Goal: Transaction & Acquisition: Obtain resource

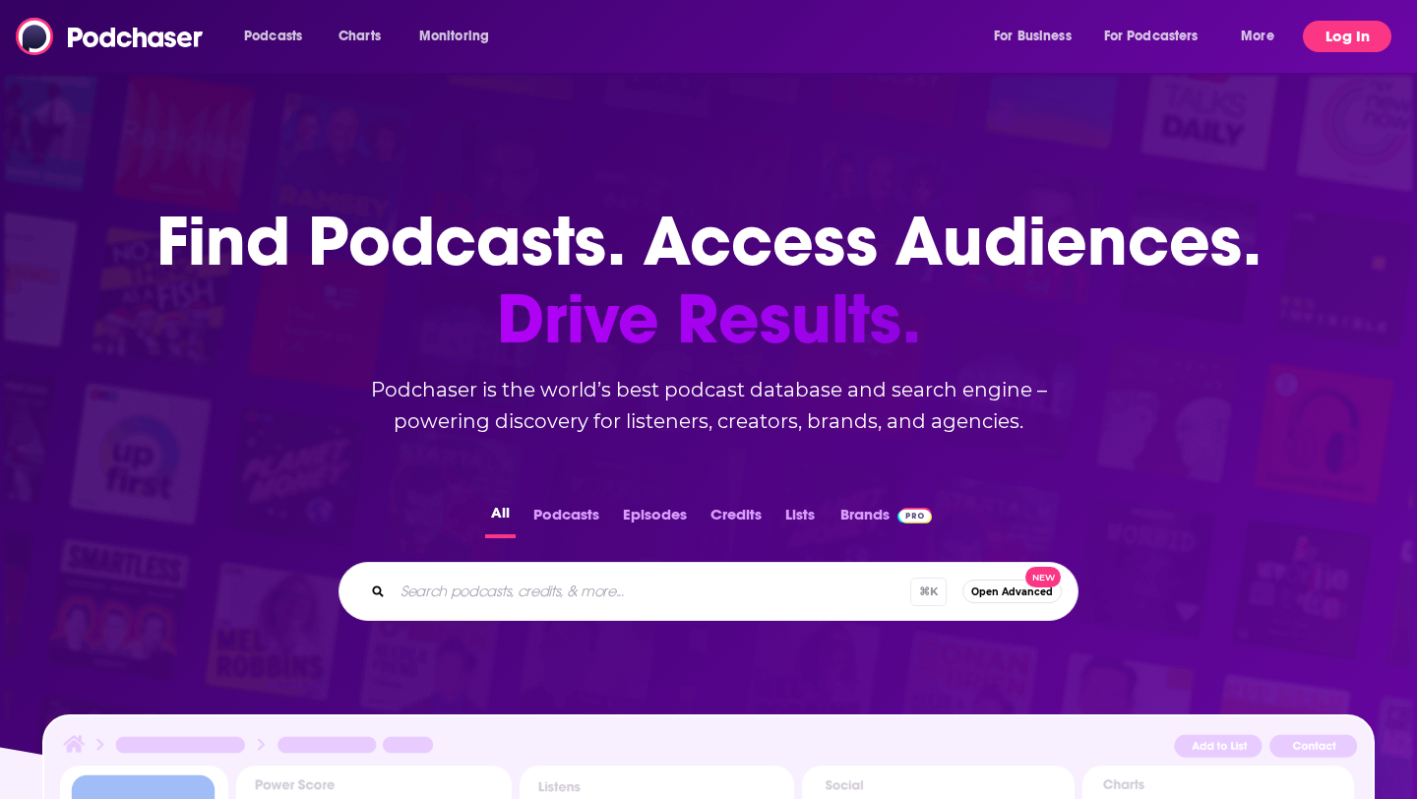
click at [1331, 24] on button "Log In" at bounding box center [1347, 36] width 89 height 31
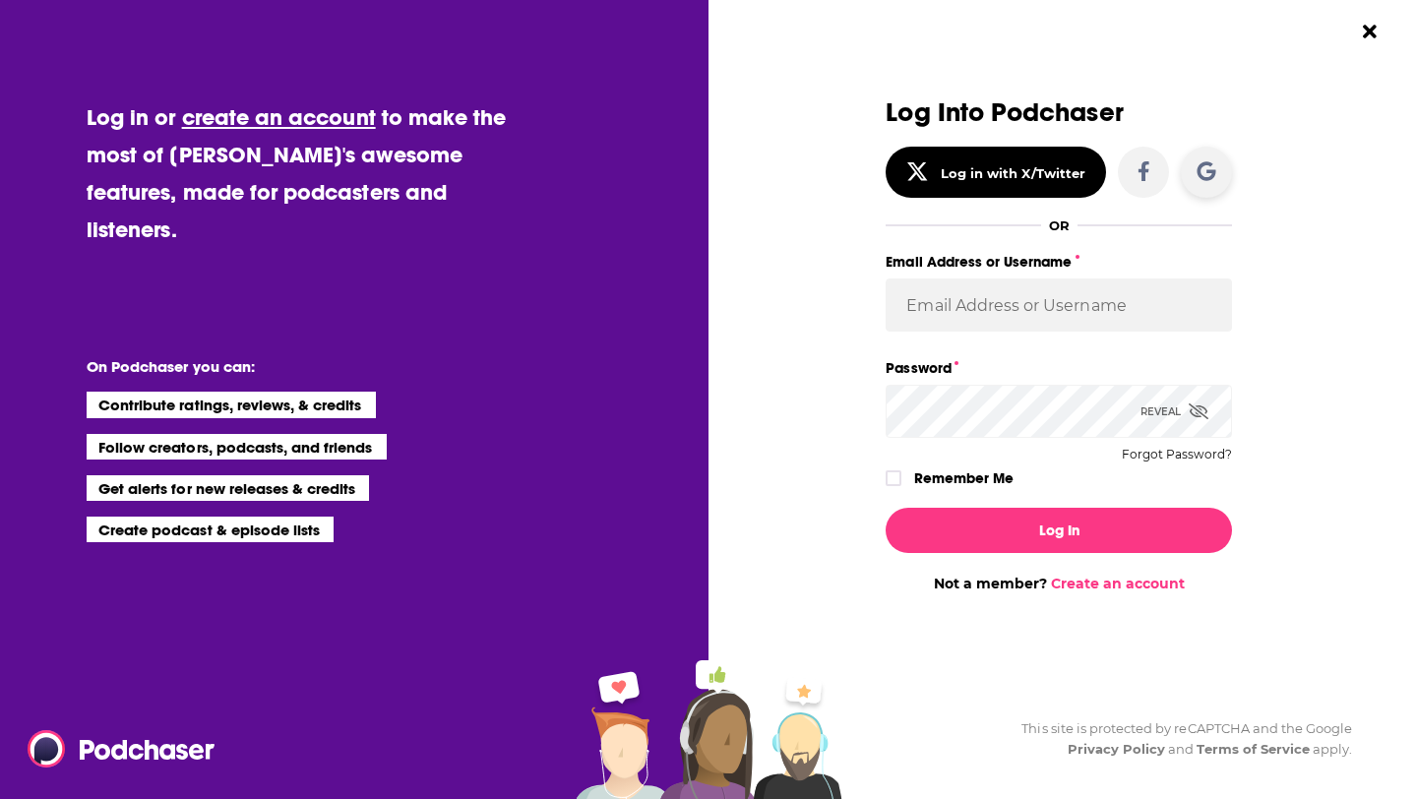
click at [1198, 169] on icon "Dialog" at bounding box center [1207, 170] width 19 height 19
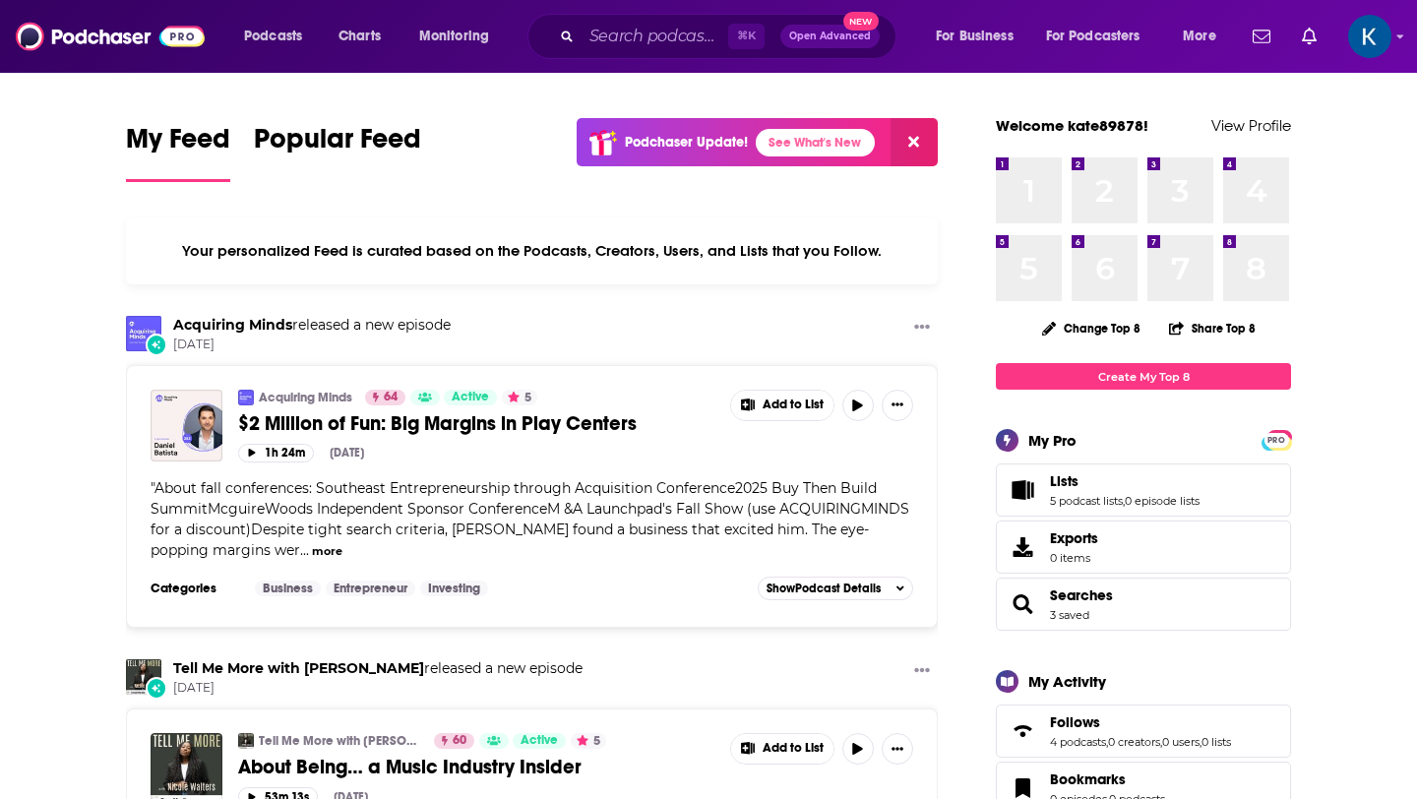
click at [827, 29] on button "Open Advanced New" at bounding box center [829, 37] width 99 height 24
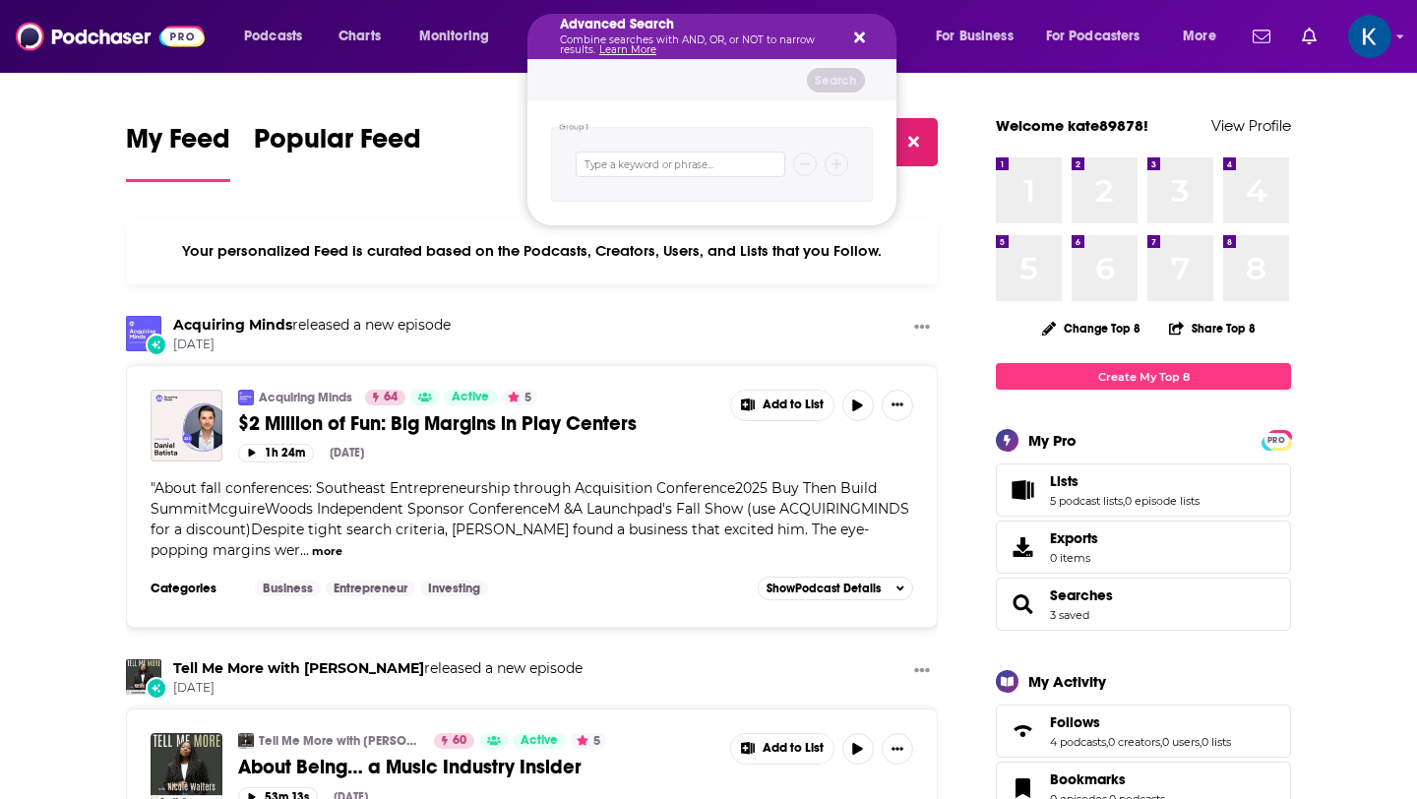
click at [855, 36] on icon "Search podcasts, credits, & more..." at bounding box center [859, 38] width 11 height 16
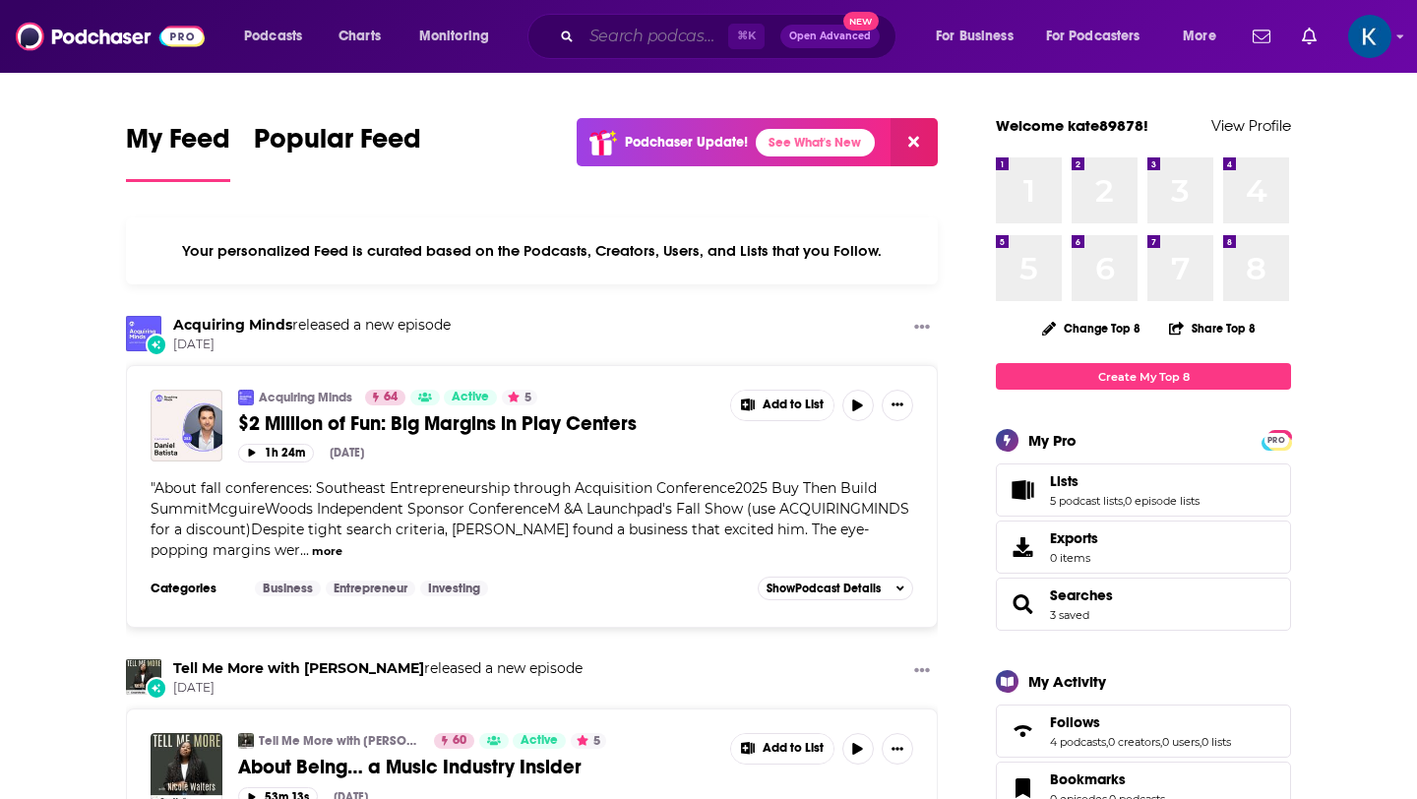
click at [613, 39] on input "Search podcasts, credits, & more..." at bounding box center [655, 36] width 147 height 31
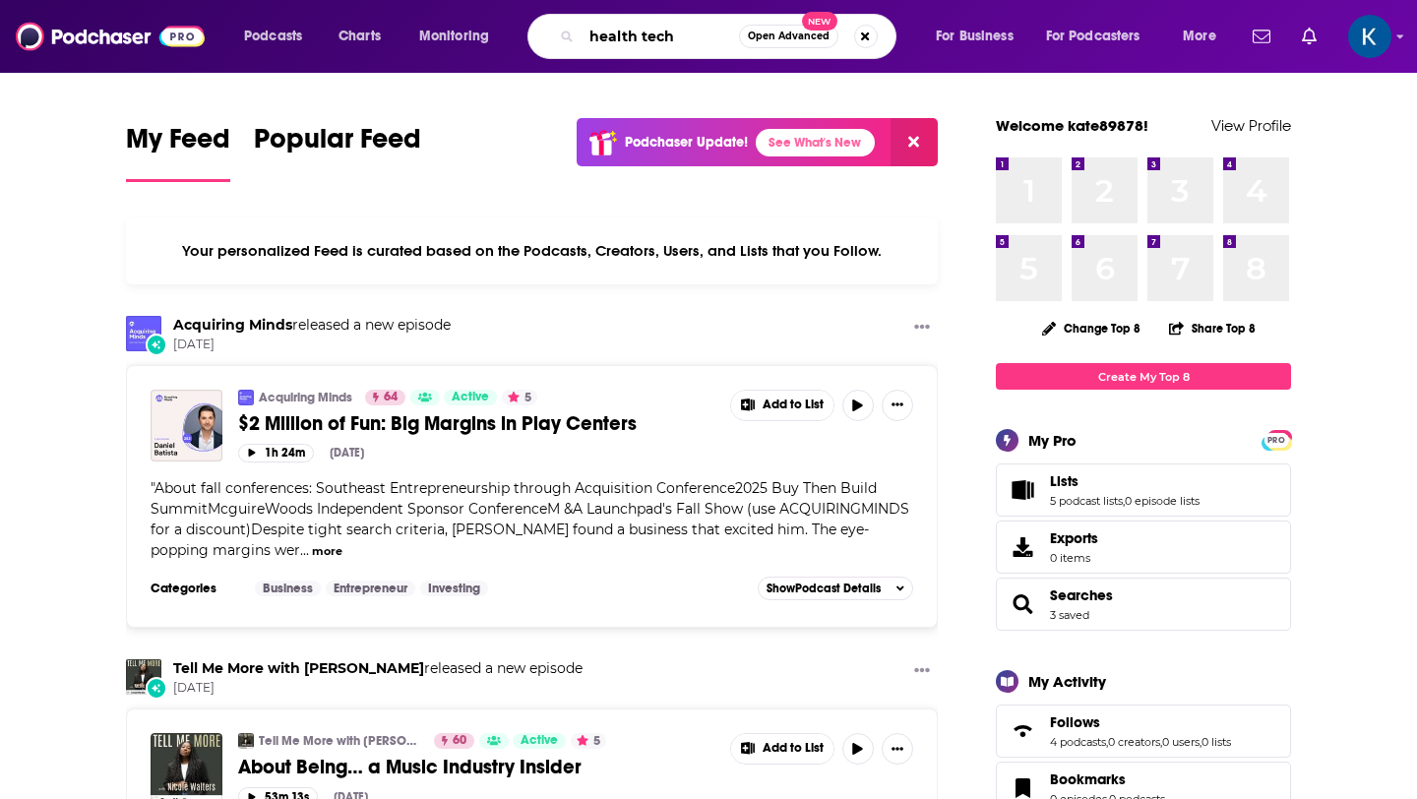
type input "health tech"
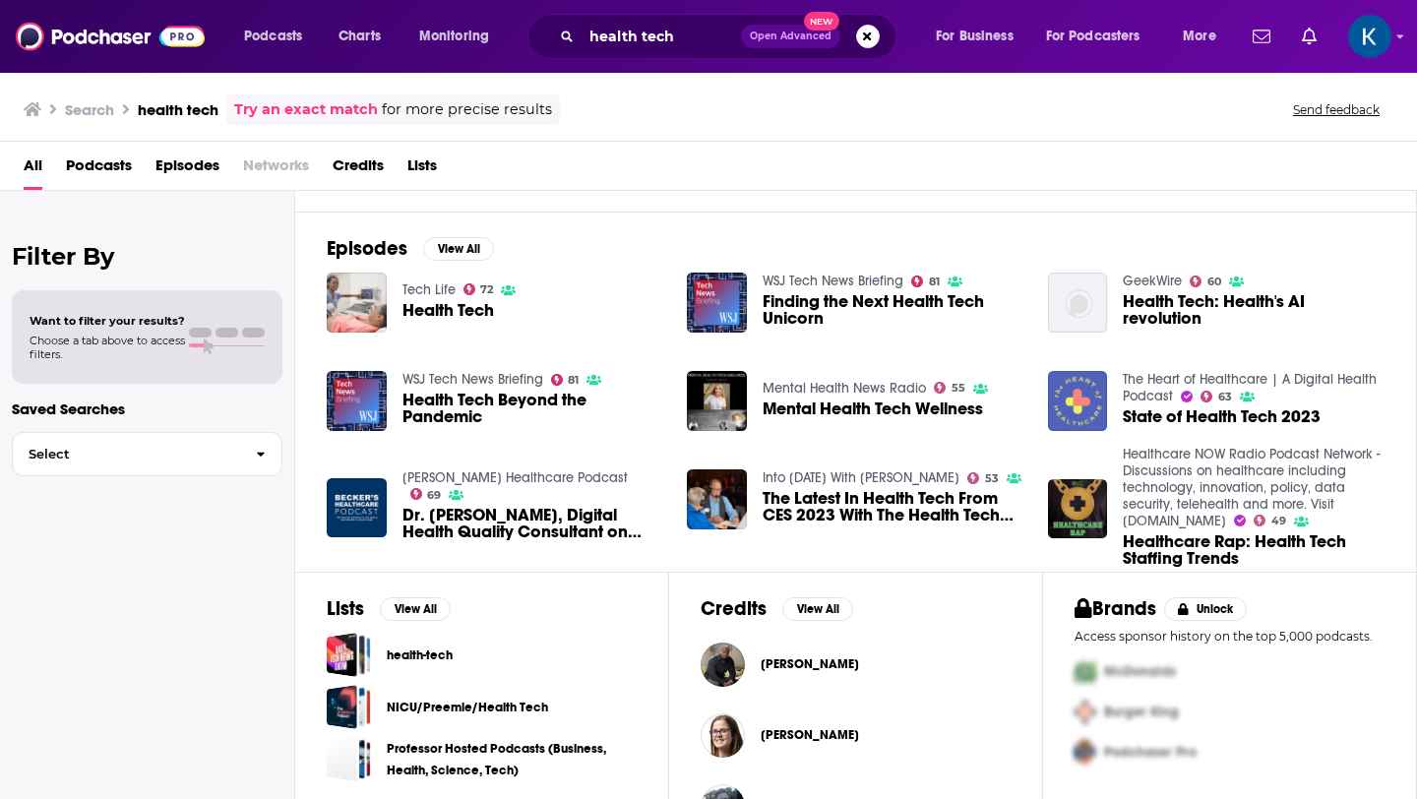
scroll to position [263, 0]
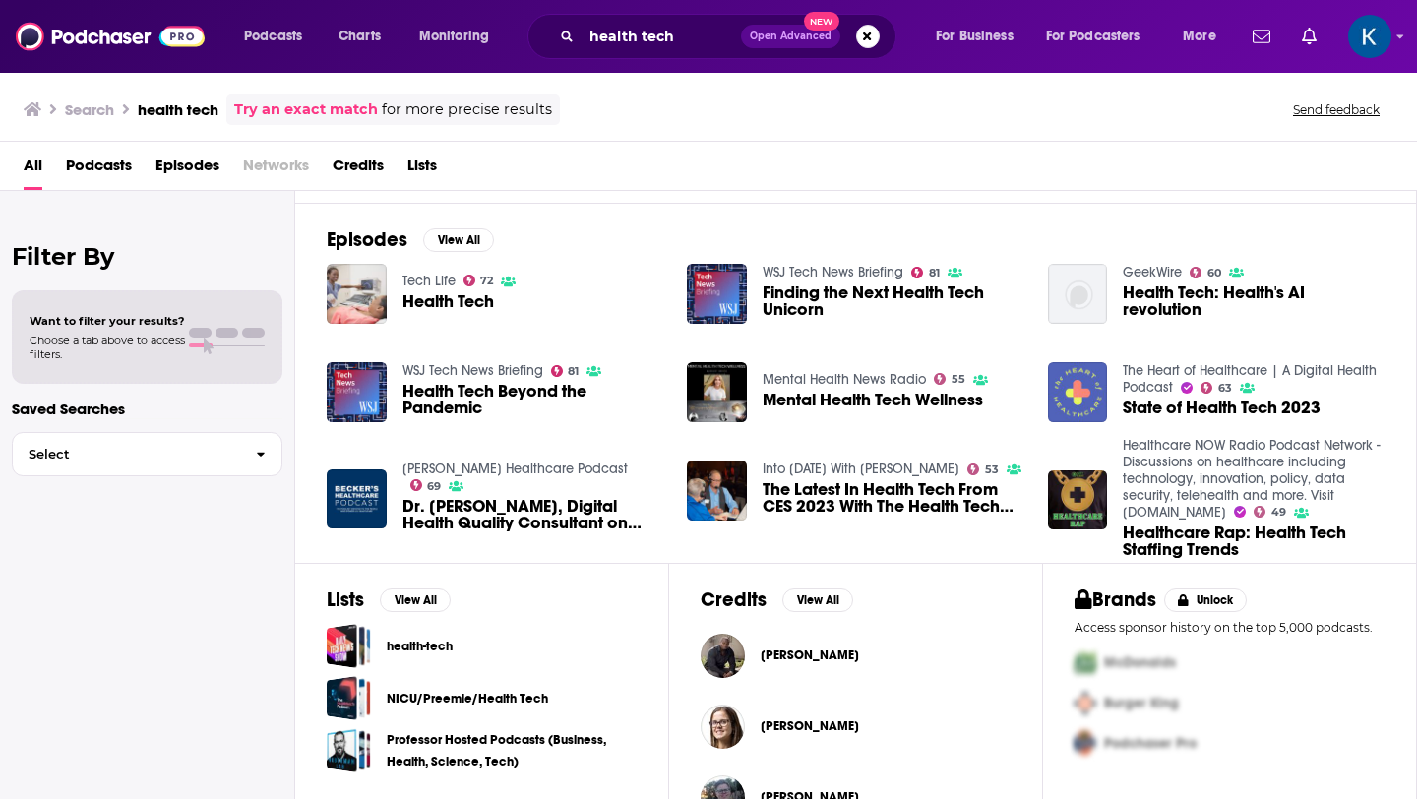
click at [88, 163] on span "Podcasts" at bounding box center [99, 170] width 66 height 40
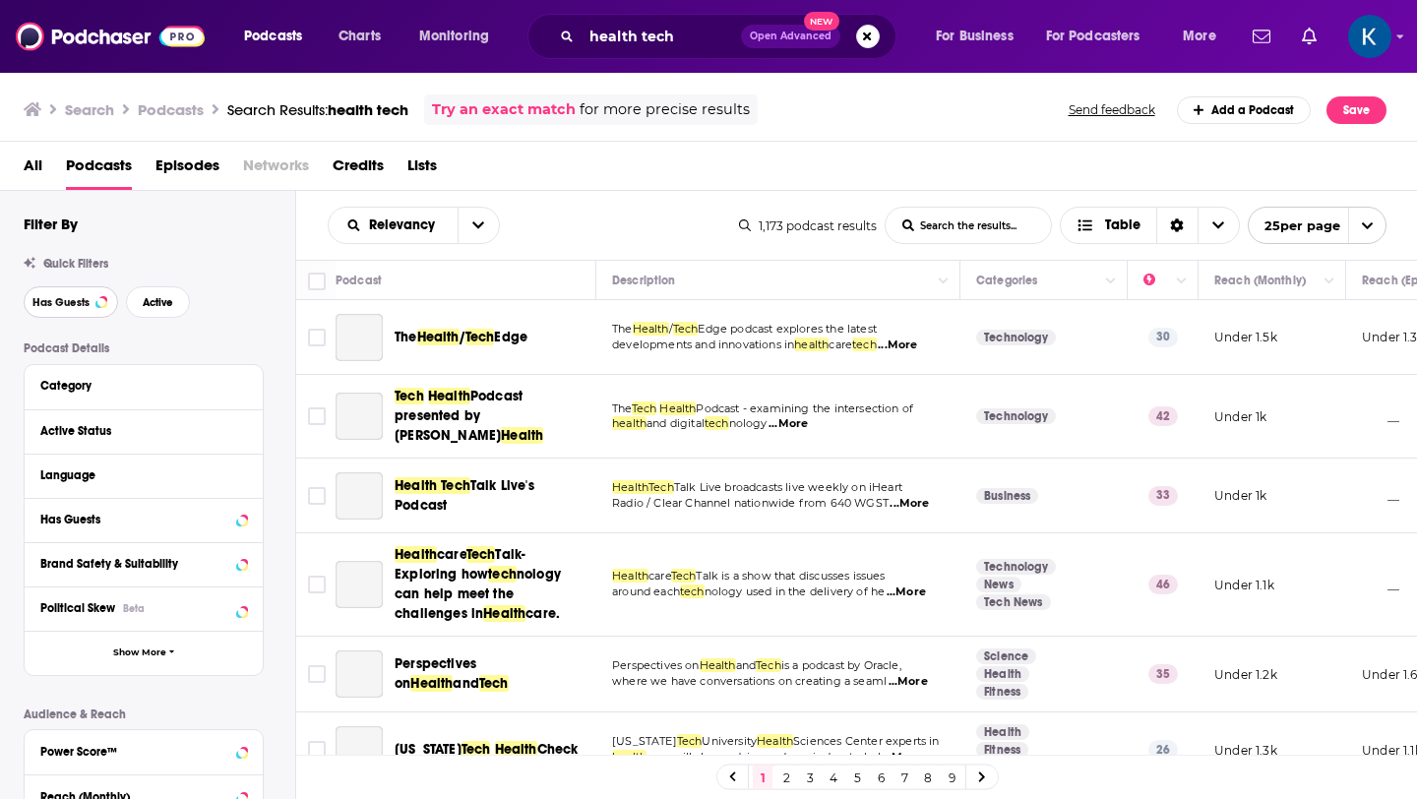
click at [71, 303] on span "Has Guests" at bounding box center [60, 302] width 57 height 11
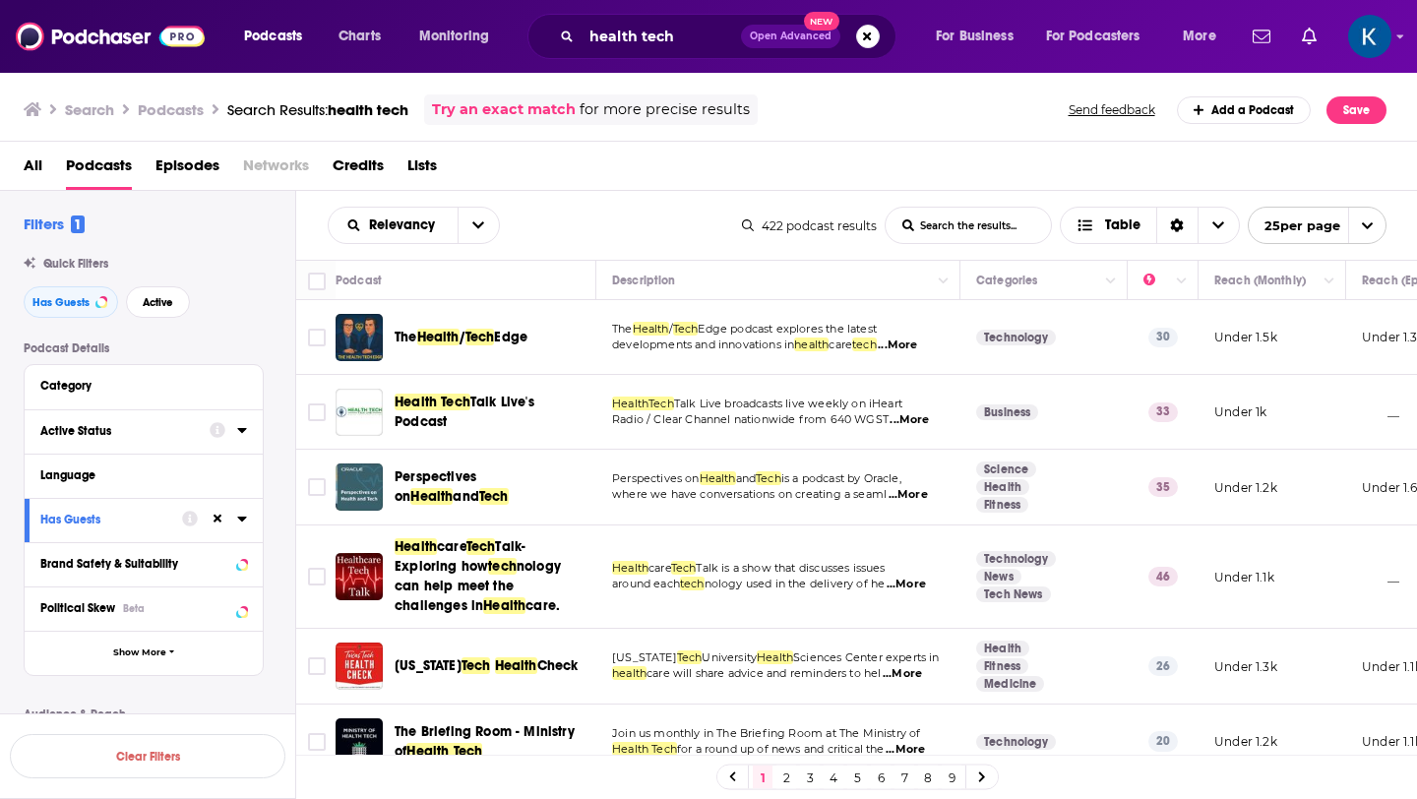
click at [109, 436] on div "Active Status" at bounding box center [118, 431] width 156 height 14
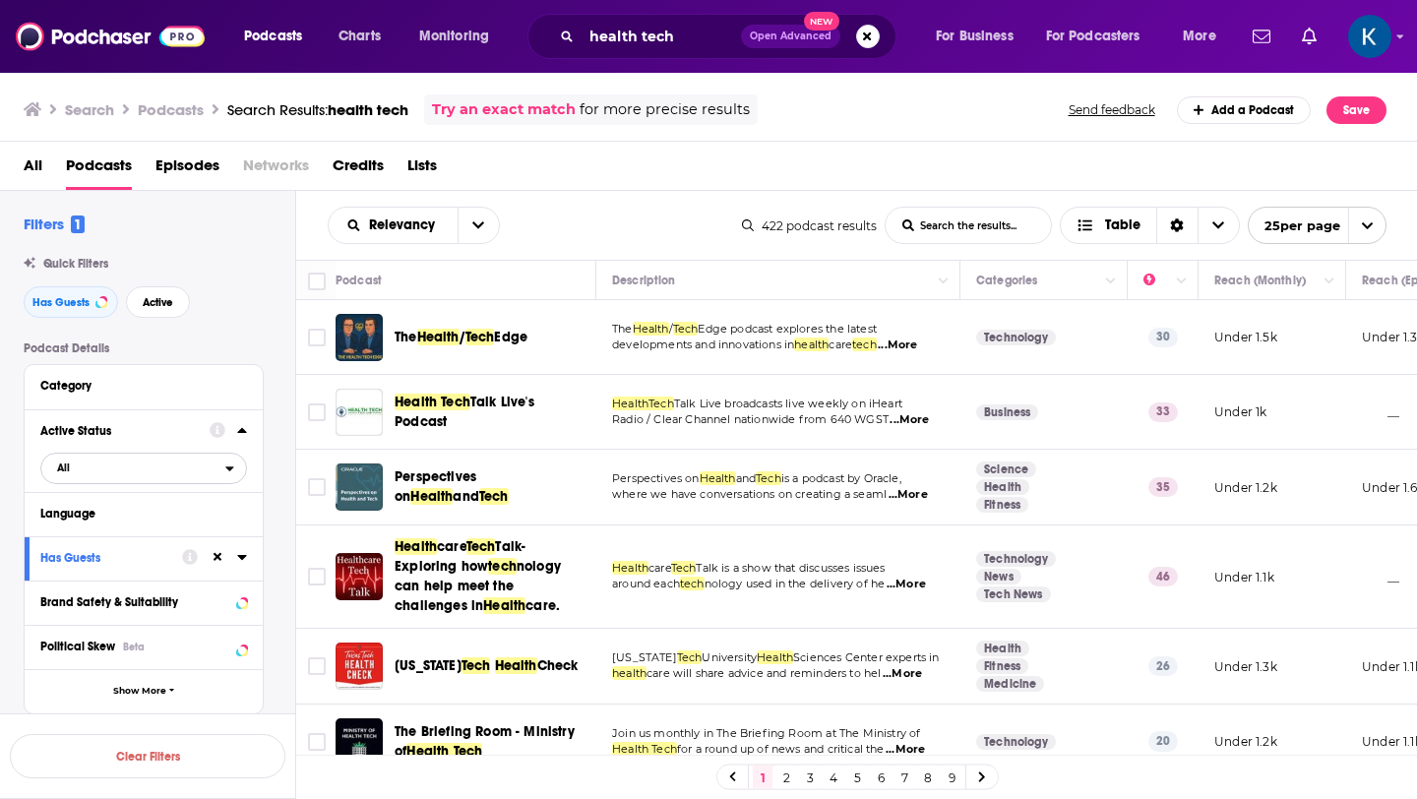
click at [104, 472] on span "All" at bounding box center [133, 468] width 184 height 26
click at [88, 546] on div "Active 180" at bounding box center [150, 533] width 220 height 32
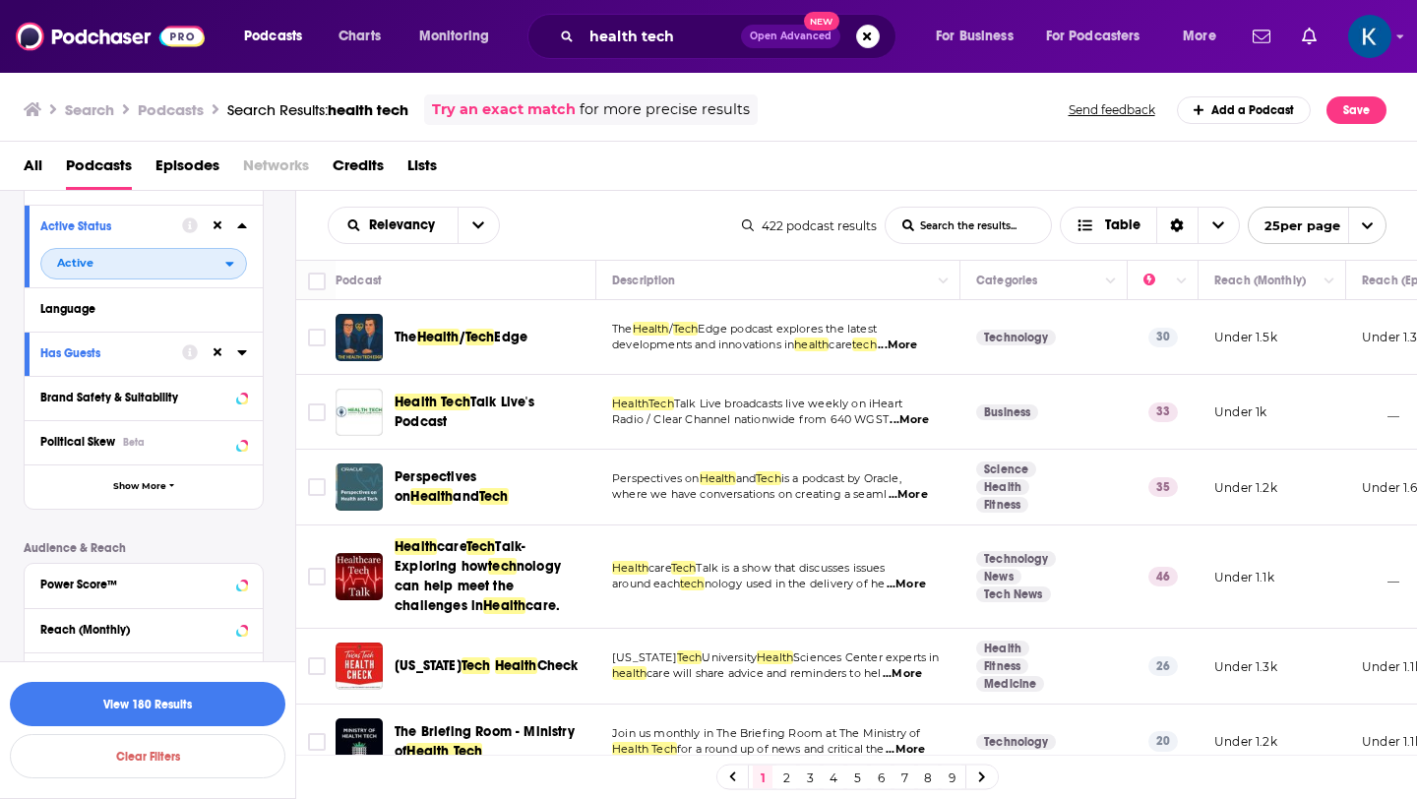
scroll to position [216, 0]
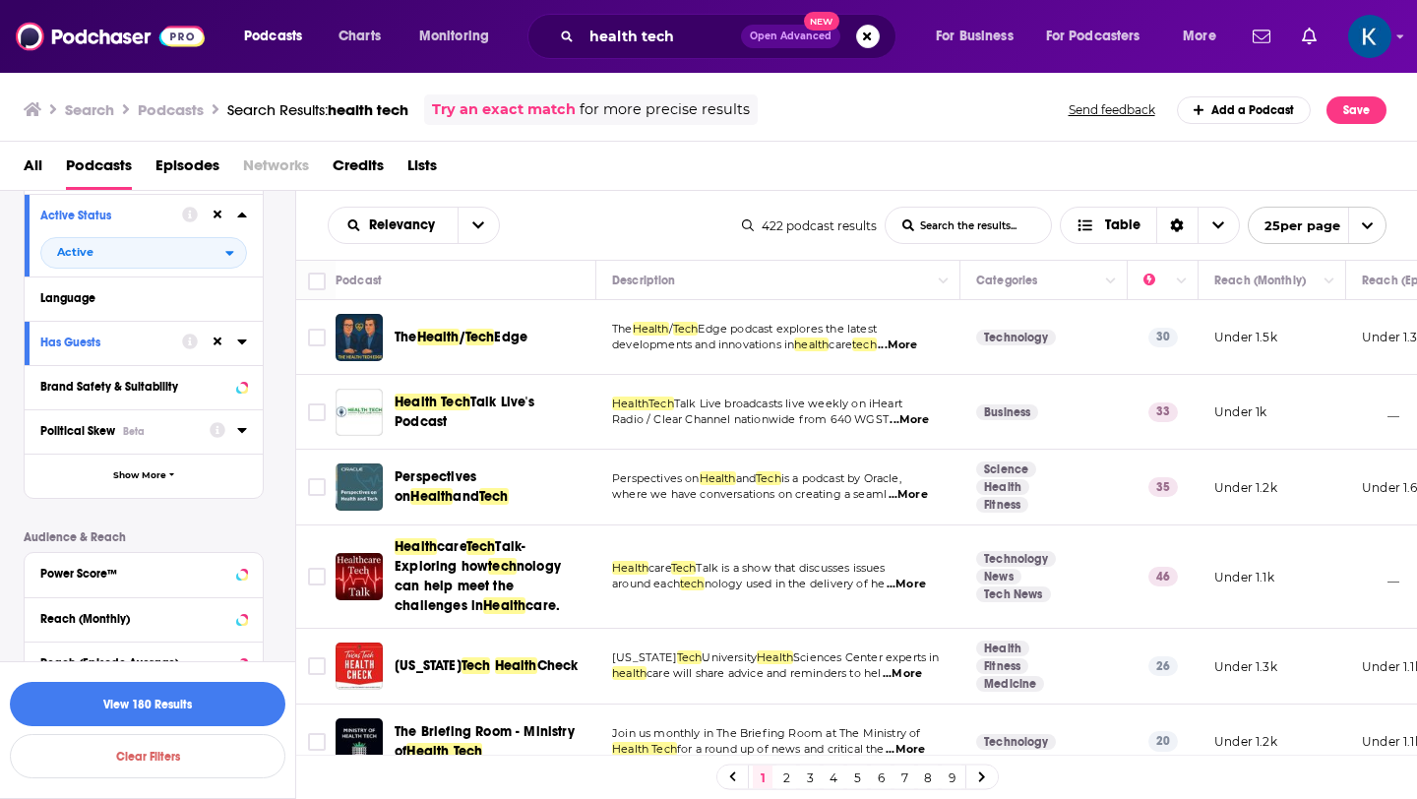
click at [175, 437] on div "Political Skew Beta" at bounding box center [118, 431] width 156 height 14
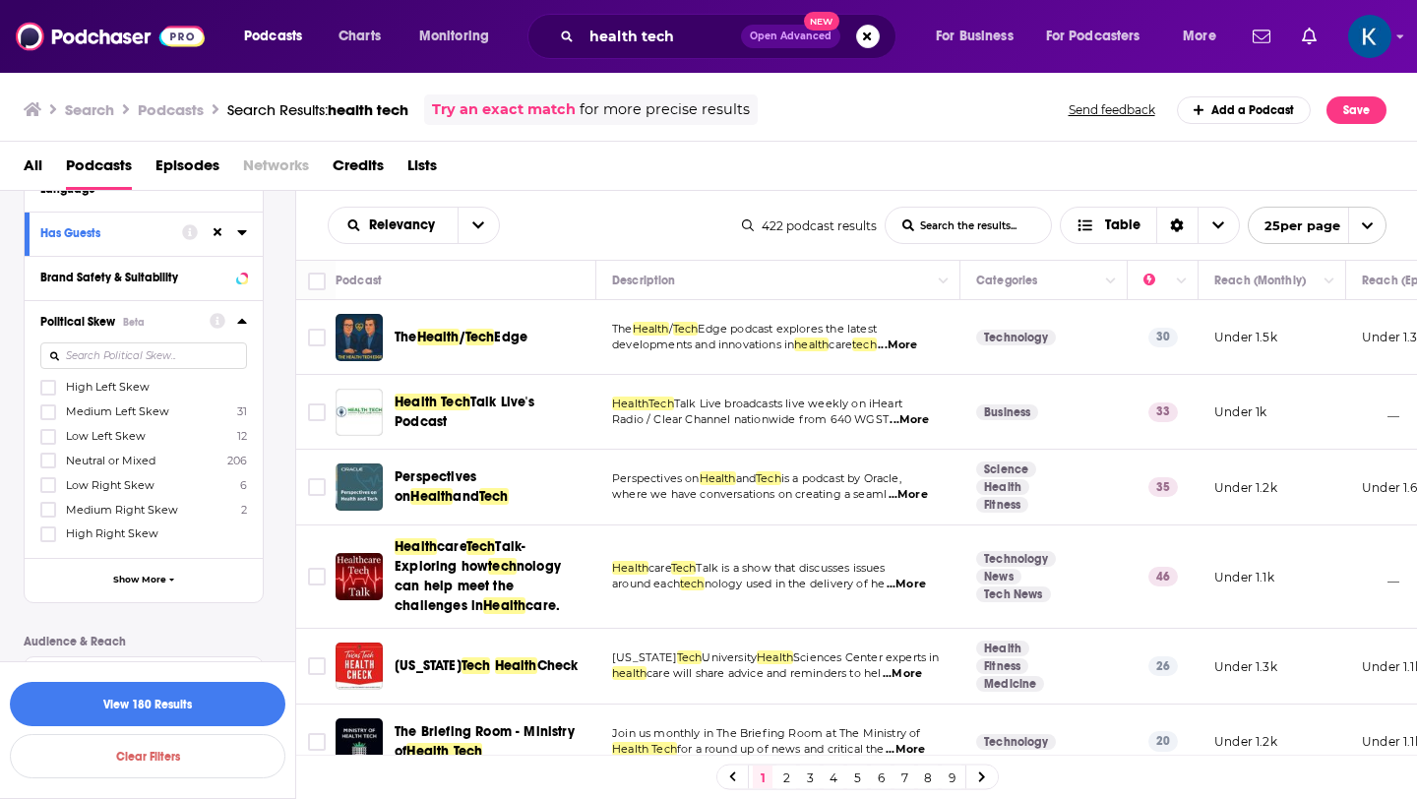
scroll to position [351, 0]
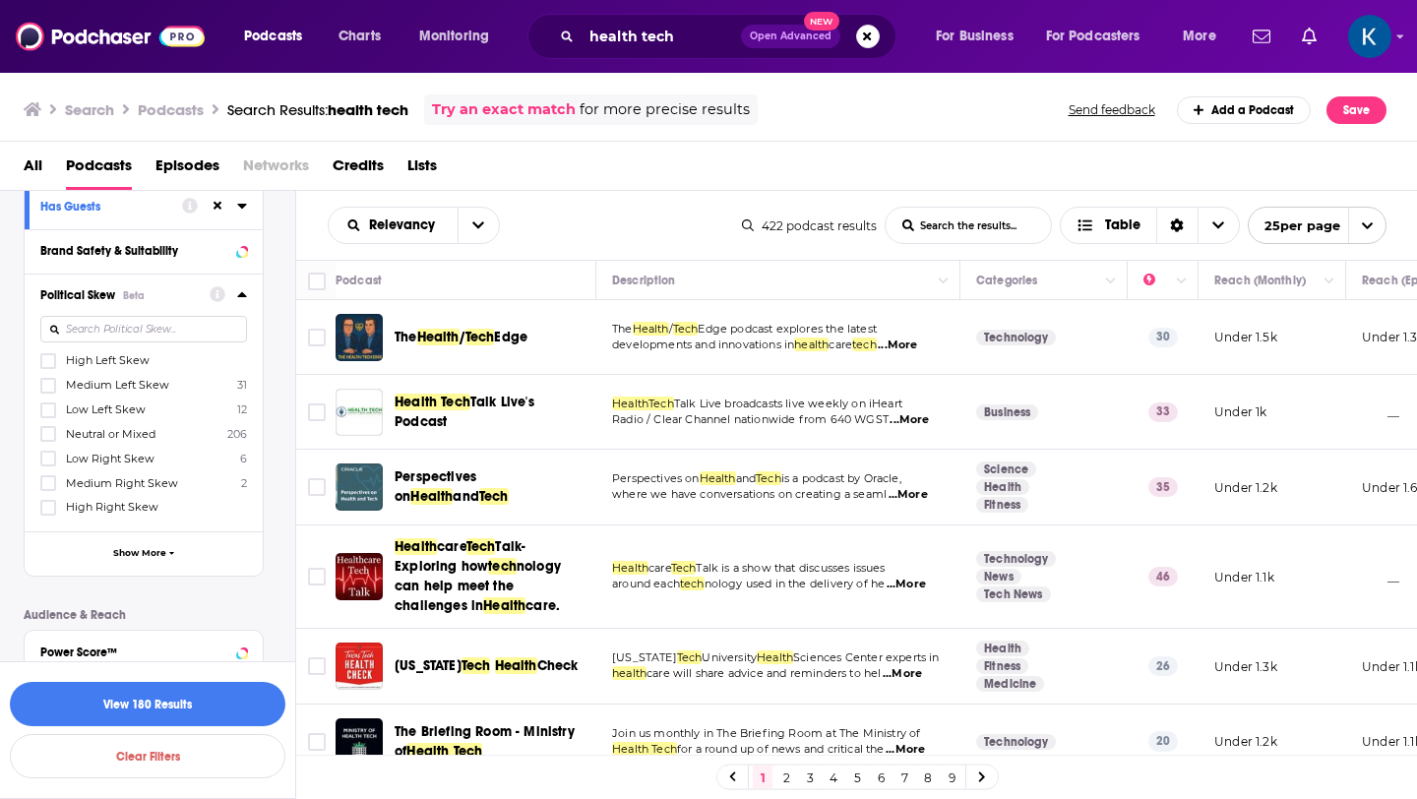
click at [114, 367] on span "High Left Skew" at bounding box center [108, 360] width 84 height 14
click at [48, 367] on input "multiSelectOption-Strong_Left-0" at bounding box center [48, 367] width 0 height 0
click at [102, 383] on span "Medium Left Skew" at bounding box center [117, 385] width 103 height 14
click at [48, 392] on input "multiSelectOption-Left-1" at bounding box center [48, 392] width 0 height 0
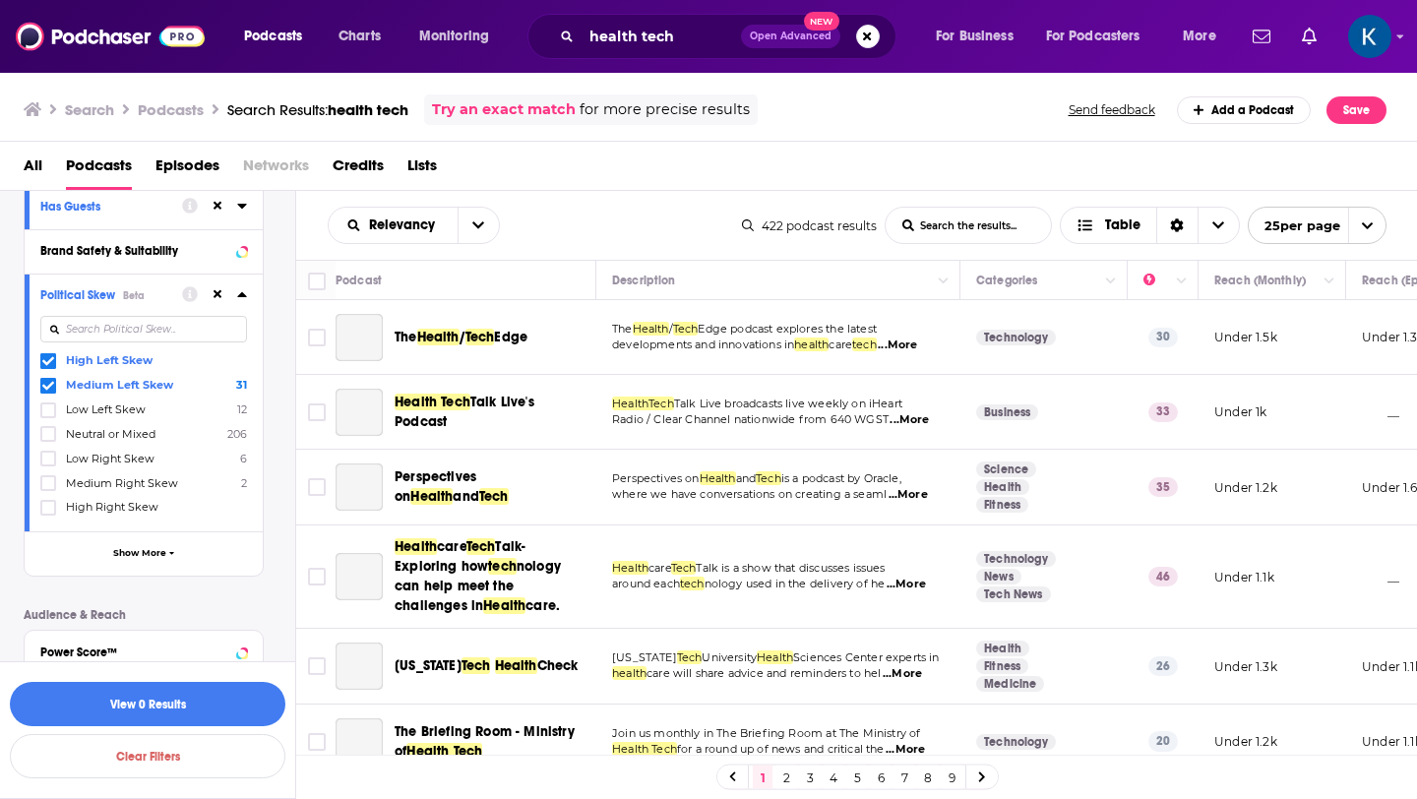
click at [97, 408] on span "Low Left Skew" at bounding box center [106, 410] width 80 height 14
click at [48, 416] on input "multiSelectOption-Low_Left-2" at bounding box center [48, 416] width 0 height 0
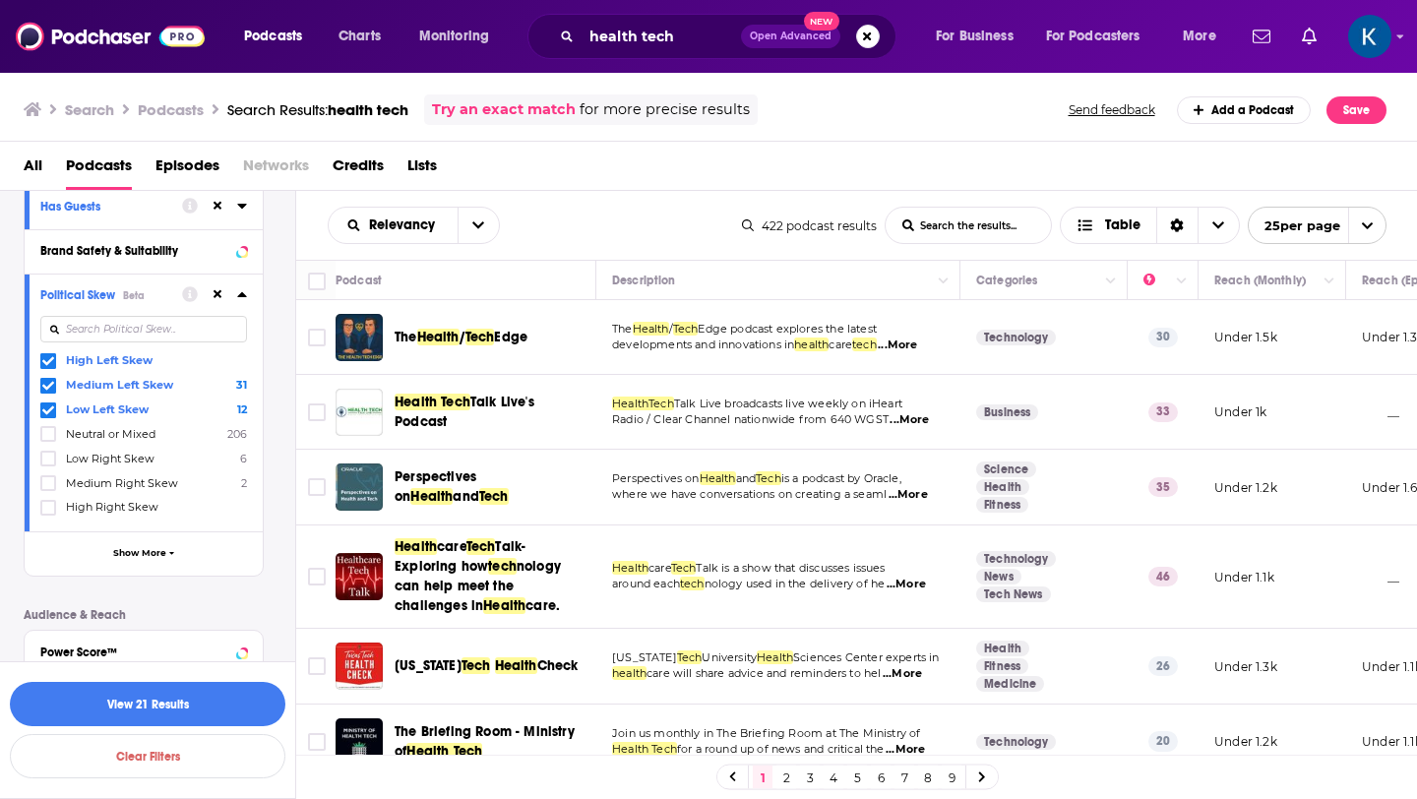
click at [93, 430] on span "Neutral or Mixed" at bounding box center [111, 434] width 90 height 14
click at [48, 440] on input "multiSelectOption-Neutral-3" at bounding box center [48, 440] width 0 height 0
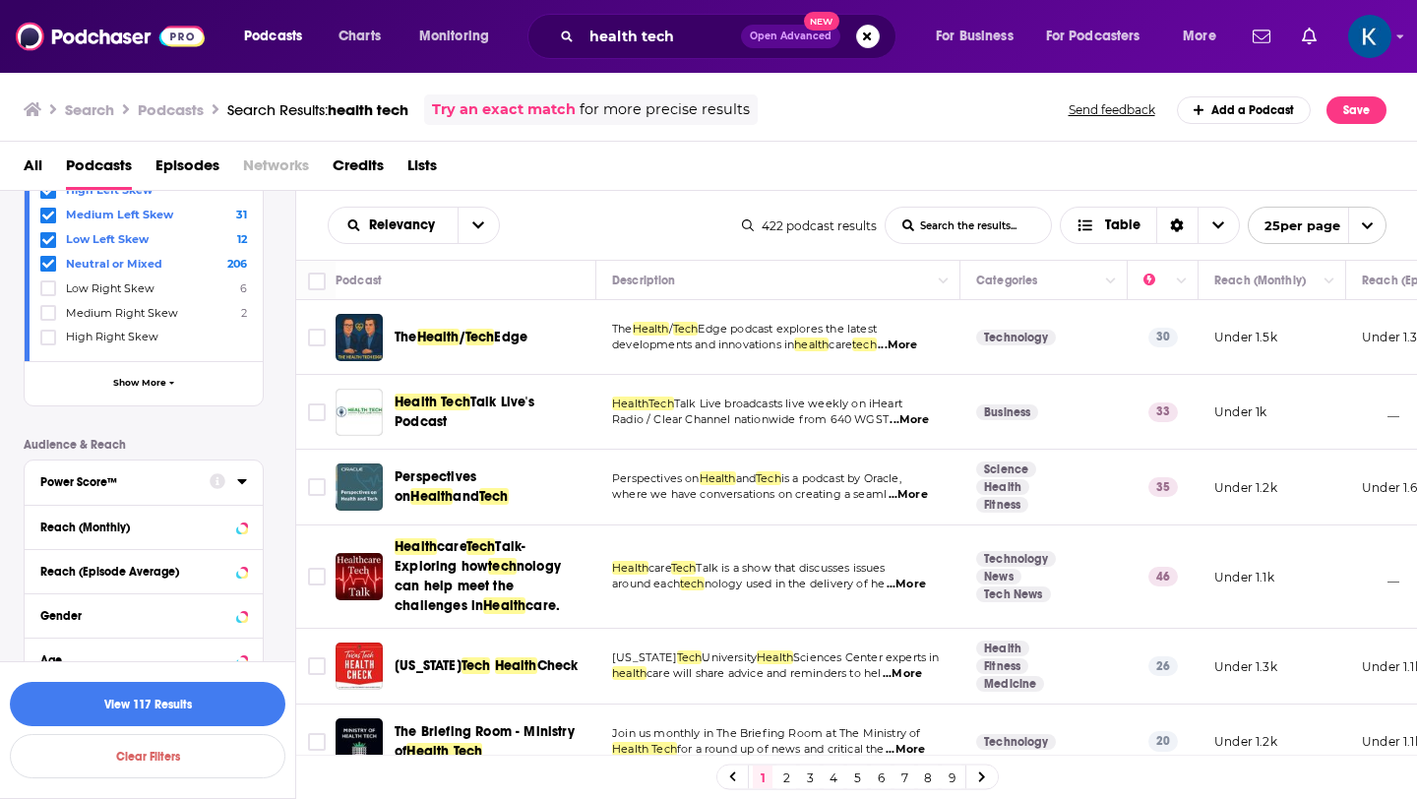
scroll to position [534, 0]
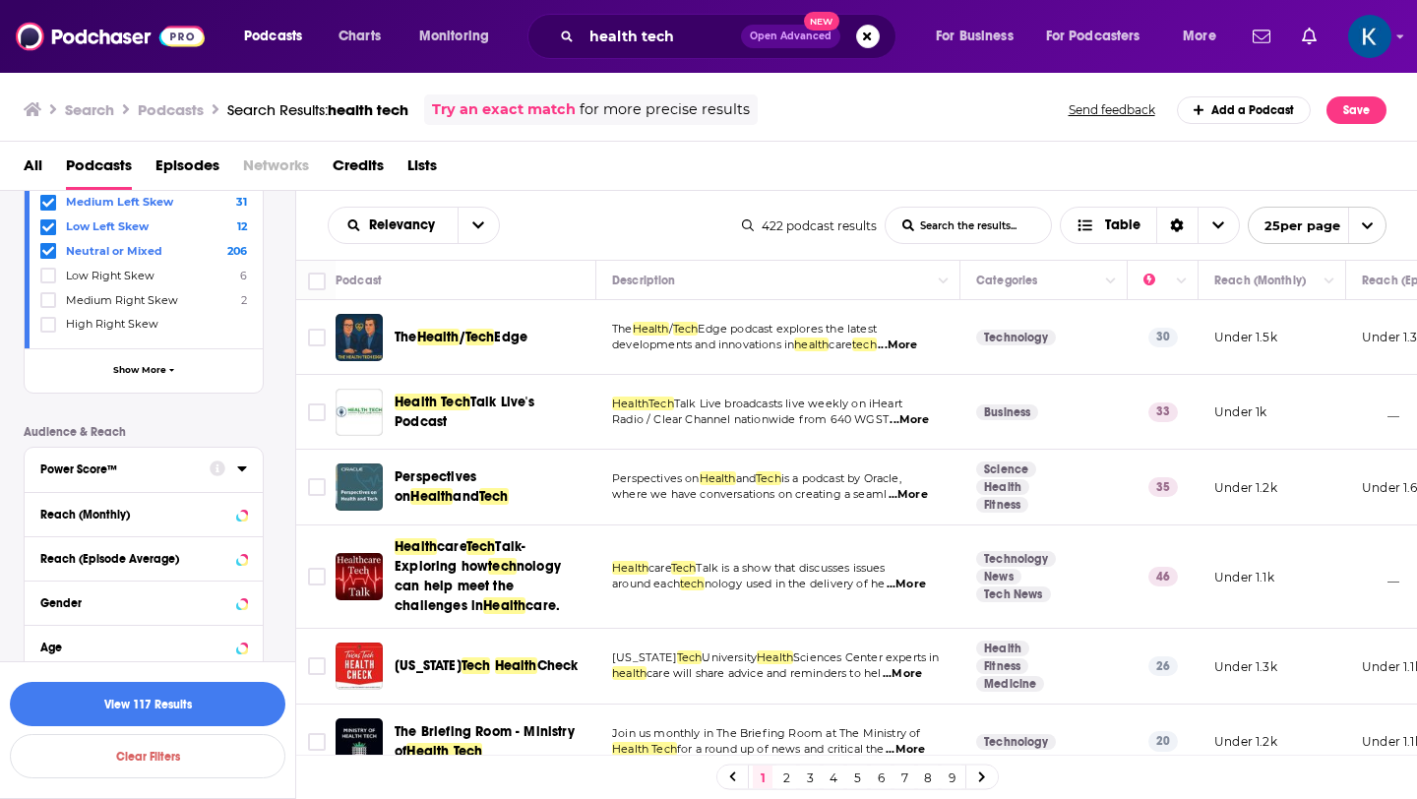
click at [128, 467] on div "Power Score™" at bounding box center [118, 470] width 156 height 14
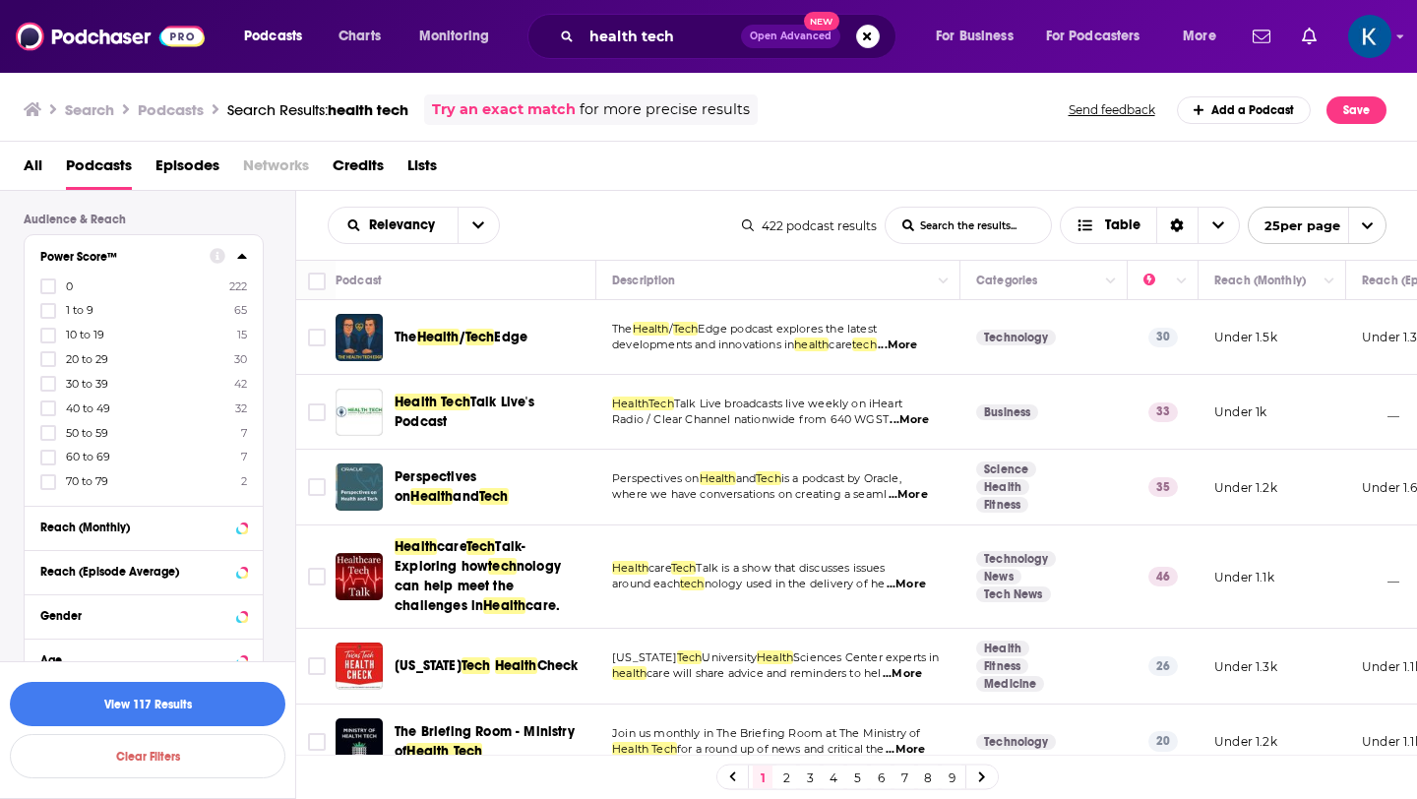
scroll to position [765, 0]
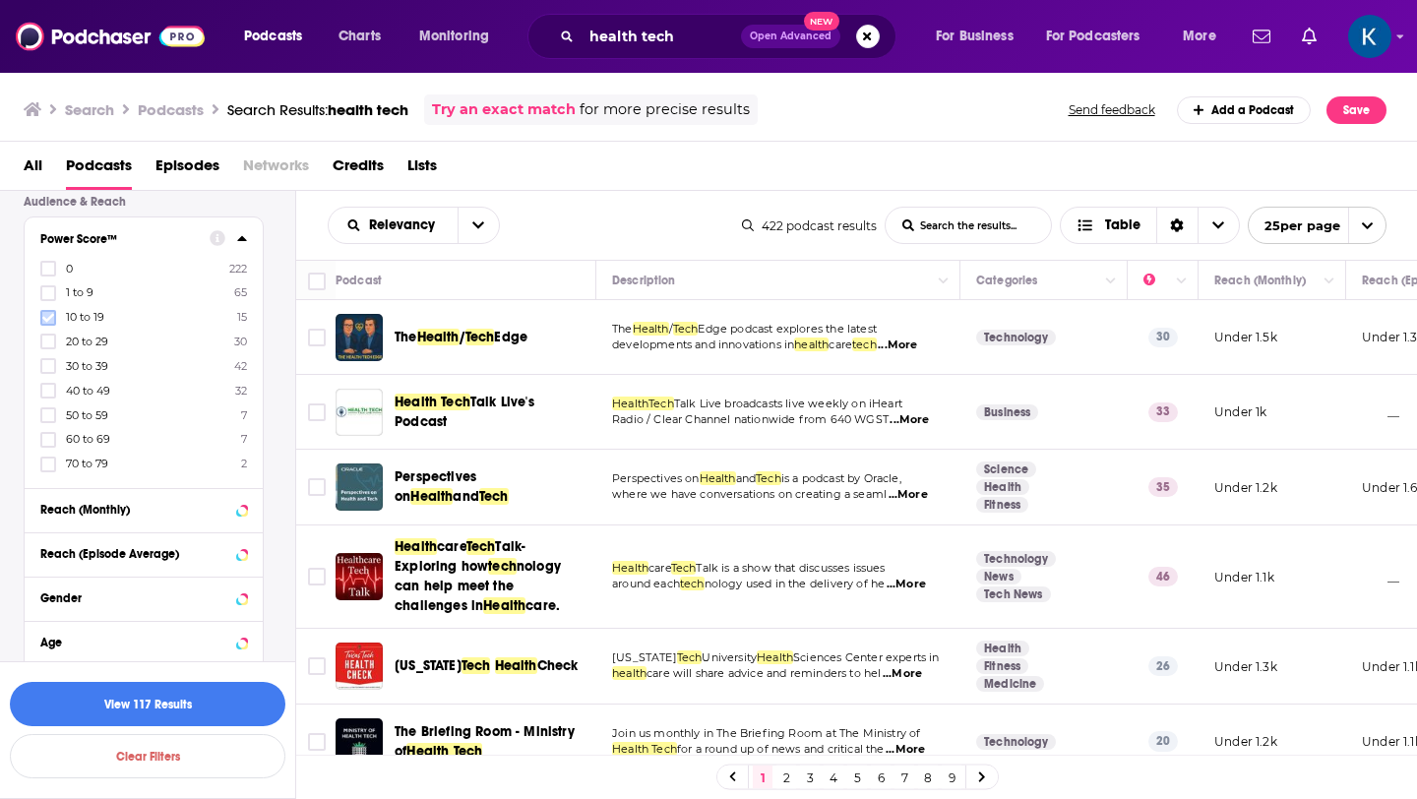
click at [48, 318] on icon at bounding box center [48, 317] width 12 height 9
click at [47, 339] on icon at bounding box center [48, 342] width 12 height 12
click at [49, 366] on icon at bounding box center [48, 366] width 12 height 9
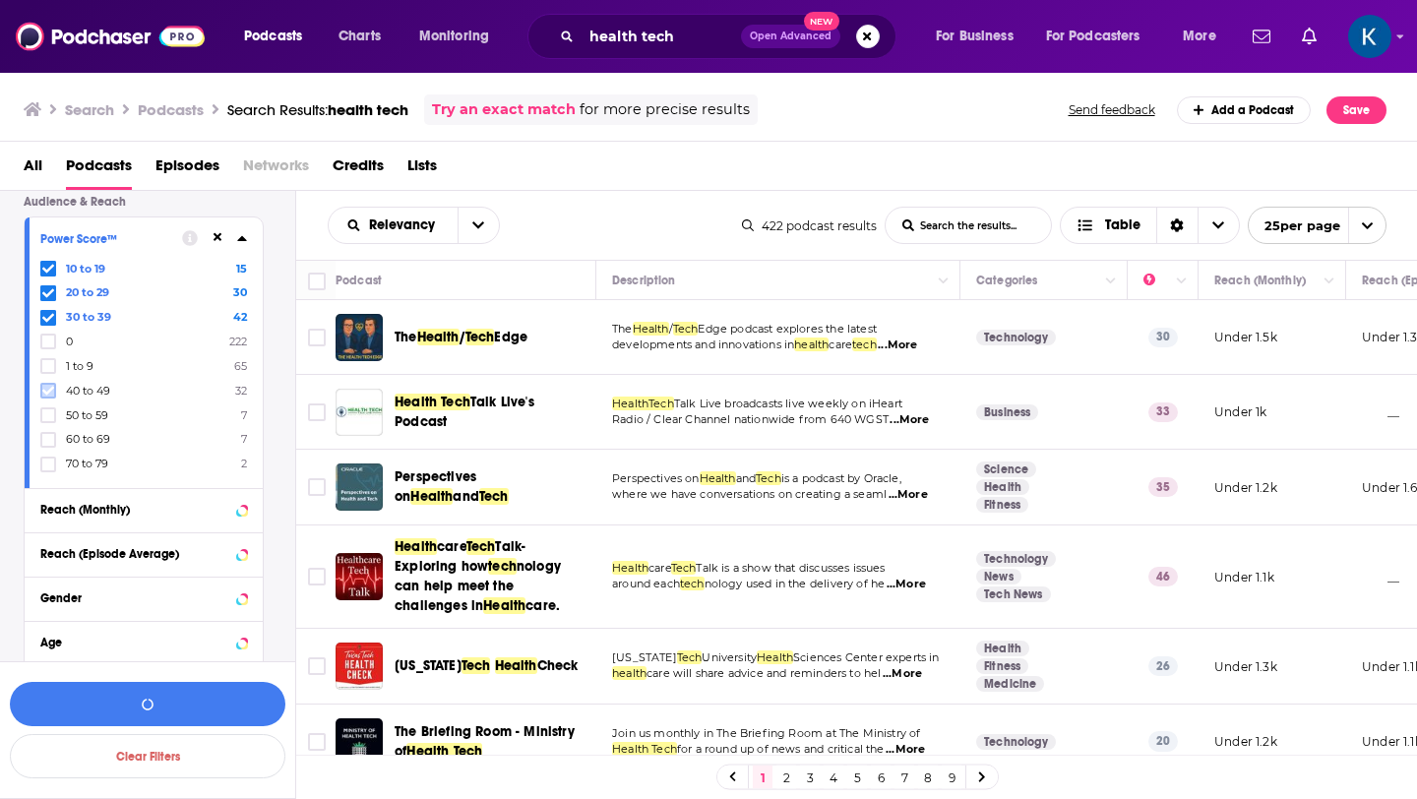
click at [49, 387] on icon at bounding box center [48, 391] width 12 height 12
click at [48, 415] on icon at bounding box center [48, 415] width 12 height 12
click at [122, 712] on button "View 59 Results" at bounding box center [148, 704] width 276 height 44
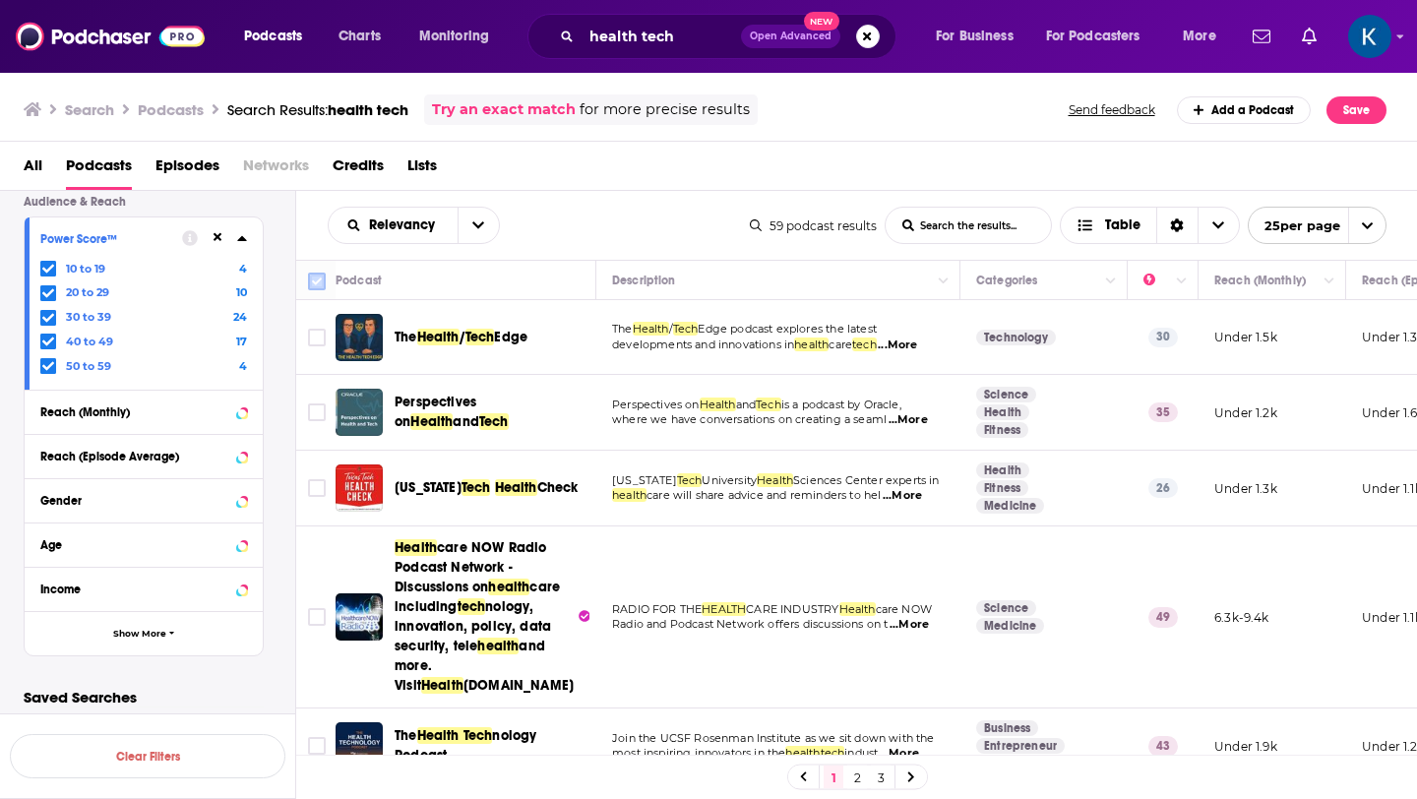
click at [316, 280] on input "Toggle select all" at bounding box center [317, 282] width 18 height 18
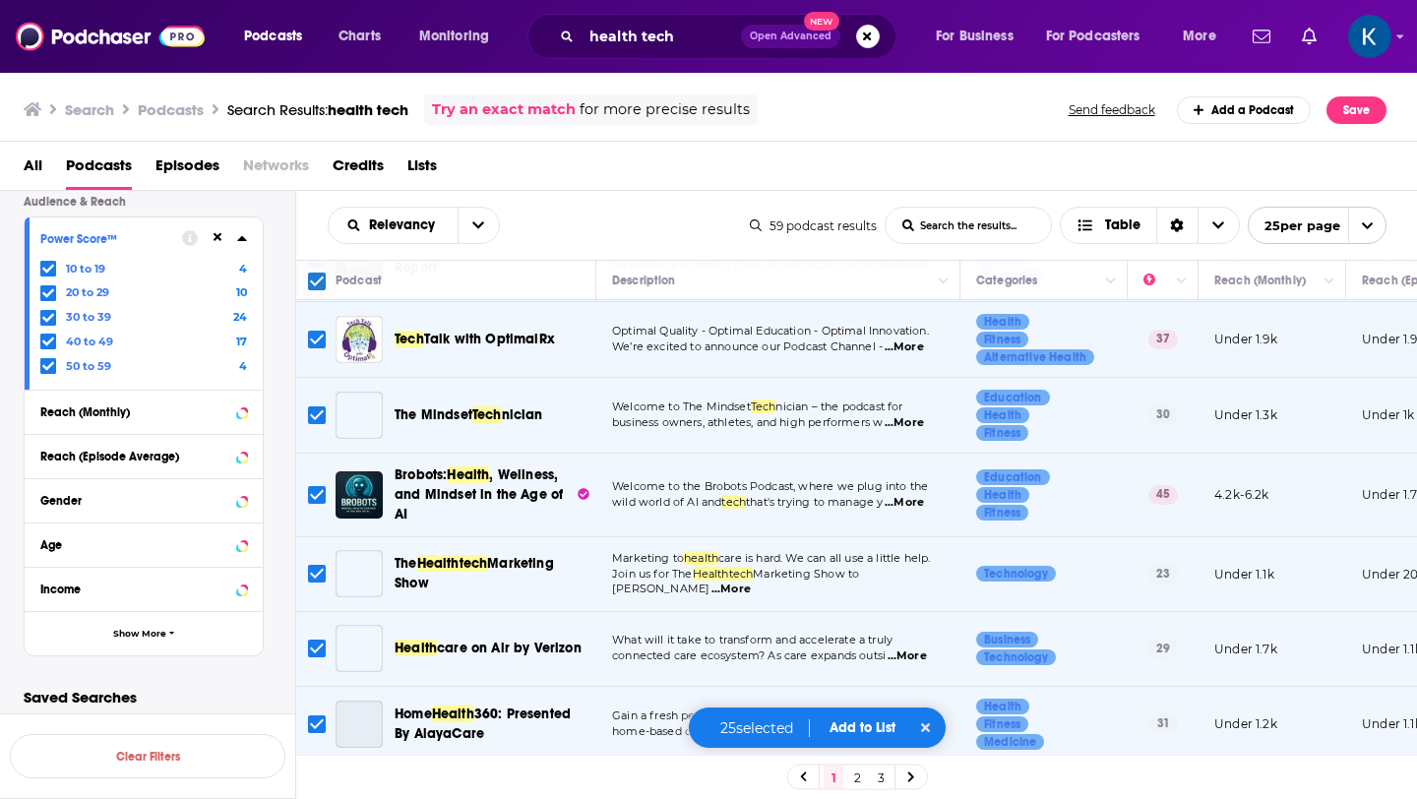
scroll to position [1545, 0]
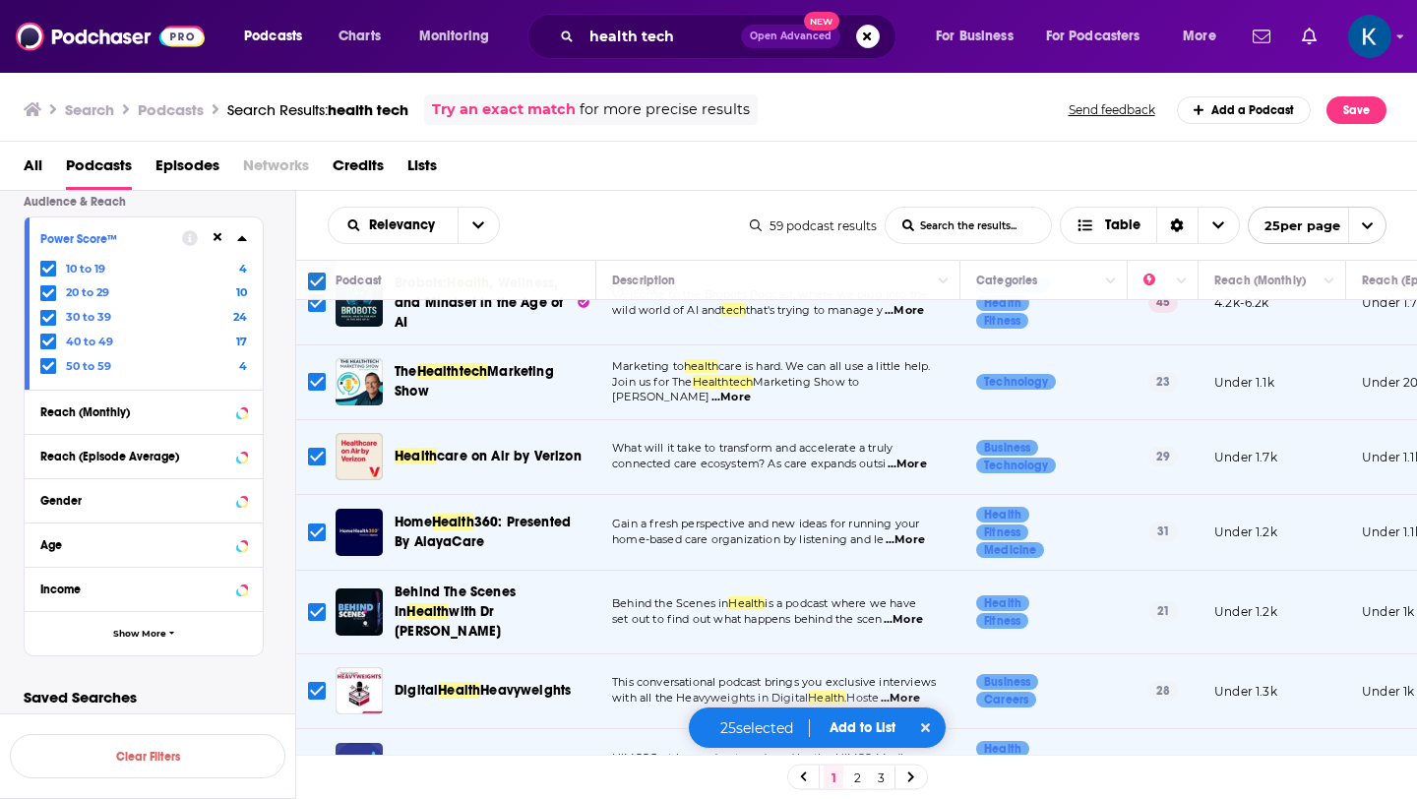
click at [1364, 217] on span "open menu" at bounding box center [1366, 225] width 37 height 35
click at [1312, 326] on button "100 per page" at bounding box center [1317, 325] width 137 height 31
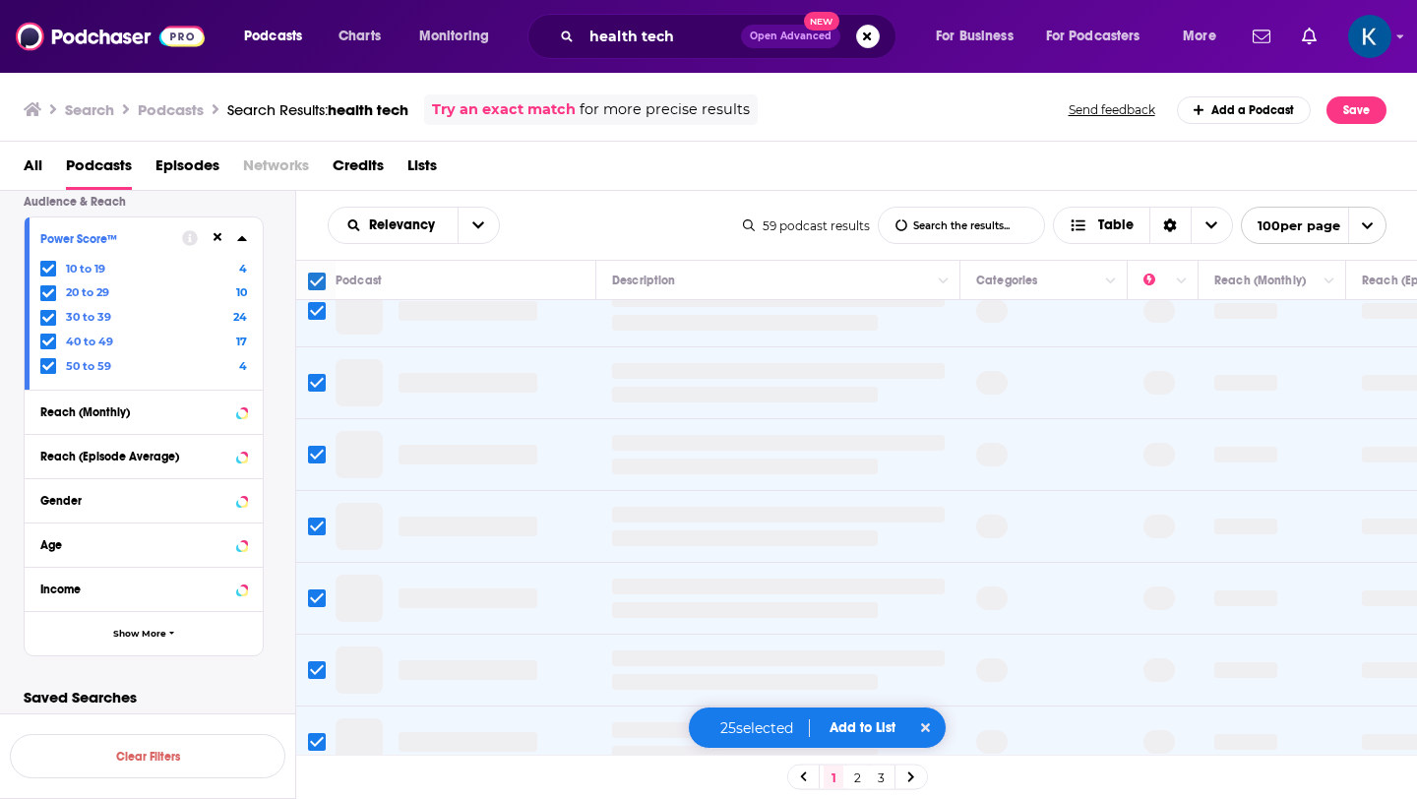
scroll to position [0, 0]
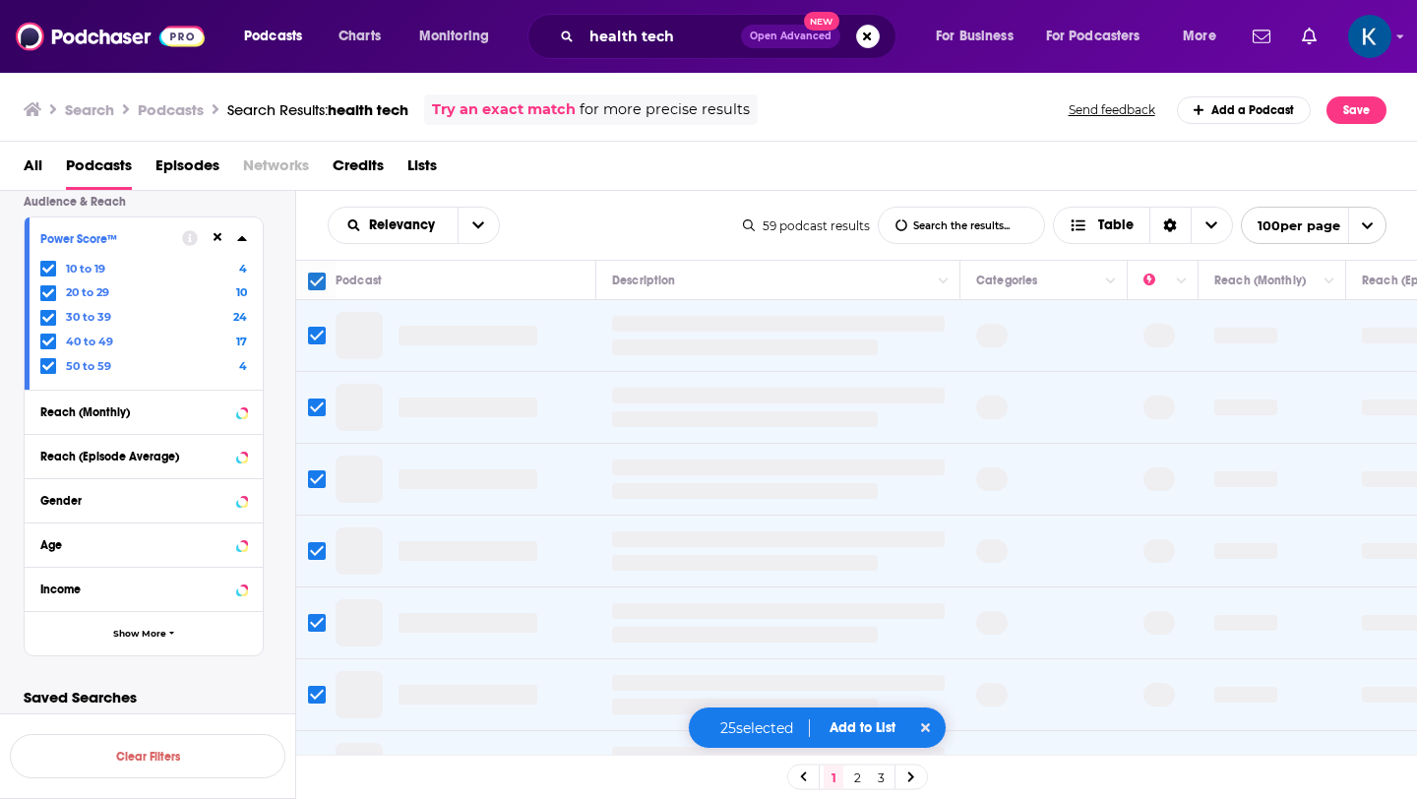
click at [317, 280] on input "Toggle select all" at bounding box center [317, 282] width 18 height 18
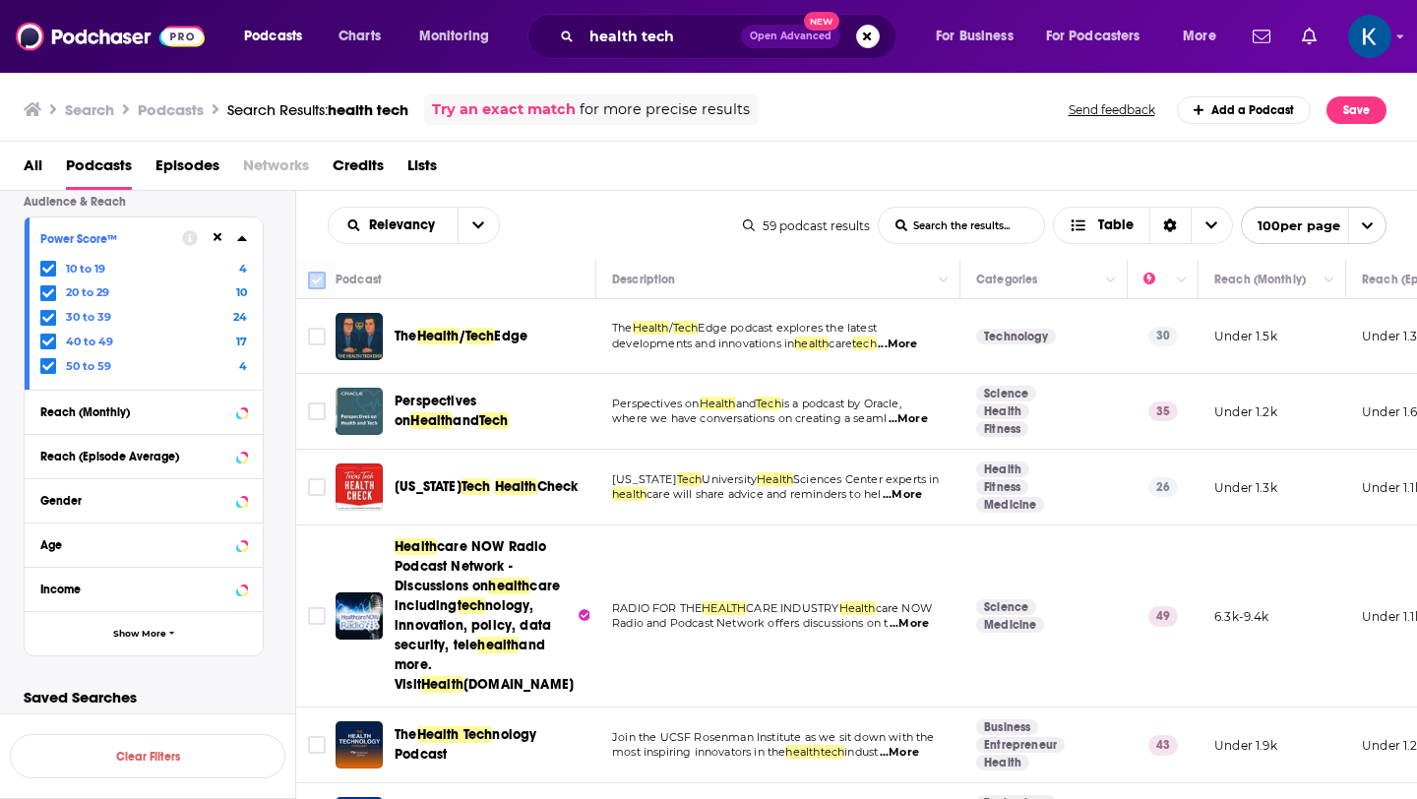
click at [317, 276] on input "Toggle select all" at bounding box center [317, 281] width 18 height 18
checkbox input "true"
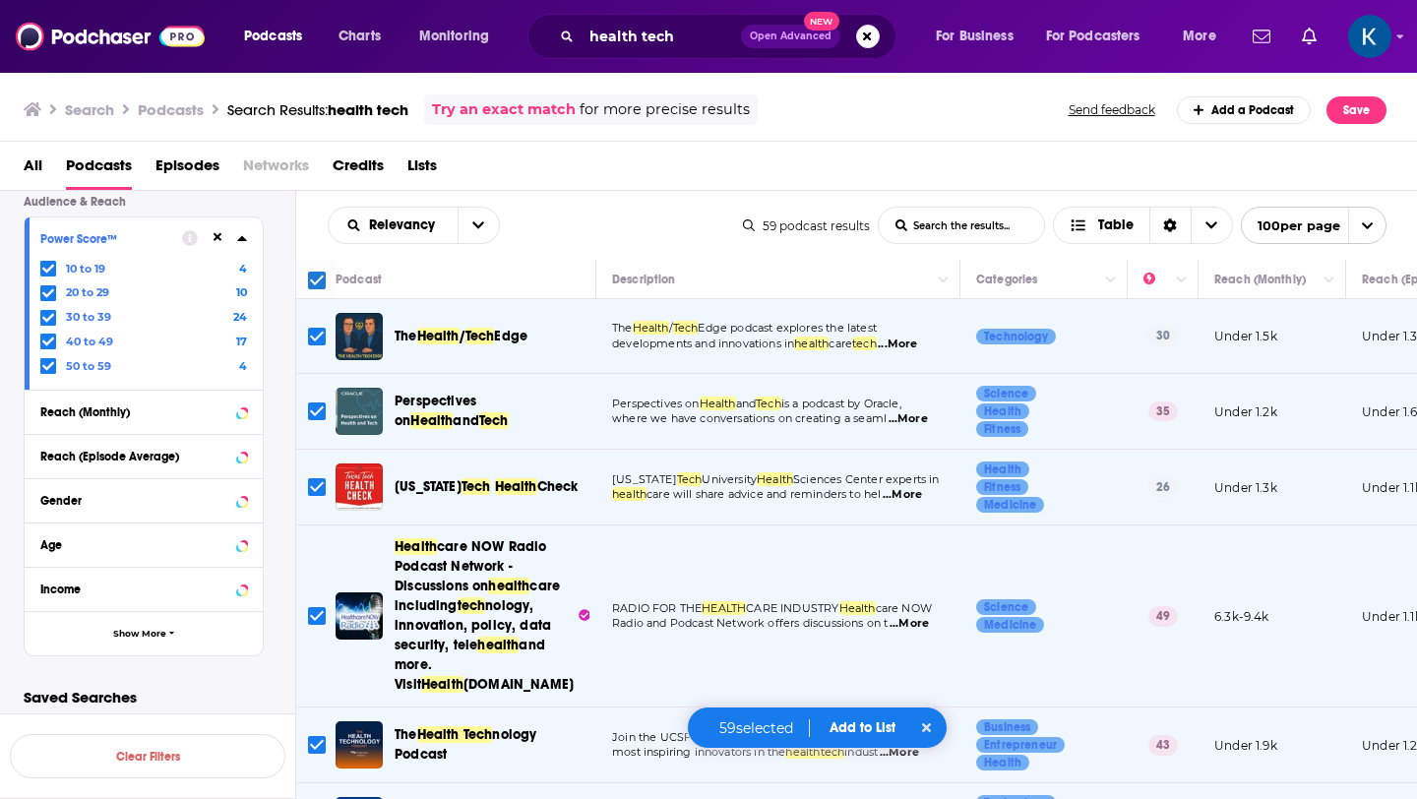
click at [856, 723] on button "Add to List" at bounding box center [862, 727] width 97 height 17
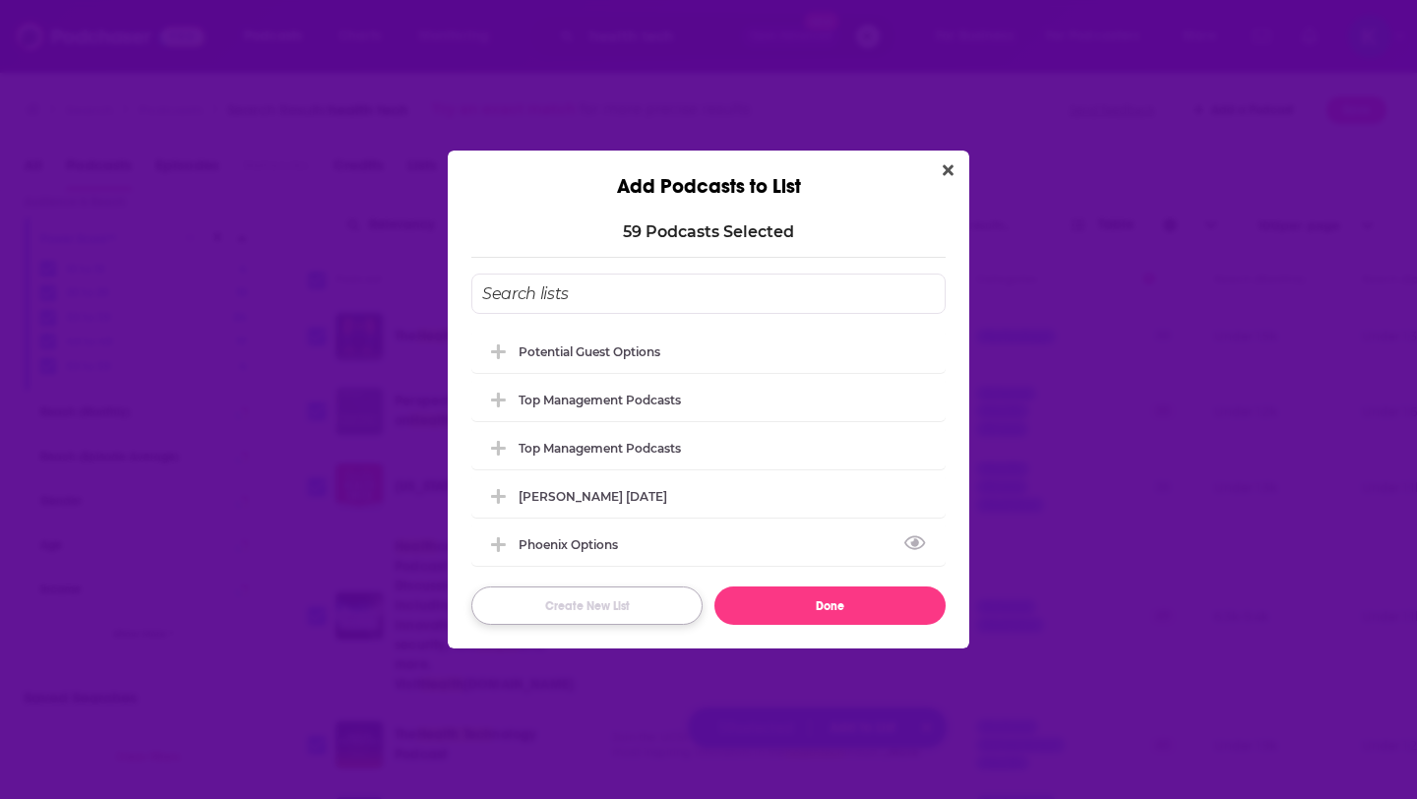
click at [574, 603] on button "Create New List" at bounding box center [586, 606] width 231 height 38
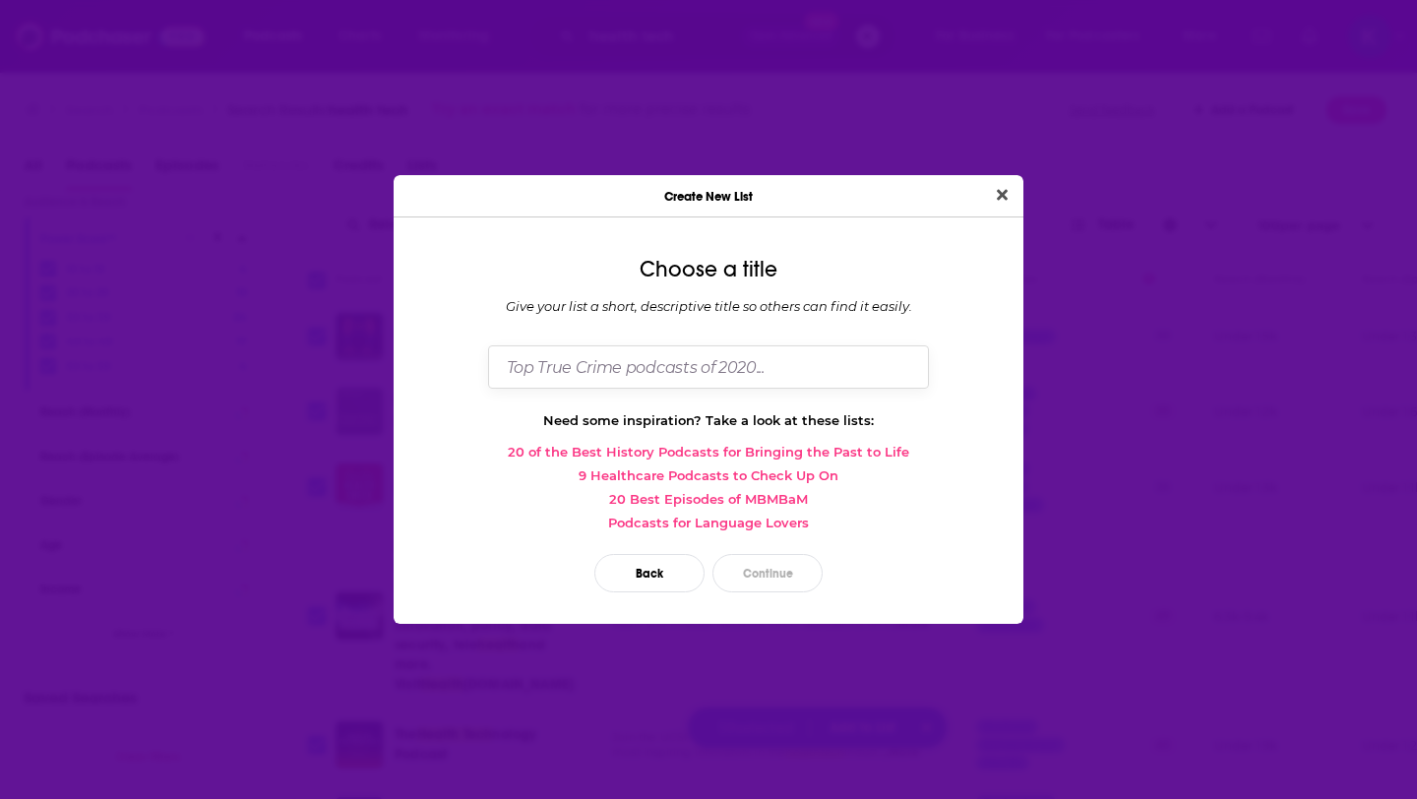
click at [595, 364] on input "Dialog" at bounding box center [708, 366] width 441 height 42
type input "Health Tech"
click at [765, 565] on button "Continue" at bounding box center [768, 573] width 110 height 38
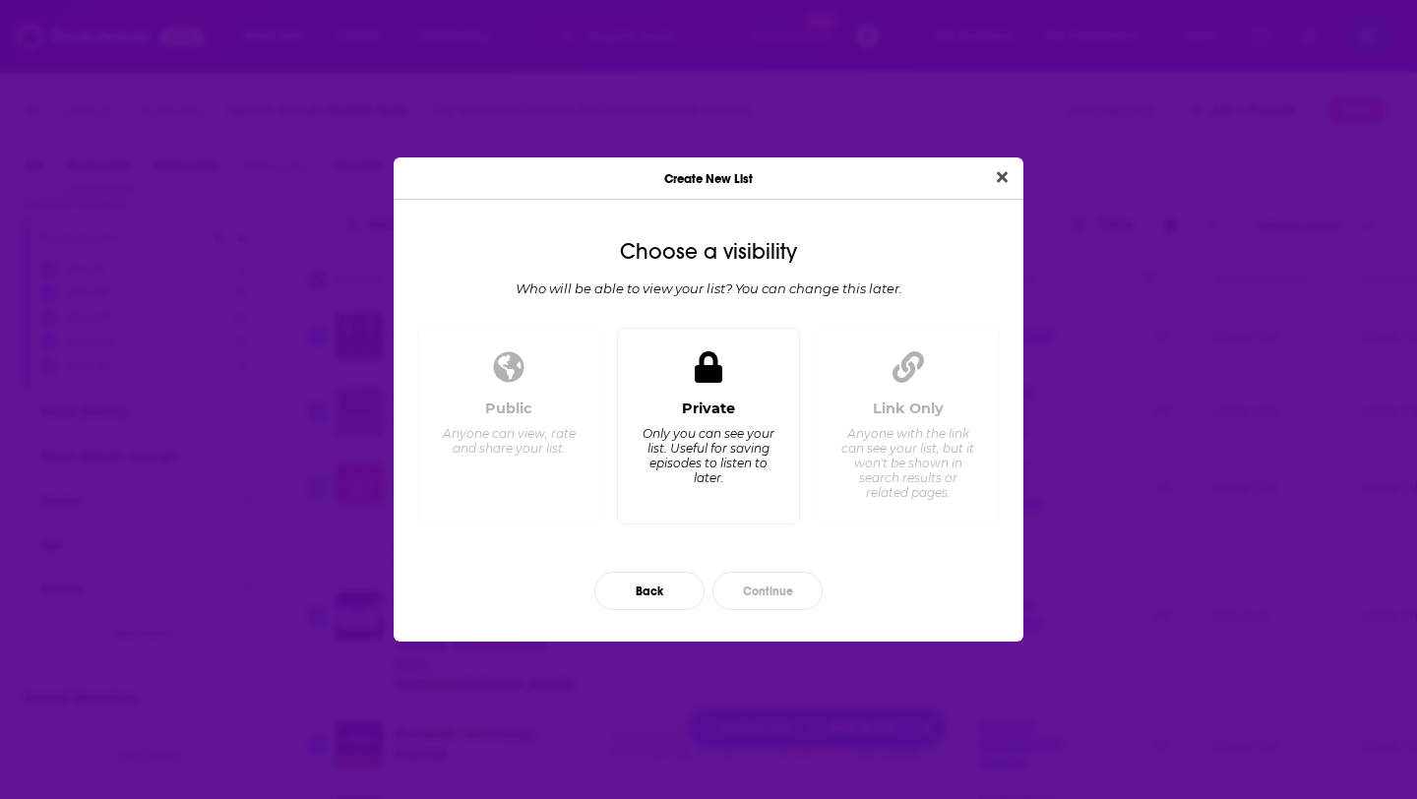
click at [774, 457] on div "Only you can see your list. Useful for saving episodes to listen to later." at bounding box center [708, 455] width 135 height 59
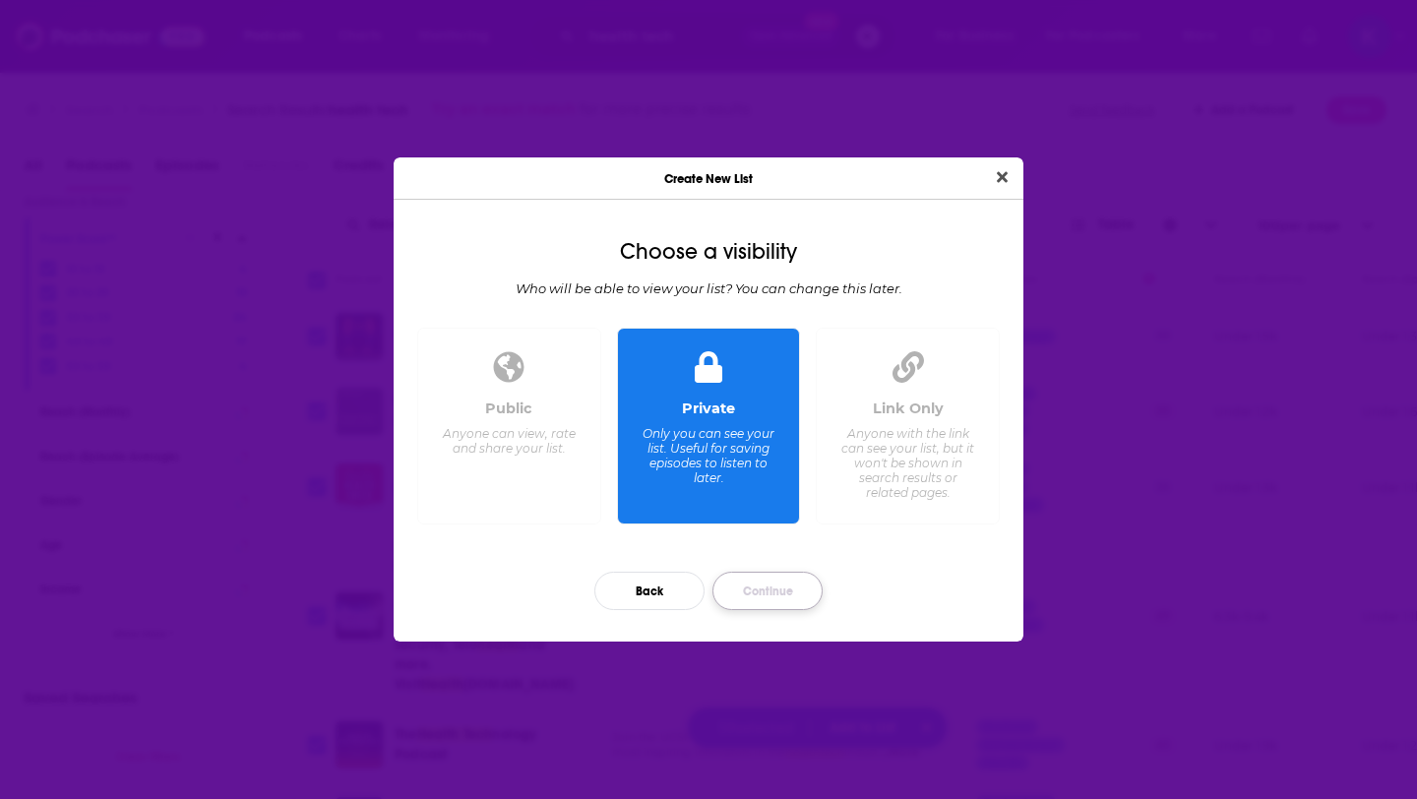
click at [765, 597] on button "Continue" at bounding box center [768, 591] width 110 height 38
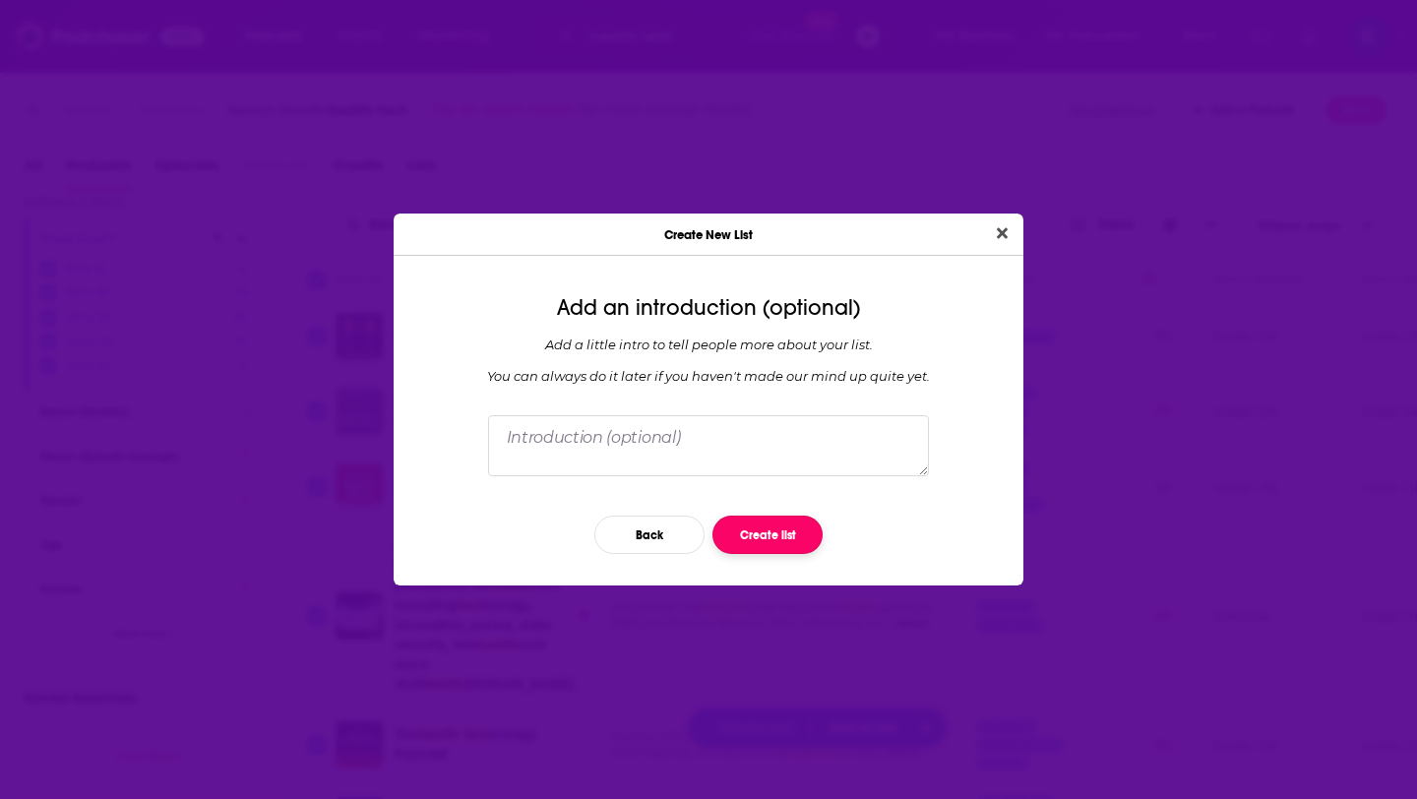
click at [763, 531] on button "Create list" at bounding box center [768, 535] width 110 height 38
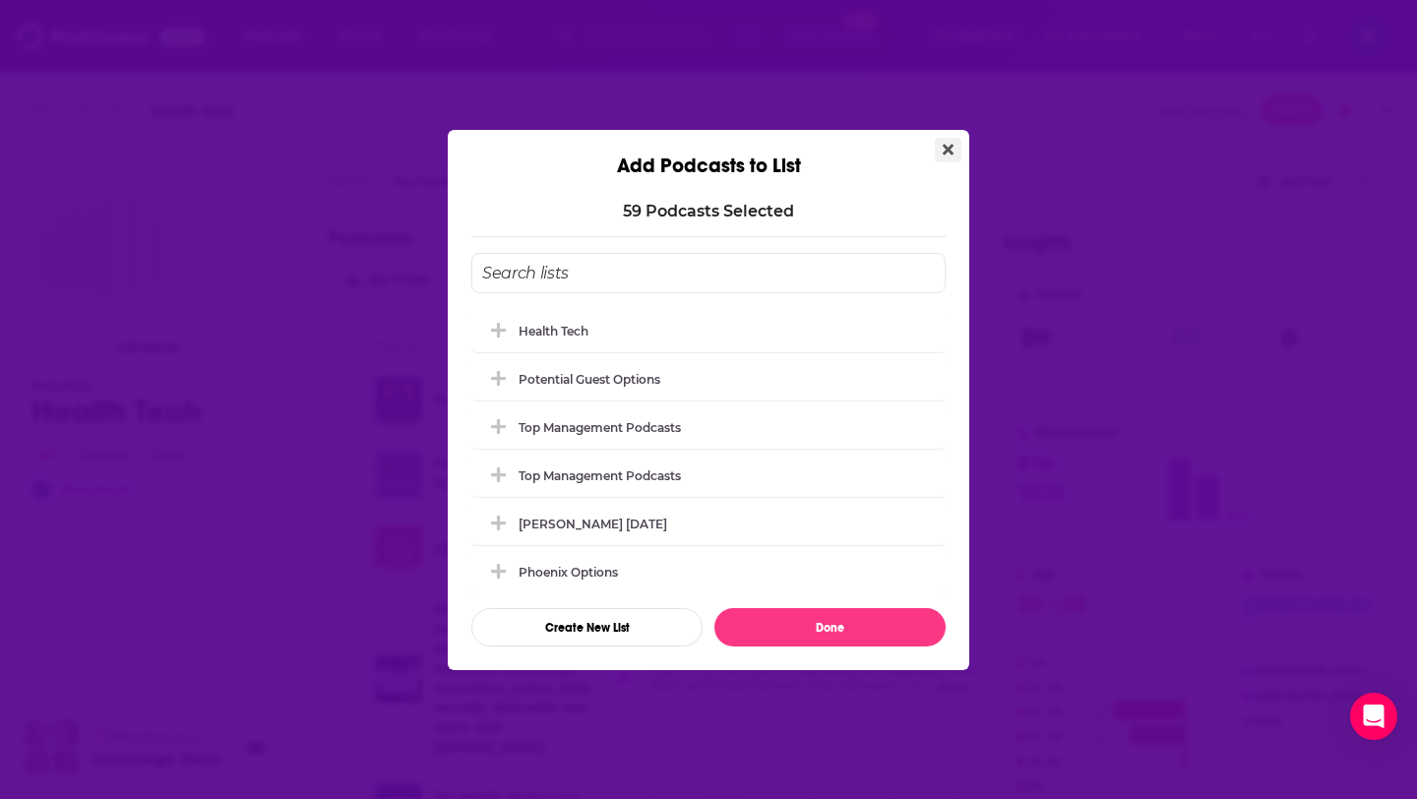
click at [955, 146] on button "Close" at bounding box center [948, 150] width 27 height 25
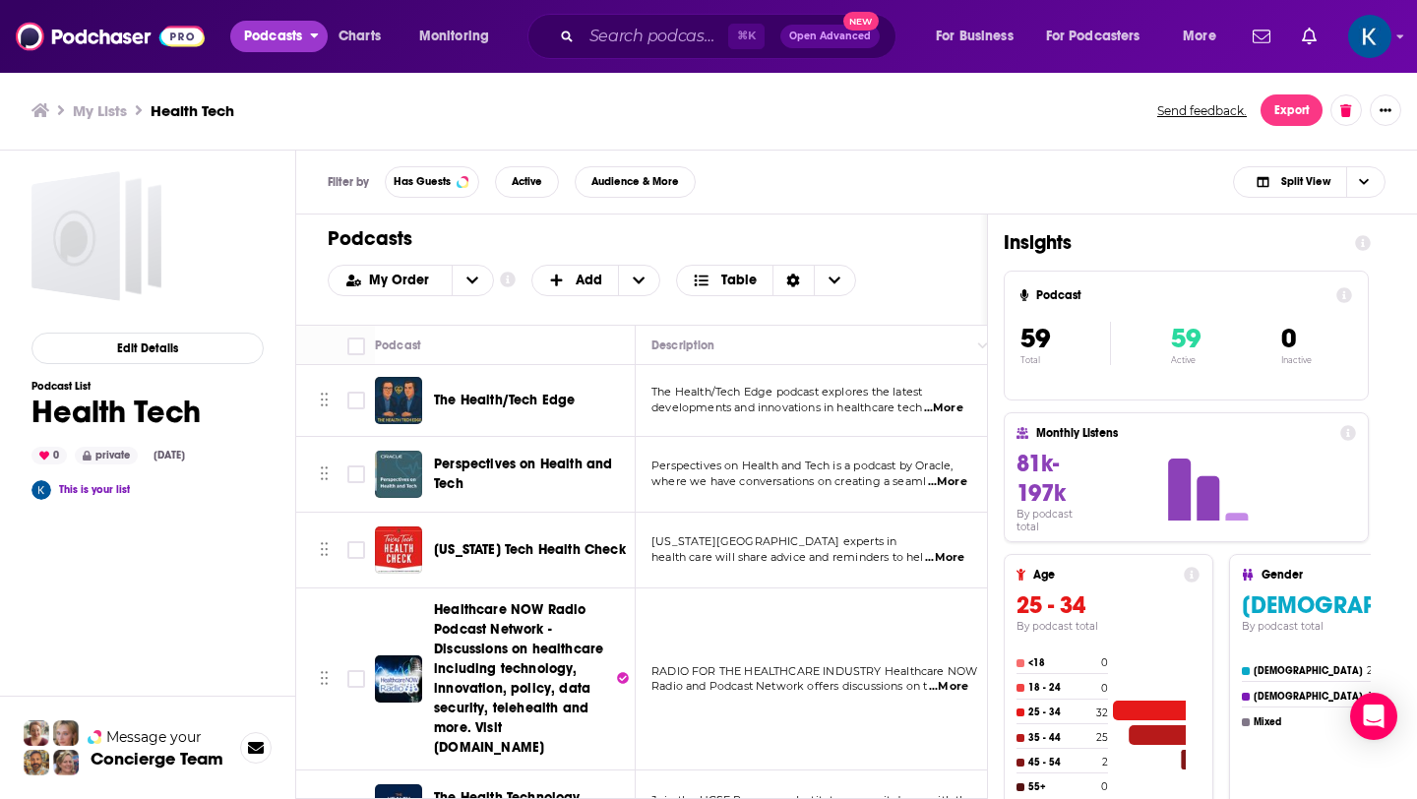
click at [259, 42] on span "Podcasts" at bounding box center [273, 37] width 58 height 28
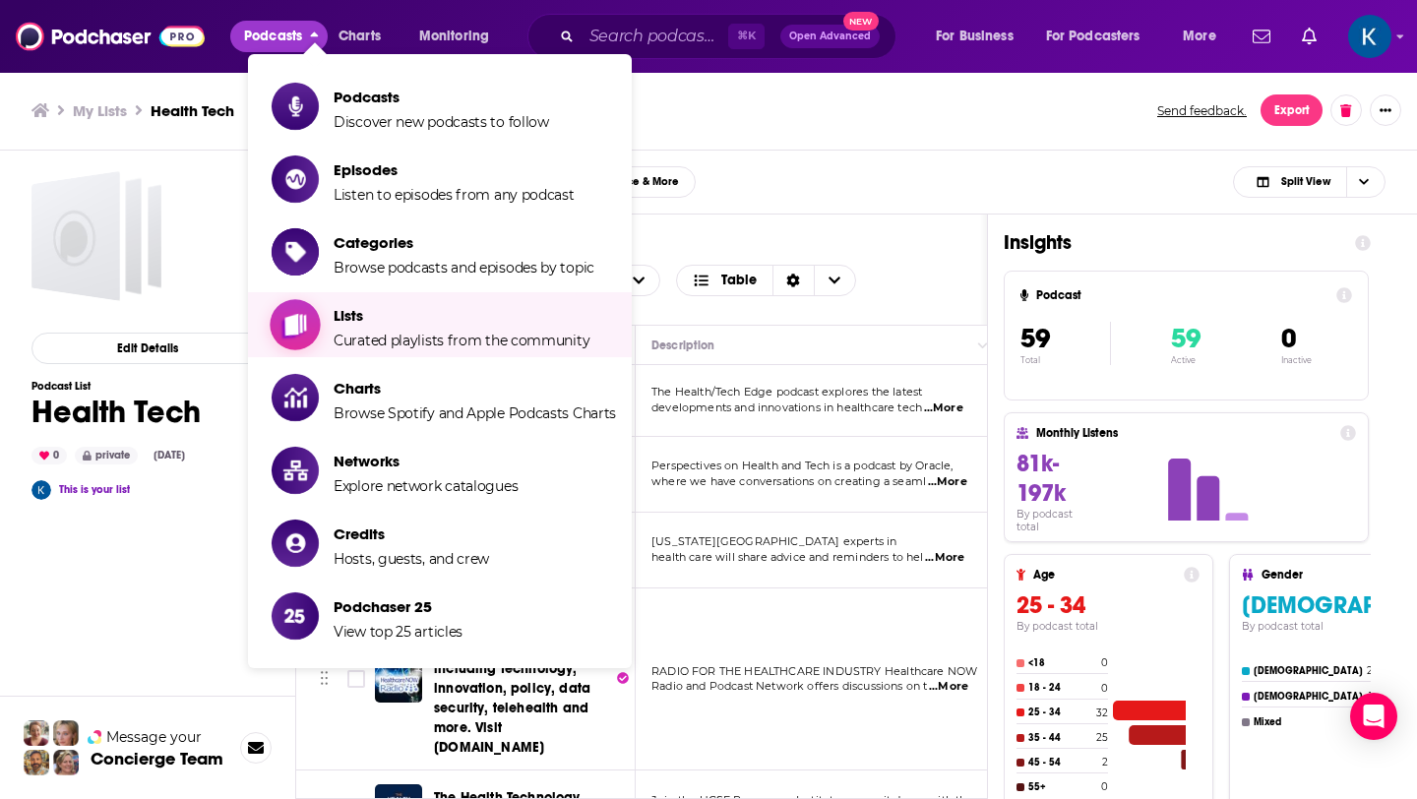
click at [373, 311] on span "Lists" at bounding box center [462, 315] width 256 height 19
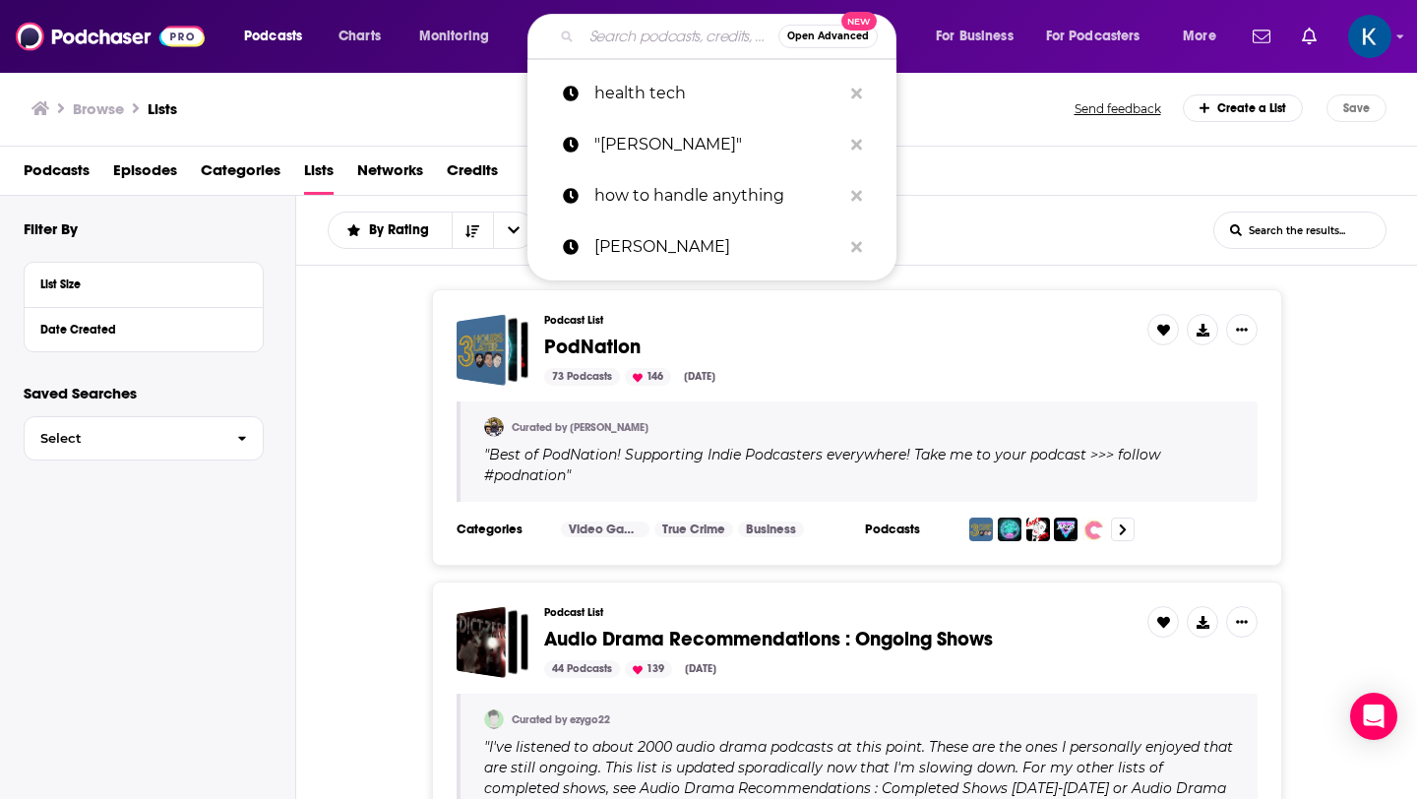
click at [612, 36] on input "Search podcasts, credits, & more..." at bounding box center [680, 36] width 197 height 31
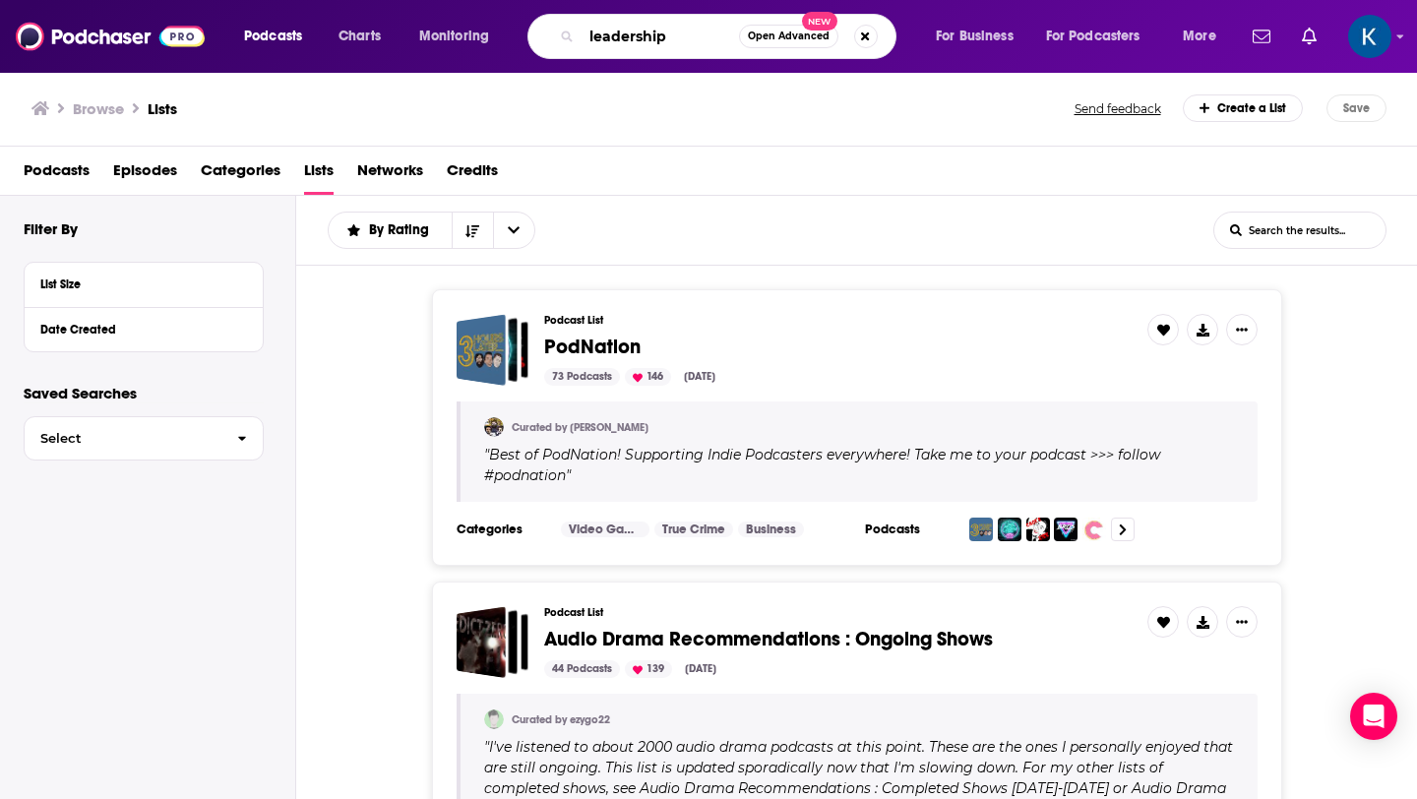
type input "leadership"
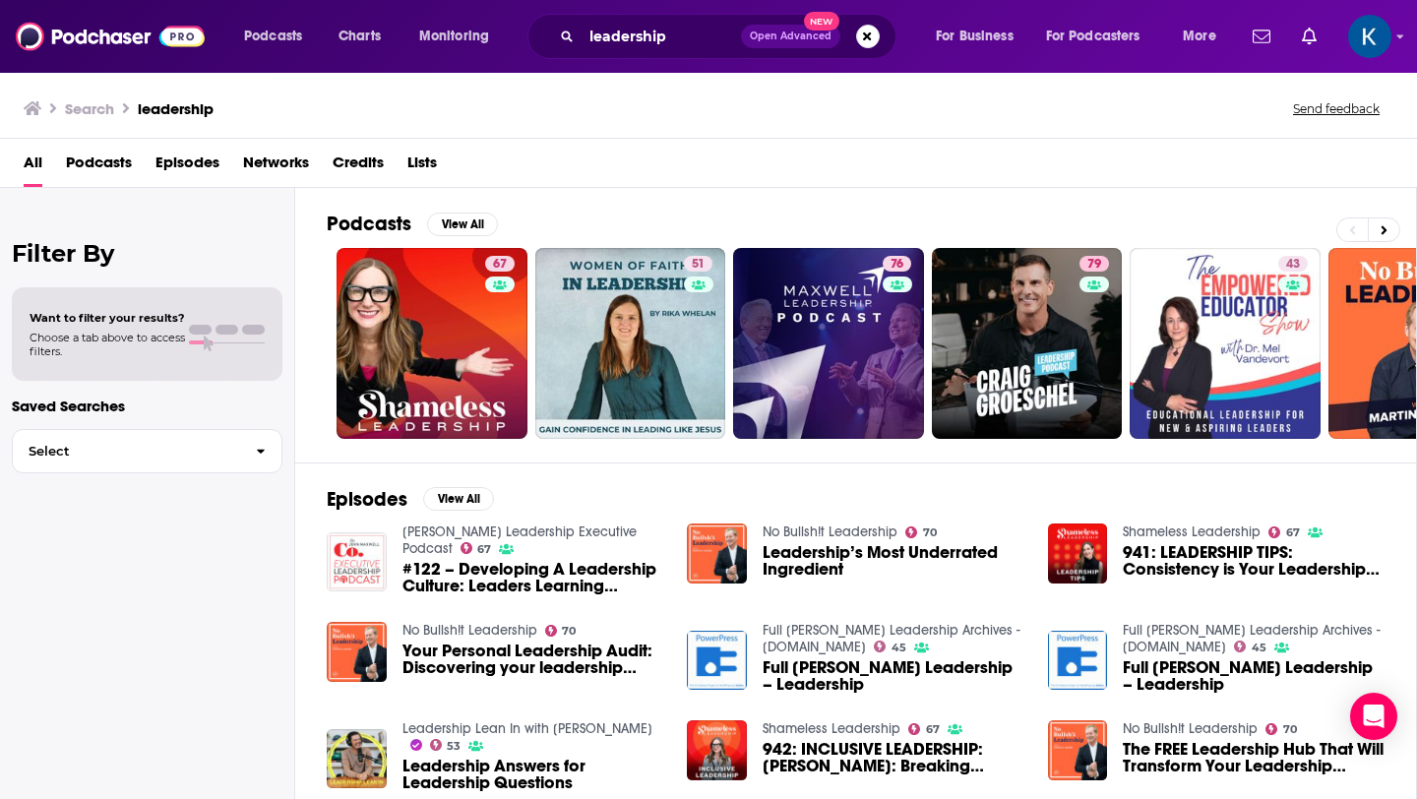
click at [88, 156] on span "Podcasts" at bounding box center [99, 167] width 66 height 40
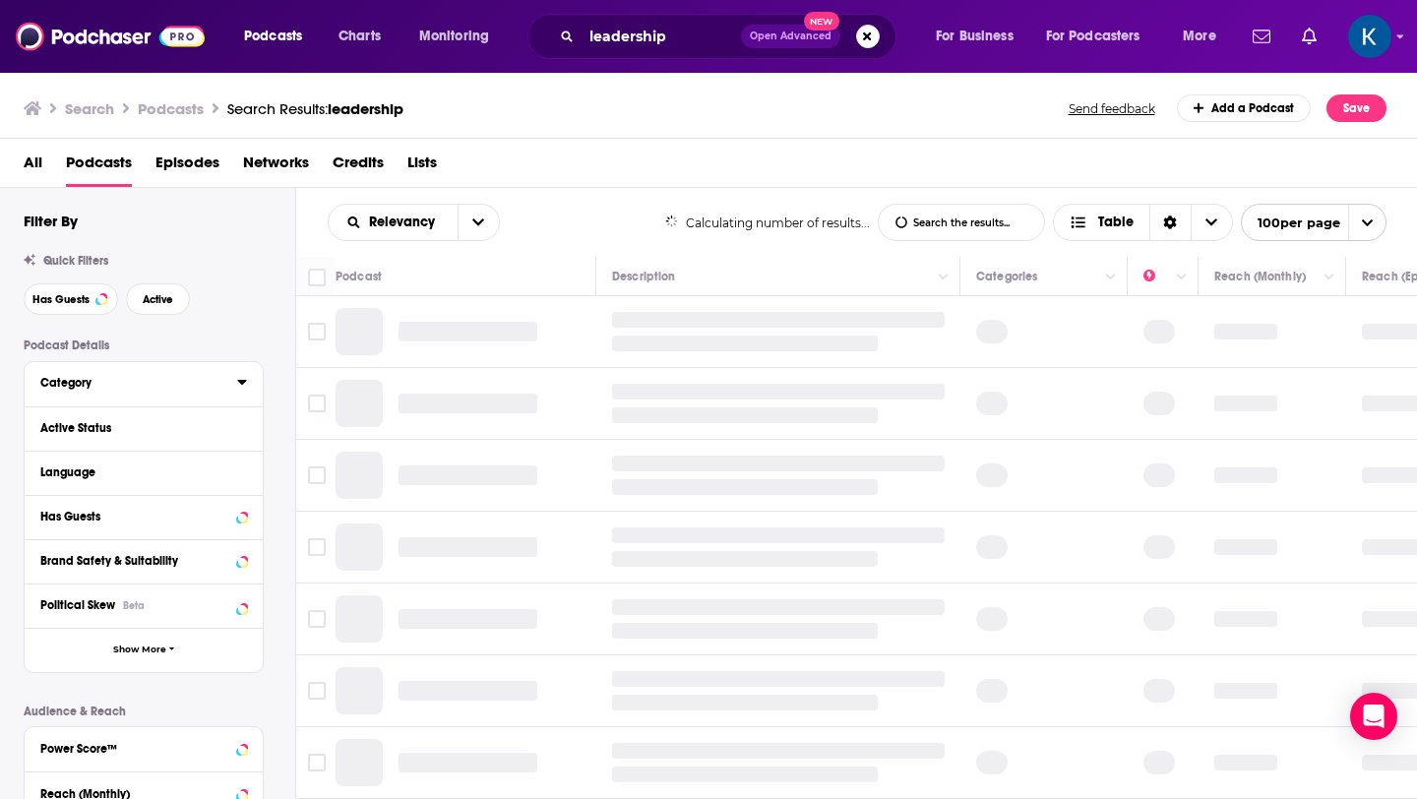
click at [74, 386] on div "Category" at bounding box center [132, 383] width 184 height 14
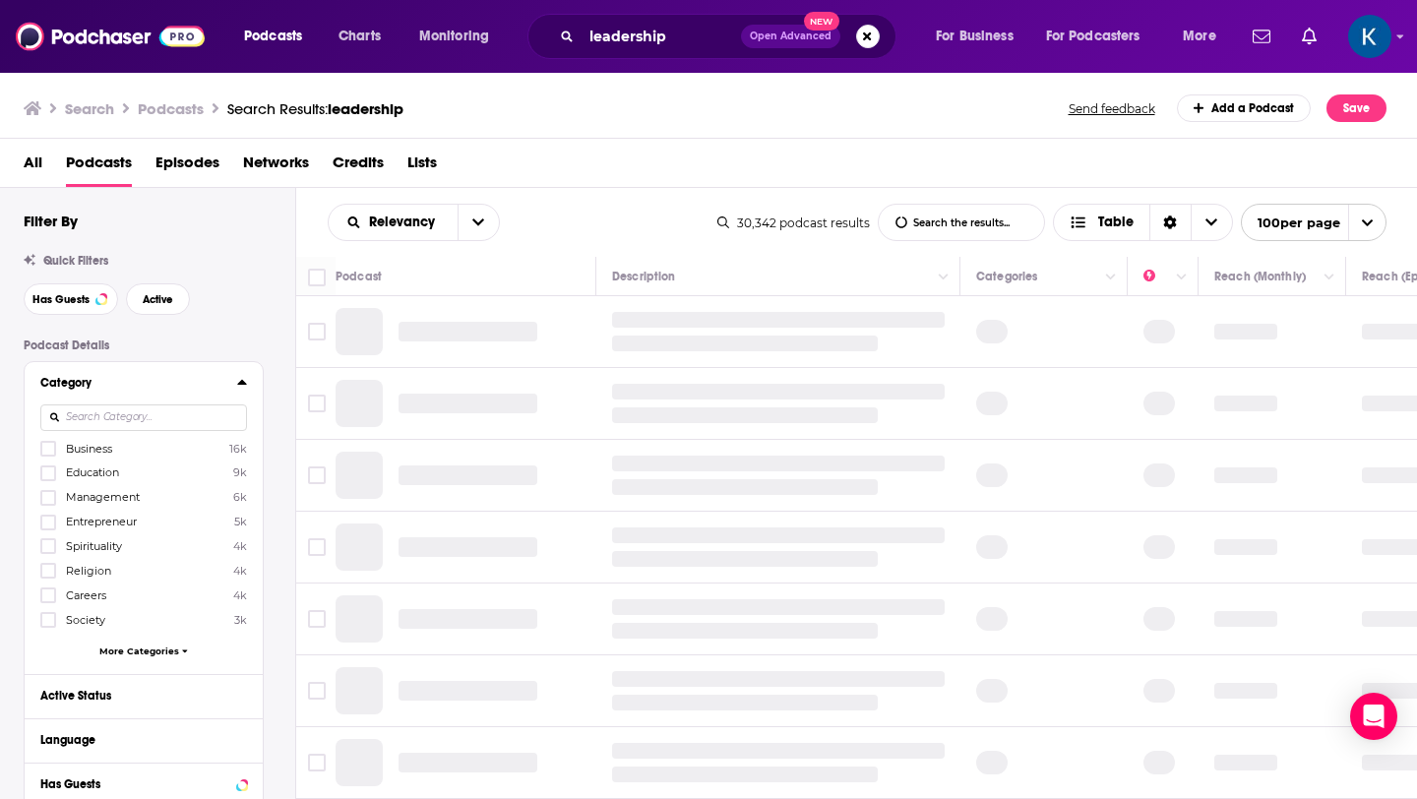
scroll to position [111, 0]
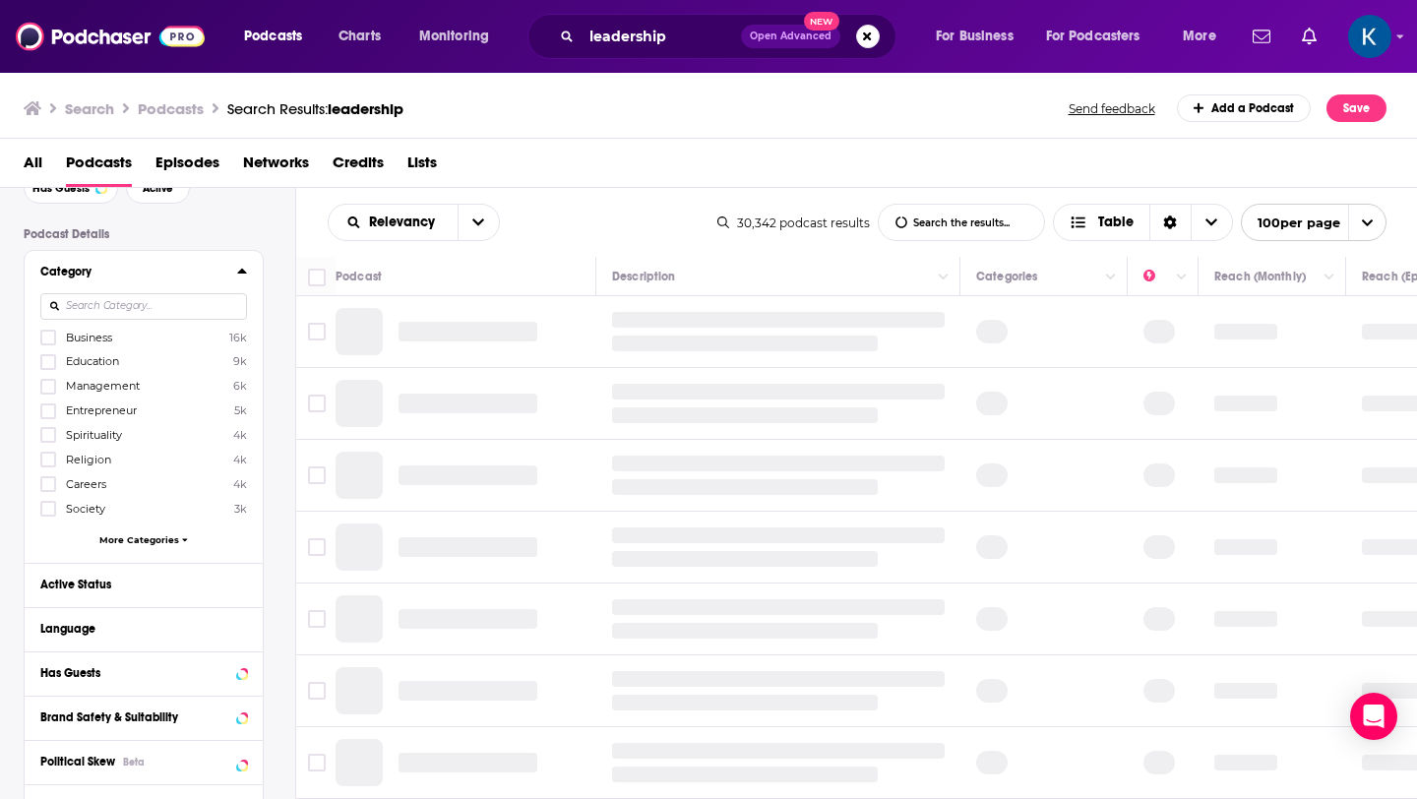
click at [85, 351] on div "Business 16k Education 9k Management 6k Entrepreneur 5k Spirituality 4k Religio…" at bounding box center [143, 442] width 207 height 226
click at [54, 341] on label at bounding box center [48, 338] width 16 height 16
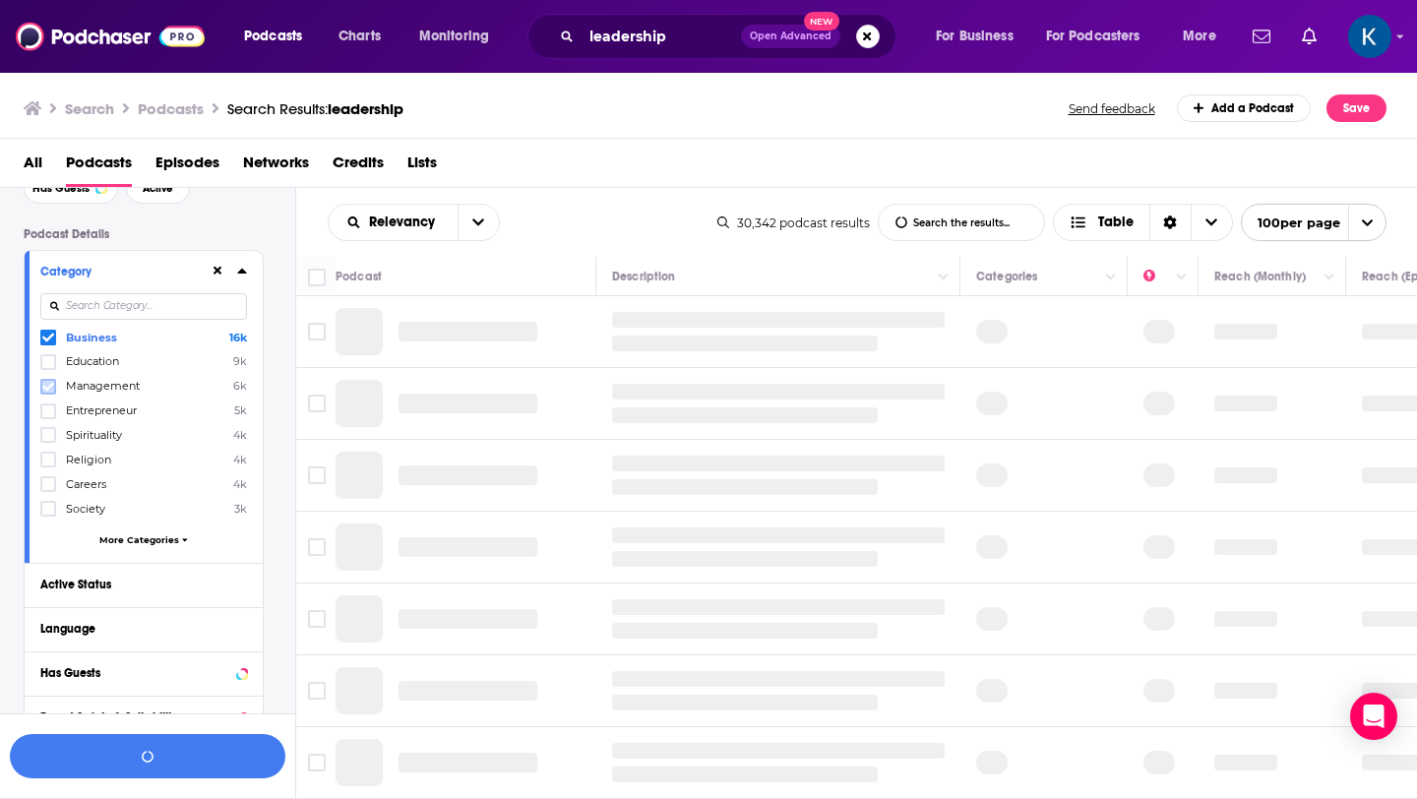
click at [49, 392] on icon at bounding box center [48, 387] width 12 height 12
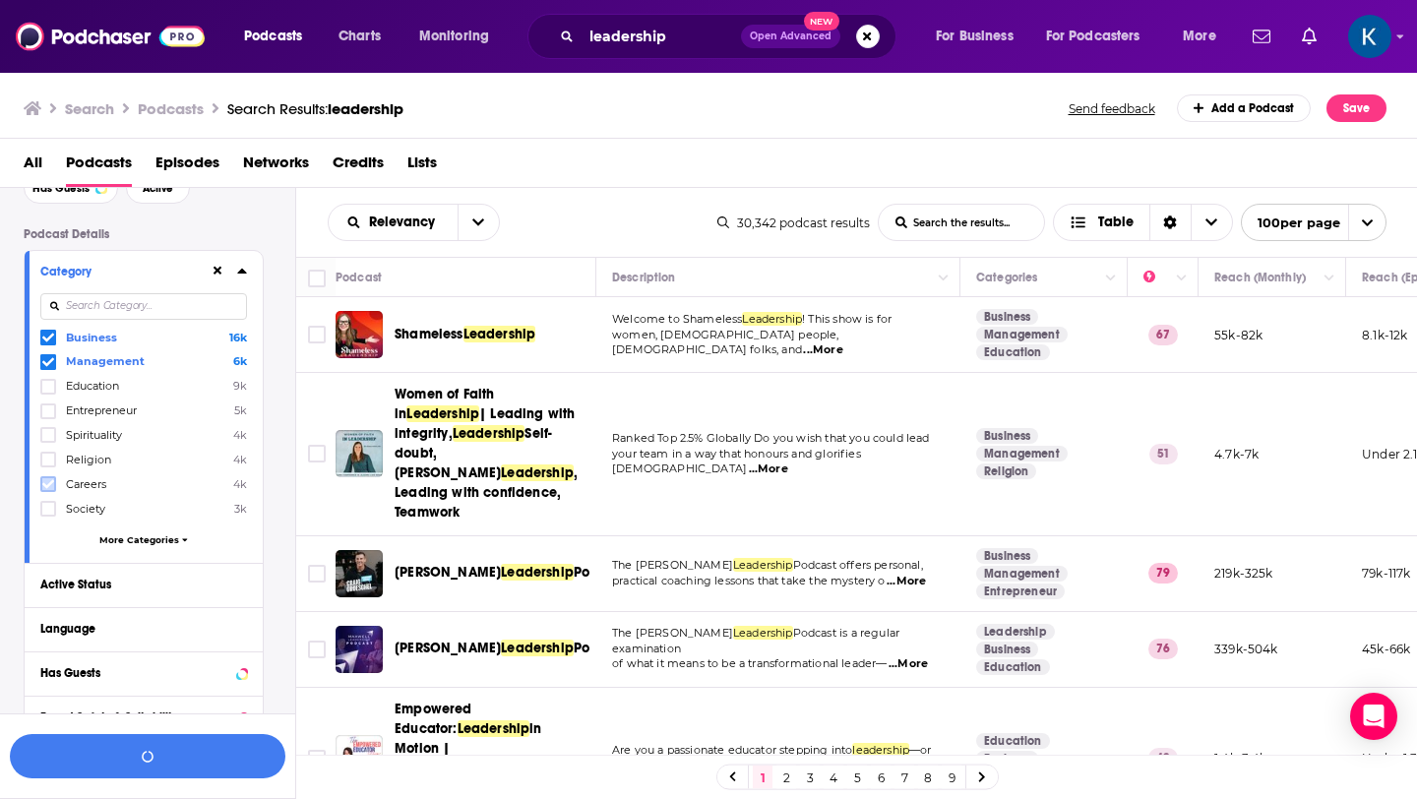
click at [47, 482] on icon at bounding box center [48, 484] width 12 height 12
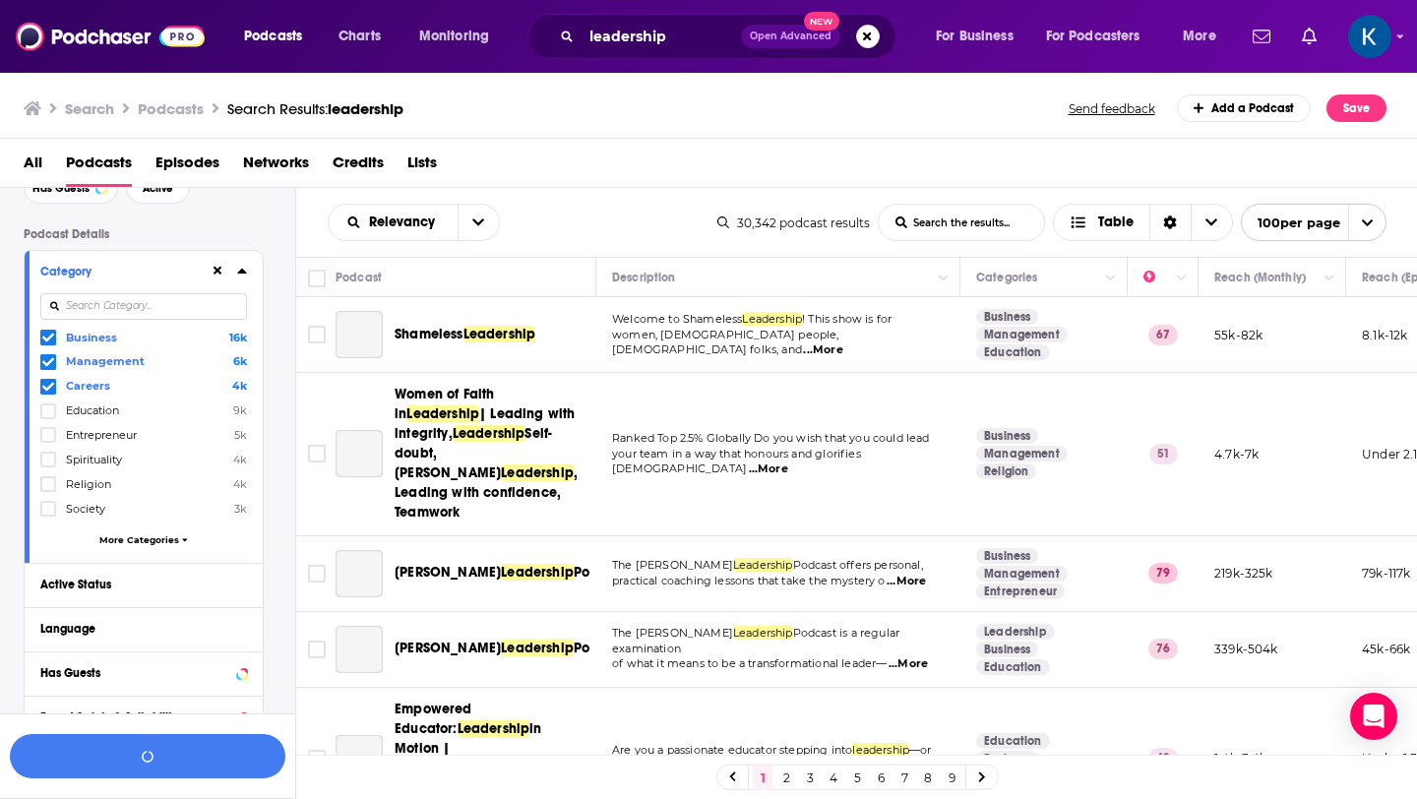
click at [94, 563] on div "Active Status" at bounding box center [144, 585] width 238 height 44
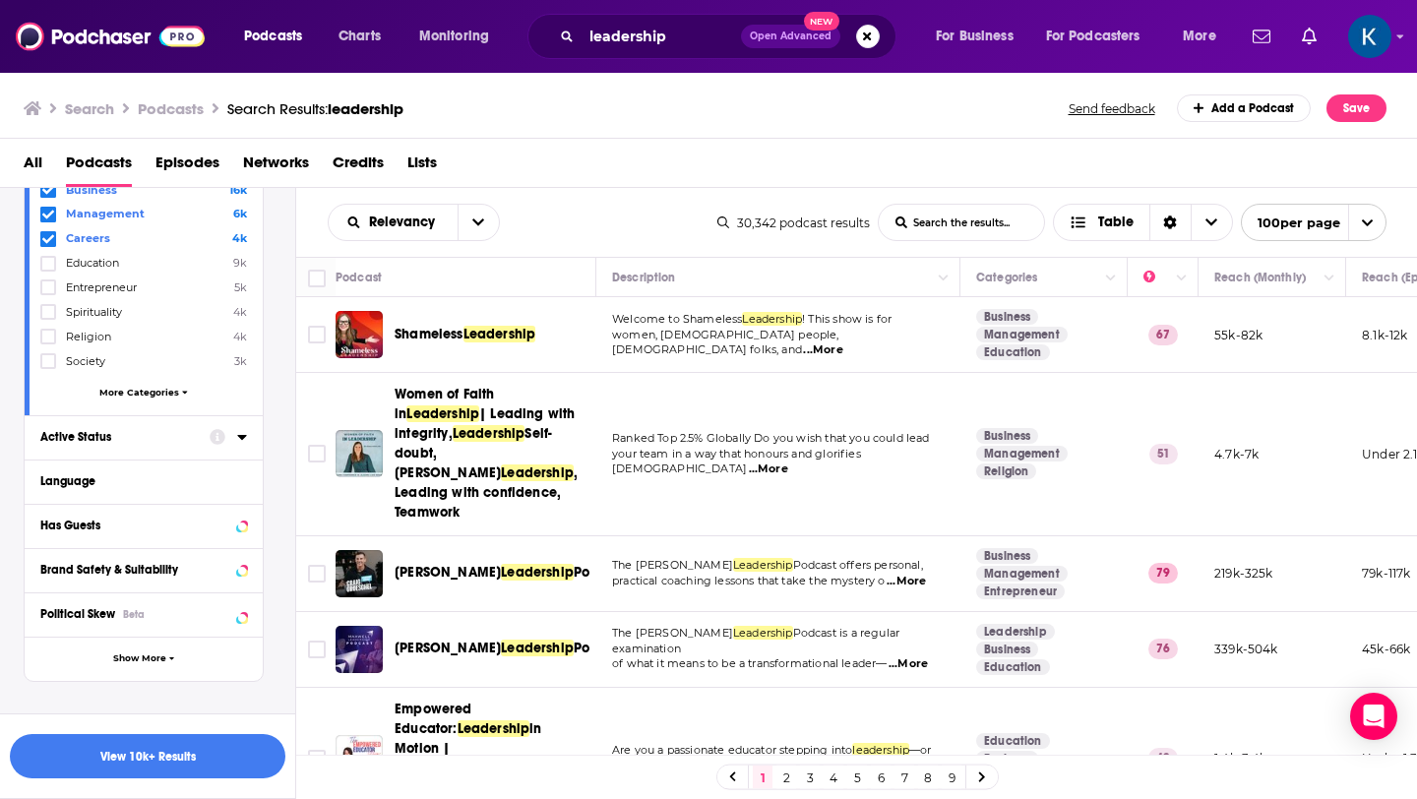
scroll to position [277, 0]
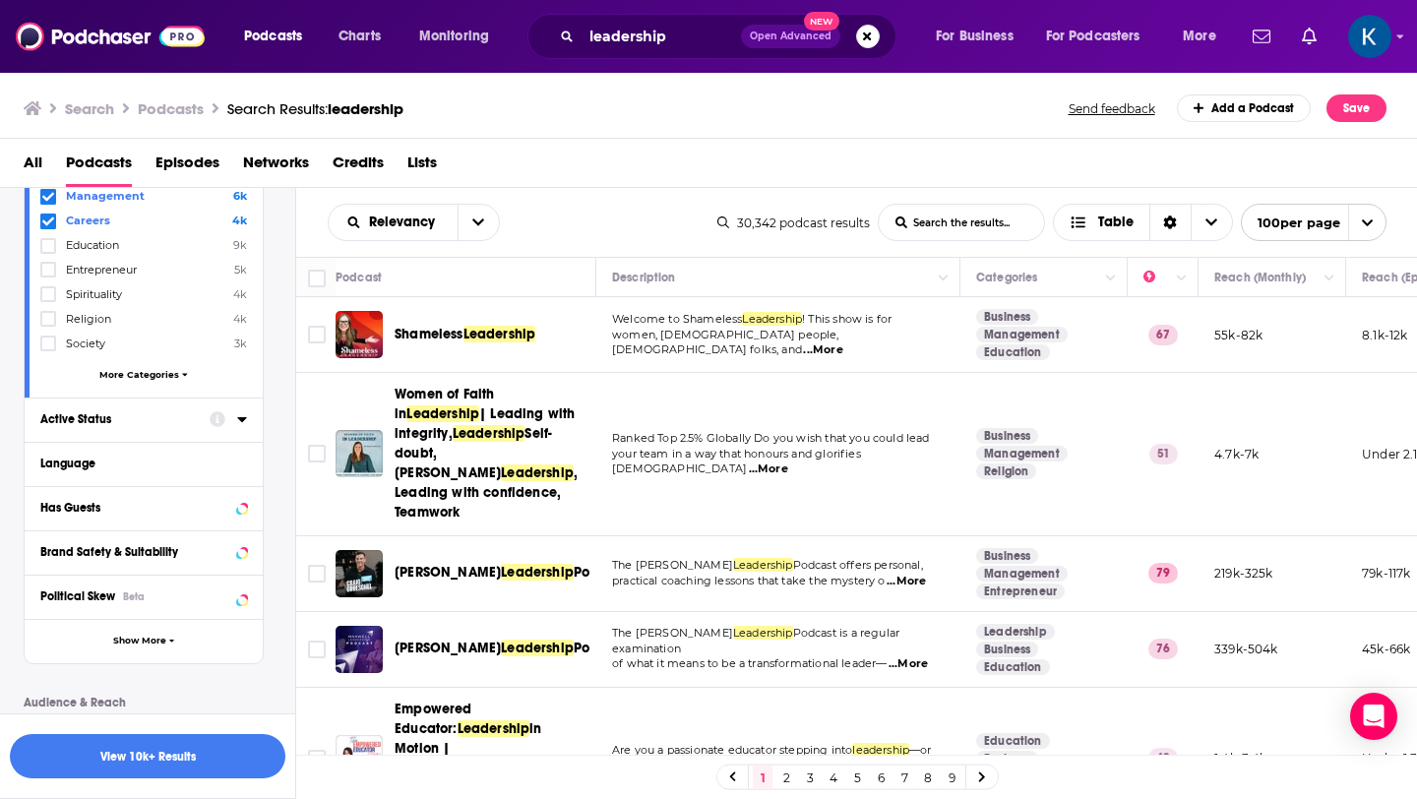
click at [106, 420] on div "Active Status" at bounding box center [118, 419] width 156 height 14
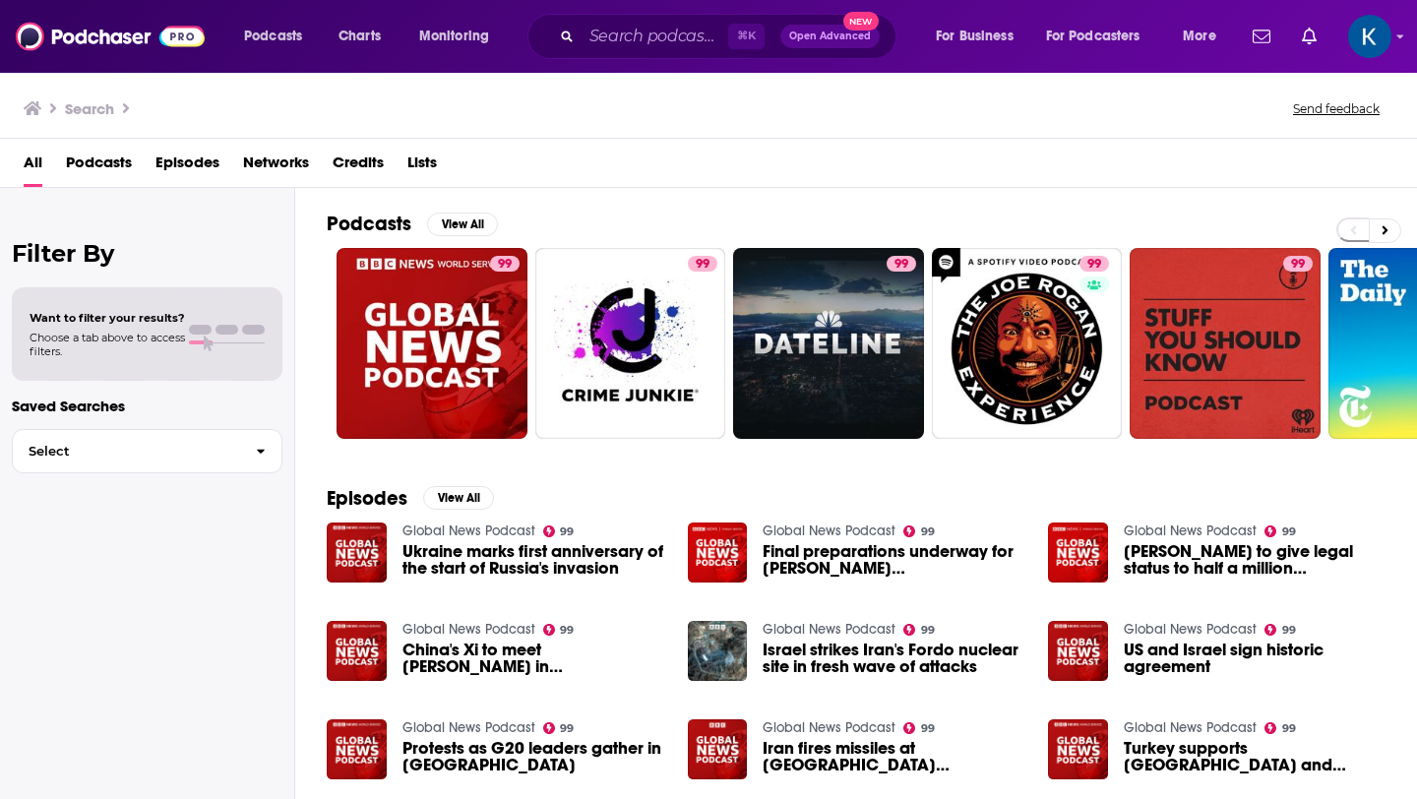
click at [105, 164] on span "Podcasts" at bounding box center [99, 167] width 66 height 40
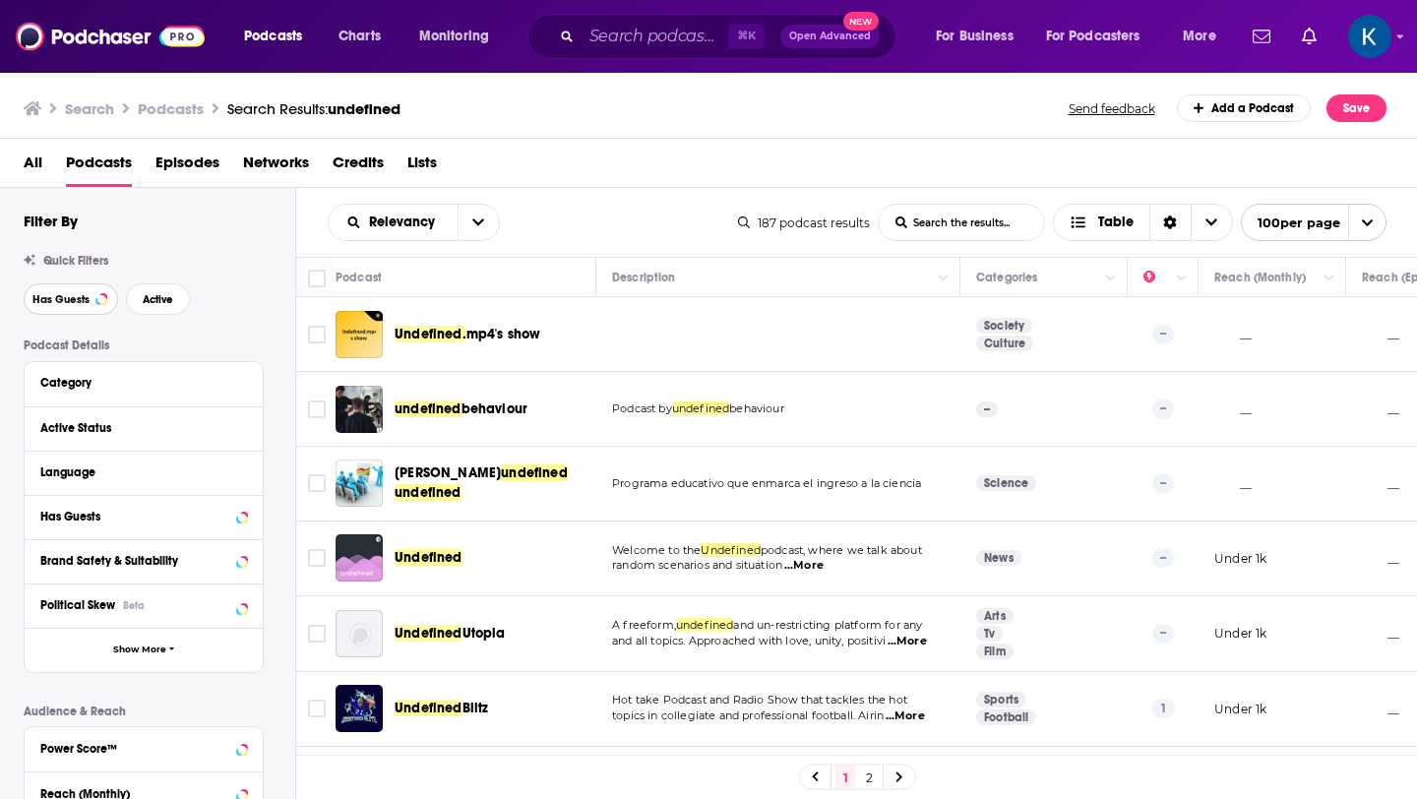
click at [73, 303] on span "Has Guests" at bounding box center [60, 299] width 57 height 11
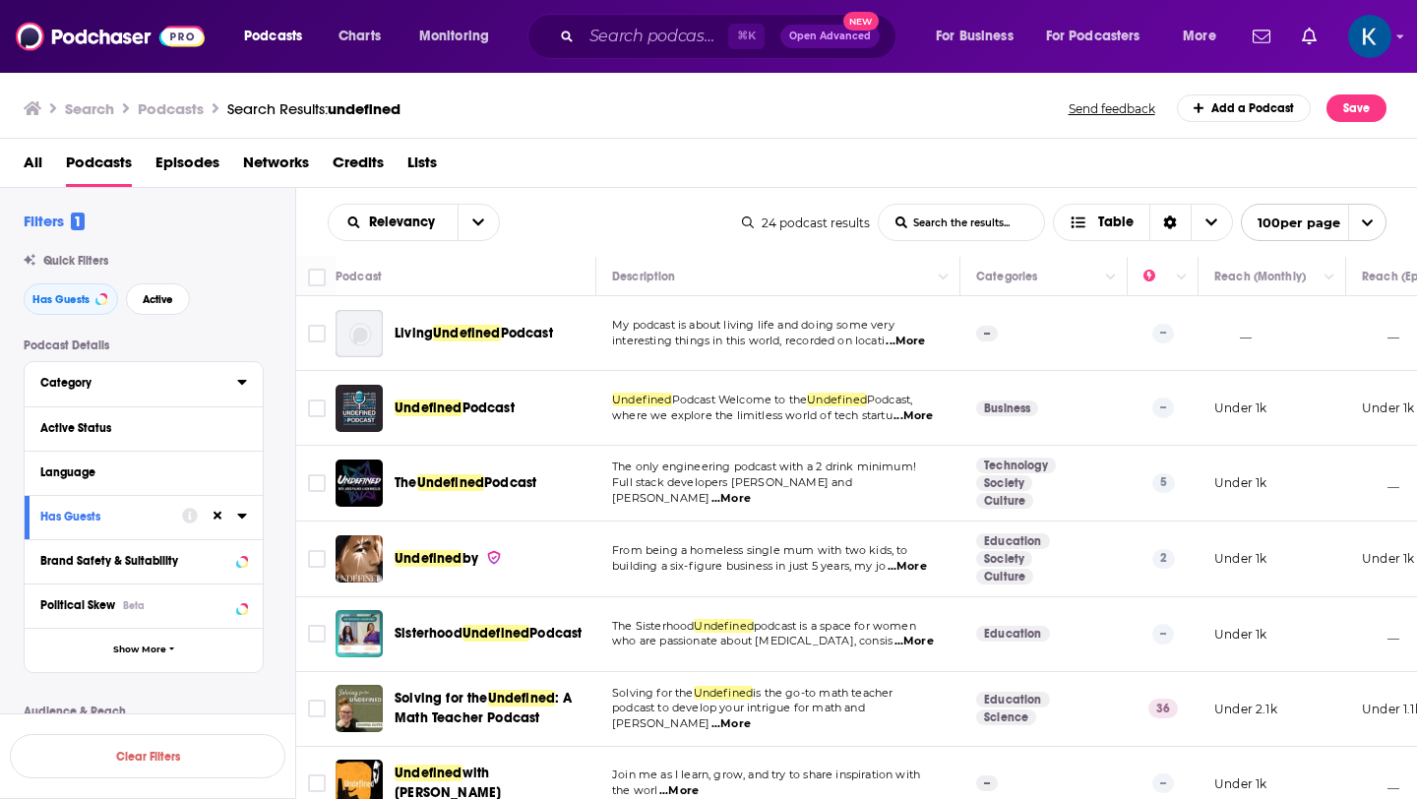
click at [93, 389] on div "Category" at bounding box center [132, 383] width 184 height 14
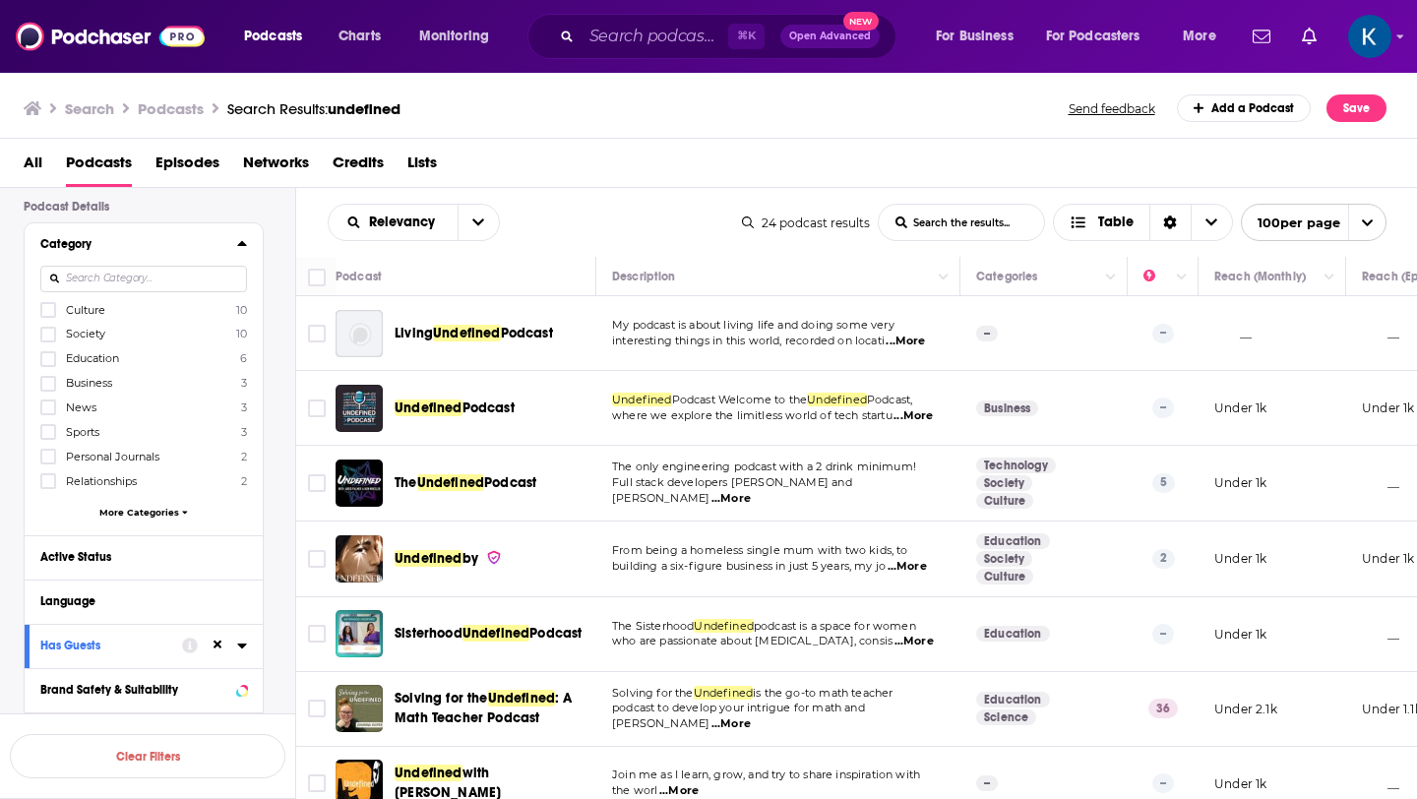
scroll to position [140, 0]
click at [283, 41] on span "Podcasts" at bounding box center [273, 37] width 58 height 28
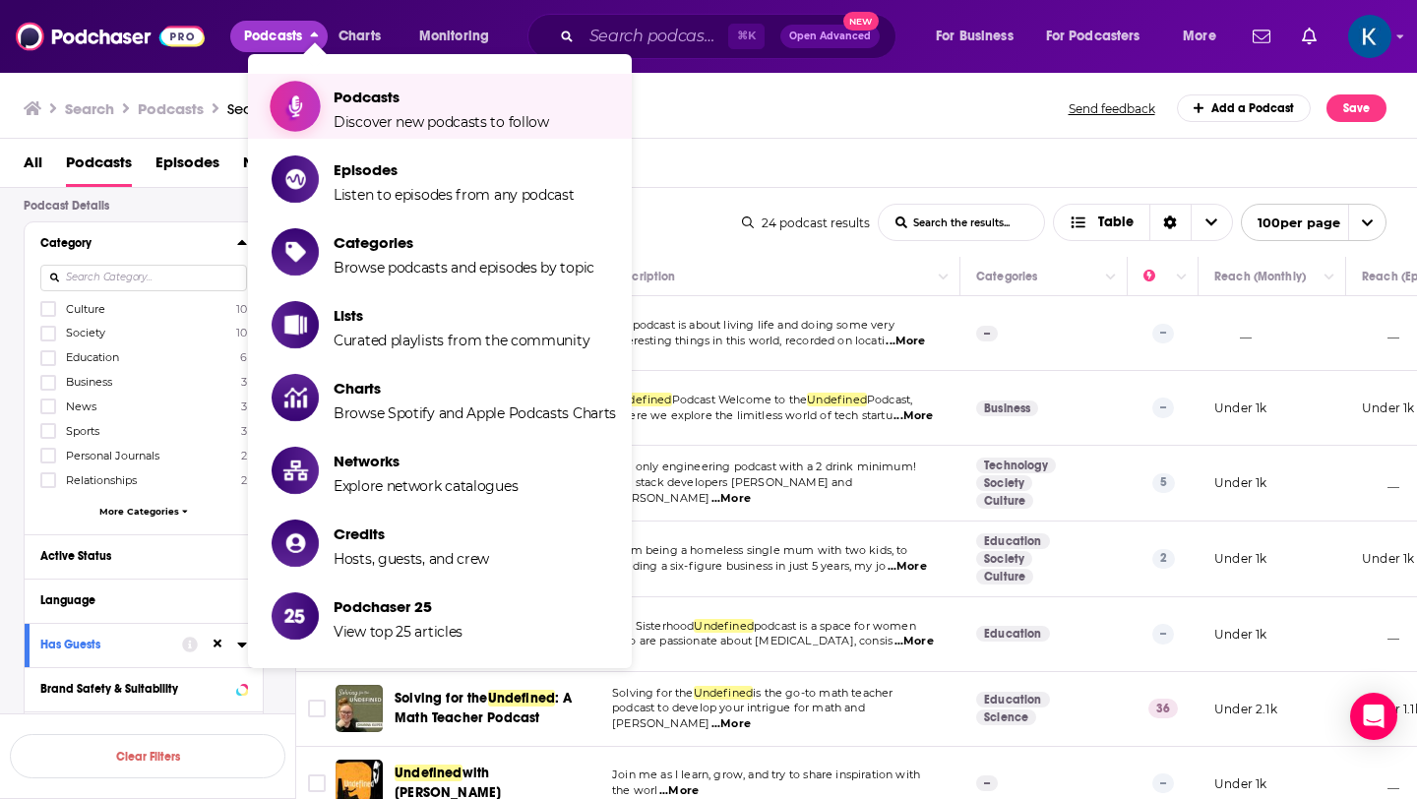
click at [430, 115] on span "Discover new podcasts to follow" at bounding box center [442, 122] width 216 height 18
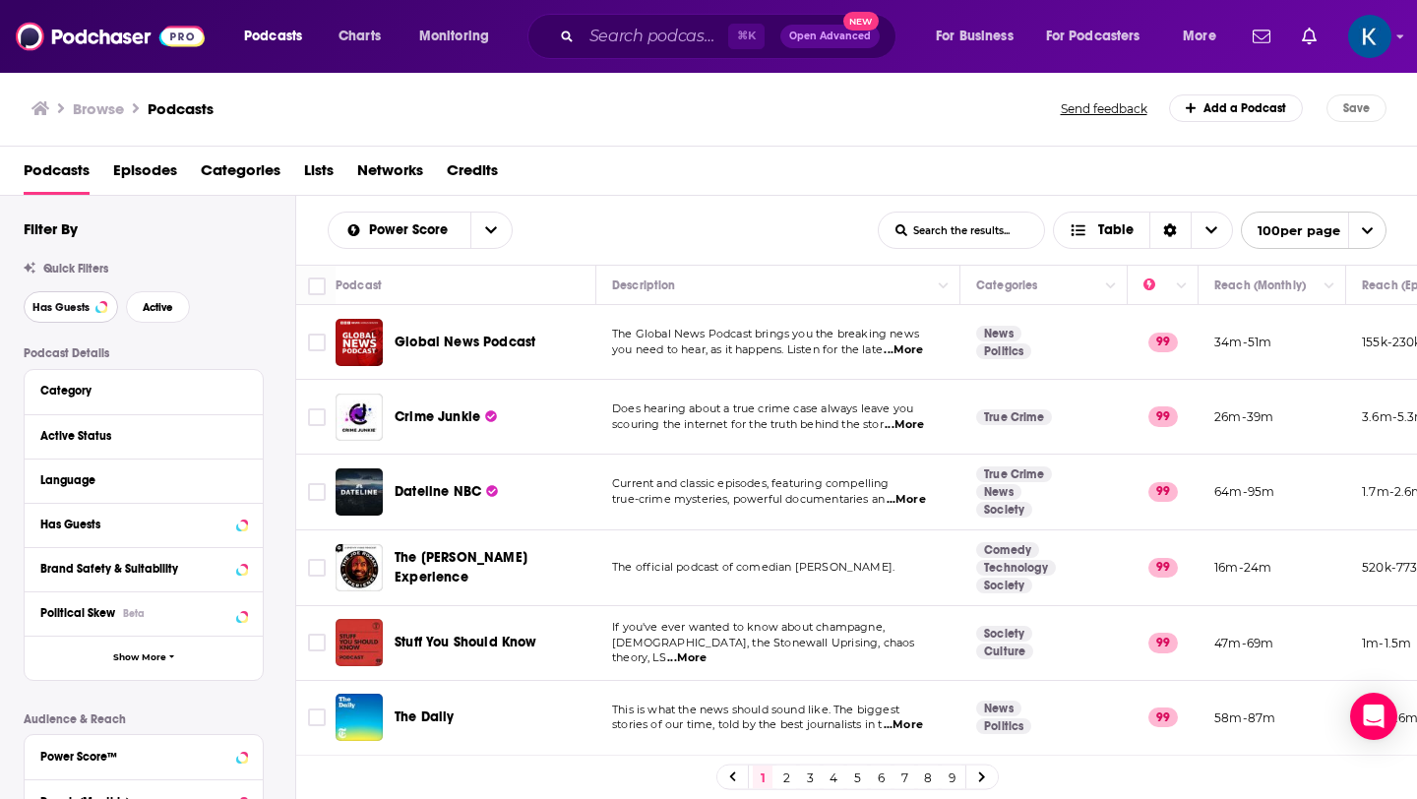
click at [70, 309] on span "Has Guests" at bounding box center [60, 307] width 57 height 11
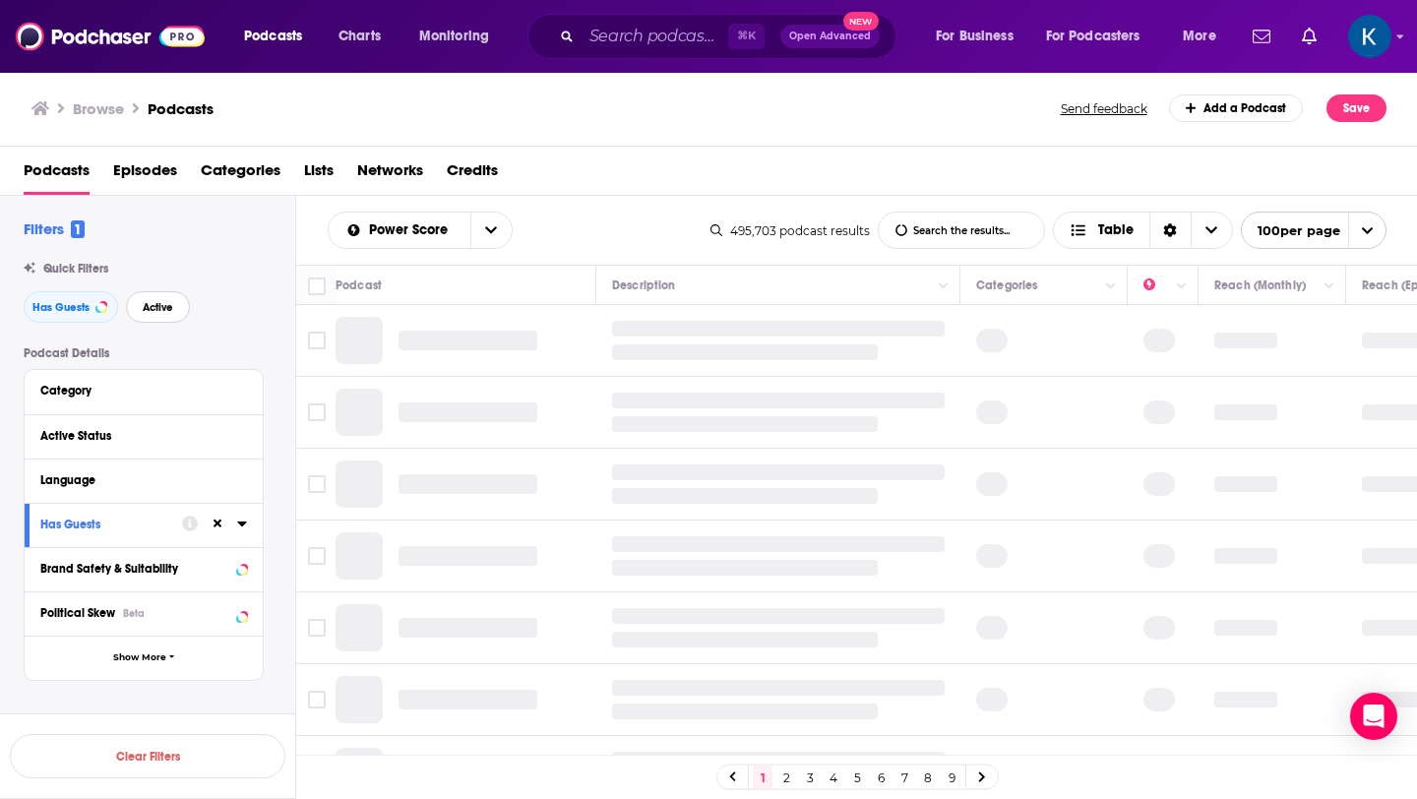
click at [158, 310] on span "Active" at bounding box center [158, 307] width 31 height 11
click at [82, 487] on div "Language" at bounding box center [132, 480] width 184 height 14
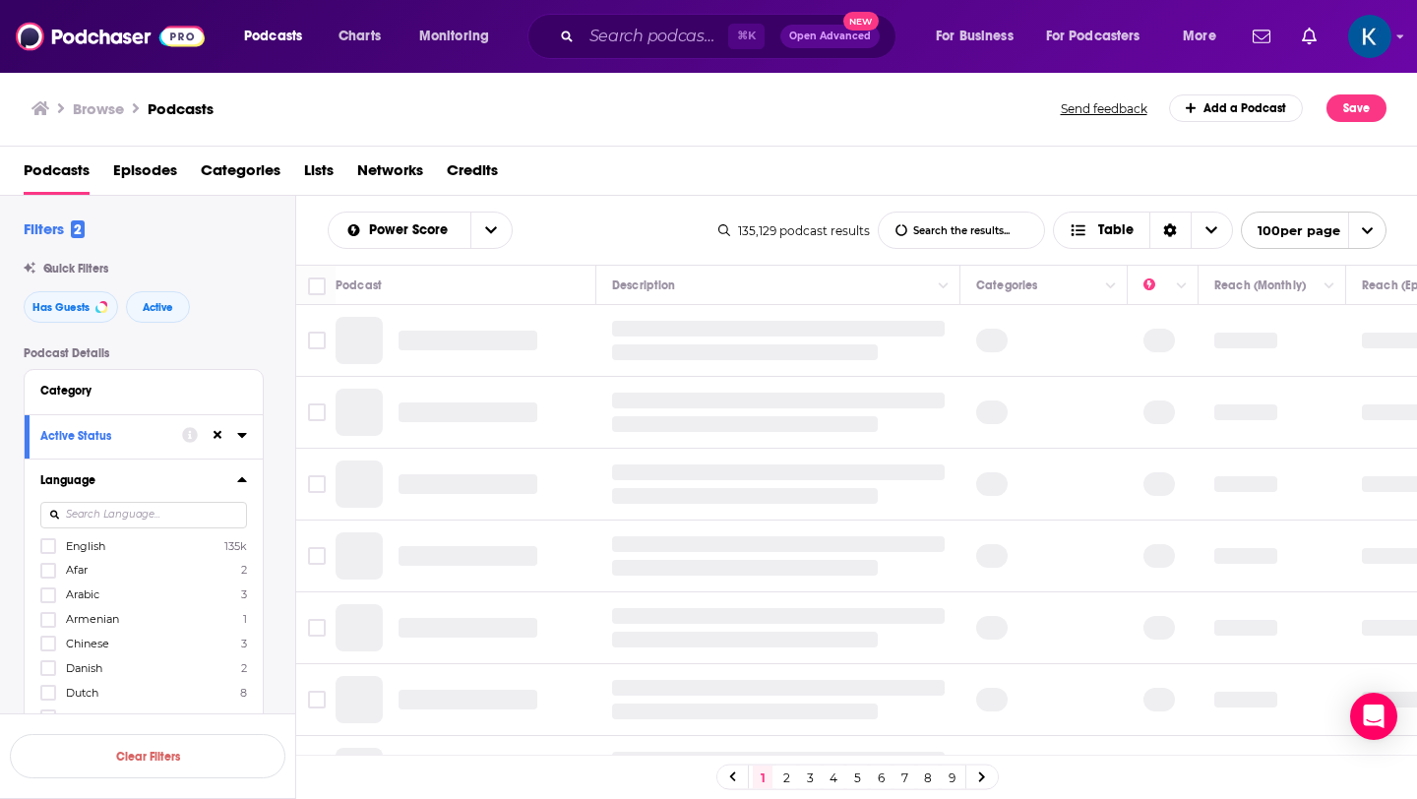
click at [93, 553] on span "English" at bounding box center [85, 546] width 39 height 14
click at [48, 552] on input "multiSelectOption-en-0" at bounding box center [48, 552] width 0 height 0
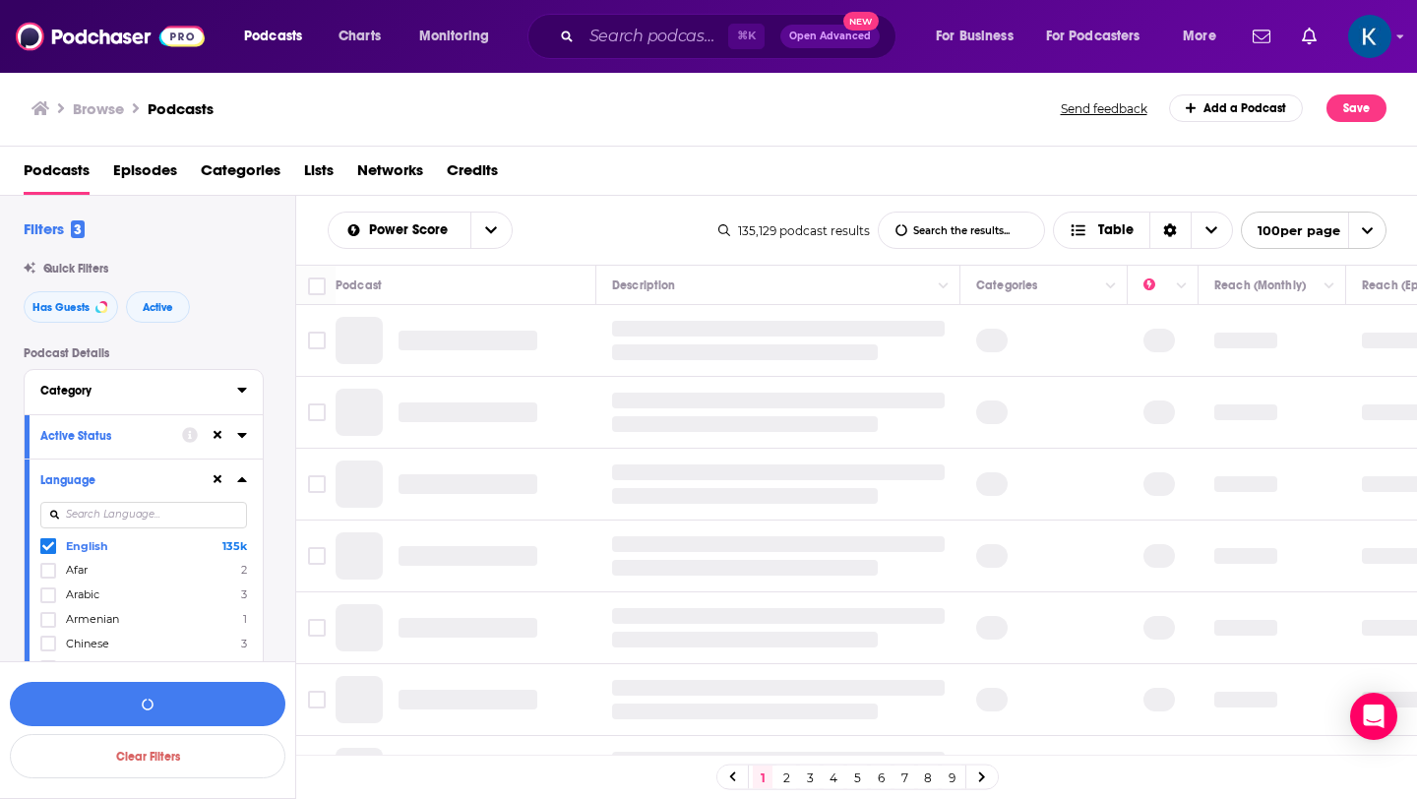
click at [81, 392] on div "Category" at bounding box center [132, 391] width 184 height 14
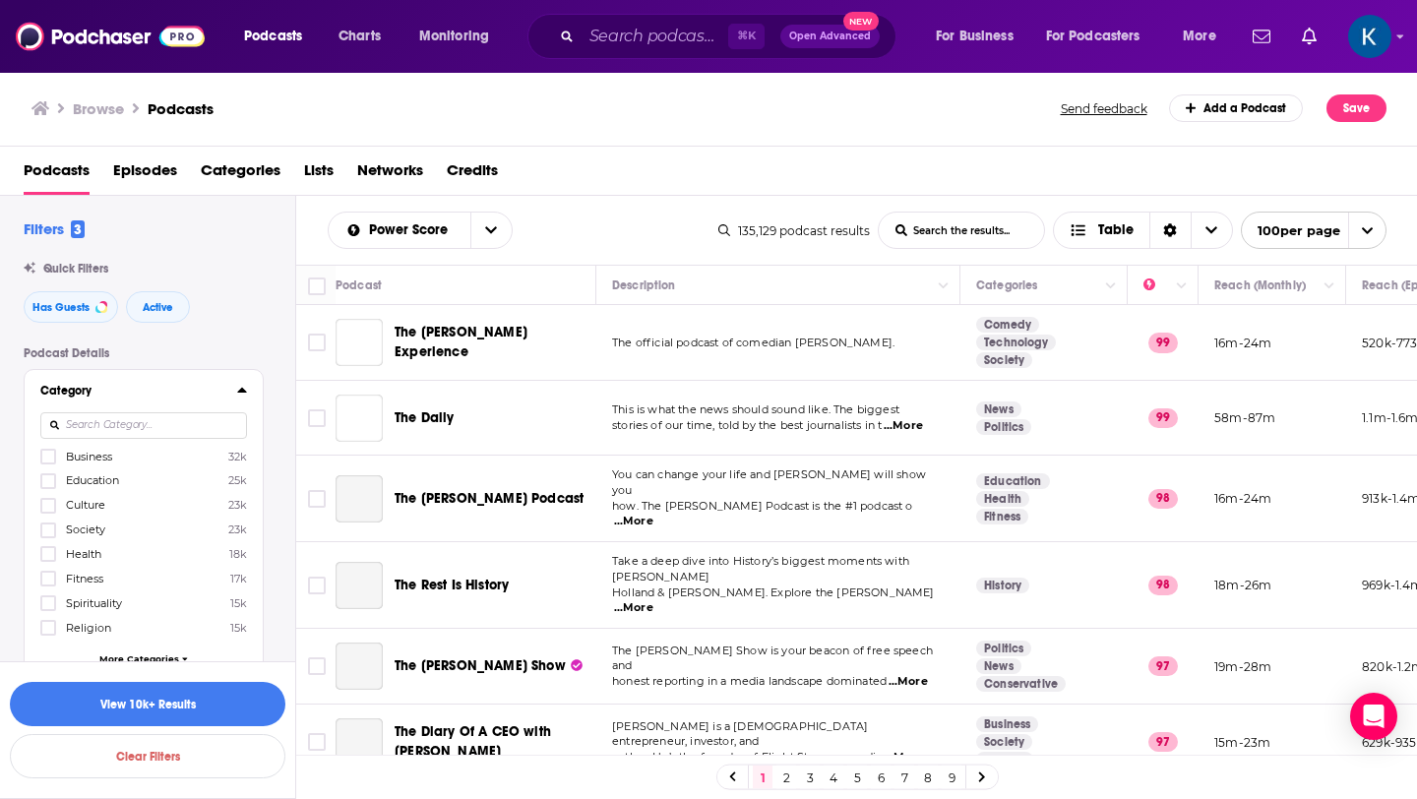
click at [107, 461] on span "Business" at bounding box center [89, 457] width 46 height 14
click at [48, 463] on input "multiSelectOption-business-0" at bounding box center [48, 463] width 0 height 0
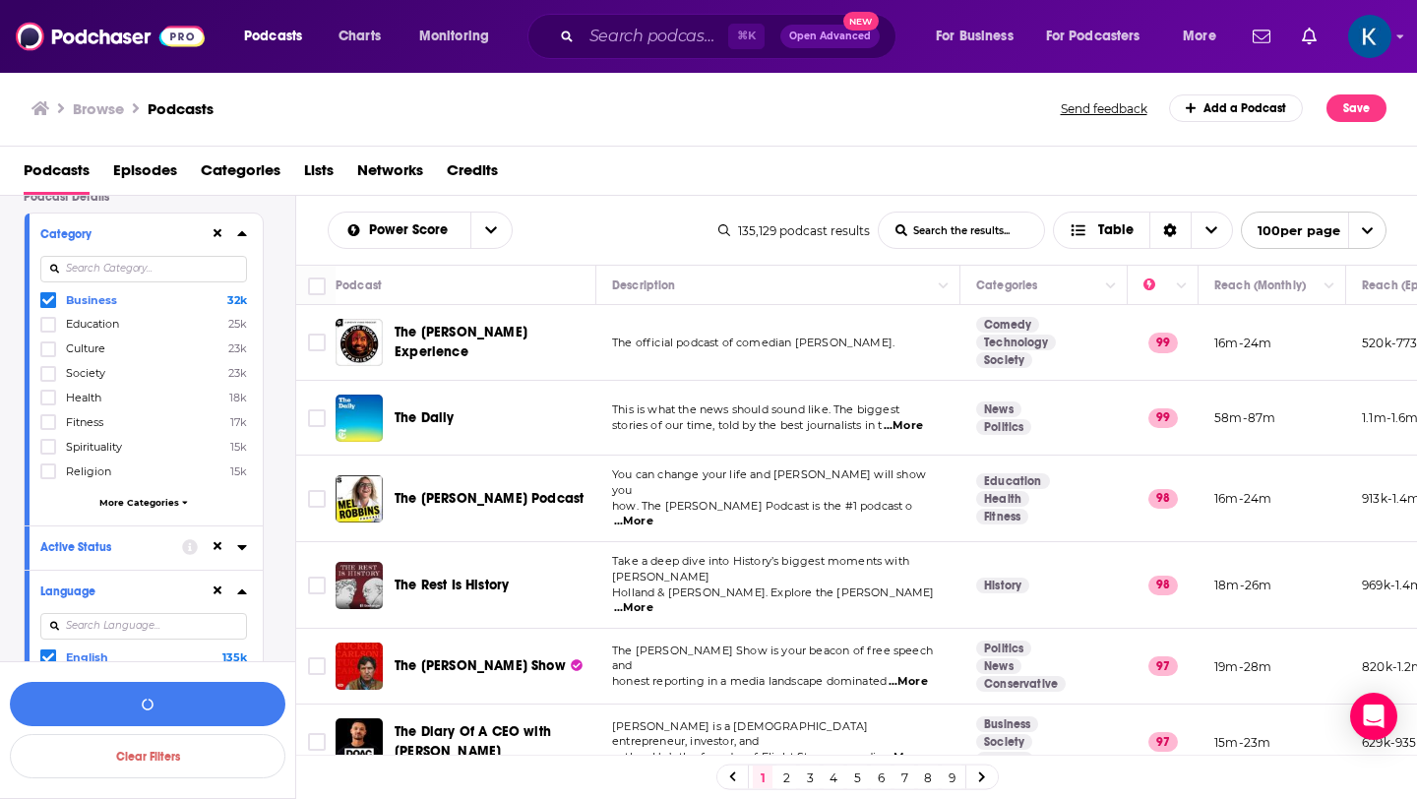
scroll to position [198, 0]
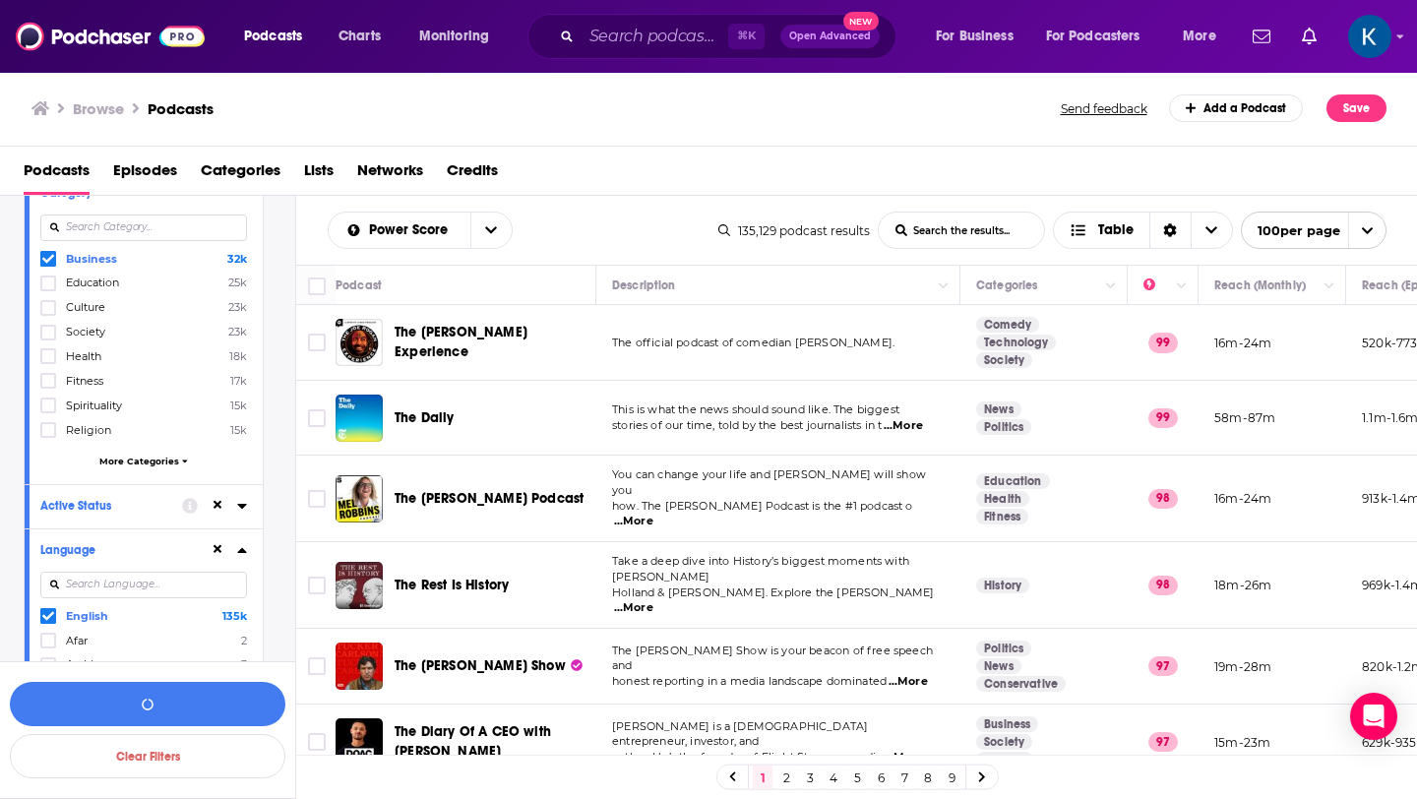
click at [107, 461] on span "More Categories" at bounding box center [139, 461] width 80 height 11
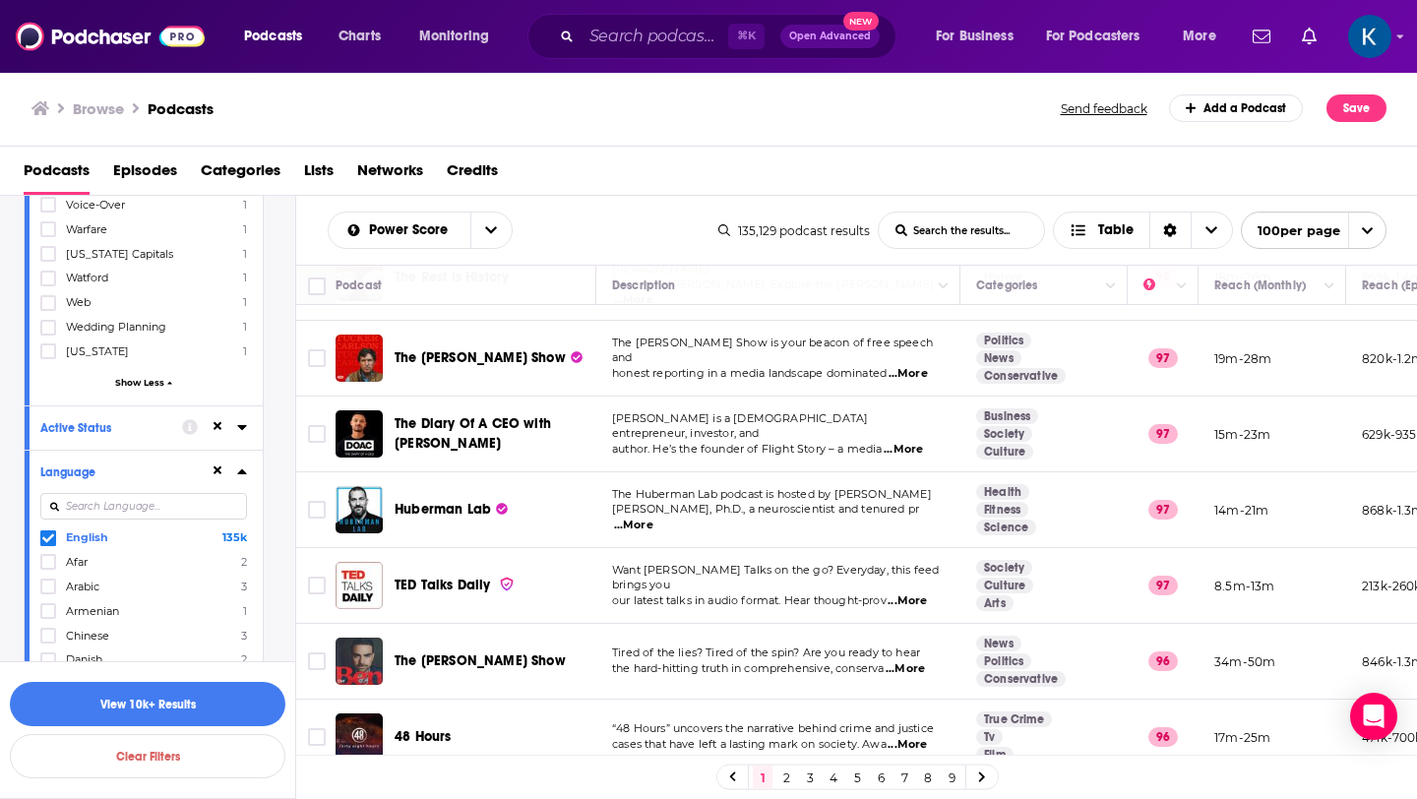
scroll to position [14452, 0]
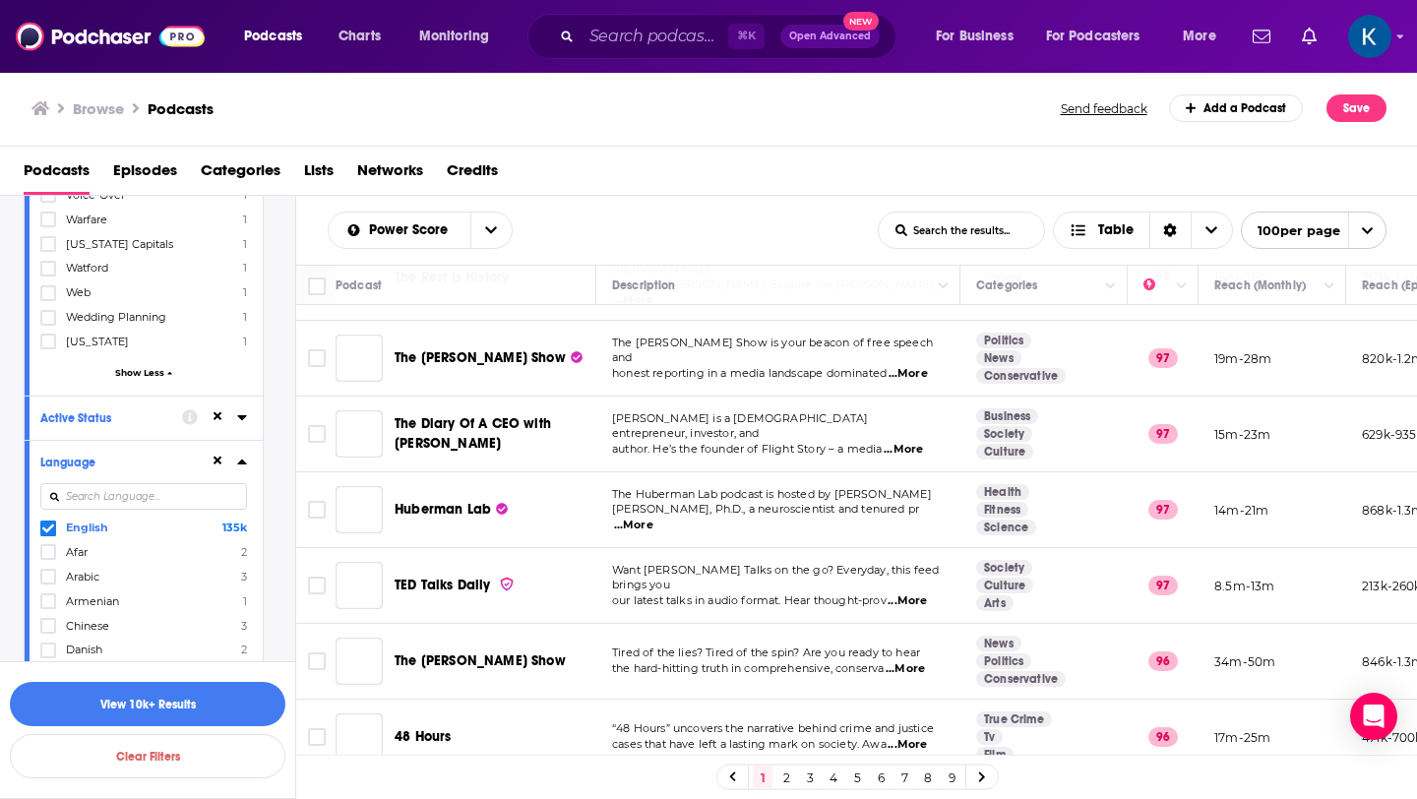
scroll to position [14680, 0]
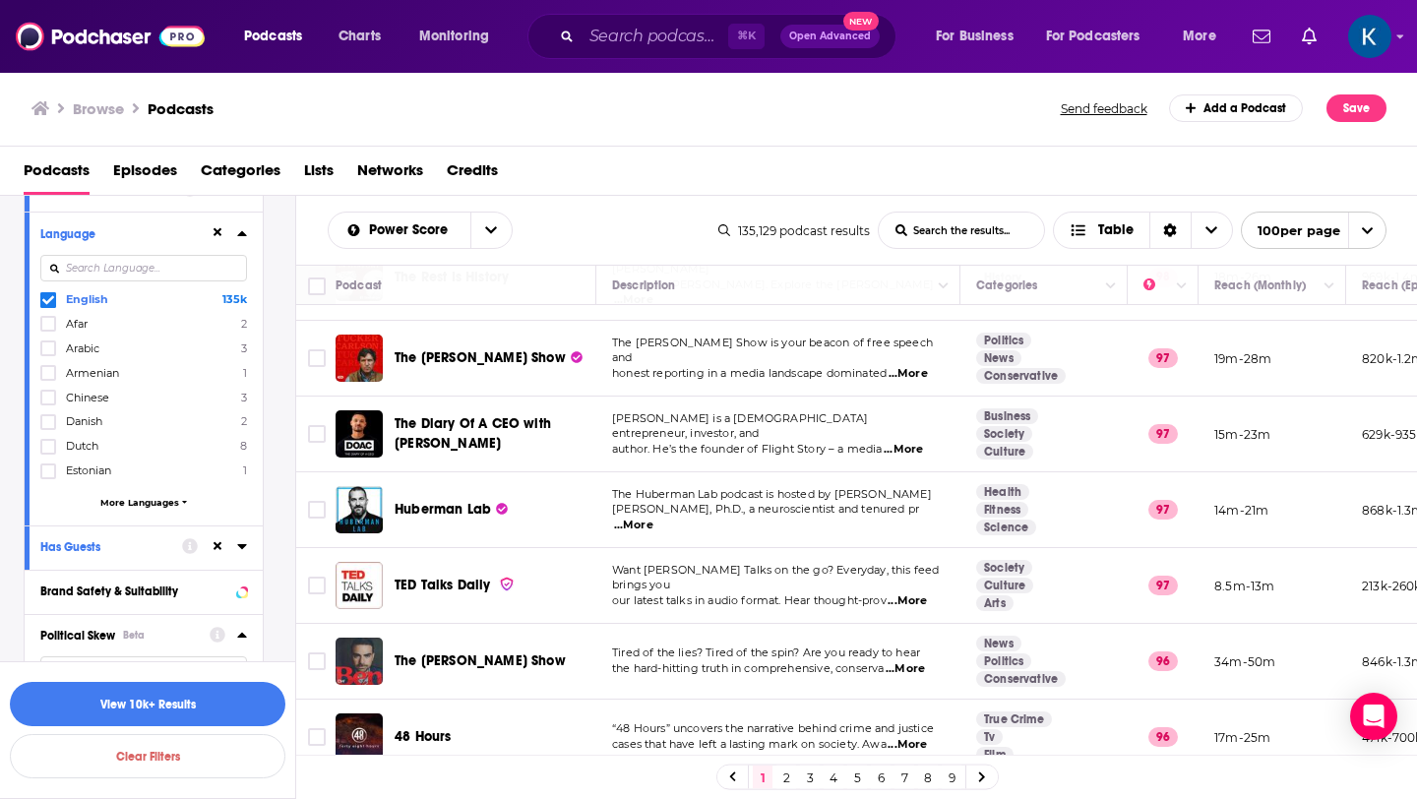
click at [50, 696] on icon at bounding box center [48, 702] width 12 height 12
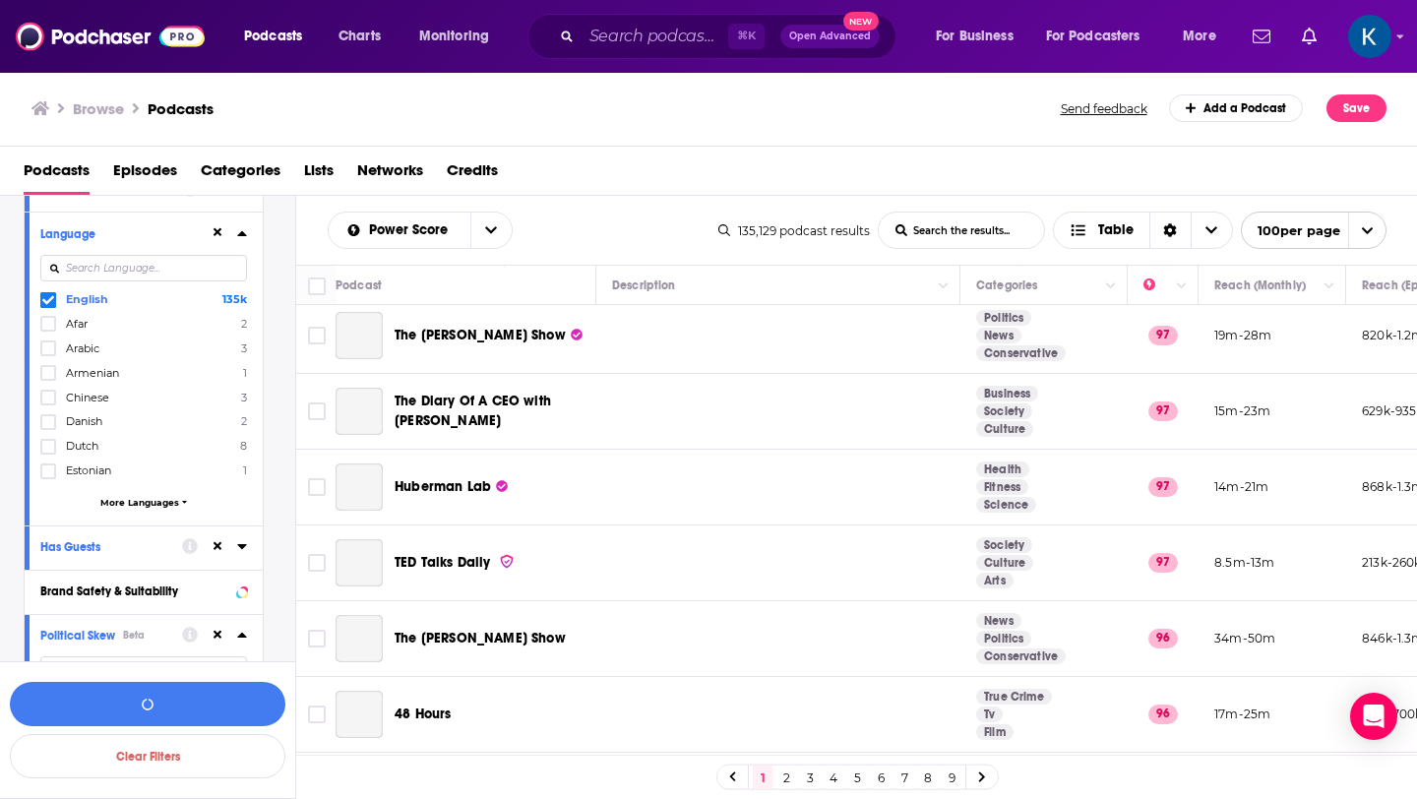
click at [50, 718] on label at bounding box center [48, 726] width 16 height 16
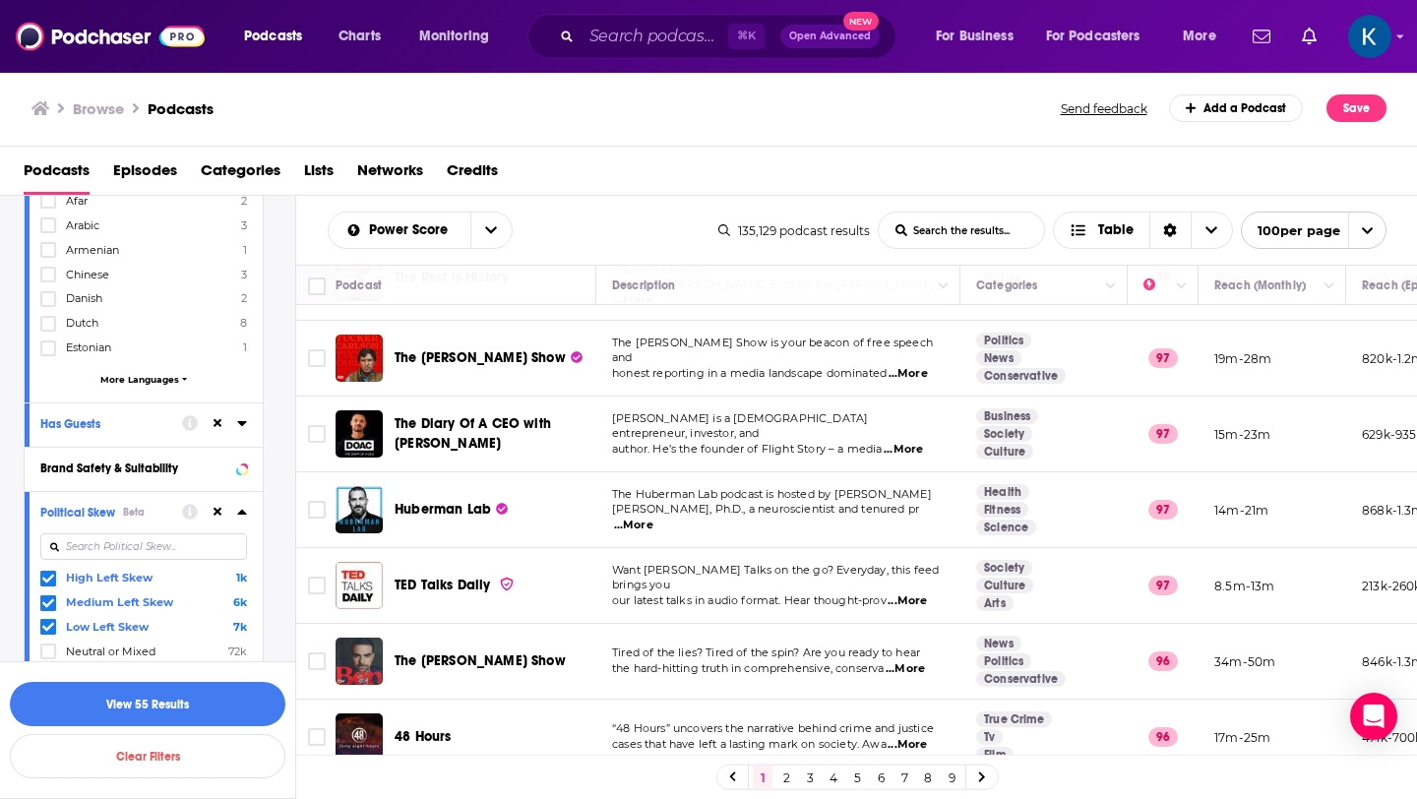
scroll to position [14813, 0]
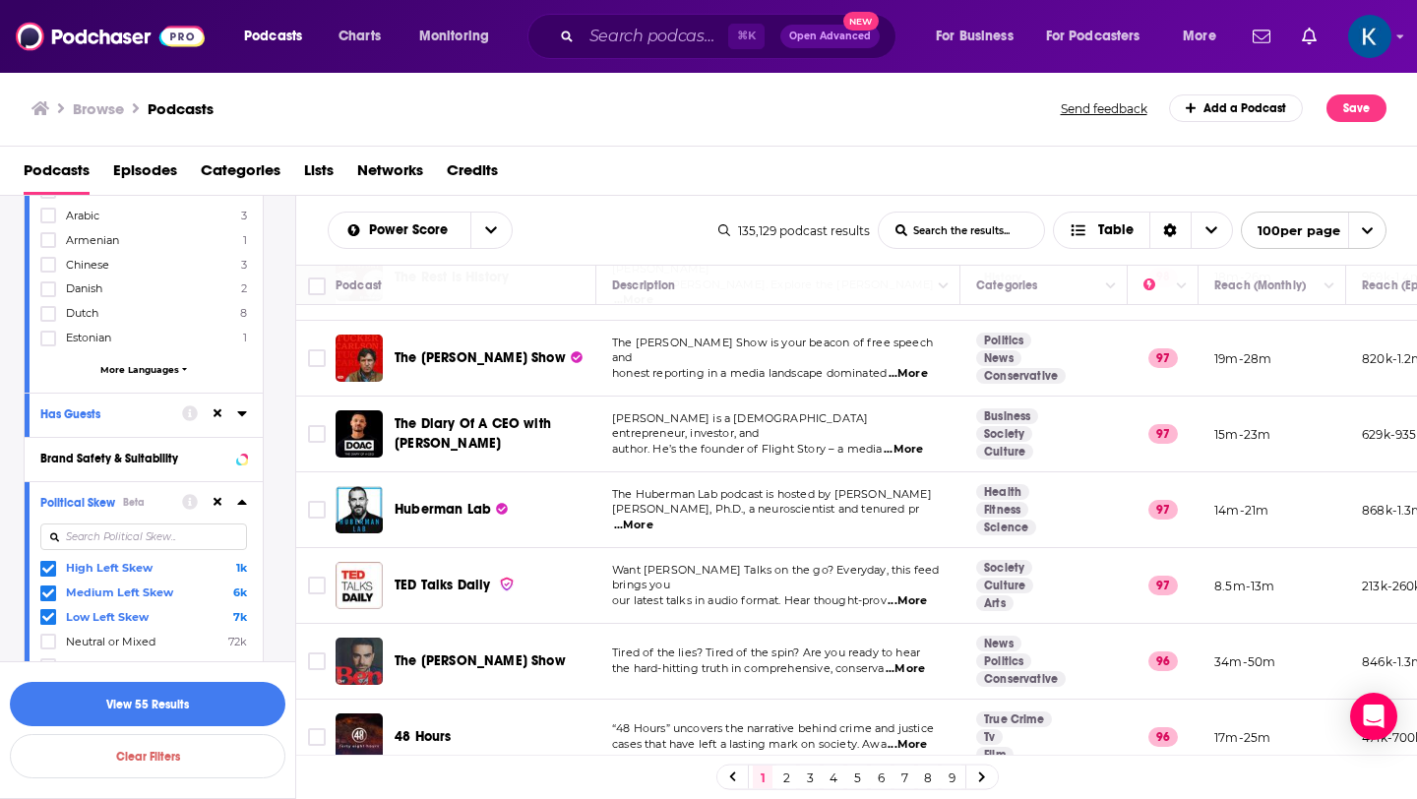
click at [130, 756] on span "Show More" at bounding box center [139, 761] width 53 height 11
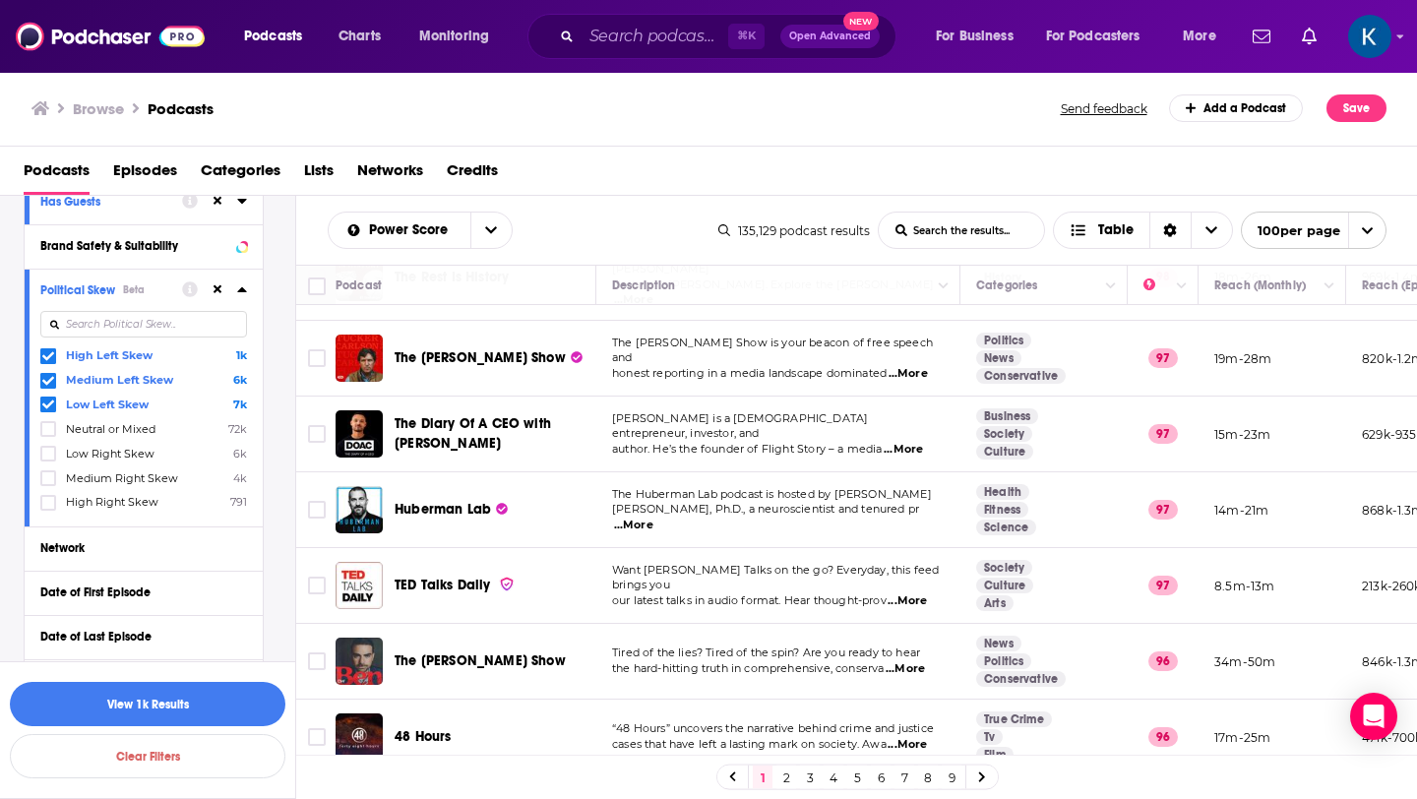
scroll to position [15058, 0]
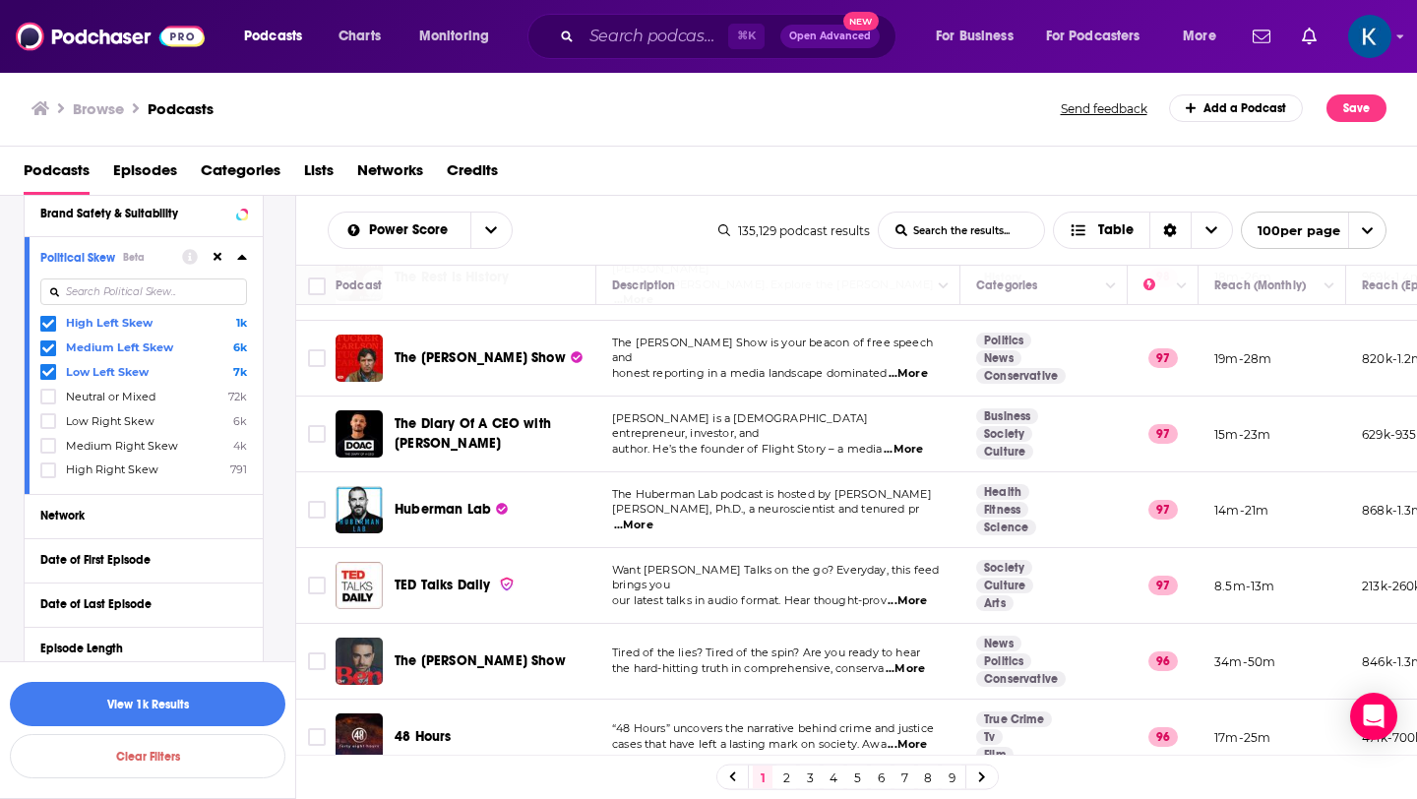
click at [112, 730] on div "Episode Count" at bounding box center [132, 737] width 184 height 14
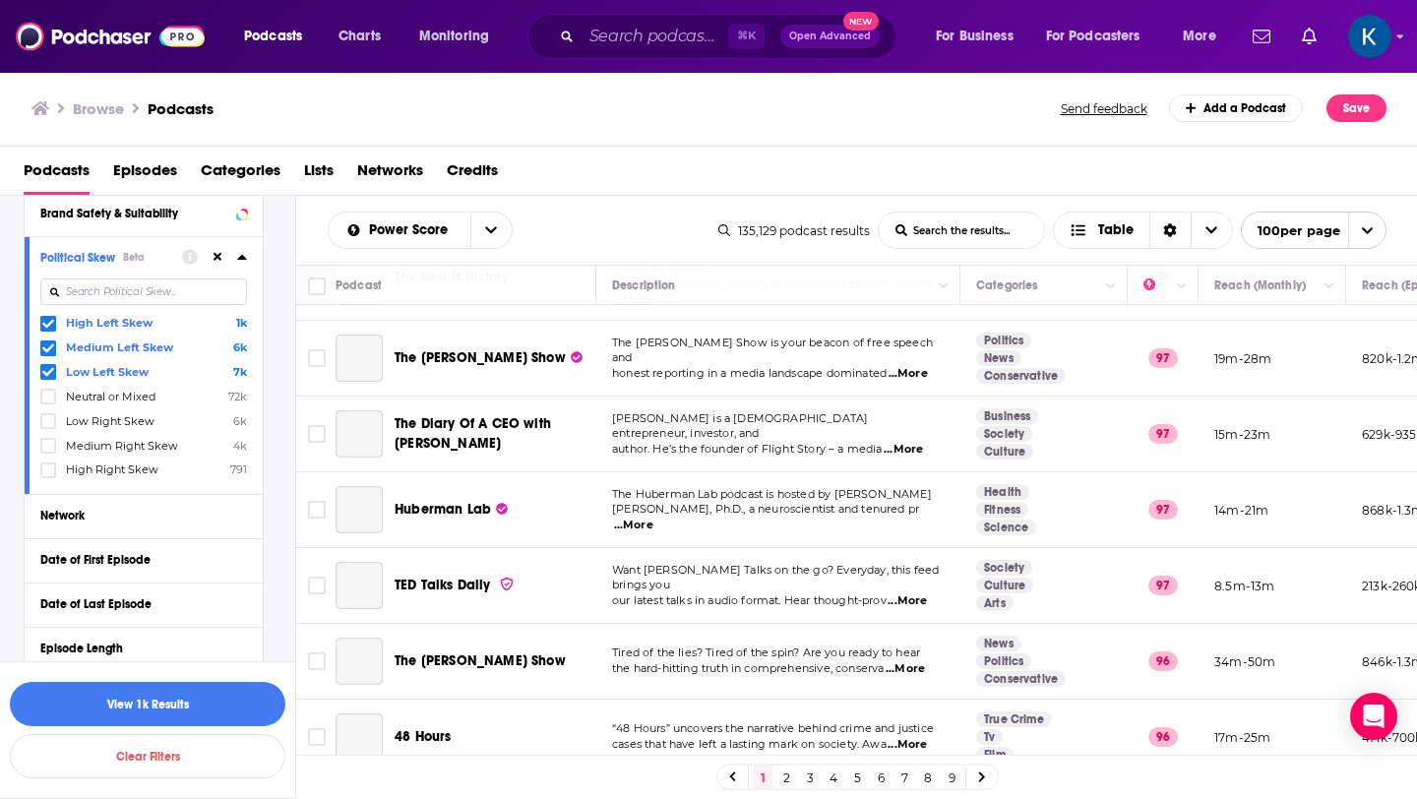
scroll to position [15353, 0]
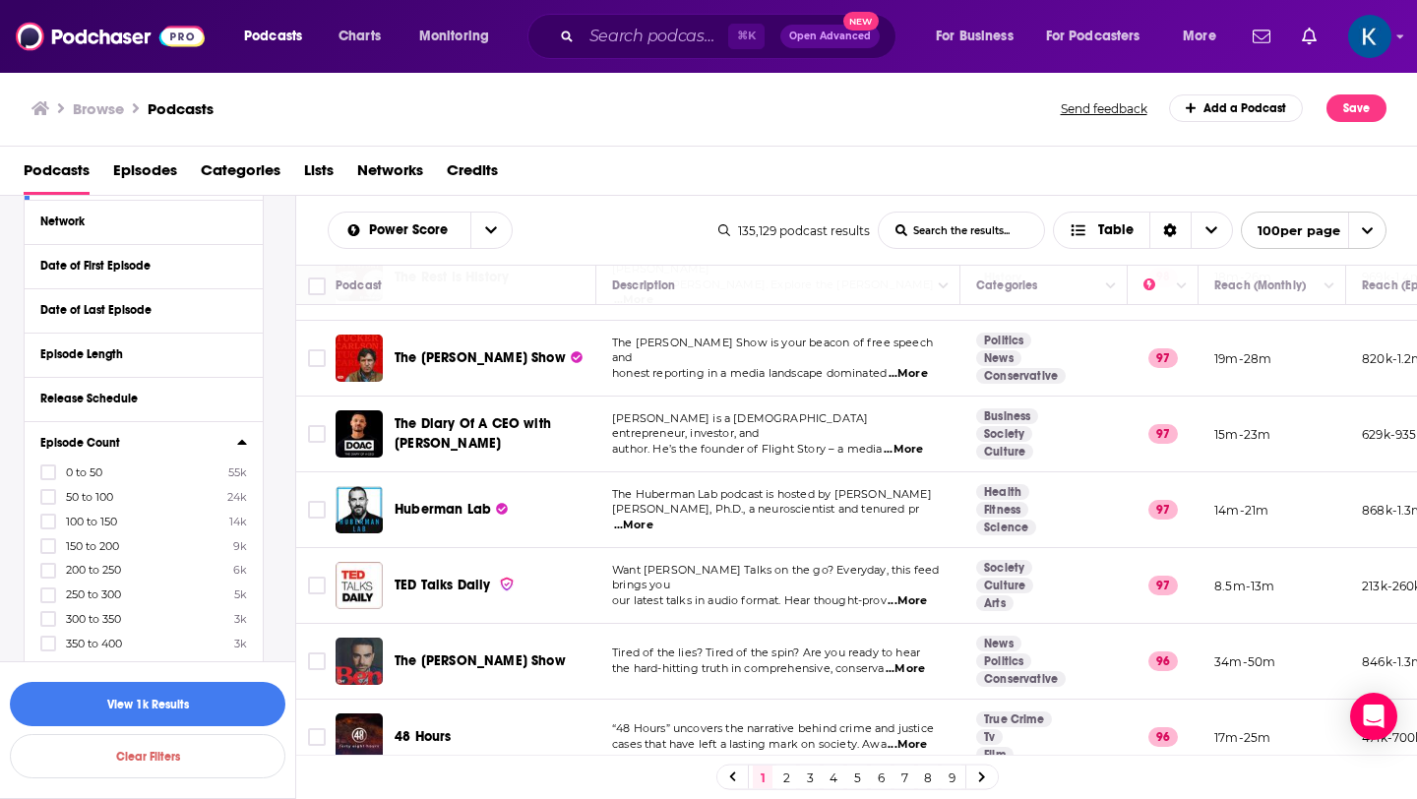
click at [114, 788] on span "Any Rating" at bounding box center [133, 801] width 184 height 26
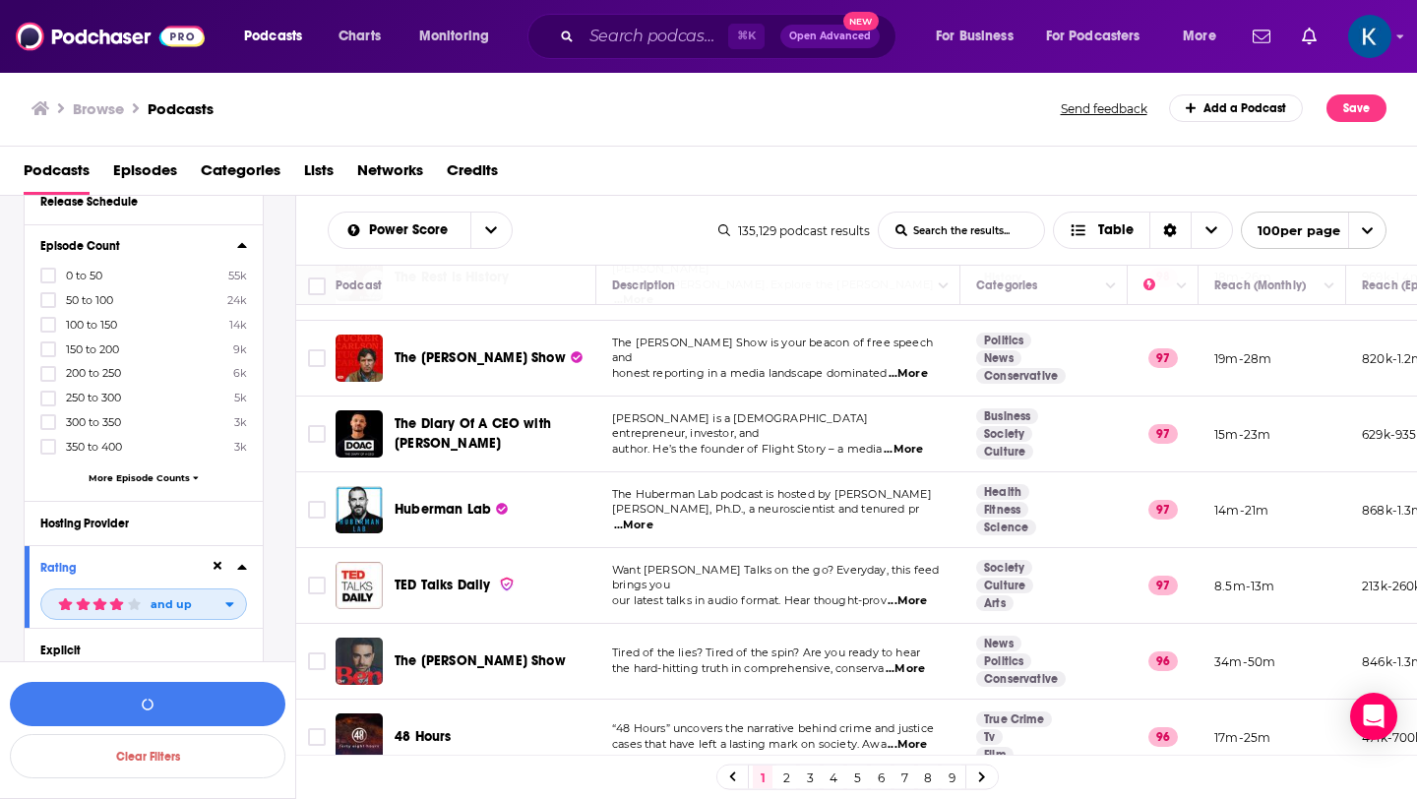
scroll to position [15557, 0]
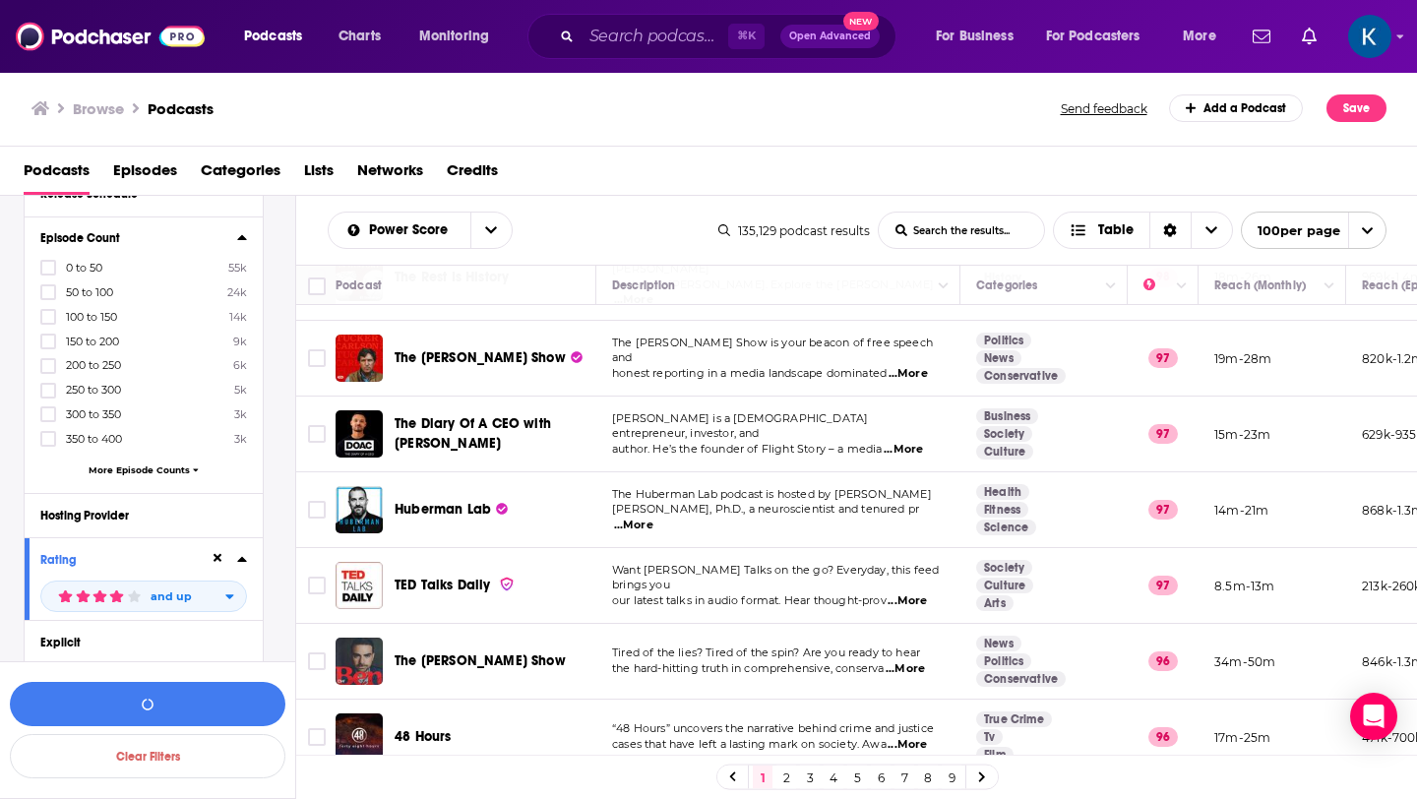
click at [107, 741] on p "Audience & Reach" at bounding box center [144, 748] width 240 height 14
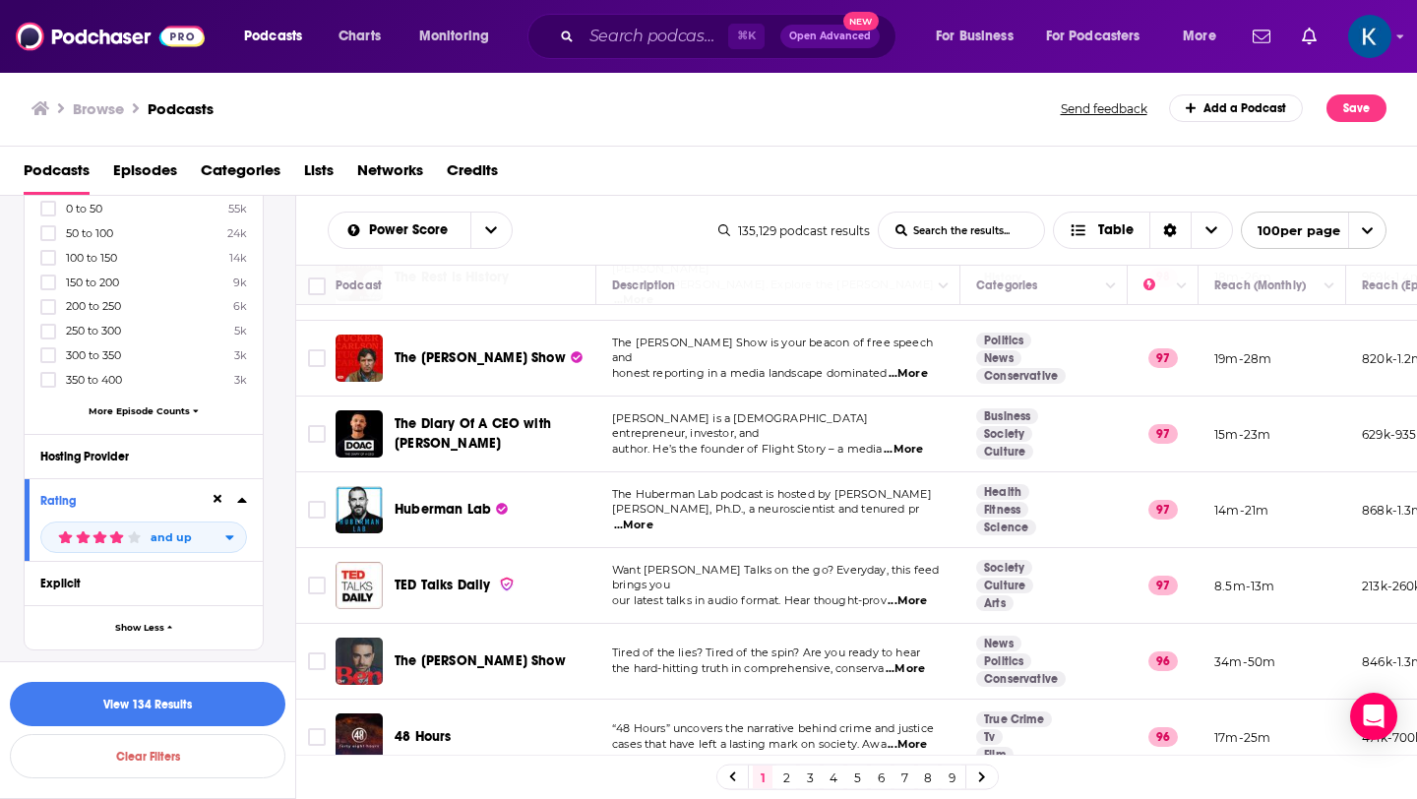
scroll to position [15638, 0]
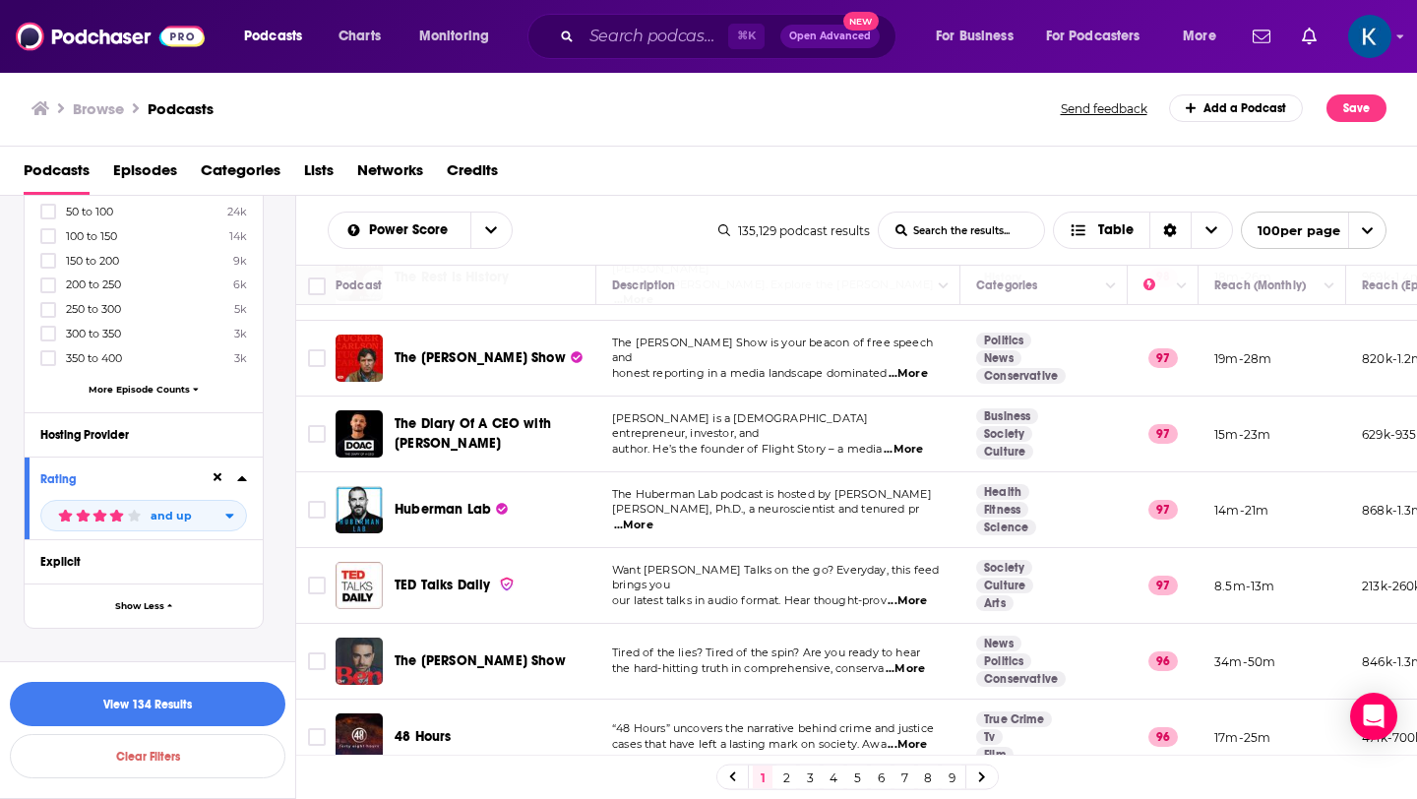
click at [143, 698] on div "Power Score™" at bounding box center [118, 705] width 156 height 14
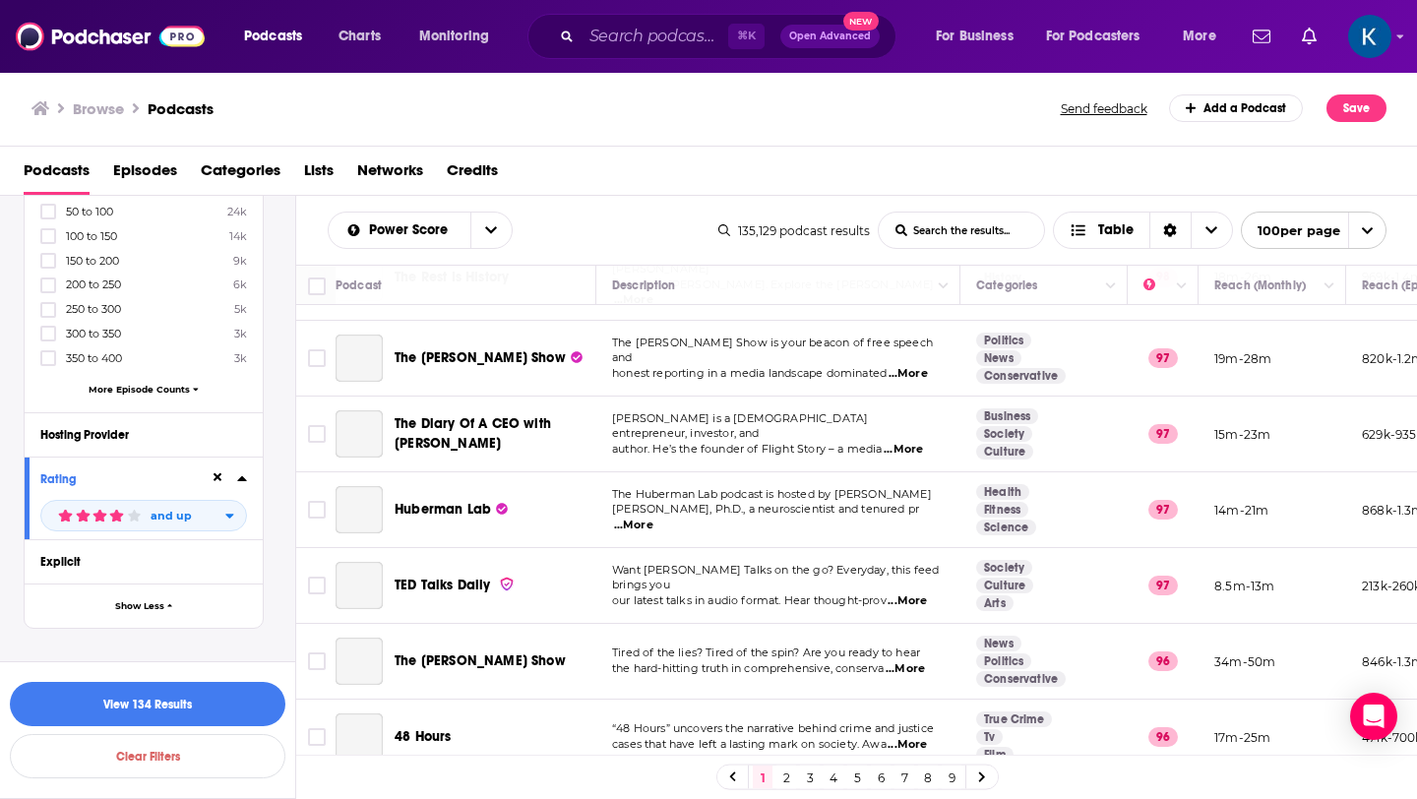
scroll to position [15734, 0]
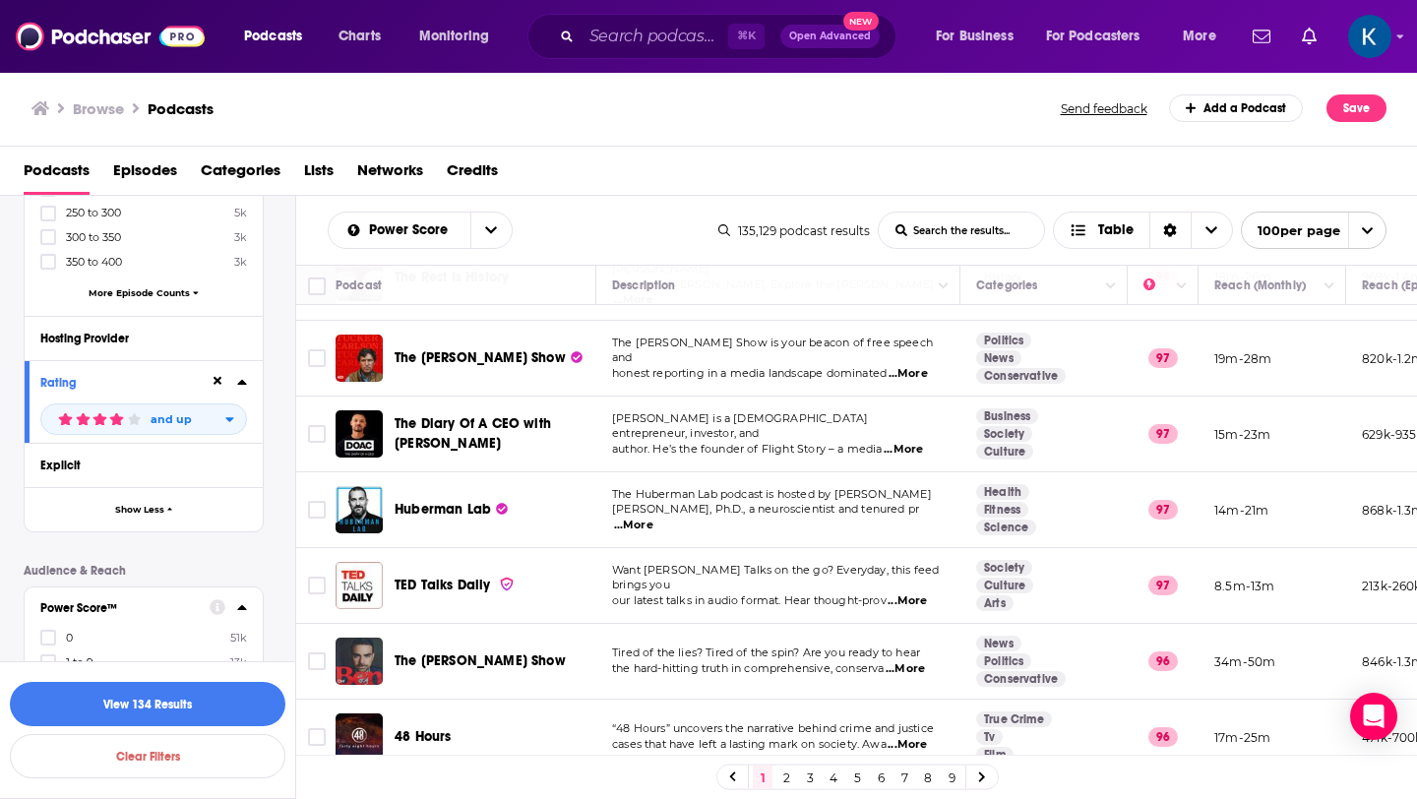
click at [50, 682] on icon at bounding box center [48, 686] width 12 height 9
click at [51, 632] on icon at bounding box center [48, 638] width 12 height 12
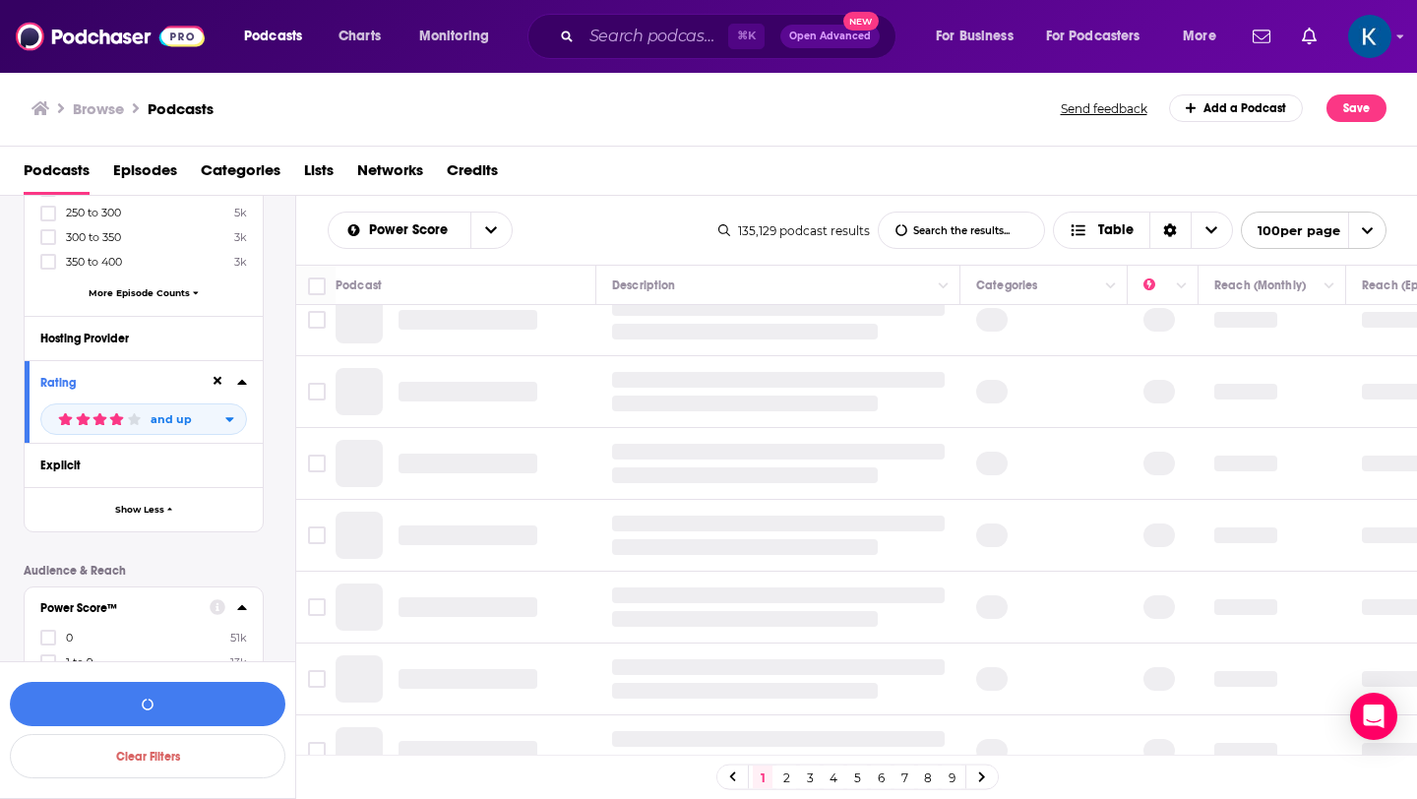
click at [50, 706] on icon at bounding box center [48, 712] width 12 height 12
click at [53, 730] on icon at bounding box center [48, 736] width 12 height 12
click at [49, 756] on icon at bounding box center [48, 760] width 12 height 9
click at [49, 798] on icon at bounding box center [48, 809] width 12 height 12
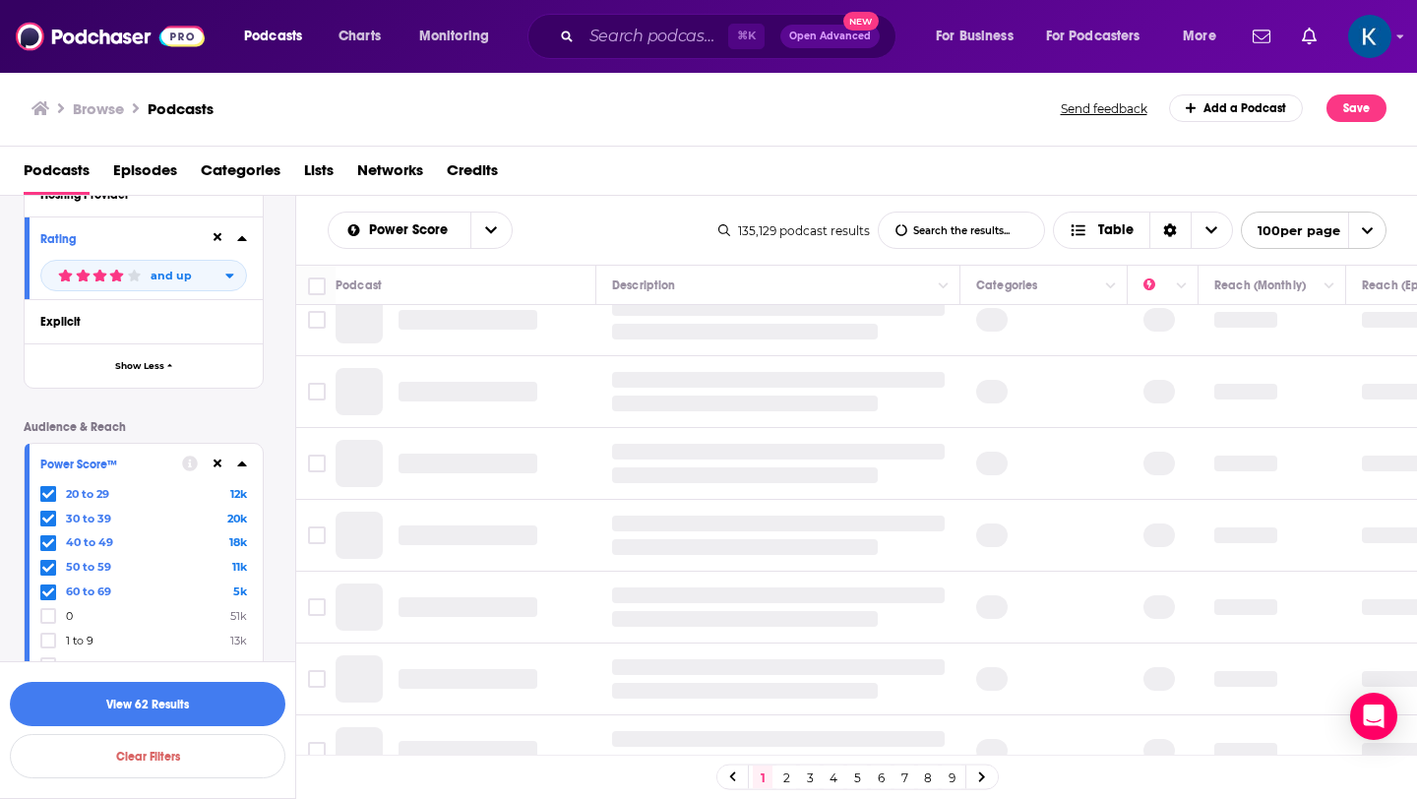
scroll to position [15909, 0]
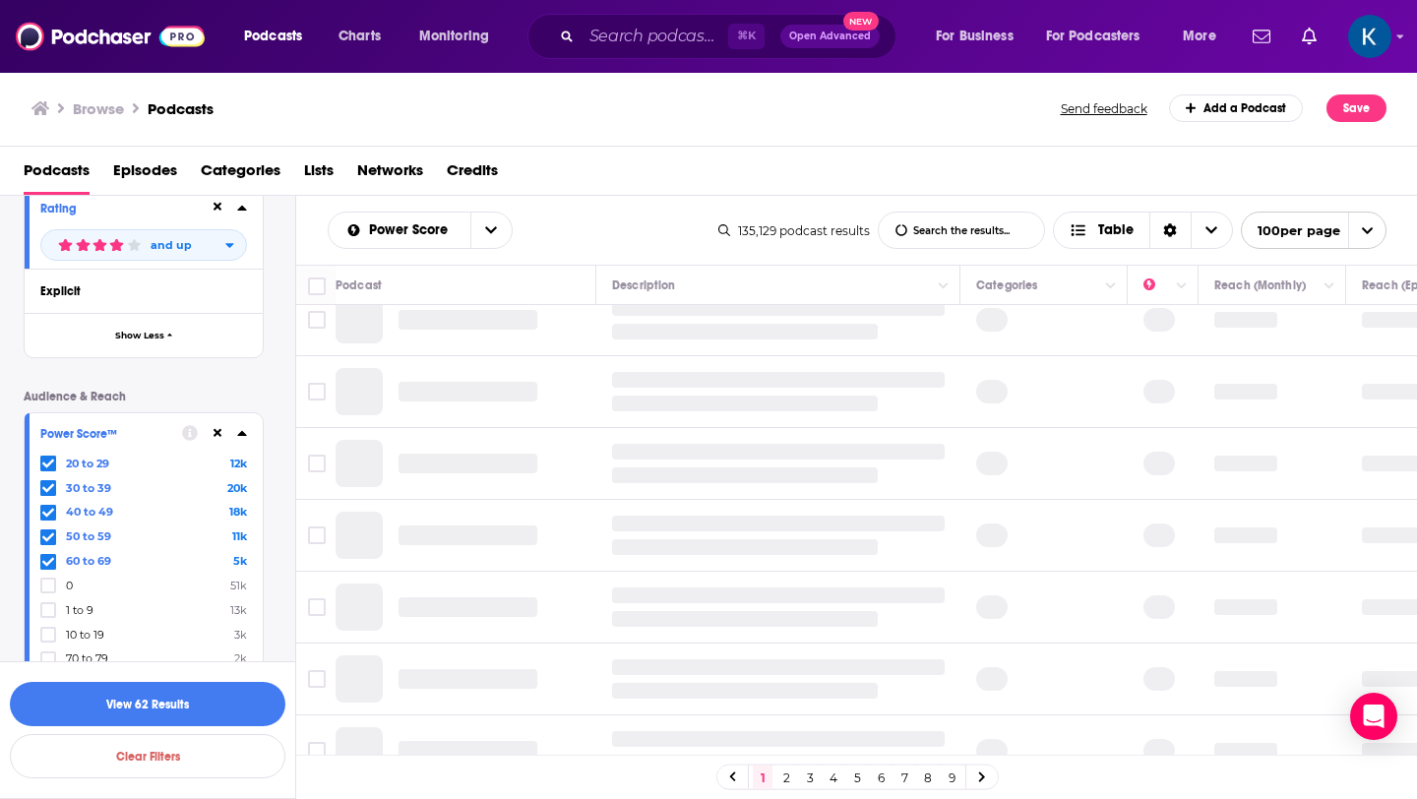
click at [123, 747] on div "Reach (Monthly)" at bounding box center [118, 754] width 156 height 14
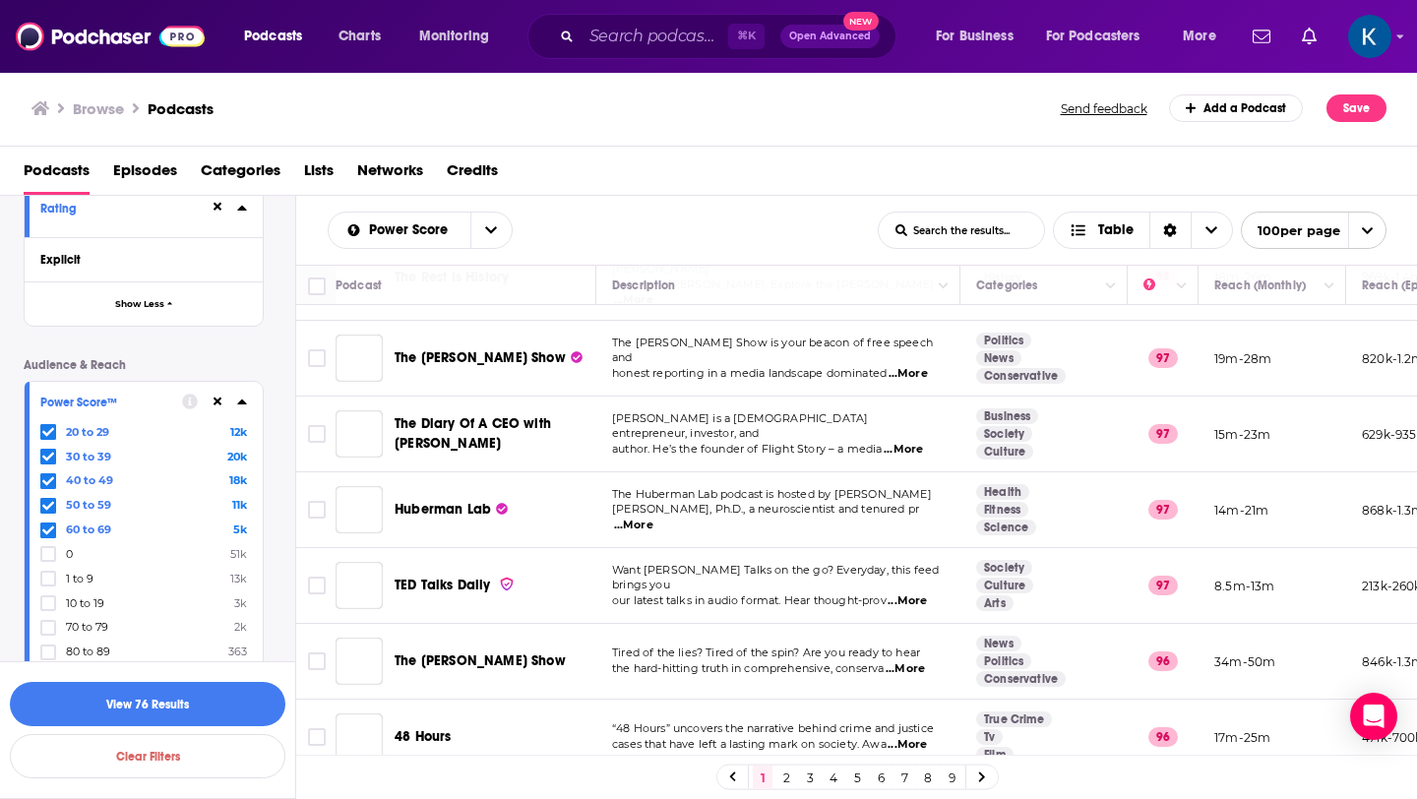
scroll to position [15952, 0]
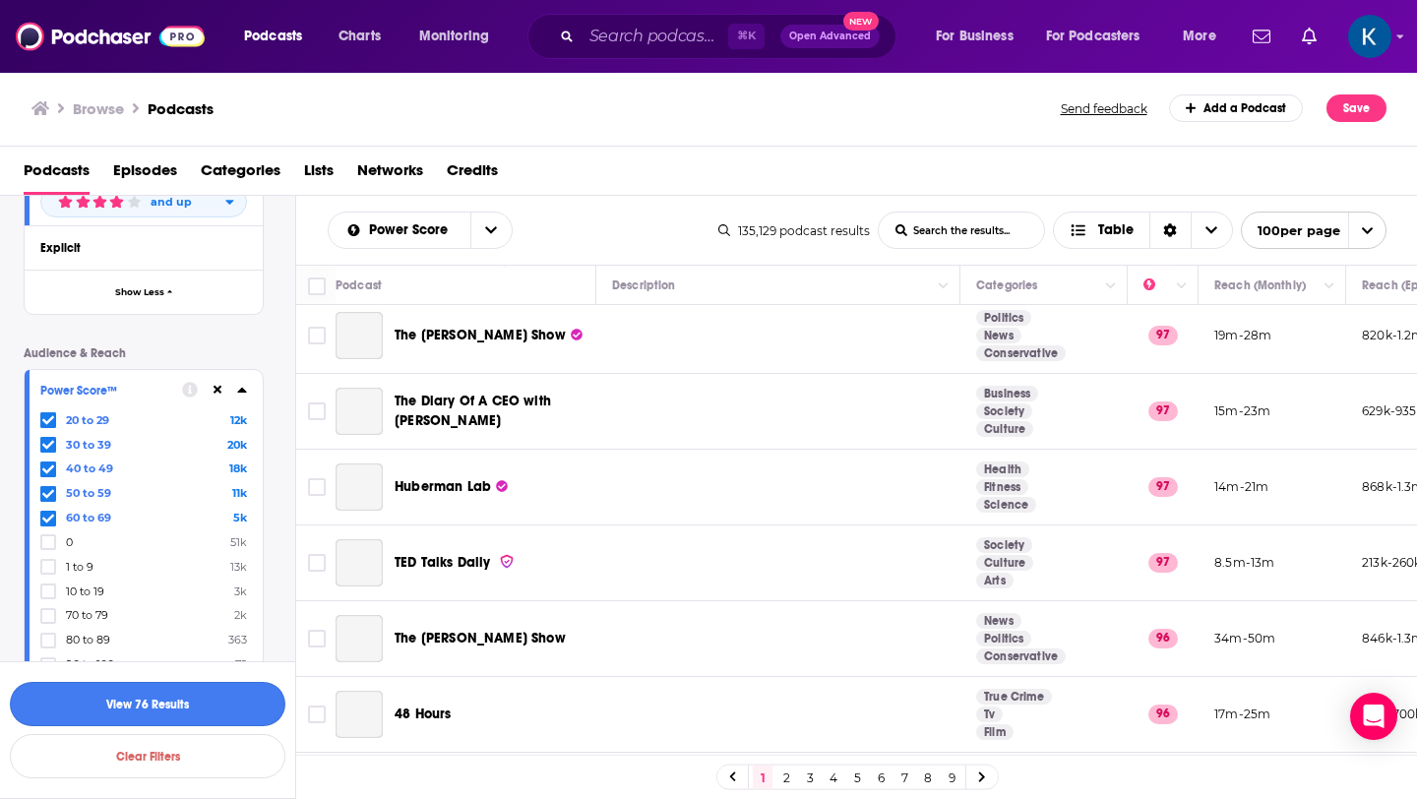
click at [153, 708] on button "View 76 Results" at bounding box center [148, 704] width 276 height 44
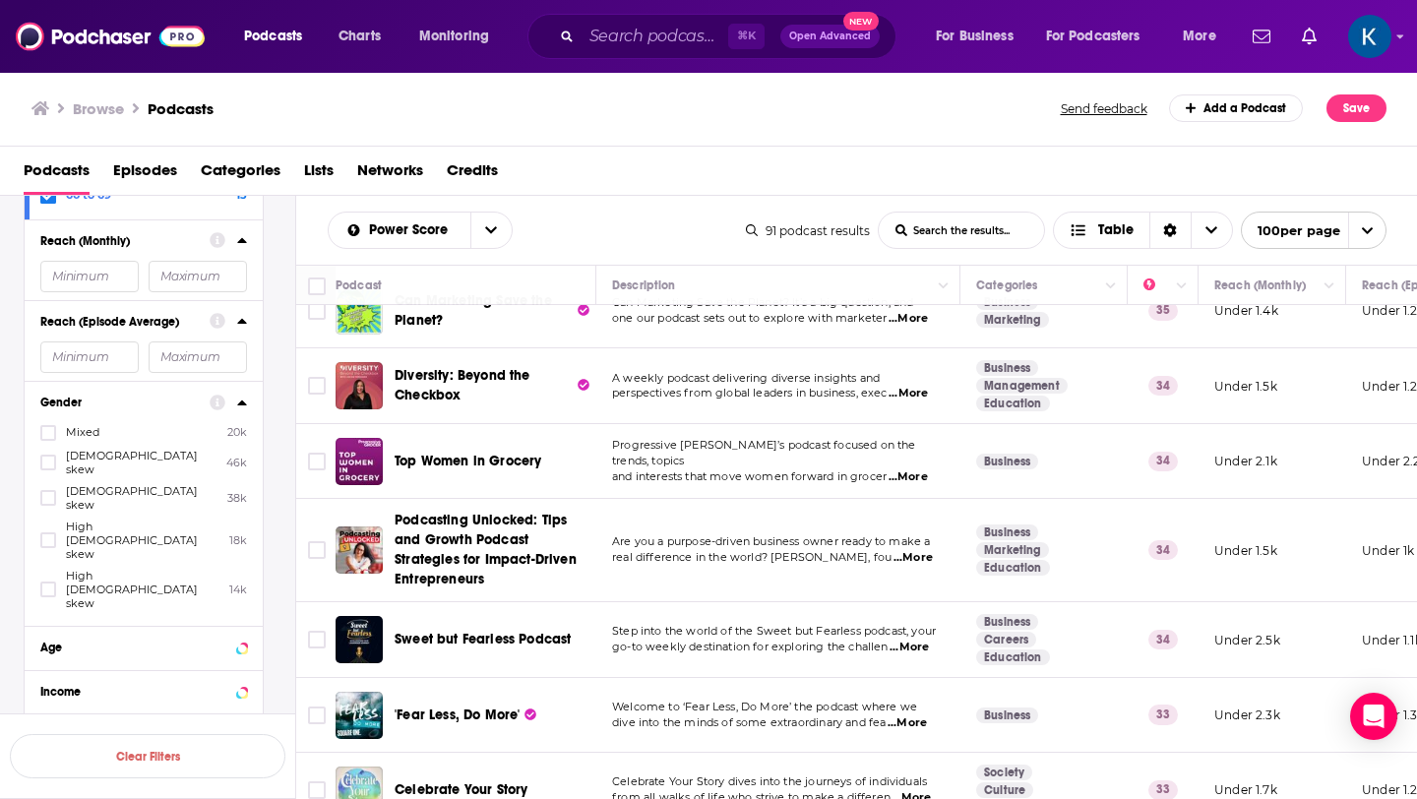
scroll to position [4979, 0]
click at [315, 288] on input "Toggle select all" at bounding box center [317, 287] width 18 height 18
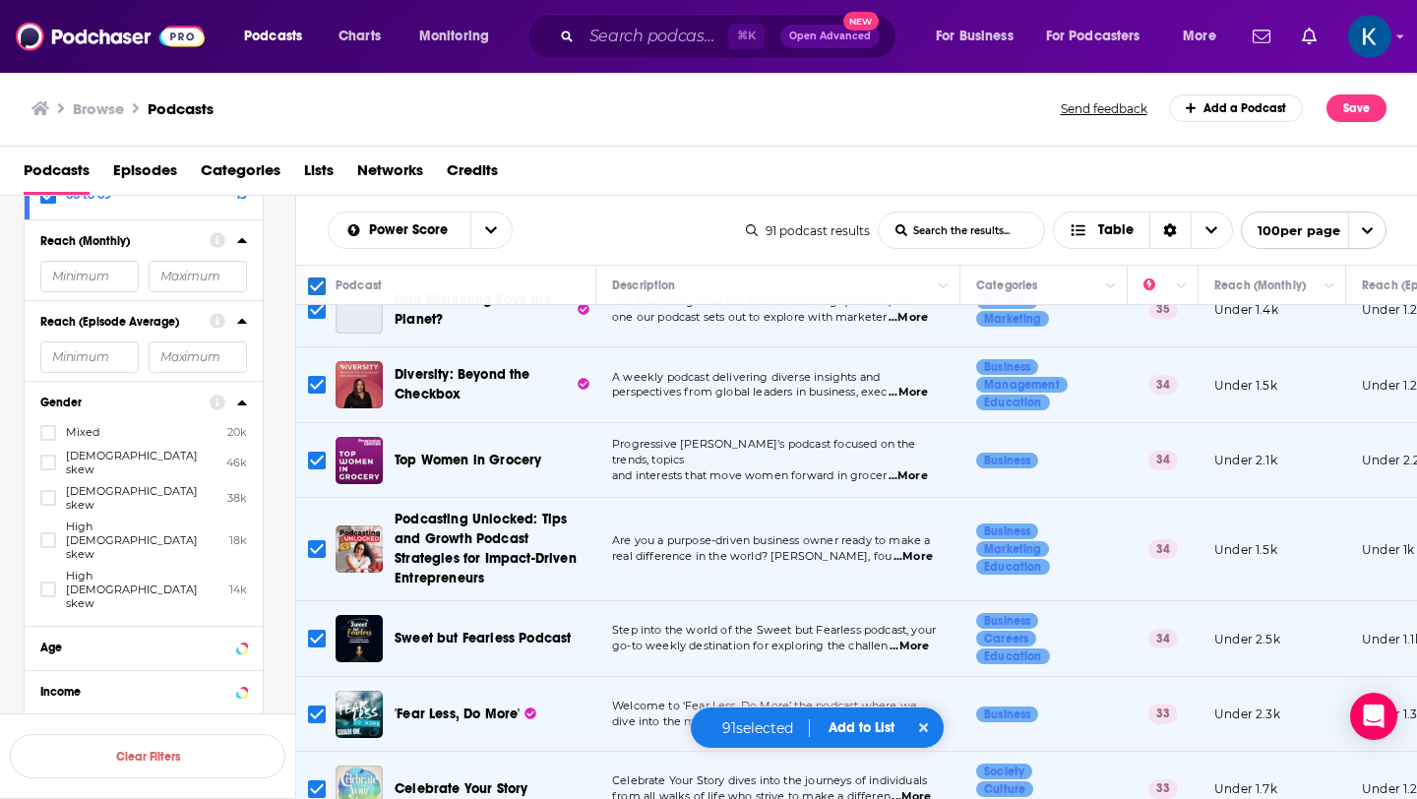
click at [856, 728] on button "Add to List" at bounding box center [861, 727] width 97 height 17
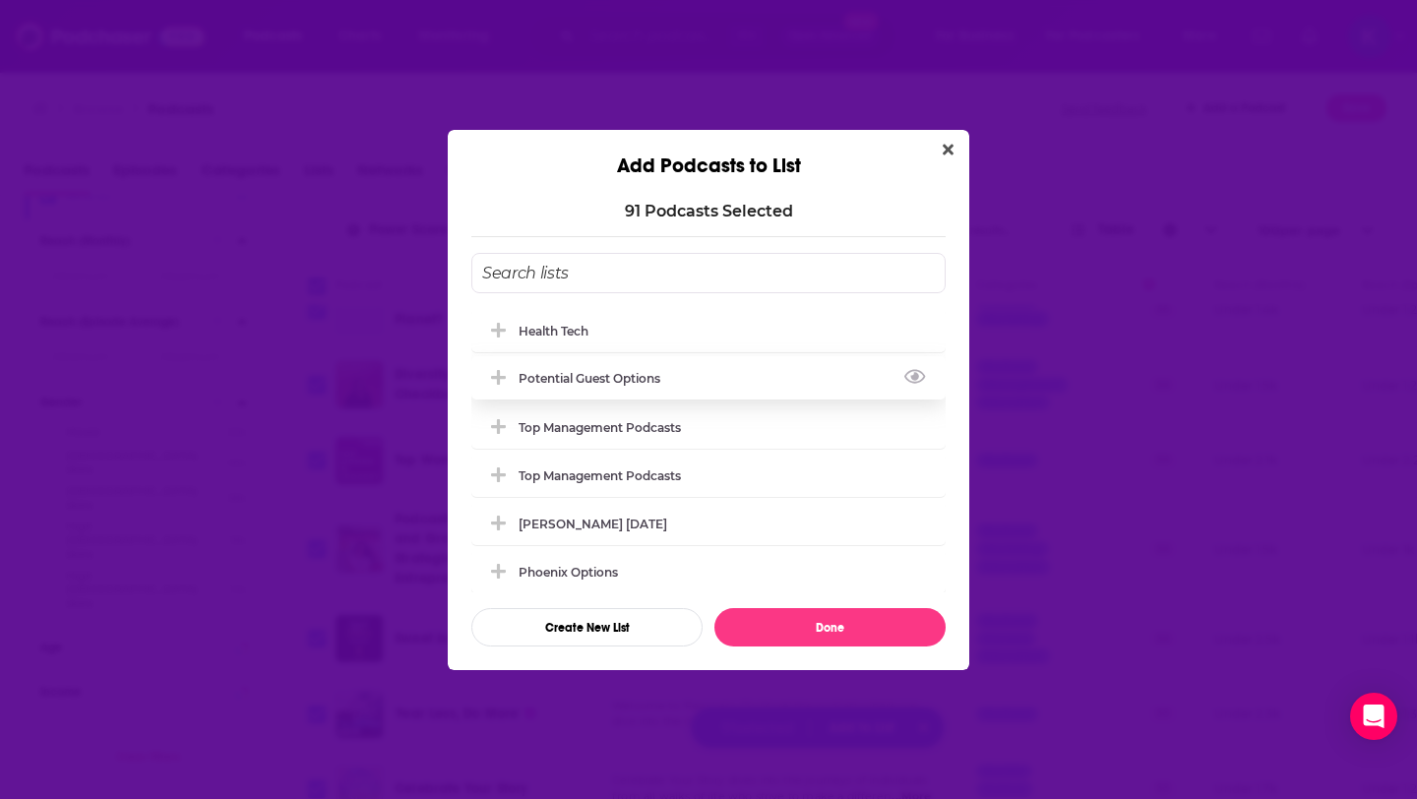
click at [592, 391] on div "Potential Guest Options" at bounding box center [708, 377] width 474 height 43
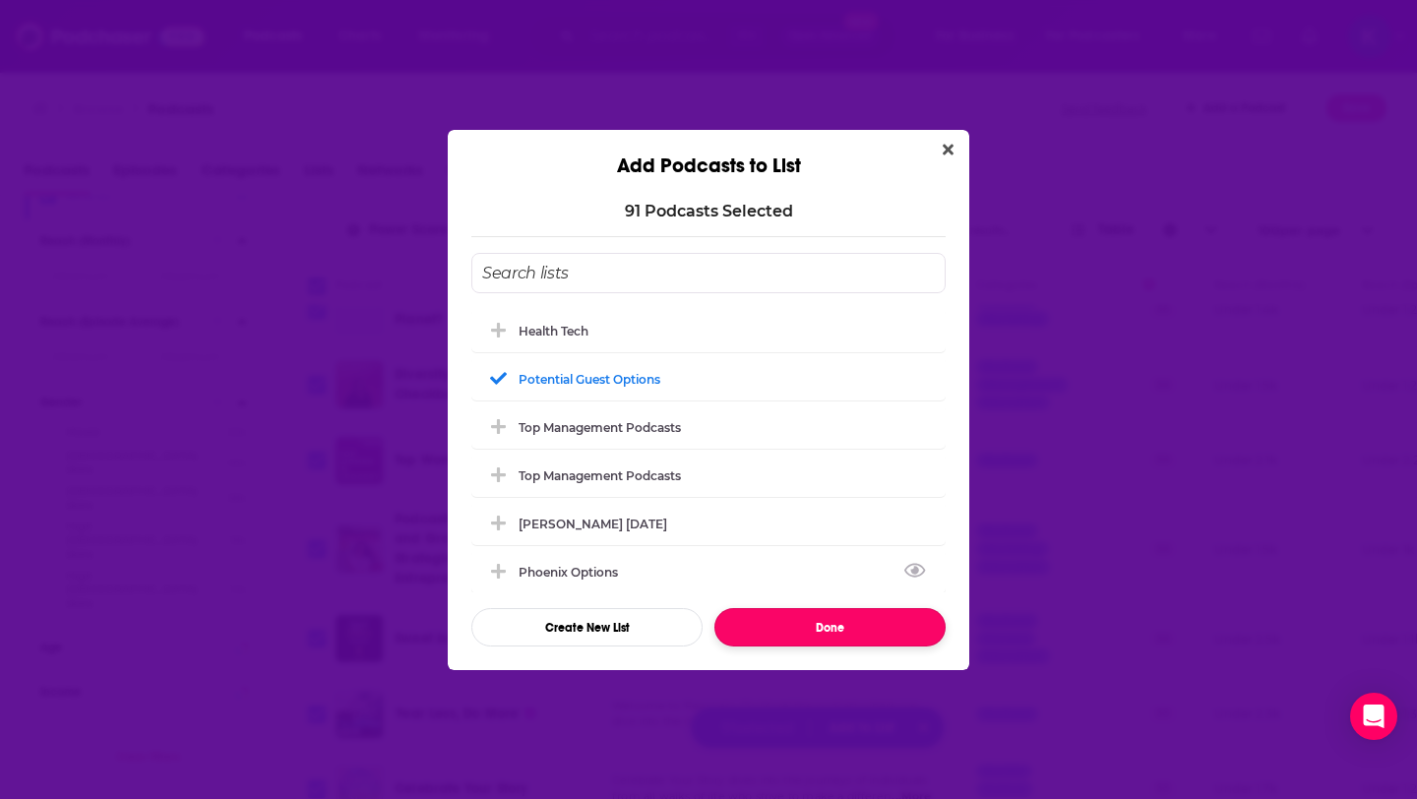
click at [803, 630] on button "Done" at bounding box center [830, 627] width 231 height 38
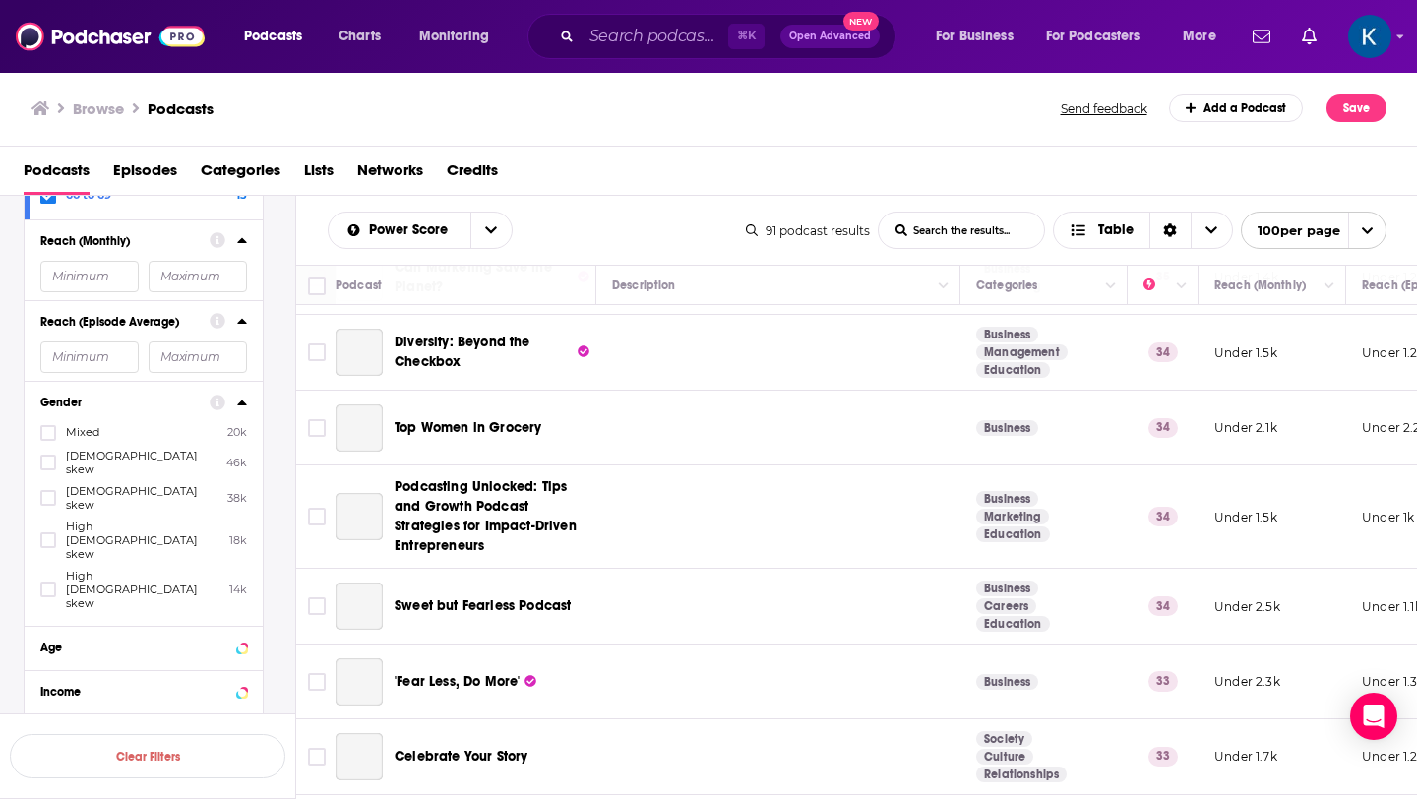
checkbox input "false"
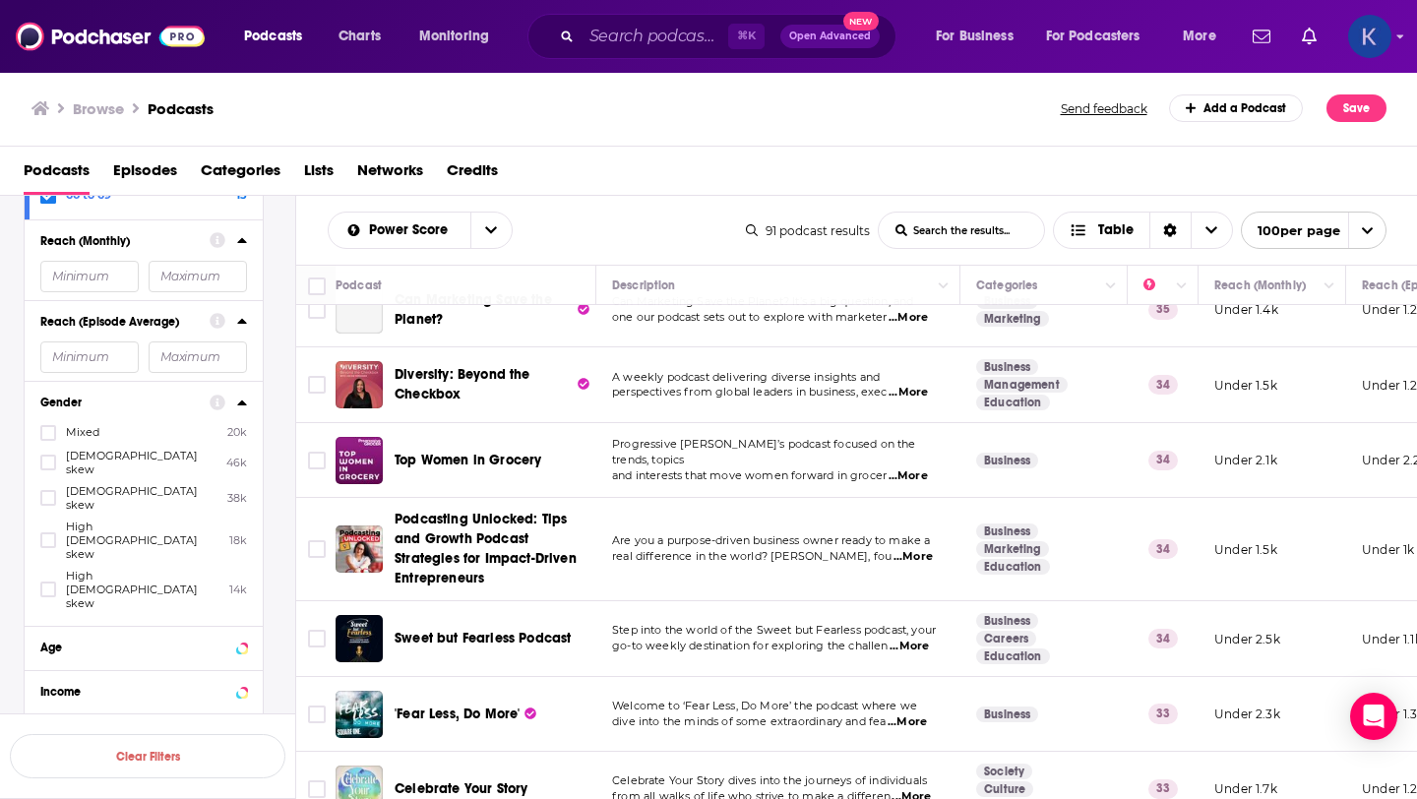
click at [1370, 39] on img "Logged in as kate89878" at bounding box center [1369, 36] width 43 height 43
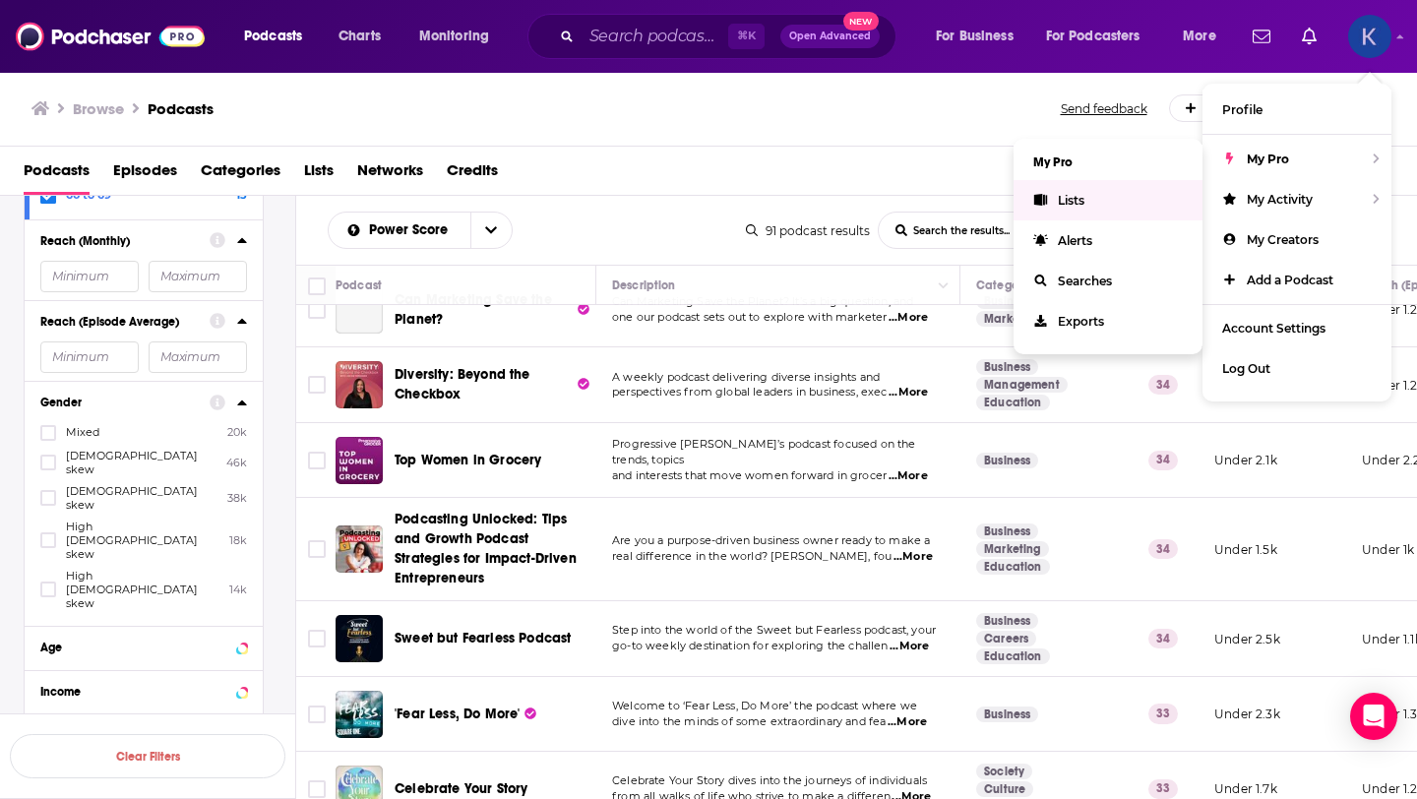
click at [1090, 197] on link "Lists" at bounding box center [1108, 200] width 189 height 40
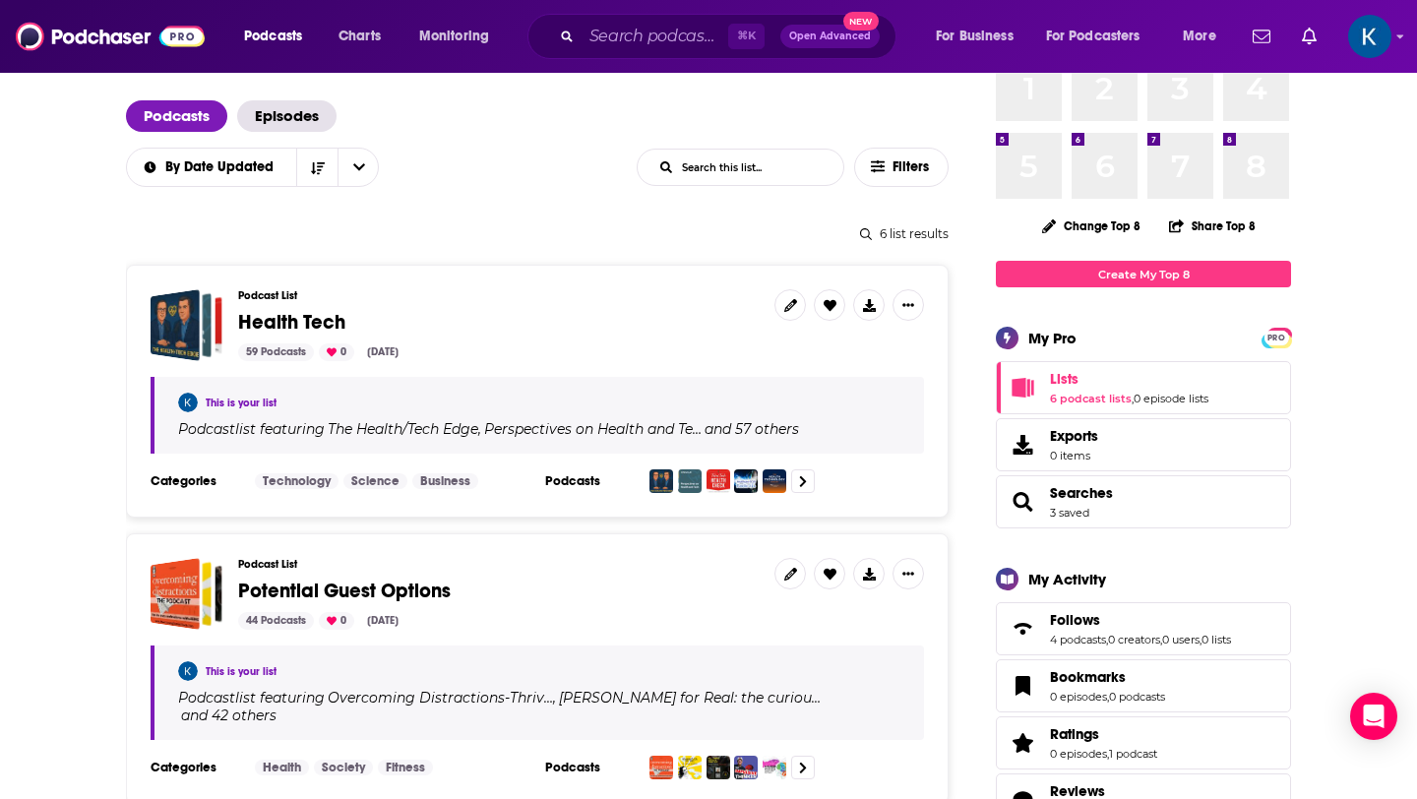
scroll to position [115, 0]
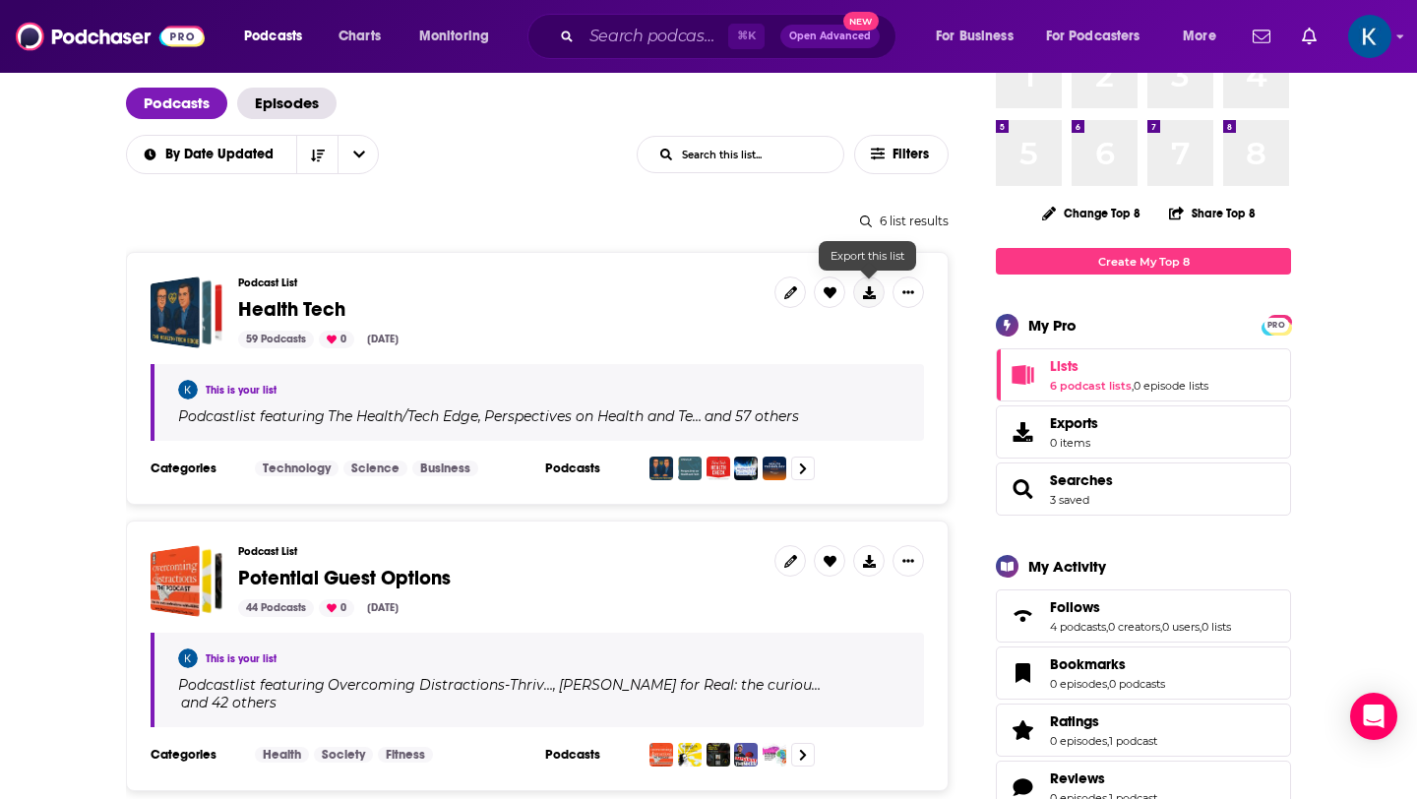
click at [874, 293] on icon at bounding box center [869, 292] width 13 height 13
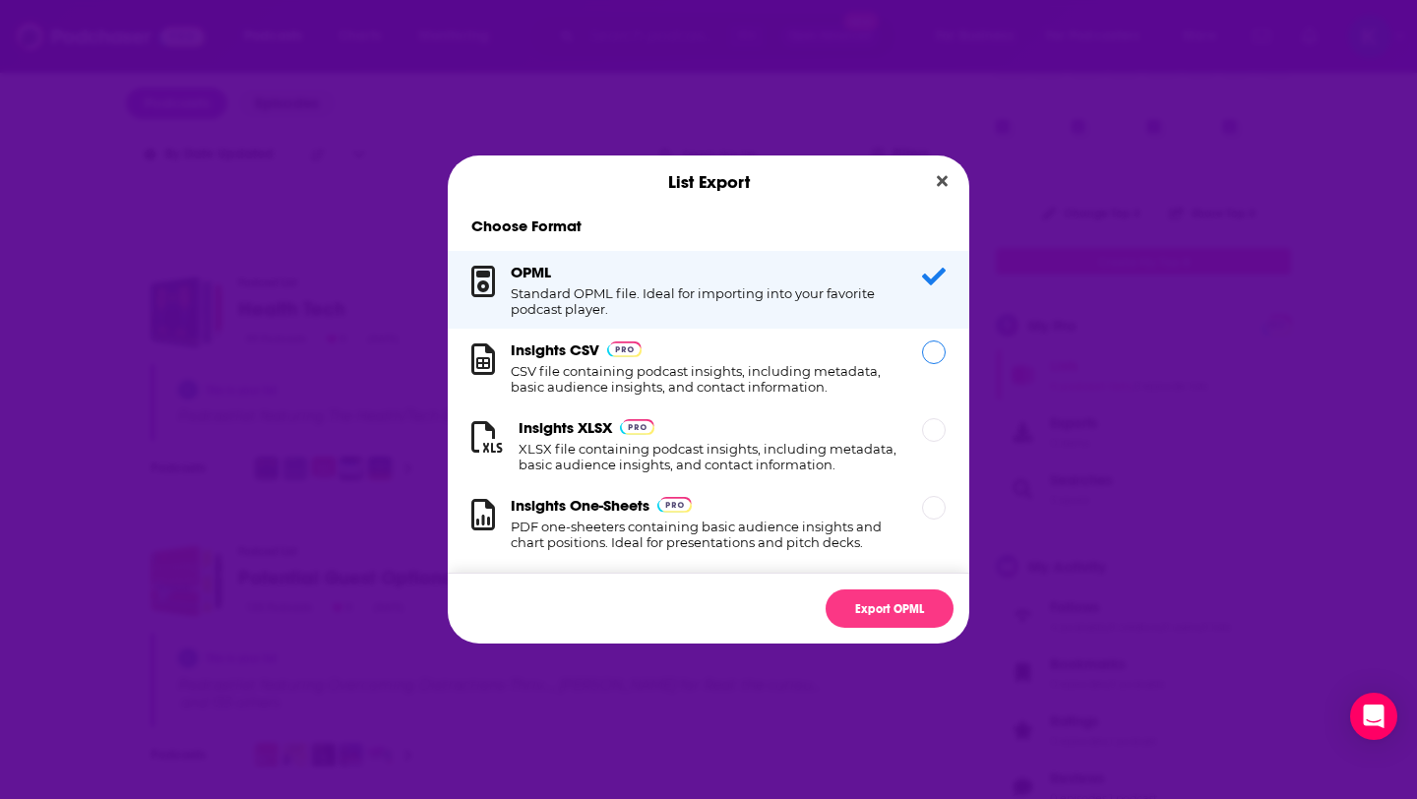
click at [930, 358] on div "Dialog" at bounding box center [934, 353] width 24 height 24
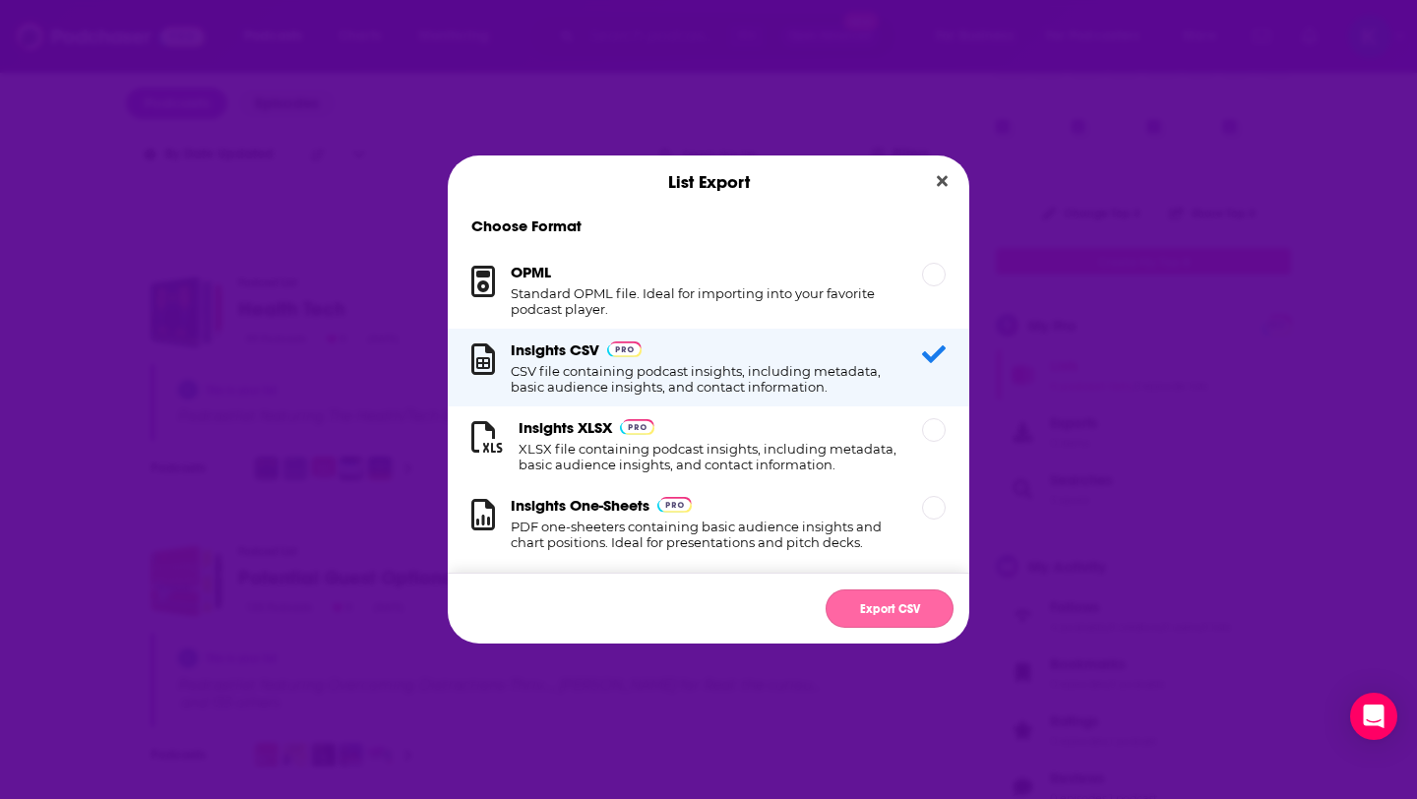
click at [894, 602] on button "Export CSV" at bounding box center [890, 609] width 128 height 38
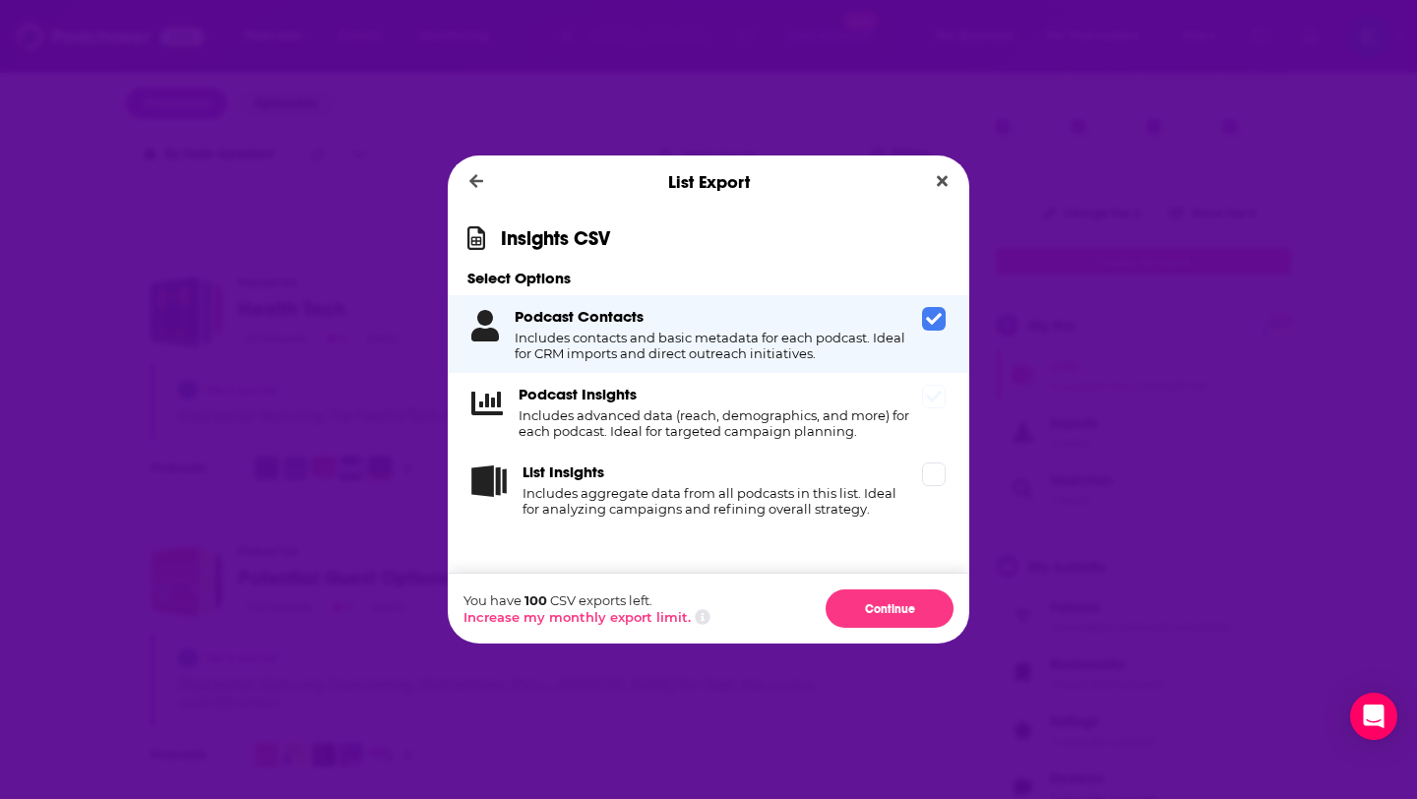
click at [934, 401] on icon "Dialog" at bounding box center [934, 397] width 16 height 12
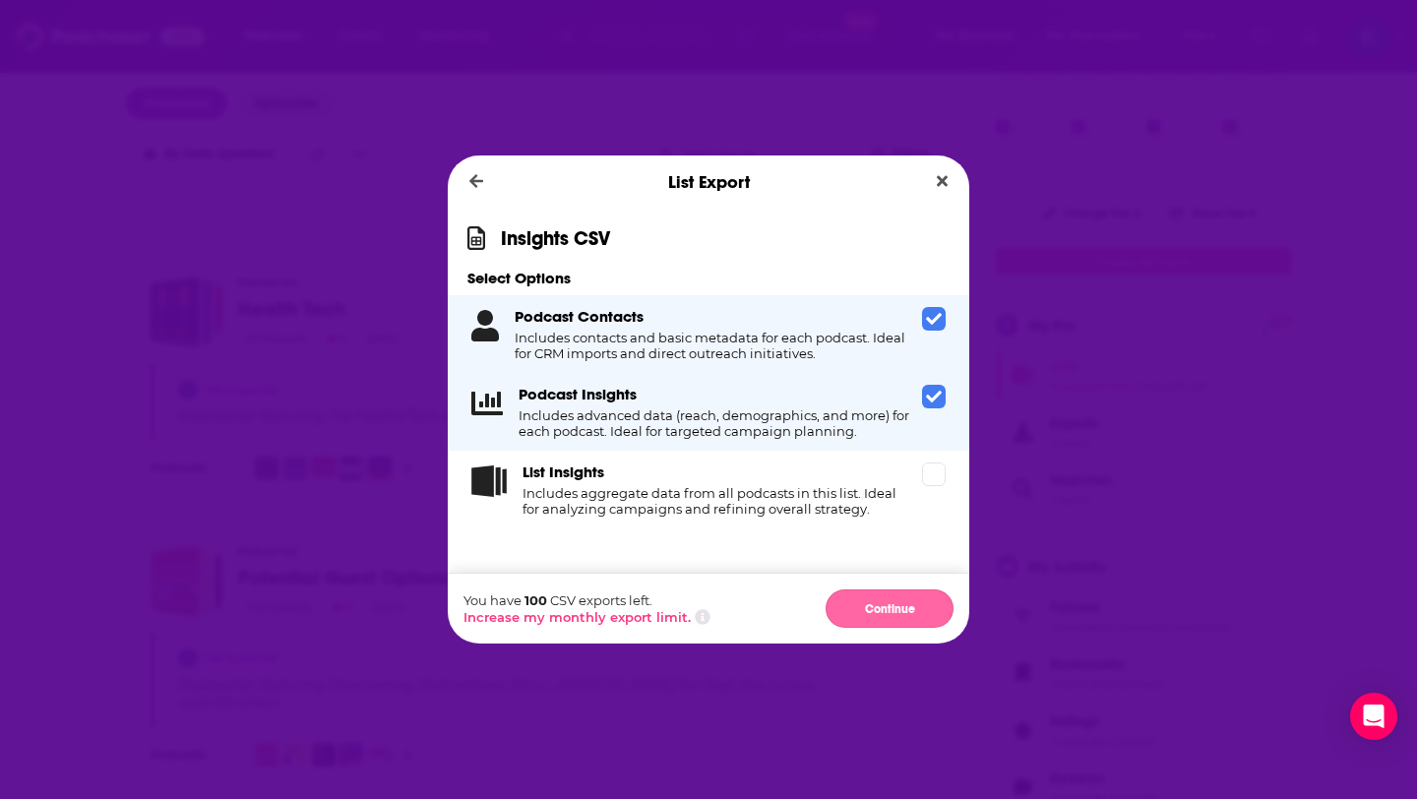
click at [903, 609] on button "Continue" at bounding box center [890, 609] width 128 height 38
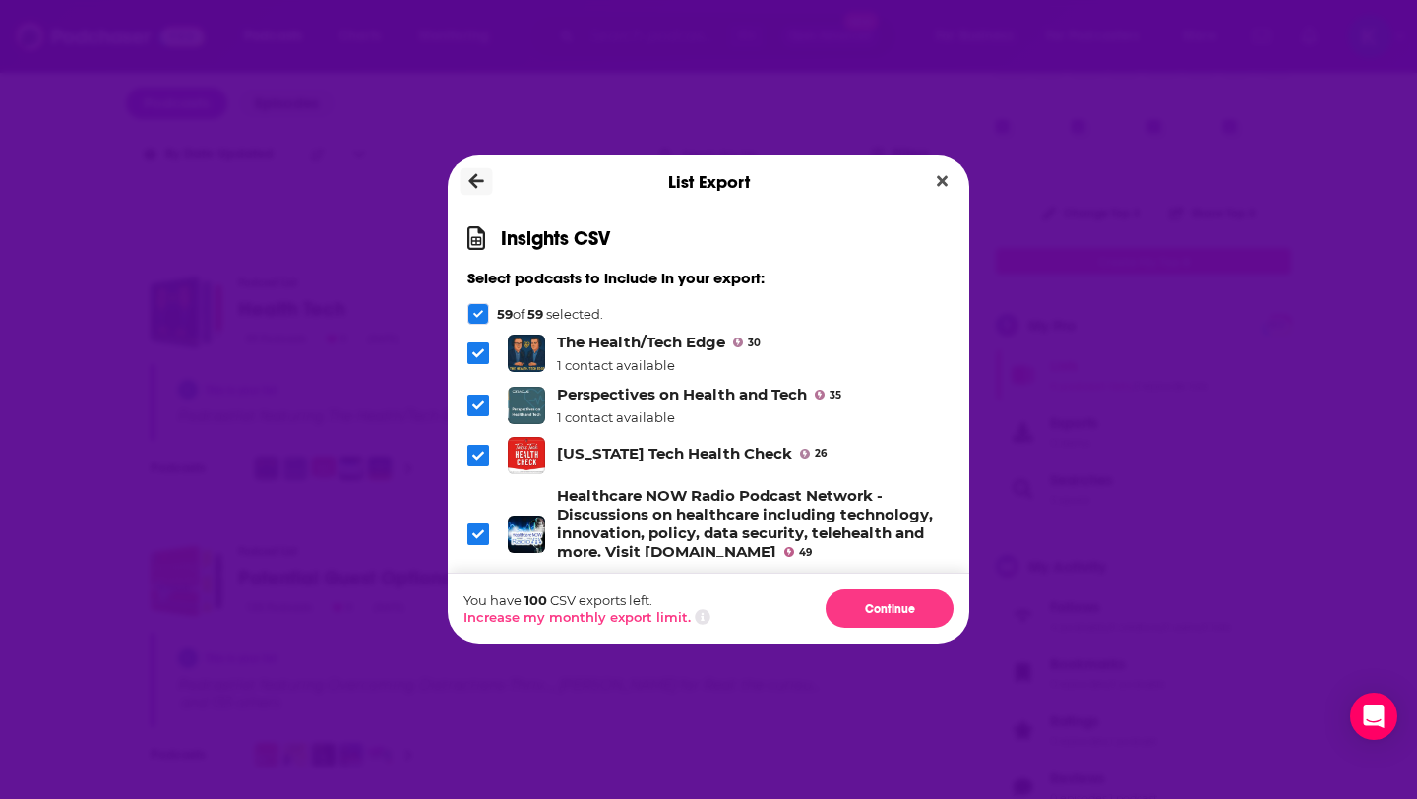
click at [478, 177] on icon "Dialog" at bounding box center [476, 182] width 15 height 18
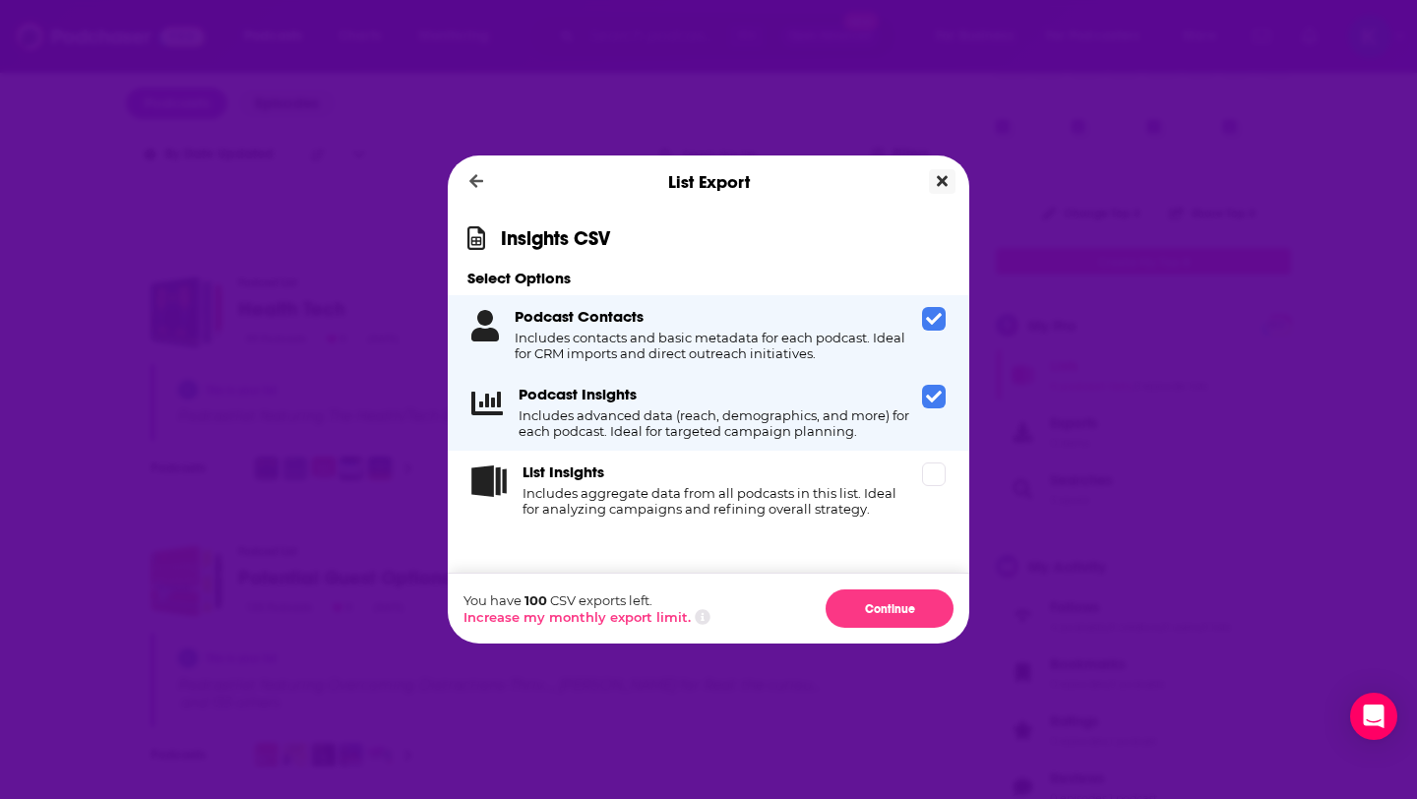
click at [940, 187] on icon "Close" at bounding box center [942, 181] width 11 height 16
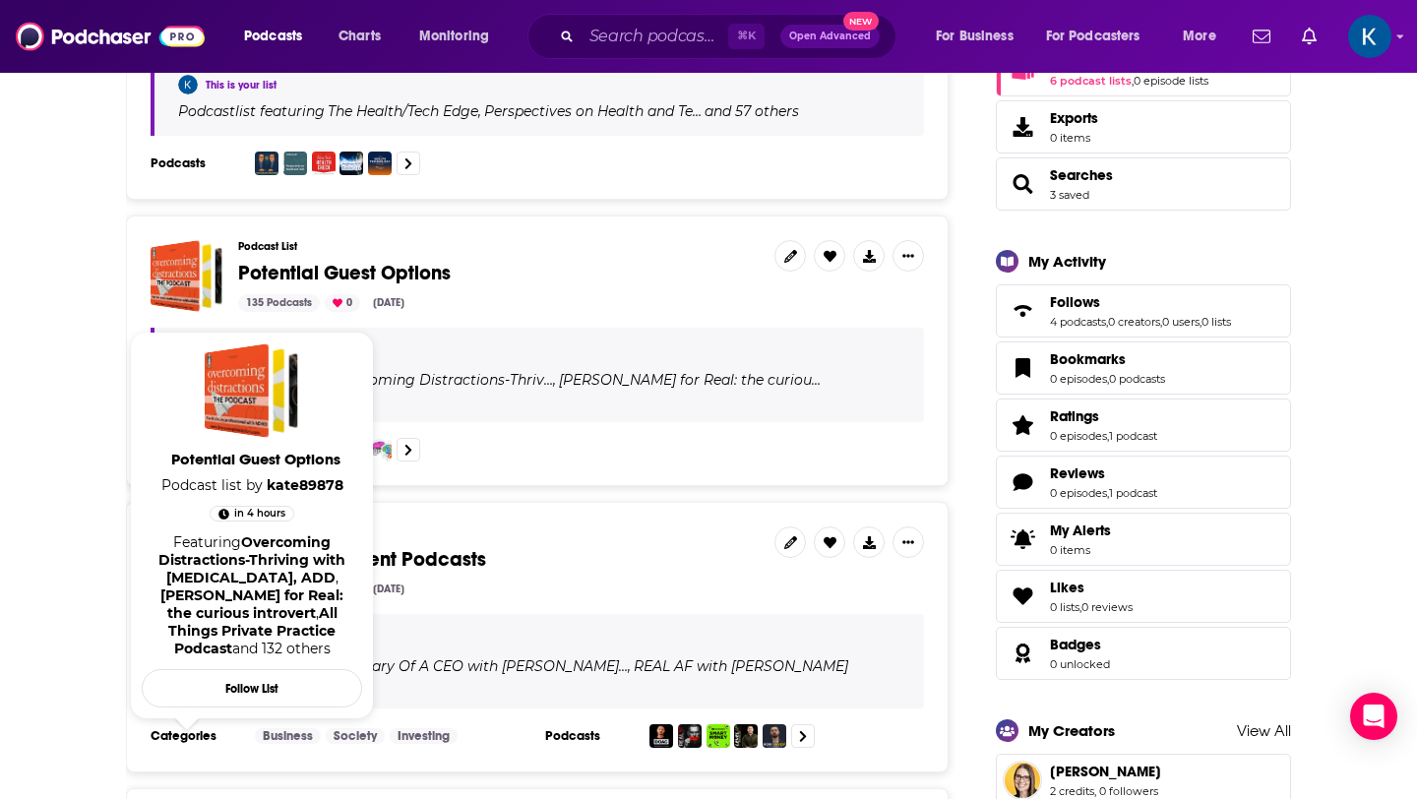
scroll to position [418, 0]
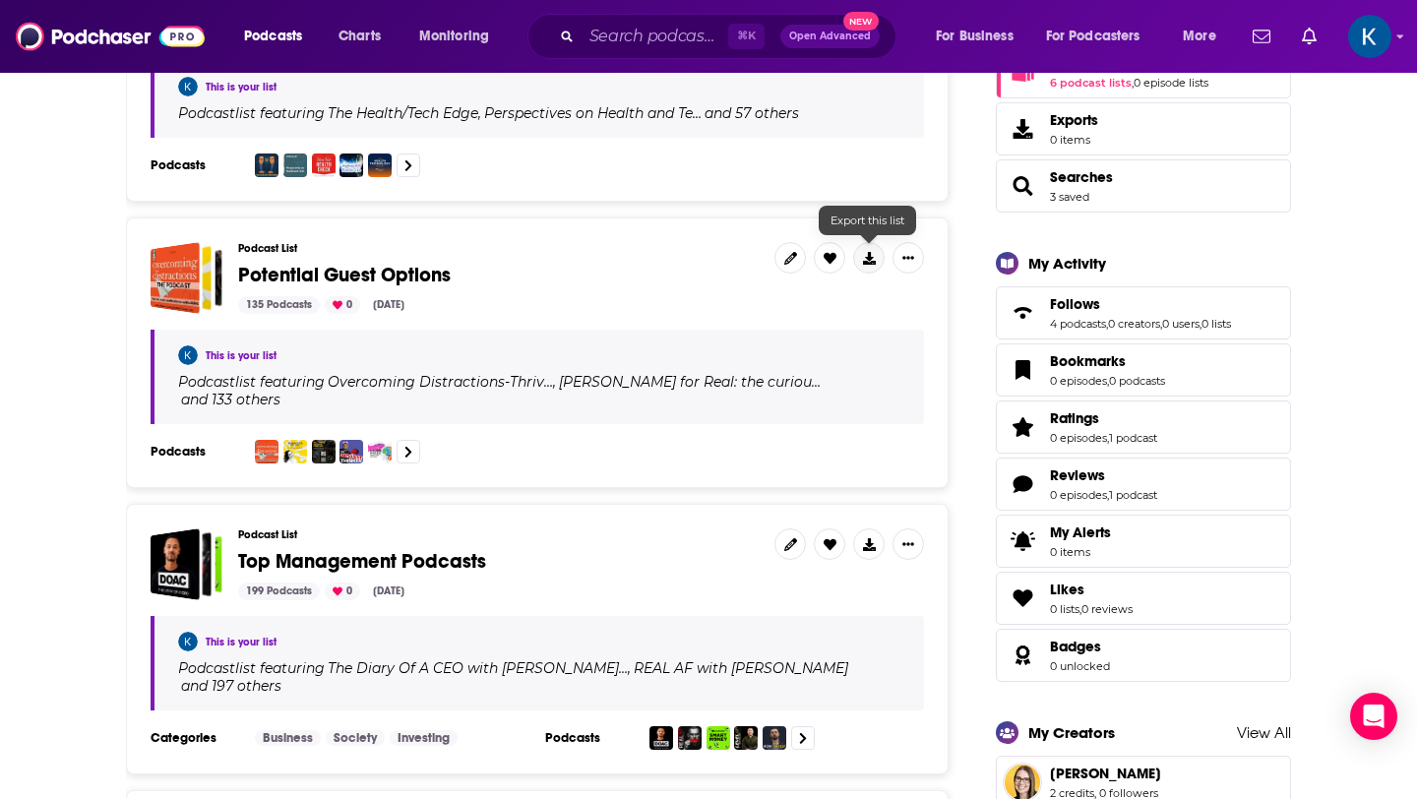
click at [871, 256] on icon at bounding box center [869, 258] width 13 height 13
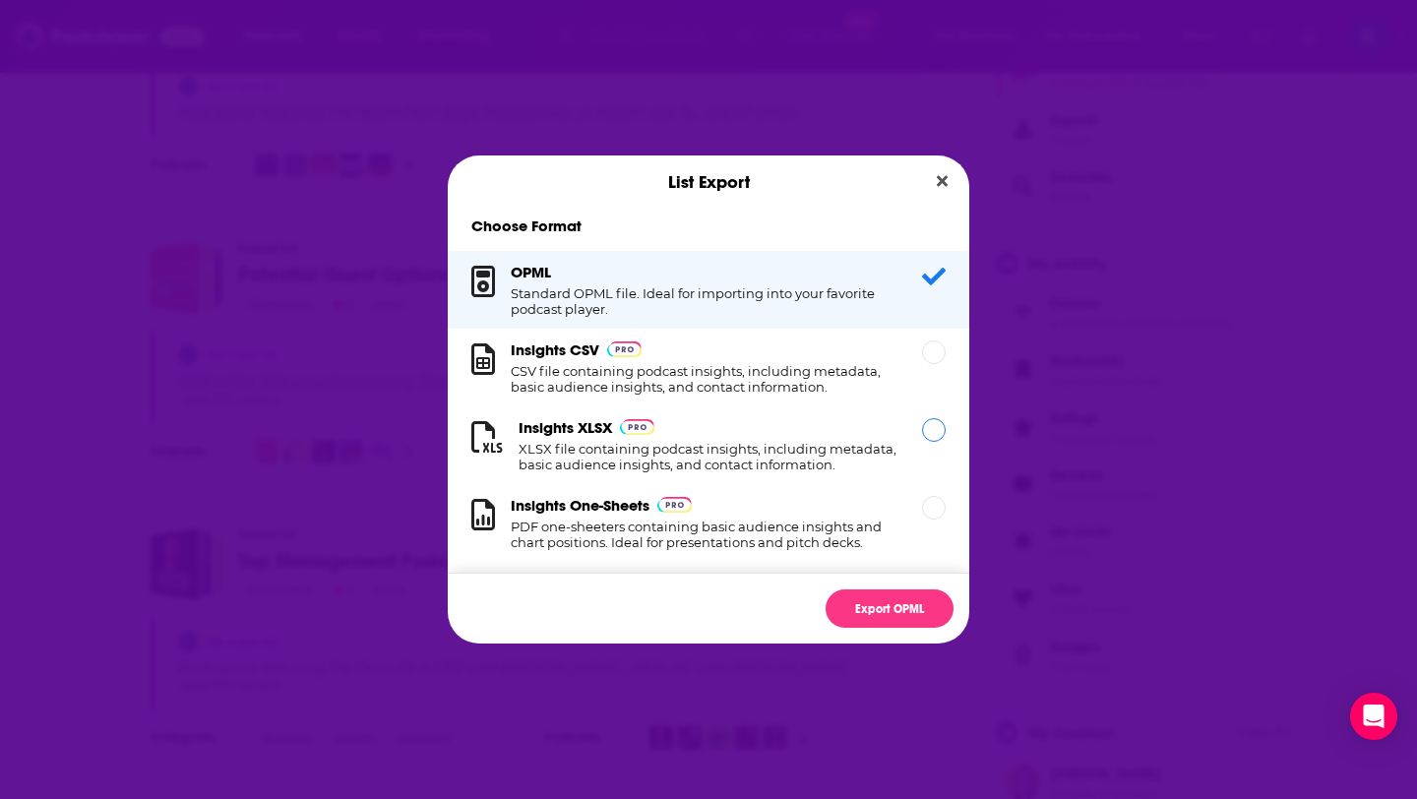
scroll to position [20, 0]
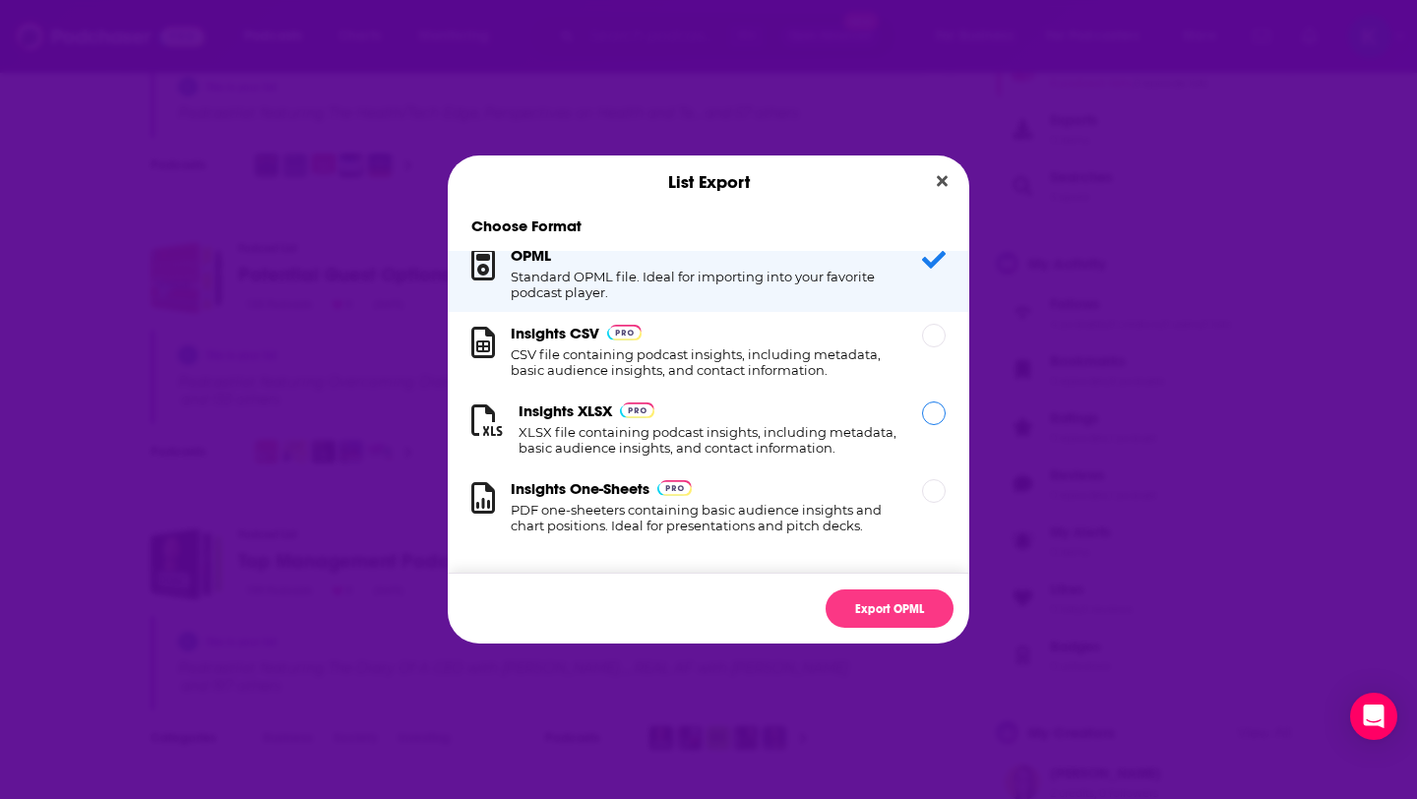
click at [928, 414] on div "Dialog" at bounding box center [934, 414] width 24 height 24
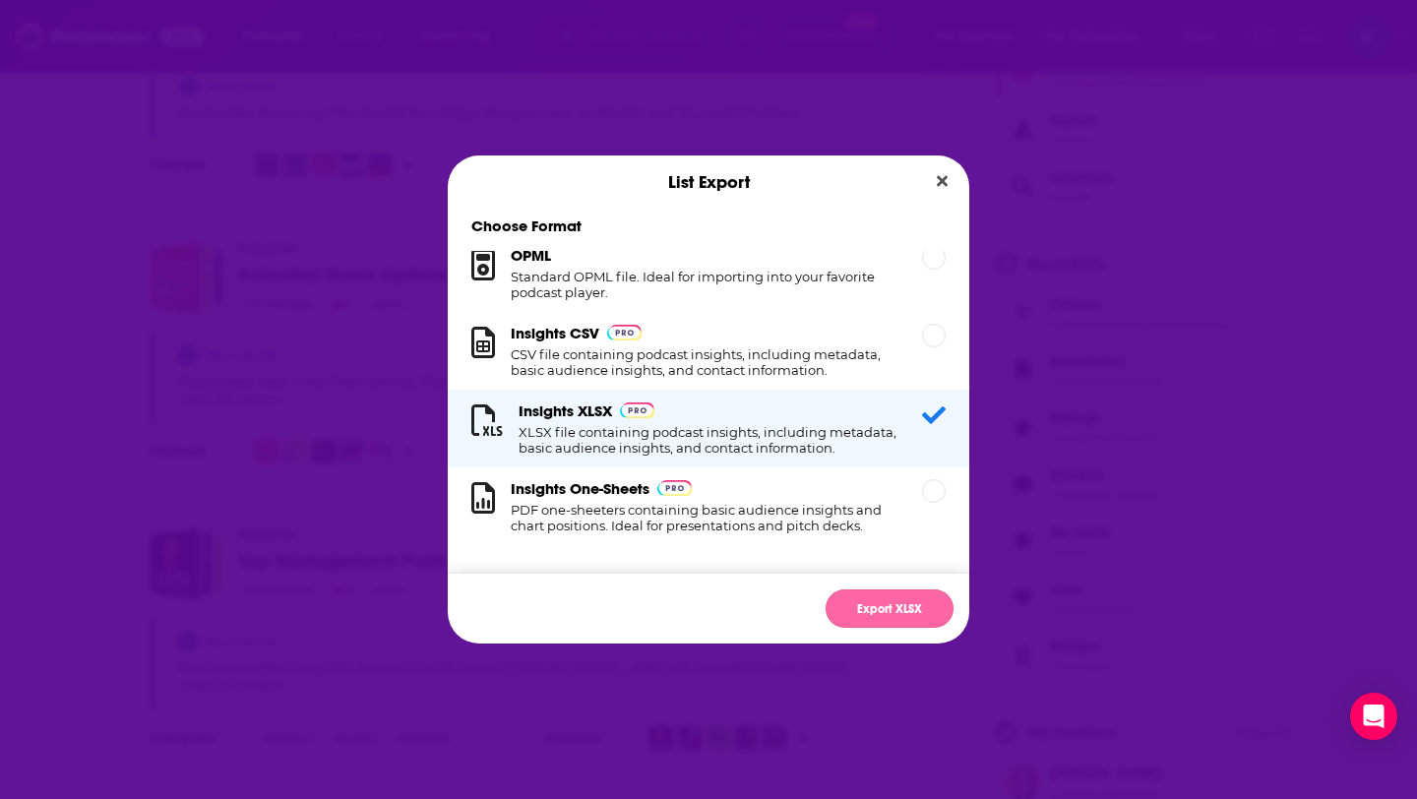
click at [891, 607] on button "Export XLSX" at bounding box center [890, 609] width 128 height 38
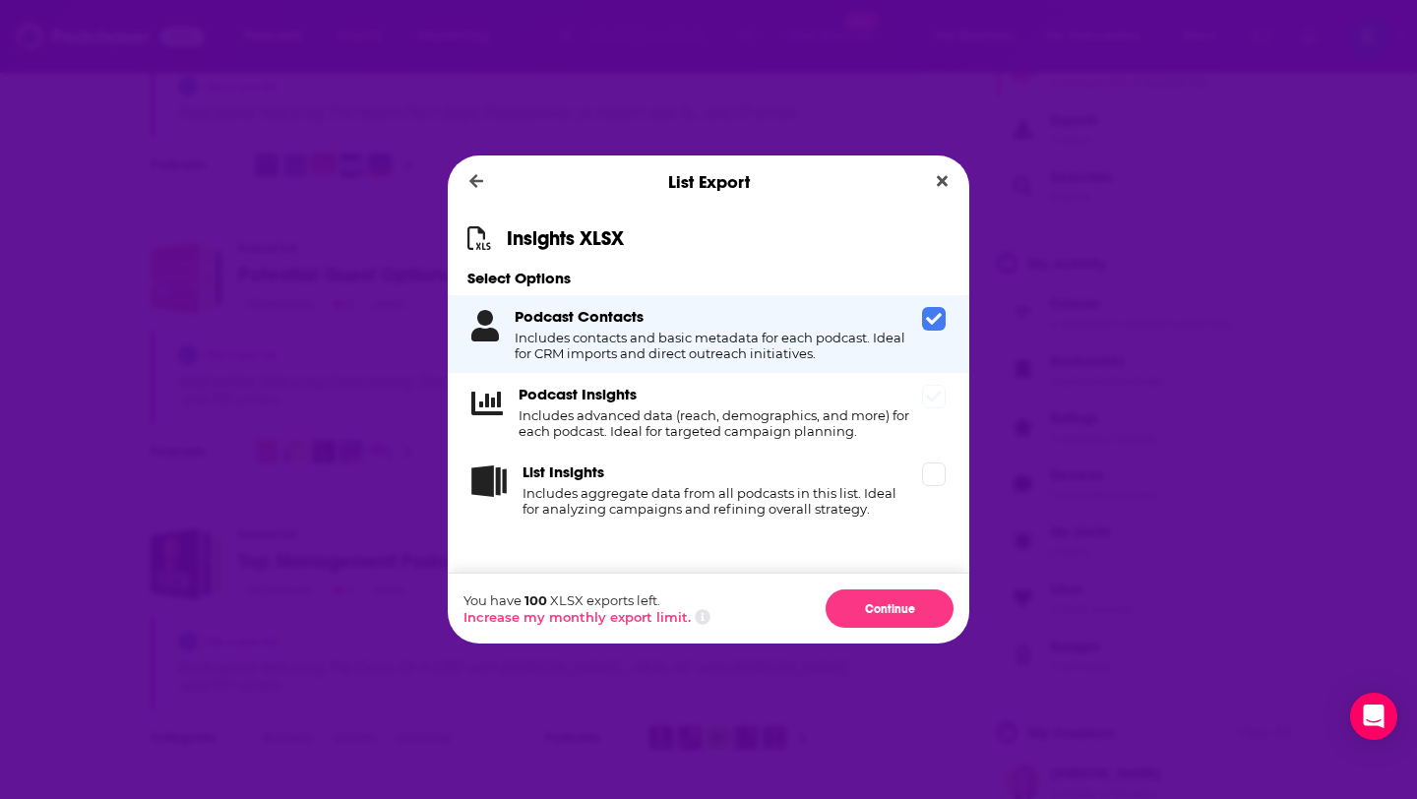
click at [931, 397] on icon "Dialog" at bounding box center [934, 397] width 16 height 16
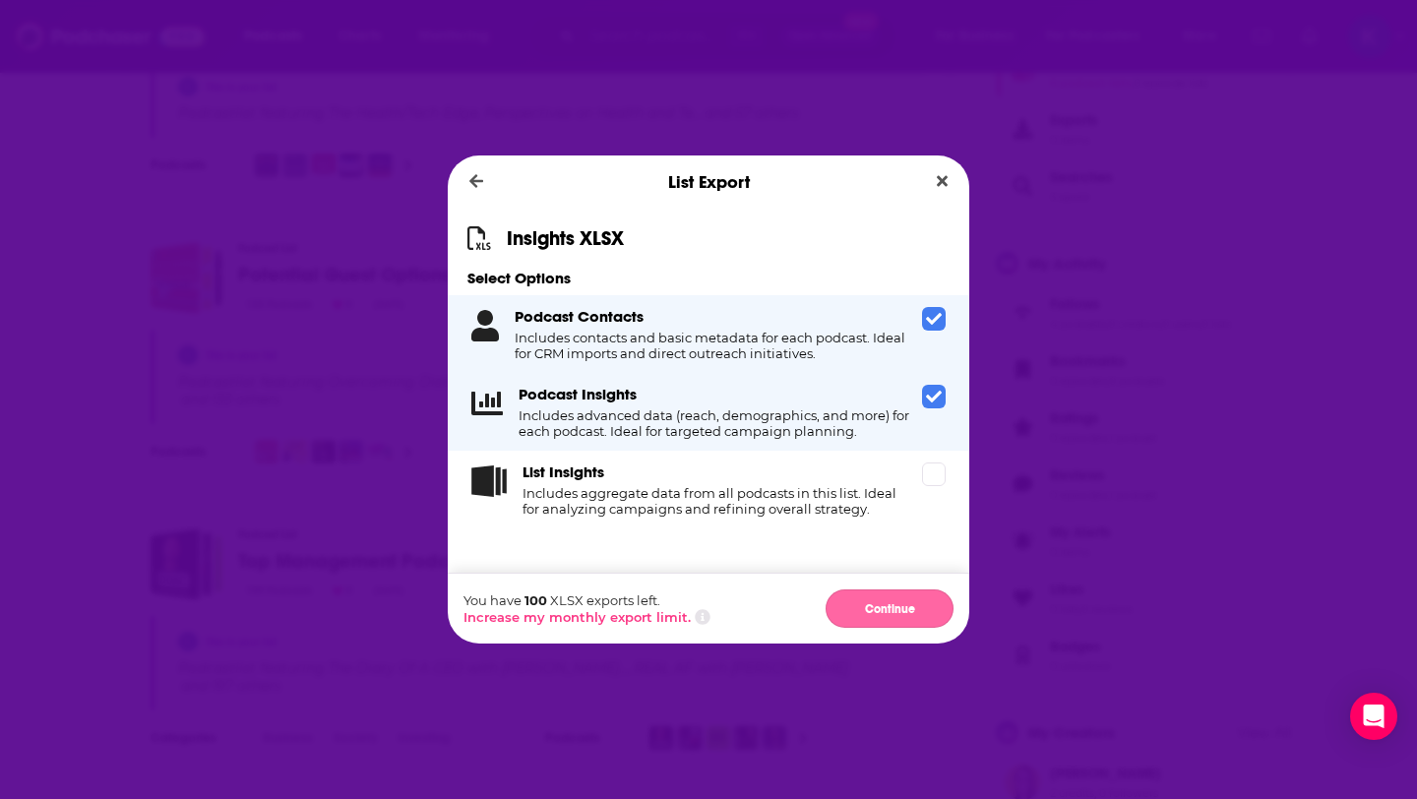
click at [900, 601] on button "Continue" at bounding box center [890, 609] width 128 height 38
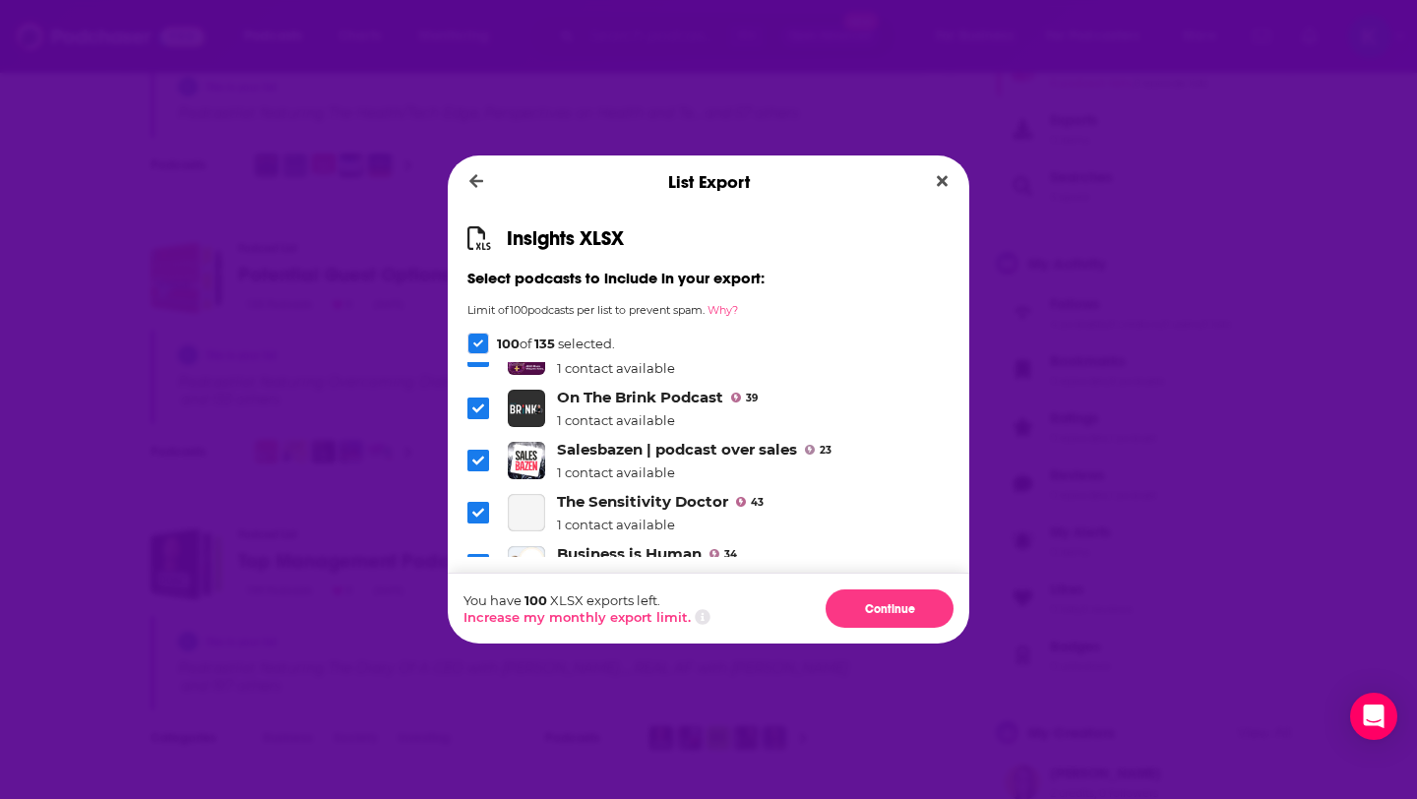
scroll to position [431, 0]
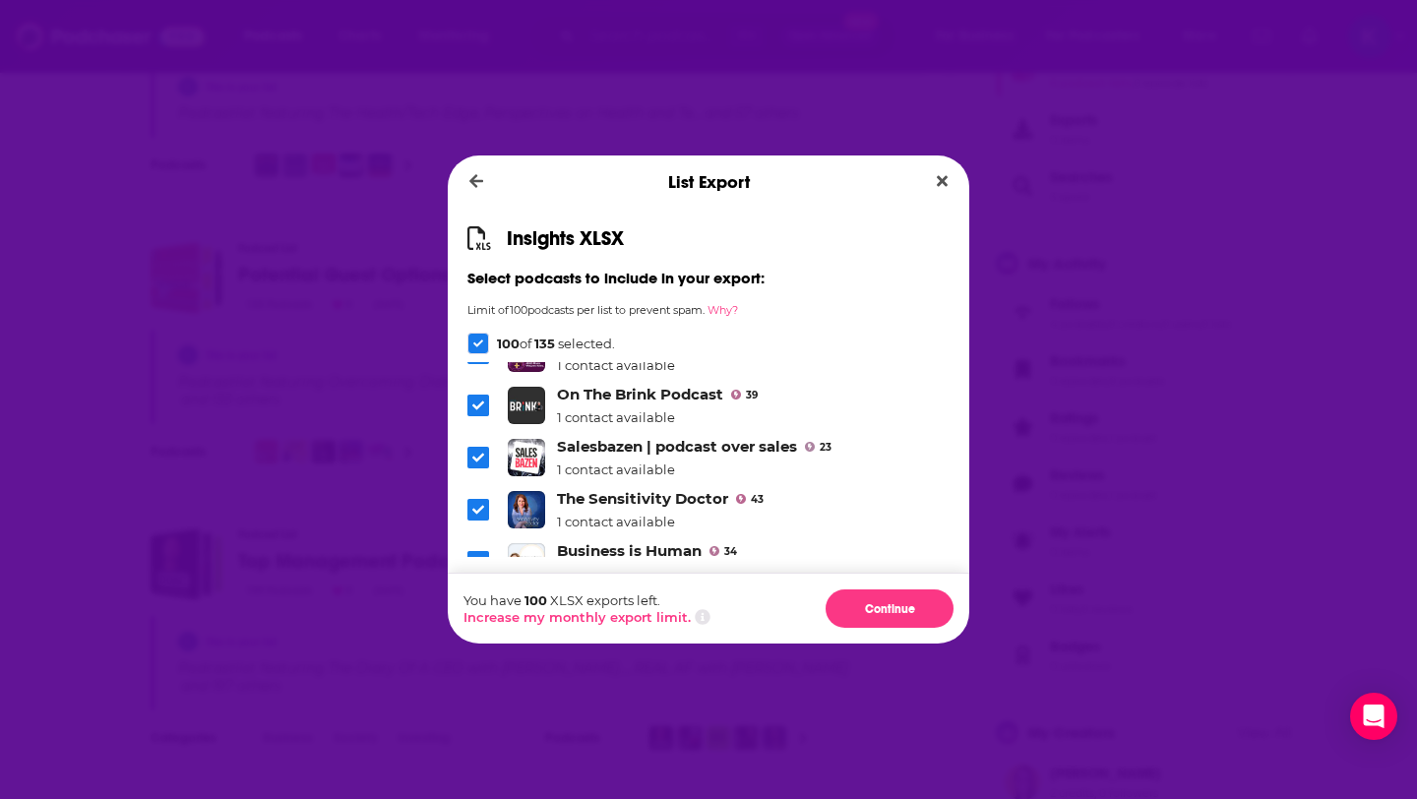
click at [484, 447] on span "Dialog" at bounding box center [478, 458] width 22 height 22
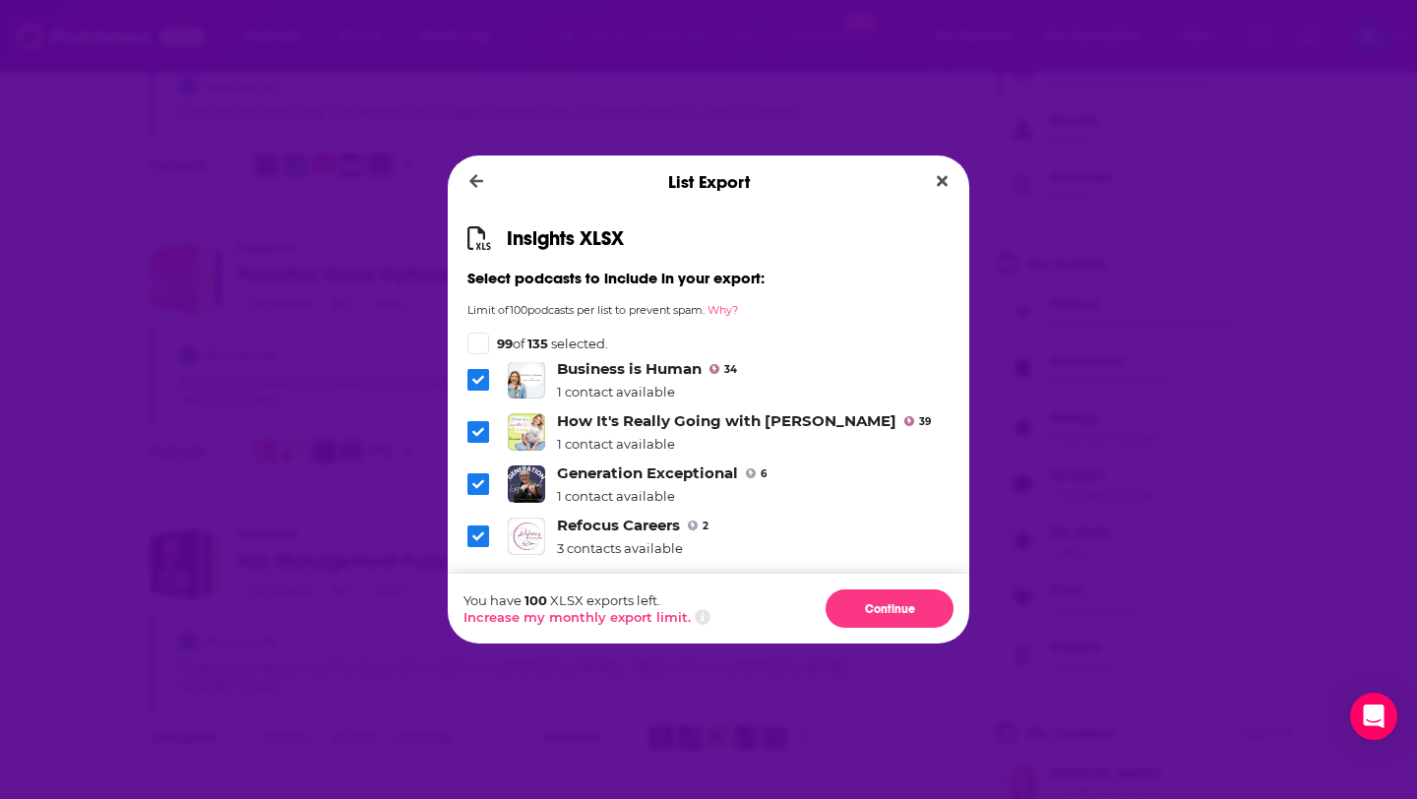
scroll to position [620, 0]
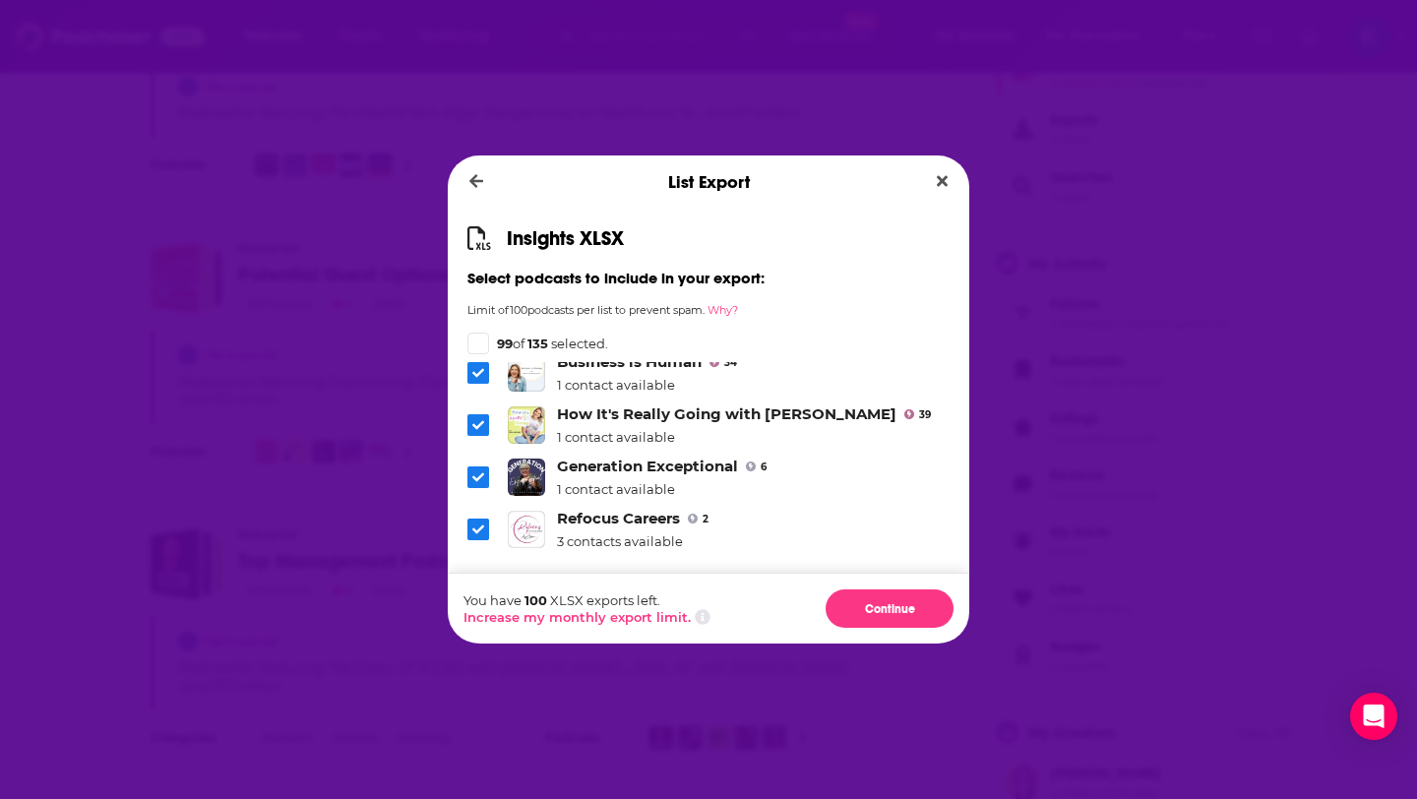
click at [479, 471] on icon "Dialog" at bounding box center [478, 477] width 12 height 12
click at [477, 515] on li "Refocus Careers 2 3 contacts available" at bounding box center [708, 529] width 482 height 40
click at [480, 524] on icon "Dialog" at bounding box center [478, 530] width 12 height 12
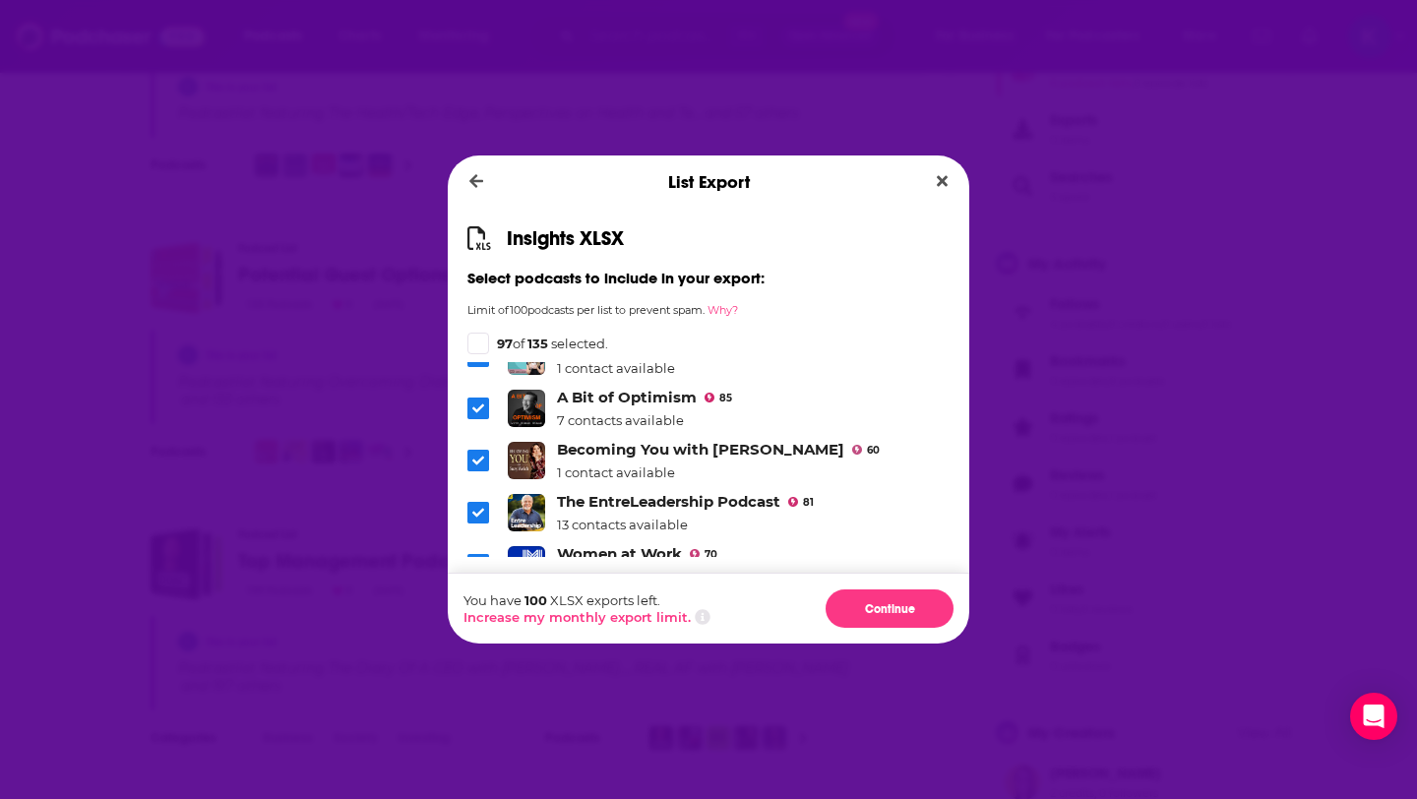
scroll to position [2059, 0]
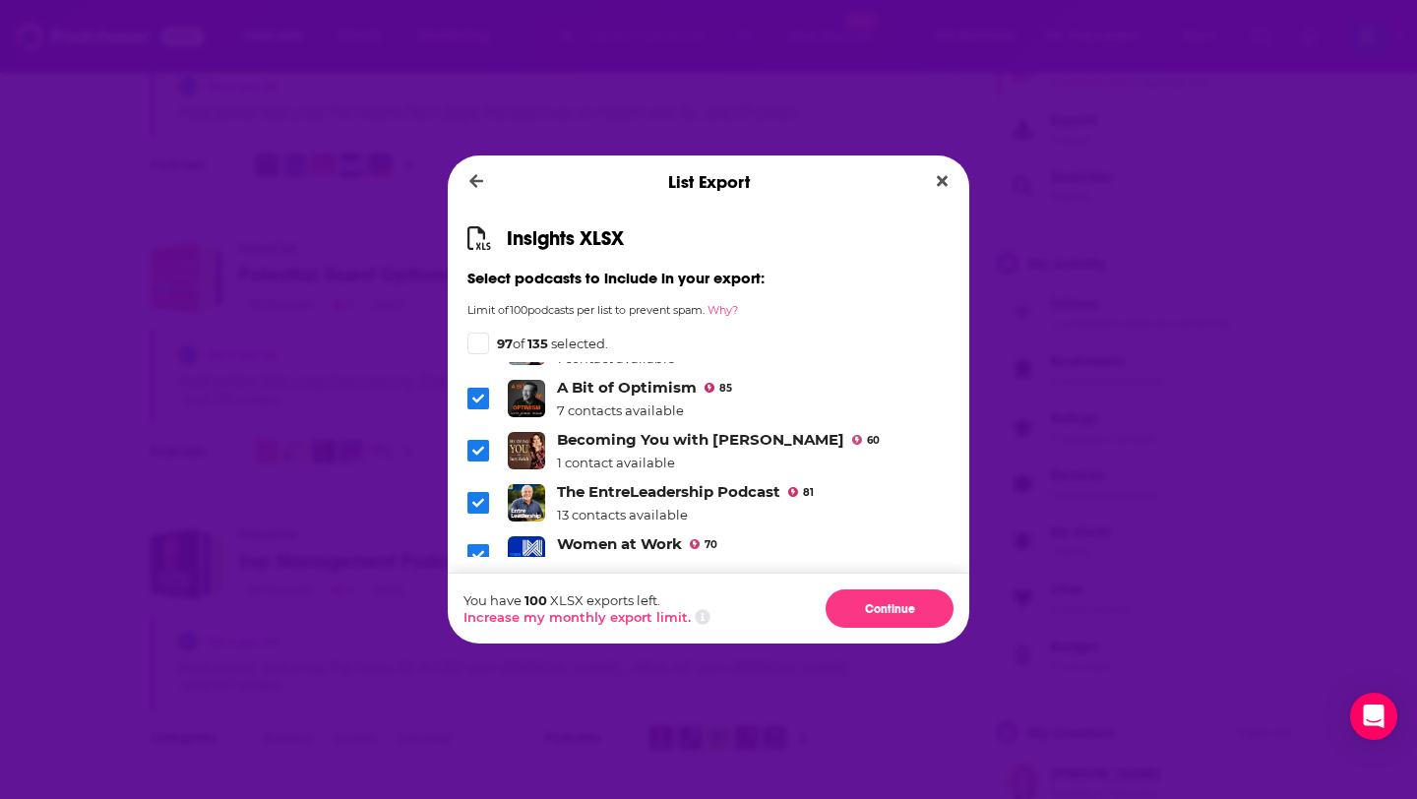
click at [477, 445] on icon "Dialog" at bounding box center [478, 451] width 12 height 12
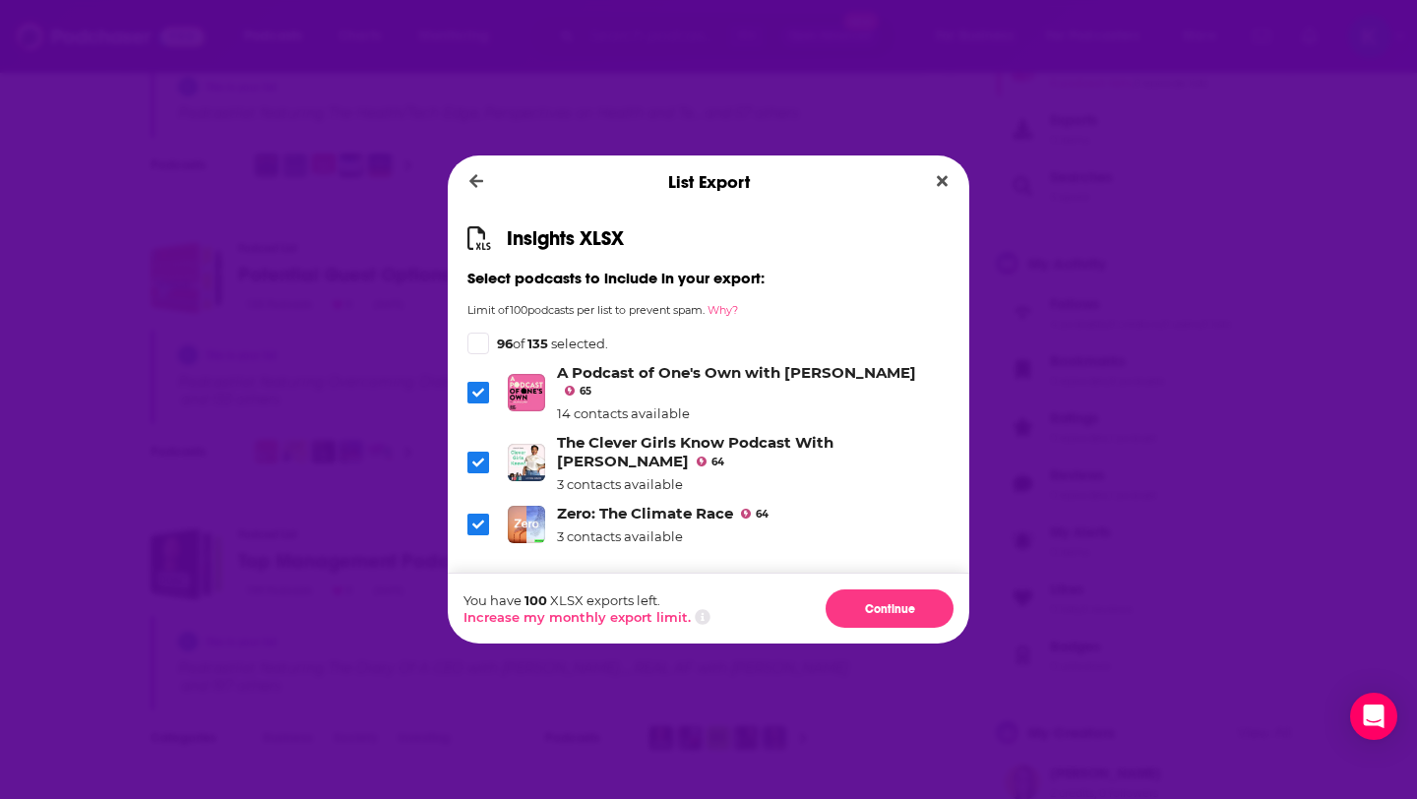
scroll to position [2792, 0]
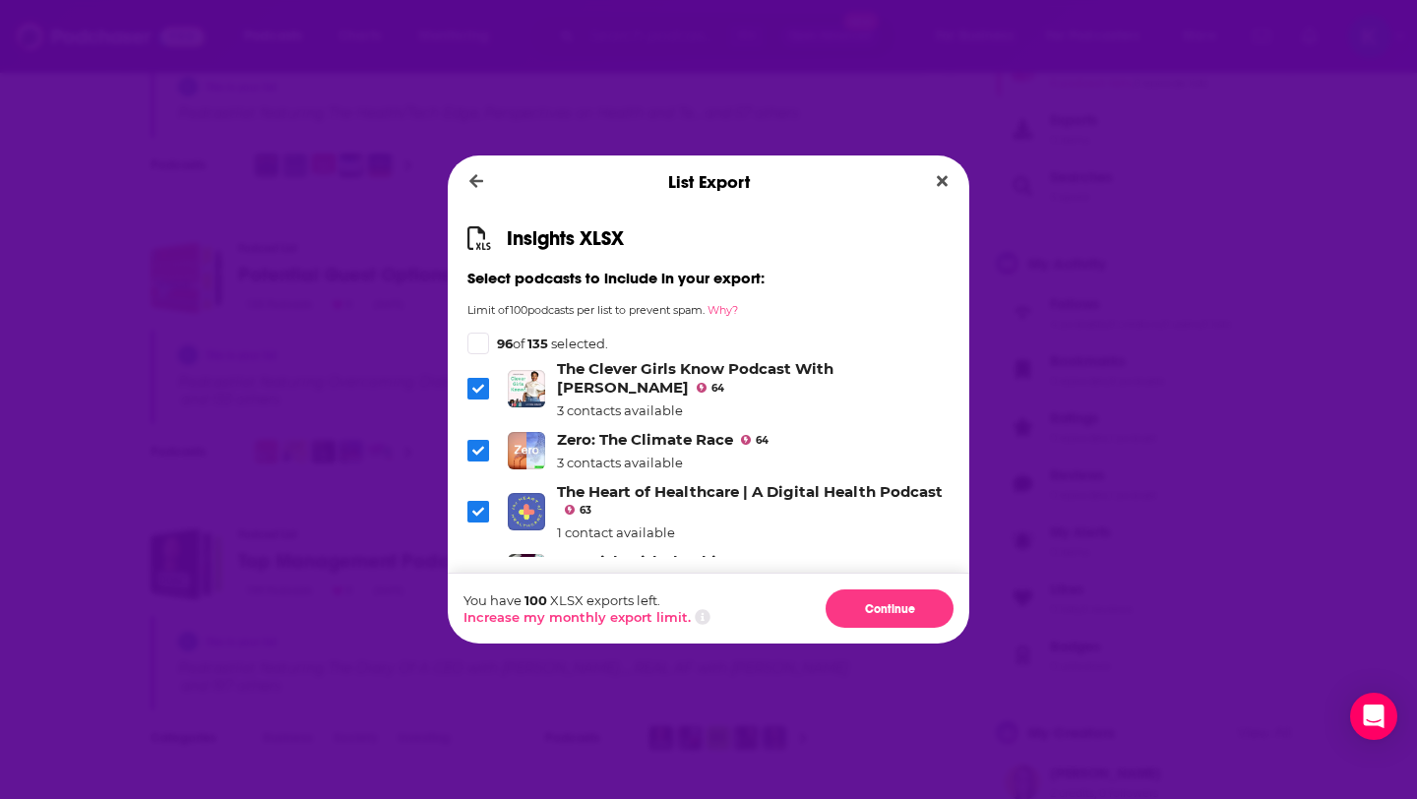
click at [470, 440] on span "Dialog" at bounding box center [478, 451] width 22 height 22
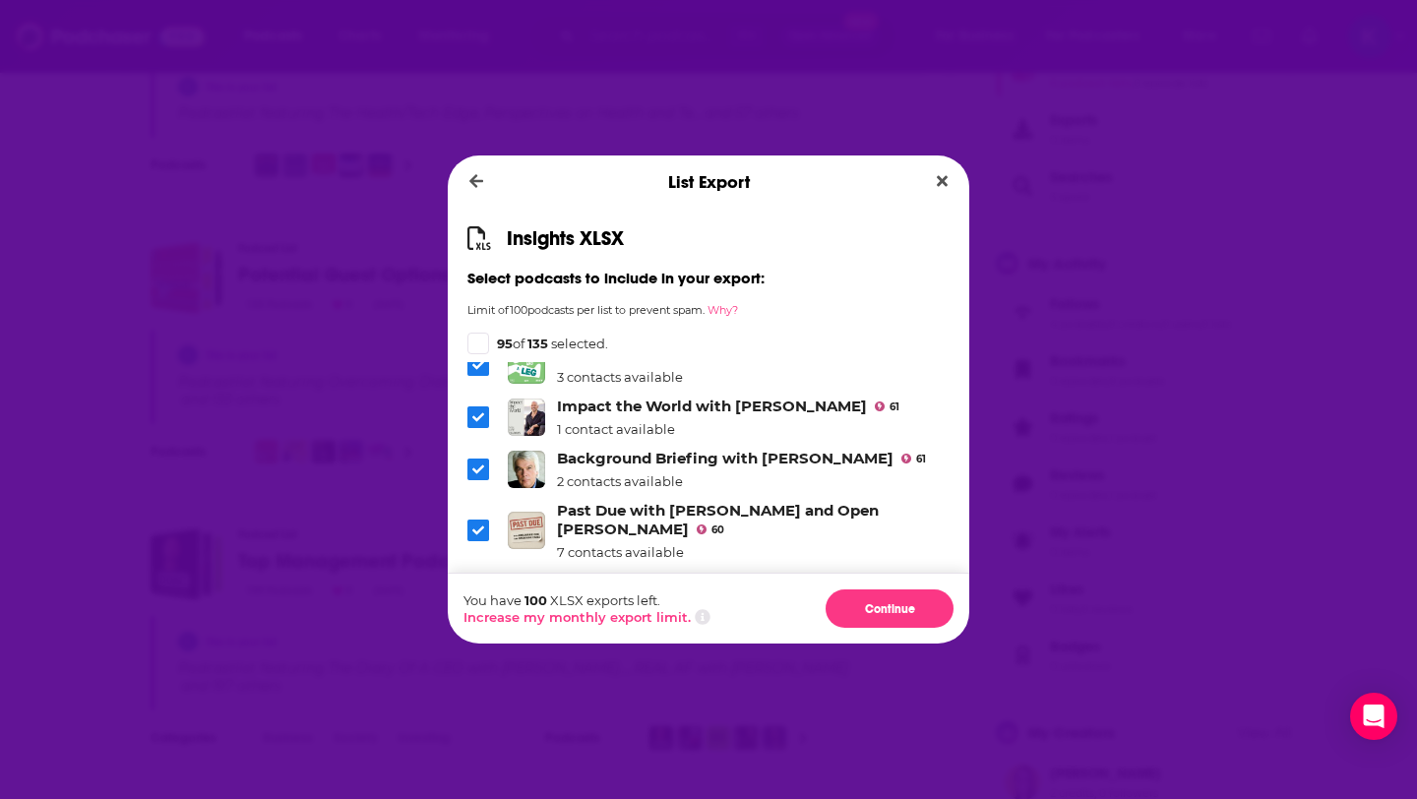
scroll to position [3058, 0]
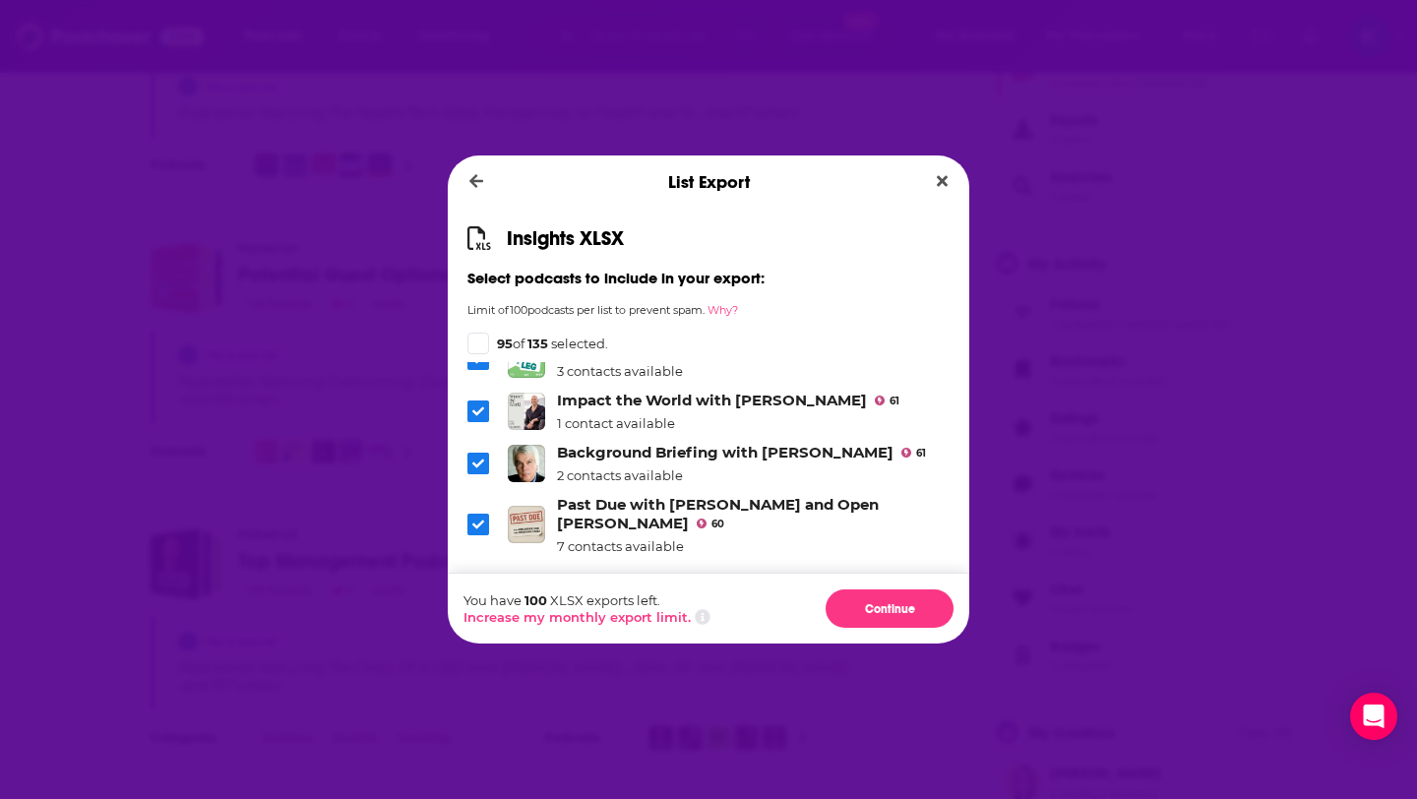
click at [479, 519] on icon "Dialog" at bounding box center [478, 525] width 12 height 12
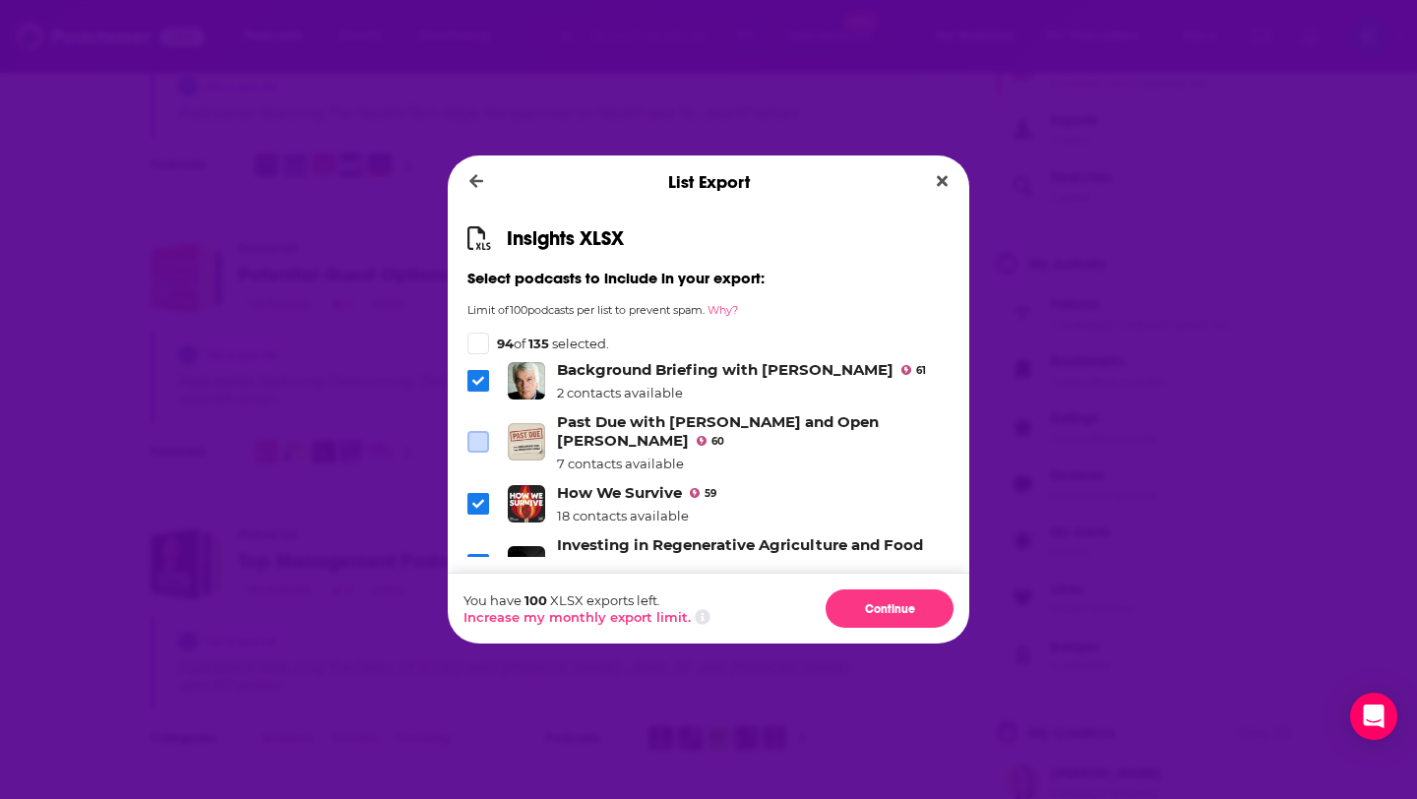
scroll to position [3169, 0]
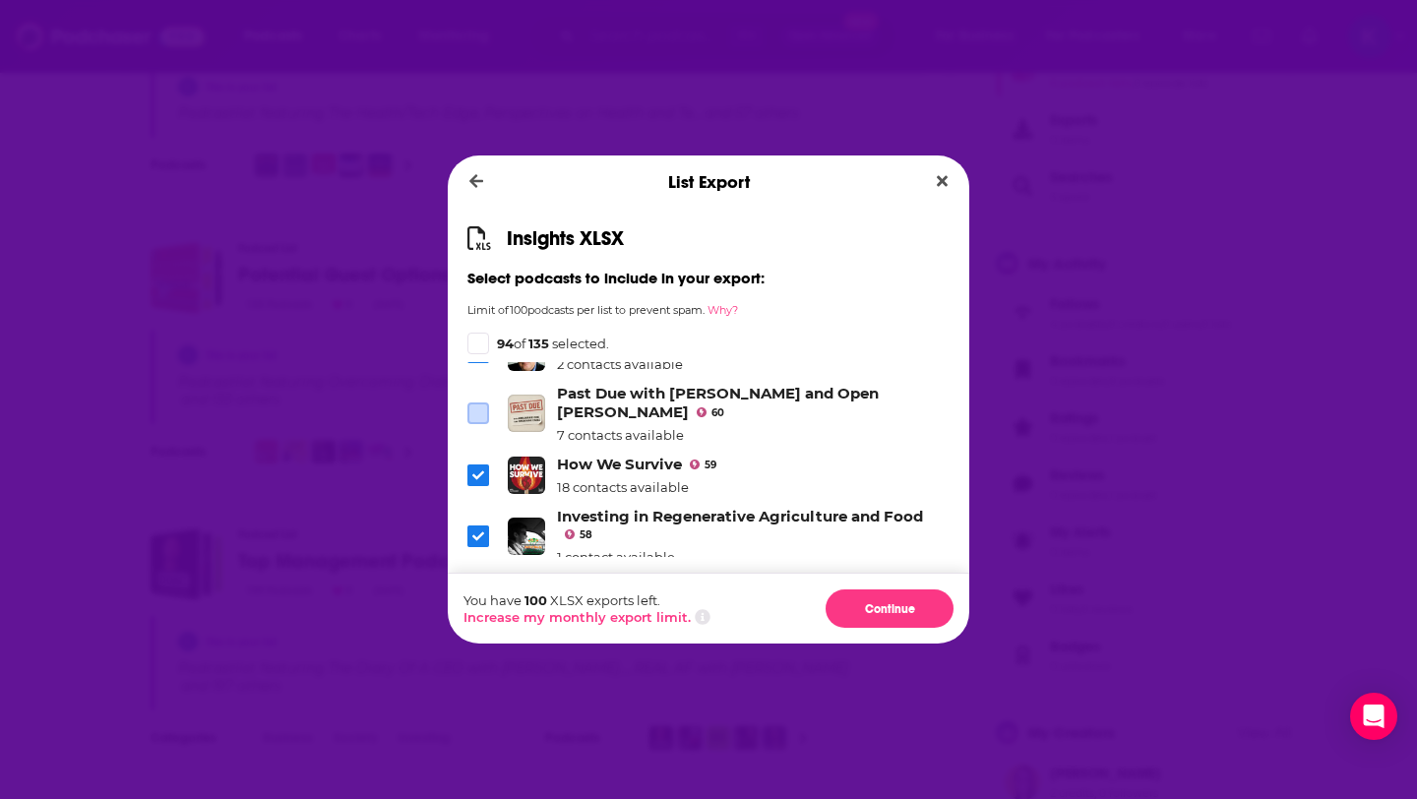
click at [479, 469] on icon "Dialog" at bounding box center [478, 475] width 12 height 12
click at [481, 531] on icon "Dialog" at bounding box center [478, 535] width 12 height 9
click at [483, 592] on icon "Dialog" at bounding box center [478, 598] width 12 height 12
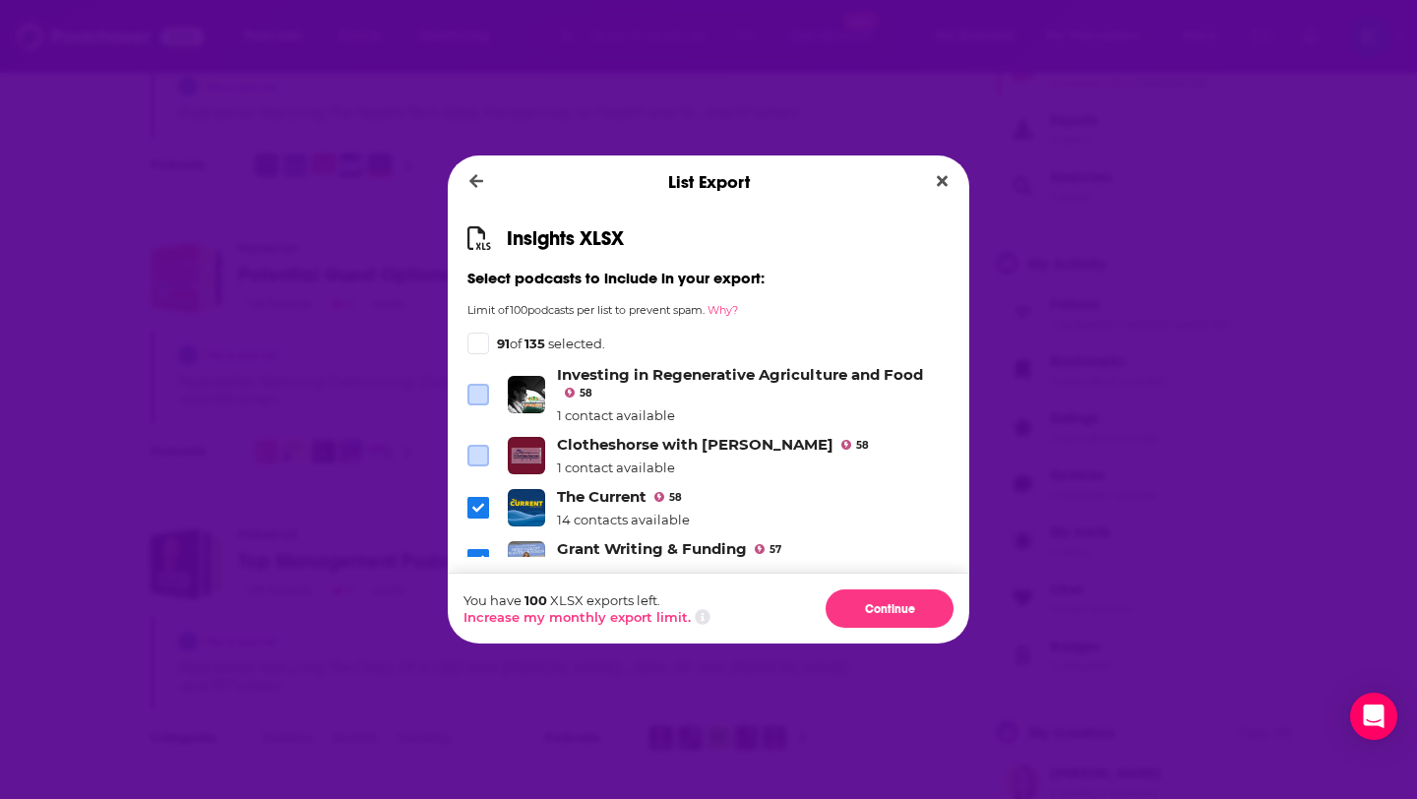
scroll to position [3315, 0]
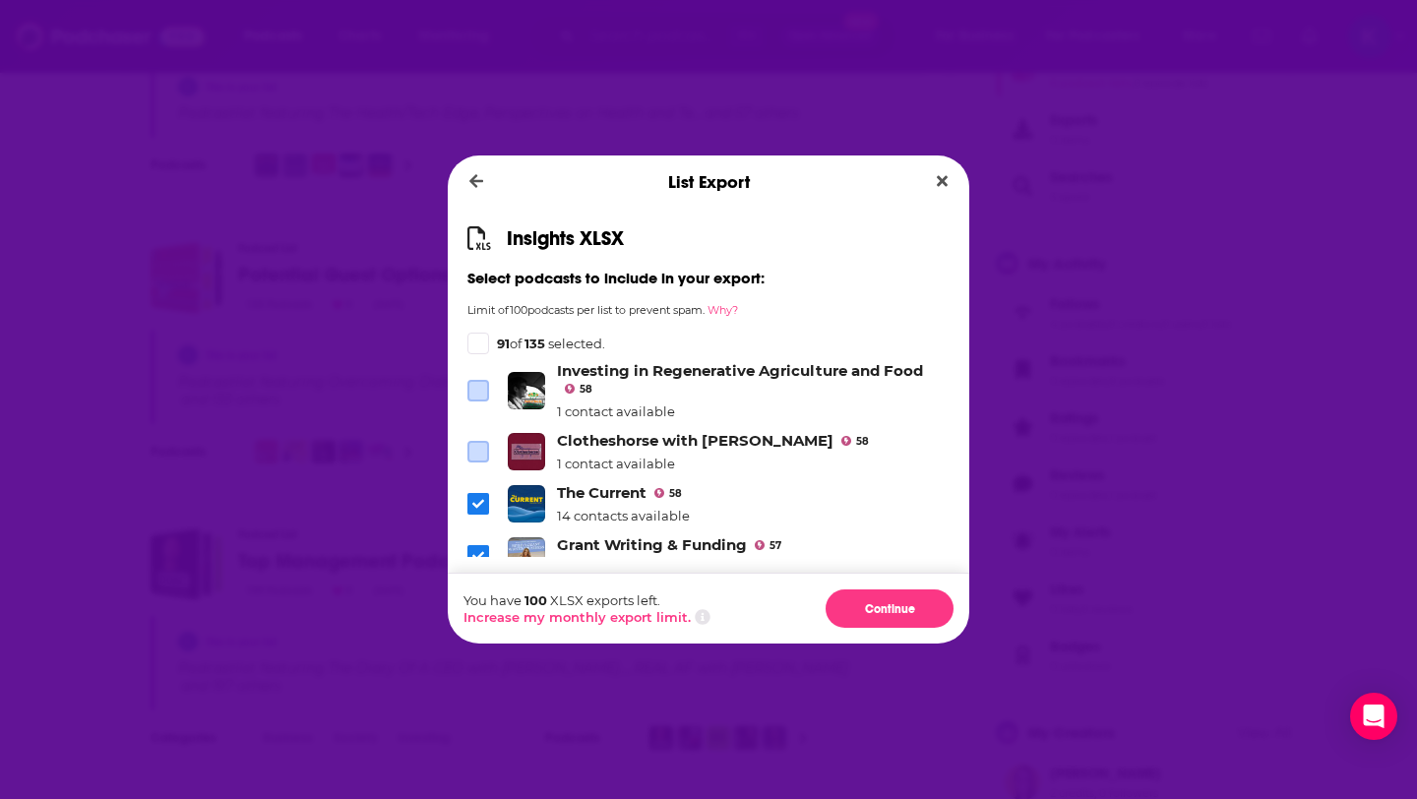
click at [475, 498] on icon "Dialog" at bounding box center [478, 504] width 12 height 12
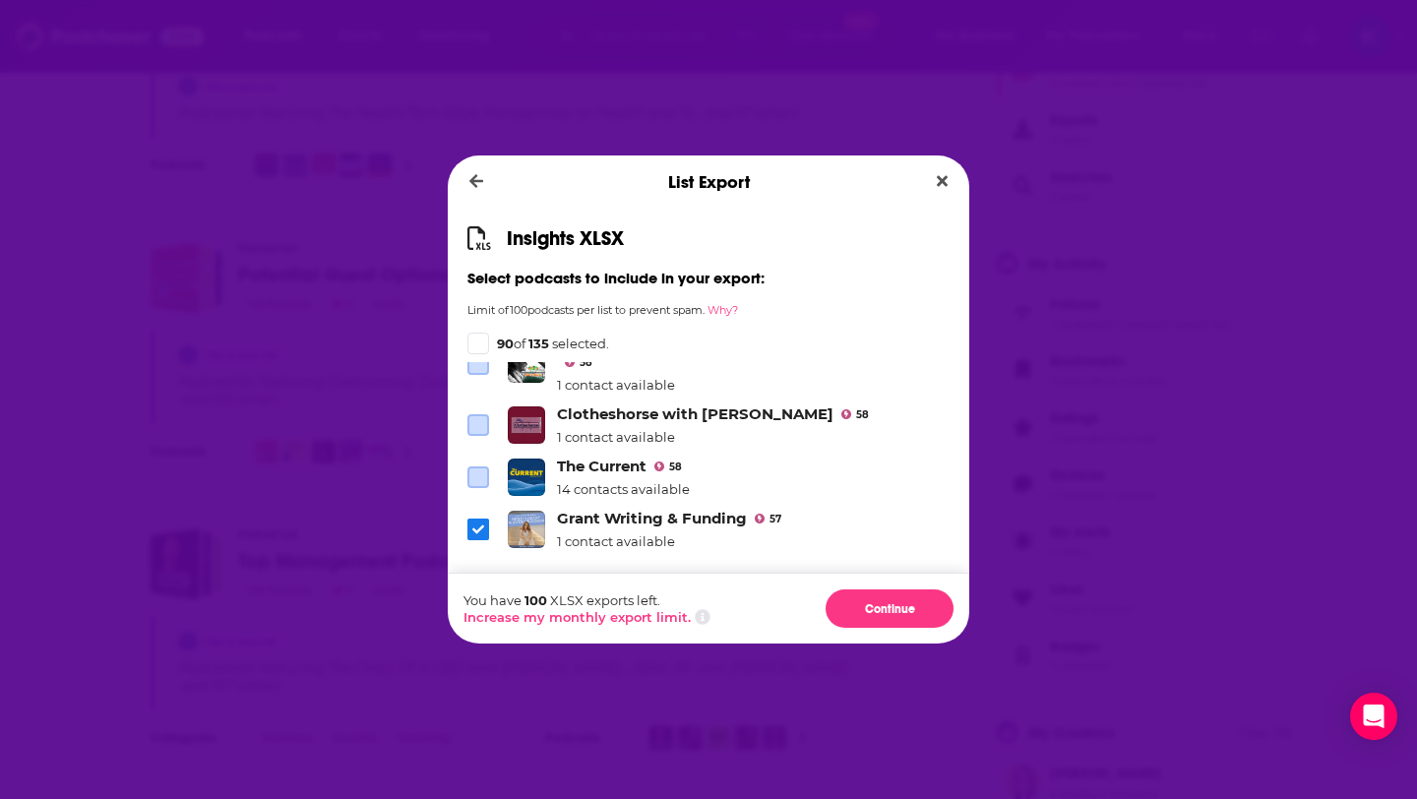
scroll to position [3354, 0]
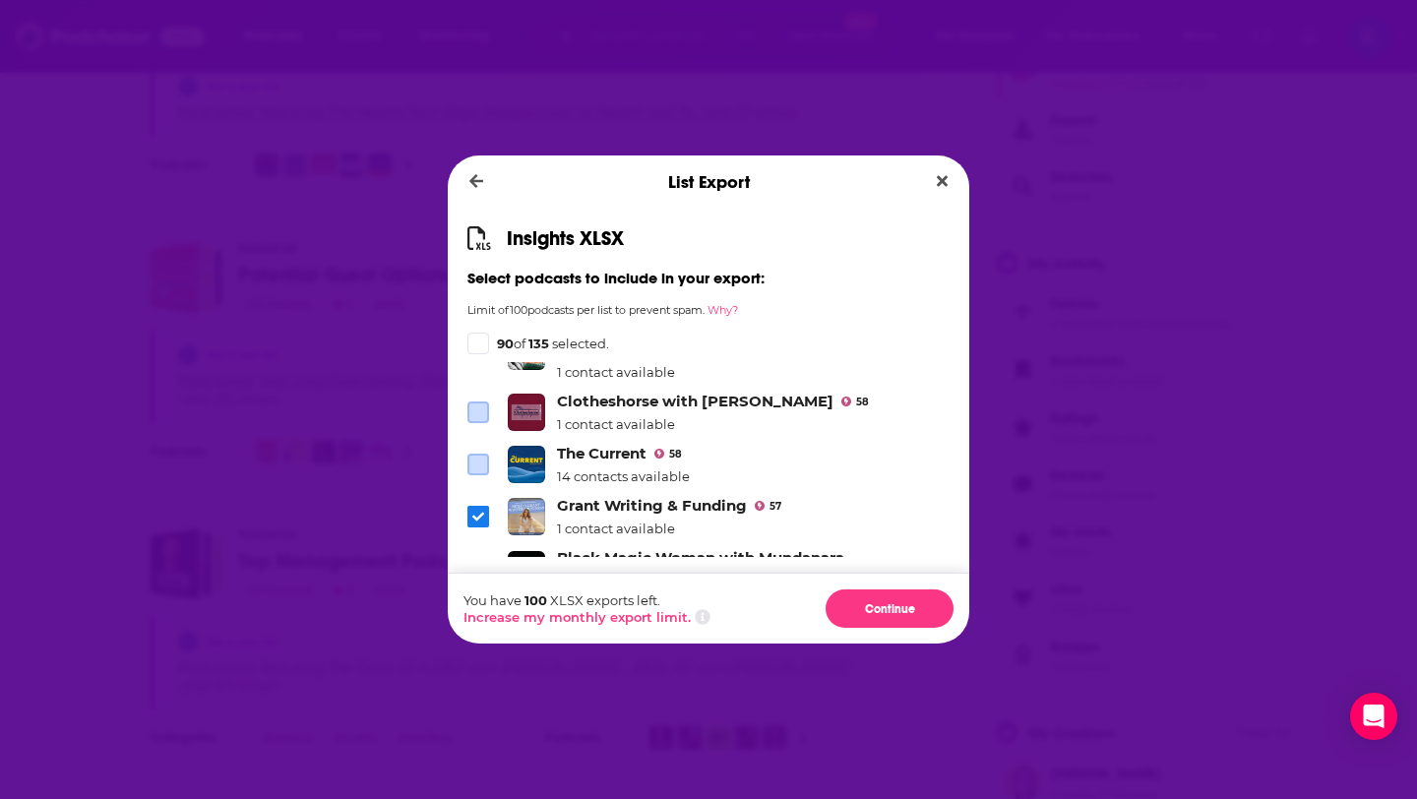
click at [476, 564] on icon "Dialog" at bounding box center [478, 570] width 12 height 12
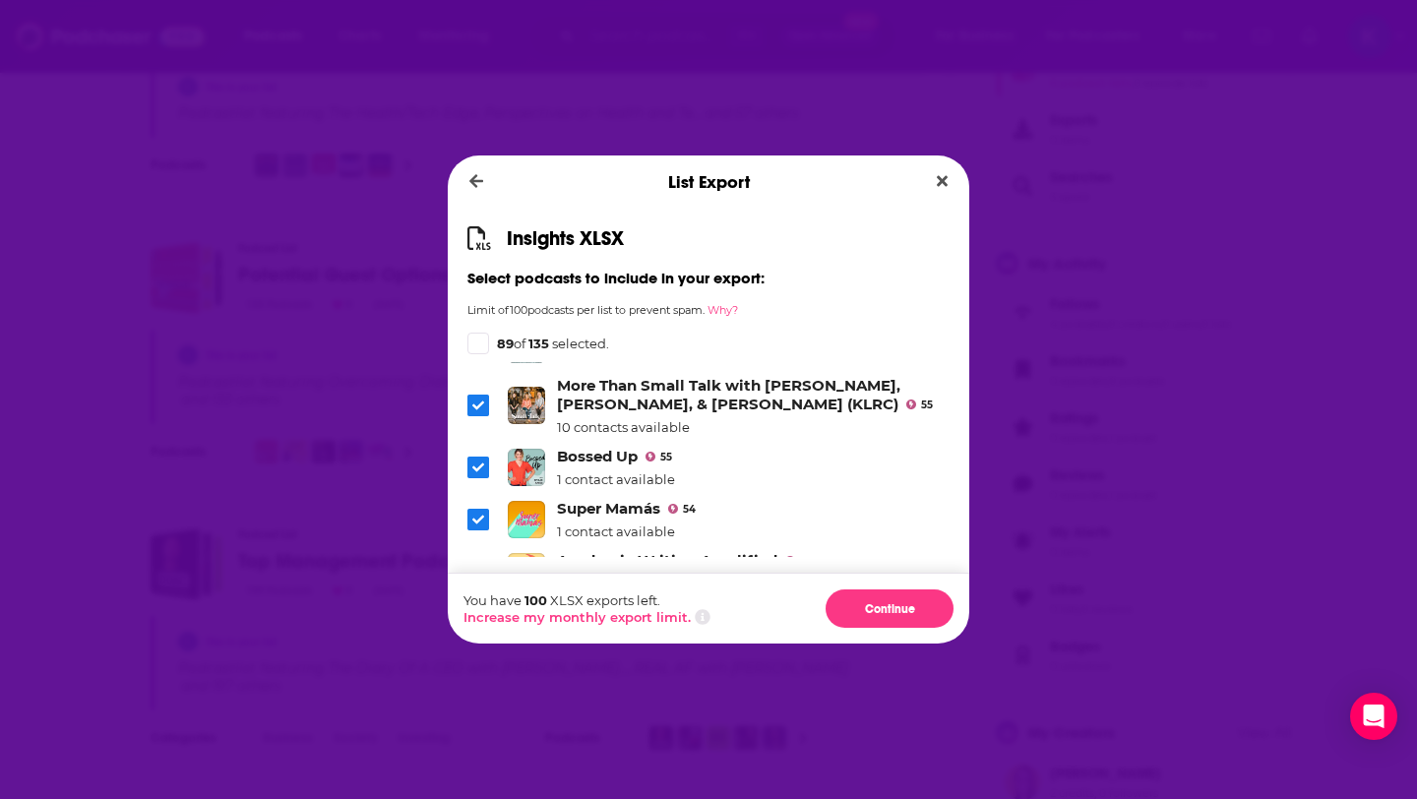
scroll to position [3716, 0]
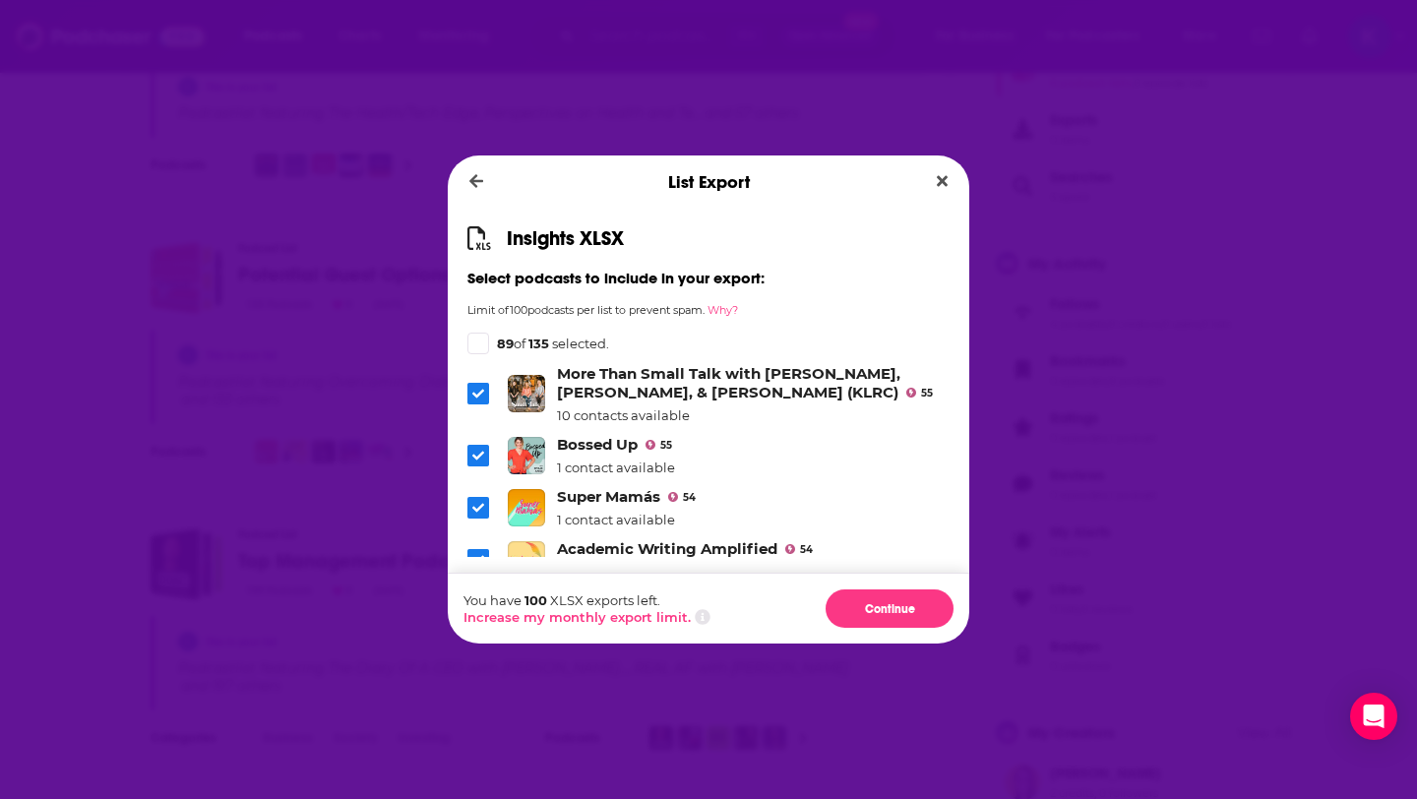
click at [474, 502] on icon "Dialog" at bounding box center [478, 508] width 12 height 12
click at [475, 554] on icon "Dialog" at bounding box center [478, 560] width 12 height 12
click at [479, 592] on li "Latina to Latina 53 3 contacts available" at bounding box center [708, 612] width 482 height 40
click at [479, 606] on icon "Dialog" at bounding box center [478, 612] width 12 height 12
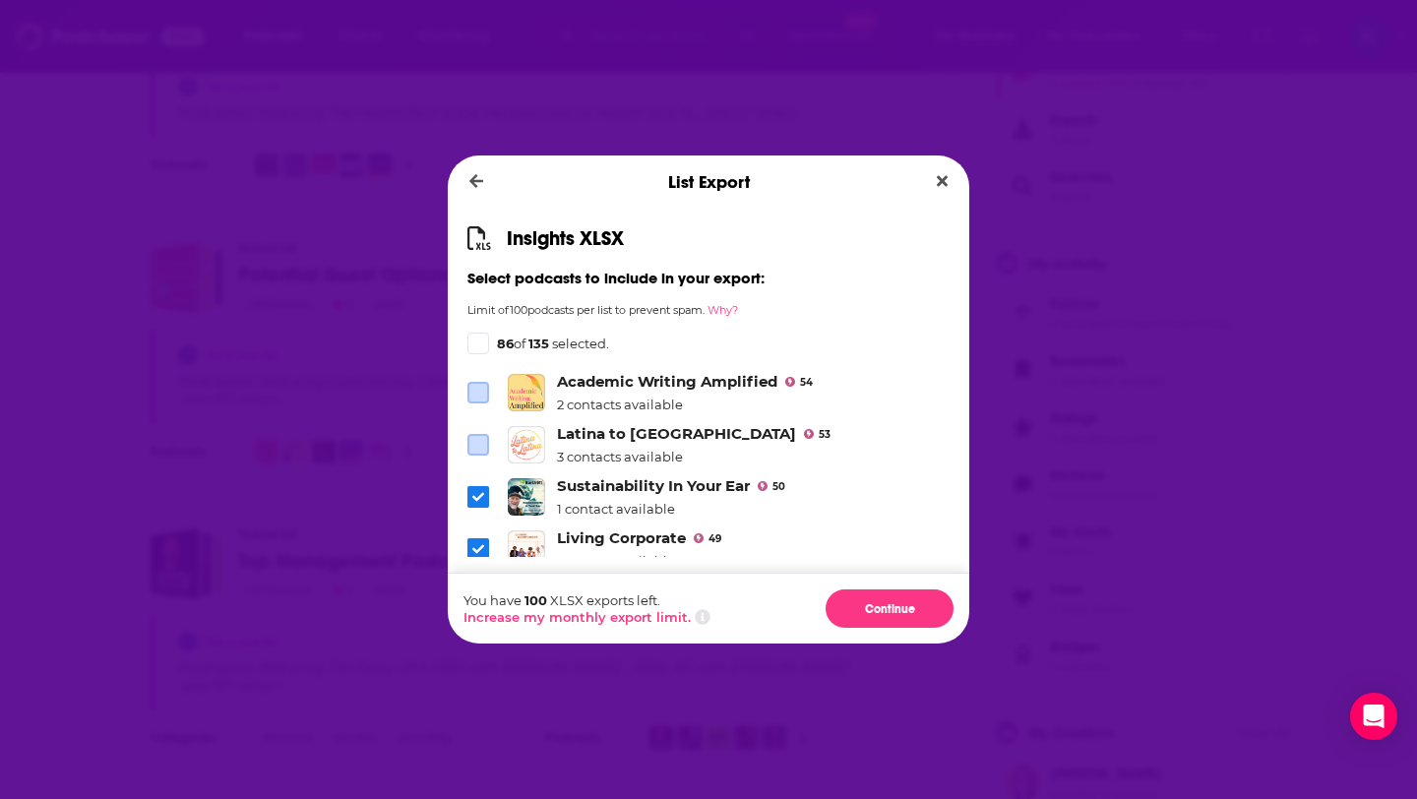
scroll to position [3890, 0]
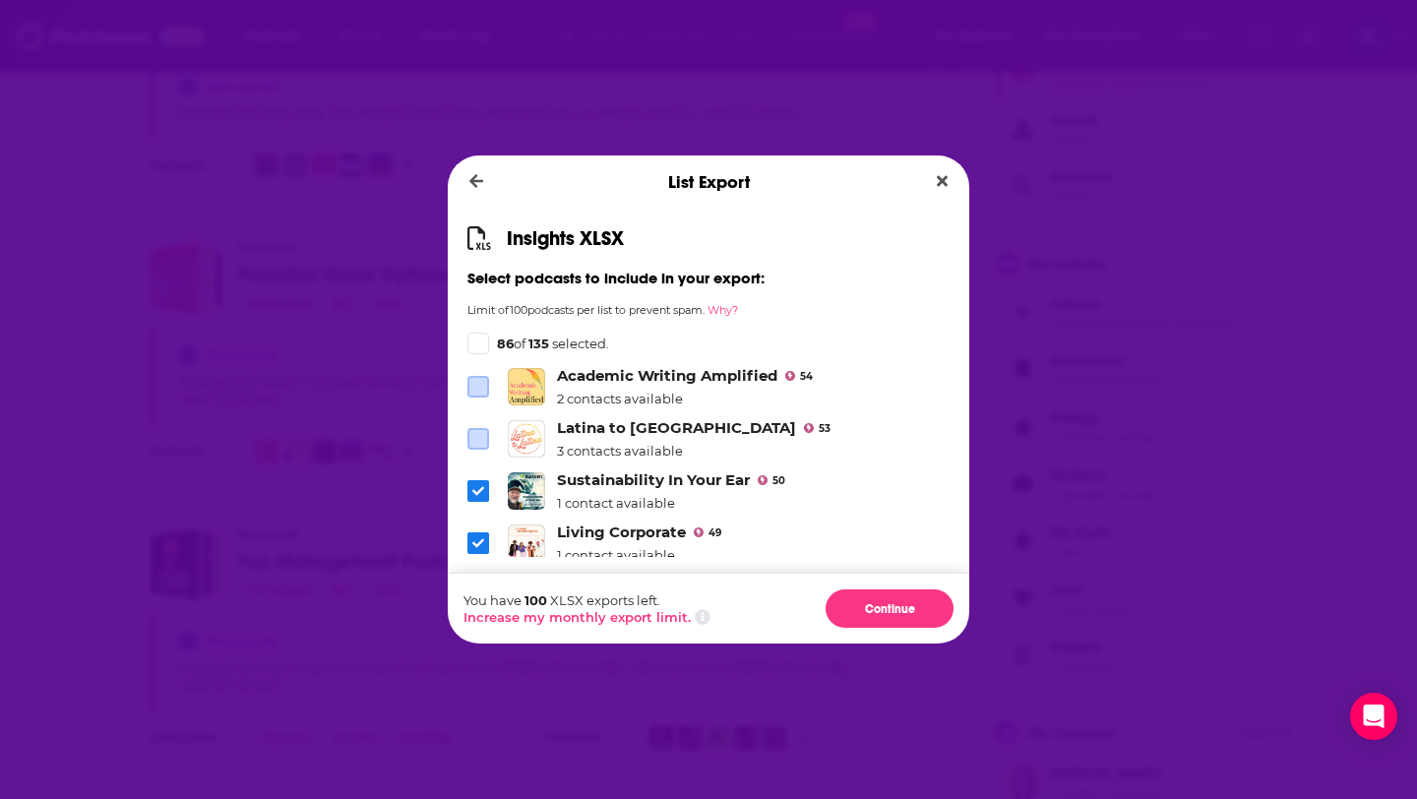
click at [476, 485] on icon "Dialog" at bounding box center [478, 491] width 12 height 12
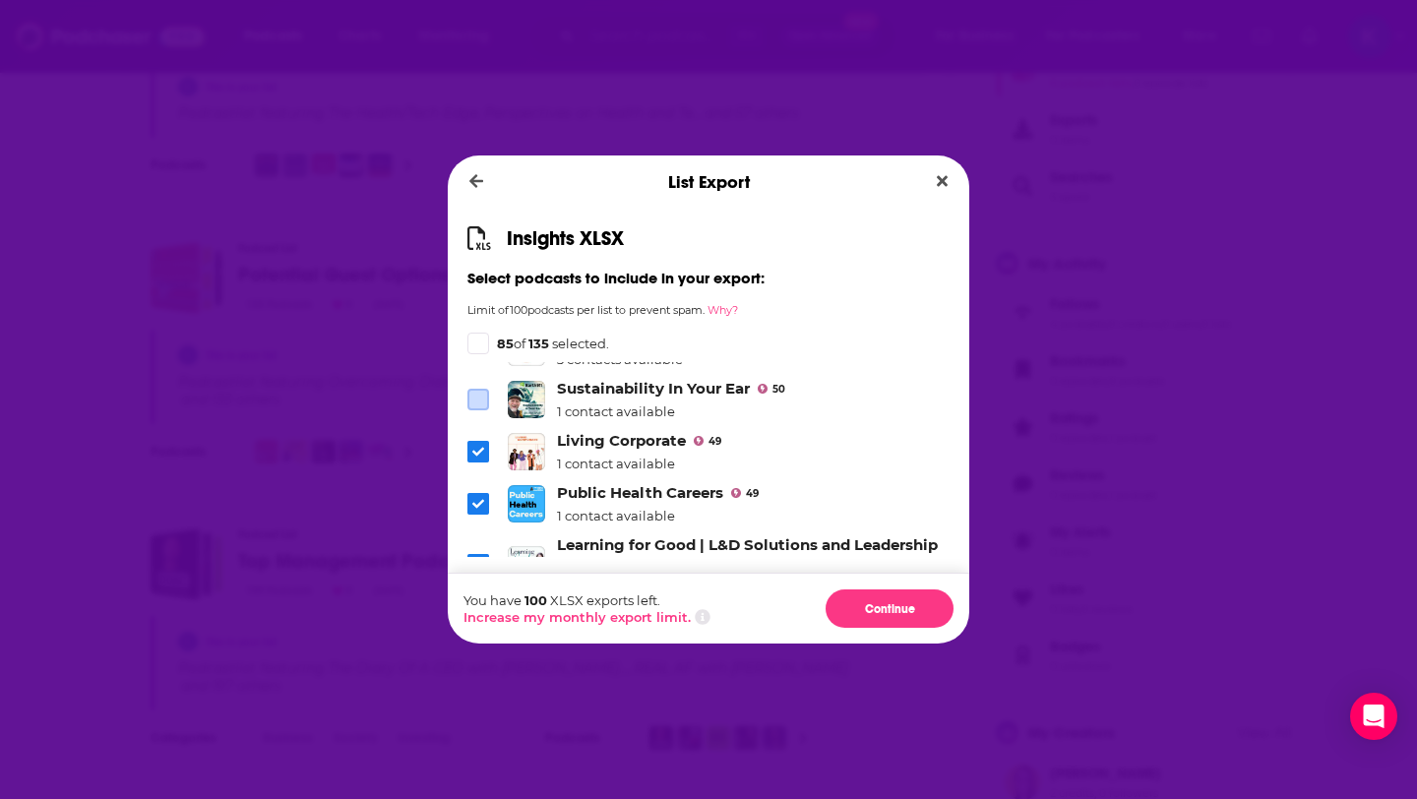
scroll to position [3996, 0]
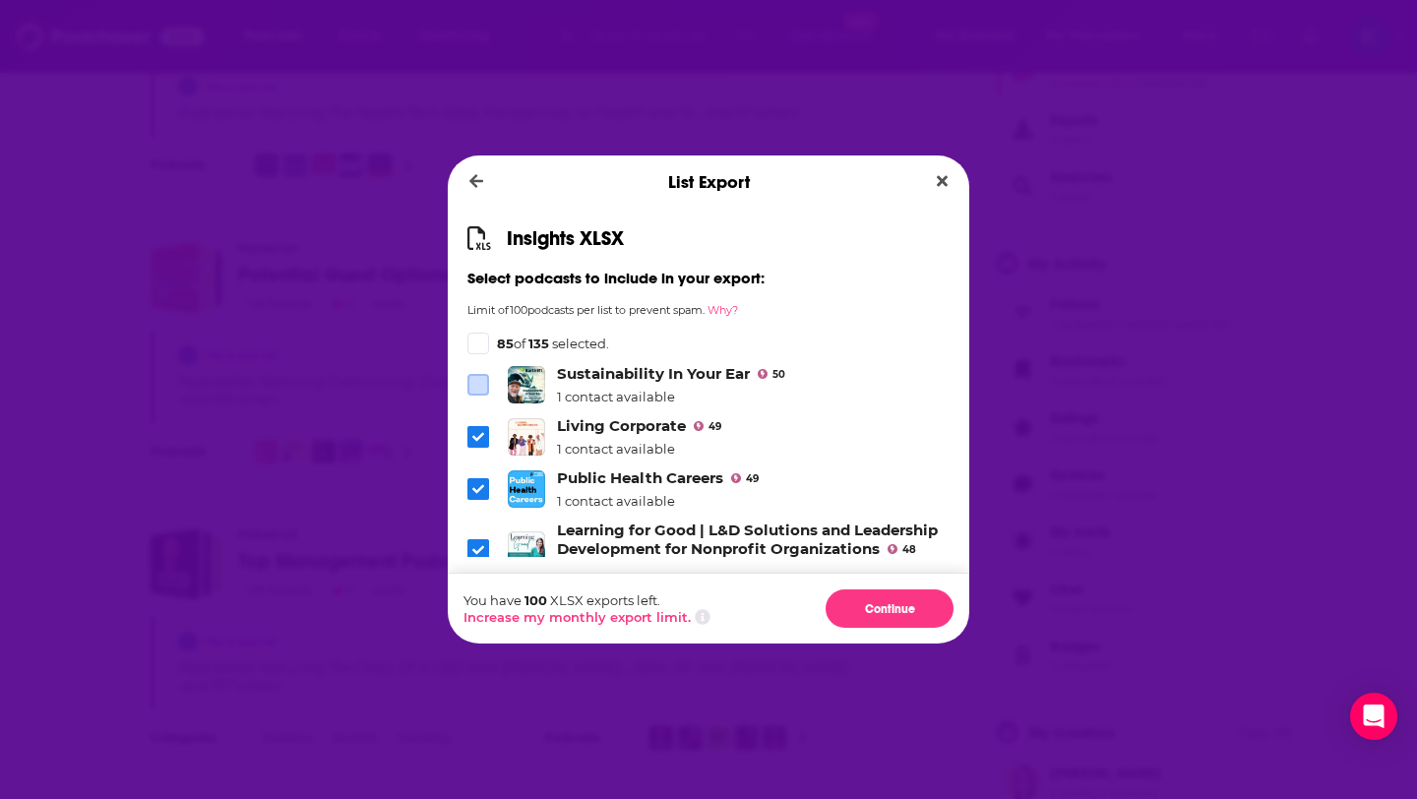
click at [482, 483] on icon "Dialog" at bounding box center [478, 489] width 12 height 12
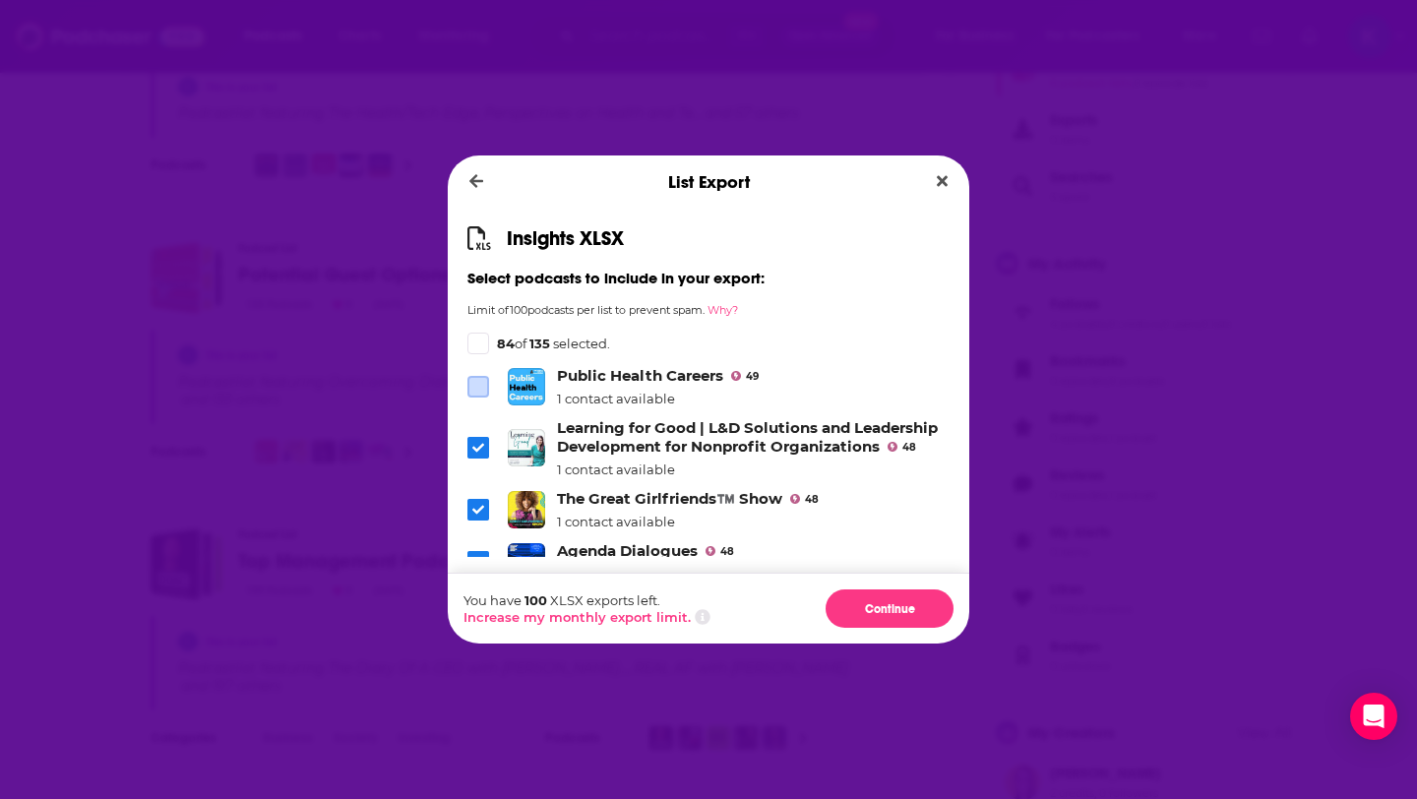
scroll to position [4100, 0]
click at [476, 502] on icon "Dialog" at bounding box center [478, 508] width 12 height 12
click at [477, 549] on span "Dialog" at bounding box center [478, 560] width 22 height 22
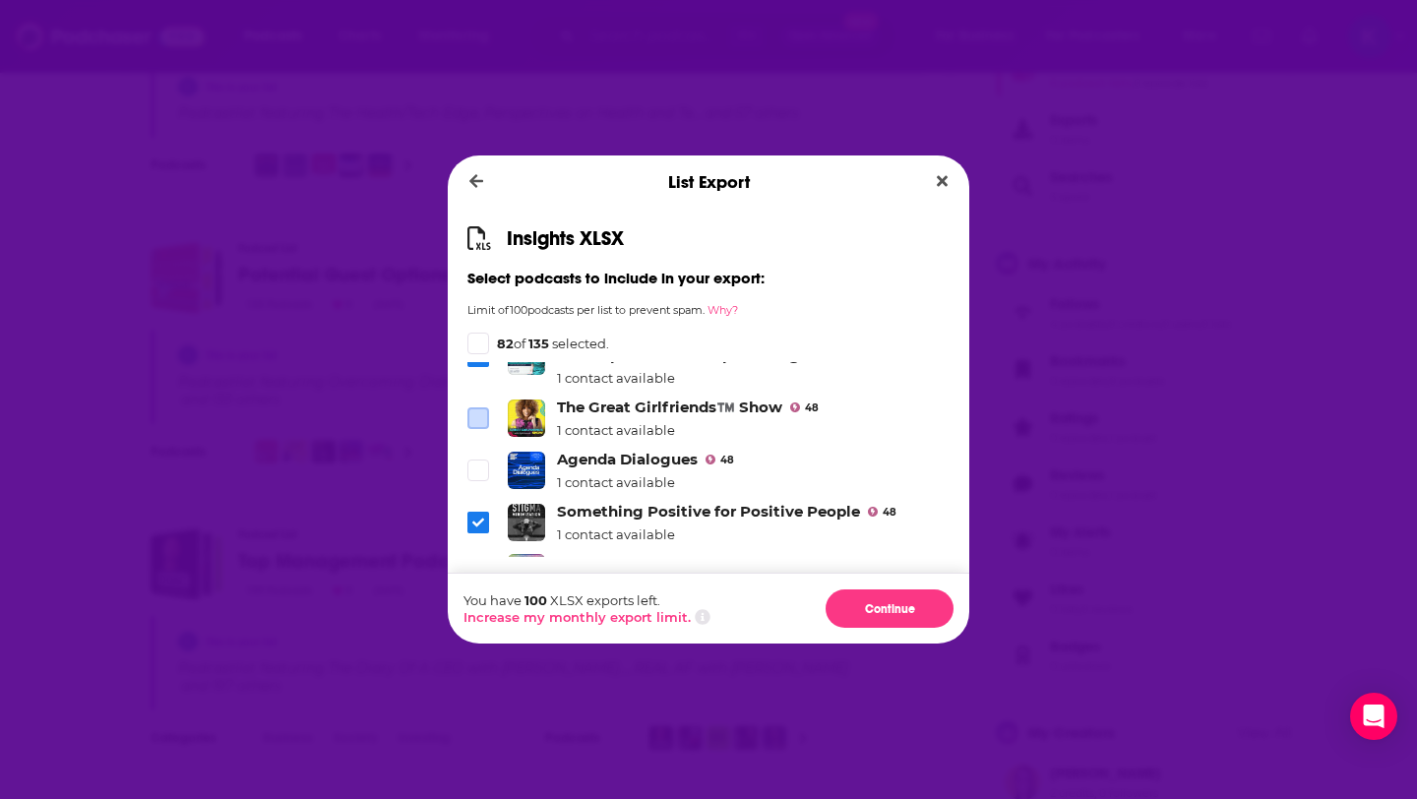
scroll to position [4191, 0]
click at [476, 516] on icon "Dialog" at bounding box center [478, 522] width 12 height 12
click at [478, 568] on icon "Dialog" at bounding box center [478, 572] width 12 height 9
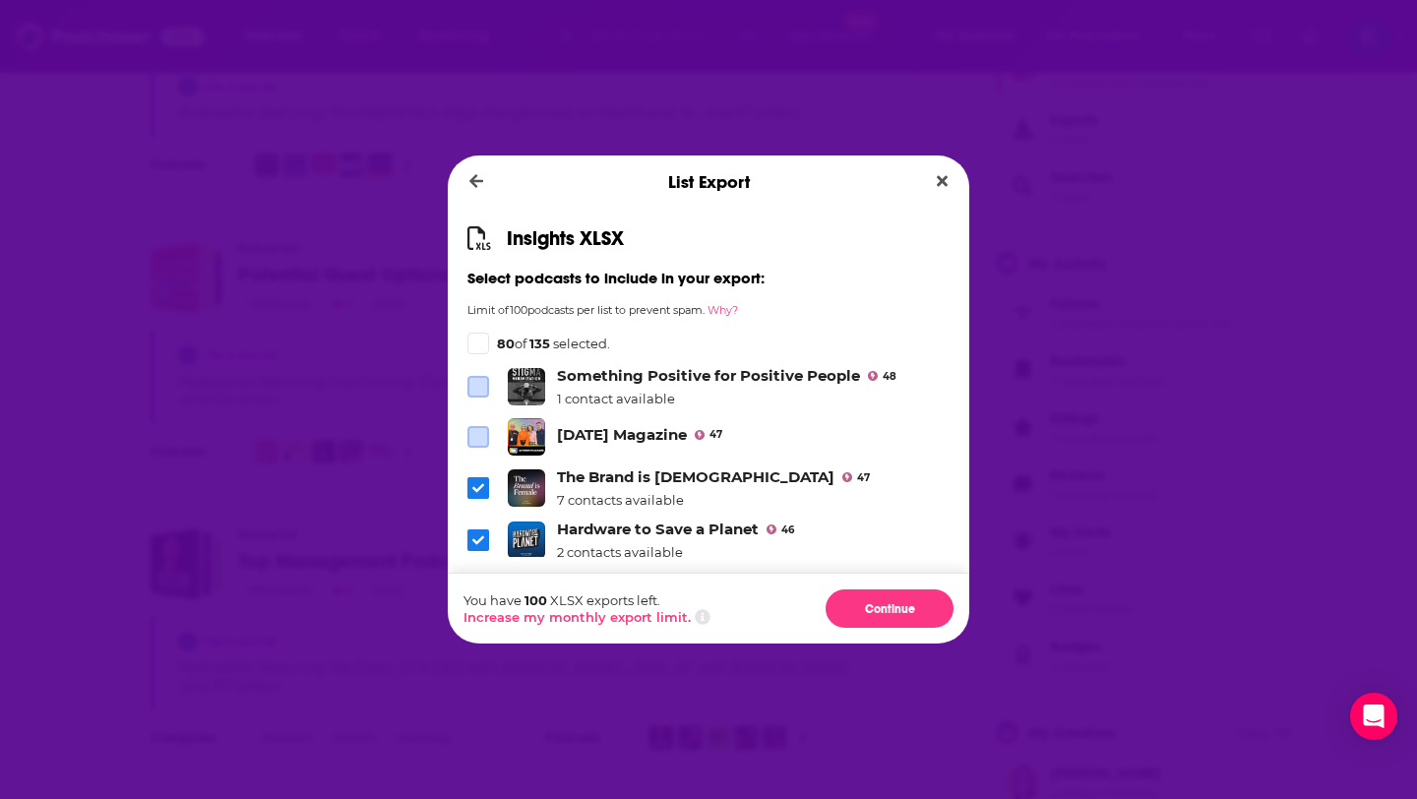
scroll to position [4336, 0]
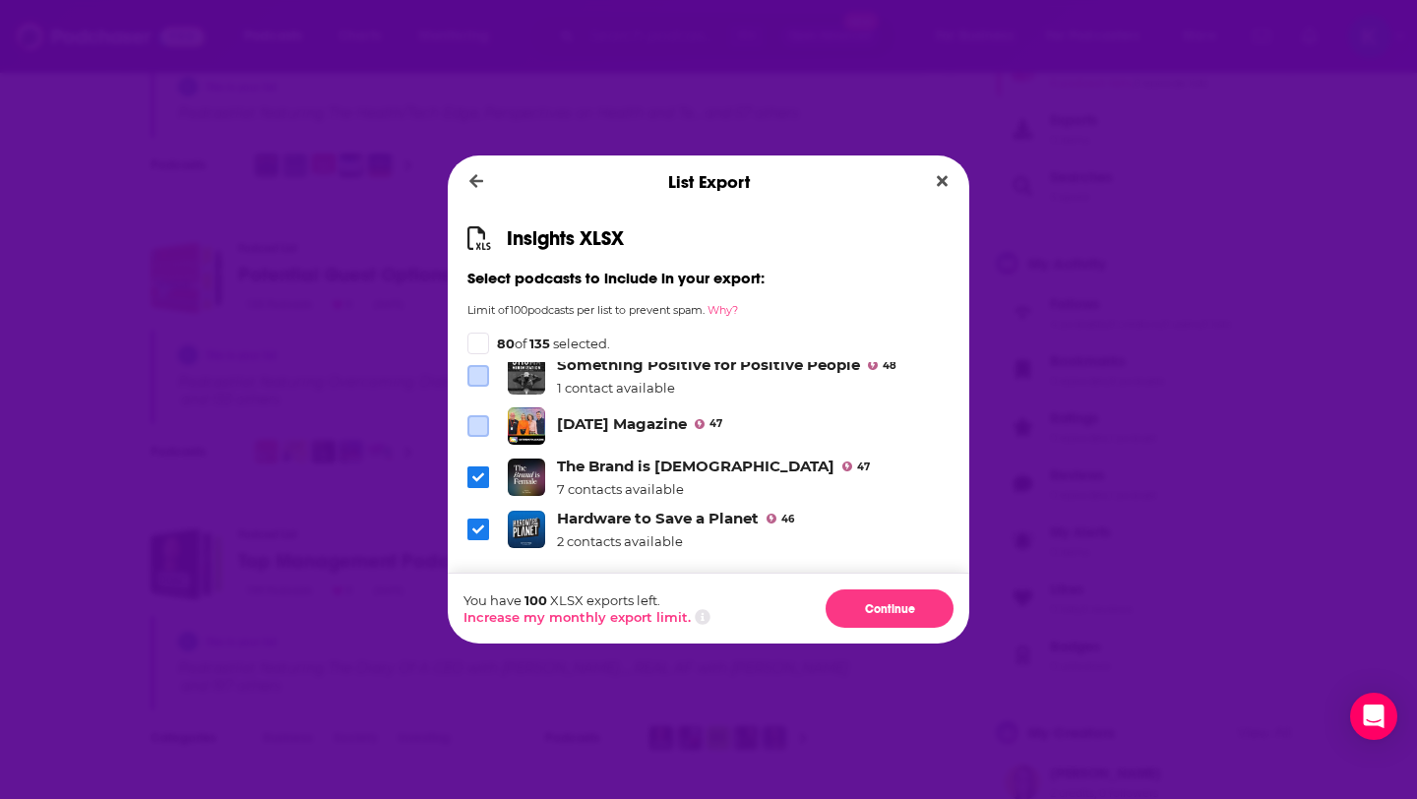
click at [478, 525] on icon "Dialog" at bounding box center [478, 529] width 12 height 9
click at [474, 576] on icon "Dialog" at bounding box center [478, 582] width 12 height 12
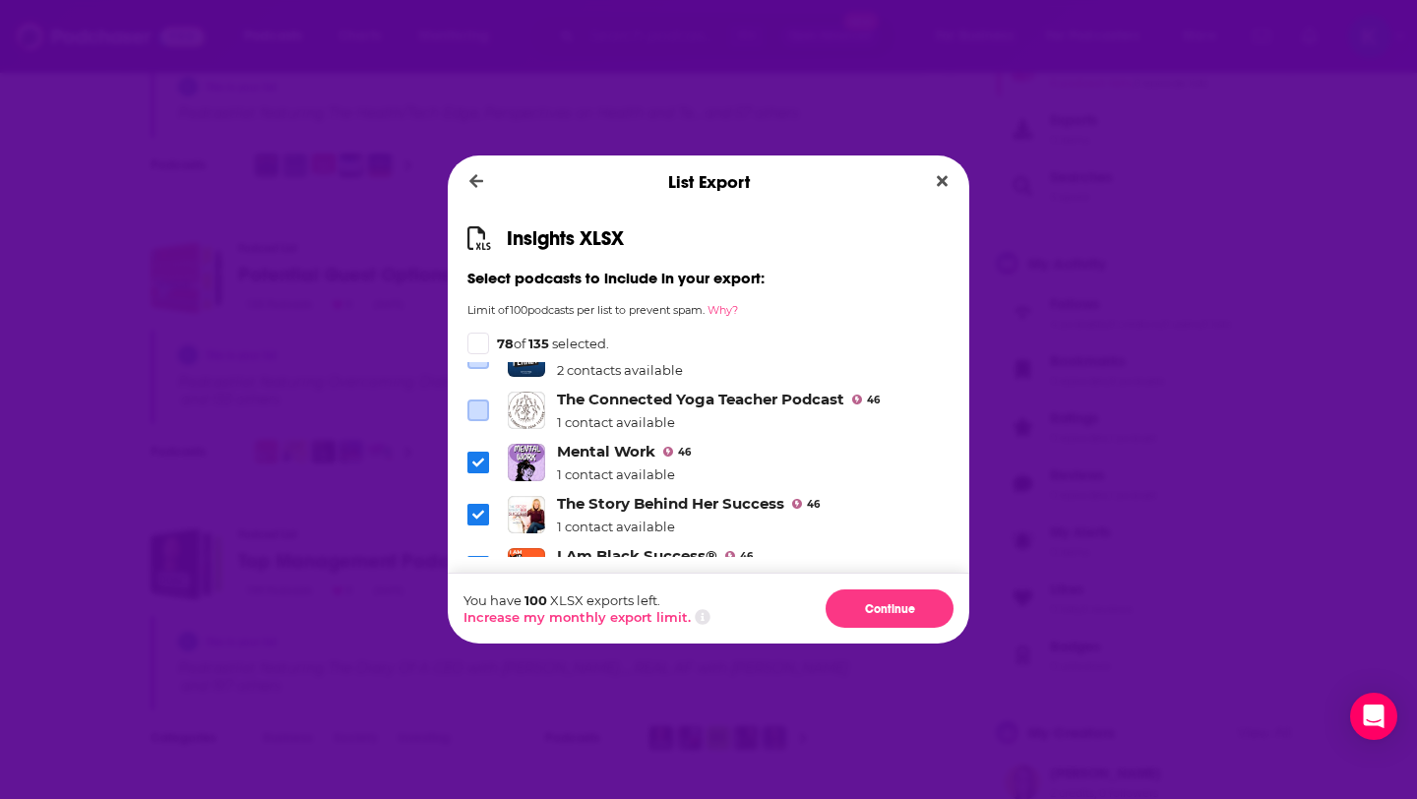
scroll to position [4509, 0]
click at [467, 555] on span "Dialog" at bounding box center [478, 566] width 22 height 22
click at [479, 621] on icon "Dialog" at bounding box center [478, 627] width 12 height 12
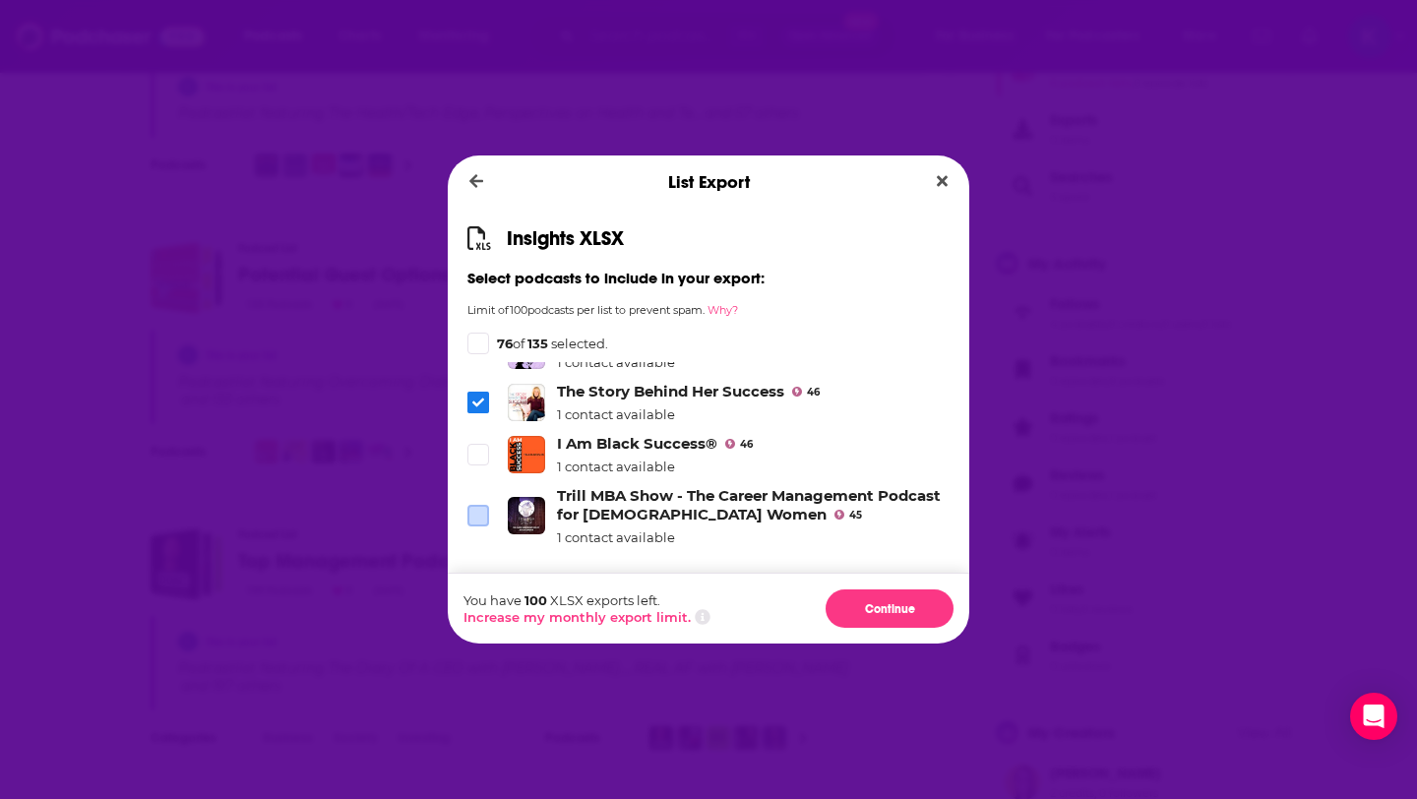
scroll to position [4660, 0]
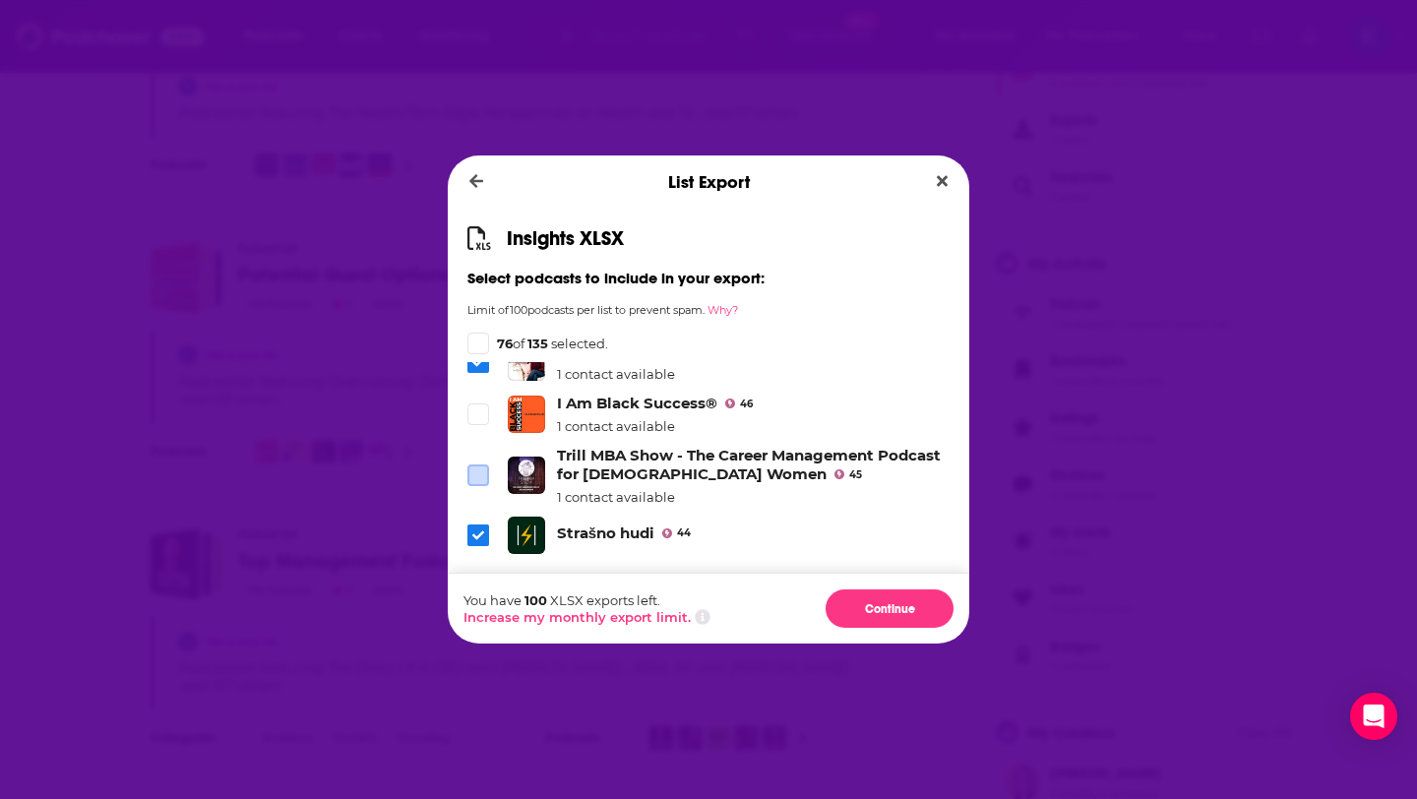
click at [474, 517] on li "Strašno hudi 44" at bounding box center [708, 535] width 482 height 37
click at [474, 529] on icon "Dialog" at bounding box center [478, 535] width 12 height 12
click at [476, 581] on icon "Dialog" at bounding box center [478, 587] width 12 height 12
click at [480, 634] on icon "Dialog" at bounding box center [478, 638] width 12 height 9
click at [476, 630] on span "Dialog" at bounding box center [478, 639] width 18 height 18
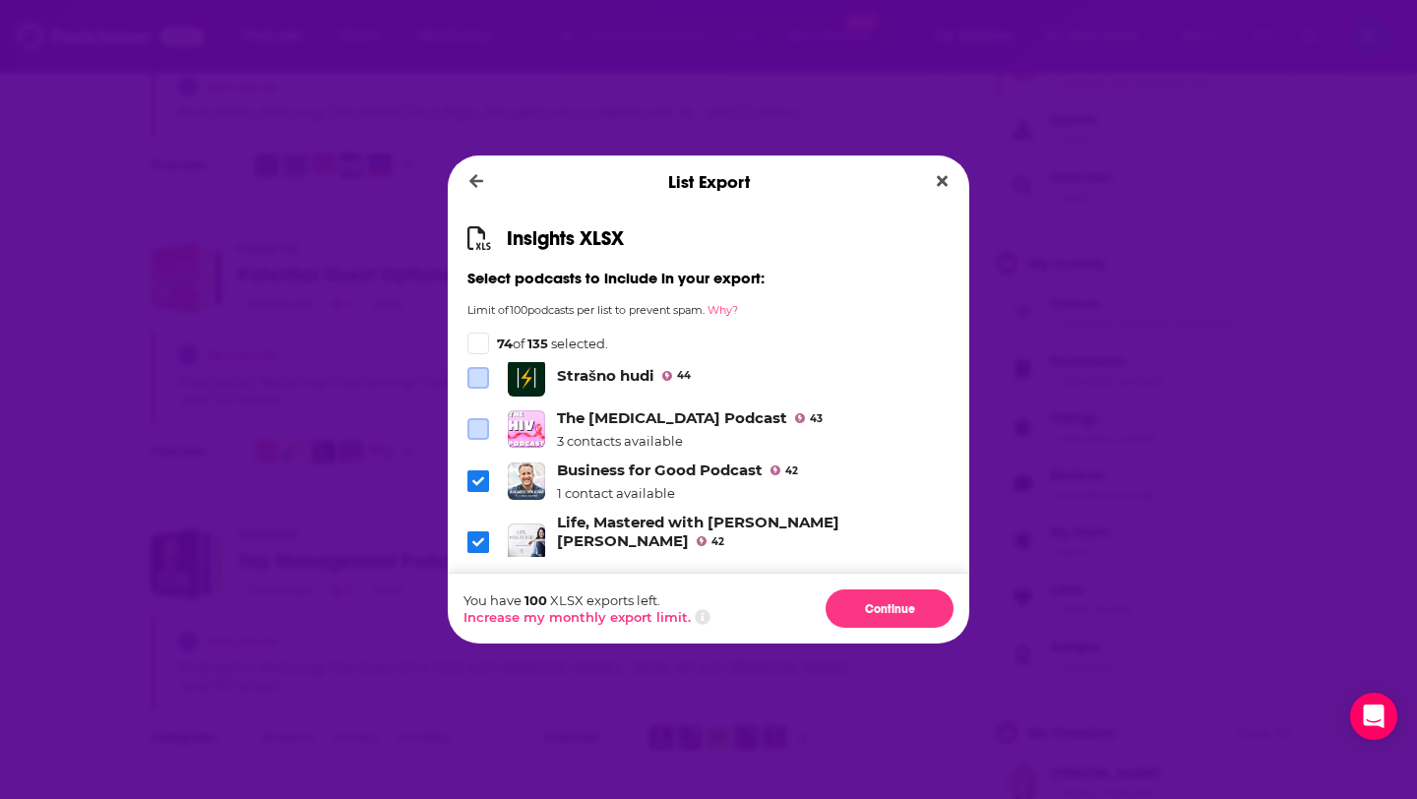
scroll to position [4839, 0]
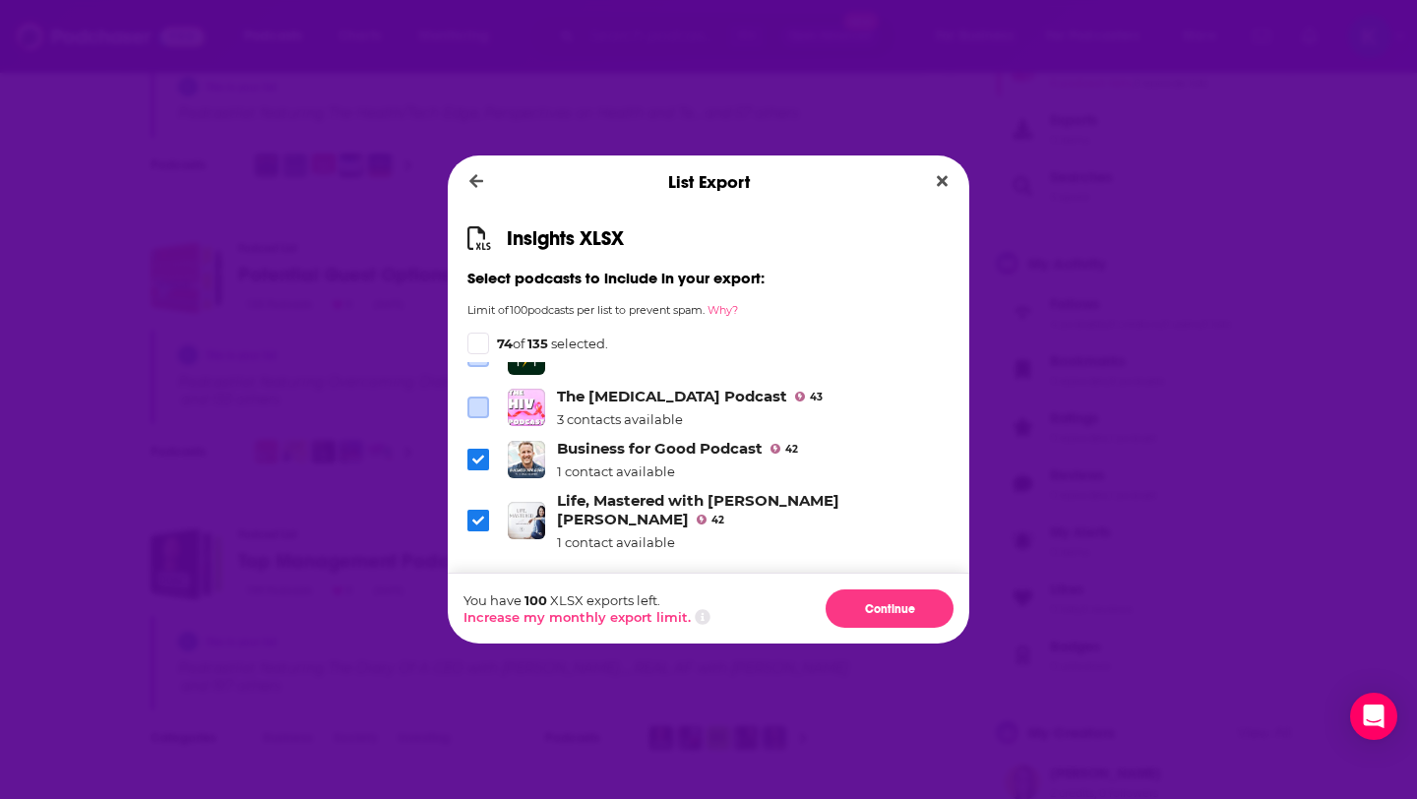
click at [479, 454] on icon "Dialog" at bounding box center [478, 460] width 12 height 12
click at [479, 518] on icon "Dialog" at bounding box center [478, 522] width 12 height 9
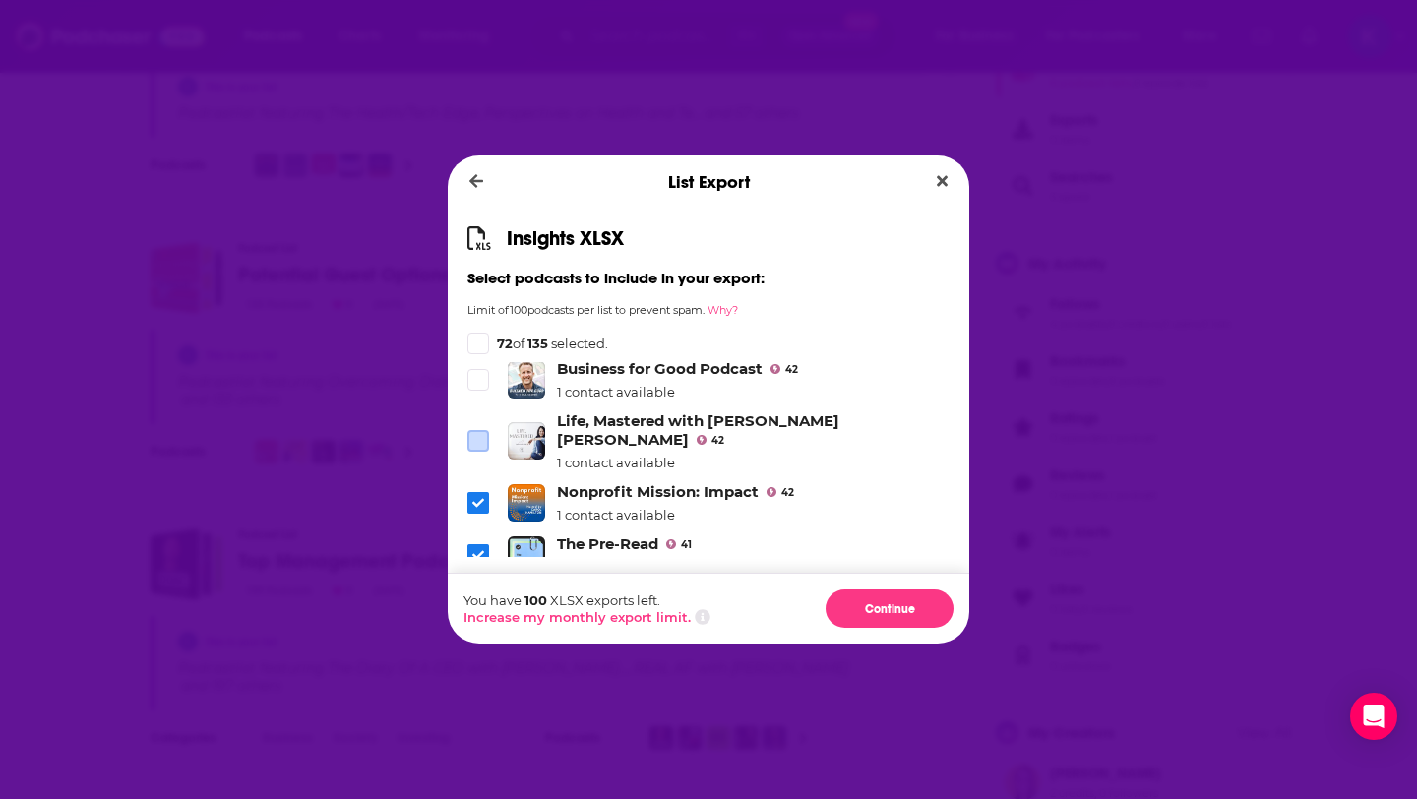
scroll to position [4925, 0]
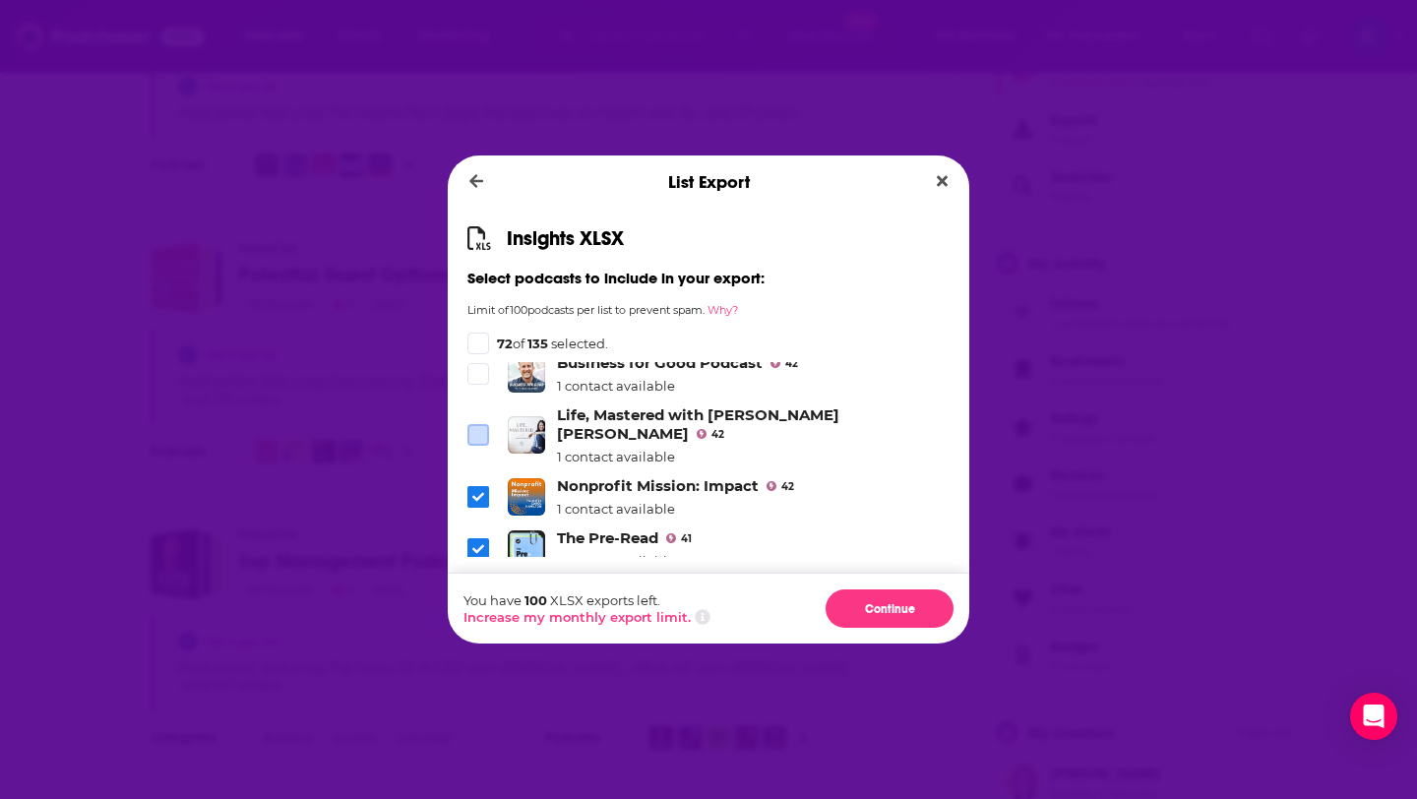
click at [472, 543] on icon "Dialog" at bounding box center [478, 549] width 12 height 12
click at [613, 476] on link "Nonprofit Mission: Impact" at bounding box center [658, 485] width 202 height 19
click at [623, 581] on link "We Are Human Leaders" at bounding box center [645, 590] width 177 height 19
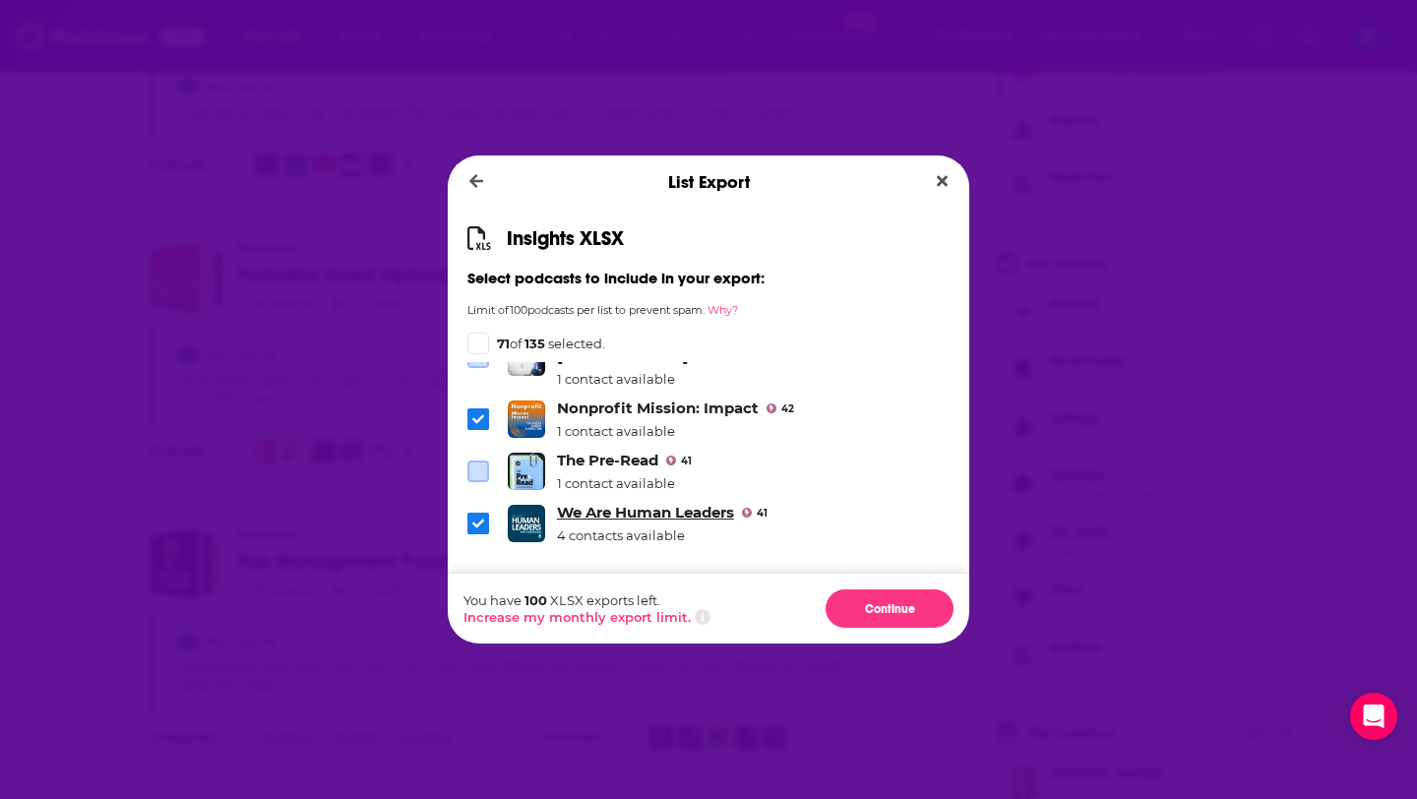
scroll to position [5004, 0]
click at [696, 554] on link "Where Work Meets Life™ with Dr. Laura" at bounding box center [686, 572] width 259 height 37
click at [624, 625] on link "The Hard Skills" at bounding box center [614, 634] width 114 height 19
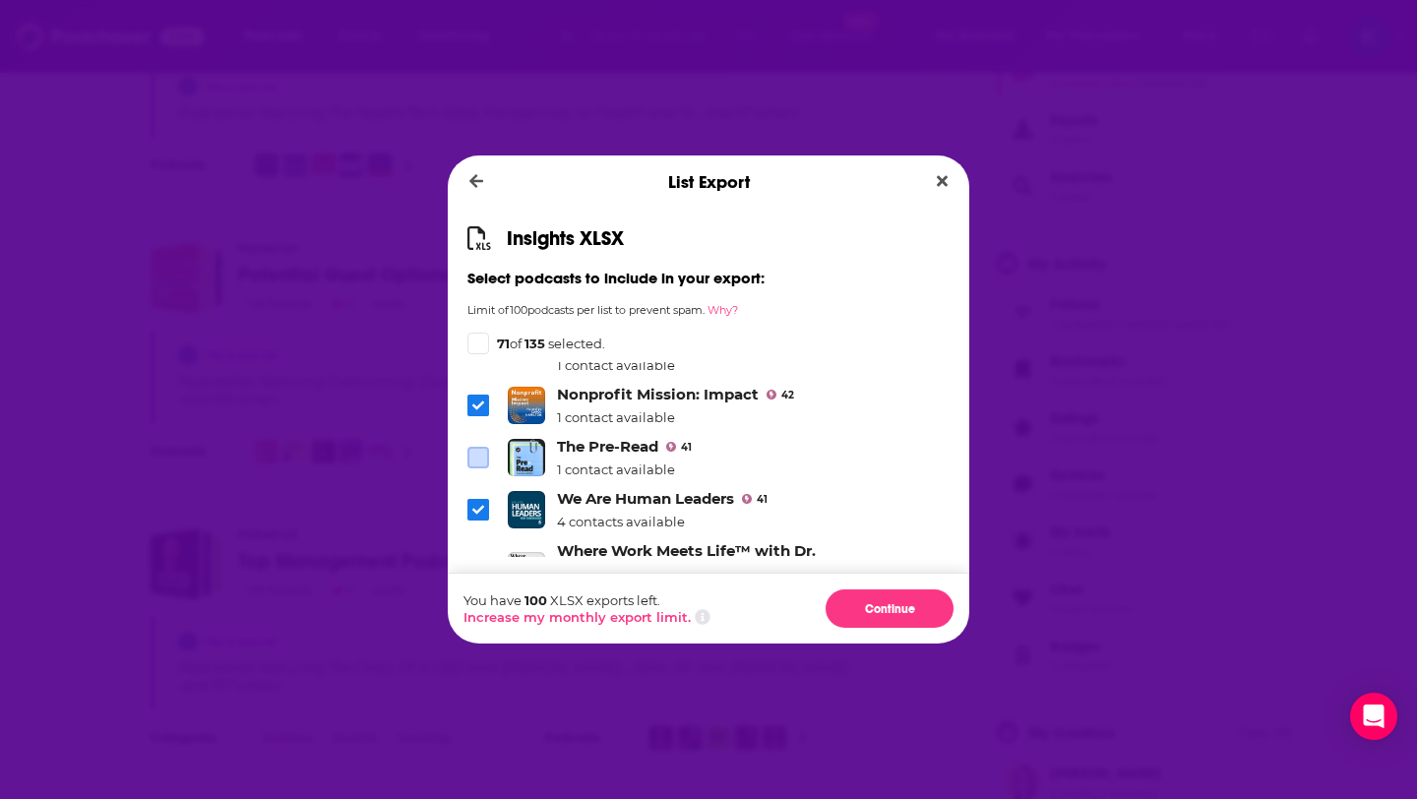
scroll to position [5019, 0]
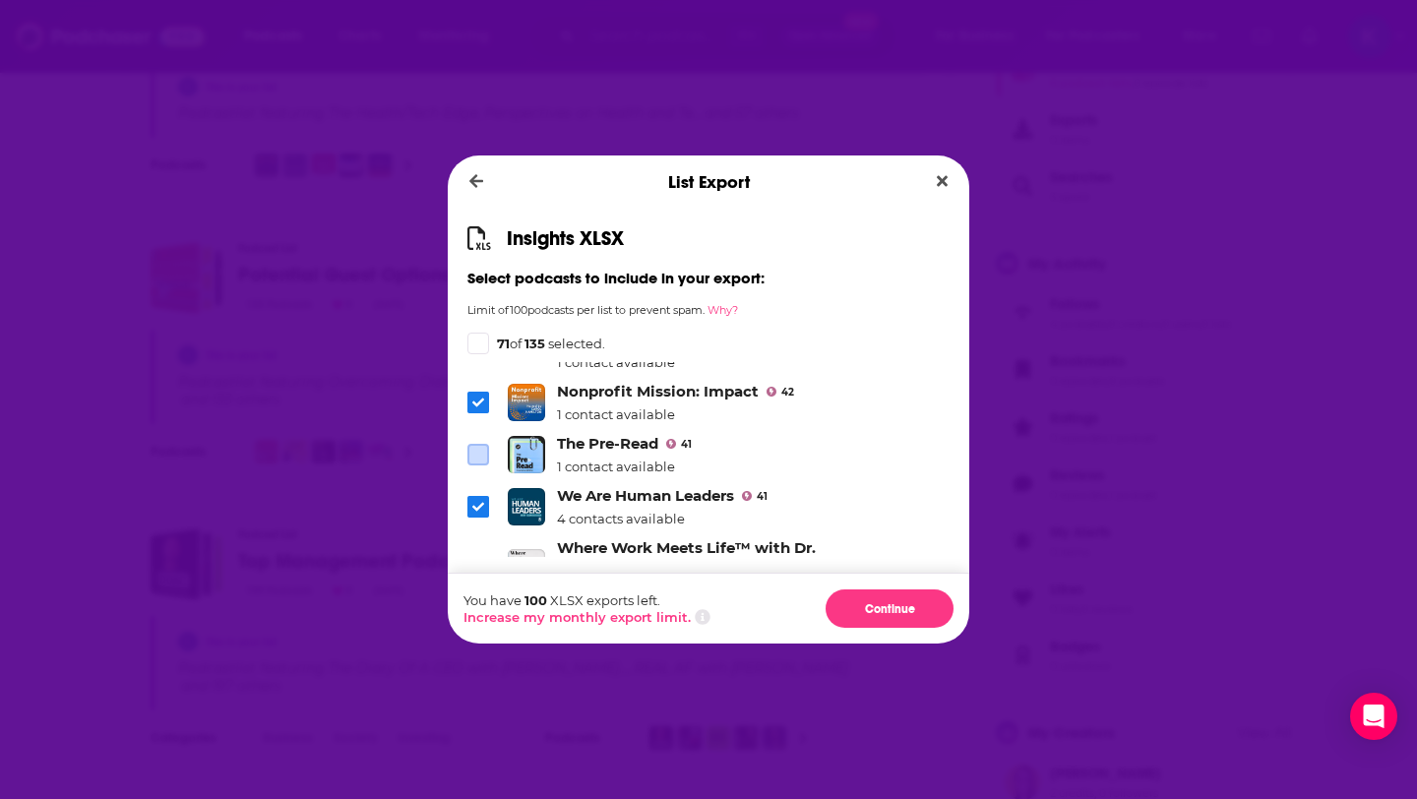
click at [480, 562] on icon "Dialog" at bounding box center [478, 568] width 12 height 12
click at [479, 624] on icon "Dialog" at bounding box center [478, 630] width 12 height 12
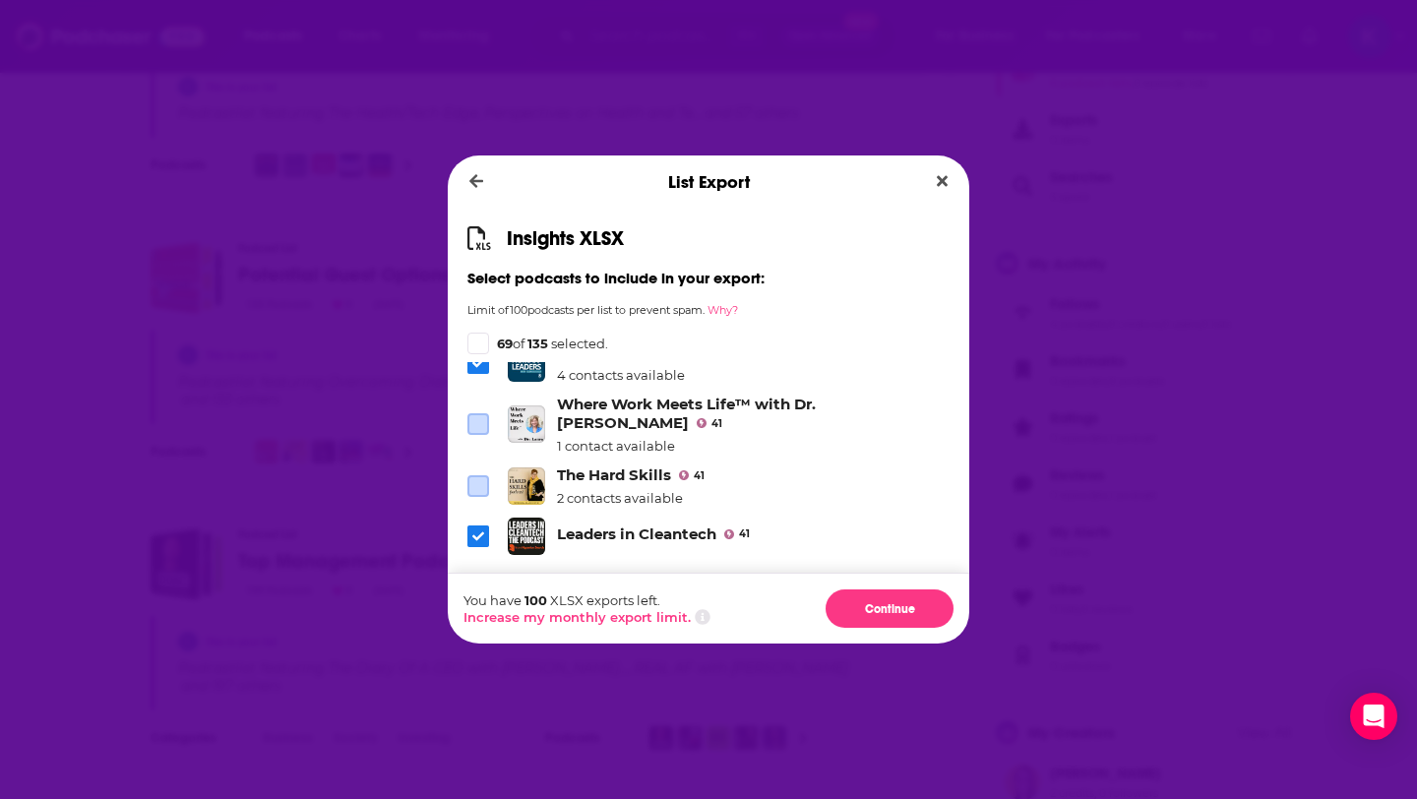
scroll to position [5170, 0]
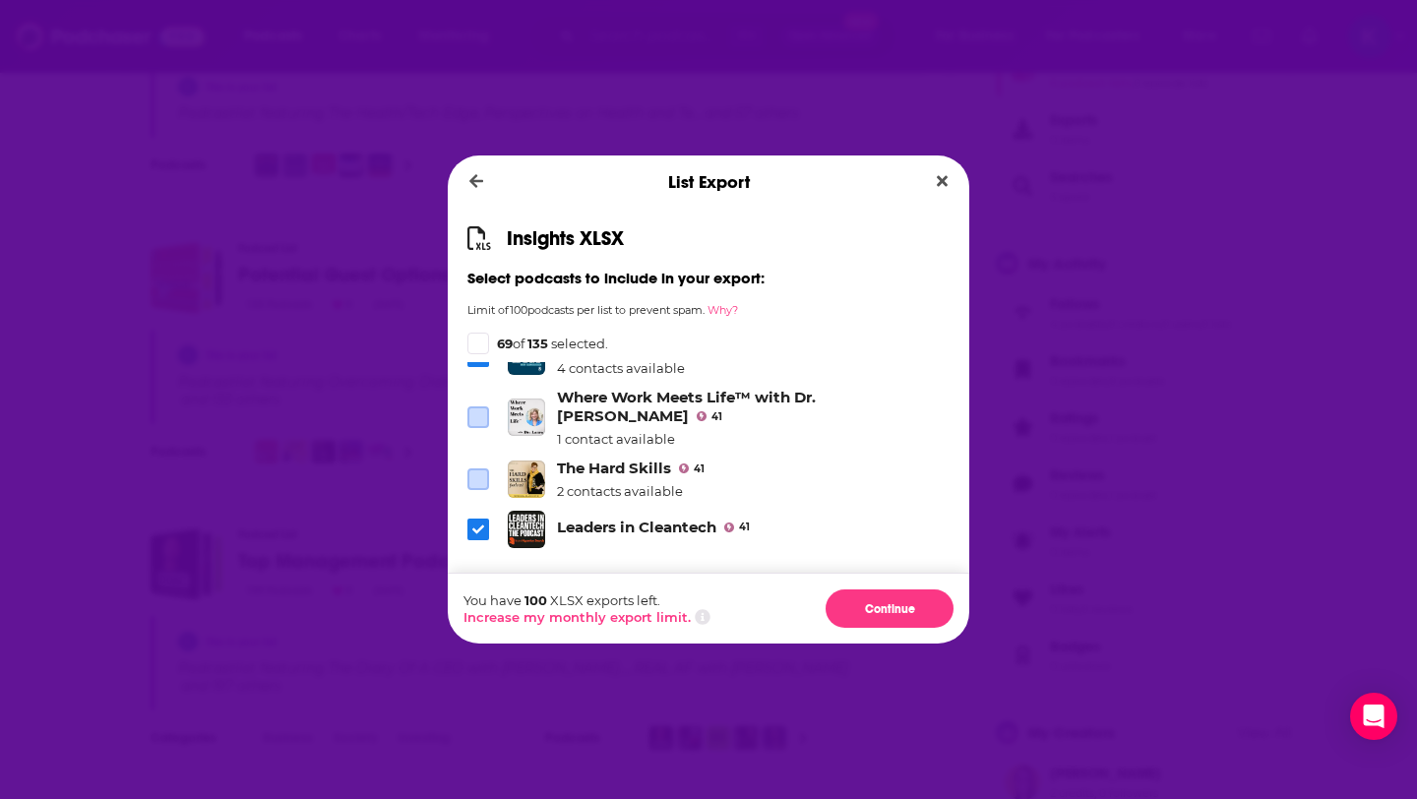
click at [478, 524] on icon "Dialog" at bounding box center [478, 530] width 12 height 12
click at [473, 575] on icon "Dialog" at bounding box center [478, 581] width 12 height 12
click at [473, 628] on icon "Dialog" at bounding box center [478, 632] width 12 height 9
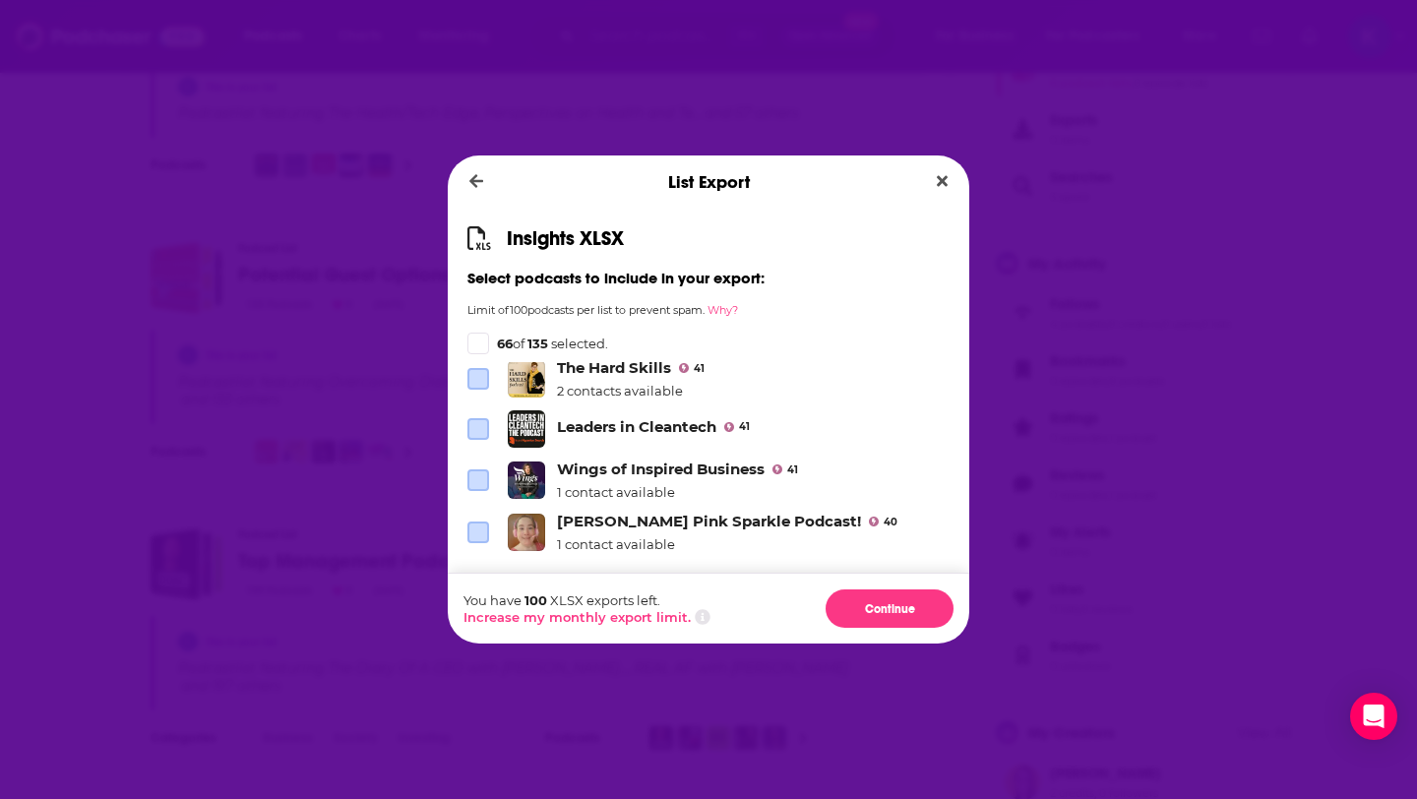
scroll to position [5307, 0]
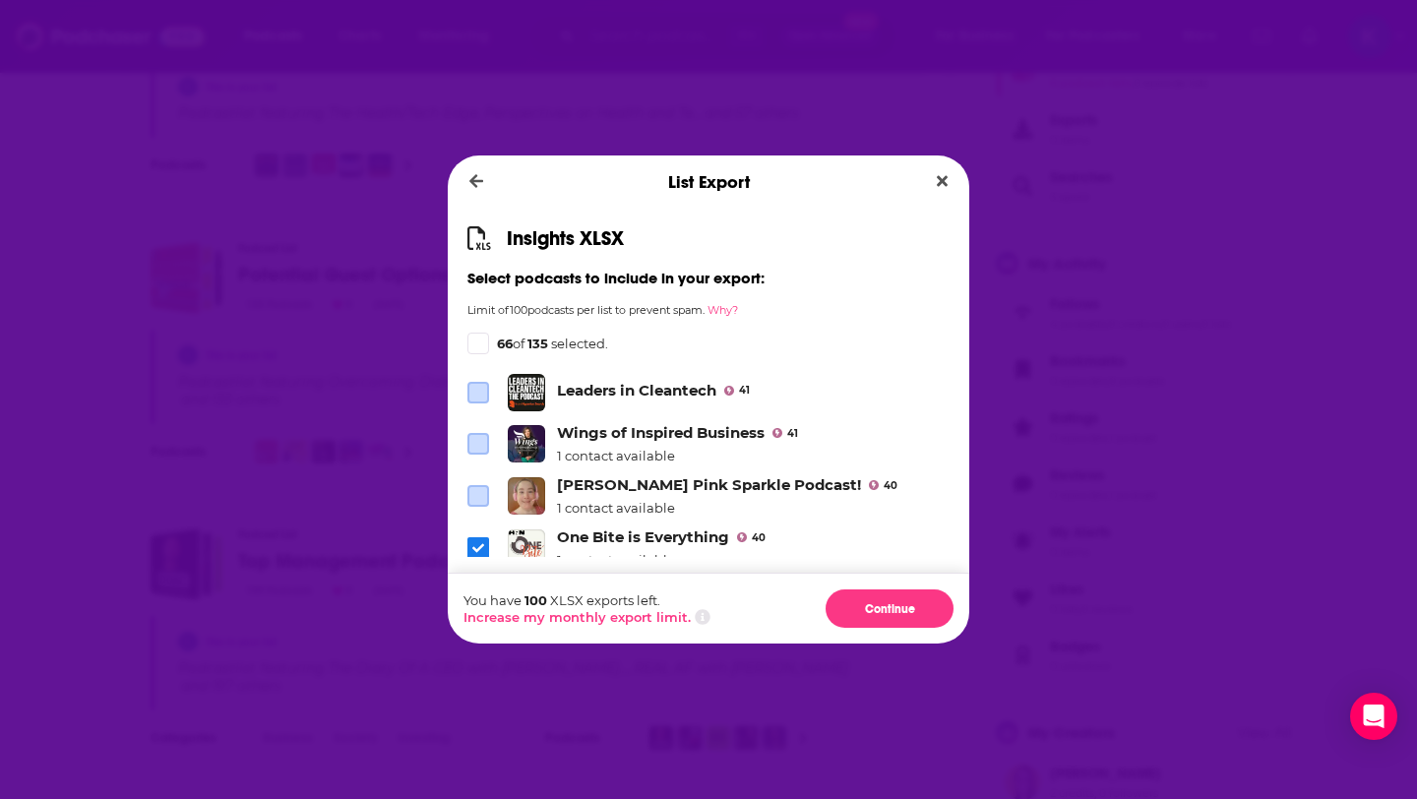
click at [477, 537] on span "Dialog" at bounding box center [478, 548] width 22 height 22
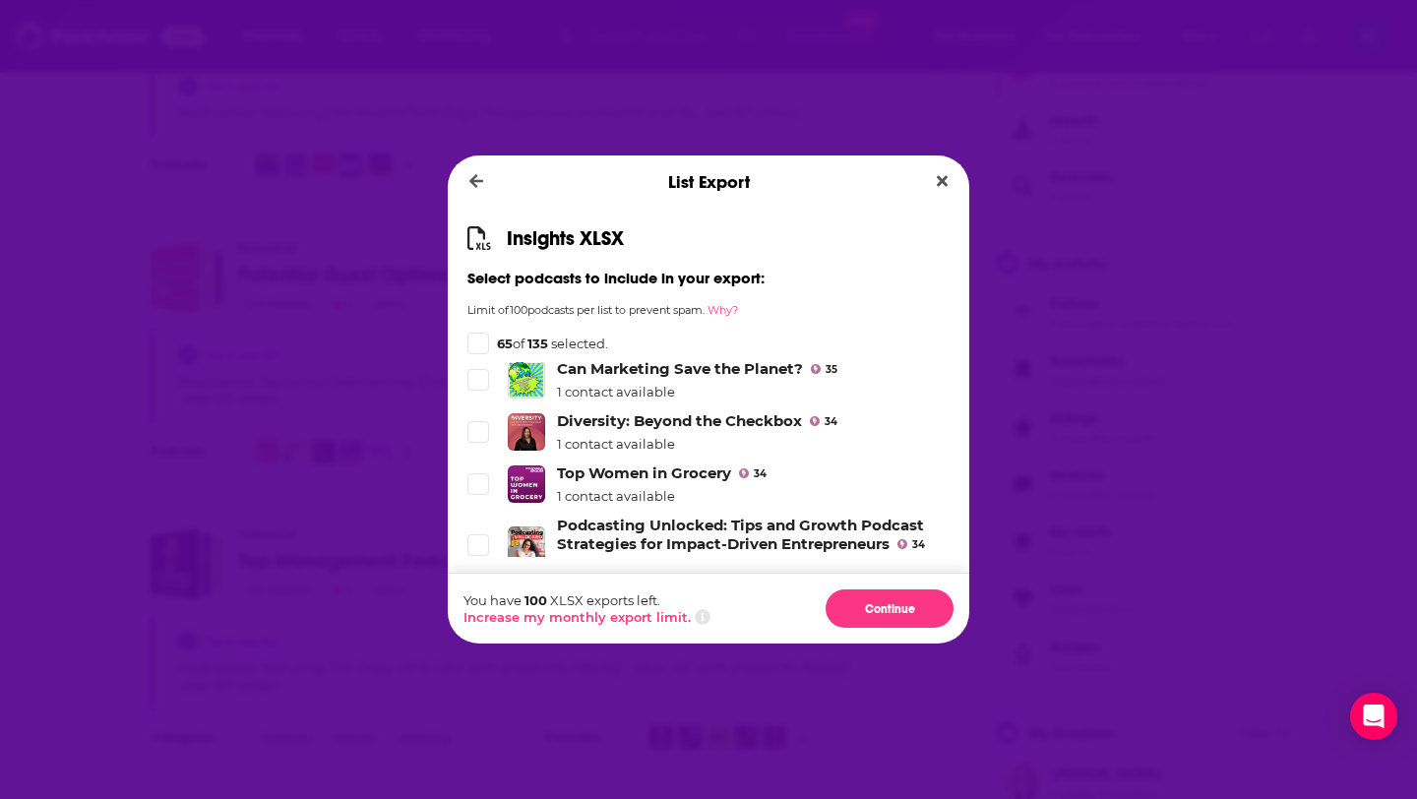
scroll to position [5905, 0]
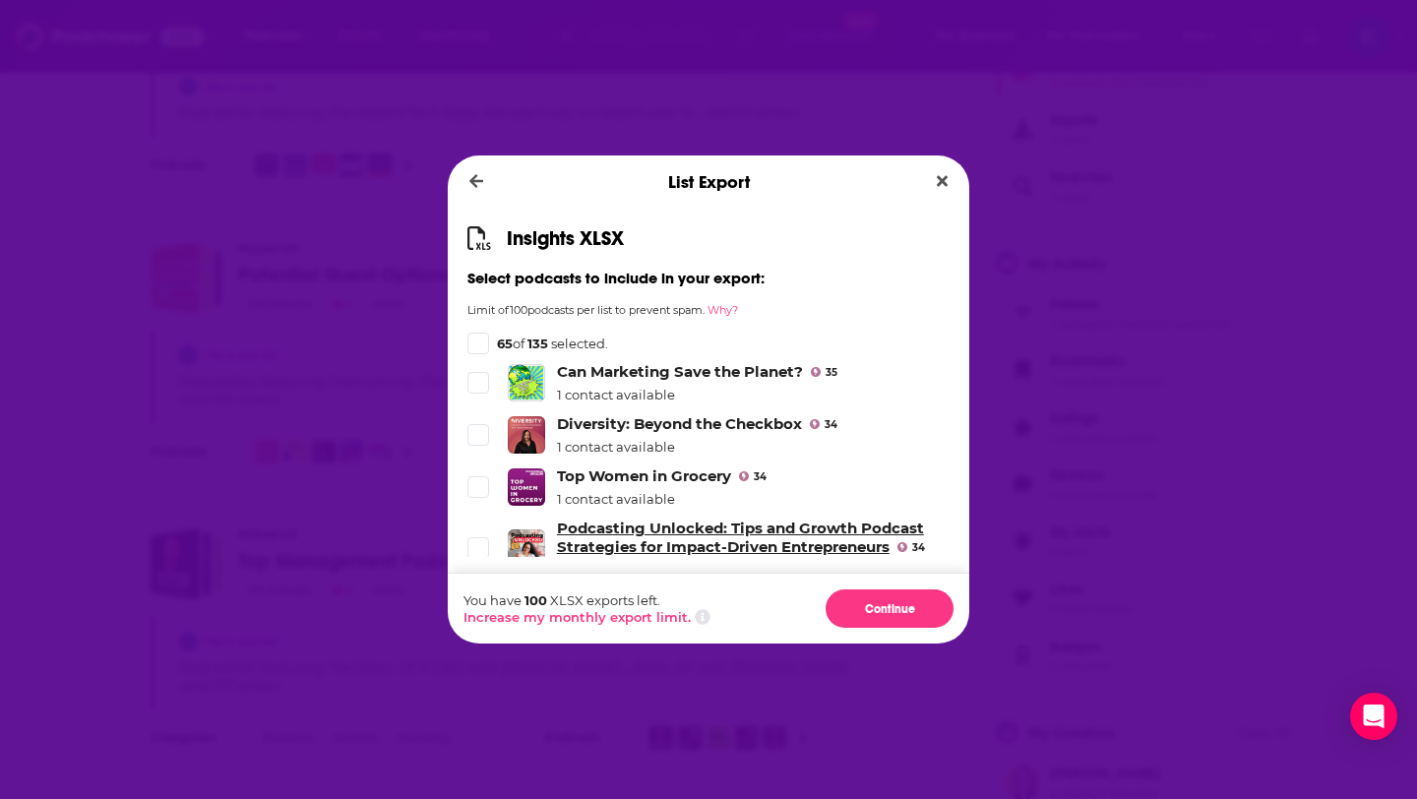
click at [673, 519] on link "Podcasting Unlocked: Tips and Growth Podcast Strategies for Impact-Driven Entre…" at bounding box center [740, 537] width 367 height 37
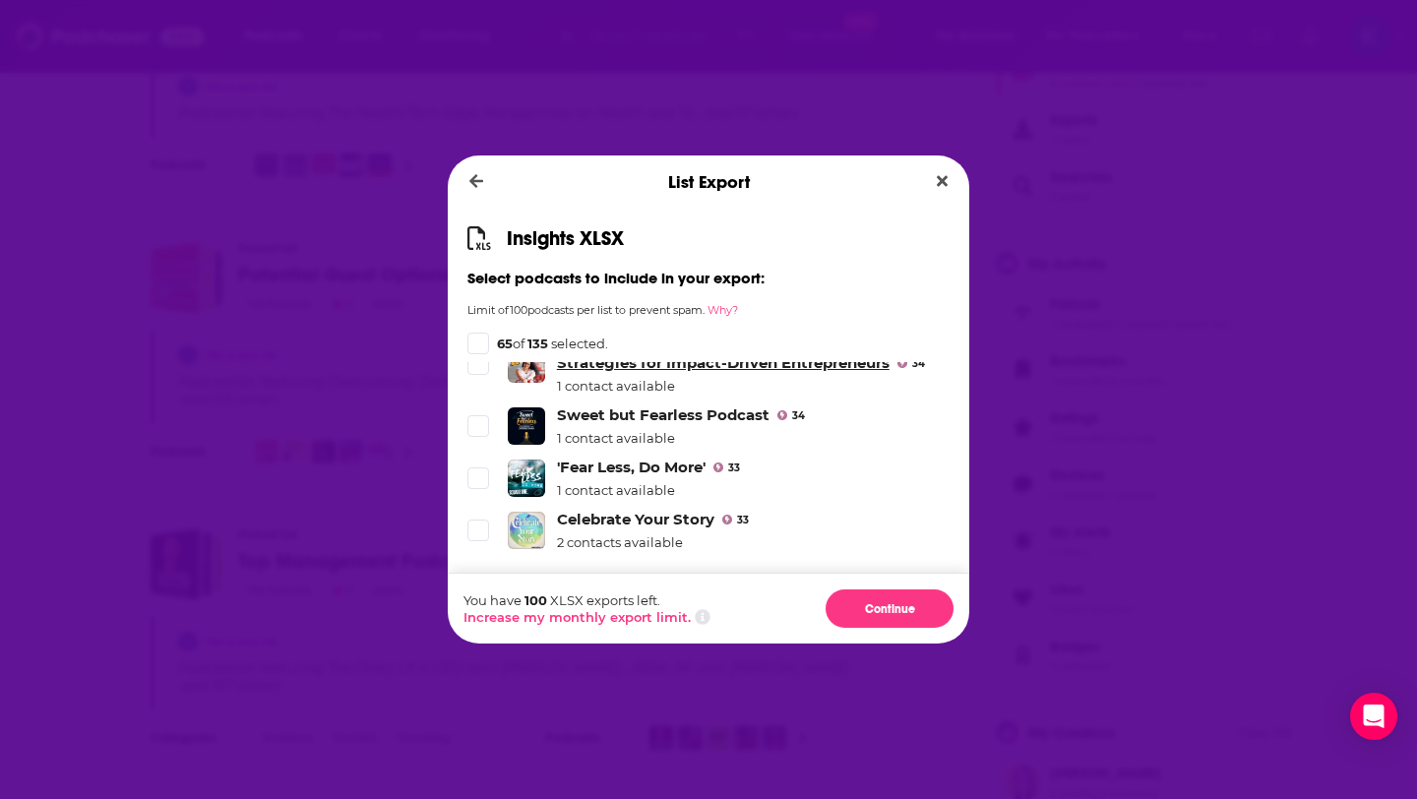
scroll to position [6074, 0]
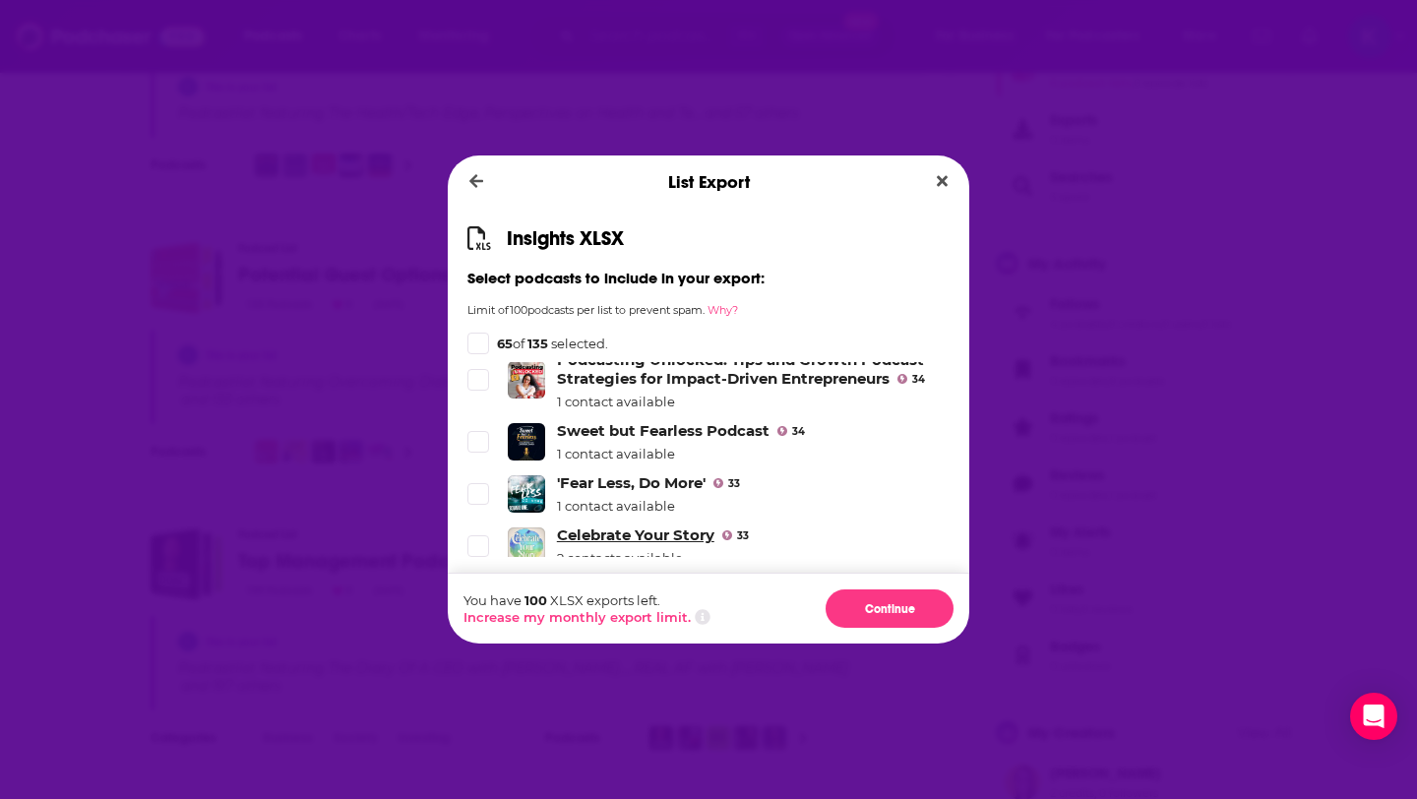
click at [612, 526] on link "Celebrate Your Story" at bounding box center [635, 535] width 157 height 19
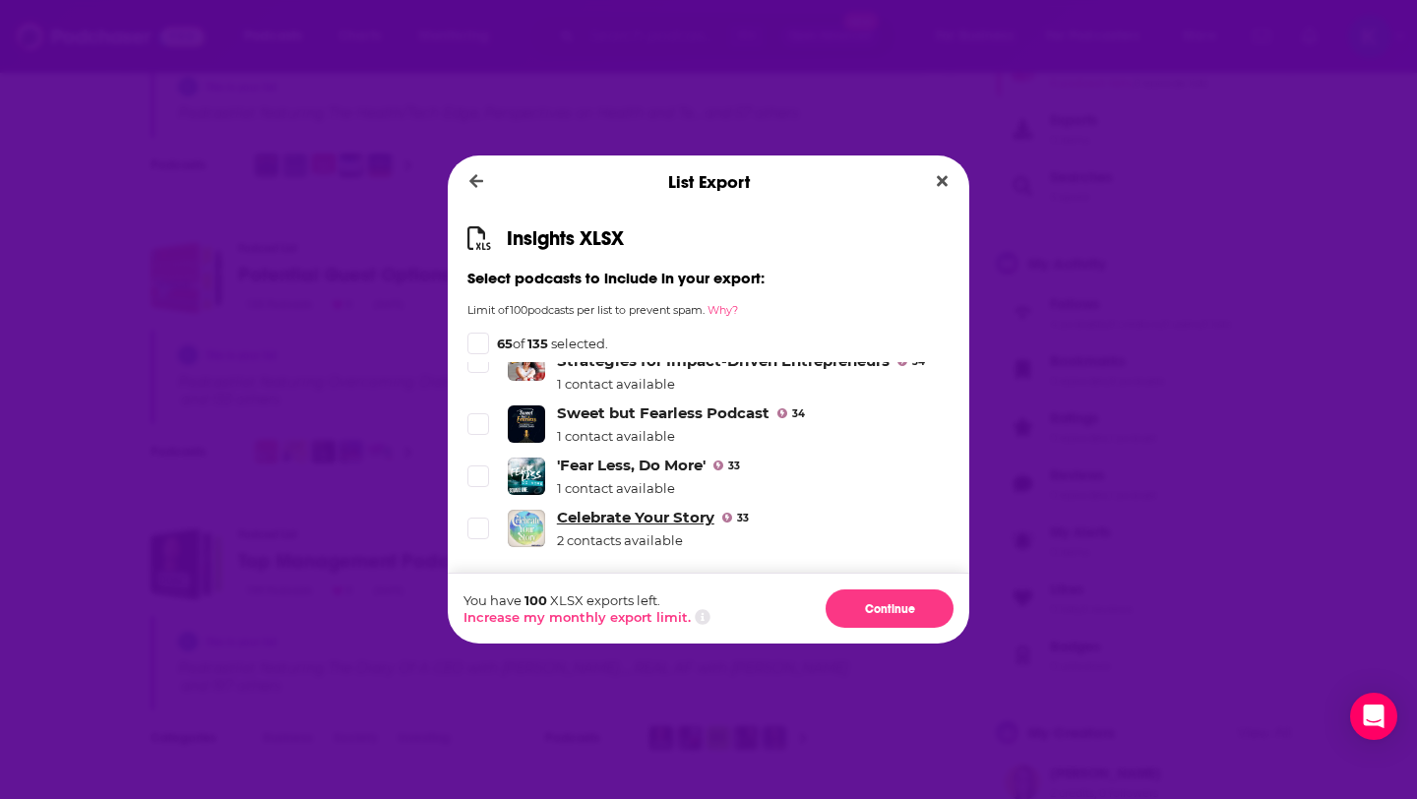
scroll to position [6100, 0]
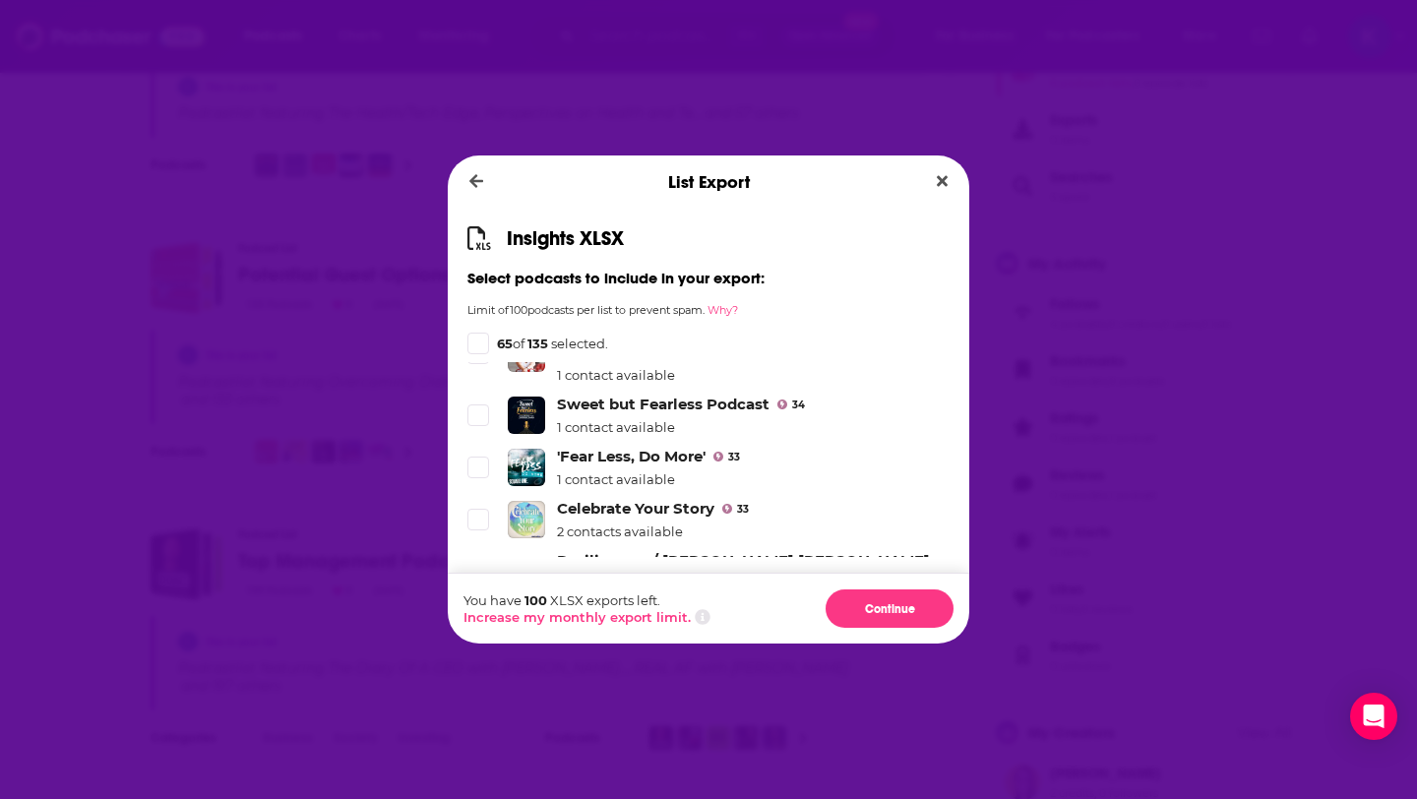
click at [639, 551] on link "Resilience w/ Dawn Olivia" at bounding box center [743, 560] width 373 height 19
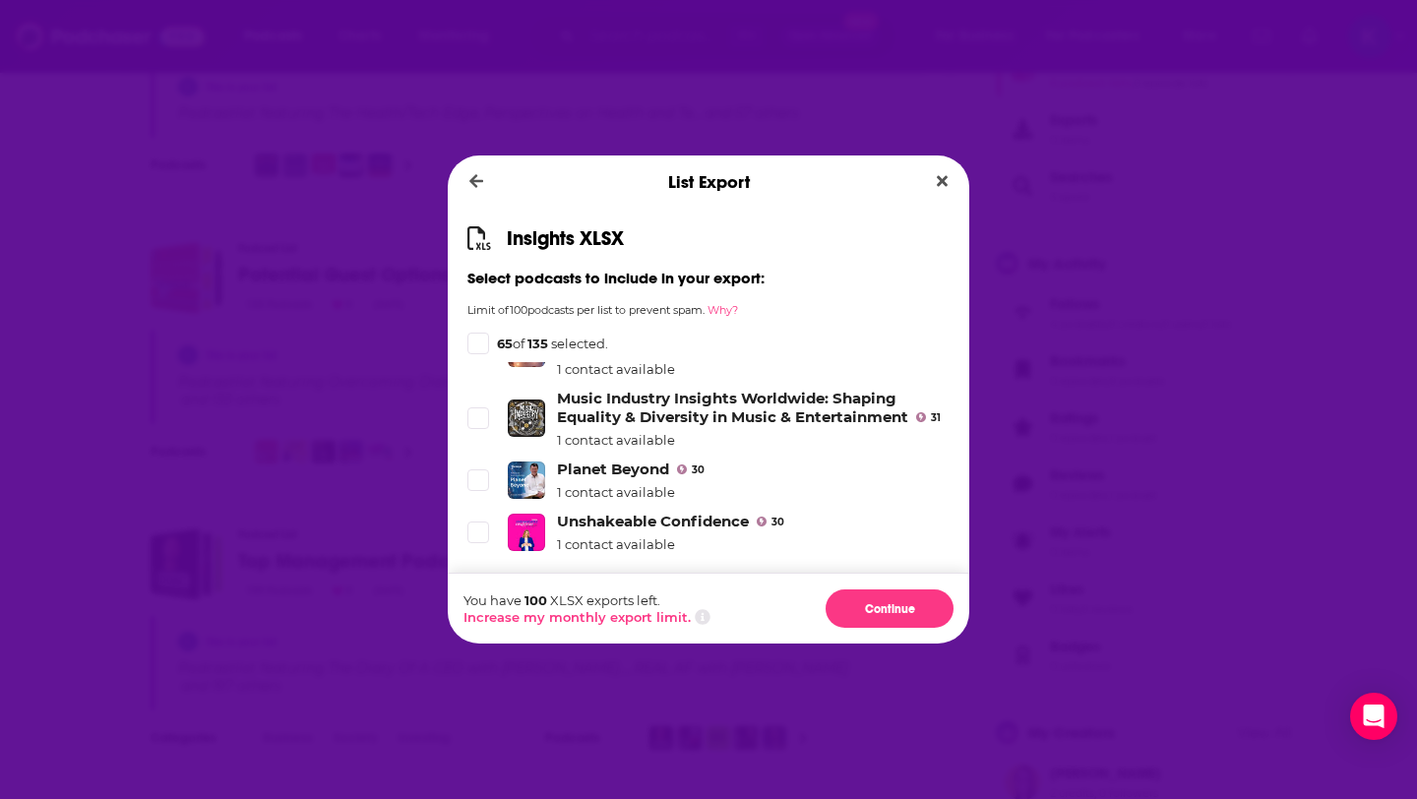
scroll to position [6333, 0]
click at [639, 563] on link "The Compassionate Leaders Circle Podcast" at bounding box center [722, 572] width 330 height 19
click at [622, 511] on link "Unshakeable Confidence" at bounding box center [653, 520] width 192 height 19
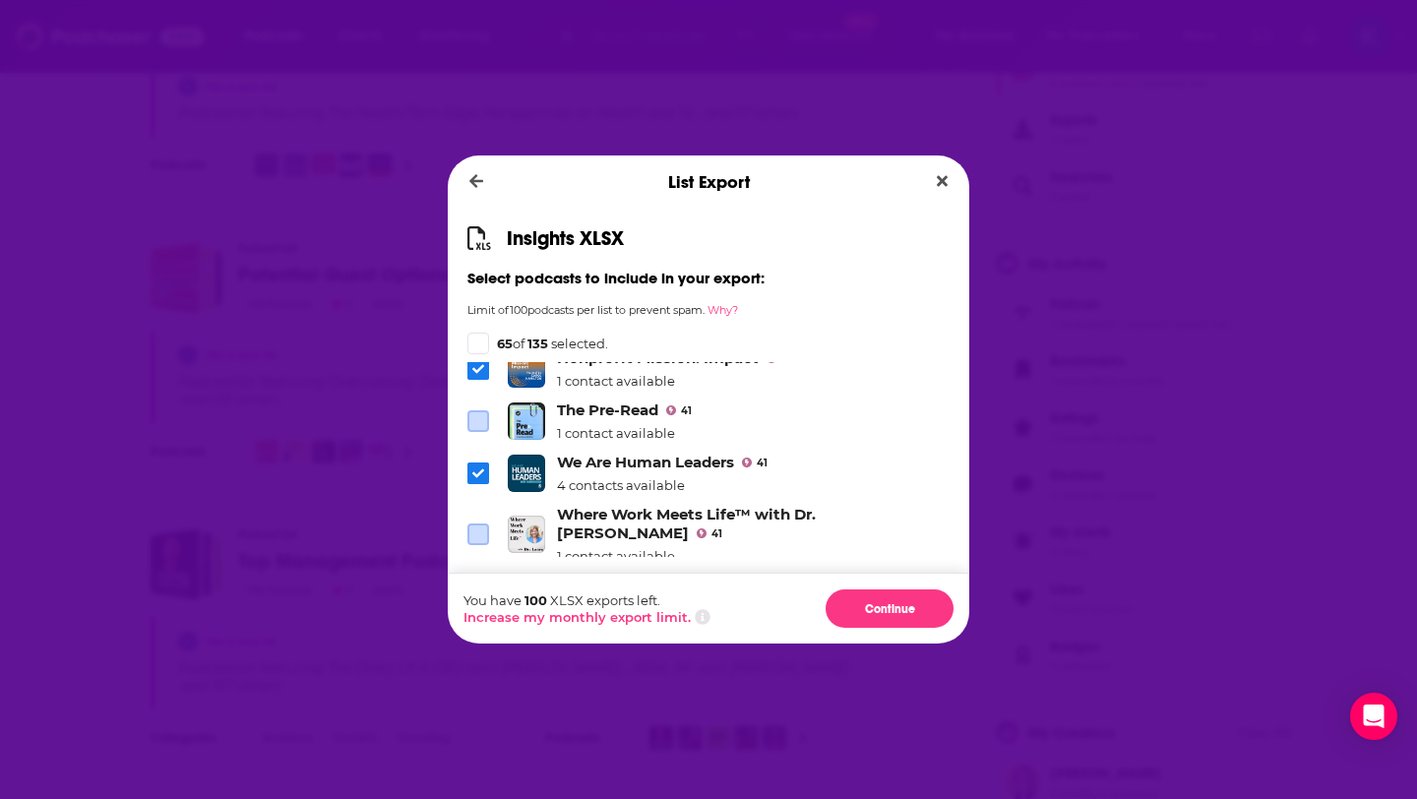
scroll to position [5068, 0]
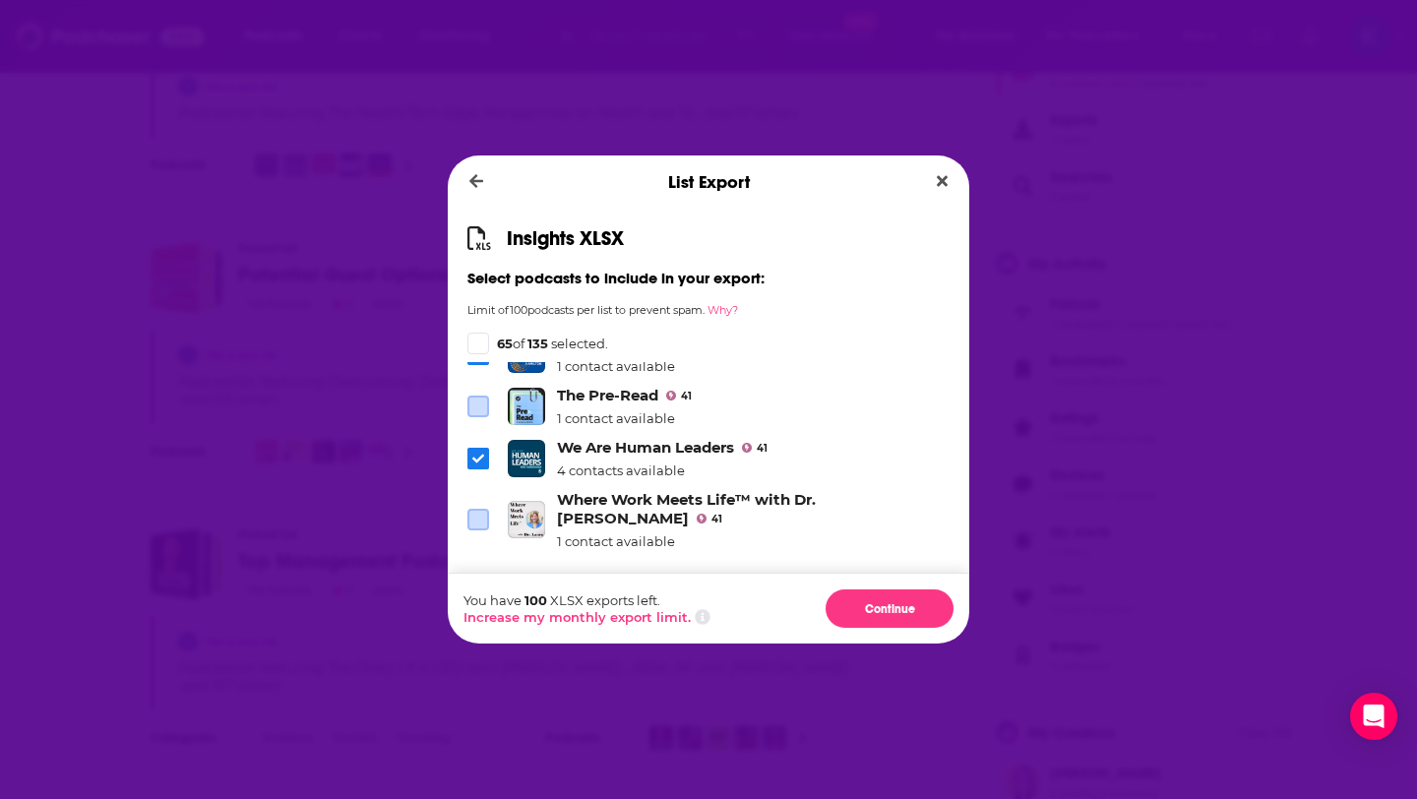
click at [476, 576] on icon "Dialog" at bounding box center [478, 582] width 12 height 12
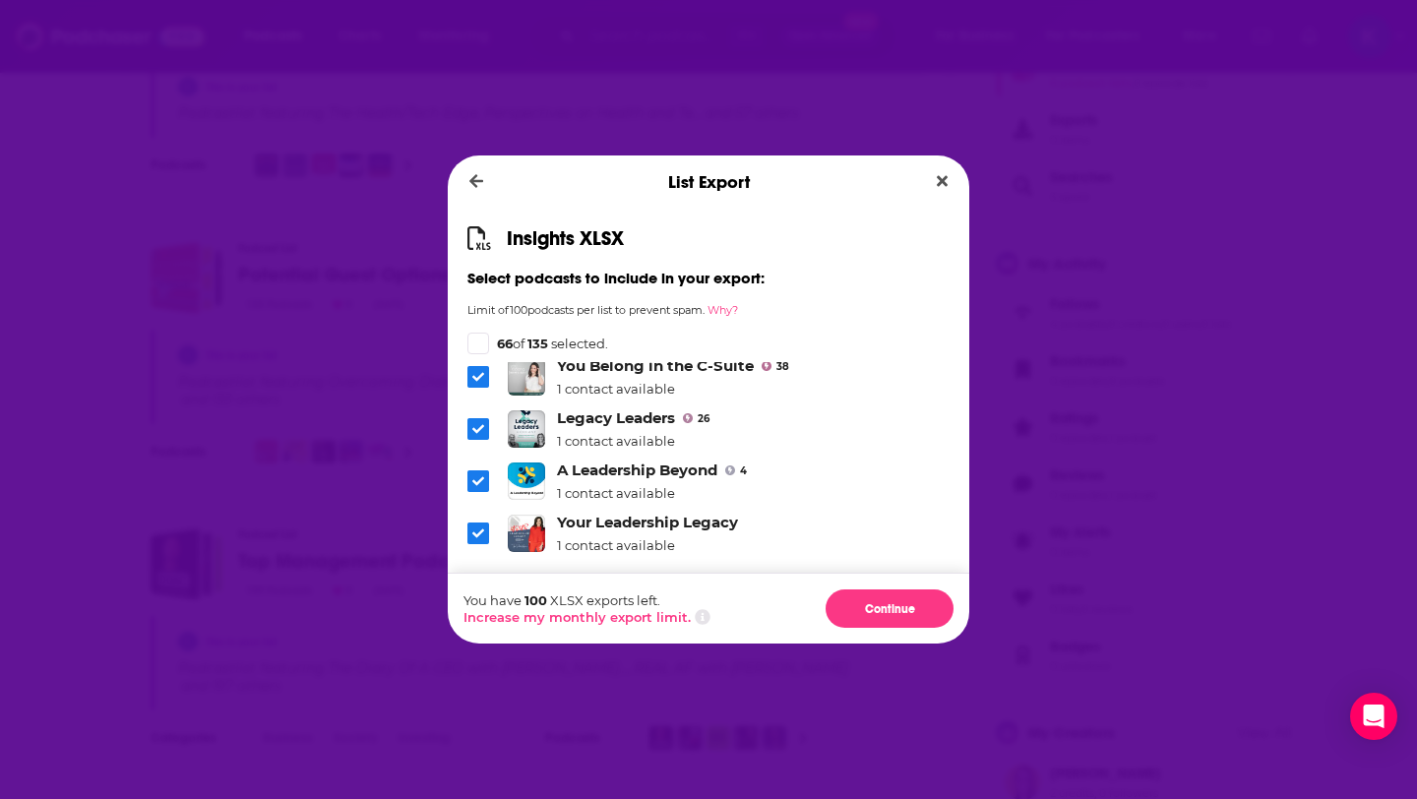
scroll to position [0, 0]
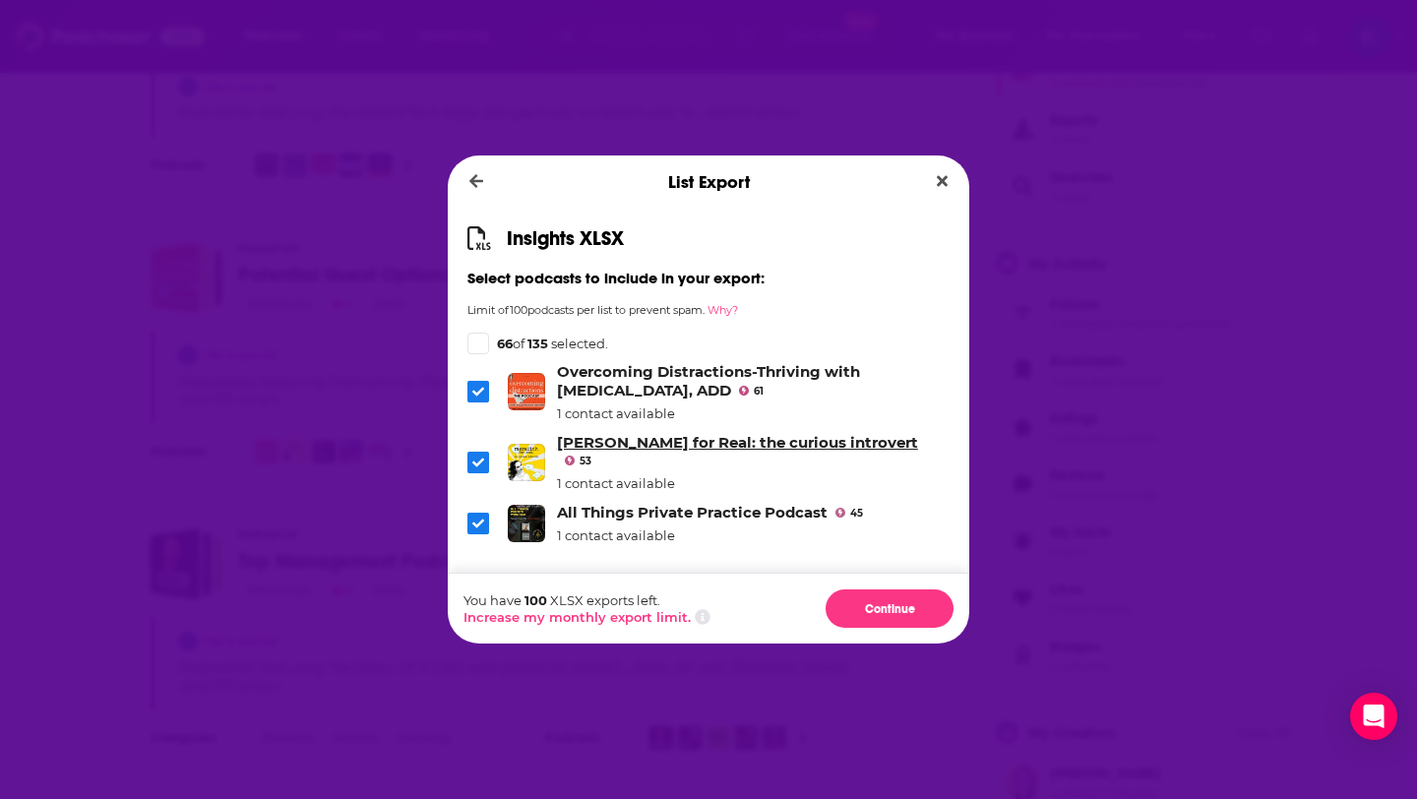
click at [695, 442] on link "Meredith for Real: the curious introvert" at bounding box center [737, 442] width 361 height 19
click at [759, 367] on link "Overcoming Distractions-Thriving with ADHD, ADD" at bounding box center [708, 380] width 303 height 37
click at [754, 503] on link "All Things Private Practice Podcast" at bounding box center [692, 512] width 271 height 19
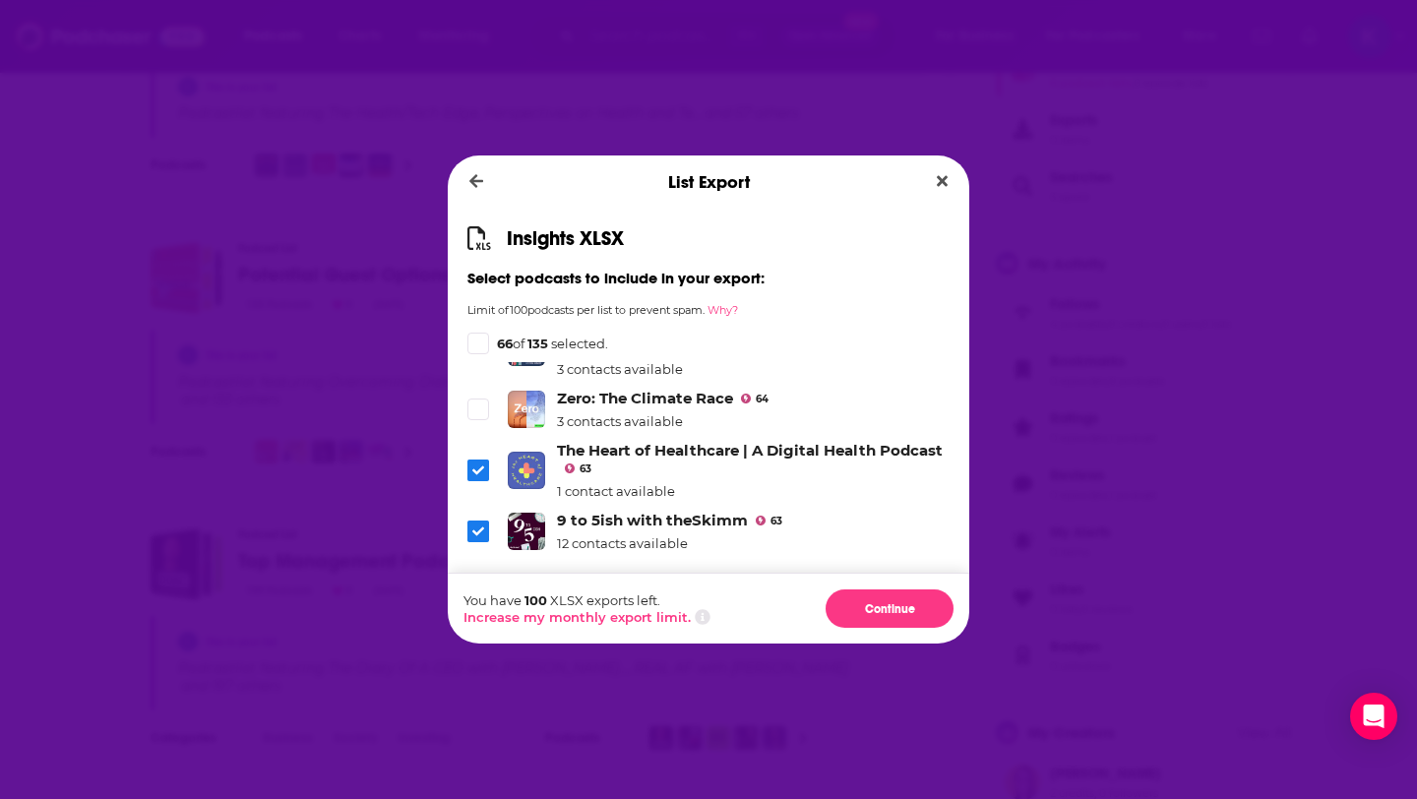
scroll to position [2829, 0]
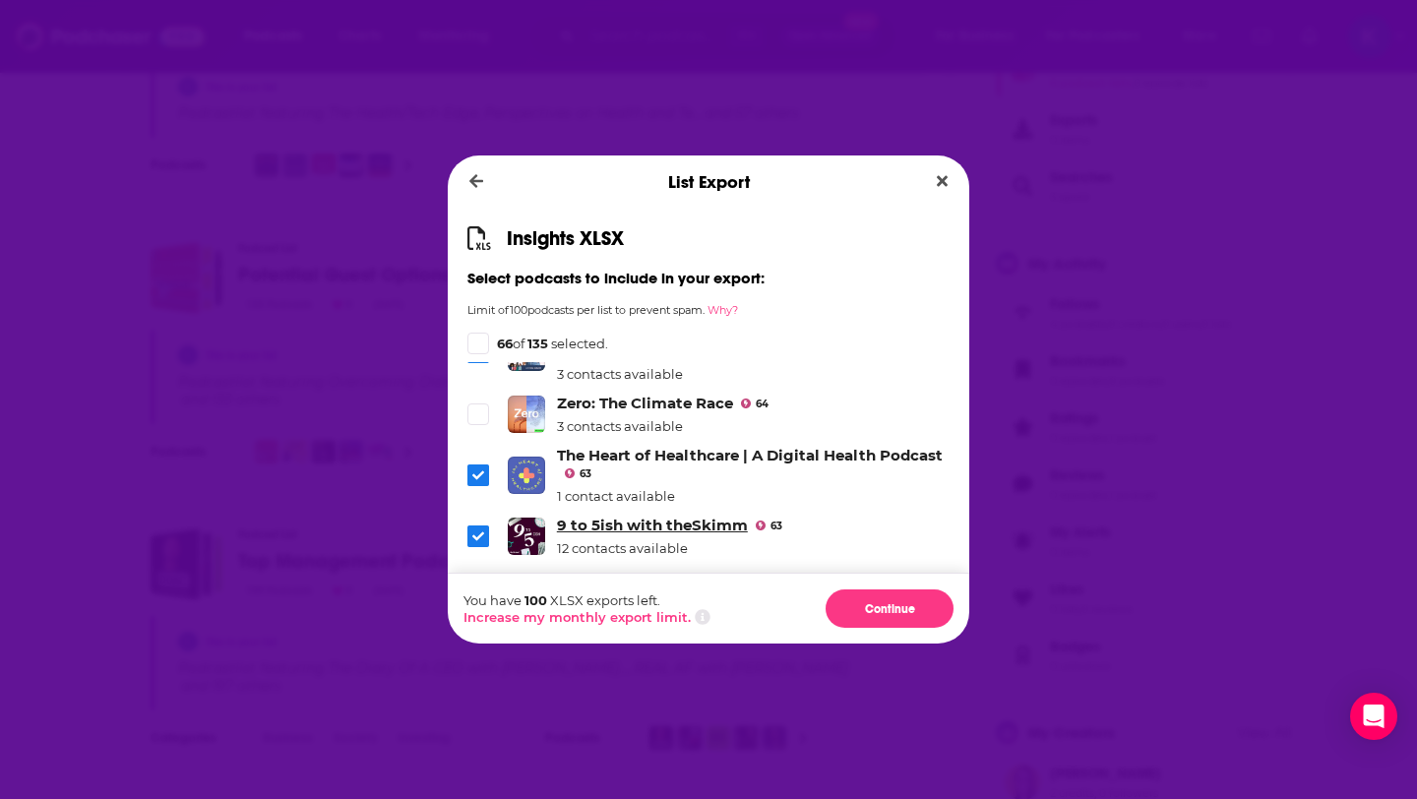
click at [629, 516] on link "9 to 5ish with theSkimm" at bounding box center [652, 525] width 191 height 19
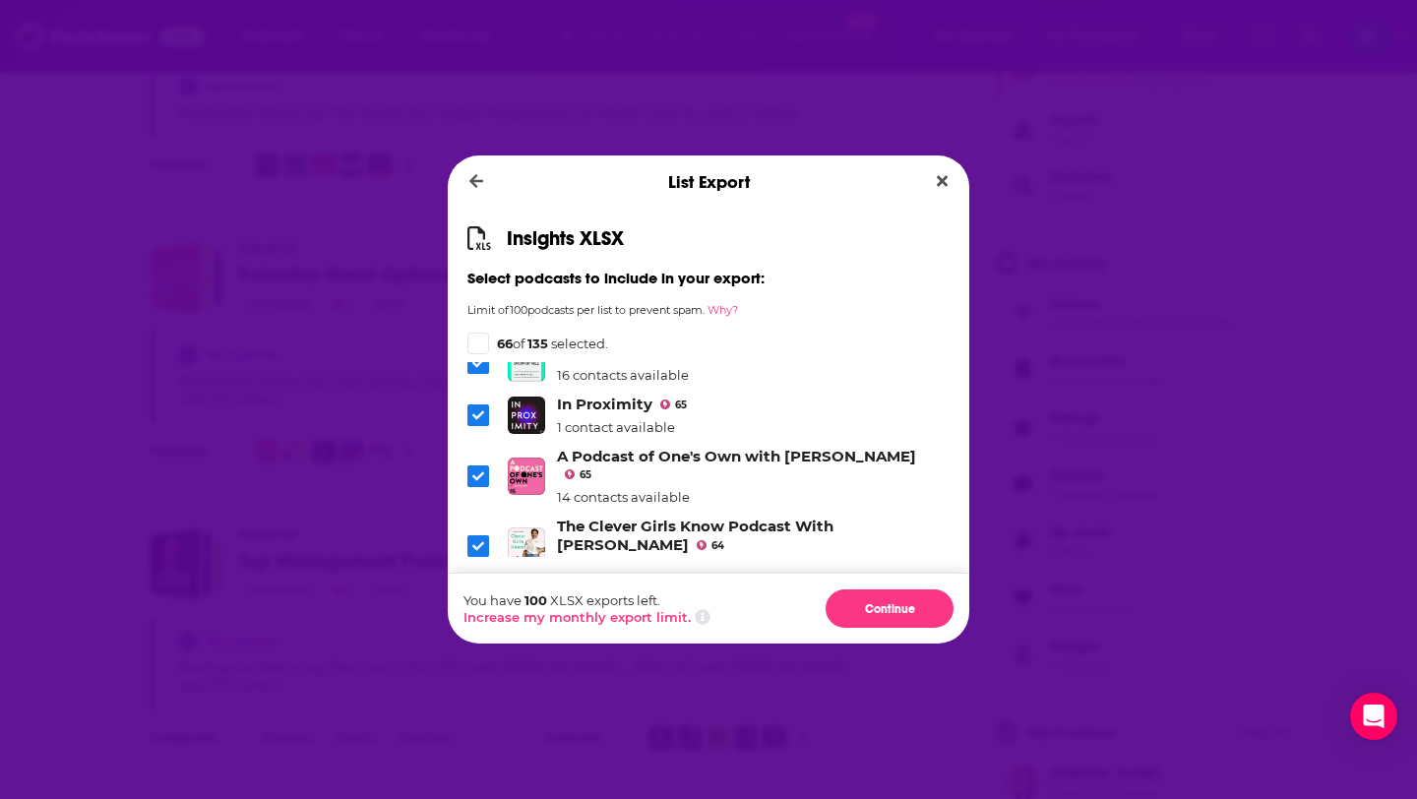
scroll to position [2630, 0]
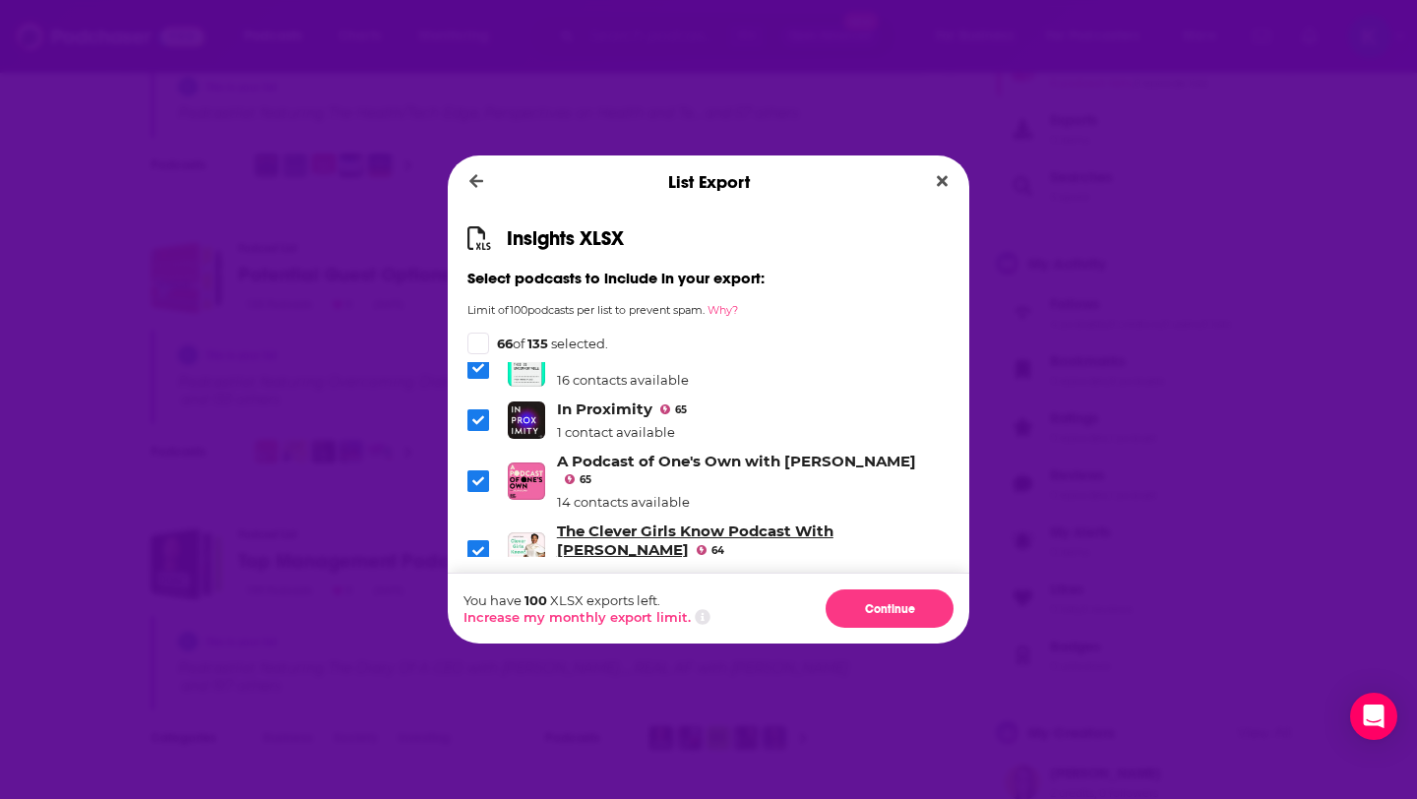
click at [624, 522] on link "The Clever Girls Know Podcast With Bola Sokunbi" at bounding box center [695, 540] width 277 height 37
click at [644, 452] on link "A Podcast of One's Own with Julia Gillard" at bounding box center [736, 461] width 359 height 19
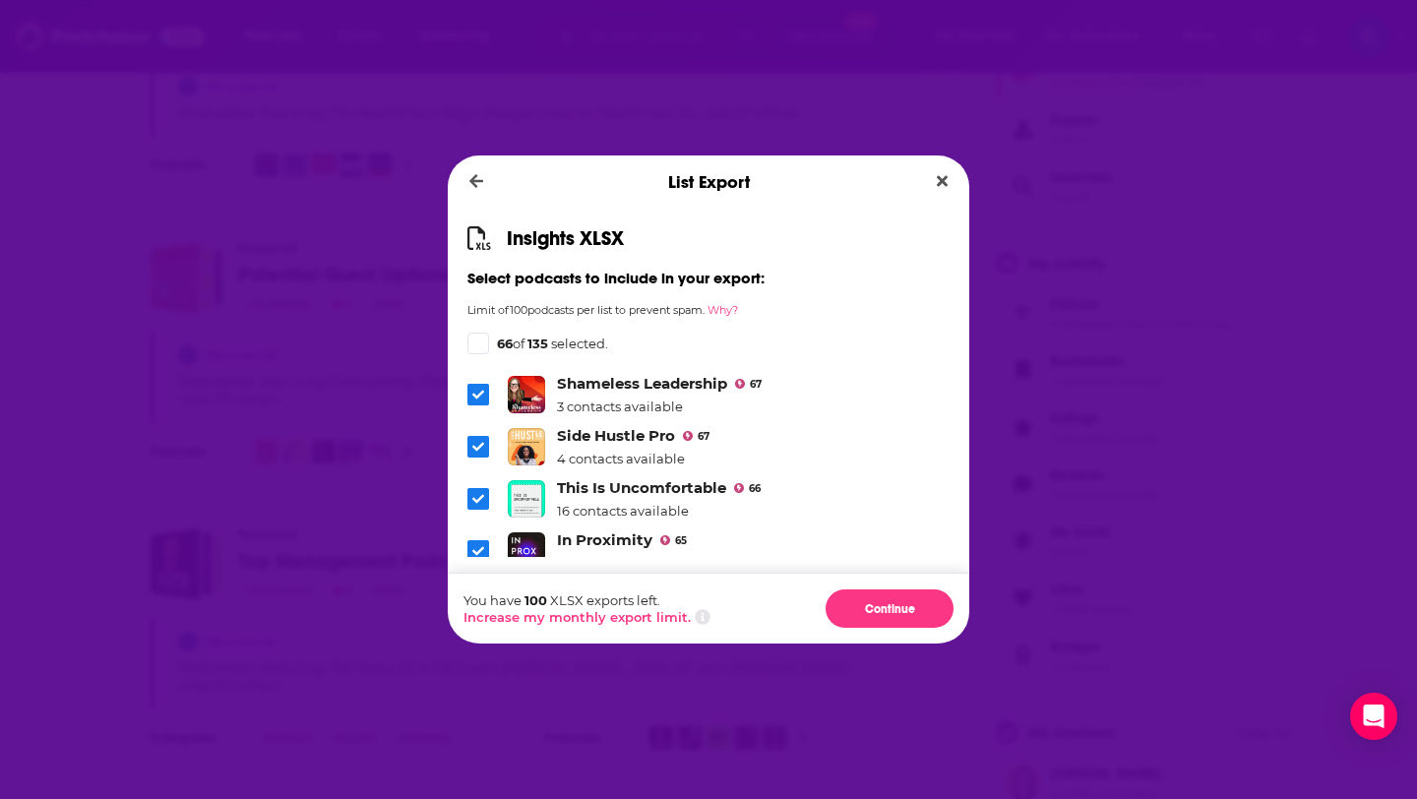
scroll to position [2480, 0]
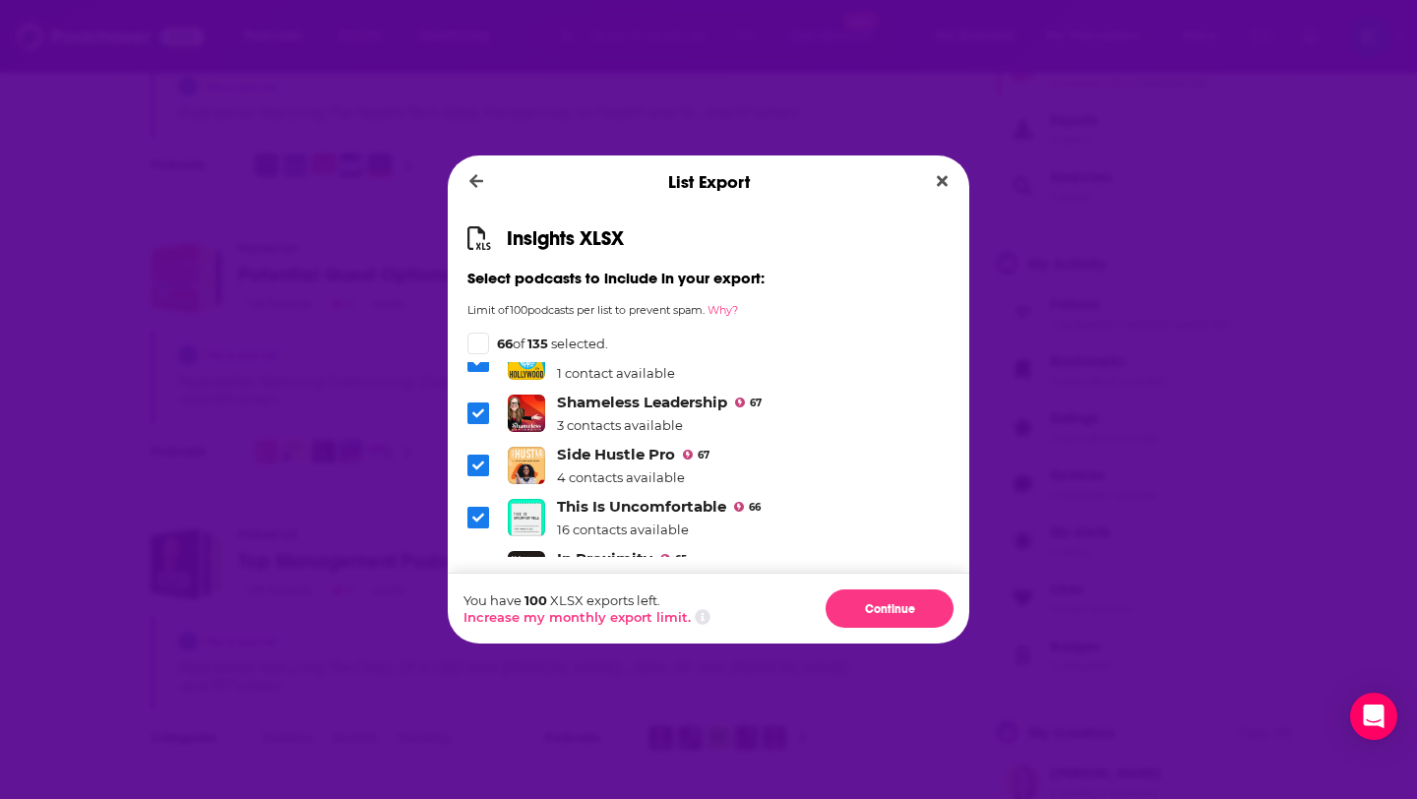
click at [577, 549] on link "In Proximity" at bounding box center [604, 558] width 95 height 19
click at [614, 497] on link "This Is Uncomfortable" at bounding box center [641, 506] width 169 height 19
click at [605, 445] on link "Side Hustle Pro" at bounding box center [616, 454] width 118 height 19
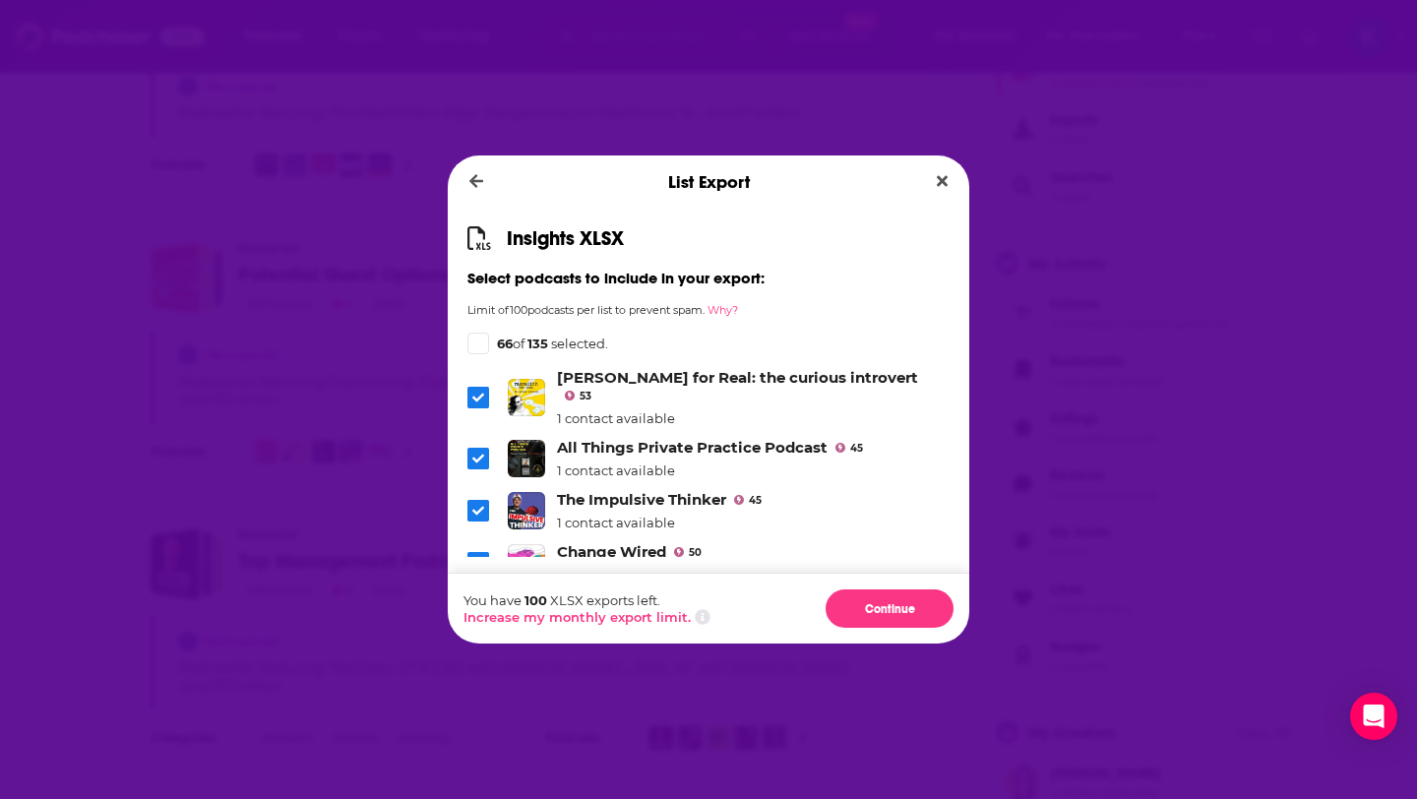
scroll to position [83, 0]
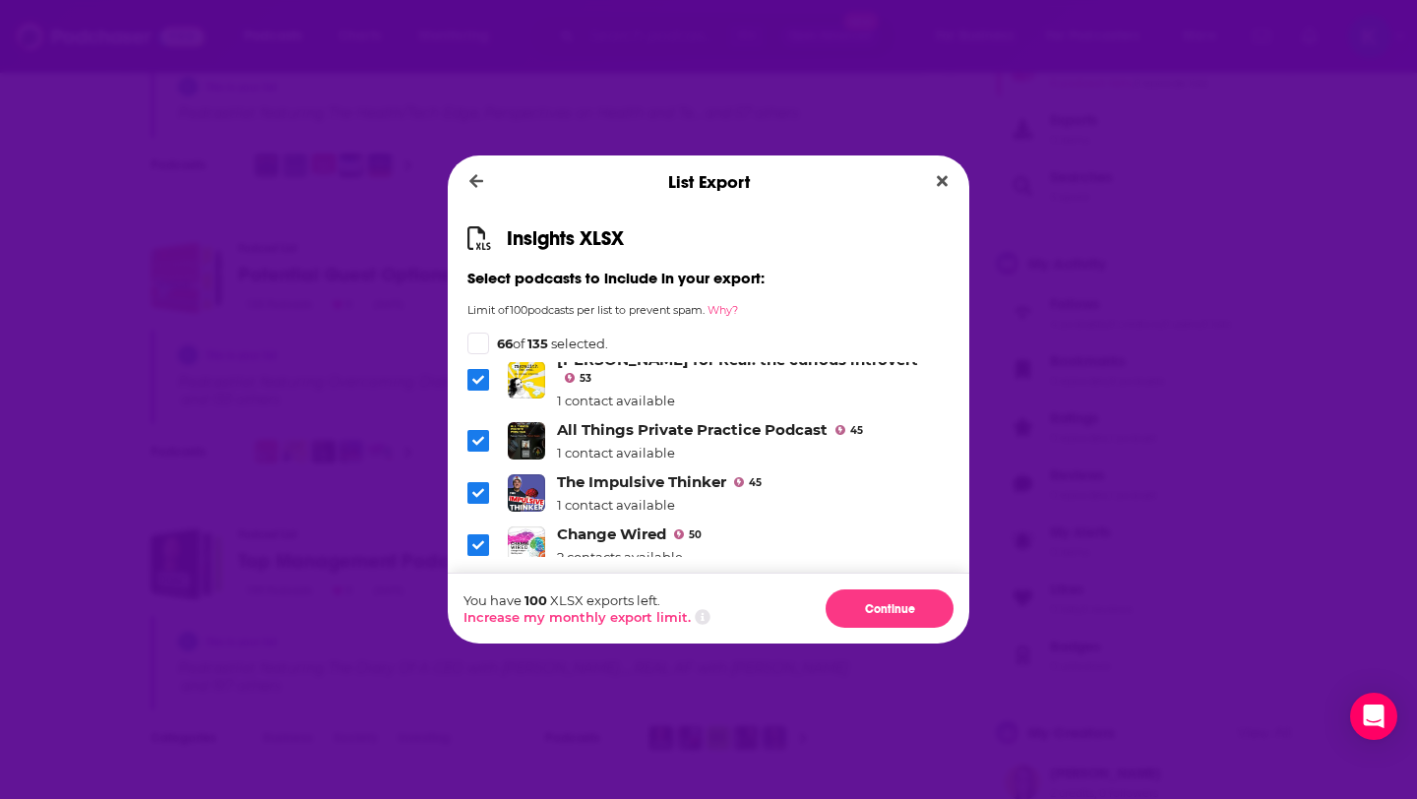
click at [479, 436] on icon "Dialog" at bounding box center [478, 440] width 12 height 9
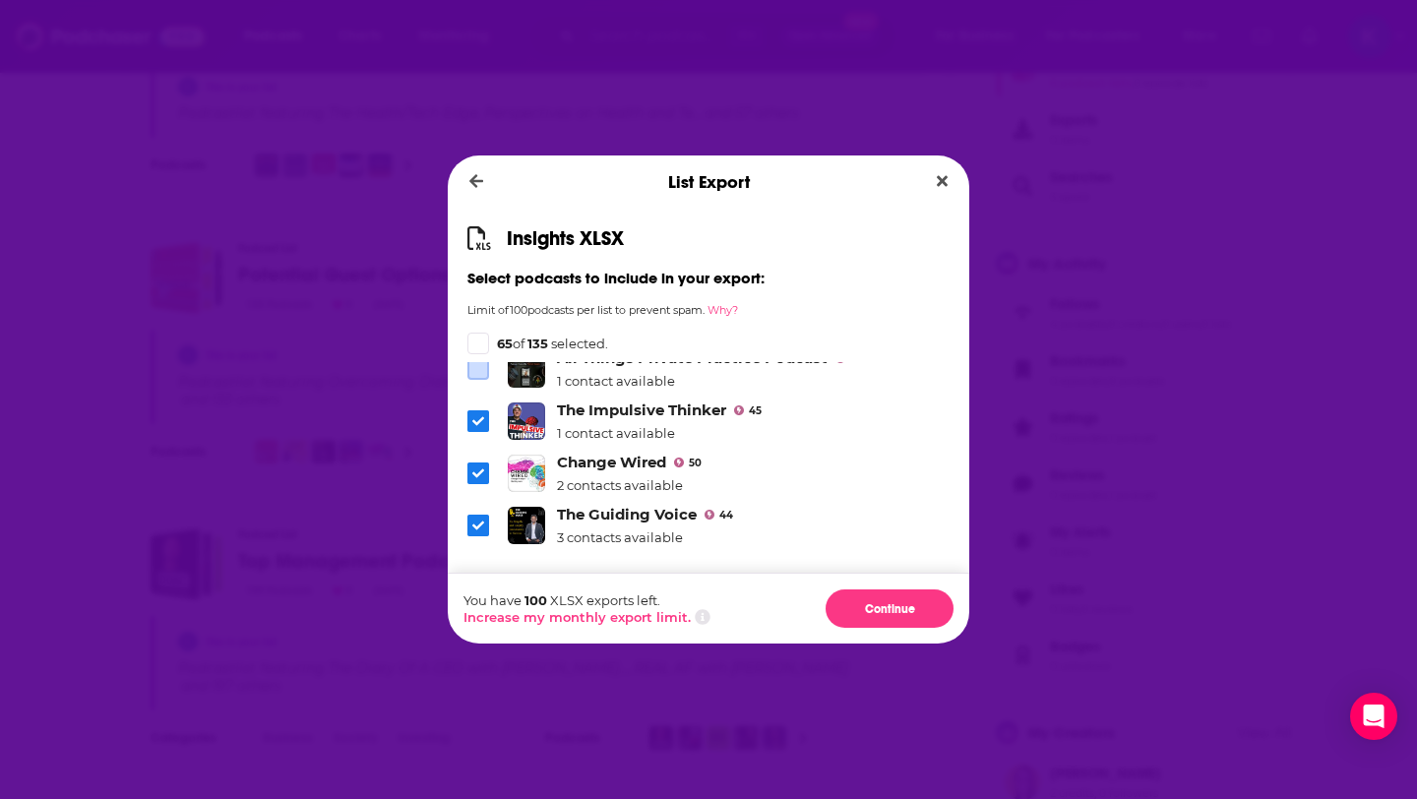
scroll to position [150, 0]
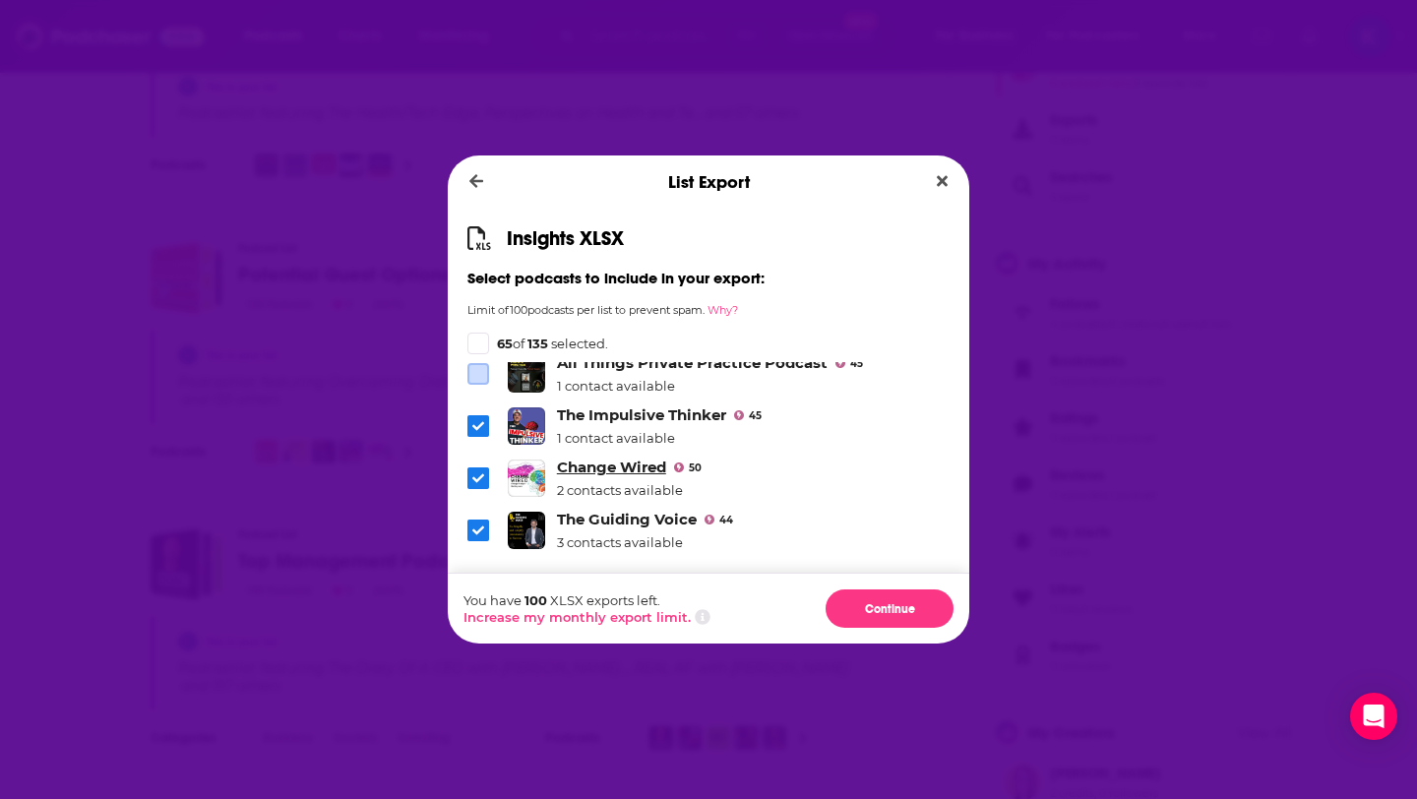
click at [617, 458] on link "Change Wired" at bounding box center [611, 467] width 109 height 19
click at [610, 510] on link "The Guiding Voice" at bounding box center [627, 519] width 140 height 19
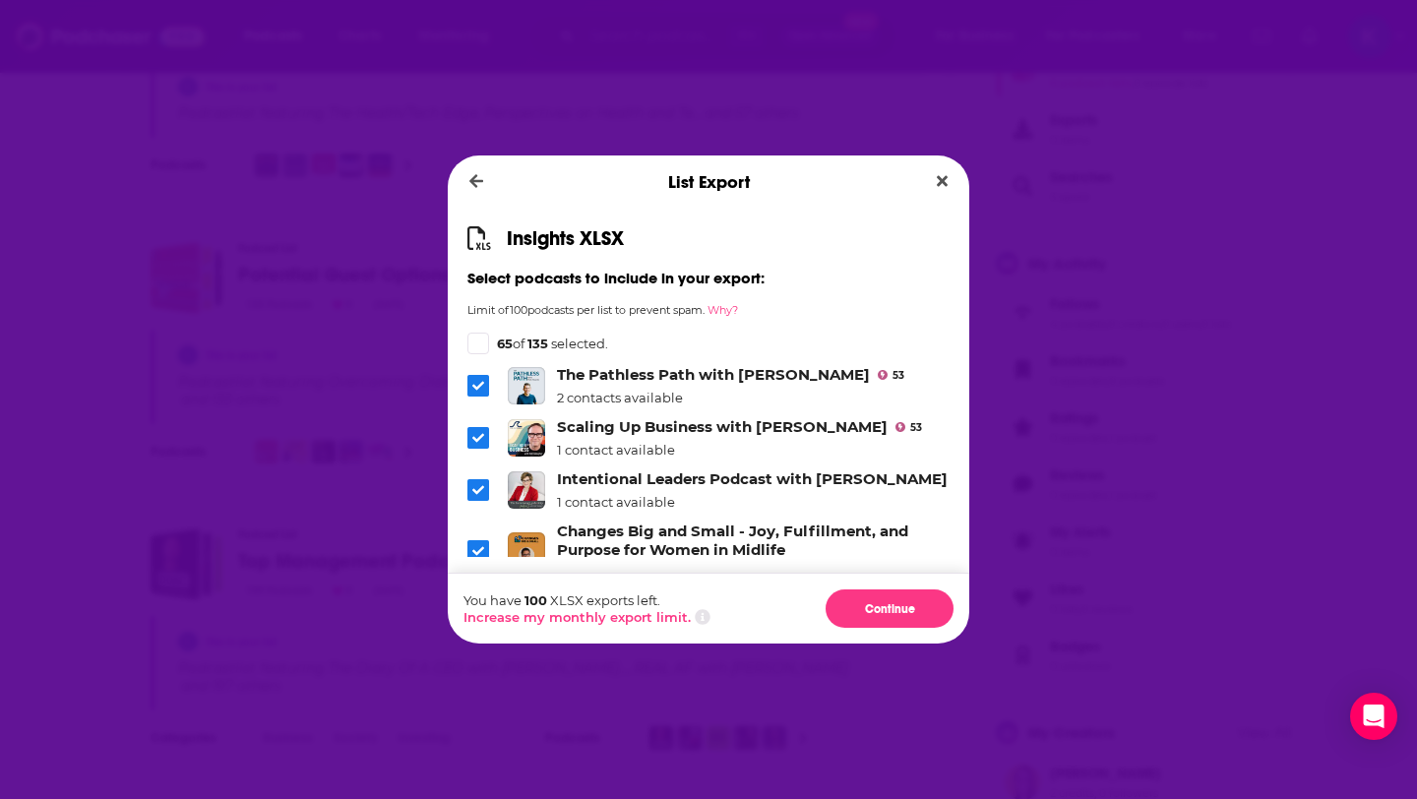
scroll to position [1202, 0]
click at [483, 430] on icon "Dialog" at bounding box center [478, 436] width 12 height 12
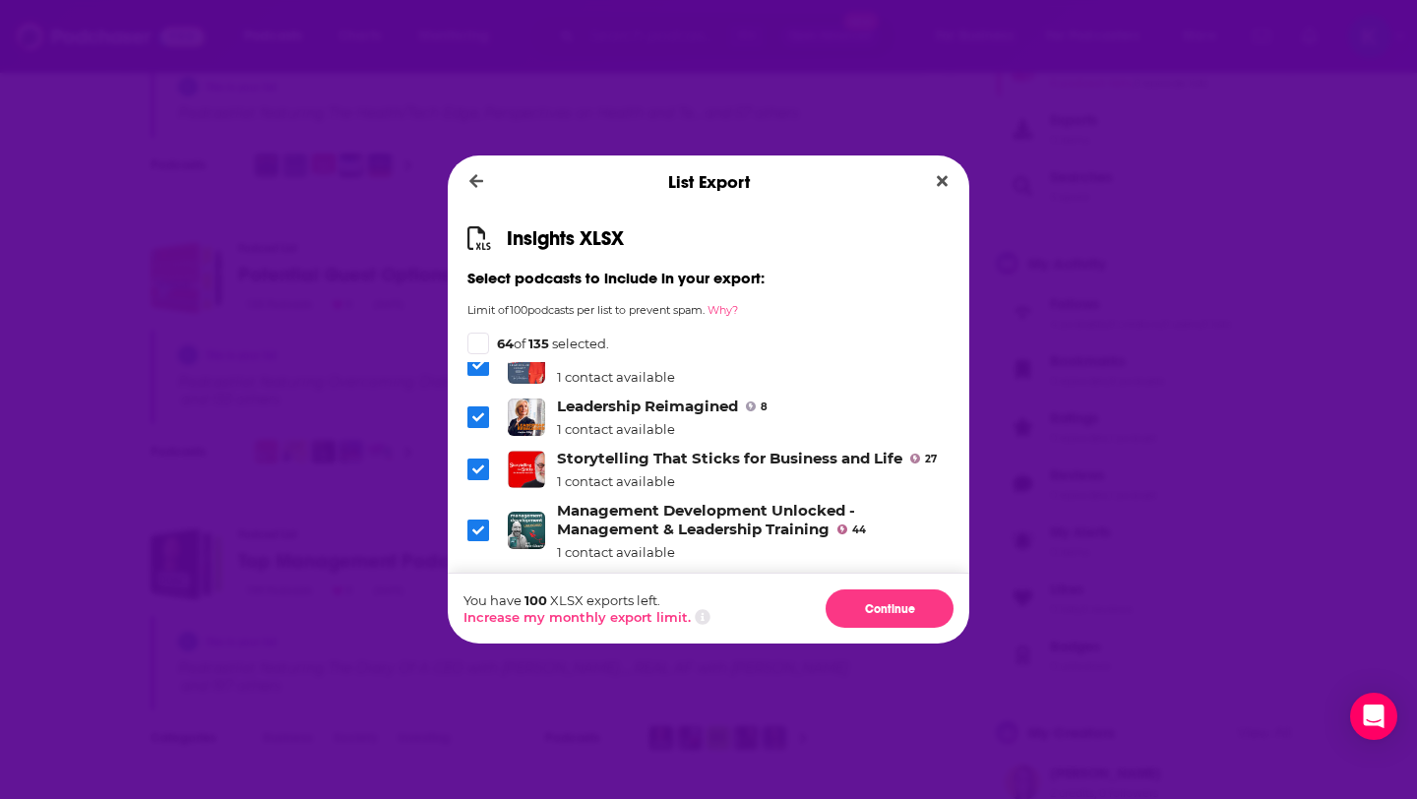
scroll to position [1605, 0]
click at [478, 464] on icon "Dialog" at bounding box center [478, 468] width 12 height 9
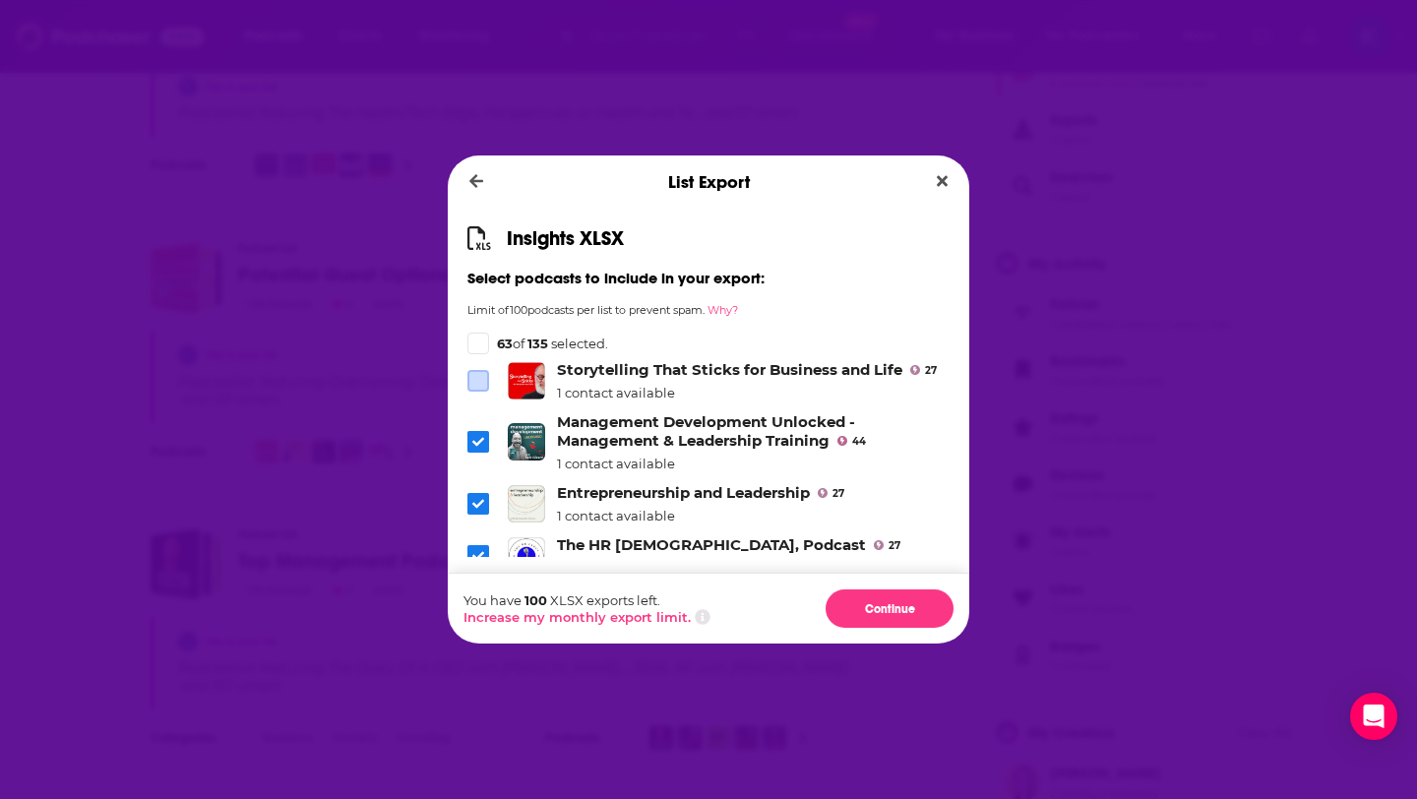
scroll to position [1704, 0]
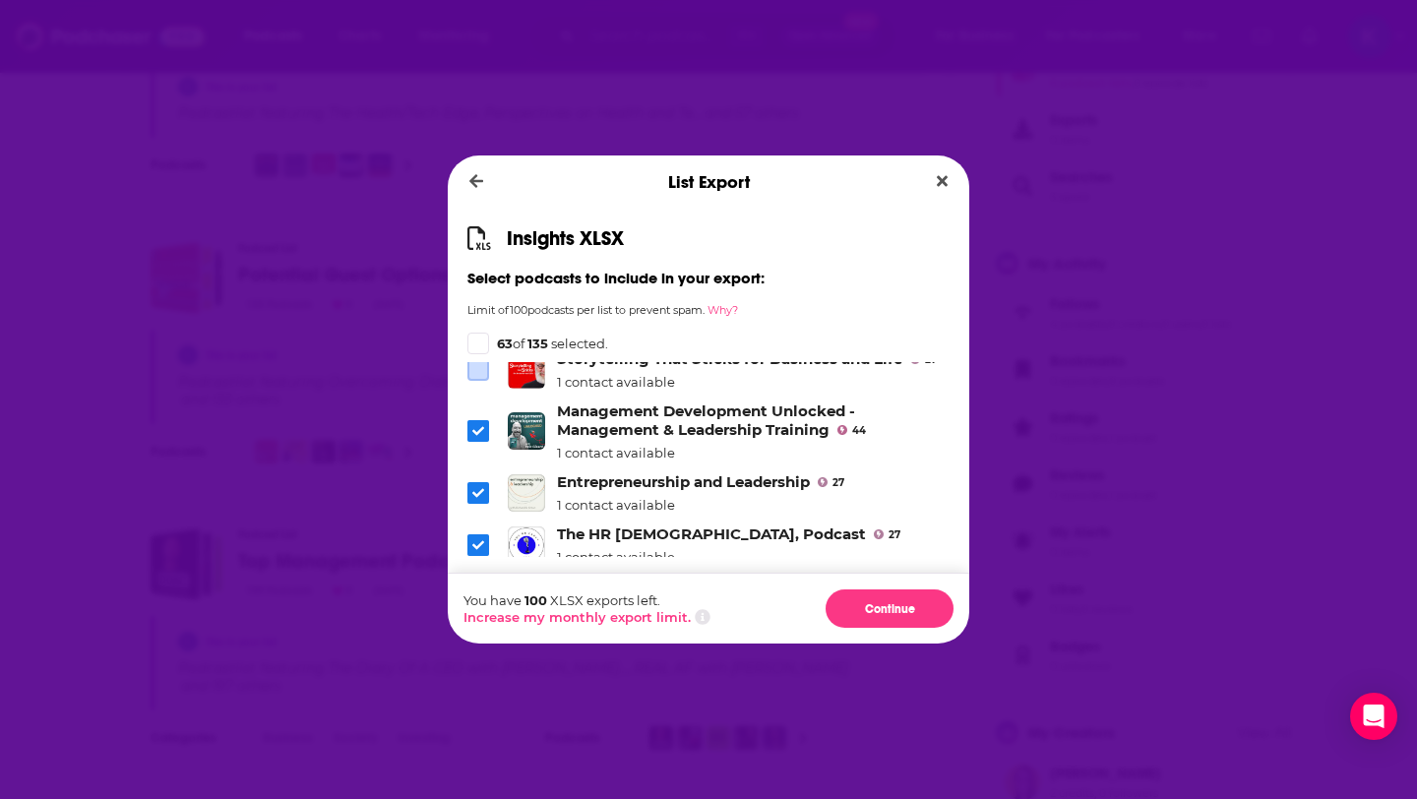
click at [475, 487] on icon "Dialog" at bounding box center [478, 493] width 12 height 12
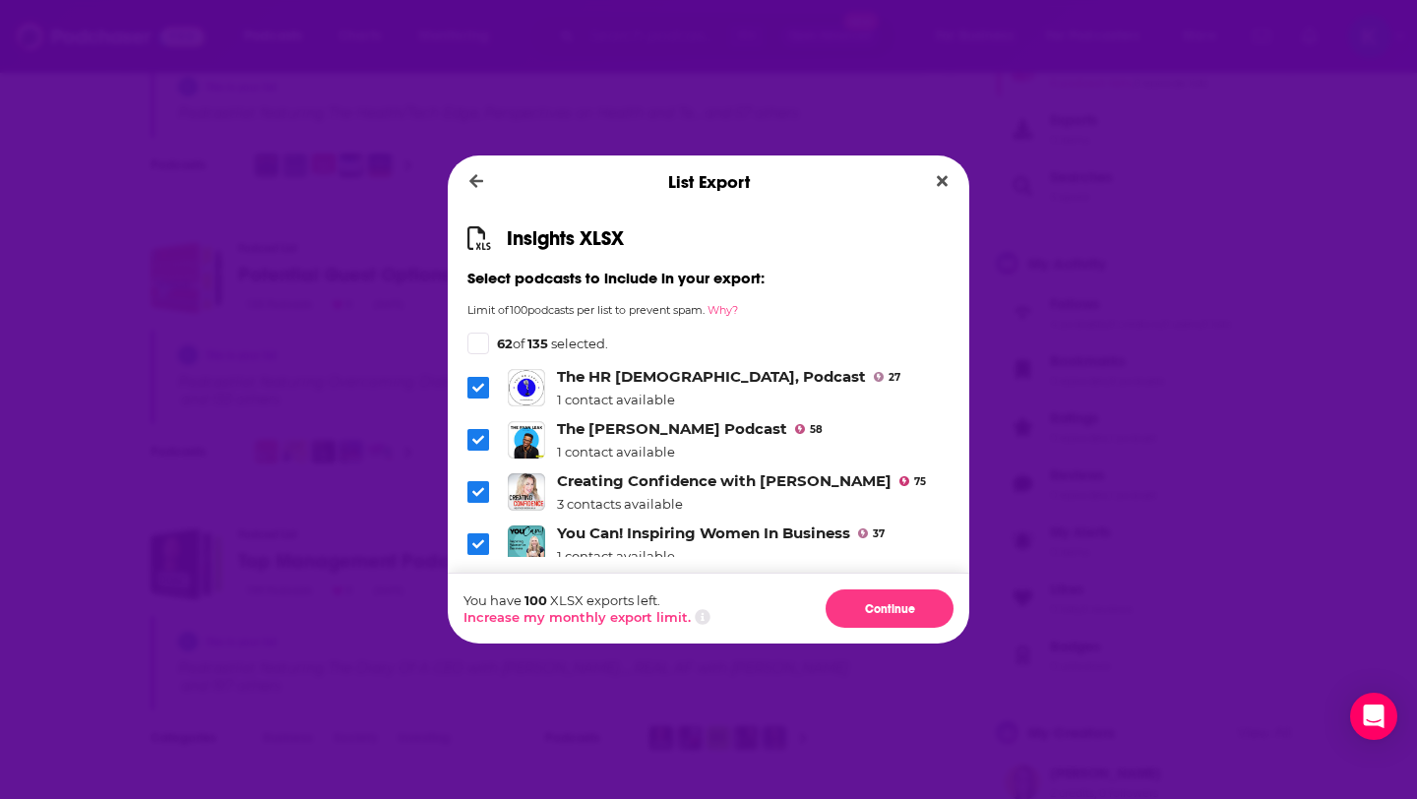
scroll to position [1862, 0]
click at [481, 485] on icon "Dialog" at bounding box center [478, 491] width 12 height 12
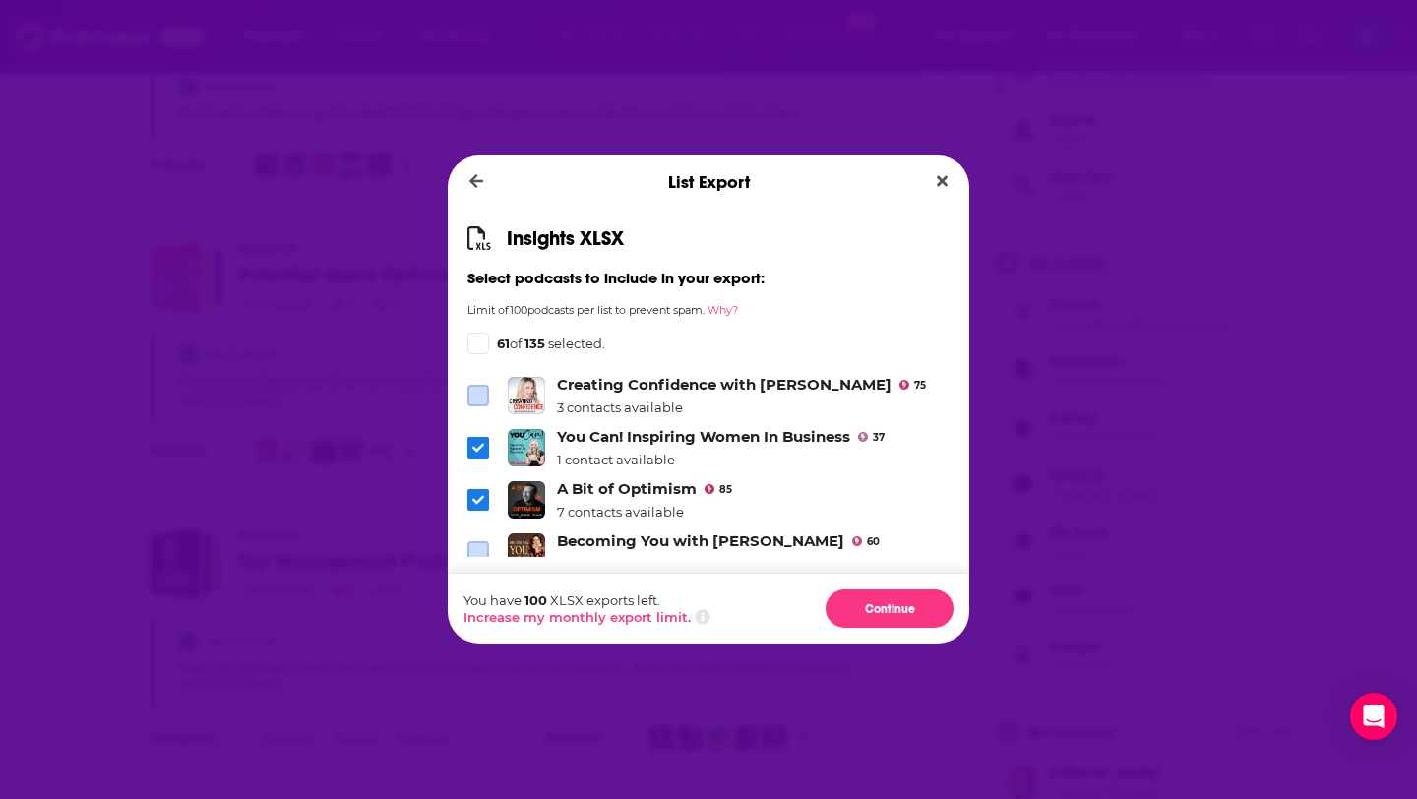
scroll to position [1971, 0]
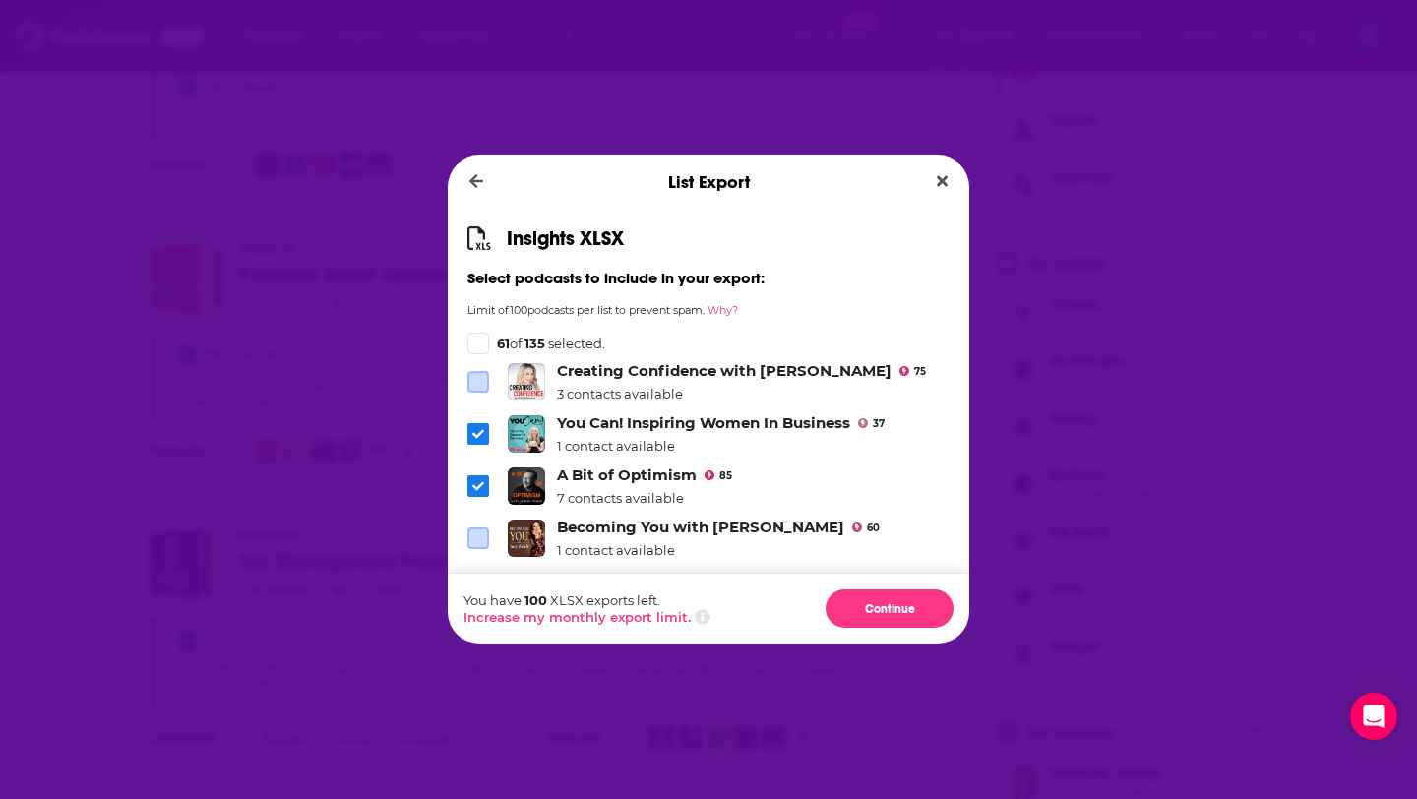
click at [487, 475] on span "Dialog" at bounding box center [478, 486] width 22 height 22
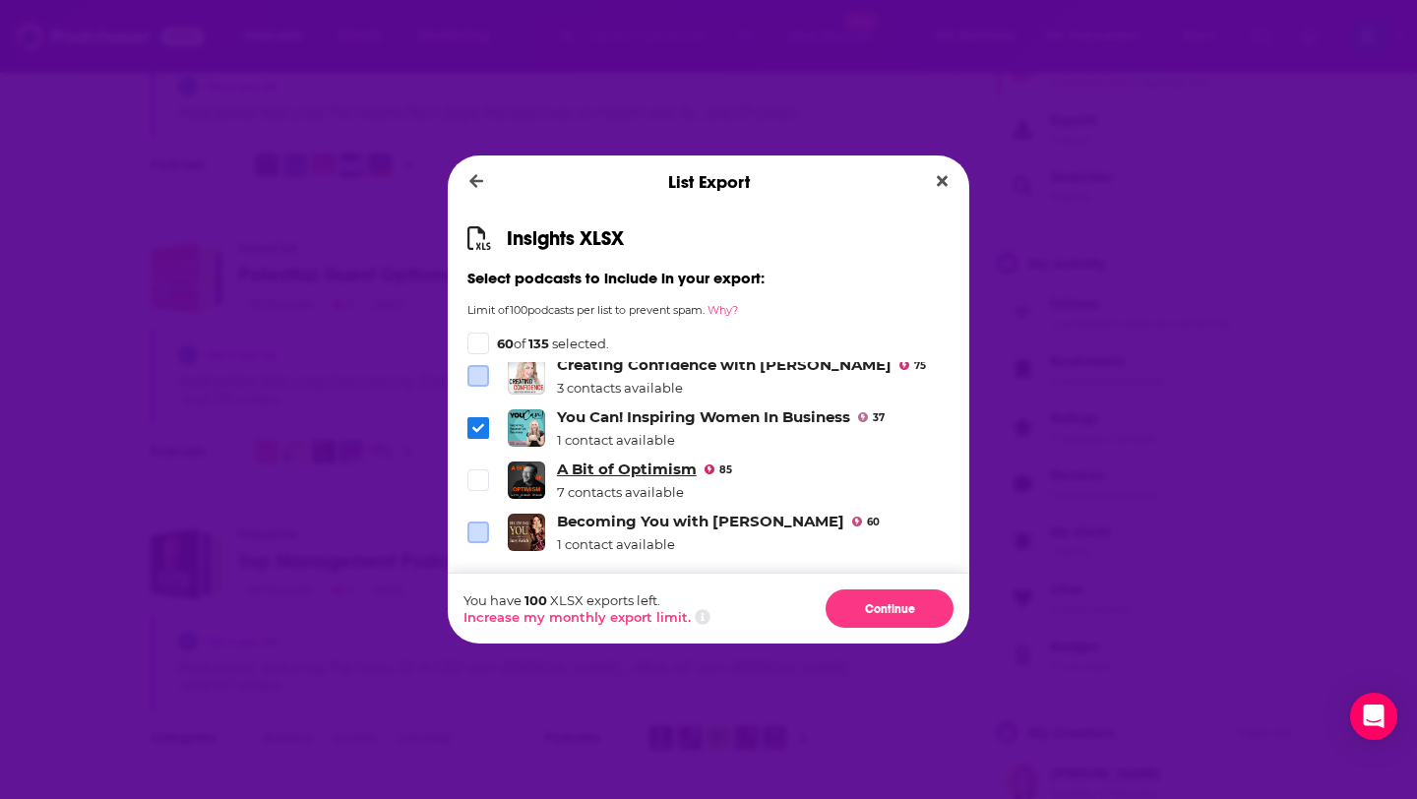
click at [634, 460] on link "A Bit of Optimism" at bounding box center [627, 469] width 140 height 19
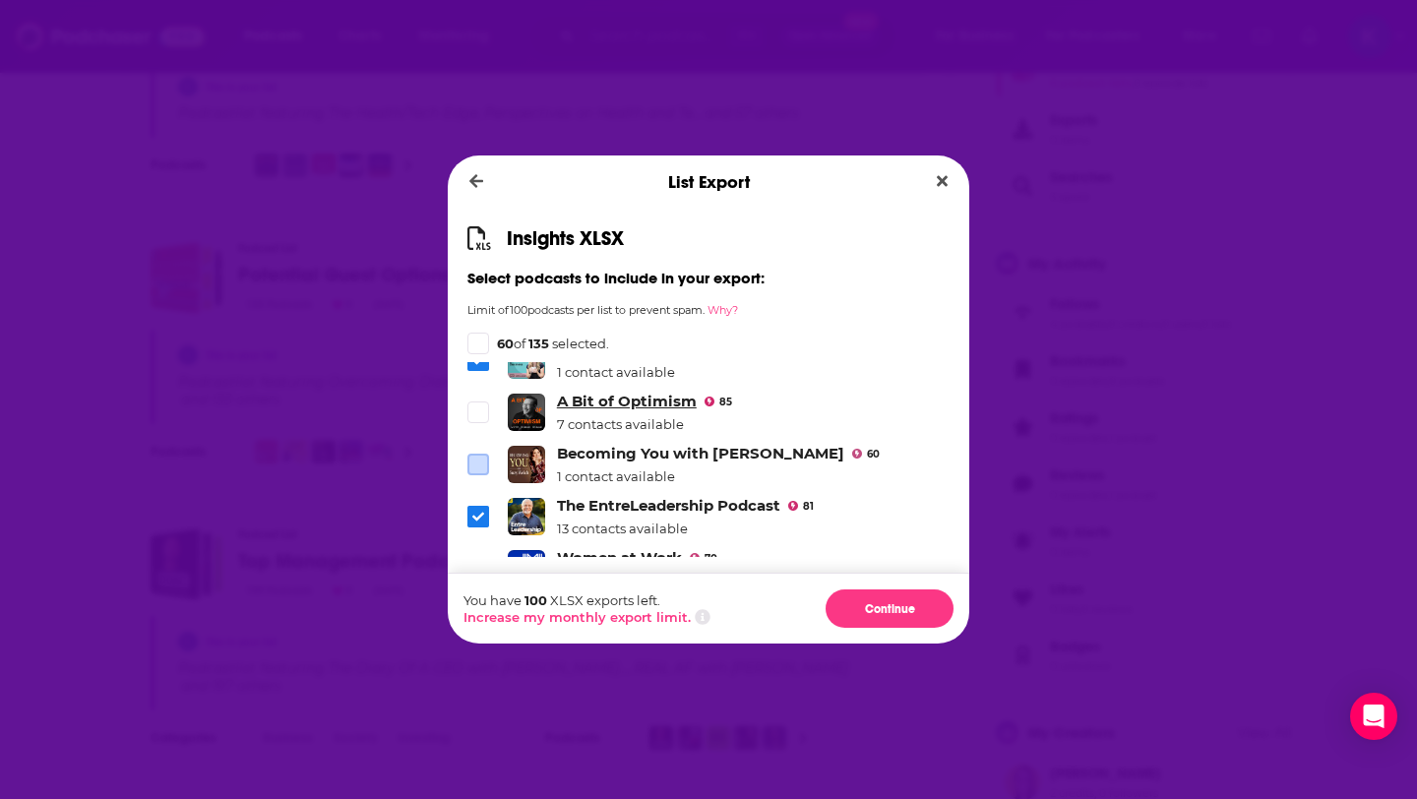
scroll to position [2047, 0]
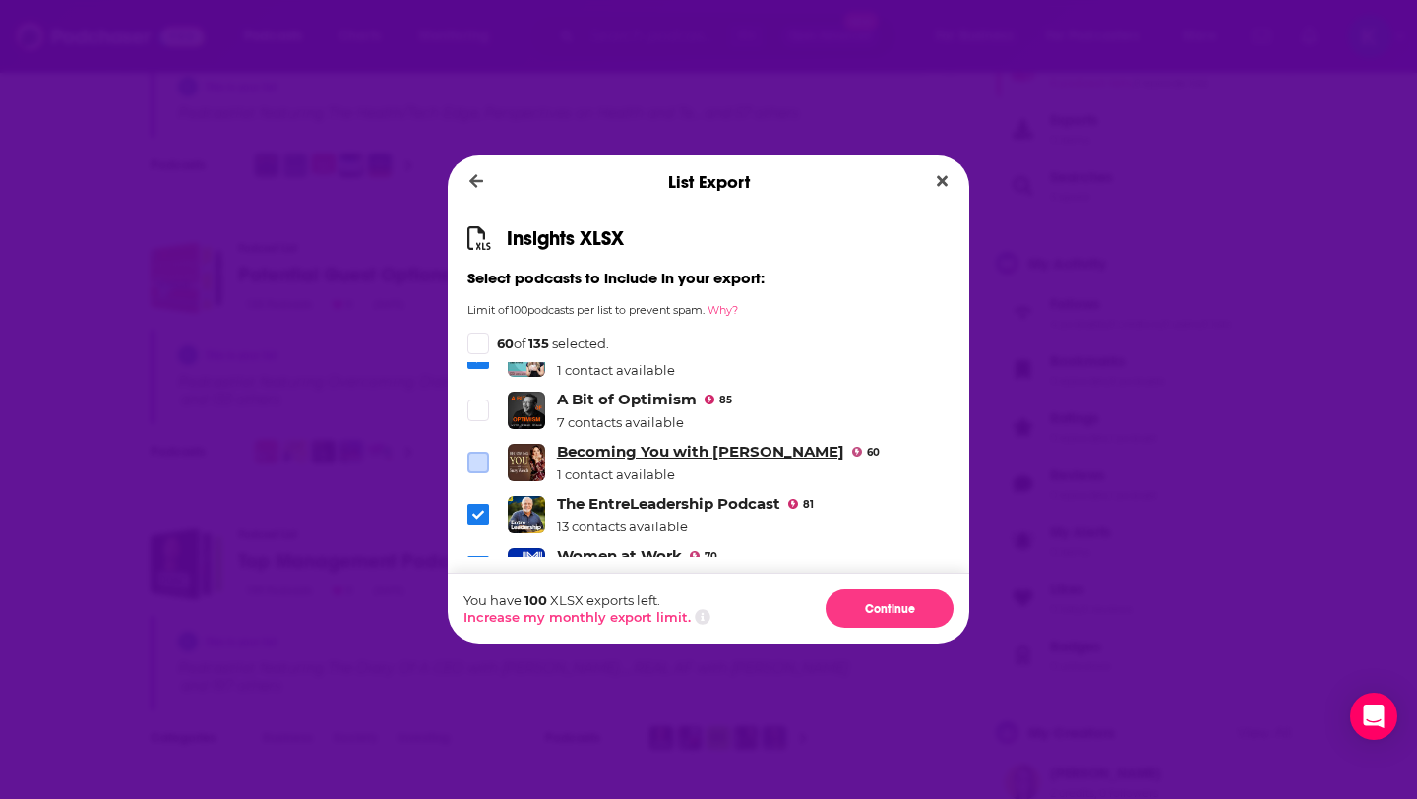
click at [649, 442] on link "Becoming You with Suzy Welch" at bounding box center [700, 451] width 287 height 19
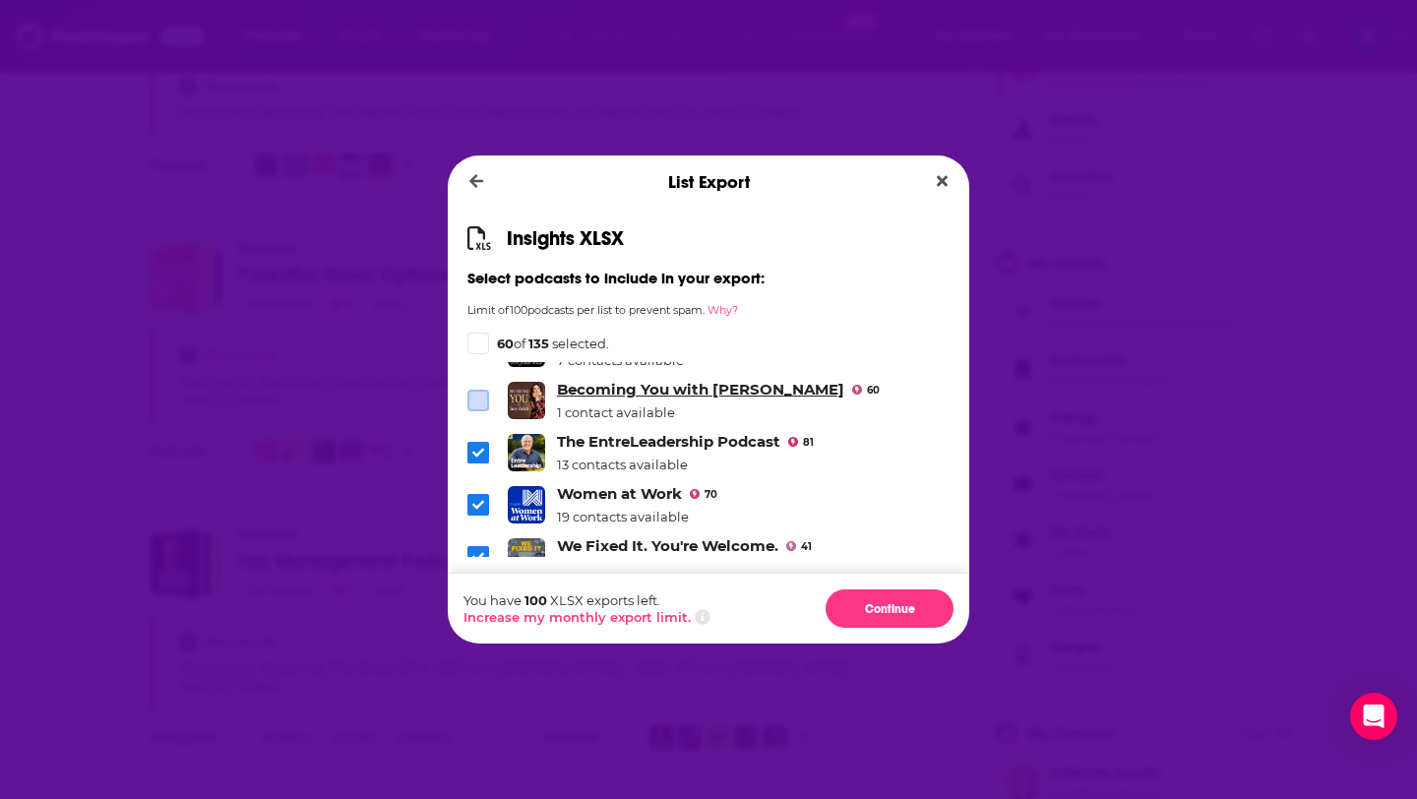
scroll to position [2118, 0]
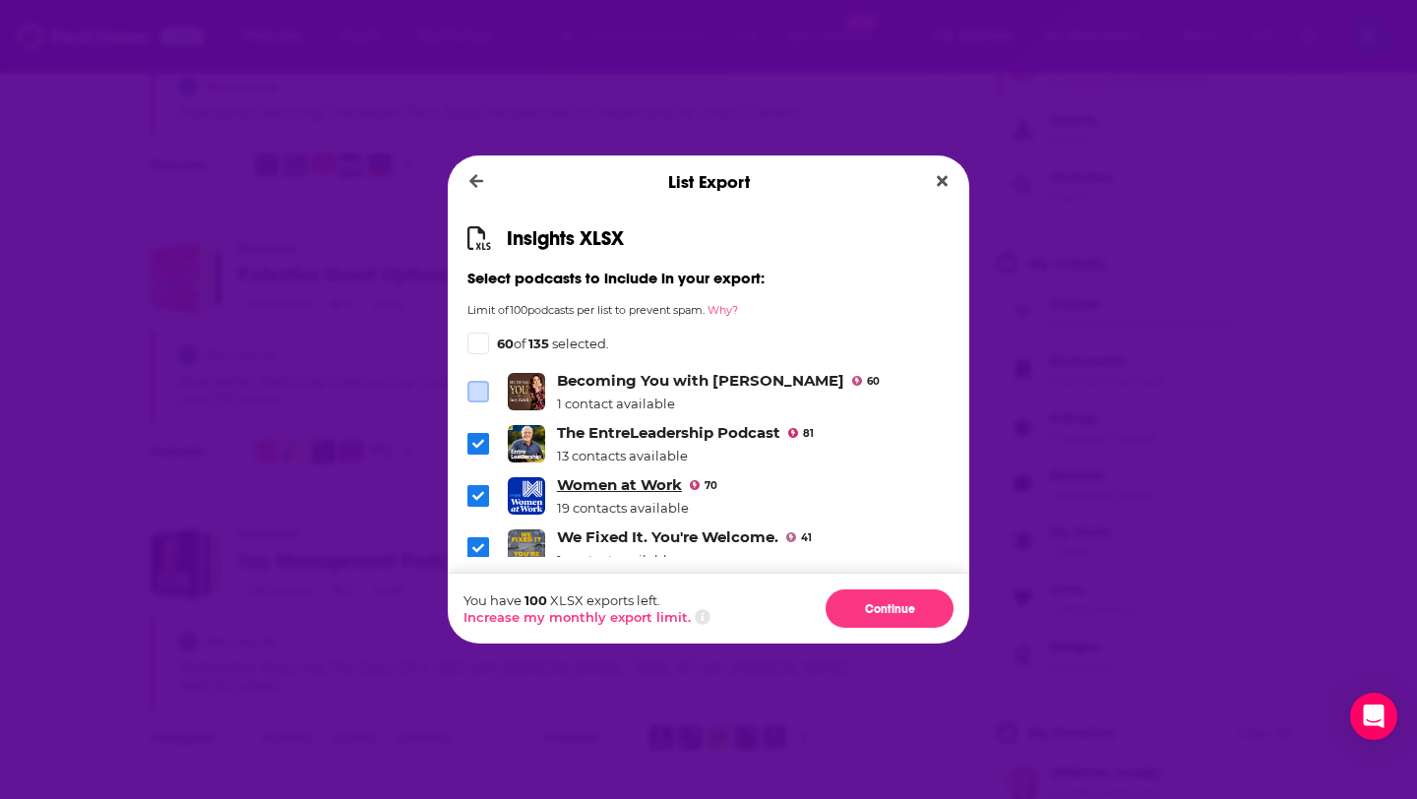
click at [587, 475] on link "Women at Work" at bounding box center [619, 484] width 125 height 19
click at [606, 528] on link "We Fixed It. You're Welcome." at bounding box center [667, 537] width 221 height 19
click at [478, 543] on icon "Dialog" at bounding box center [478, 547] width 12 height 9
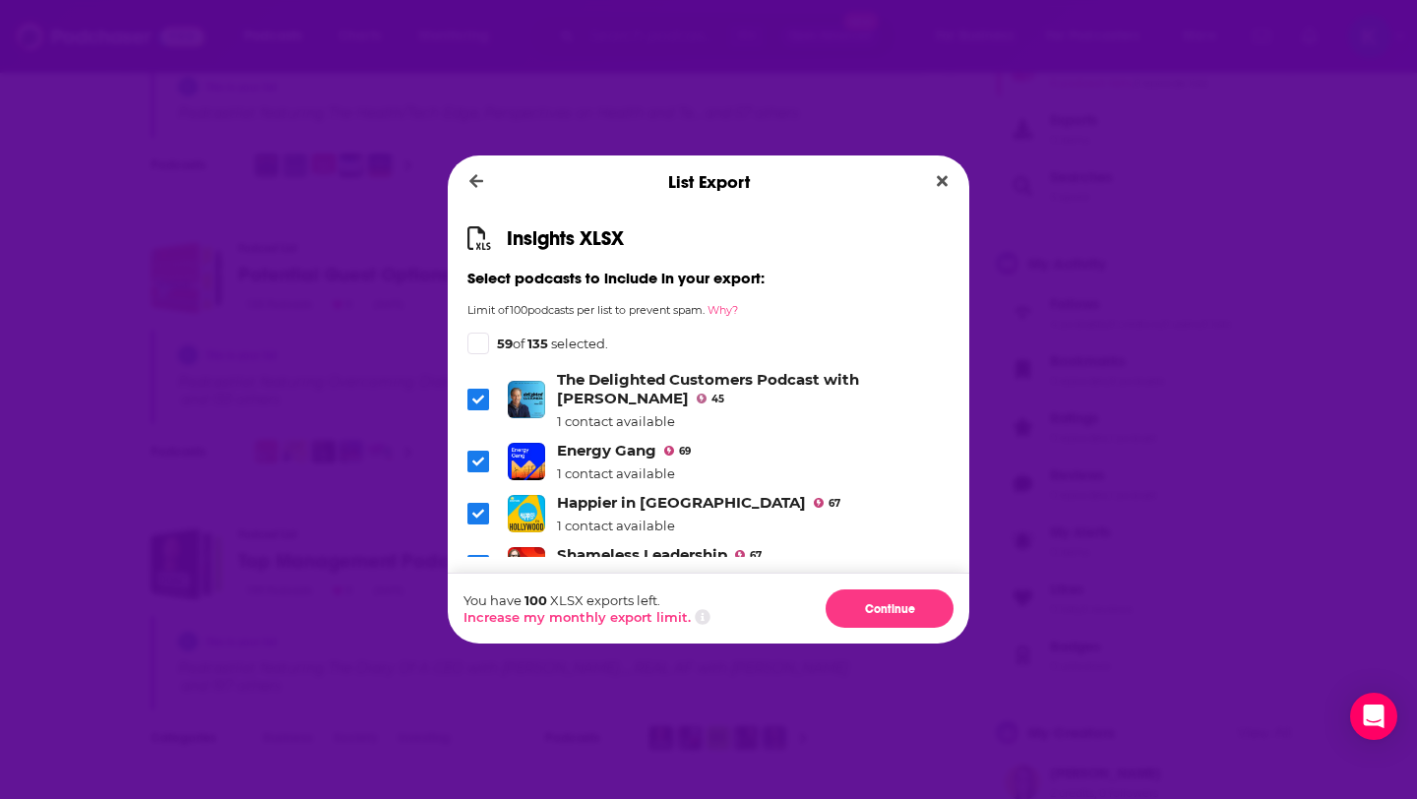
scroll to position [2332, 0]
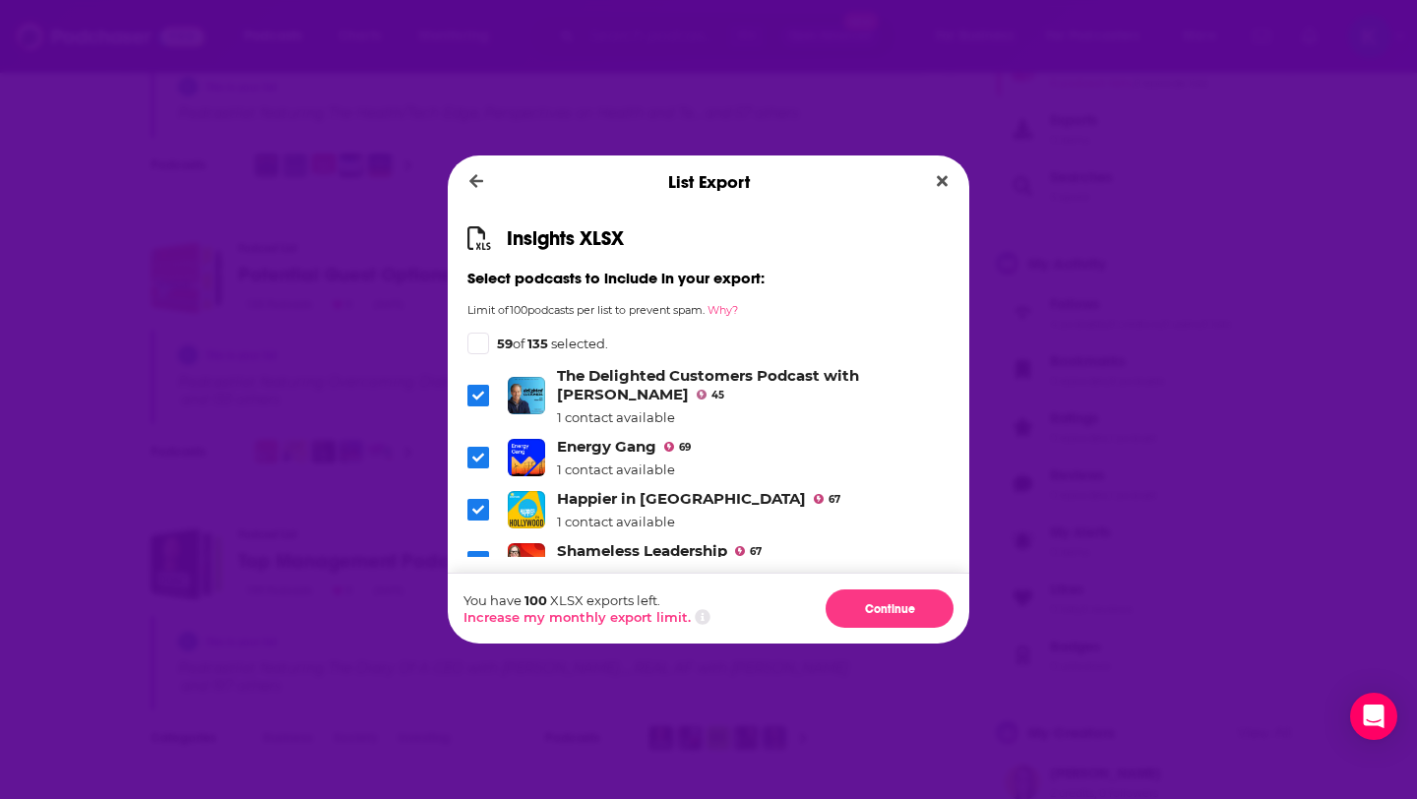
click at [479, 453] on icon "Dialog" at bounding box center [478, 457] width 12 height 9
click at [479, 504] on icon "Dialog" at bounding box center [478, 510] width 12 height 12
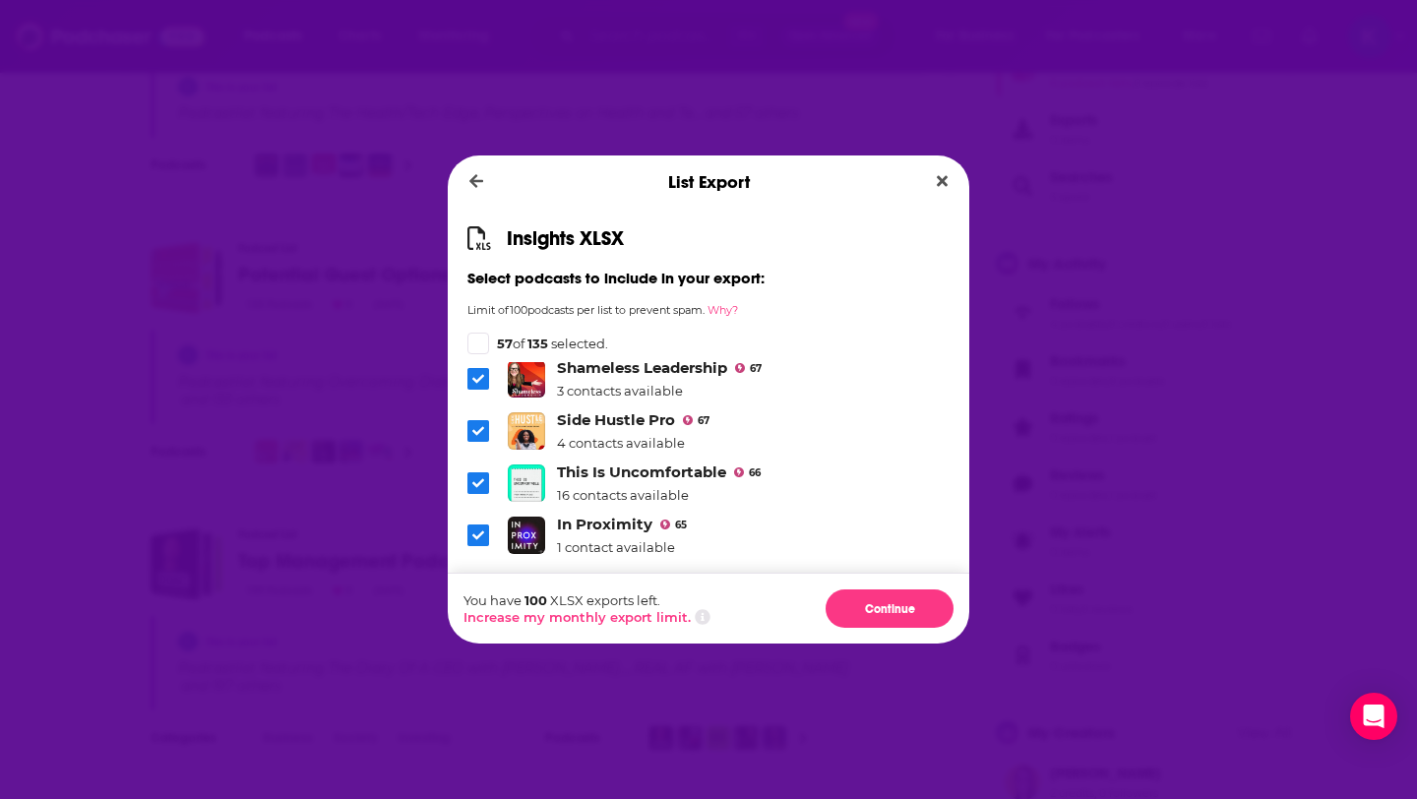
scroll to position [2523, 0]
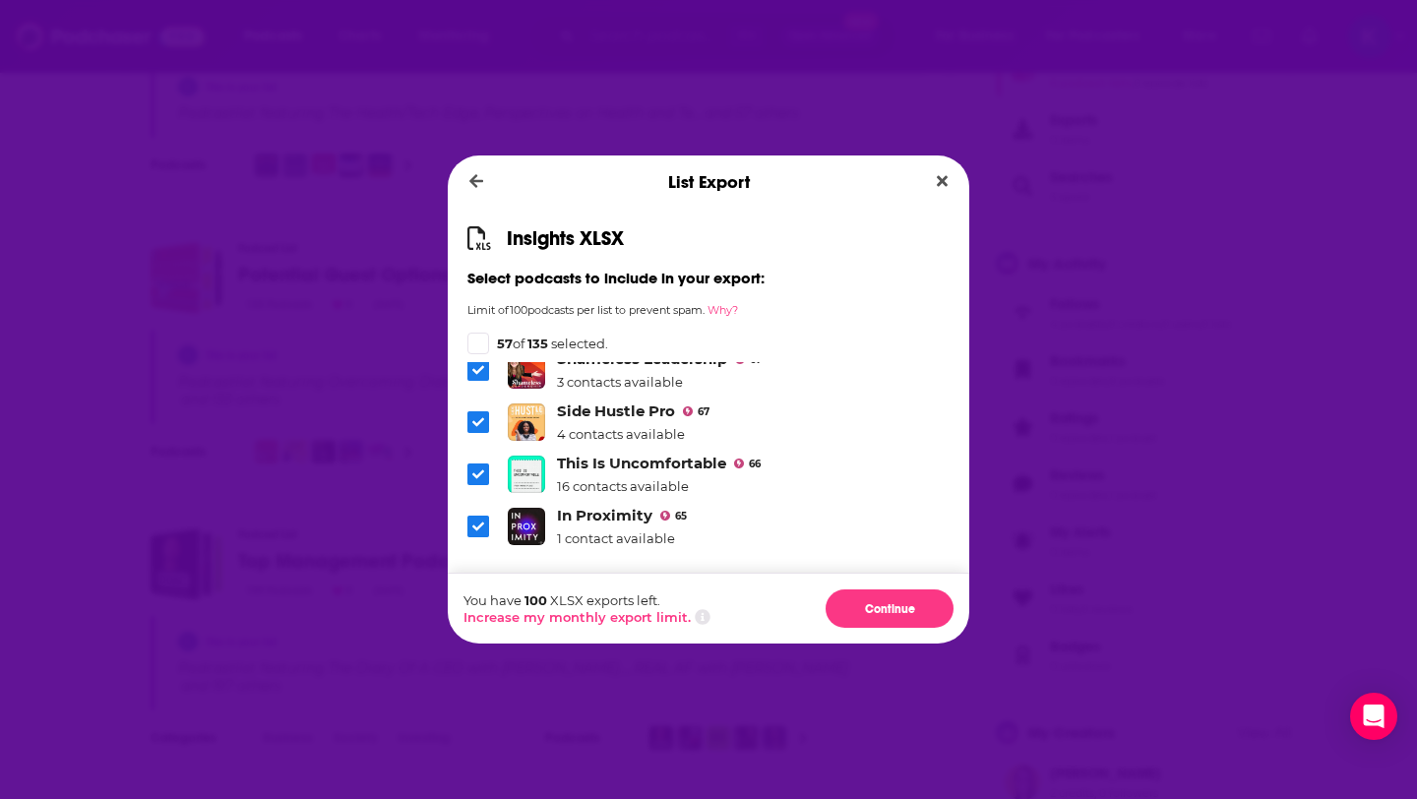
click at [476, 468] on icon "Dialog" at bounding box center [478, 474] width 12 height 12
click at [477, 521] on icon "Dialog" at bounding box center [478, 527] width 12 height 12
click at [705, 558] on link "A Podcast of One's Own with Julia Gillard" at bounding box center [736, 567] width 359 height 19
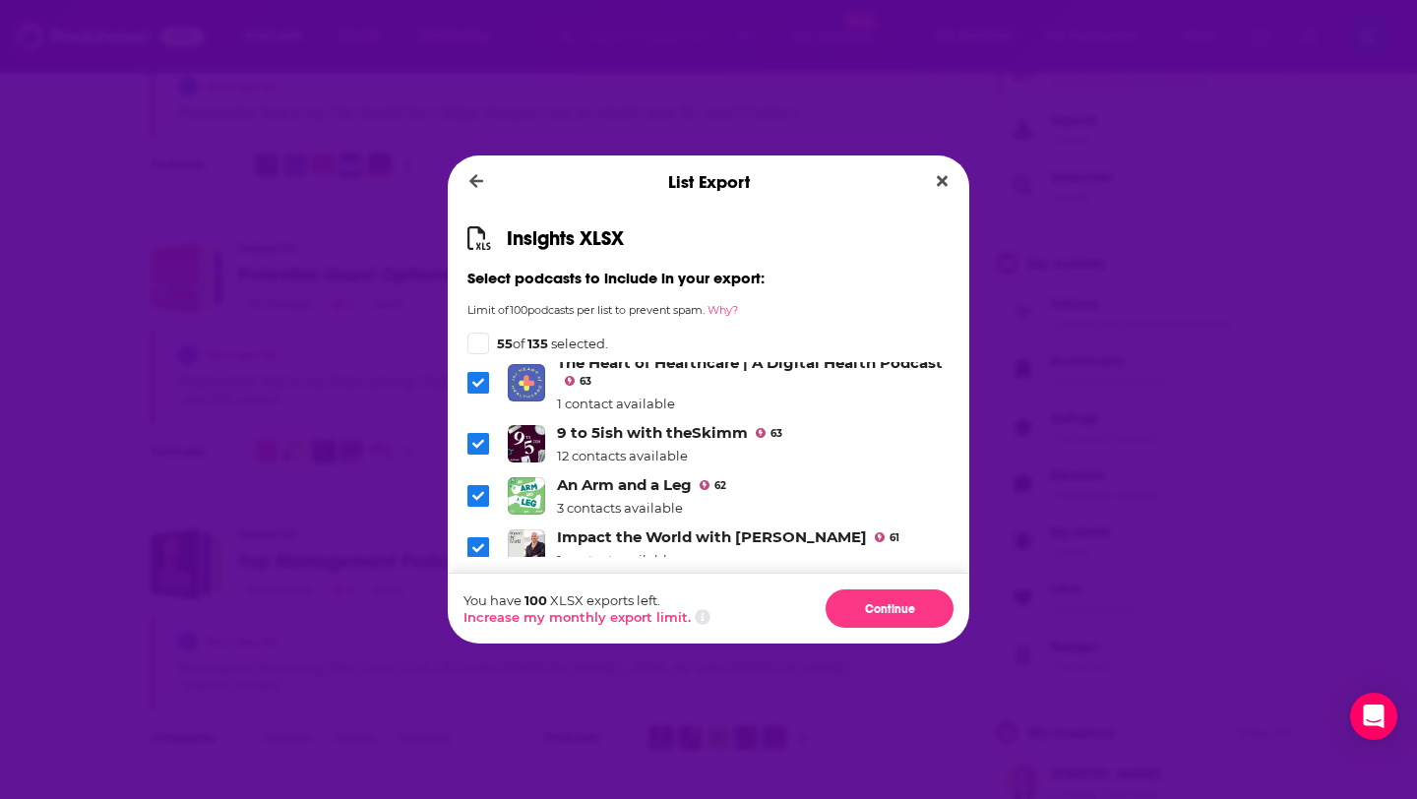
scroll to position [2918, 0]
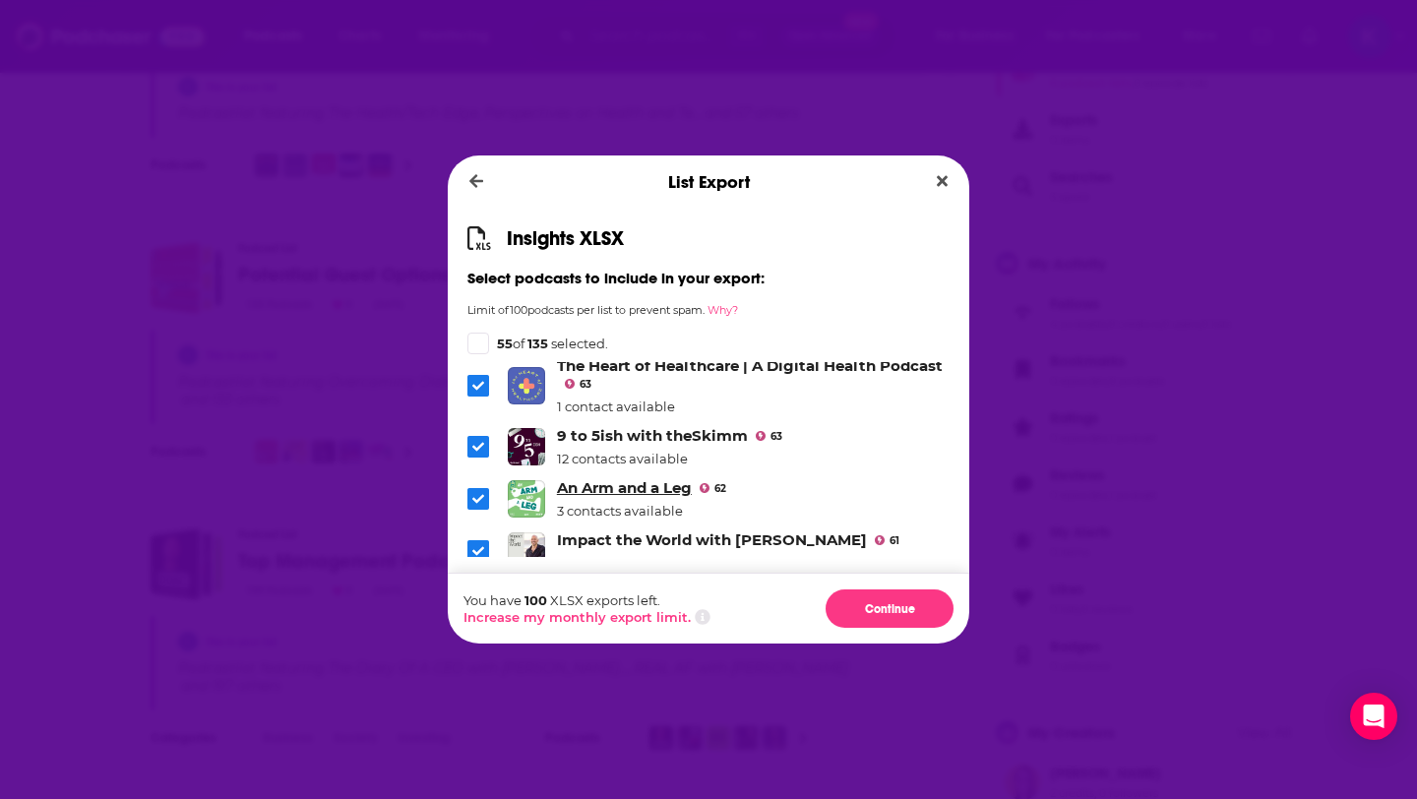
click at [603, 478] on link "An Arm and a Leg" at bounding box center [624, 487] width 135 height 19
click at [601, 530] on link "Impact the World with Lee Harris" at bounding box center [712, 539] width 310 height 19
click at [609, 583] on link "Background Briefing with Ian Masters" at bounding box center [725, 592] width 337 height 19
click at [476, 597] on icon "Dialog" at bounding box center [478, 603] width 12 height 12
click at [478, 493] on icon "Dialog" at bounding box center [478, 499] width 12 height 12
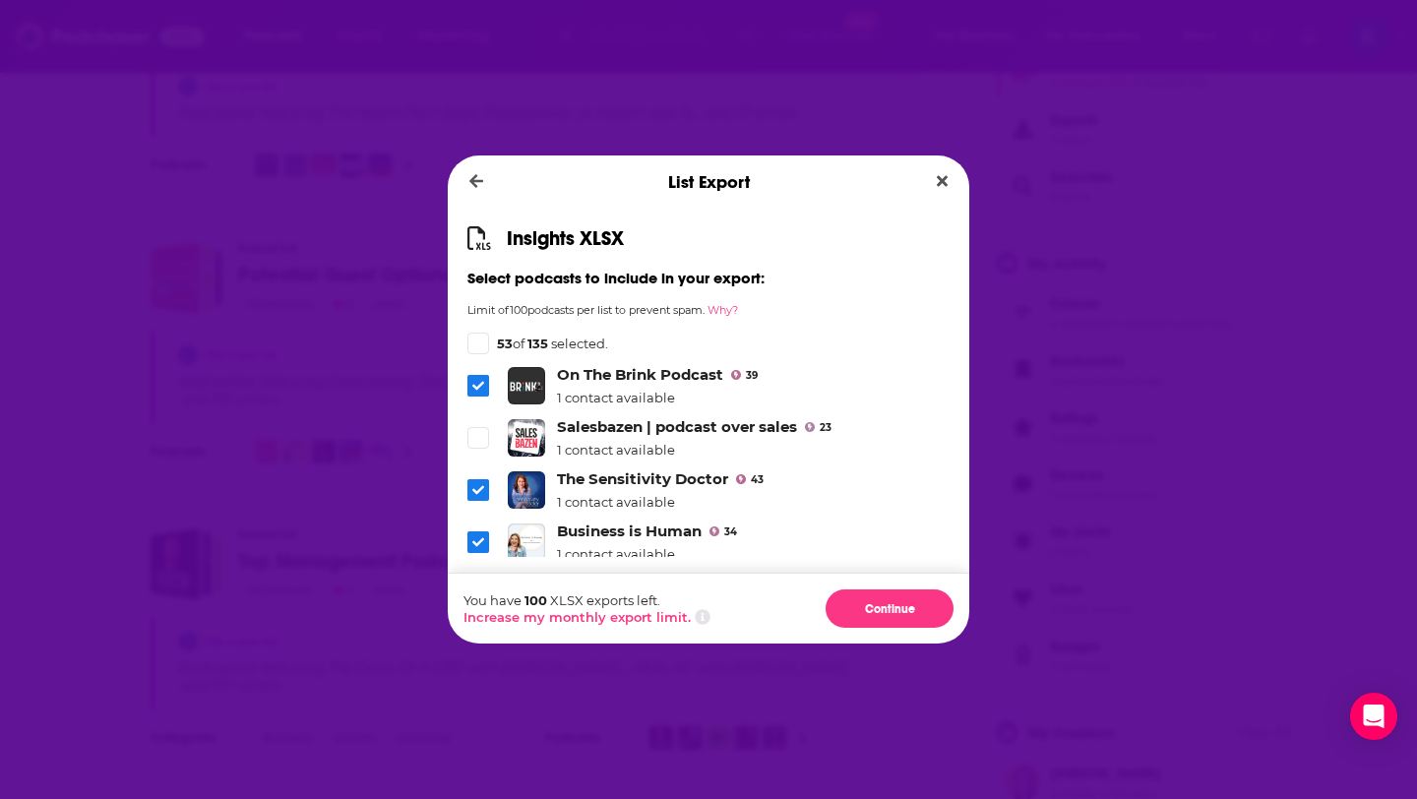
scroll to position [444, 0]
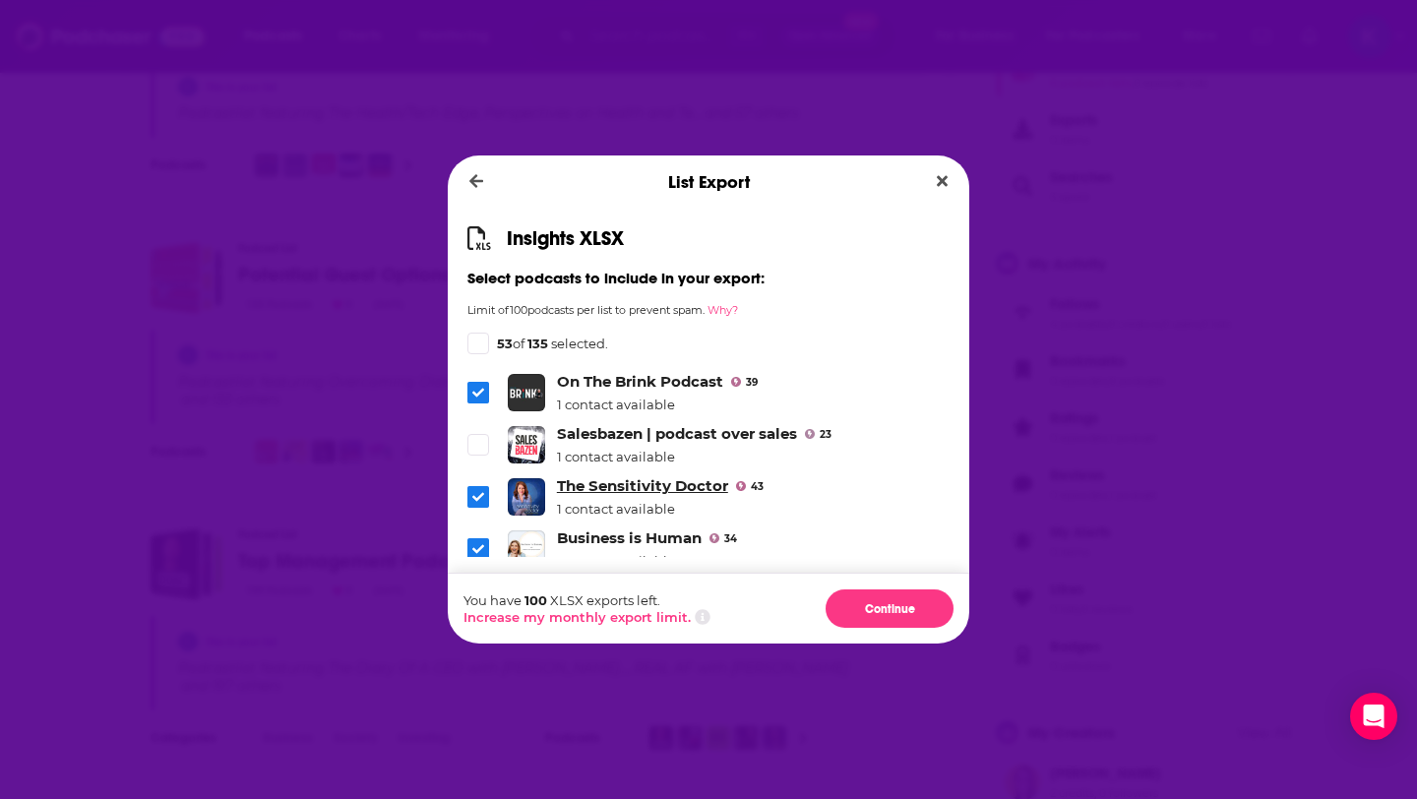
click at [678, 476] on link "The Sensitivity Doctor" at bounding box center [642, 485] width 171 height 19
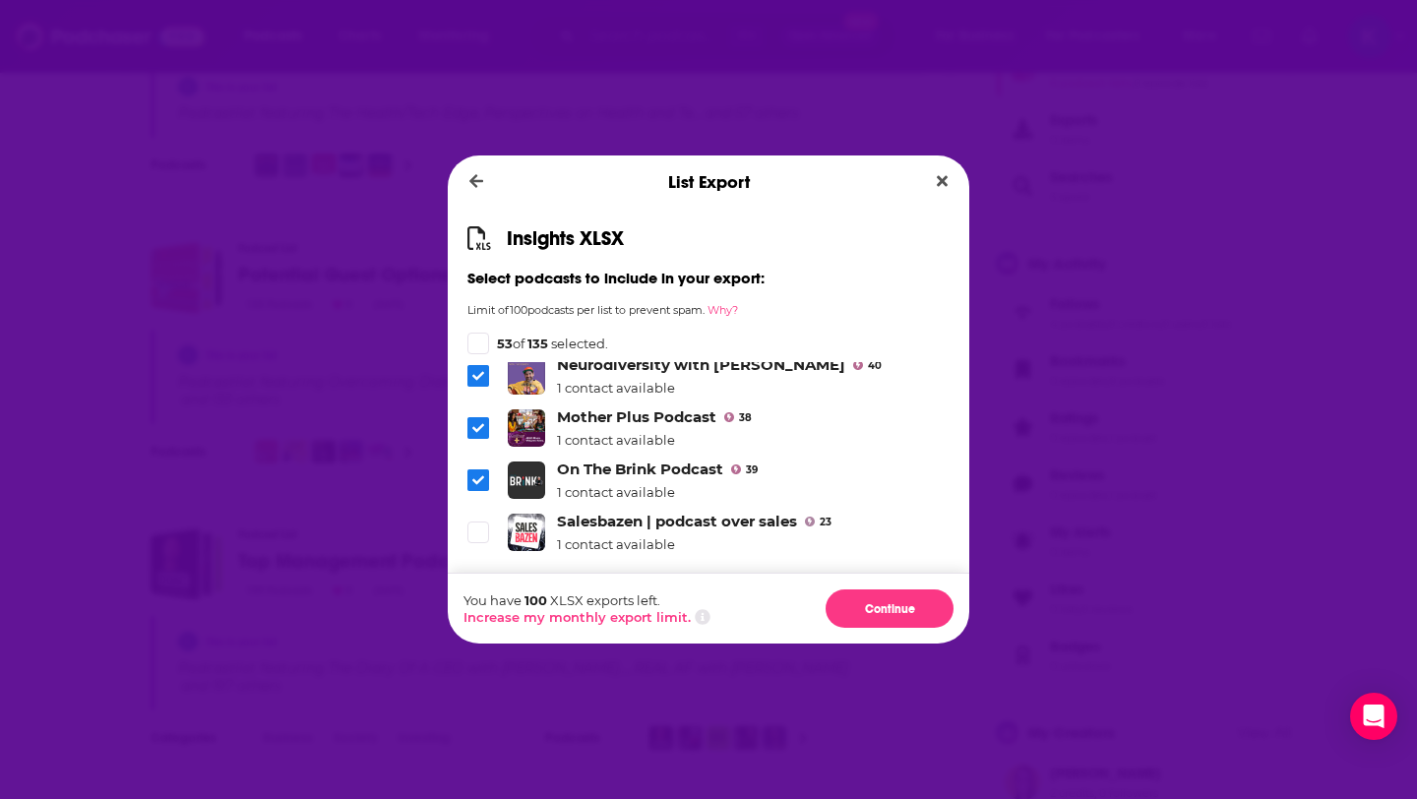
scroll to position [353, 0]
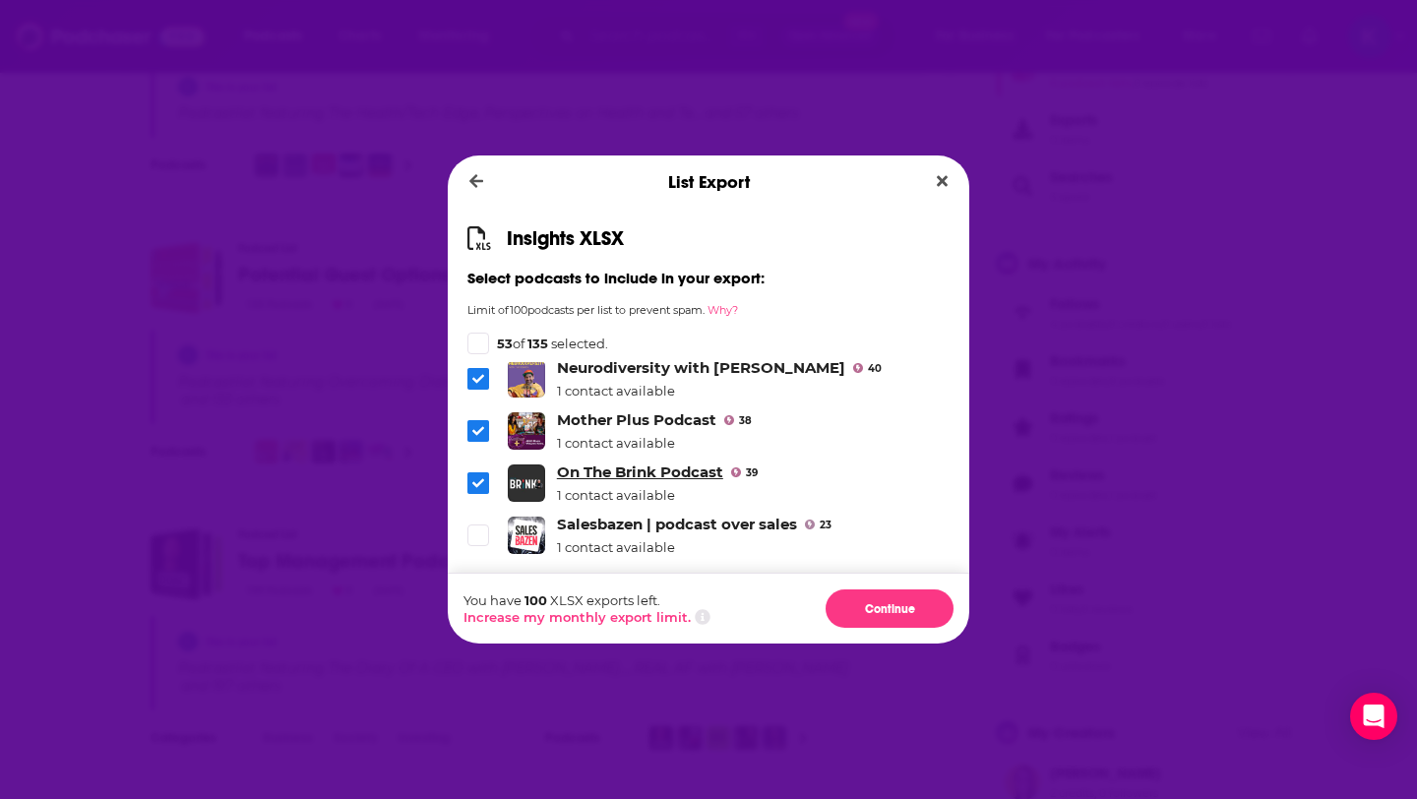
click at [680, 463] on link "On The Brink Podcast" at bounding box center [640, 472] width 166 height 19
click at [679, 410] on link "Mother Plus Podcast" at bounding box center [636, 419] width 159 height 19
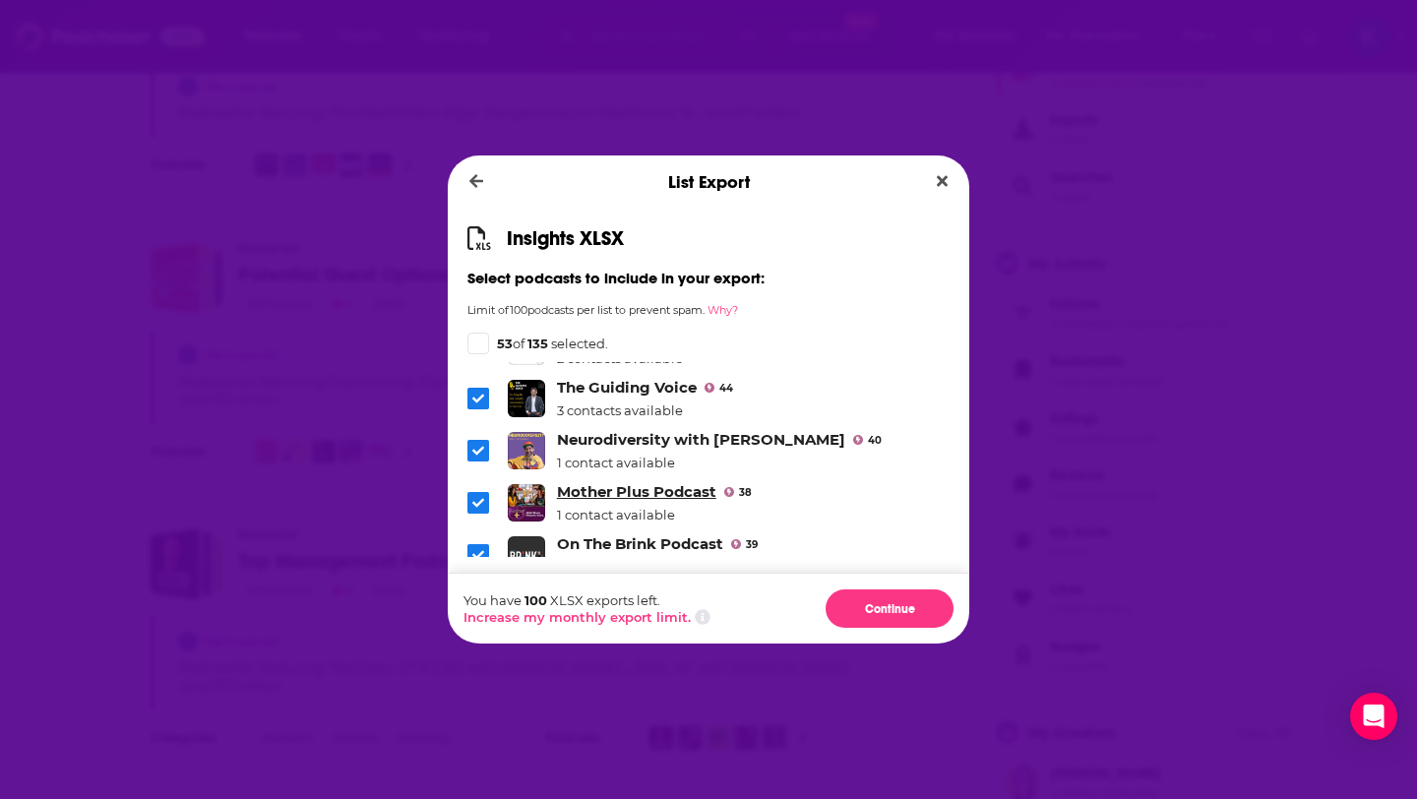
scroll to position [280, 0]
click at [479, 494] on span "Dialog" at bounding box center [478, 505] width 22 height 22
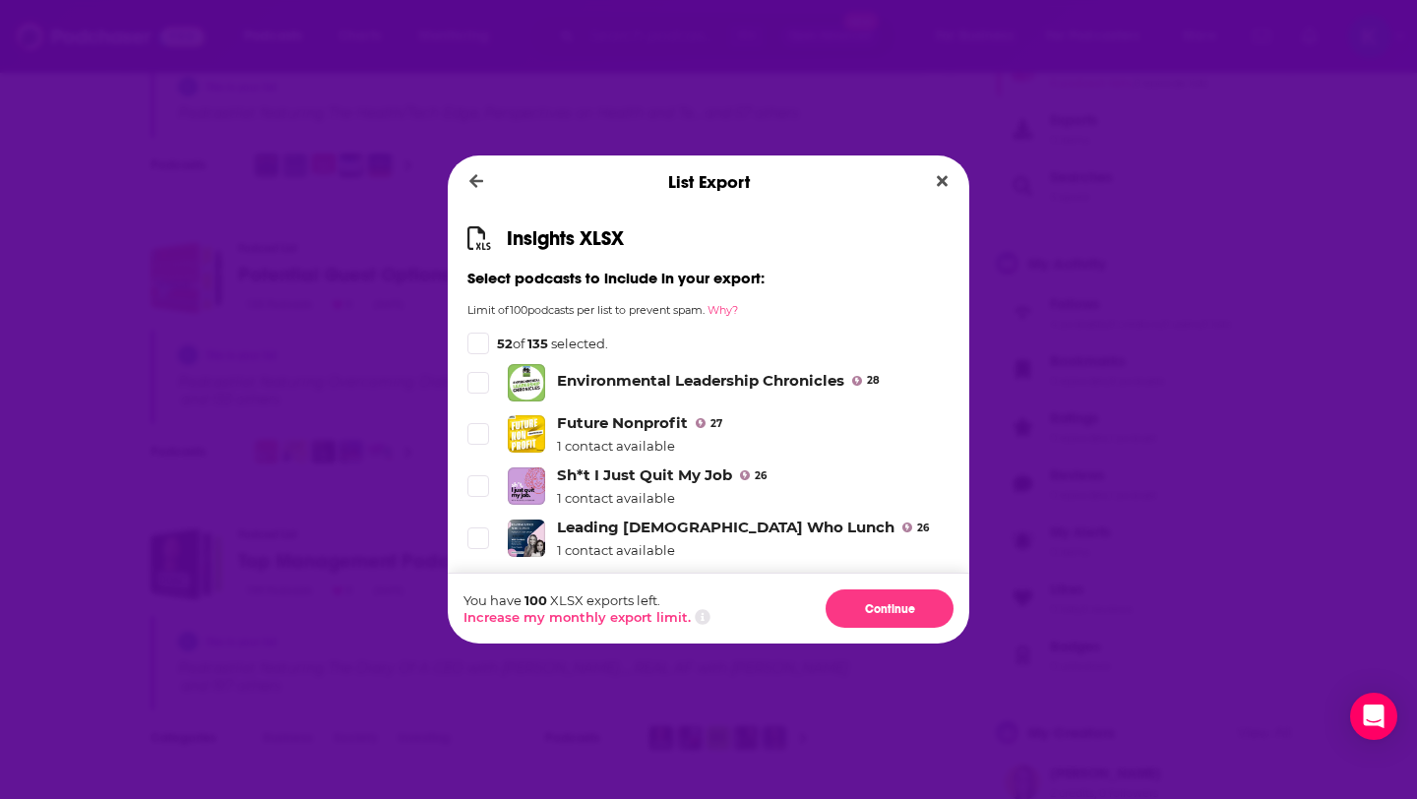
scroll to position [7172, 0]
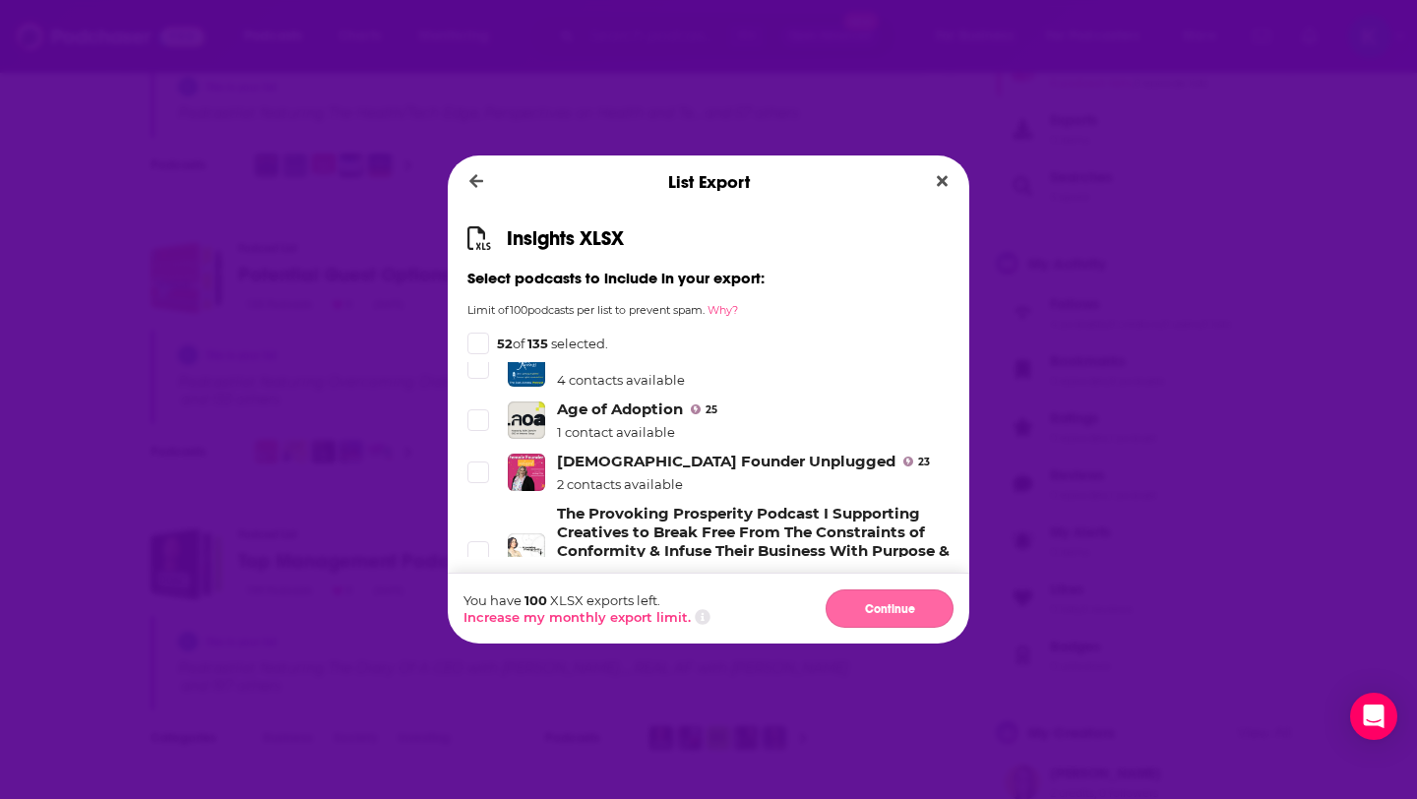
click at [882, 609] on button "Continue" at bounding box center [890, 609] width 128 height 38
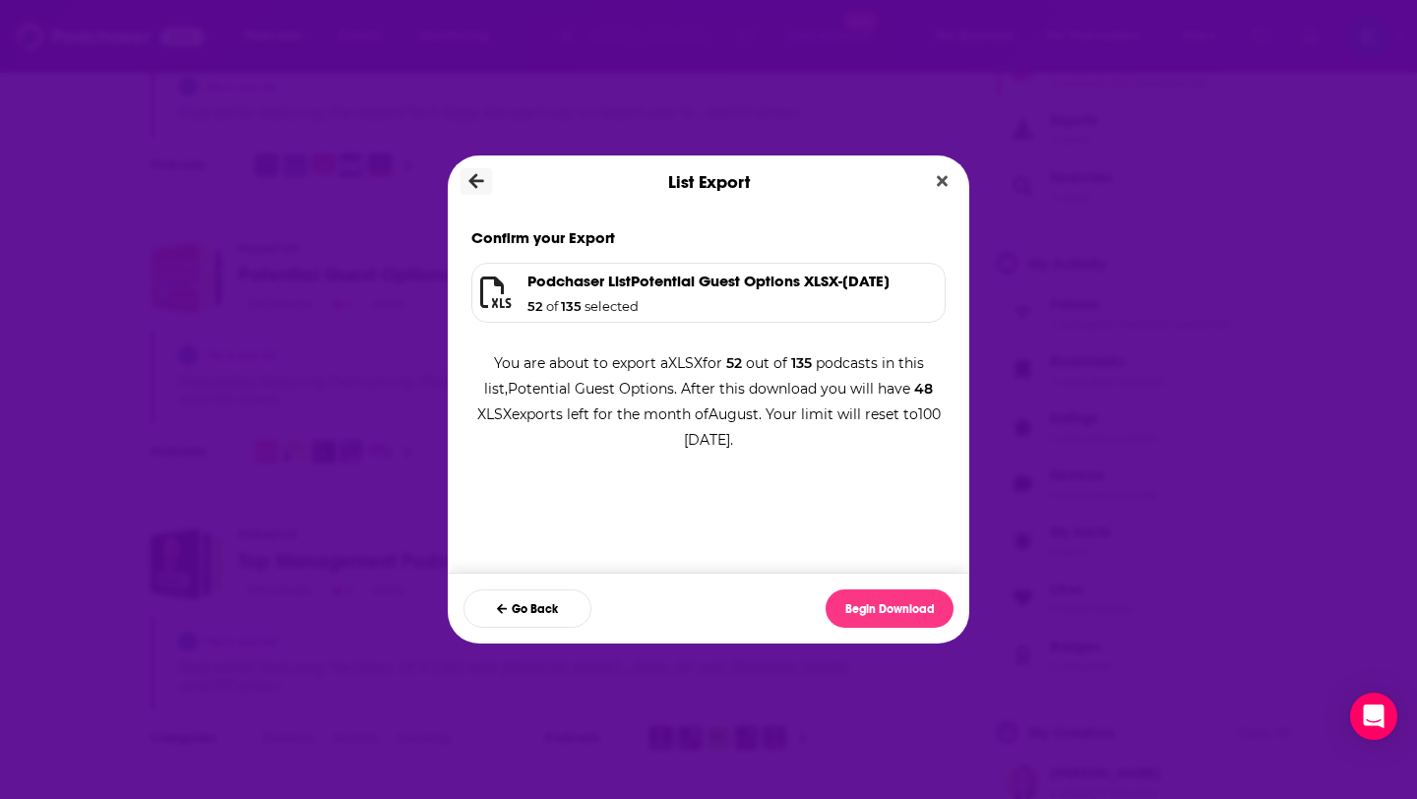
click at [473, 182] on icon "Dialog" at bounding box center [476, 181] width 15 height 15
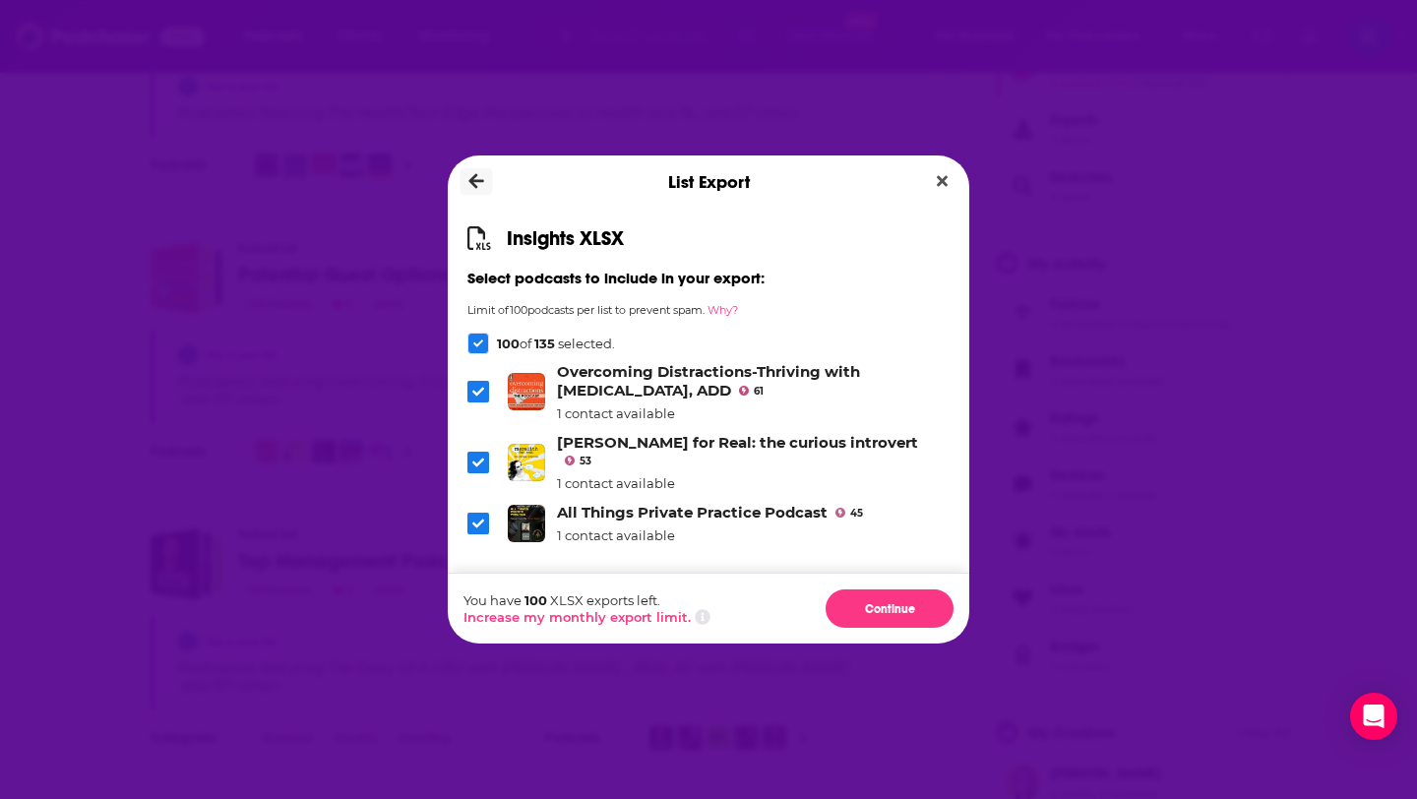
click at [473, 182] on icon "Dialog" at bounding box center [476, 181] width 15 height 15
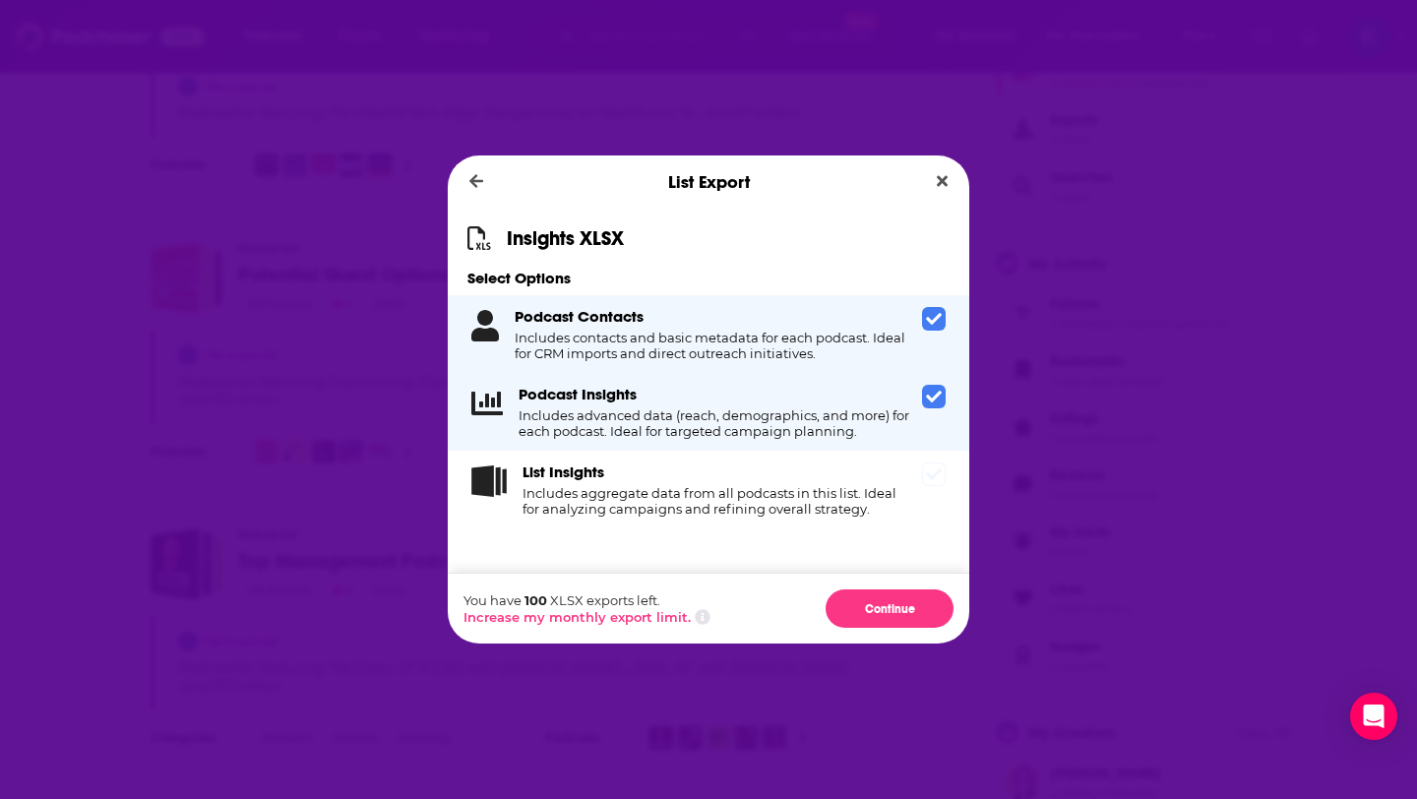
click at [933, 485] on span "Dialog" at bounding box center [934, 475] width 24 height 24
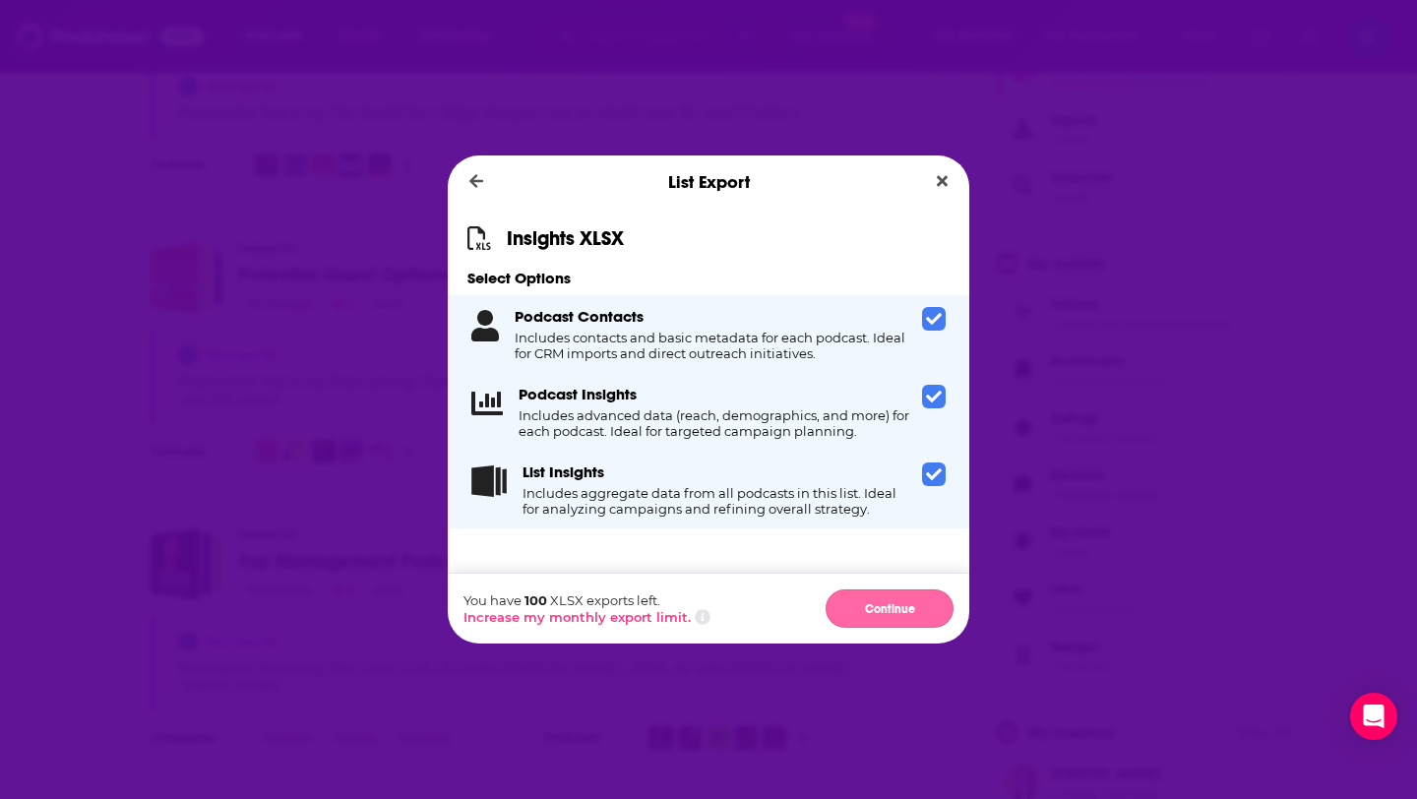
click at [898, 600] on button "Continue" at bounding box center [890, 609] width 128 height 38
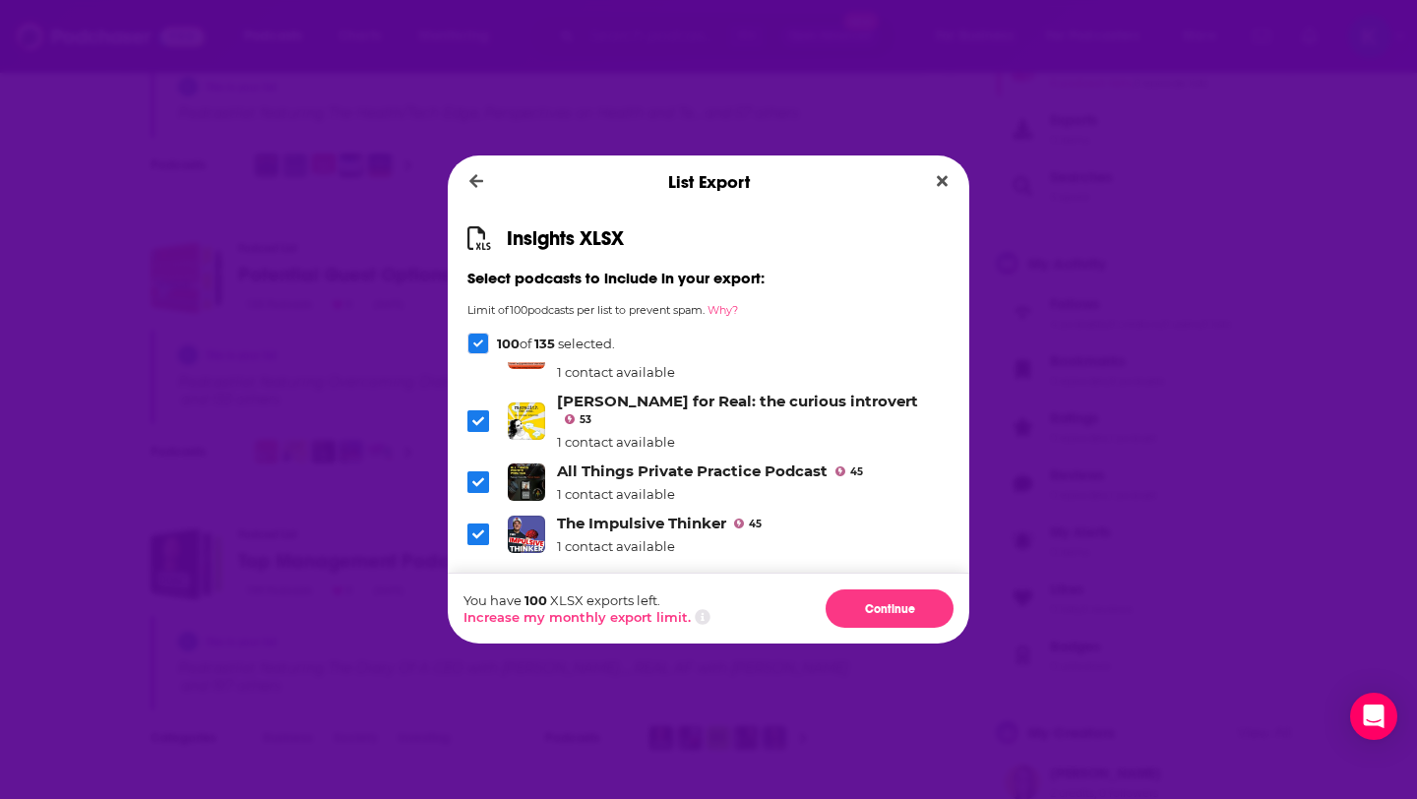
scroll to position [57, 0]
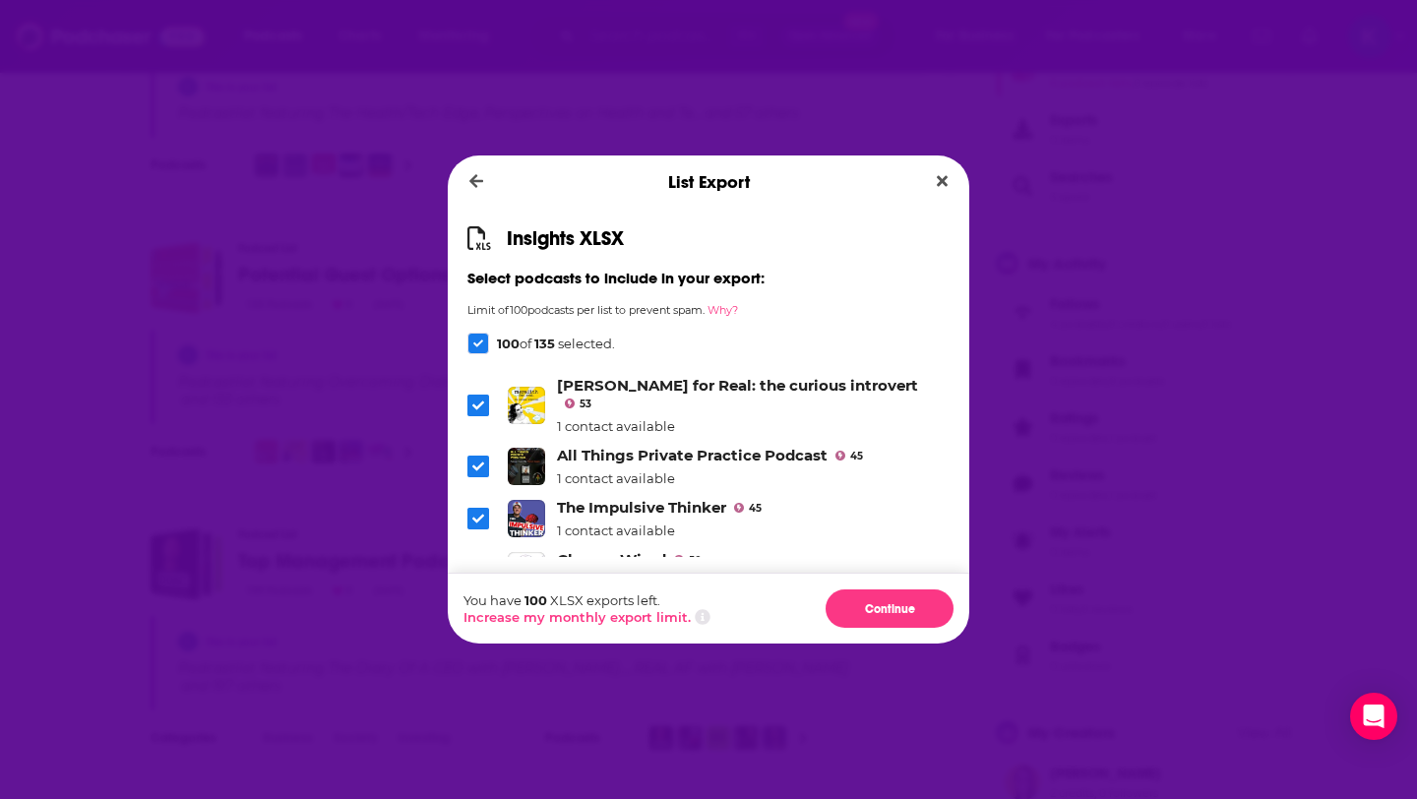
click at [482, 461] on icon "Dialog" at bounding box center [478, 467] width 12 height 12
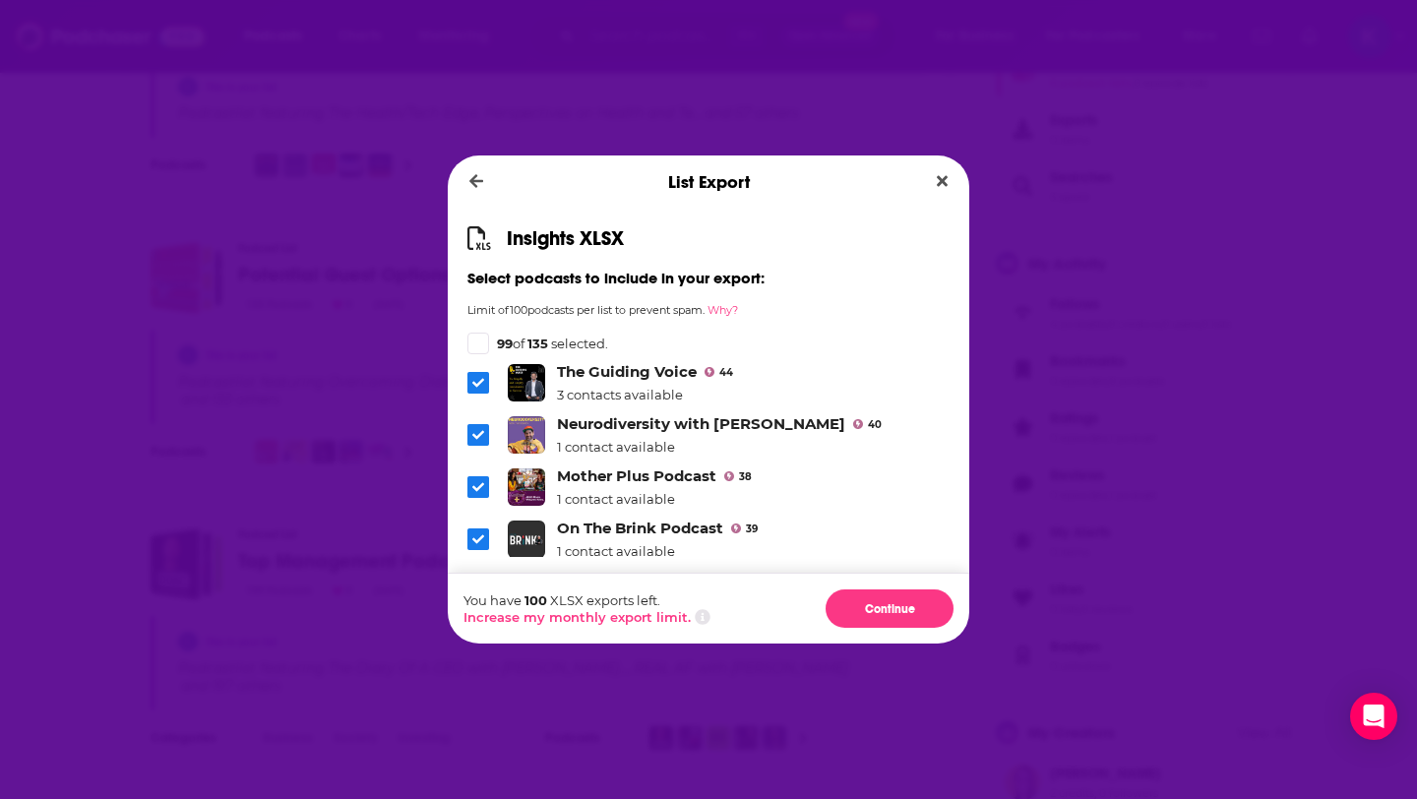
scroll to position [309, 0]
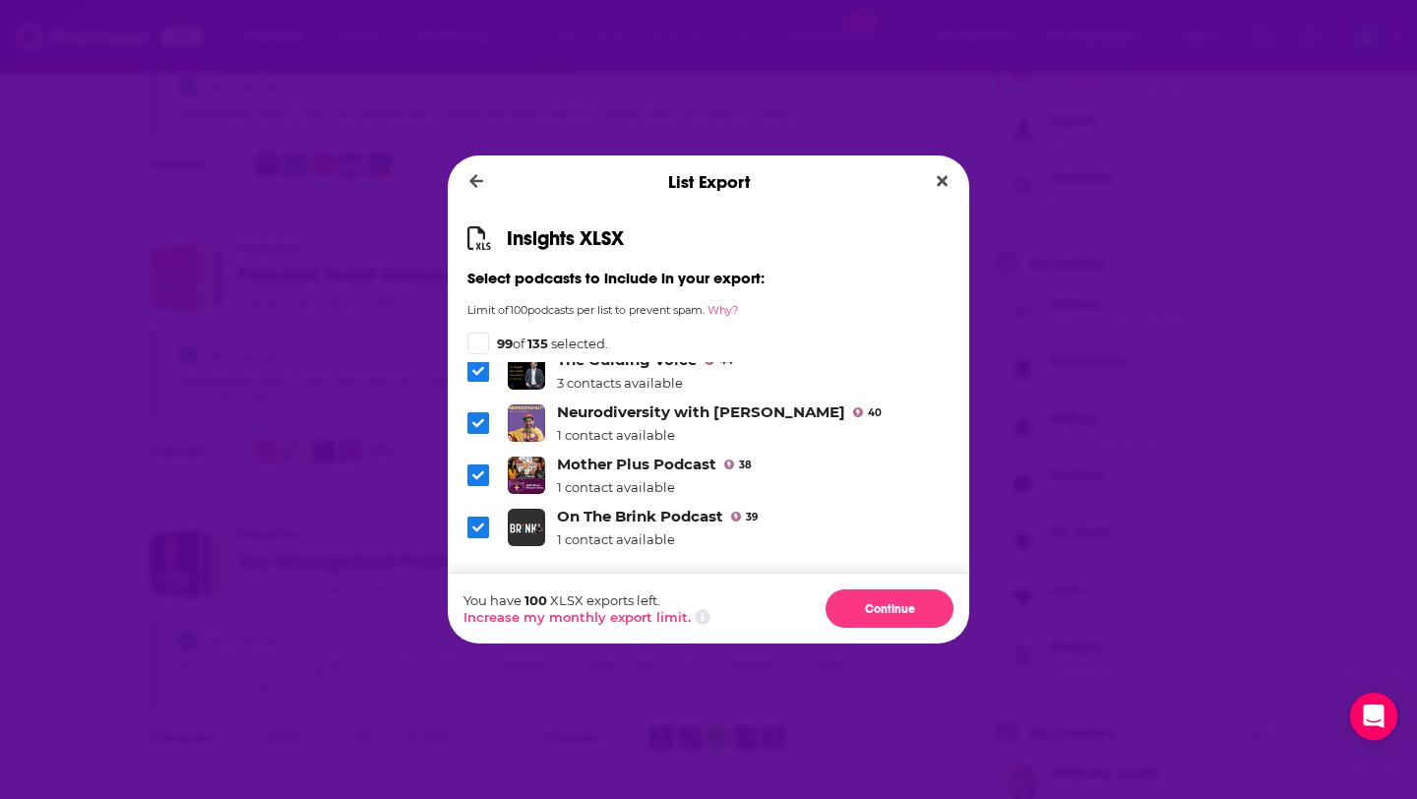
click at [475, 469] on icon "Dialog" at bounding box center [478, 475] width 12 height 12
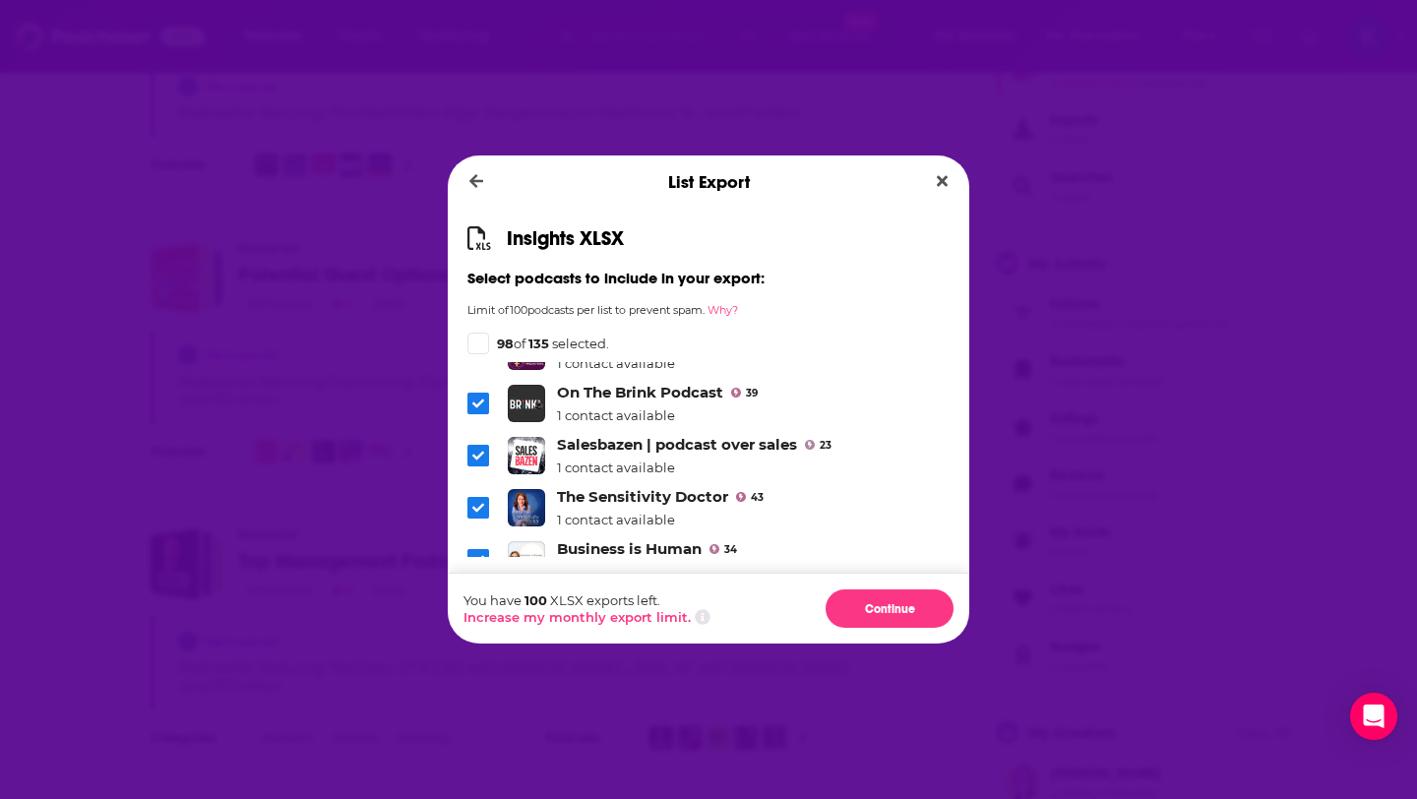
scroll to position [440, 0]
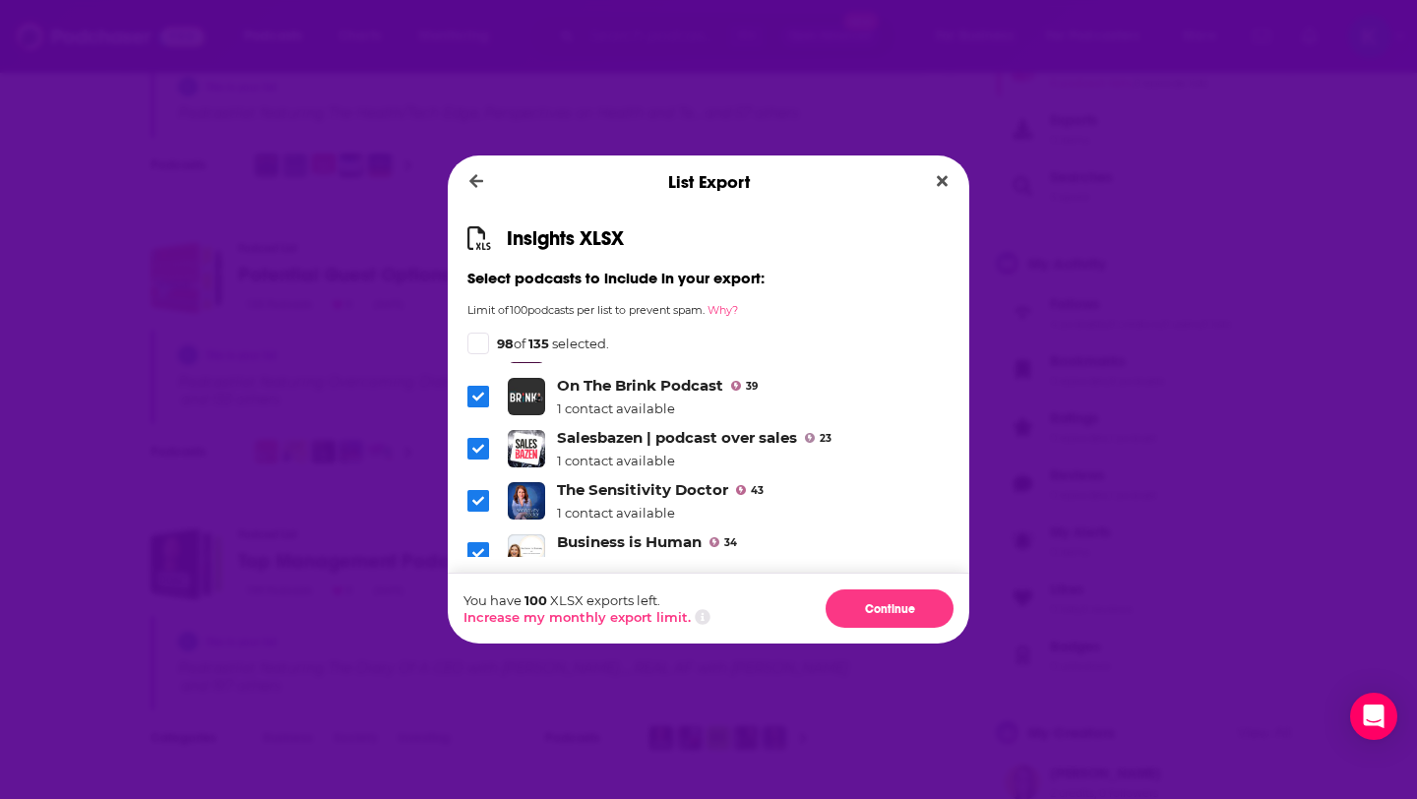
click at [472, 443] on icon "Dialog" at bounding box center [478, 449] width 12 height 12
click at [475, 495] on icon "Dialog" at bounding box center [478, 501] width 12 height 12
click at [476, 542] on span "Dialog" at bounding box center [478, 553] width 22 height 22
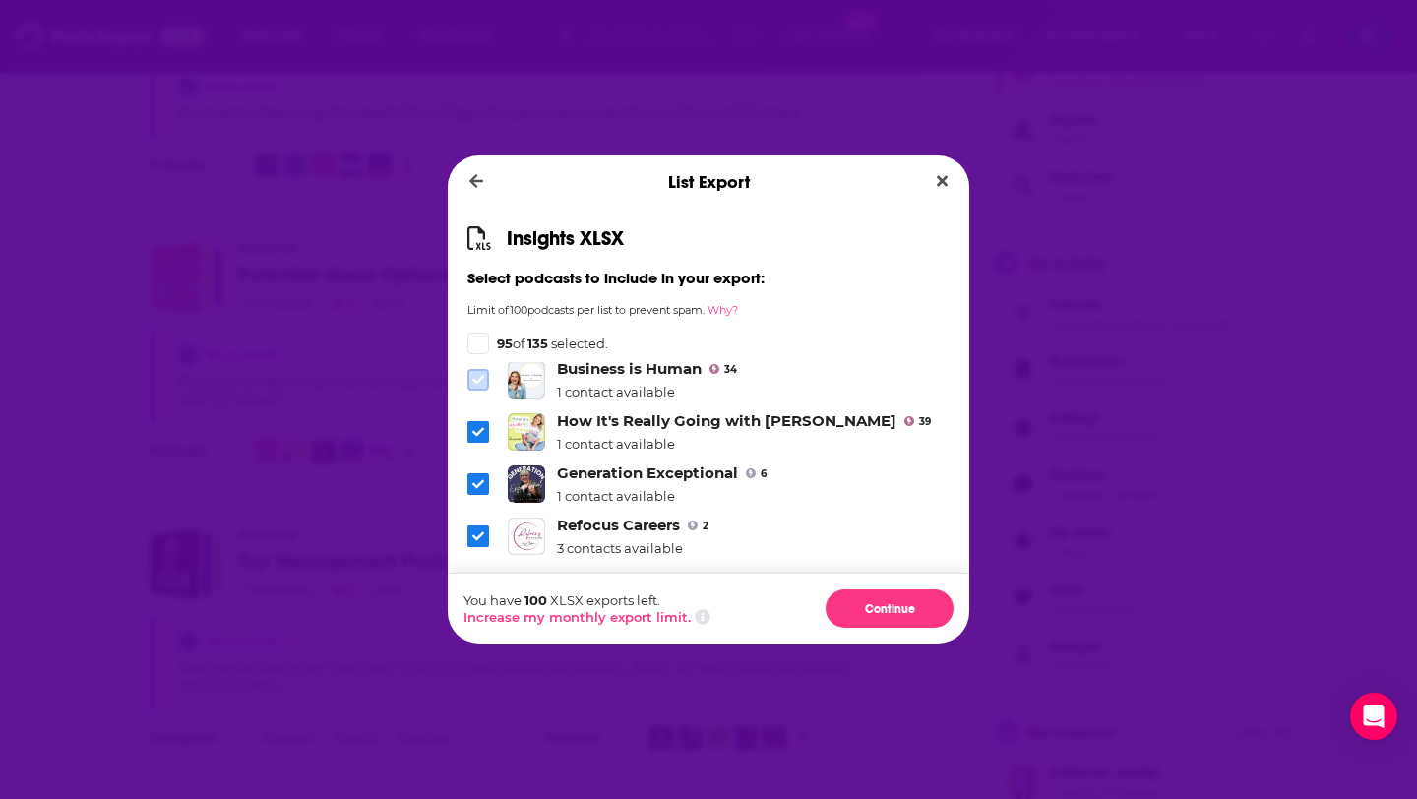
scroll to position [612, 0]
click at [481, 480] on icon "Dialog" at bounding box center [478, 484] width 12 height 9
click at [476, 532] on icon "Dialog" at bounding box center [478, 536] width 12 height 9
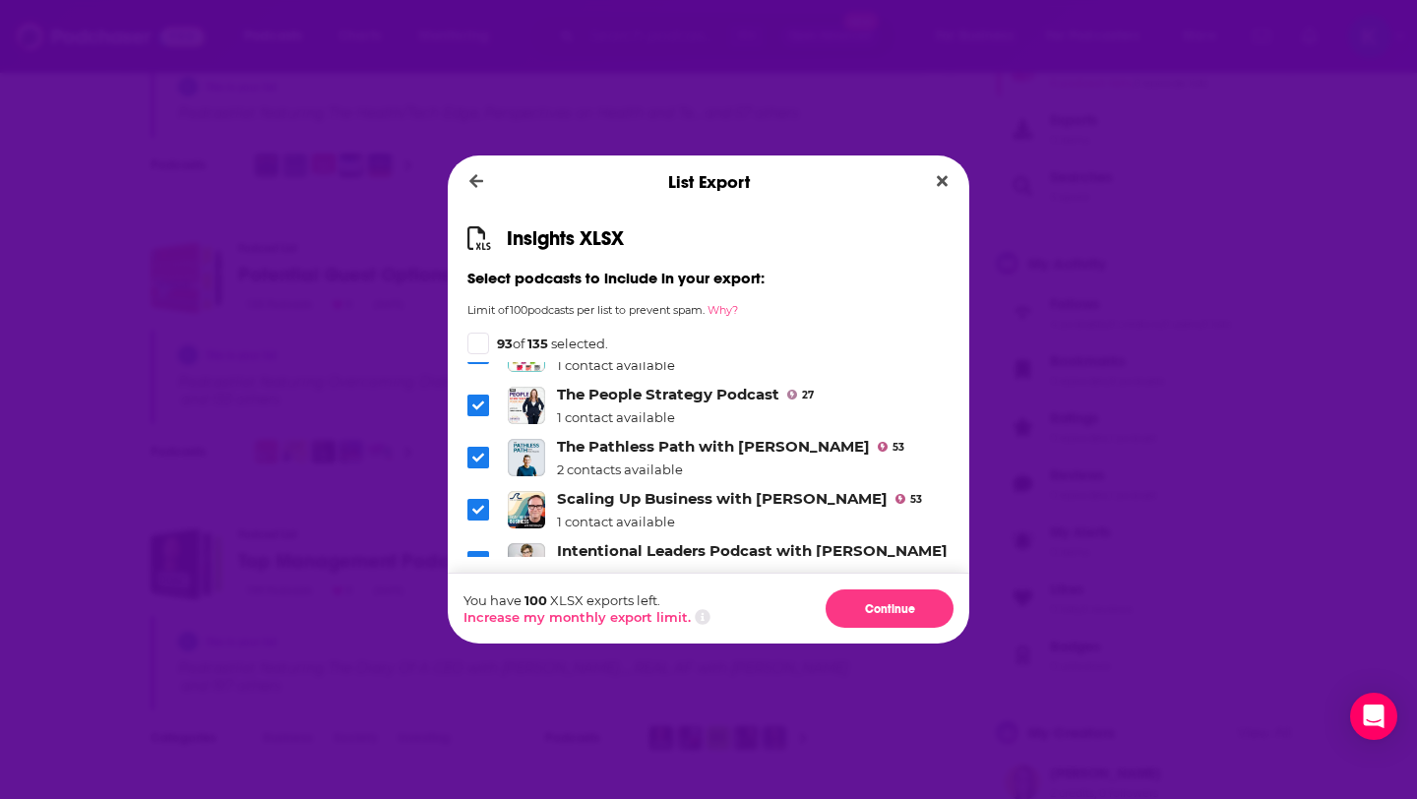
scroll to position [1140, 0]
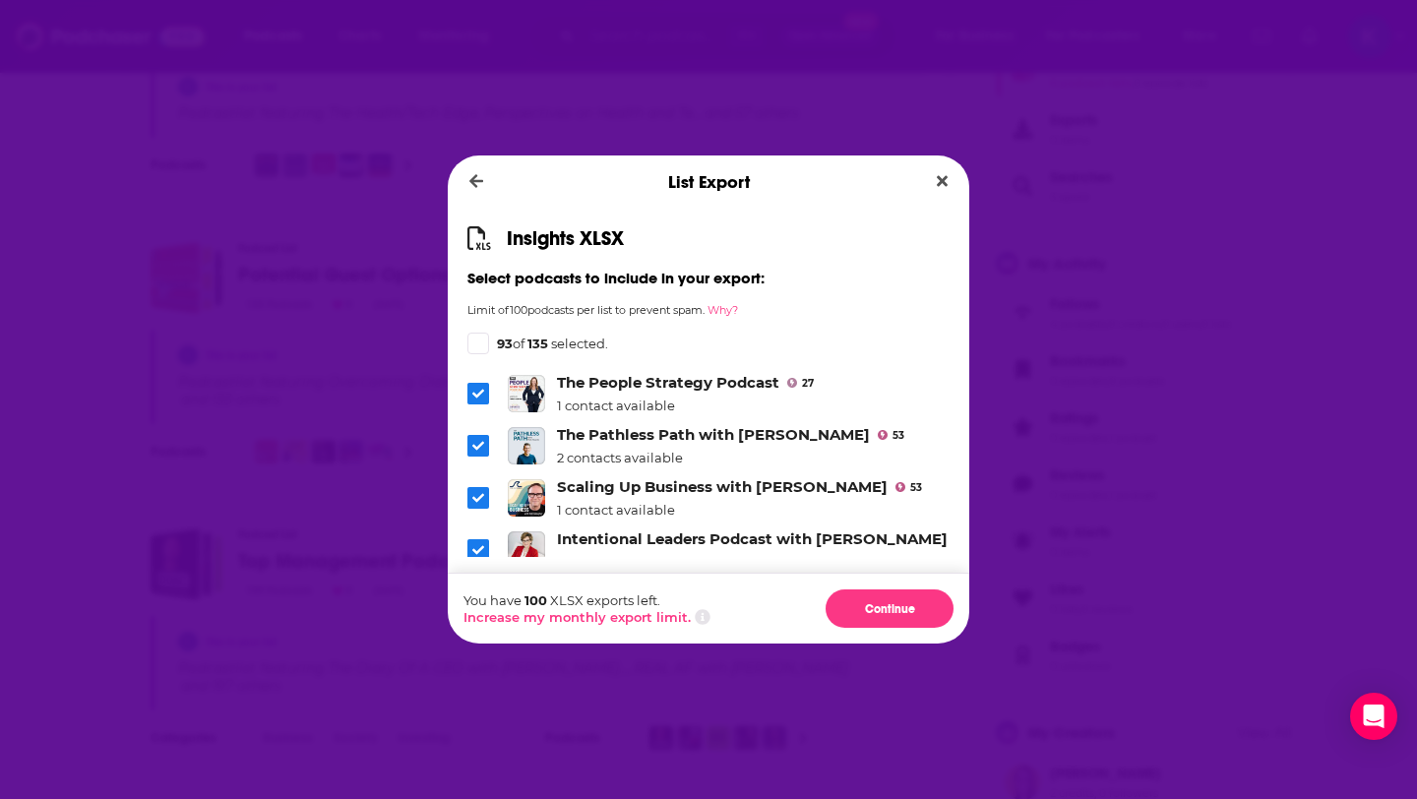
click at [479, 493] on icon "Dialog" at bounding box center [478, 497] width 12 height 9
click at [485, 489] on span "Dialog" at bounding box center [478, 498] width 18 height 18
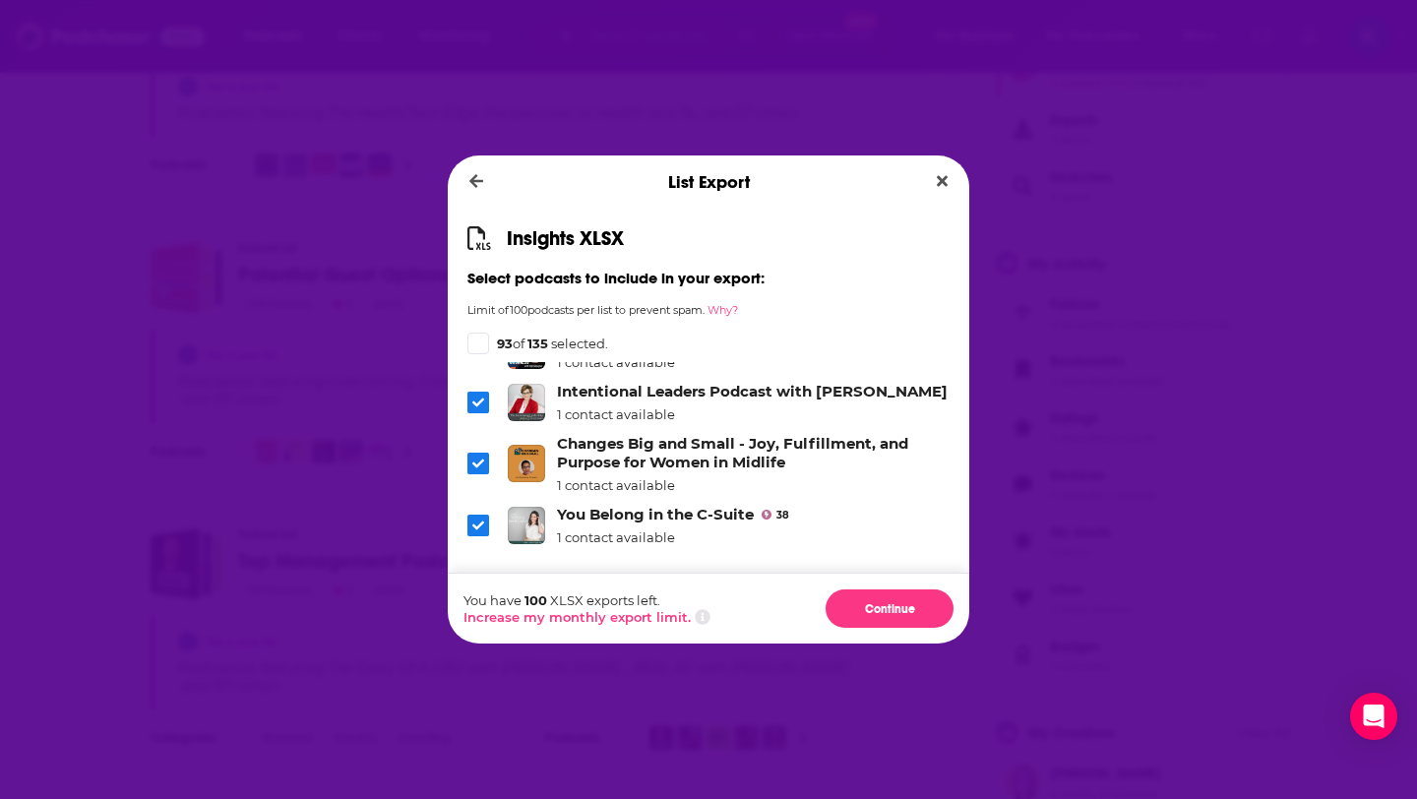
scroll to position [1293, 0]
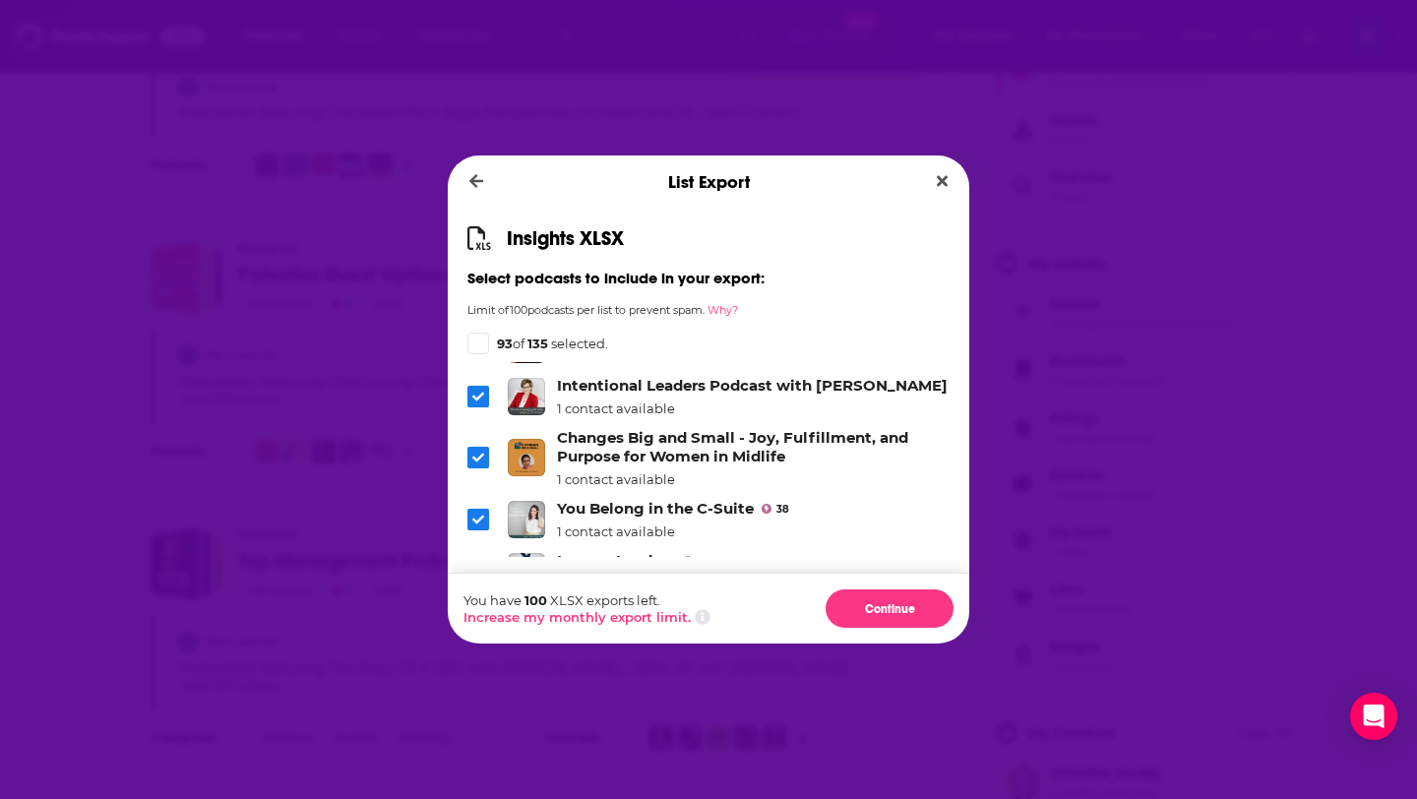
click at [479, 452] on icon "Dialog" at bounding box center [478, 458] width 12 height 12
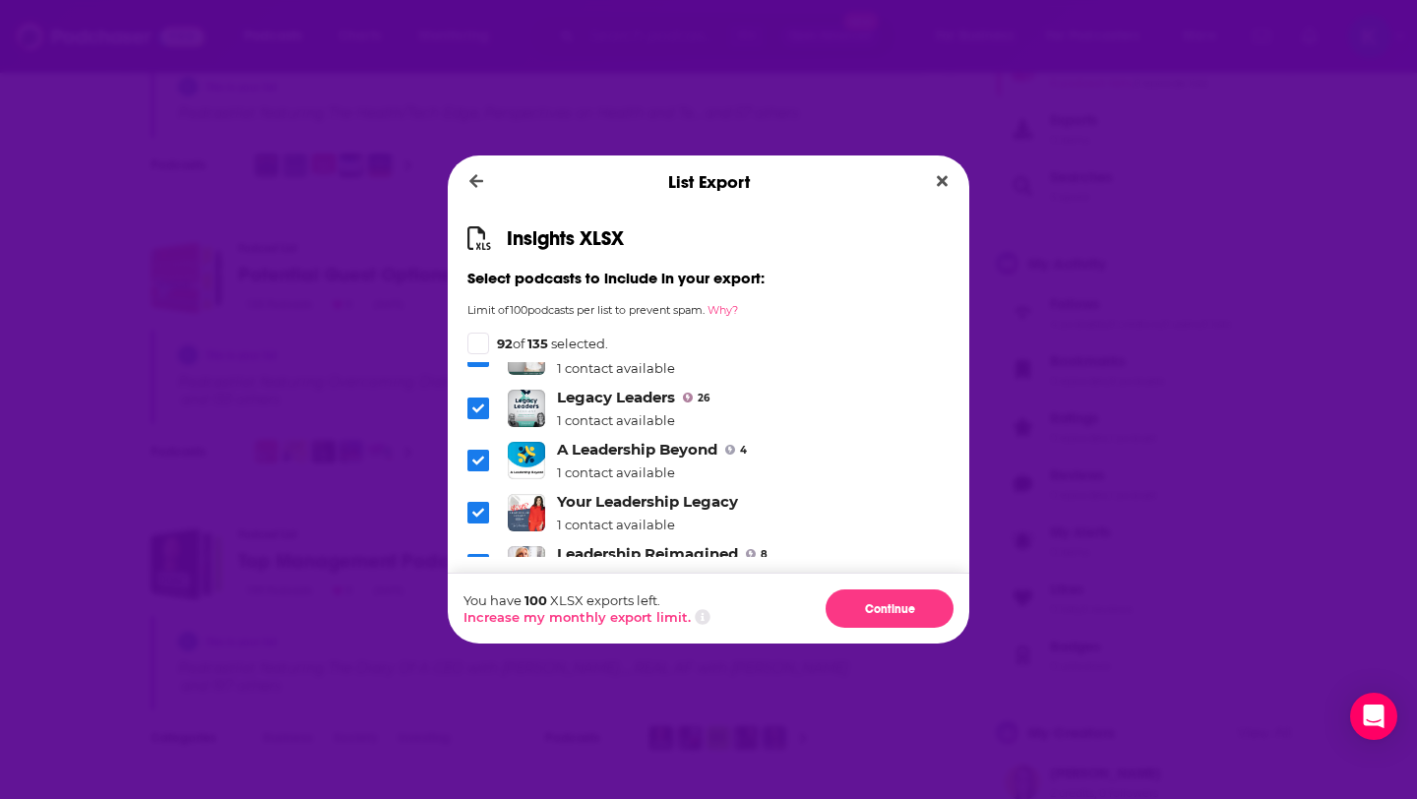
scroll to position [1458, 0]
click at [475, 454] on icon "Dialog" at bounding box center [478, 460] width 12 height 12
click at [483, 501] on span "Dialog" at bounding box center [478, 512] width 22 height 22
click at [483, 558] on icon "Dialog" at bounding box center [478, 564] width 12 height 12
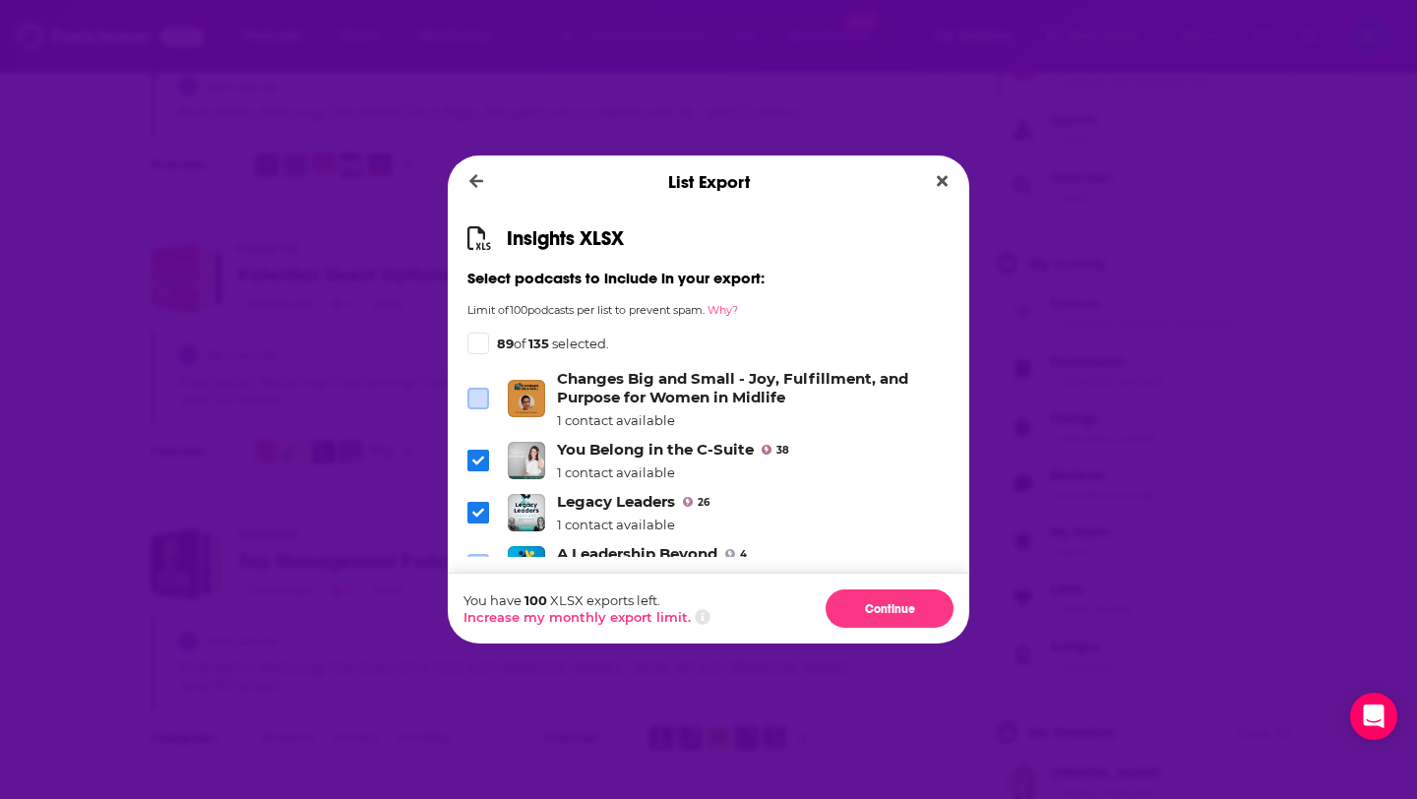
scroll to position [1339, 0]
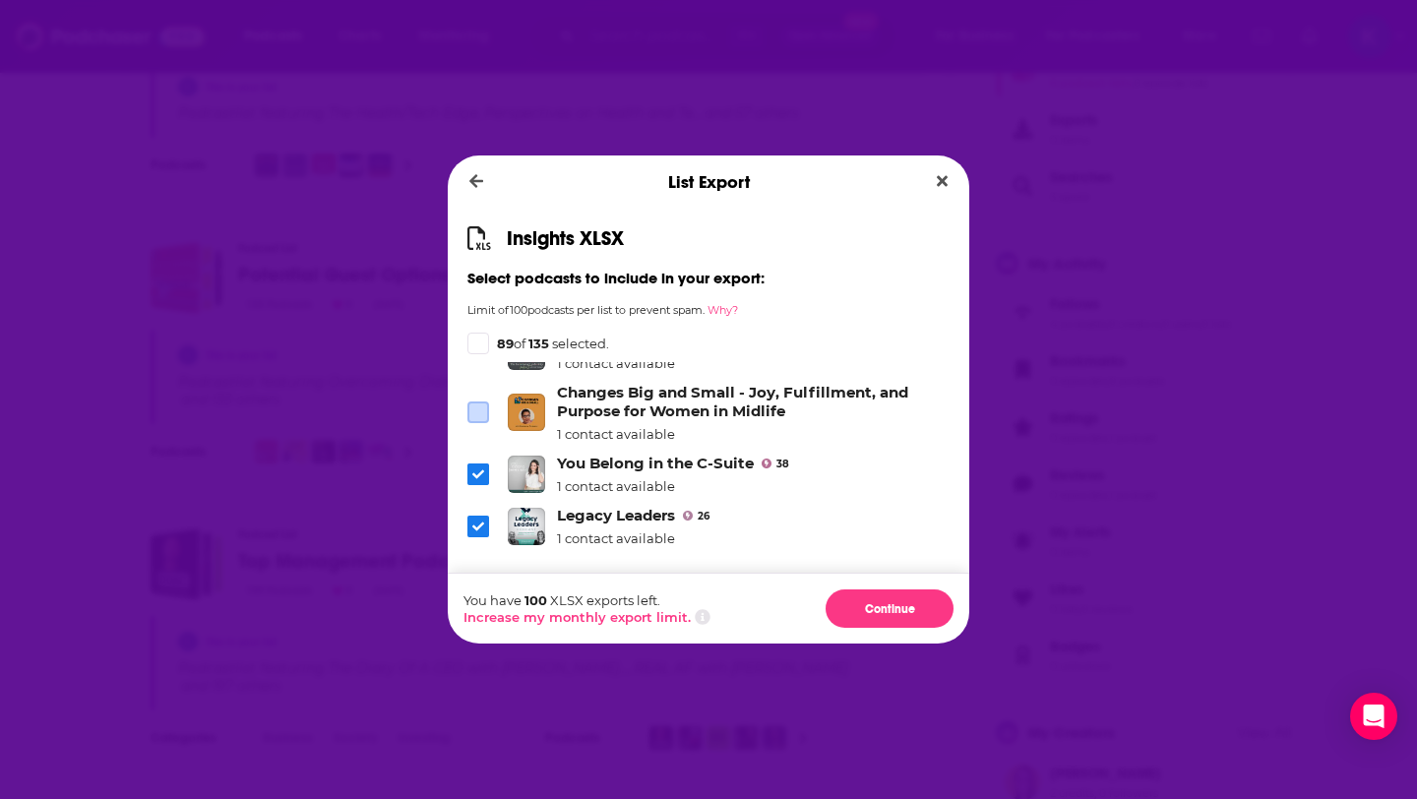
click at [479, 516] on span "Dialog" at bounding box center [478, 527] width 22 height 22
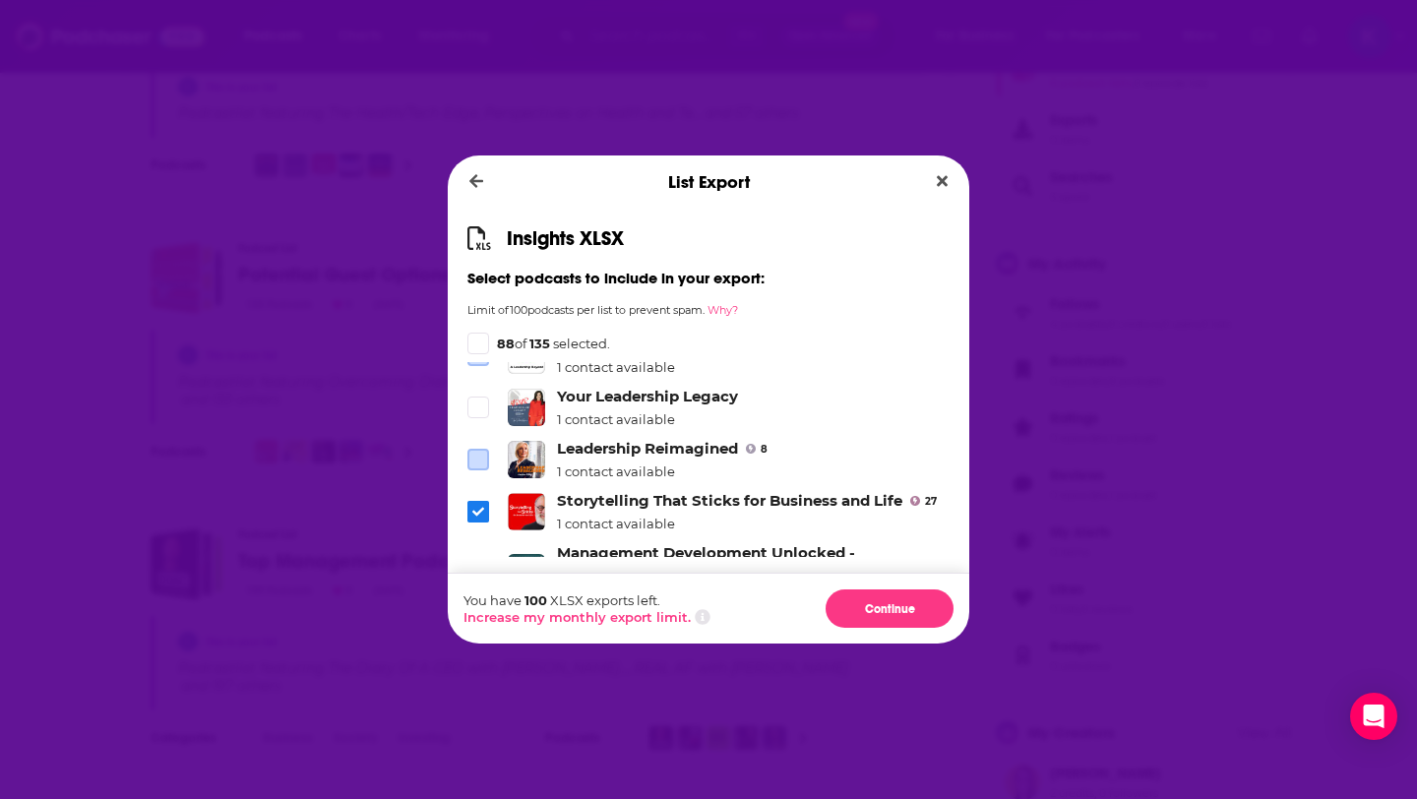
scroll to position [1564, 0]
click at [475, 504] on icon "Dialog" at bounding box center [478, 510] width 12 height 12
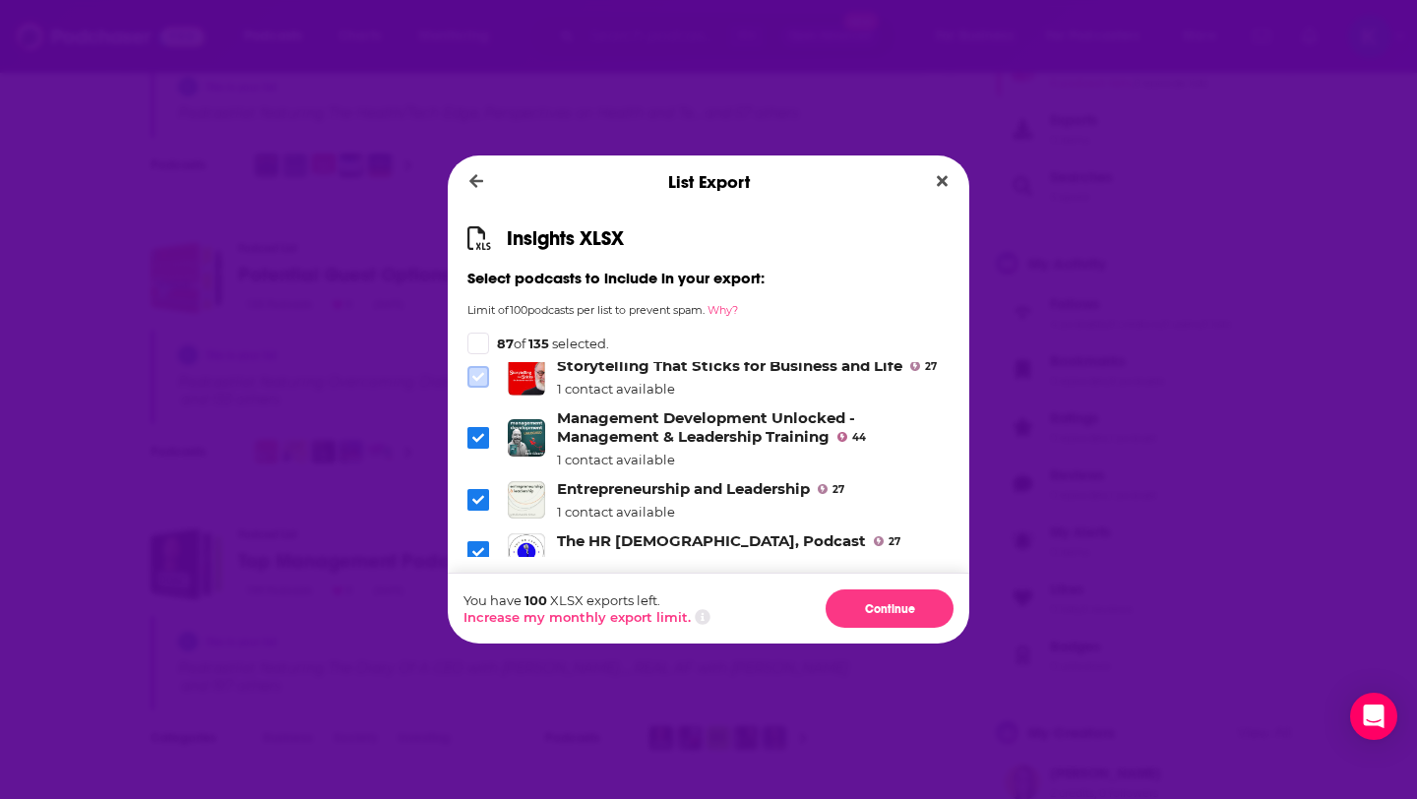
scroll to position [1697, 0]
click at [477, 494] on icon "Dialog" at bounding box center [478, 500] width 12 height 12
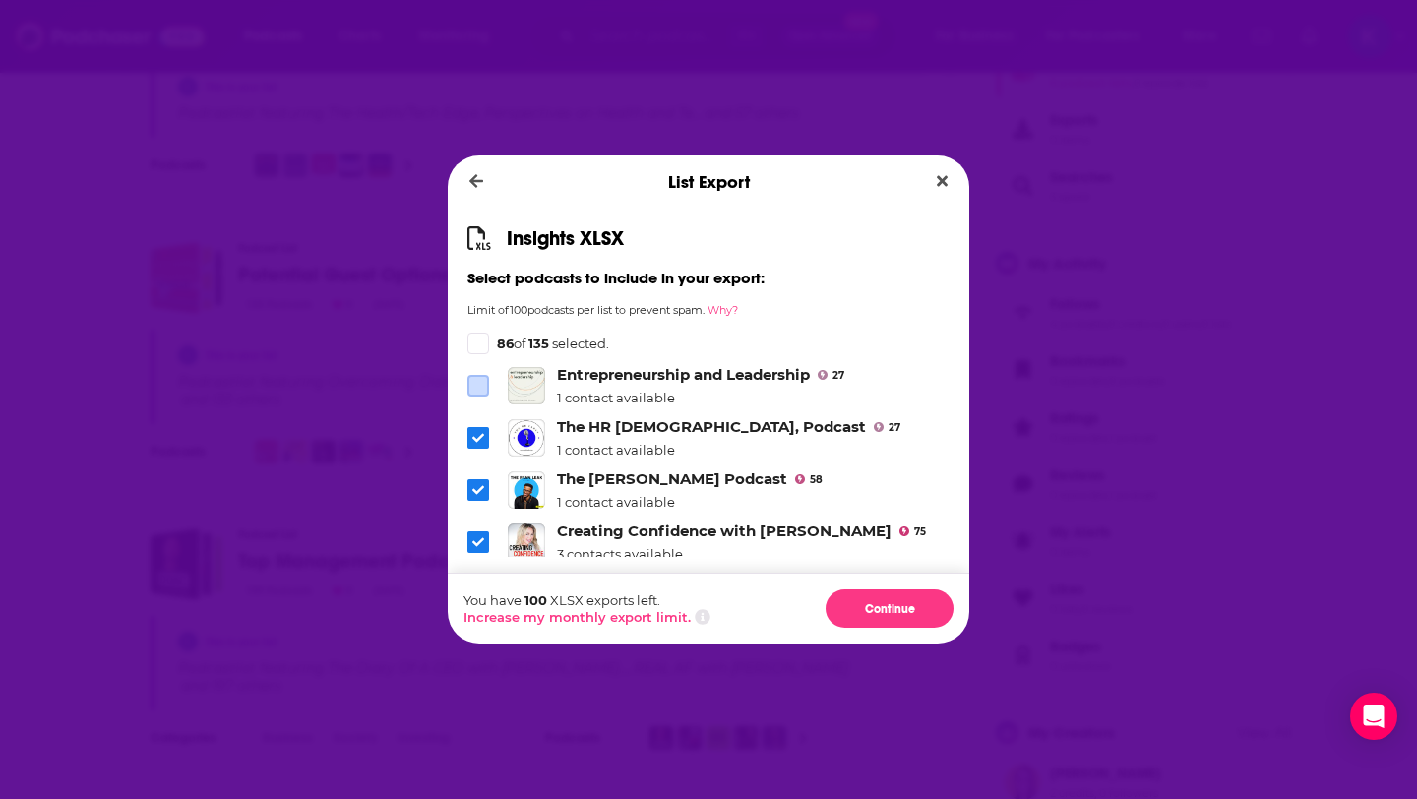
scroll to position [1812, 0]
click at [479, 478] on span "Dialog" at bounding box center [478, 489] width 22 height 22
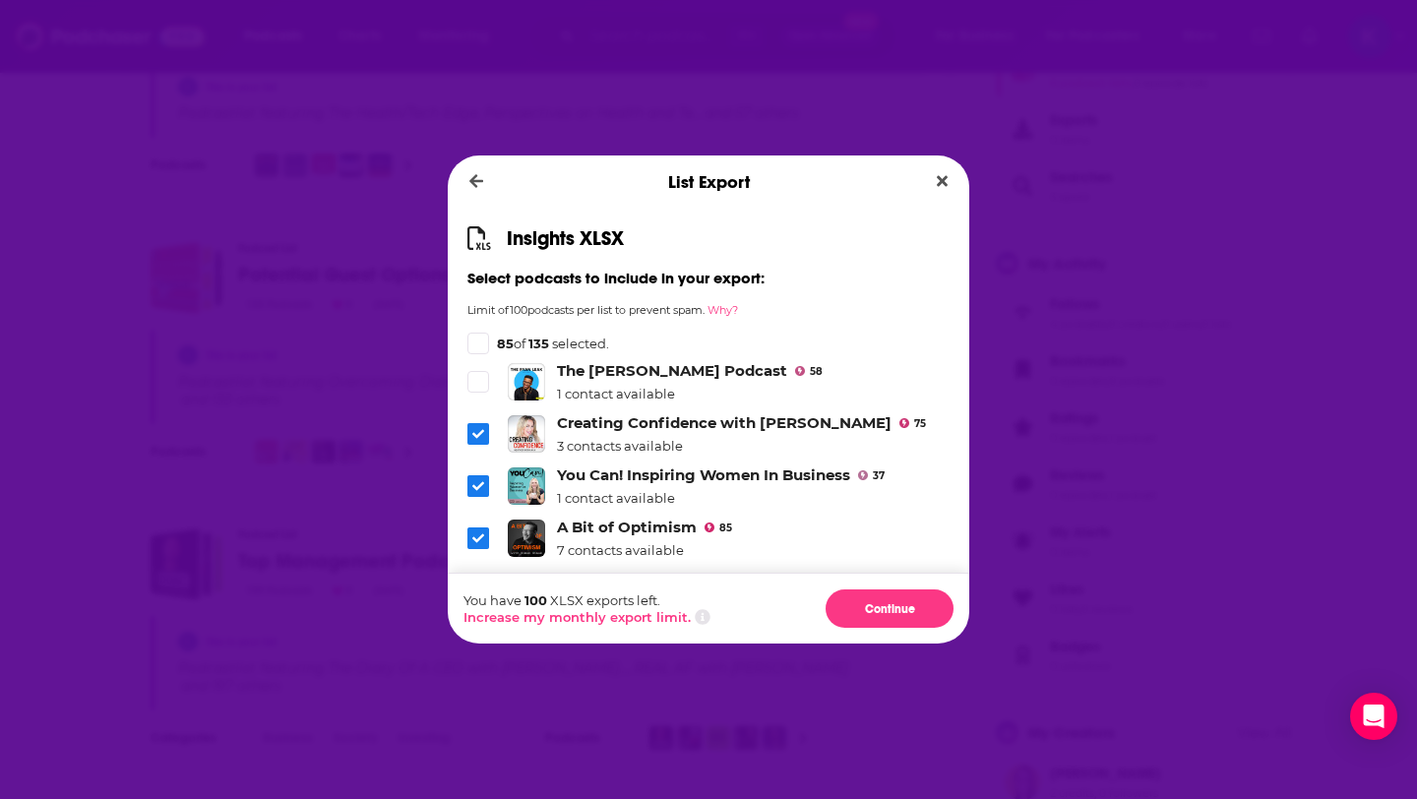
scroll to position [1927, 0]
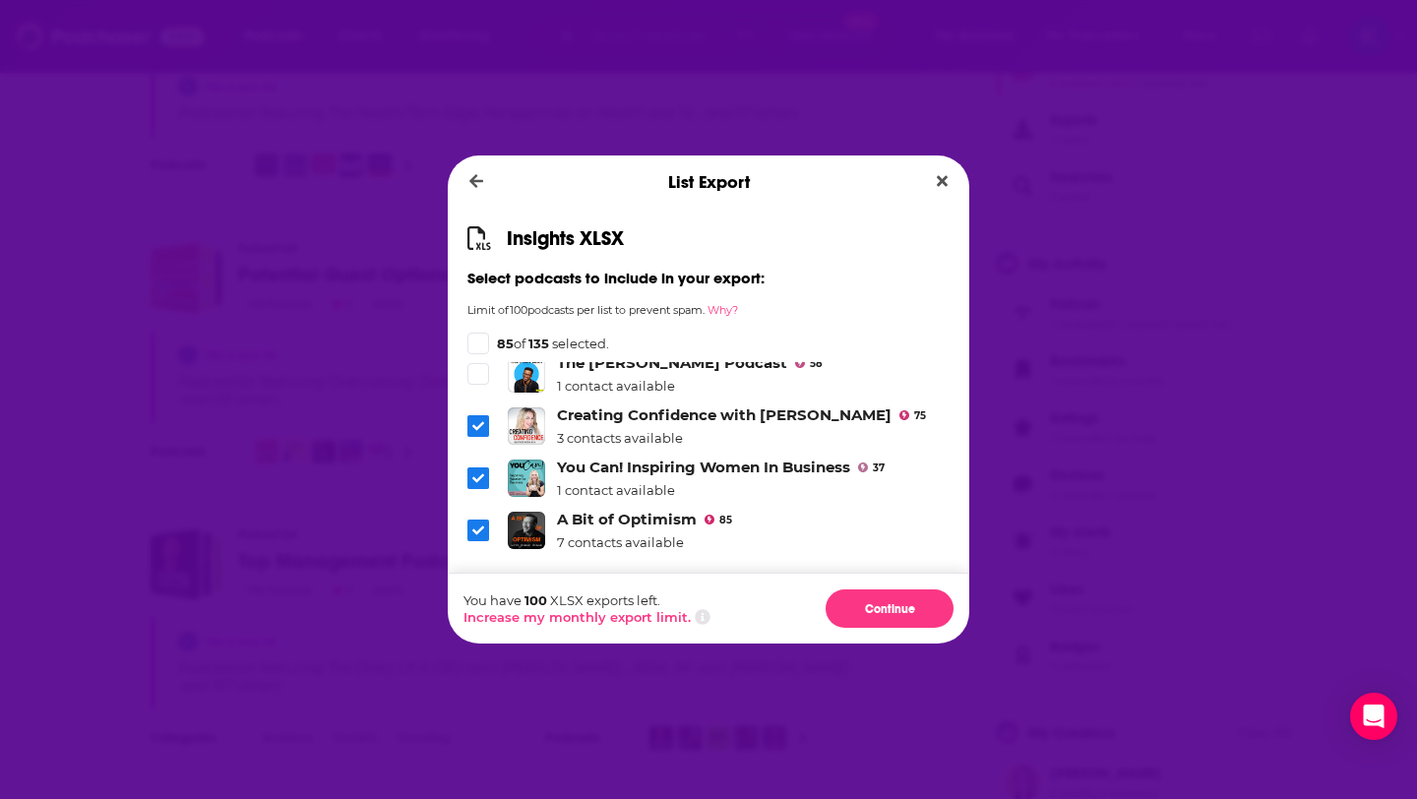
click at [475, 526] on icon "Dialog" at bounding box center [478, 530] width 12 height 9
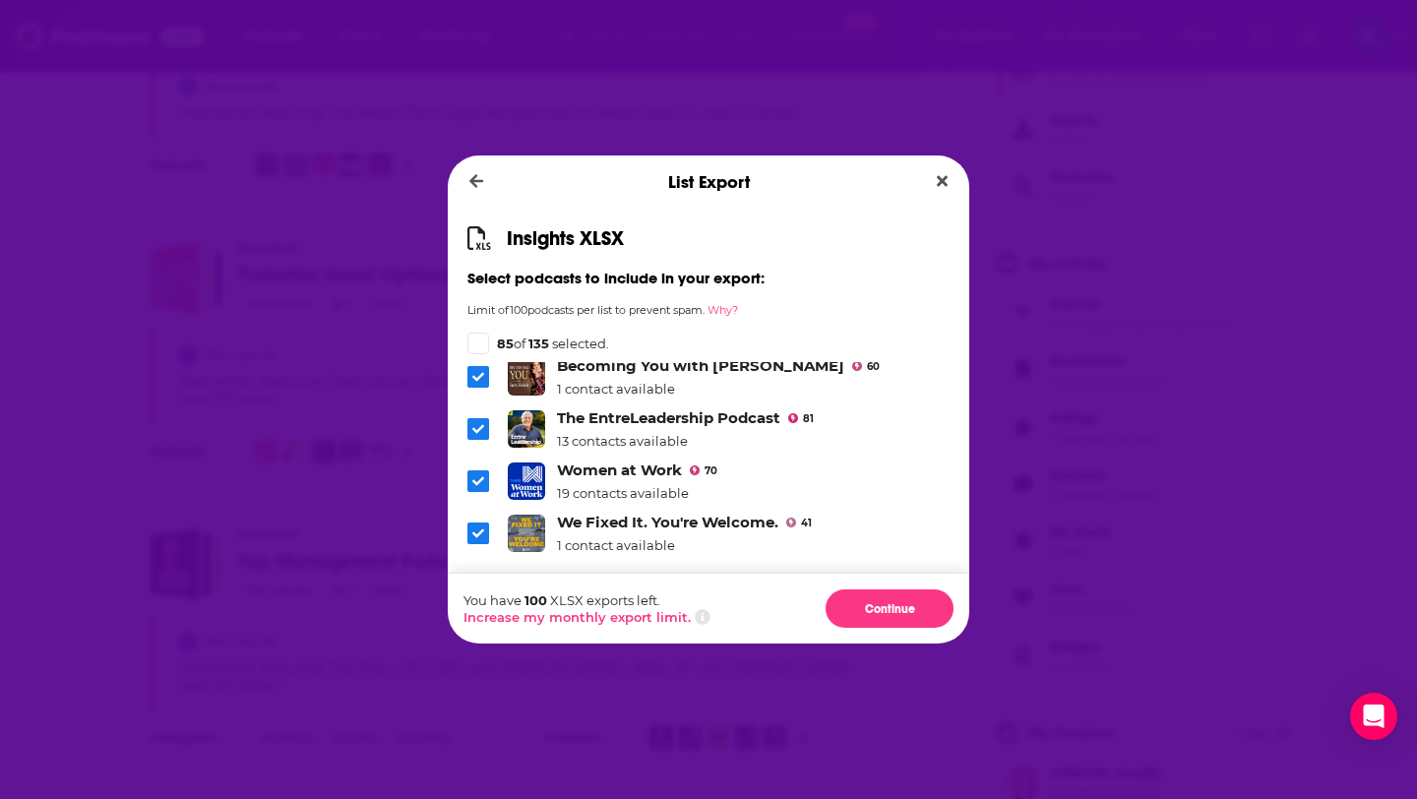
scroll to position [2151, 0]
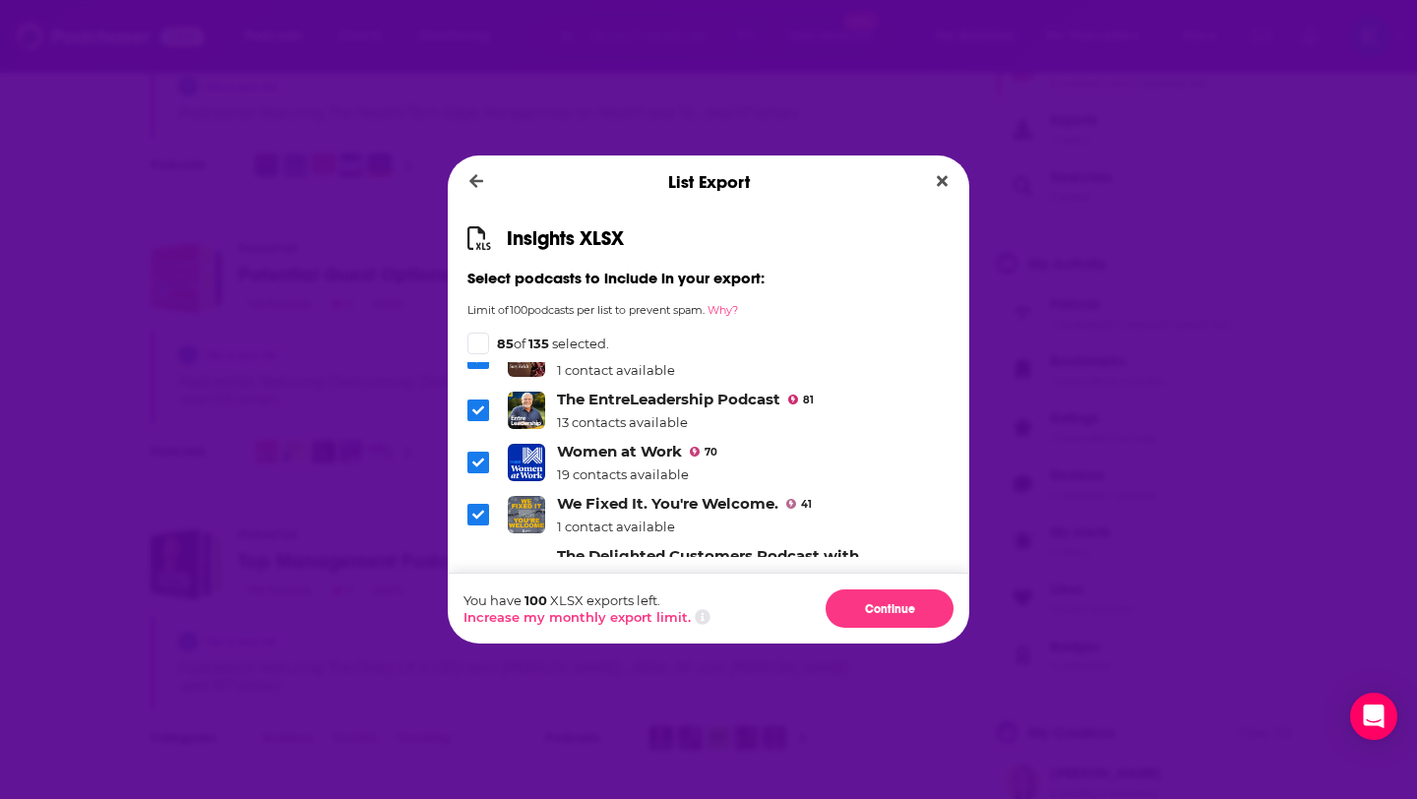
click at [477, 509] on icon "Dialog" at bounding box center [478, 515] width 12 height 12
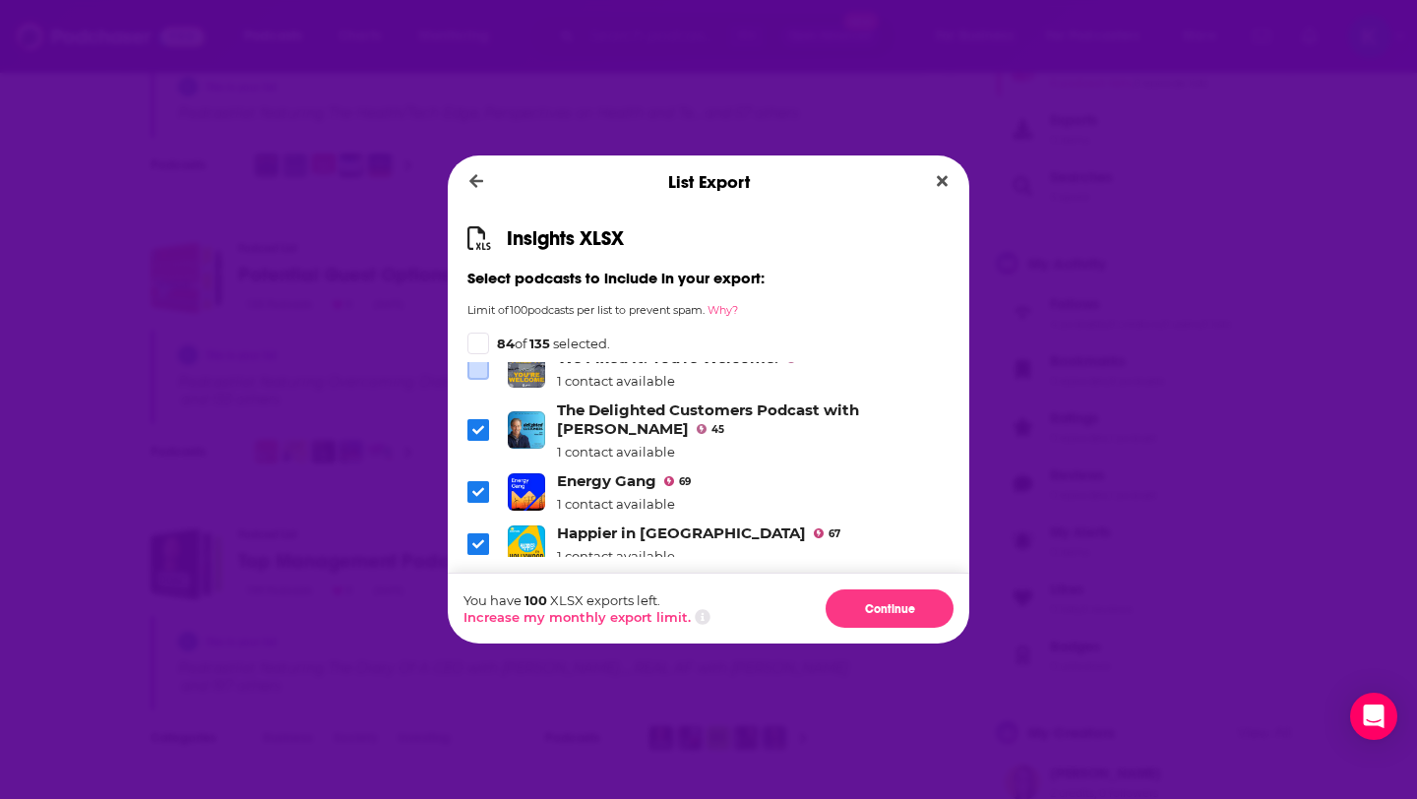
scroll to position [2299, 0]
click at [473, 484] on icon "Dialog" at bounding box center [478, 490] width 12 height 12
click at [480, 536] on icon "Dialog" at bounding box center [478, 542] width 12 height 12
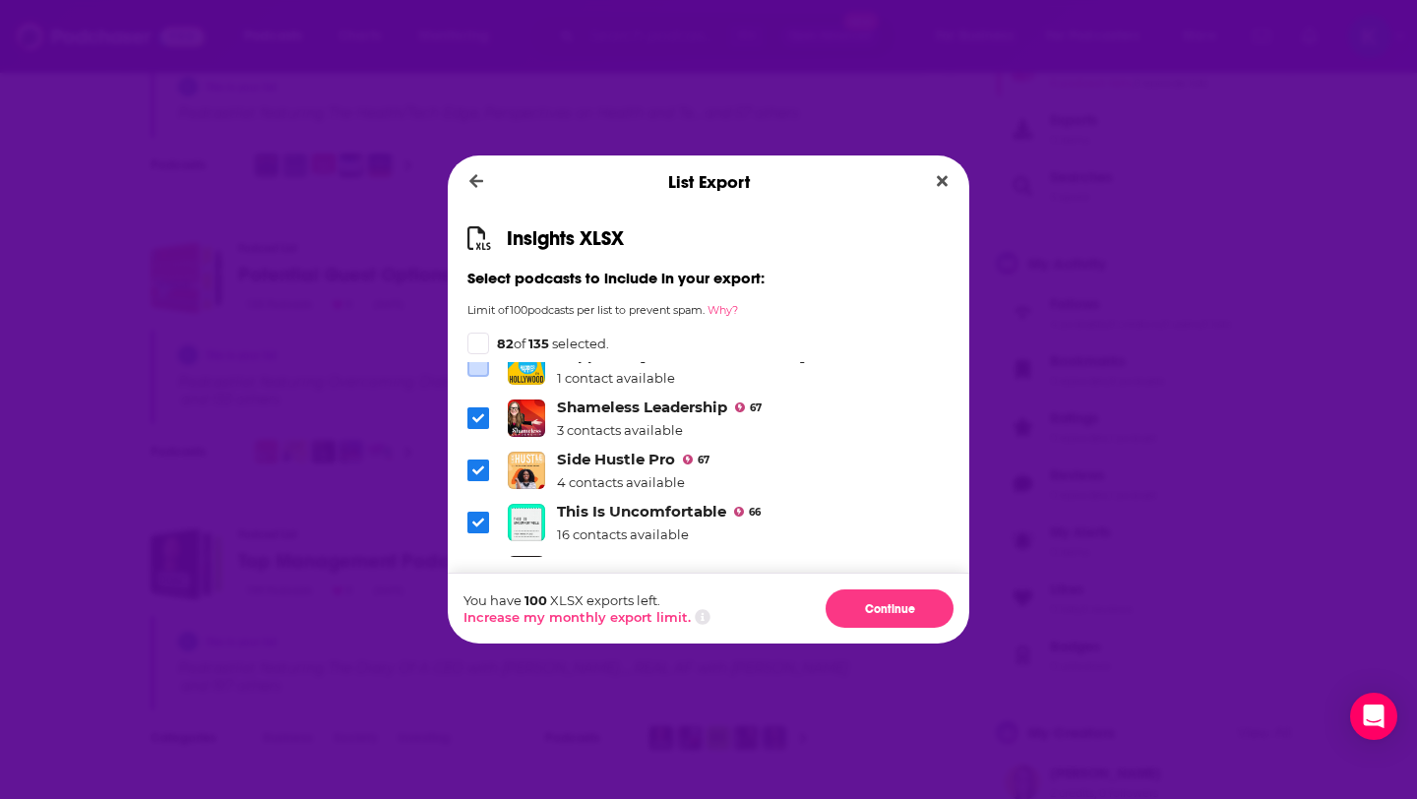
scroll to position [2477, 0]
click at [482, 515] on icon "Dialog" at bounding box center [478, 521] width 12 height 12
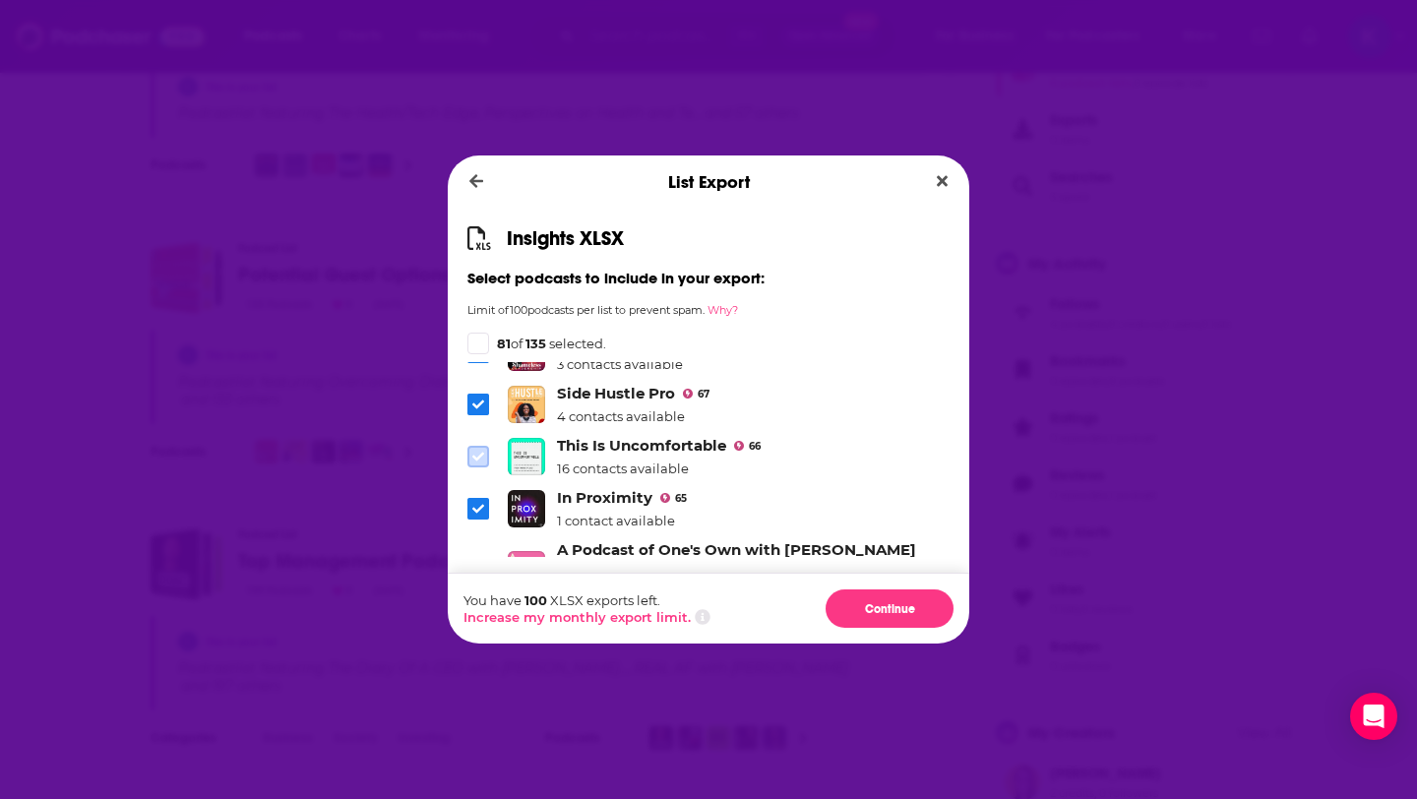
scroll to position [2547, 0]
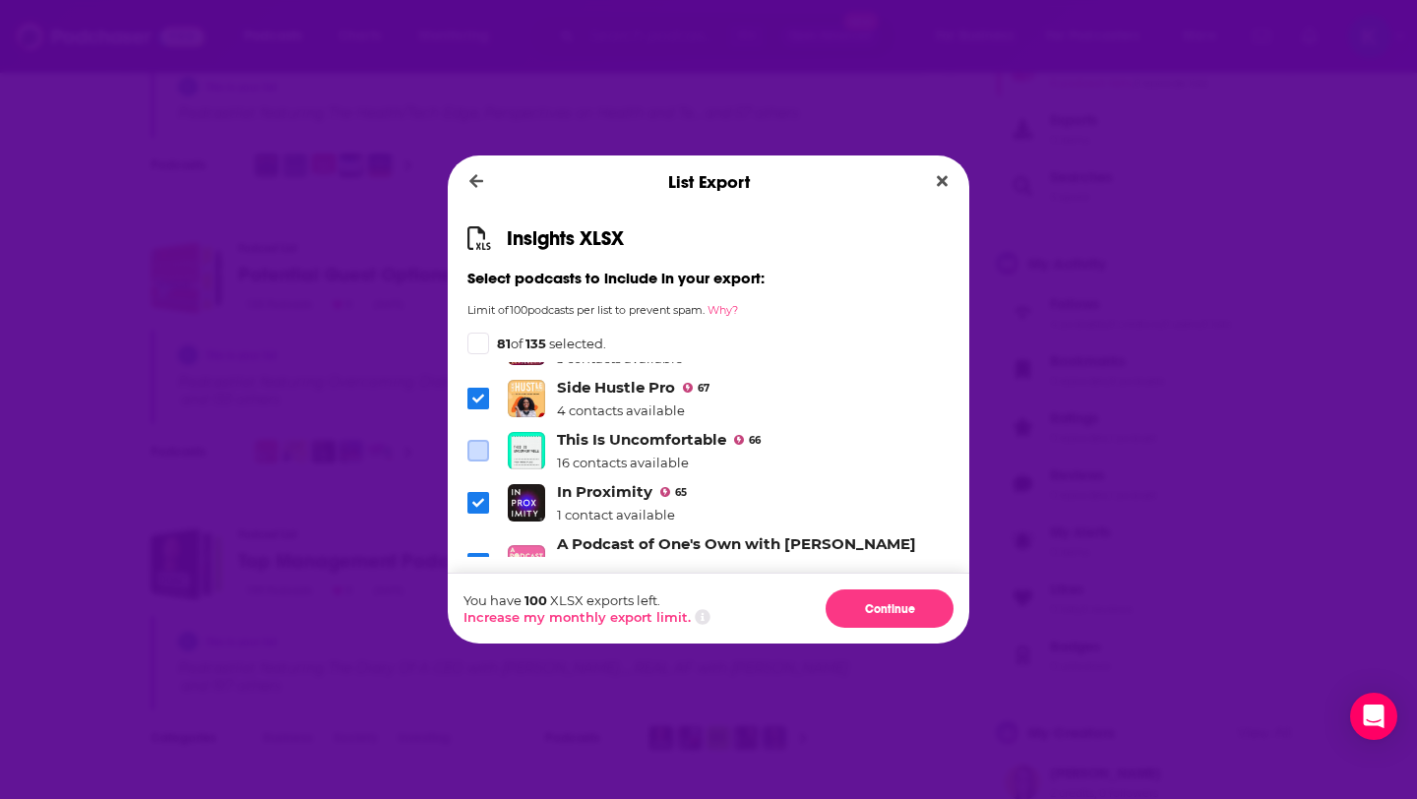
click at [480, 497] on icon "Dialog" at bounding box center [478, 503] width 12 height 12
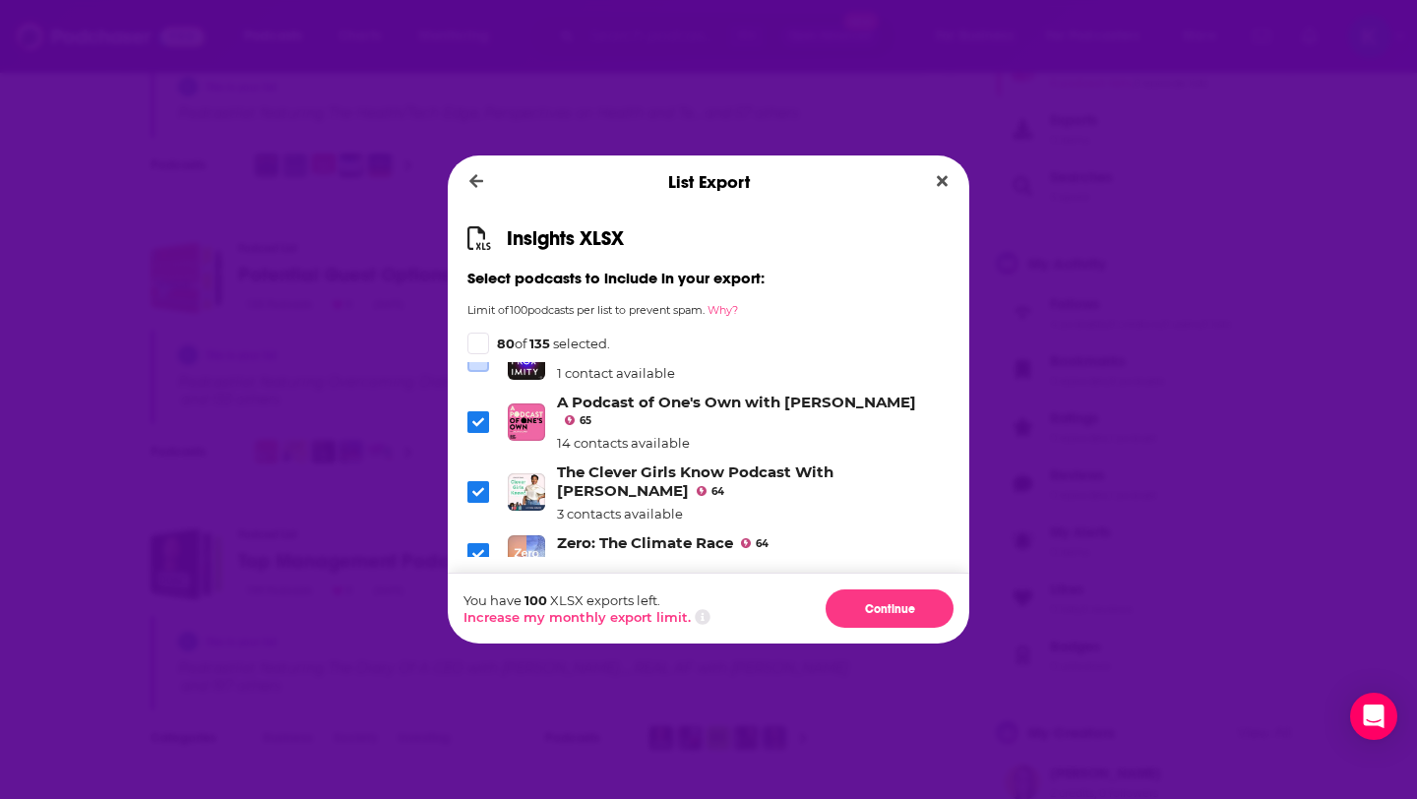
scroll to position [2698, 0]
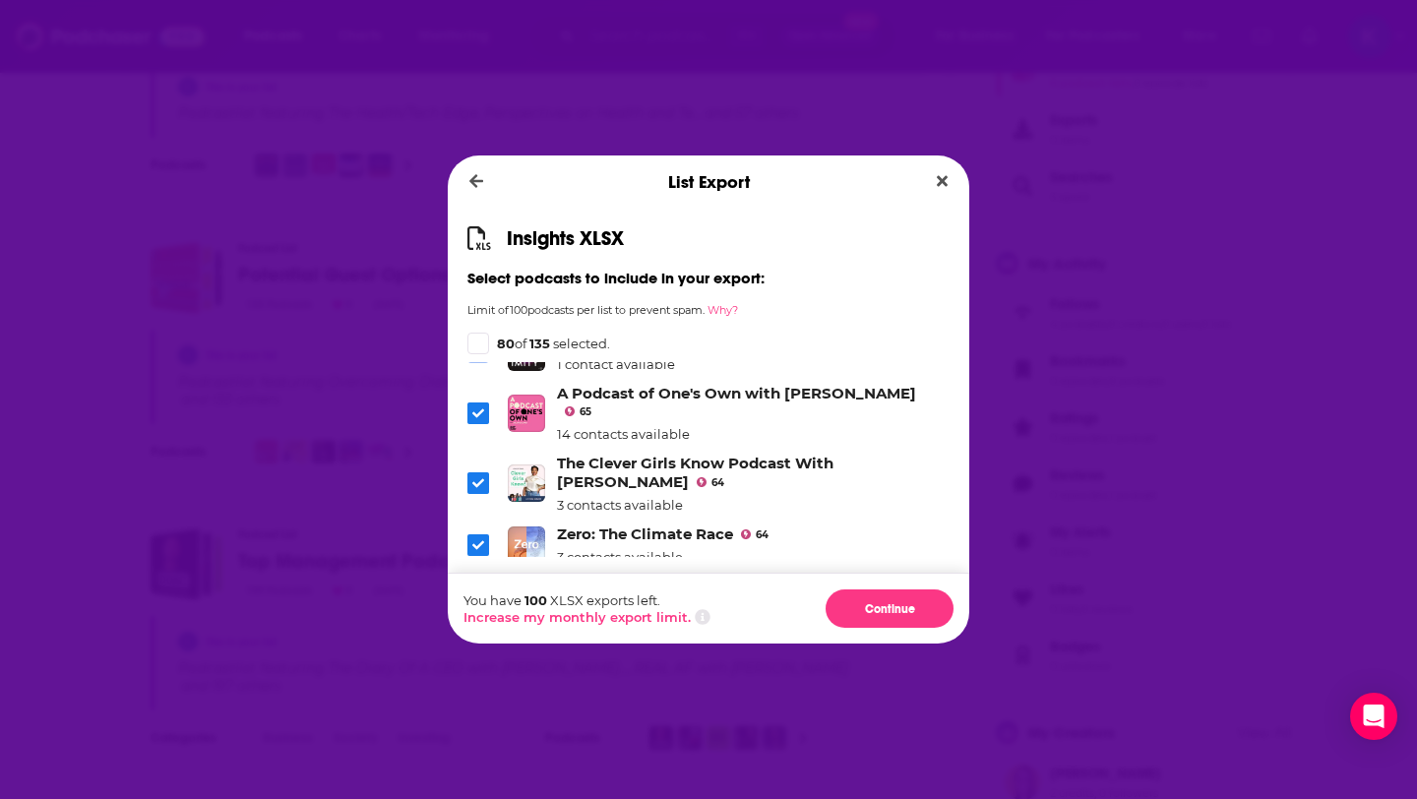
click at [476, 540] on icon "Dialog" at bounding box center [478, 544] width 12 height 9
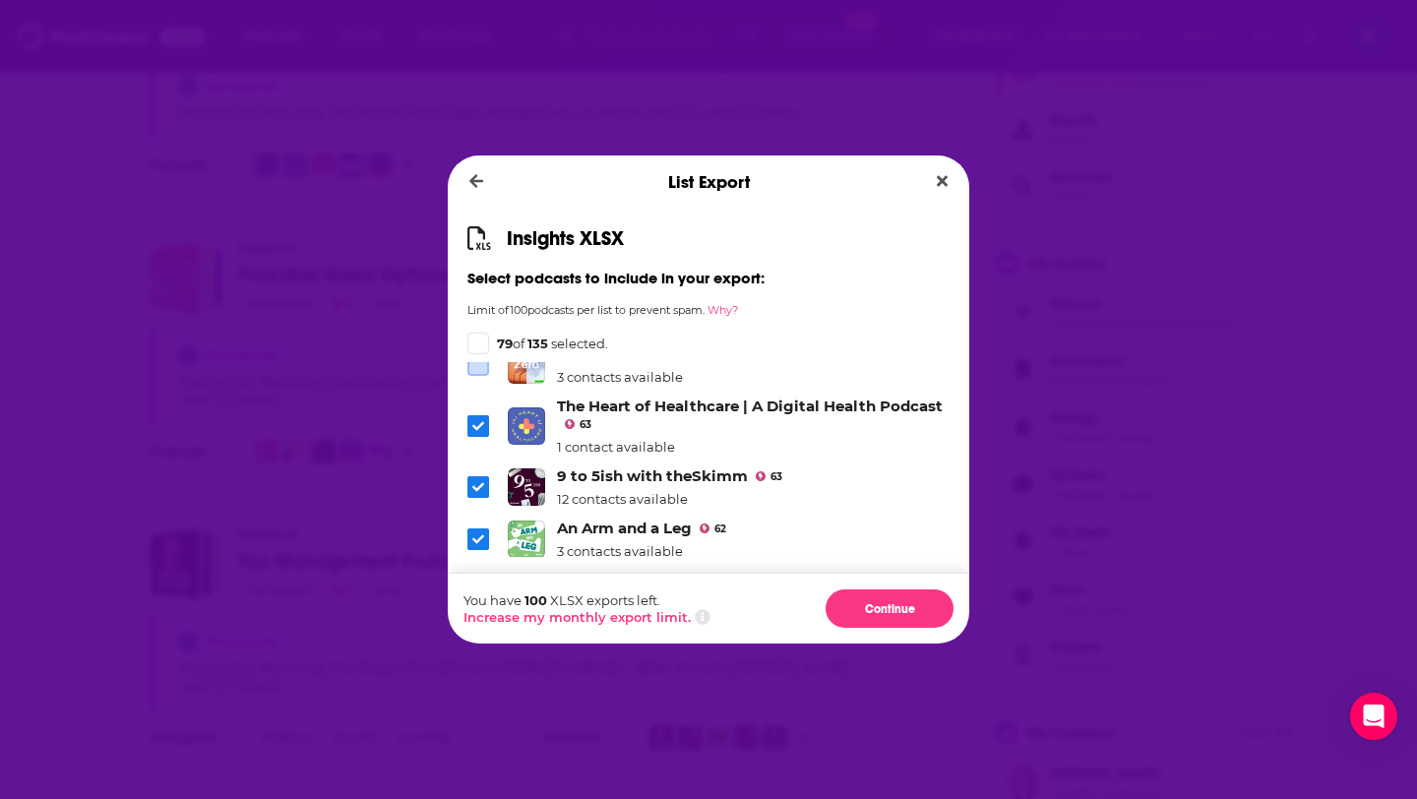
scroll to position [2886, 0]
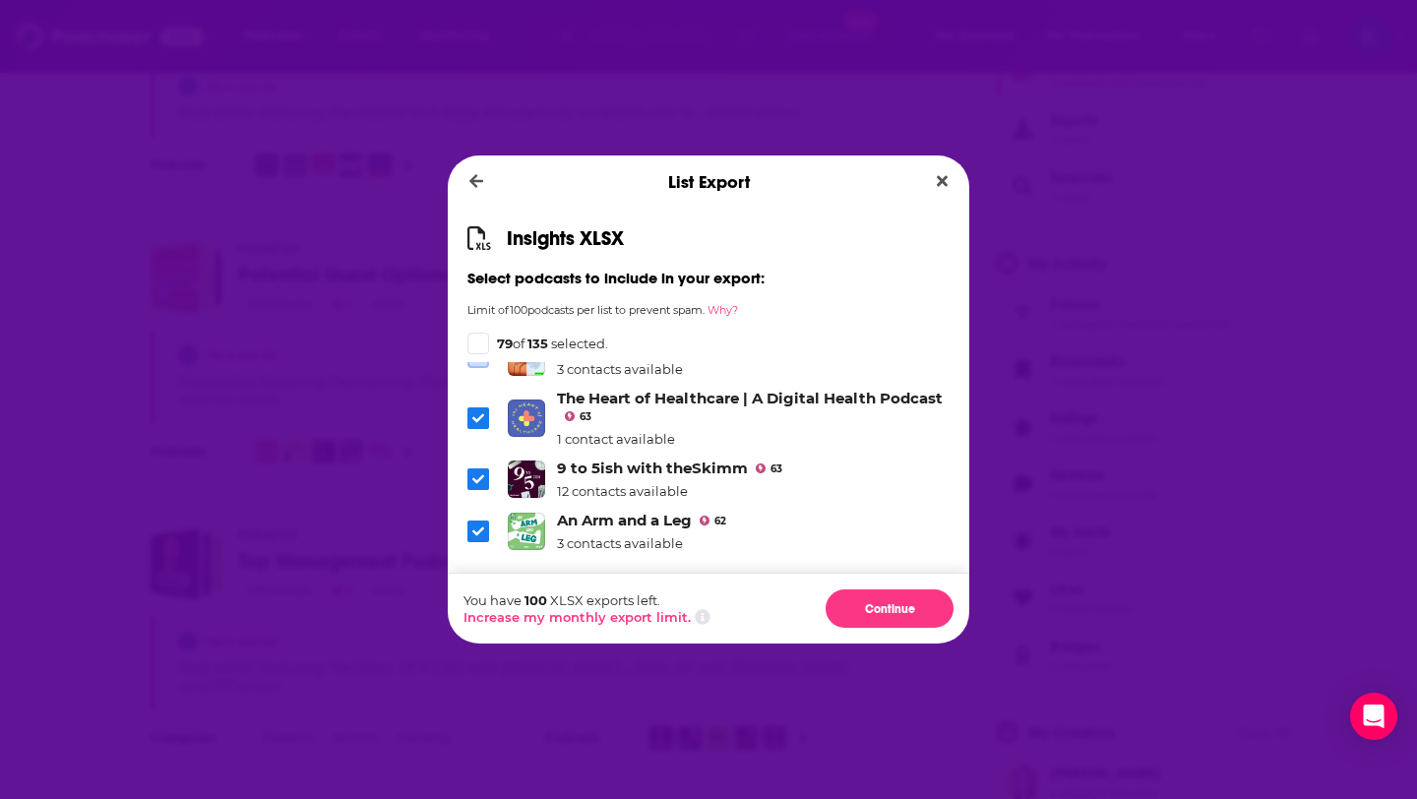
click at [476, 526] on icon "Dialog" at bounding box center [478, 532] width 12 height 12
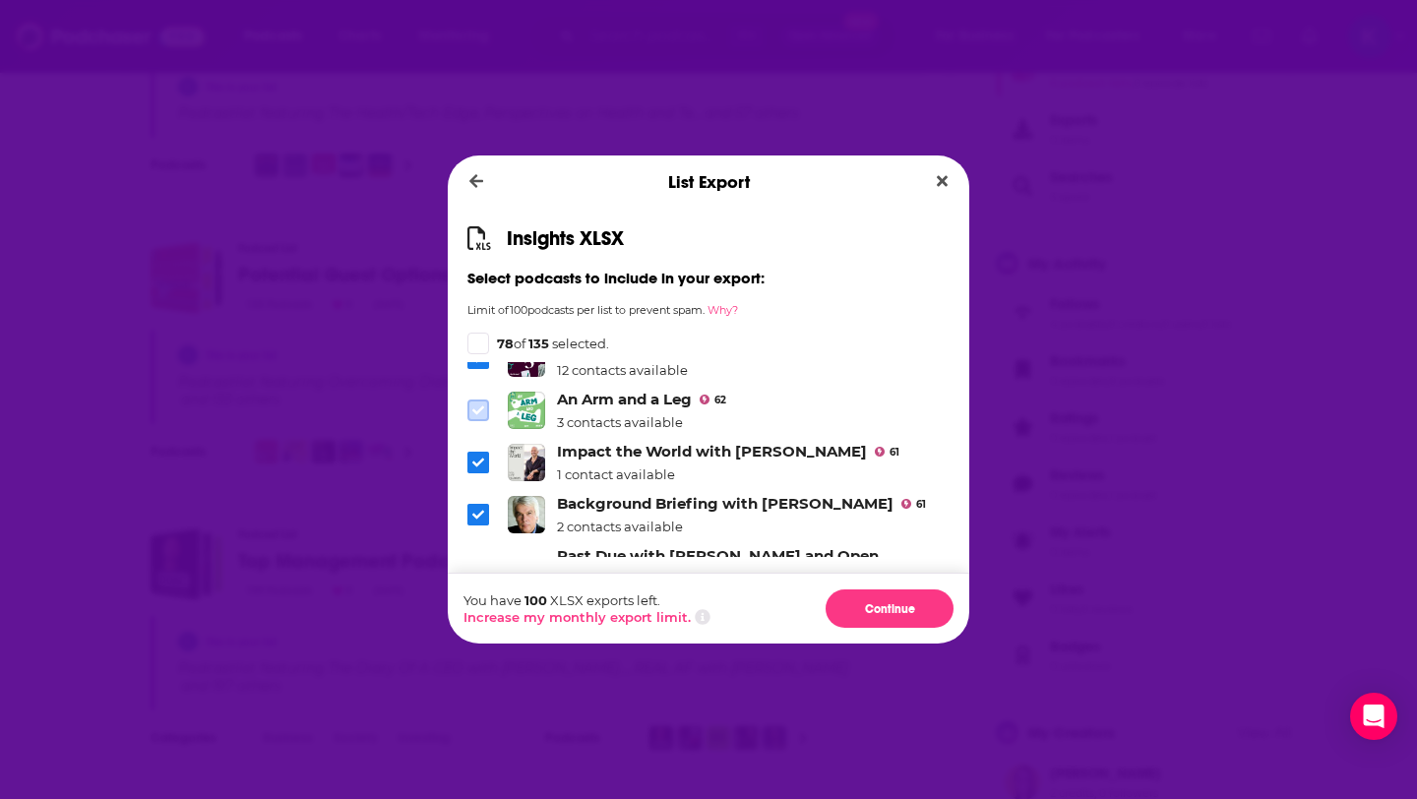
scroll to position [3013, 0]
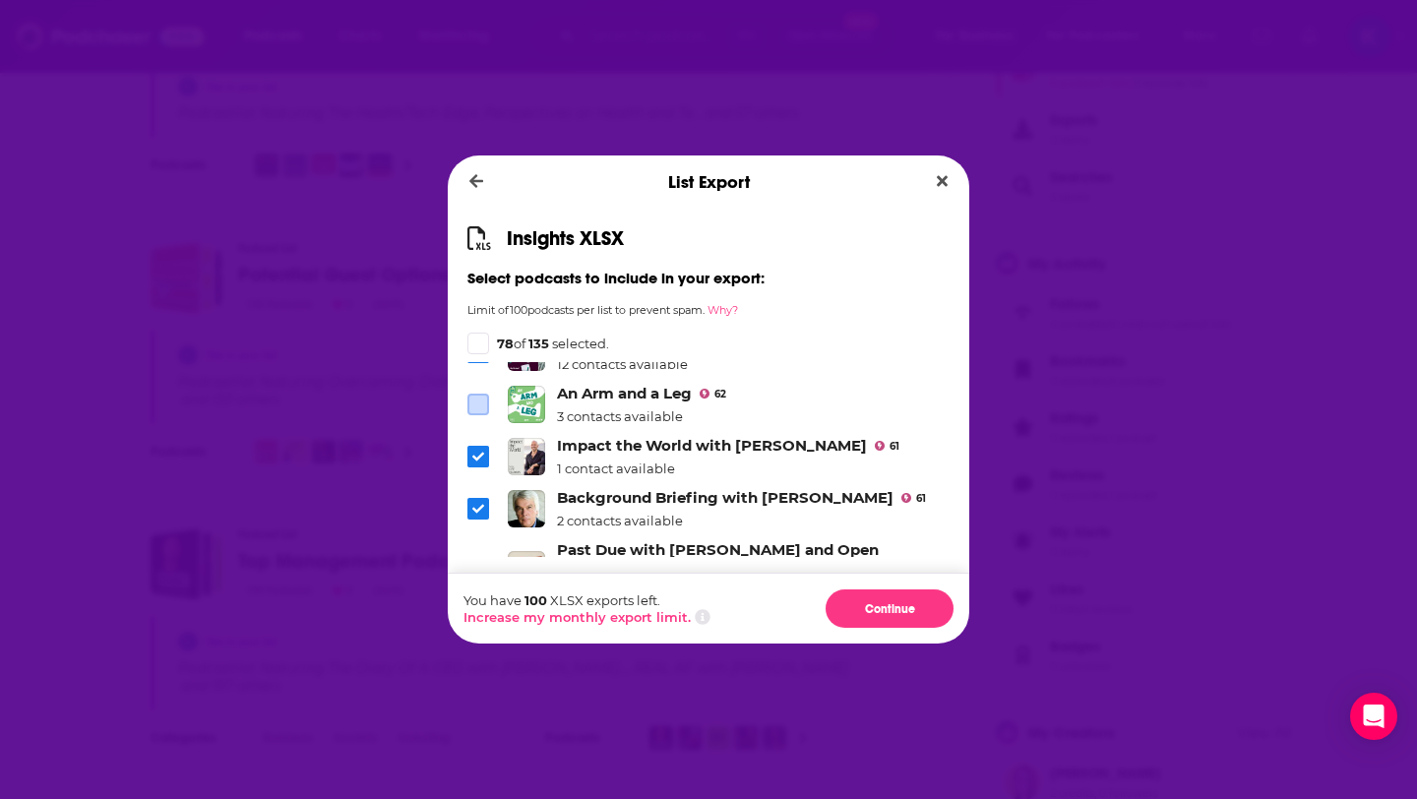
click at [470, 498] on span "Dialog" at bounding box center [478, 509] width 22 height 22
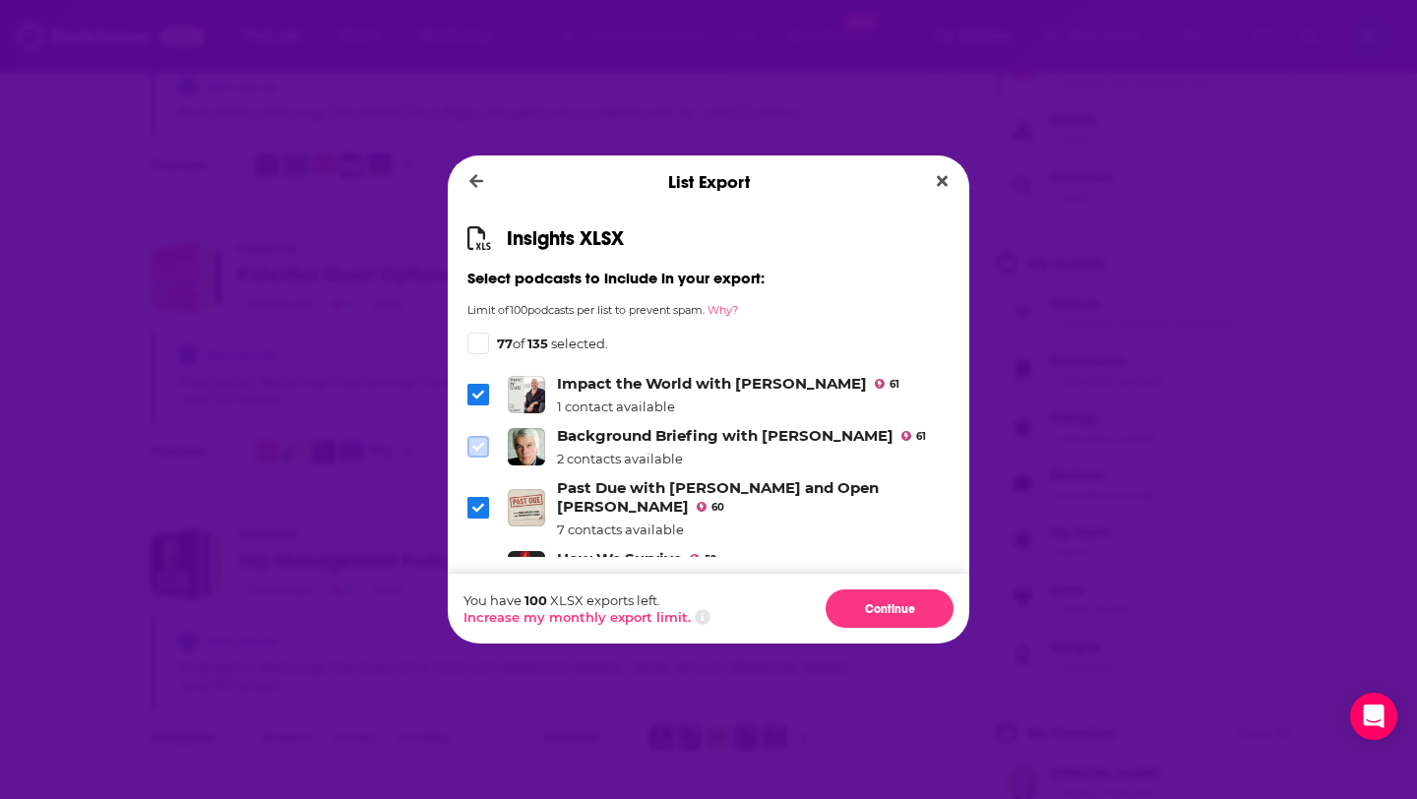
scroll to position [3079, 0]
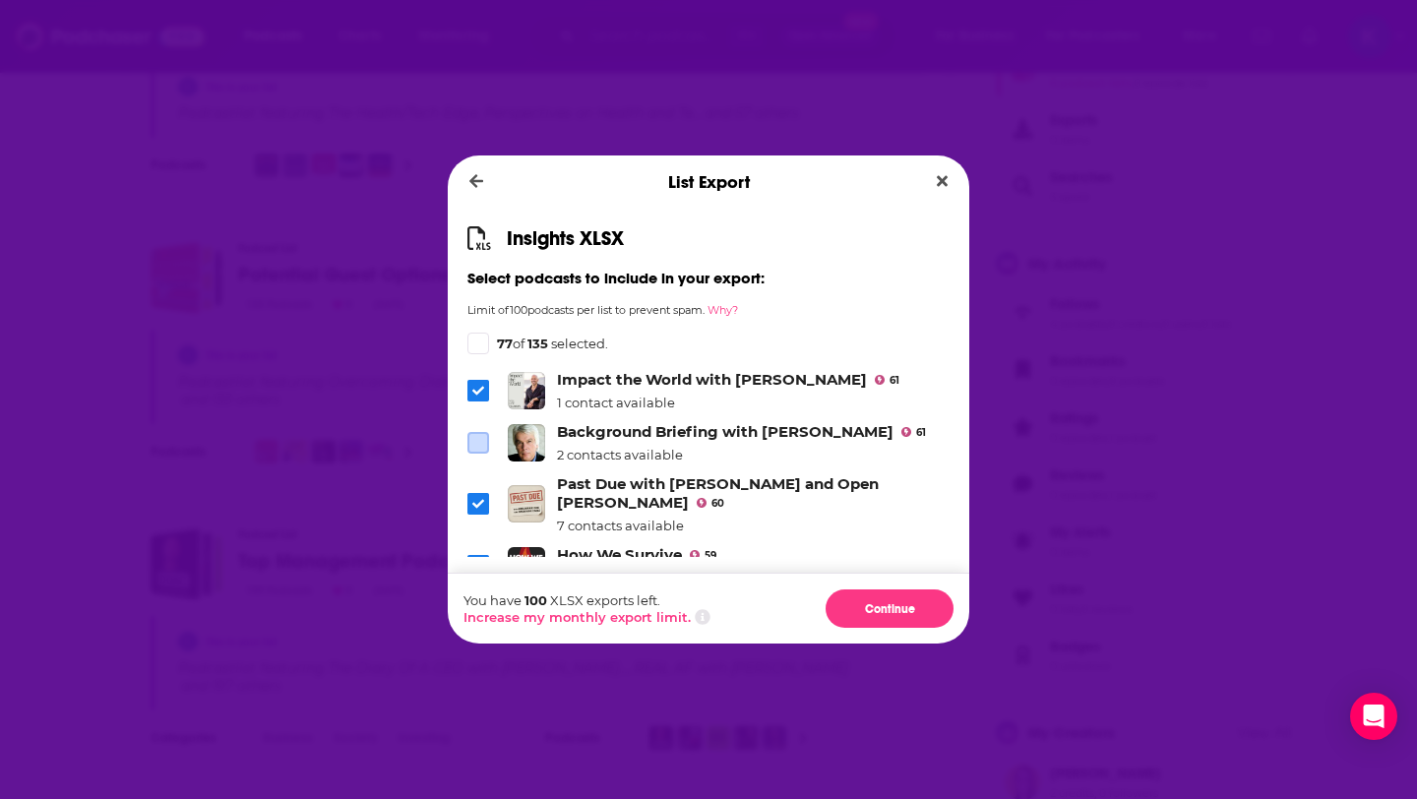
click at [470, 493] on span "Dialog" at bounding box center [478, 504] width 22 height 22
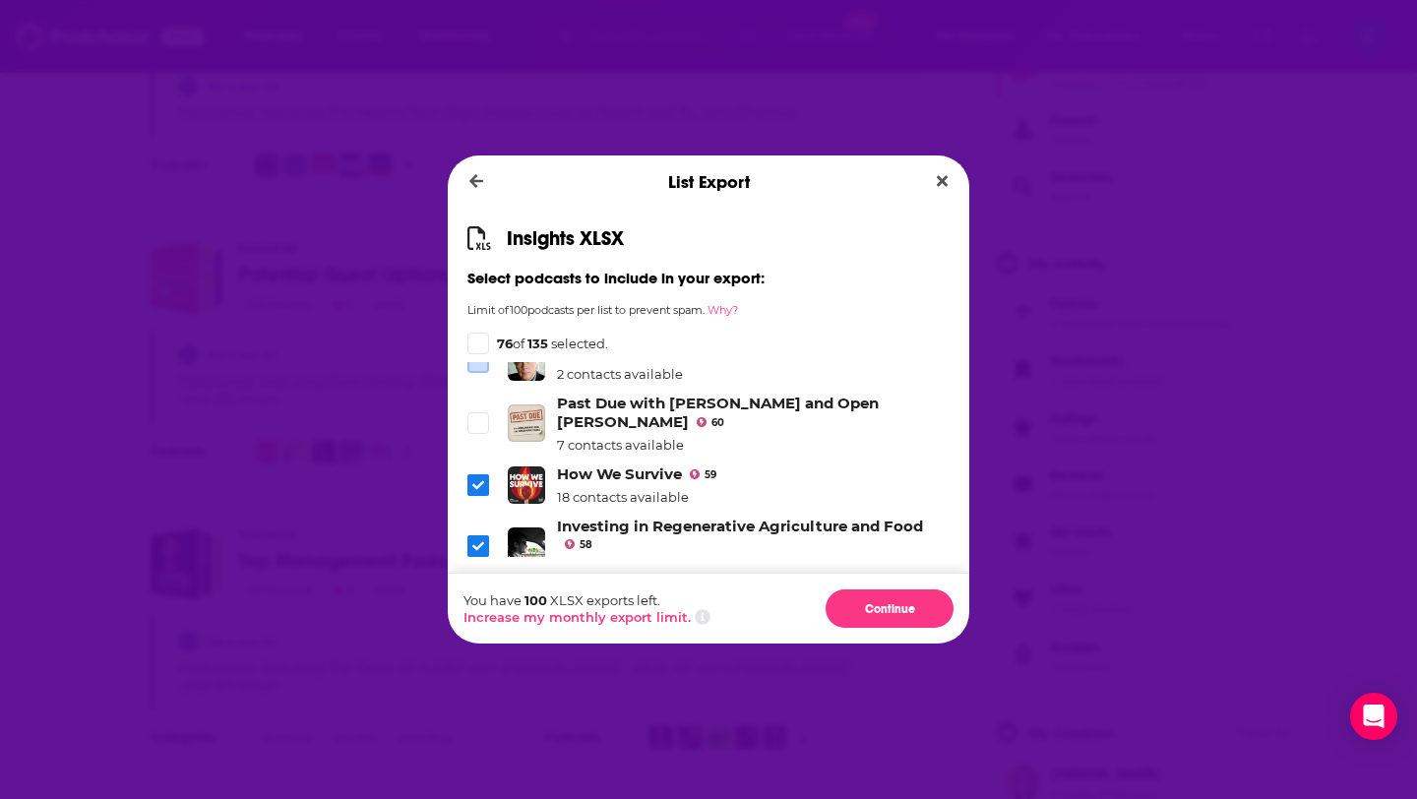
scroll to position [3165, 0]
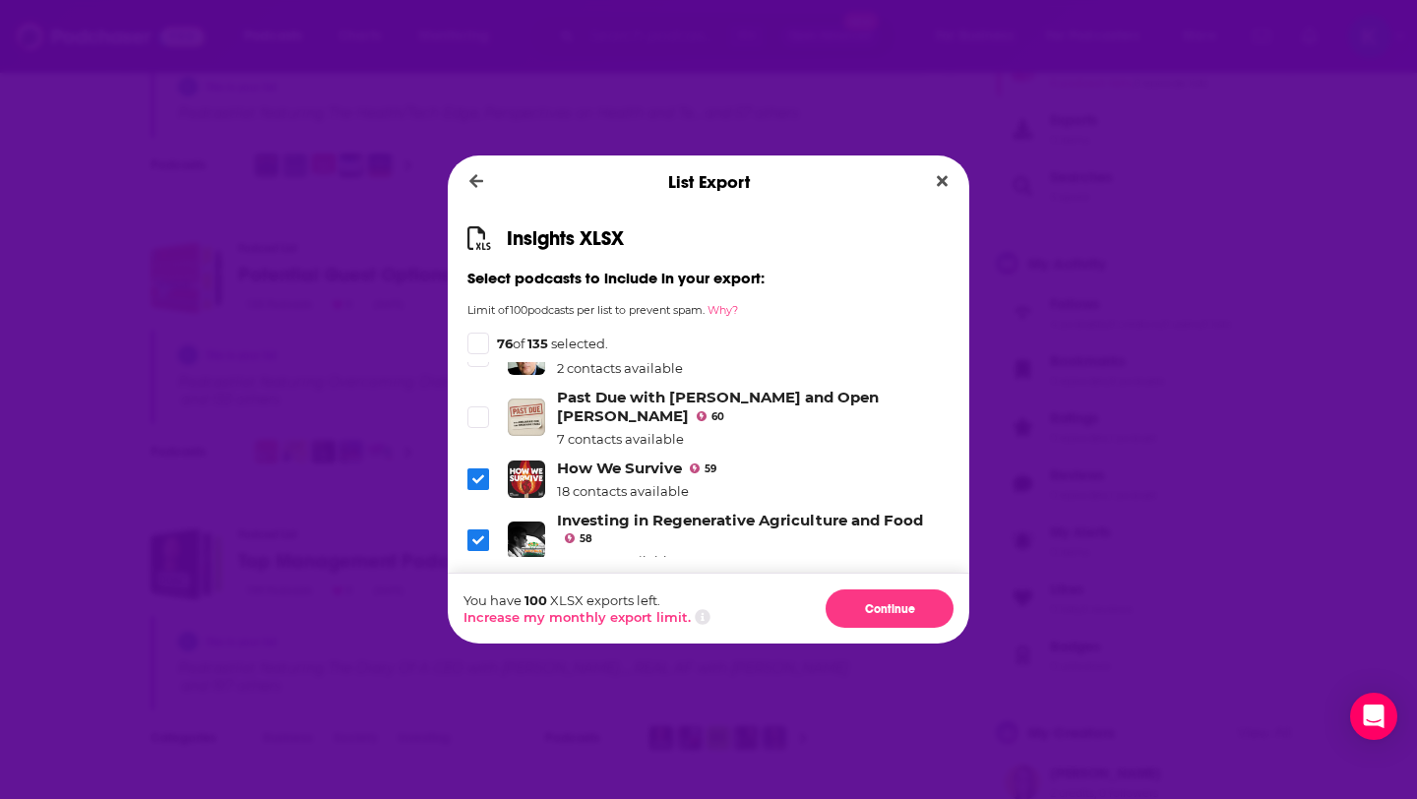
click at [472, 459] on li "How We Survive 59 18 contacts available" at bounding box center [708, 479] width 482 height 40
click at [475, 473] on icon "Dialog" at bounding box center [478, 479] width 12 height 12
click at [476, 511] on li "Investing in Regenerative Agriculture and Food 58 1 contact available" at bounding box center [708, 540] width 482 height 58
click at [476, 534] on icon "Dialog" at bounding box center [478, 540] width 12 height 12
click at [482, 595] on icon "Dialog" at bounding box center [478, 601] width 12 height 12
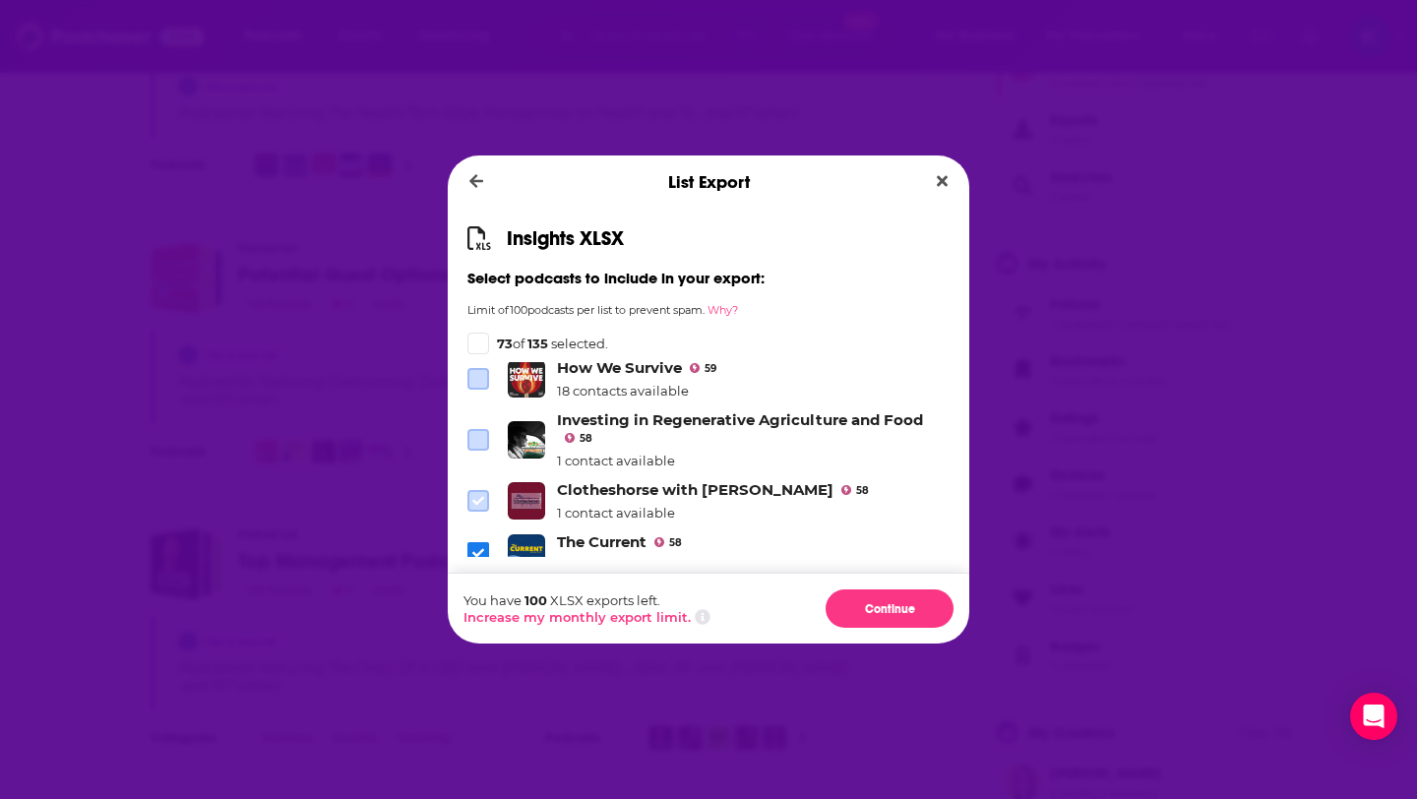
scroll to position [3305, 0]
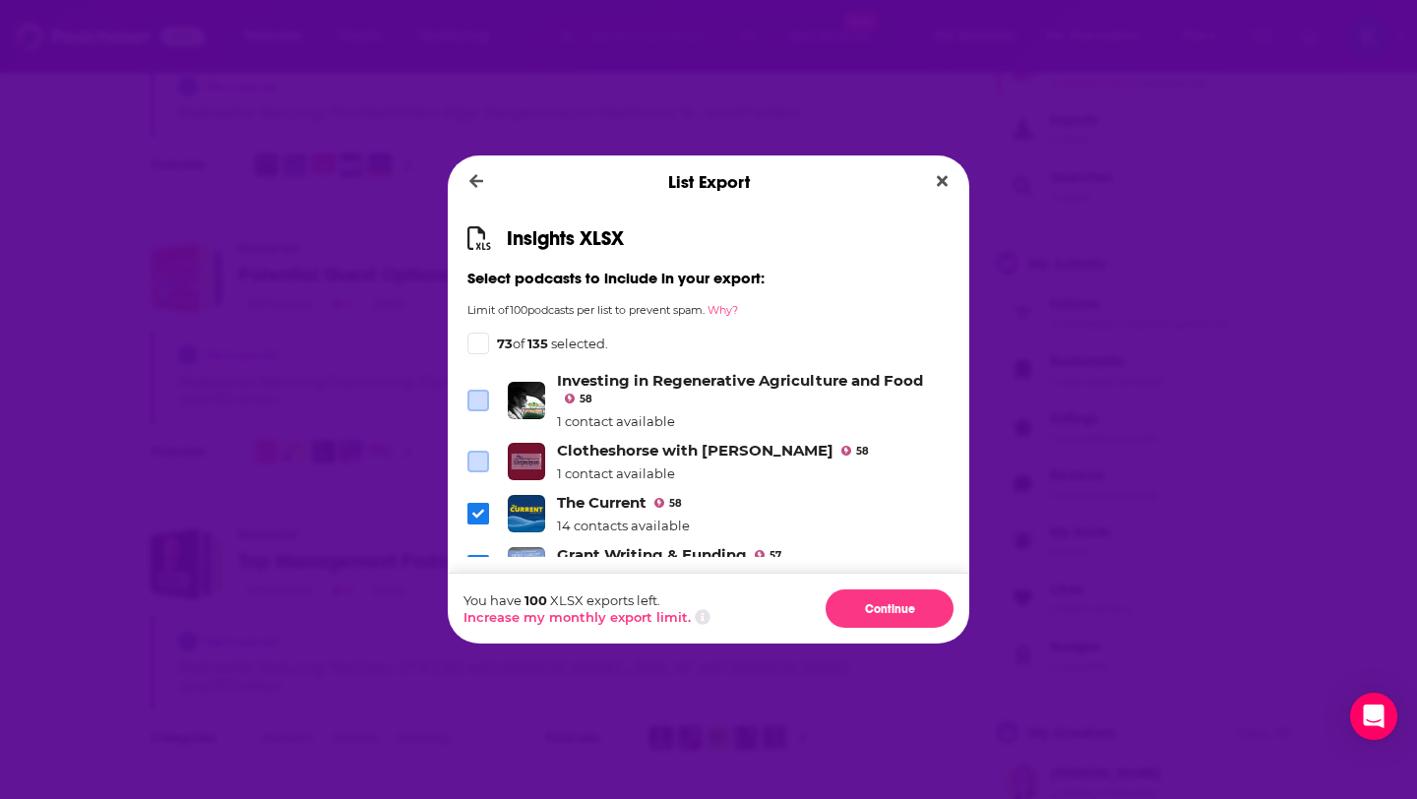
click at [474, 560] on icon "Dialog" at bounding box center [478, 566] width 12 height 12
click at [474, 613] on icon "Dialog" at bounding box center [478, 619] width 12 height 12
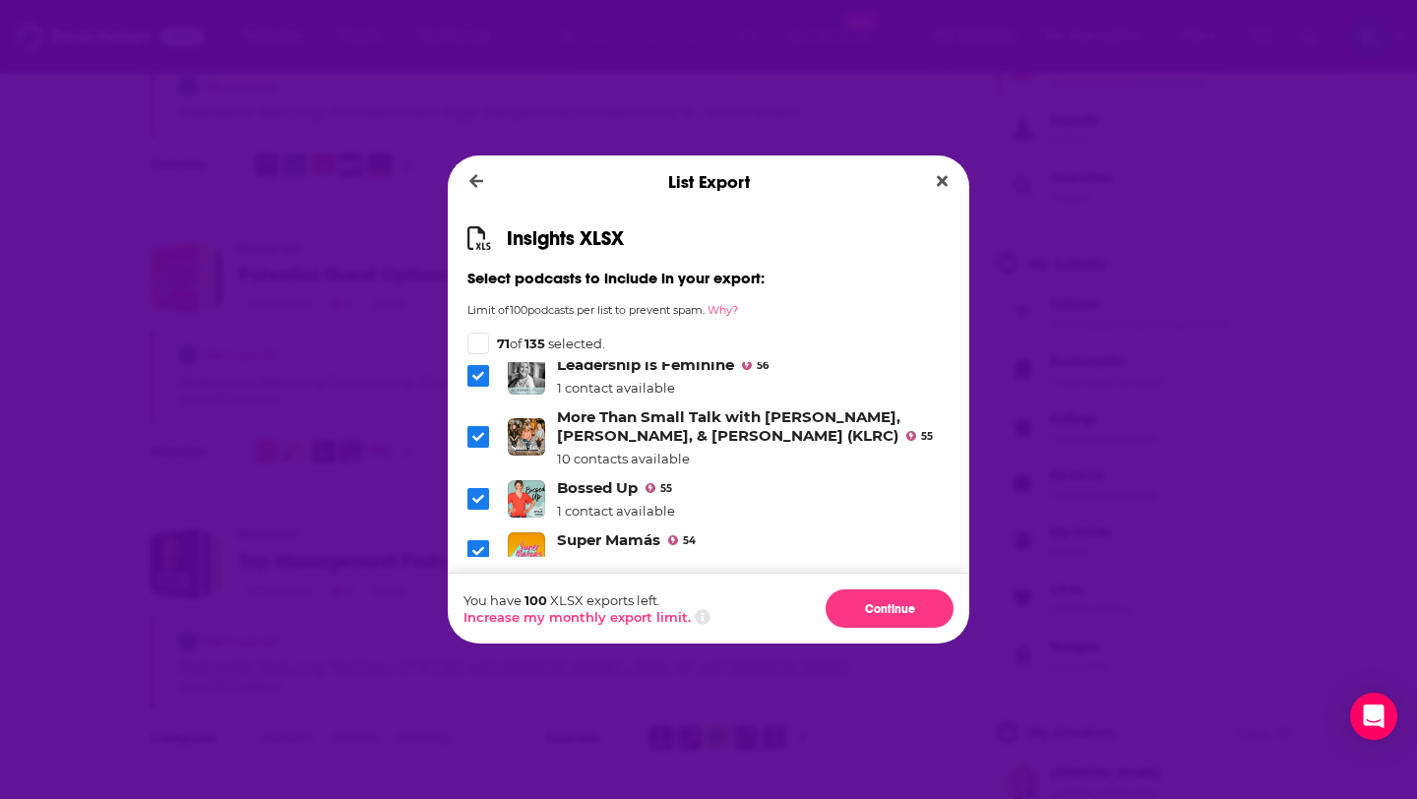
scroll to position [3674, 0]
click at [478, 544] on icon "Dialog" at bounding box center [478, 550] width 12 height 12
click at [477, 592] on span "Dialog" at bounding box center [478, 603] width 22 height 22
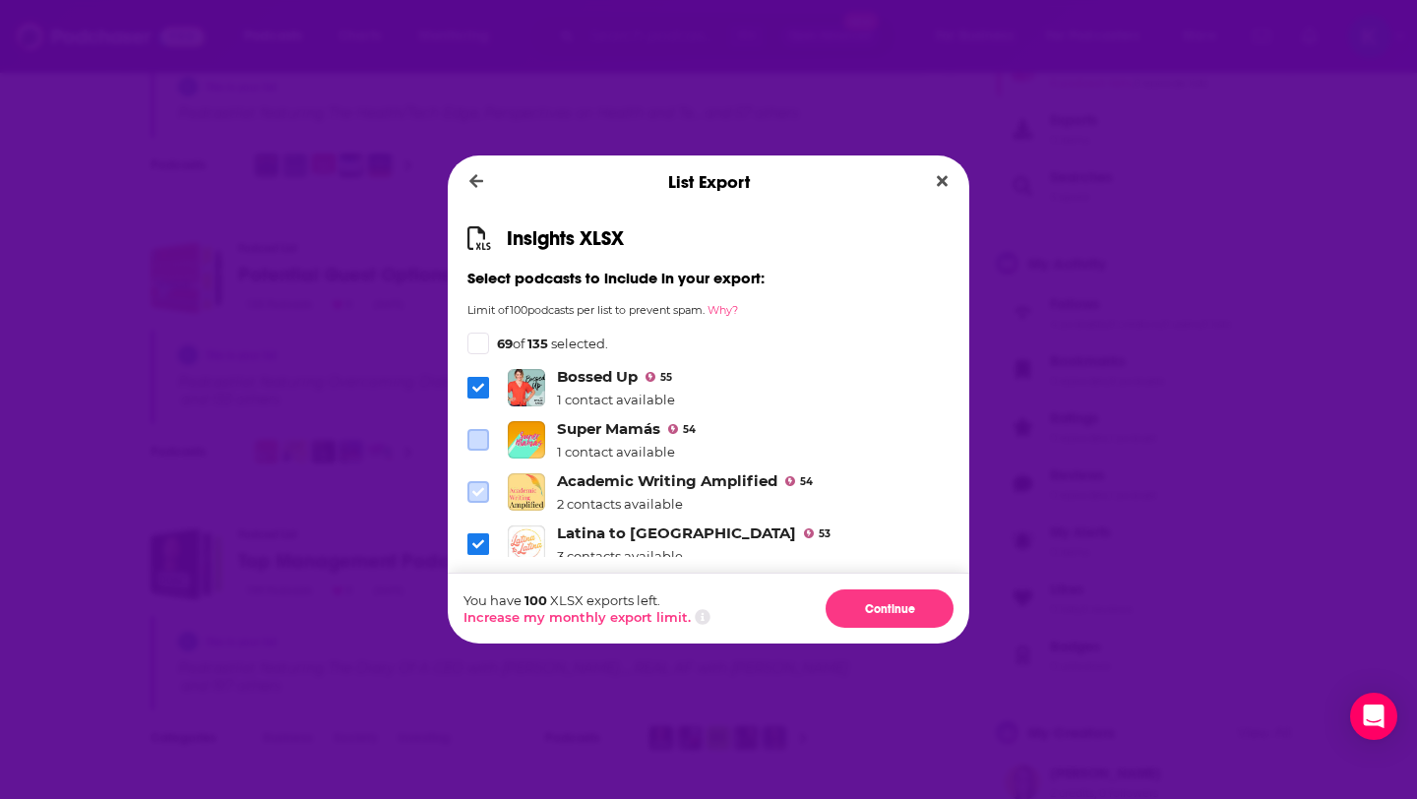
scroll to position [3802, 0]
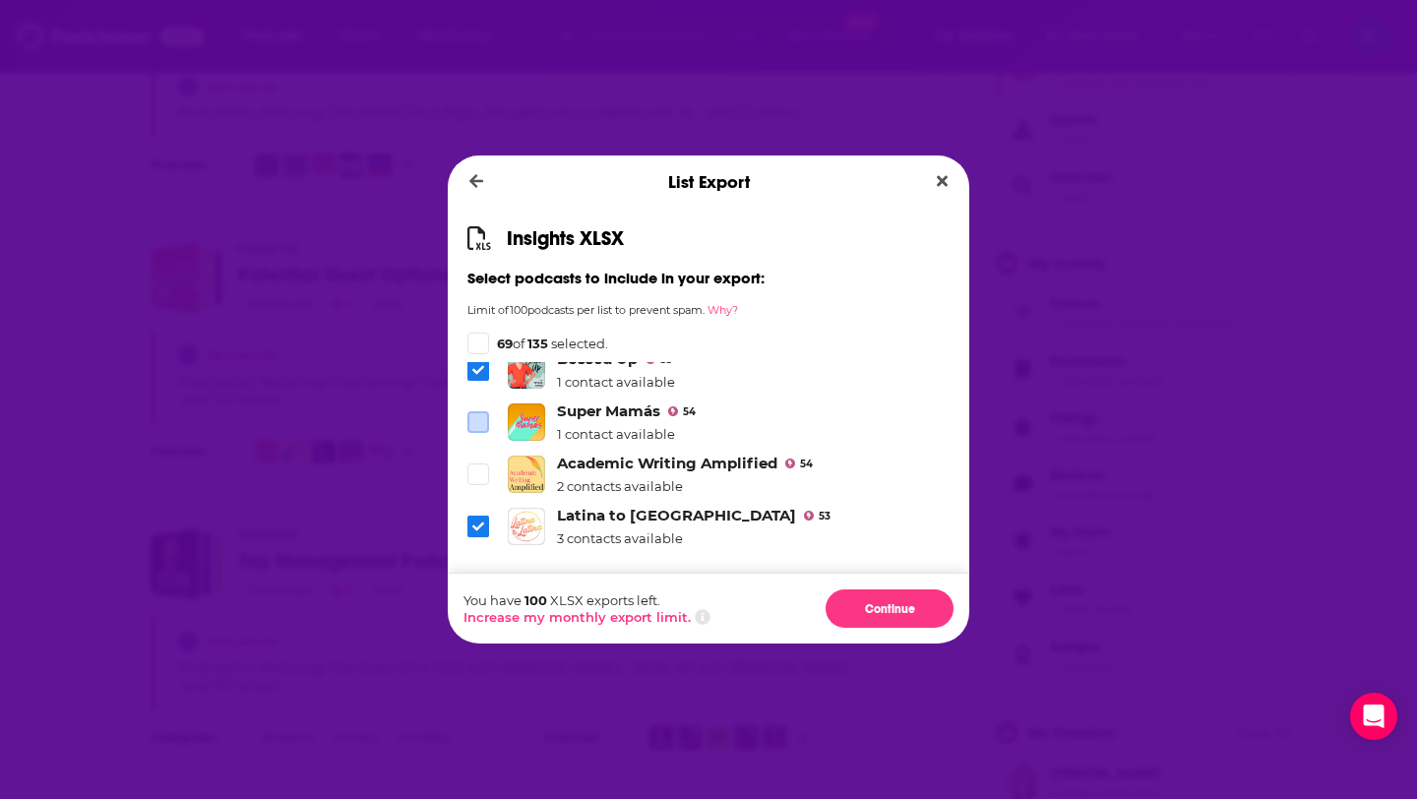
click at [471, 516] on span "Dialog" at bounding box center [478, 527] width 22 height 22
click at [476, 573] on icon "Dialog" at bounding box center [478, 579] width 12 height 12
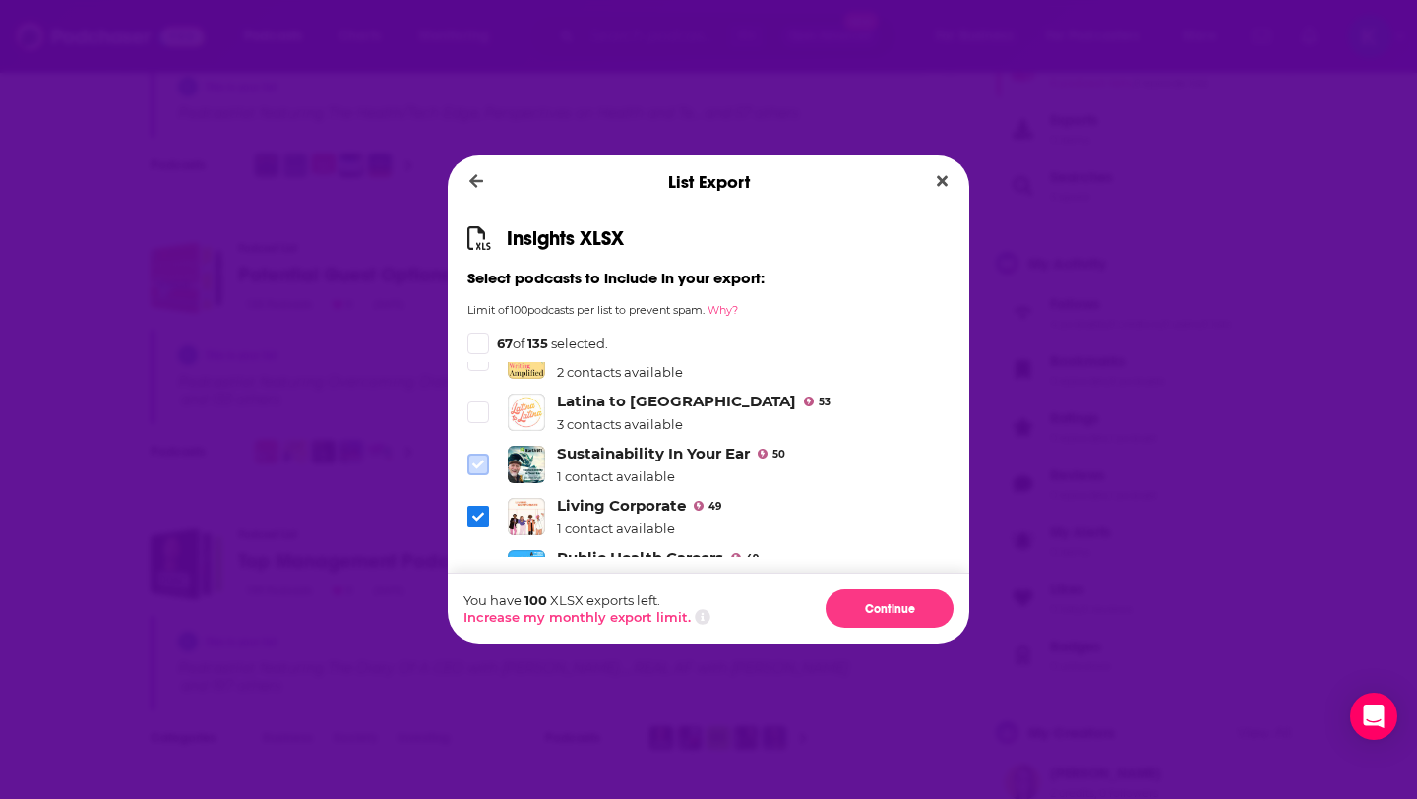
scroll to position [3918, 0]
click at [605, 494] on link "Living Corporate" at bounding box center [621, 503] width 129 height 19
click at [484, 556] on span "Dialog" at bounding box center [478, 567] width 22 height 22
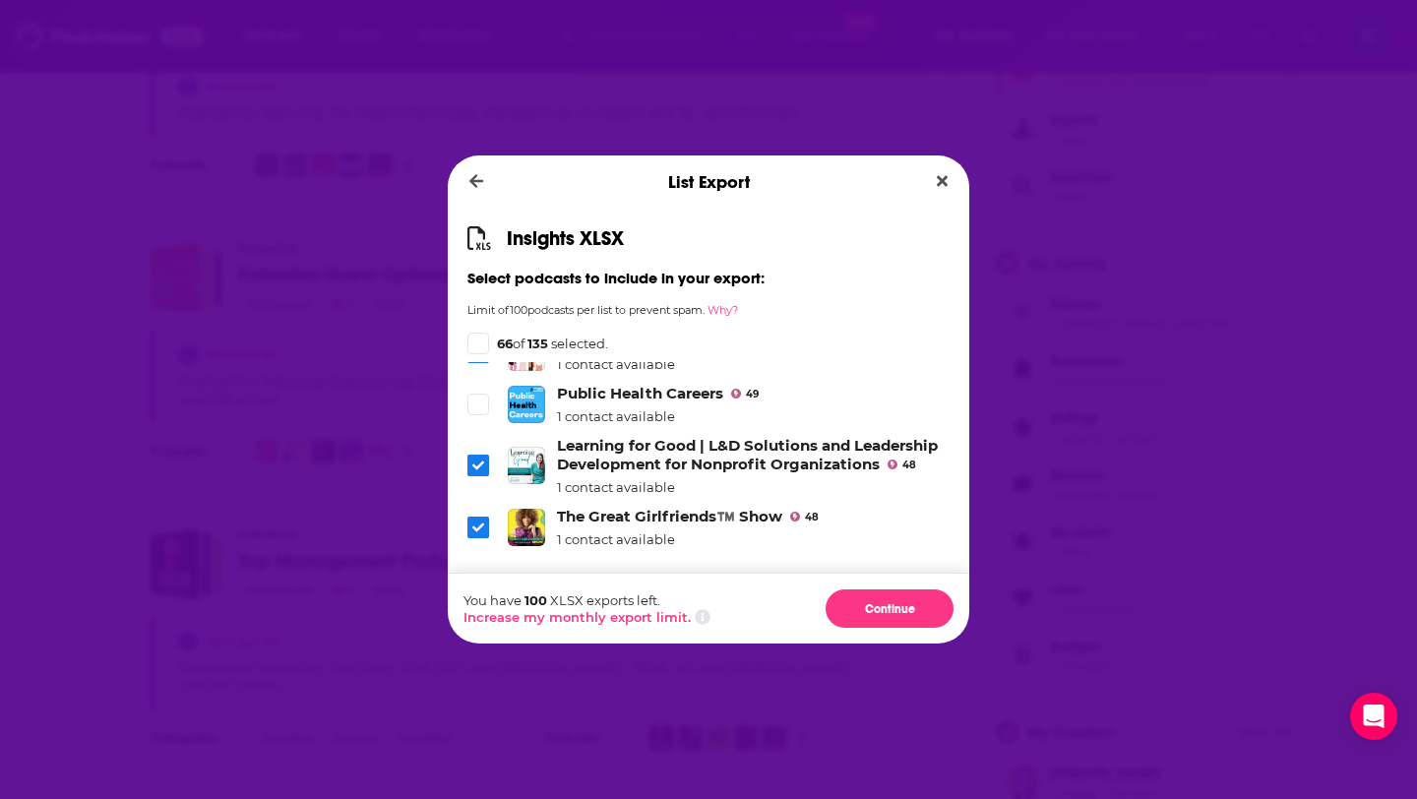
scroll to position [4099, 0]
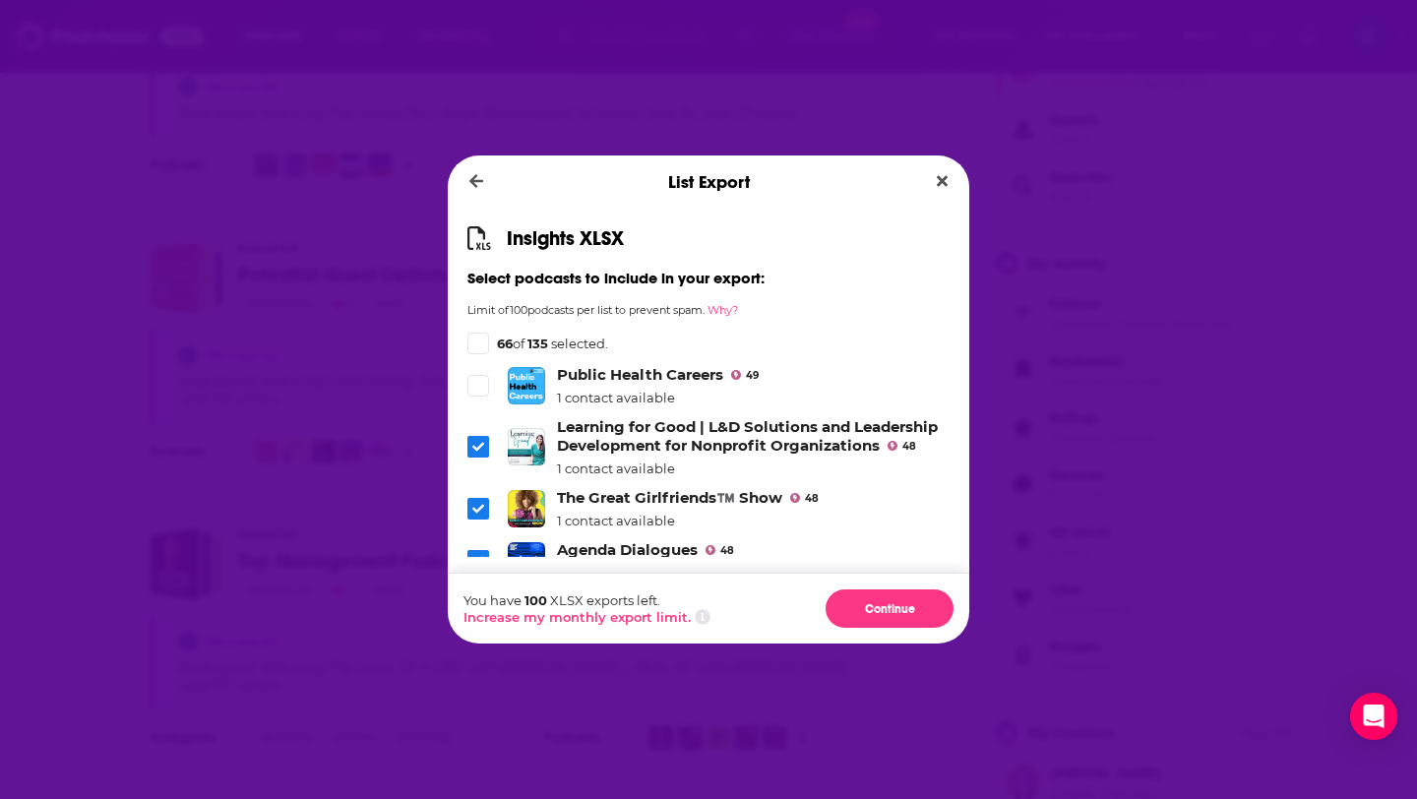
click at [476, 498] on span "Dialog" at bounding box center [478, 509] width 22 height 22
click at [470, 550] on span "Dialog" at bounding box center [478, 561] width 22 height 22
click at [478, 607] on icon "Dialog" at bounding box center [478, 613] width 12 height 12
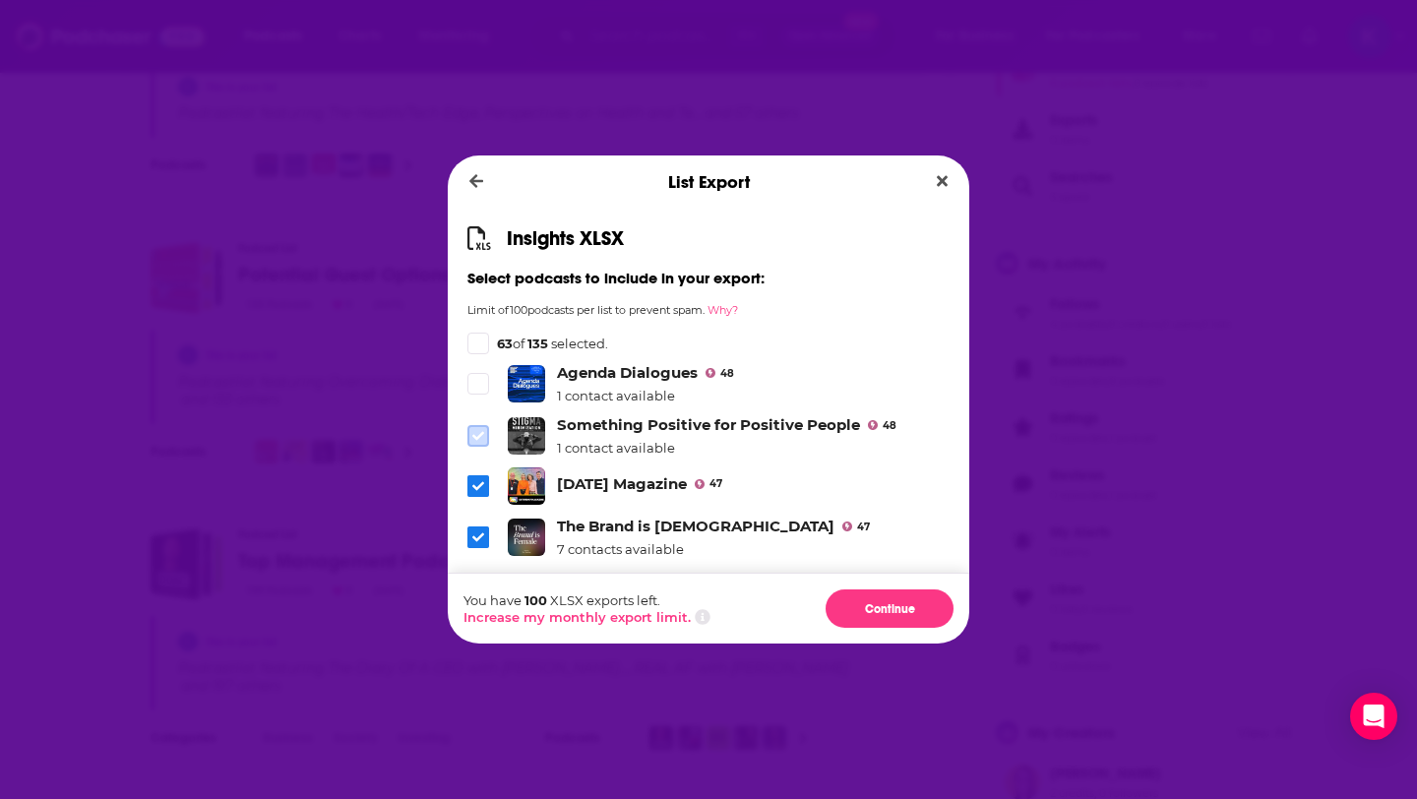
scroll to position [4278, 0]
click at [473, 478] on icon "Dialog" at bounding box center [478, 484] width 12 height 12
click at [476, 583] on icon "Dialog" at bounding box center [478, 587] width 12 height 9
click at [475, 634] on icon "Dialog" at bounding box center [478, 640] width 12 height 12
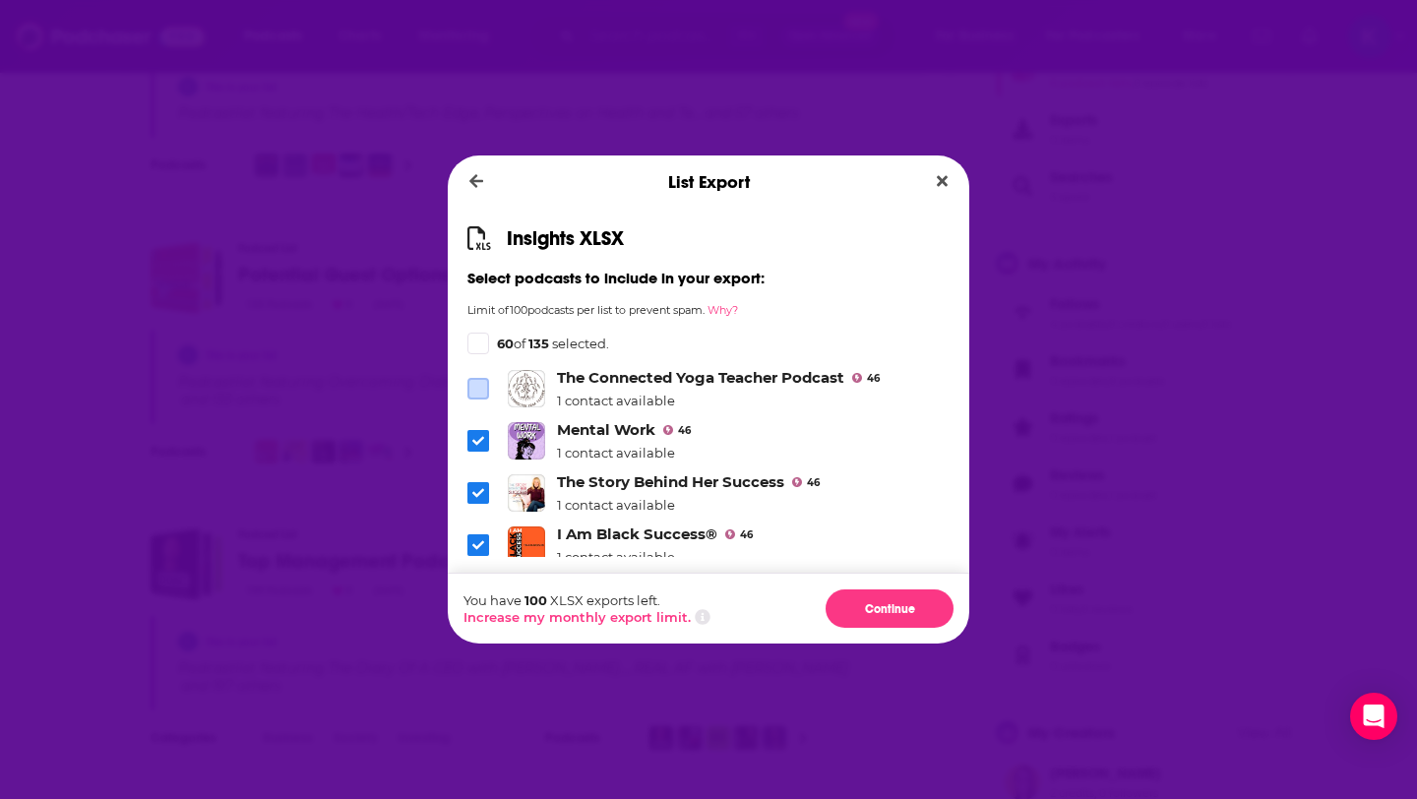
scroll to position [4535, 0]
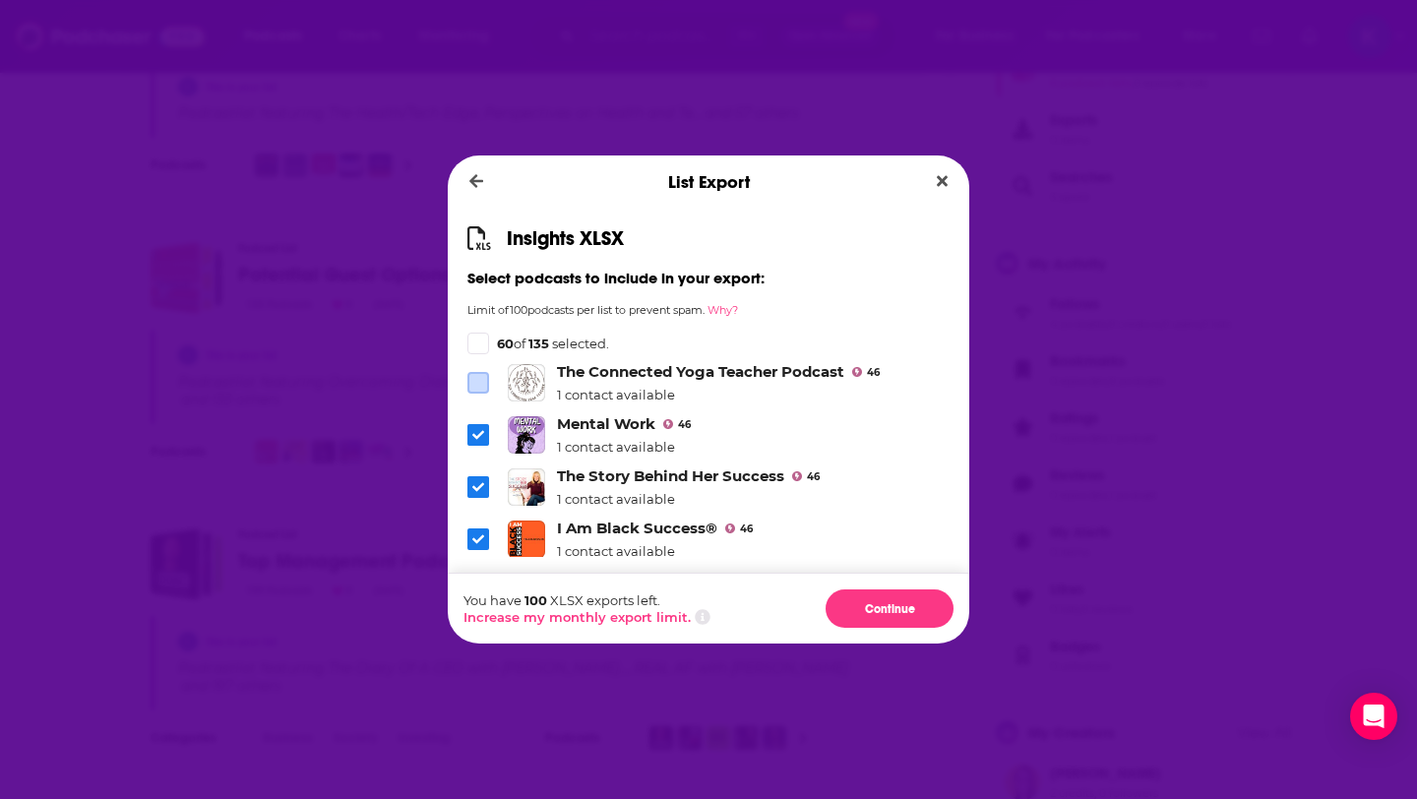
click at [478, 533] on icon "Dialog" at bounding box center [478, 539] width 12 height 12
click at [474, 594] on icon "Dialog" at bounding box center [478, 600] width 12 height 12
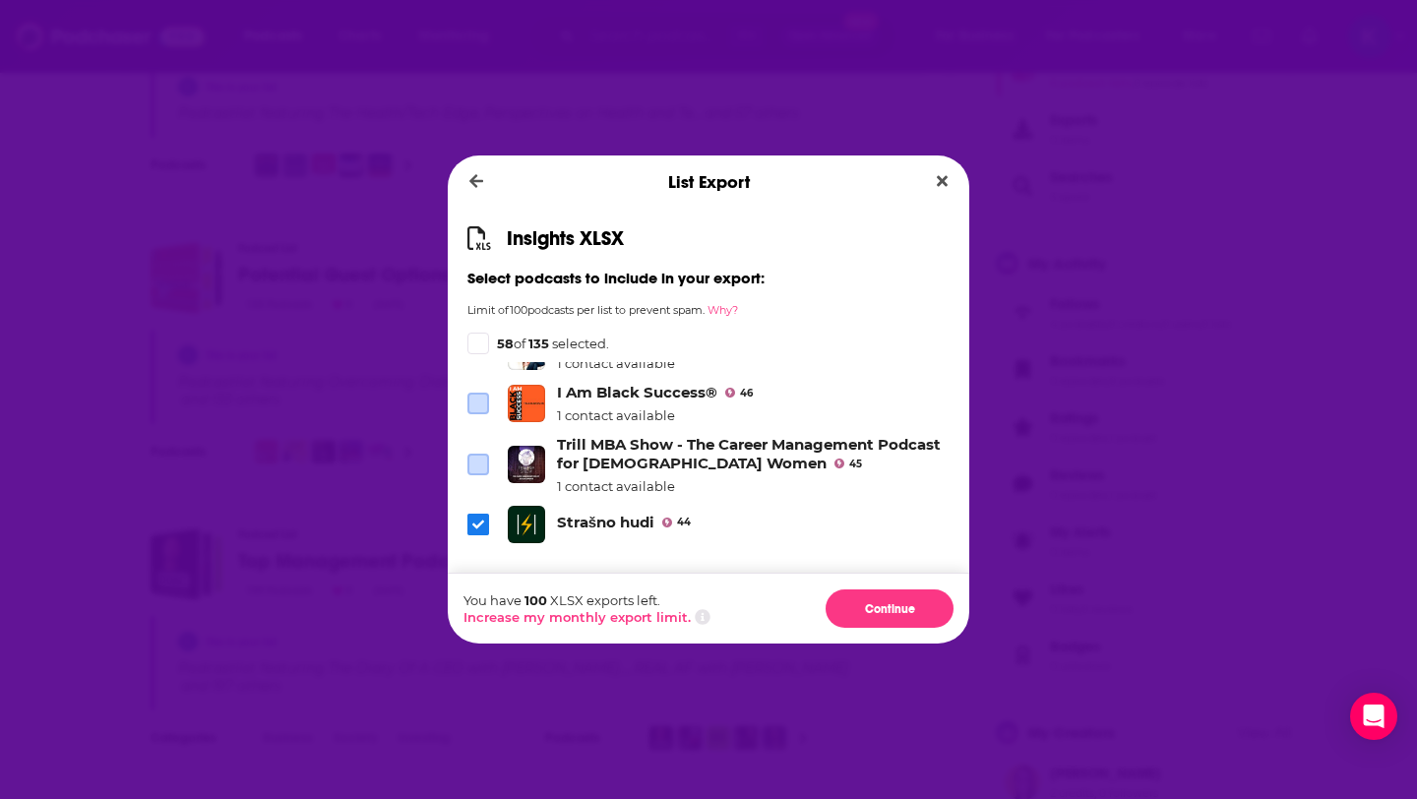
scroll to position [4673, 0]
click at [470, 512] on span "Dialog" at bounding box center [478, 523] width 22 height 22
click at [480, 553] on li "The HIV Podcast 43 3 contacts available" at bounding box center [708, 573] width 482 height 40
click at [478, 568] on icon "Dialog" at bounding box center [478, 574] width 12 height 12
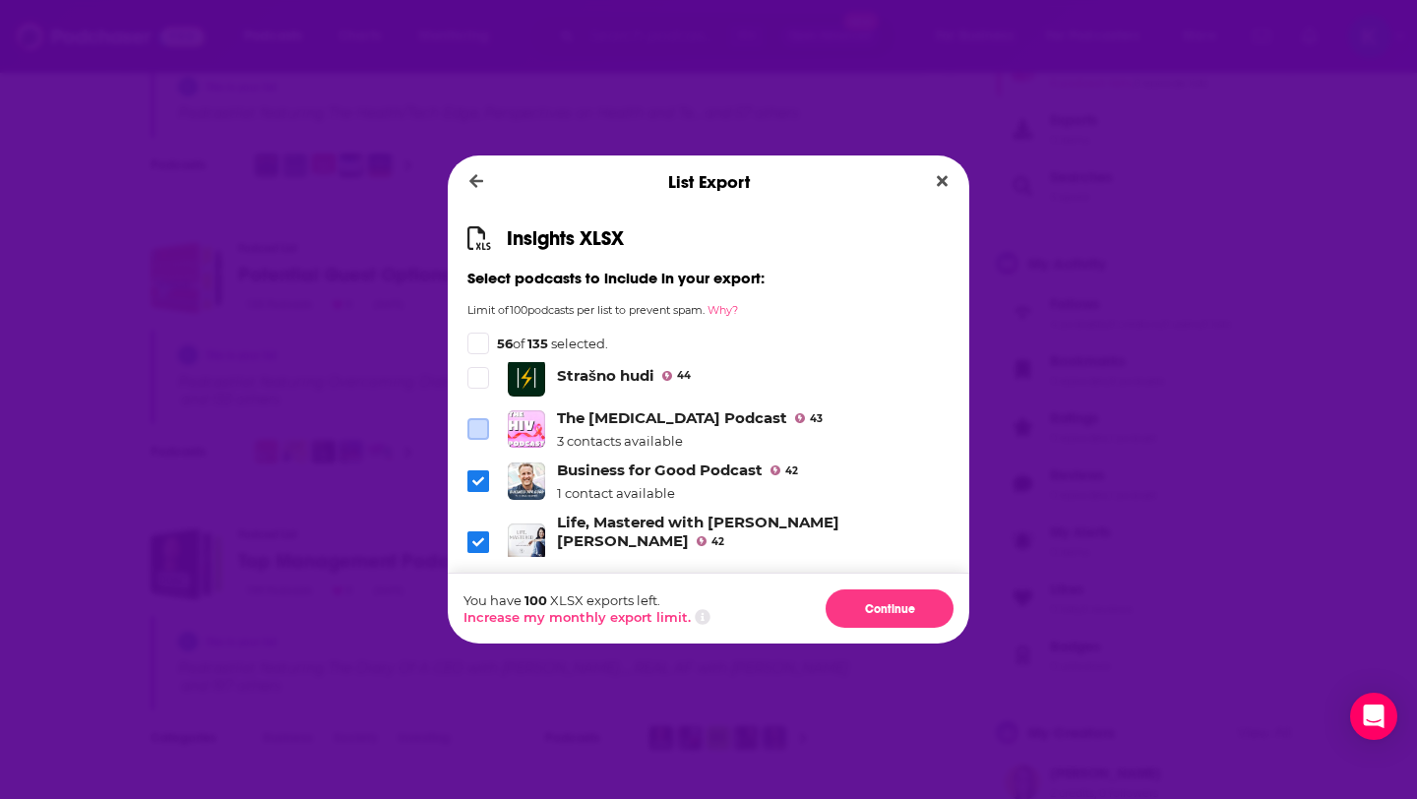
scroll to position [4819, 0]
click at [481, 535] on icon "Dialog" at bounding box center [478, 541] width 12 height 12
click at [475, 537] on icon "Dialog" at bounding box center [478, 541] width 12 height 9
click at [482, 592] on span "Dialog" at bounding box center [478, 603] width 22 height 22
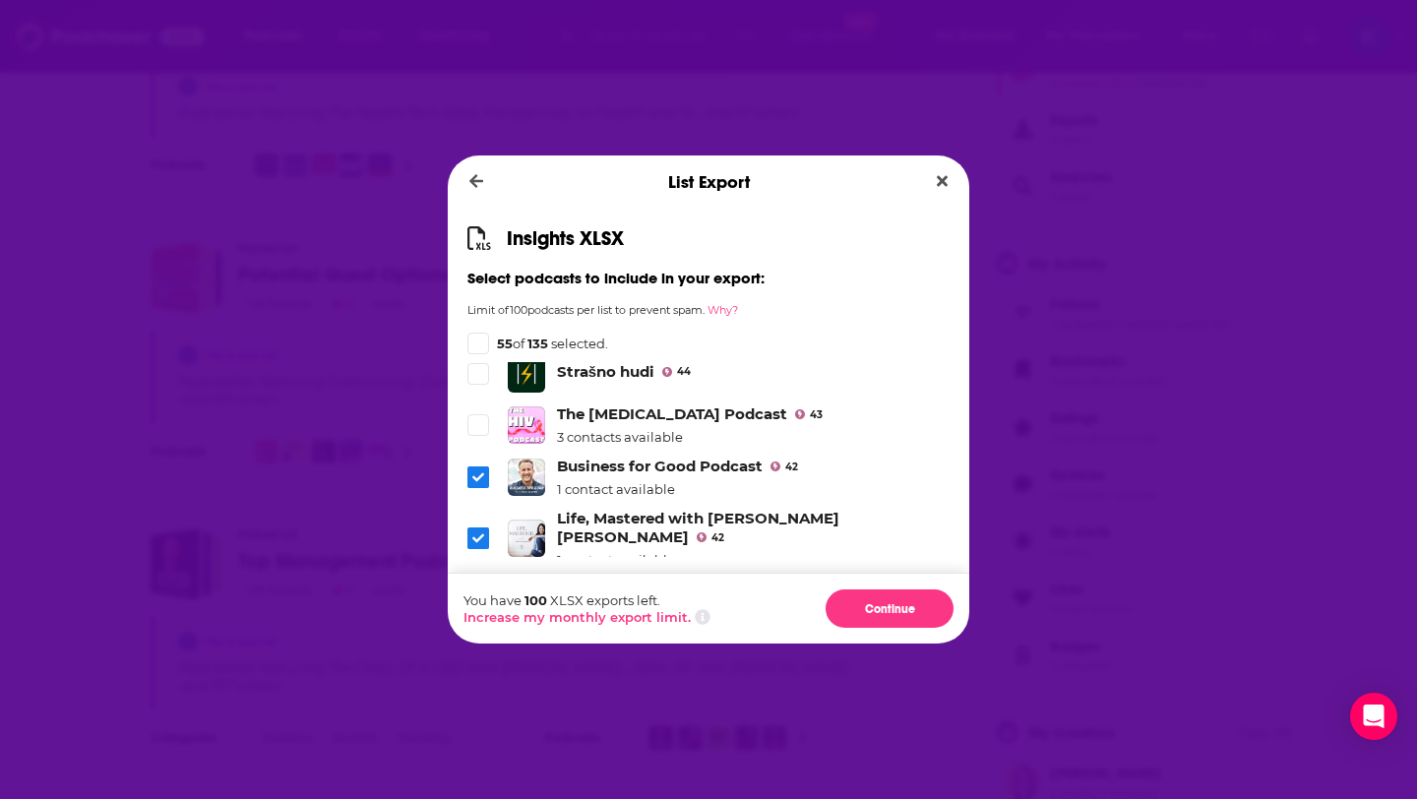
scroll to position [4817, 0]
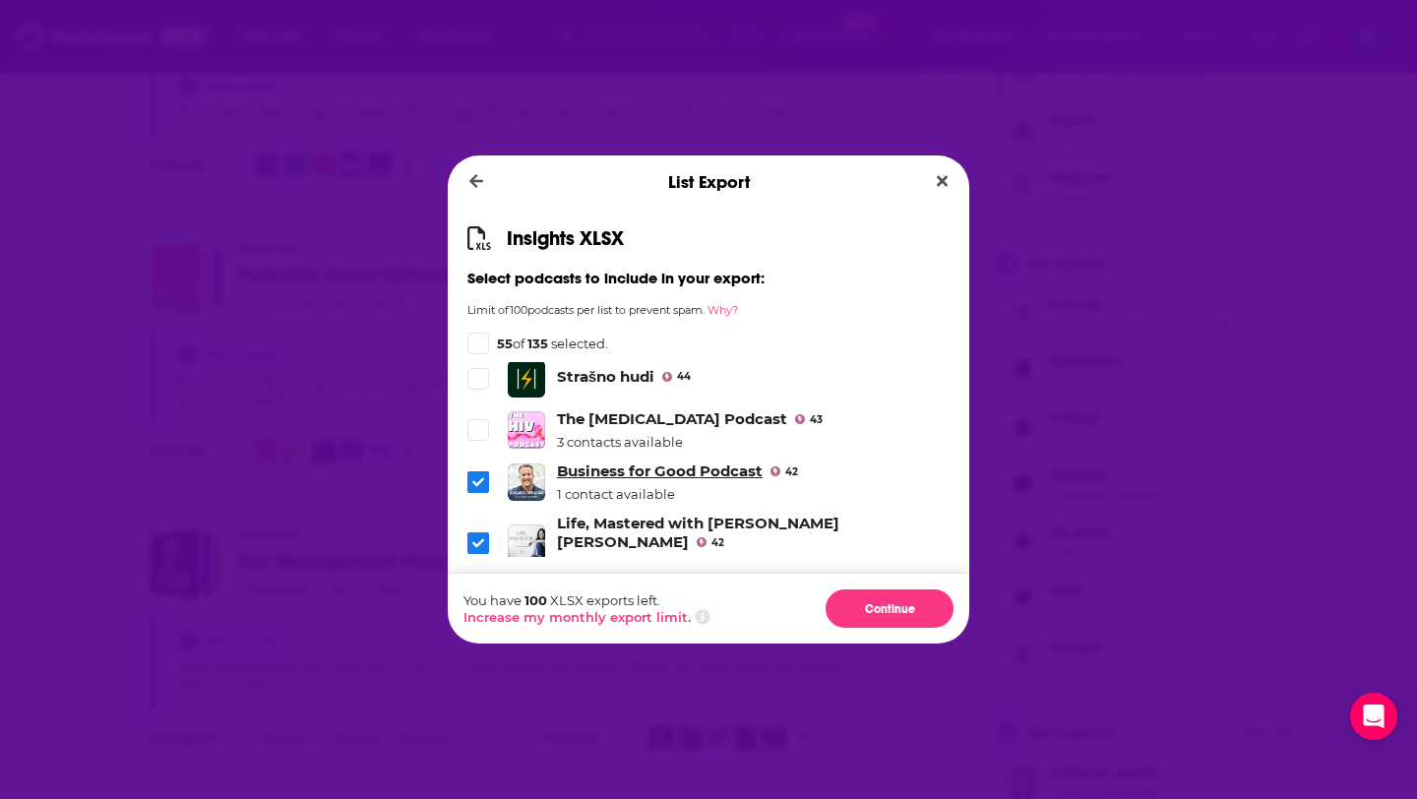
click at [625, 462] on link "Business for Good Podcast" at bounding box center [660, 471] width 206 height 19
click at [621, 514] on link "Life, Mastered with Molly Claire" at bounding box center [698, 532] width 282 height 37
click at [588, 637] on link "The Pre-Read" at bounding box center [607, 646] width 101 height 19
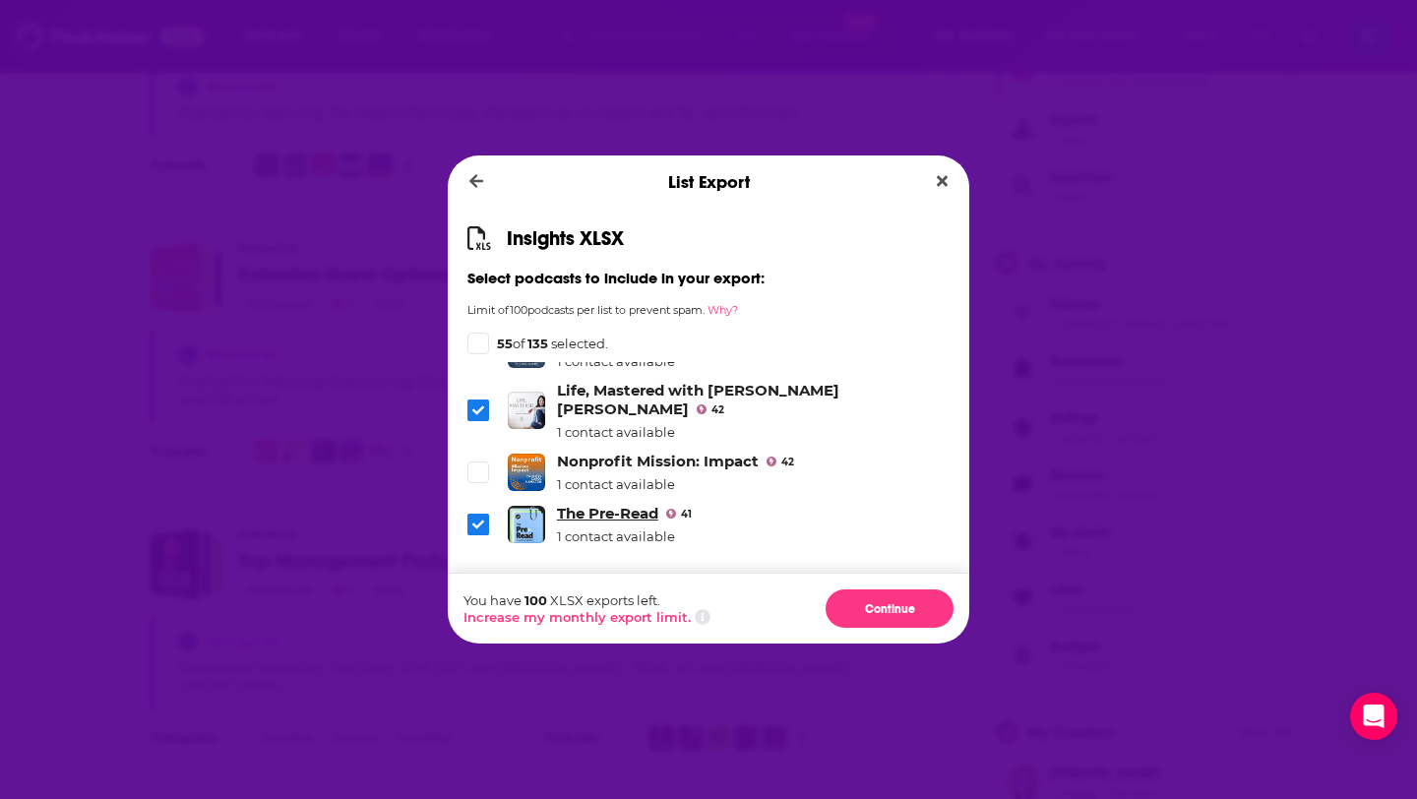
scroll to position [4962, 0]
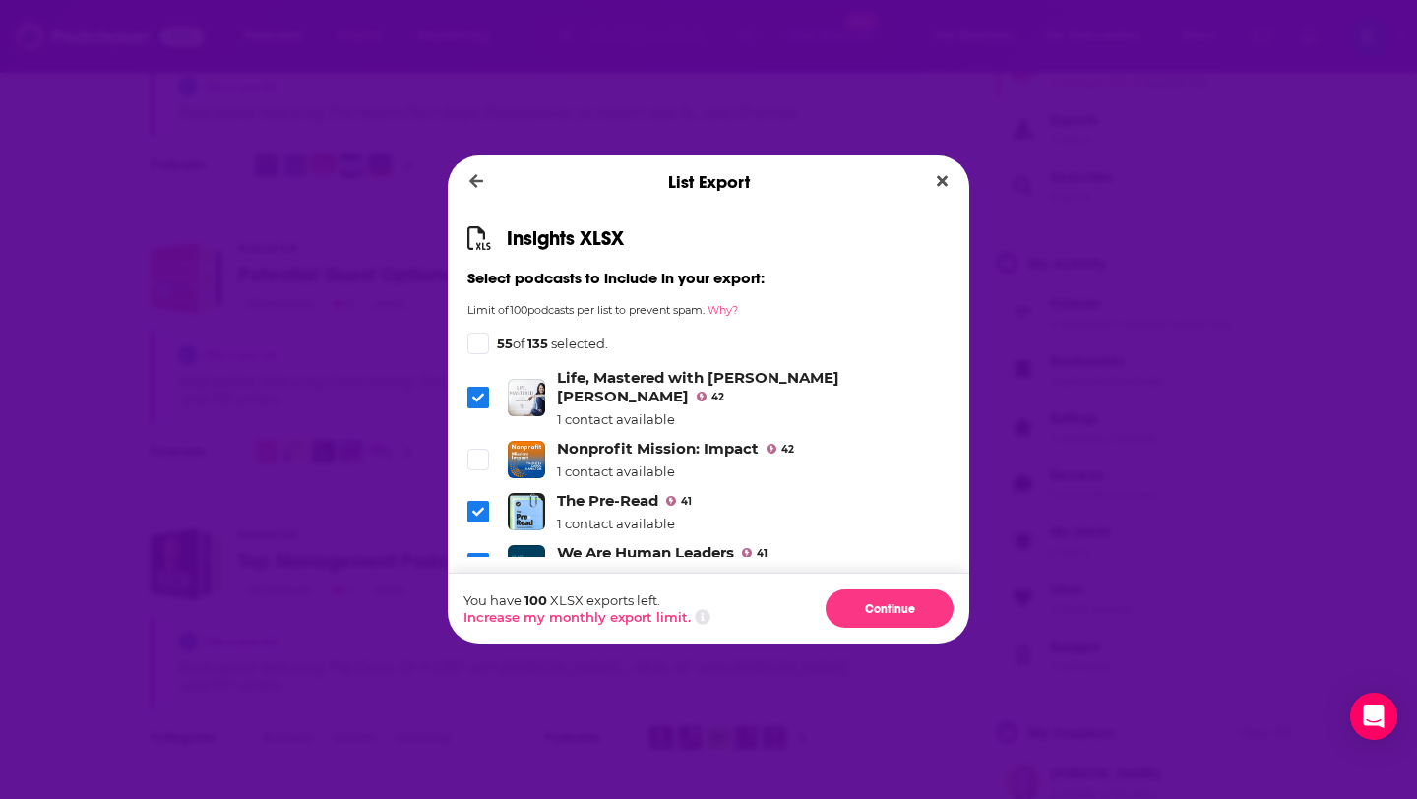
click at [570, 595] on link "Where Work Meets Life™ with Dr. Laura" at bounding box center [686, 613] width 259 height 37
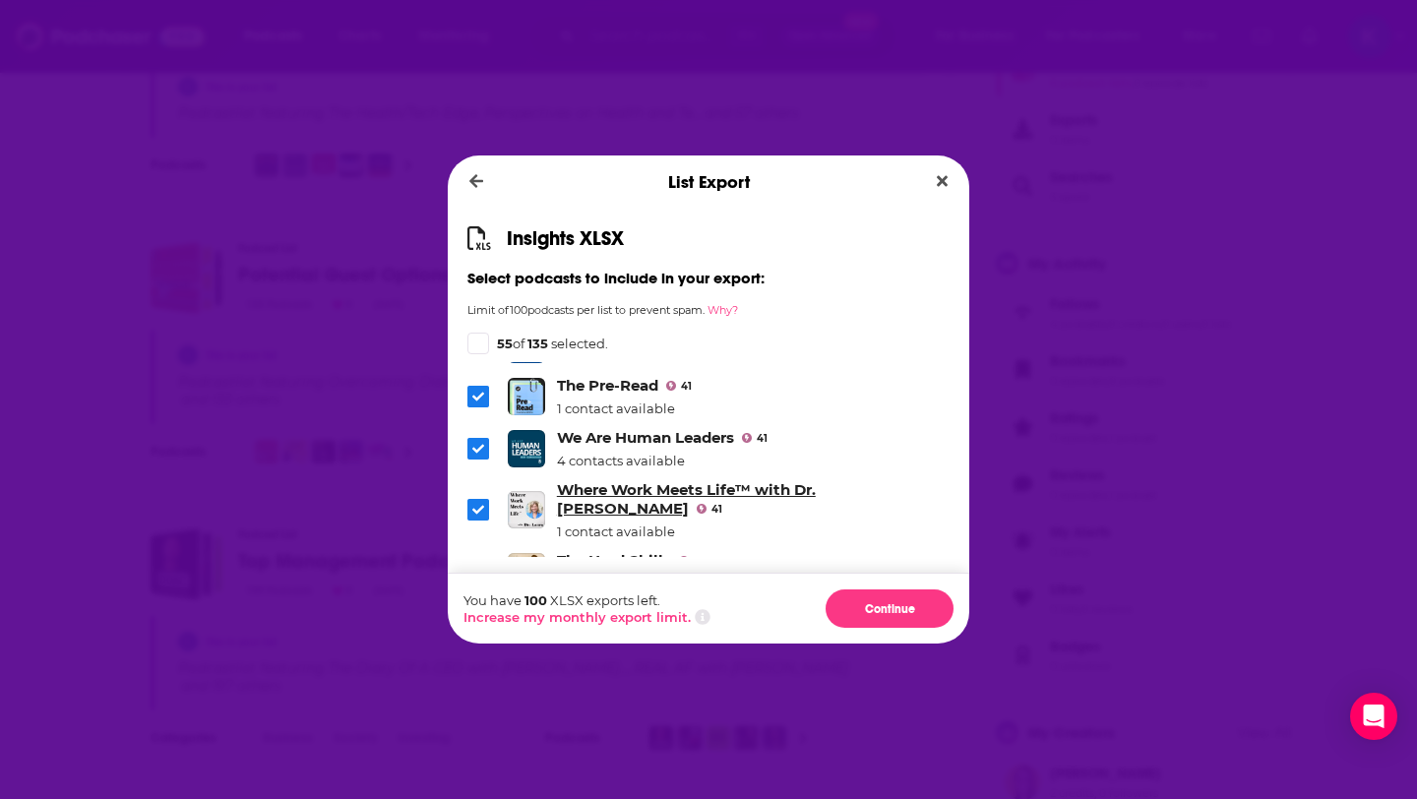
scroll to position [5089, 0]
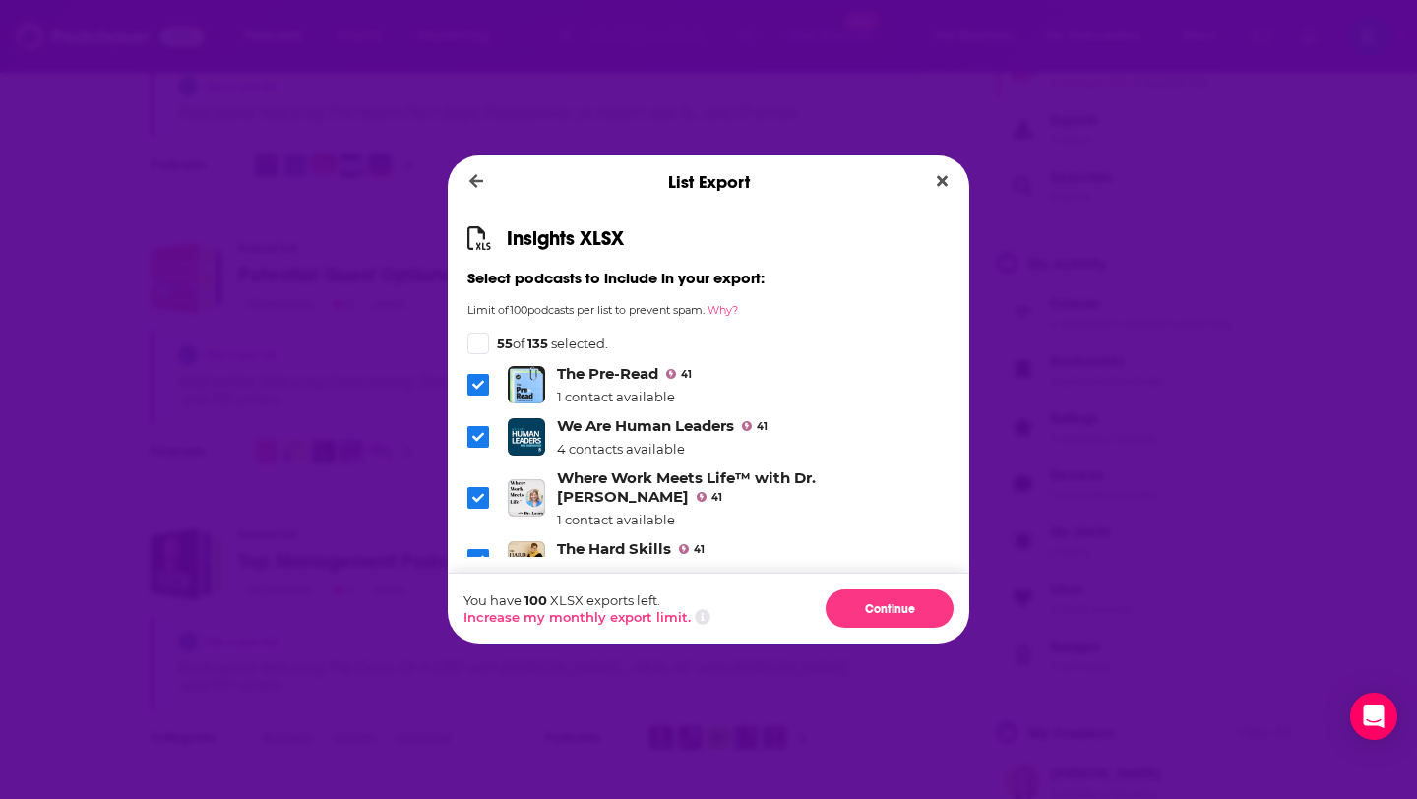
click at [479, 604] on icon "Dialog" at bounding box center [478, 610] width 12 height 12
click at [478, 655] on icon "Dialog" at bounding box center [478, 661] width 12 height 12
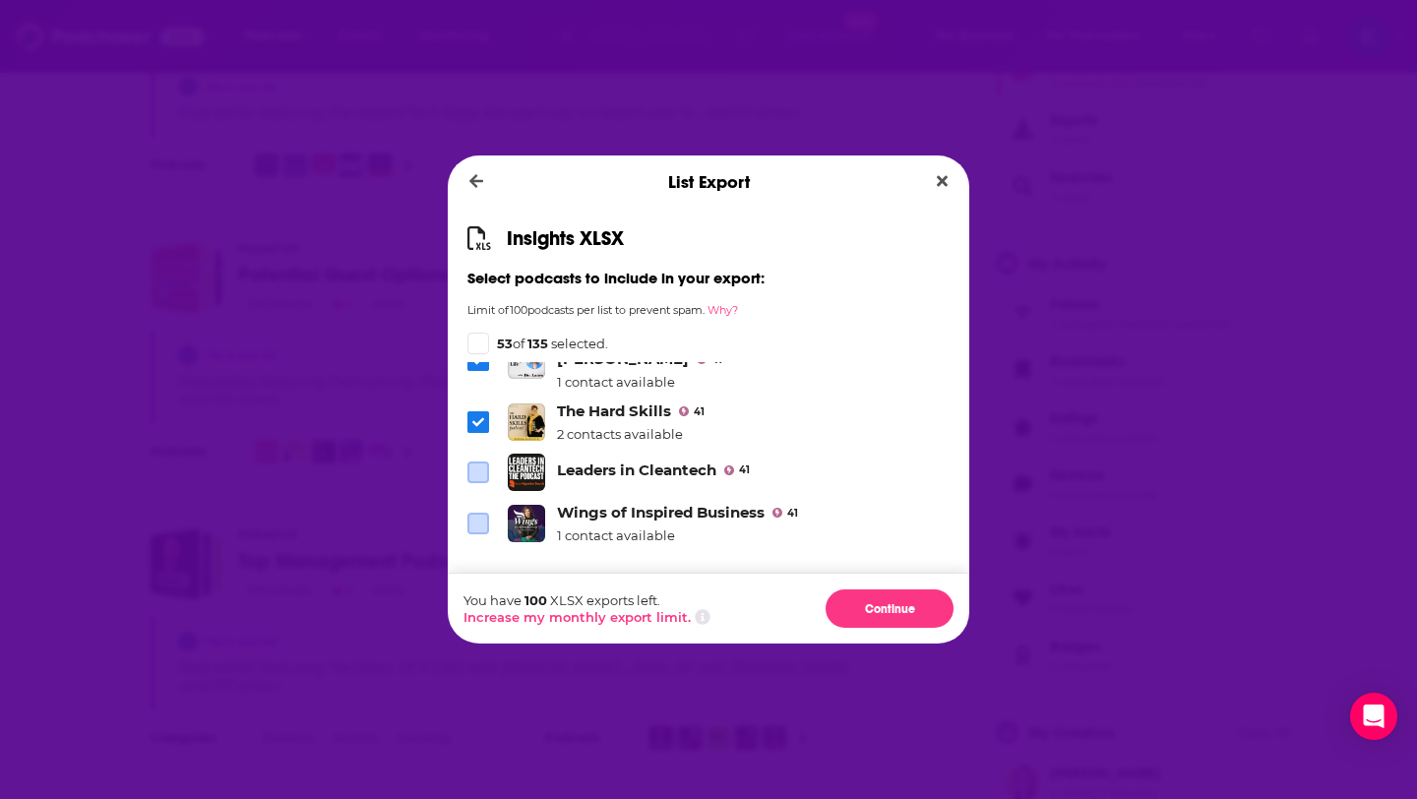
scroll to position [5229, 0]
click at [476, 568] on icon "Dialog" at bounding box center [478, 574] width 12 height 12
click at [480, 620] on icon "Dialog" at bounding box center [478, 626] width 12 height 12
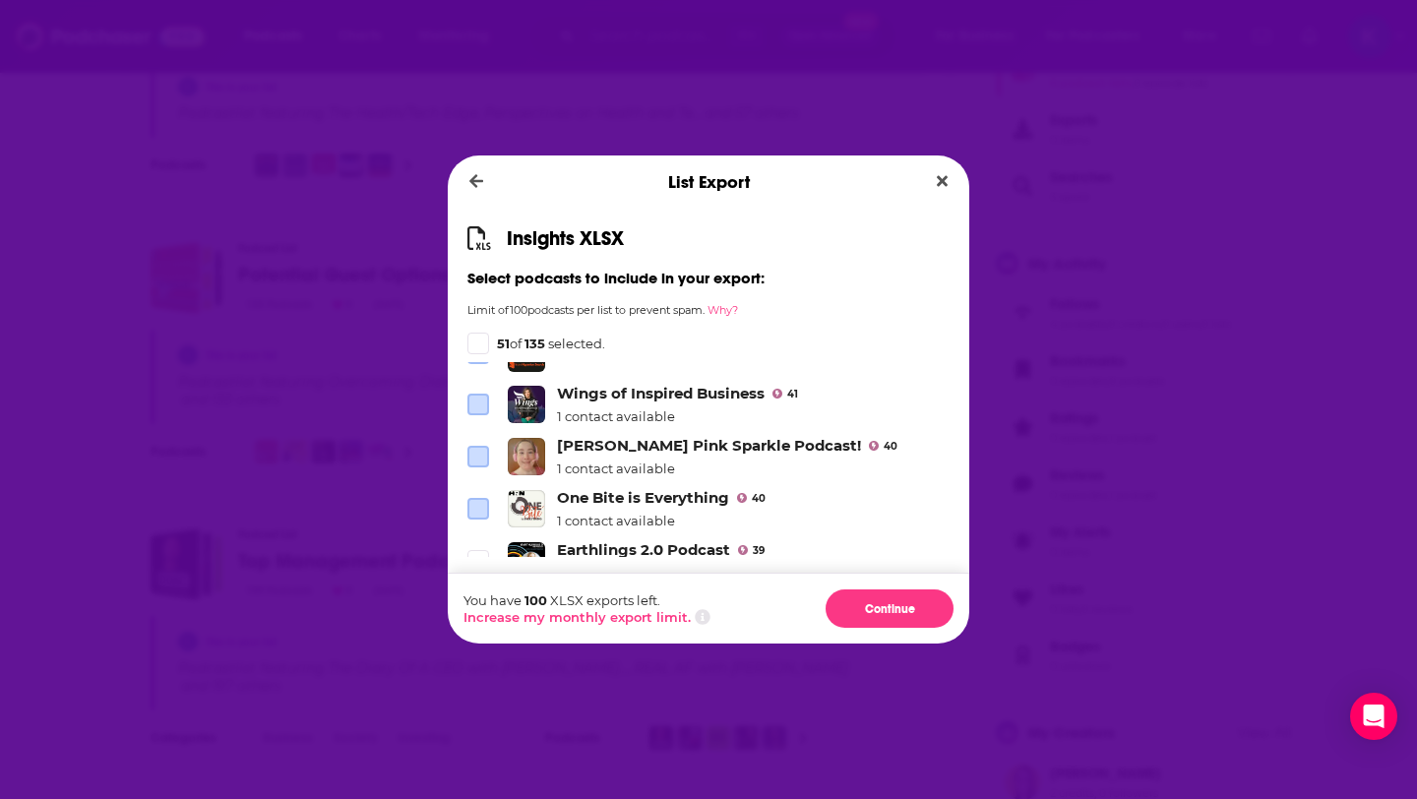
scroll to position [5347, 0]
click at [603, 539] on link "Earthlings 2.0 Podcast" at bounding box center [643, 548] width 173 height 19
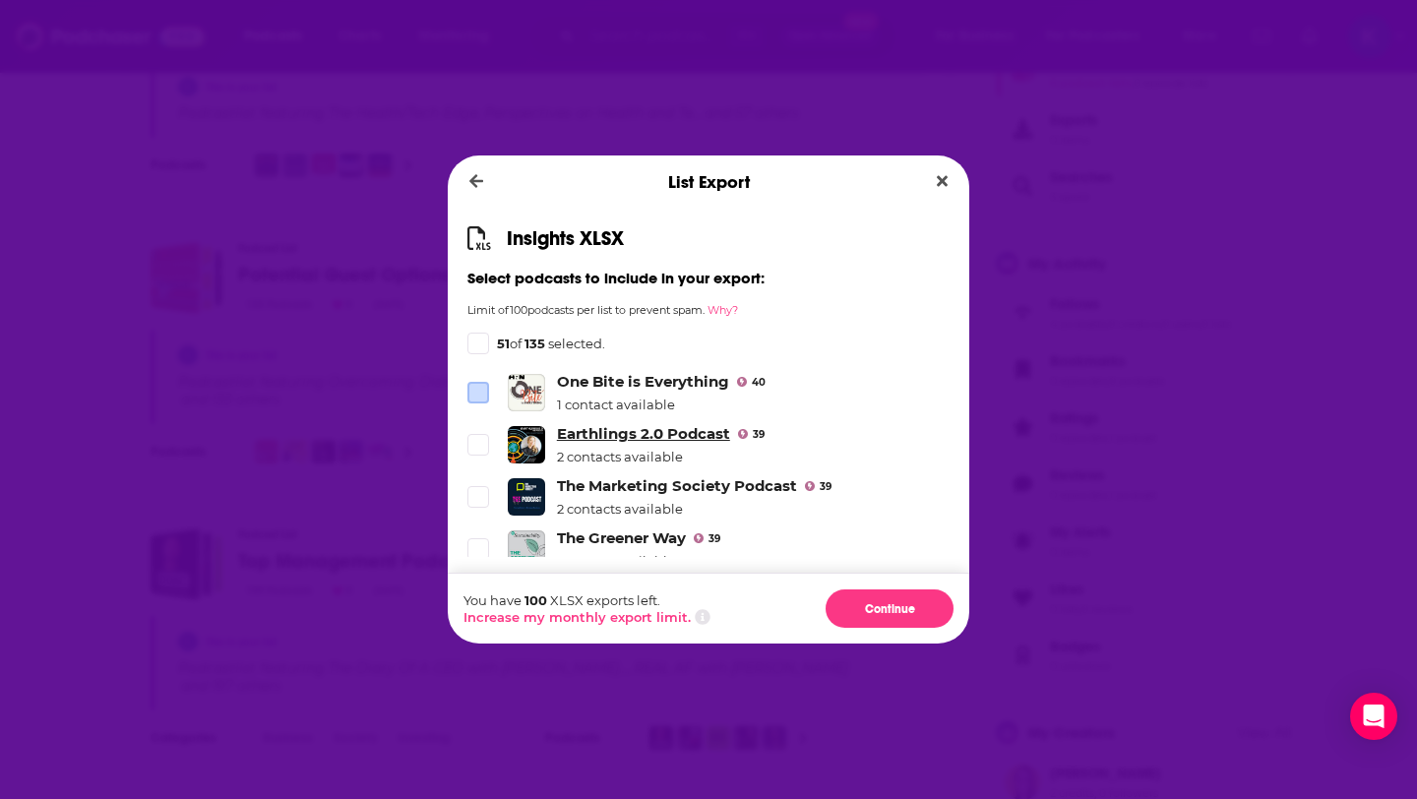
scroll to position [5480, 0]
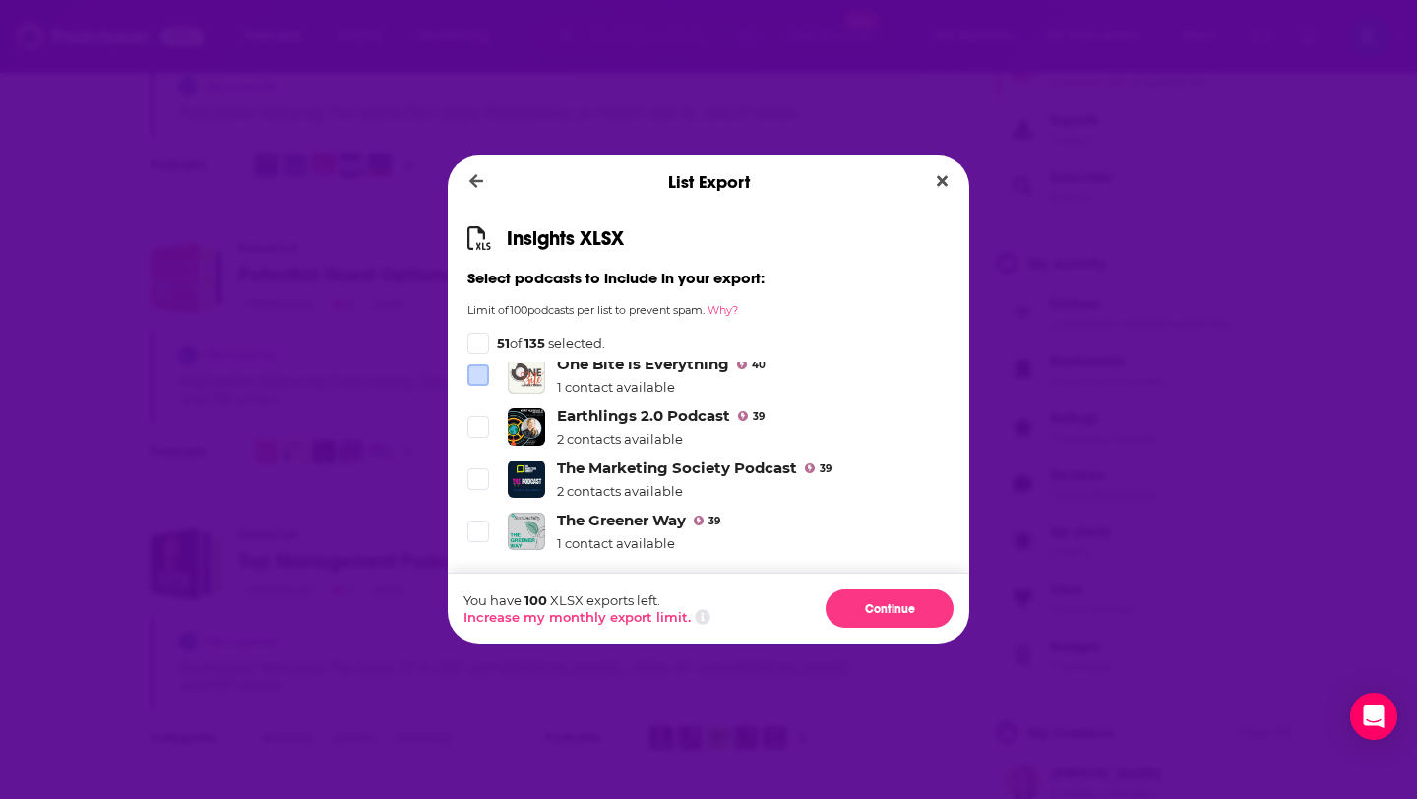
click at [591, 570] on link "Badass Women at Any Age" at bounding box center [660, 579] width 206 height 19
click at [595, 612] on link "Fearless Female Leadership Podcast with Sheryl Kline, M.A. CHPC" at bounding box center [724, 630] width 335 height 37
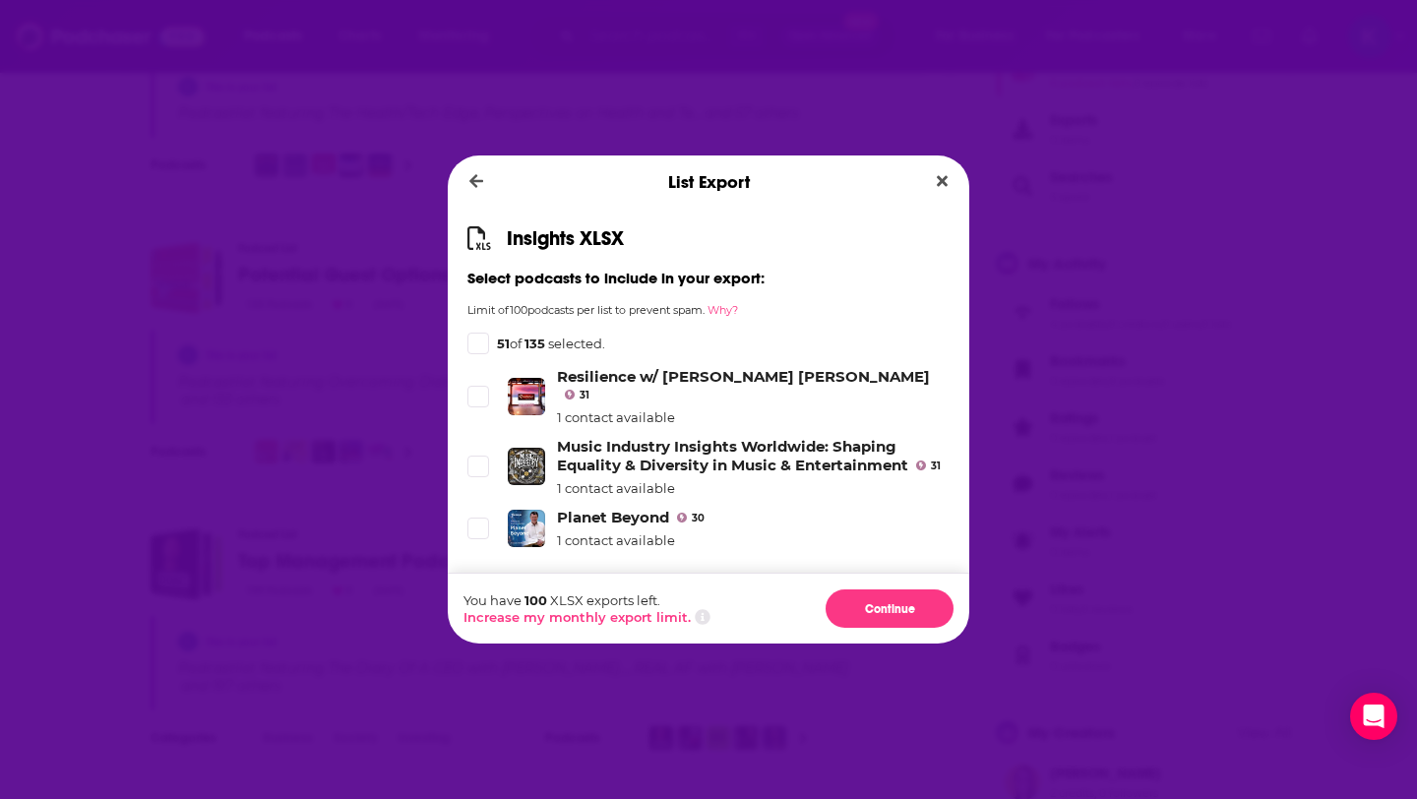
scroll to position [6304, 0]
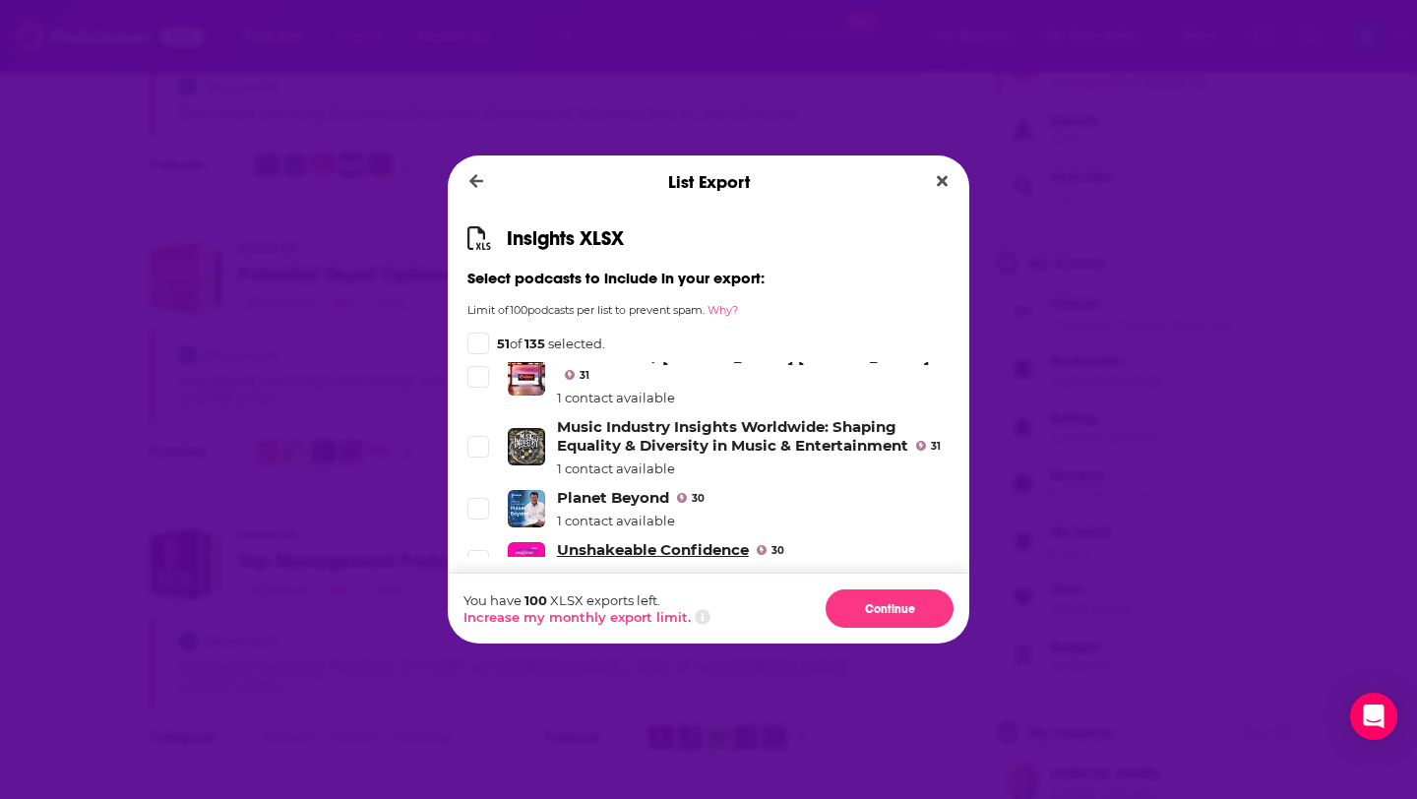
click at [598, 540] on link "Unshakeable Confidence" at bounding box center [653, 549] width 192 height 19
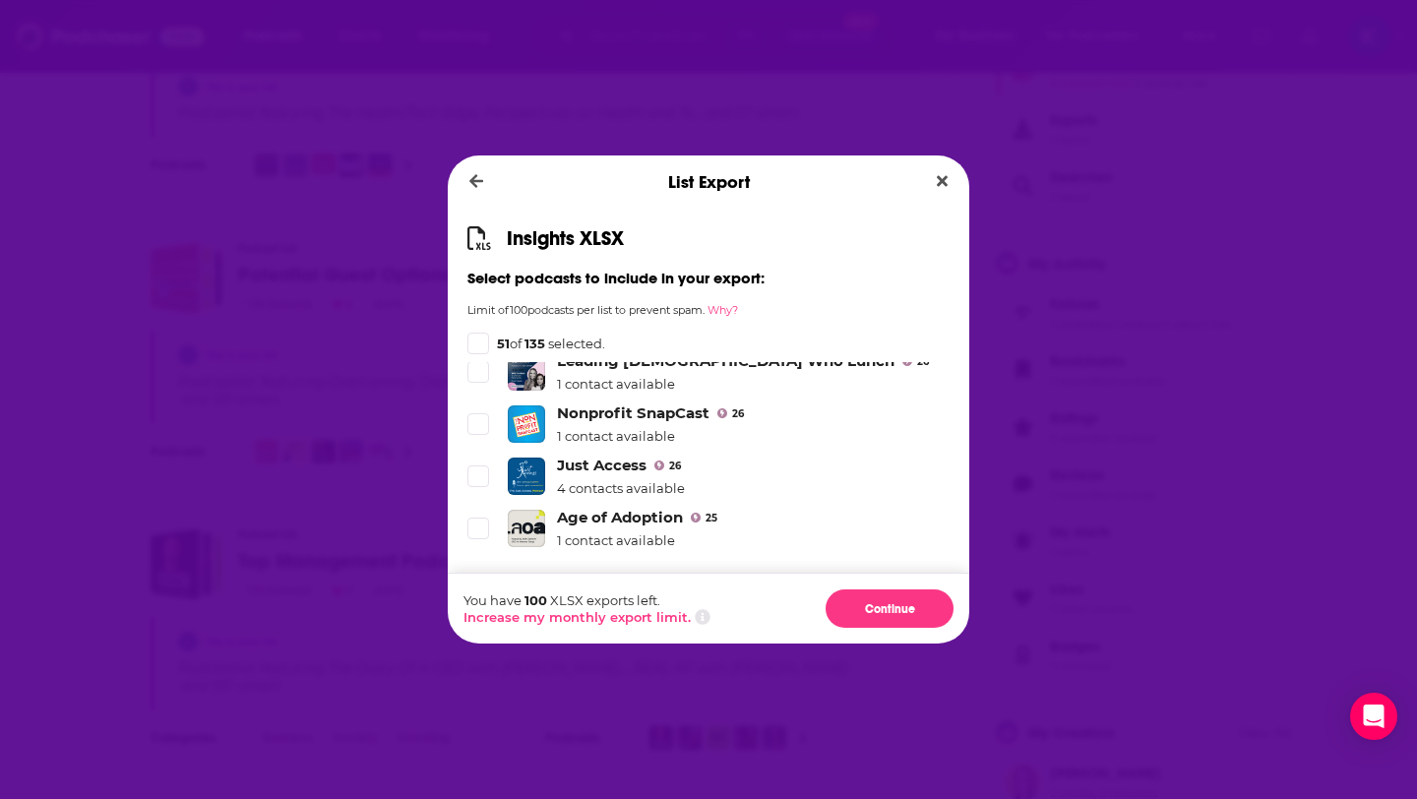
scroll to position [7063, 0]
click at [625, 561] on link "Female Founder Unplugged" at bounding box center [726, 570] width 339 height 19
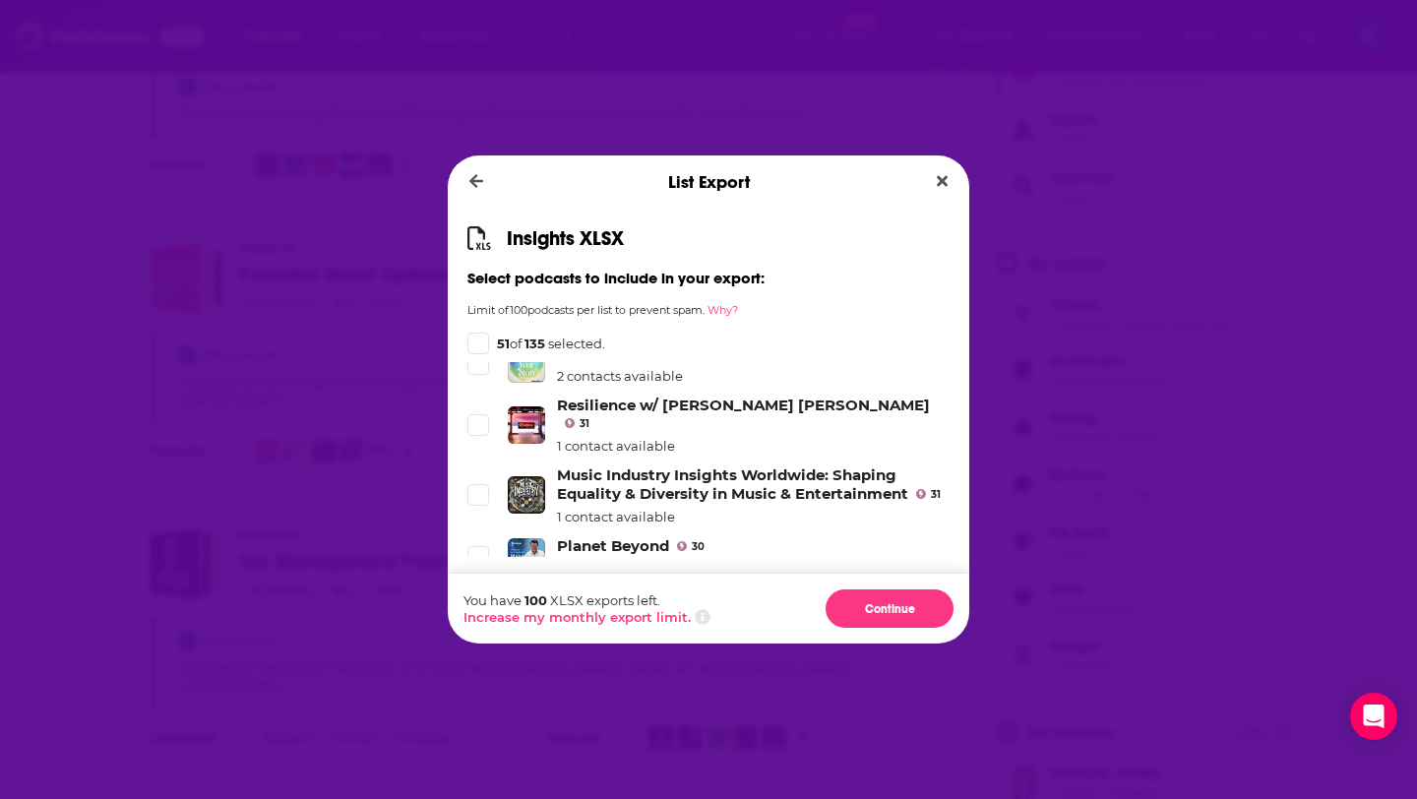
scroll to position [6237, 0]
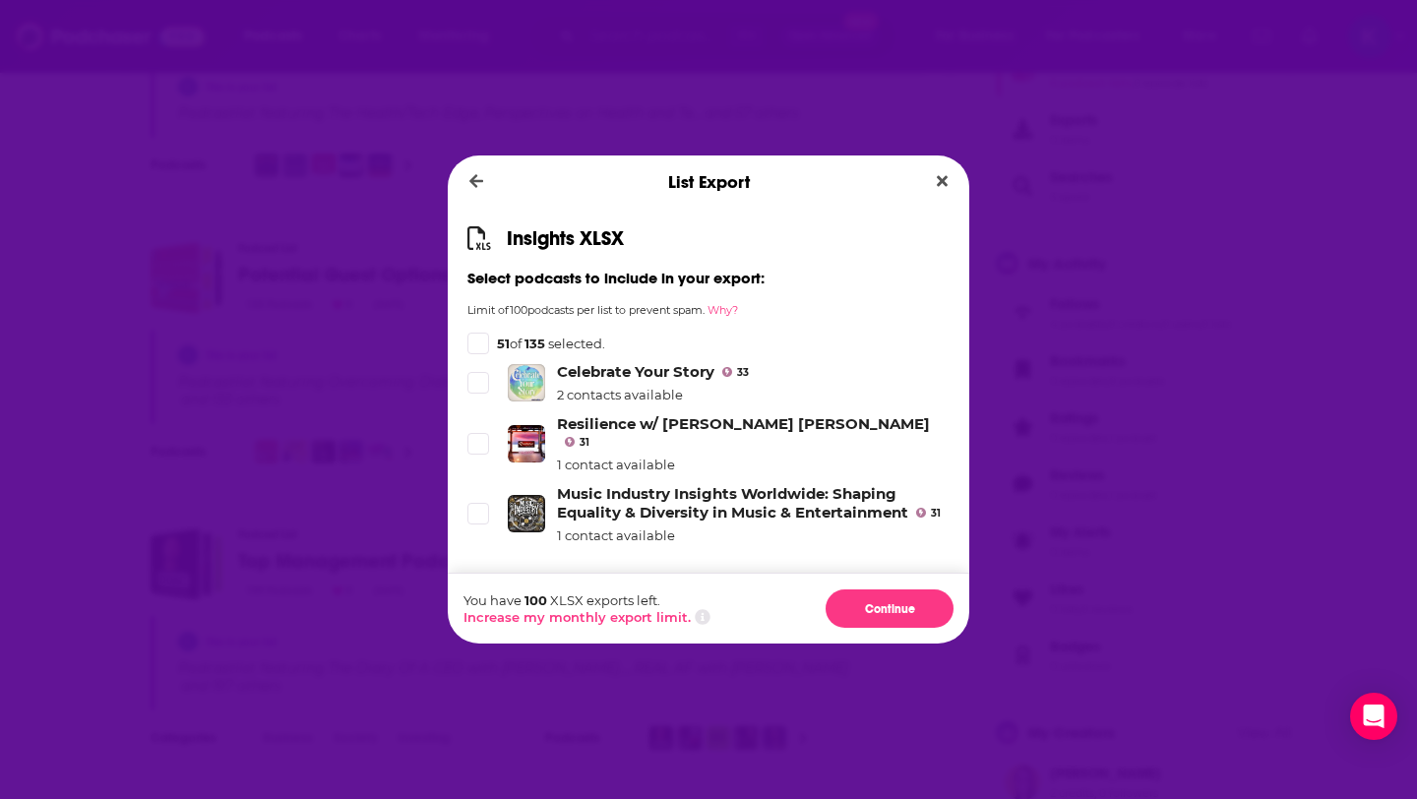
click at [481, 675] on icon "Dialog" at bounding box center [478, 679] width 12 height 9
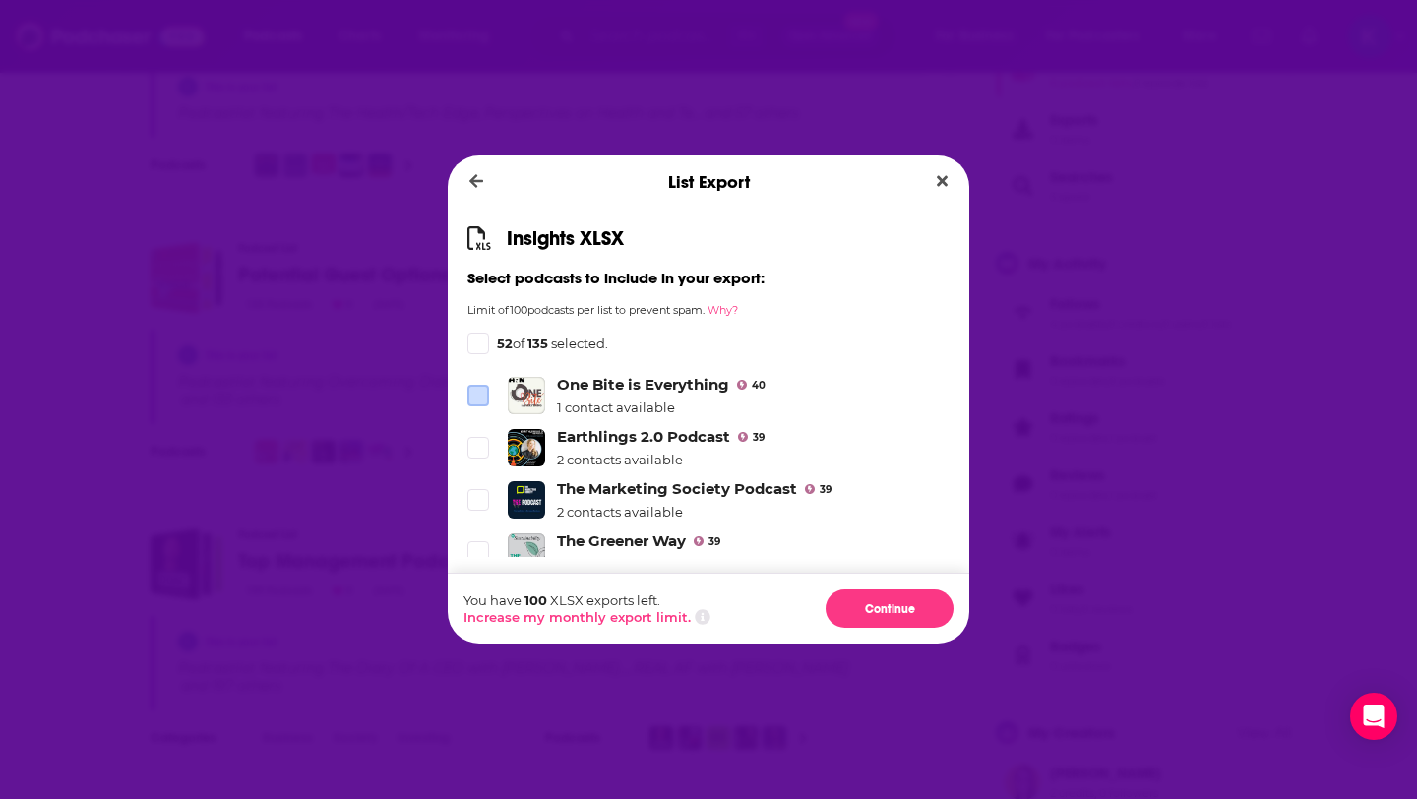
scroll to position [5452, 0]
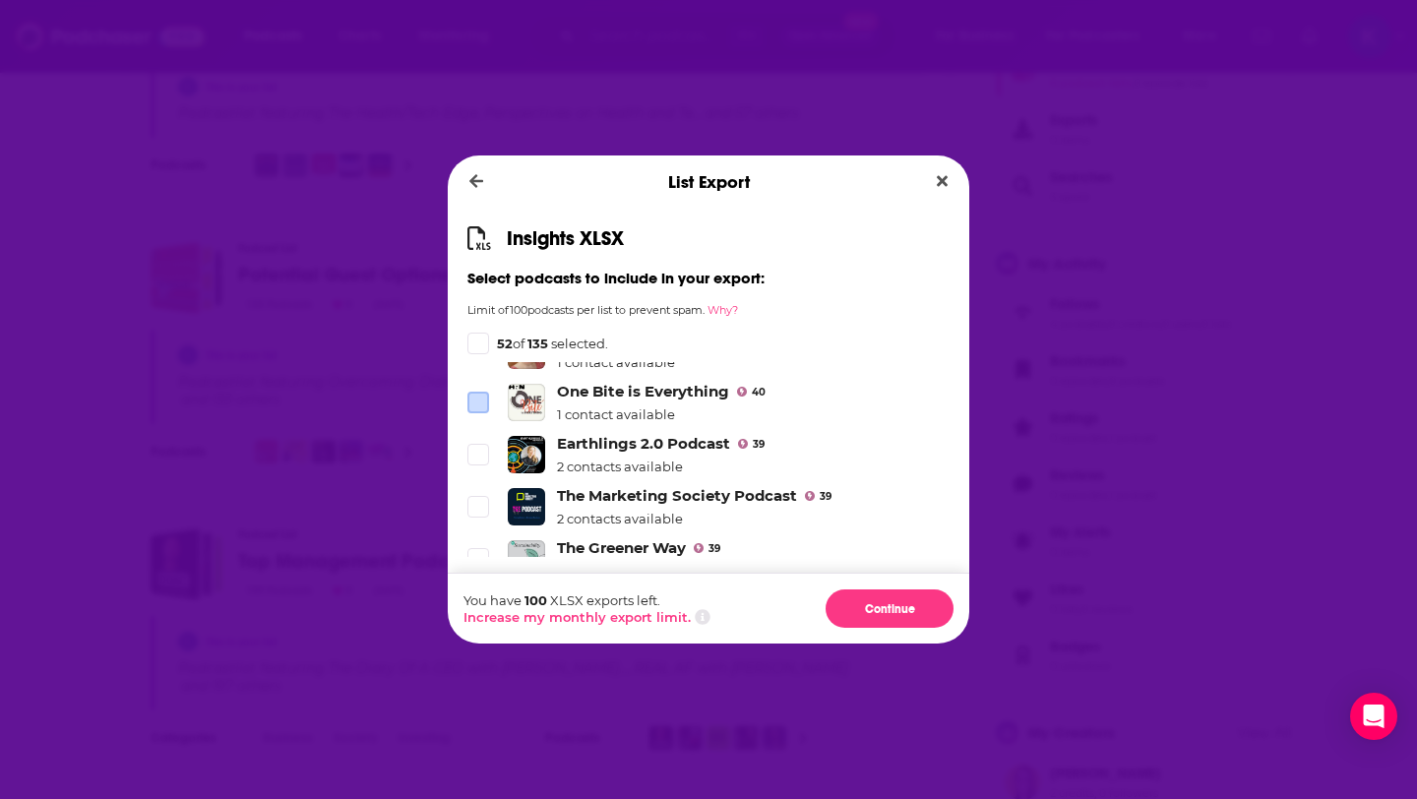
click at [482, 603] on icon "Dialog" at bounding box center [478, 609] width 12 height 12
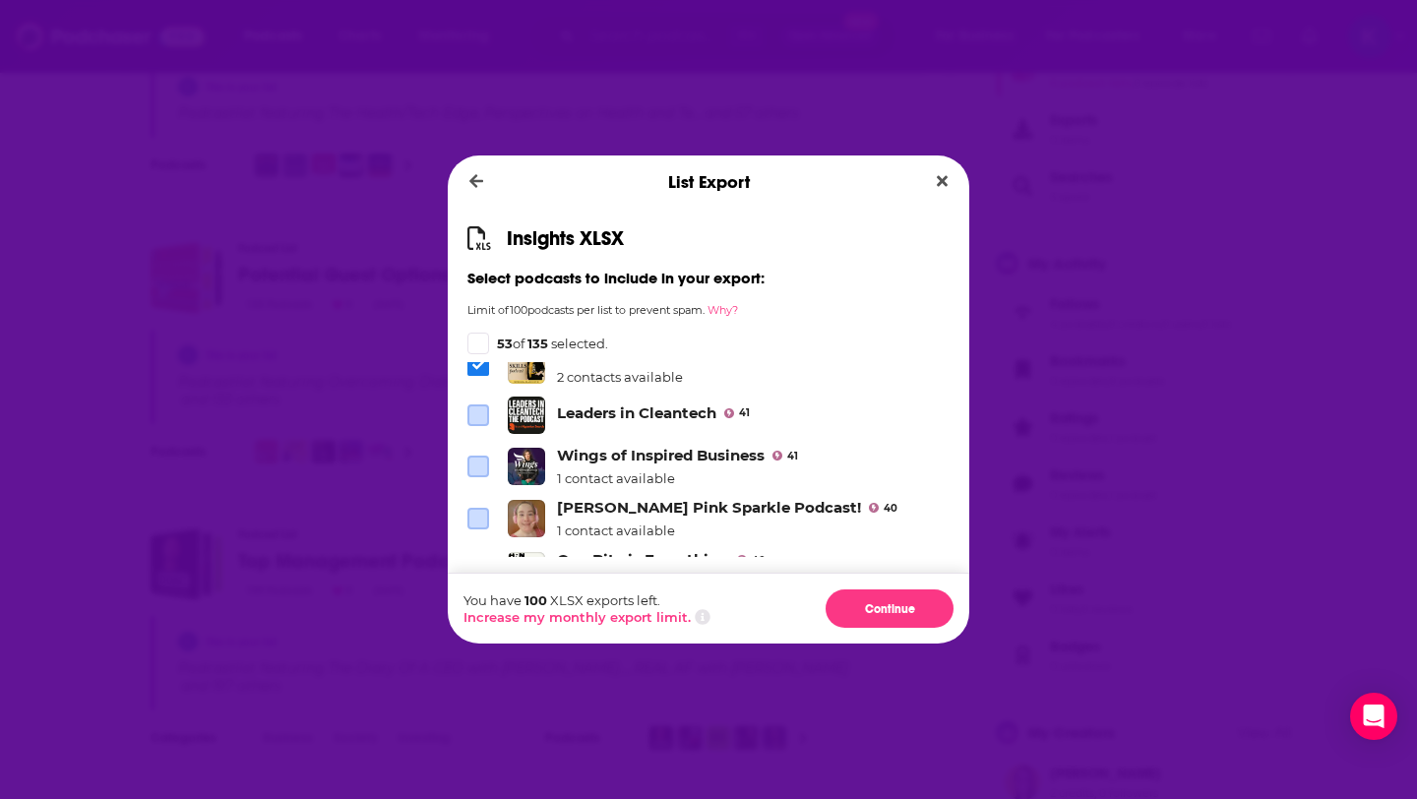
scroll to position [5279, 0]
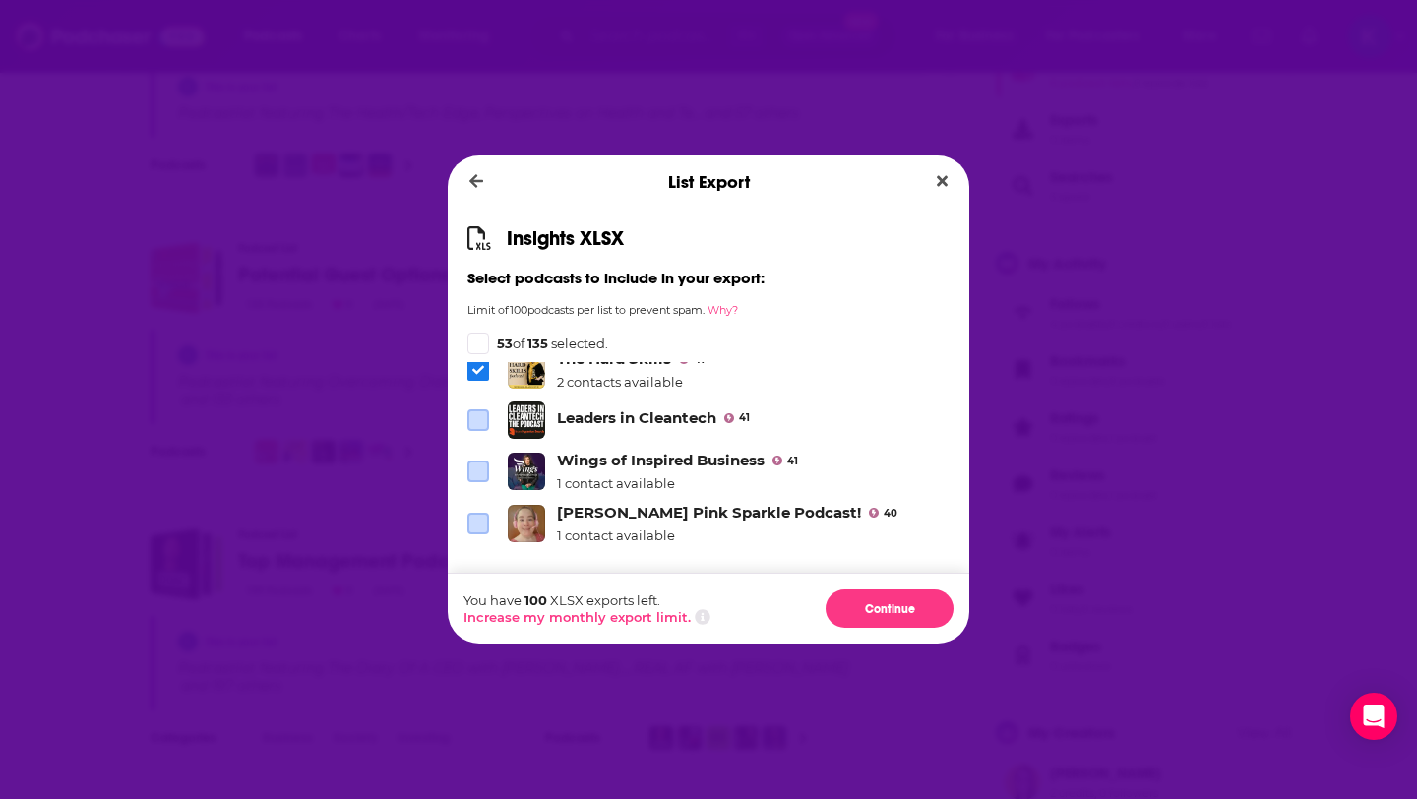
click at [482, 619] on span "Dialog" at bounding box center [478, 628] width 18 height 18
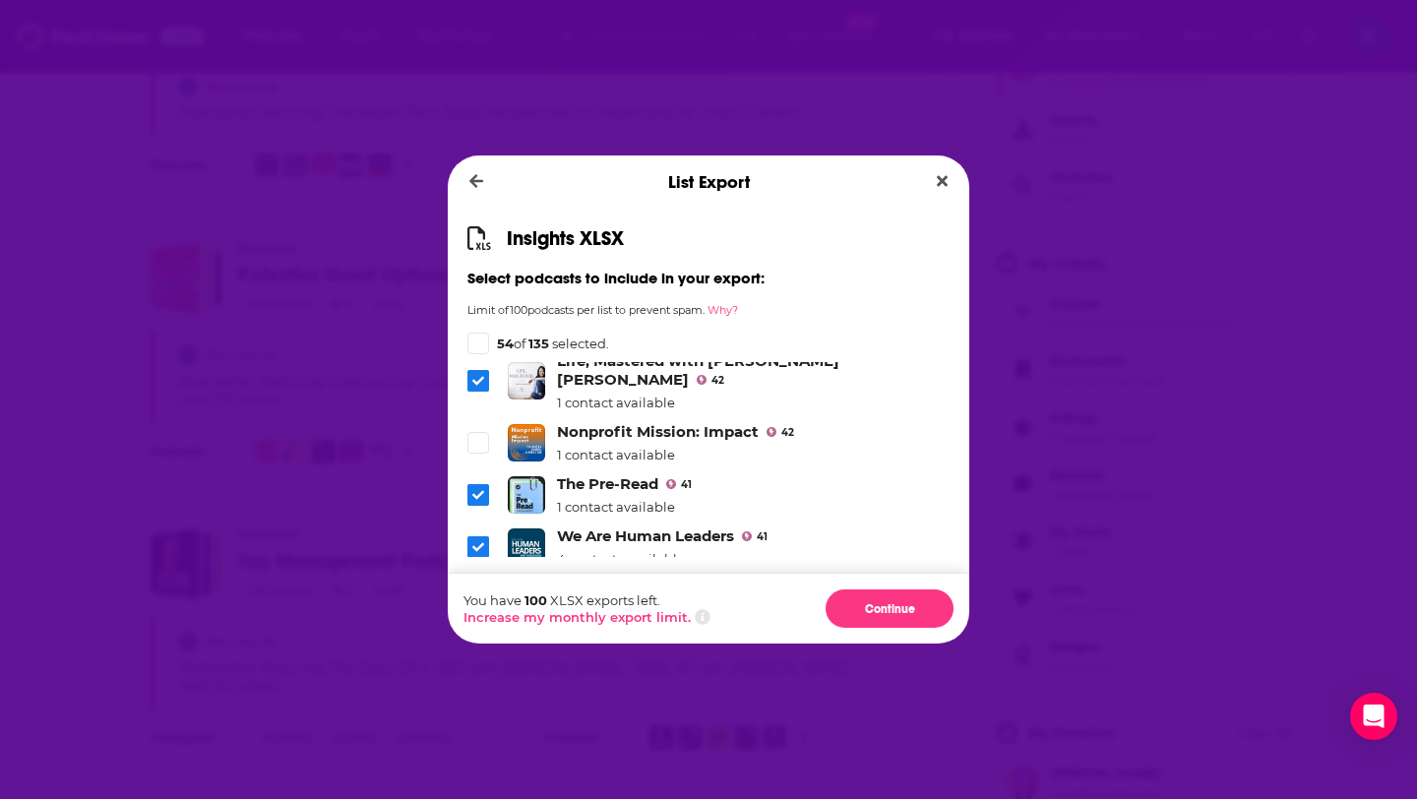
scroll to position [4977, 0]
click at [476, 492] on icon "Dialog" at bounding box center [478, 496] width 12 height 9
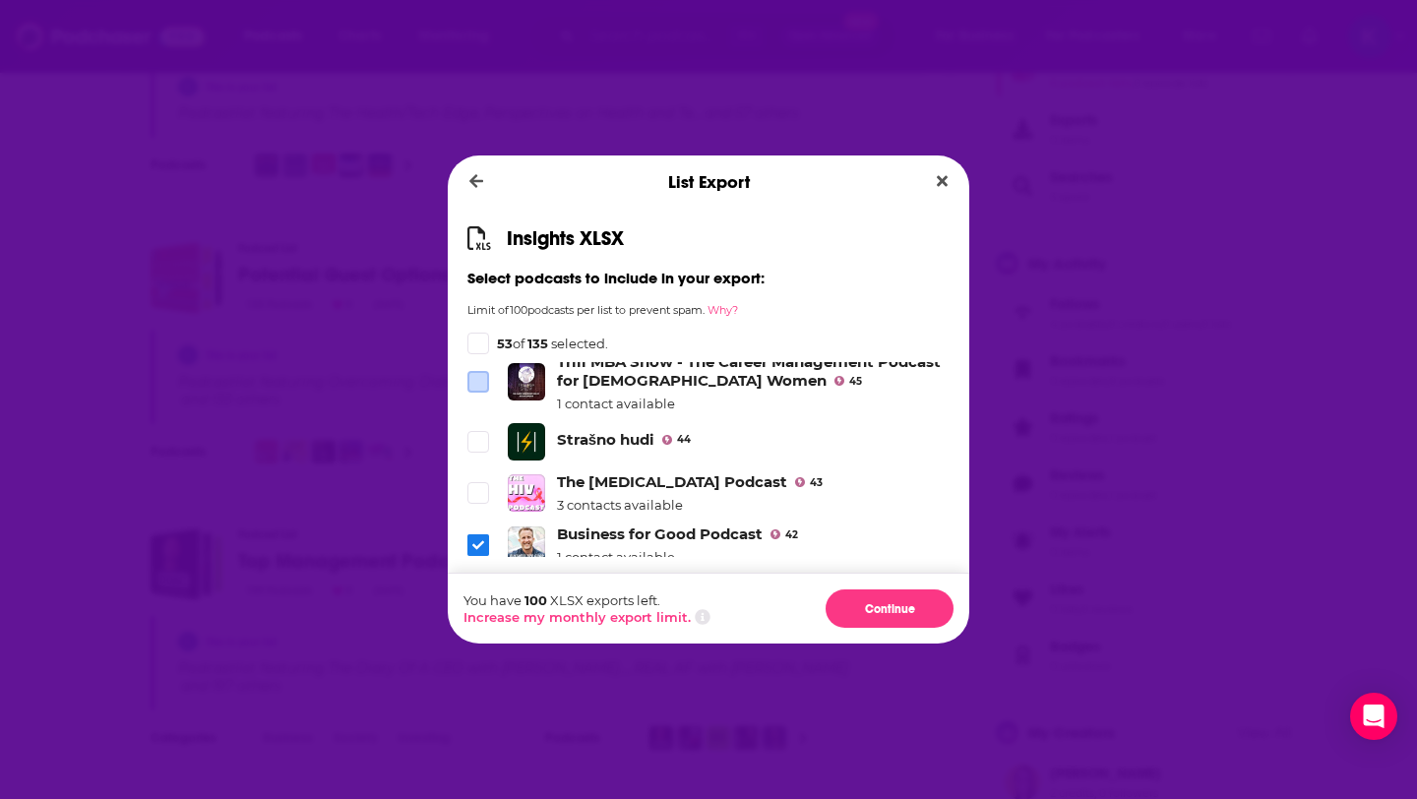
scroll to position [4751, 0]
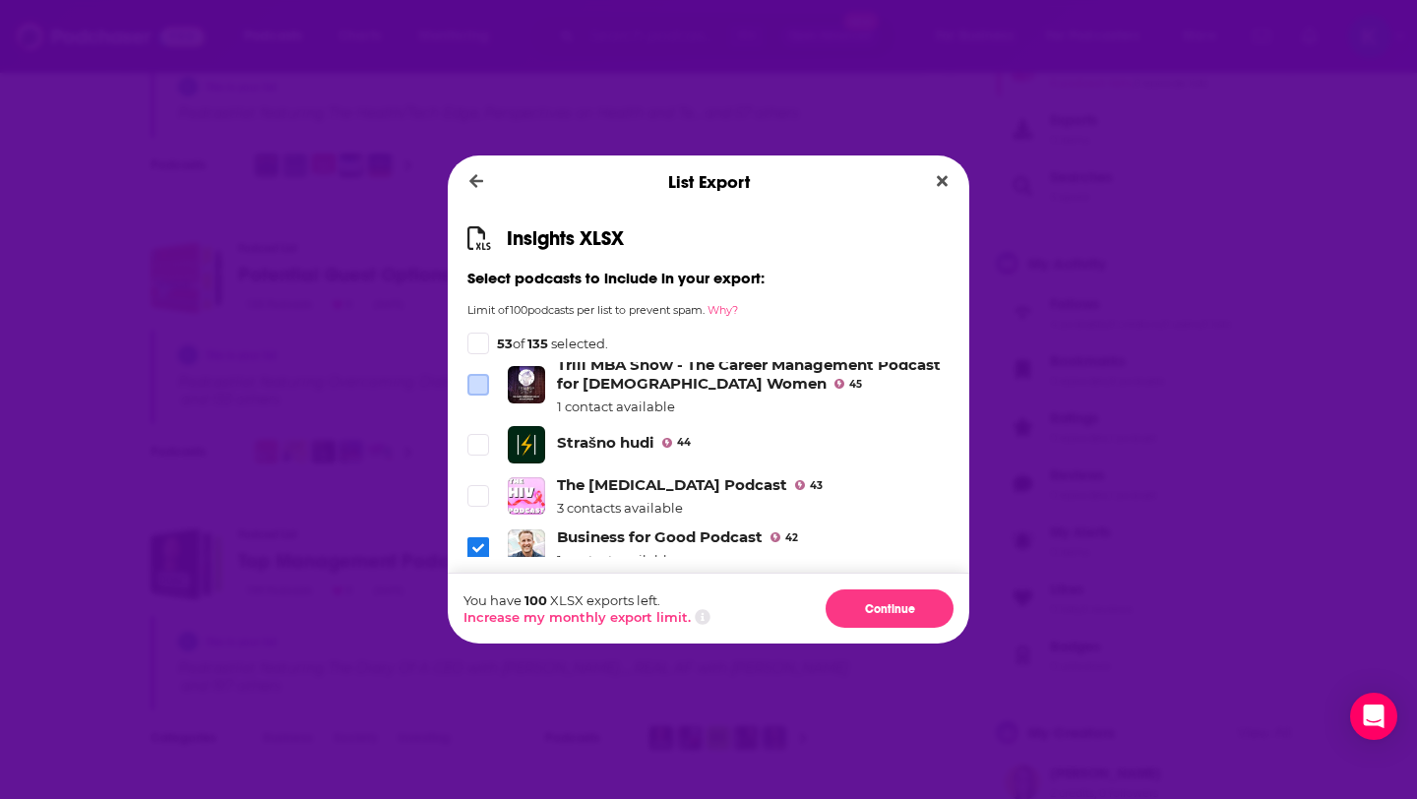
click at [477, 542] on icon "Dialog" at bounding box center [478, 548] width 12 height 12
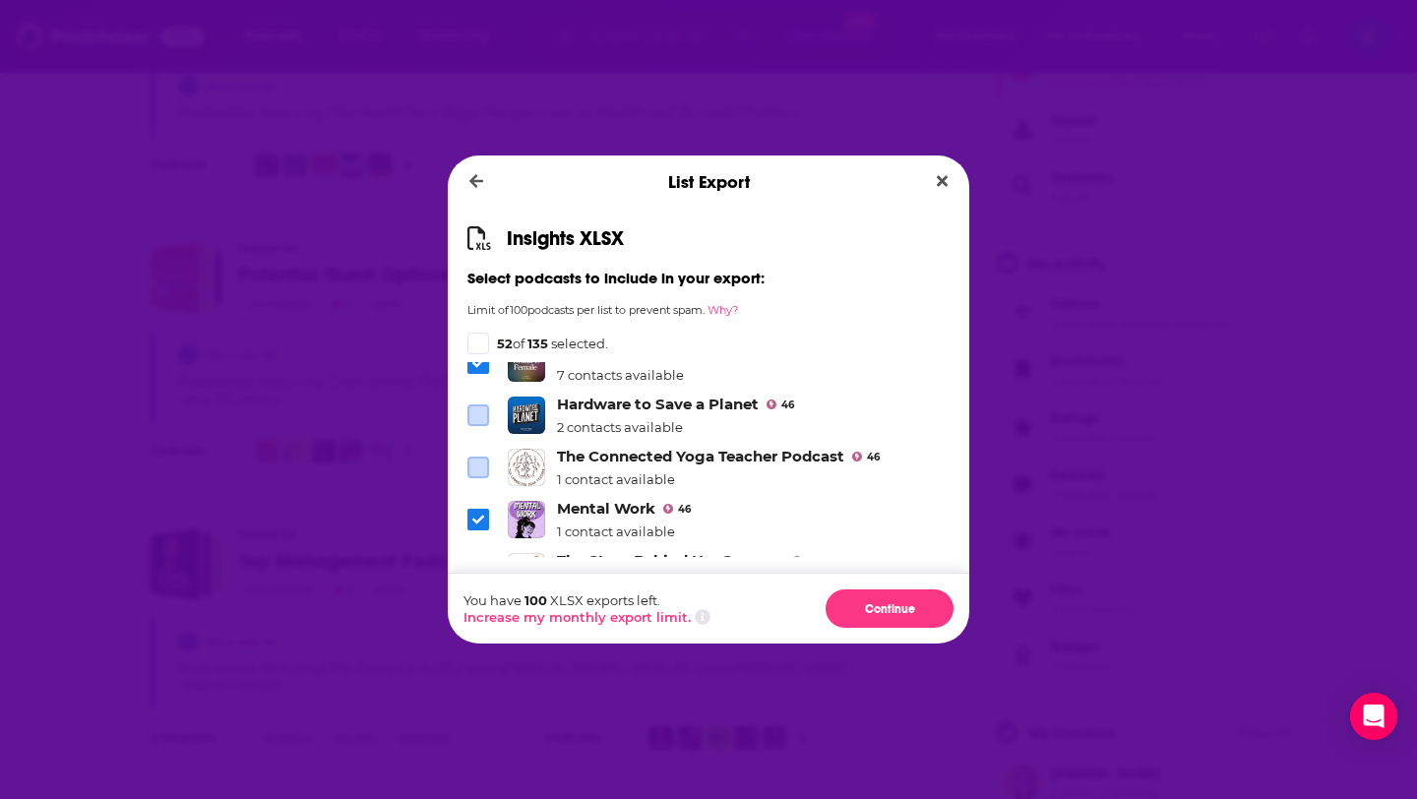
scroll to position [4450, 0]
click at [688, 552] on link "The Story Behind Her Success" at bounding box center [670, 561] width 227 height 19
click at [629, 500] on link "Mental Work" at bounding box center [606, 509] width 98 height 19
click at [481, 516] on icon "Dialog" at bounding box center [478, 520] width 12 height 9
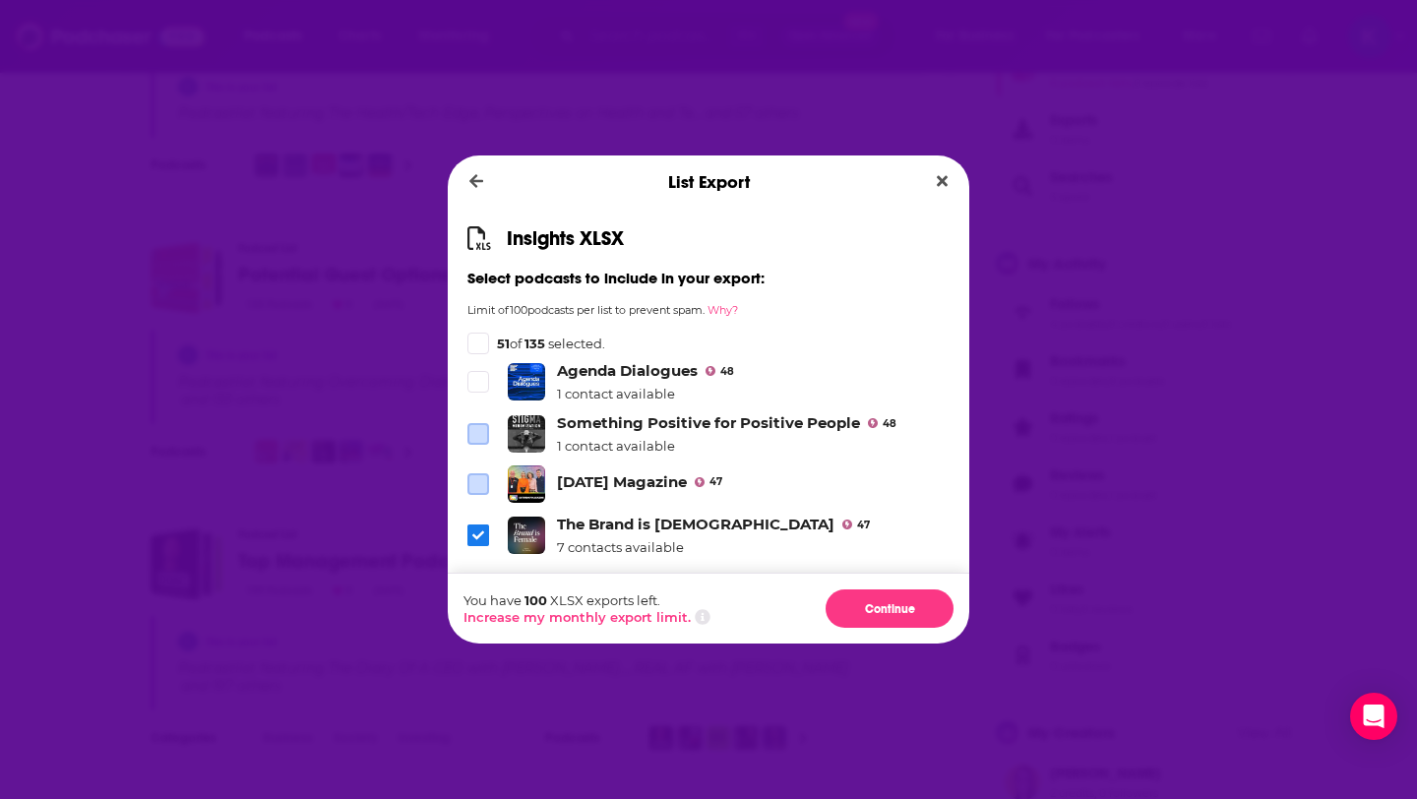
scroll to position [4274, 0]
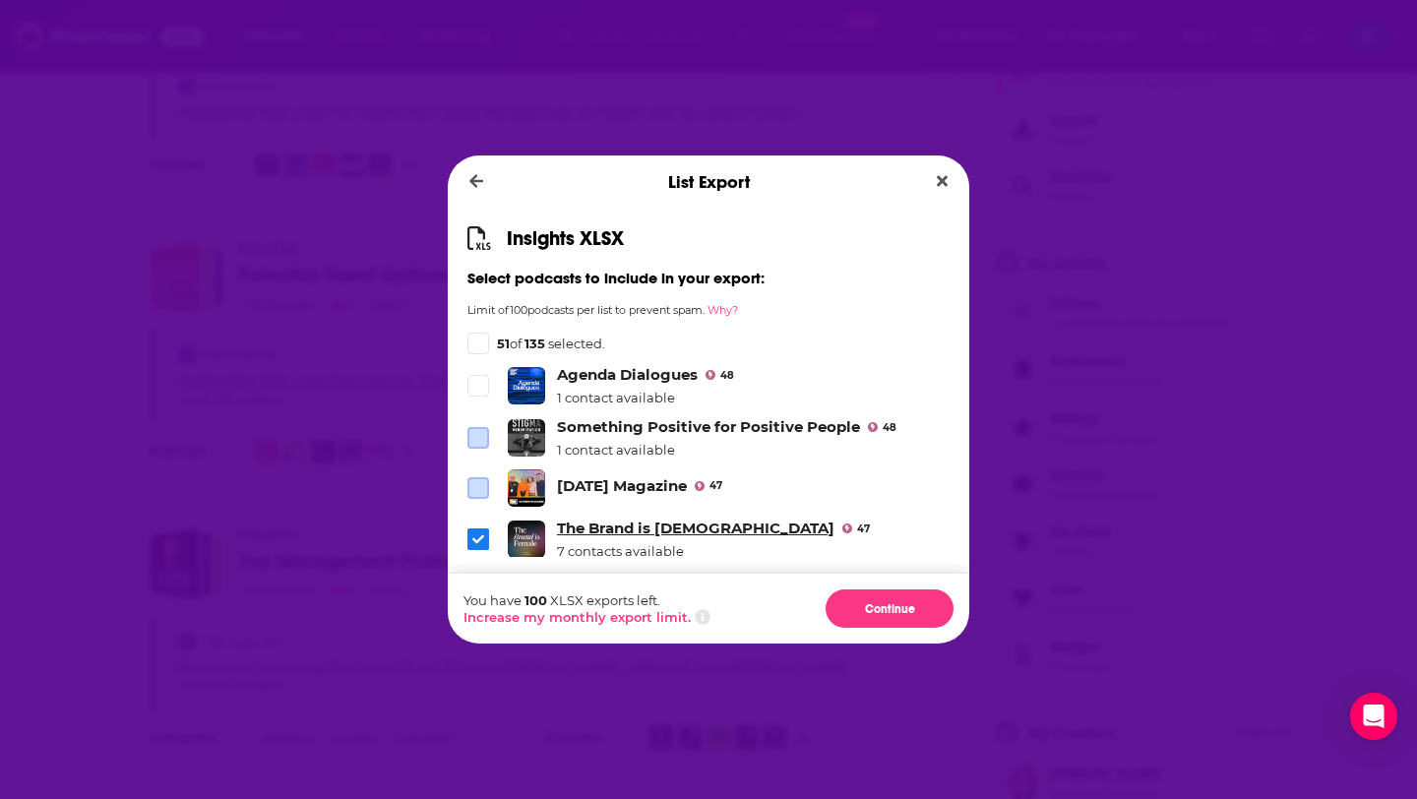
click at [585, 519] on link "The Brand is Female" at bounding box center [696, 528] width 278 height 19
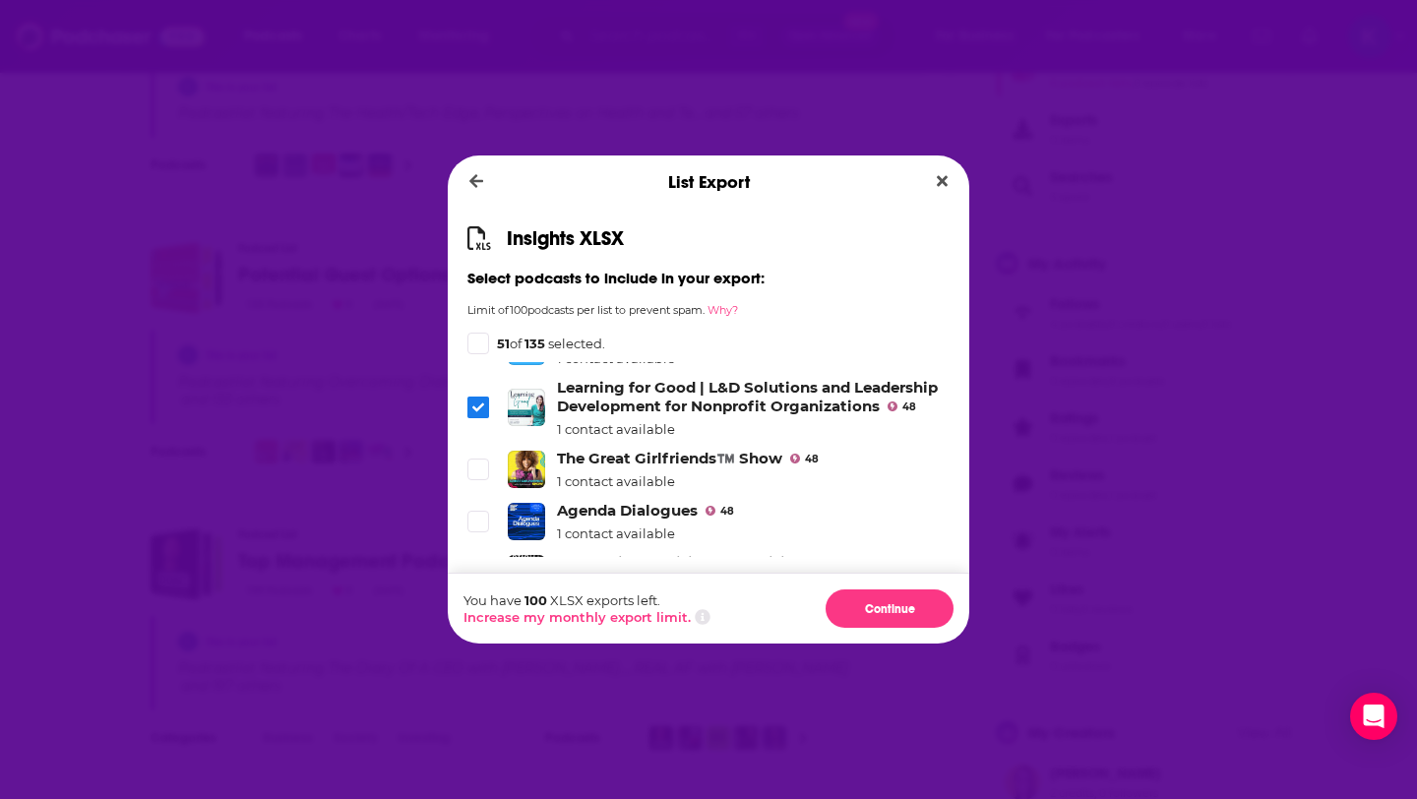
scroll to position [4134, 0]
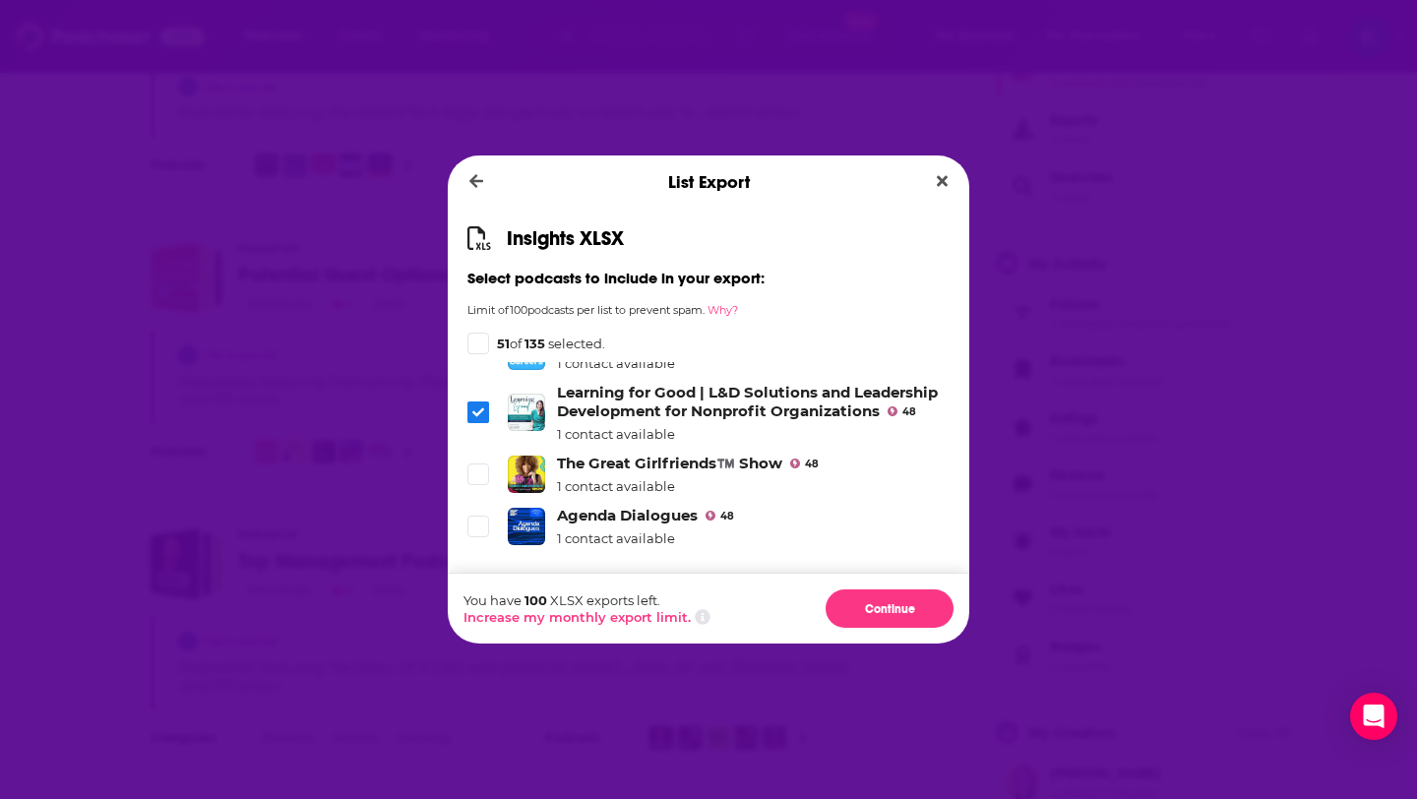
click at [597, 617] on link "Saturday Magazine" at bounding box center [622, 626] width 130 height 19
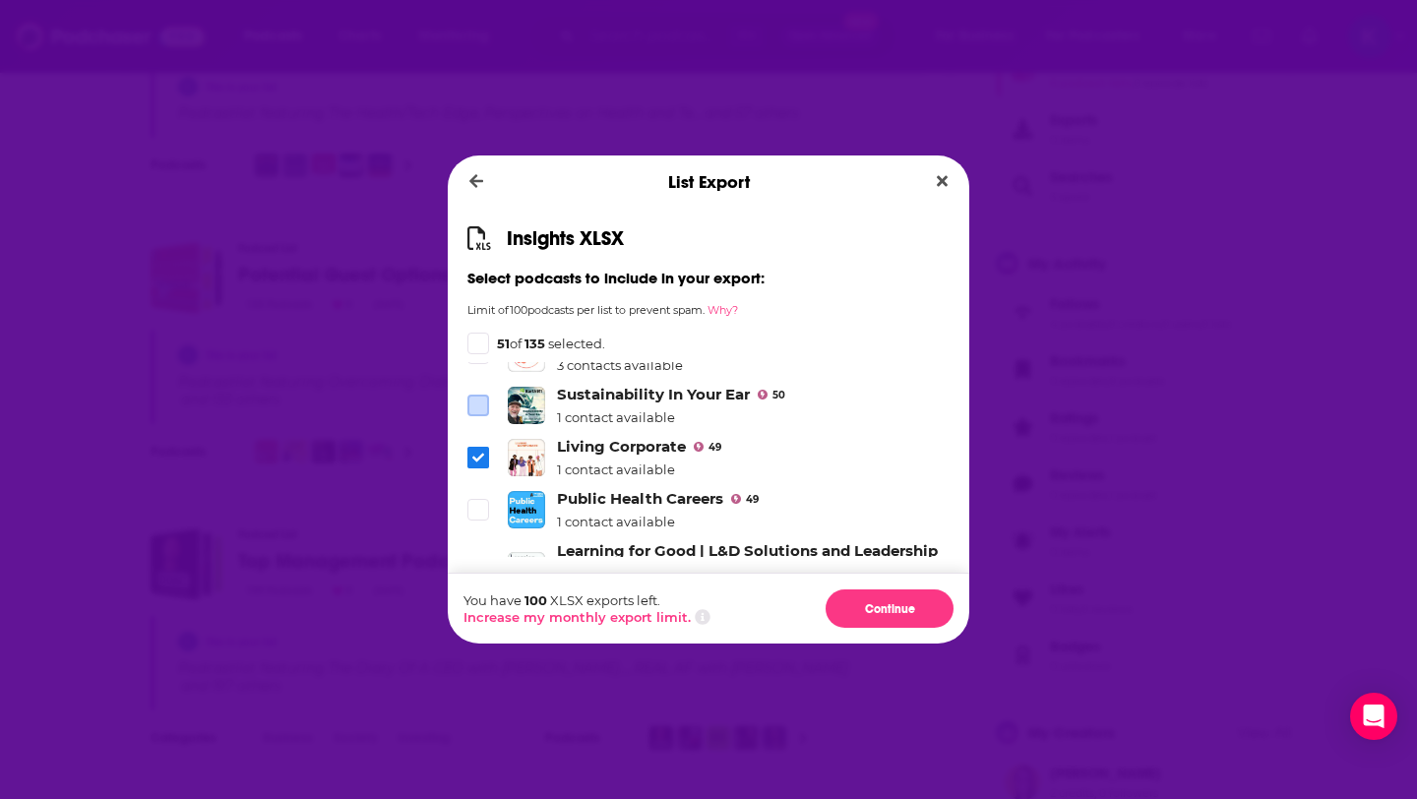
scroll to position [3965, 0]
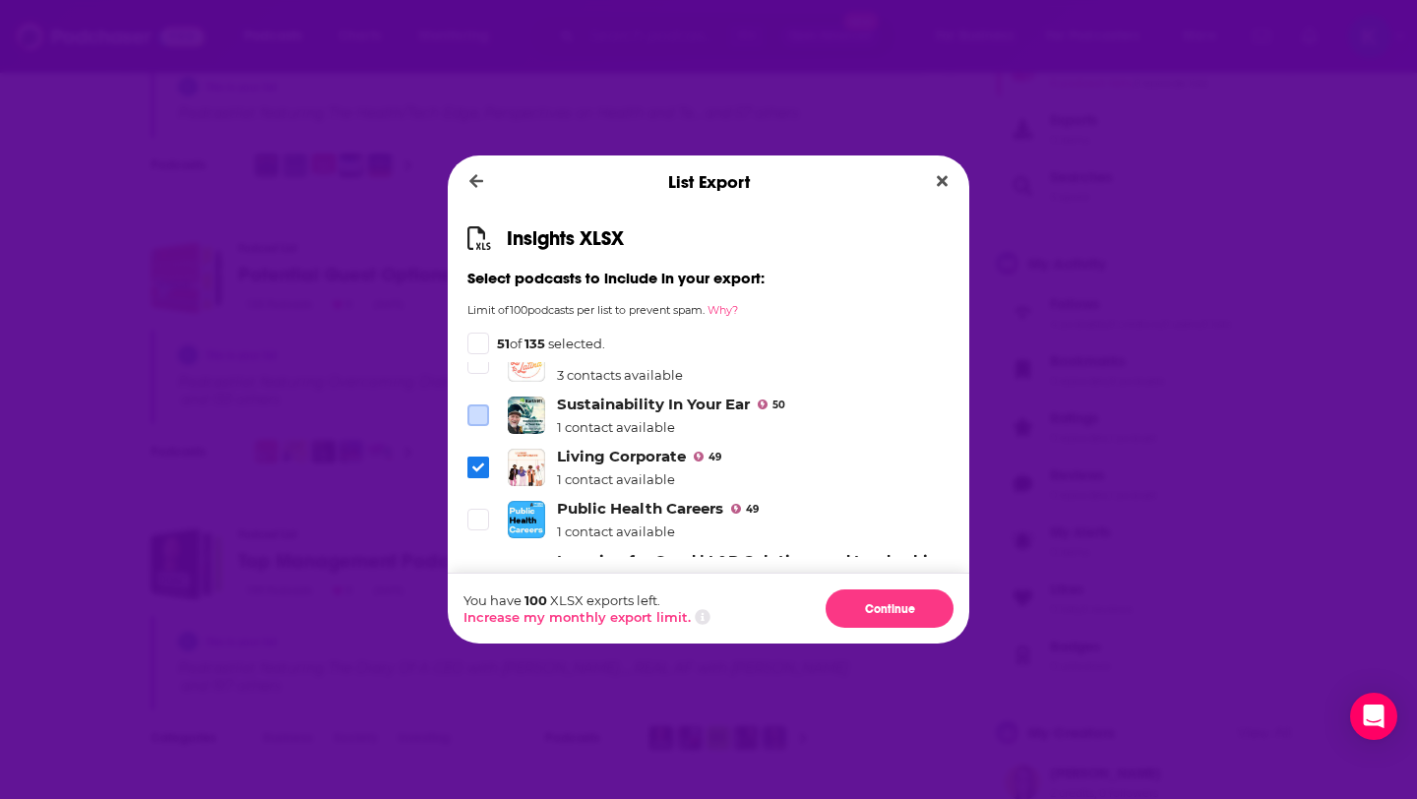
click at [650, 551] on link "Learning for Good | L&D Solutions and Leadership Development for Nonprofit Orga…" at bounding box center [747, 569] width 381 height 37
click at [643, 447] on link "Living Corporate" at bounding box center [621, 456] width 129 height 19
click at [482, 462] on icon "Dialog" at bounding box center [478, 468] width 12 height 12
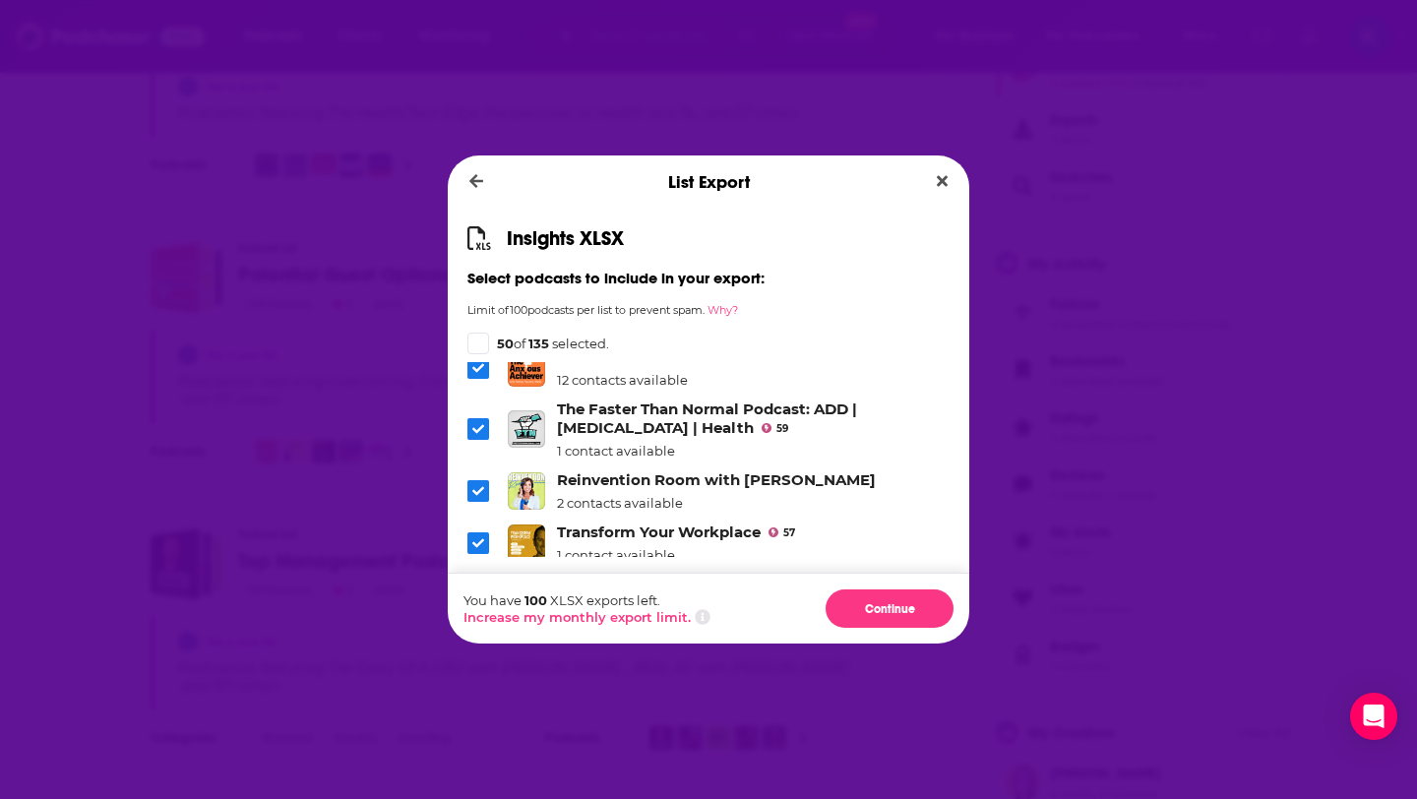
scroll to position [0, 0]
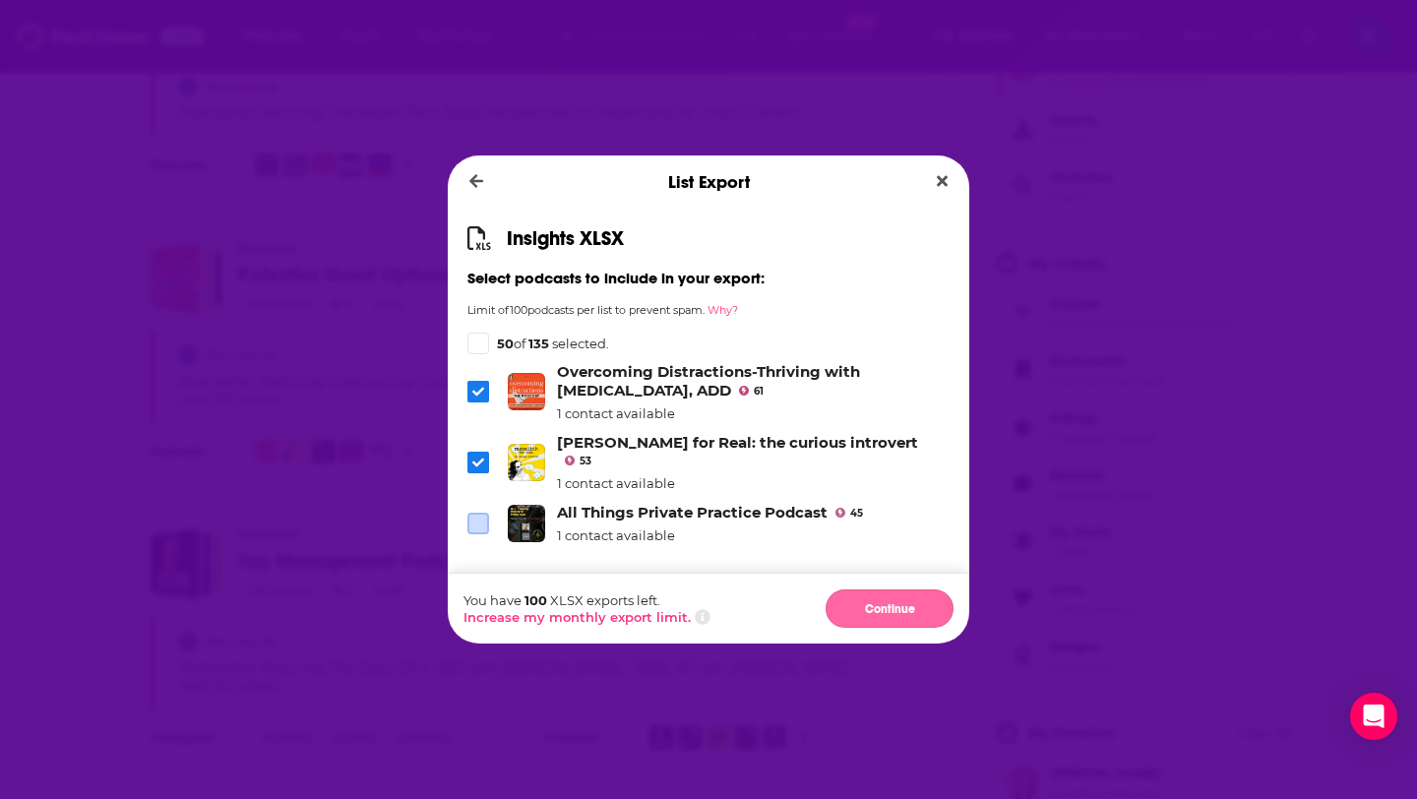
click at [879, 599] on button "Continue" at bounding box center [890, 609] width 128 height 38
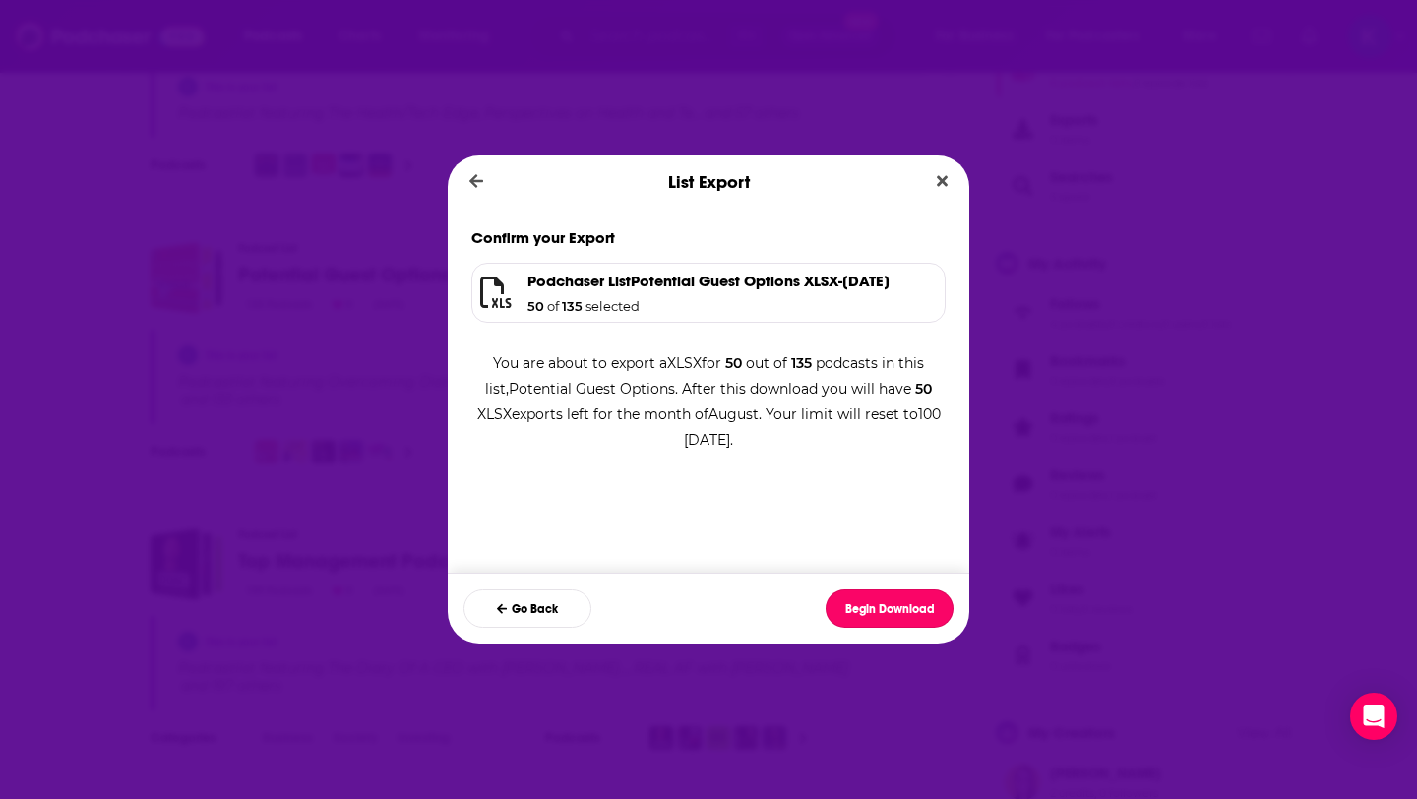
click at [879, 599] on button "Begin Download" at bounding box center [890, 609] width 128 height 38
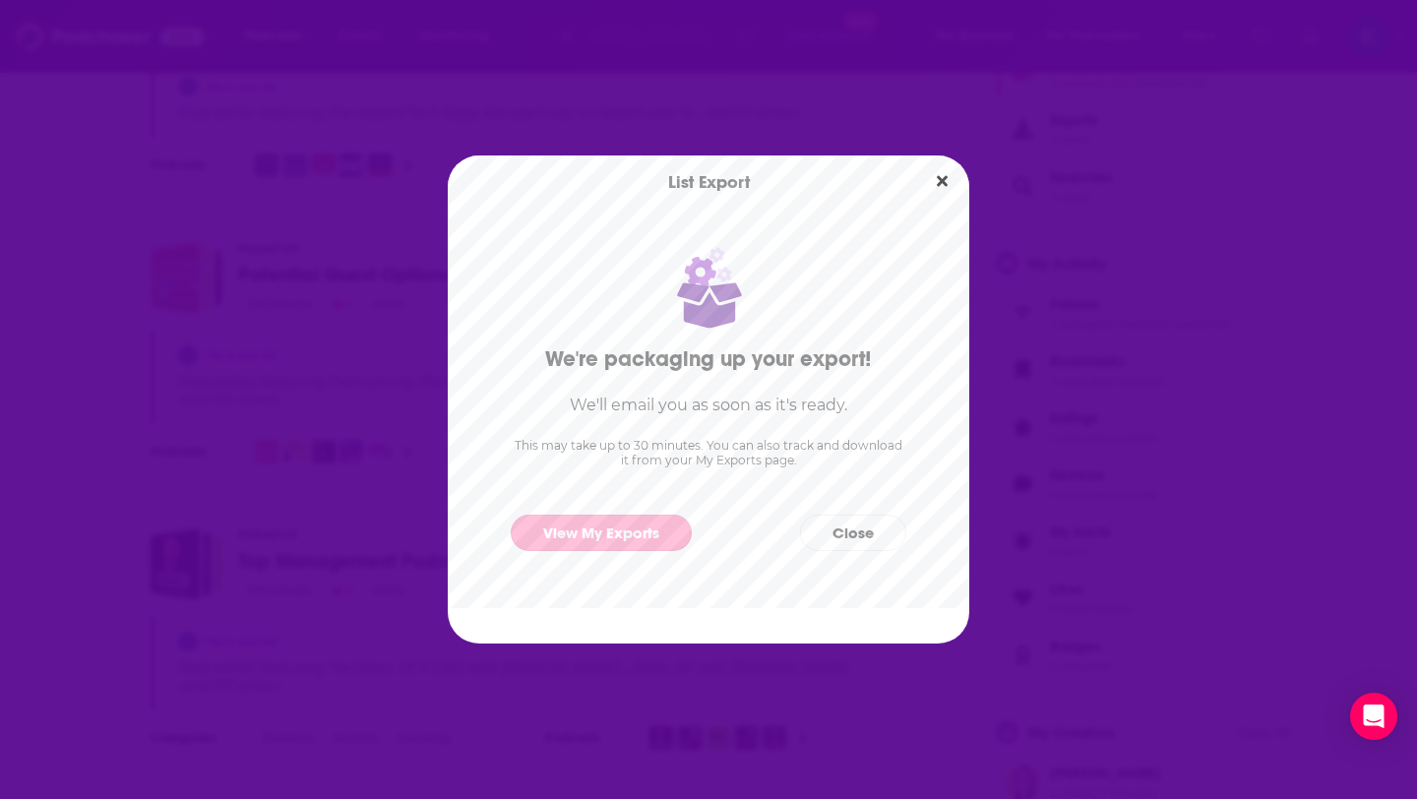
click at [626, 540] on link "View My Exports" at bounding box center [601, 533] width 181 height 36
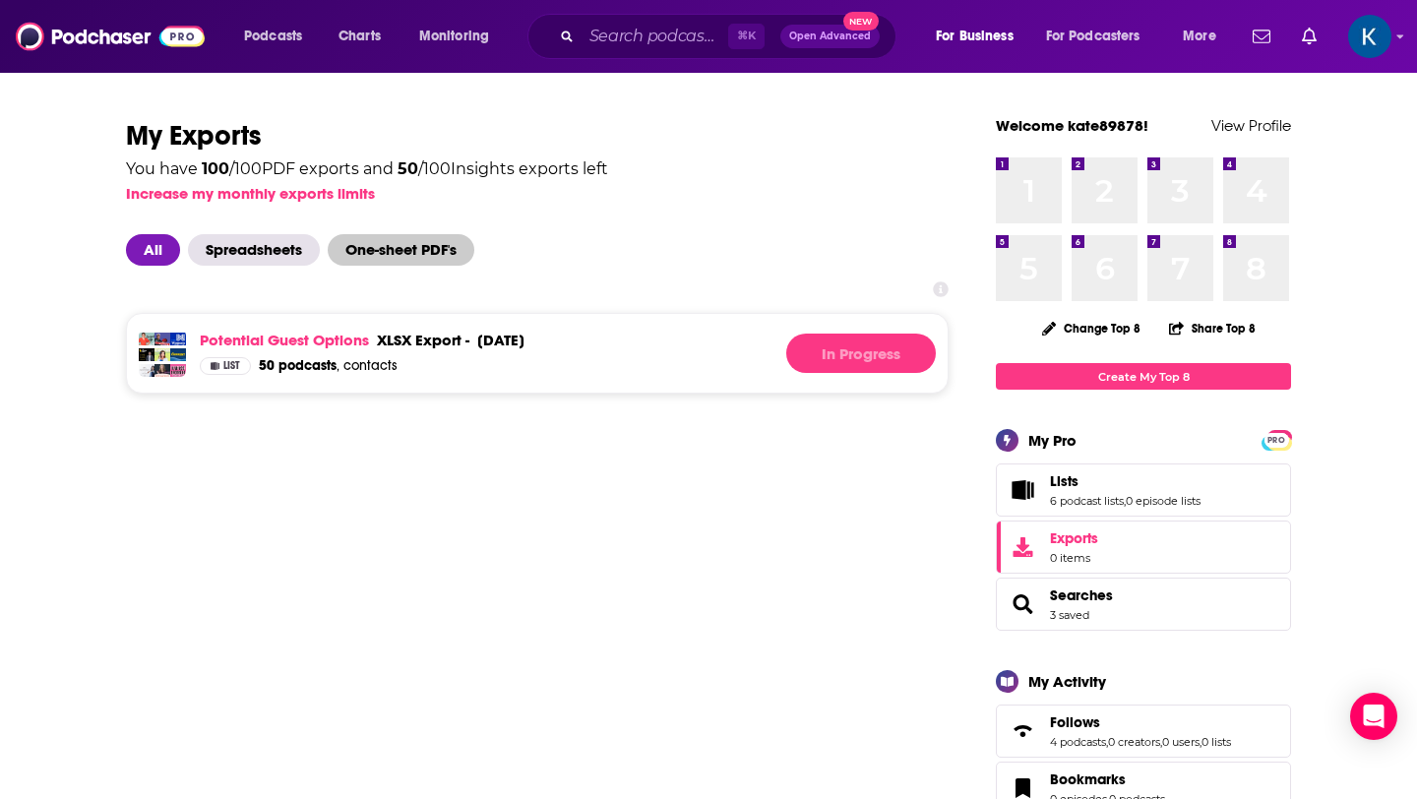
click at [435, 253] on span "One-sheet PDF's" at bounding box center [401, 249] width 147 height 31
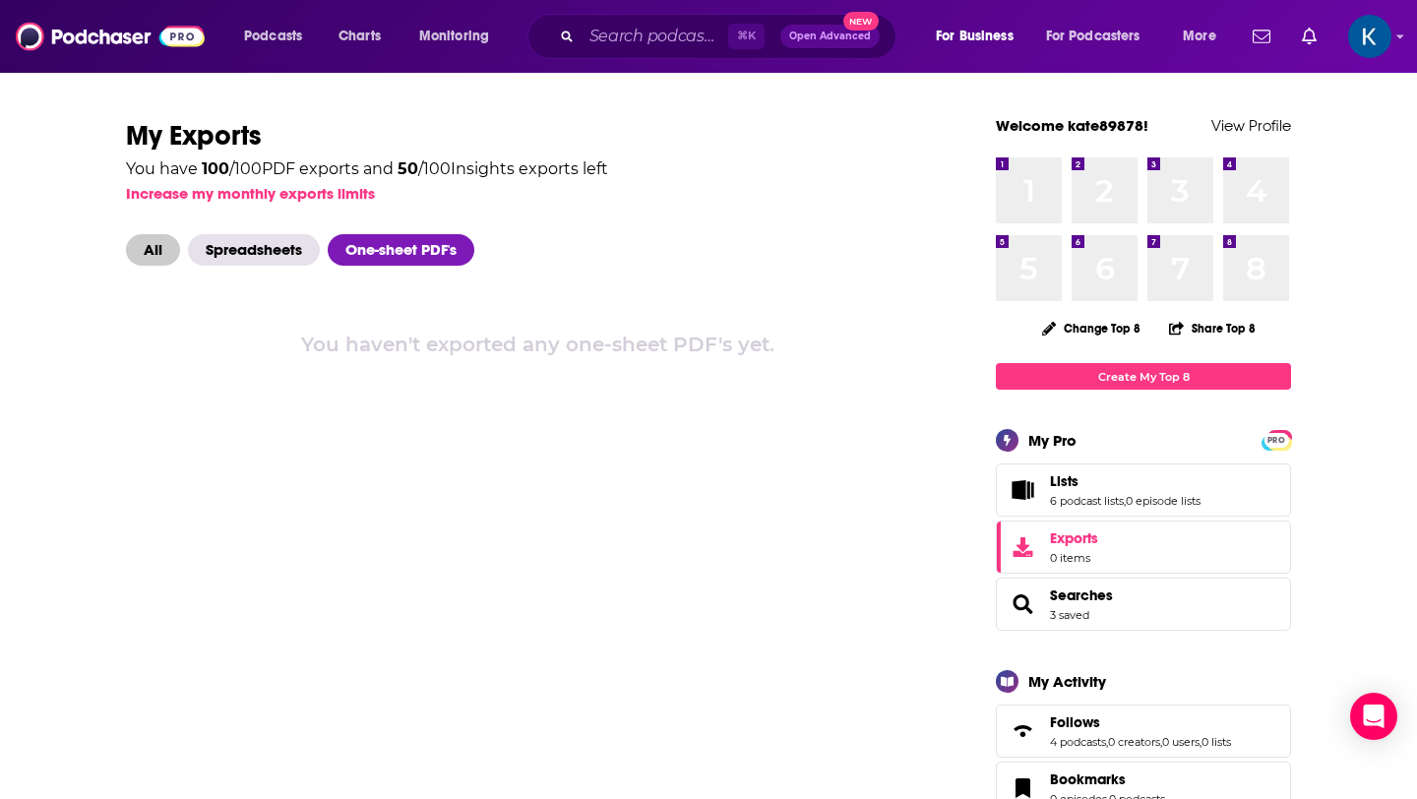
click at [139, 236] on span "All" at bounding box center [153, 249] width 54 height 31
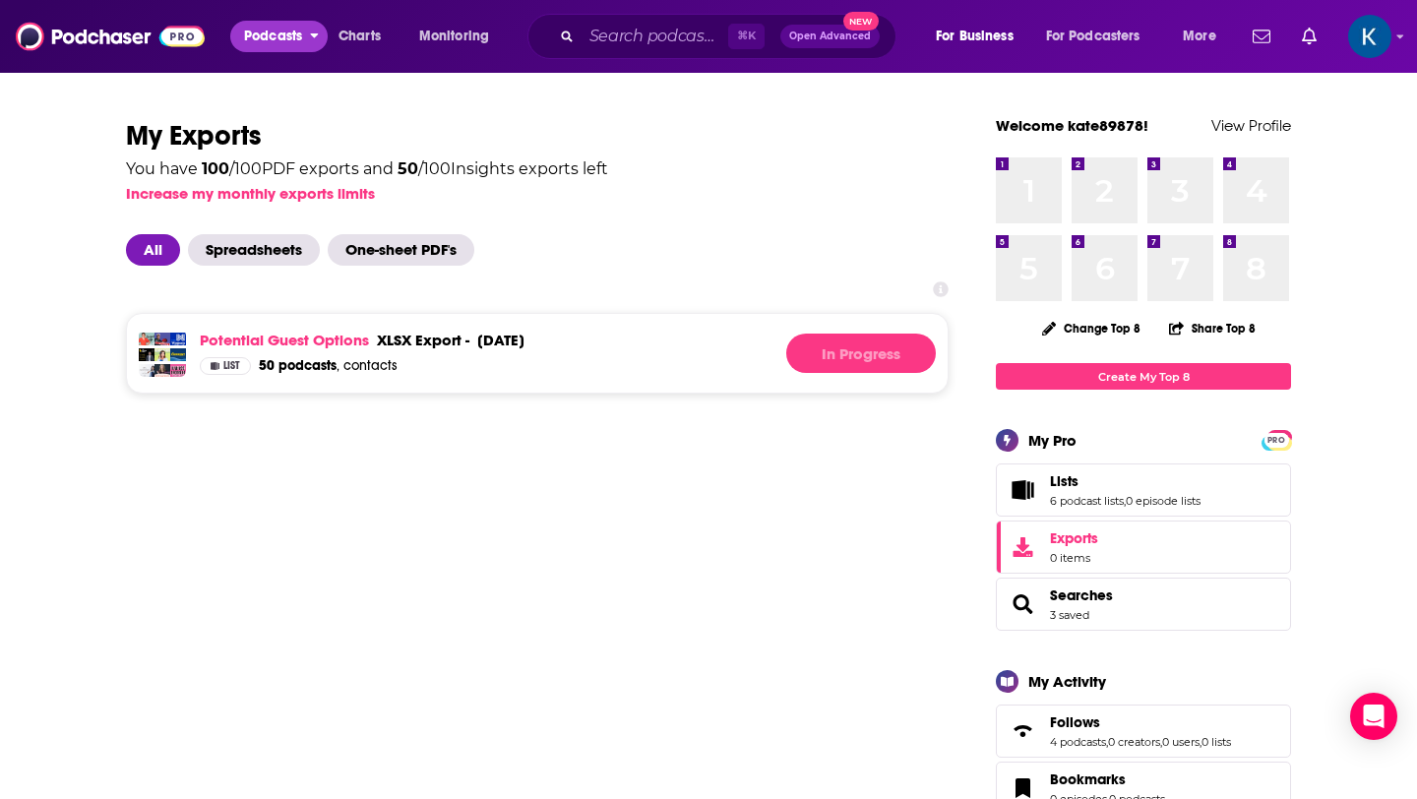
click at [271, 42] on span "Podcasts" at bounding box center [273, 37] width 58 height 28
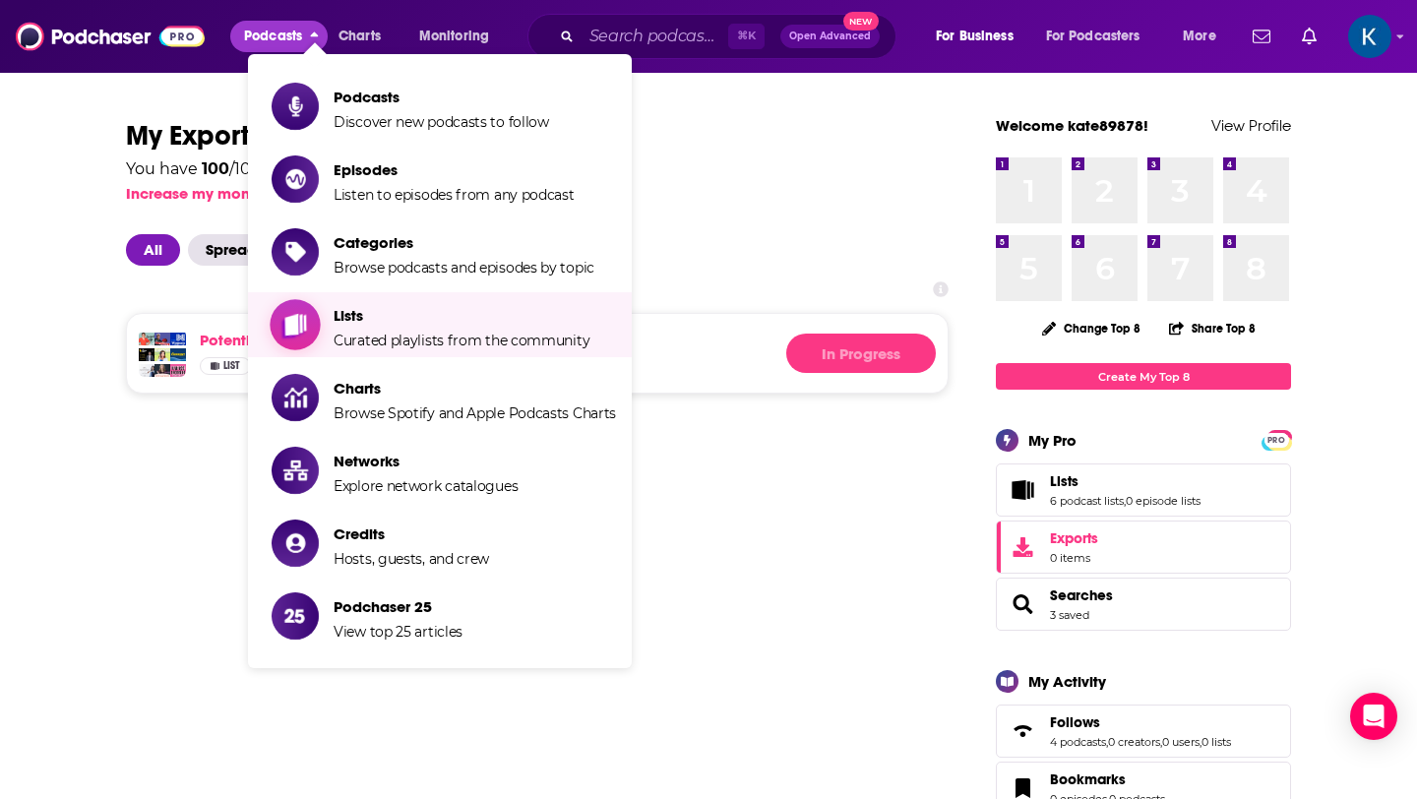
click at [408, 335] on span "Curated playlists from the community" at bounding box center [462, 341] width 256 height 18
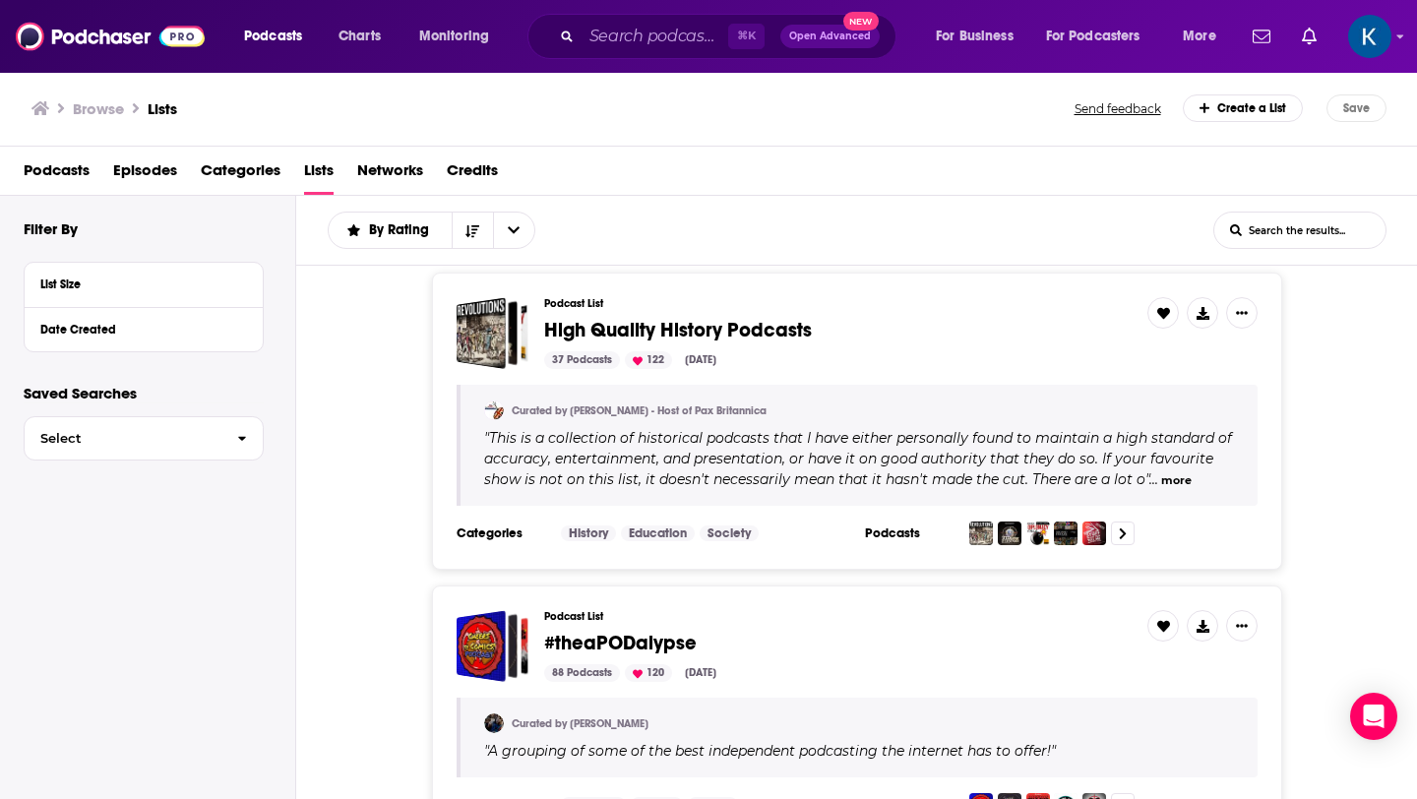
scroll to position [655, 0]
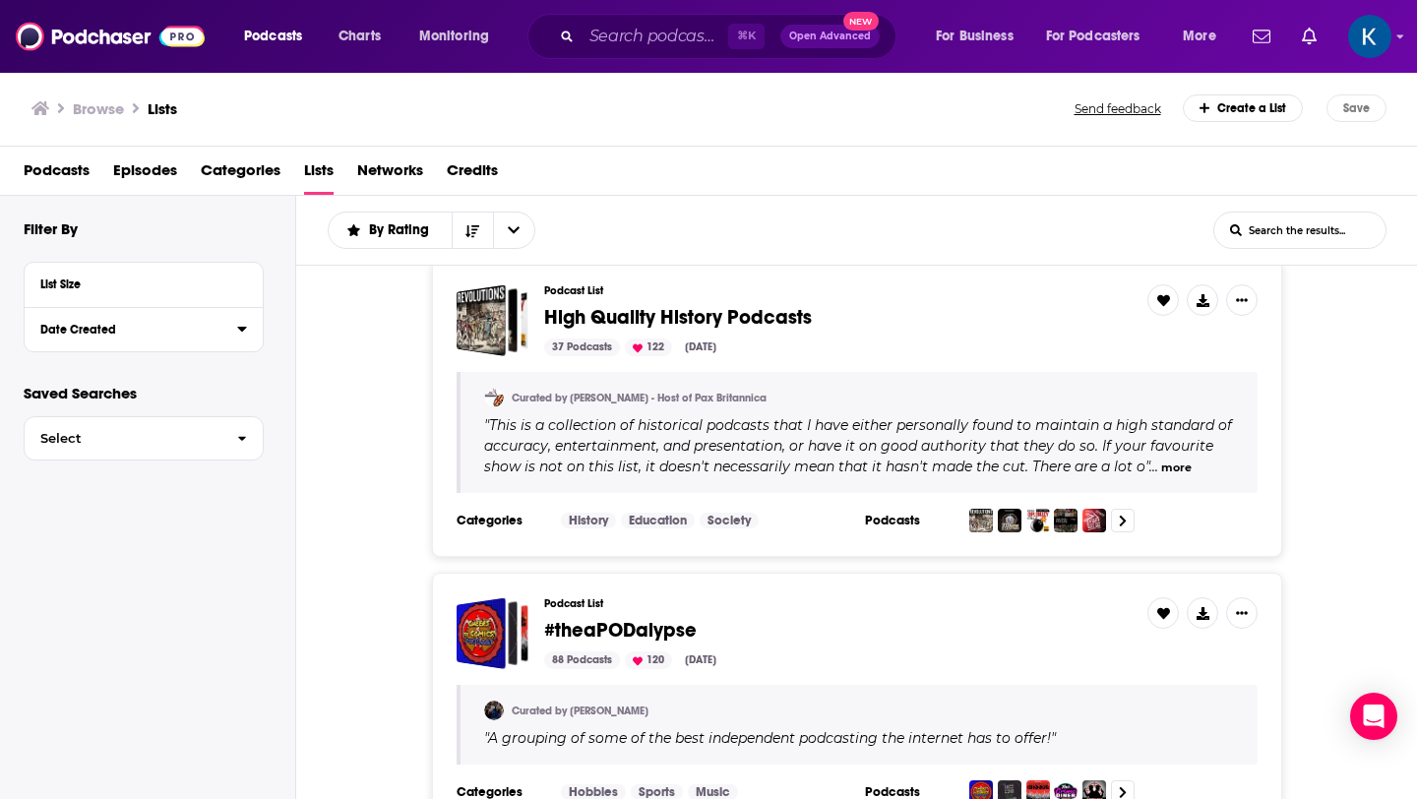
click at [99, 335] on div "Date Created" at bounding box center [132, 330] width 184 height 14
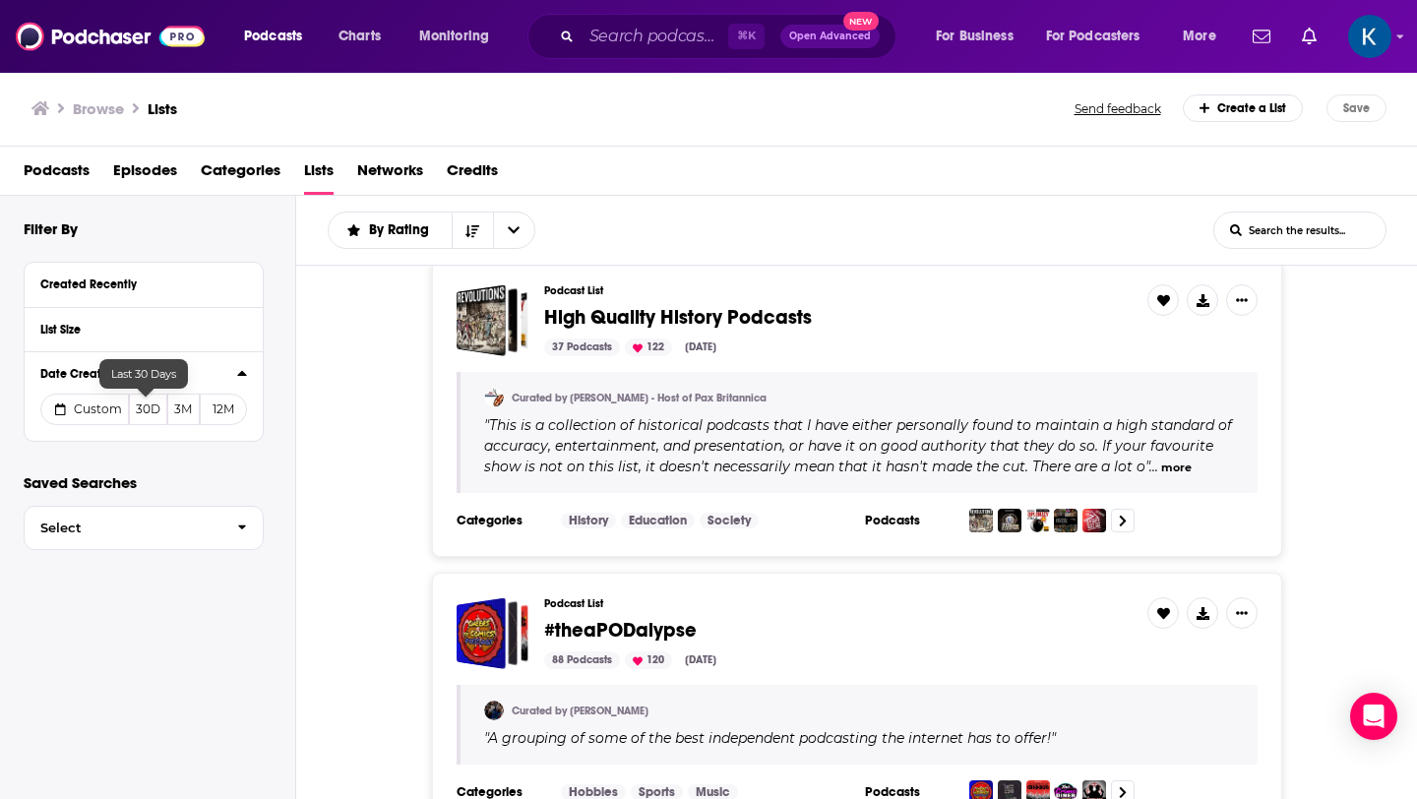
click at [150, 419] on button "30D" at bounding box center [148, 409] width 38 height 31
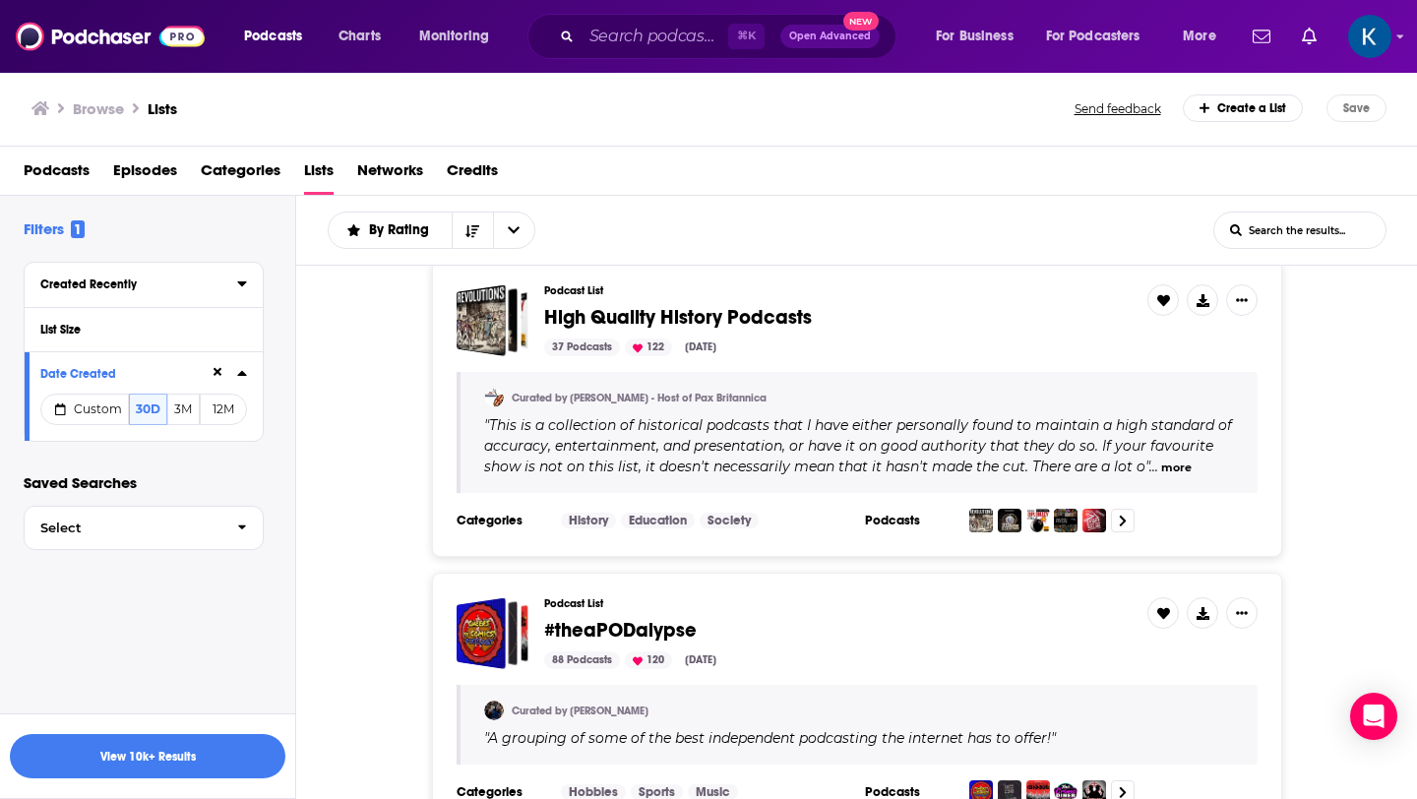
click at [132, 283] on div "Created Recently" at bounding box center [132, 285] width 184 height 14
click at [79, 336] on div "List Size" at bounding box center [132, 330] width 184 height 14
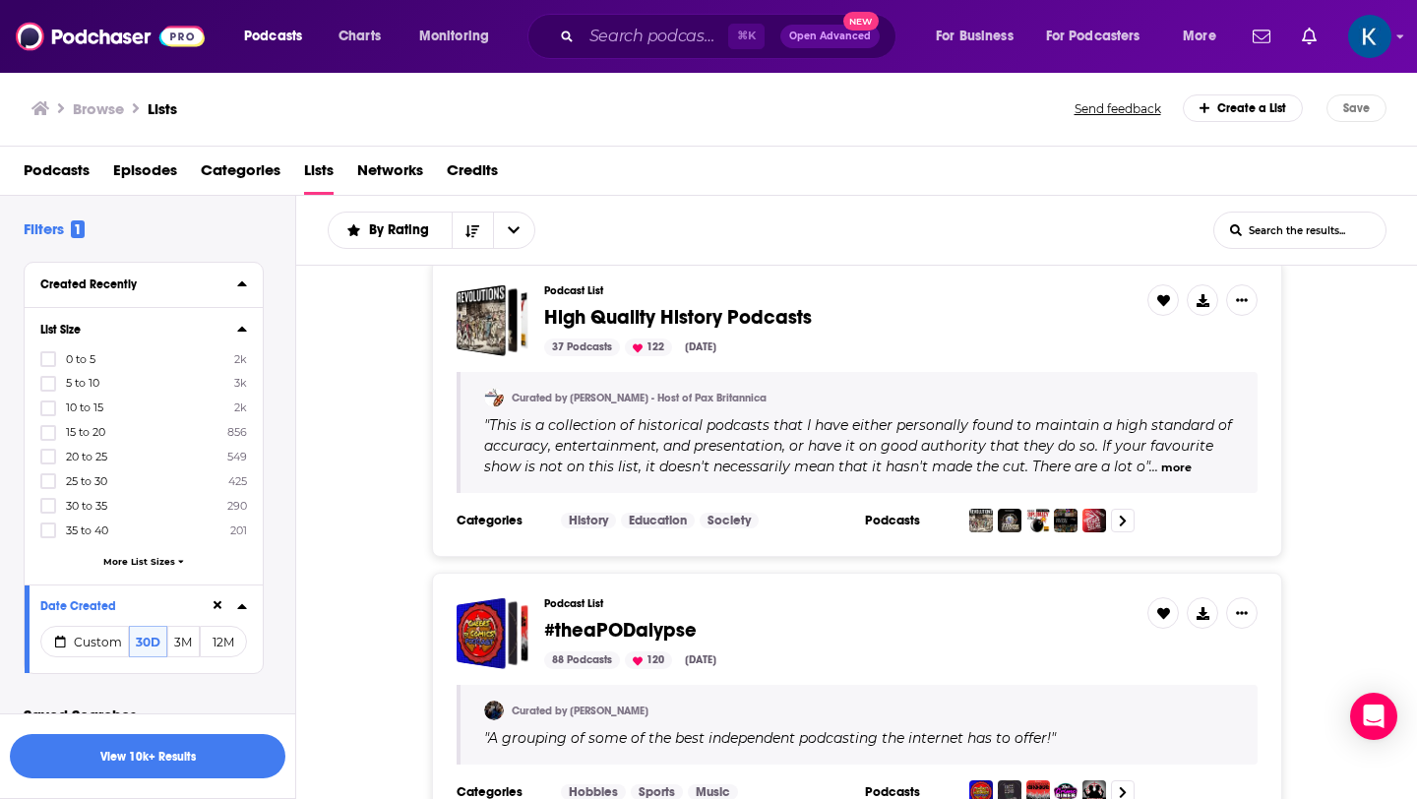
click at [79, 480] on span "25 to 30" at bounding box center [86, 481] width 41 height 14
click at [48, 487] on input "multiSelectOption-25-5" at bounding box center [48, 487] width 0 height 0
click at [73, 477] on span "20 to 25" at bounding box center [86, 481] width 41 height 14
click at [48, 487] on input "multiSelectOption-20-5" at bounding box center [48, 487] width 0 height 0
click at [156, 756] on button "View 1k Results" at bounding box center [148, 756] width 276 height 44
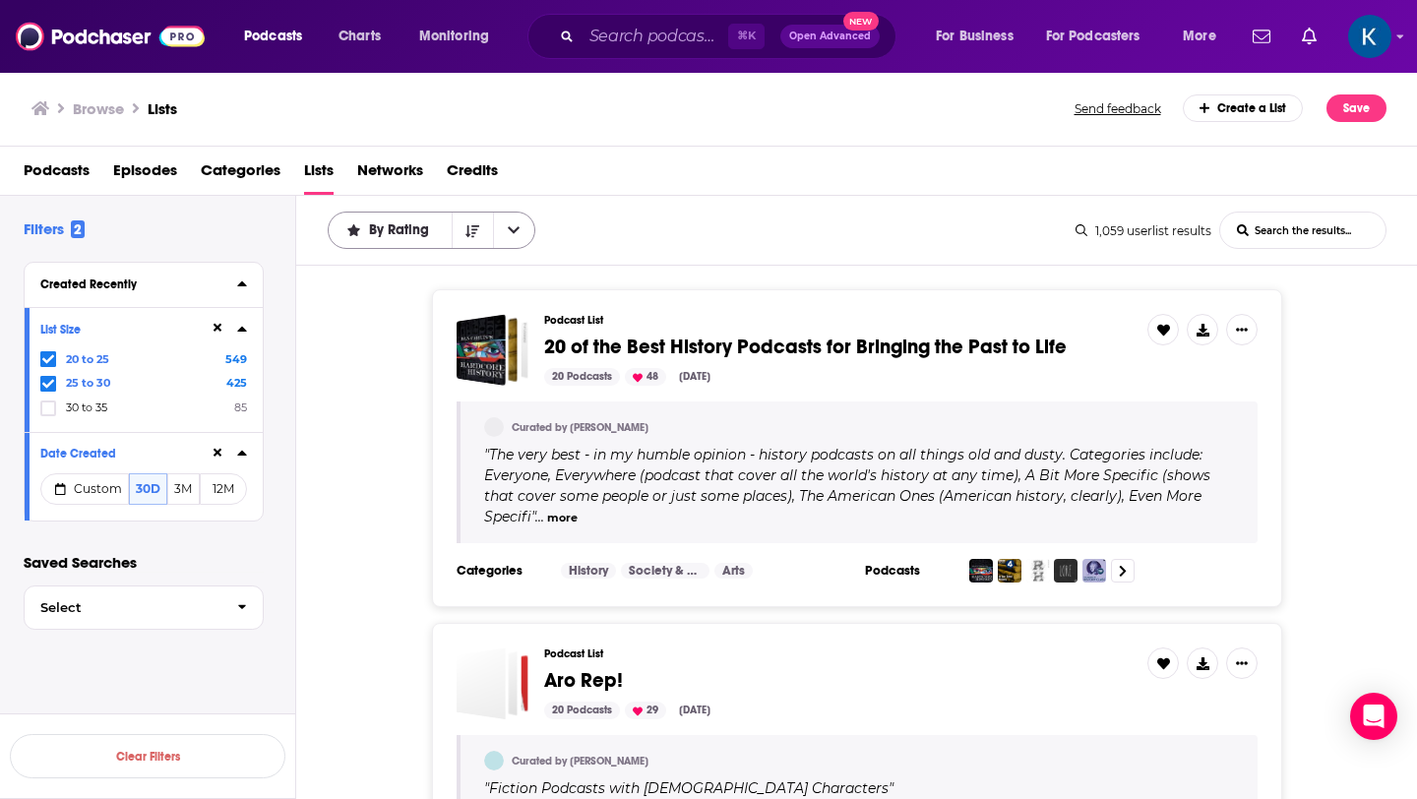
click at [388, 235] on span "By Rating" at bounding box center [402, 230] width 67 height 14
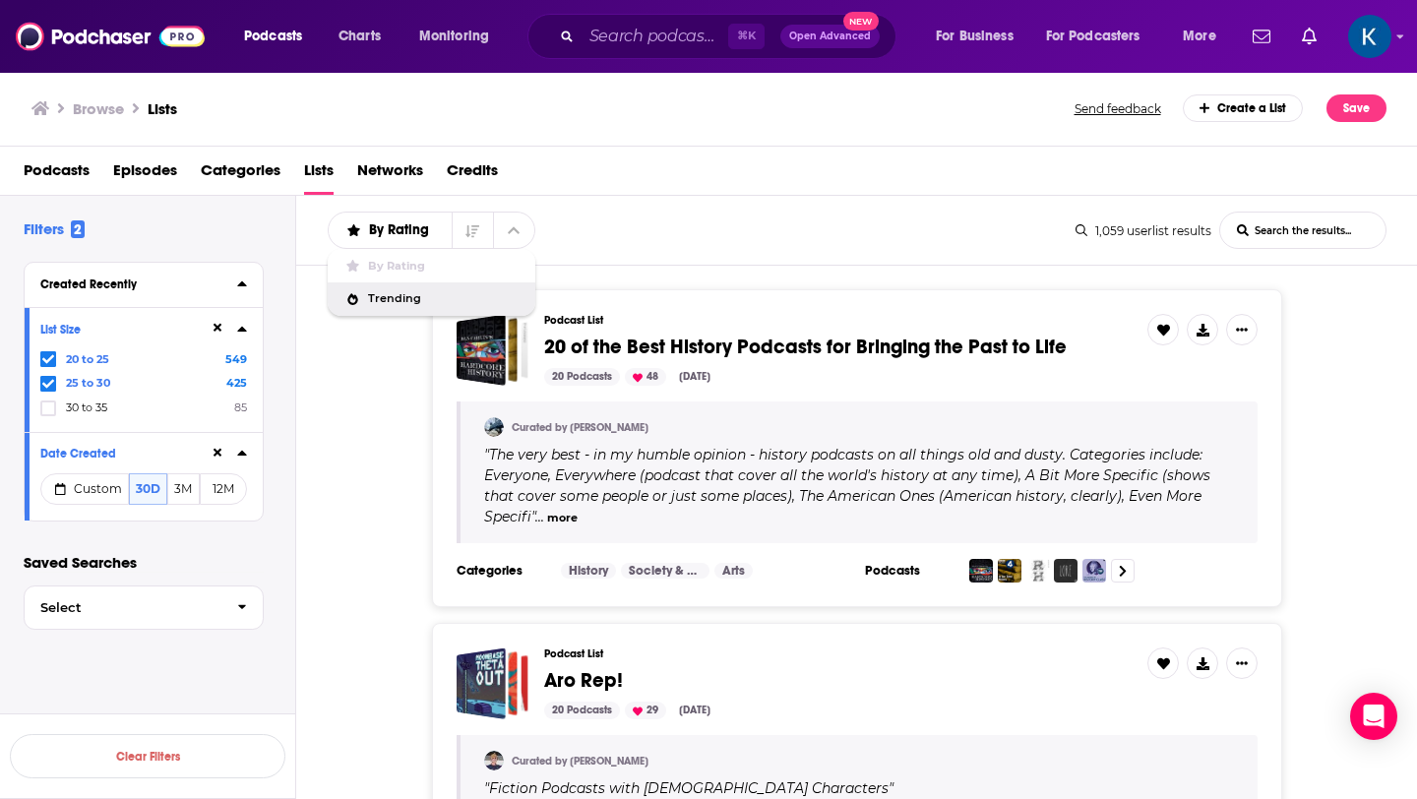
click at [344, 451] on div "Podcast List 20 of the Best History Podcasts for Bringing the Past to Life 20 P…" at bounding box center [857, 448] width 1122 height 318
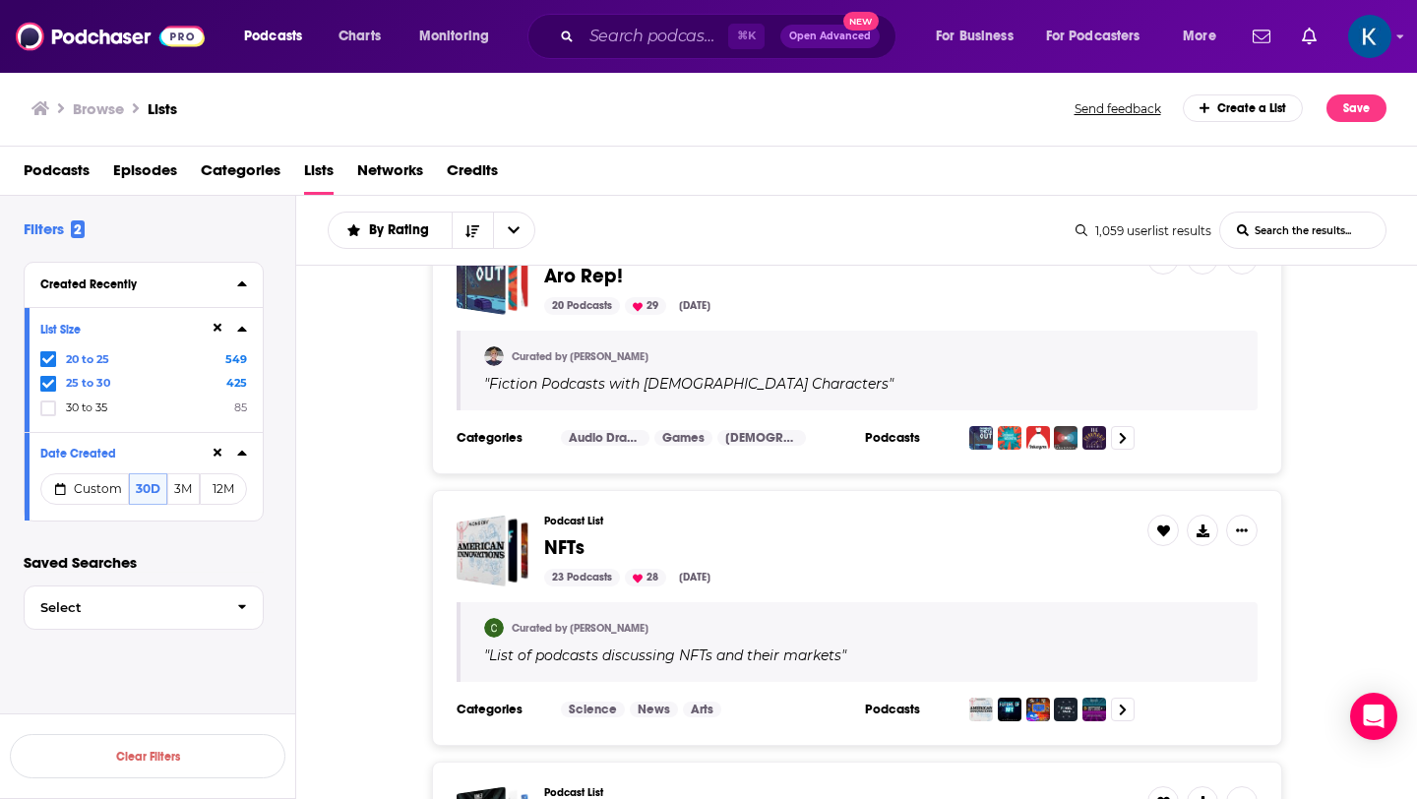
scroll to position [418, 0]
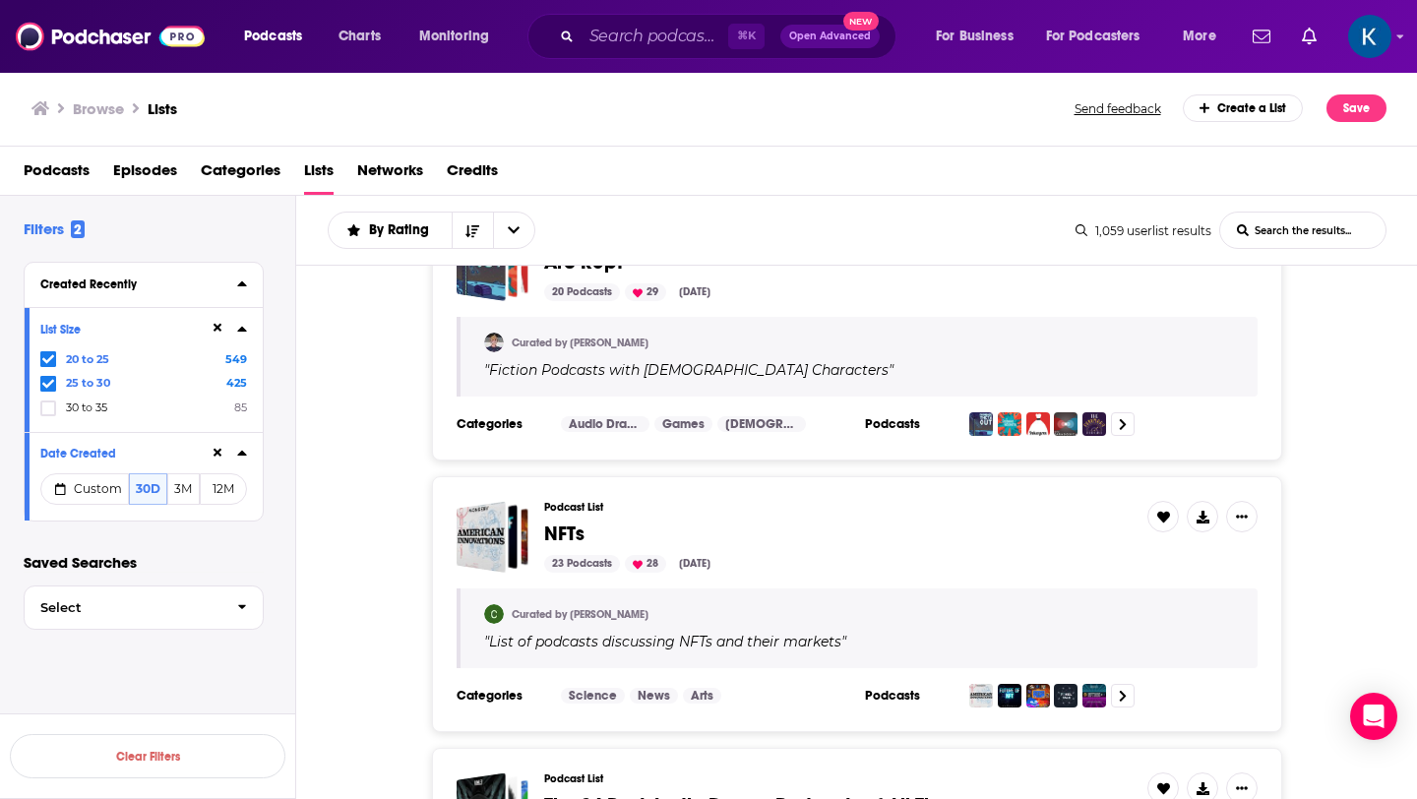
click at [74, 174] on span "Podcasts" at bounding box center [57, 175] width 66 height 40
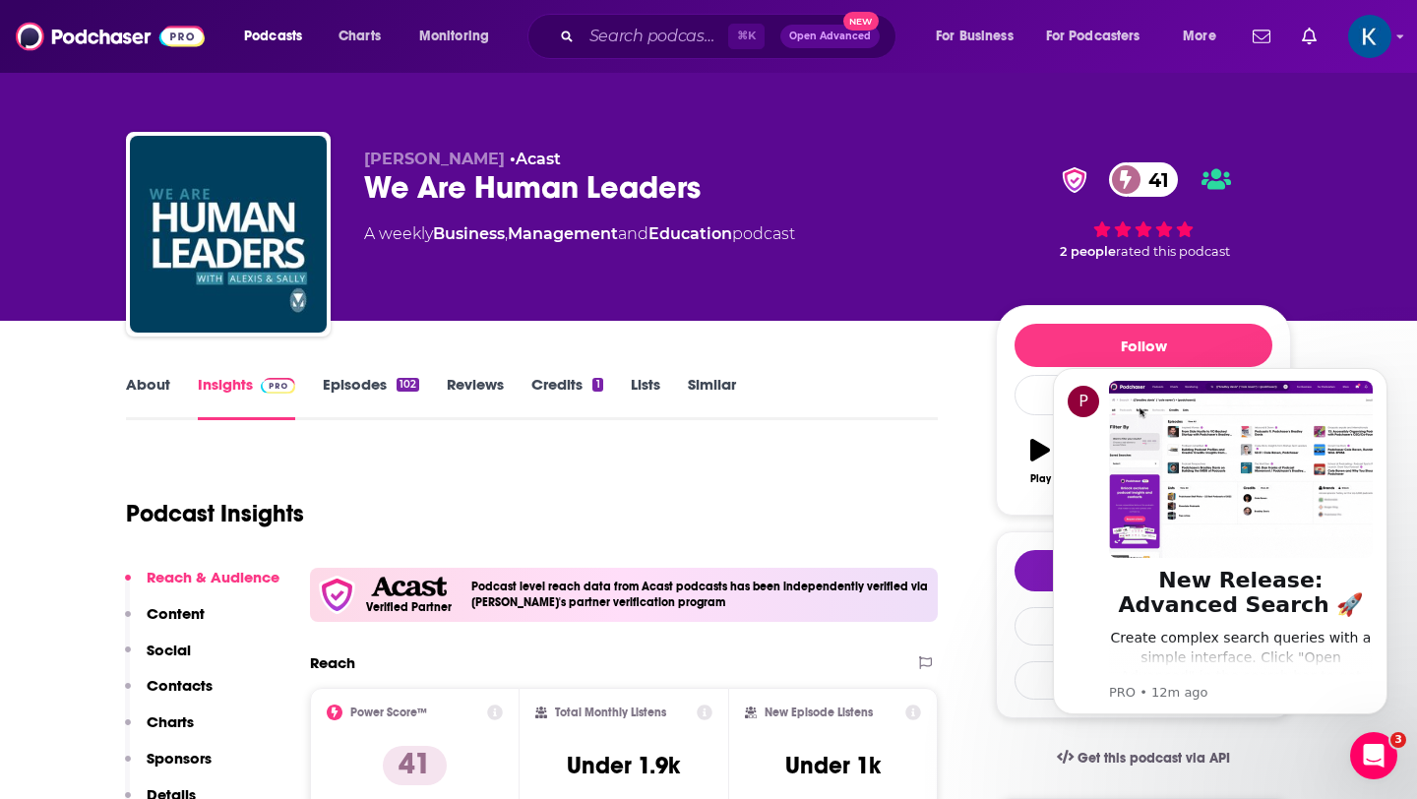
click at [353, 388] on link "Episodes 102" at bounding box center [371, 397] width 96 height 45
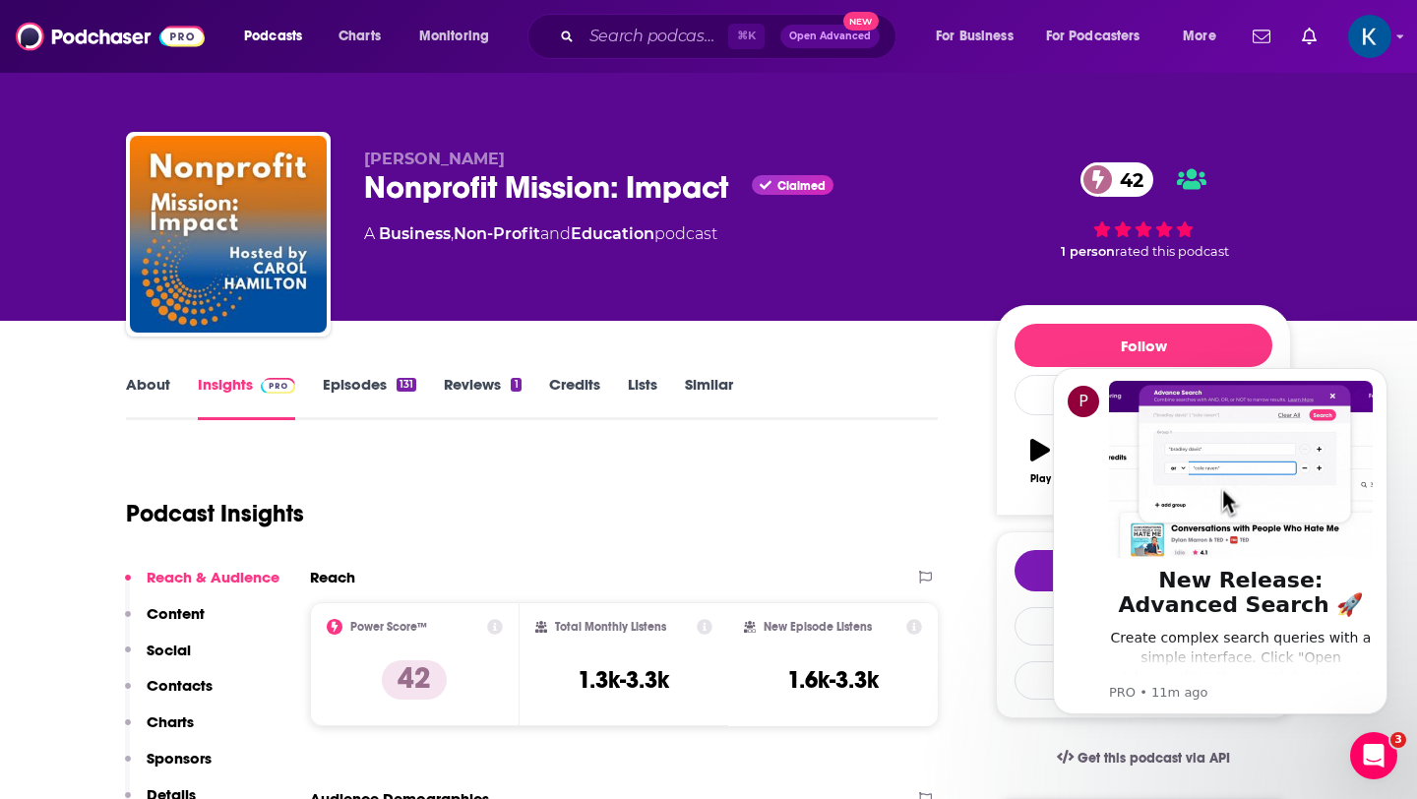
click at [356, 390] on link "Episodes 131" at bounding box center [369, 397] width 93 height 45
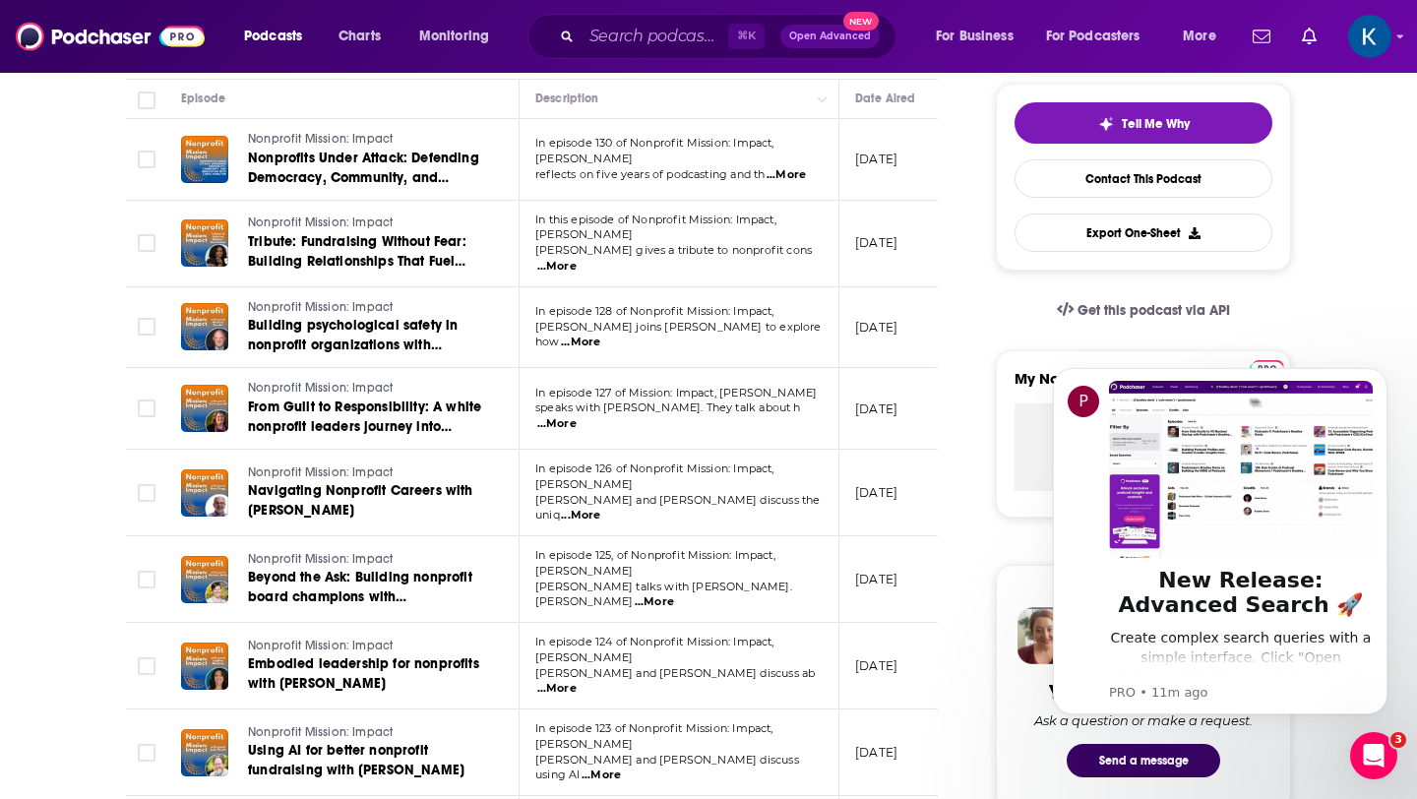
scroll to position [451, 0]
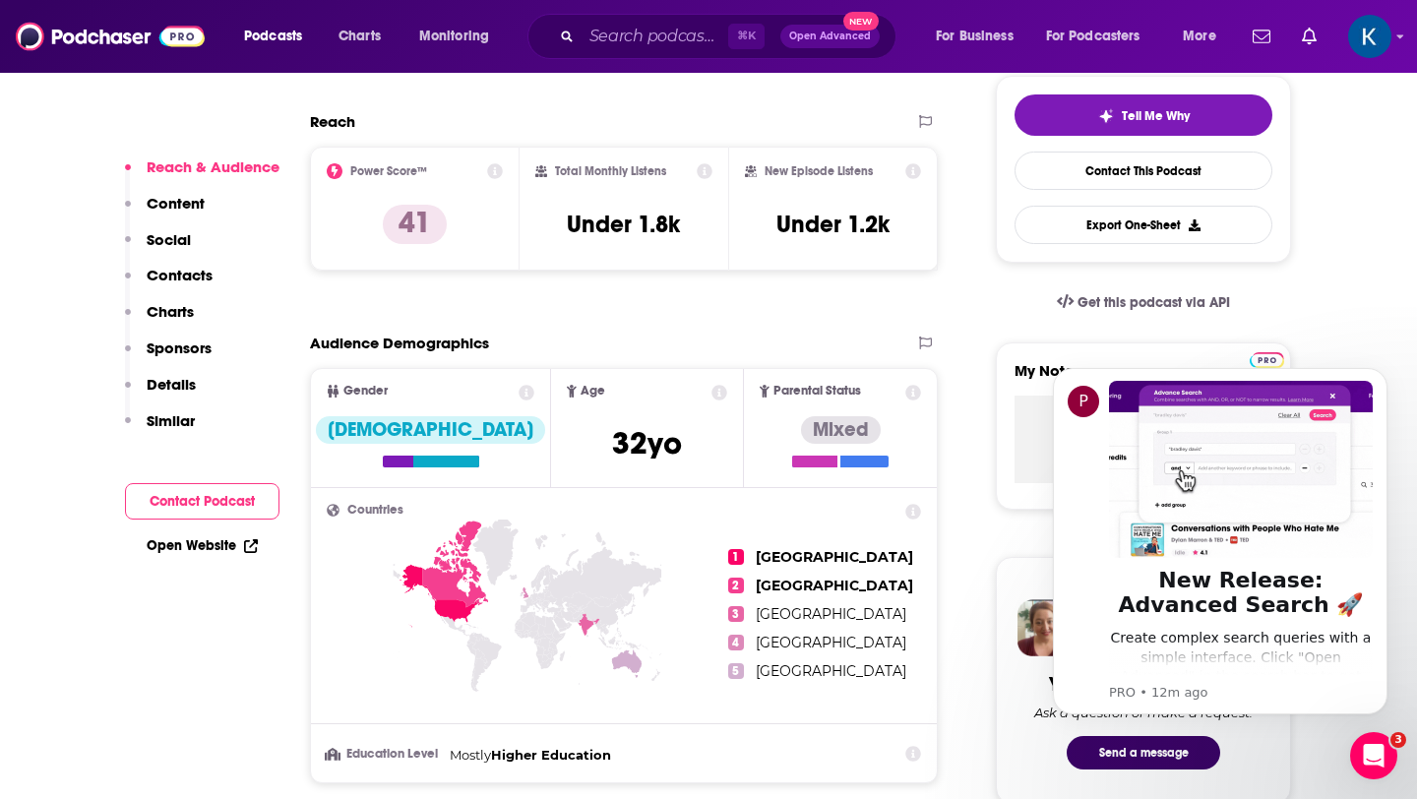
scroll to position [458, 0]
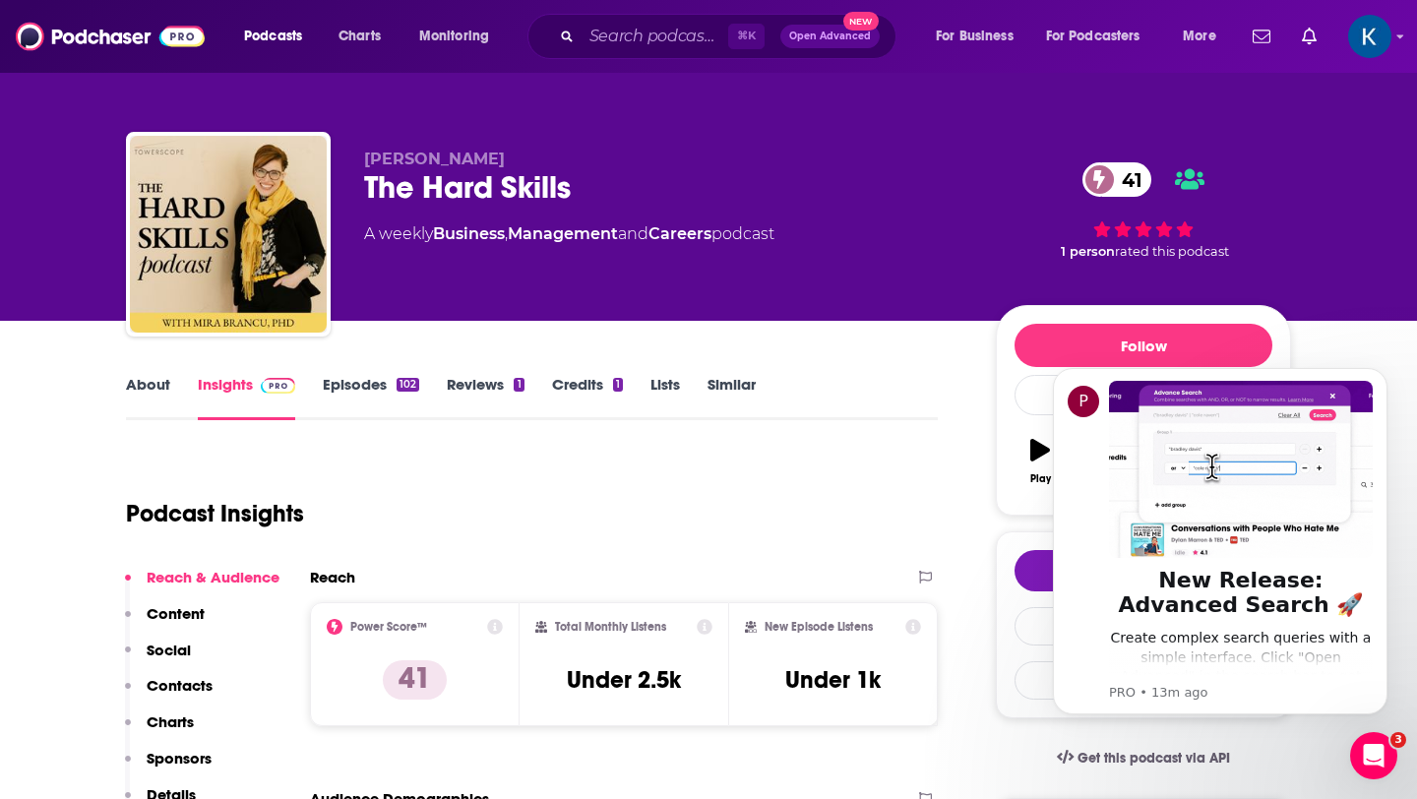
click at [129, 385] on link "About" at bounding box center [148, 397] width 44 height 45
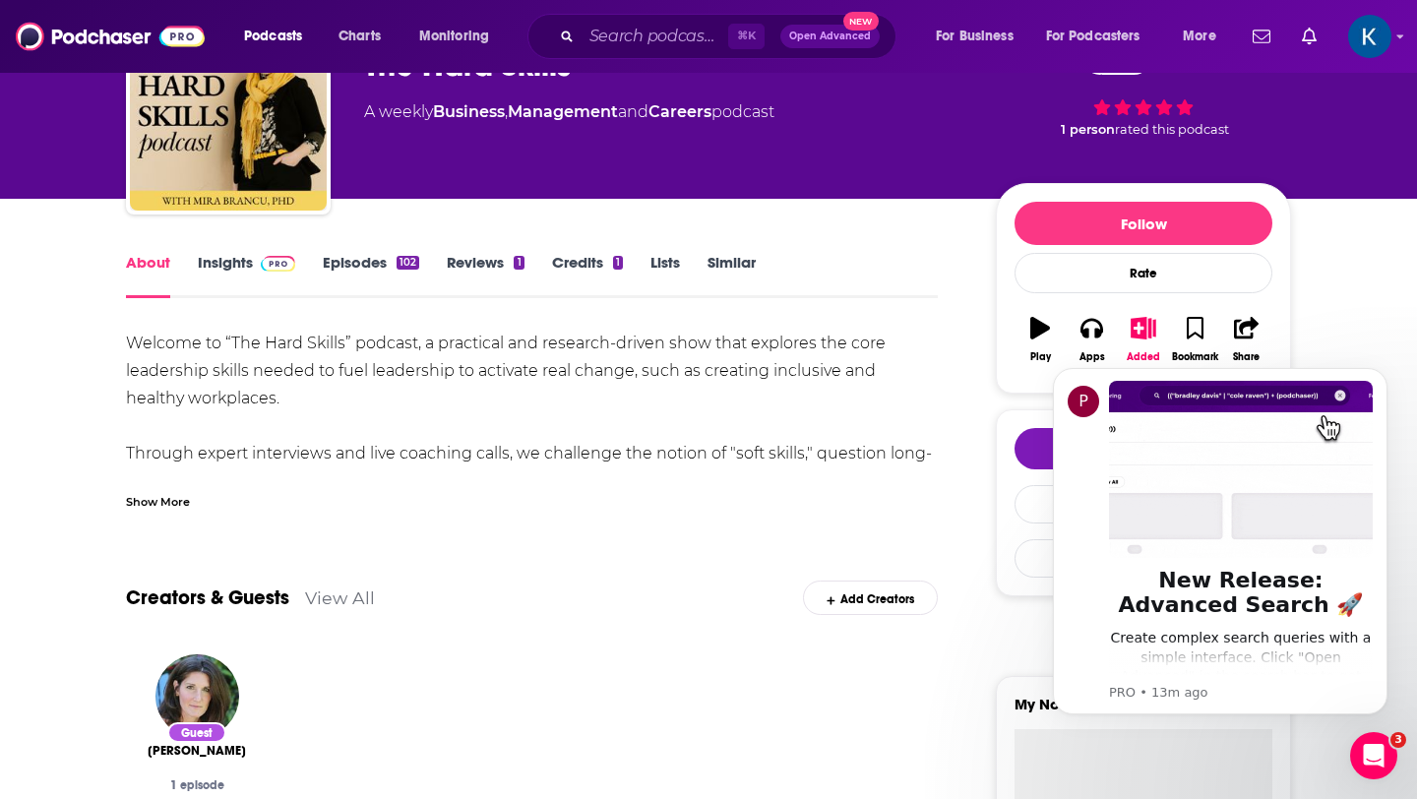
scroll to position [125, 0]
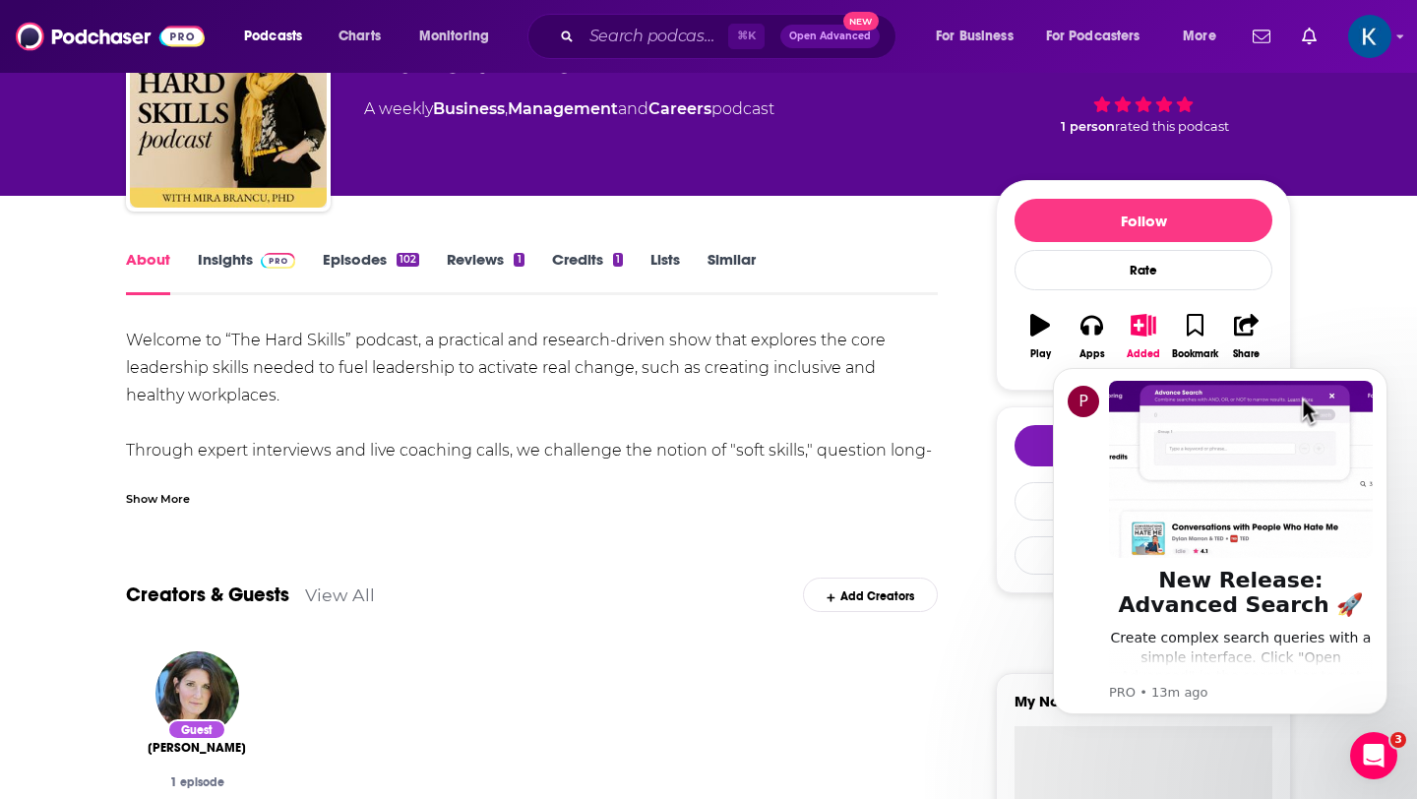
click at [162, 502] on div "Show More" at bounding box center [158, 497] width 64 height 19
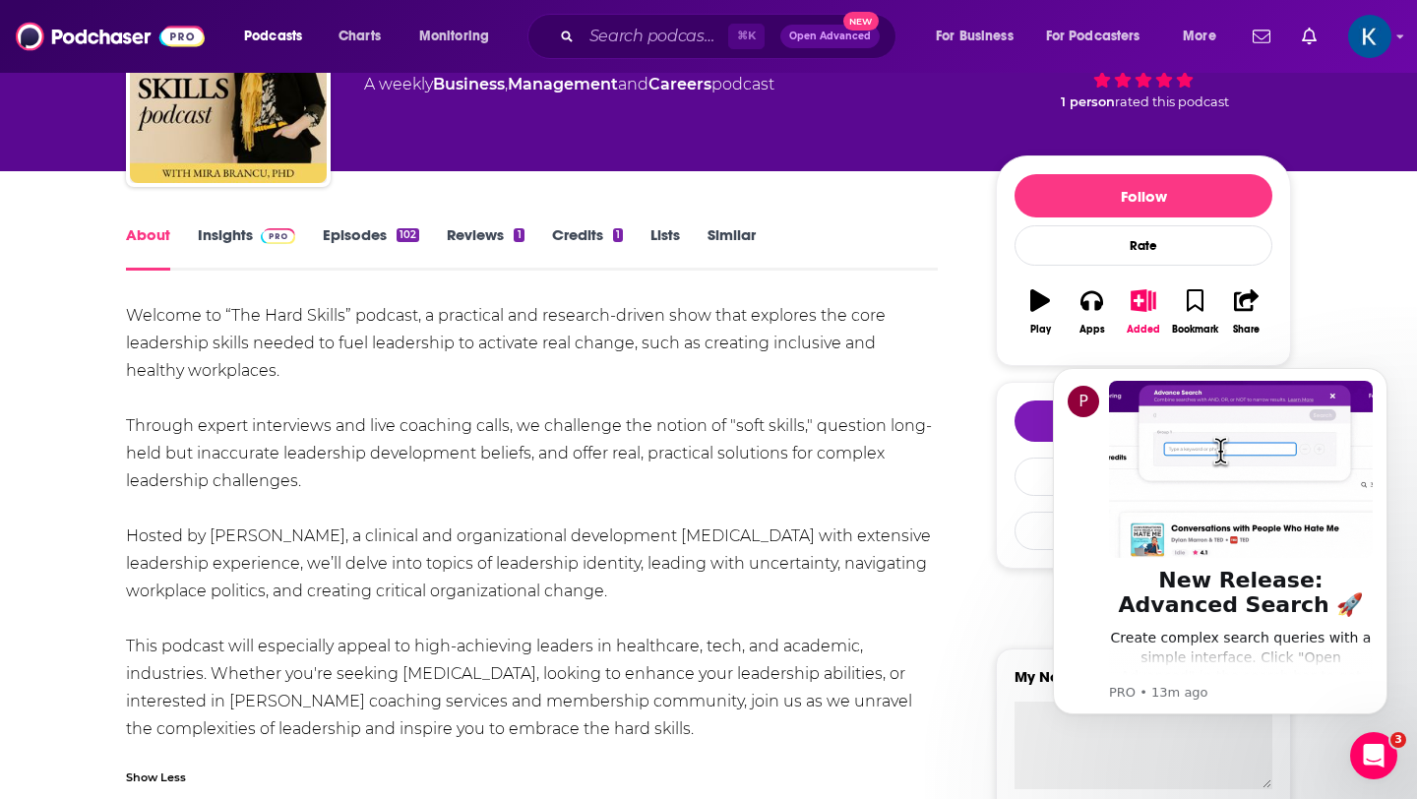
scroll to position [0, 0]
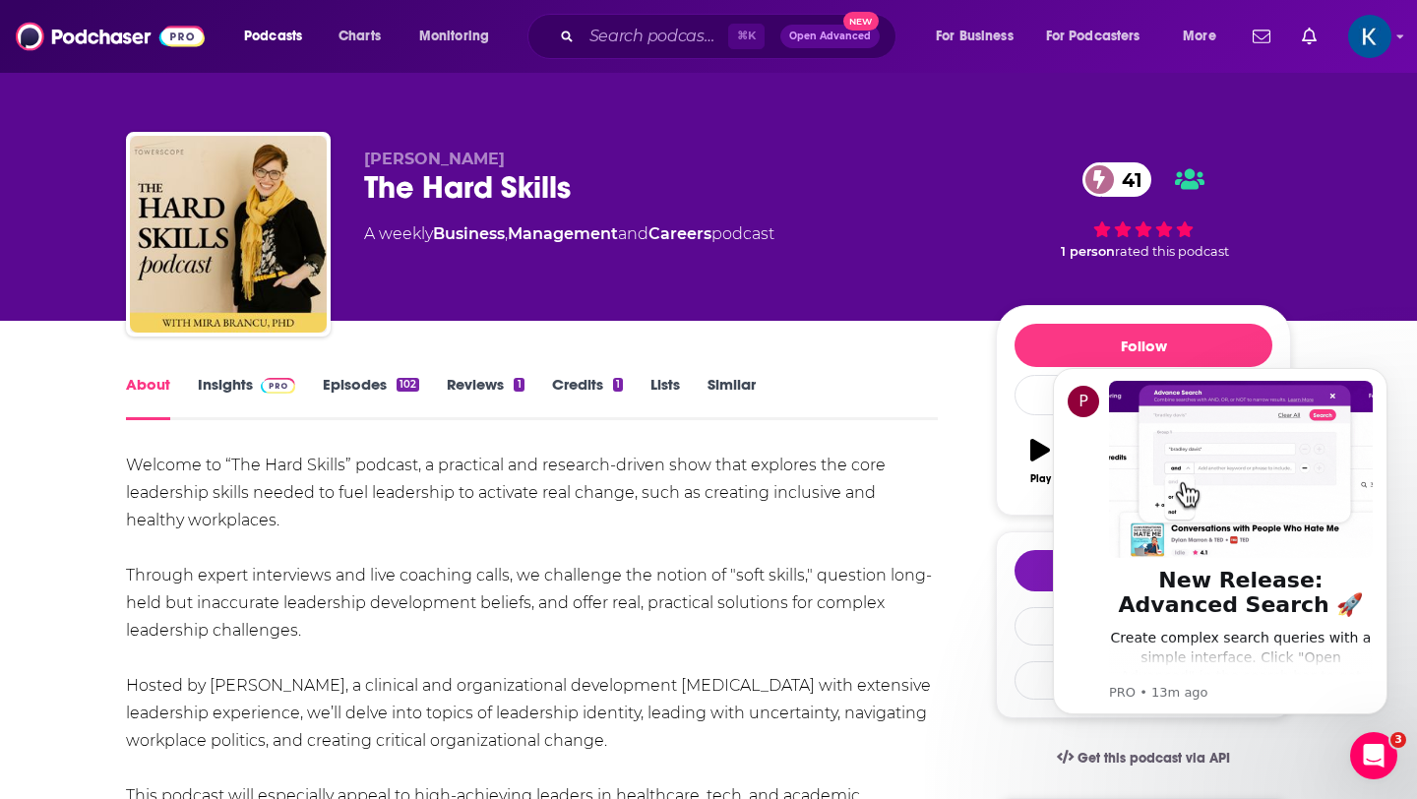
click at [363, 391] on link "Episodes 102" at bounding box center [371, 397] width 96 height 45
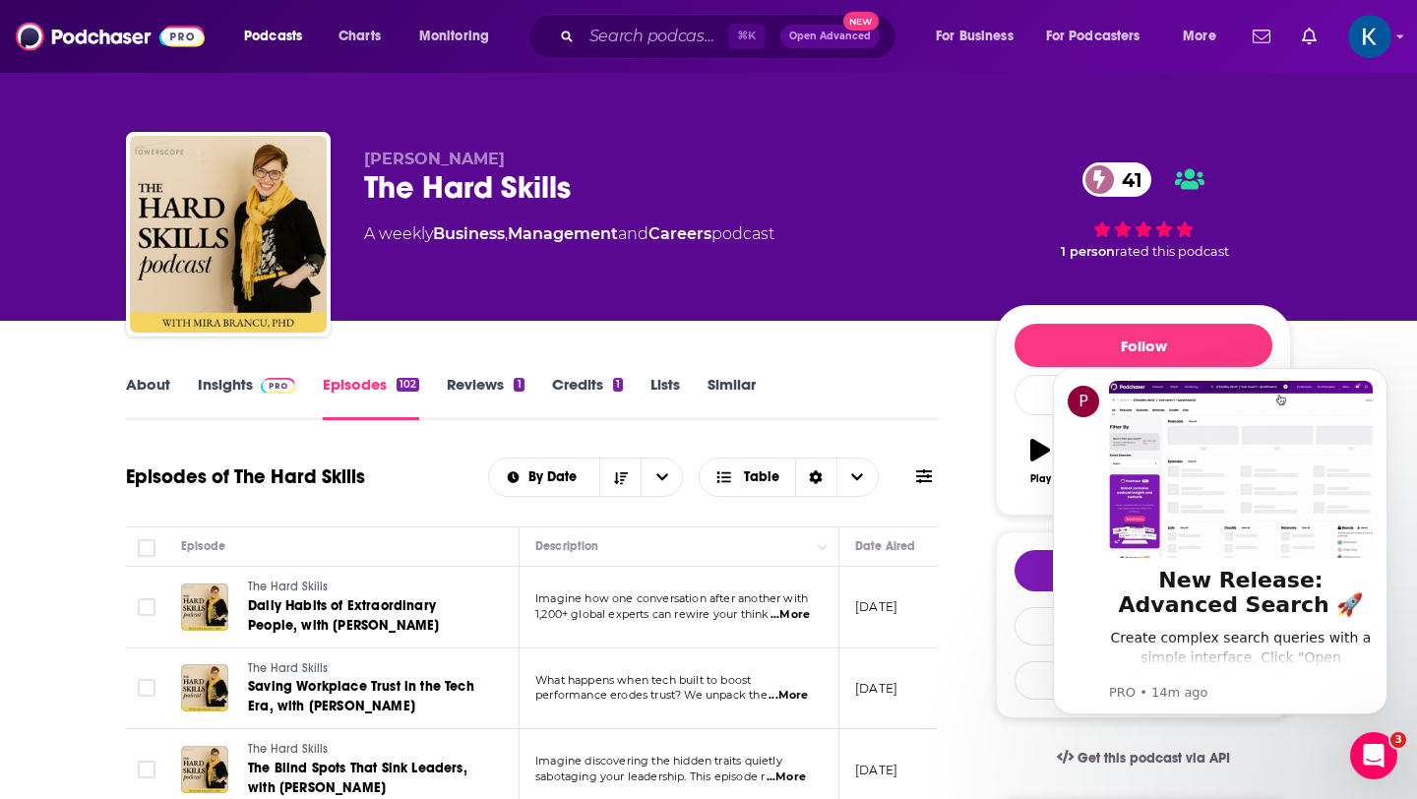
click at [475, 387] on link "Reviews 1" at bounding box center [485, 397] width 77 height 45
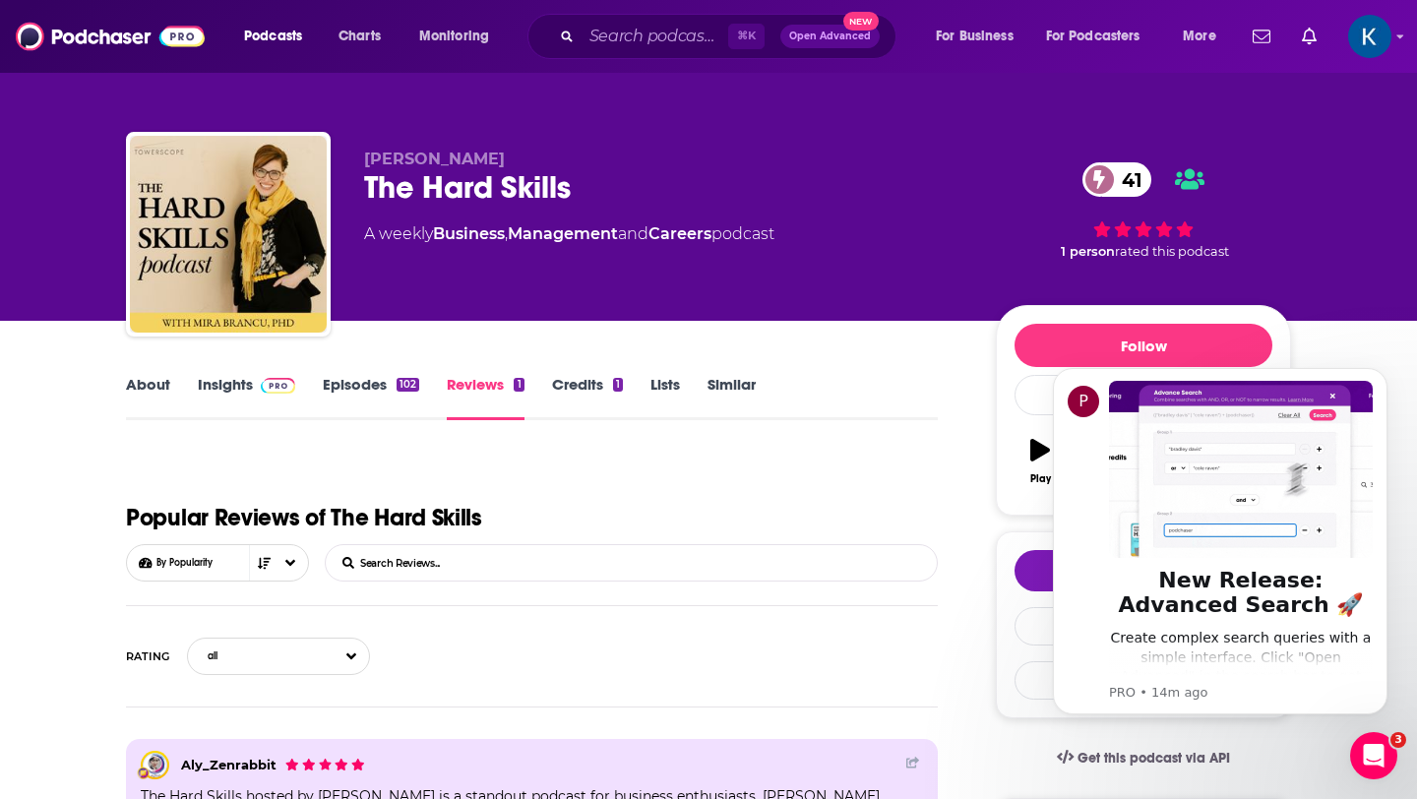
click at [374, 379] on link "Episodes 102" at bounding box center [371, 397] width 96 height 45
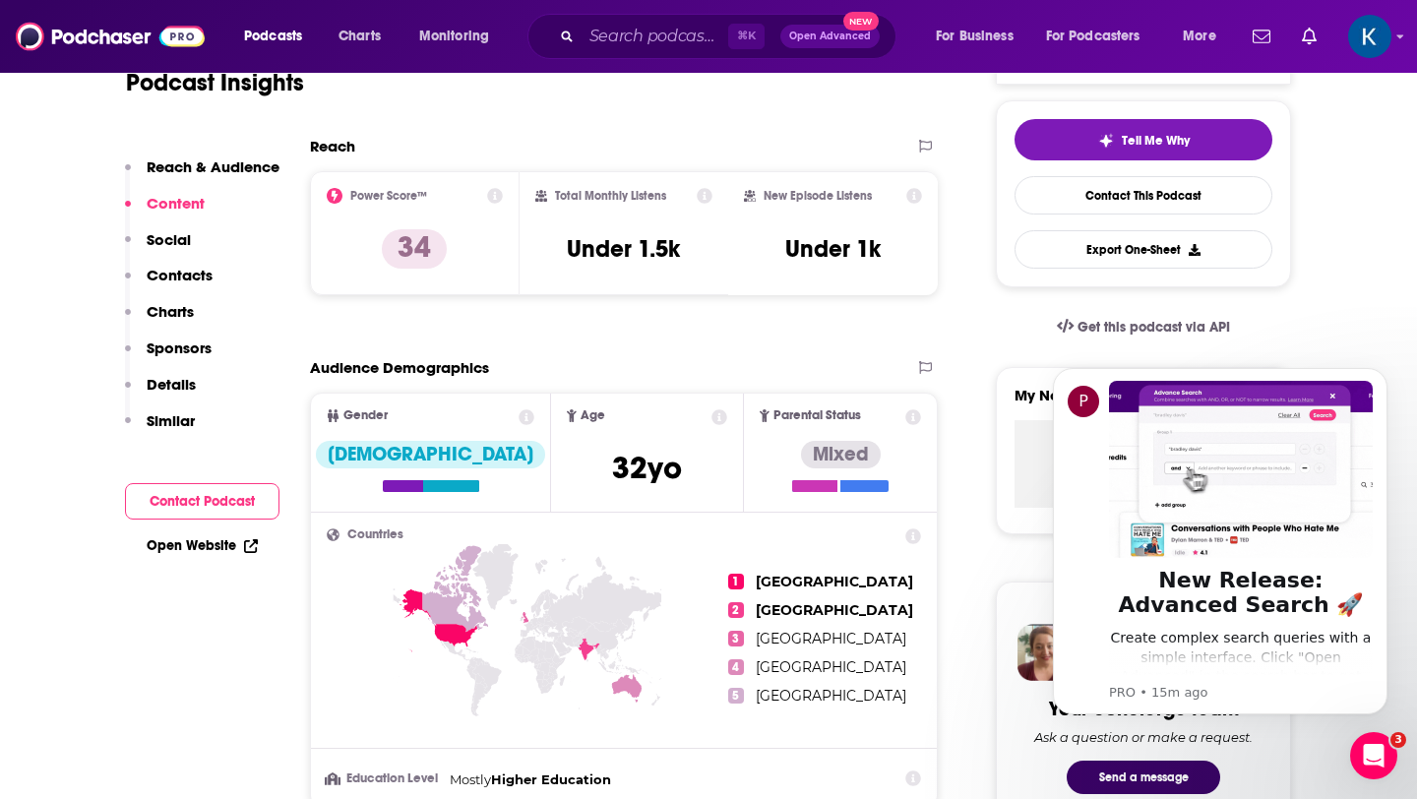
scroll to position [286, 0]
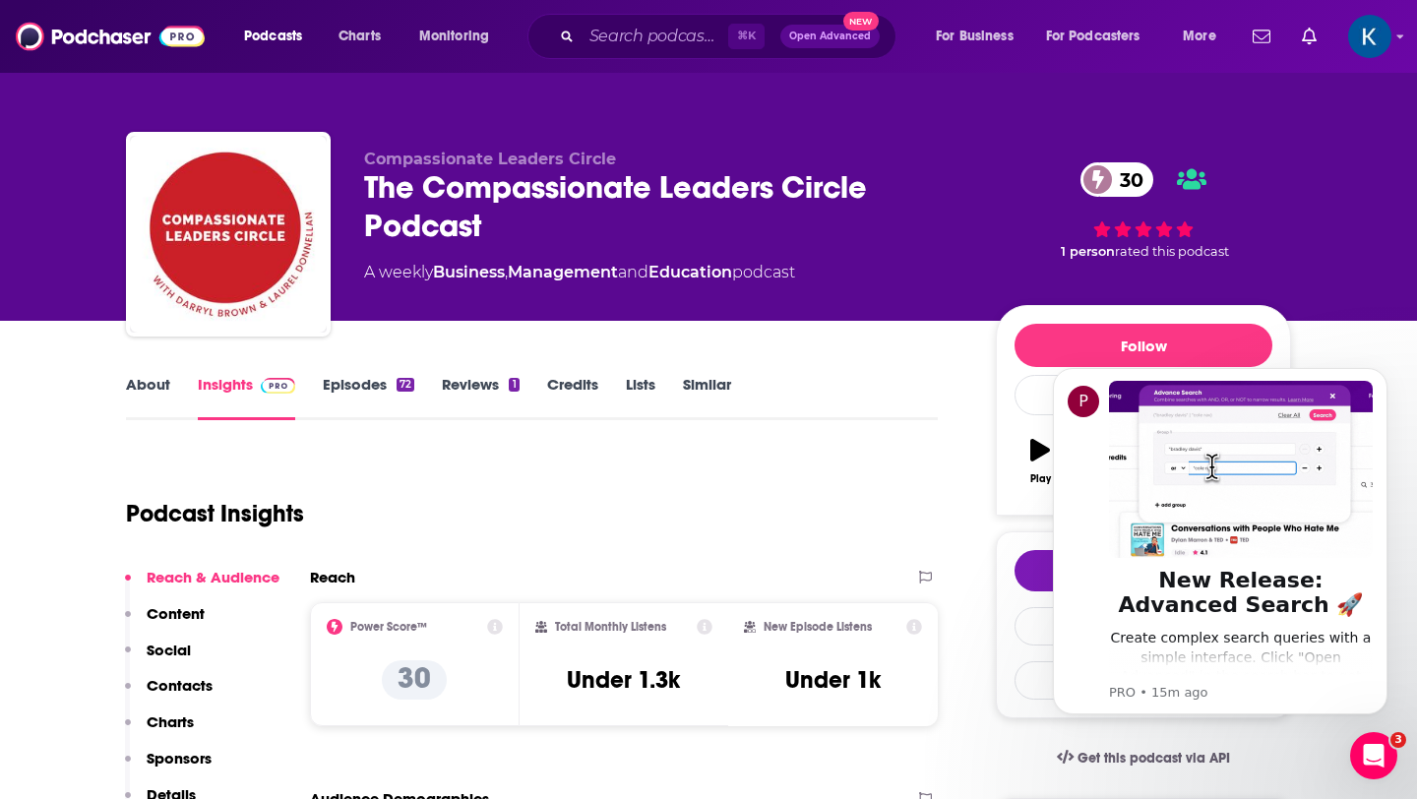
click at [151, 395] on link "About" at bounding box center [148, 397] width 44 height 45
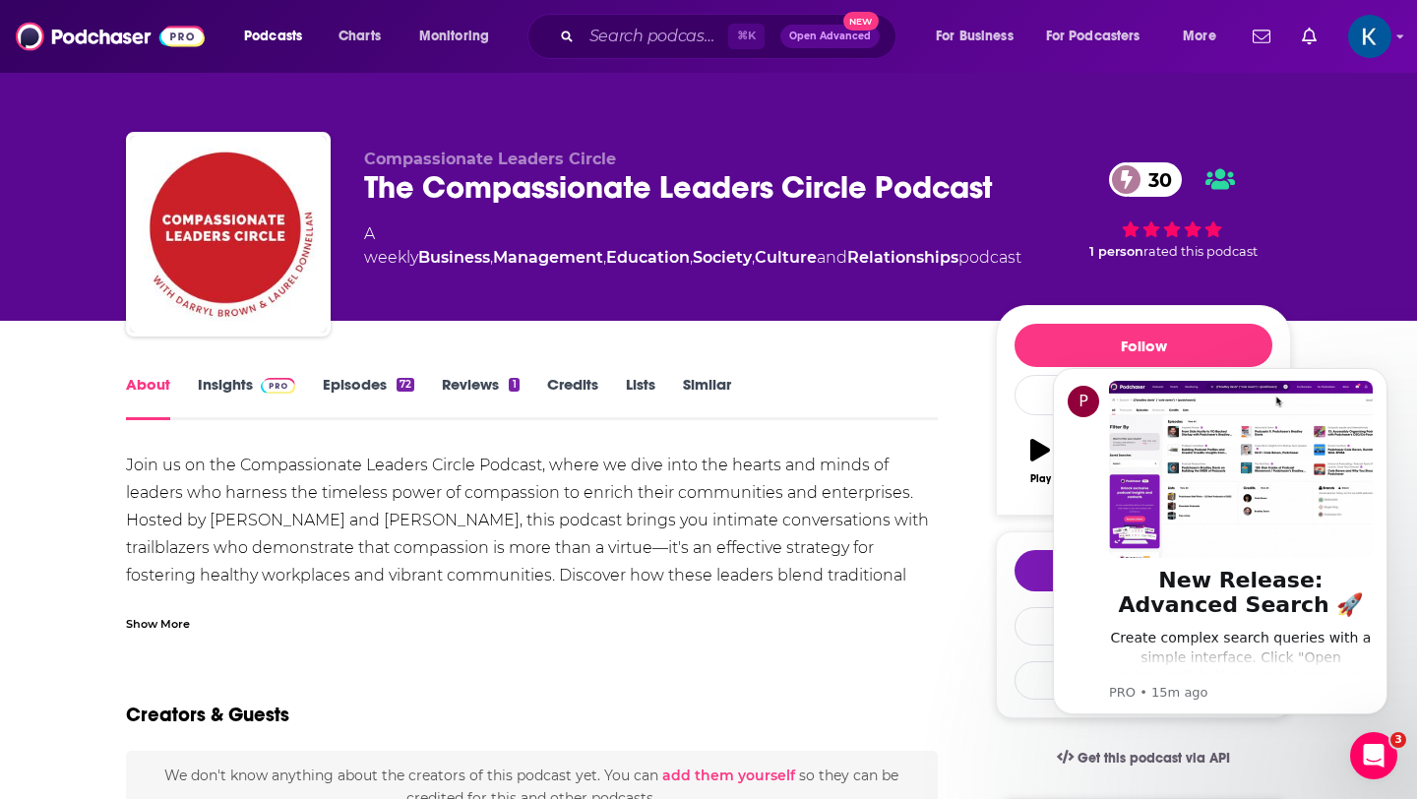
click at [160, 626] on div "Show More" at bounding box center [158, 622] width 64 height 19
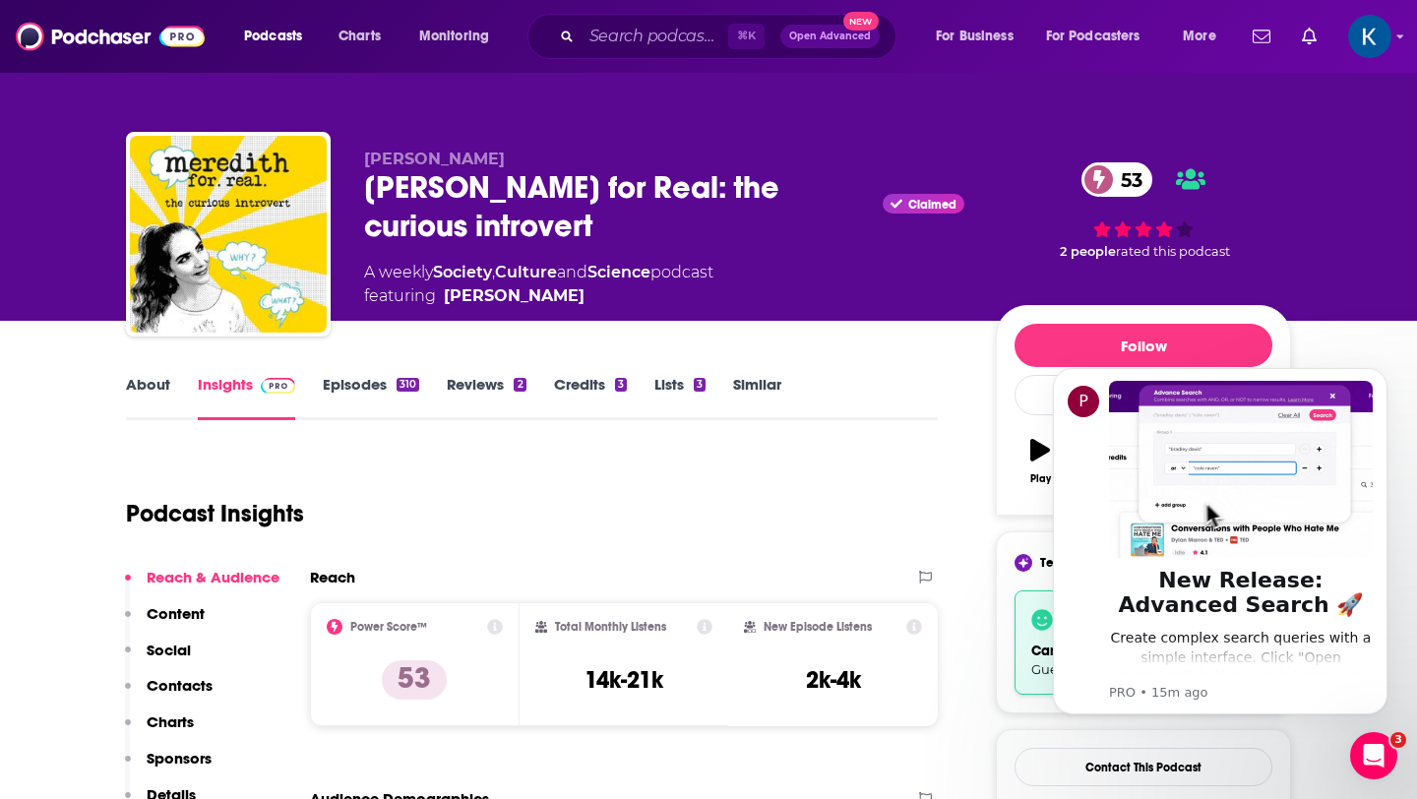
click at [351, 384] on link "Episodes 310" at bounding box center [371, 397] width 96 height 45
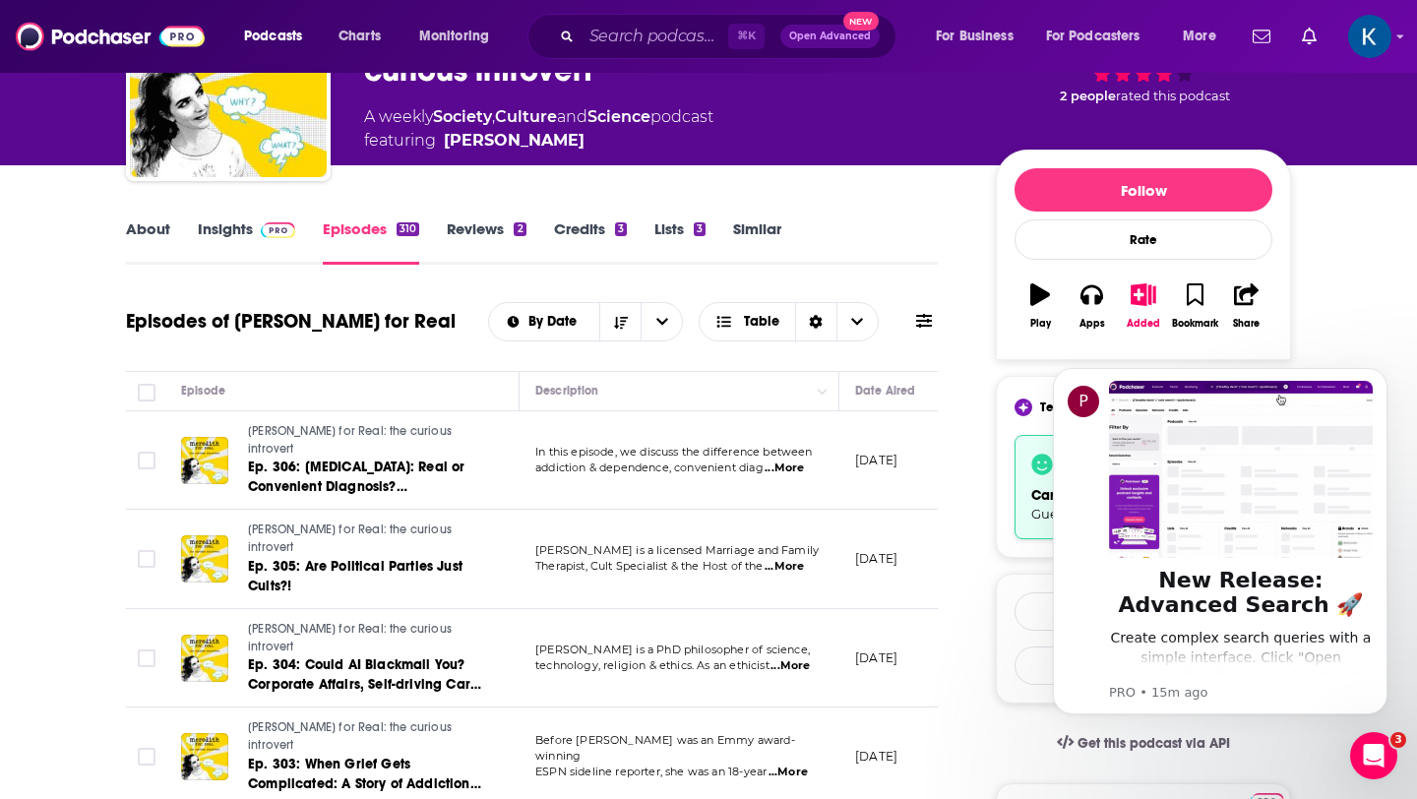
scroll to position [197, 0]
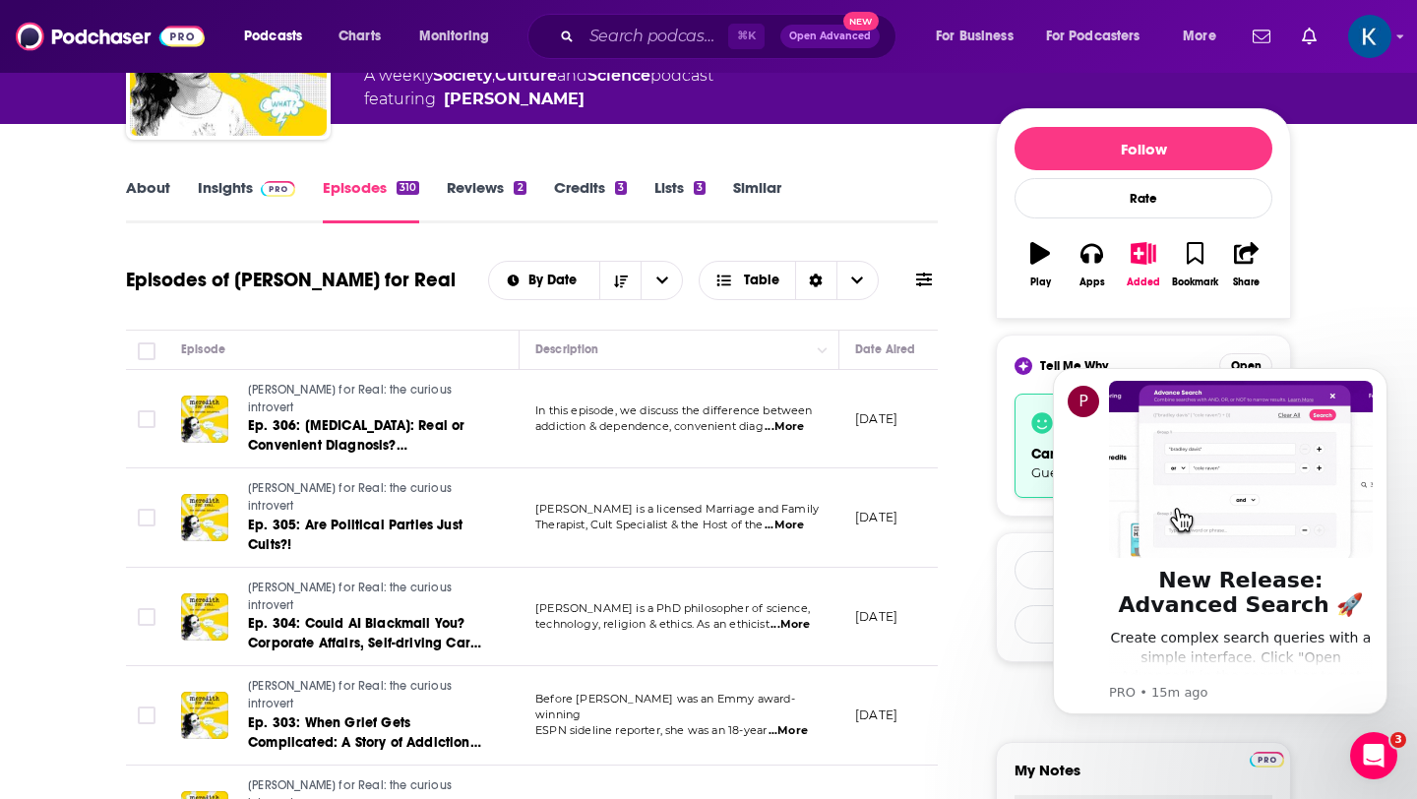
click at [800, 419] on span "...More" at bounding box center [784, 427] width 39 height 16
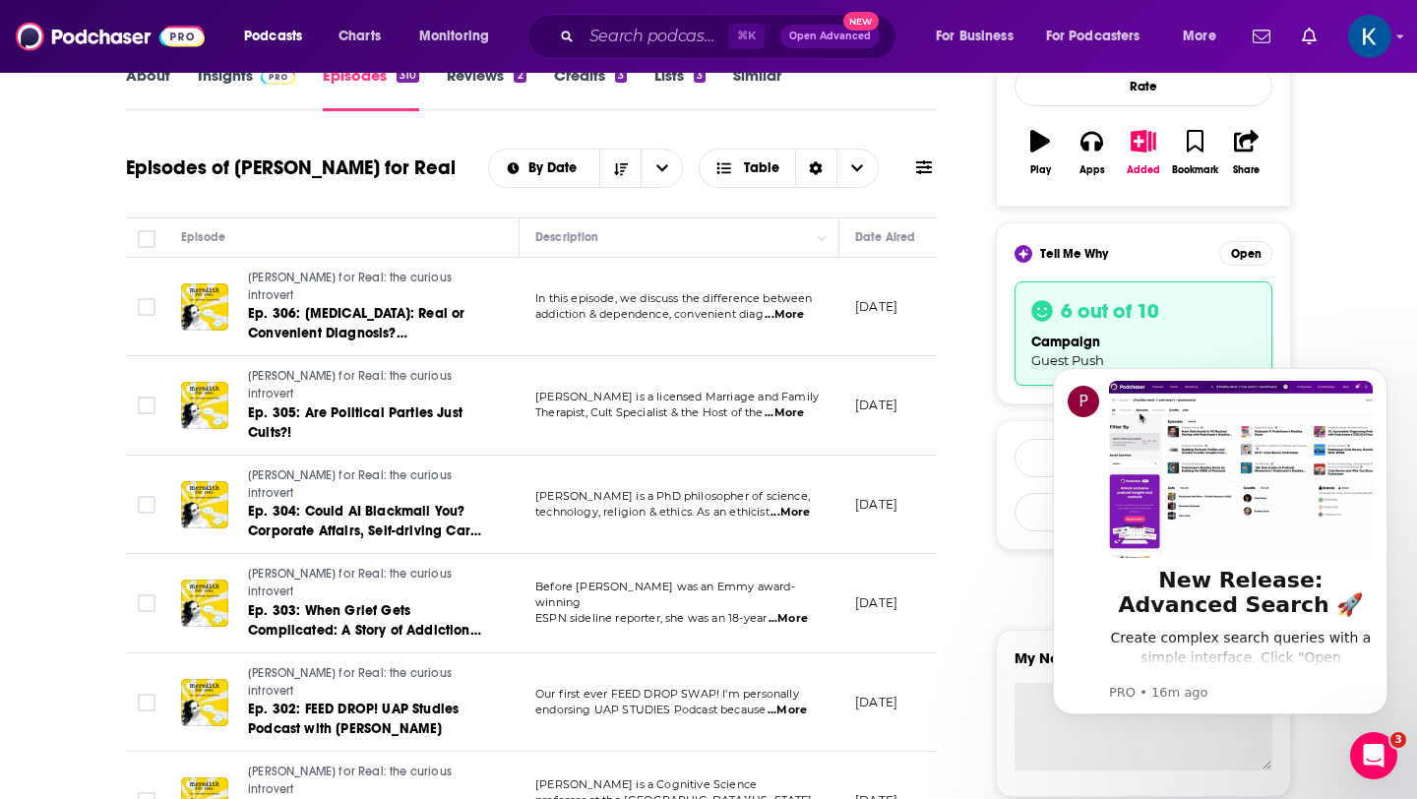
scroll to position [0, 0]
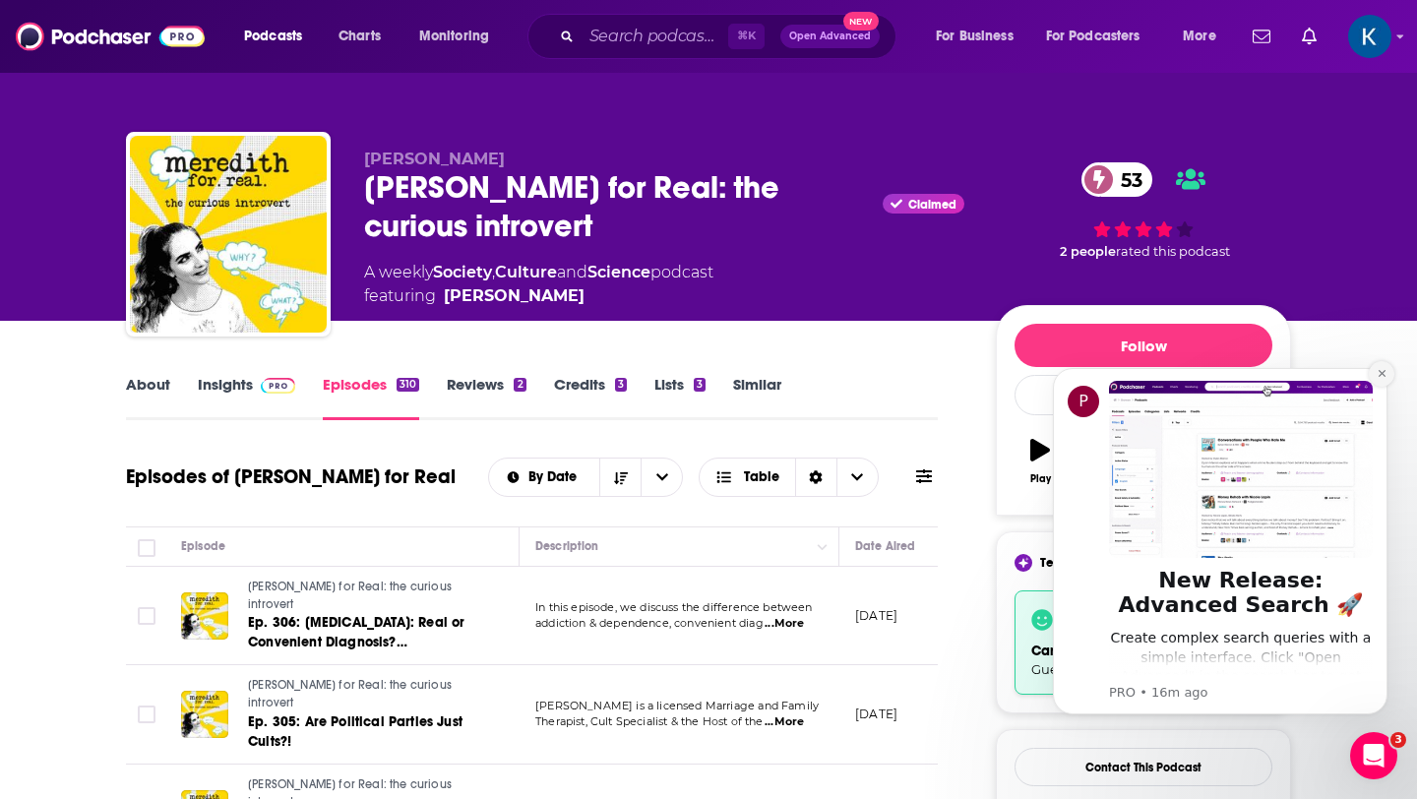
click at [1377, 378] on icon "Dismiss notification" at bounding box center [1382, 373] width 11 height 11
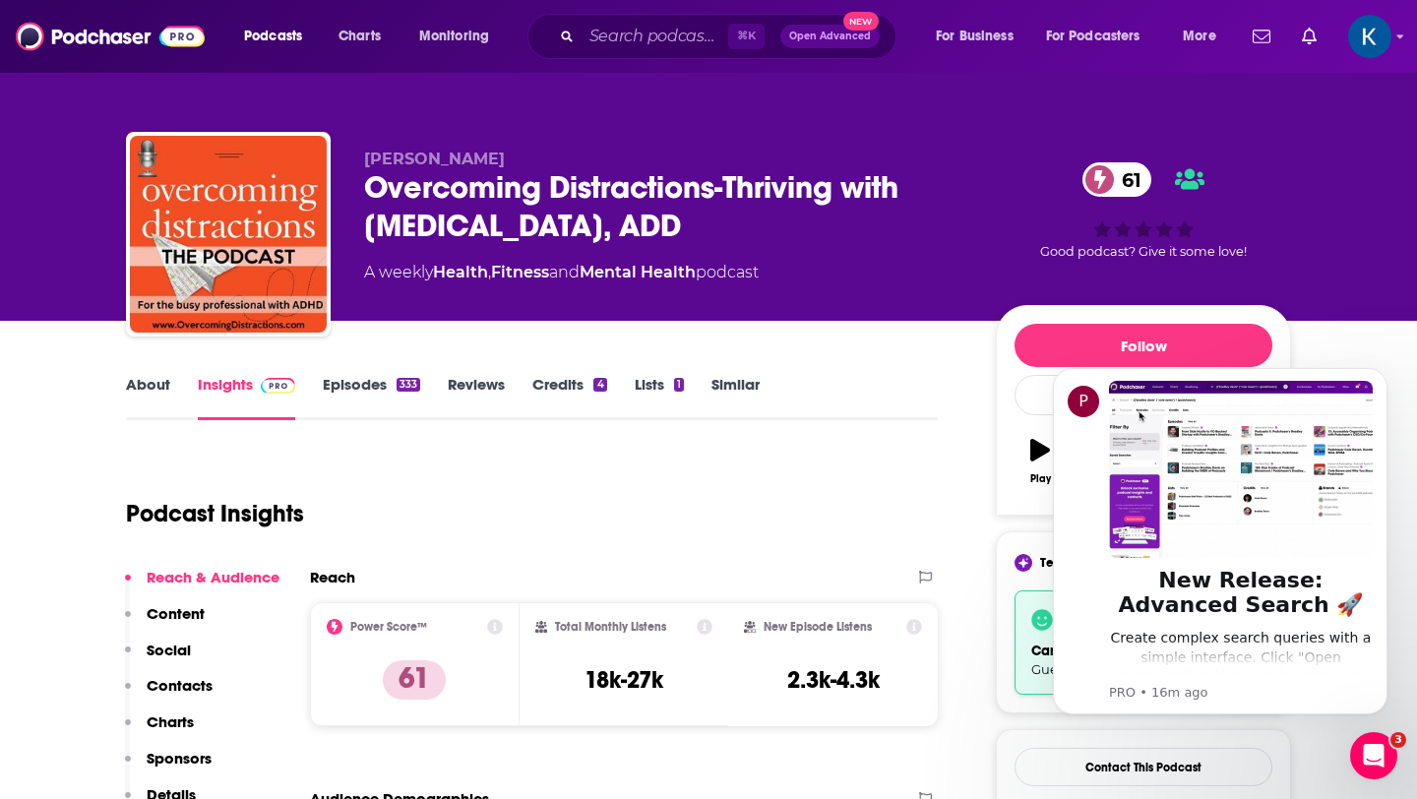
click at [368, 385] on link "Episodes 333" at bounding box center [371, 397] width 97 height 45
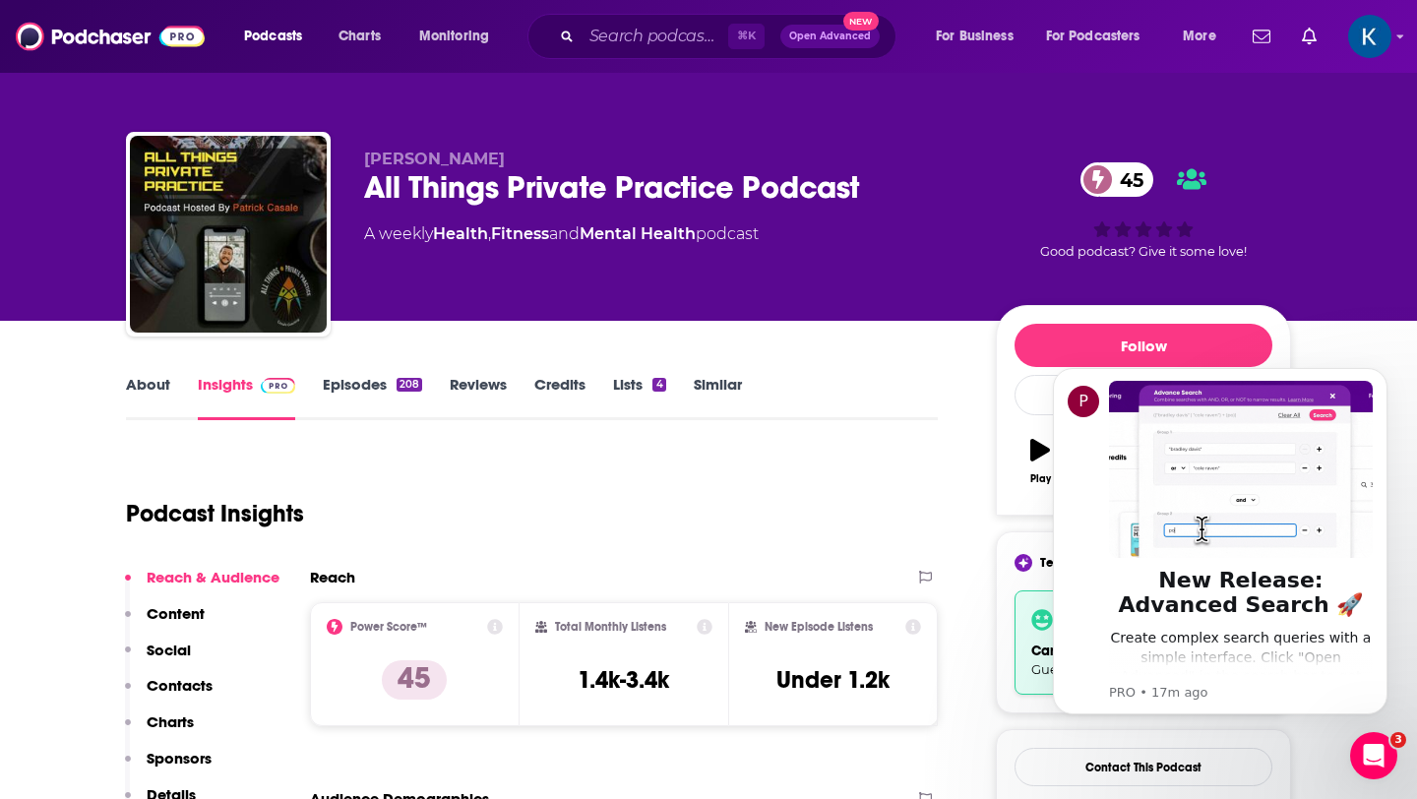
click at [147, 399] on link "About" at bounding box center [148, 397] width 44 height 45
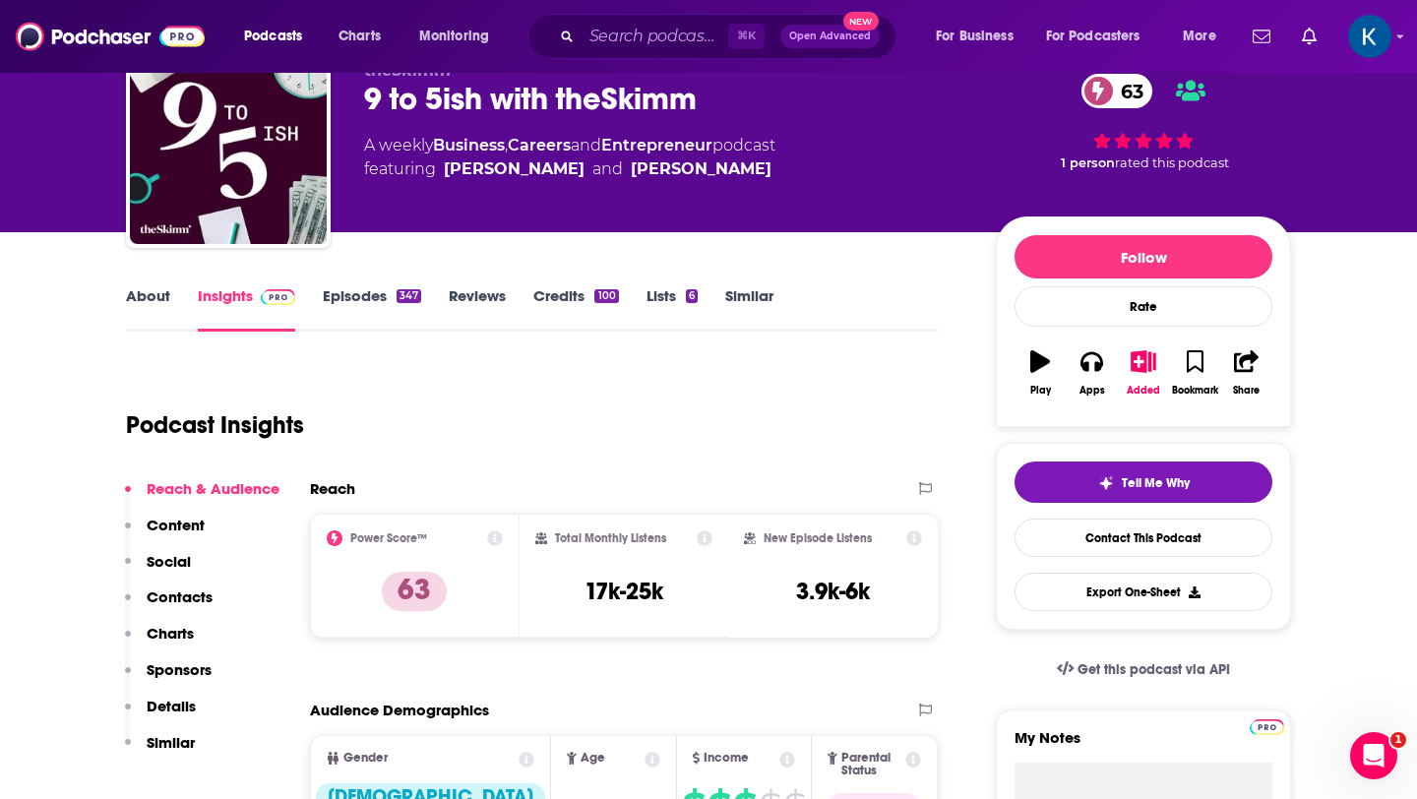
scroll to position [93, 0]
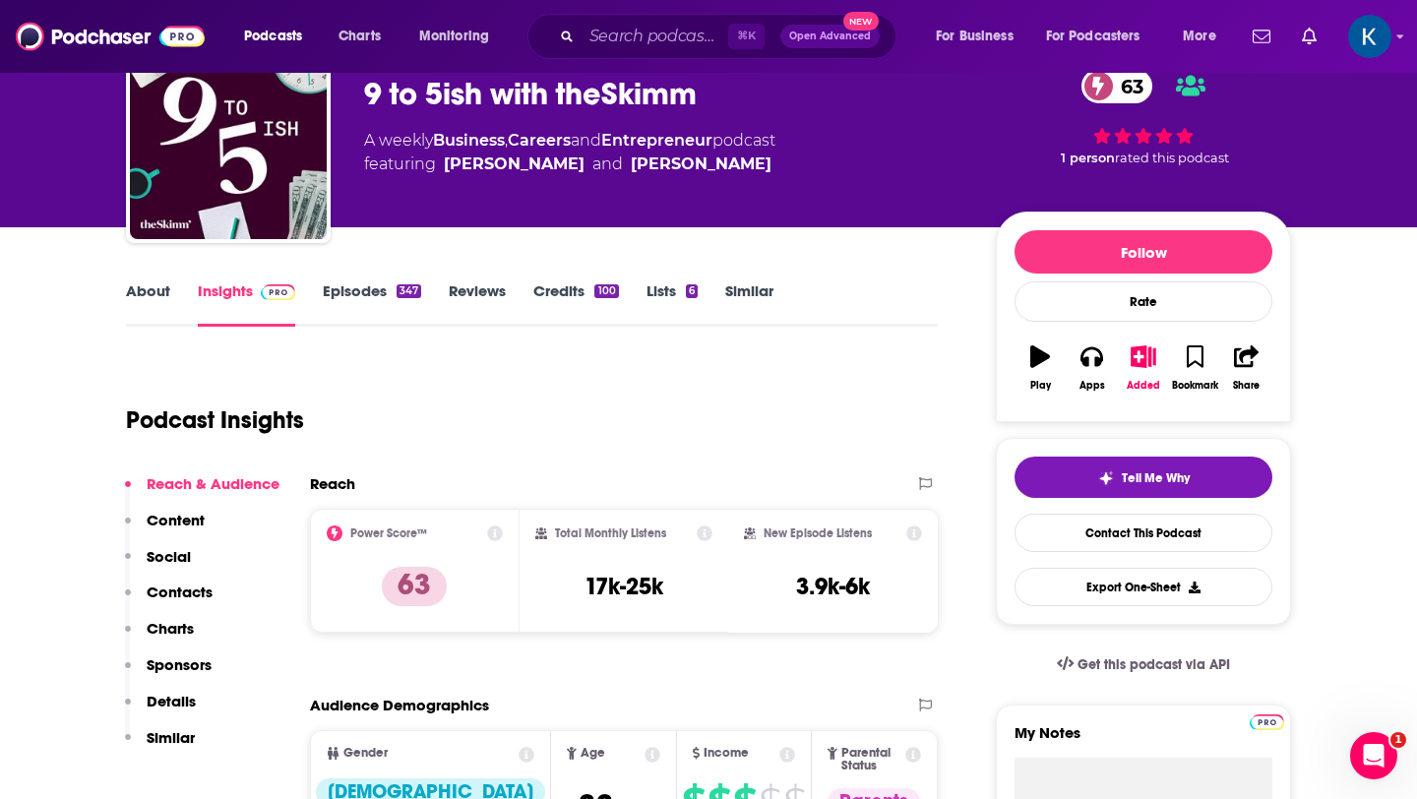
click at [346, 292] on link "Episodes 347" at bounding box center [372, 303] width 98 height 45
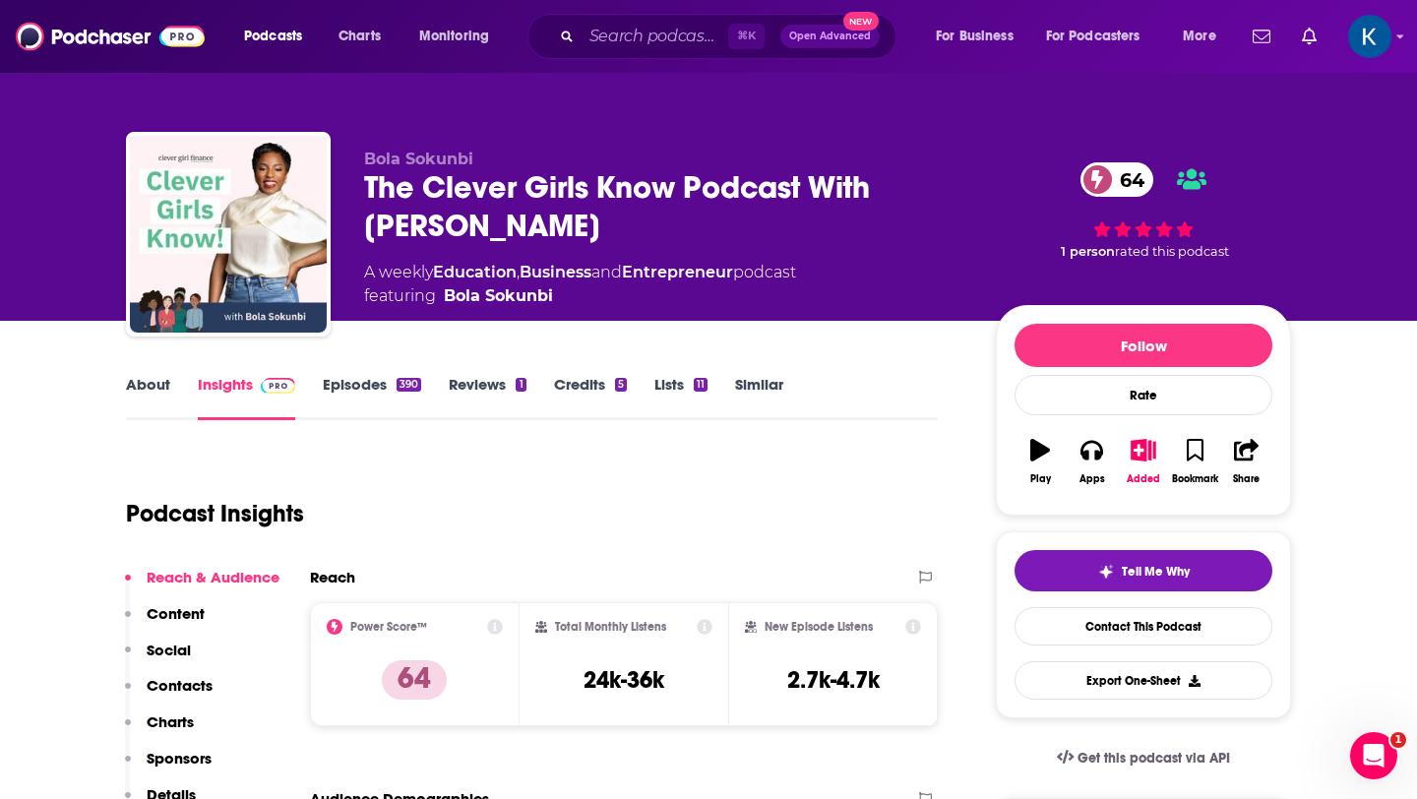
click at [141, 385] on link "About" at bounding box center [148, 397] width 44 height 45
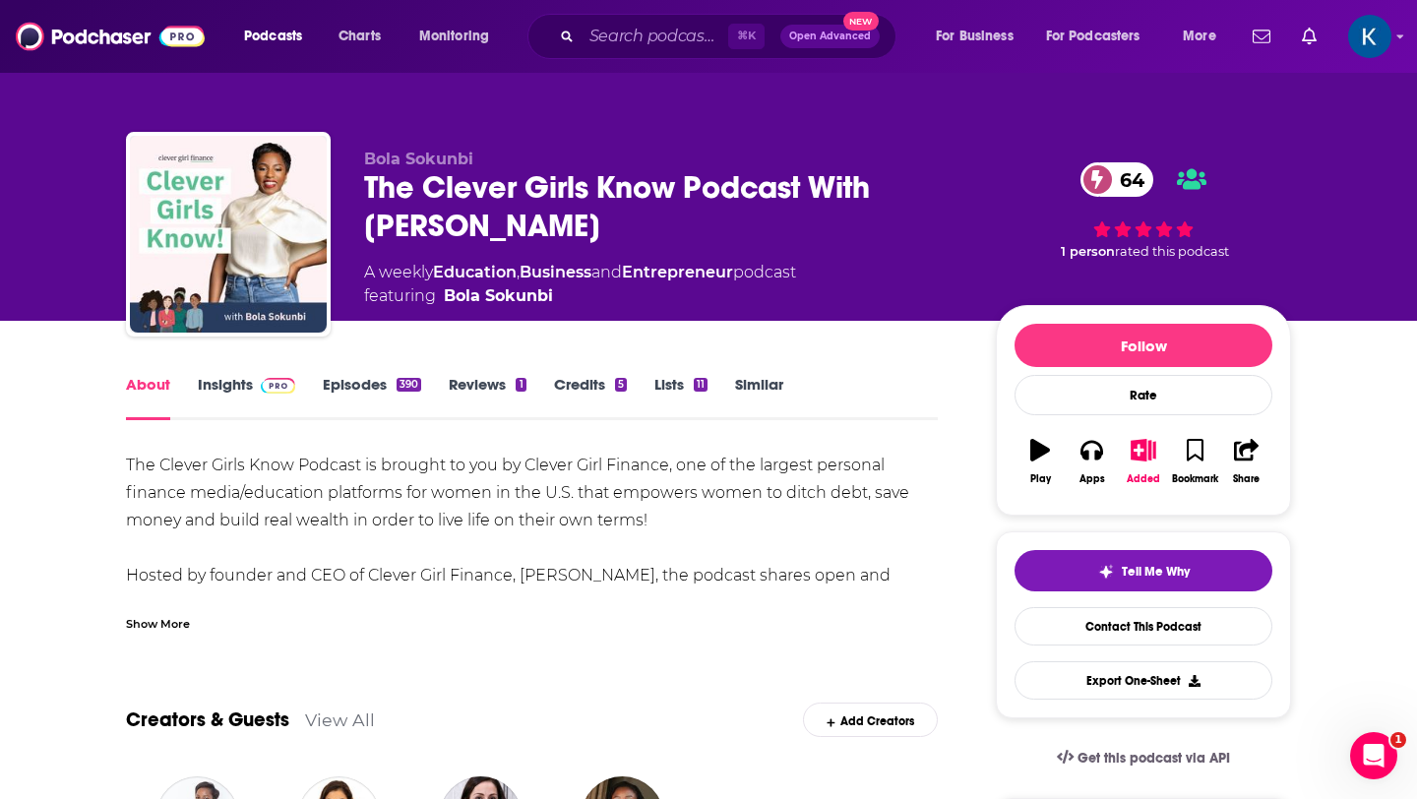
click at [174, 626] on div "Show More" at bounding box center [158, 622] width 64 height 19
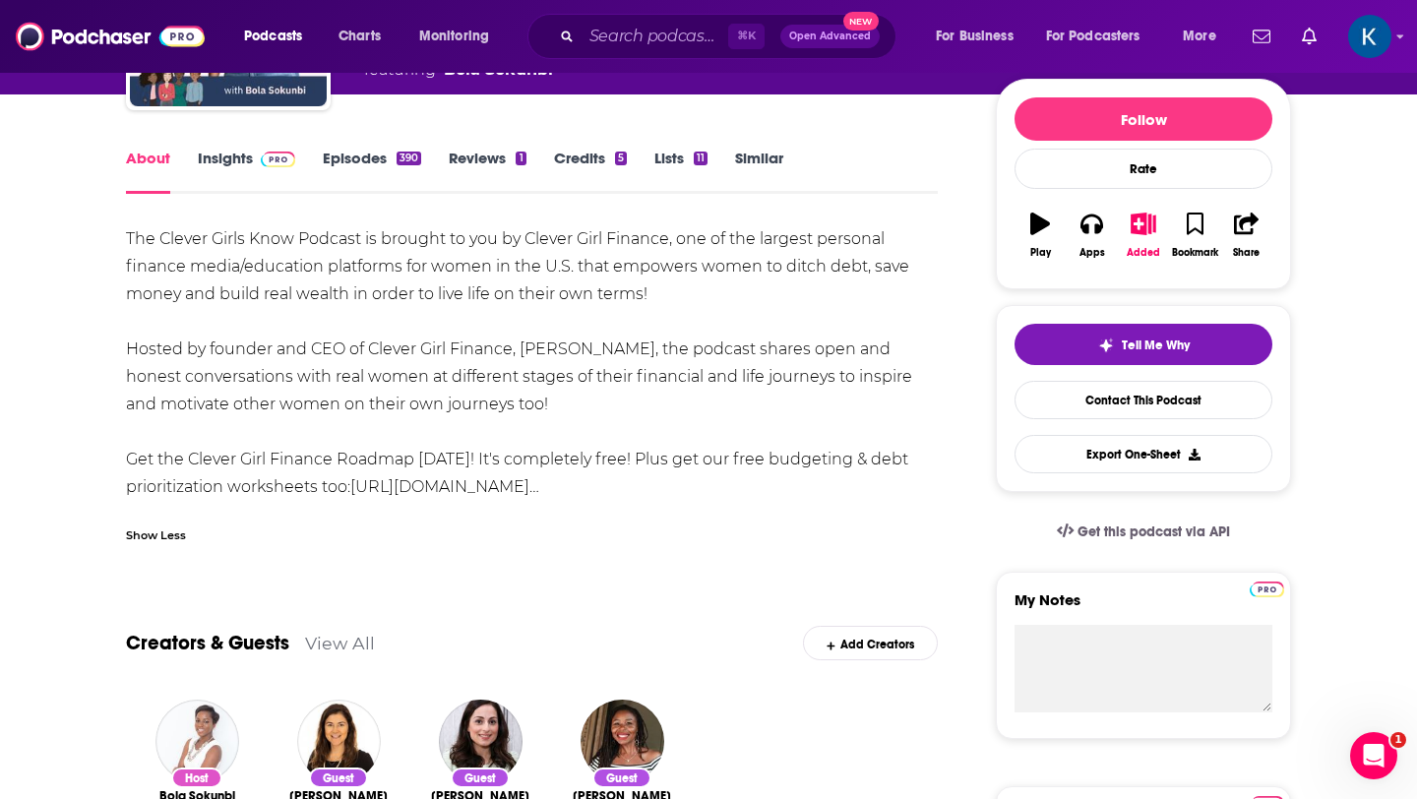
scroll to position [153, 0]
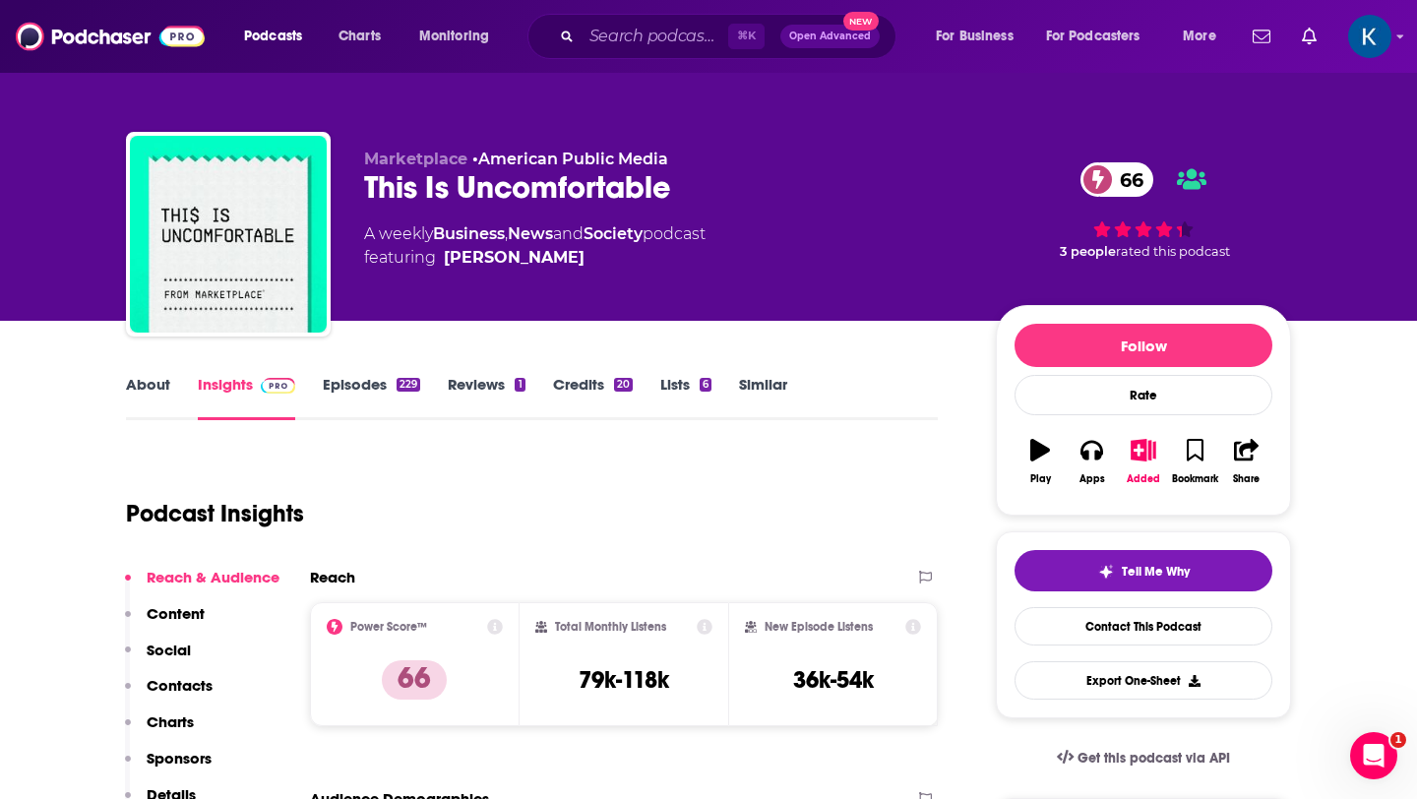
click at [154, 387] on link "About" at bounding box center [148, 397] width 44 height 45
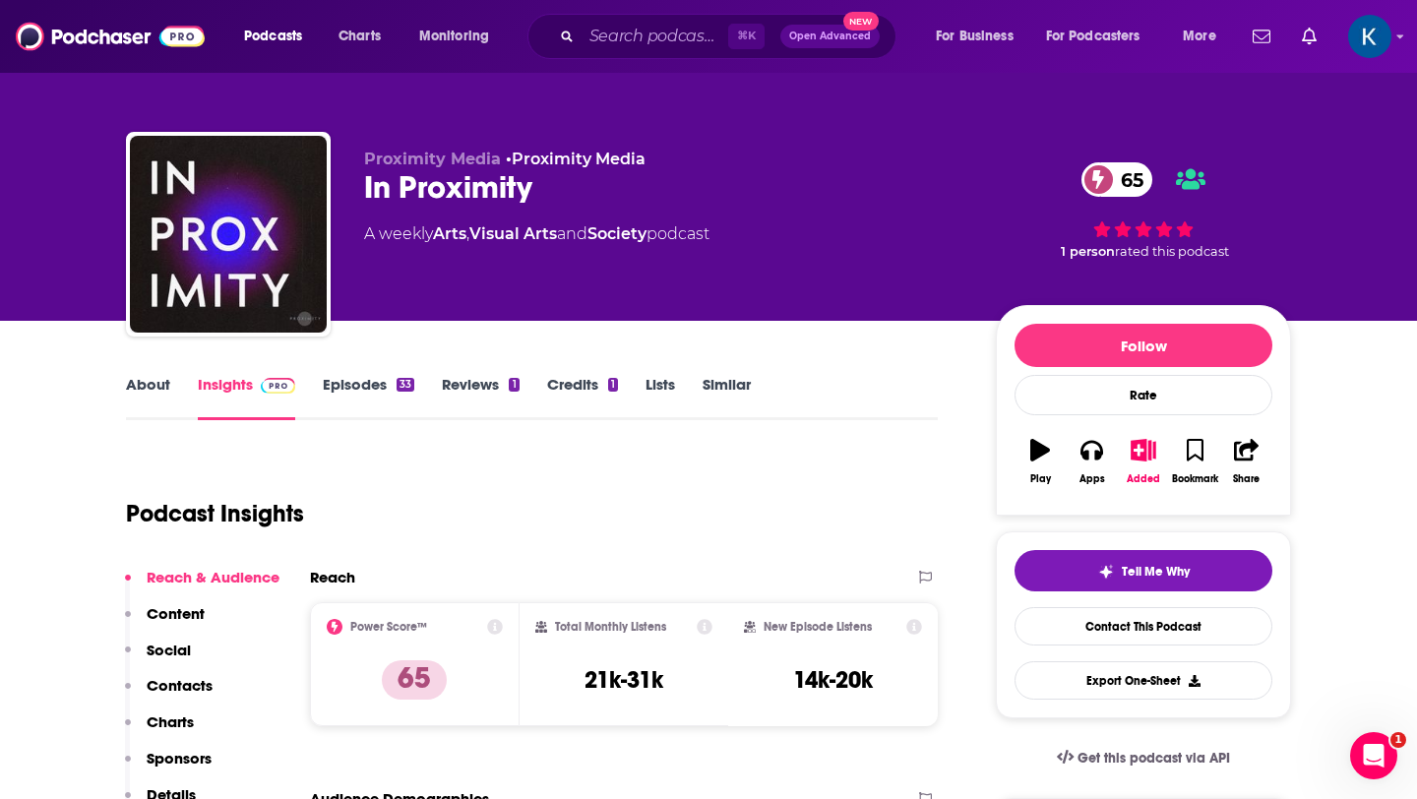
click at [149, 387] on link "About" at bounding box center [148, 397] width 44 height 45
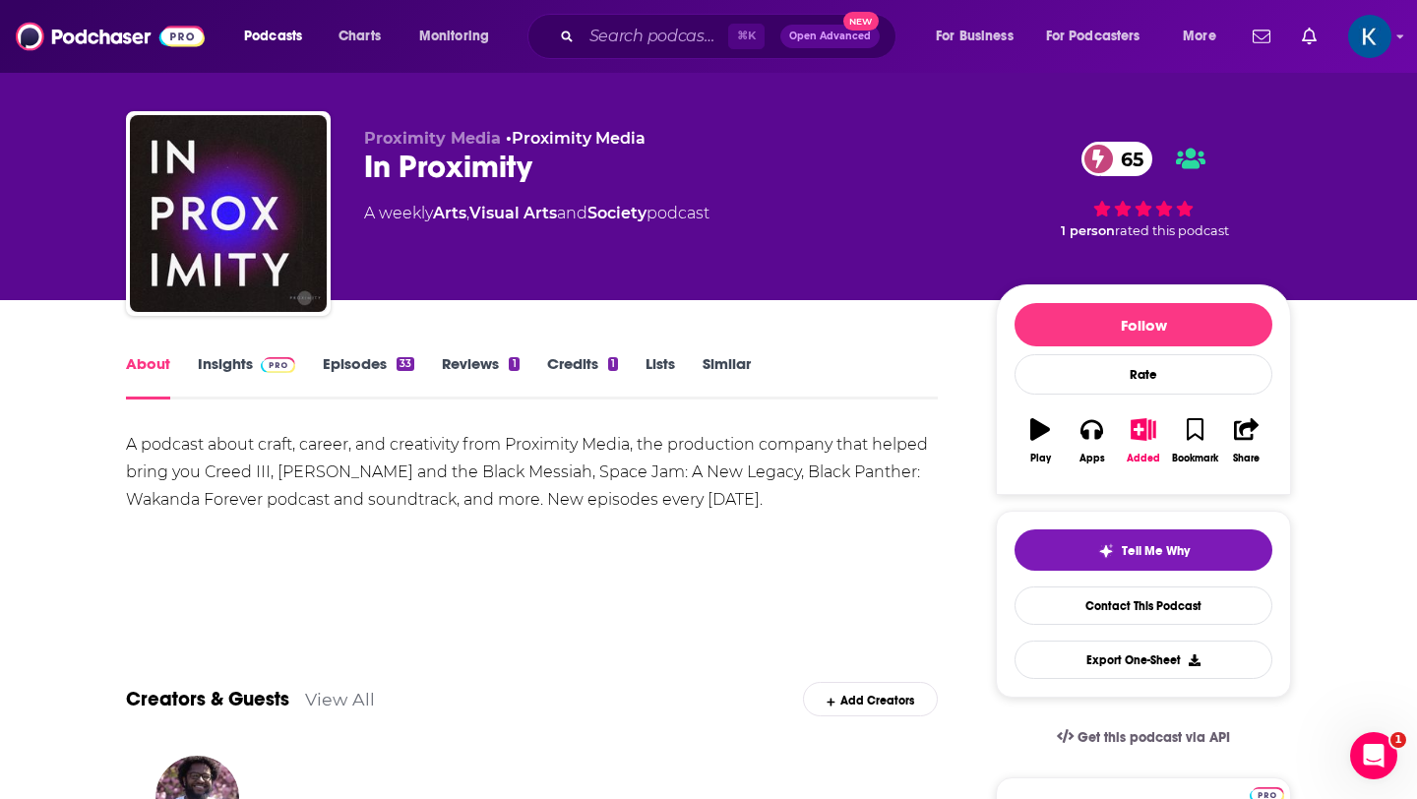
scroll to position [24, 0]
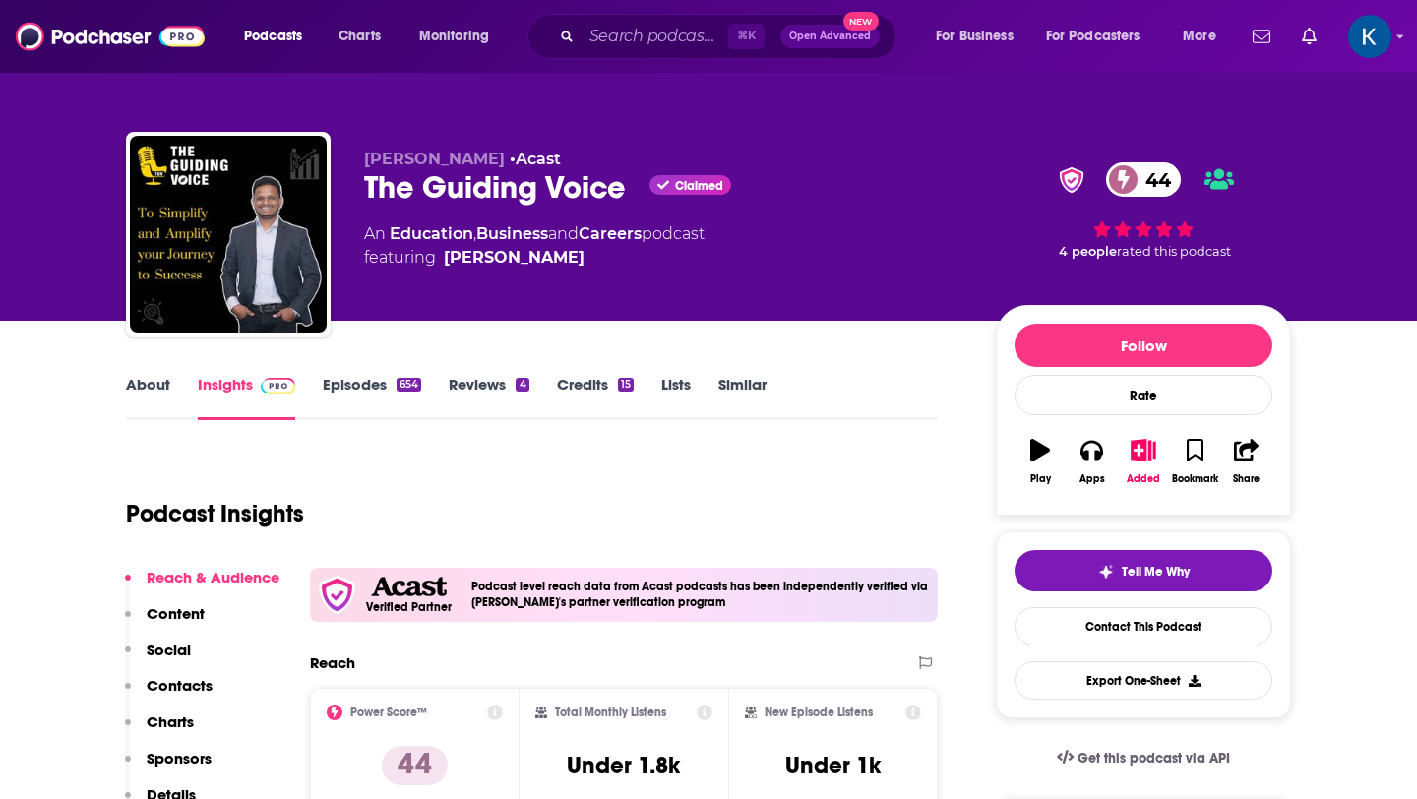
click at [153, 383] on link "About" at bounding box center [148, 397] width 44 height 45
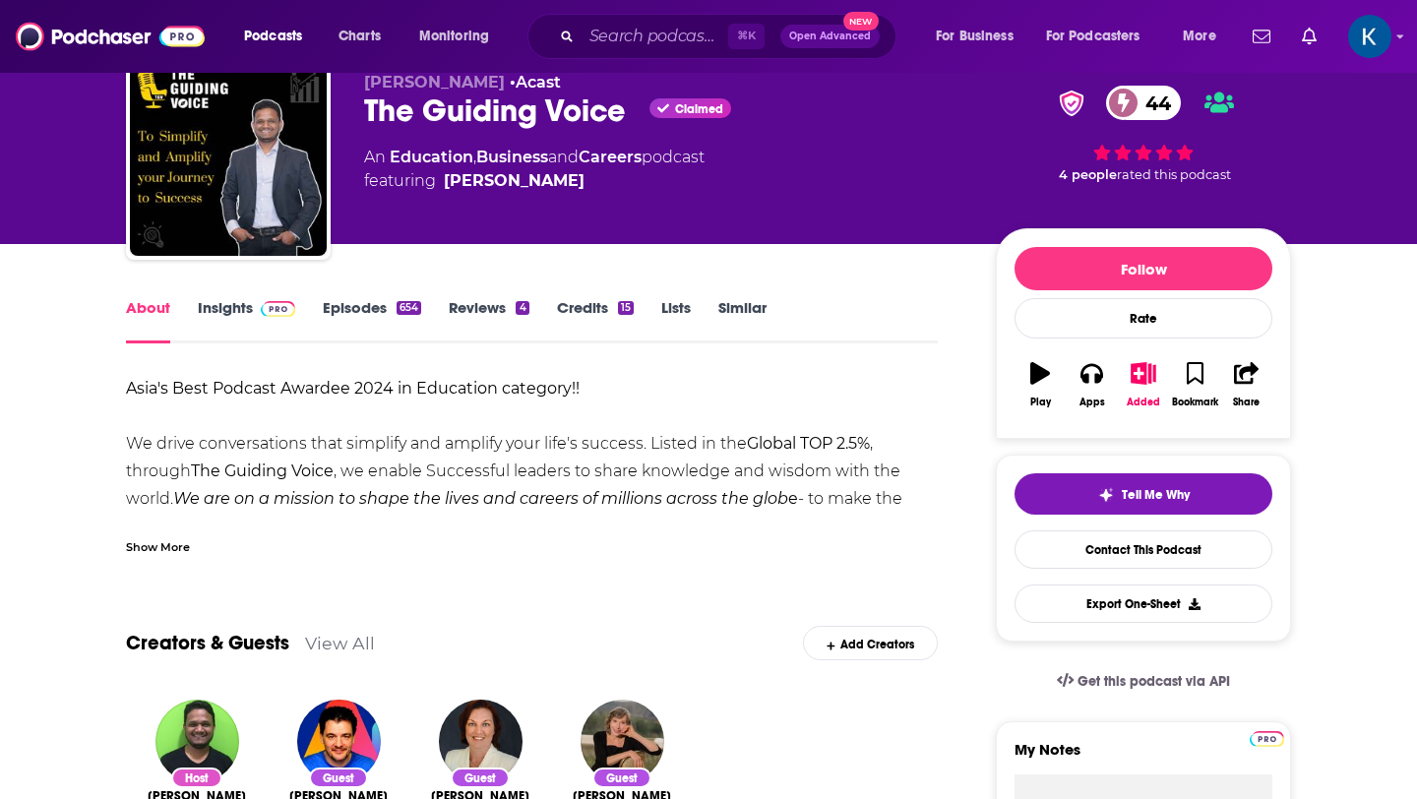
scroll to position [100, 0]
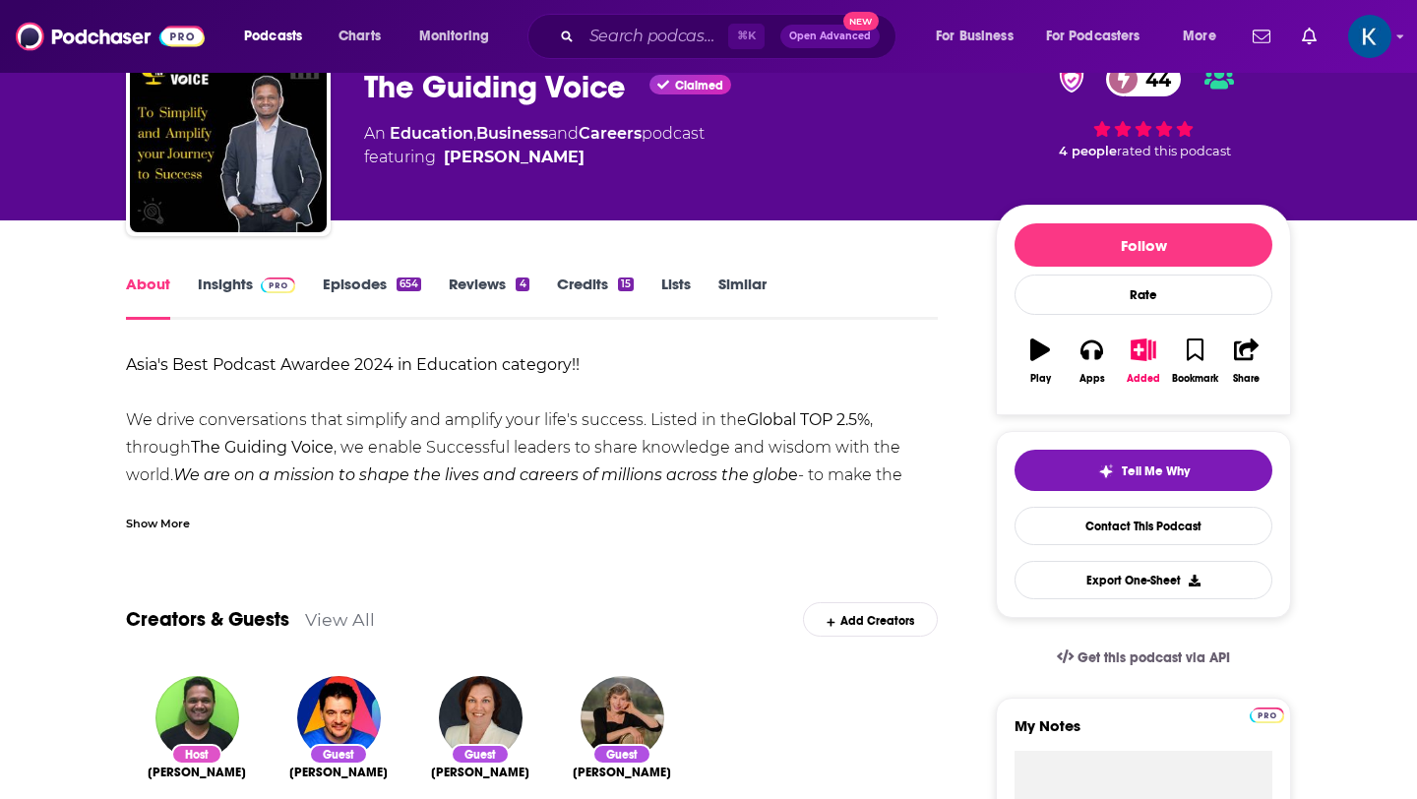
click at [180, 523] on div "Show More" at bounding box center [158, 522] width 64 height 19
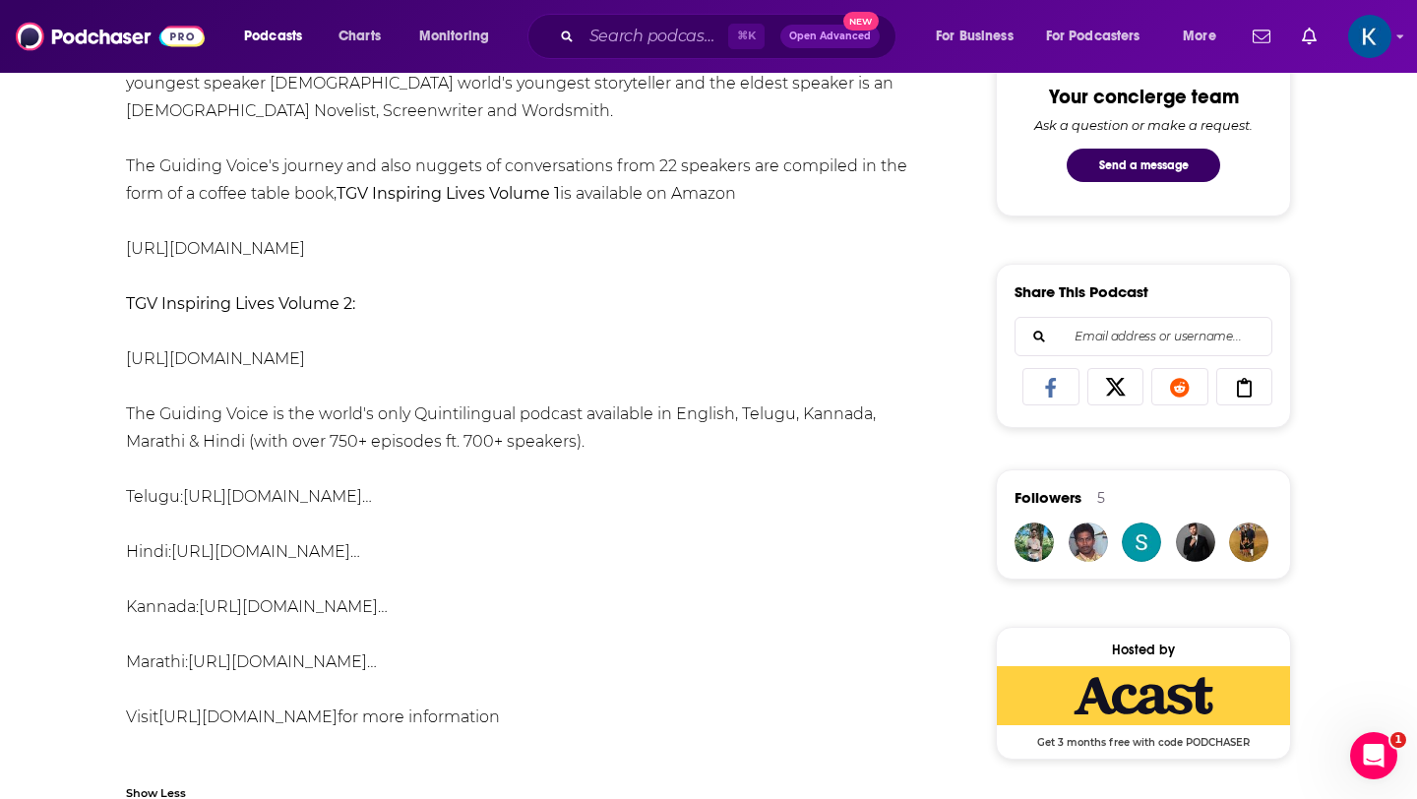
scroll to position [112, 0]
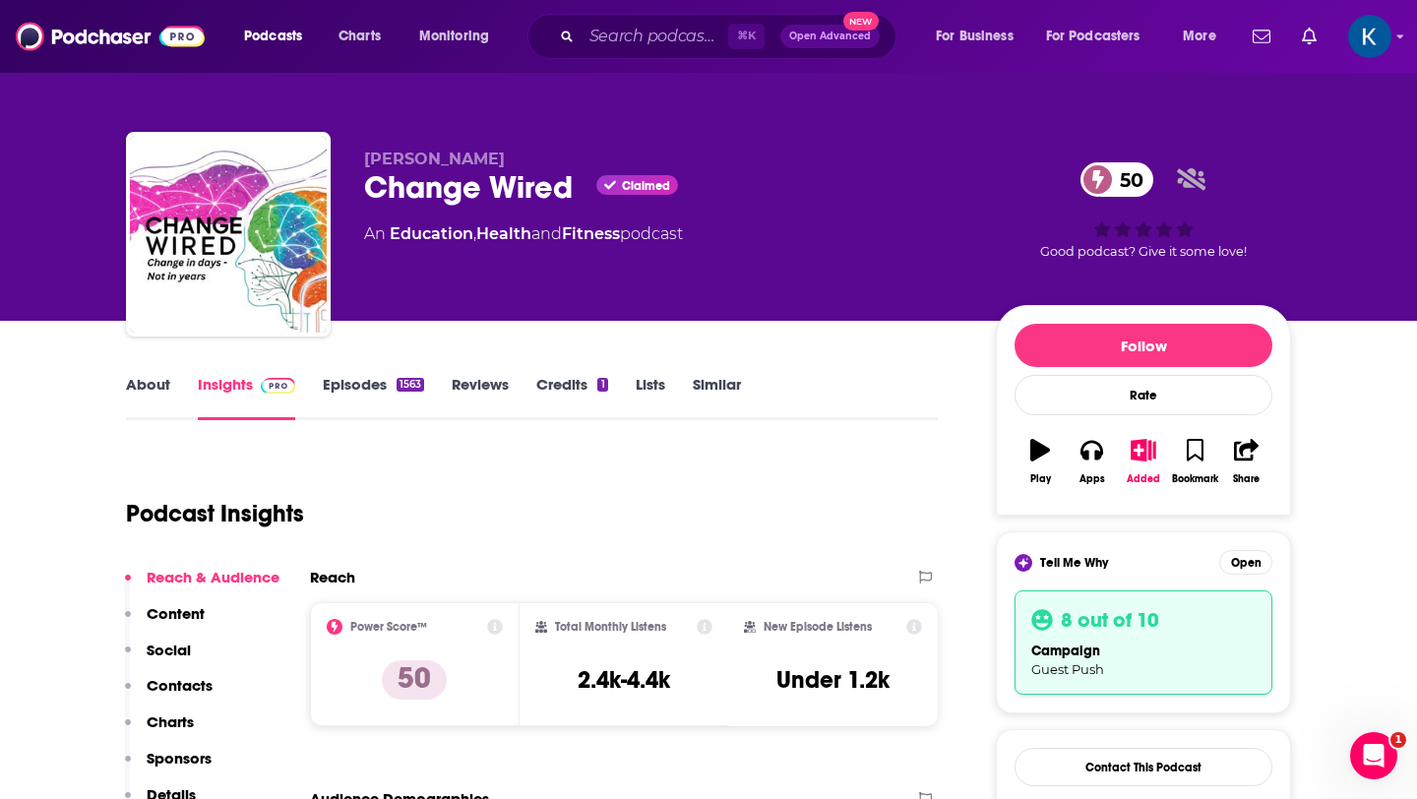
click at [143, 385] on link "About" at bounding box center [148, 397] width 44 height 45
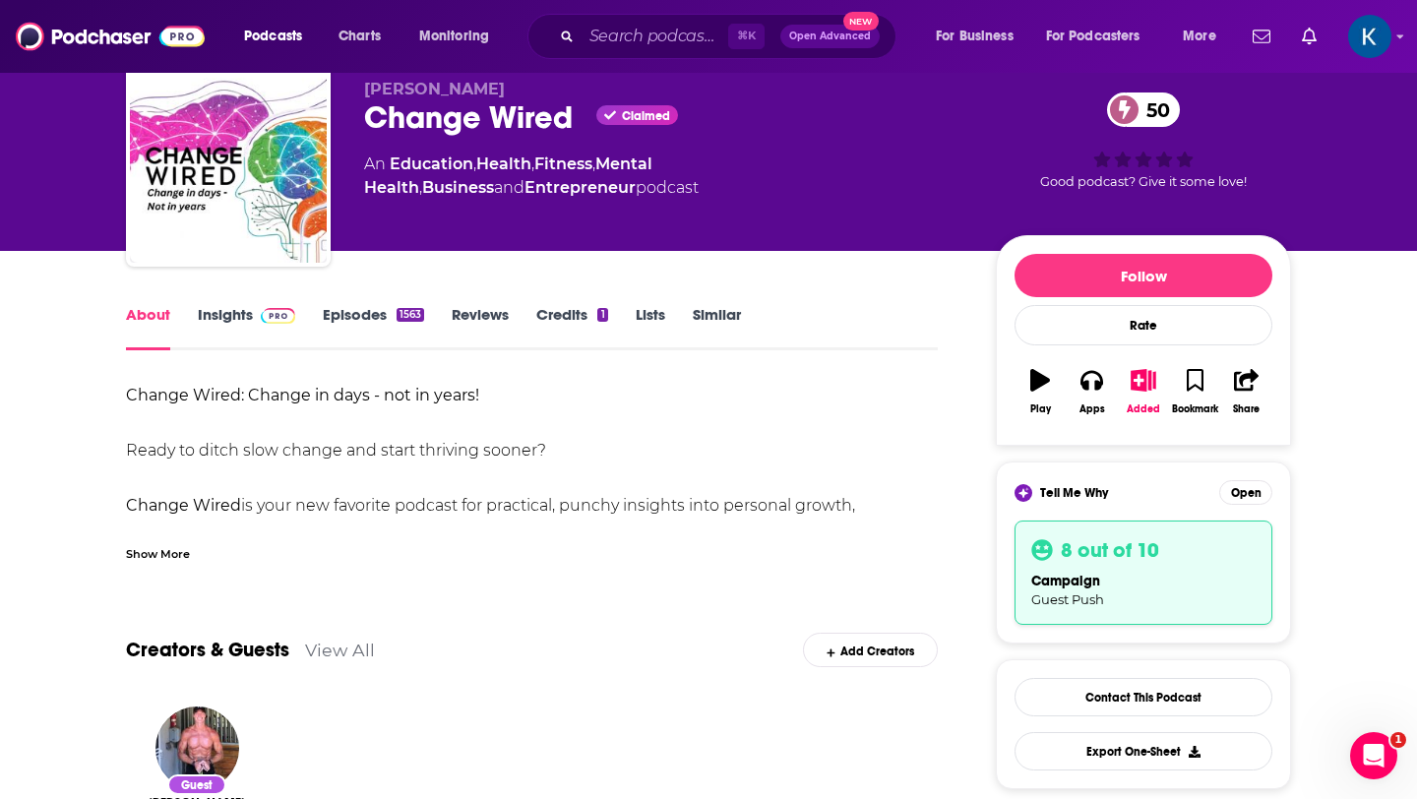
scroll to position [86, 0]
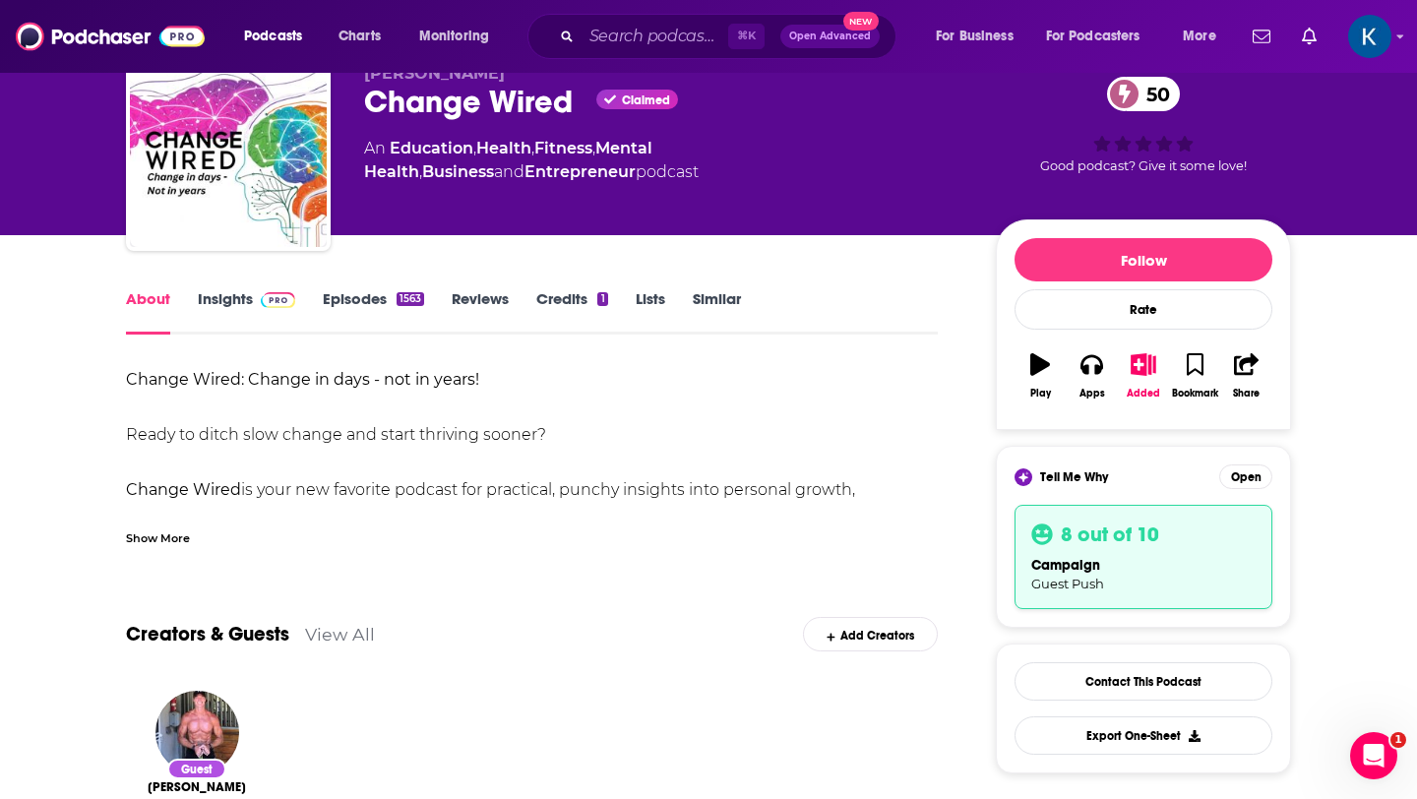
click at [156, 537] on div "Show More" at bounding box center [158, 537] width 64 height 19
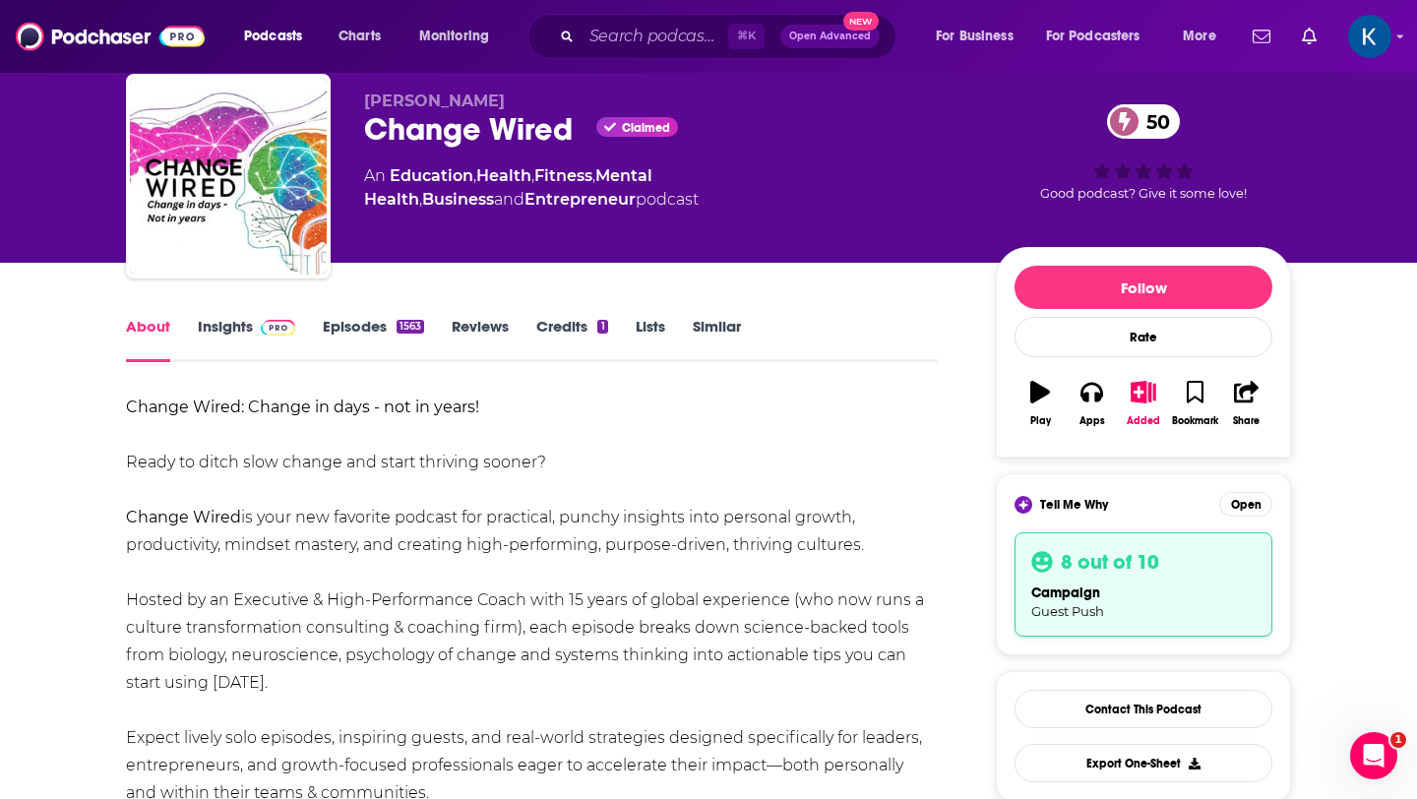
scroll to position [0, 0]
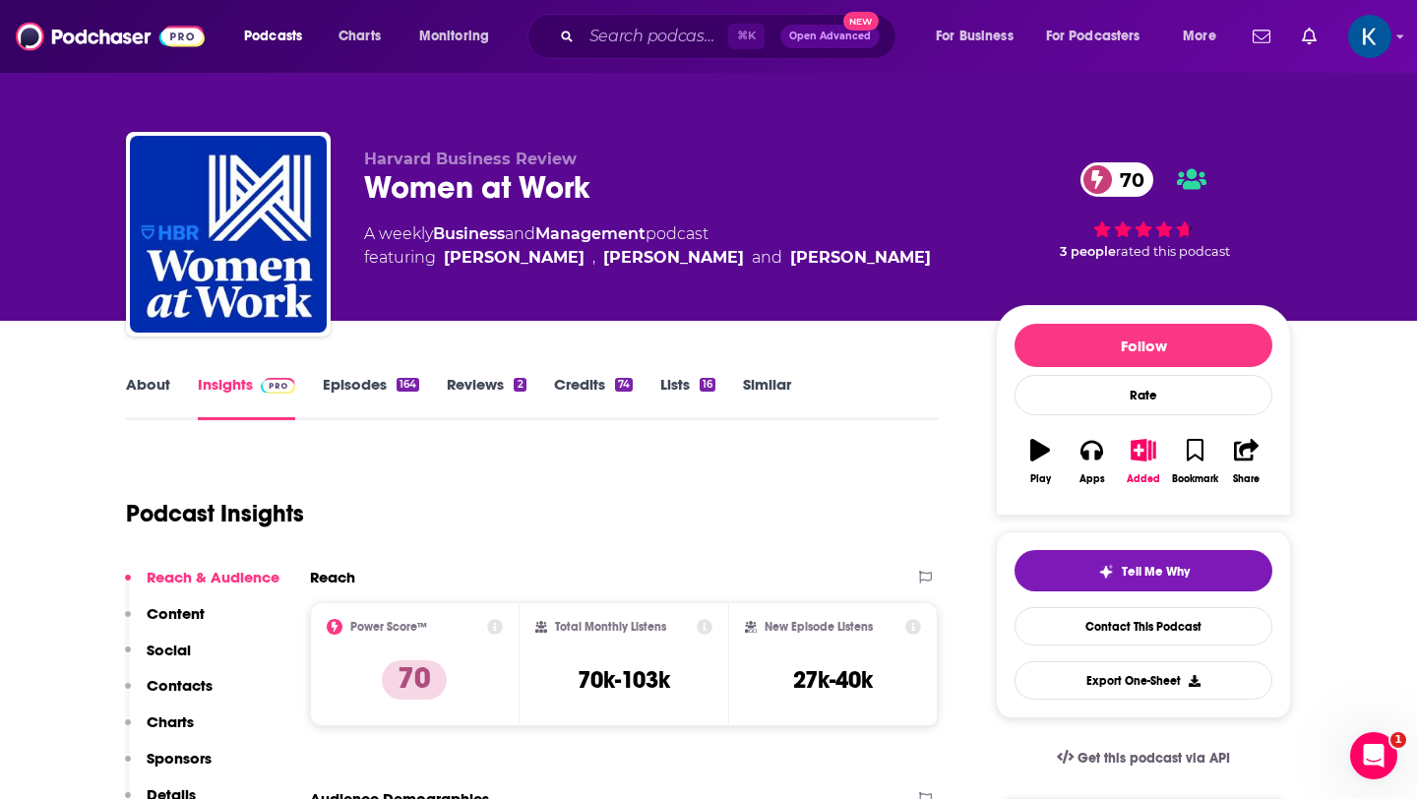
click at [377, 383] on link "Episodes 164" at bounding box center [371, 397] width 96 height 45
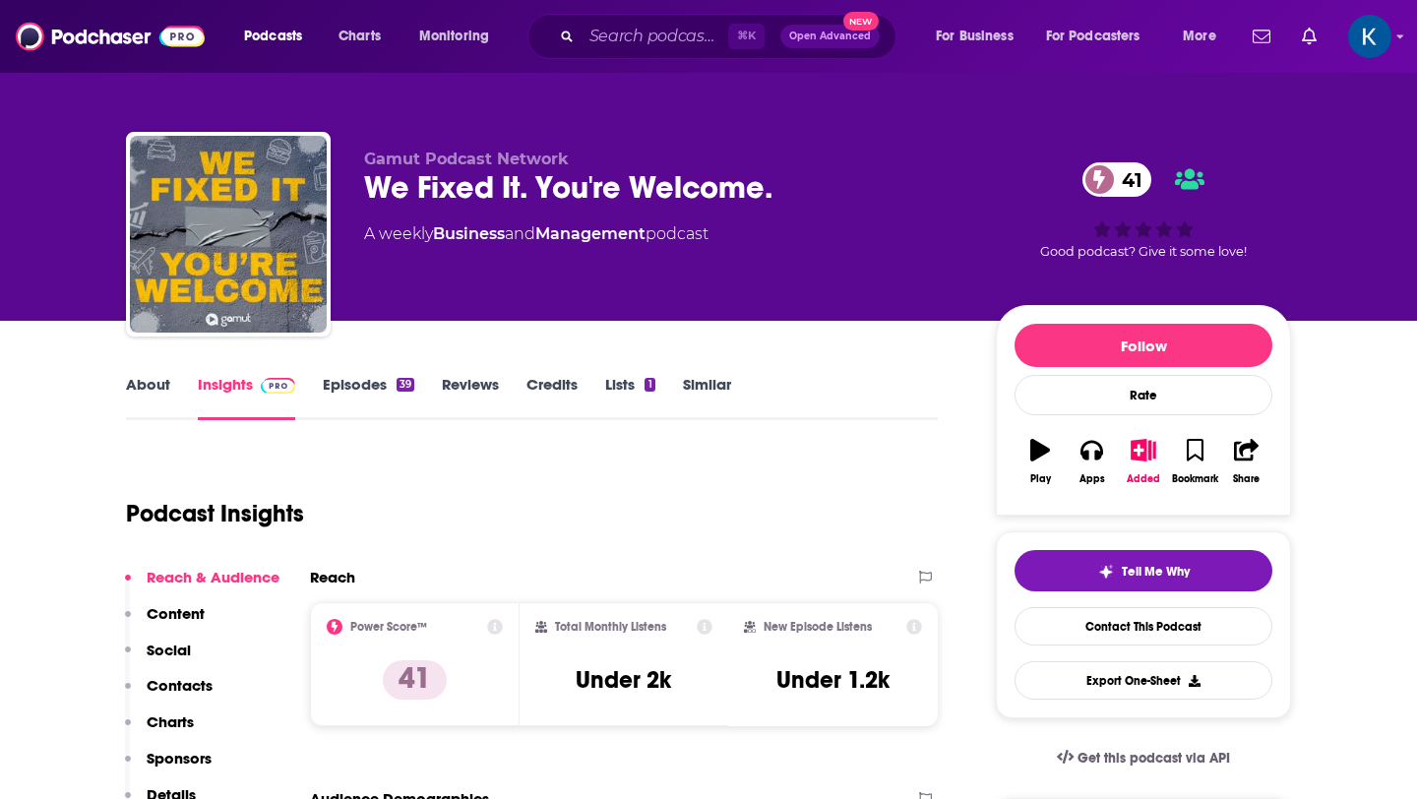
click at [151, 380] on link "About" at bounding box center [148, 397] width 44 height 45
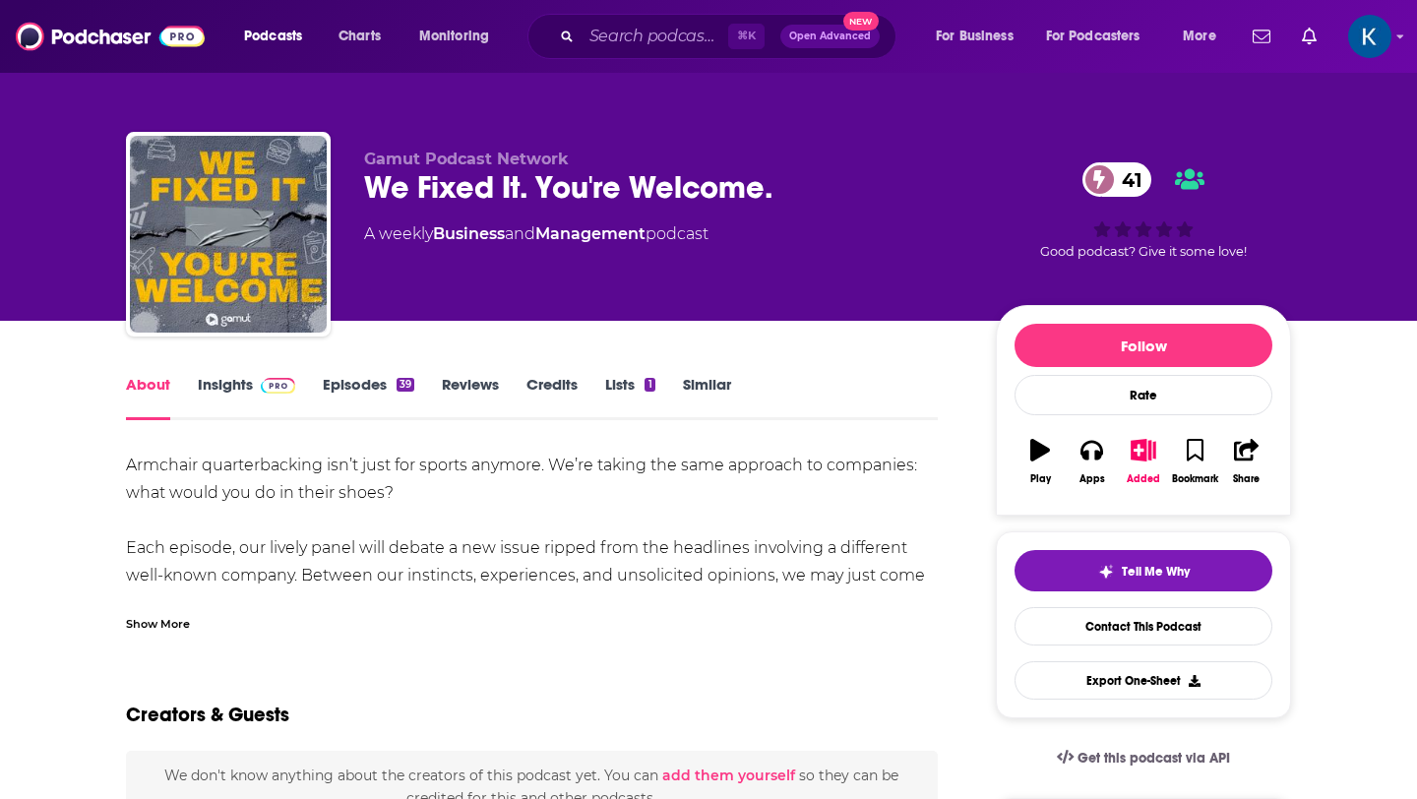
click at [364, 385] on link "Episodes 39" at bounding box center [369, 397] width 92 height 45
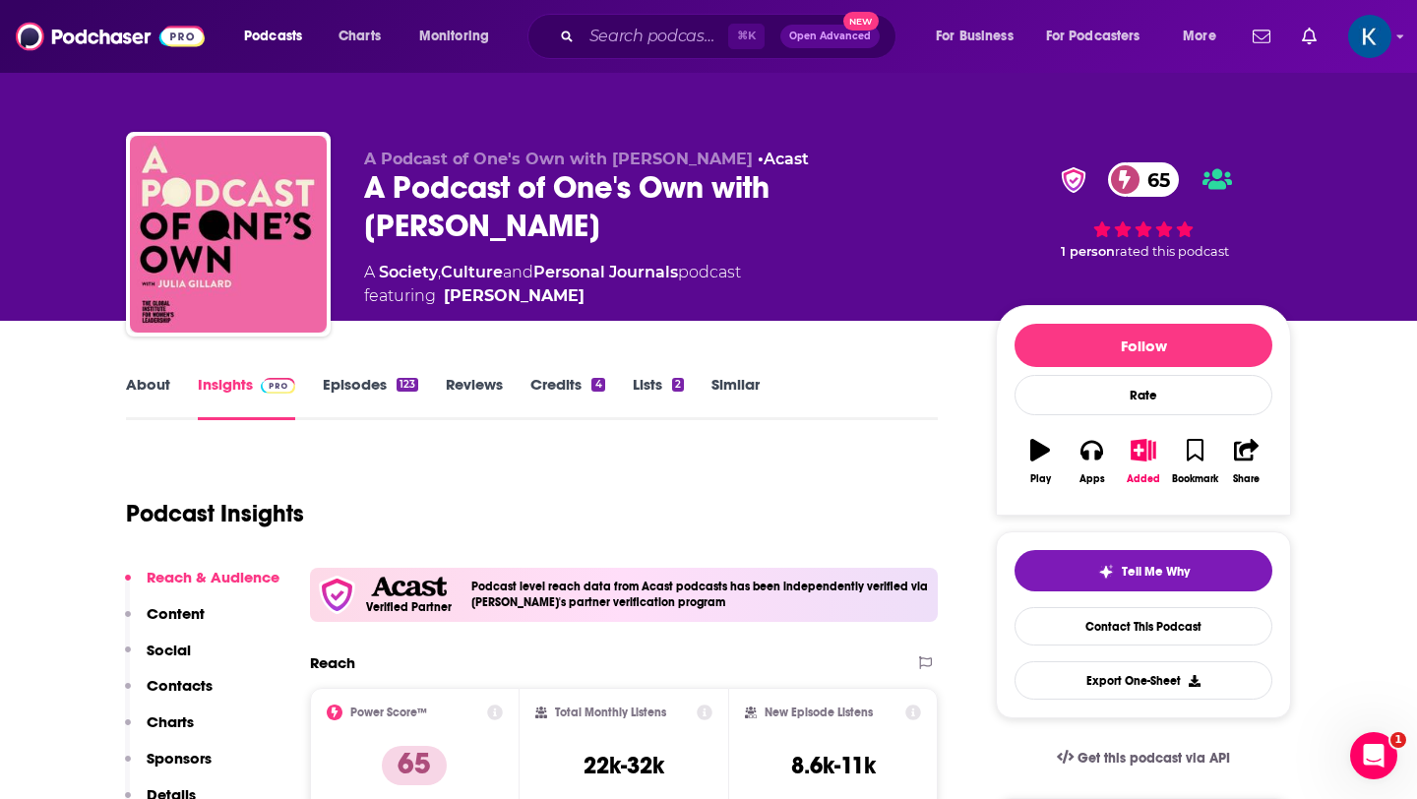
click at [163, 391] on link "About" at bounding box center [148, 397] width 44 height 45
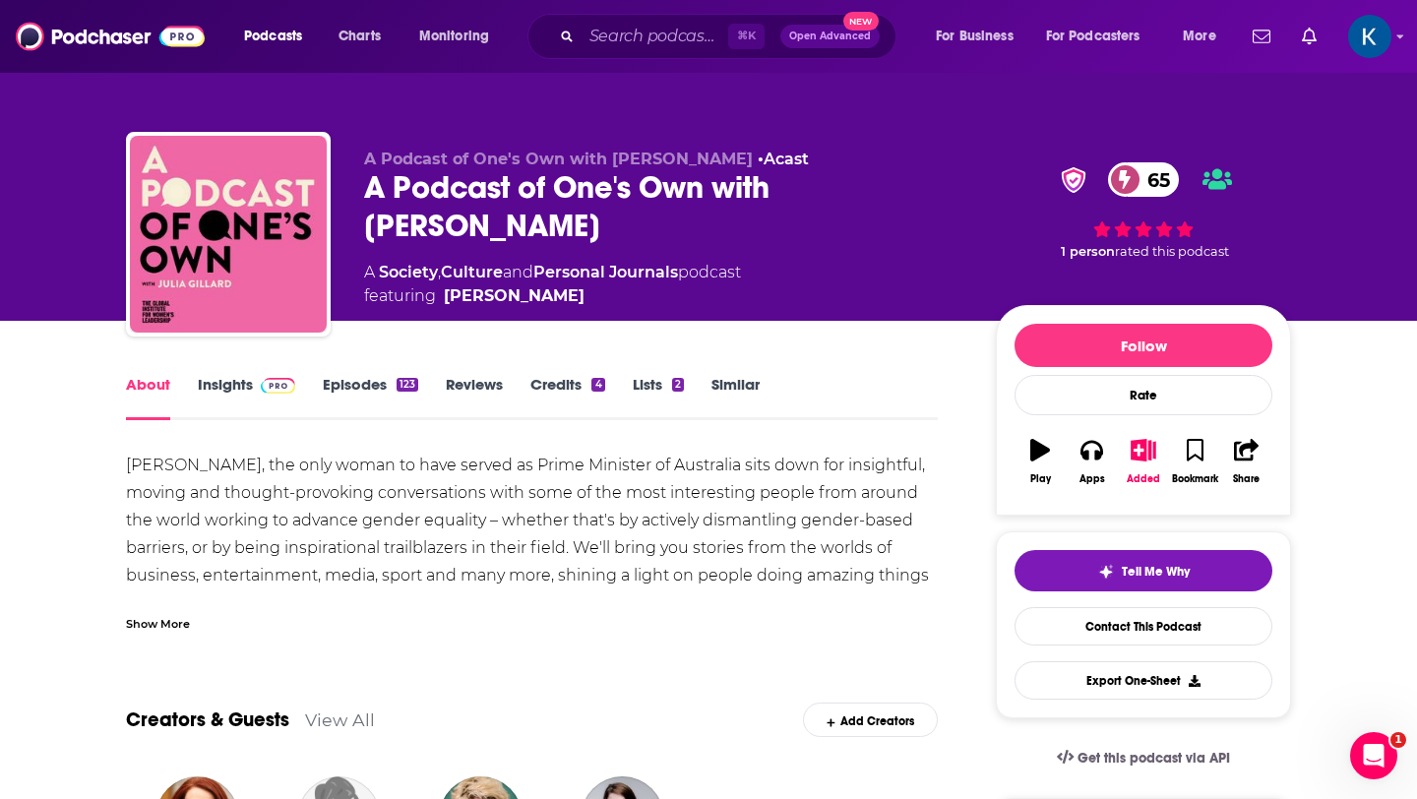
click at [153, 623] on div "Show More" at bounding box center [158, 622] width 64 height 19
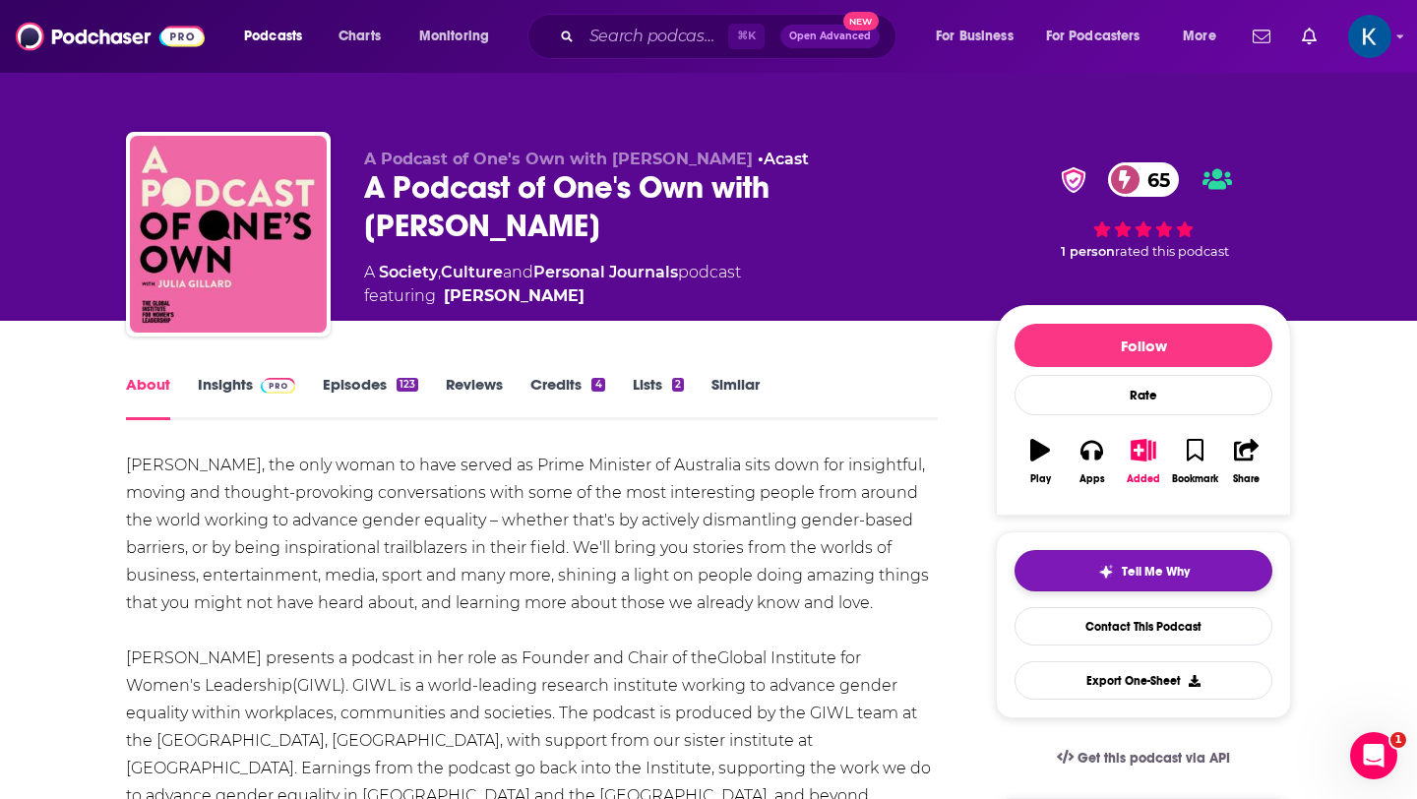
click at [1085, 571] on button "Tell Me Why" at bounding box center [1144, 570] width 258 height 41
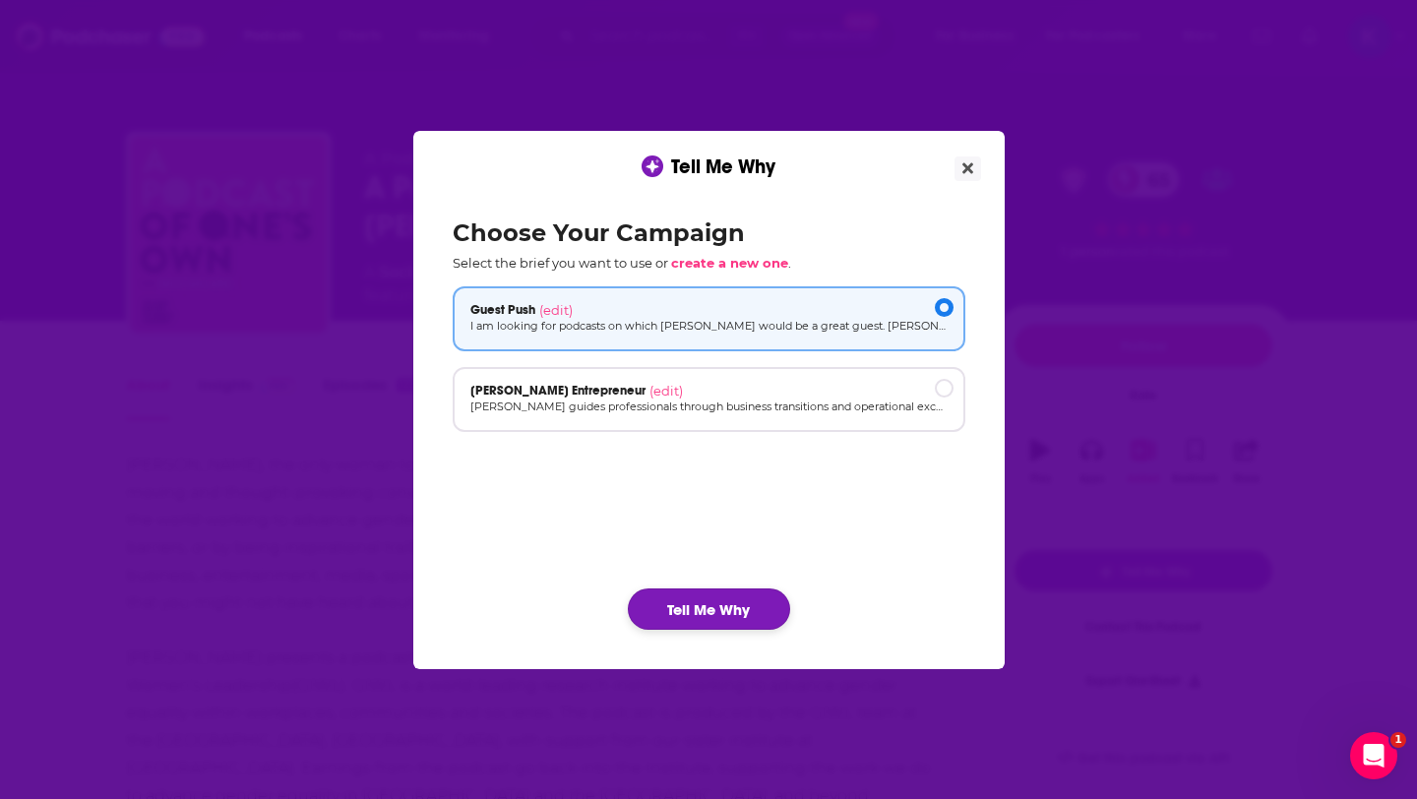
click at [716, 602] on button "Tell Me Why" at bounding box center [709, 609] width 162 height 41
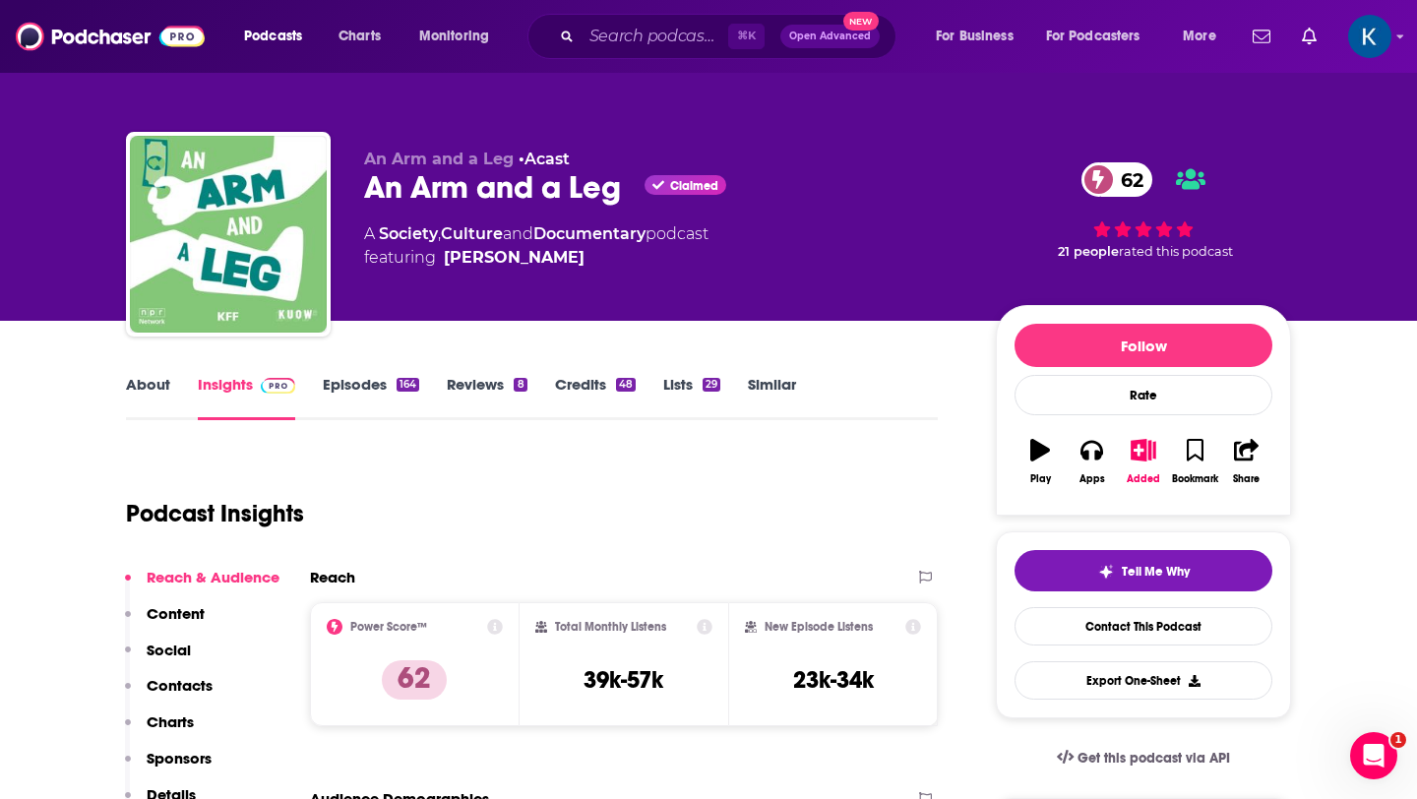
click at [153, 382] on link "About" at bounding box center [148, 397] width 44 height 45
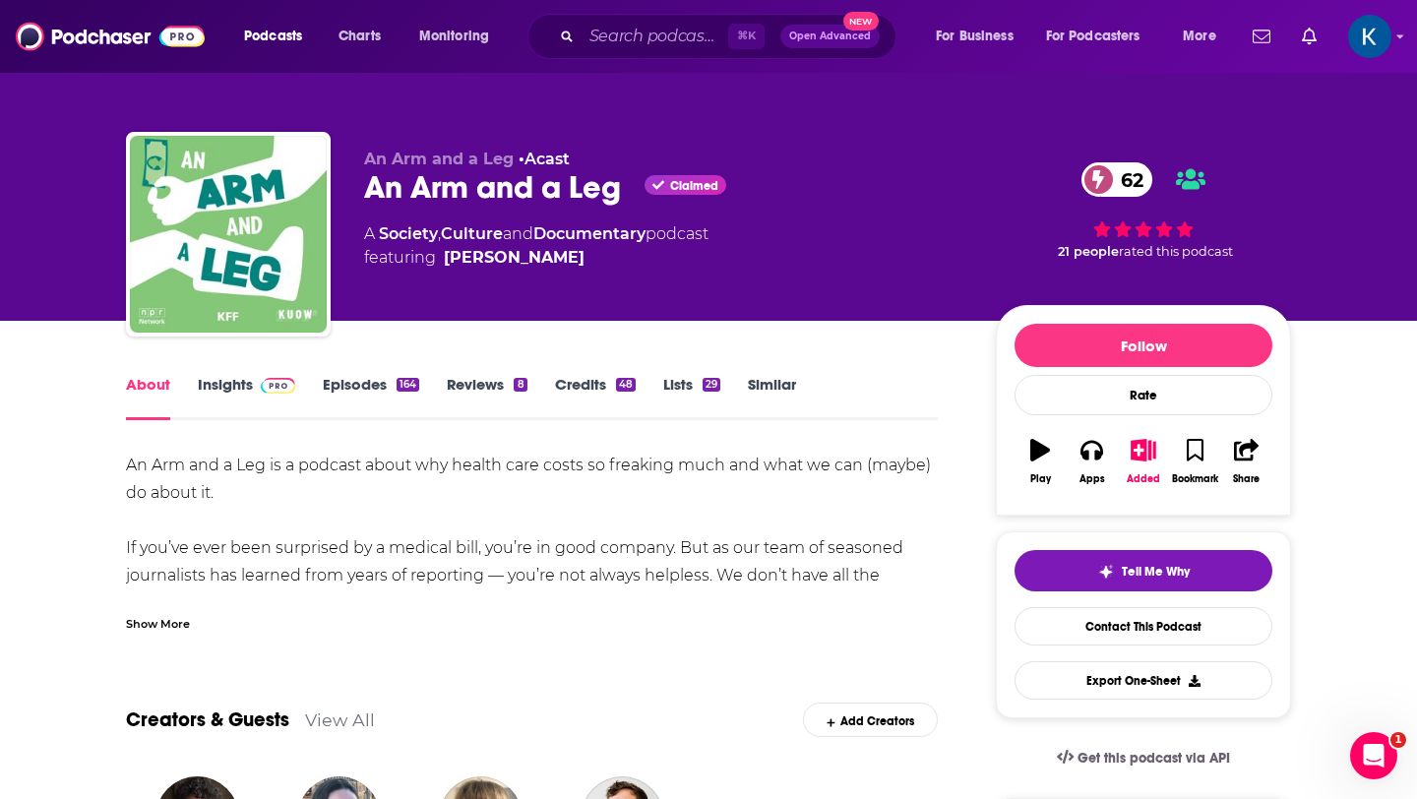
click at [166, 624] on div "Show More" at bounding box center [158, 622] width 64 height 19
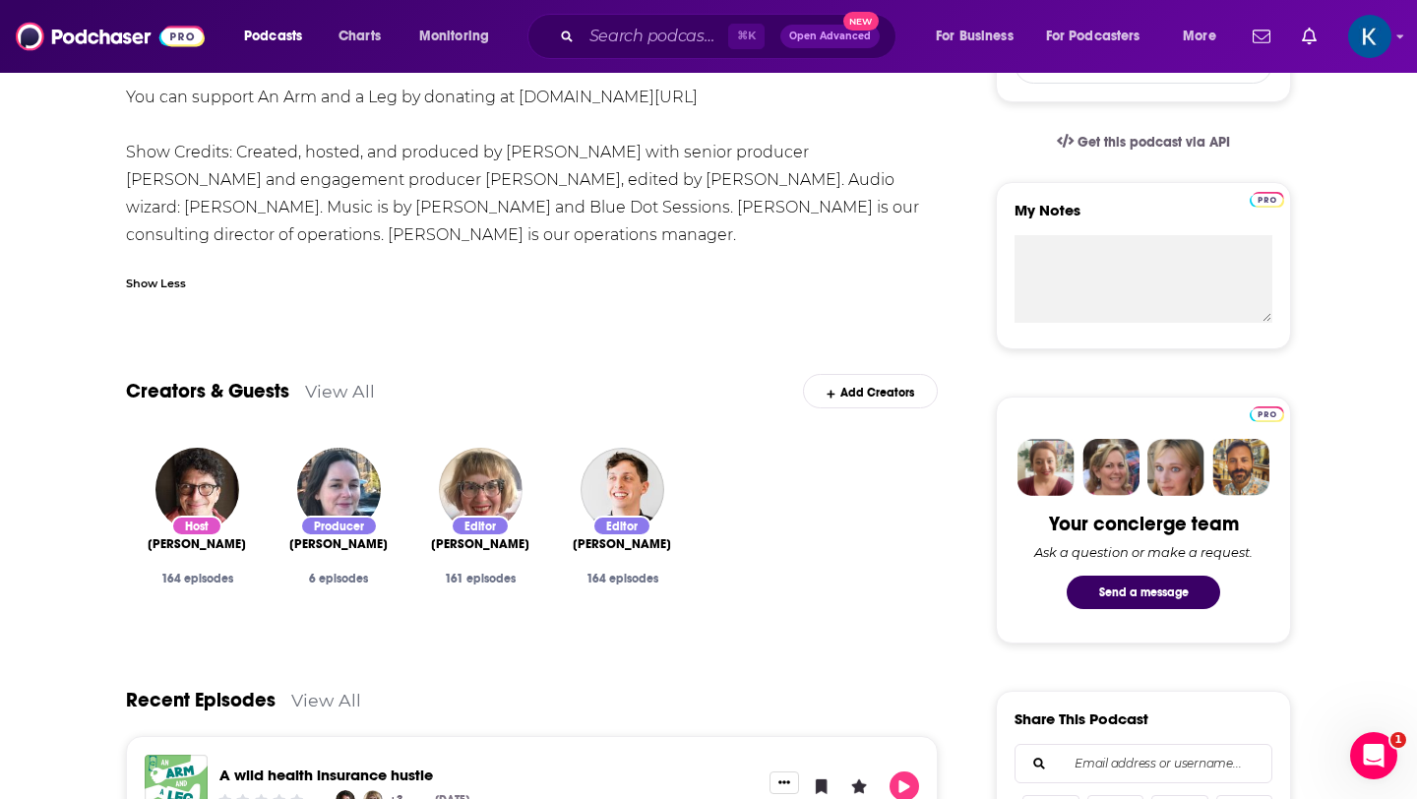
scroll to position [571, 0]
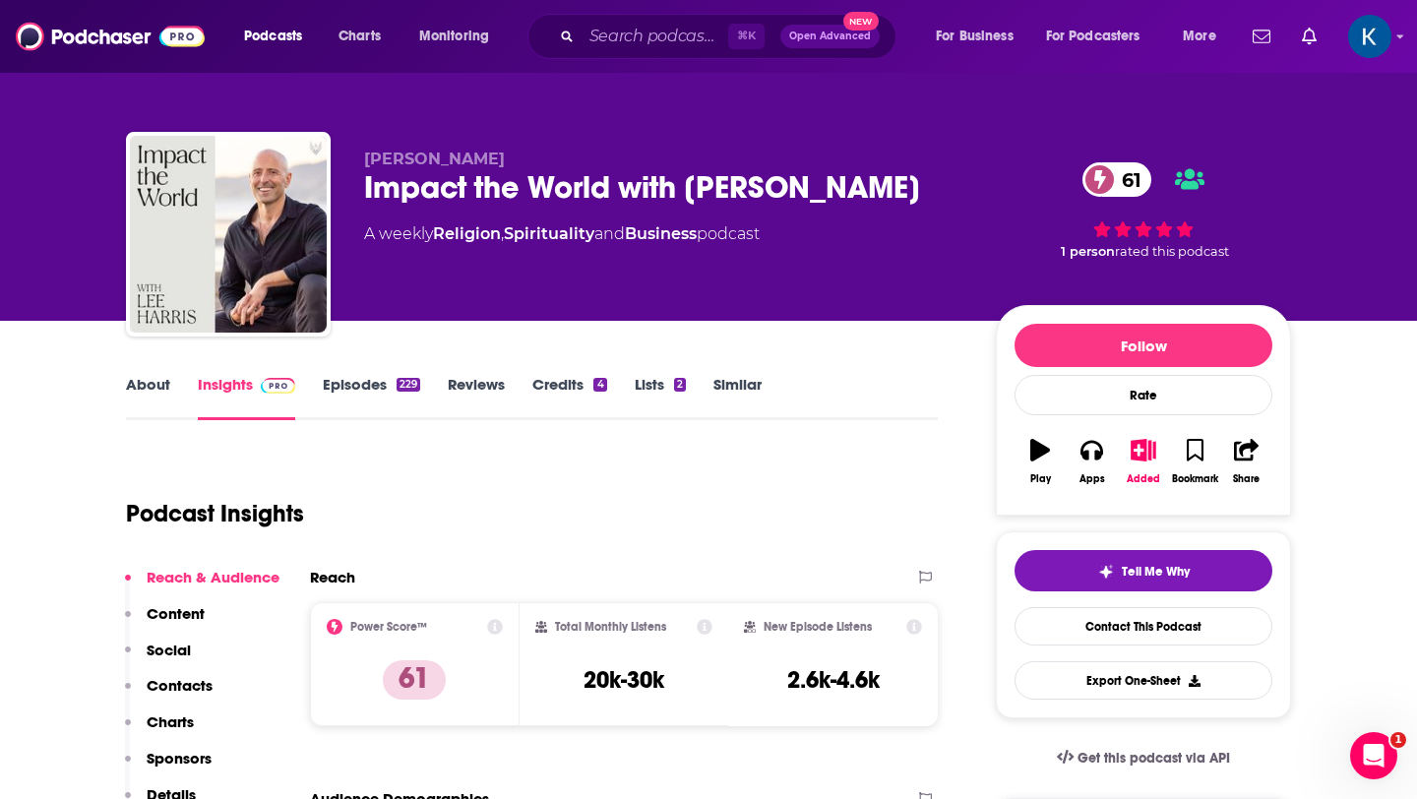
click at [159, 394] on link "About" at bounding box center [148, 397] width 44 height 45
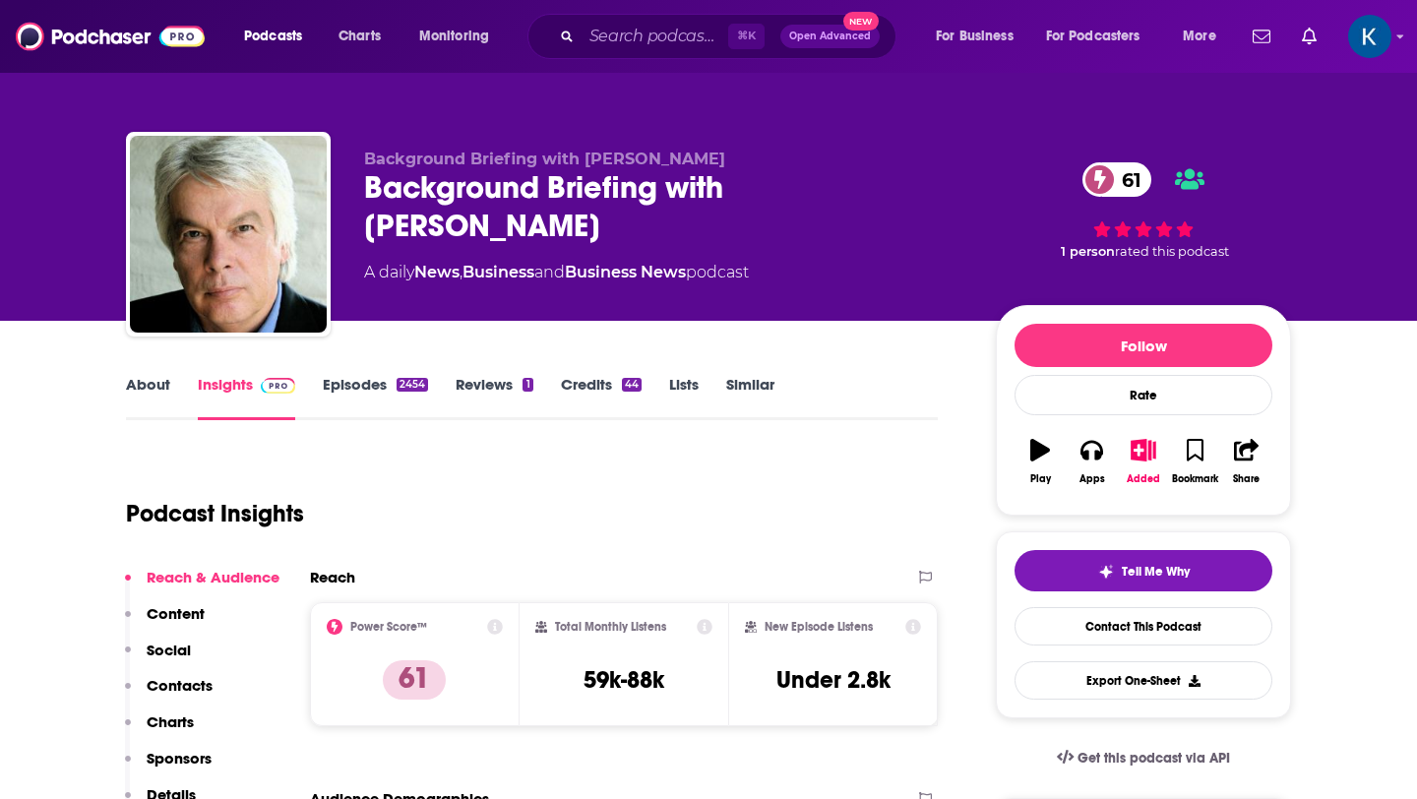
click at [360, 383] on link "Episodes 2454" at bounding box center [375, 397] width 105 height 45
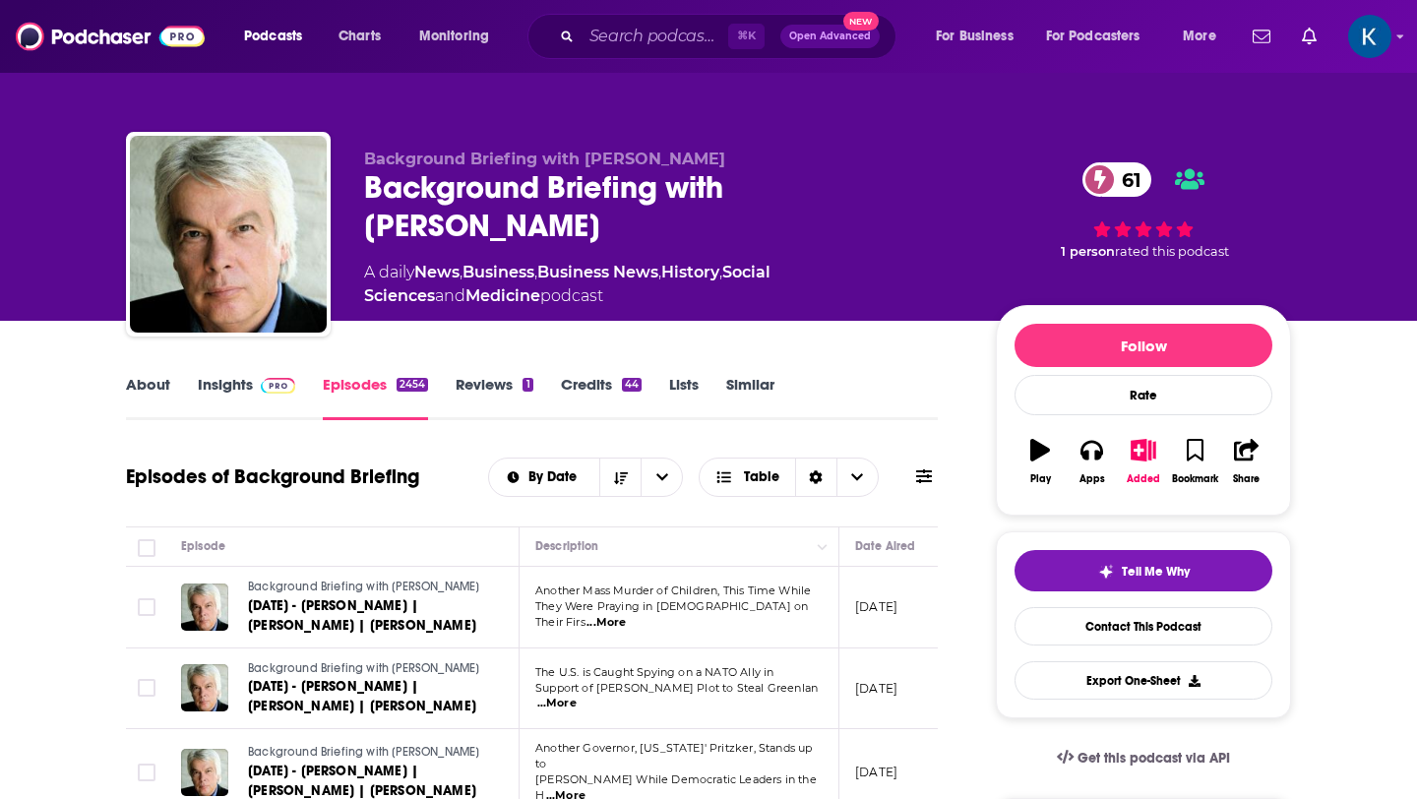
click at [151, 386] on link "About" at bounding box center [148, 397] width 44 height 45
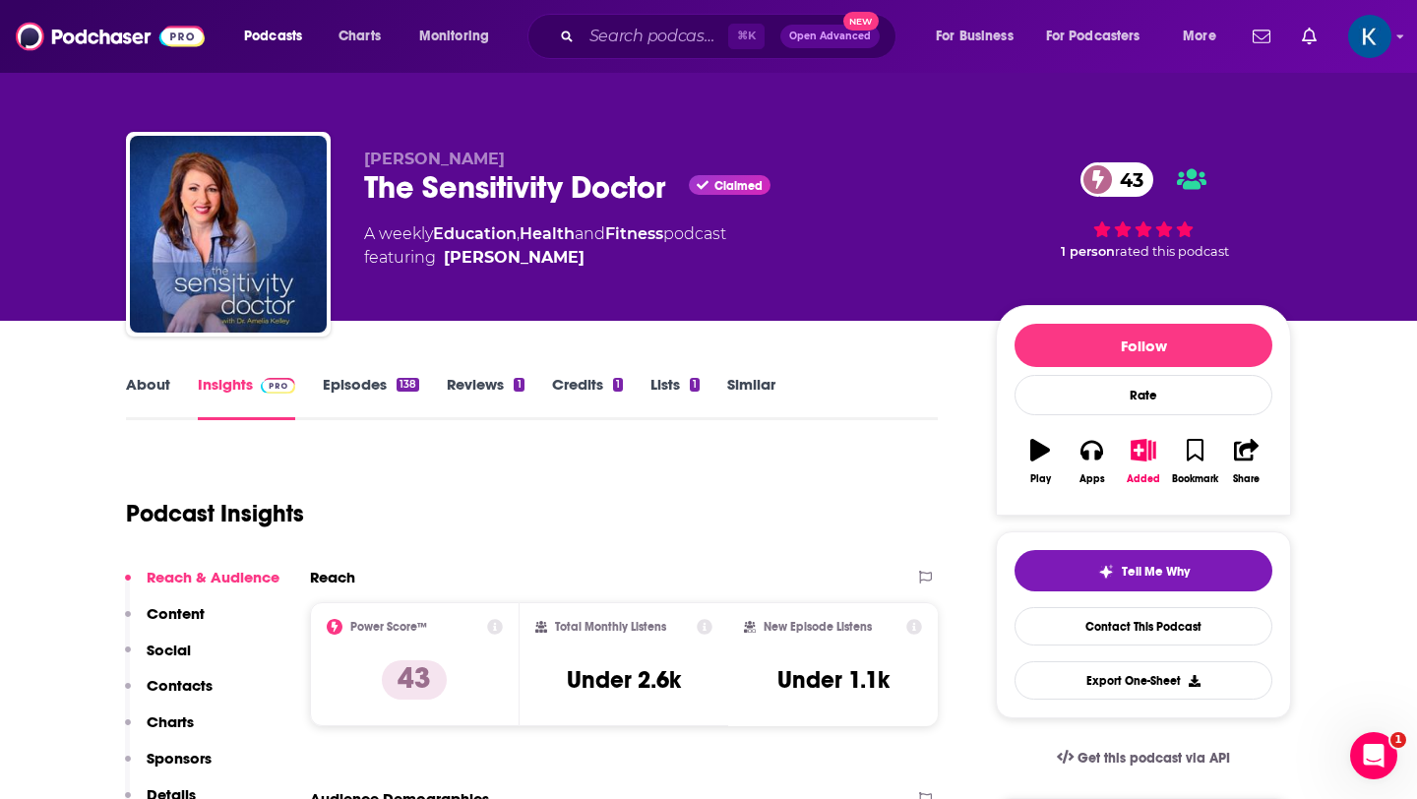
click at [140, 387] on link "About" at bounding box center [148, 397] width 44 height 45
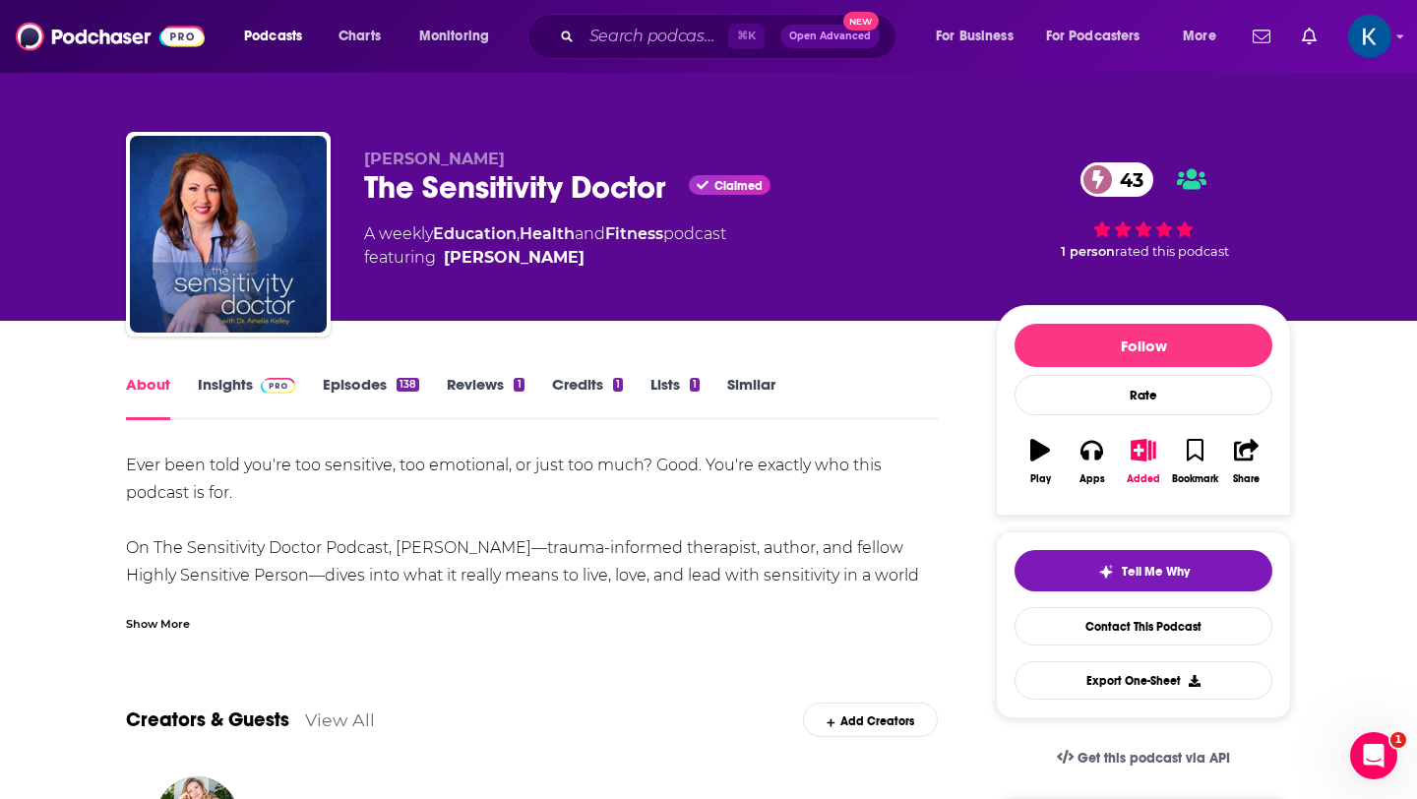
click at [138, 619] on div "Show More" at bounding box center [158, 622] width 64 height 19
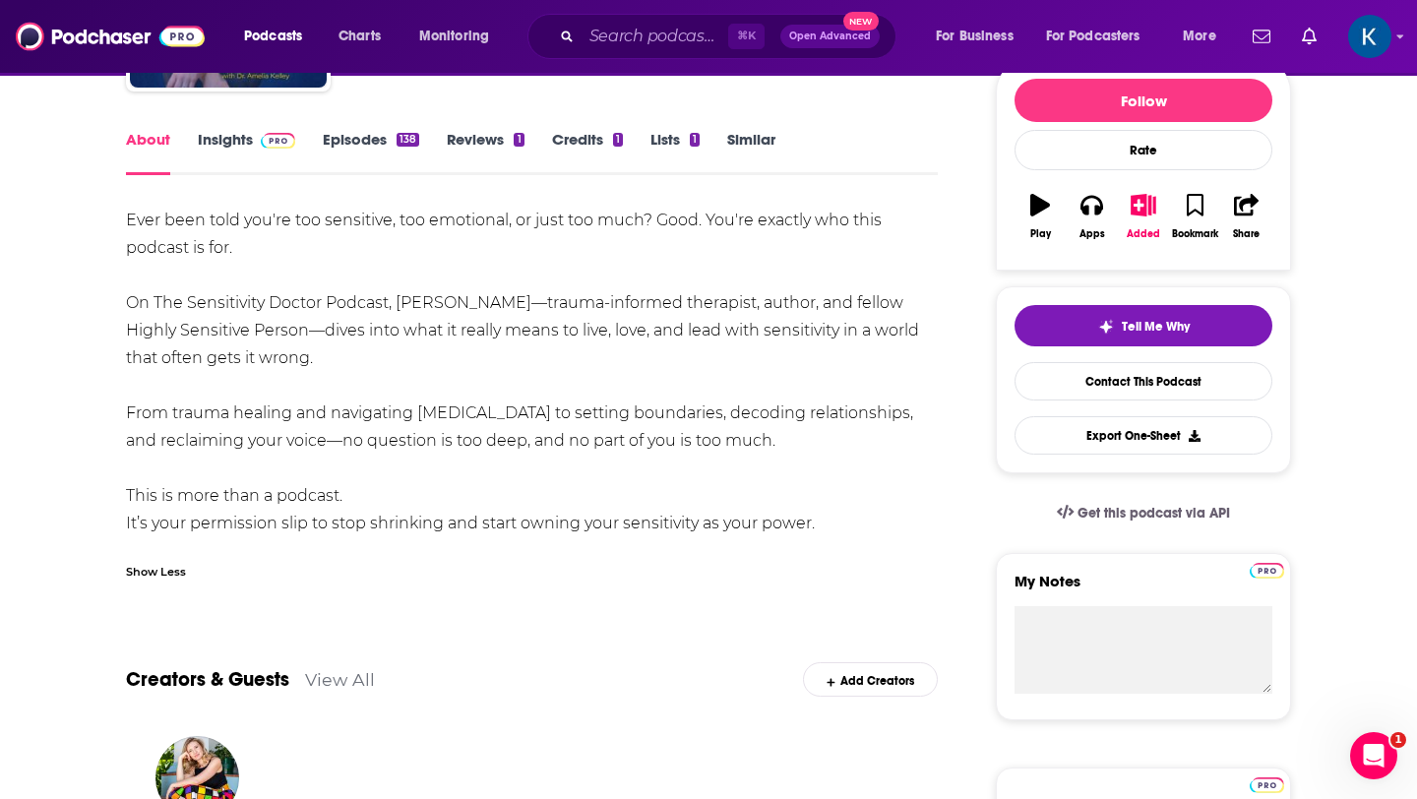
scroll to position [246, 0]
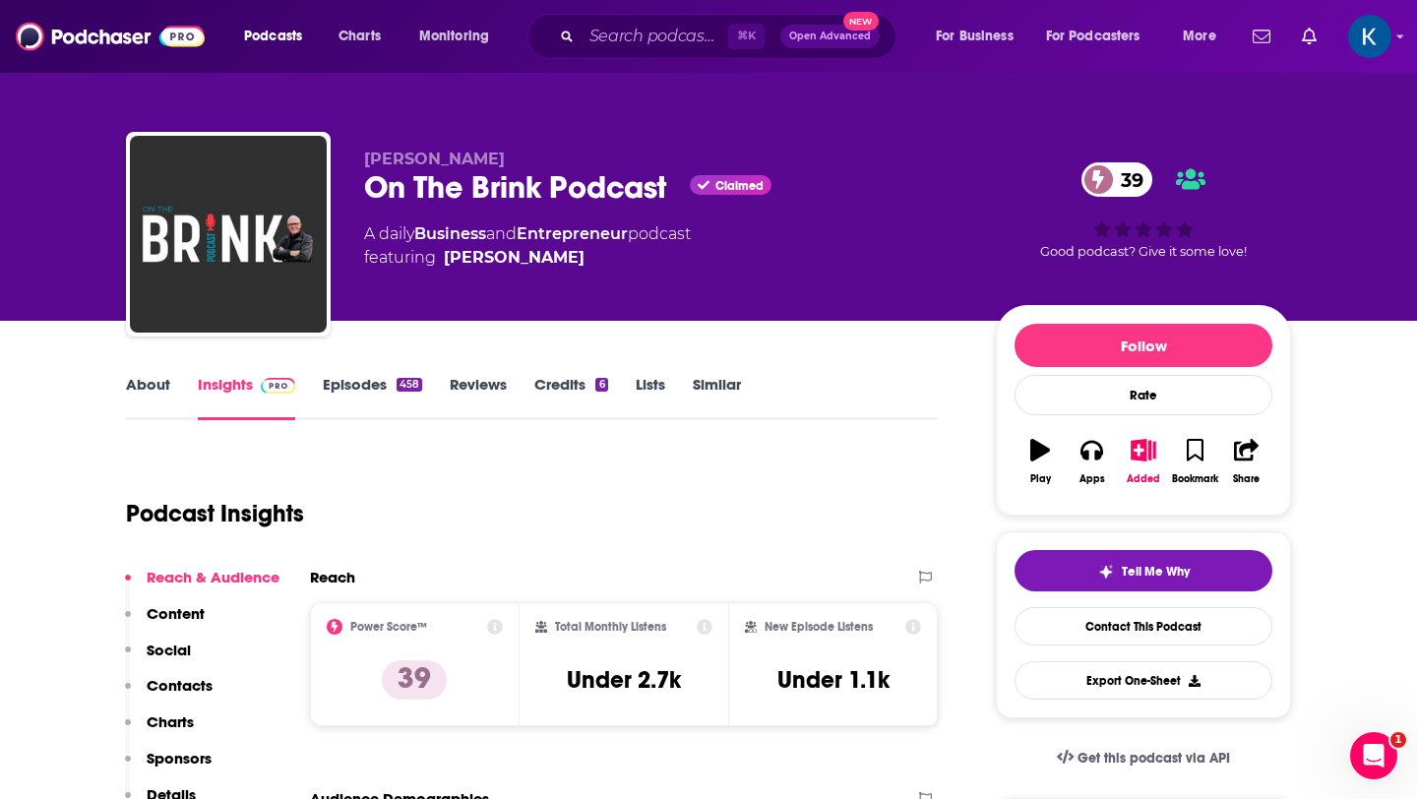
click at [150, 380] on link "About" at bounding box center [148, 397] width 44 height 45
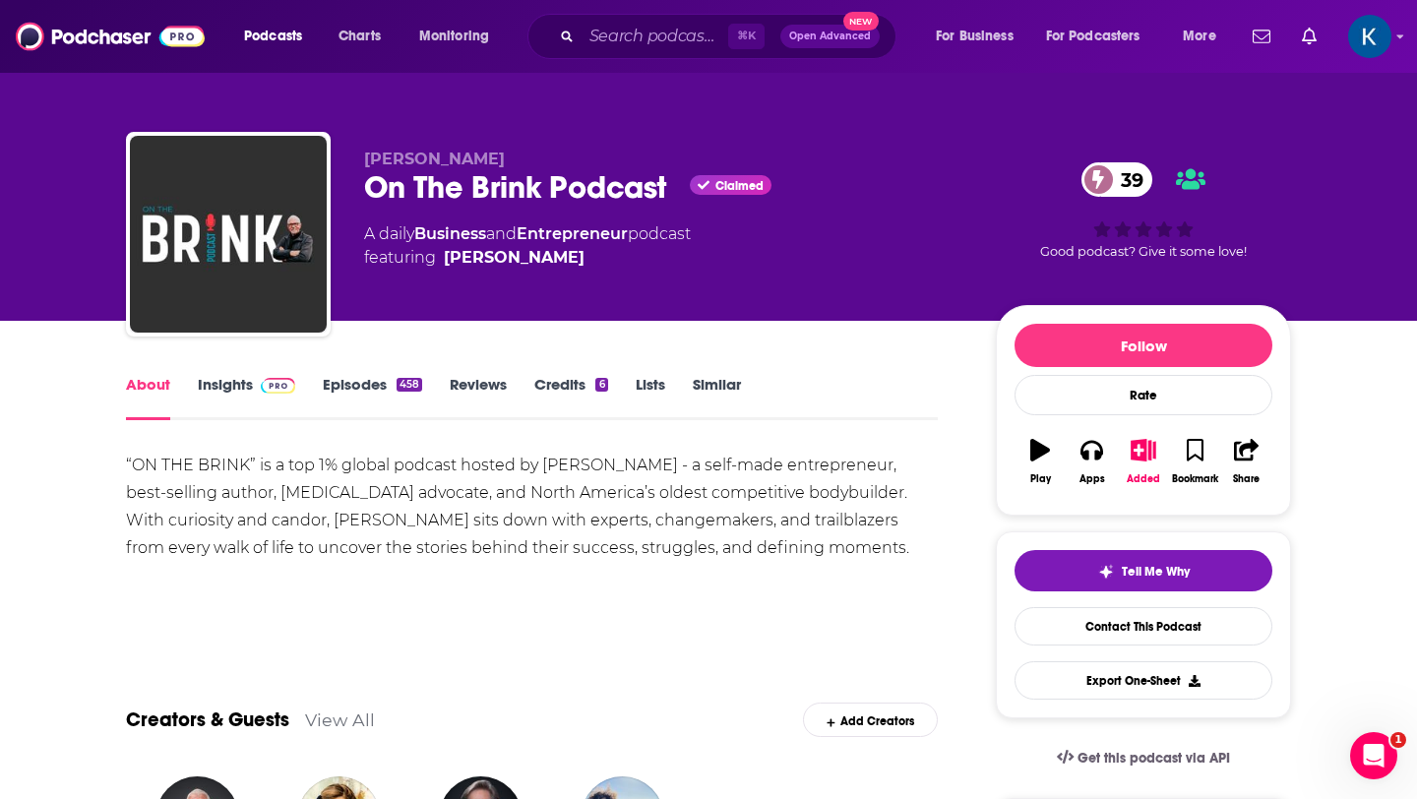
click at [362, 385] on link "Episodes 458" at bounding box center [372, 397] width 99 height 45
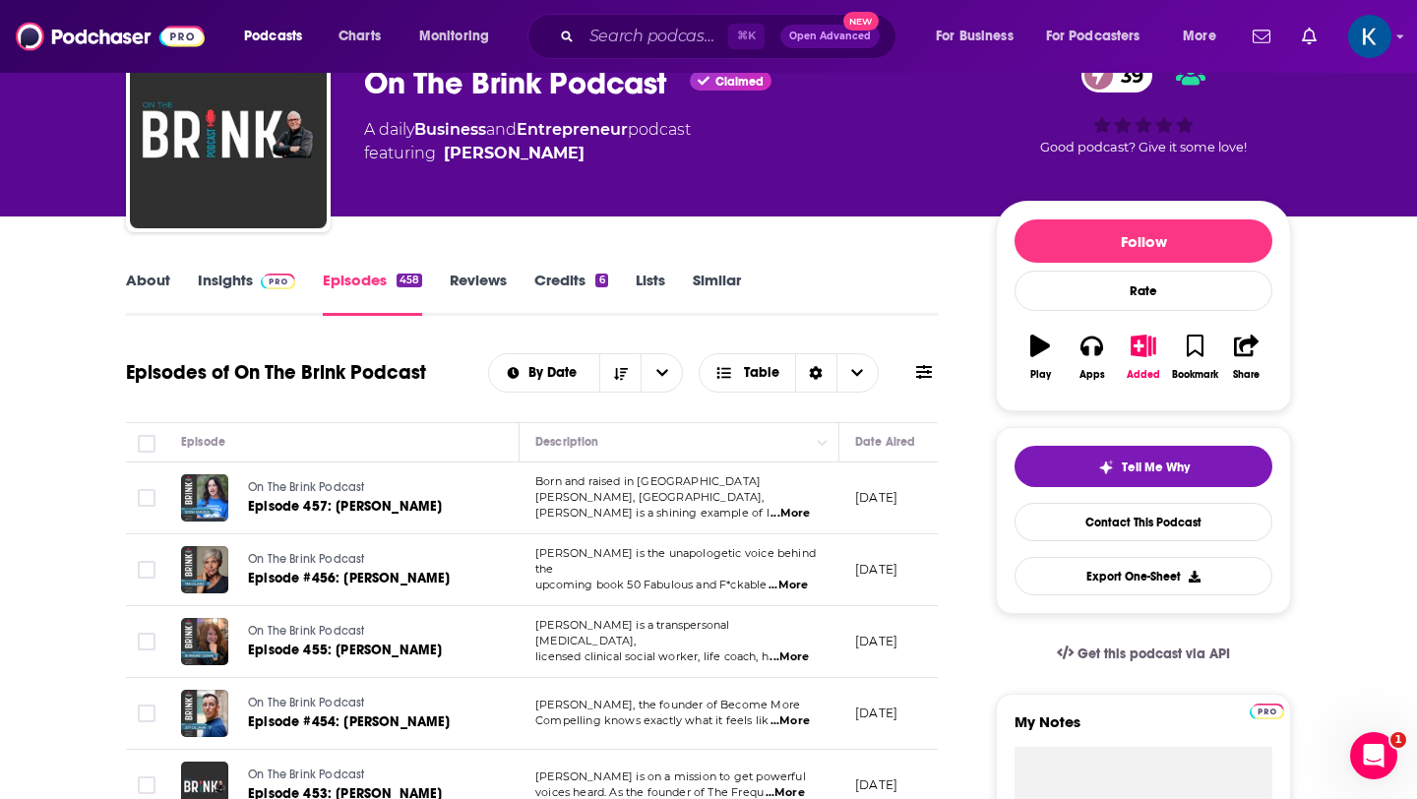
scroll to position [108, 0]
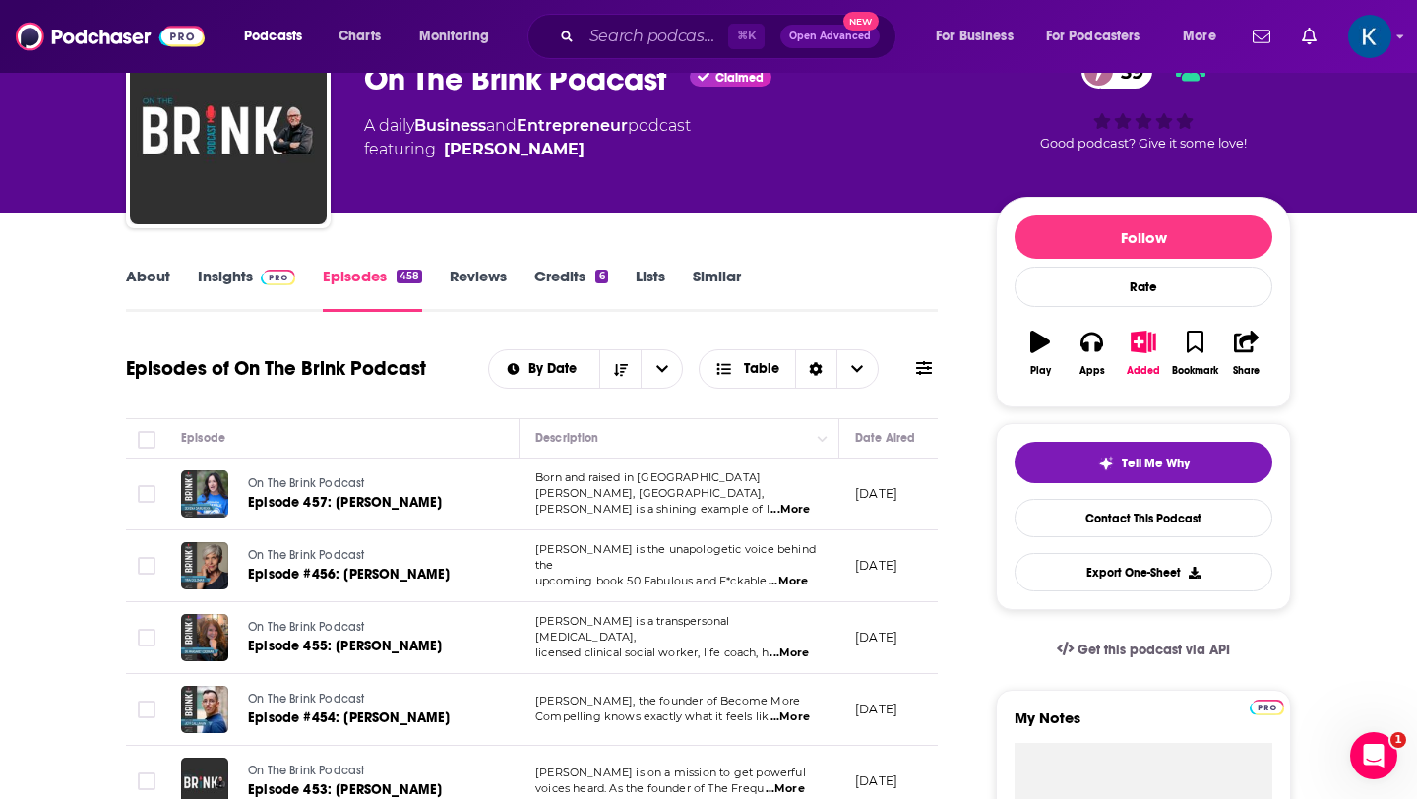
click at [144, 273] on link "About" at bounding box center [148, 289] width 44 height 45
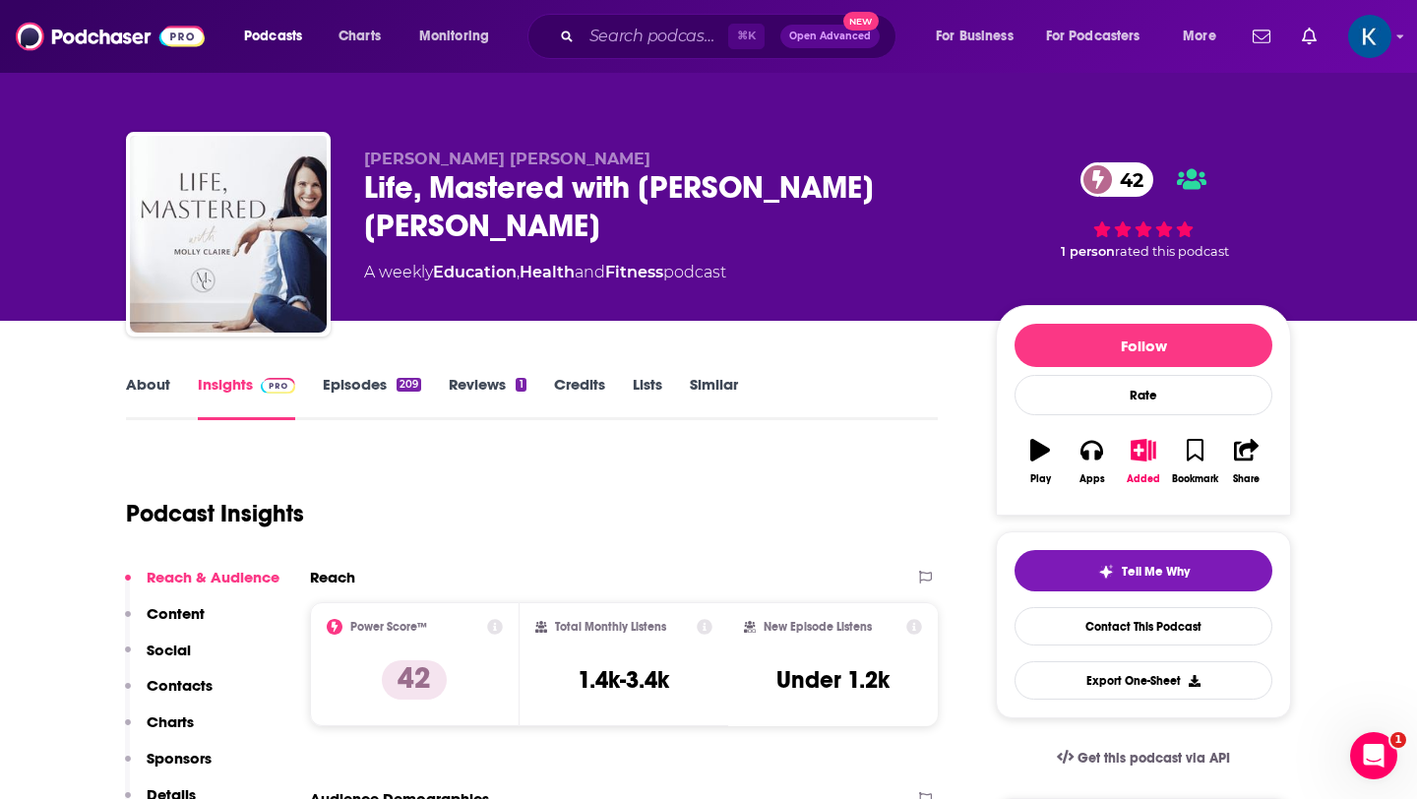
click at [149, 394] on link "About" at bounding box center [148, 397] width 44 height 45
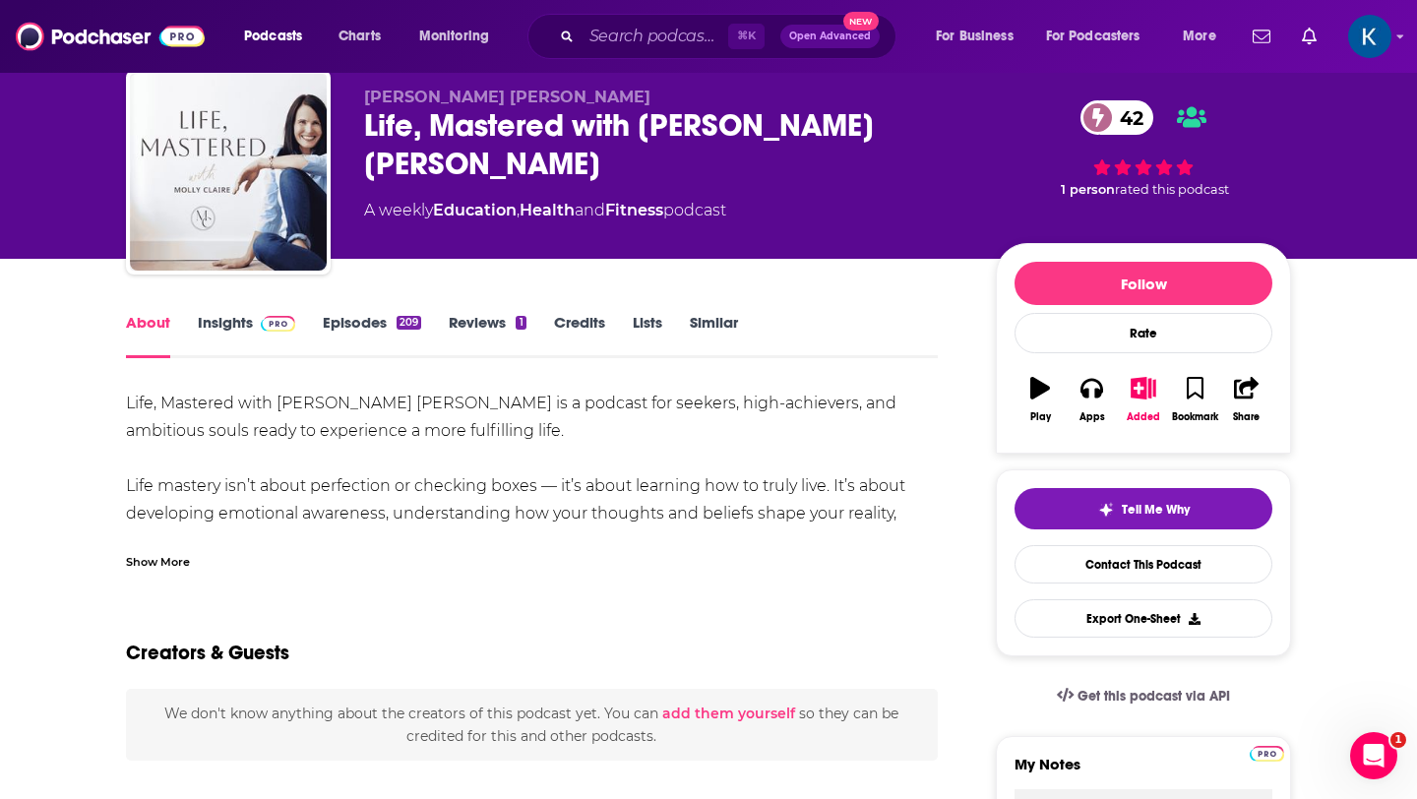
scroll to position [89, 0]
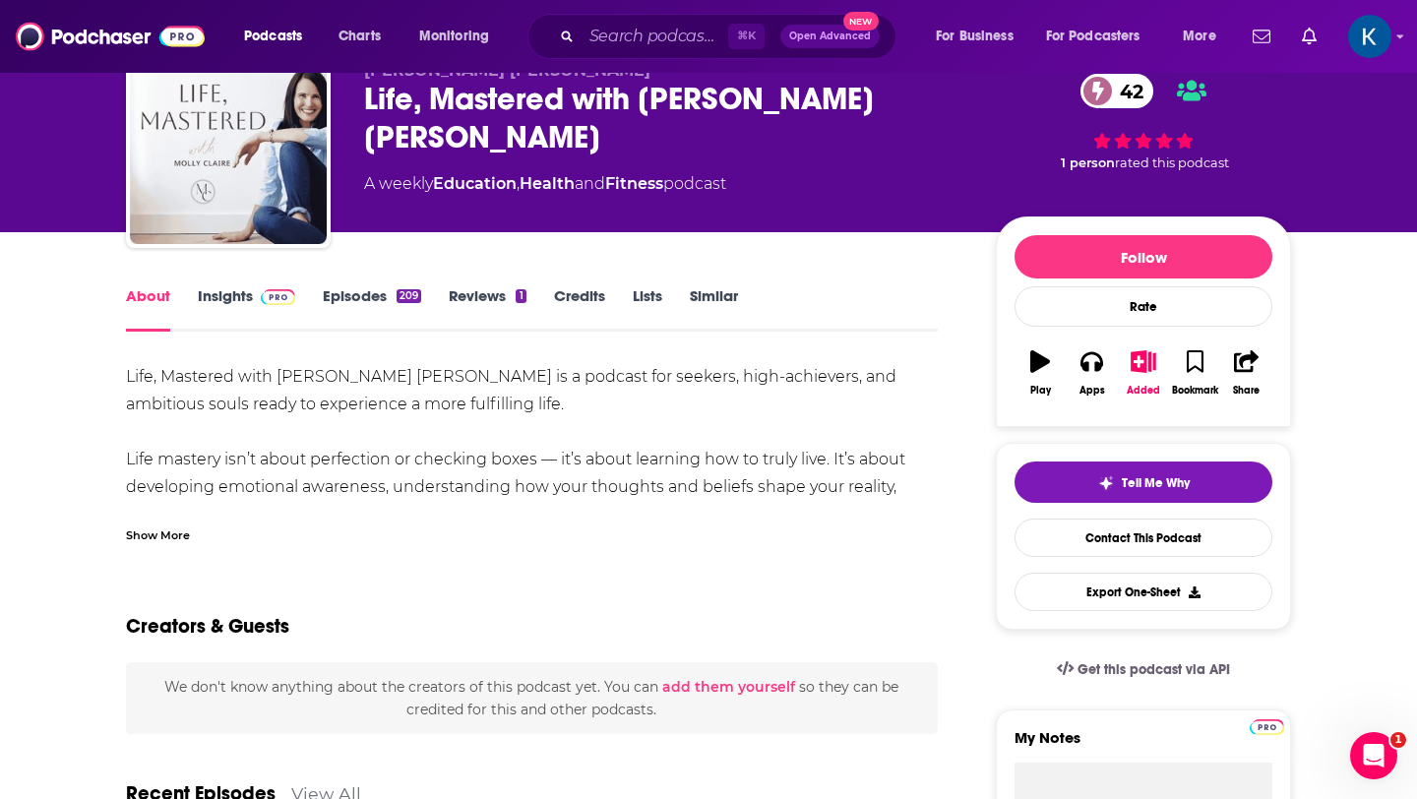
click at [491, 301] on link "Reviews 1" at bounding box center [487, 308] width 77 height 45
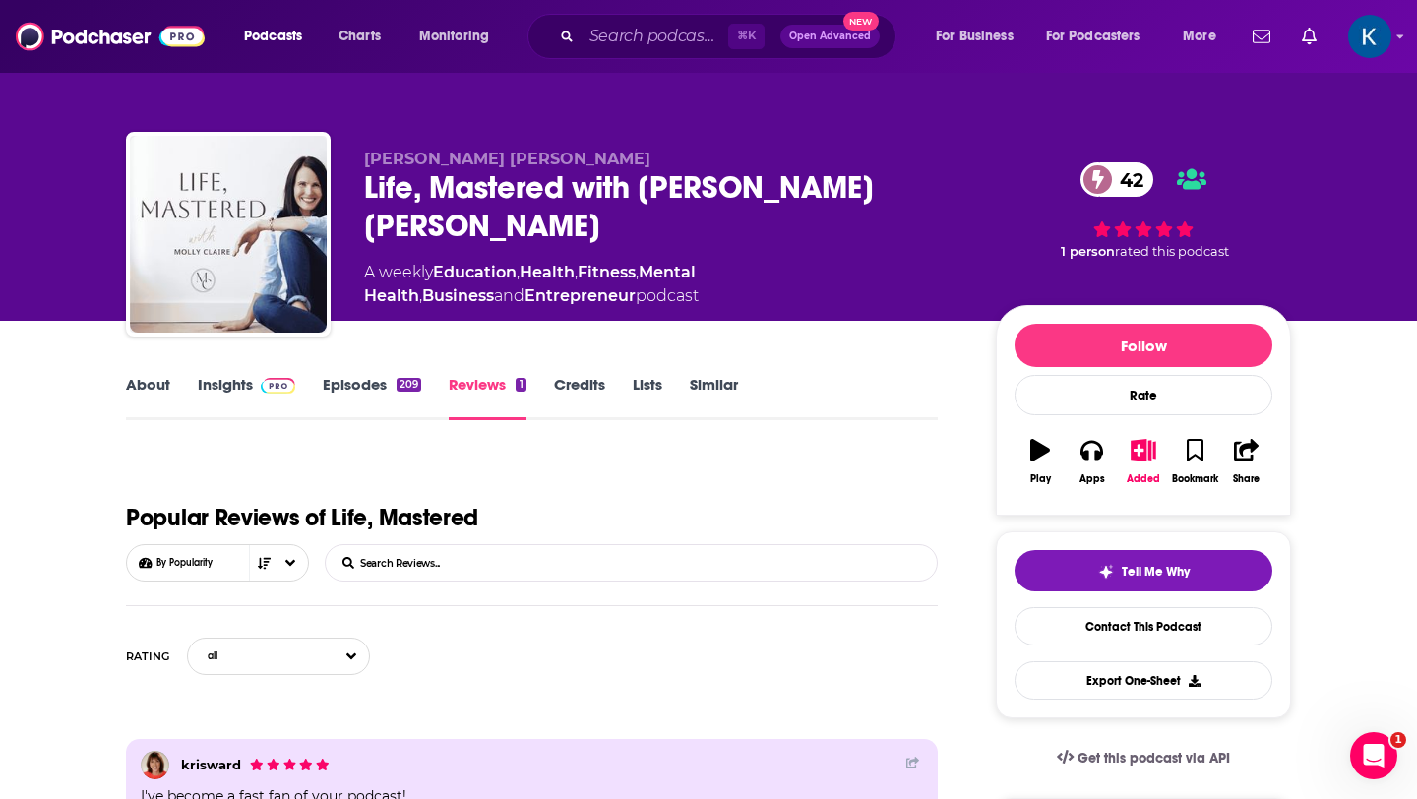
click at [360, 379] on link "Episodes 209" at bounding box center [372, 397] width 98 height 45
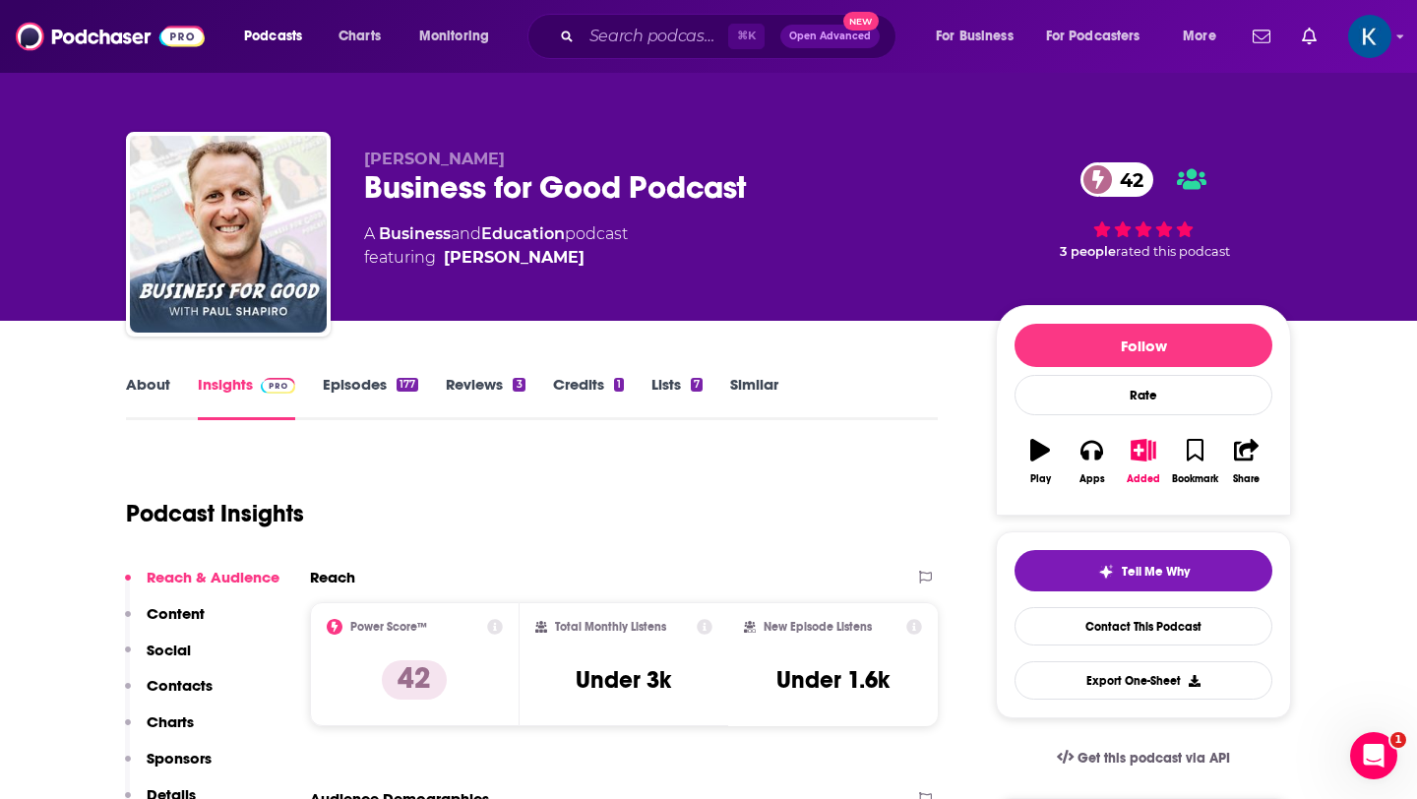
click at [151, 380] on link "About" at bounding box center [148, 397] width 44 height 45
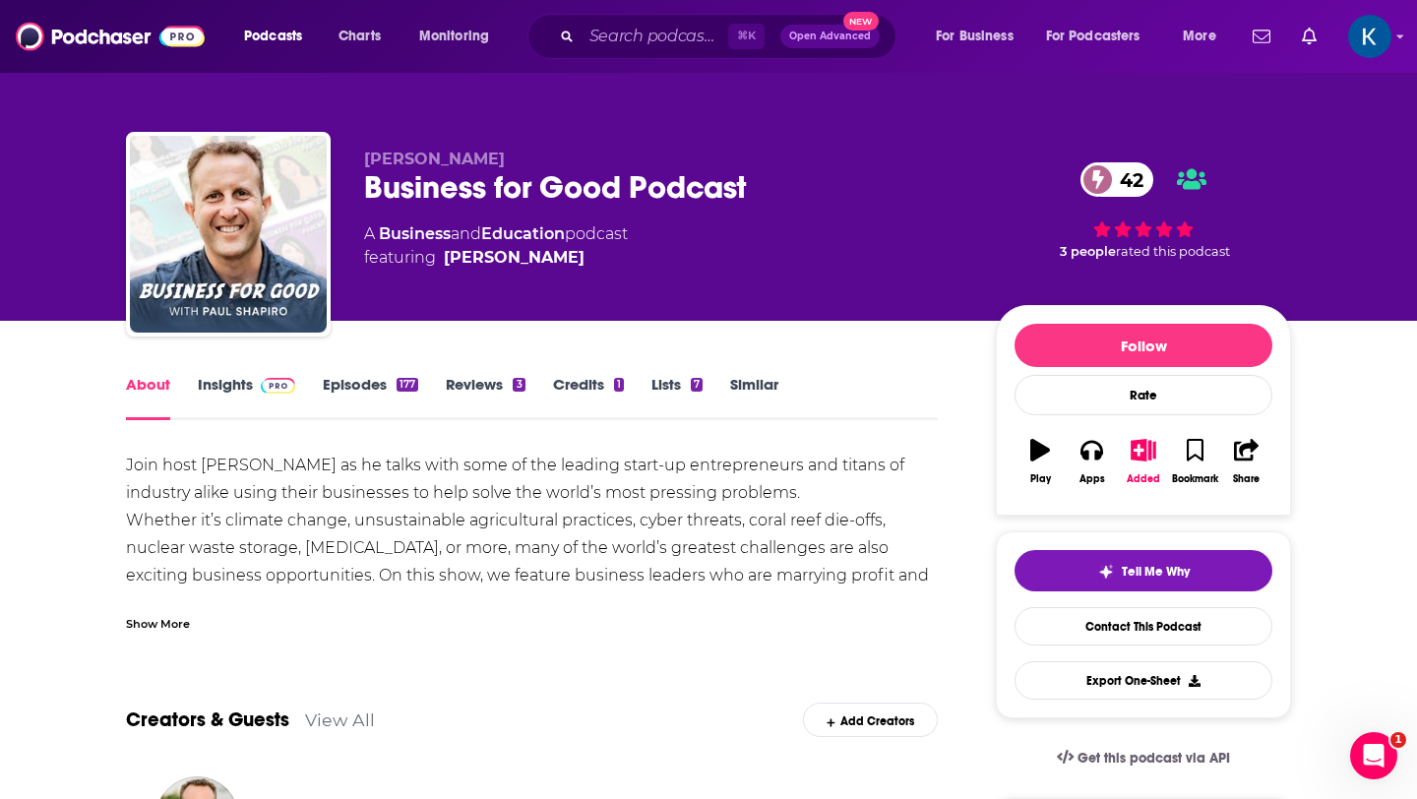
click at [374, 378] on link "Episodes 177" at bounding box center [370, 397] width 95 height 45
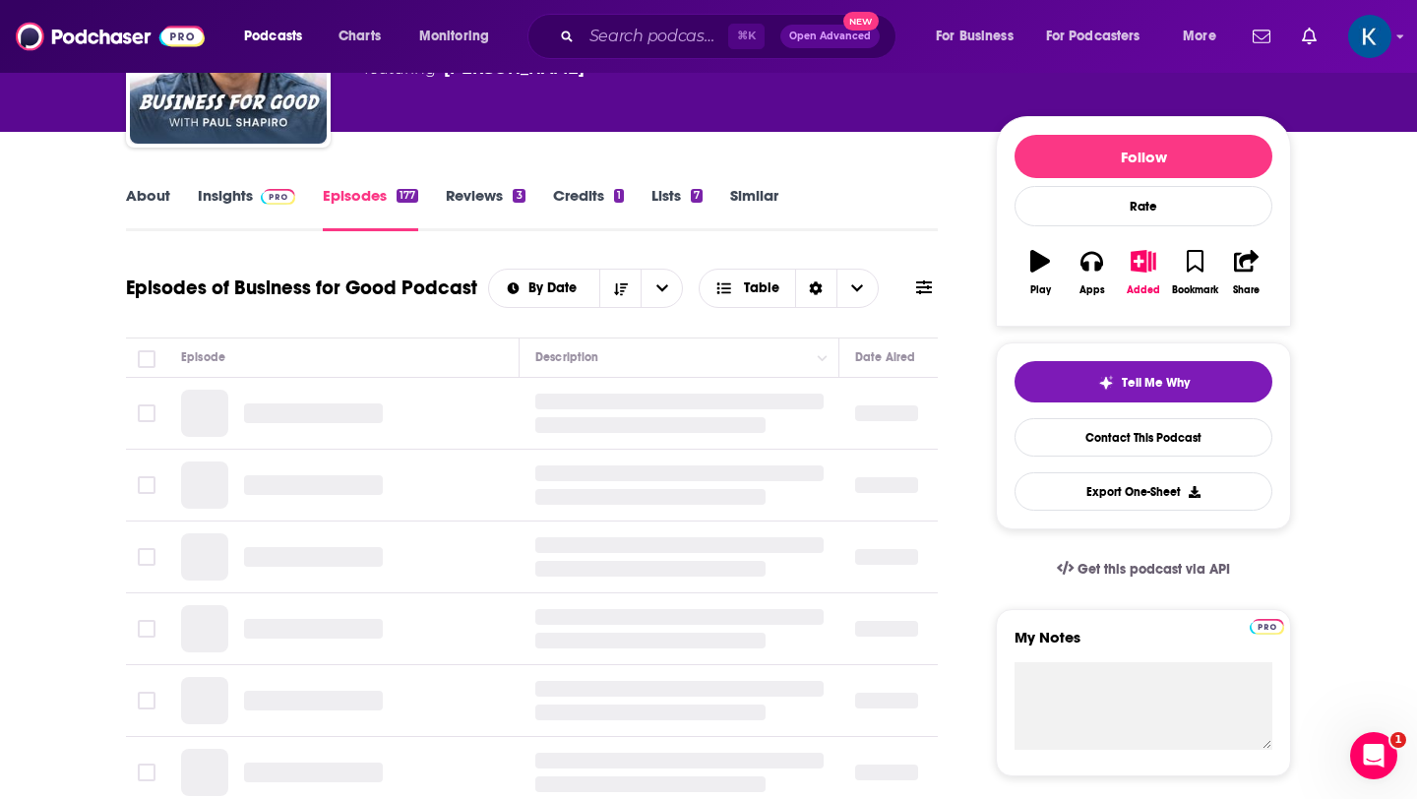
scroll to position [194, 0]
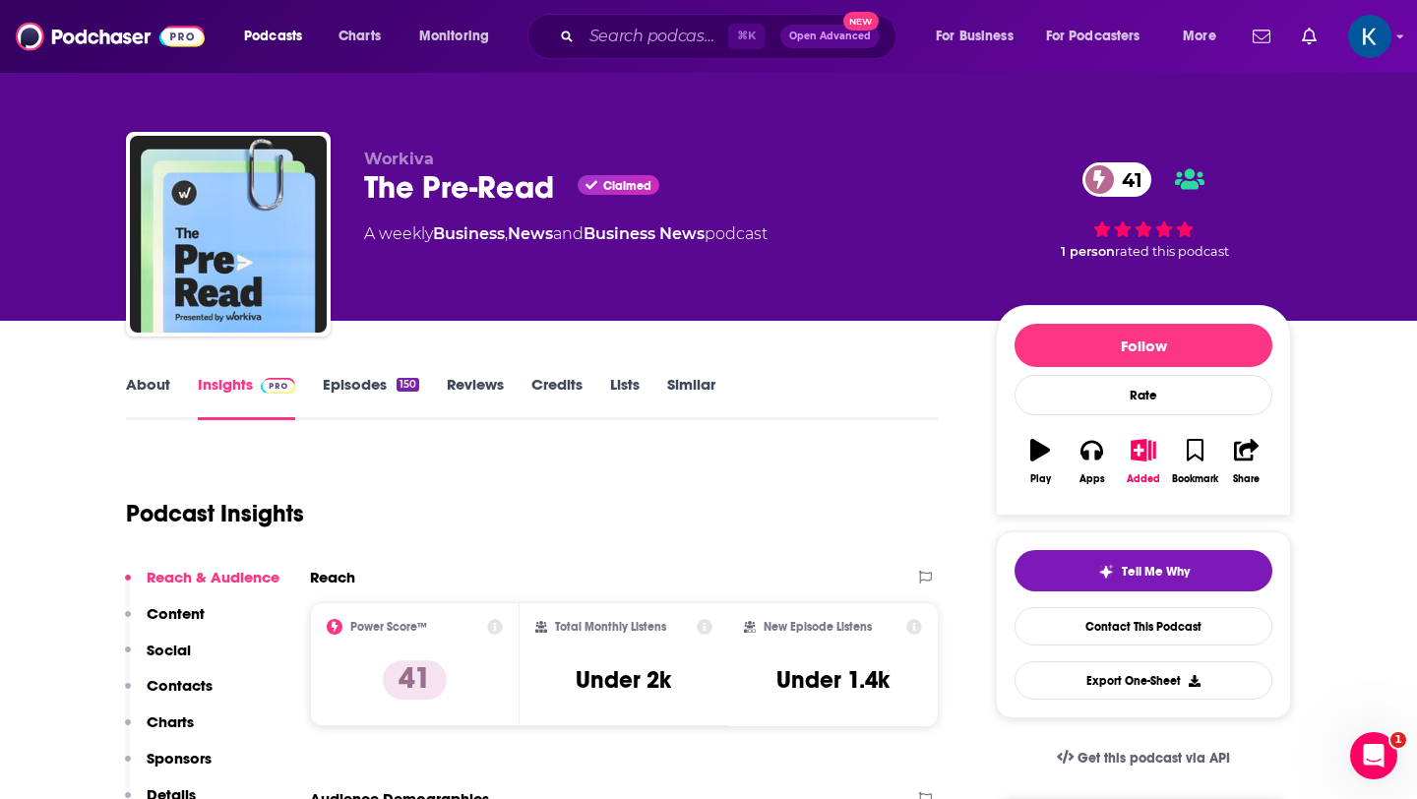
click at [131, 407] on link "About" at bounding box center [148, 397] width 44 height 45
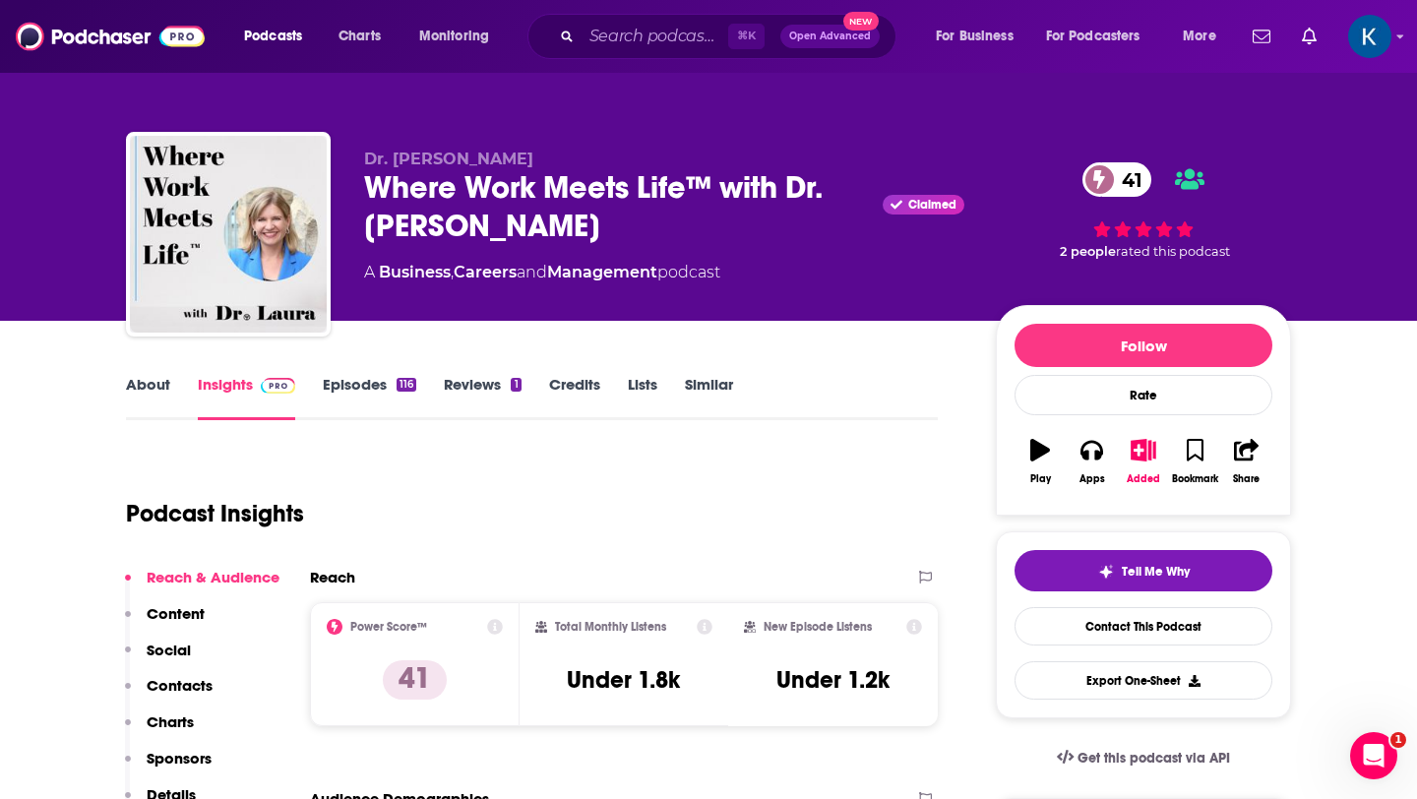
click at [156, 395] on link "About" at bounding box center [148, 397] width 44 height 45
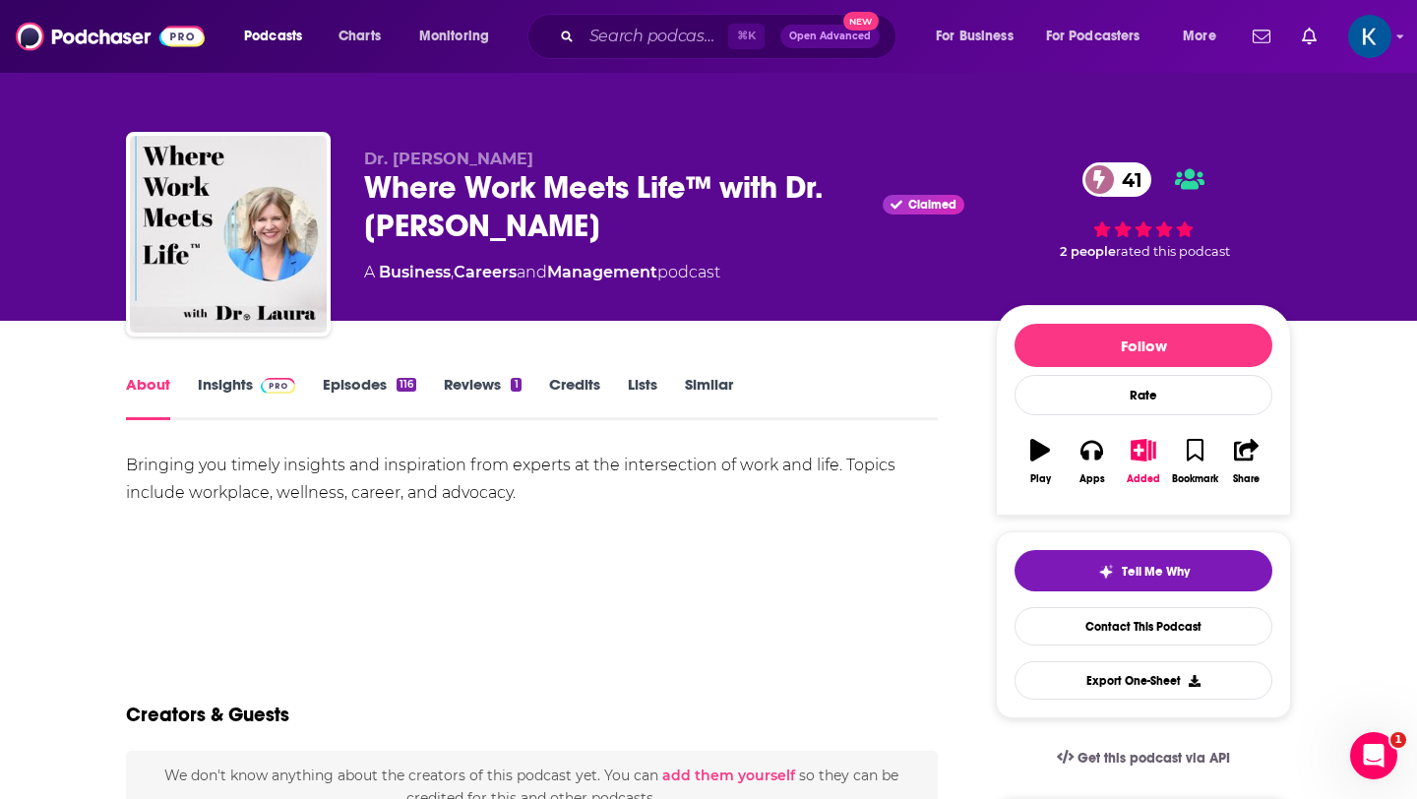
click at [478, 381] on link "Reviews 1" at bounding box center [482, 397] width 77 height 45
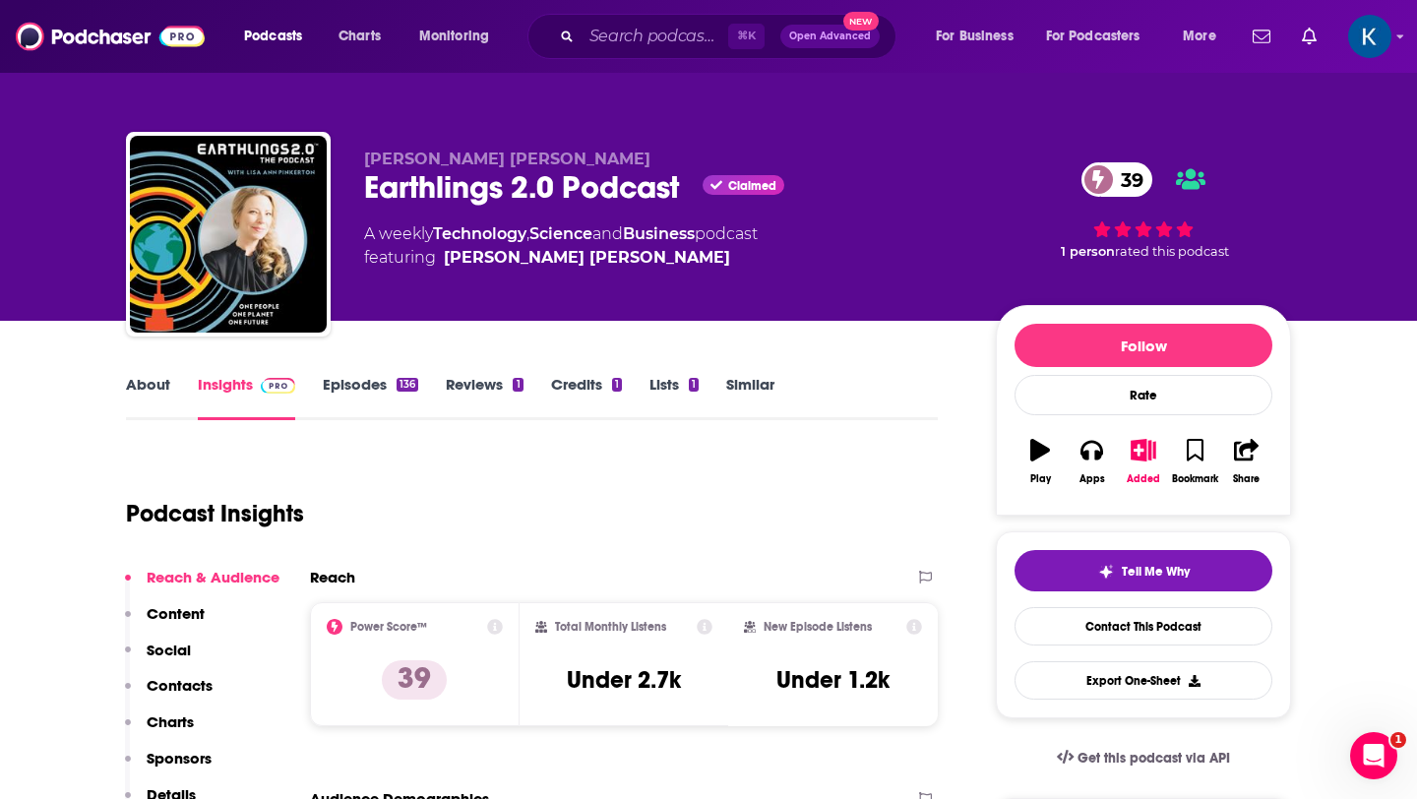
click at [150, 384] on link "About" at bounding box center [148, 397] width 44 height 45
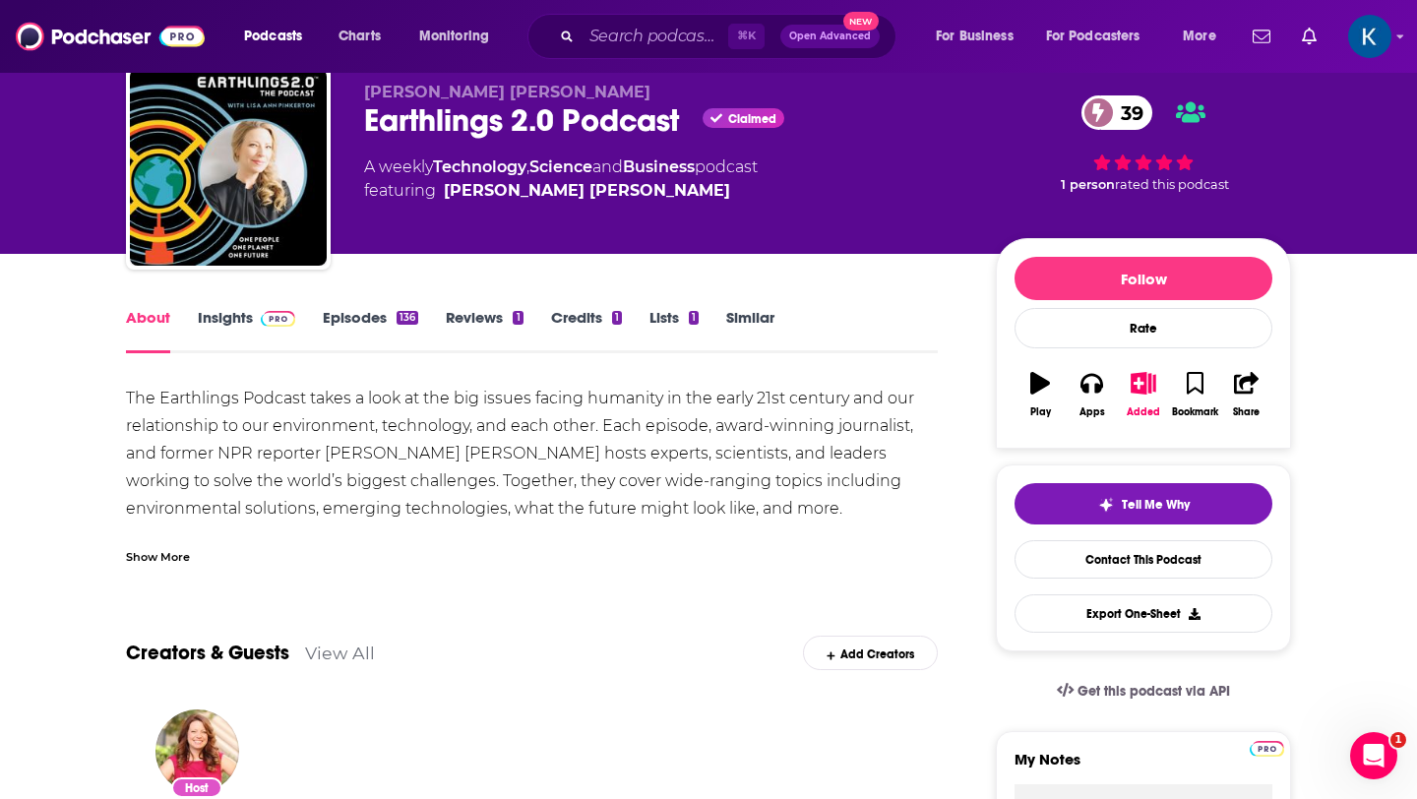
scroll to position [23, 0]
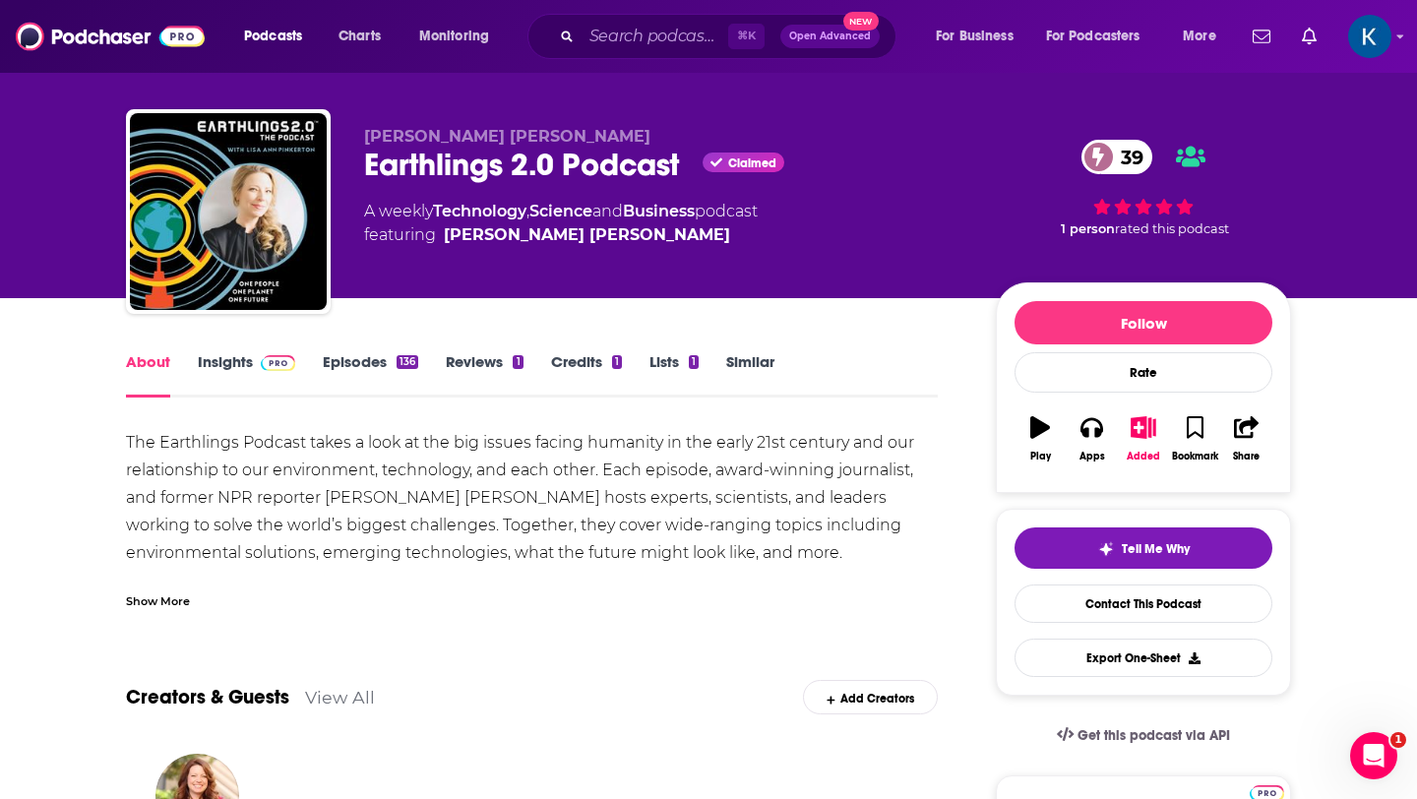
click at [360, 361] on link "Episodes 136" at bounding box center [370, 374] width 95 height 45
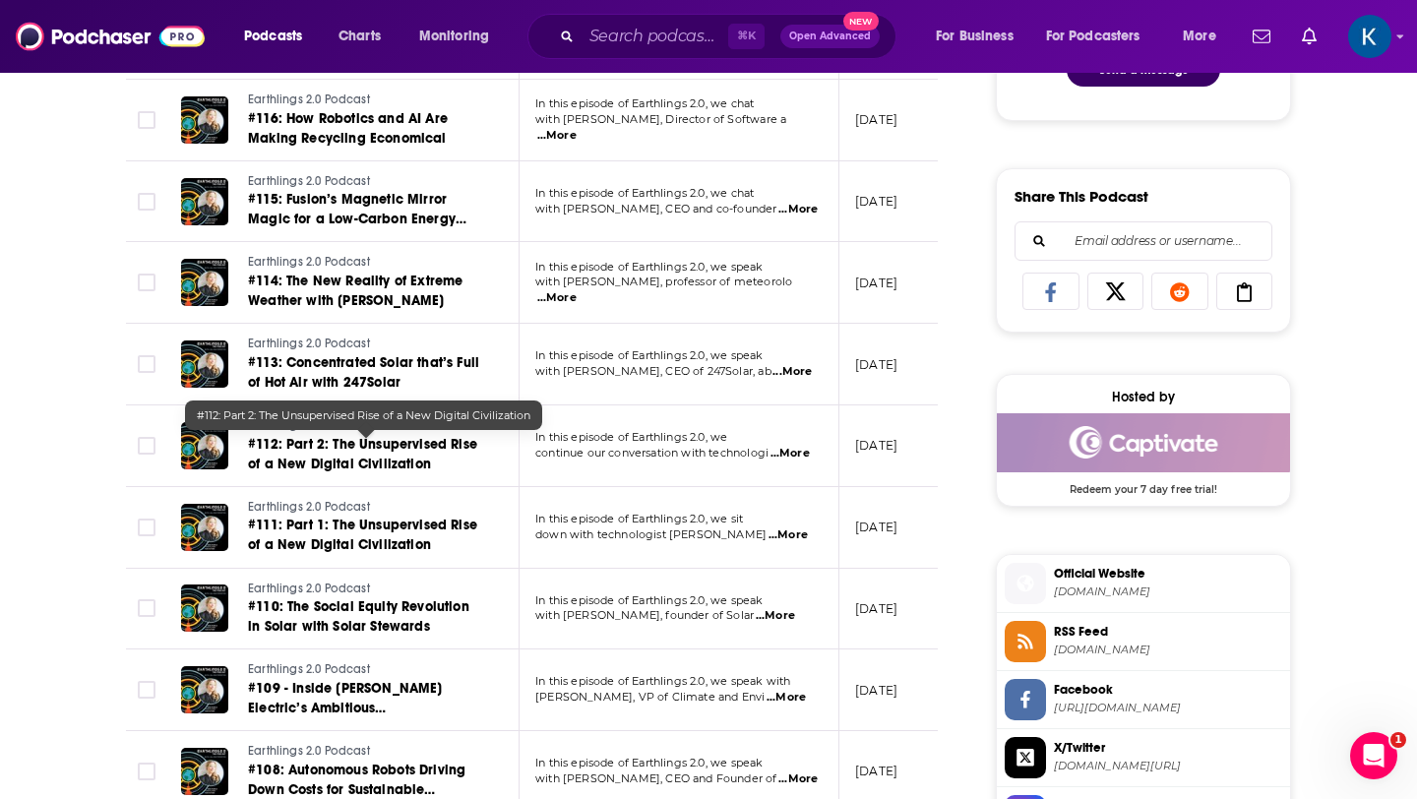
scroll to position [1145, 0]
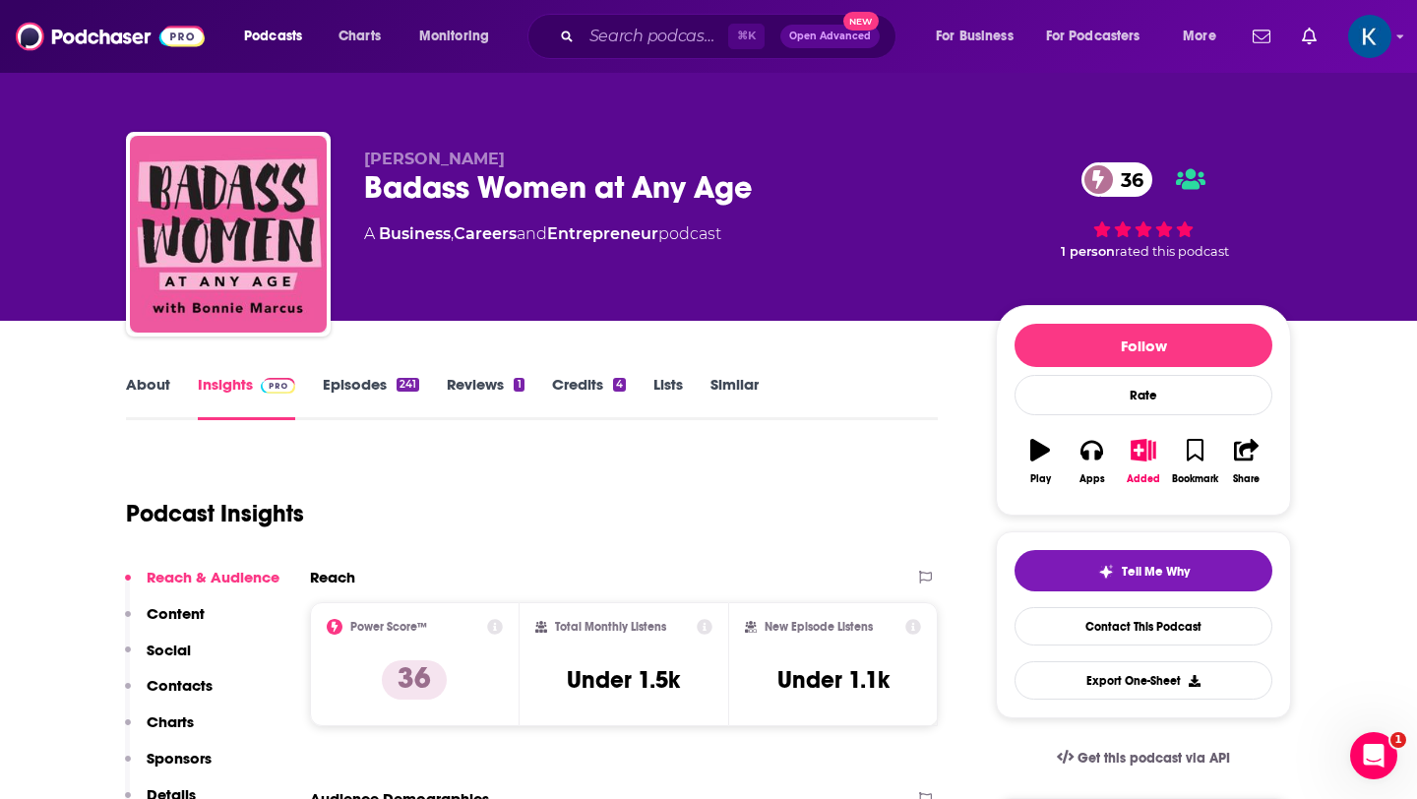
click at [478, 385] on link "Reviews 1" at bounding box center [485, 397] width 77 height 45
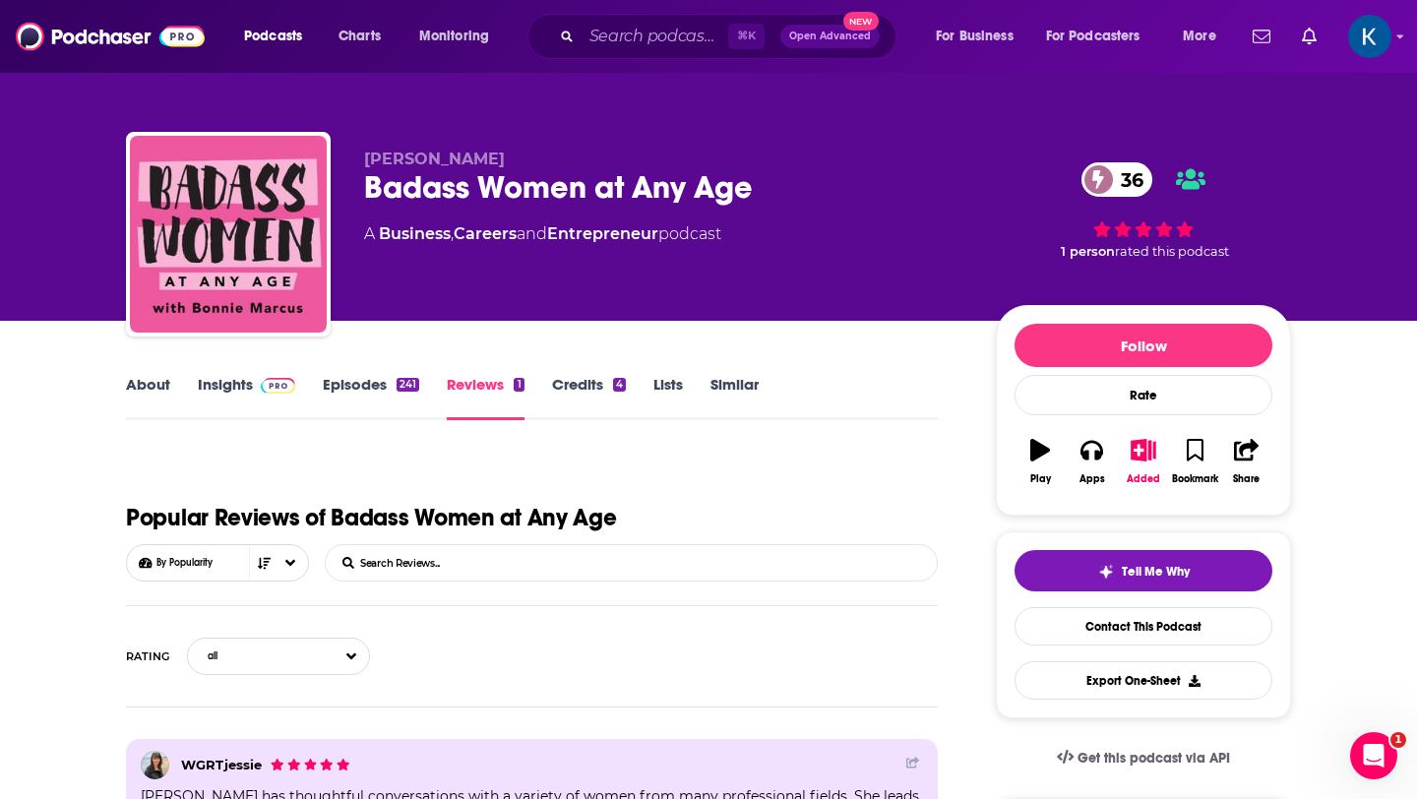
click at [369, 386] on link "Episodes 241" at bounding box center [371, 397] width 96 height 45
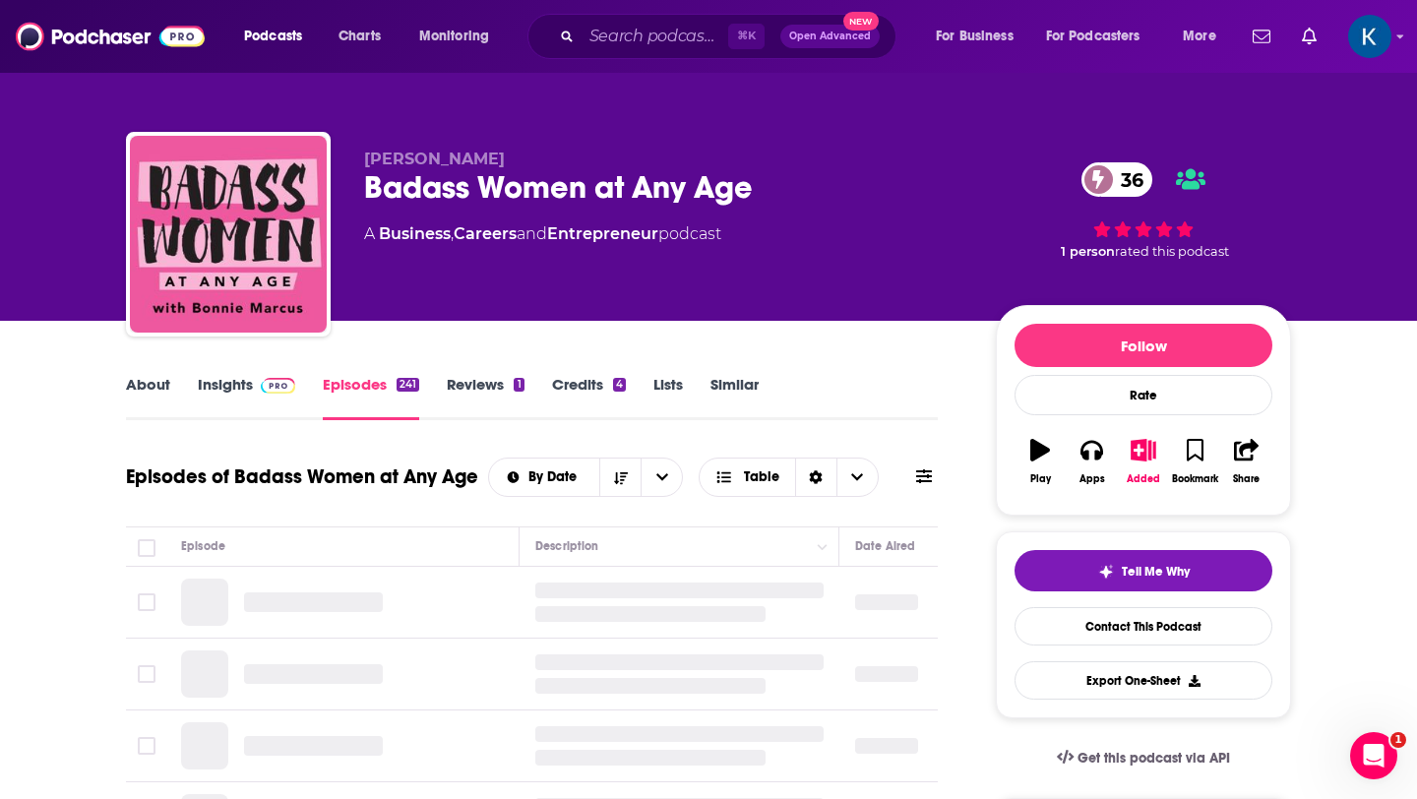
click at [153, 386] on link "About" at bounding box center [148, 397] width 44 height 45
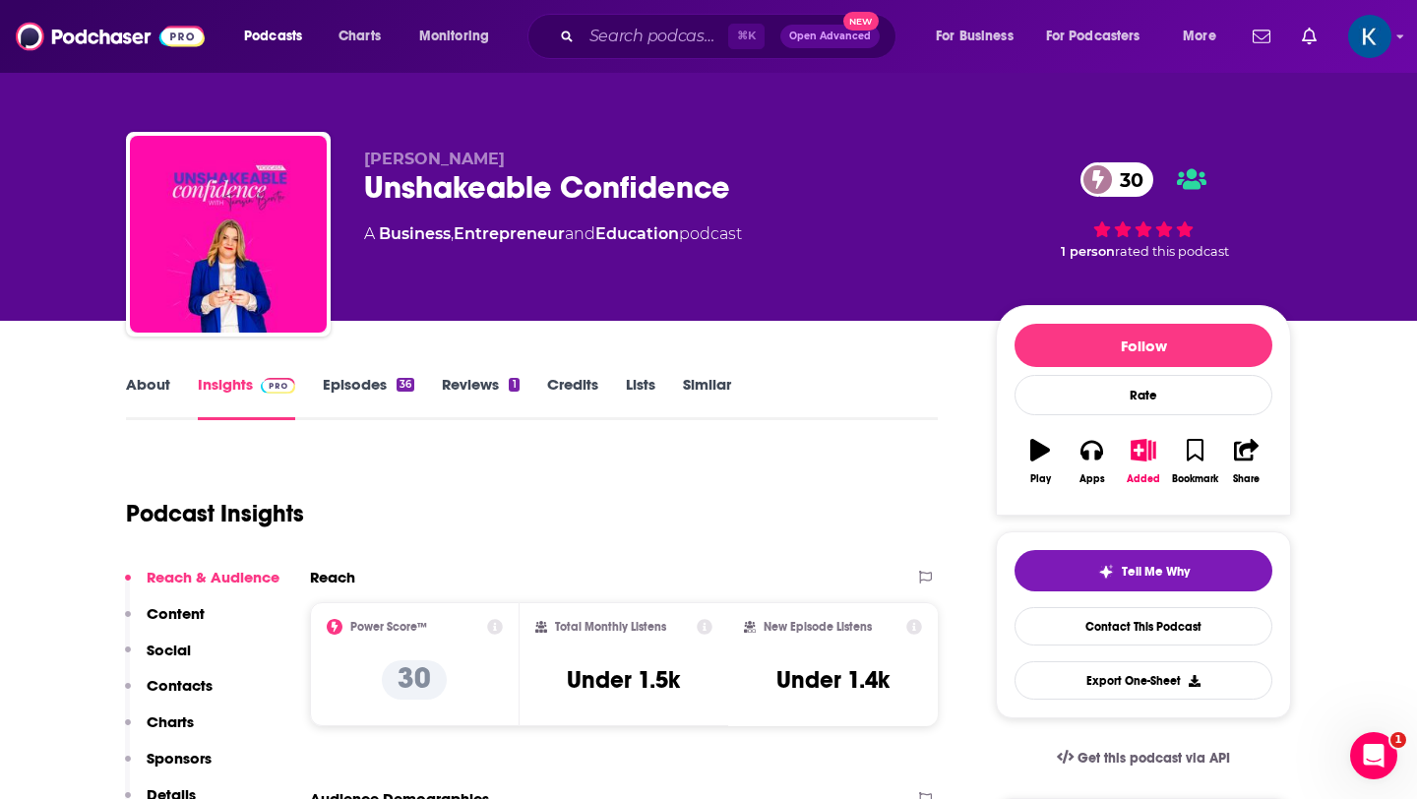
click at [134, 382] on link "About" at bounding box center [148, 397] width 44 height 45
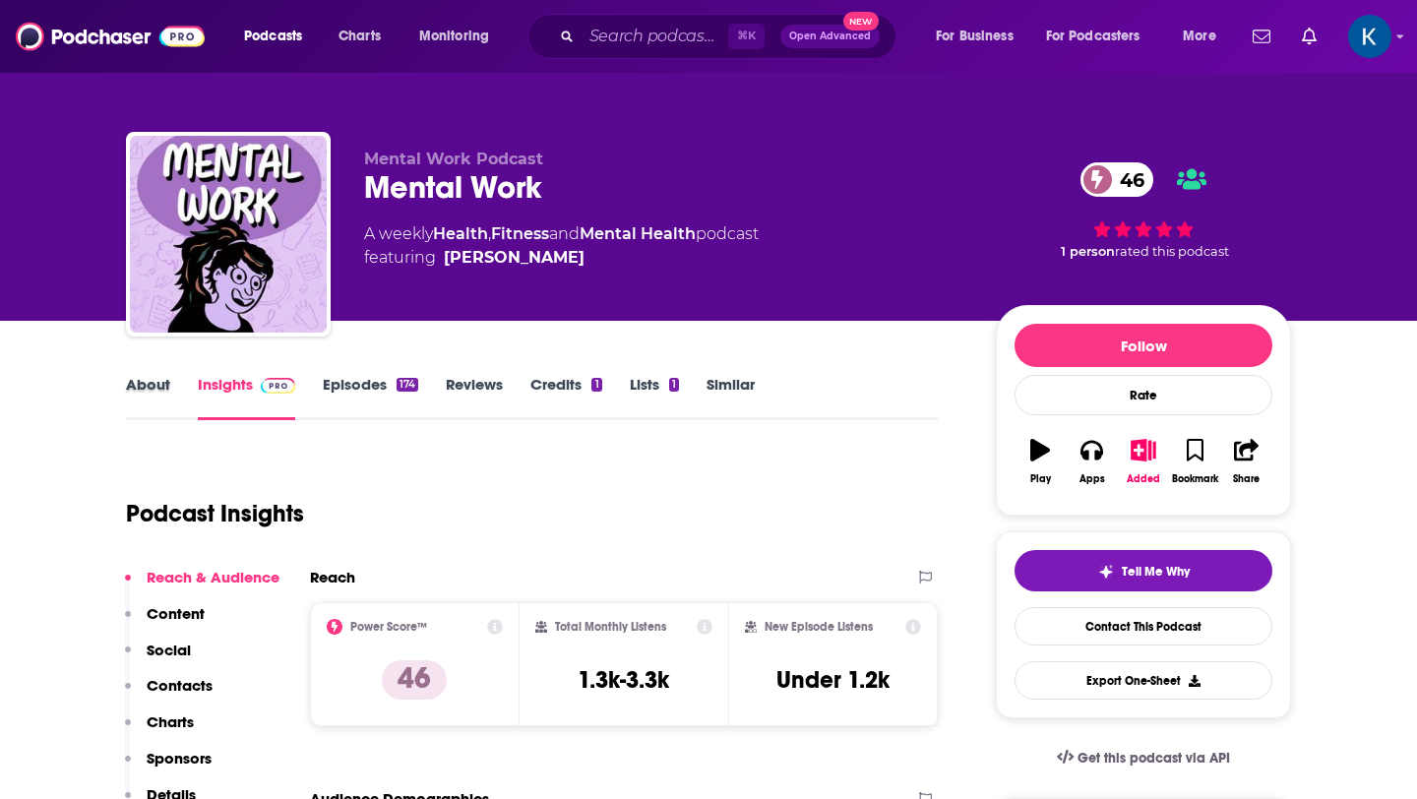
click at [170, 385] on div "About" at bounding box center [162, 397] width 72 height 45
click at [147, 388] on link "About" at bounding box center [148, 397] width 44 height 45
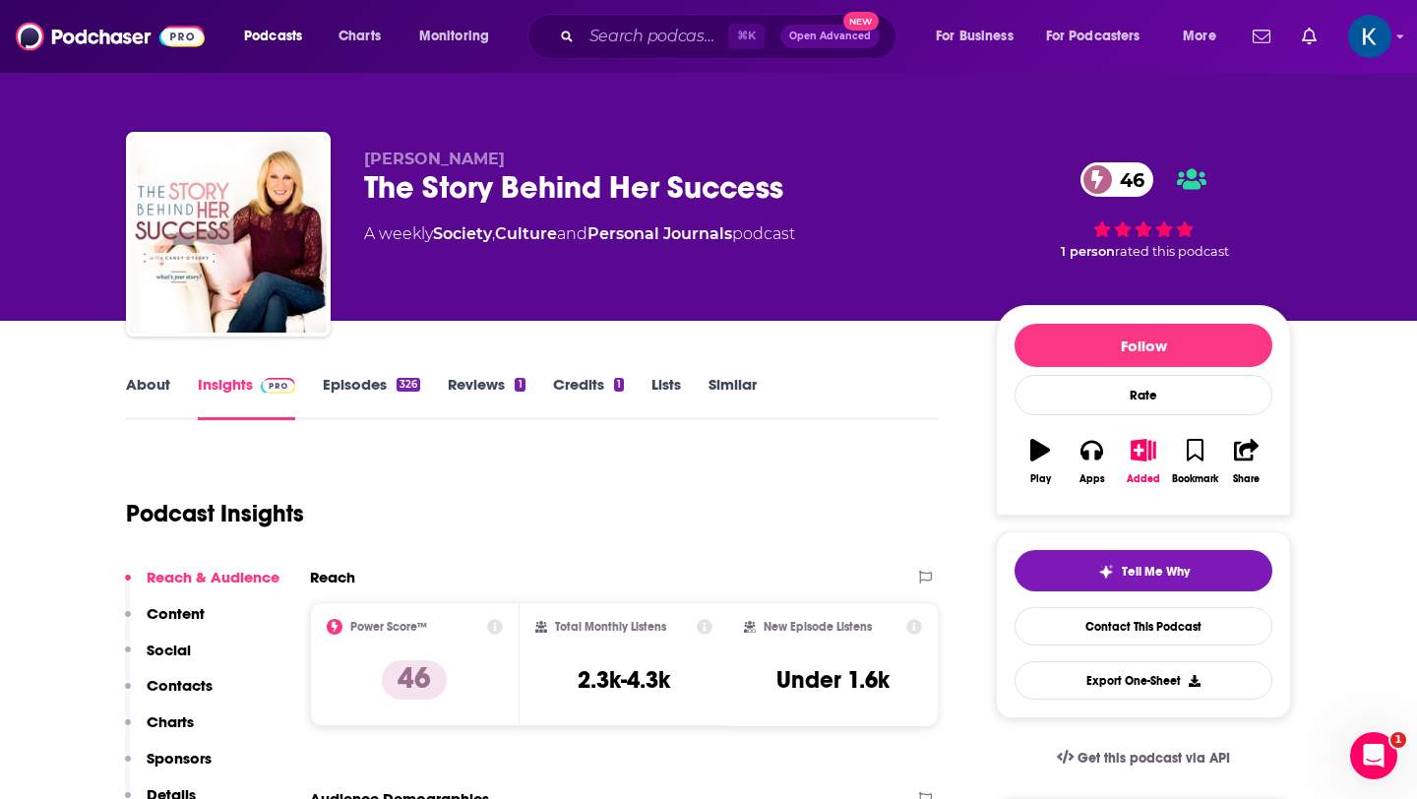
click at [146, 384] on link "About" at bounding box center [148, 397] width 44 height 45
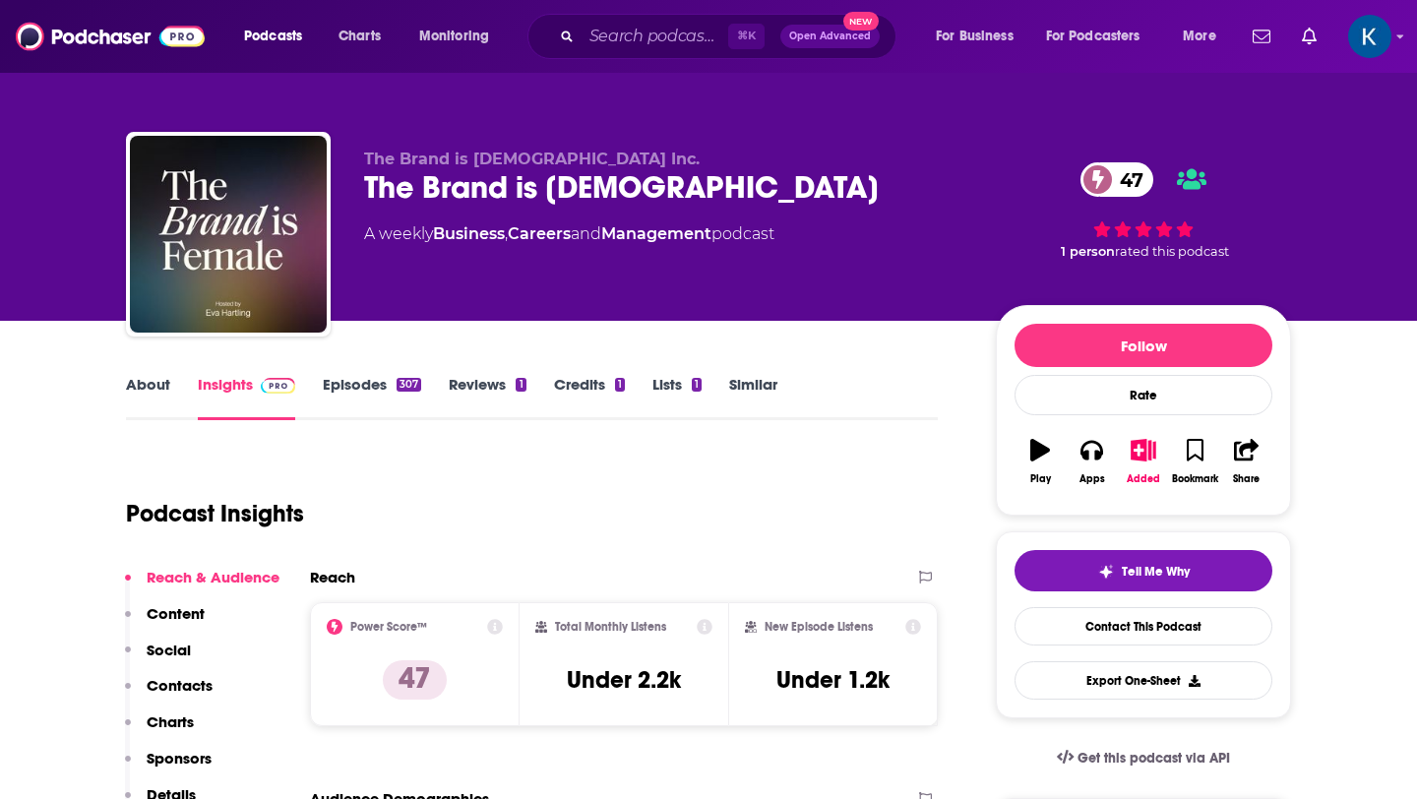
click at [143, 391] on link "About" at bounding box center [148, 397] width 44 height 45
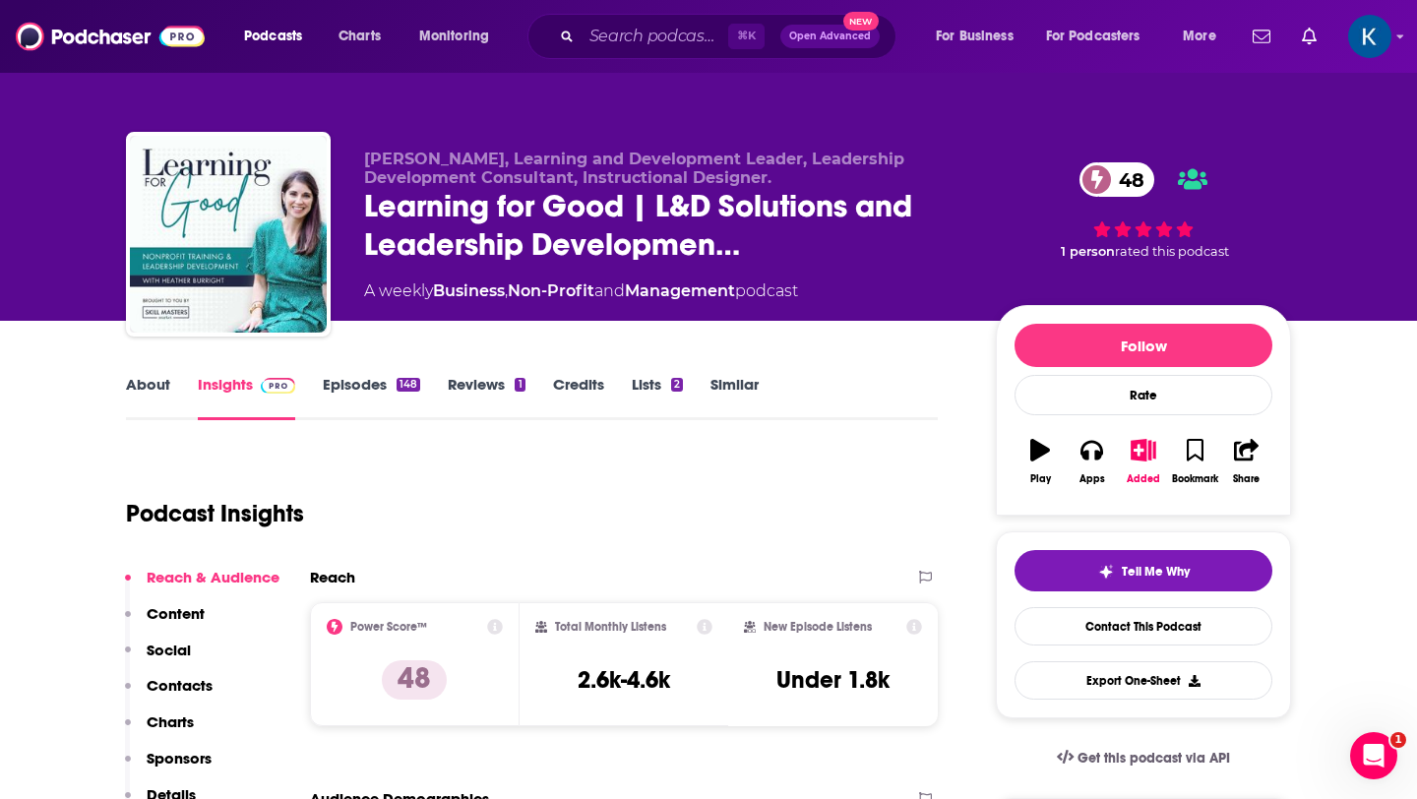
click at [143, 385] on link "About" at bounding box center [148, 397] width 44 height 45
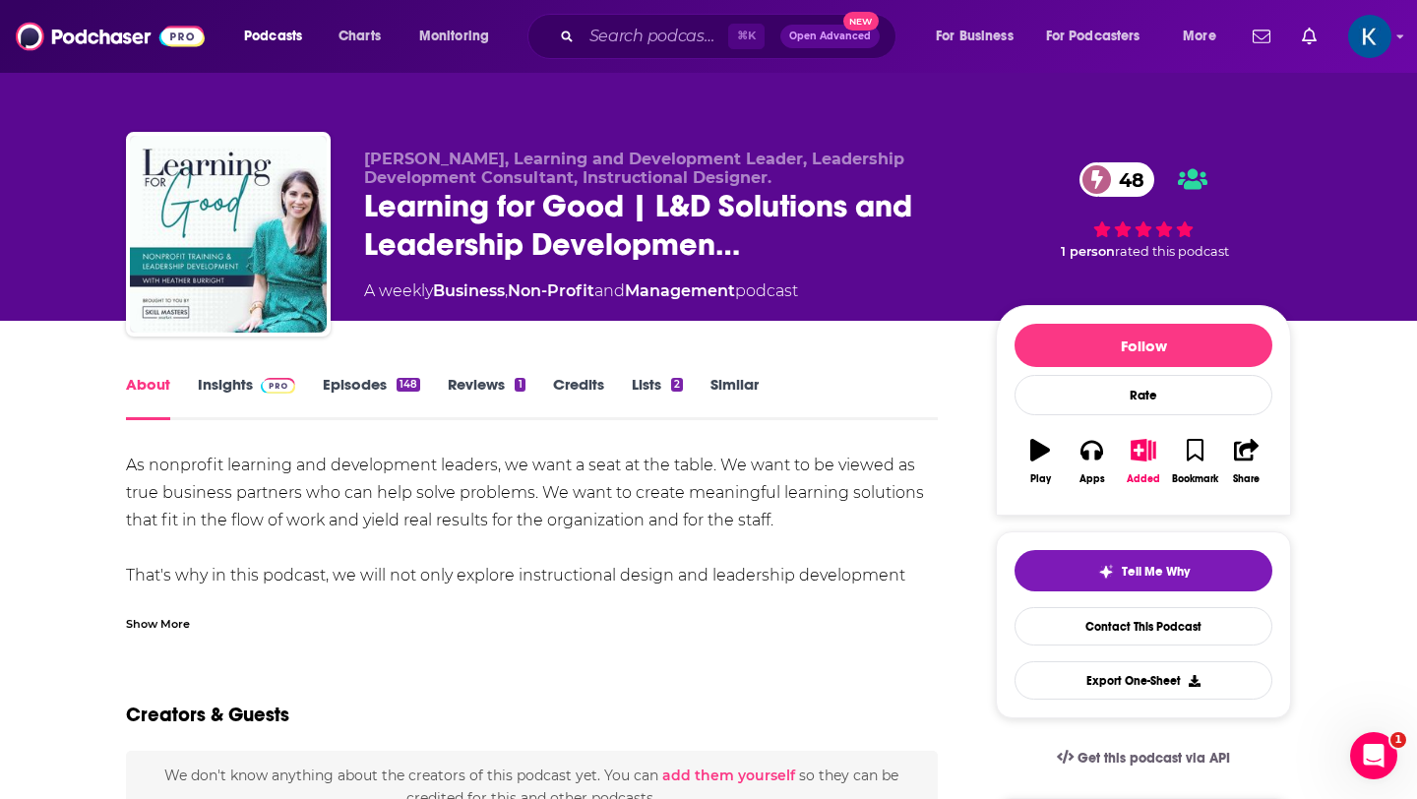
click at [173, 617] on div "Show More" at bounding box center [158, 622] width 64 height 19
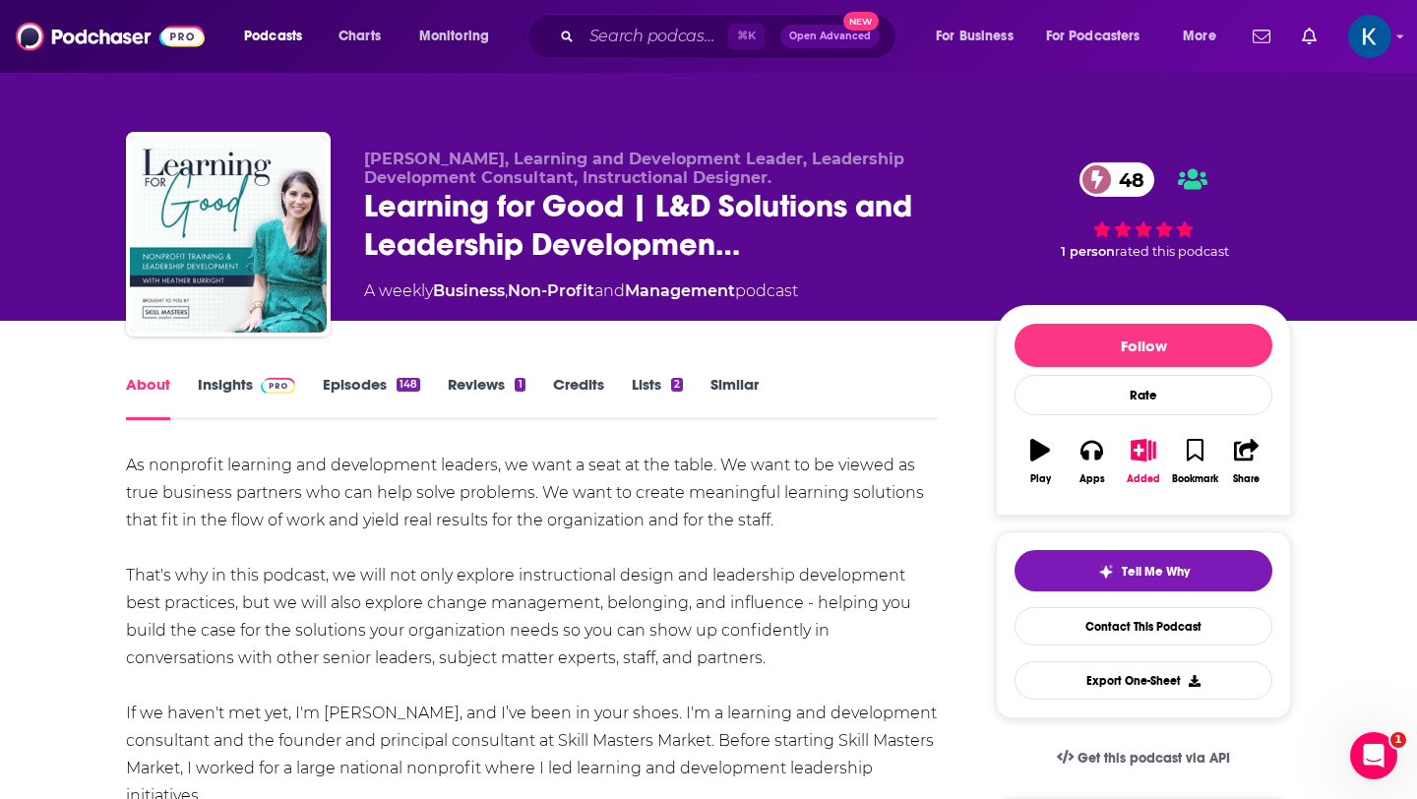
click at [350, 386] on link "Episodes 148" at bounding box center [371, 397] width 97 height 45
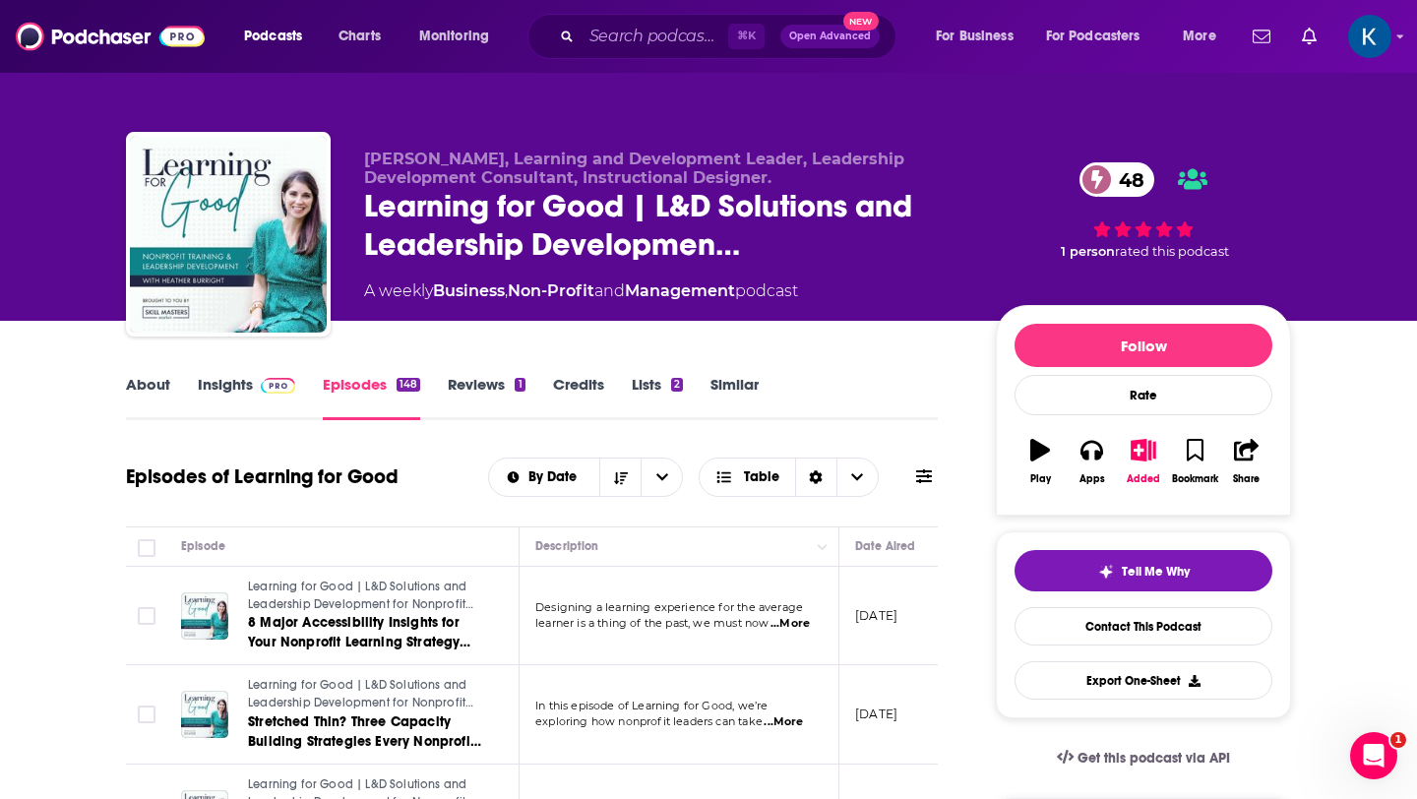
click at [238, 389] on link "Insights" at bounding box center [246, 397] width 97 height 45
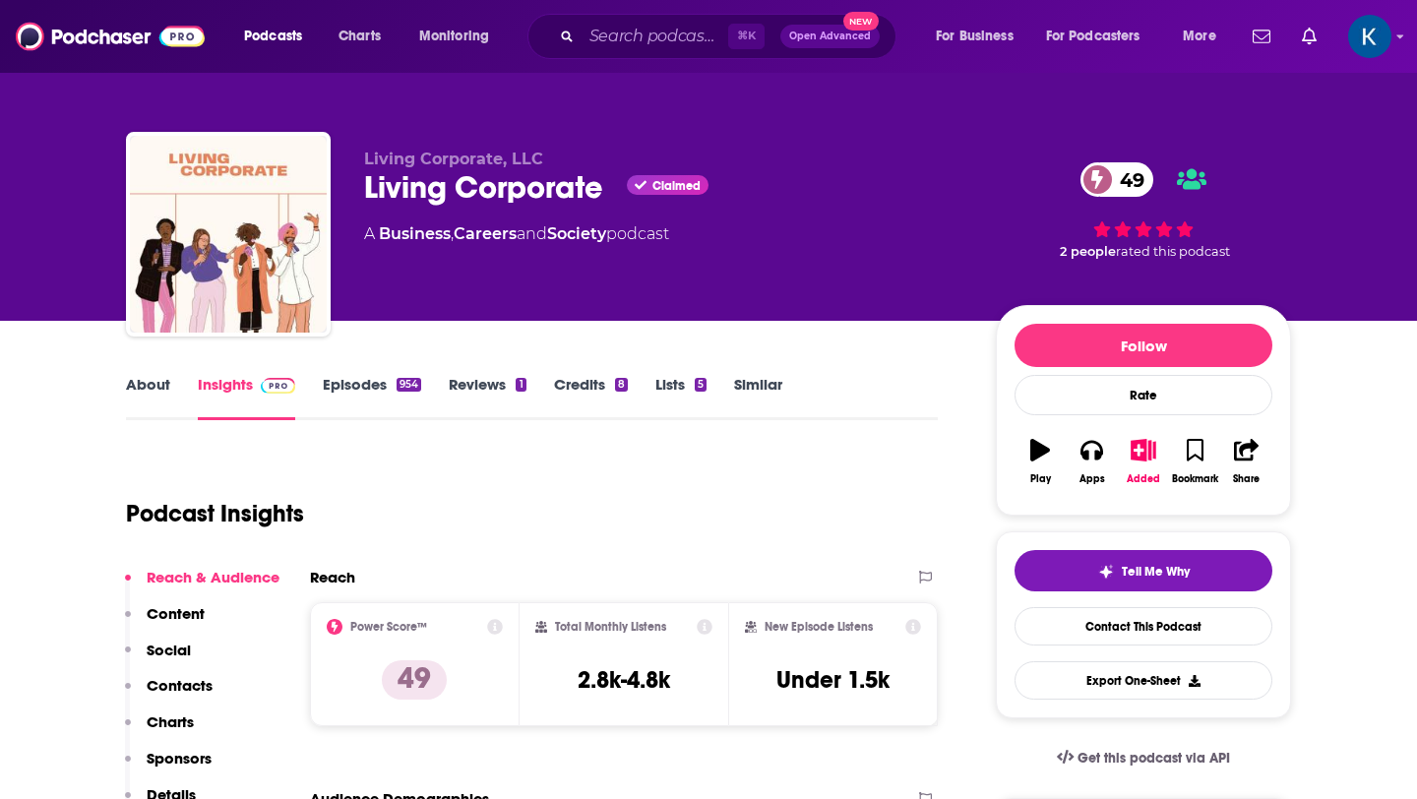
click at [141, 394] on link "About" at bounding box center [148, 397] width 44 height 45
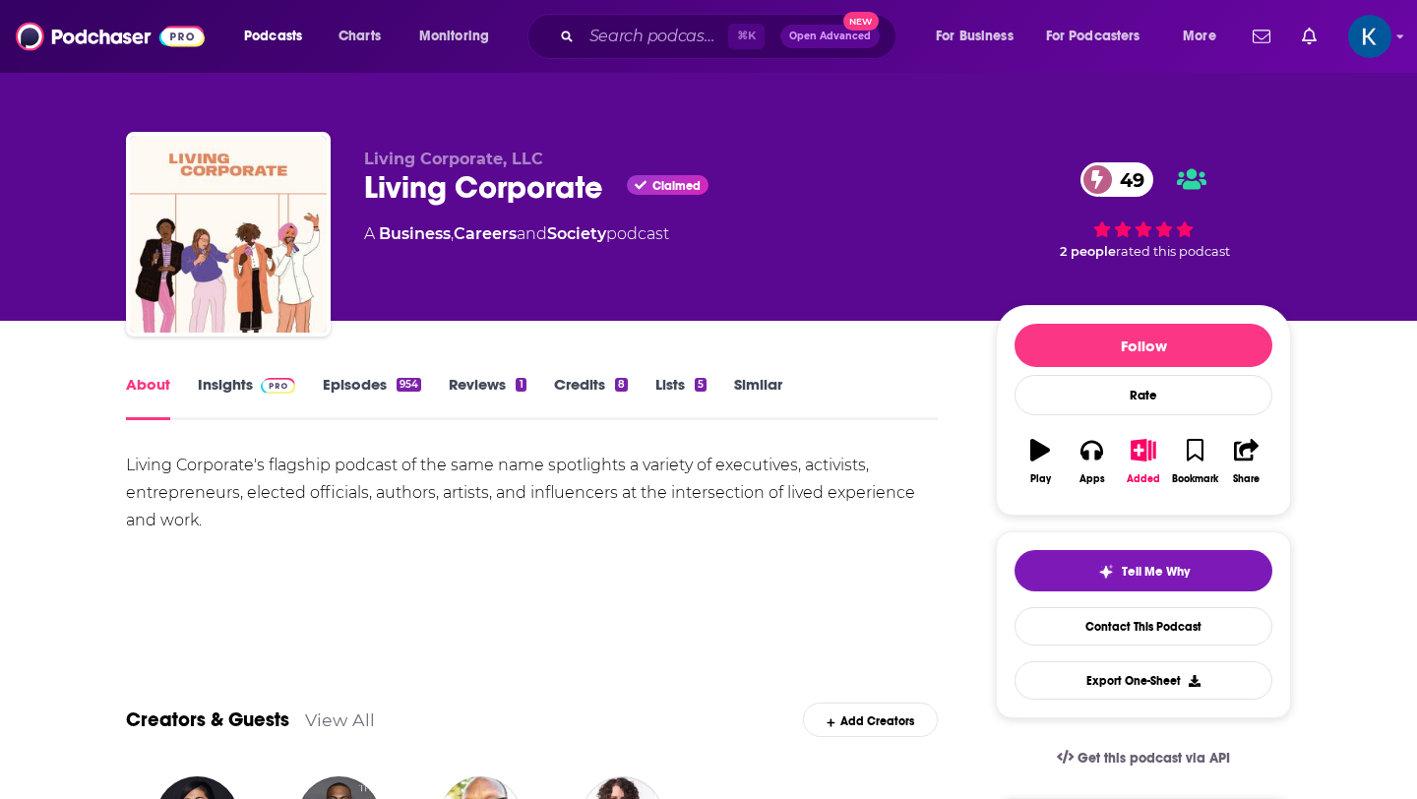
click at [367, 384] on link "Episodes 954" at bounding box center [372, 397] width 98 height 45
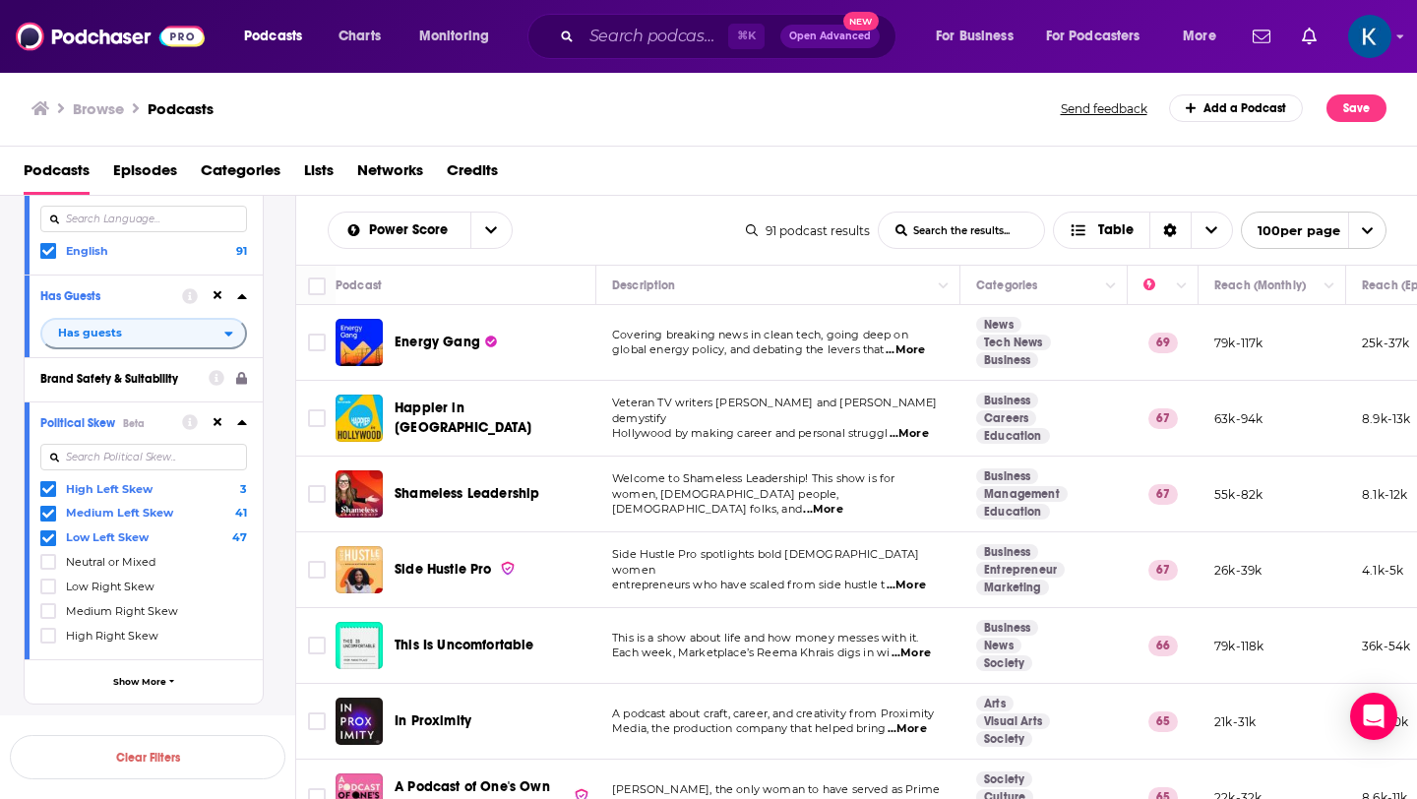
scroll to position [623, 0]
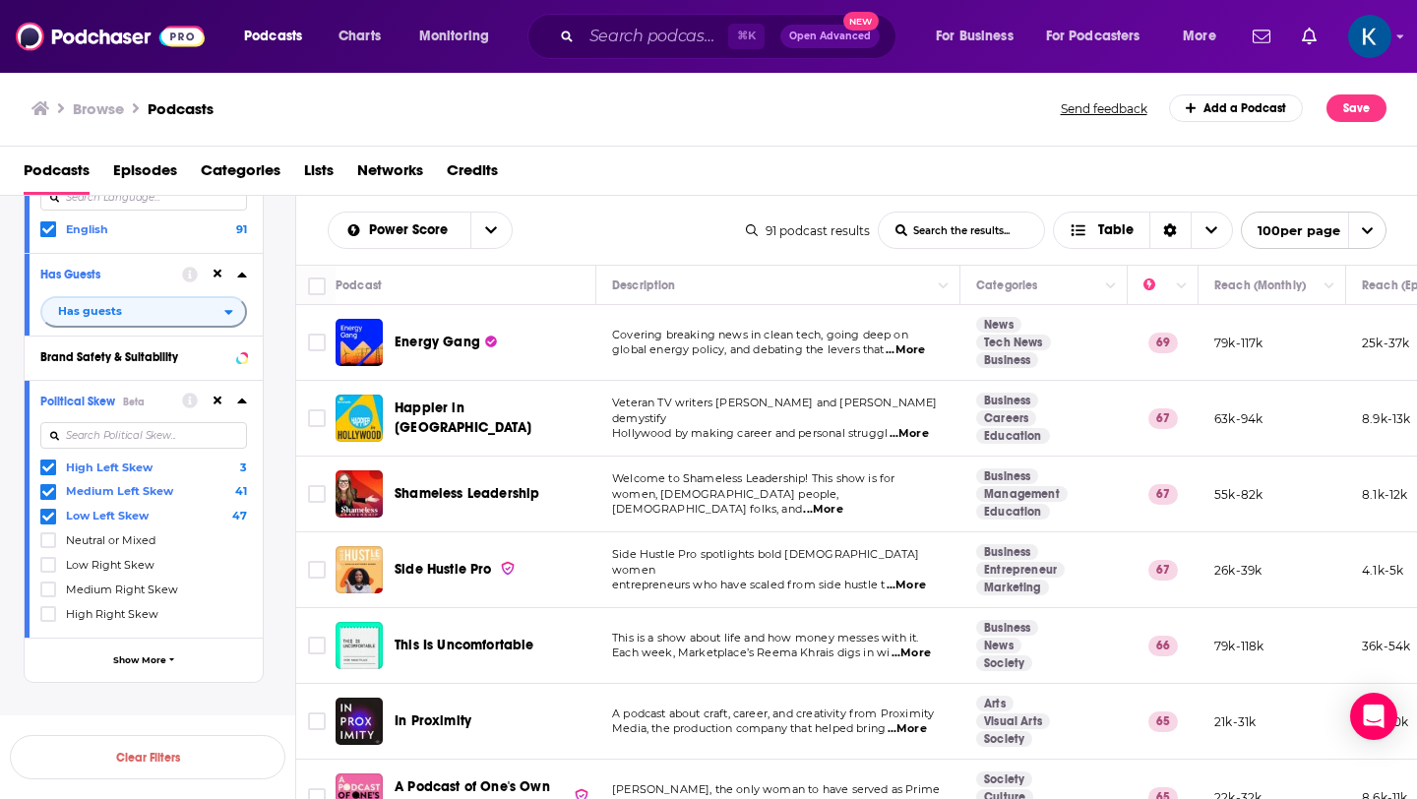
click at [218, 403] on icon at bounding box center [218, 401] width 9 height 9
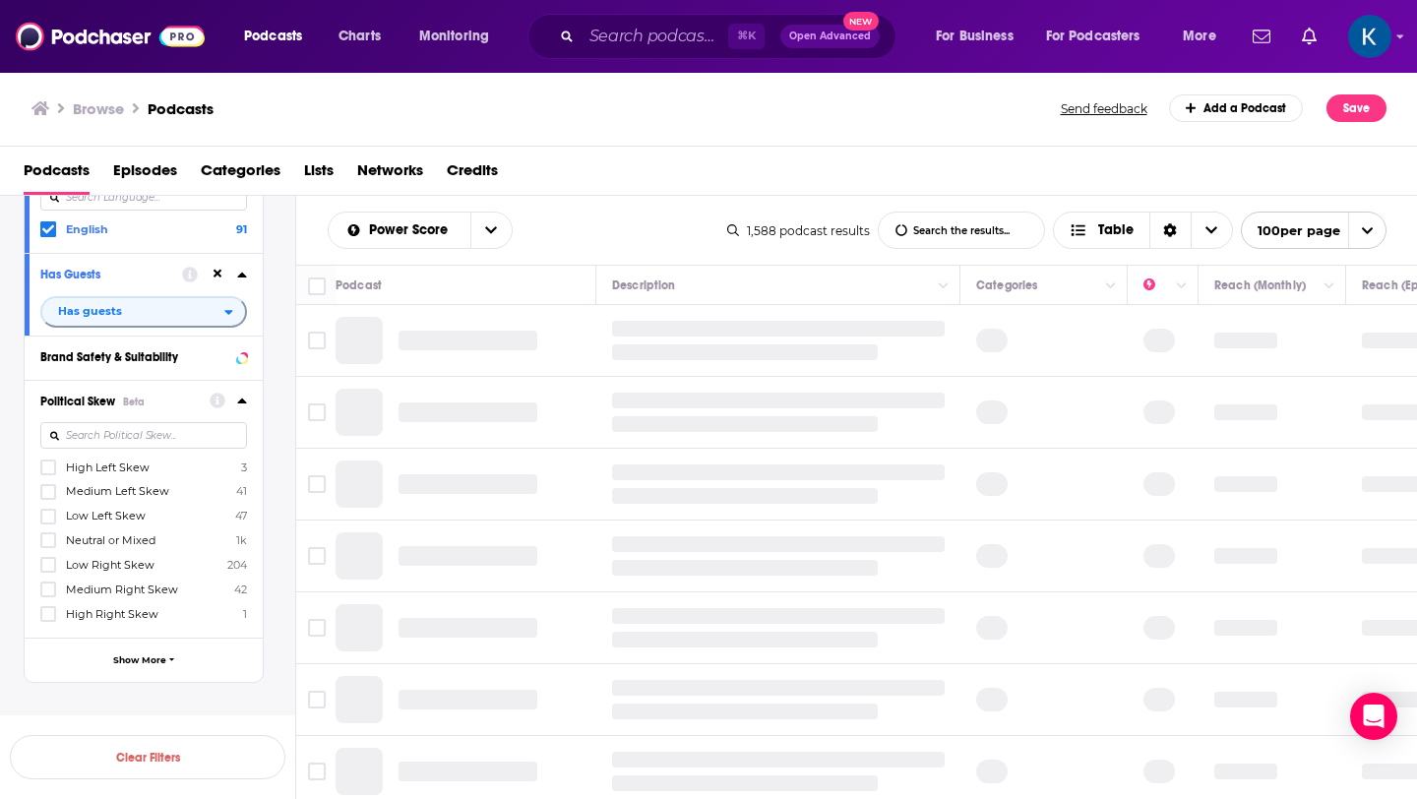
click at [92, 540] on span "Neutral or Mixed" at bounding box center [111, 540] width 90 height 14
click at [48, 546] on input "multiSelectOption-Neutral-3" at bounding box center [48, 546] width 0 height 0
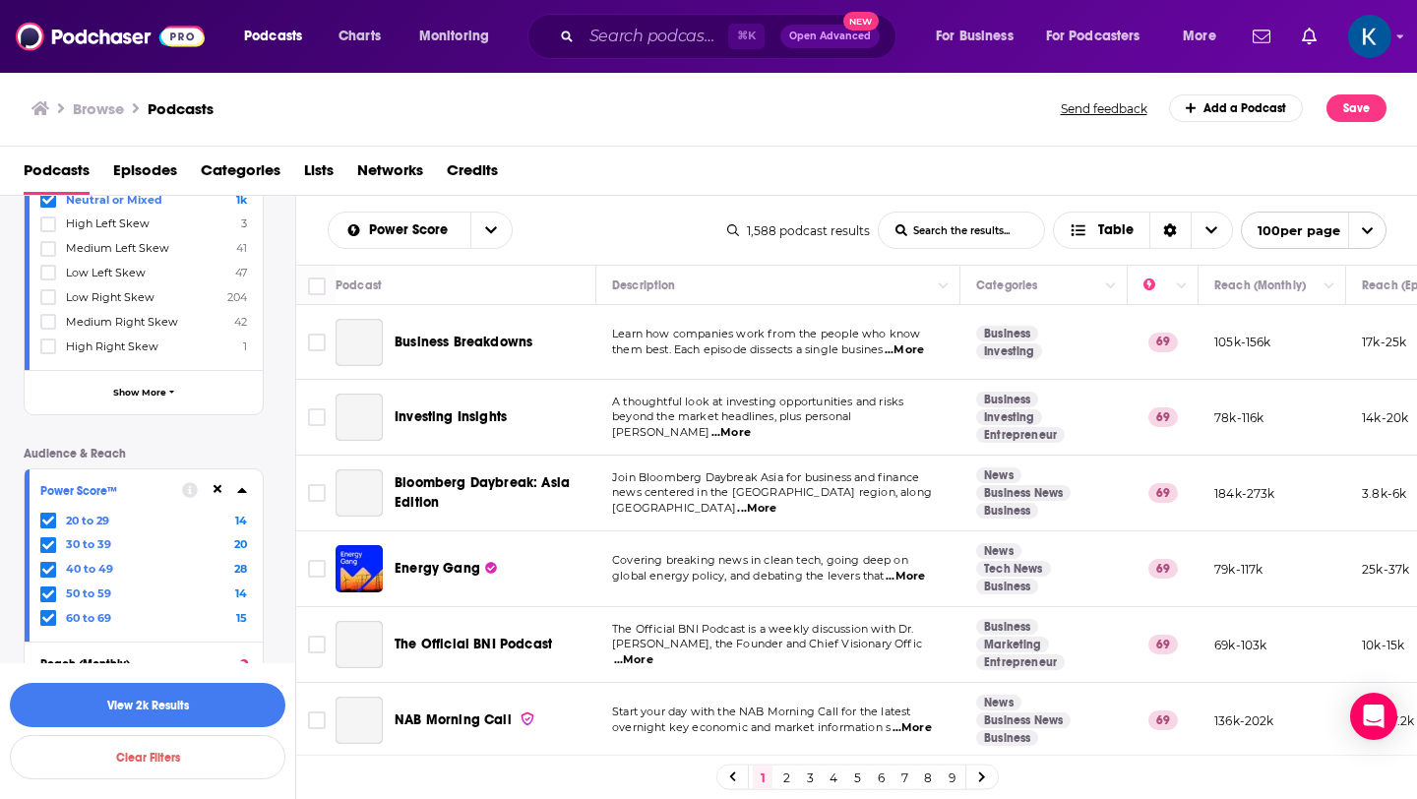
scroll to position [1142, 0]
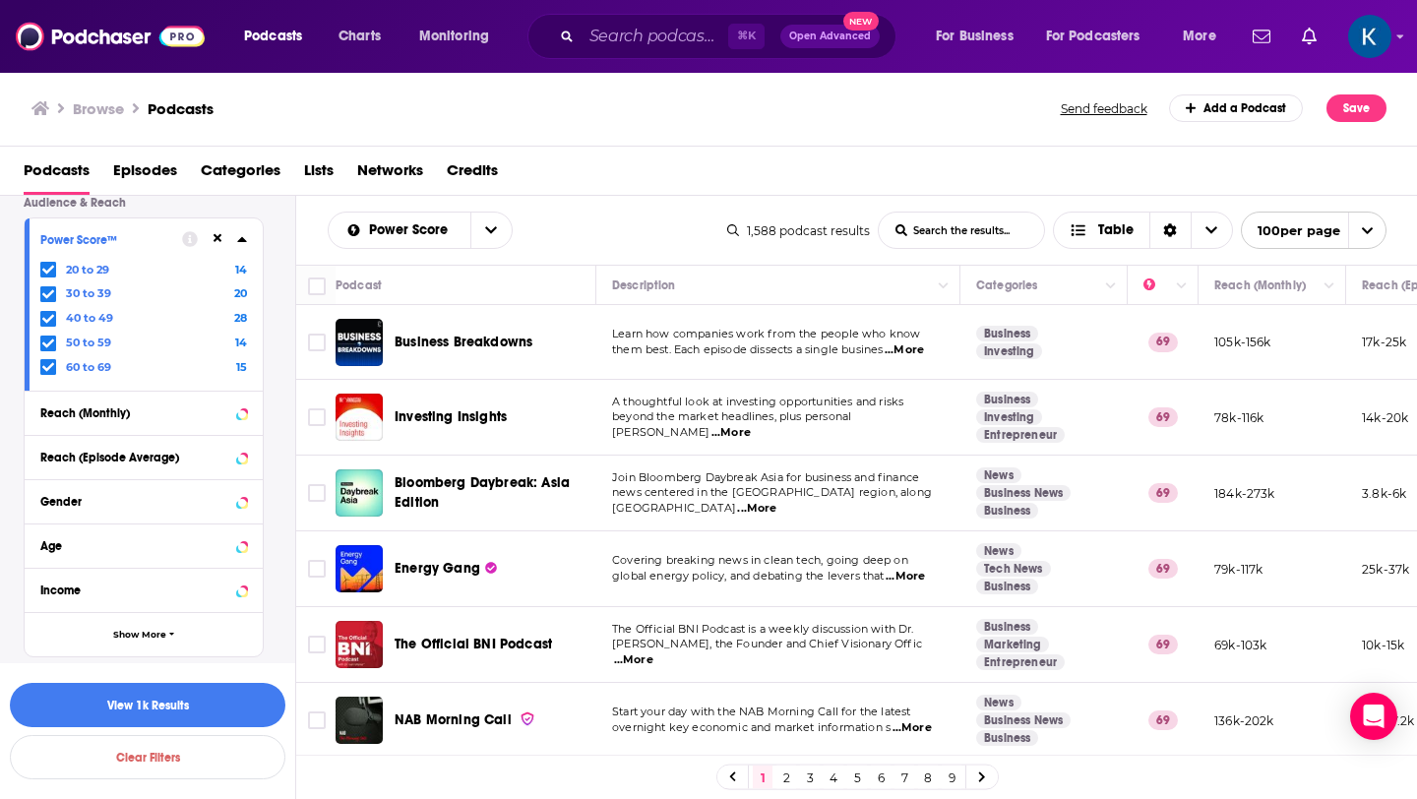
click at [220, 235] on icon at bounding box center [218, 239] width 9 height 9
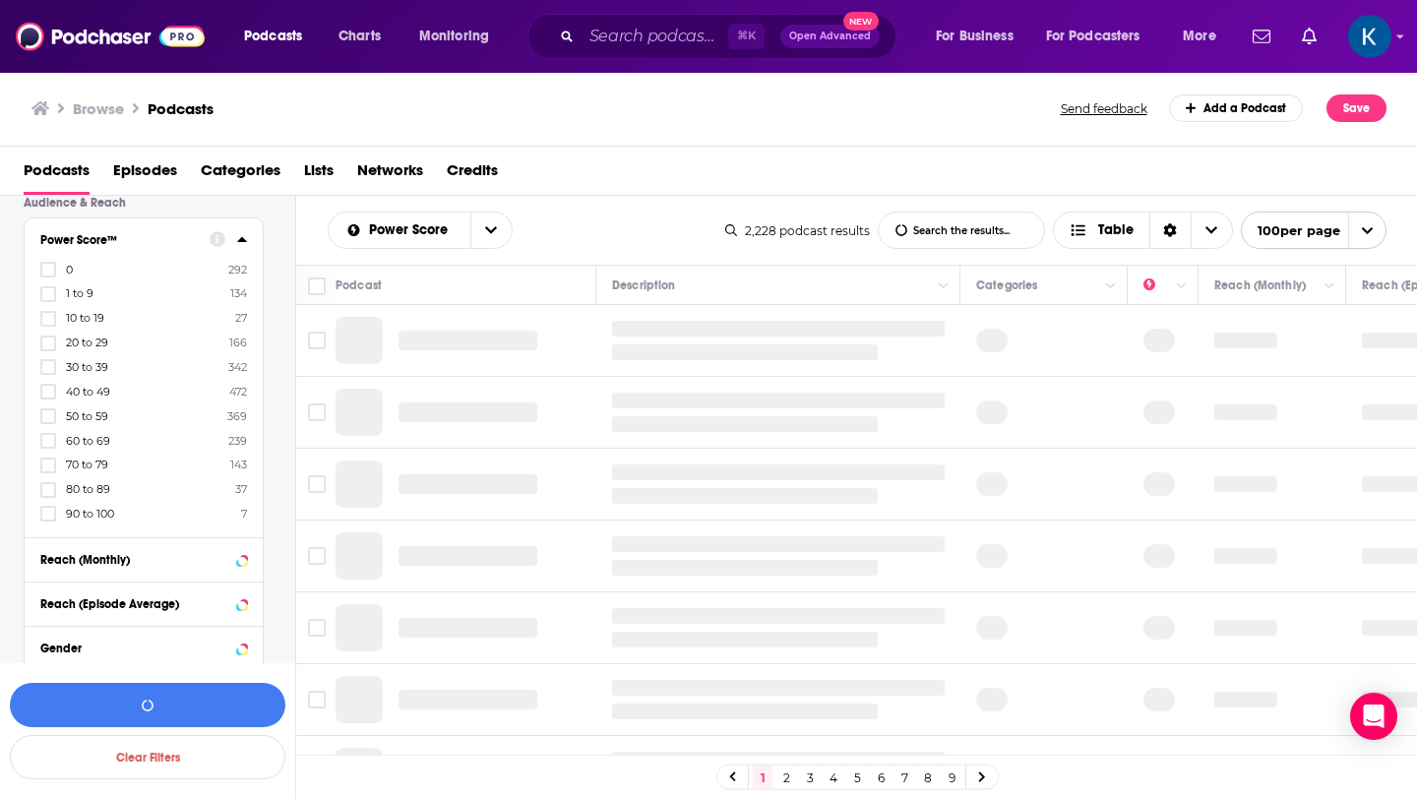
scroll to position [1173, 0]
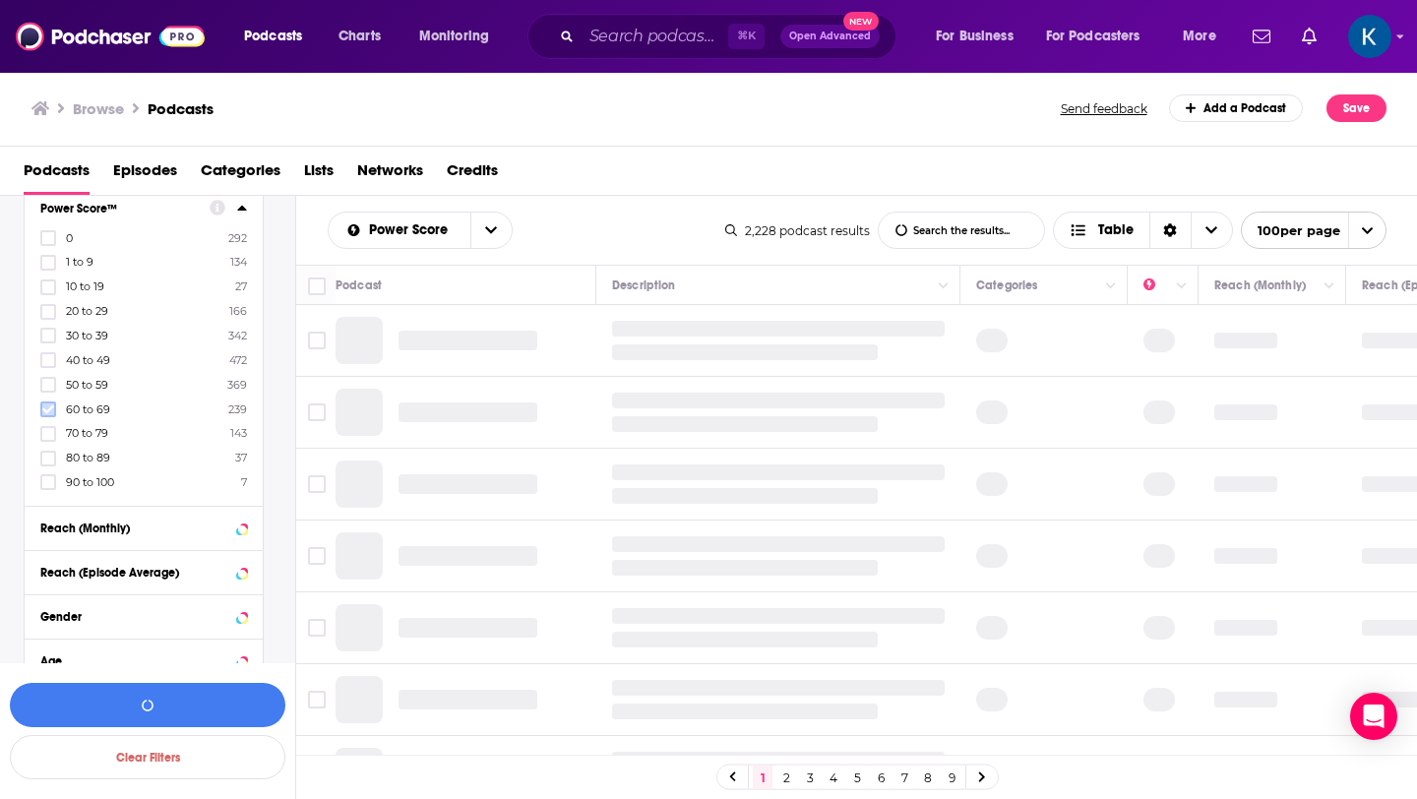
click at [44, 405] on icon at bounding box center [48, 409] width 12 height 9
click at [44, 410] on label at bounding box center [48, 410] width 16 height 16
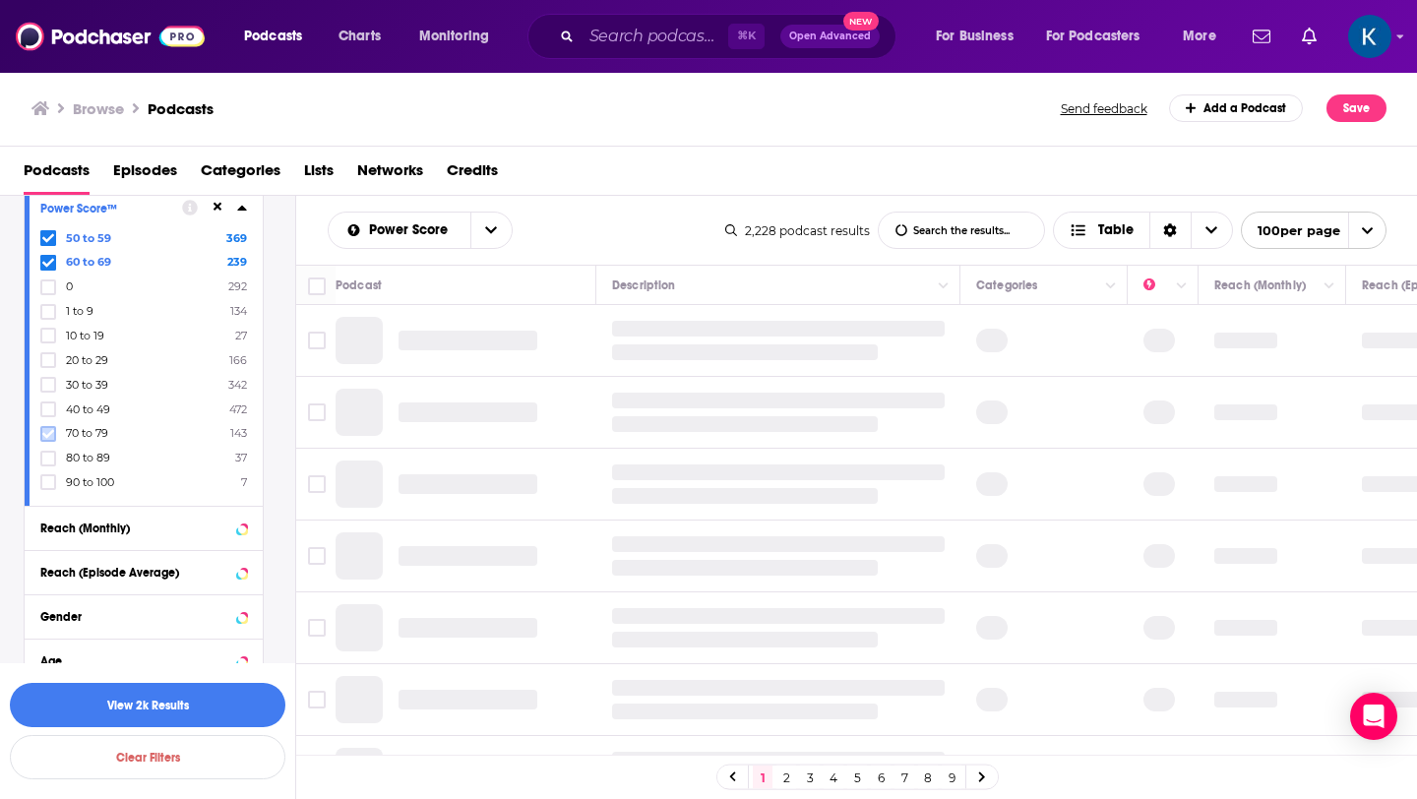
click at [45, 430] on icon at bounding box center [48, 433] width 12 height 9
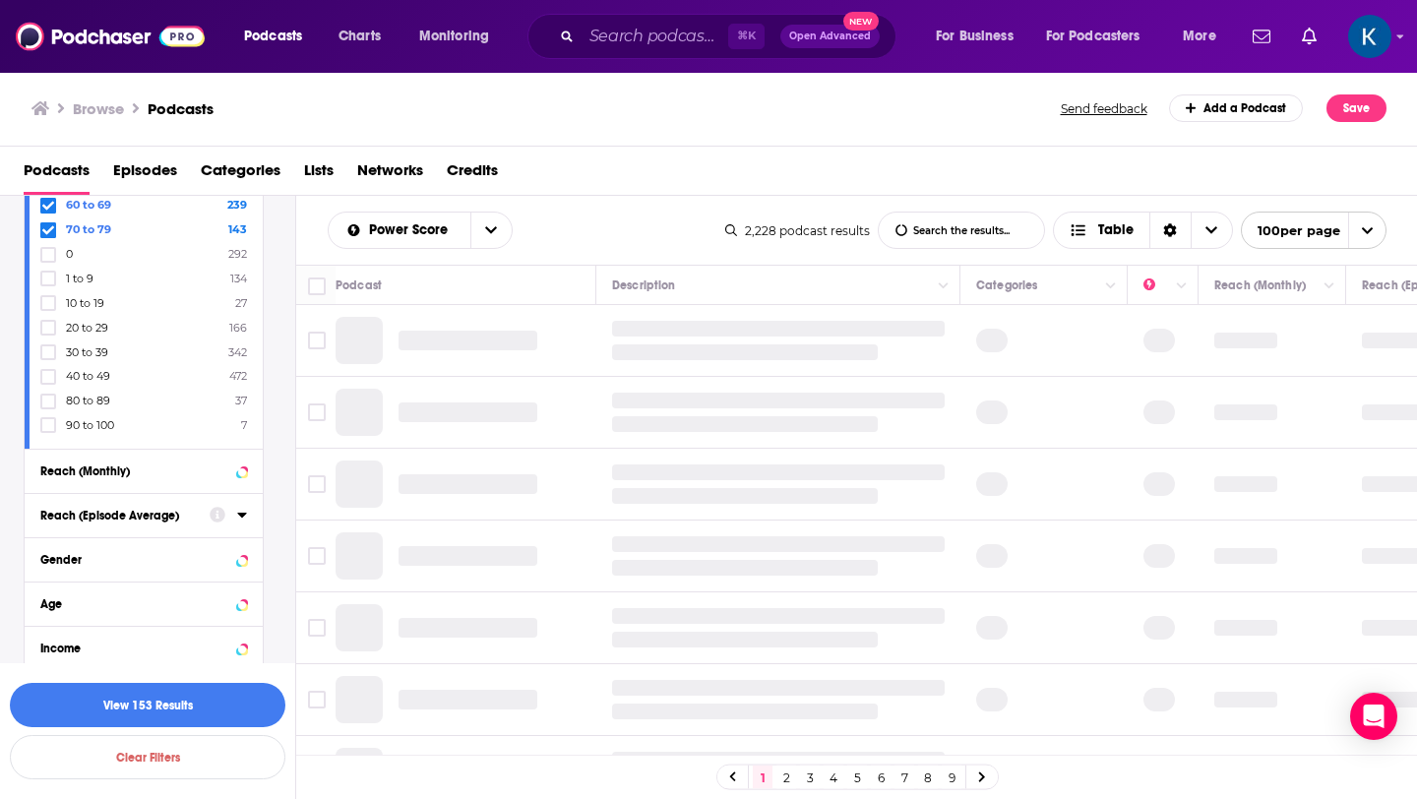
scroll to position [1250, 0]
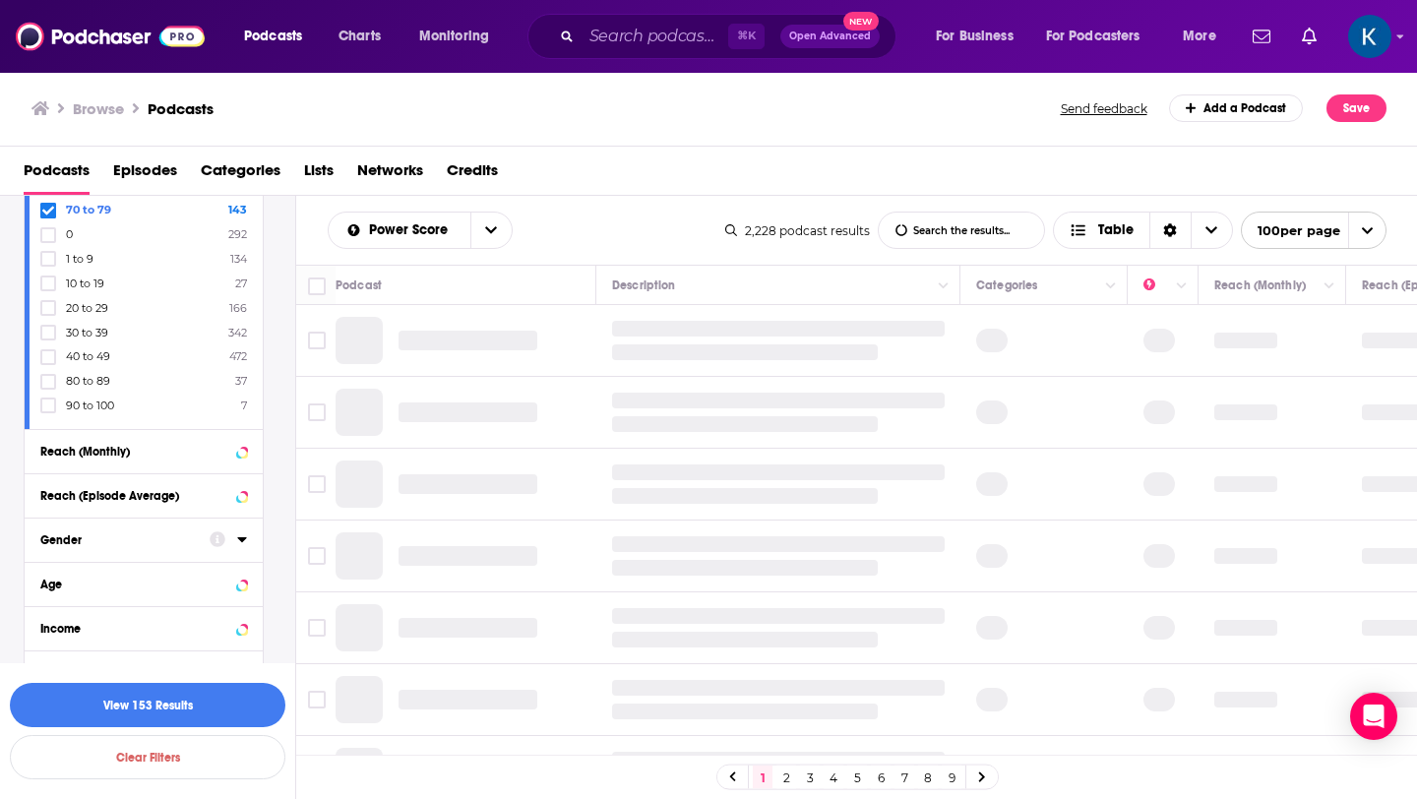
click at [118, 527] on button "Gender" at bounding box center [124, 539] width 169 height 25
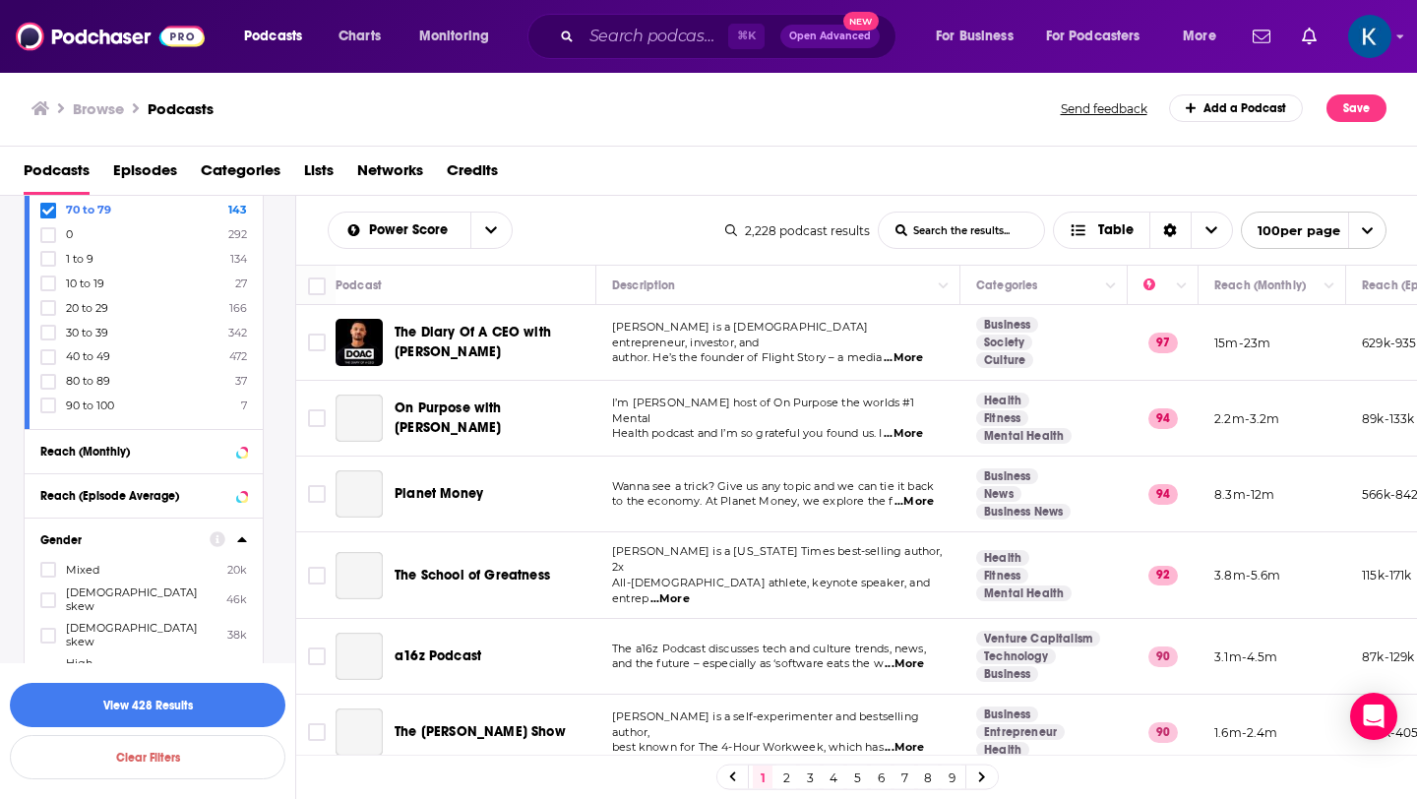
scroll to position [1370, 0]
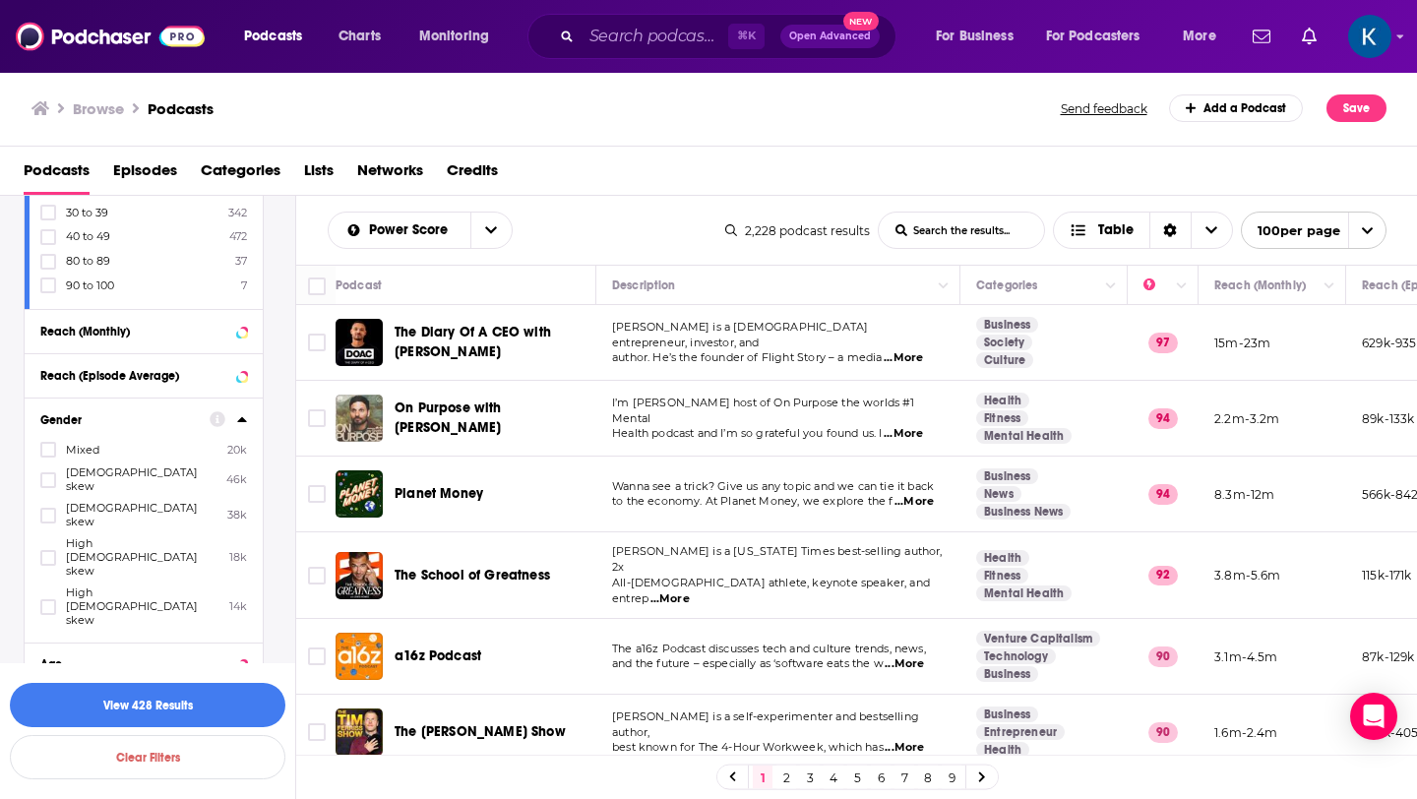
click at [100, 444] on label "Mixed 20k" at bounding box center [143, 449] width 207 height 17
click at [48, 456] on input "multiSelectOption-low-0" at bounding box center [48, 456] width 0 height 0
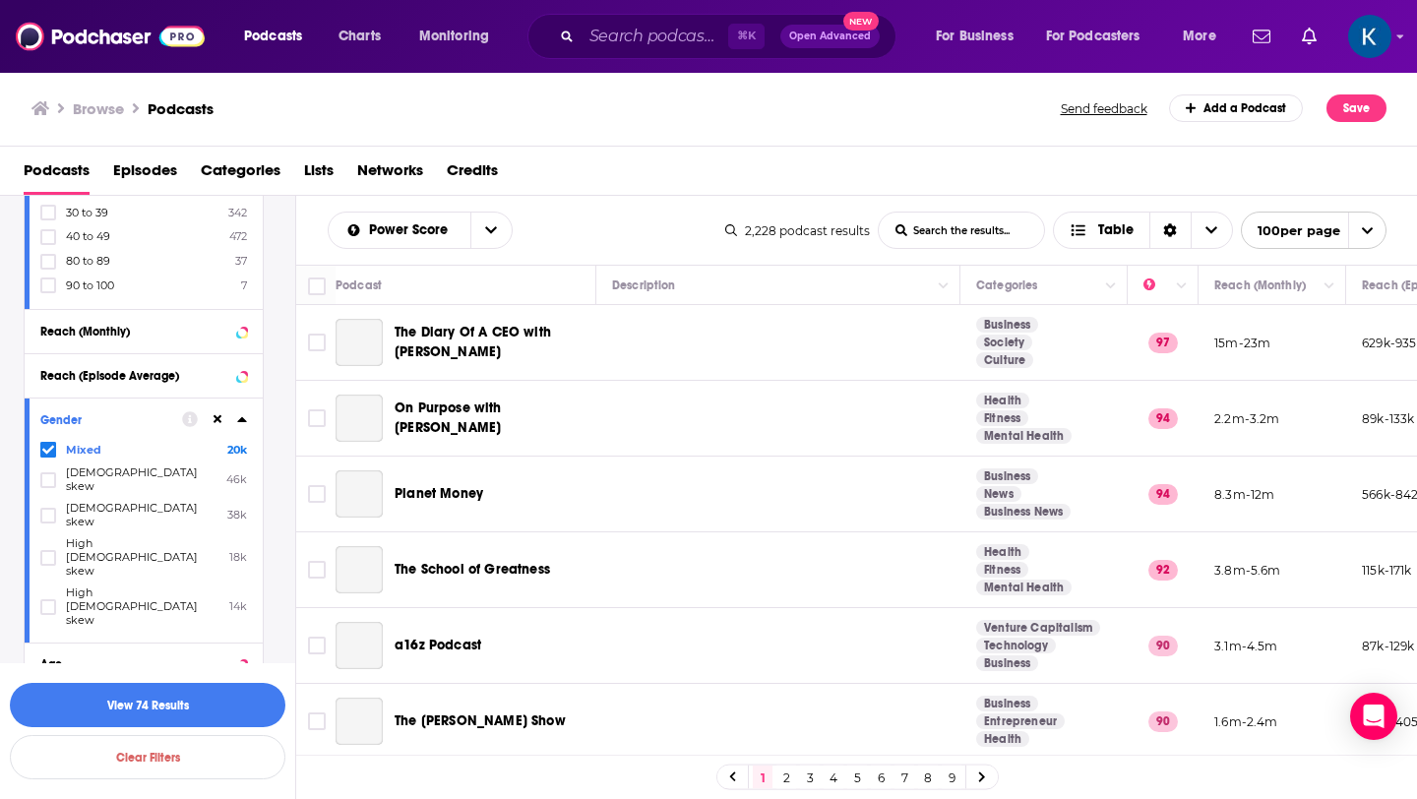
click at [100, 501] on span "[DEMOGRAPHIC_DATA] skew" at bounding box center [142, 515] width 152 height 28
click at [48, 522] on input "multiSelectOption-moderatefemale-2" at bounding box center [48, 522] width 0 height 0
click at [93, 586] on span "High [DEMOGRAPHIC_DATA] skew" at bounding box center [143, 606] width 154 height 41
click at [48, 613] on input "multiSelectOption-highfemale-4" at bounding box center [48, 613] width 0 height 0
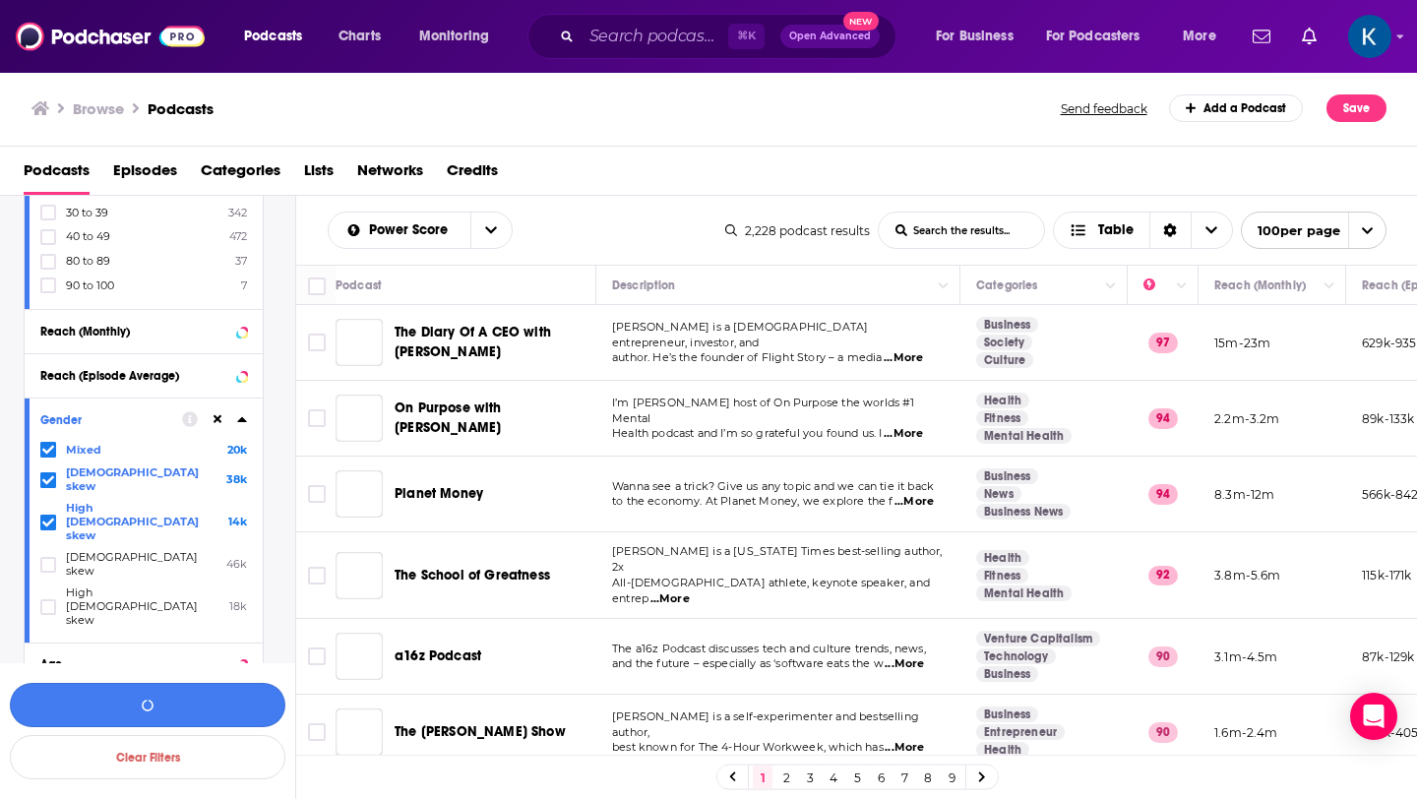
click at [121, 696] on button "button" at bounding box center [148, 705] width 276 height 44
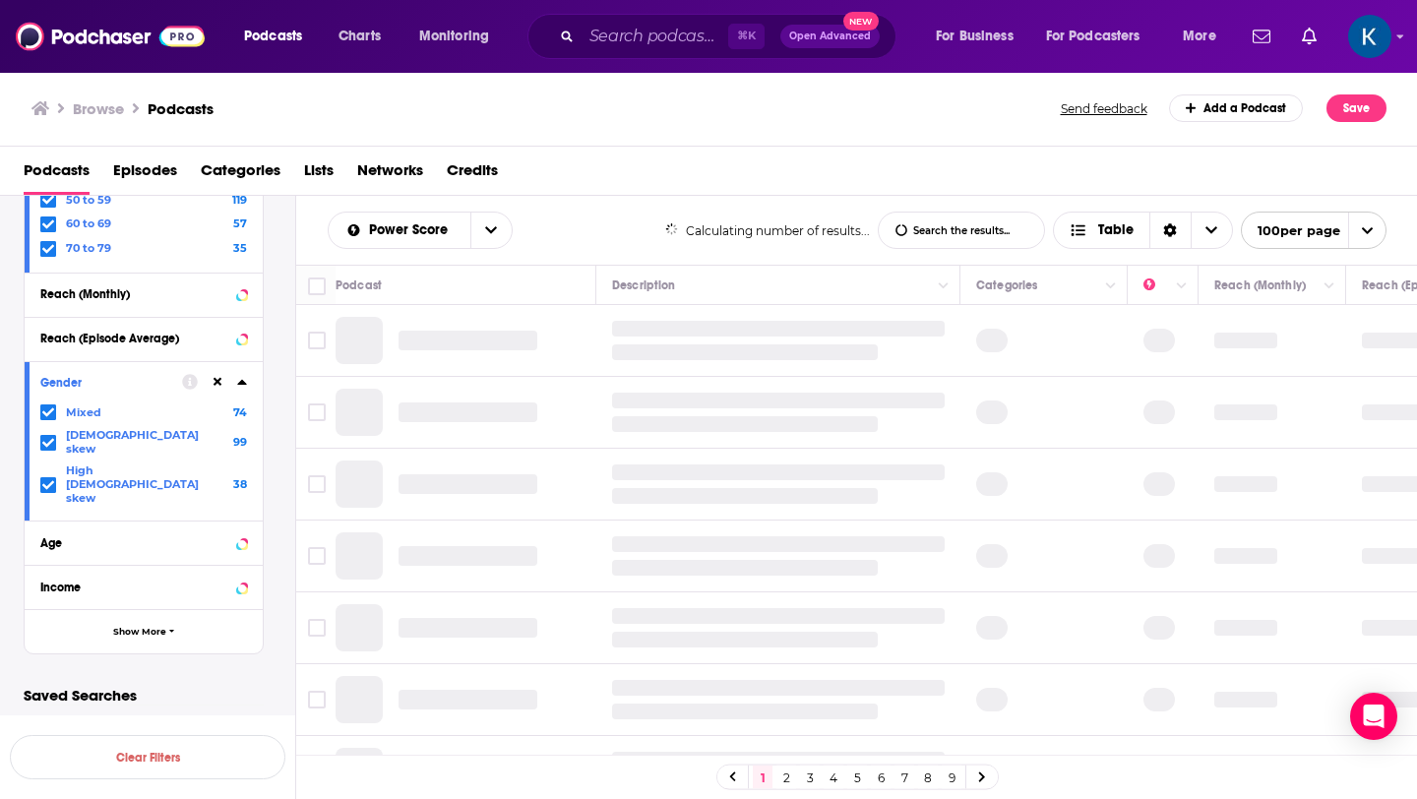
scroll to position [1174, 0]
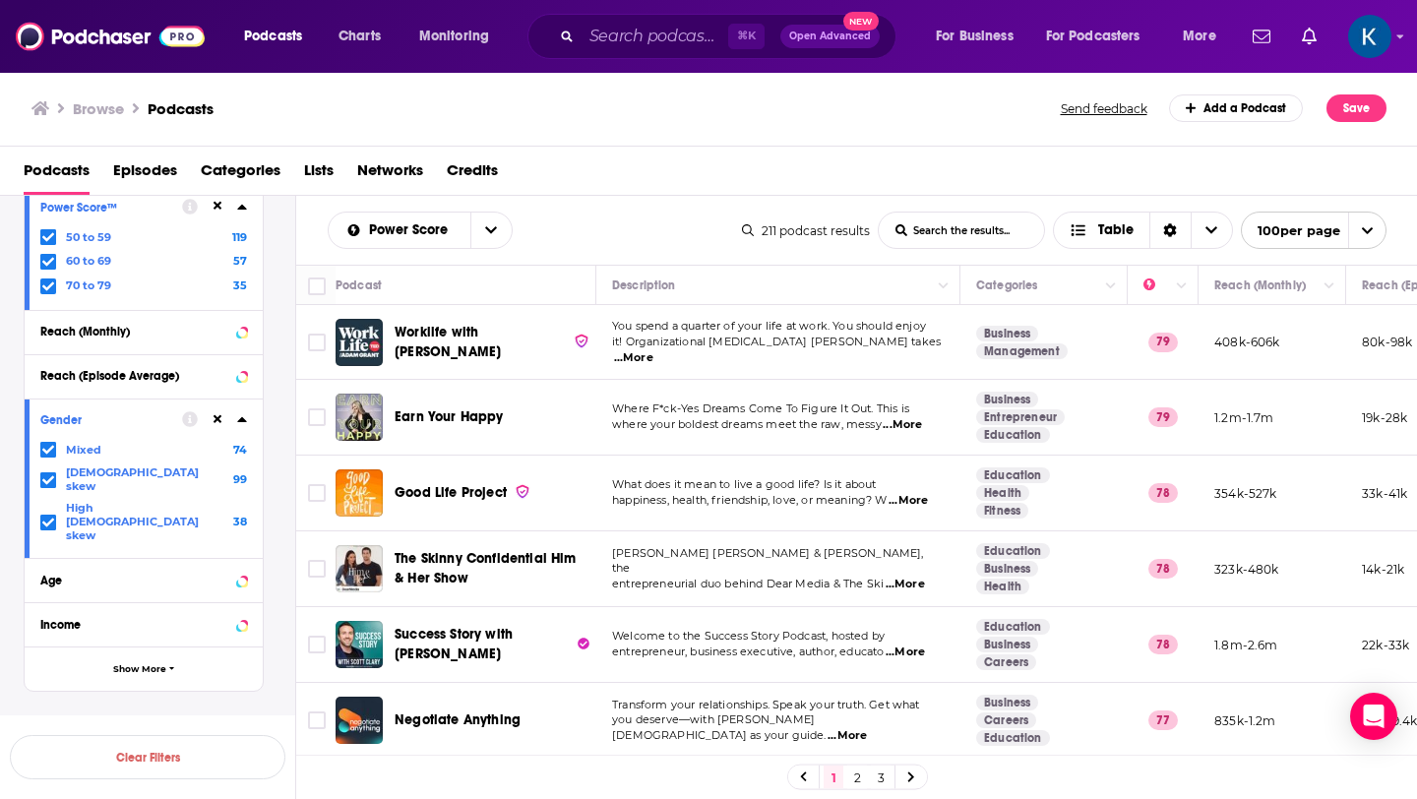
click at [51, 285] on icon at bounding box center [48, 286] width 12 height 12
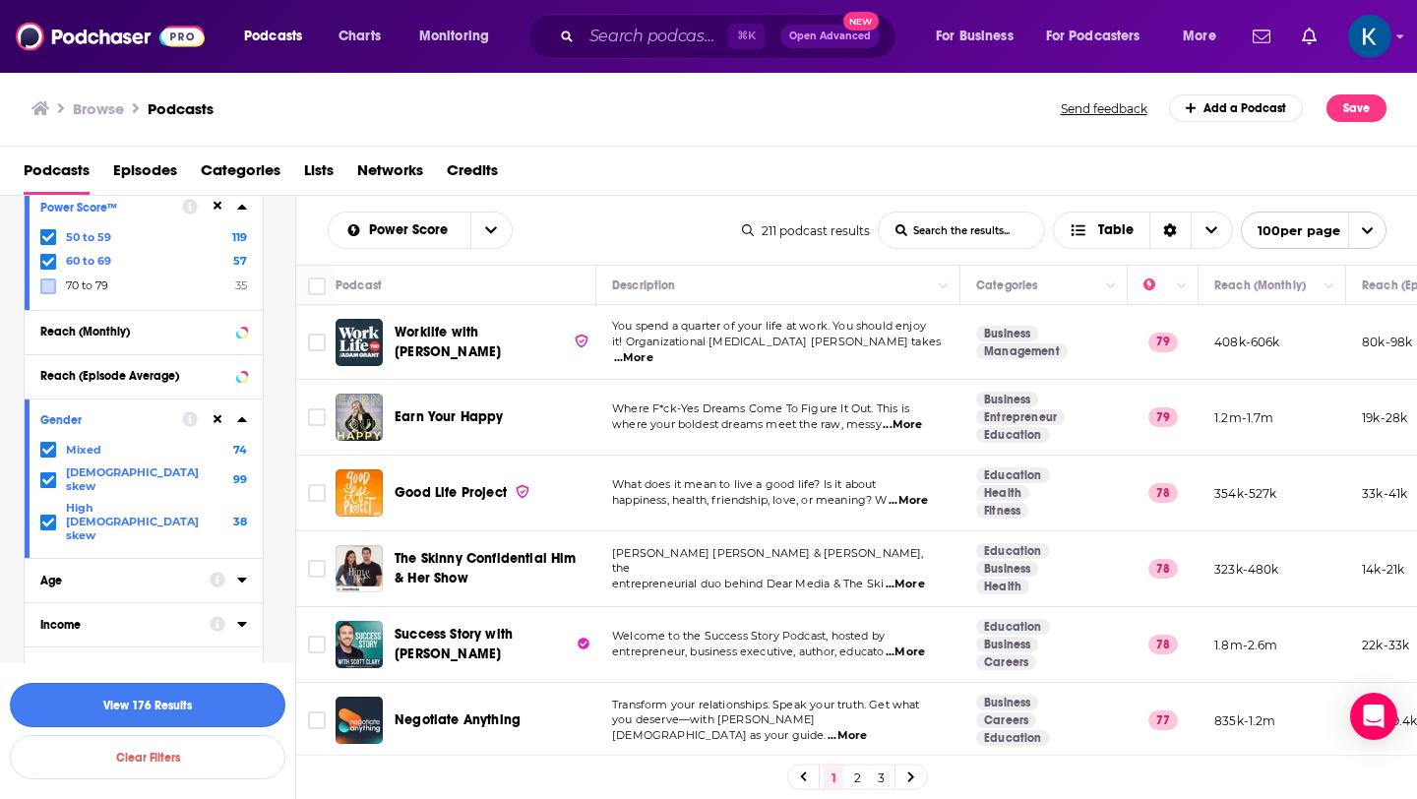
click at [130, 707] on button "View 176 Results" at bounding box center [148, 705] width 276 height 44
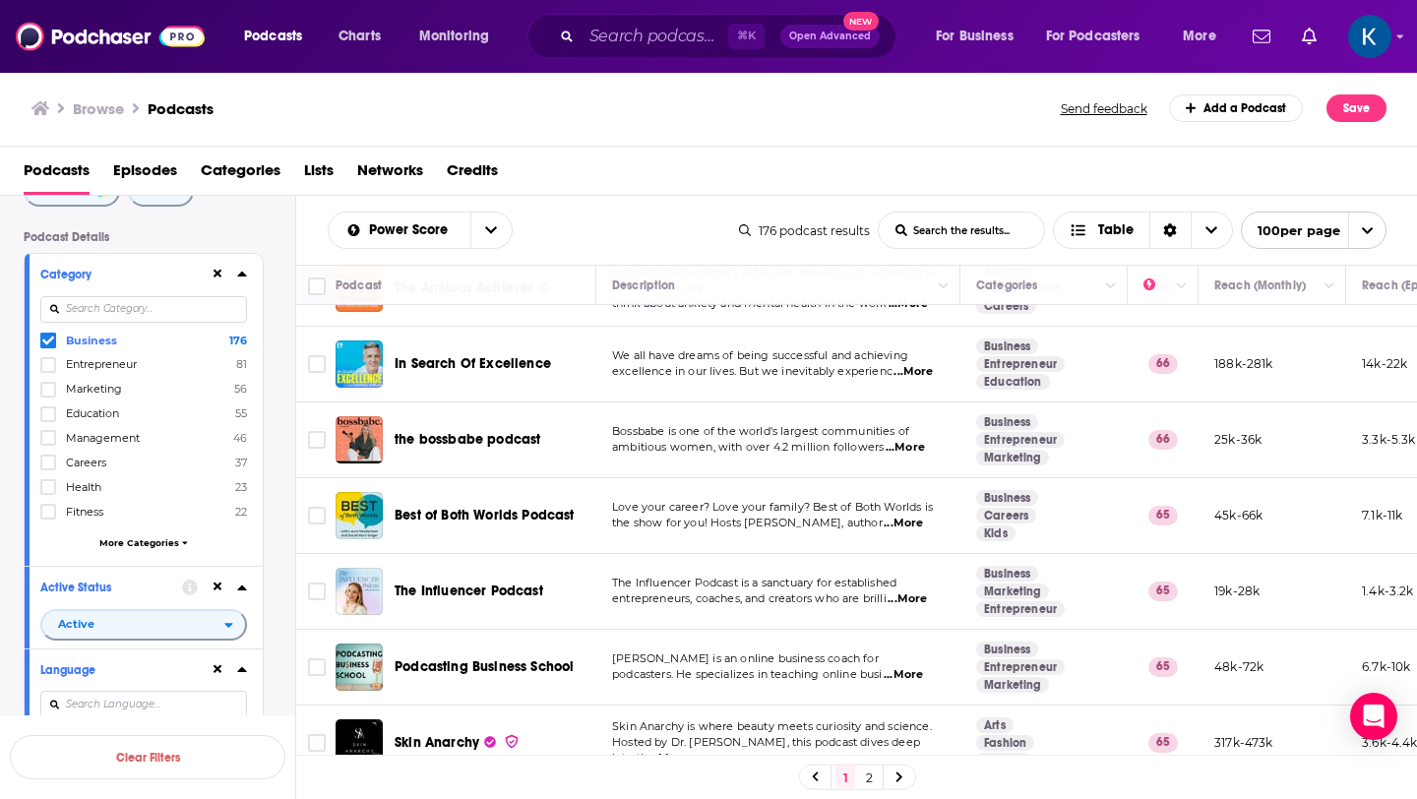
scroll to position [482, 0]
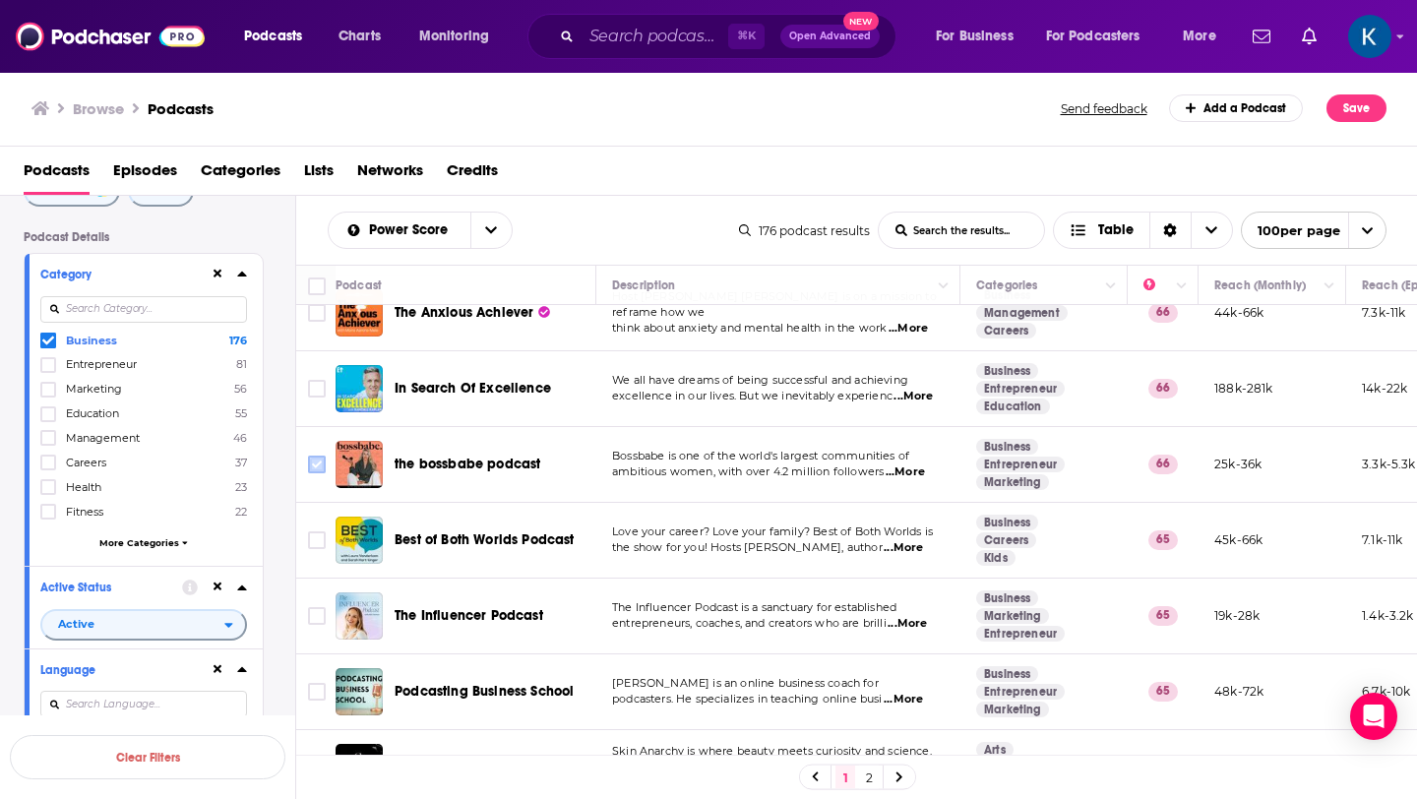
click at [317, 463] on input "Toggle select row" at bounding box center [317, 465] width 18 height 18
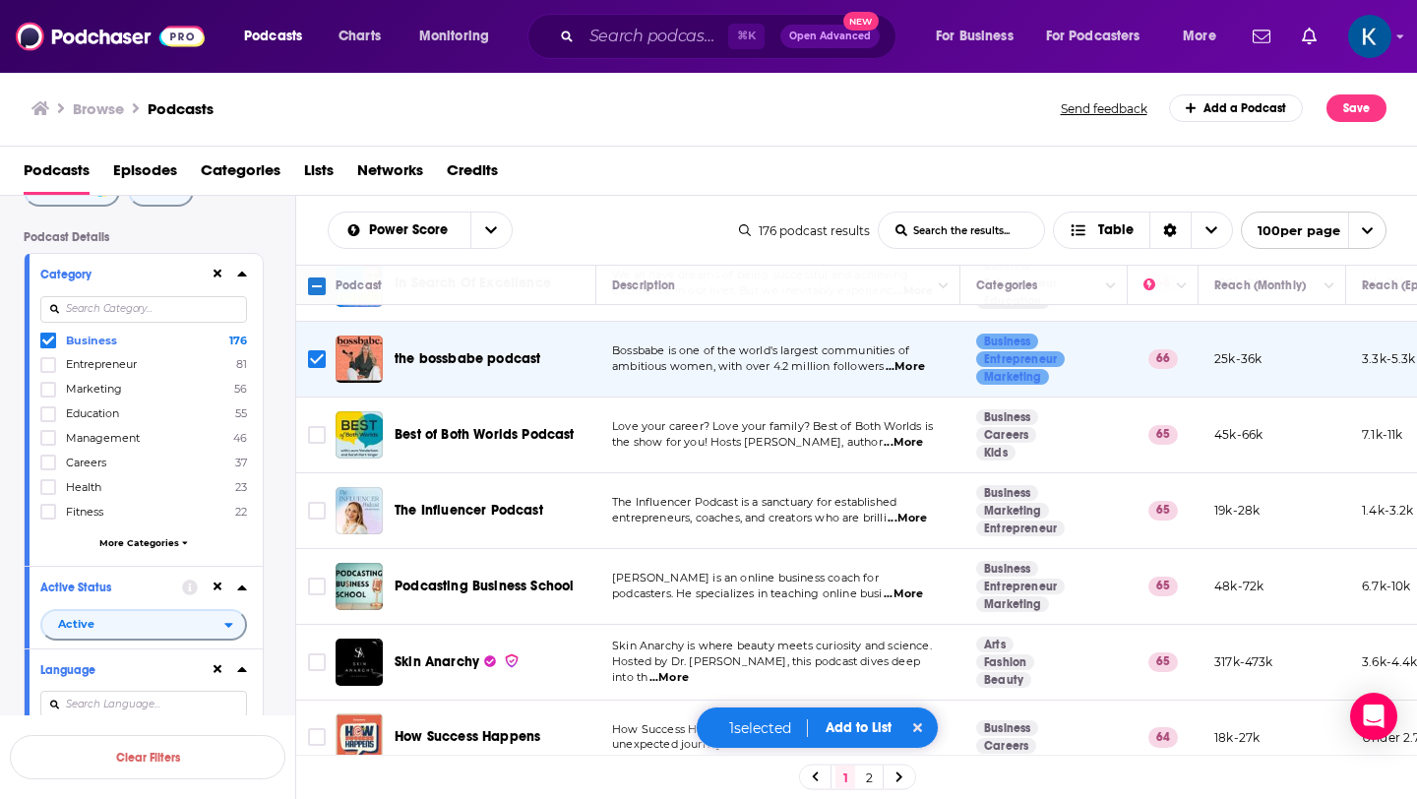
scroll to position [601, 0]
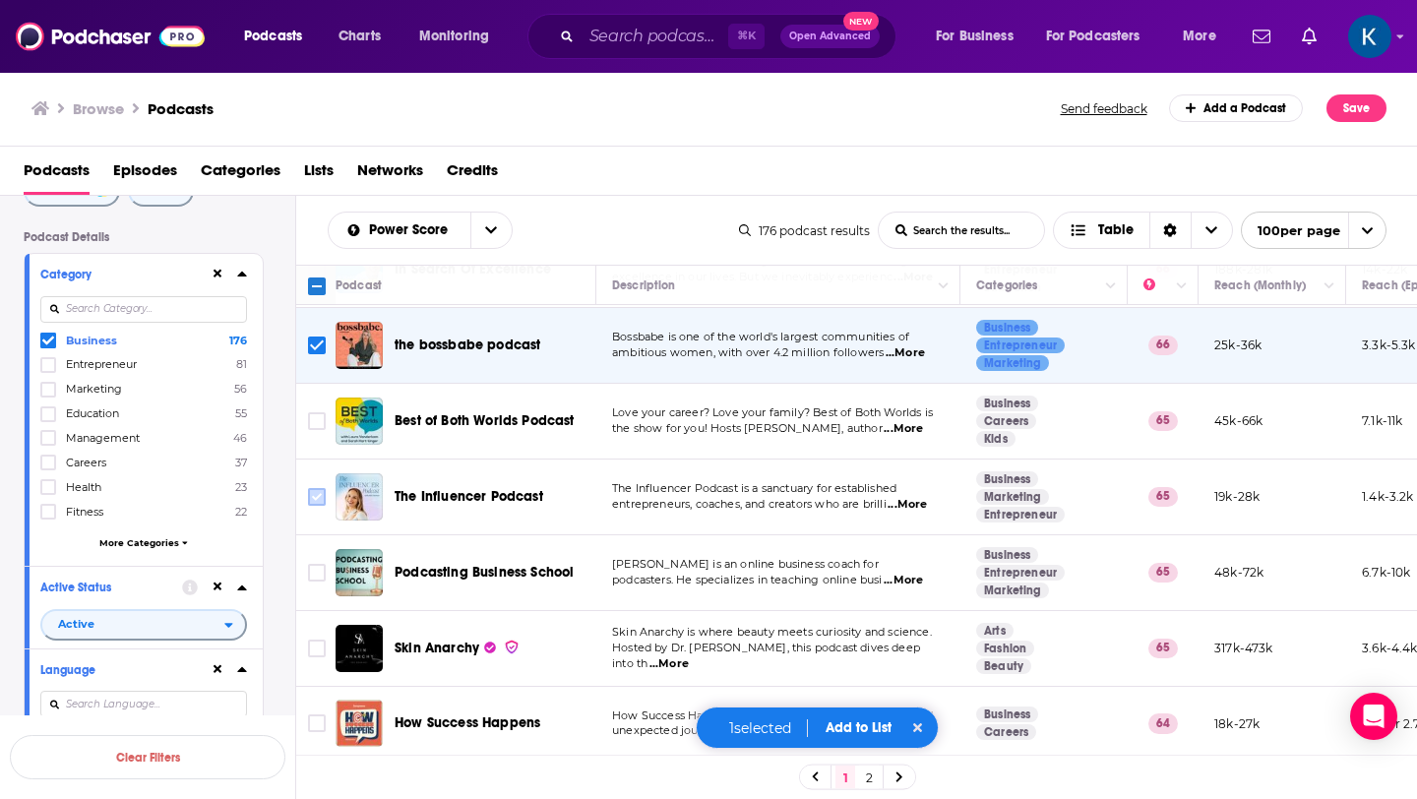
click at [317, 496] on input "Toggle select row" at bounding box center [317, 497] width 18 height 18
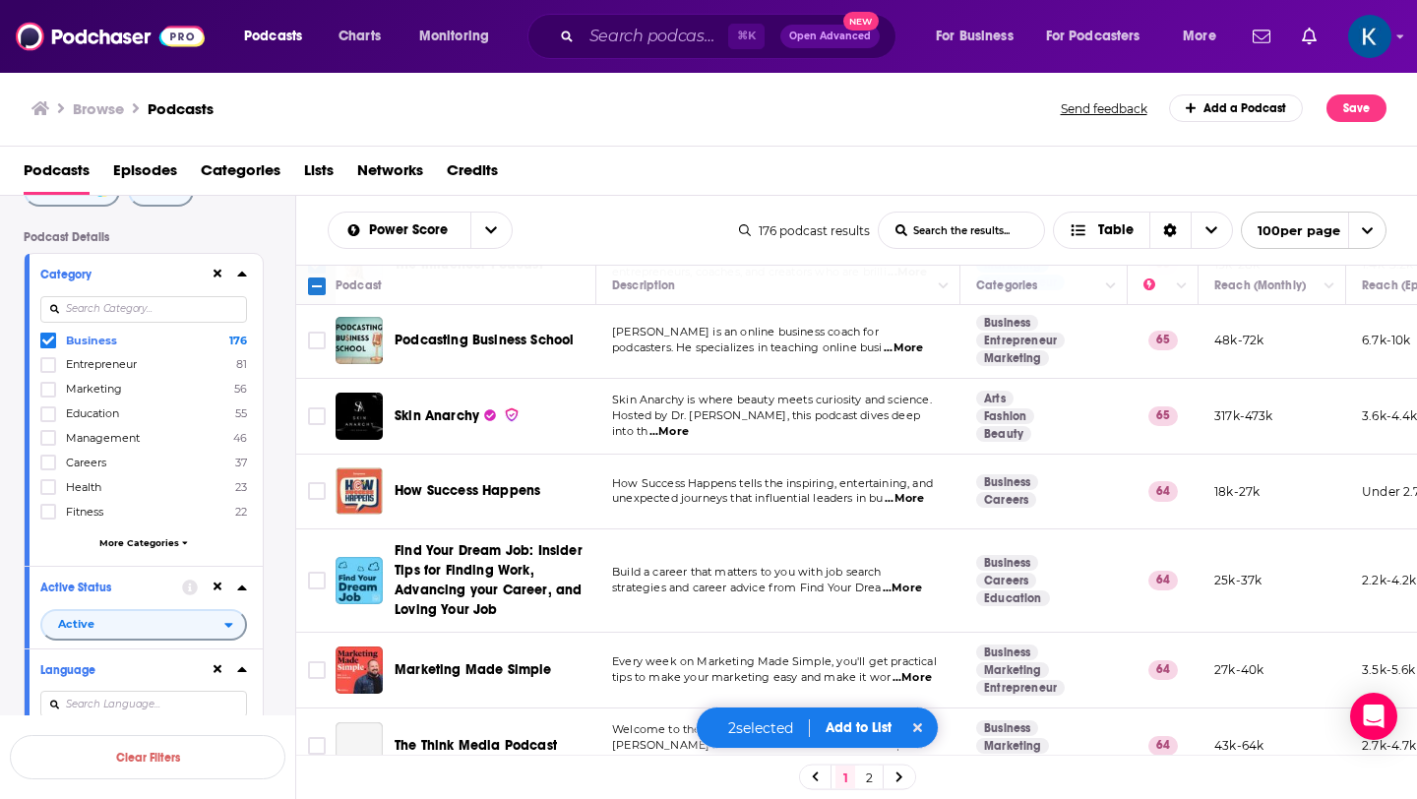
scroll to position [844, 0]
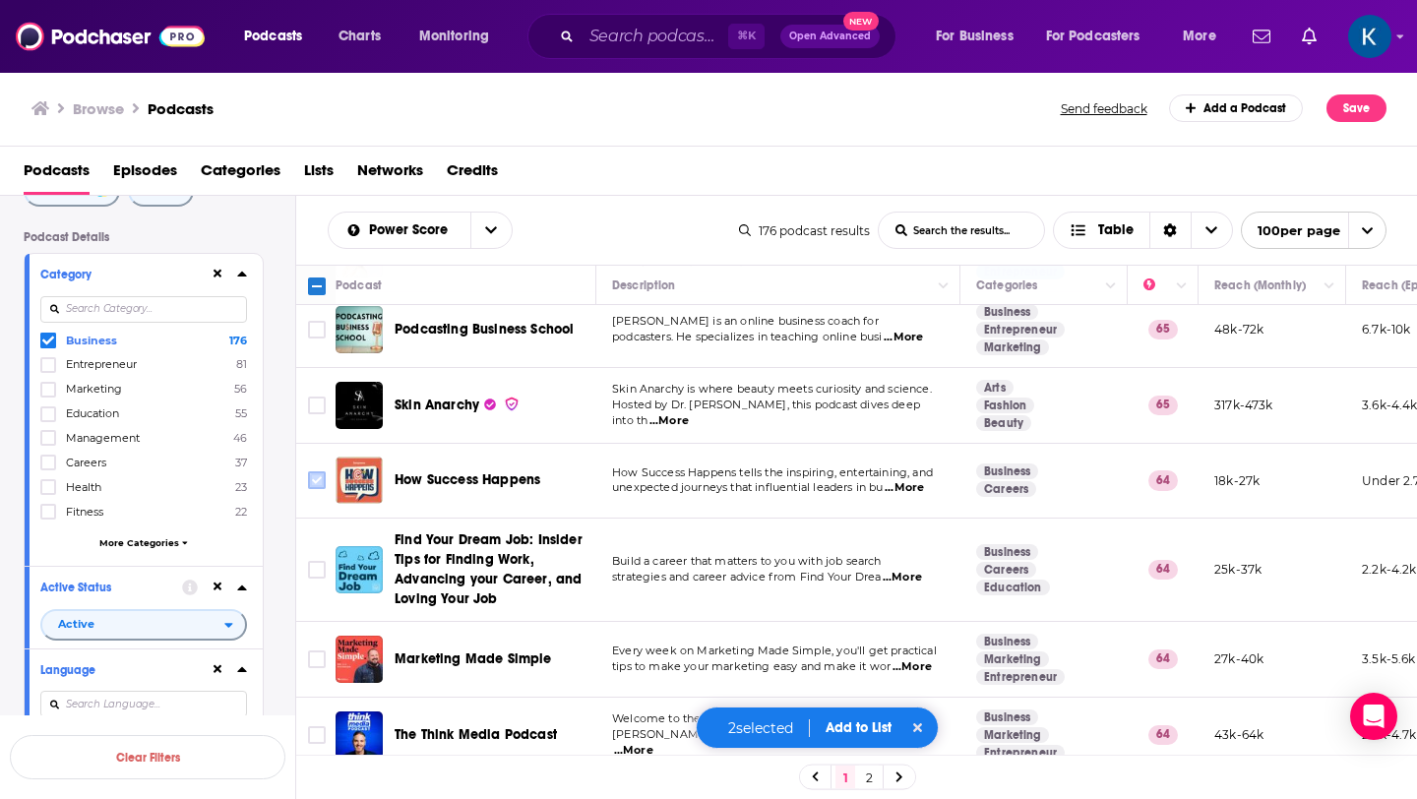
click at [317, 480] on input "Toggle select row" at bounding box center [317, 480] width 18 height 18
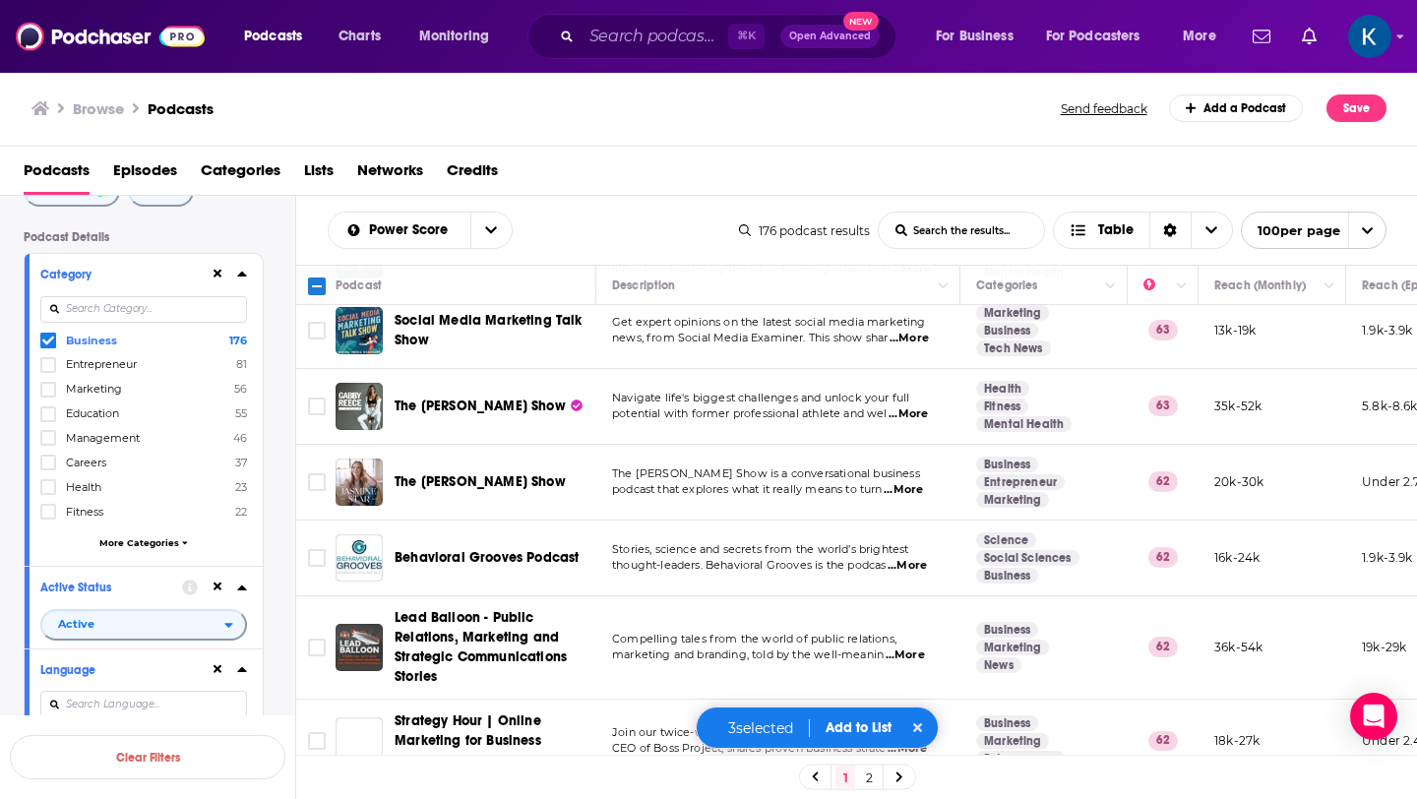
scroll to position [2163, 0]
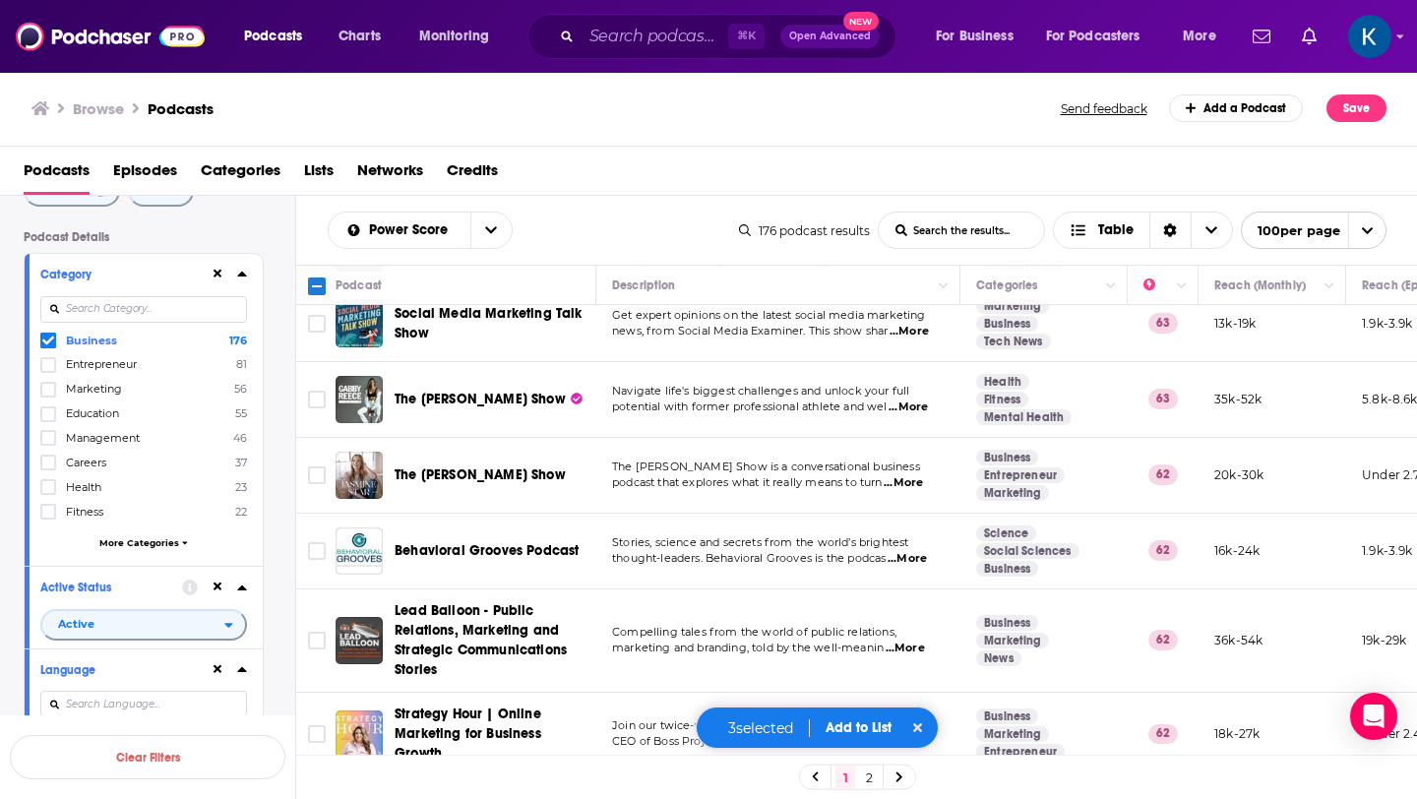
click at [911, 480] on span "...More" at bounding box center [903, 483] width 39 height 16
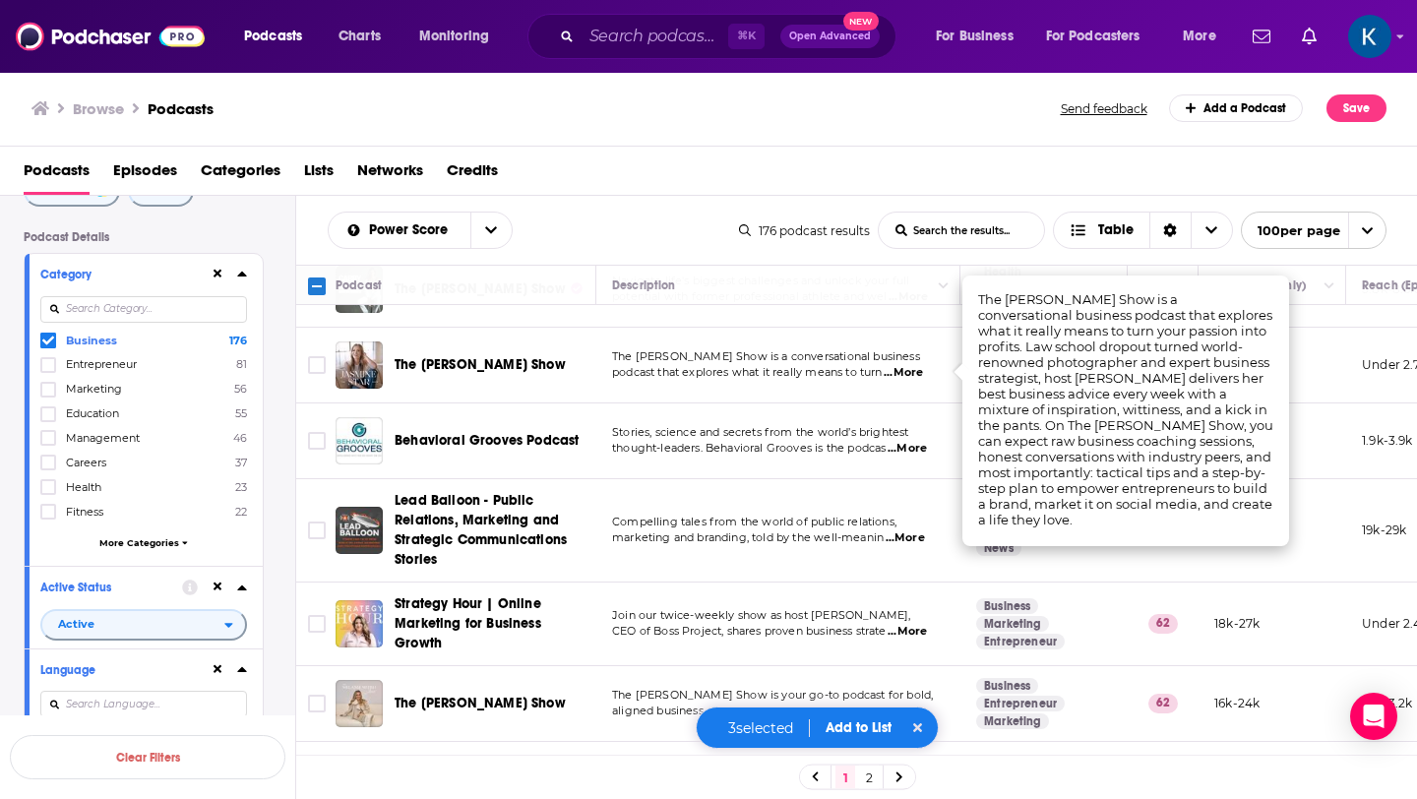
scroll to position [2228, 0]
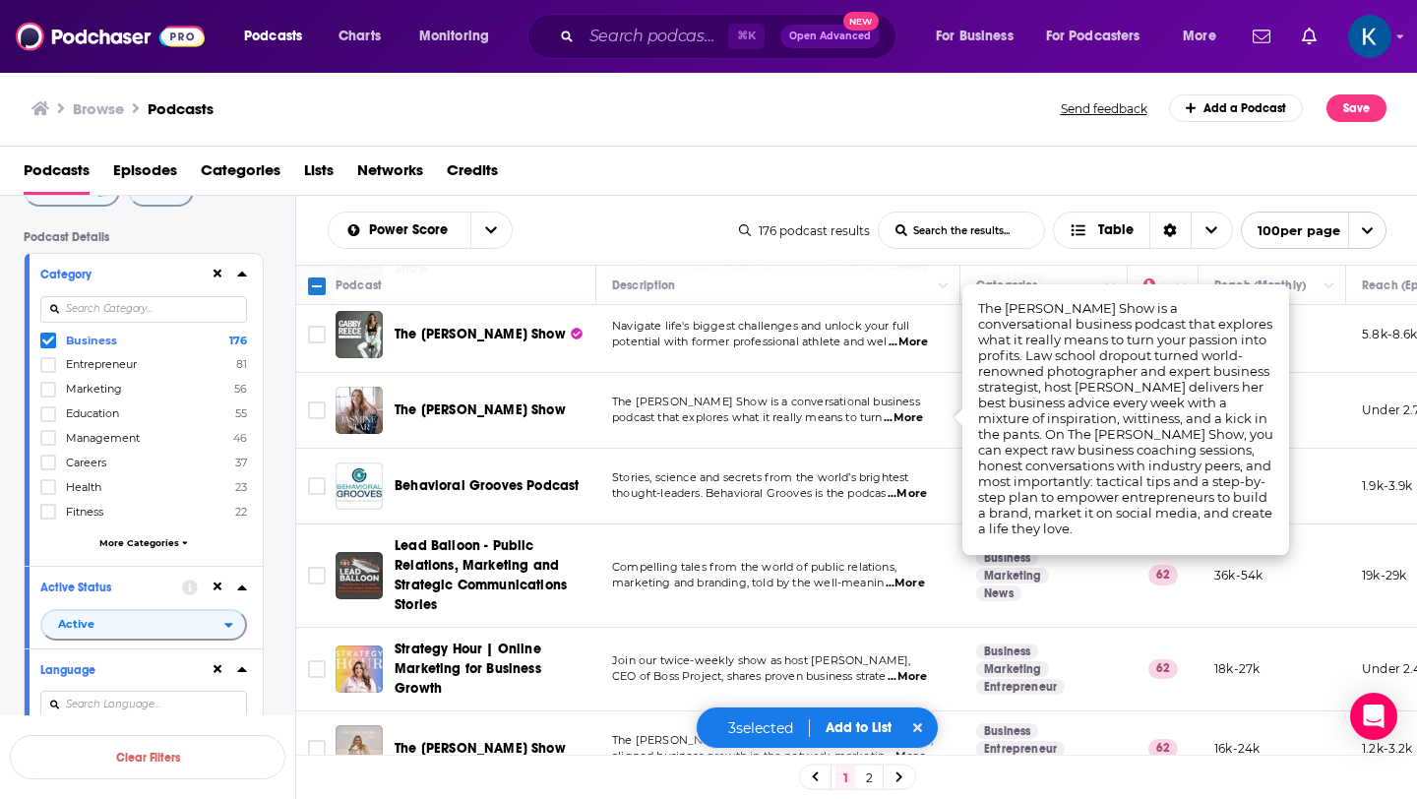
click at [40, 342] on span at bounding box center [48, 341] width 16 height 16
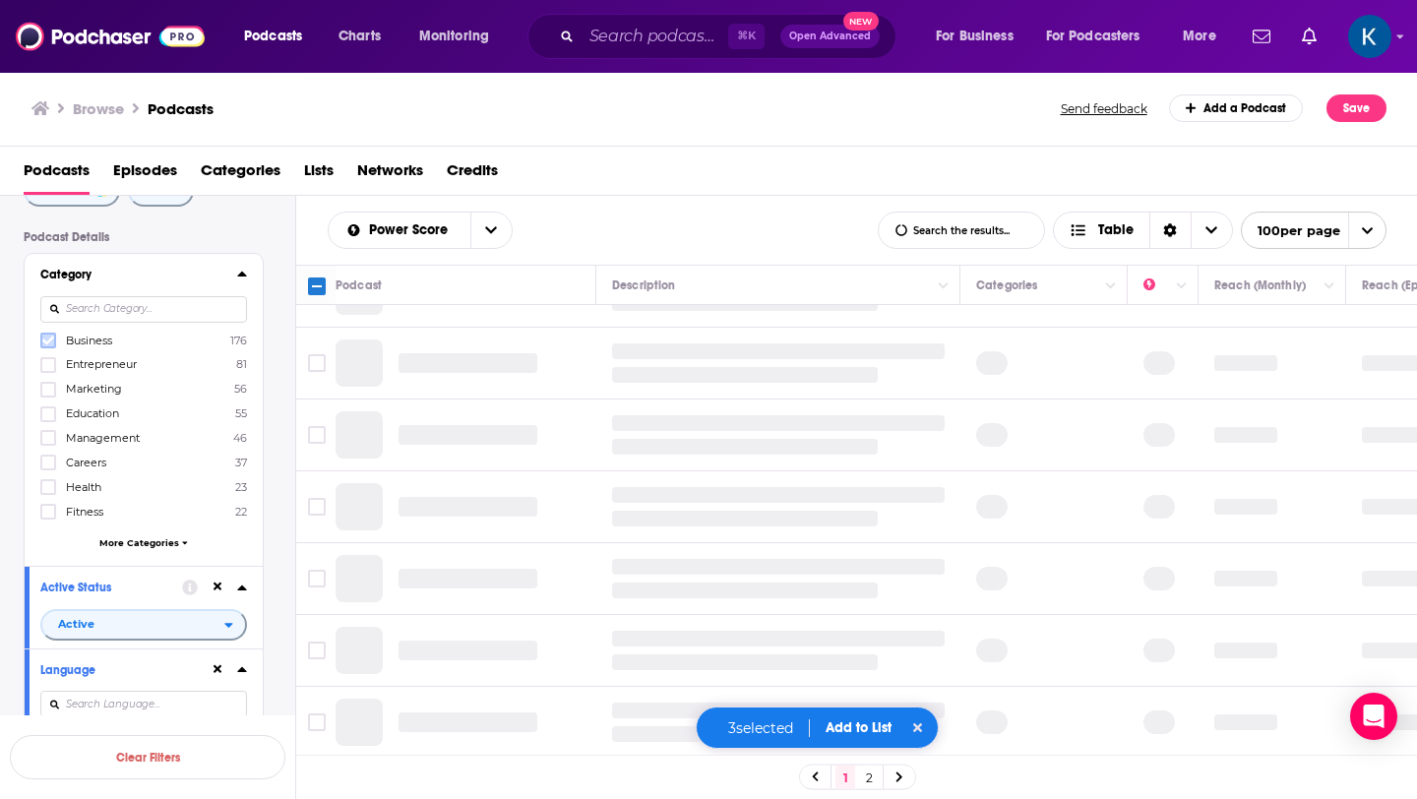
scroll to position [1342, 0]
click at [52, 340] on icon at bounding box center [48, 341] width 12 height 9
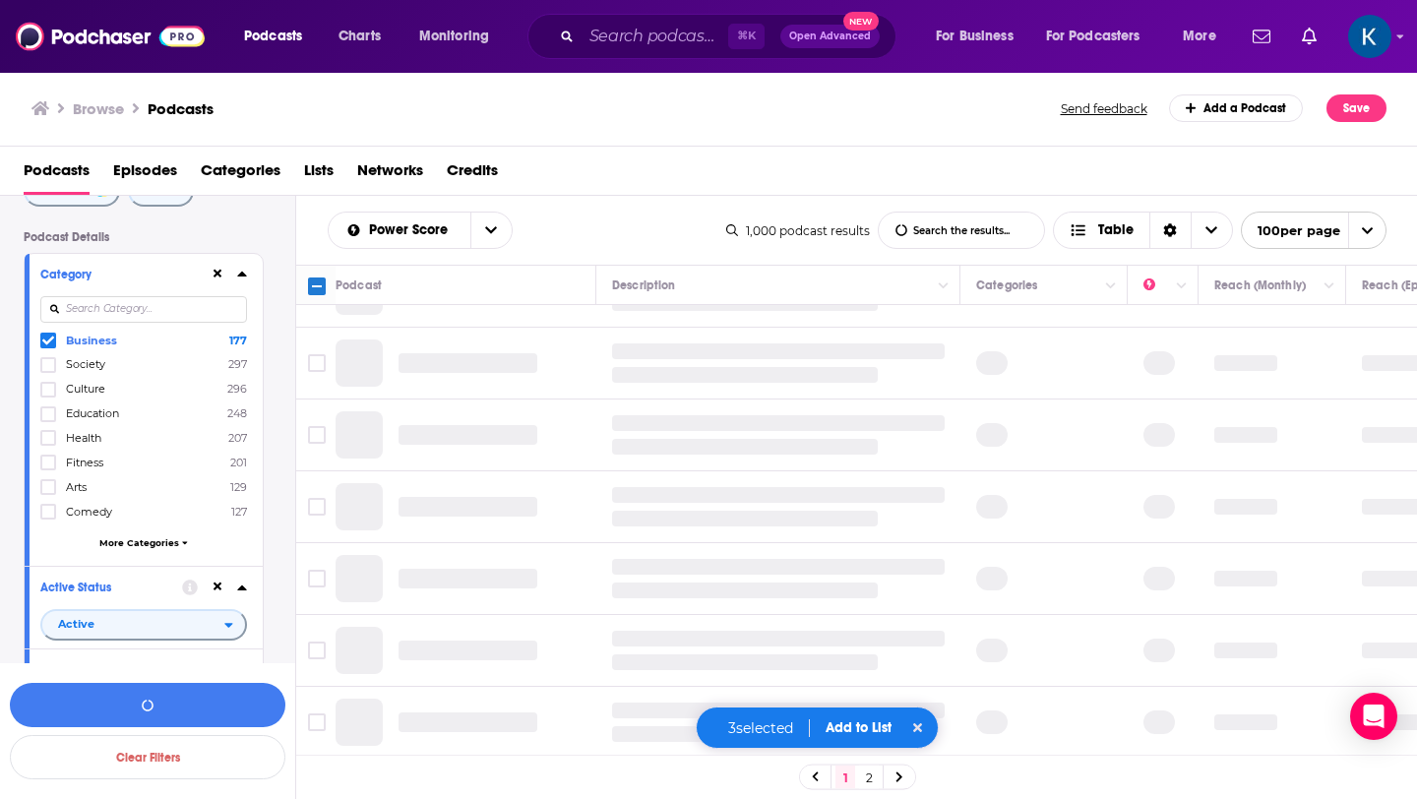
click at [48, 340] on icon at bounding box center [48, 341] width 12 height 12
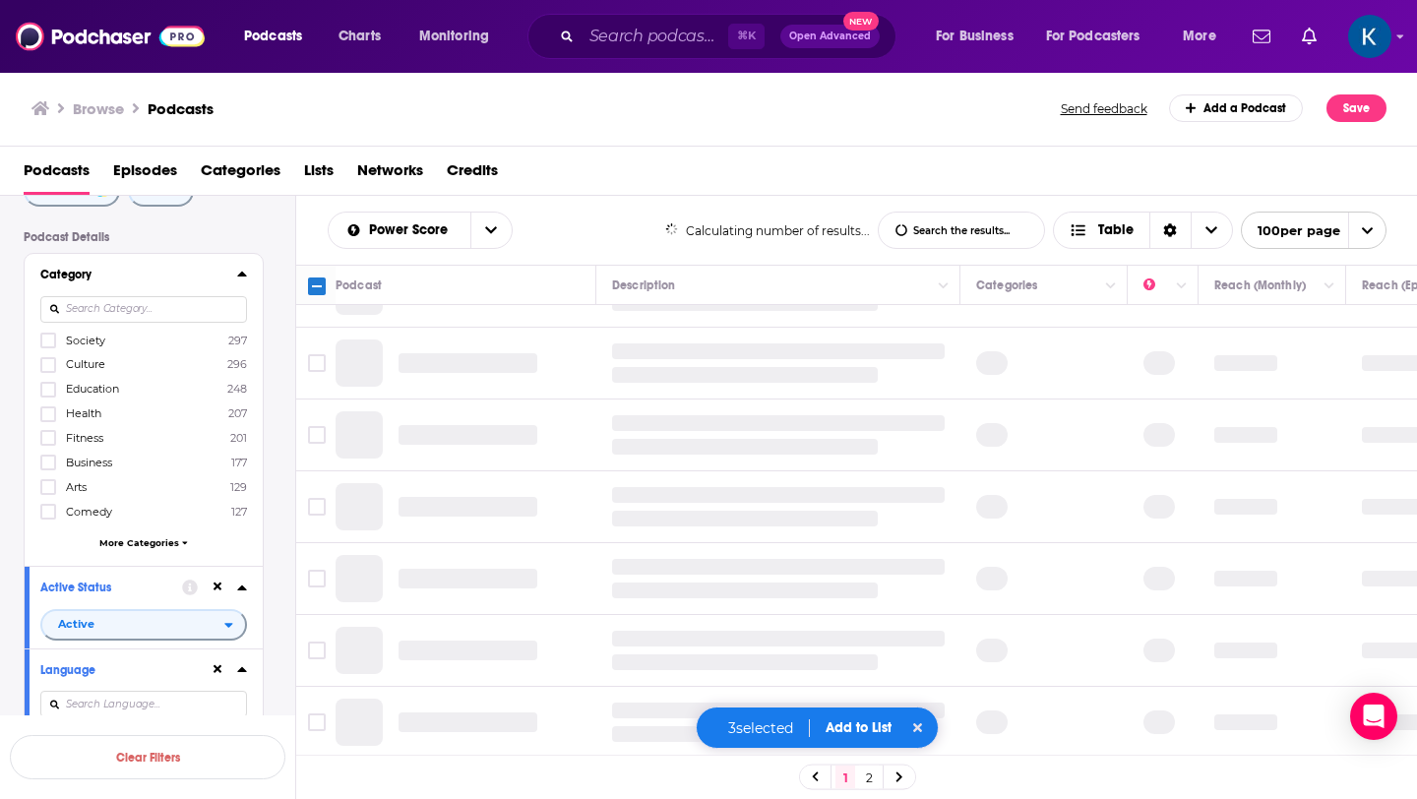
click at [96, 315] on input at bounding box center [143, 309] width 207 height 27
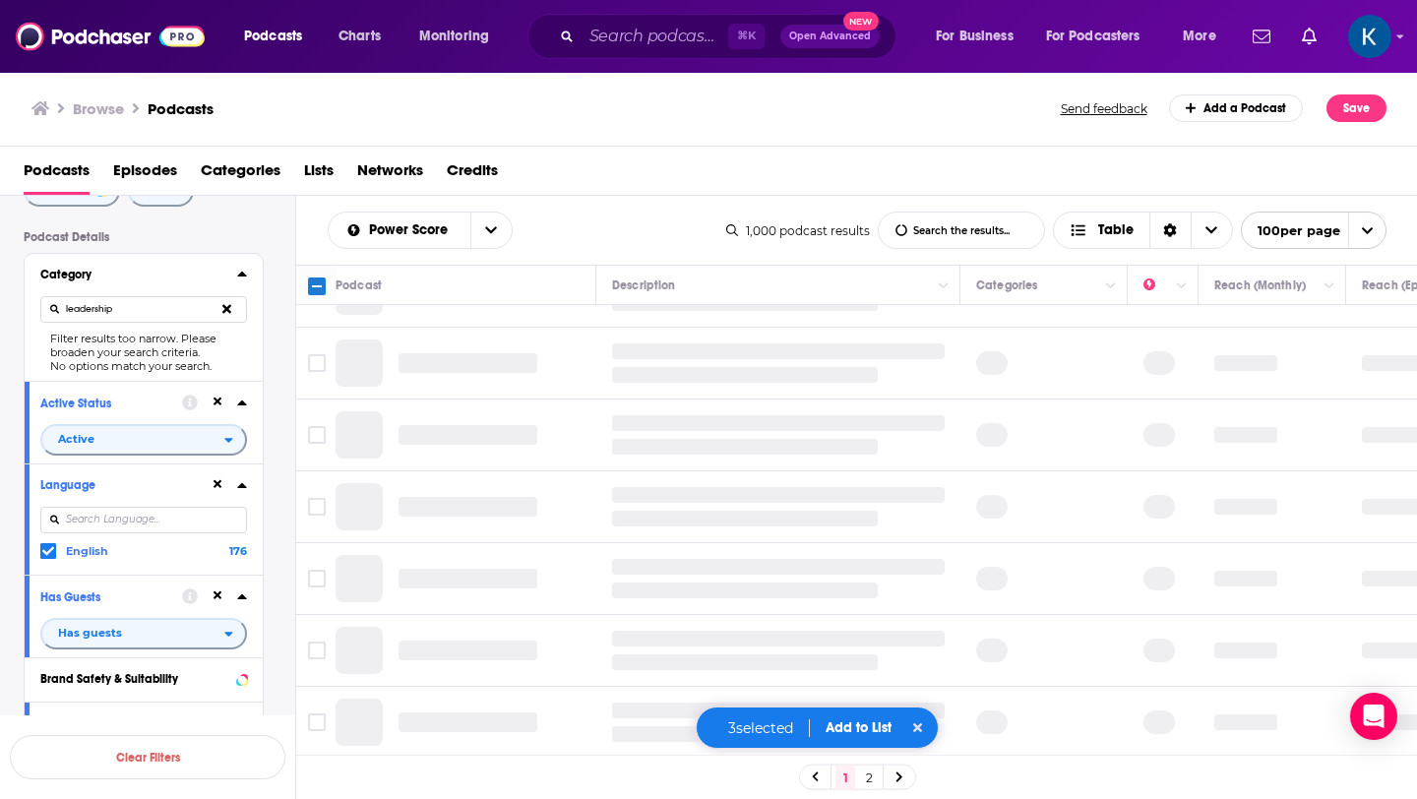
type input "leadership"
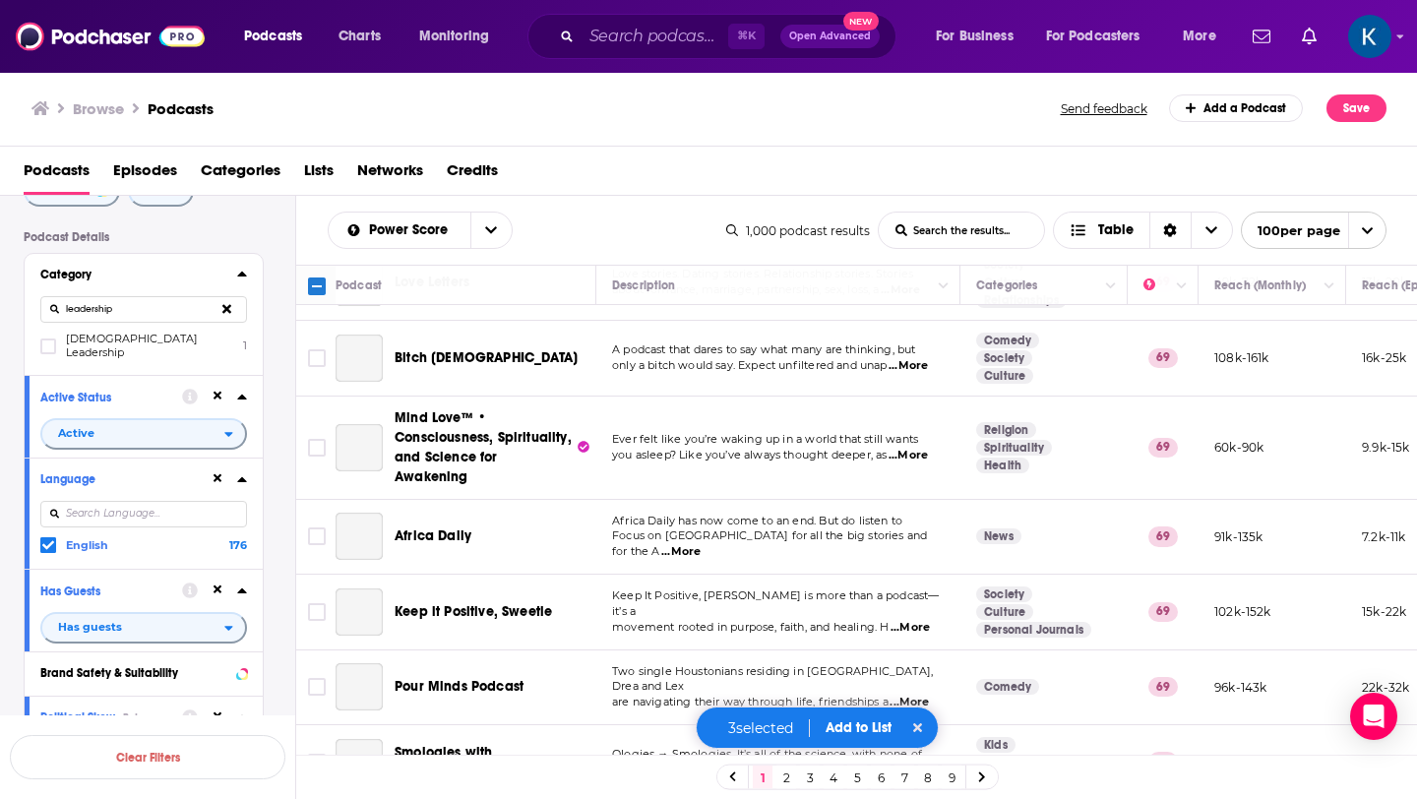
scroll to position [2228, 0]
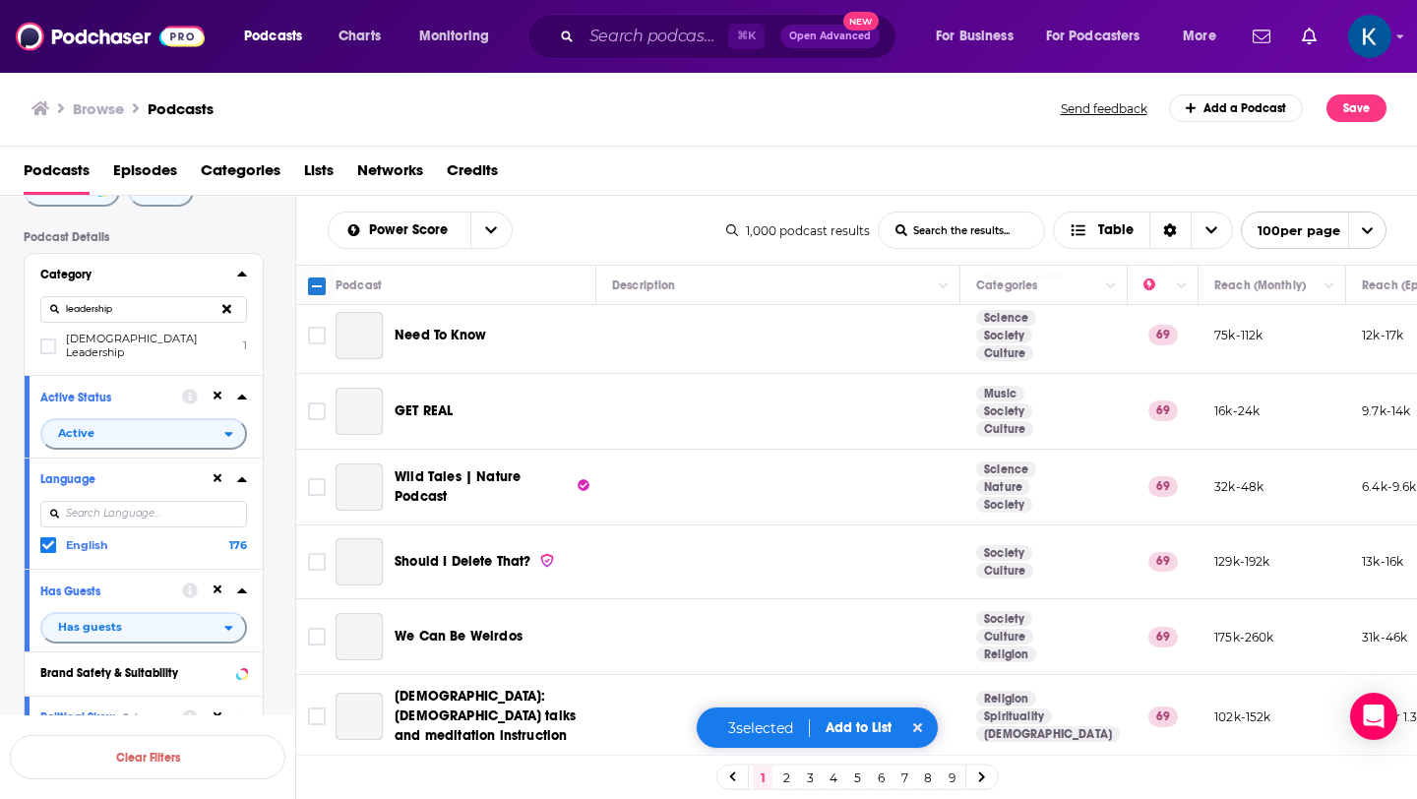
click at [233, 312] on button at bounding box center [227, 309] width 40 height 46
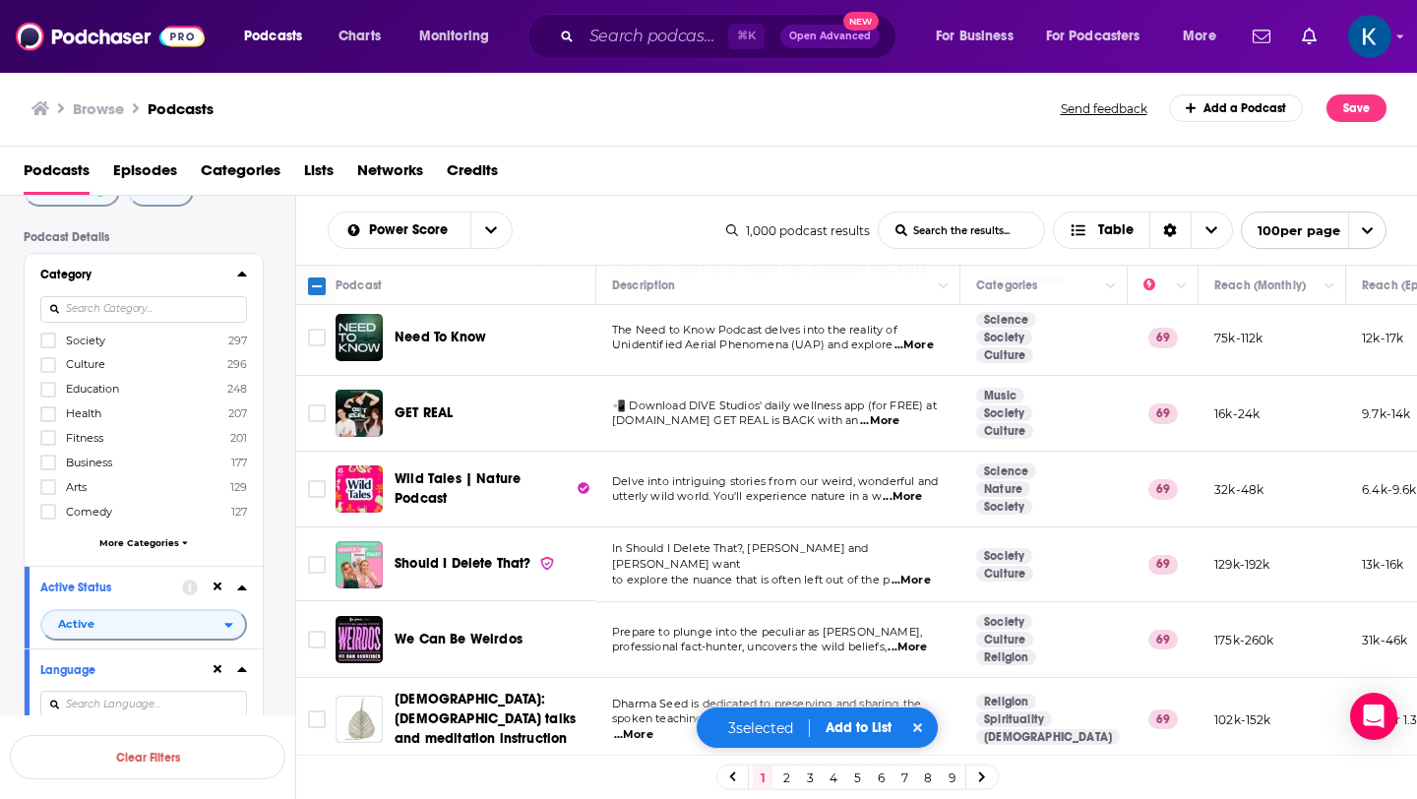
scroll to position [0, 0]
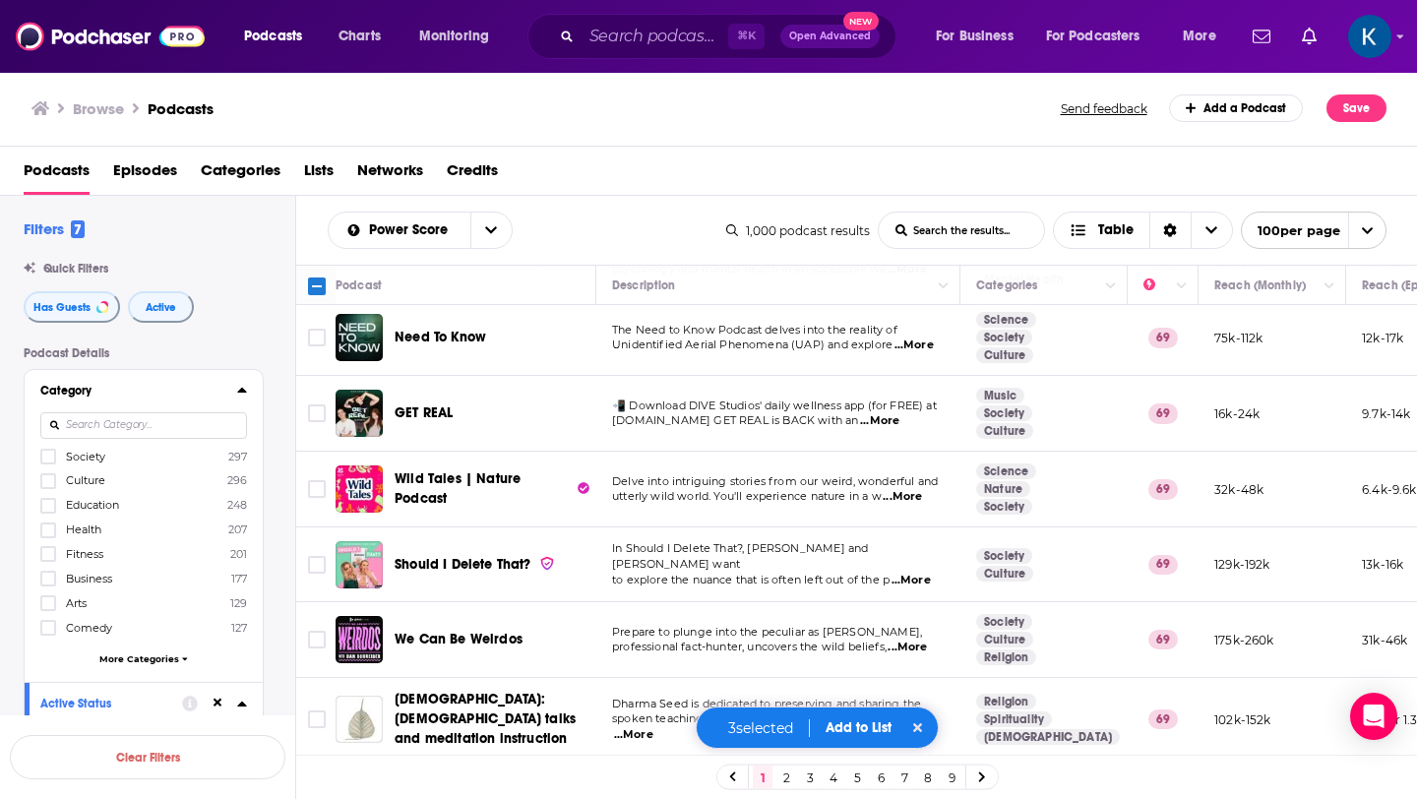
click at [93, 431] on input at bounding box center [143, 425] width 207 height 27
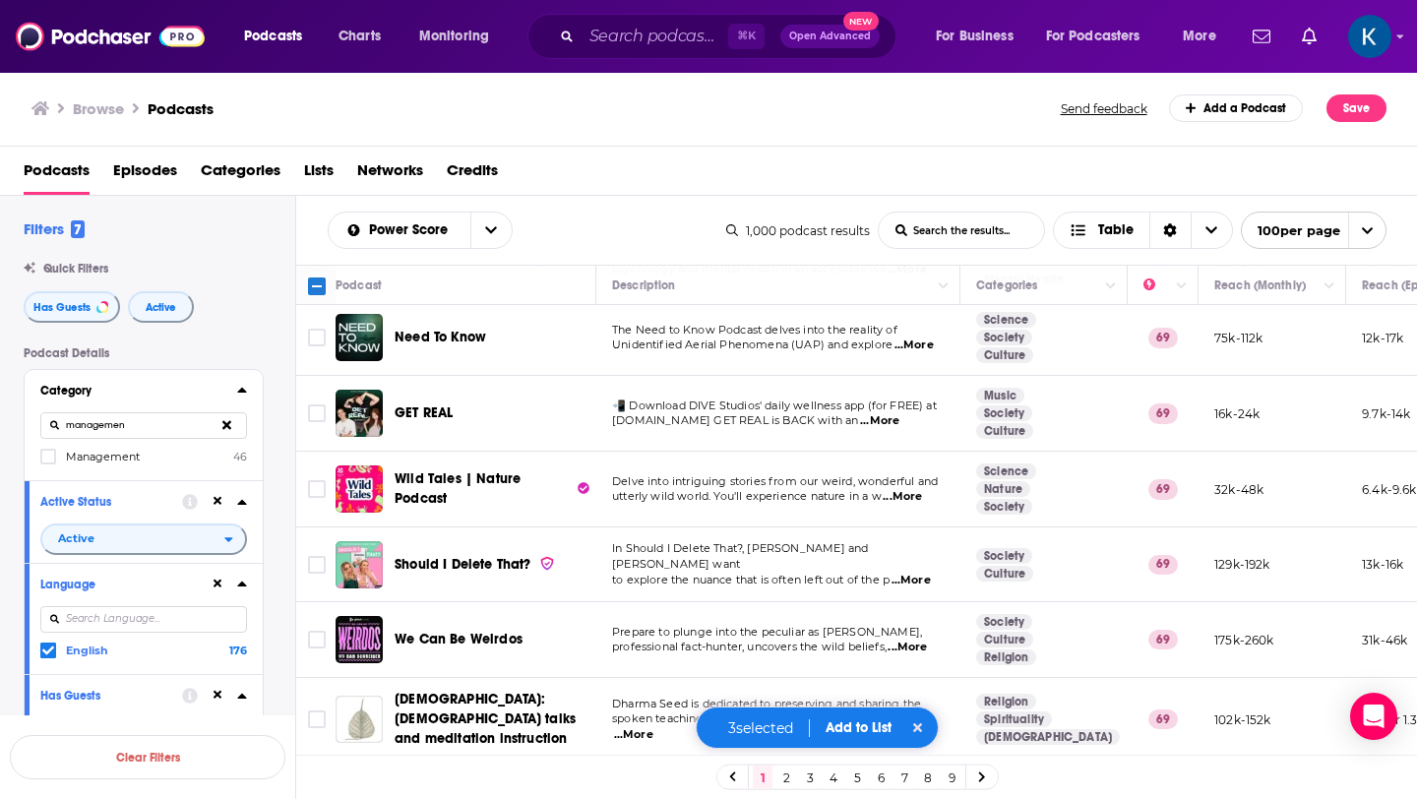
type input "managemen"
click at [94, 448] on div "managemen" at bounding box center [143, 425] width 207 height 45
click at [82, 465] on label "Management 46" at bounding box center [143, 456] width 207 height 17
click at [48, 463] on input "multiSelectOption-management-0" at bounding box center [48, 463] width 0 height 0
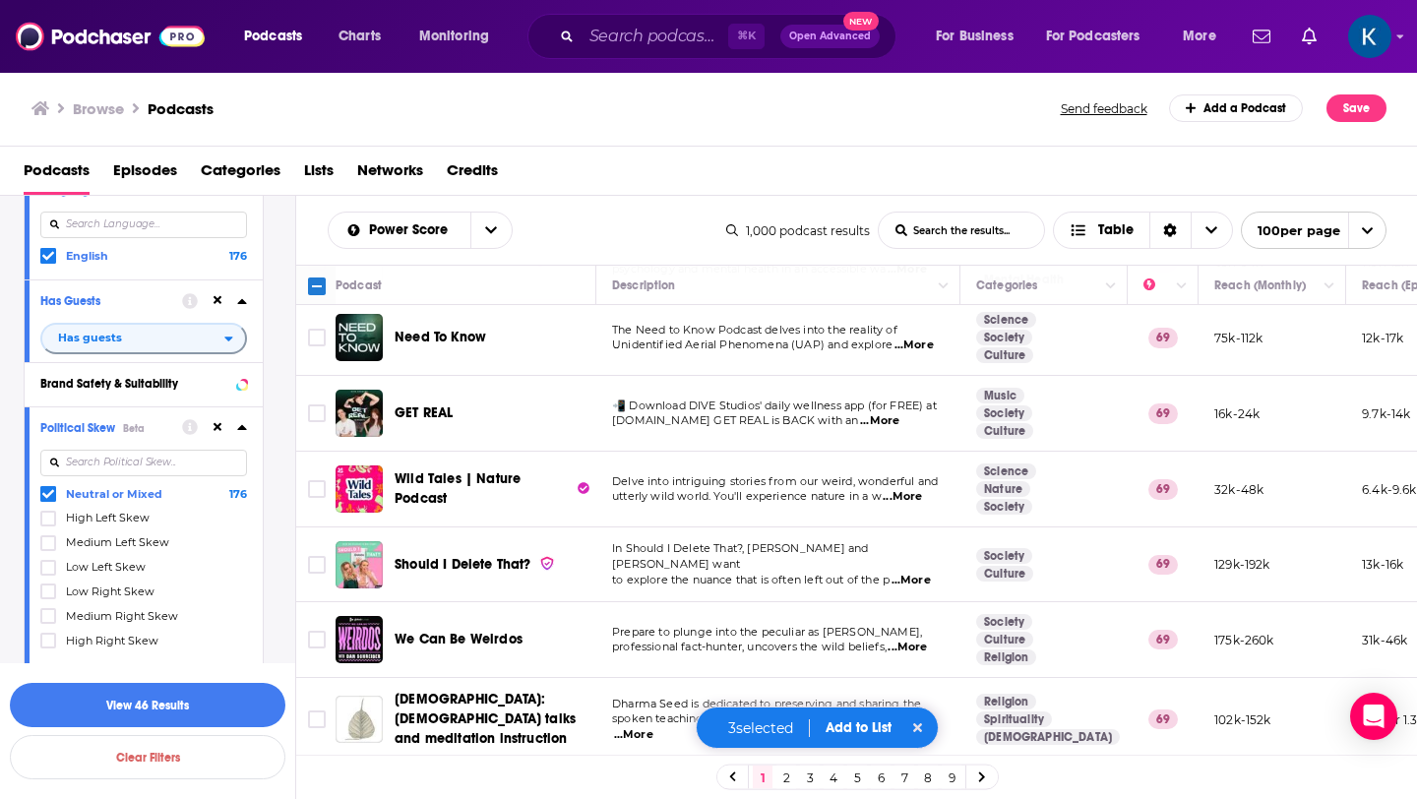
scroll to position [406, 0]
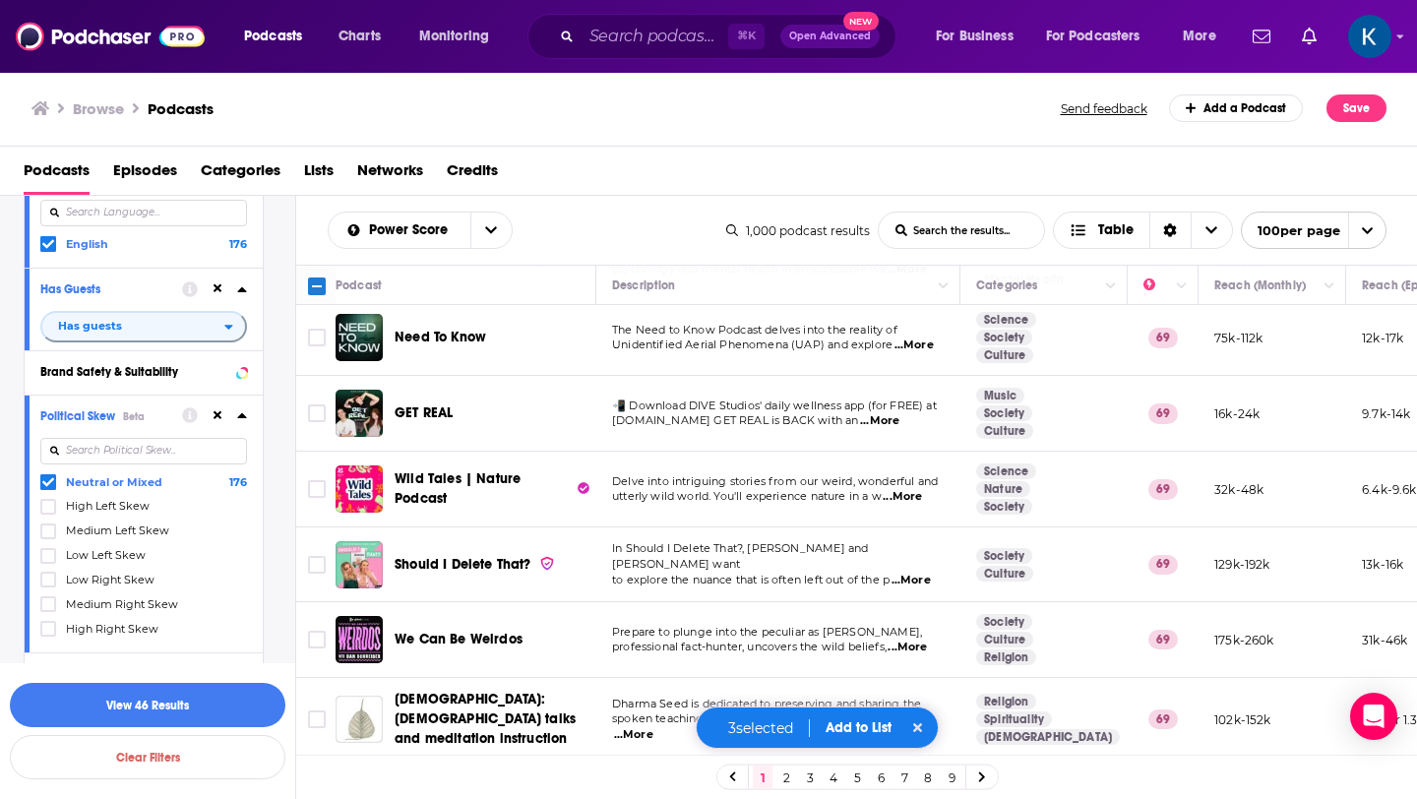
click at [74, 510] on span "High Left Skew" at bounding box center [108, 506] width 84 height 14
click at [48, 513] on input "multiSelectOption-Strong_Left-1" at bounding box center [48, 513] width 0 height 0
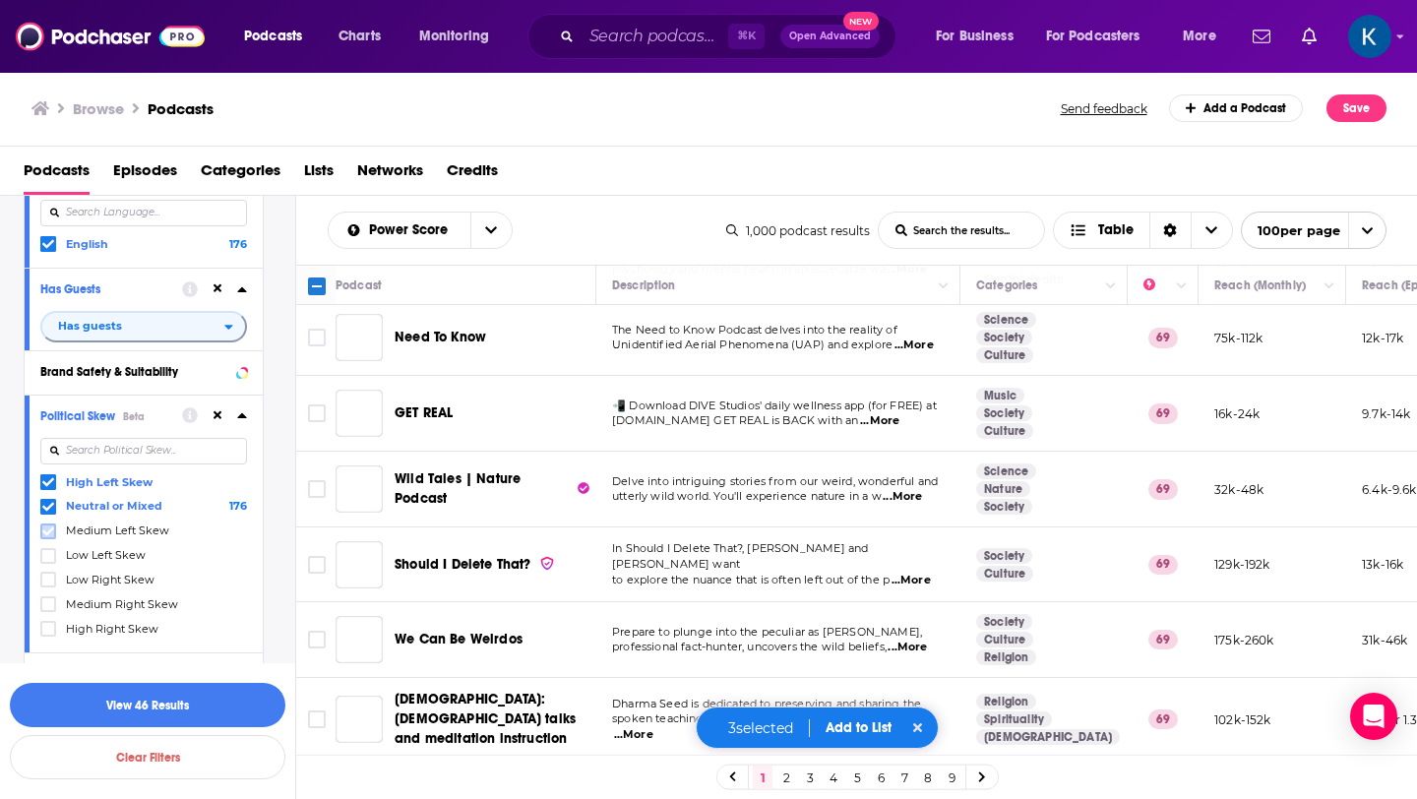
click at [47, 535] on icon at bounding box center [48, 531] width 12 height 9
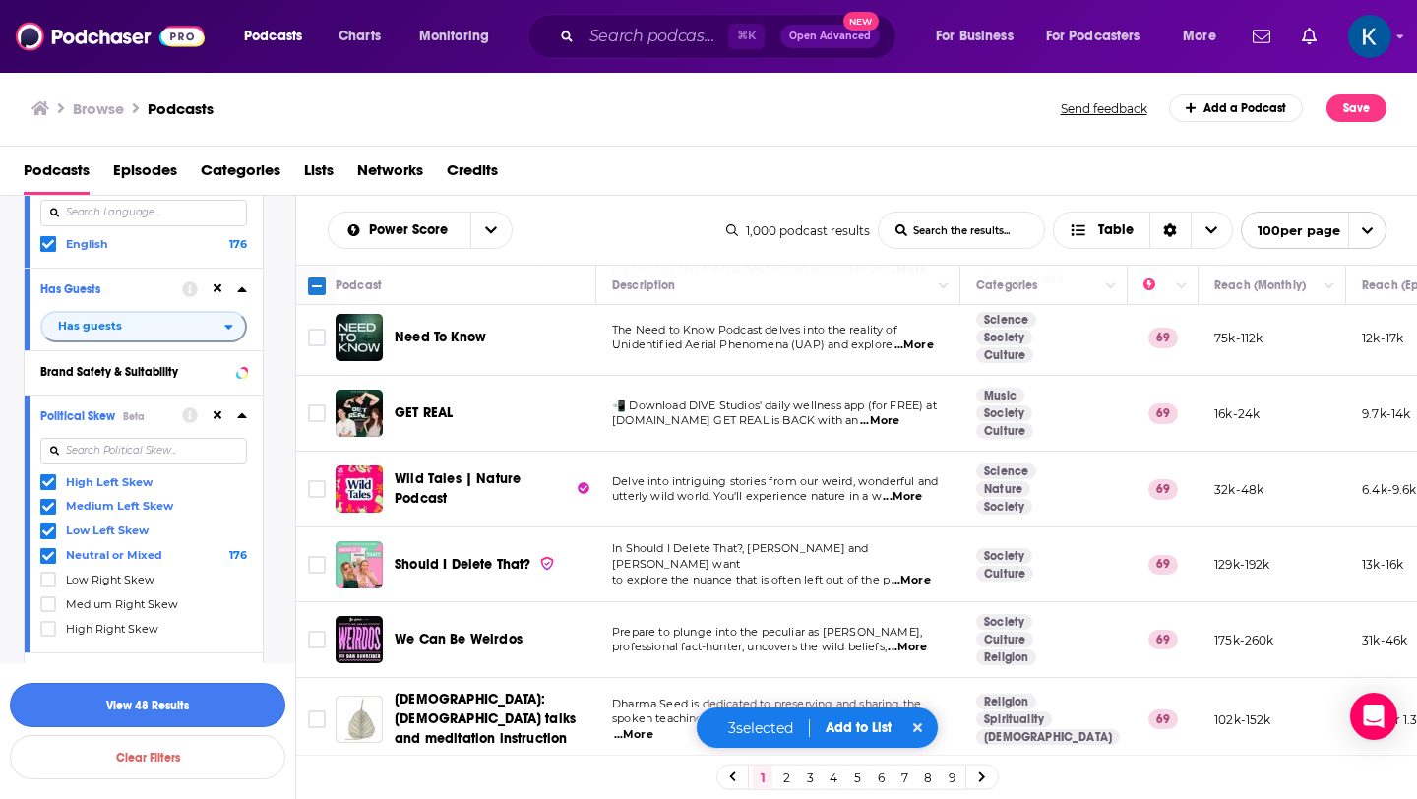
click at [139, 704] on button "View 48 Results" at bounding box center [148, 705] width 276 height 44
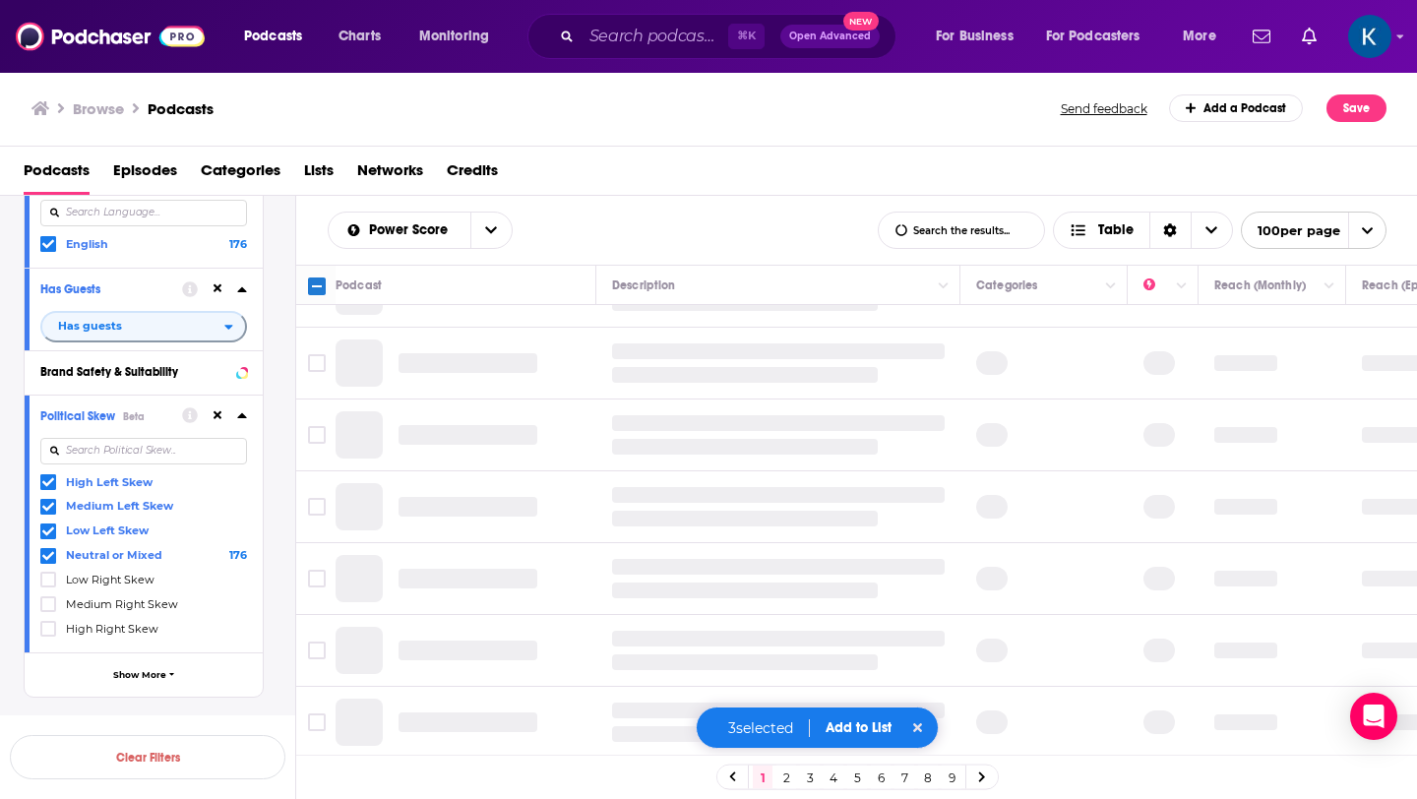
scroll to position [1342, 0]
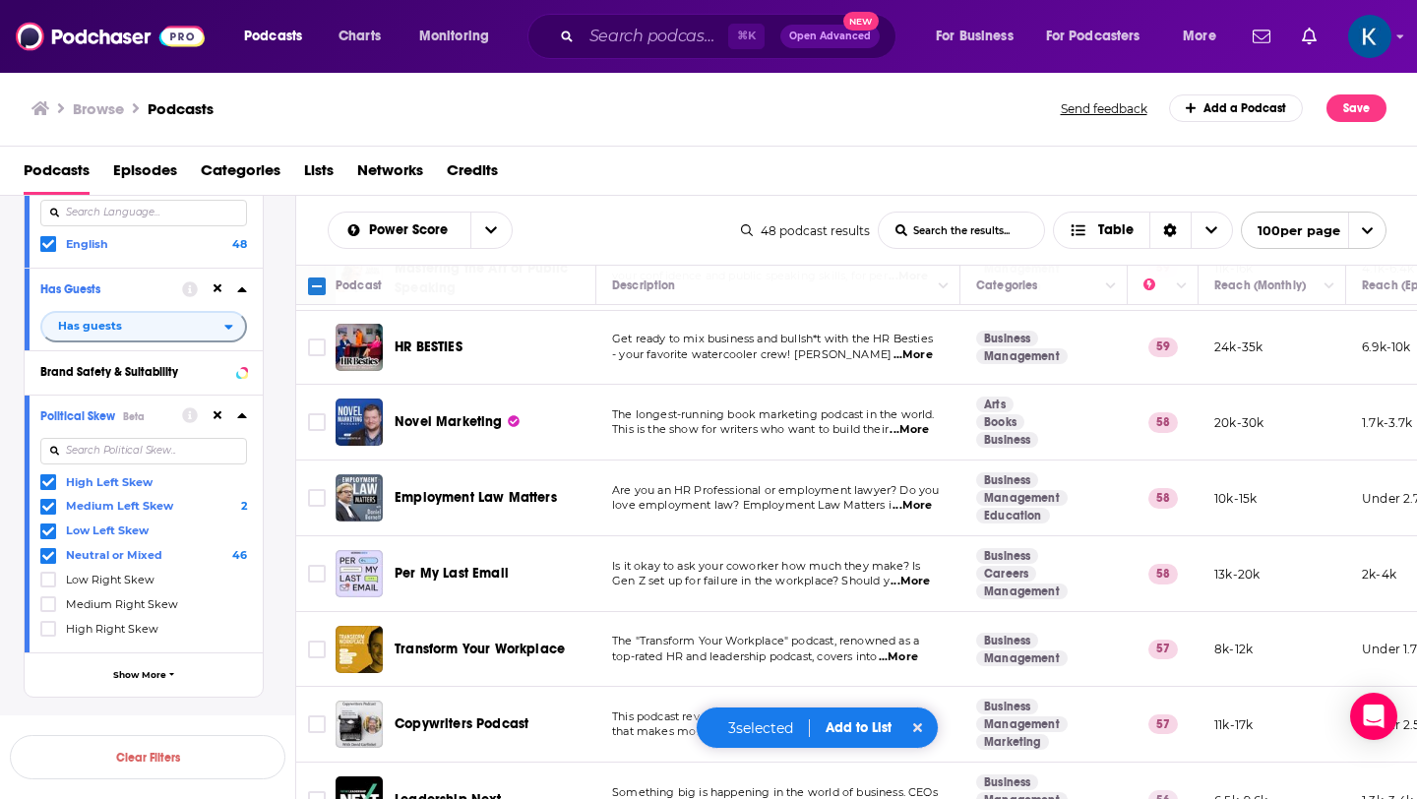
click at [910, 347] on span "...More" at bounding box center [913, 355] width 39 height 16
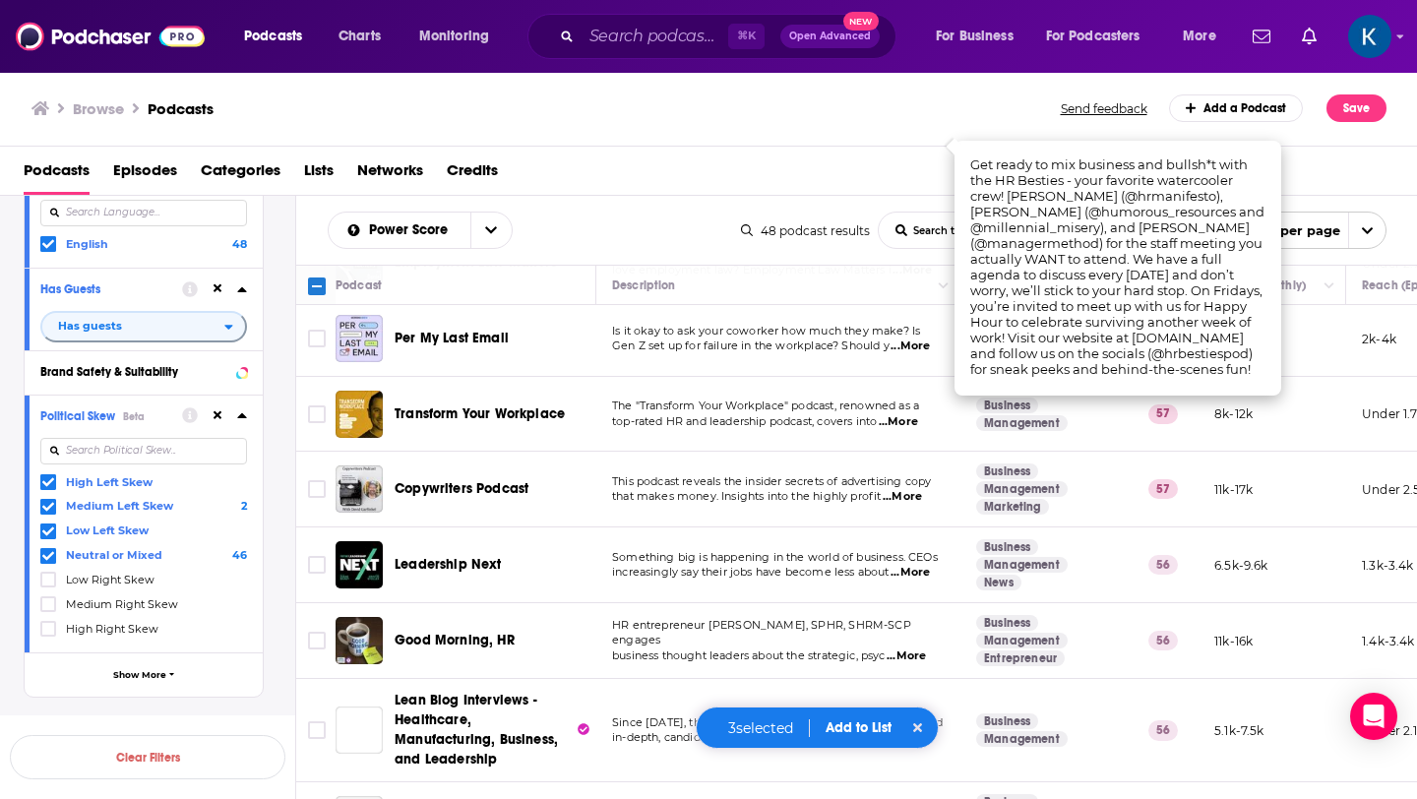
scroll to position [1586, 0]
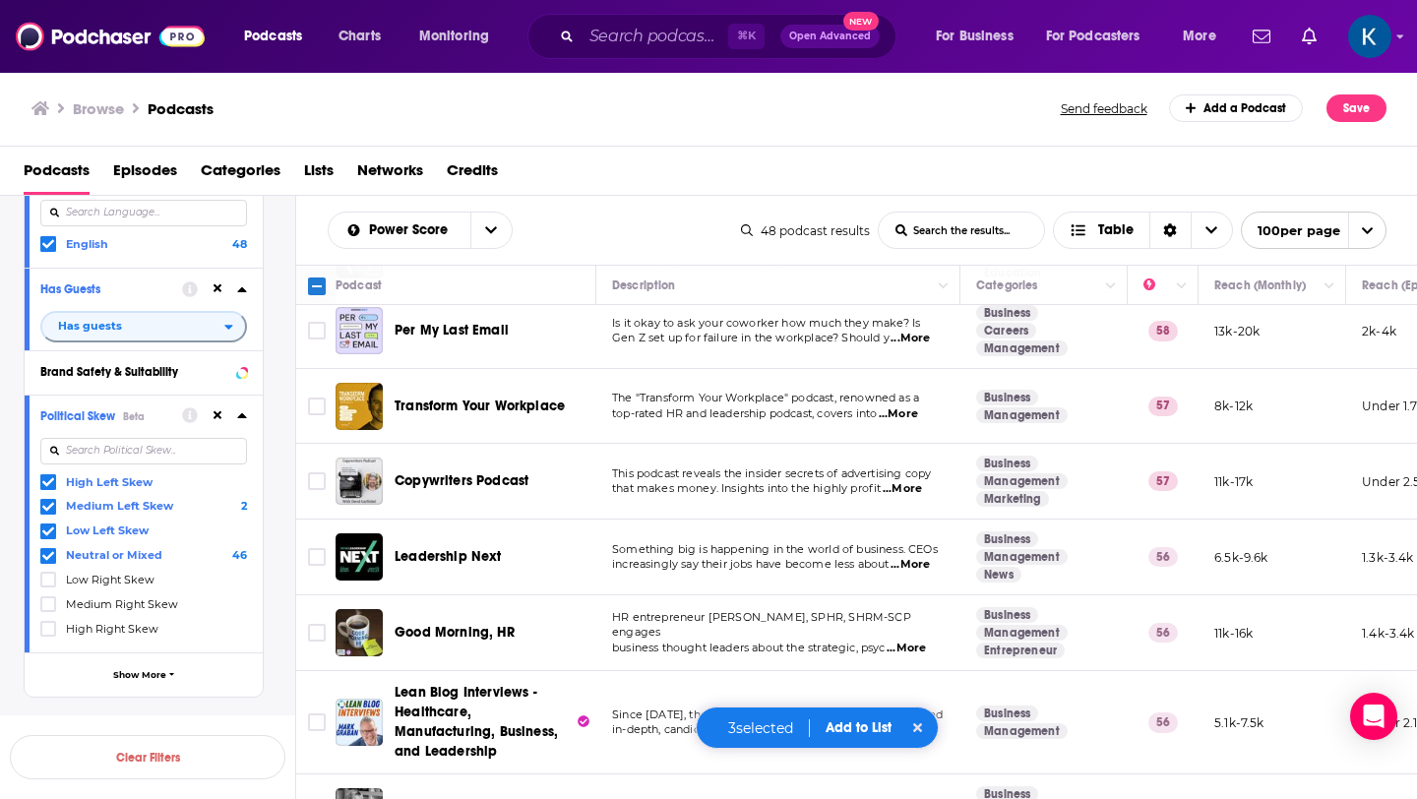
click at [904, 406] on span "...More" at bounding box center [898, 414] width 39 height 16
click at [316, 401] on input "Toggle select row" at bounding box center [317, 407] width 18 height 18
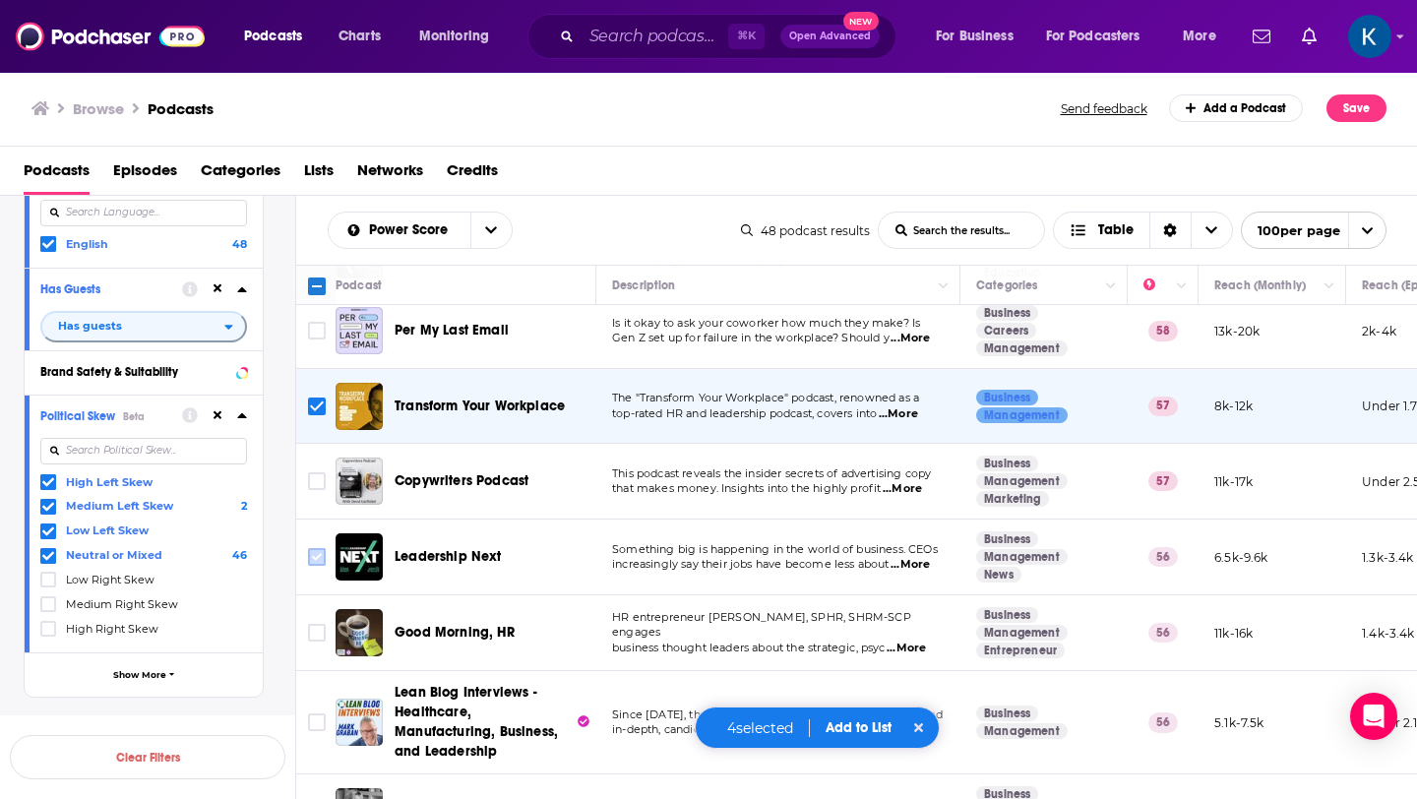
click at [317, 548] on input "Toggle select row" at bounding box center [317, 557] width 18 height 18
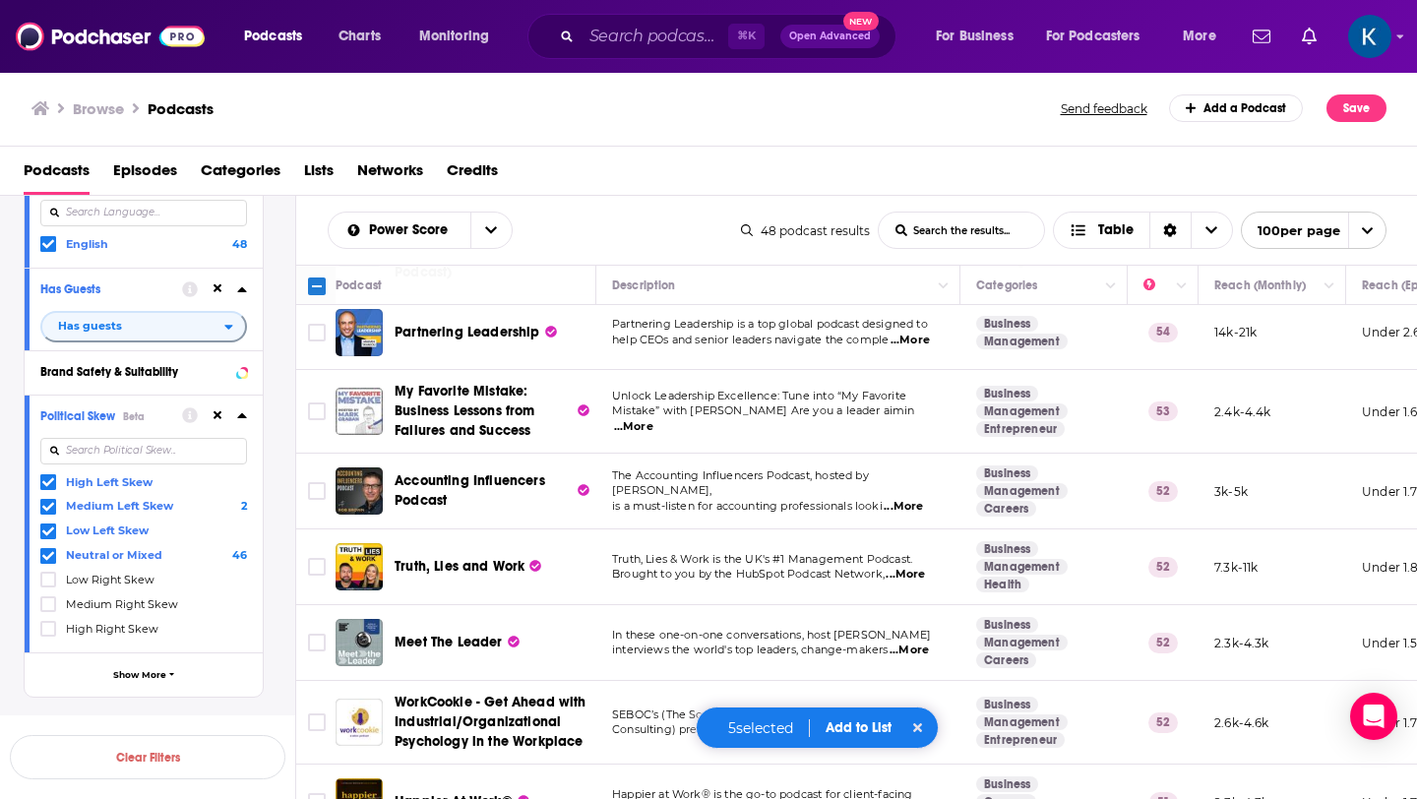
scroll to position [2341, 0]
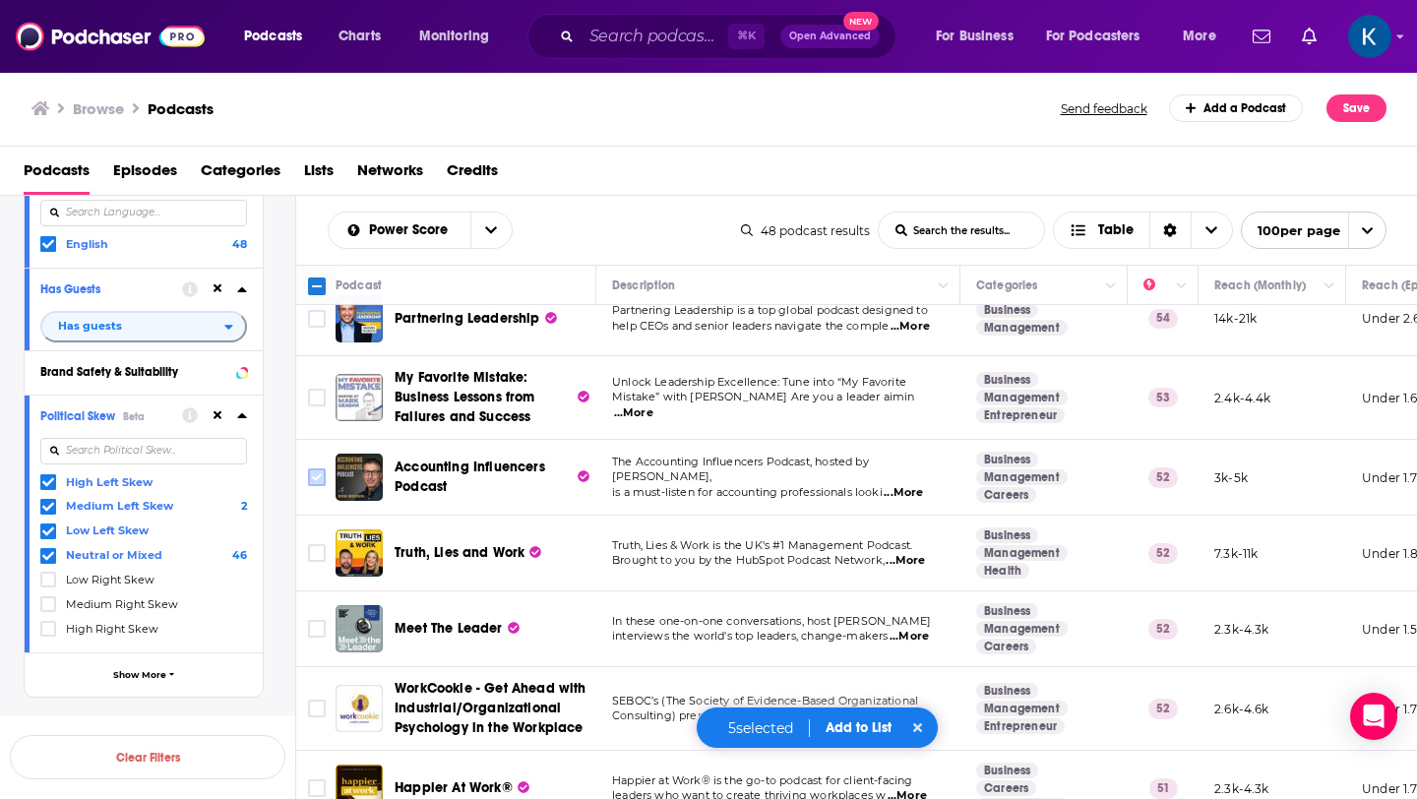
click at [317, 468] on input "Toggle select row" at bounding box center [317, 477] width 18 height 18
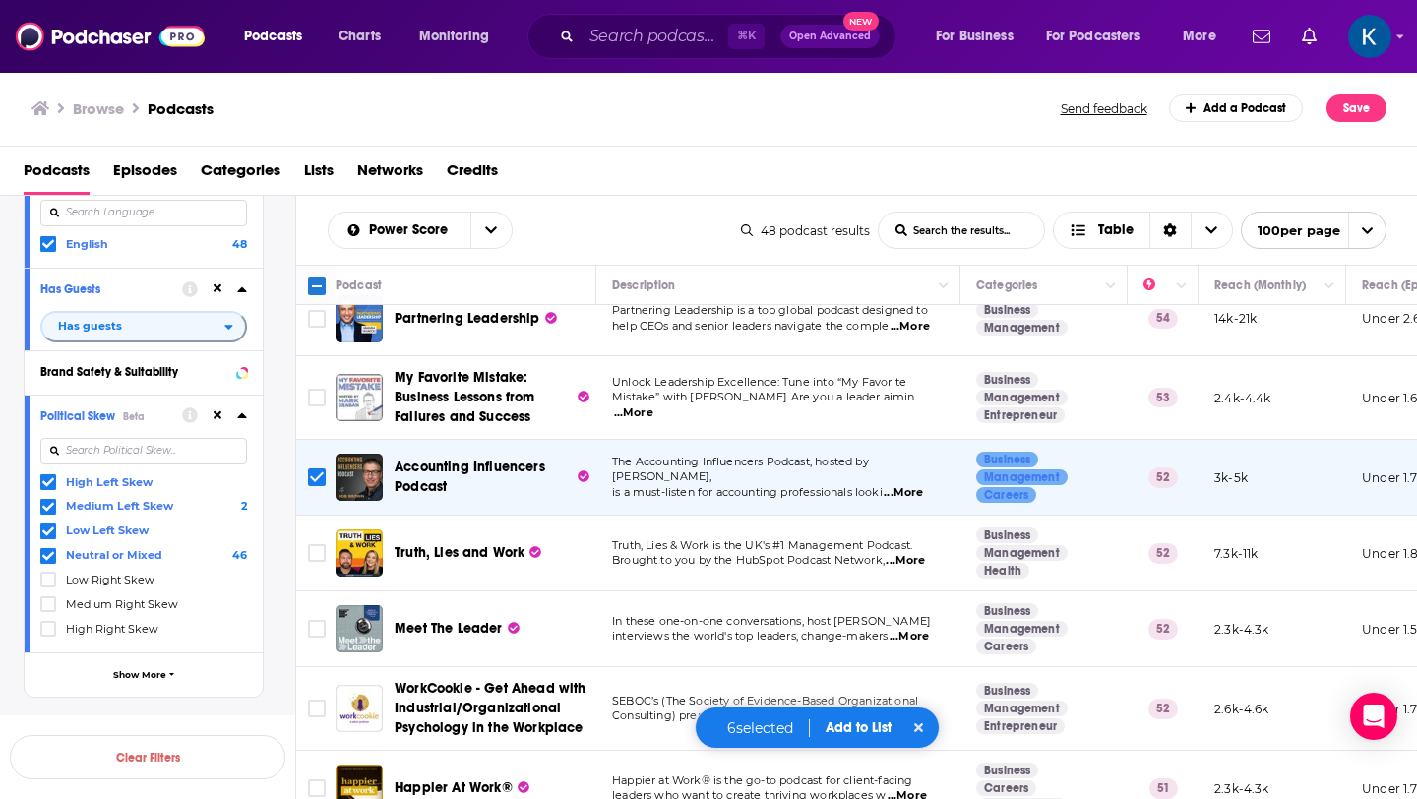
click at [914, 634] on span "...More" at bounding box center [909, 637] width 39 height 16
click at [313, 620] on input "Toggle select row" at bounding box center [317, 629] width 18 height 18
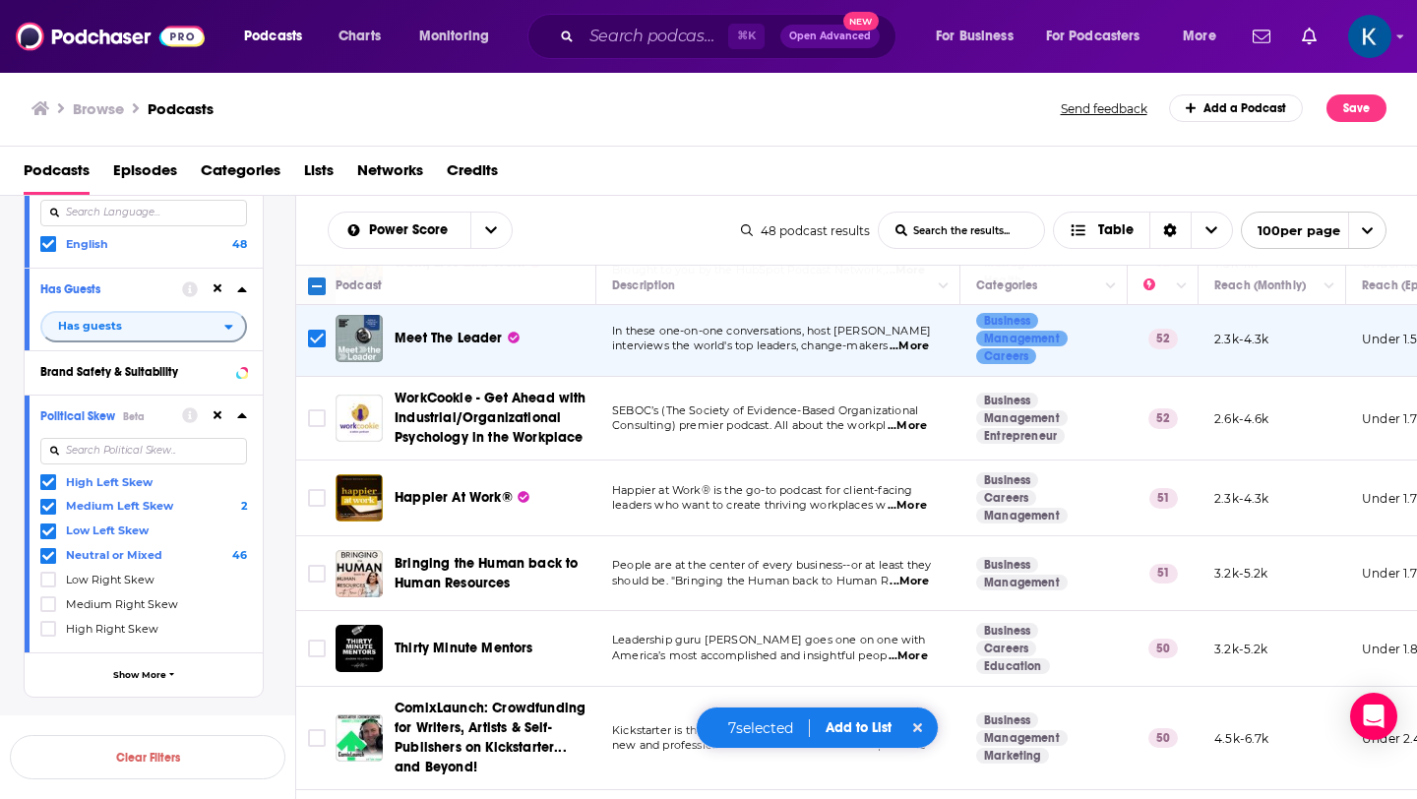
scroll to position [2642, 0]
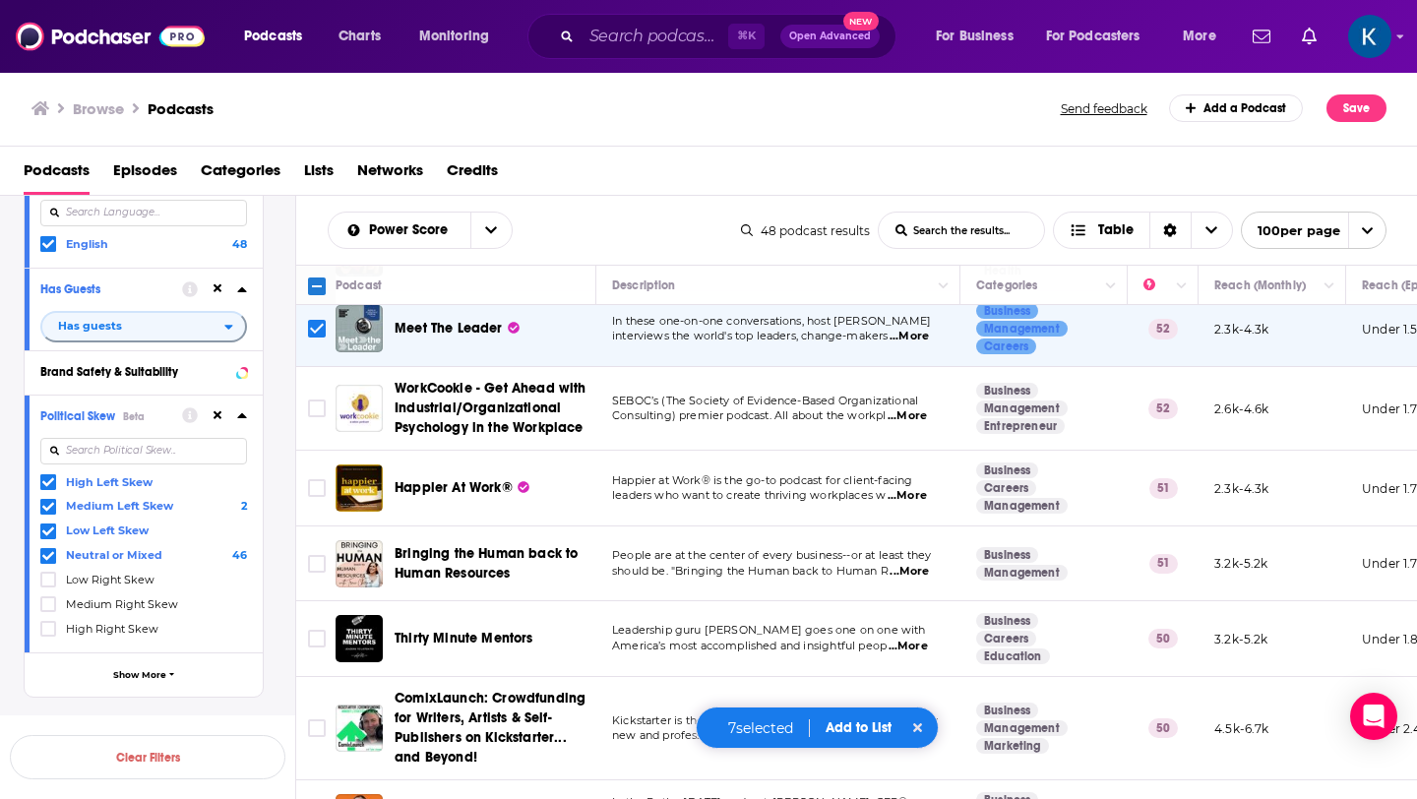
click at [919, 488] on span "...More" at bounding box center [907, 496] width 39 height 16
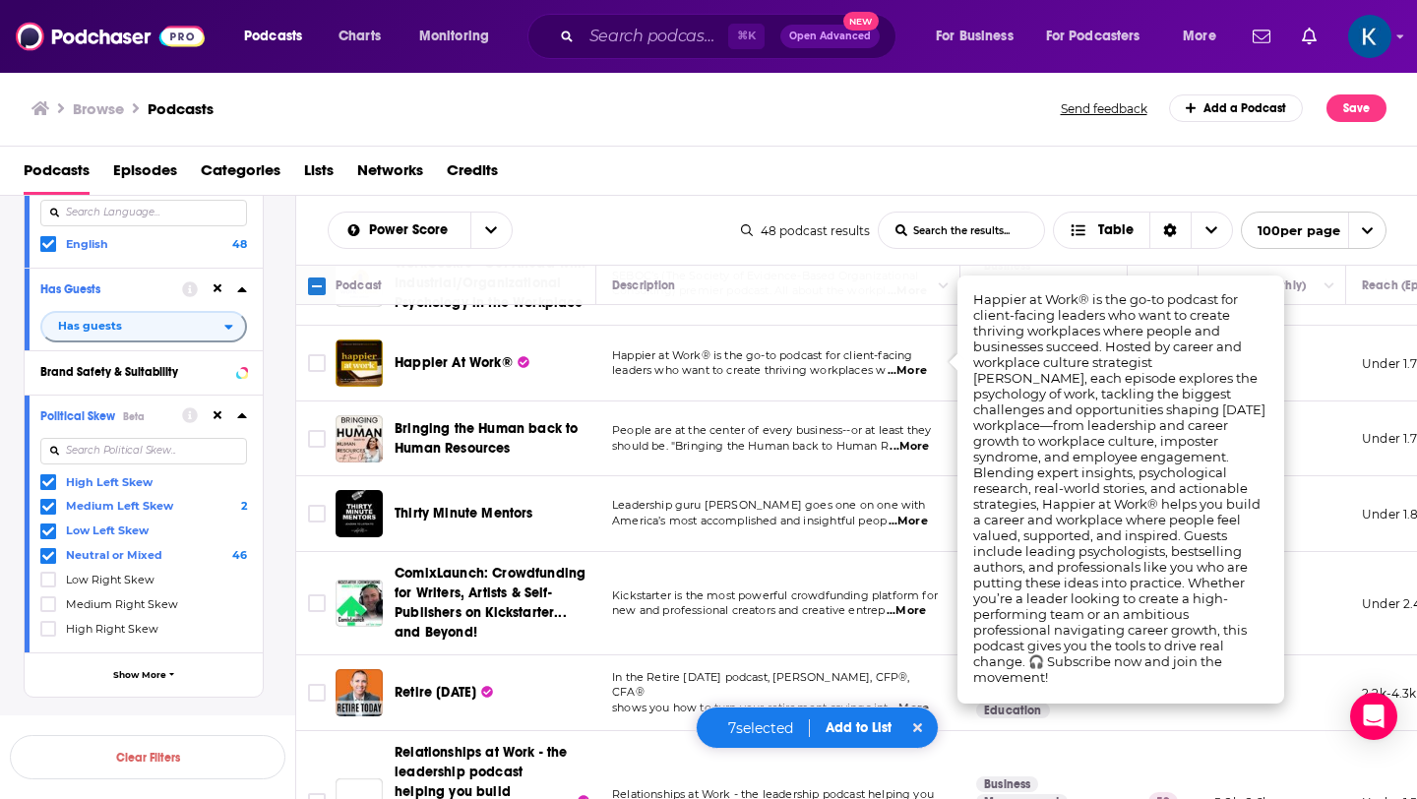
scroll to position [2771, 0]
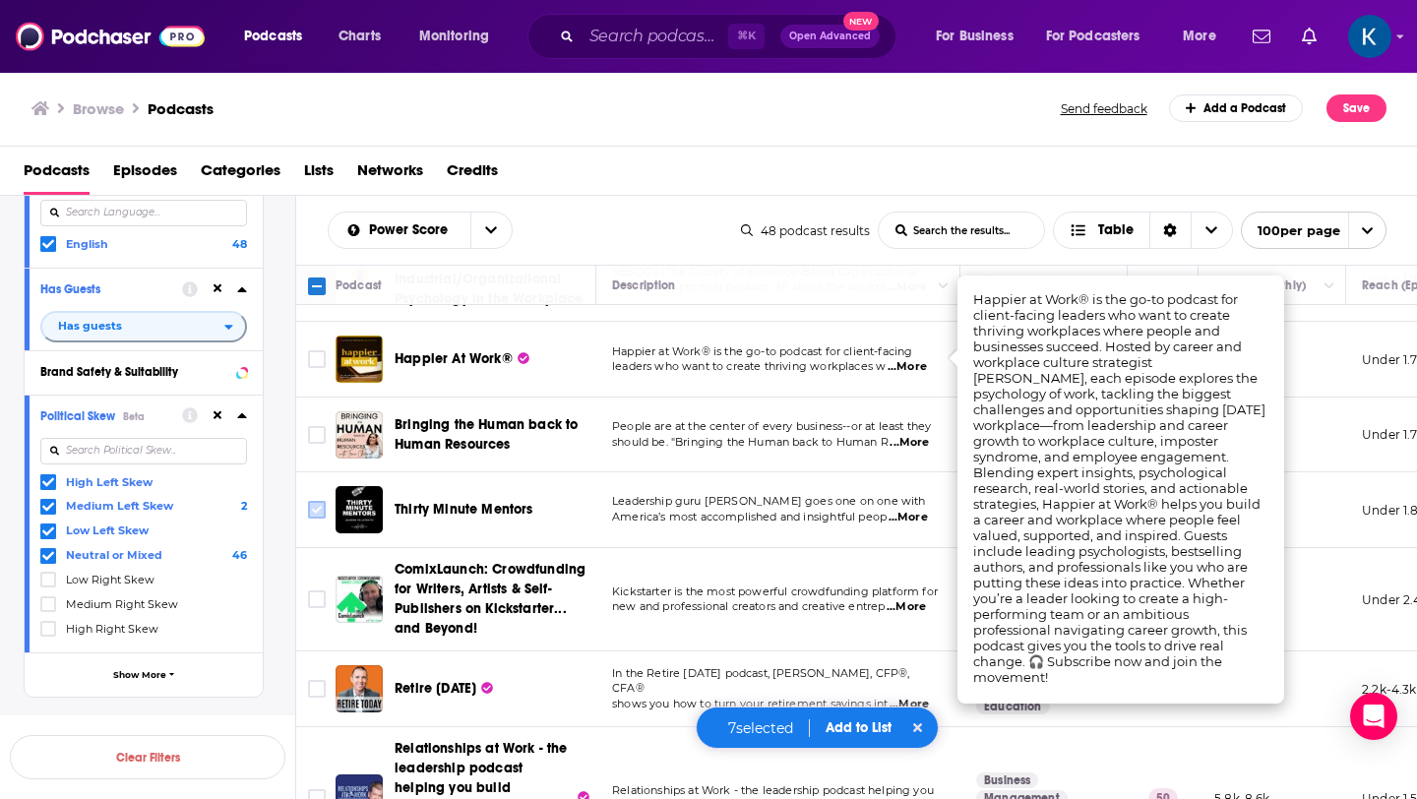
click at [316, 501] on input "Toggle select row" at bounding box center [317, 510] width 18 height 18
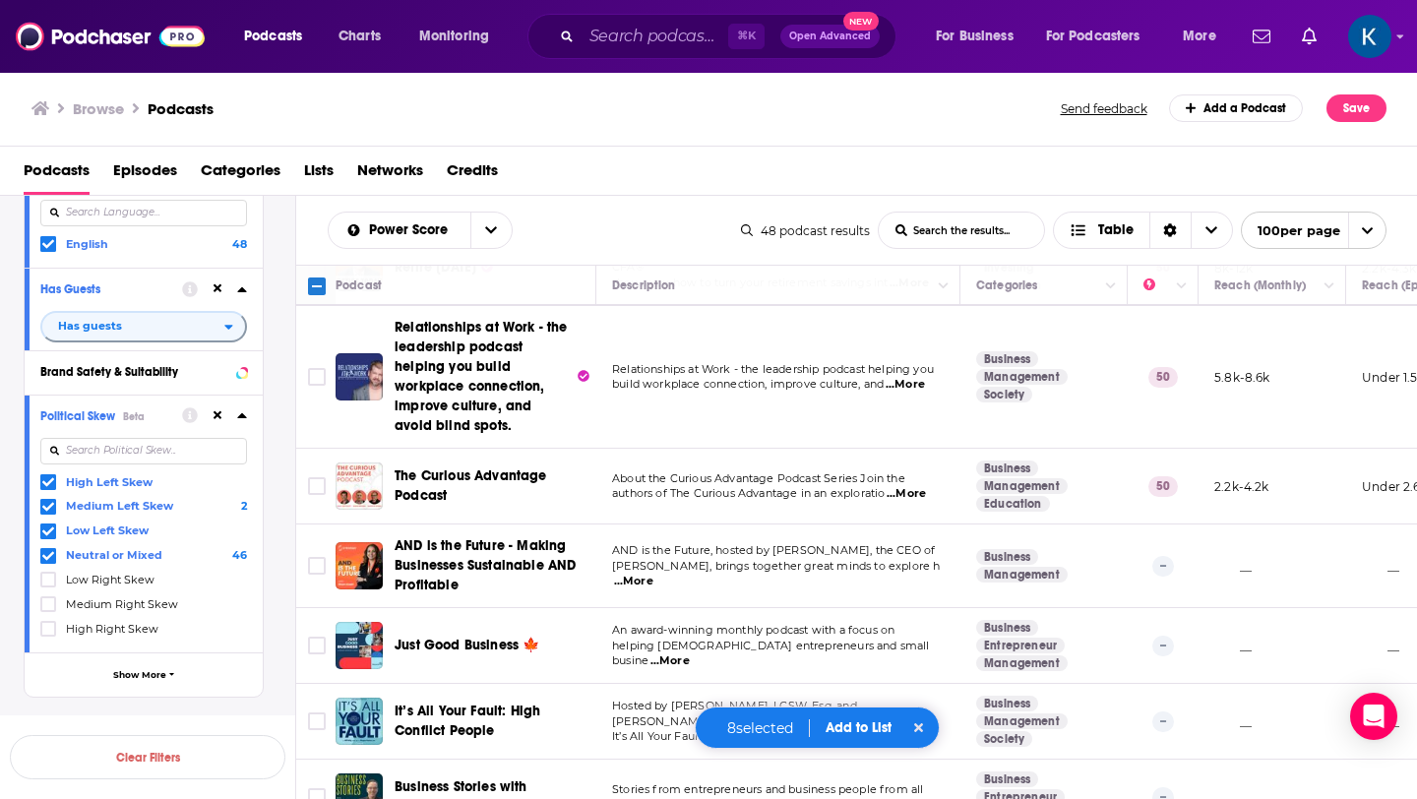
scroll to position [3194, 0]
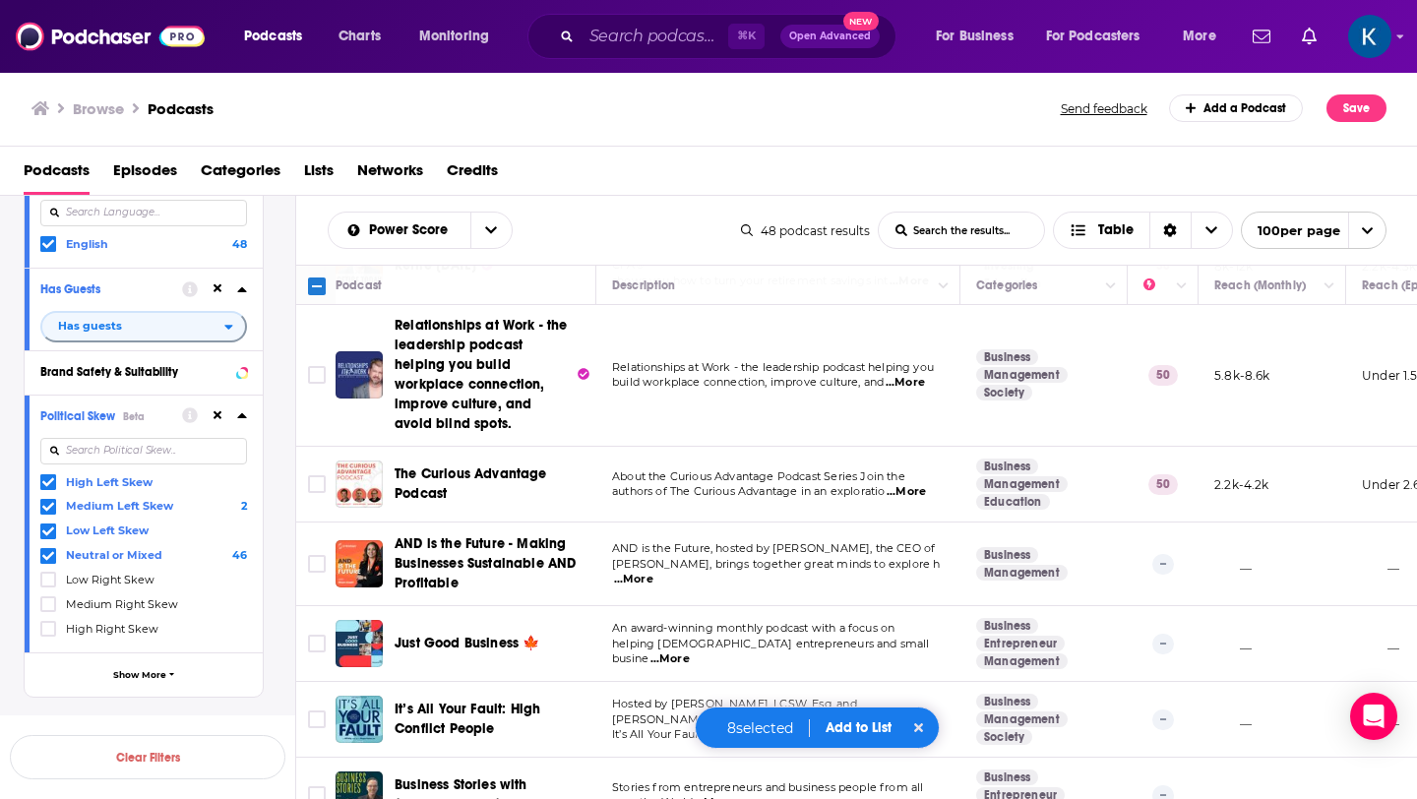
click at [905, 484] on span "...More" at bounding box center [906, 492] width 39 height 16
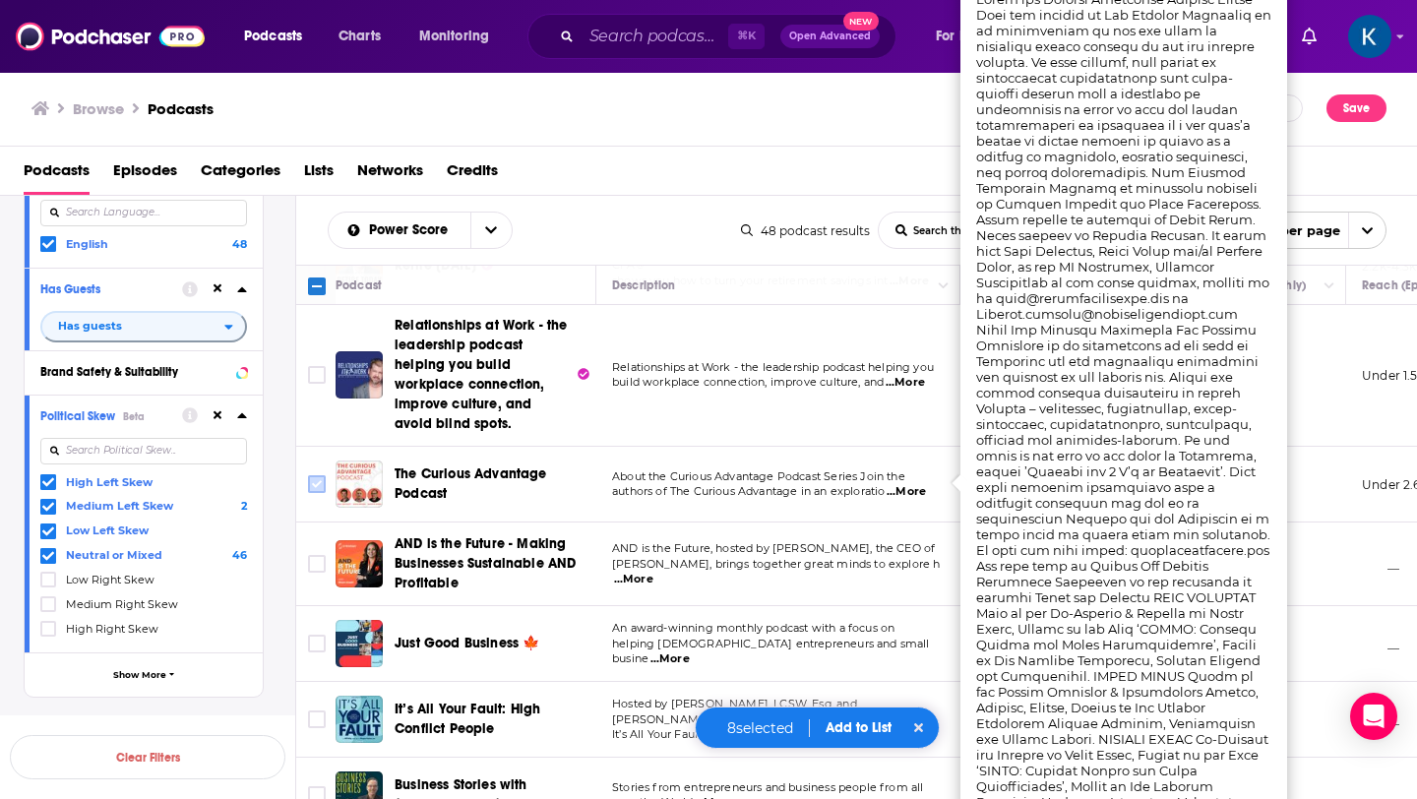
click at [315, 475] on input "Toggle select row" at bounding box center [317, 484] width 18 height 18
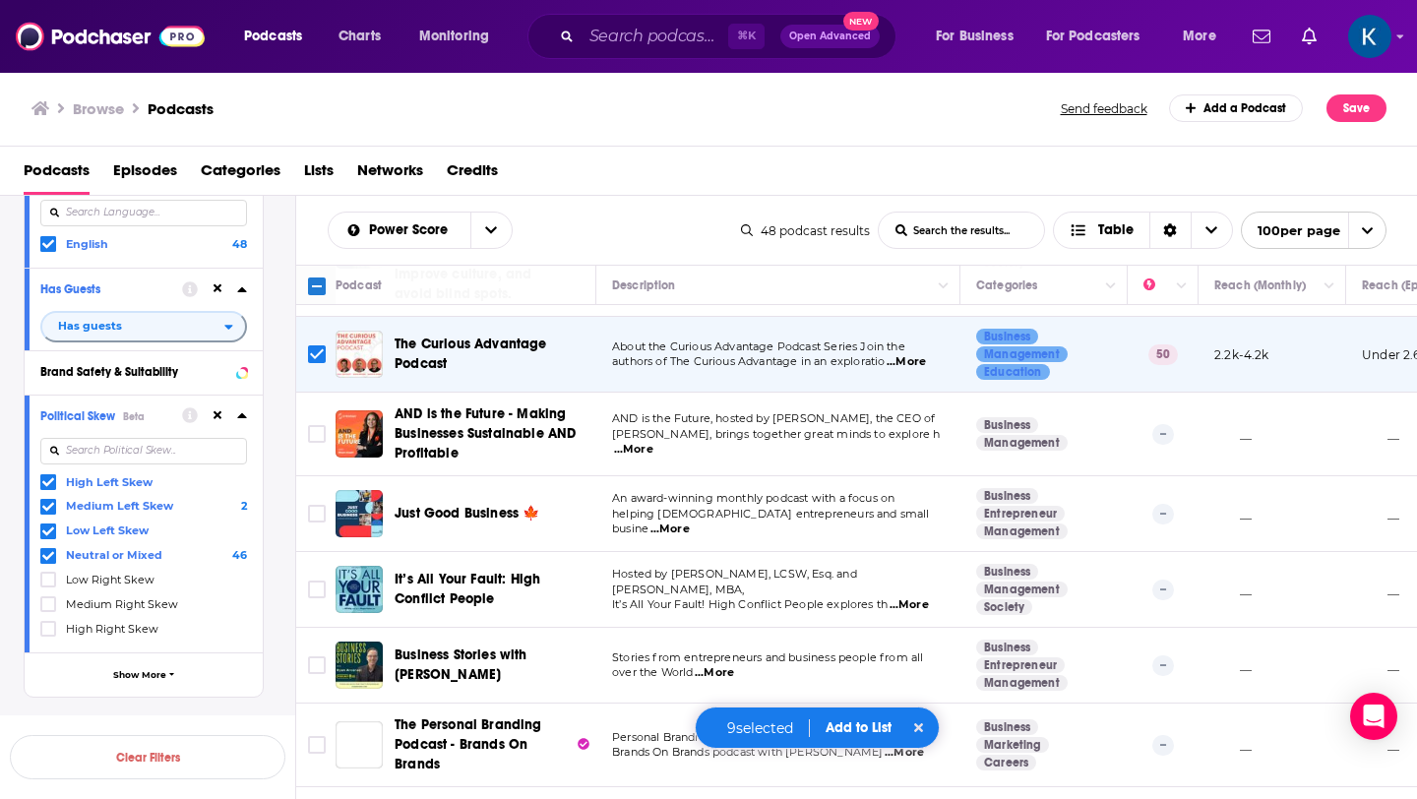
scroll to position [3376, 0]
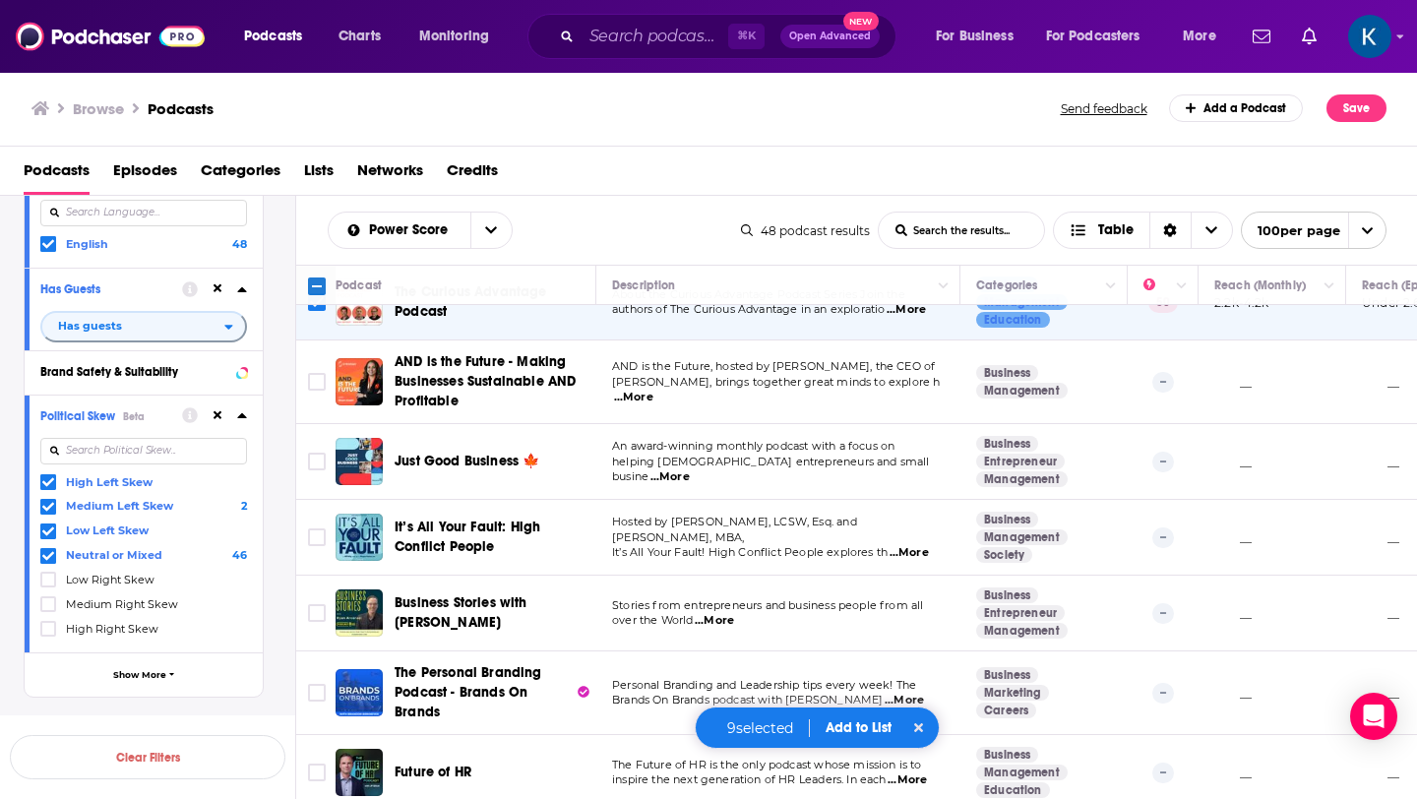
click at [872, 731] on button "Add to List" at bounding box center [858, 727] width 97 height 17
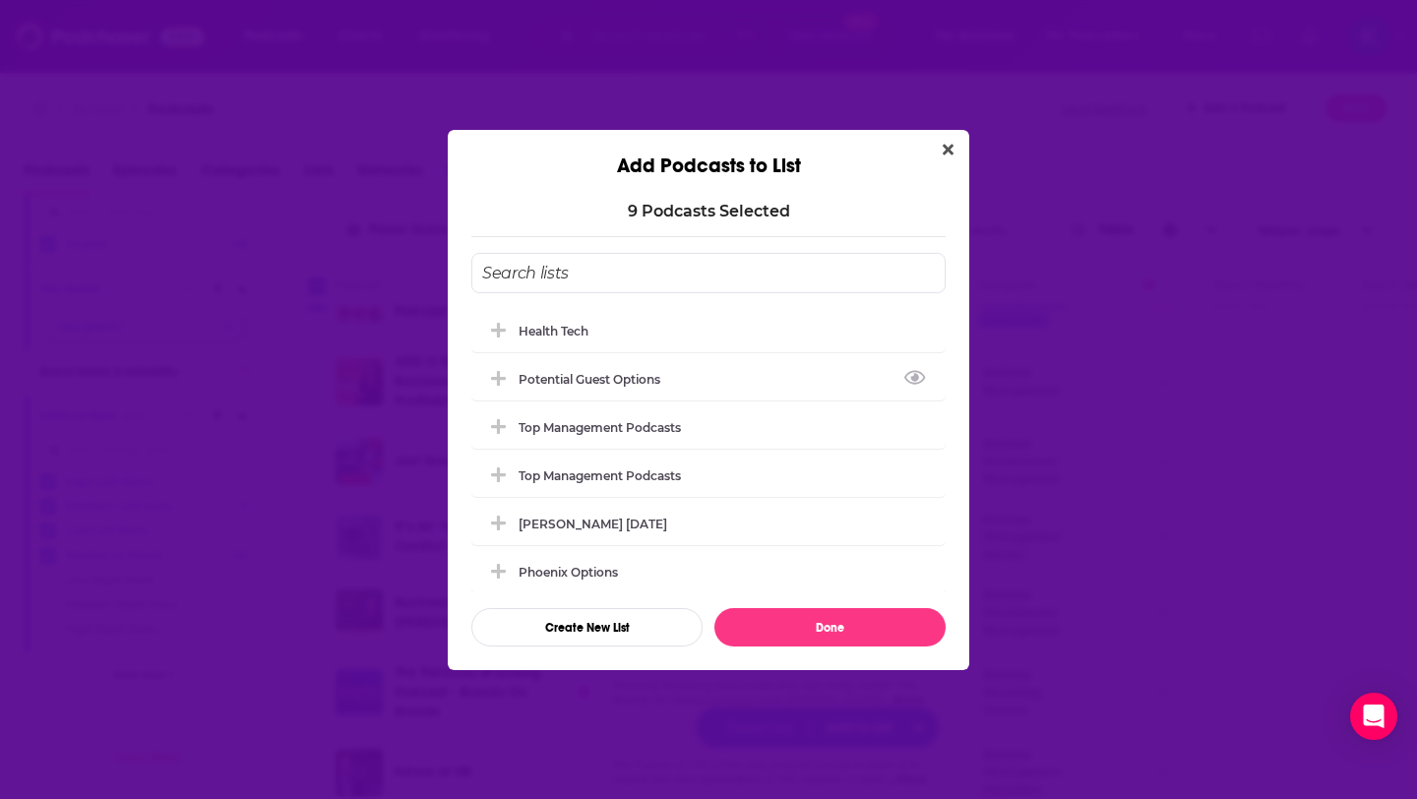
click at [551, 279] on input "Add Podcast To List" at bounding box center [708, 273] width 474 height 40
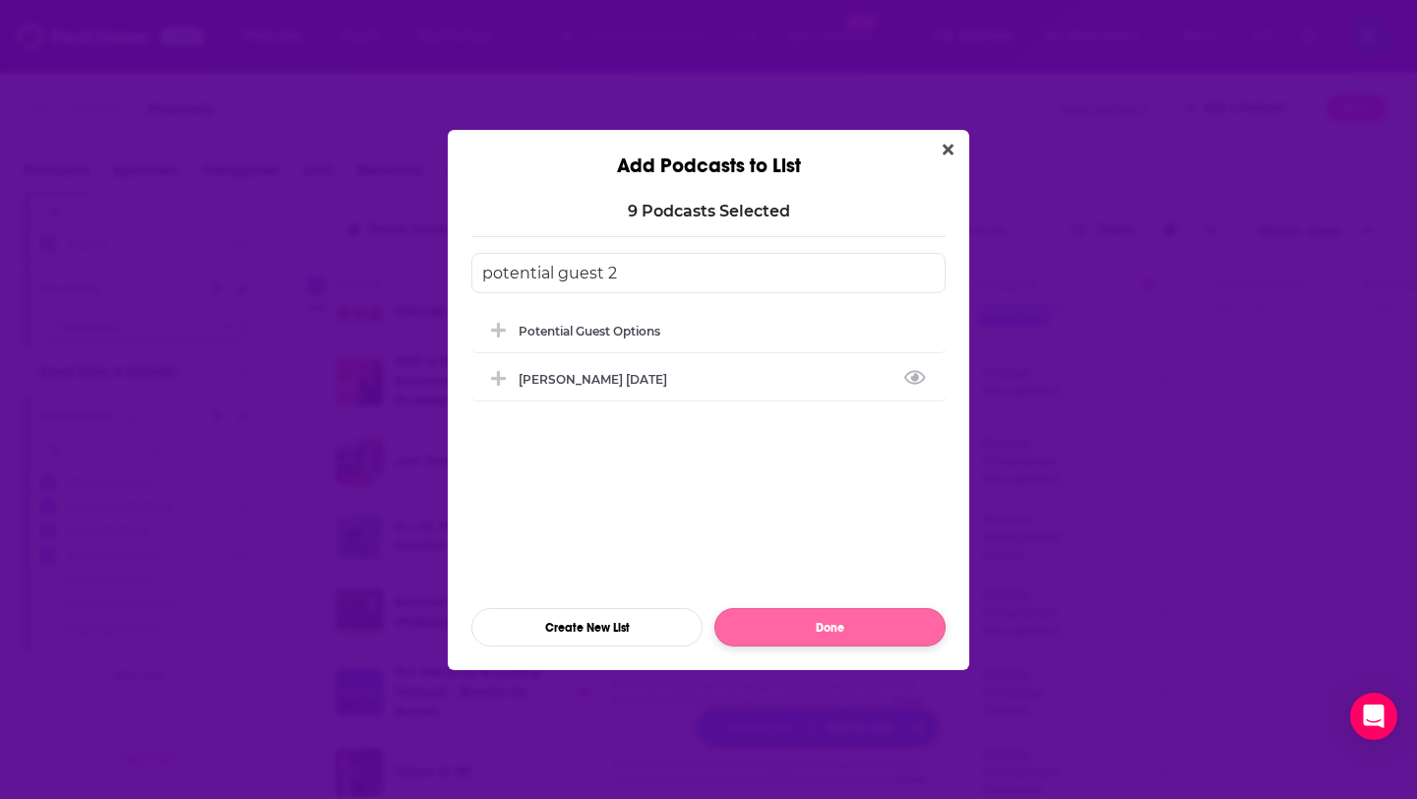
type input "potential guest 2"
click at [839, 634] on button "Done" at bounding box center [830, 627] width 231 height 38
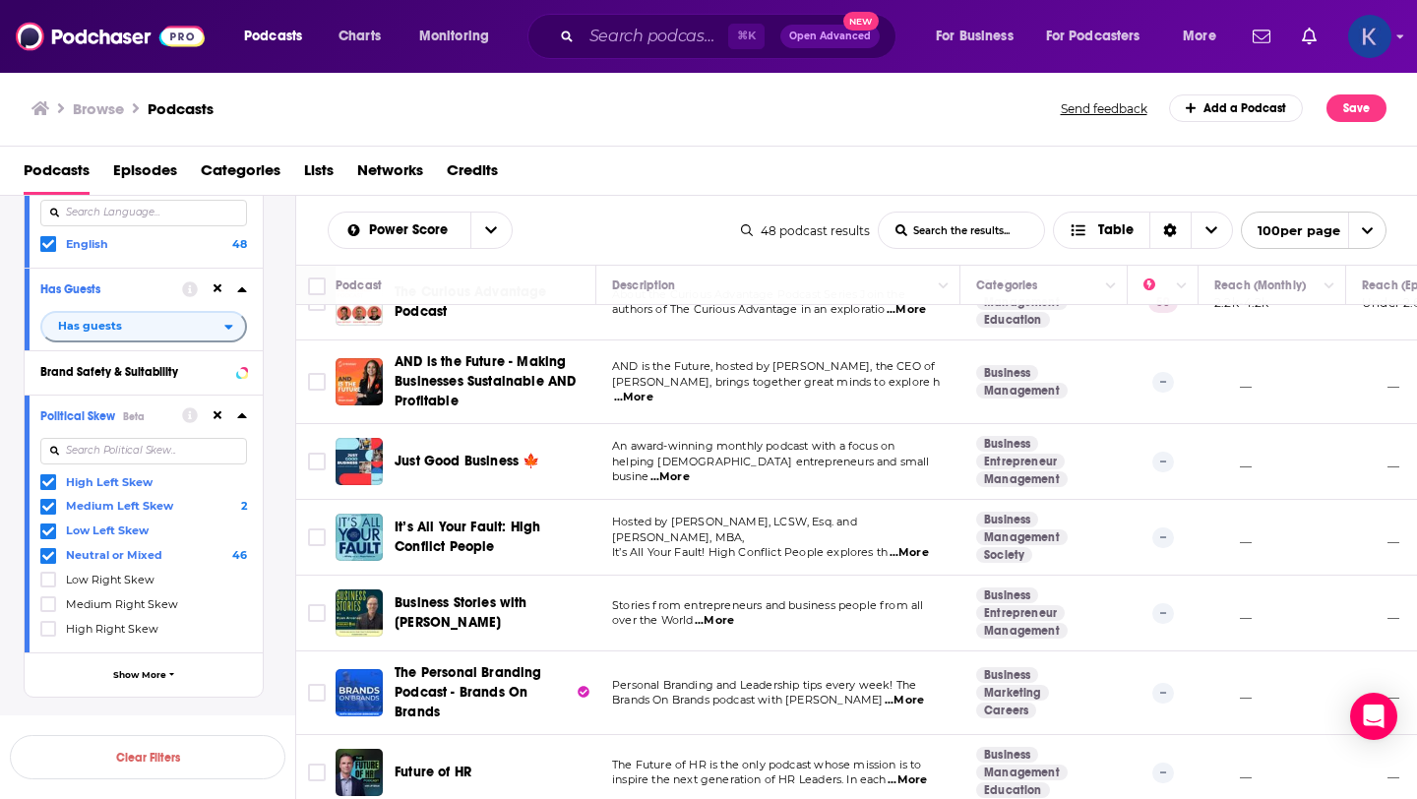
click at [1372, 39] on img "Logged in as kate89878" at bounding box center [1369, 36] width 43 height 43
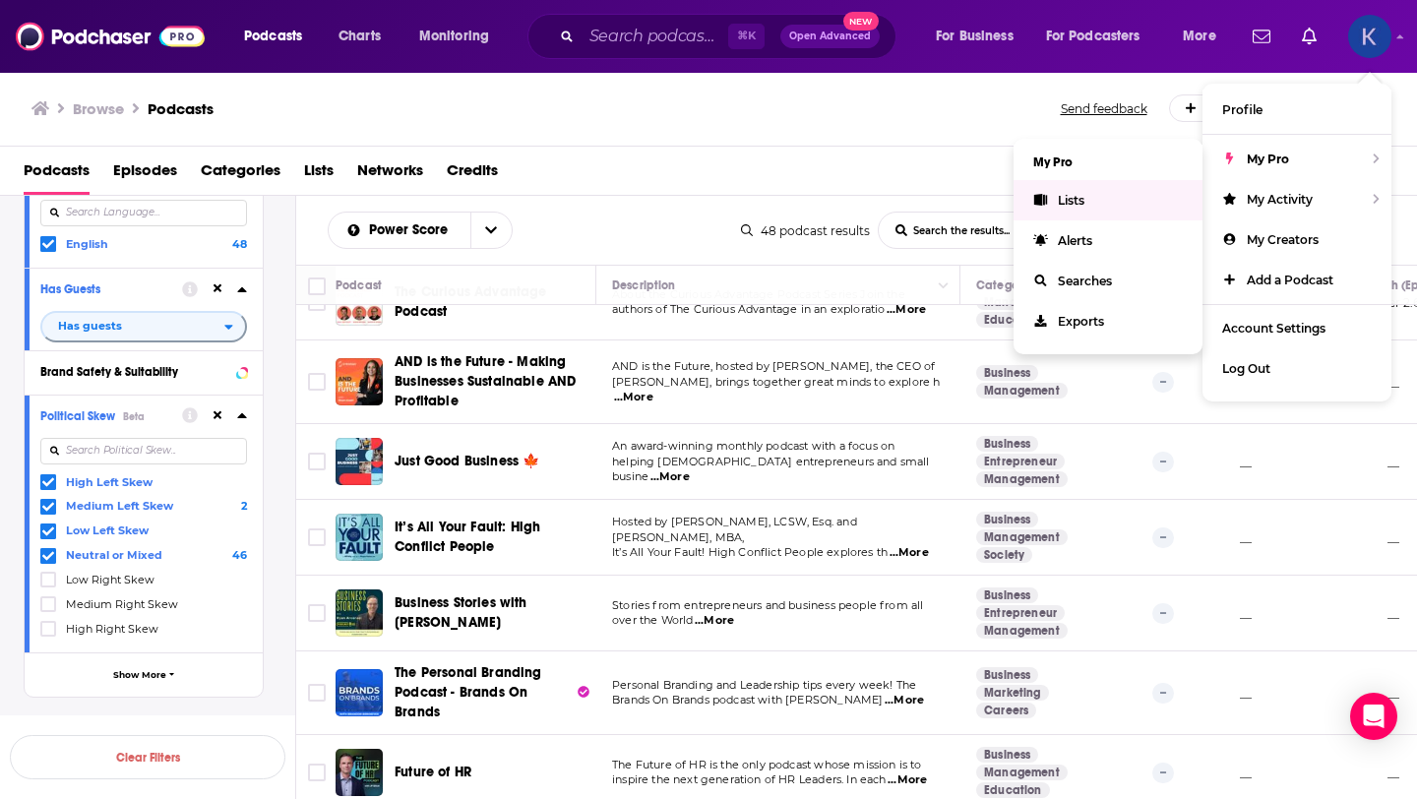
click at [1103, 201] on link "Lists" at bounding box center [1108, 200] width 189 height 40
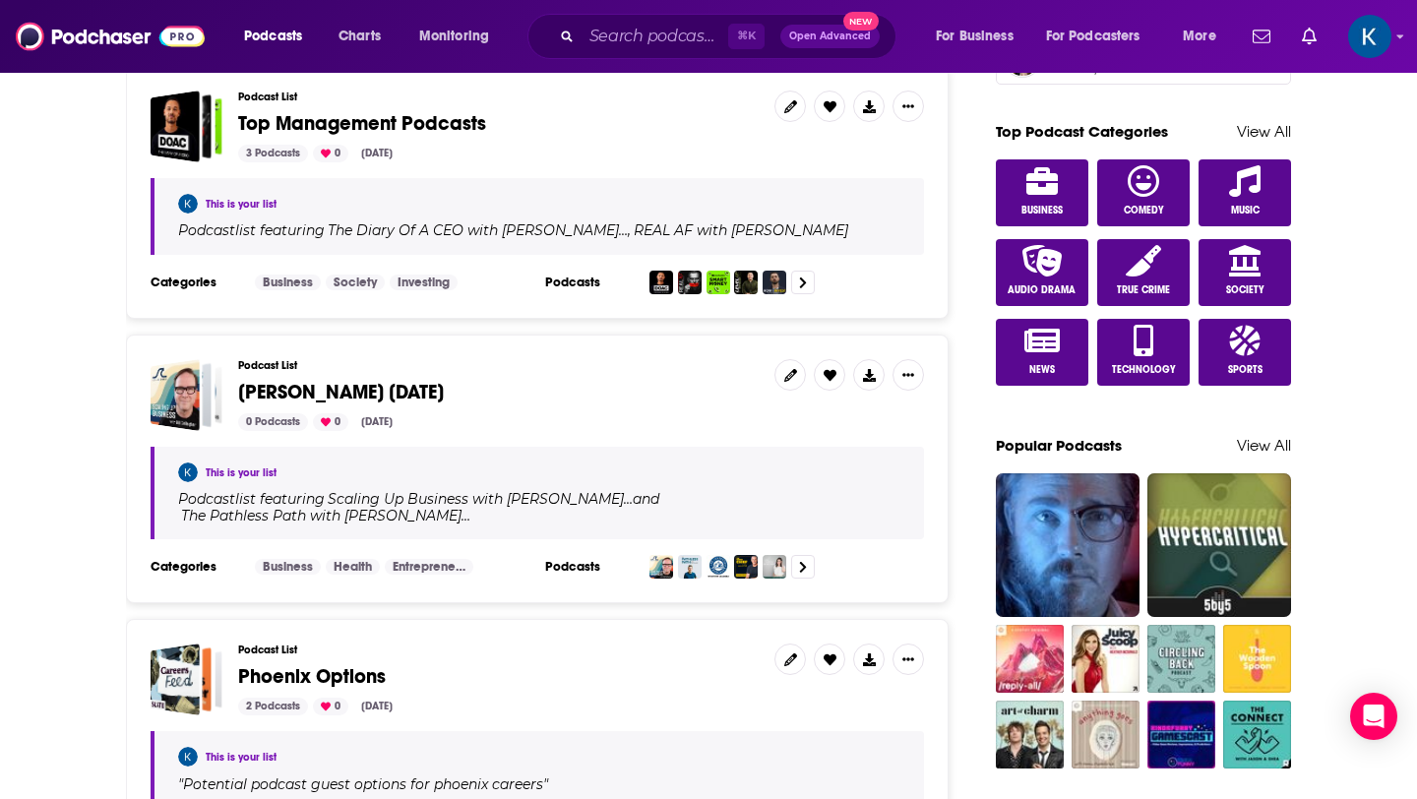
scroll to position [1152, 0]
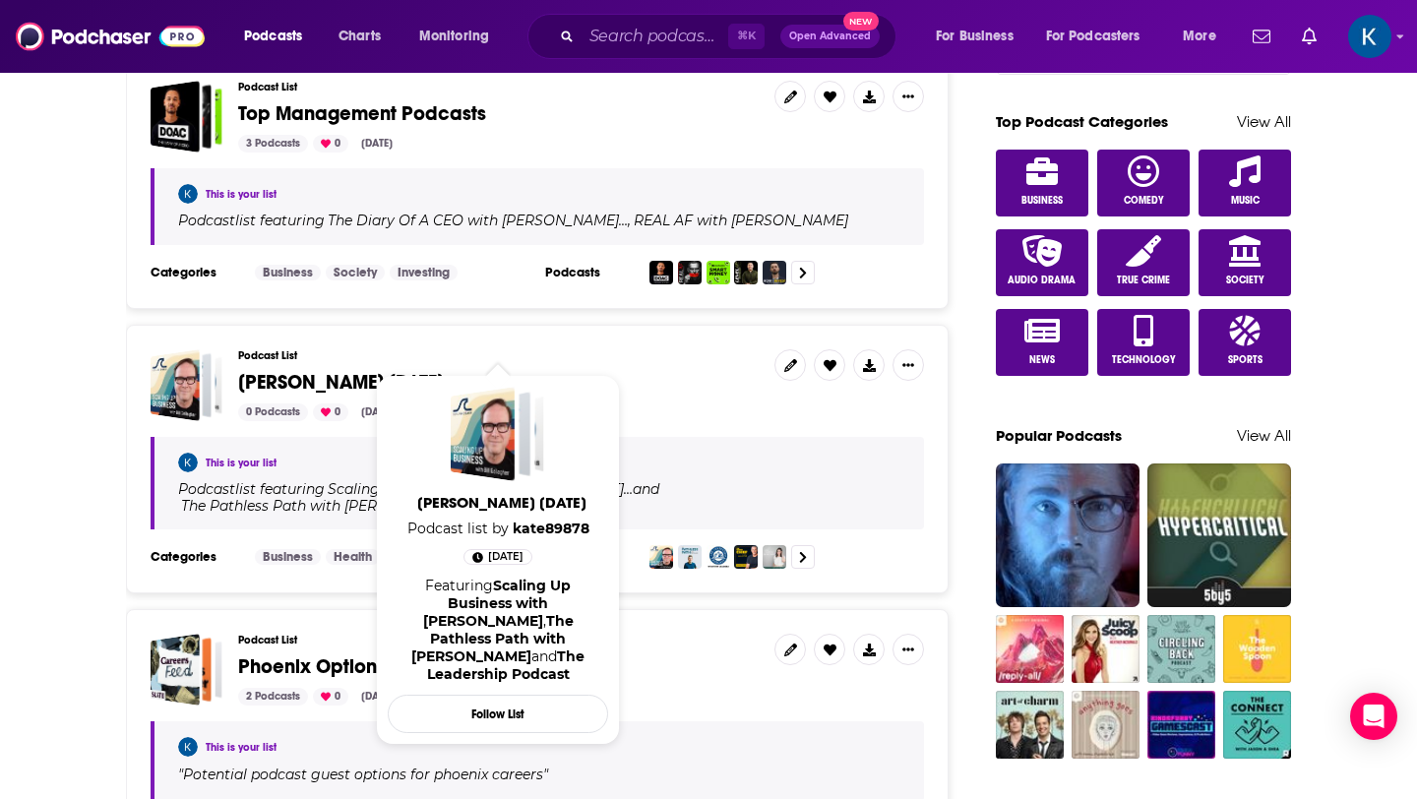
click at [325, 370] on span "Kate Gory 5/7/25" at bounding box center [341, 382] width 206 height 25
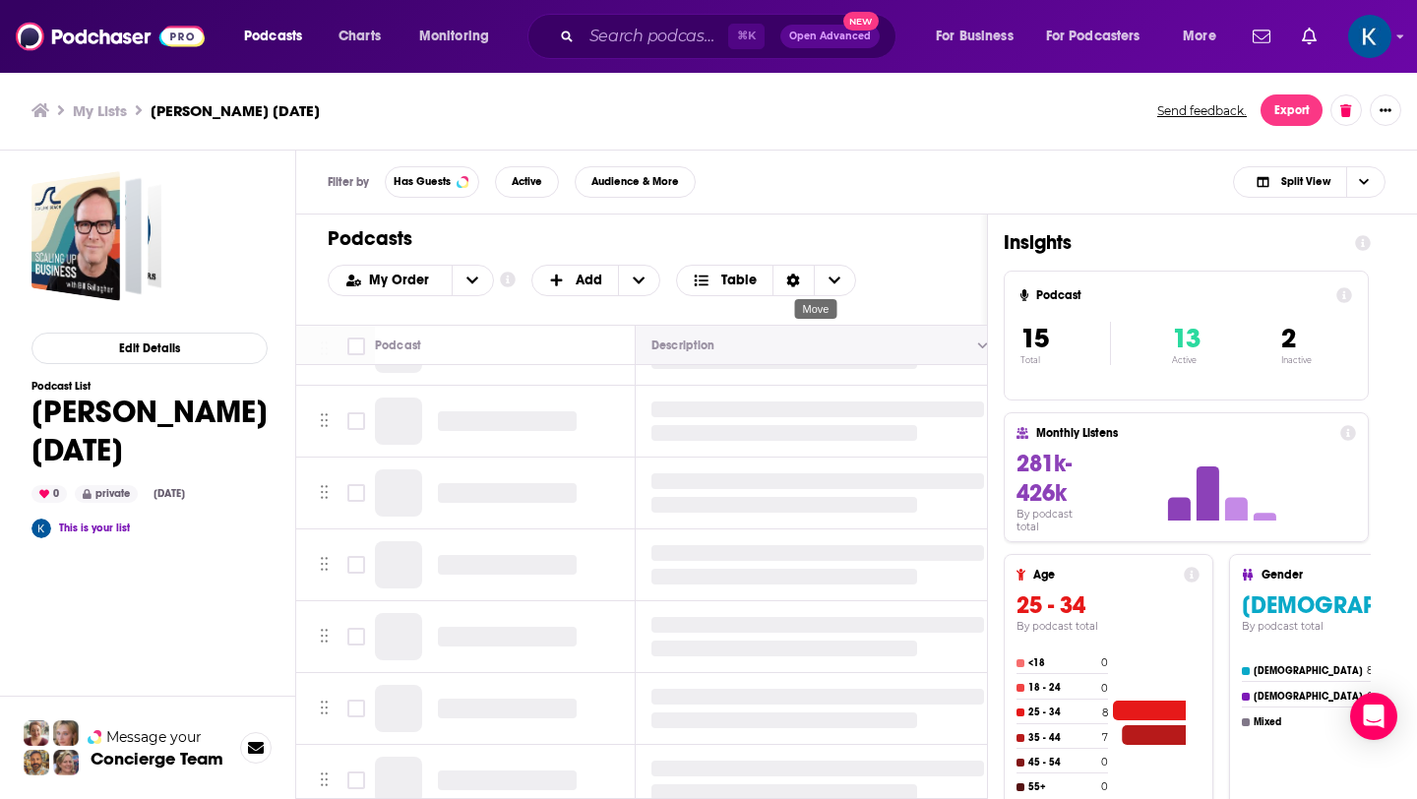
scroll to position [1362, 0]
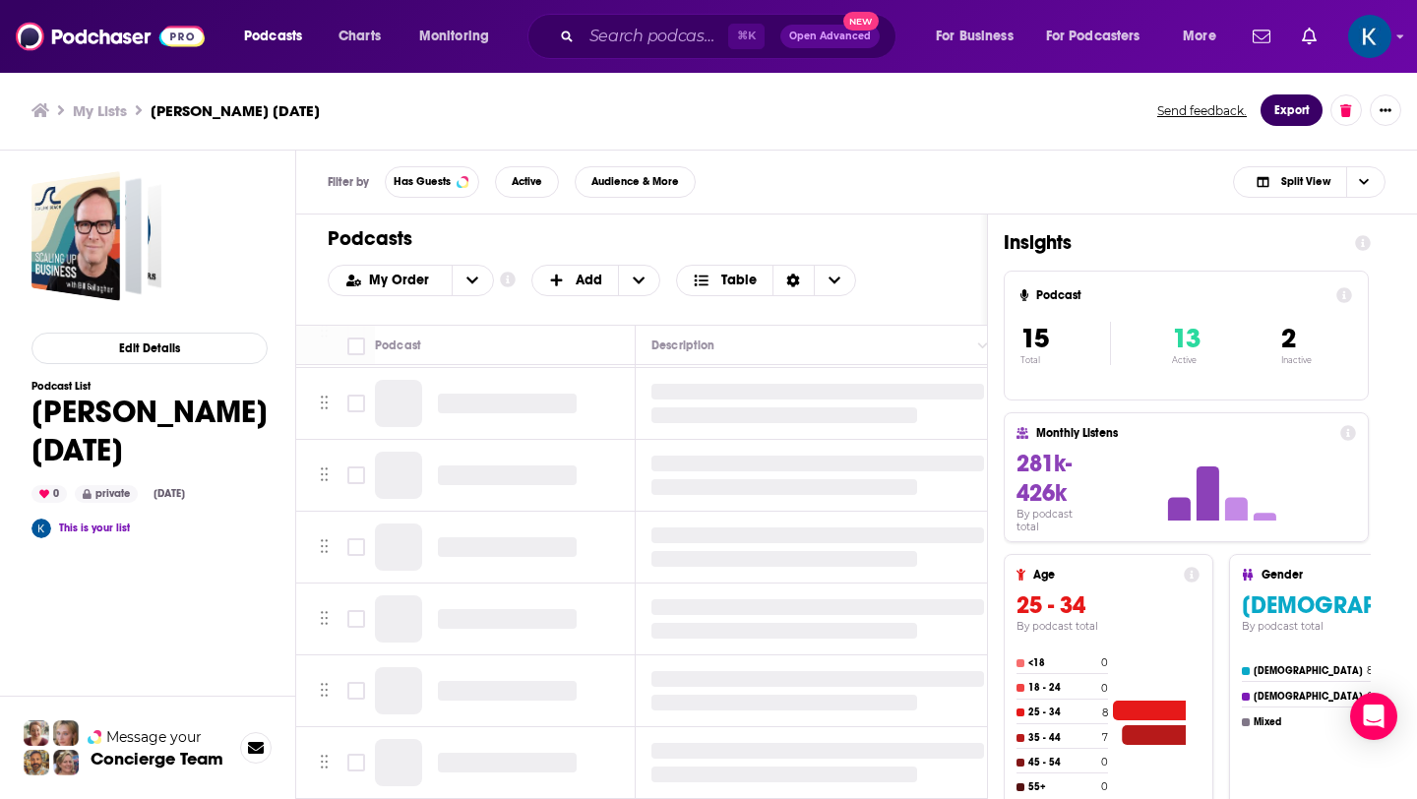
click at [1285, 116] on button "Export" at bounding box center [1292, 109] width 62 height 31
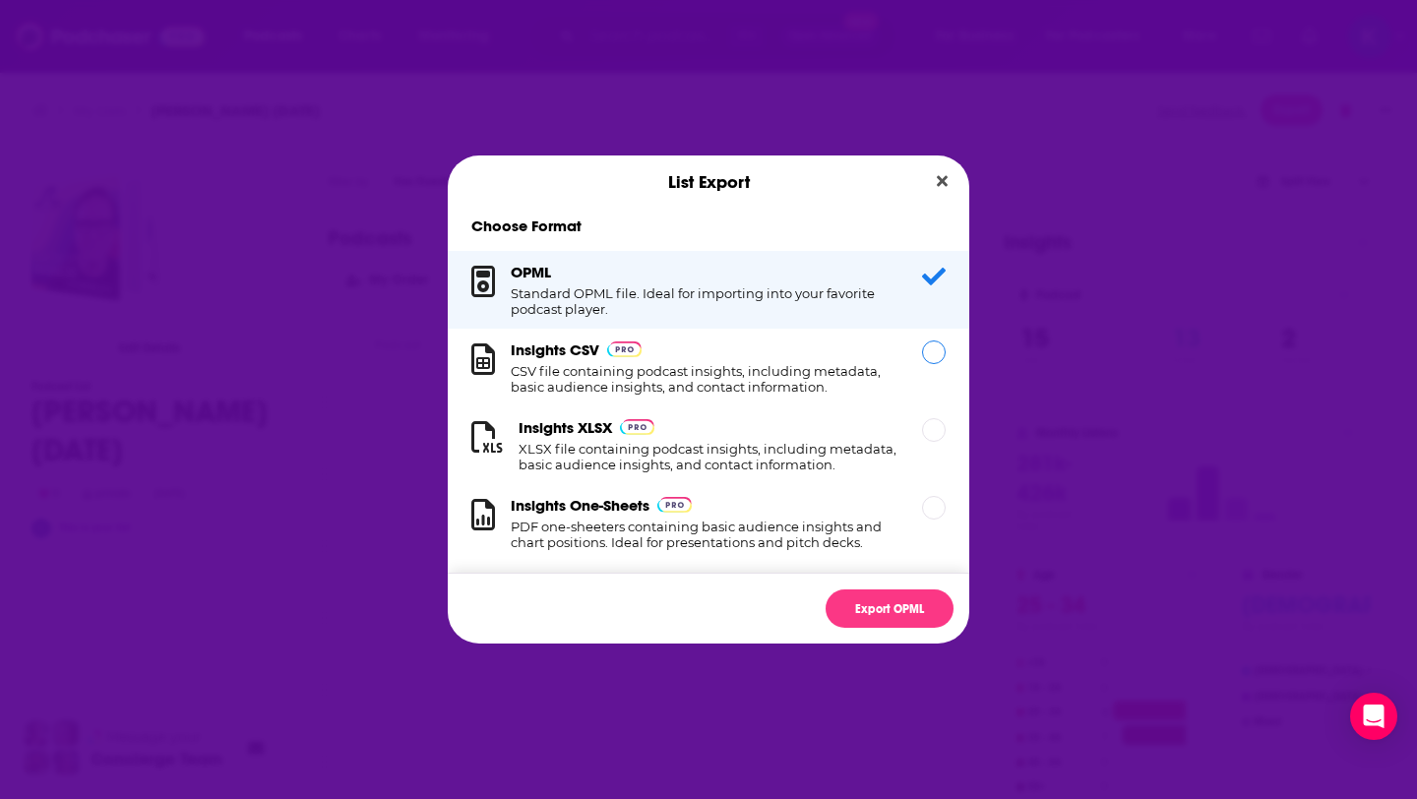
click at [934, 352] on div "Dialog" at bounding box center [934, 353] width 24 height 24
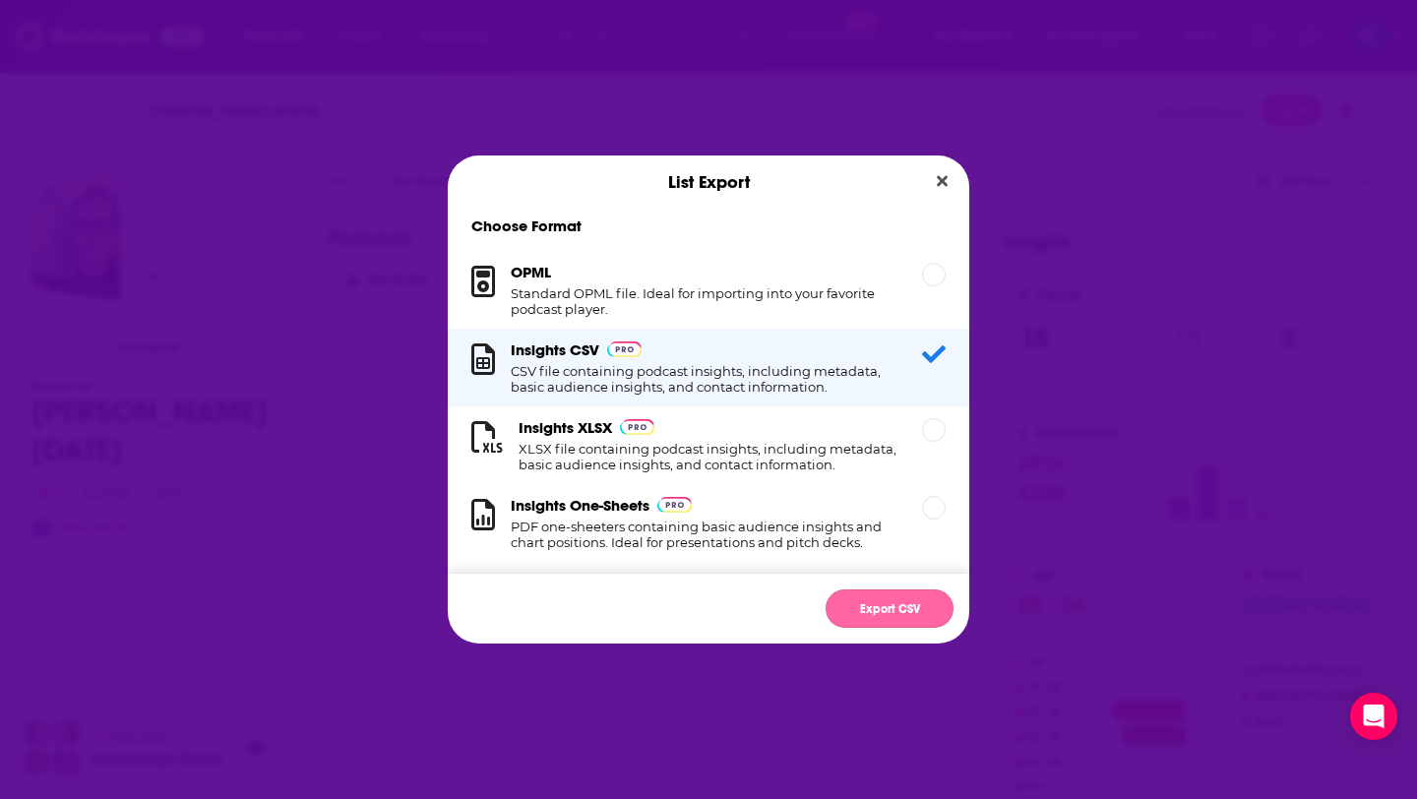
click at [873, 604] on button "Export CSV" at bounding box center [890, 609] width 128 height 38
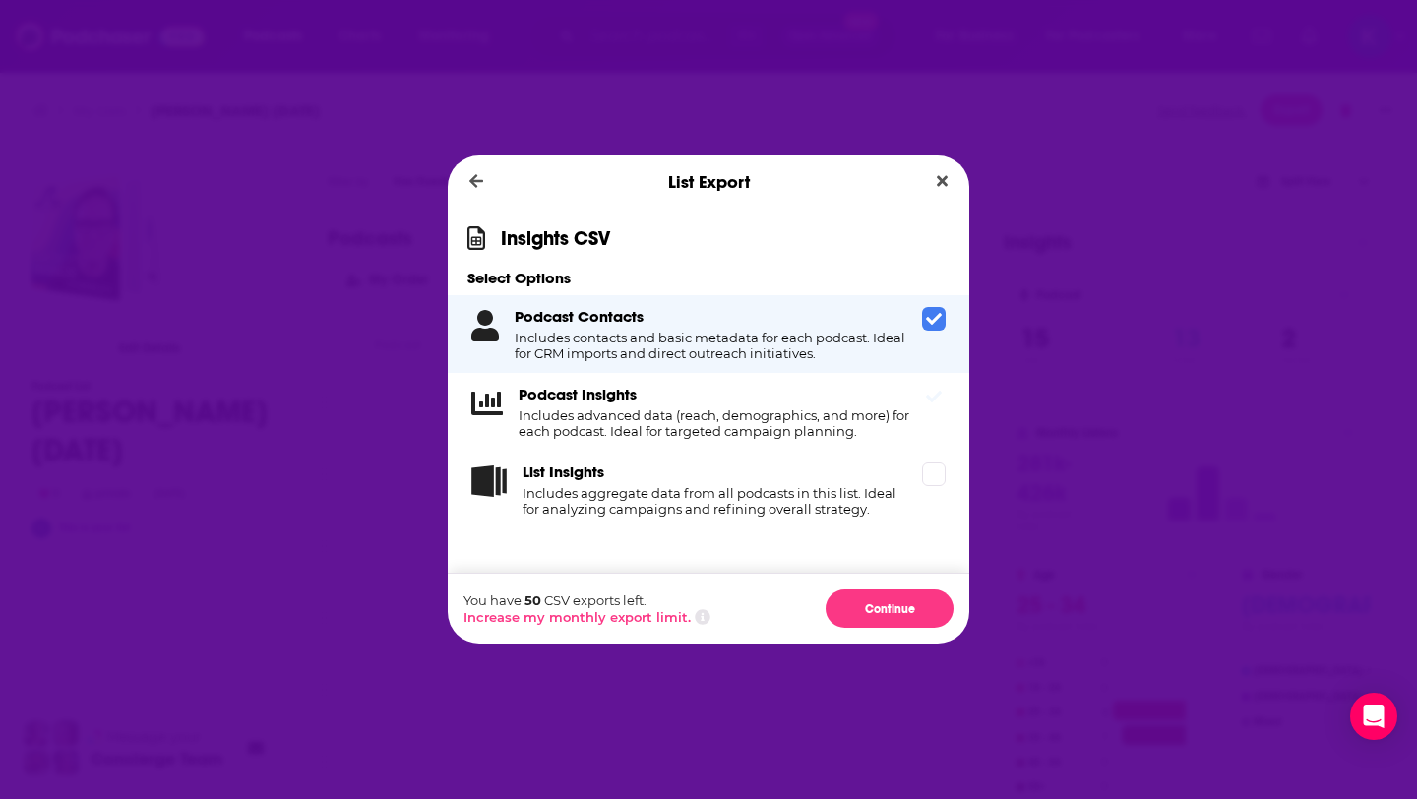
click at [939, 403] on icon "Dialog" at bounding box center [934, 397] width 16 height 16
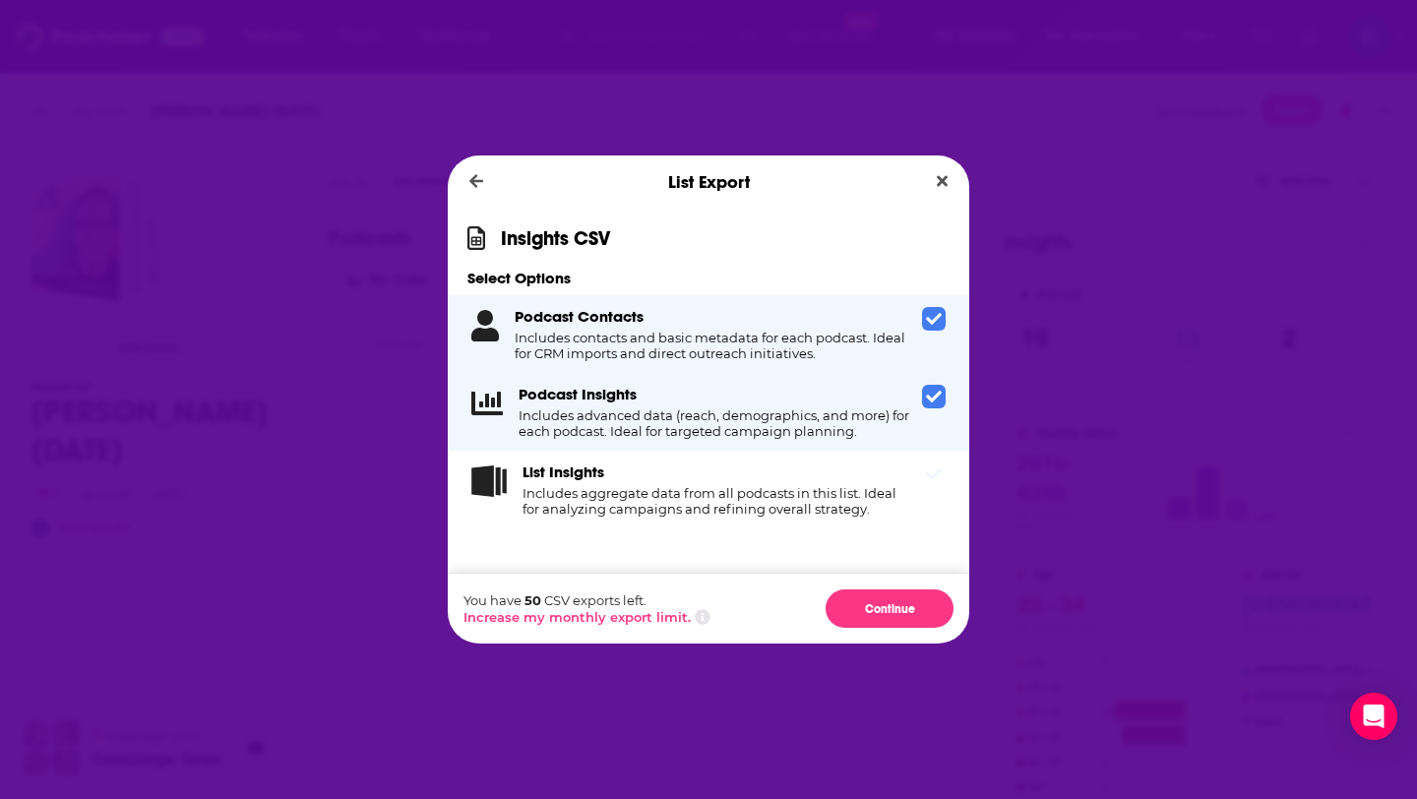
click at [932, 475] on icon "Dialog" at bounding box center [934, 475] width 16 height 16
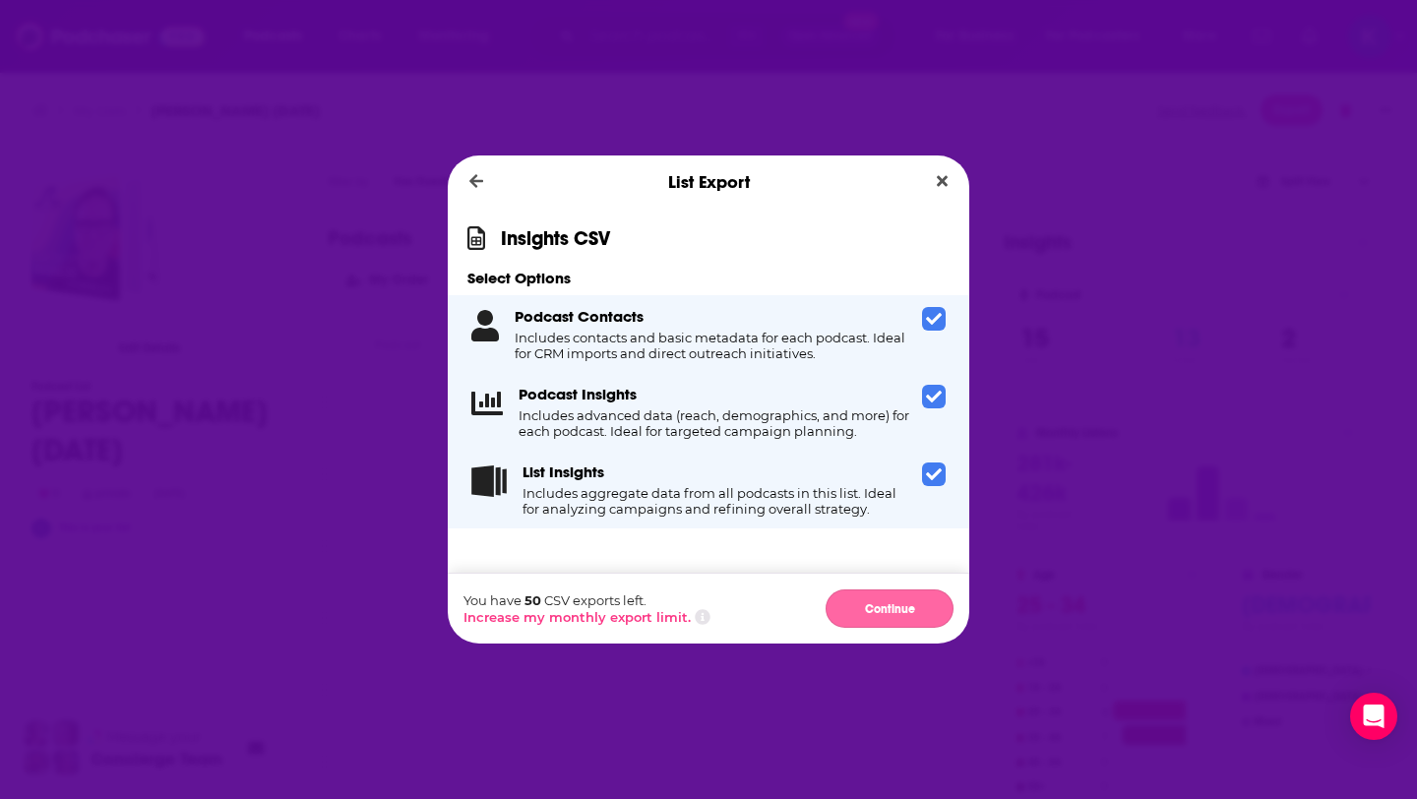
click at [885, 602] on button "Continue" at bounding box center [890, 609] width 128 height 38
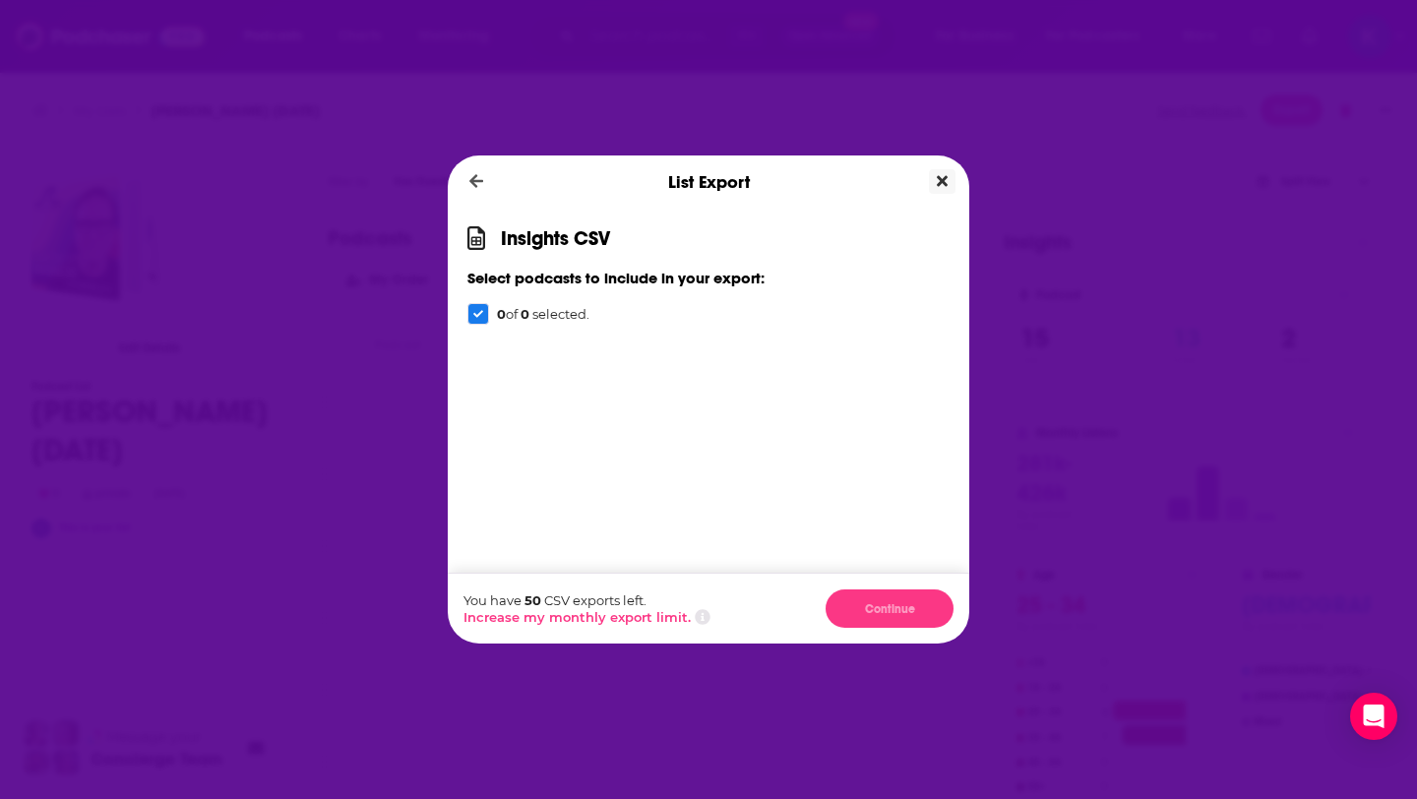
click at [937, 182] on icon "Close" at bounding box center [942, 181] width 11 height 16
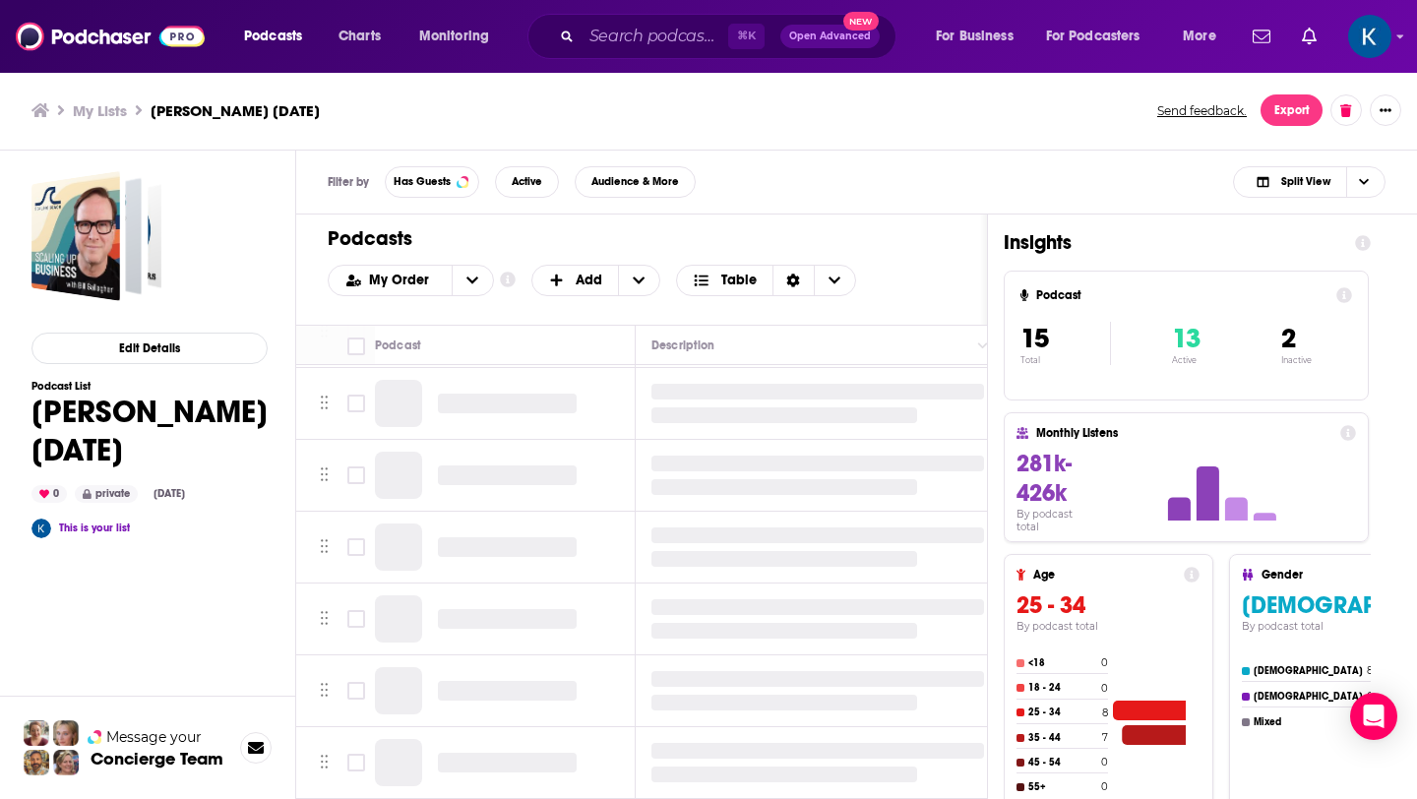
click at [93, 105] on h3 "My Lists" at bounding box center [100, 110] width 54 height 19
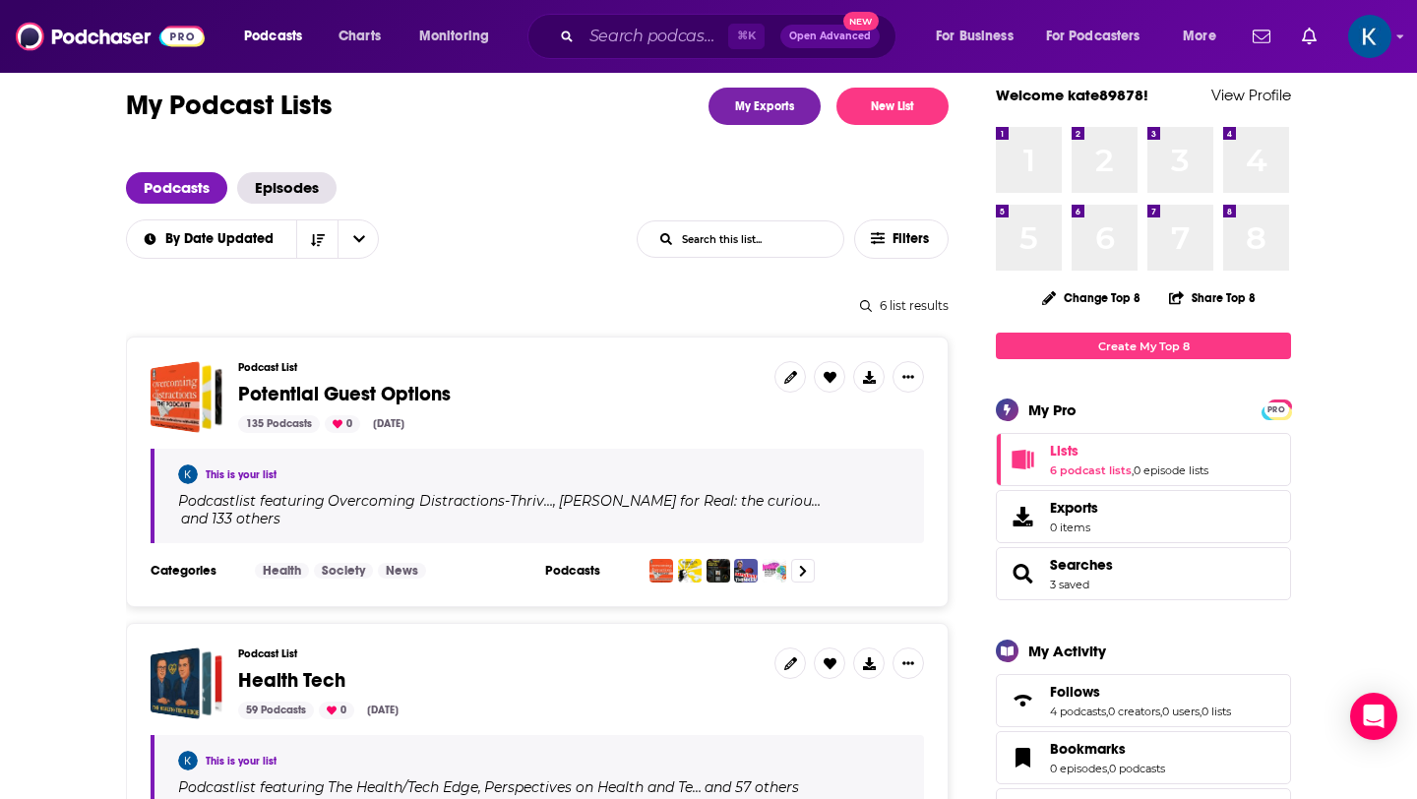
scroll to position [53, 0]
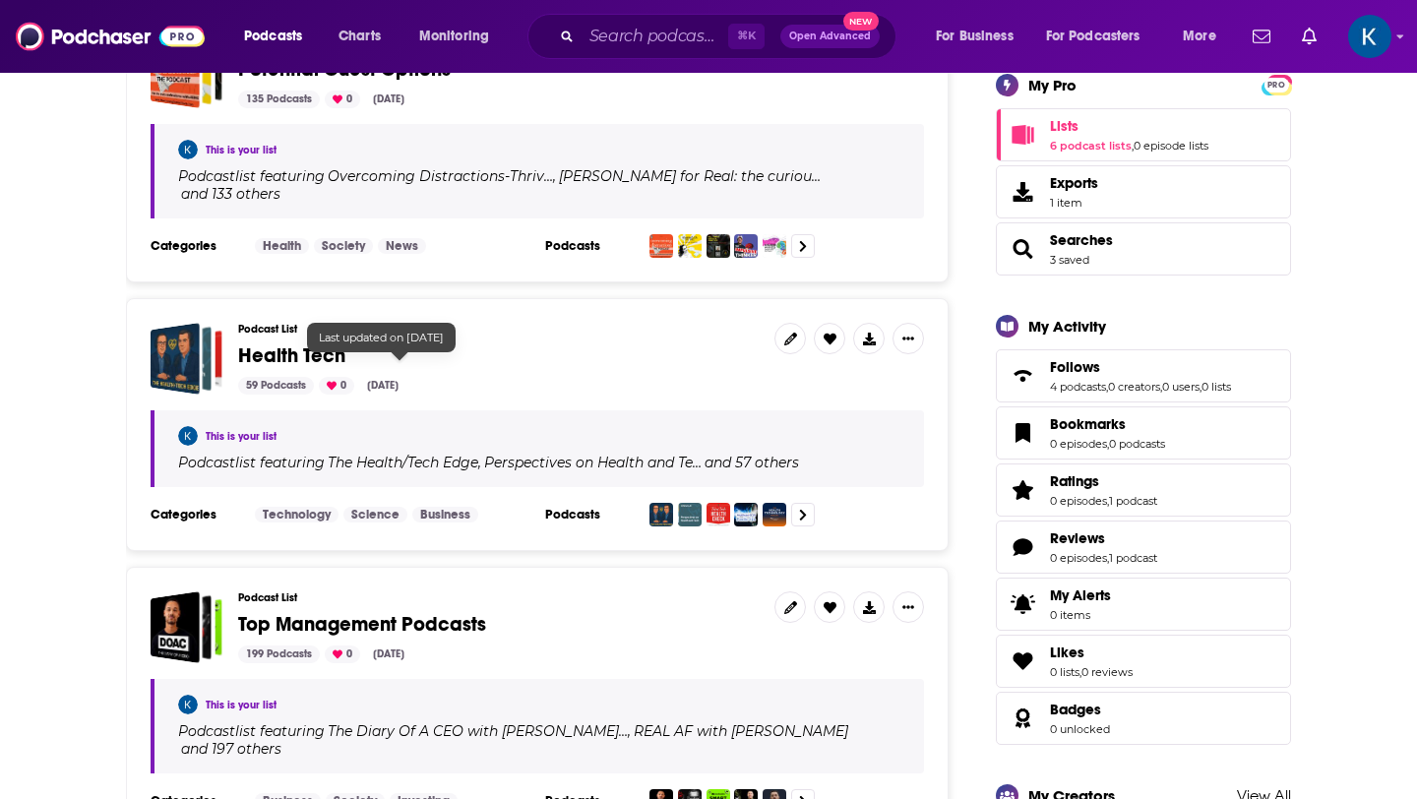
scroll to position [353, 0]
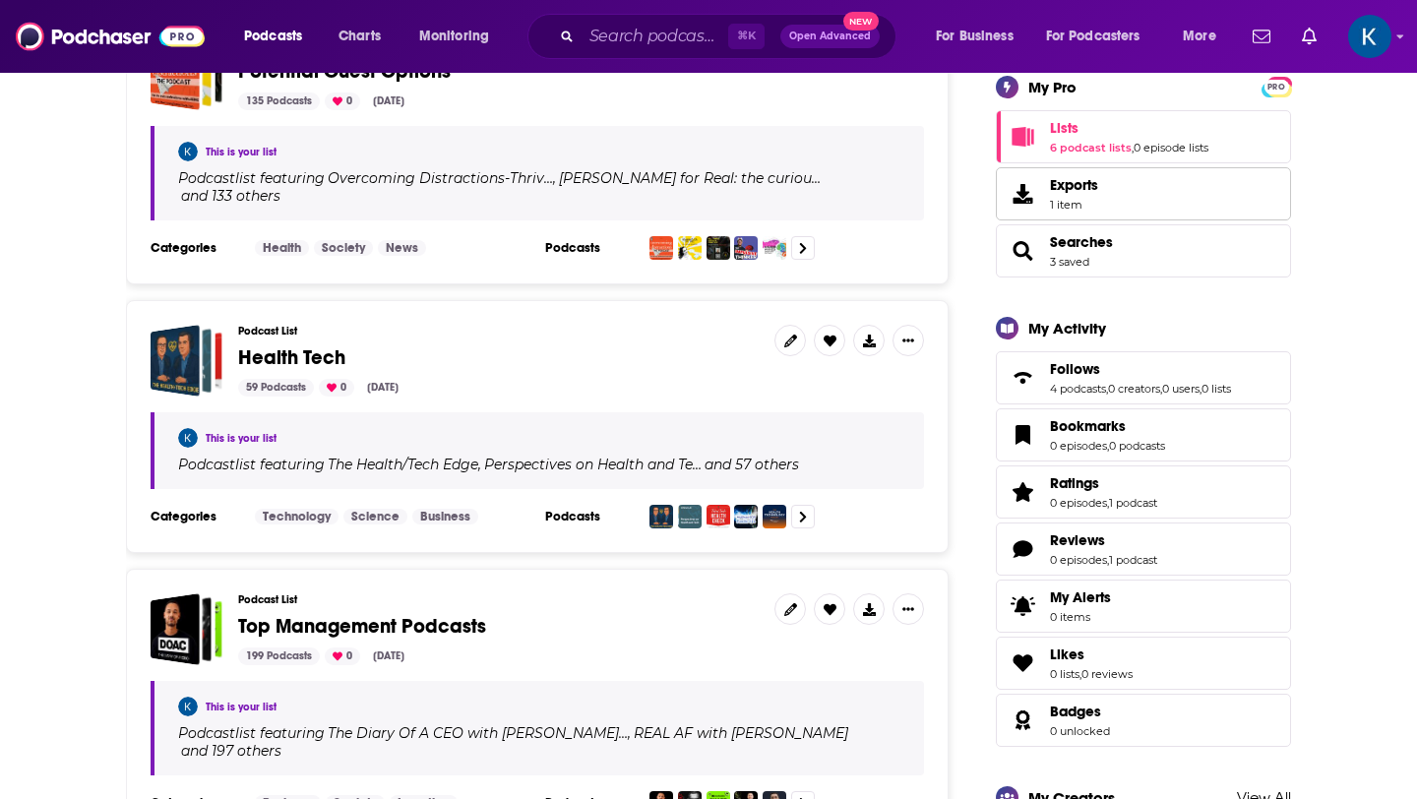
click at [1079, 192] on span "Exports" at bounding box center [1074, 185] width 48 height 18
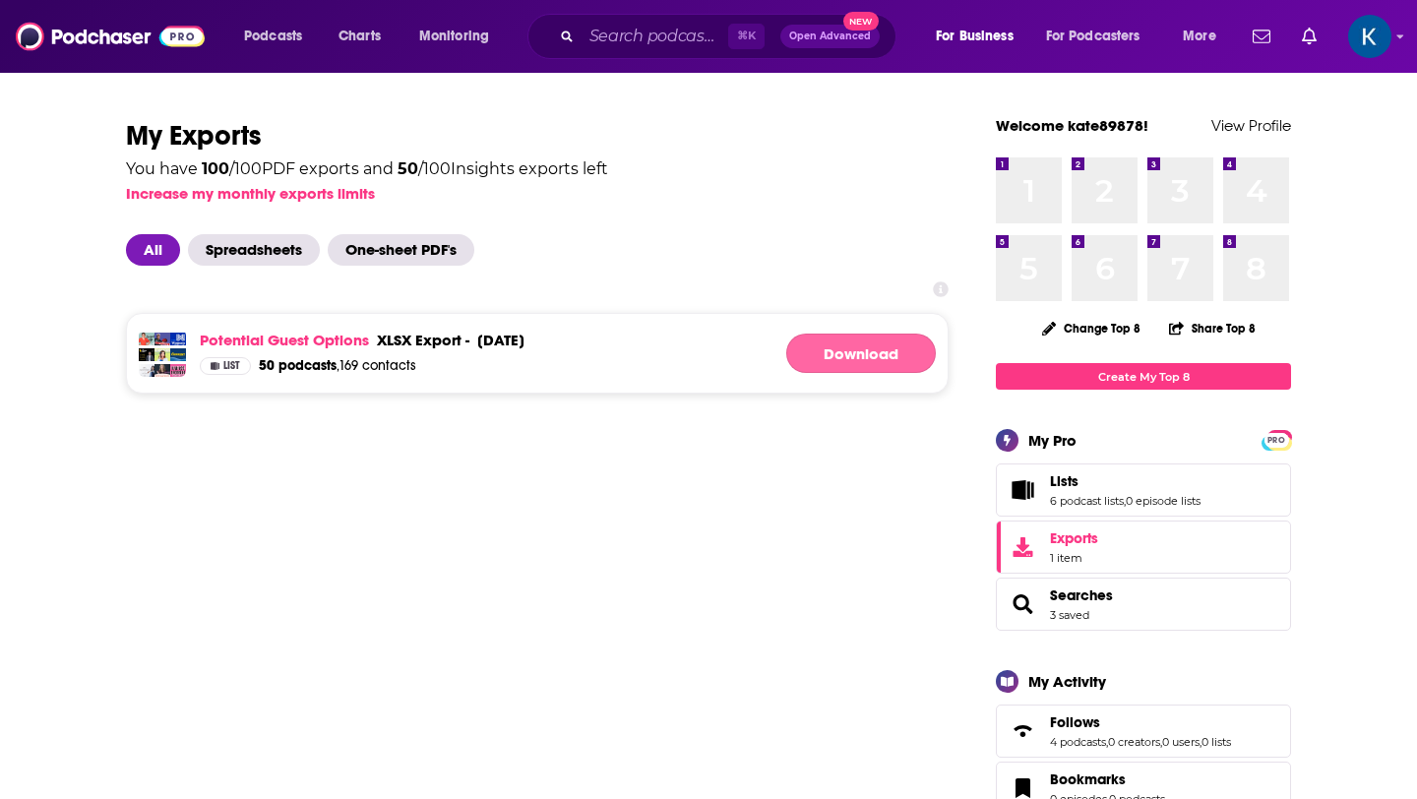
click at [892, 352] on link "Download" at bounding box center [861, 353] width 150 height 39
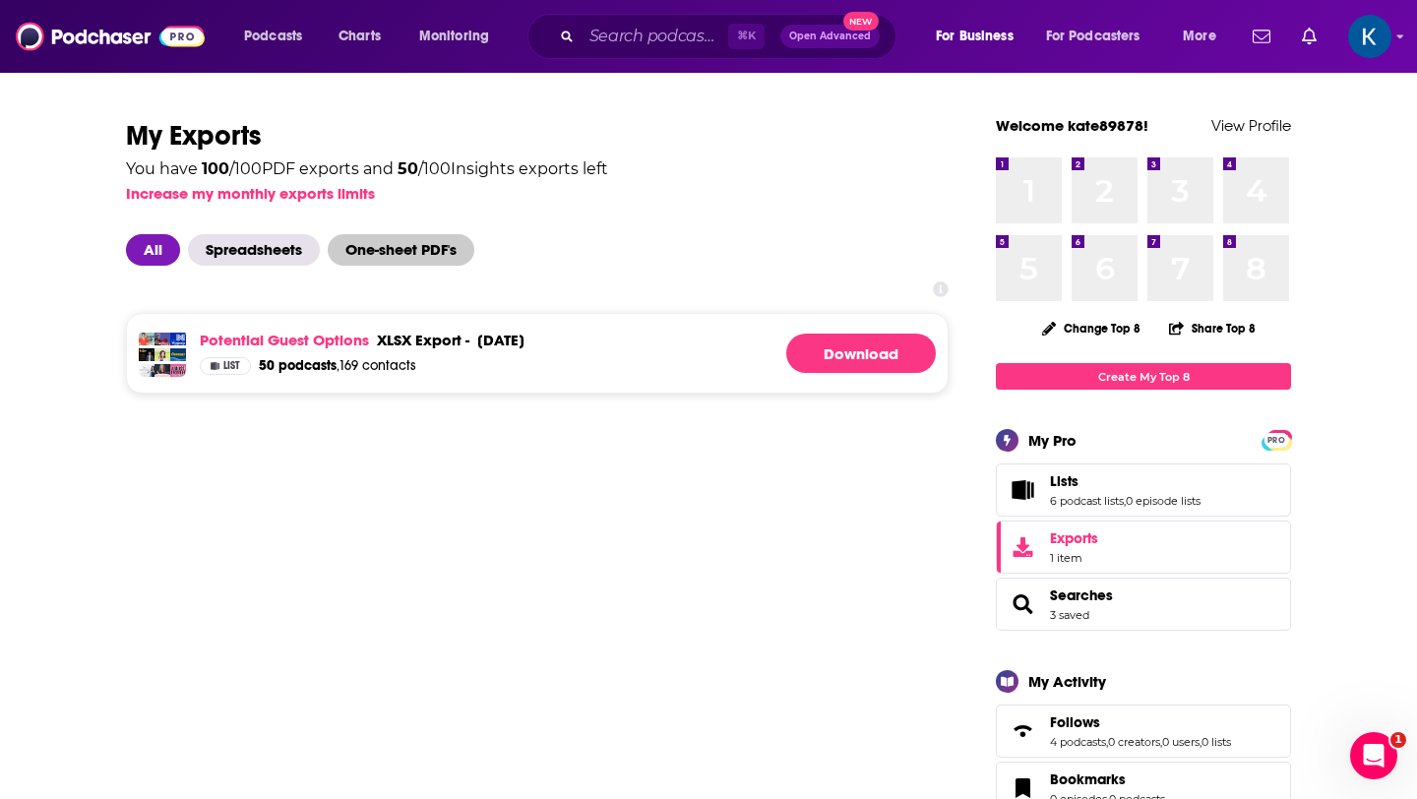
click at [414, 248] on span "One-sheet PDF's" at bounding box center [401, 249] width 147 height 31
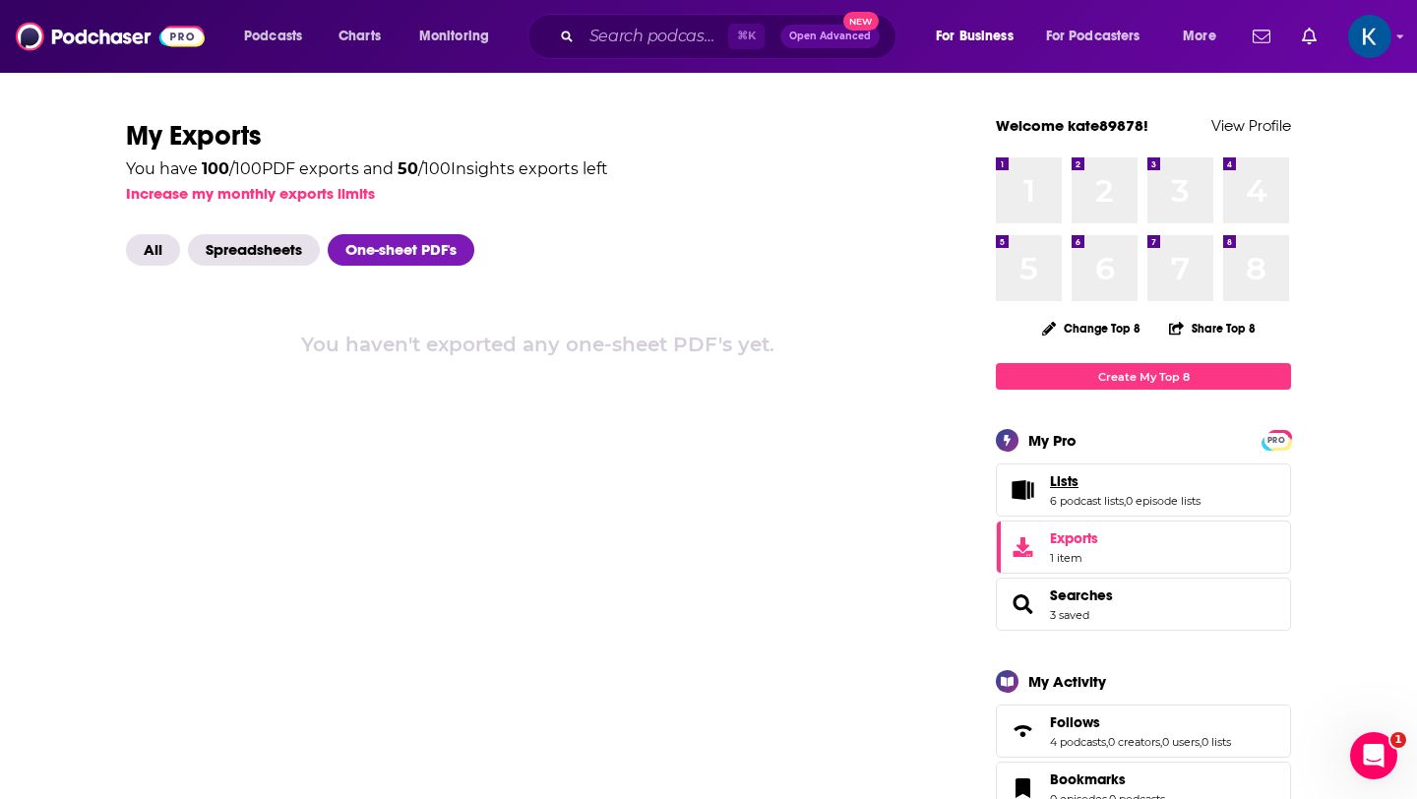
click at [1109, 490] on link "Lists" at bounding box center [1125, 481] width 151 height 18
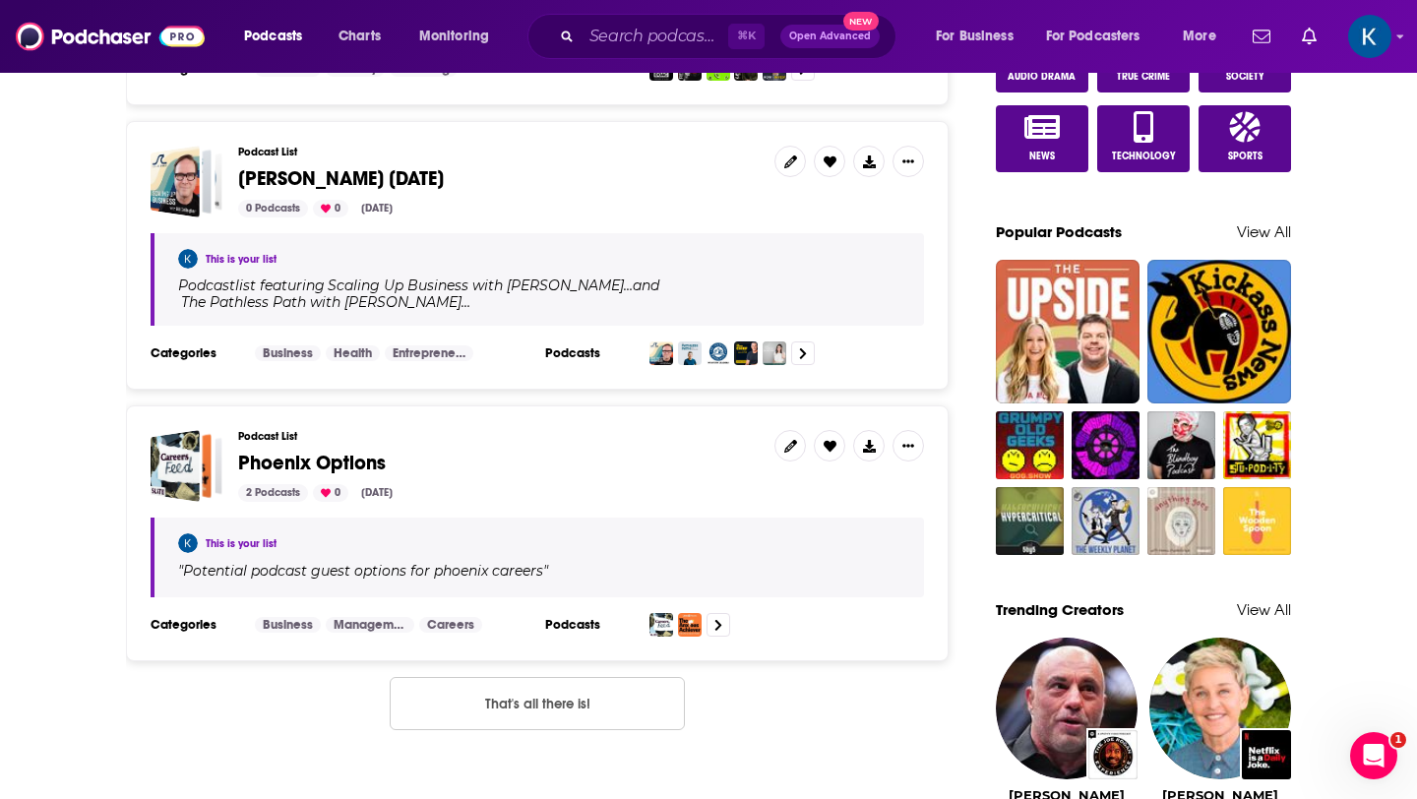
scroll to position [912, 0]
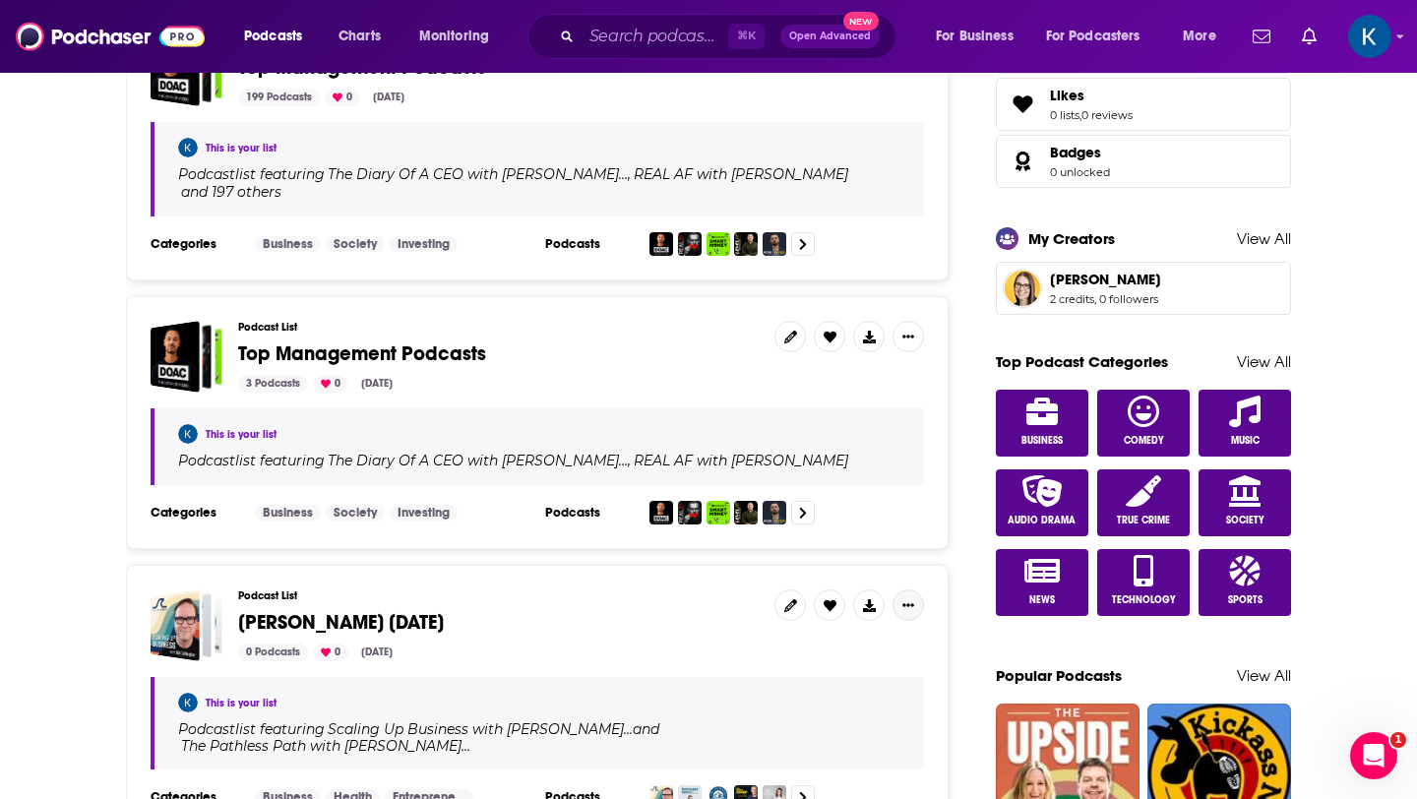
click at [906, 599] on icon "Show More Button" at bounding box center [909, 605] width 12 height 12
click at [606, 623] on div "Podcast List Kate Gory 5/7/25 0 Podcasts 0 May 7, 2025 This is your list Podcas…" at bounding box center [537, 699] width 823 height 269
click at [293, 610] on span "[PERSON_NAME] [DATE]" at bounding box center [341, 622] width 206 height 25
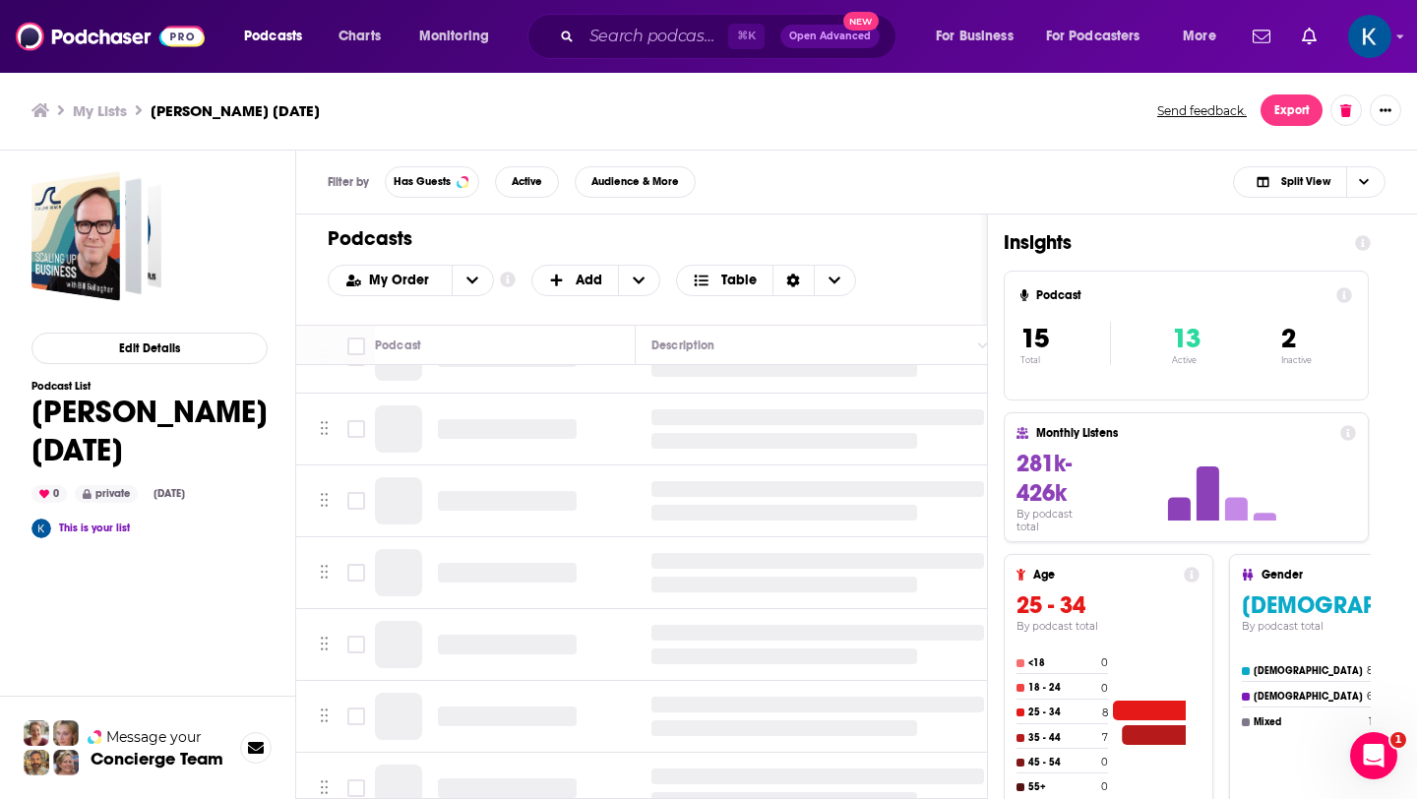
scroll to position [1362, 0]
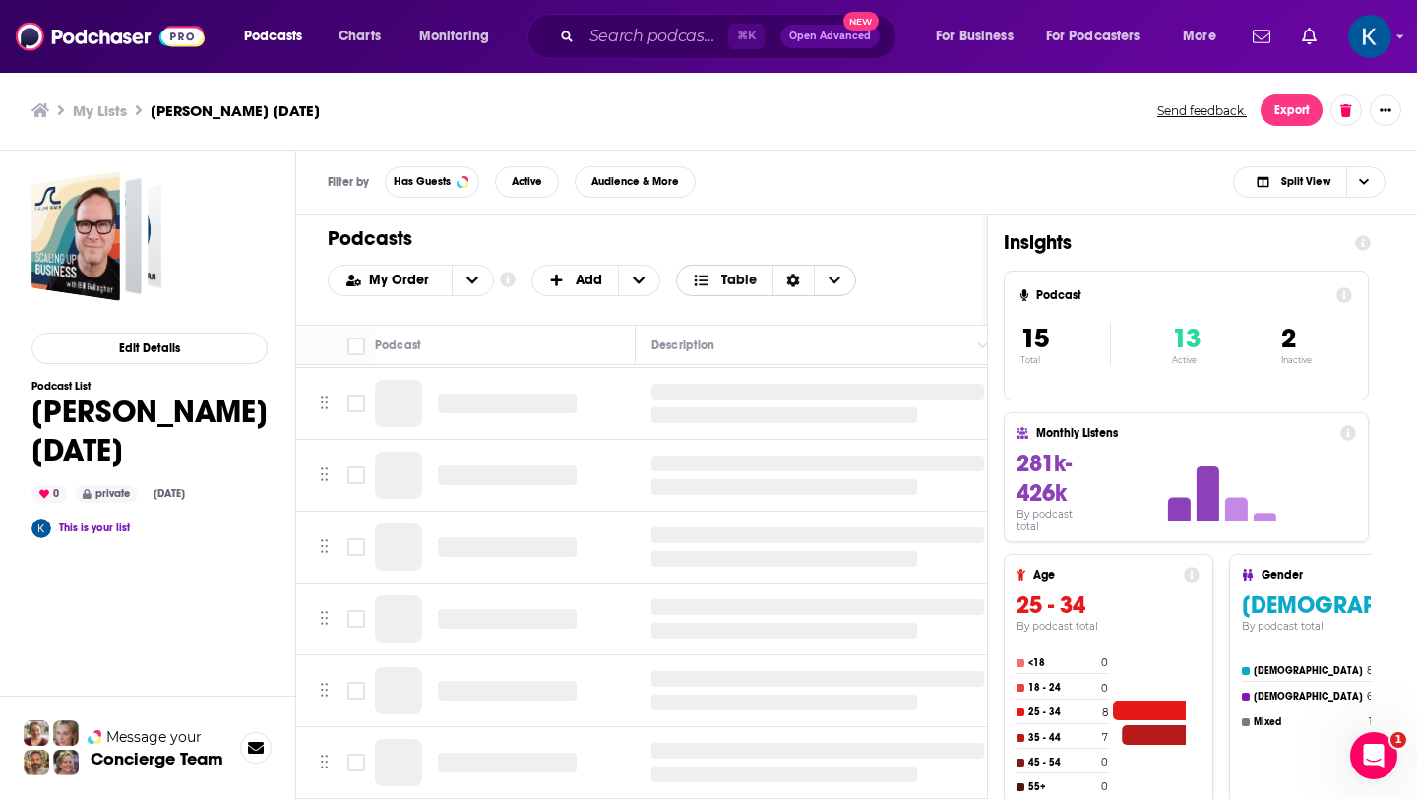
click at [736, 284] on span "Table" at bounding box center [738, 281] width 35 height 14
click at [726, 307] on span "Card" at bounding box center [778, 312] width 123 height 11
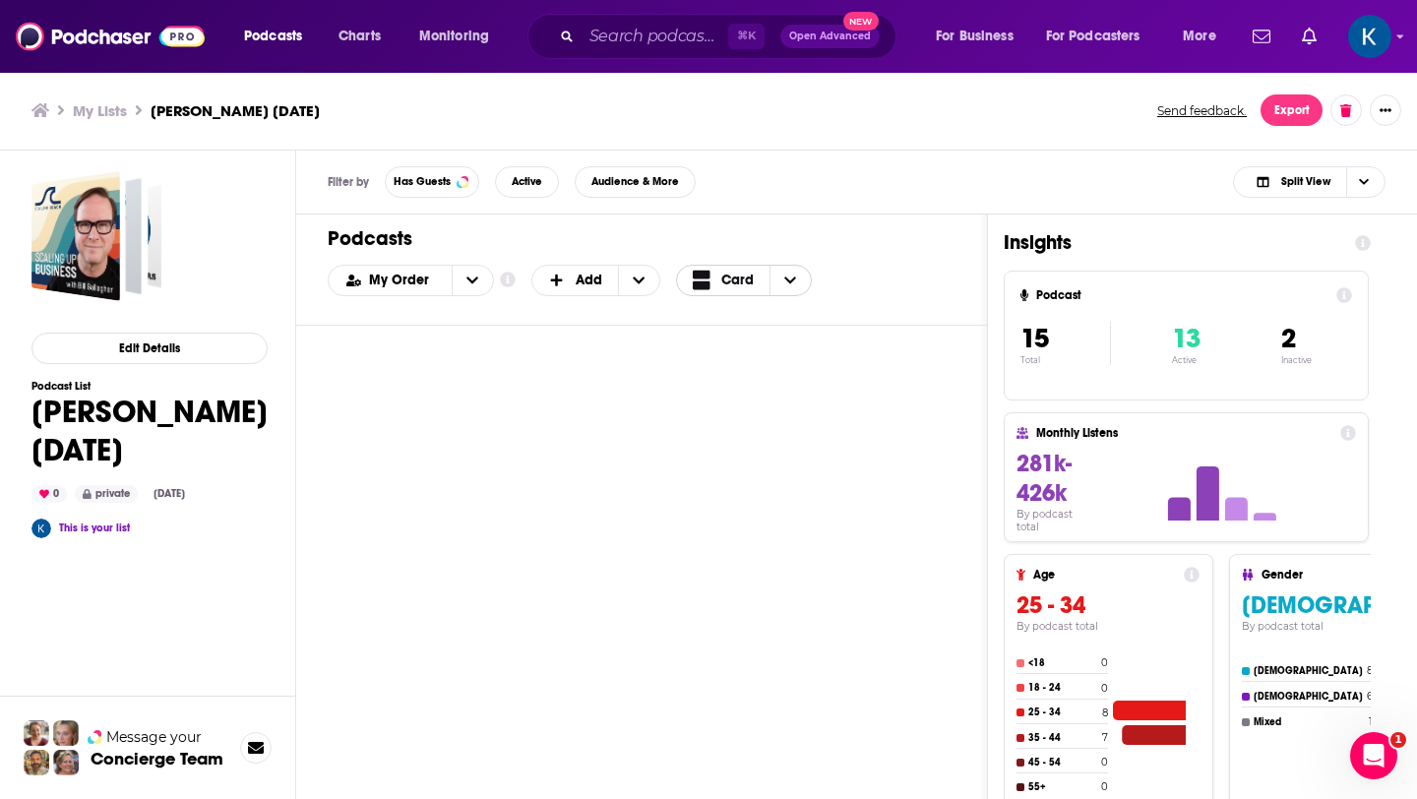
click at [732, 281] on span "Card" at bounding box center [737, 281] width 32 height 14
click at [728, 341] on span "Table" at bounding box center [778, 345] width 123 height 11
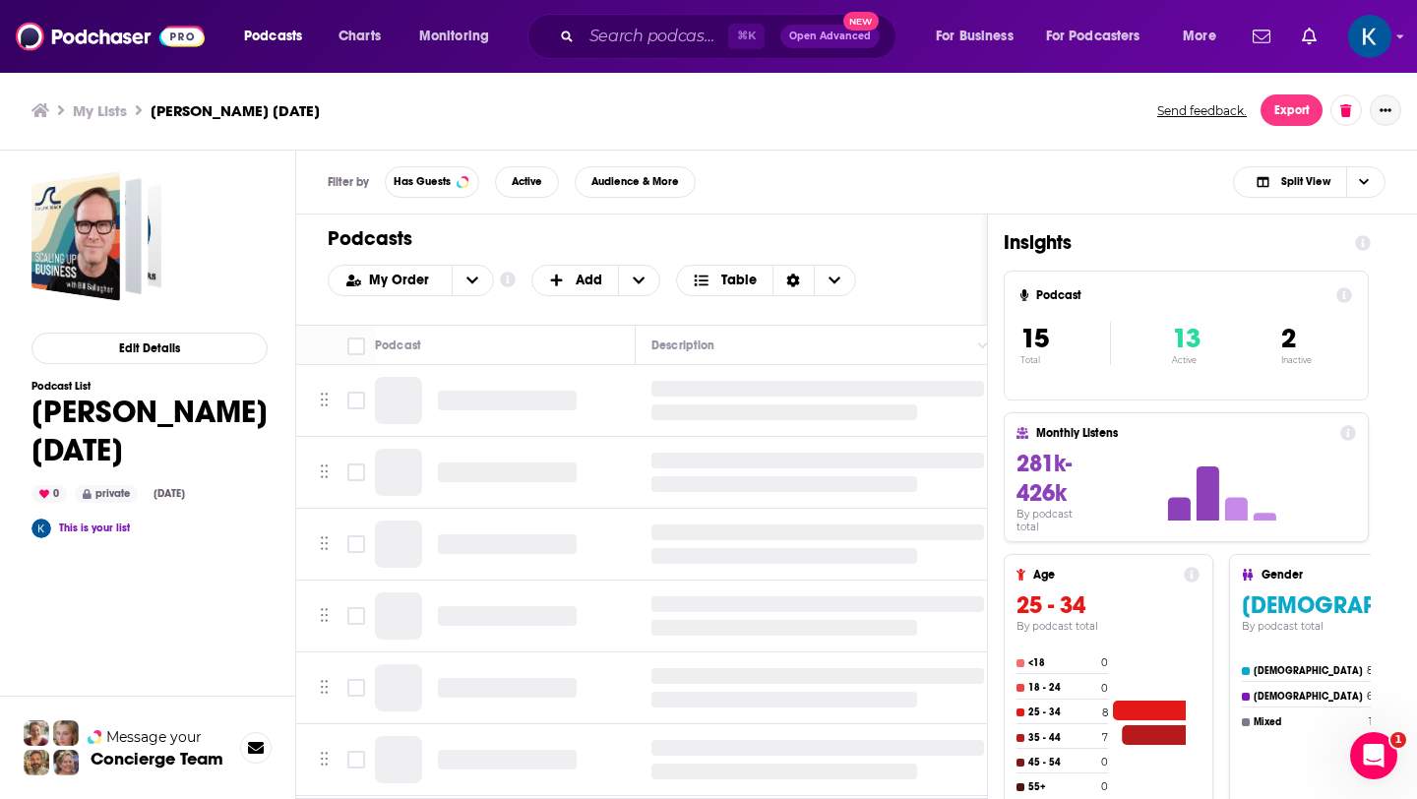
click at [1377, 112] on button "Show More Button" at bounding box center [1385, 109] width 31 height 31
click at [846, 179] on div "Filter by Has Guests Active Audience & More Split View" at bounding box center [856, 183] width 1121 height 64
click at [439, 176] on span "Has Guests" at bounding box center [422, 181] width 57 height 11
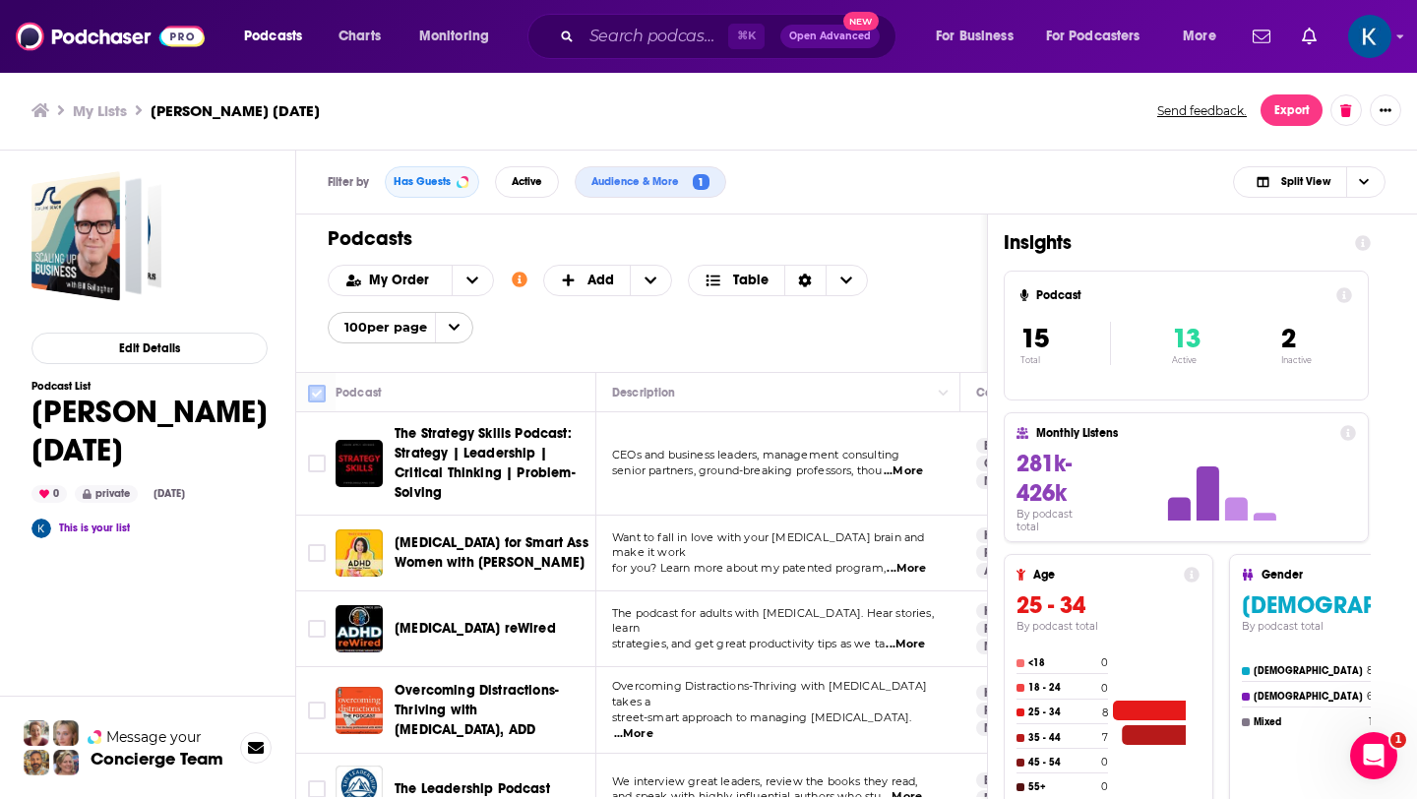
click at [312, 399] on input "Toggle select all" at bounding box center [317, 394] width 18 height 18
checkbox input "true"
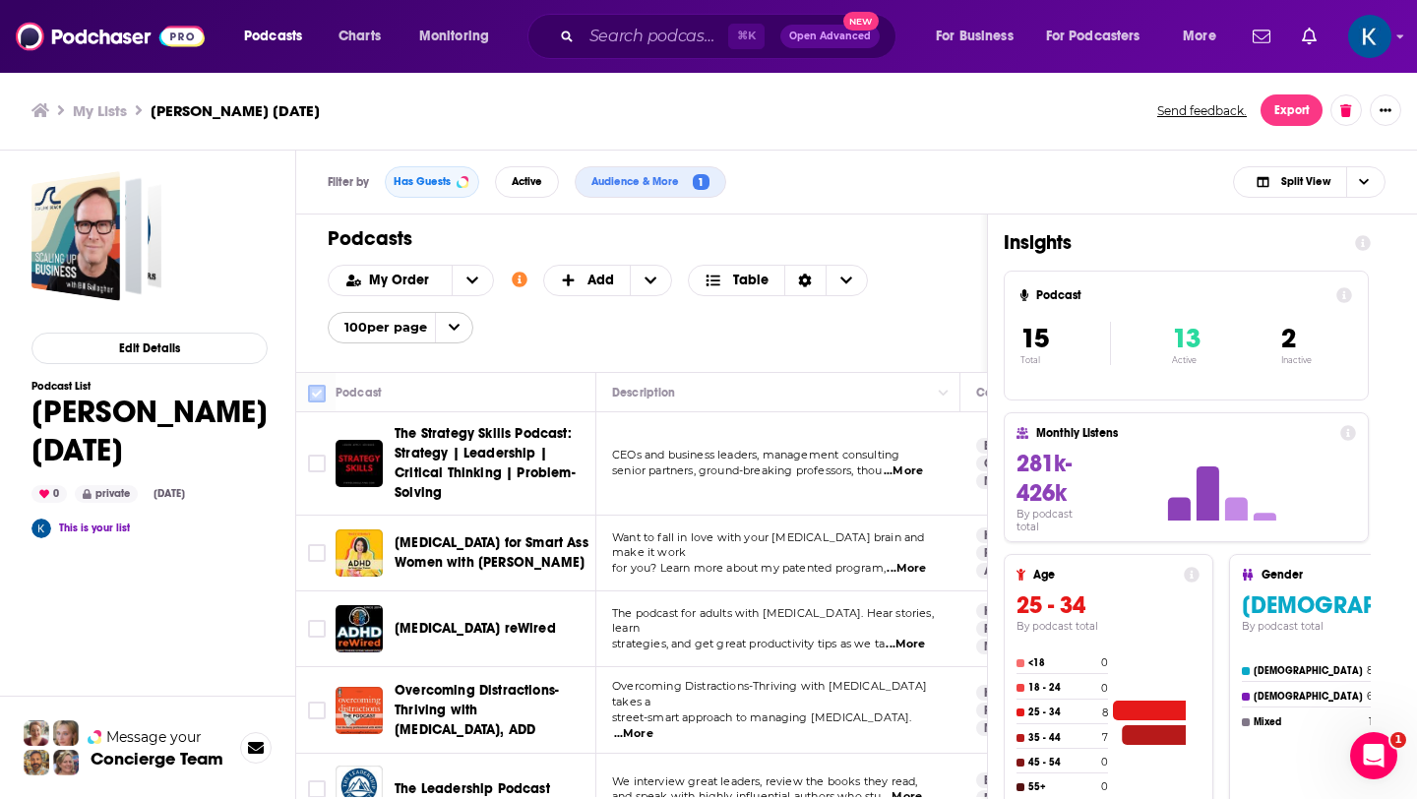
checkbox input "true"
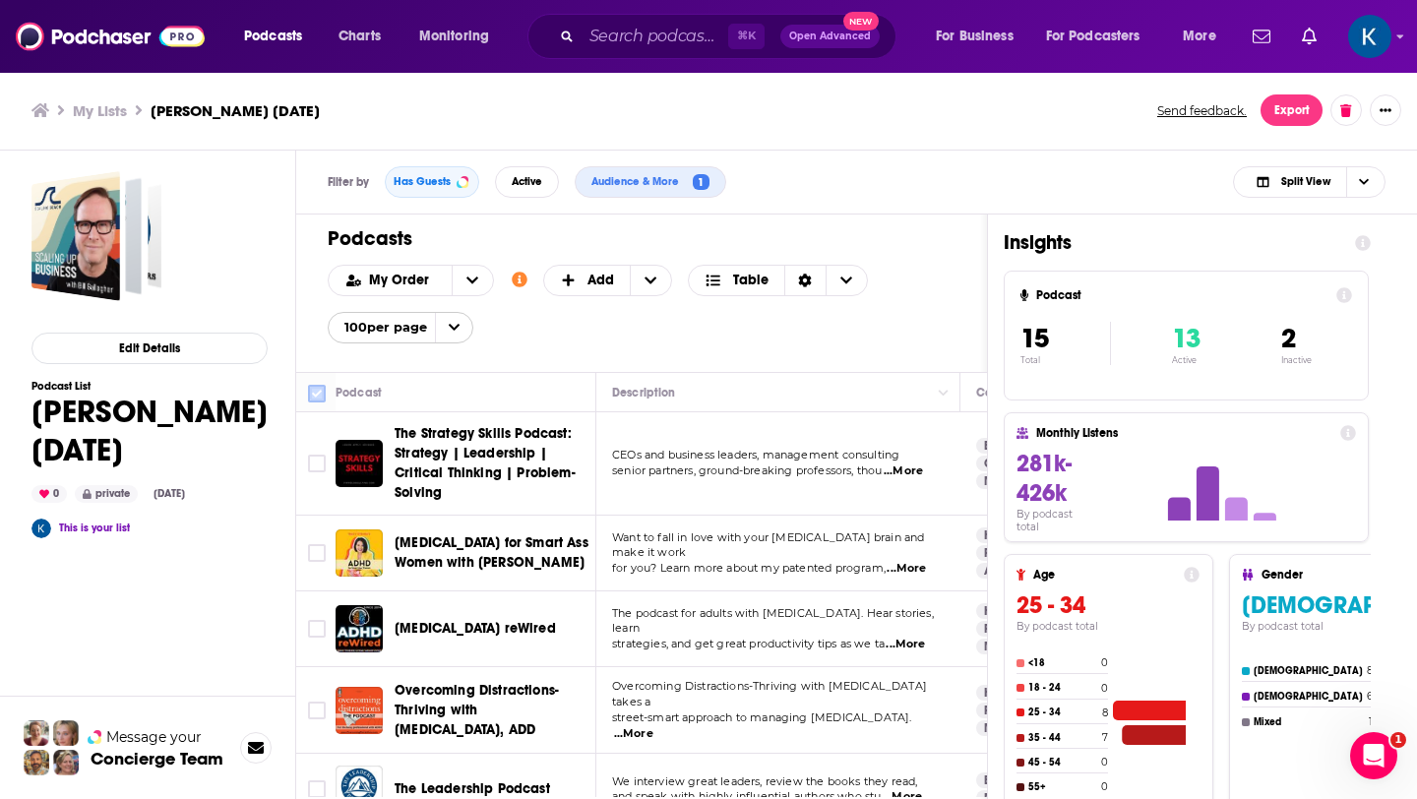
checkbox input "true"
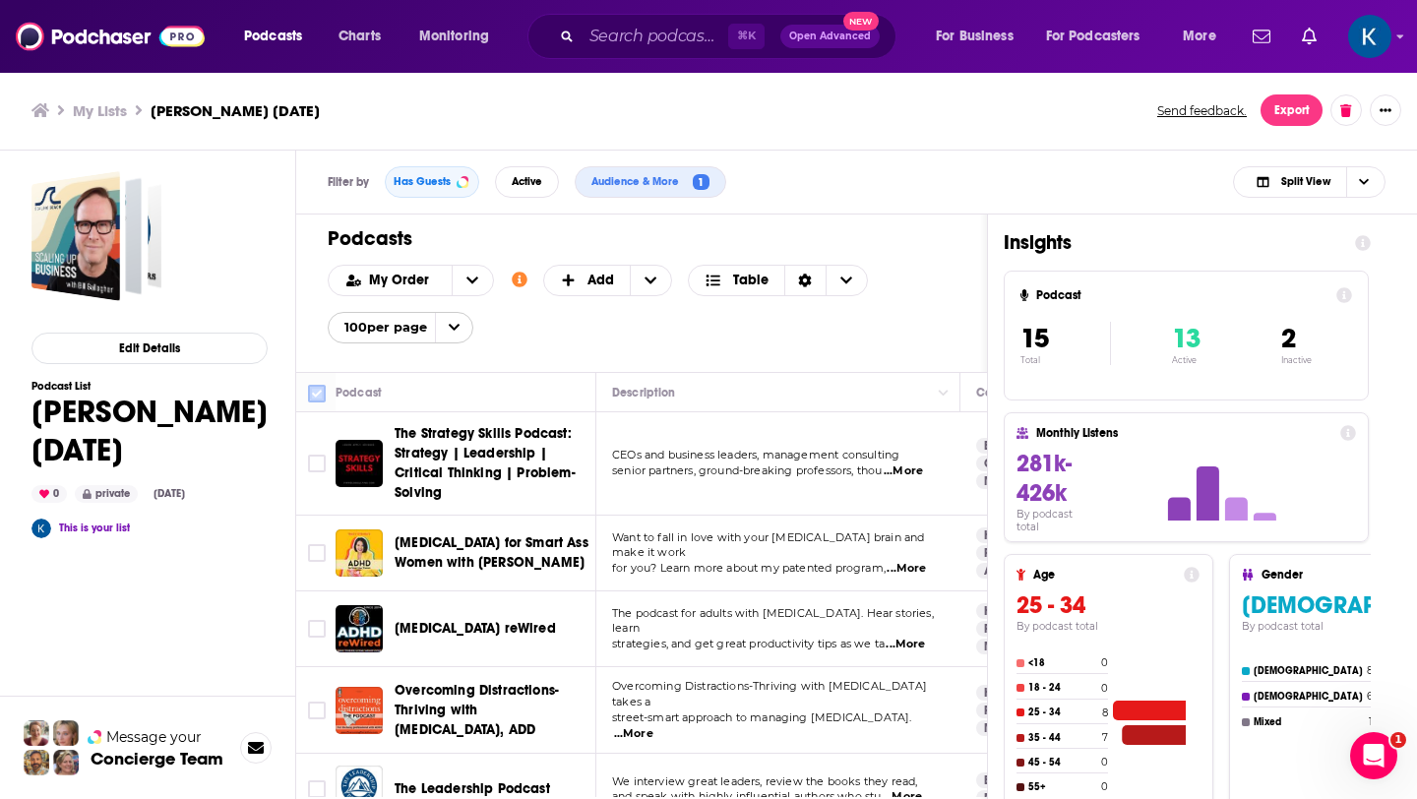
checkbox input "true"
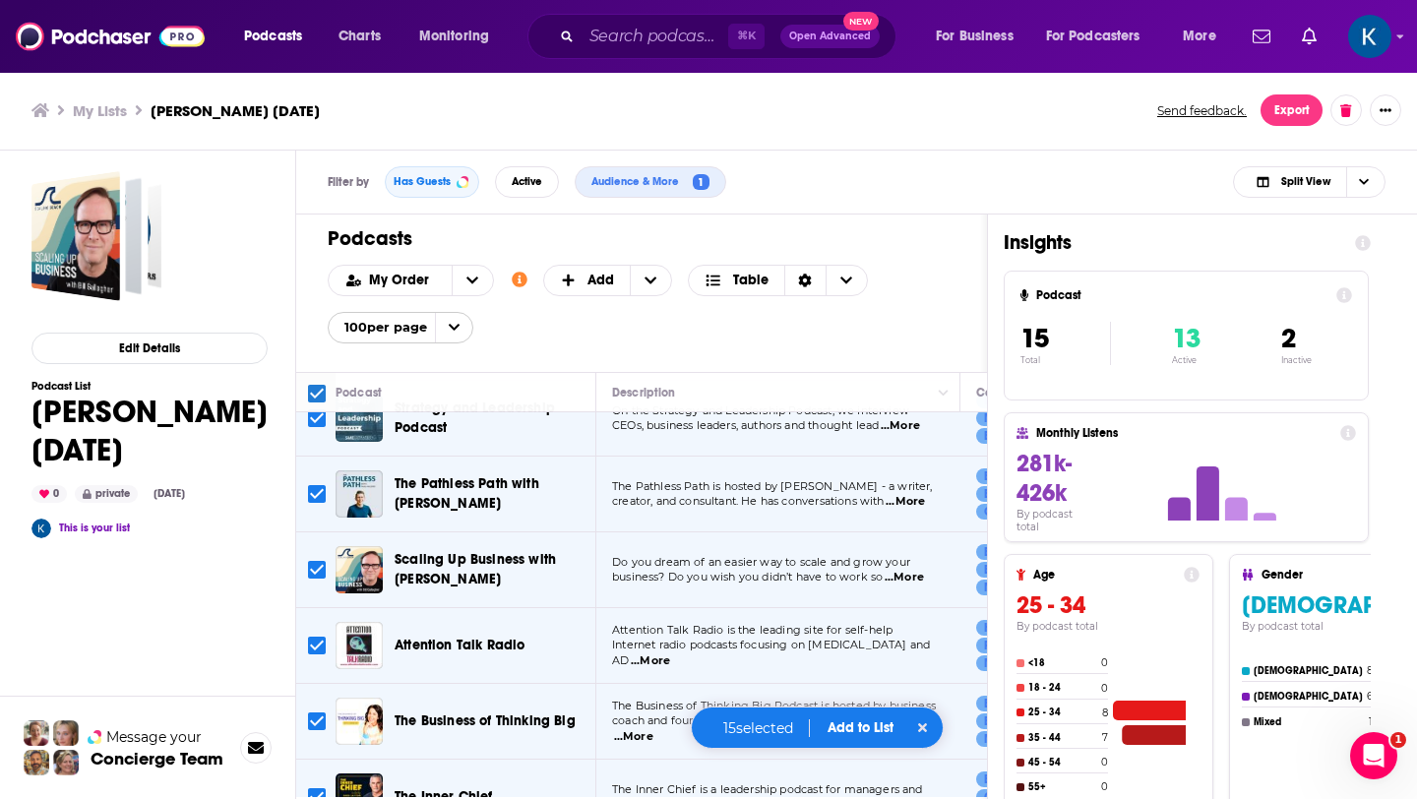
scroll to position [574, 0]
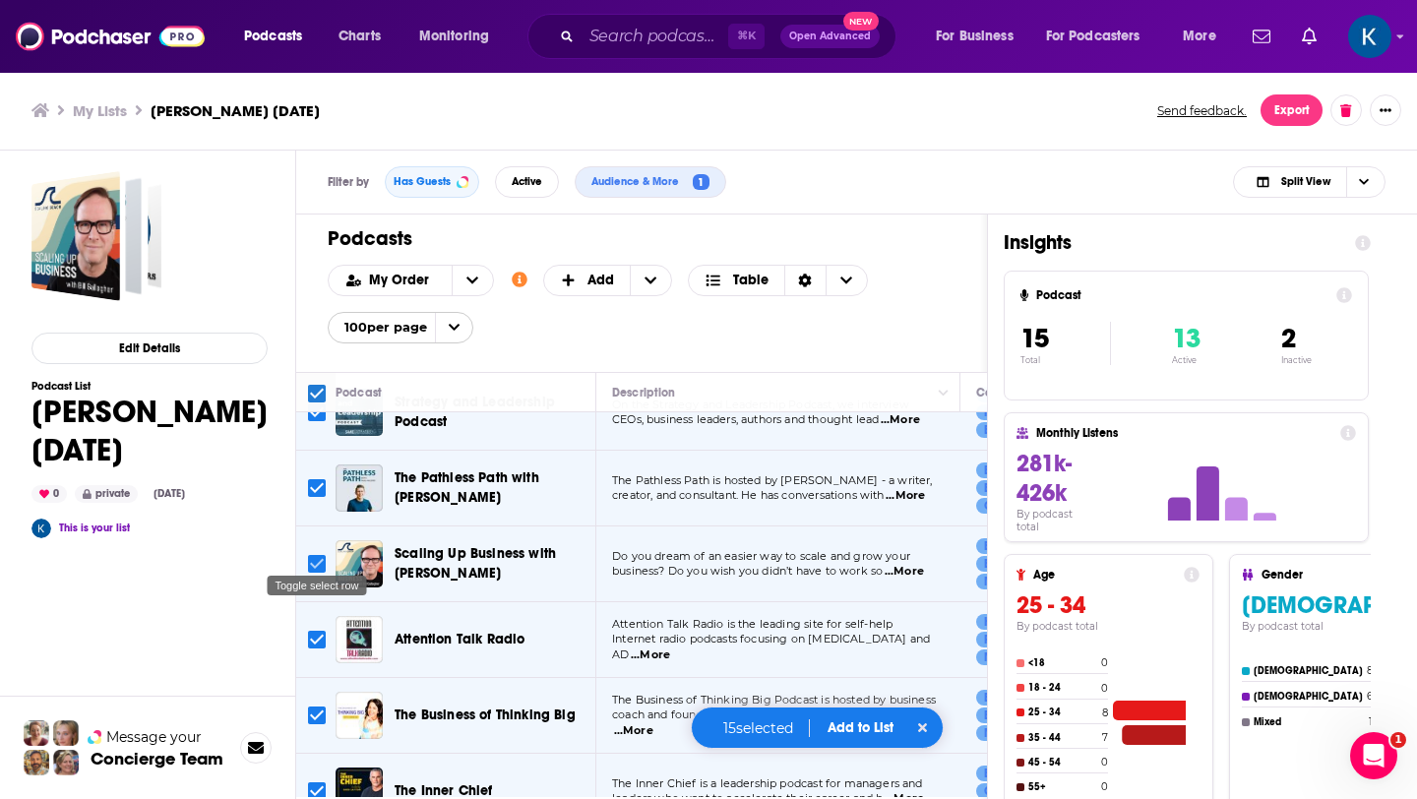
click at [313, 555] on input "Toggle select row" at bounding box center [317, 564] width 18 height 18
checkbox input "false"
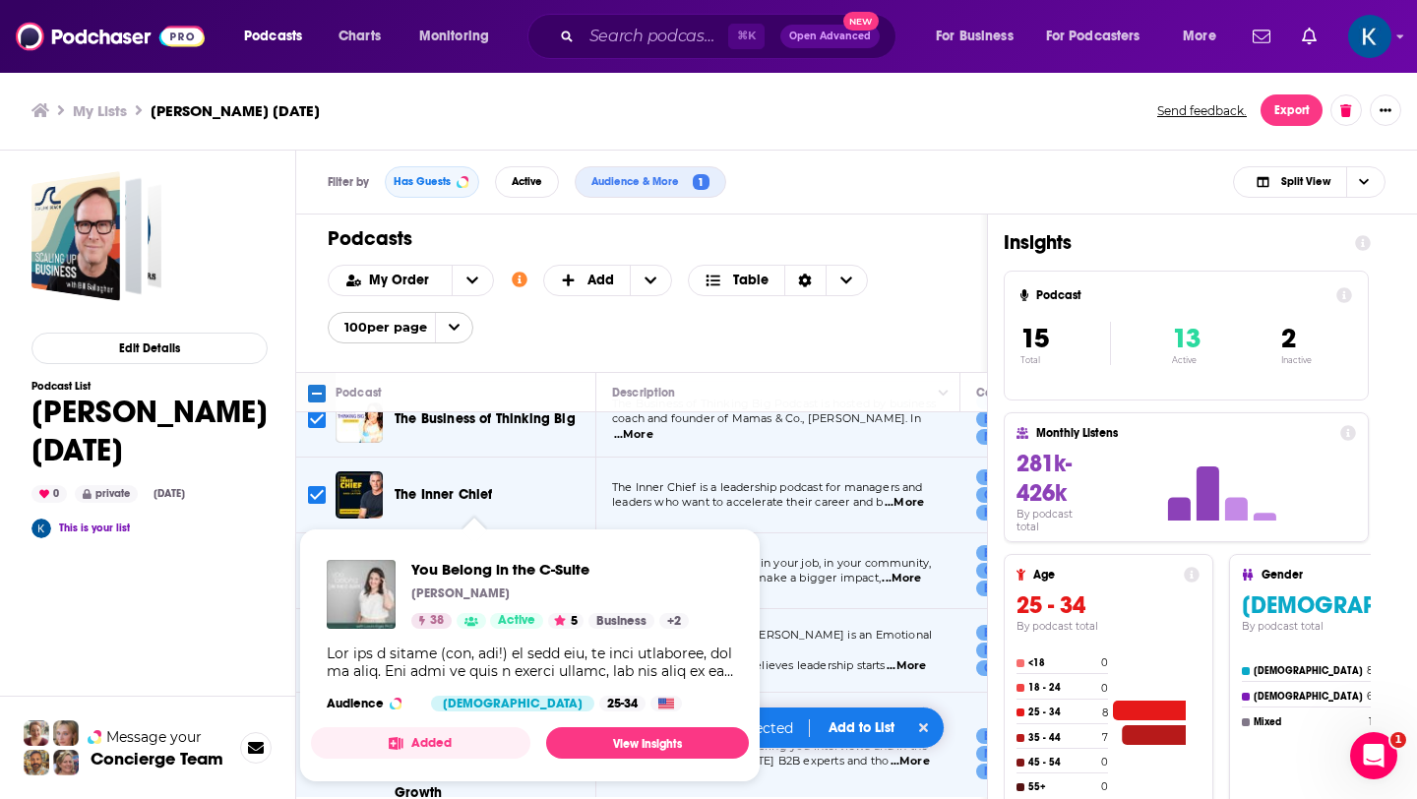
scroll to position [877, 0]
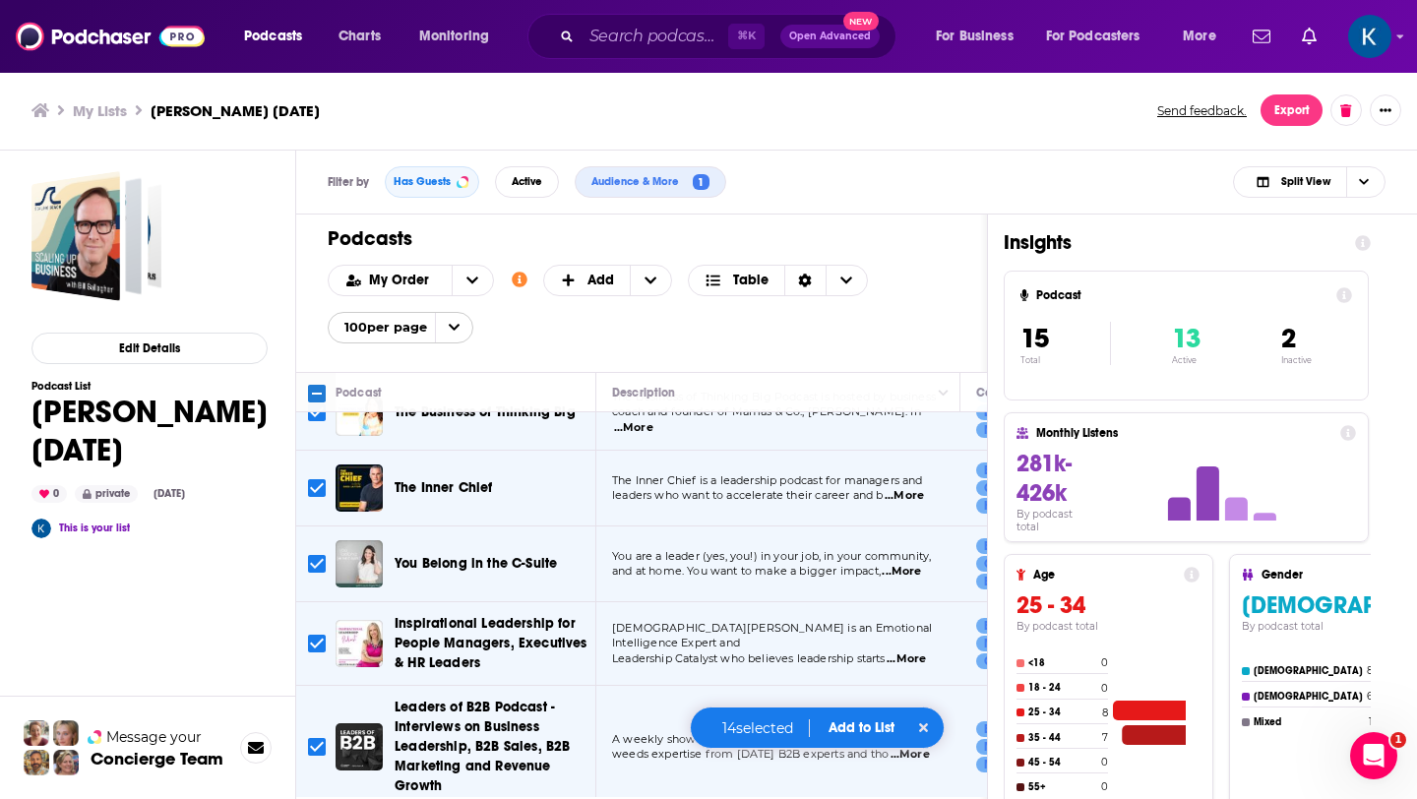
click at [311, 555] on input "Toggle select row" at bounding box center [317, 564] width 18 height 18
checkbox input "false"
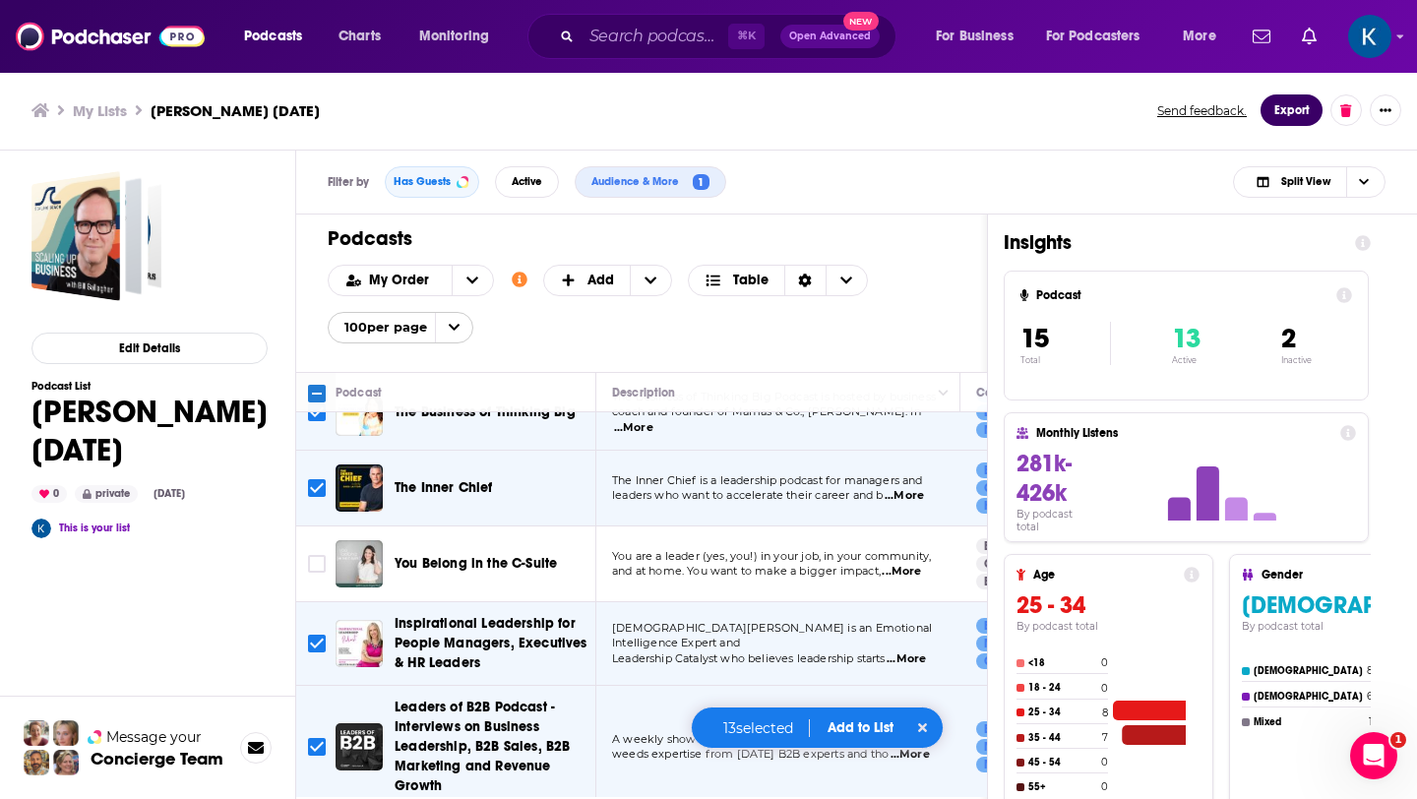
click at [1301, 107] on button "Export" at bounding box center [1292, 109] width 62 height 31
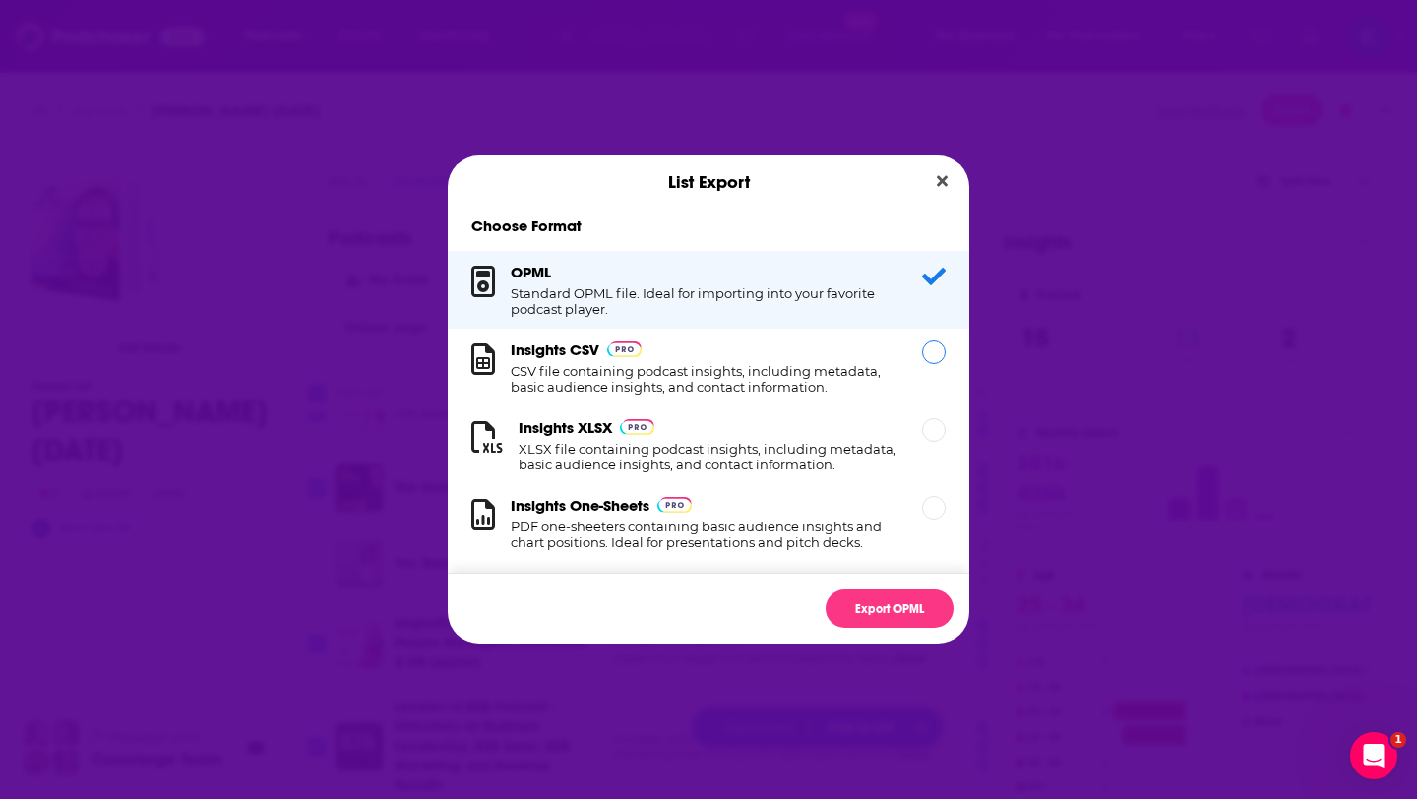
click at [935, 355] on div "Dialog" at bounding box center [934, 353] width 24 height 24
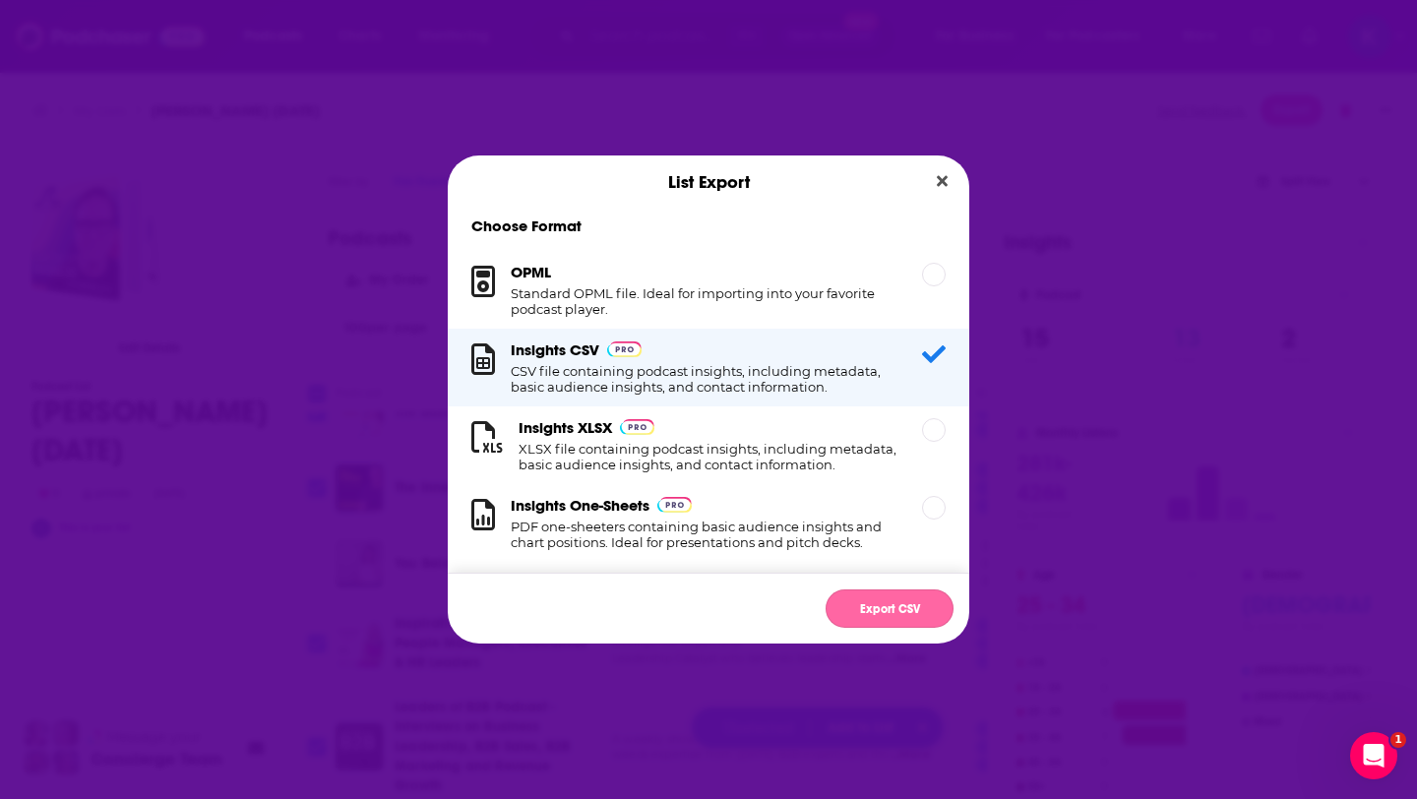
click at [887, 614] on button "Export CSV" at bounding box center [890, 609] width 128 height 38
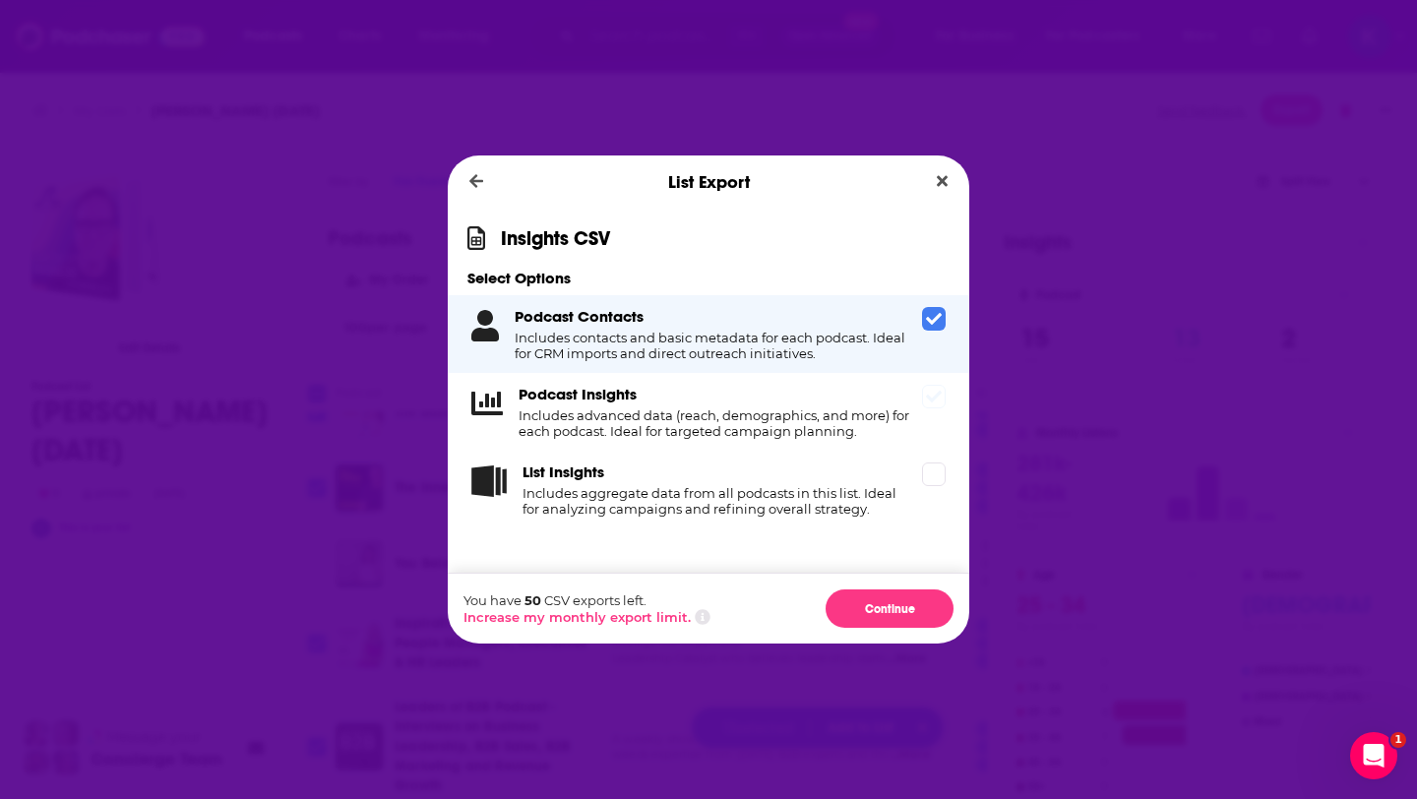
click at [935, 406] on span "Dialog" at bounding box center [934, 397] width 24 height 24
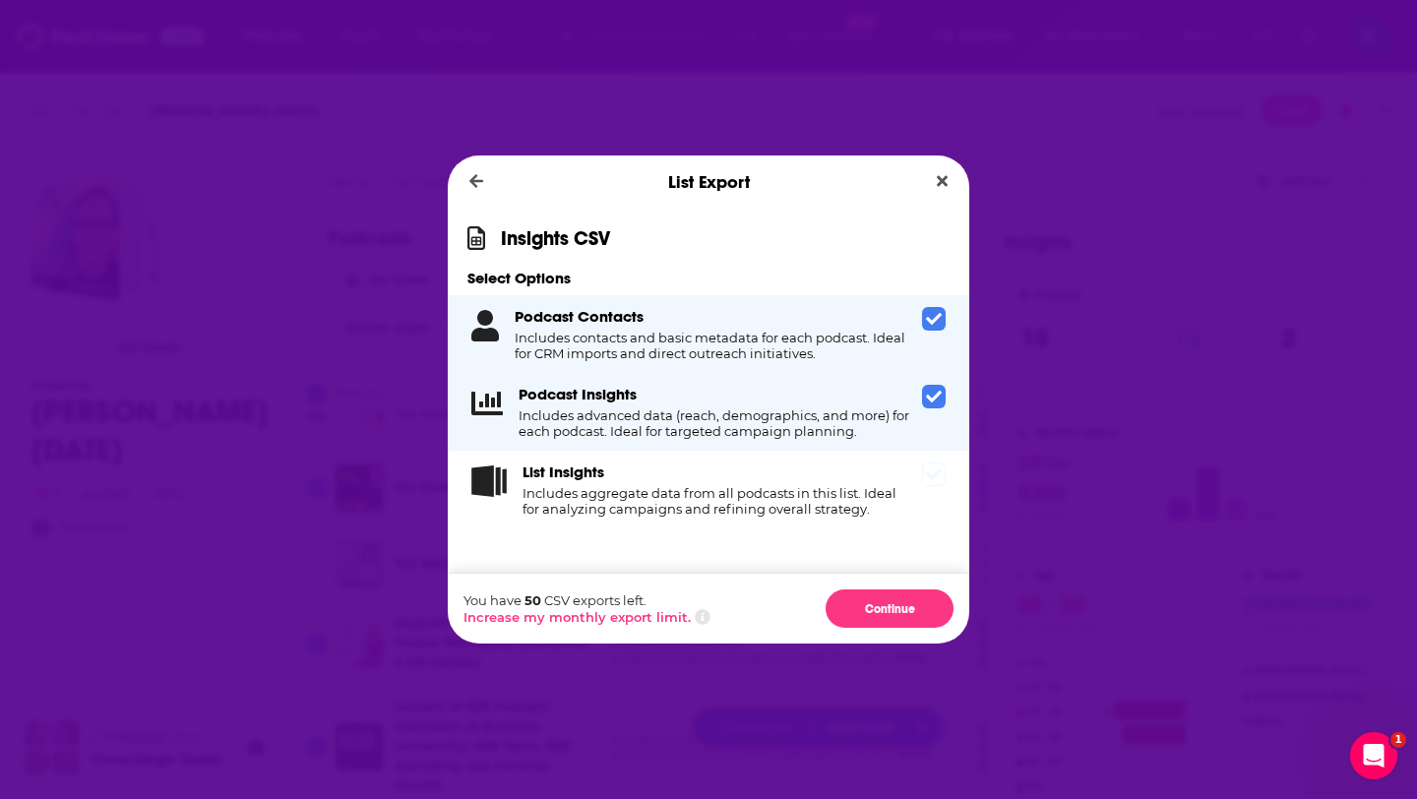
click at [940, 472] on icon "Dialog" at bounding box center [934, 474] width 16 height 12
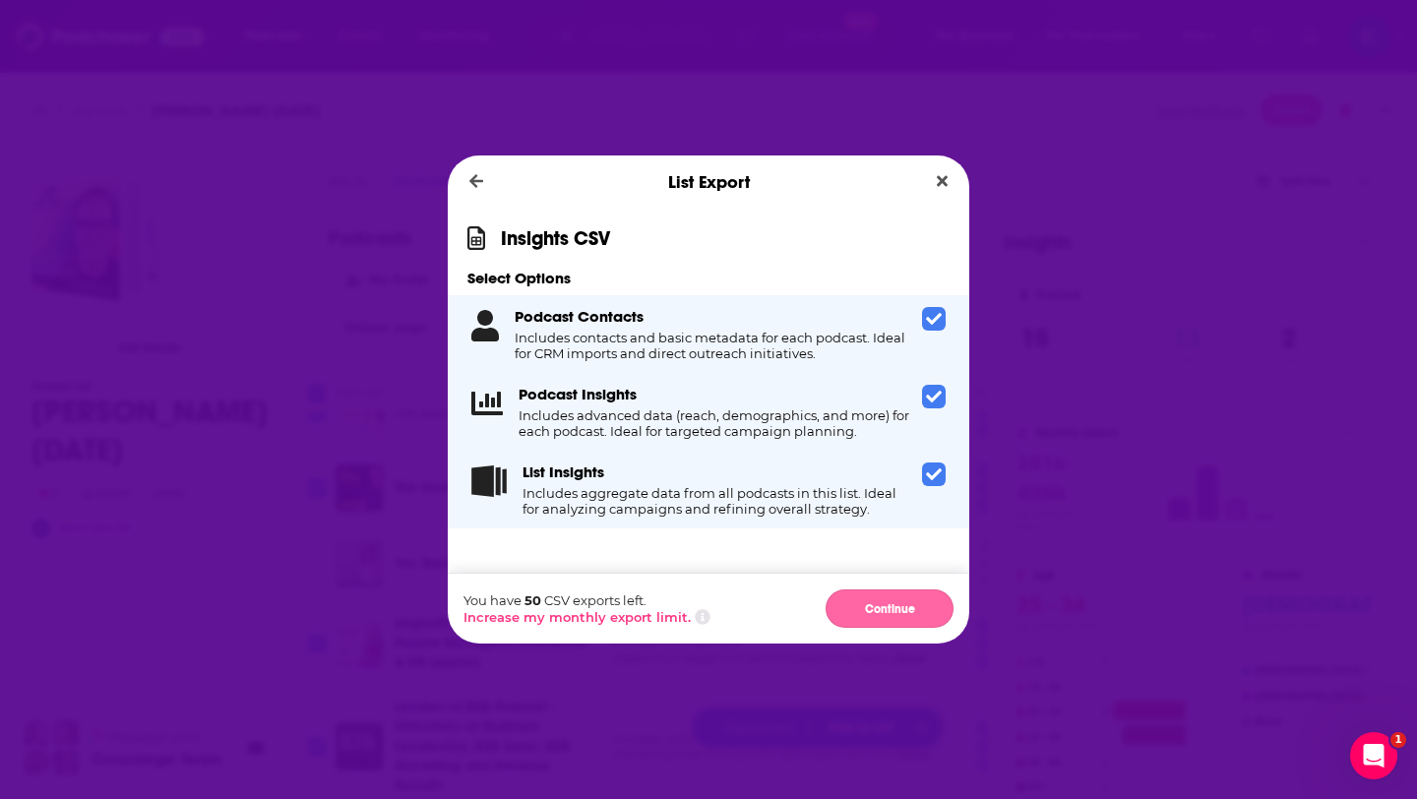
click at [895, 605] on button "Continue" at bounding box center [890, 609] width 128 height 38
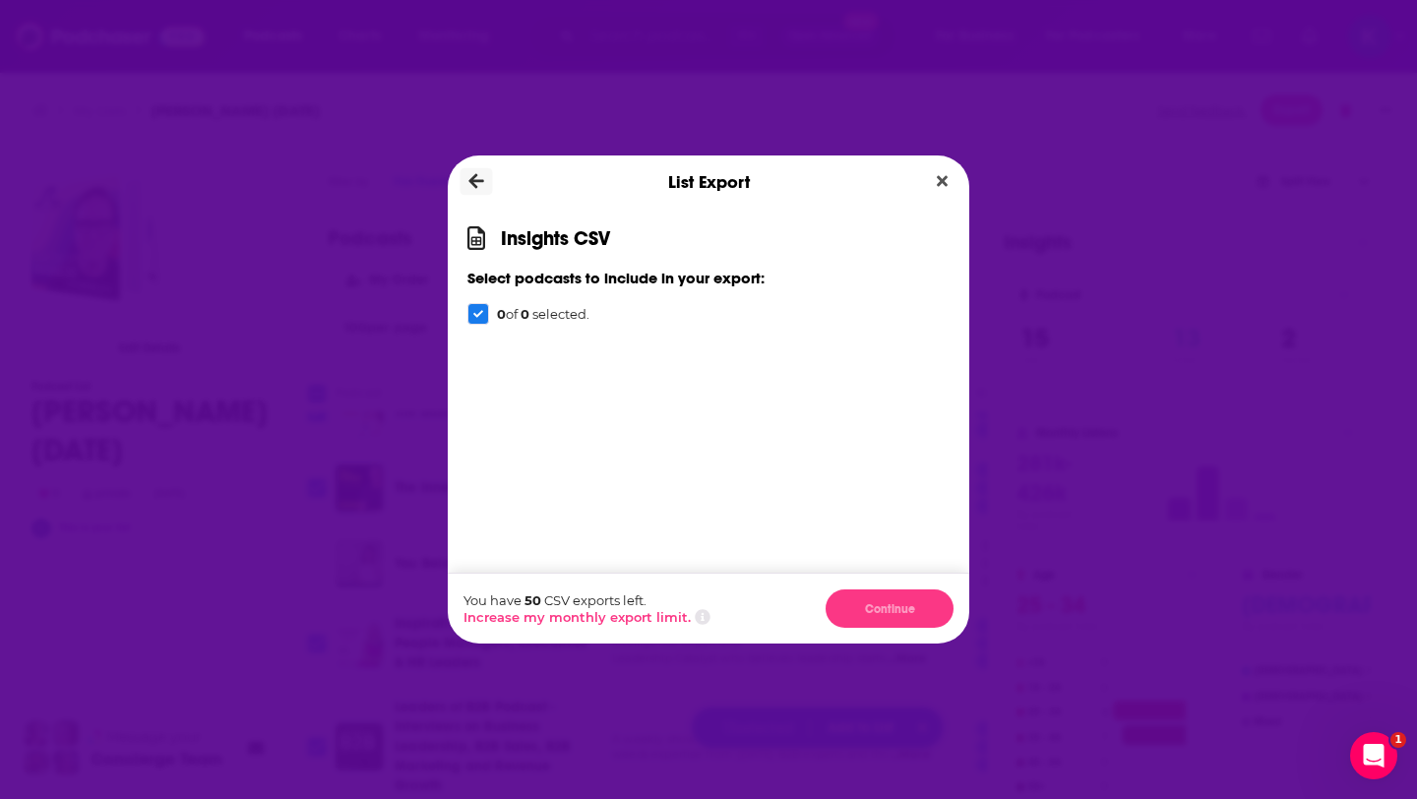
click at [472, 176] on icon "Dialog" at bounding box center [476, 182] width 15 height 18
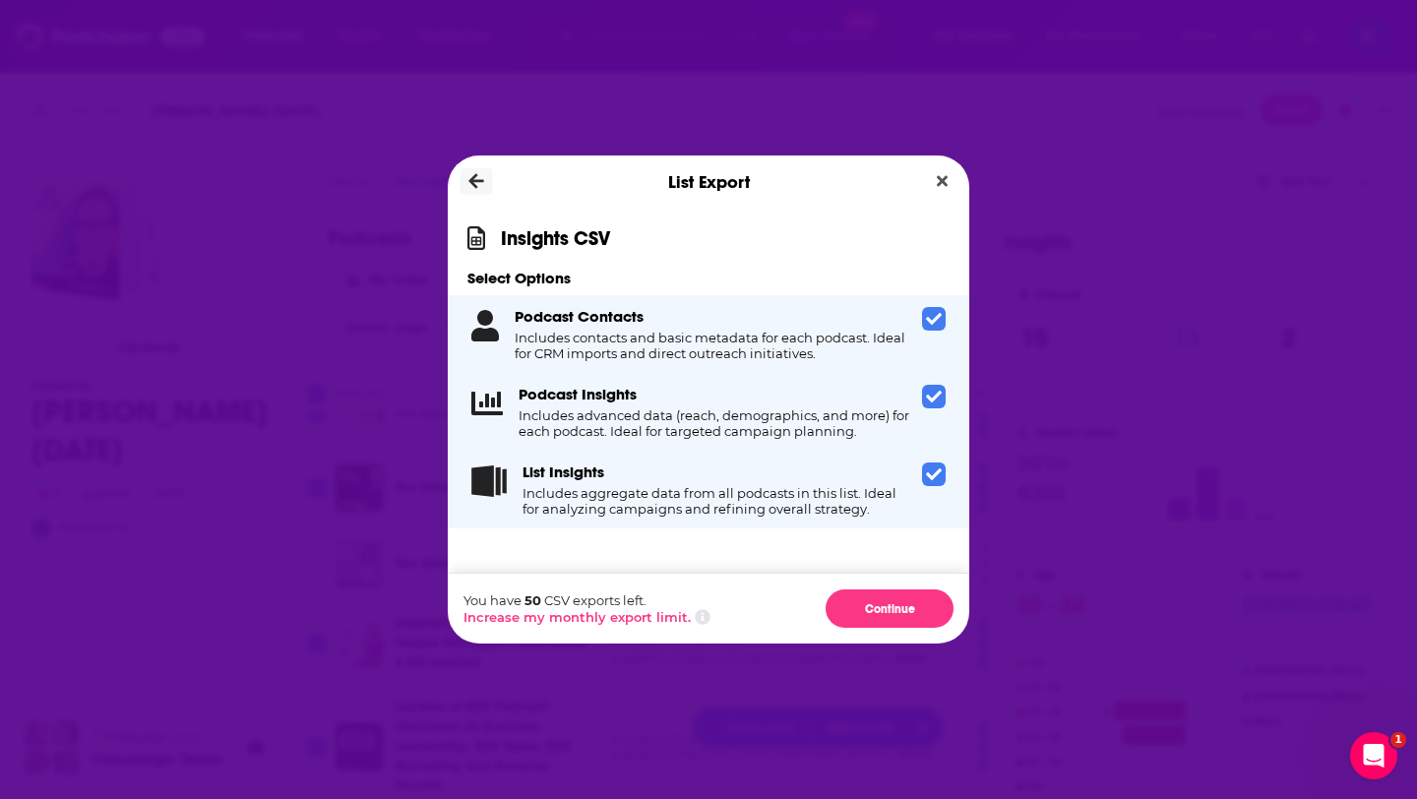
click at [472, 176] on icon "Dialog" at bounding box center [476, 182] width 15 height 18
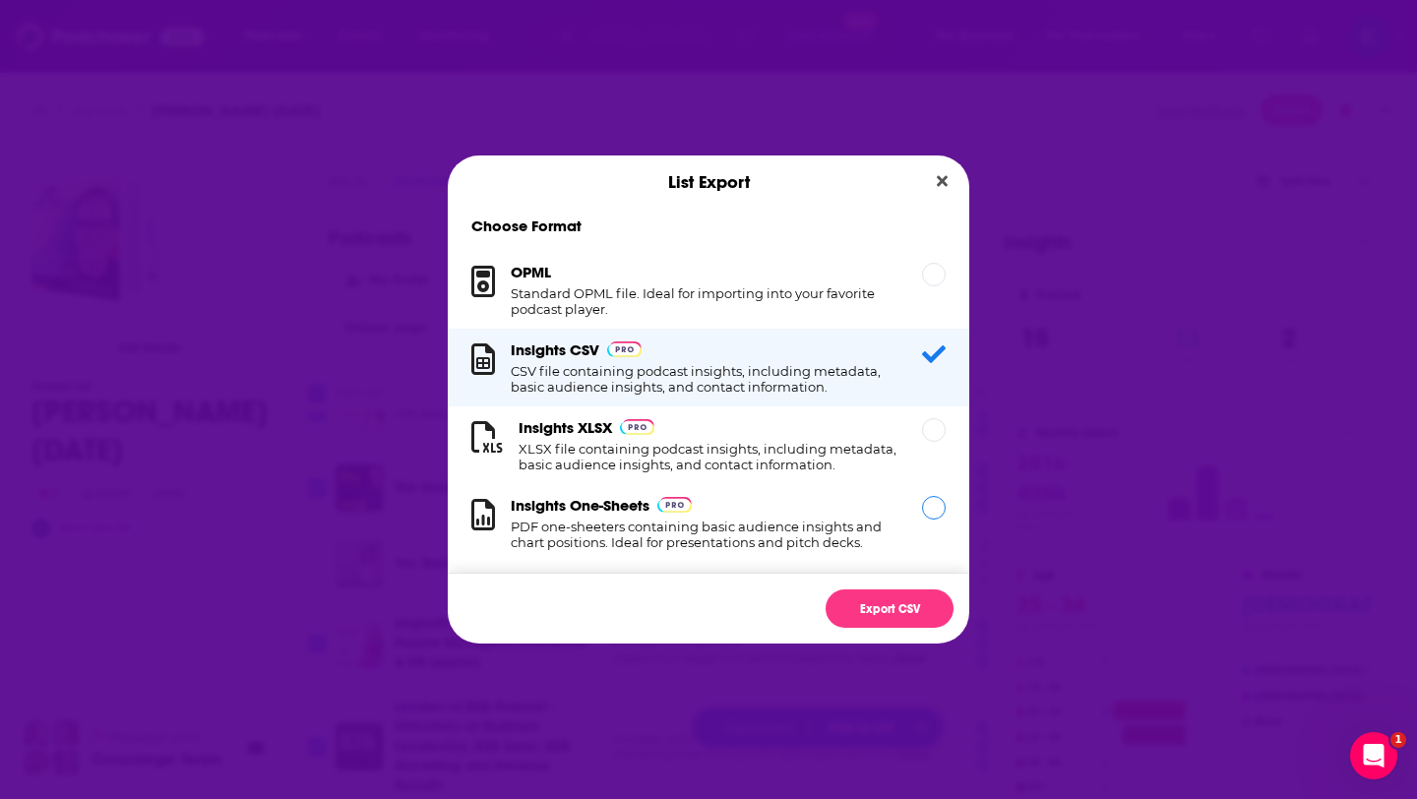
click at [716, 506] on div "Insights One-Sheets PDF one-sheeters containing basic audience insights and cha…" at bounding box center [705, 523] width 388 height 54
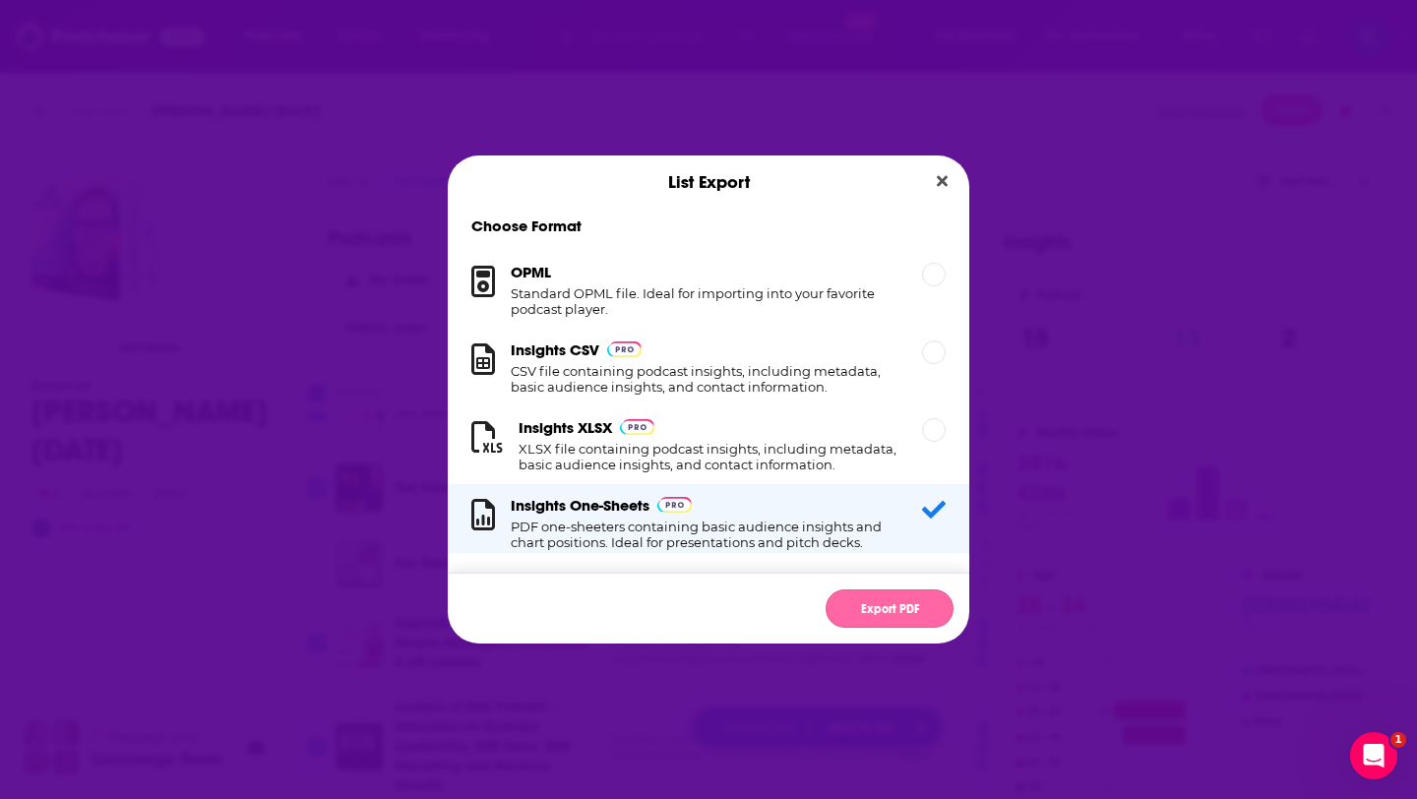
click at [862, 600] on button "Export PDF" at bounding box center [890, 609] width 128 height 38
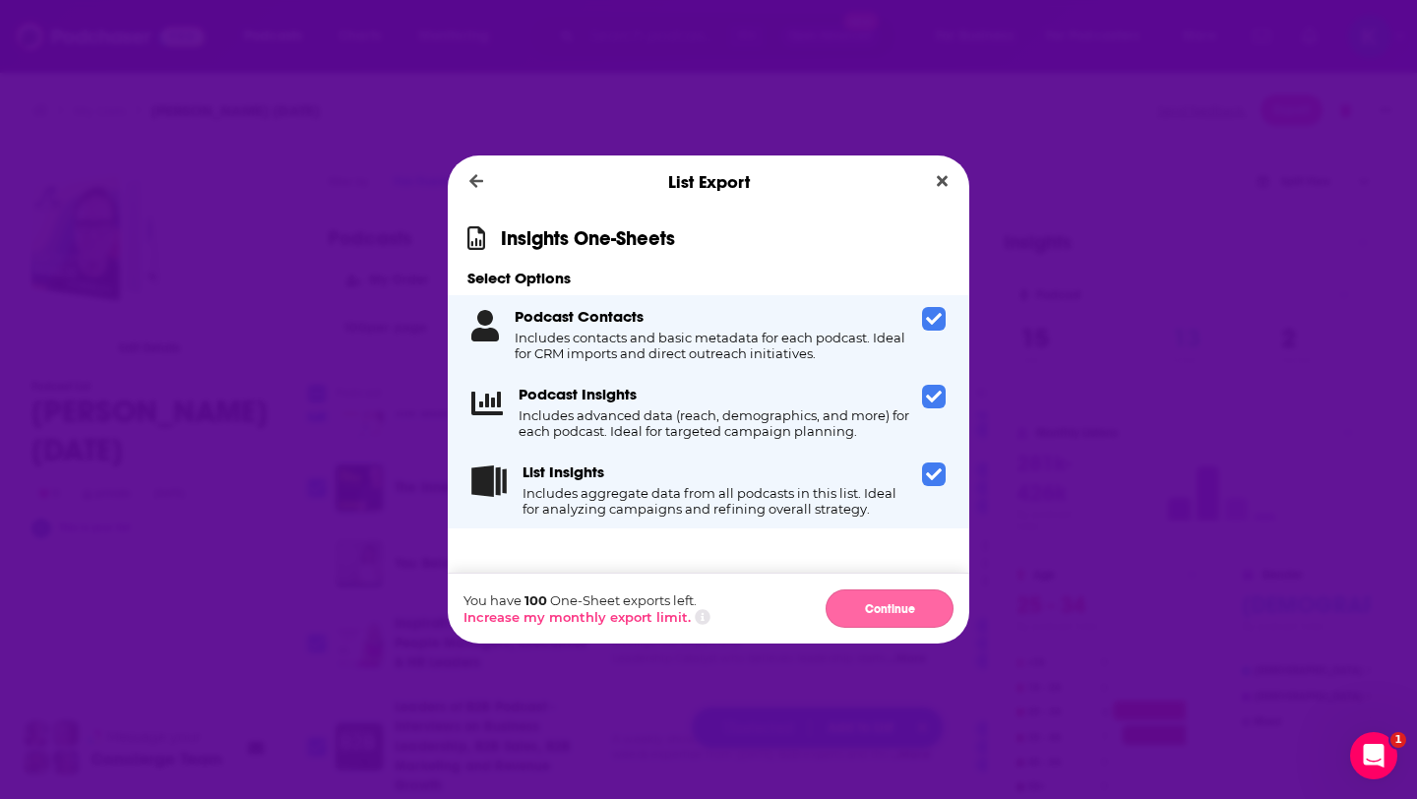
click at [880, 604] on button "Continue" at bounding box center [890, 609] width 128 height 38
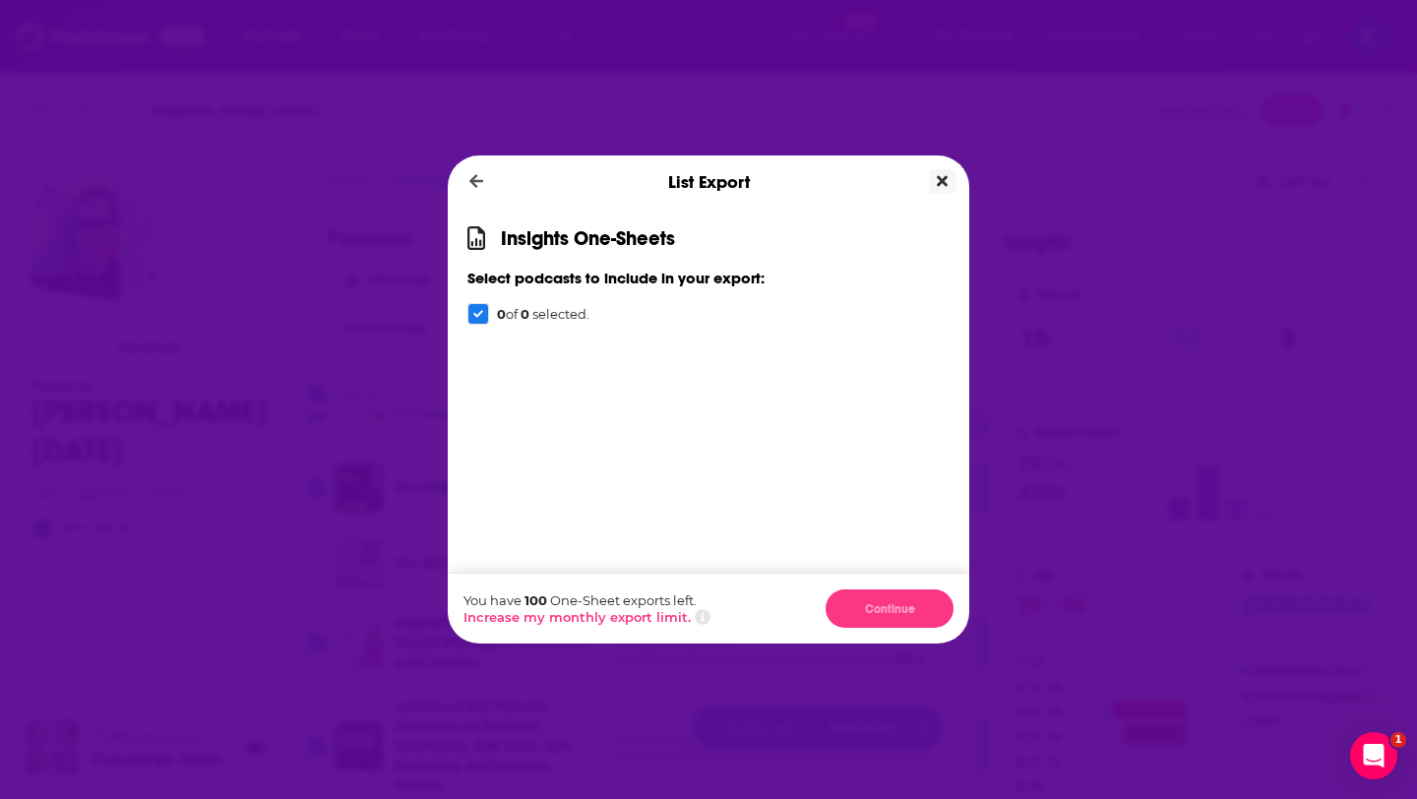
click at [934, 183] on button "Close" at bounding box center [942, 181] width 27 height 25
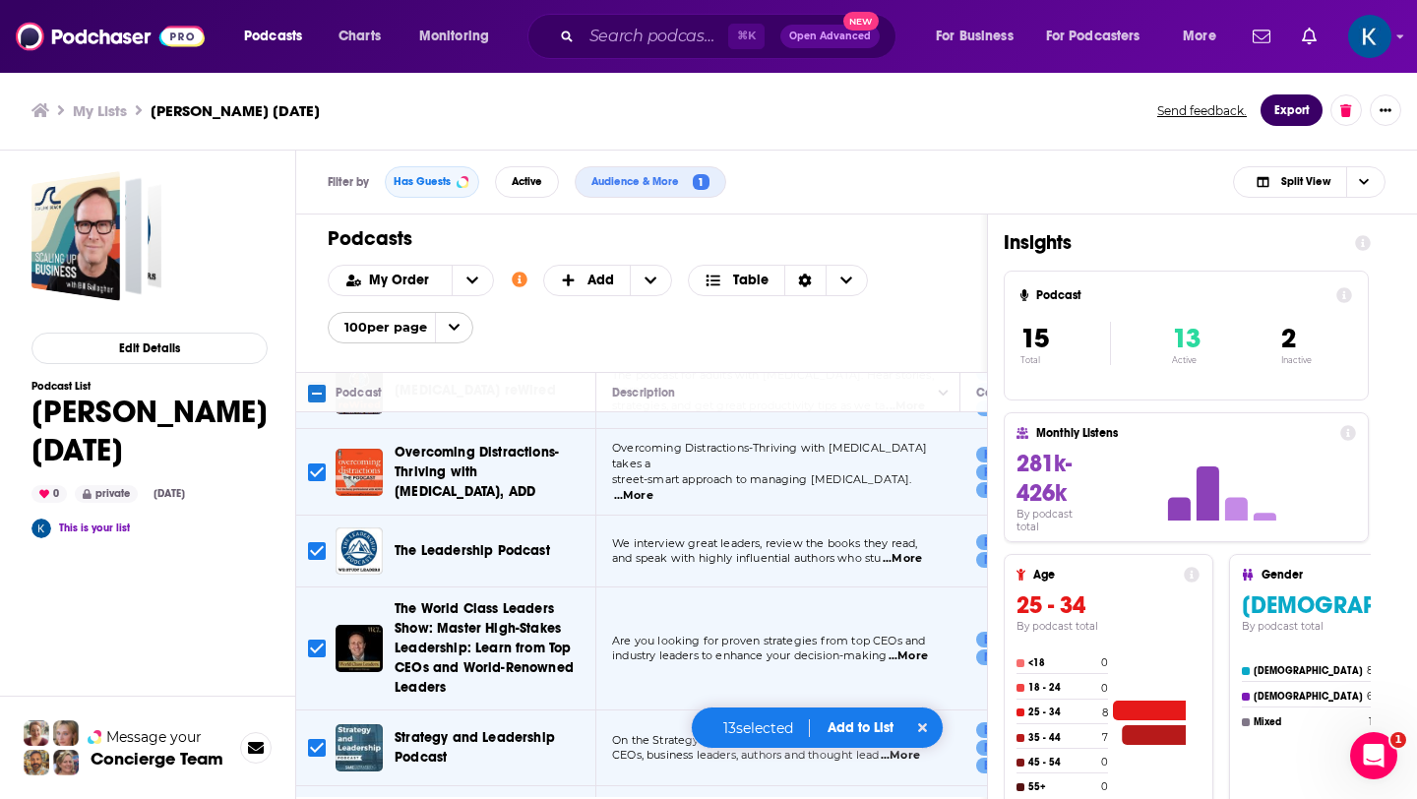
scroll to position [0, 0]
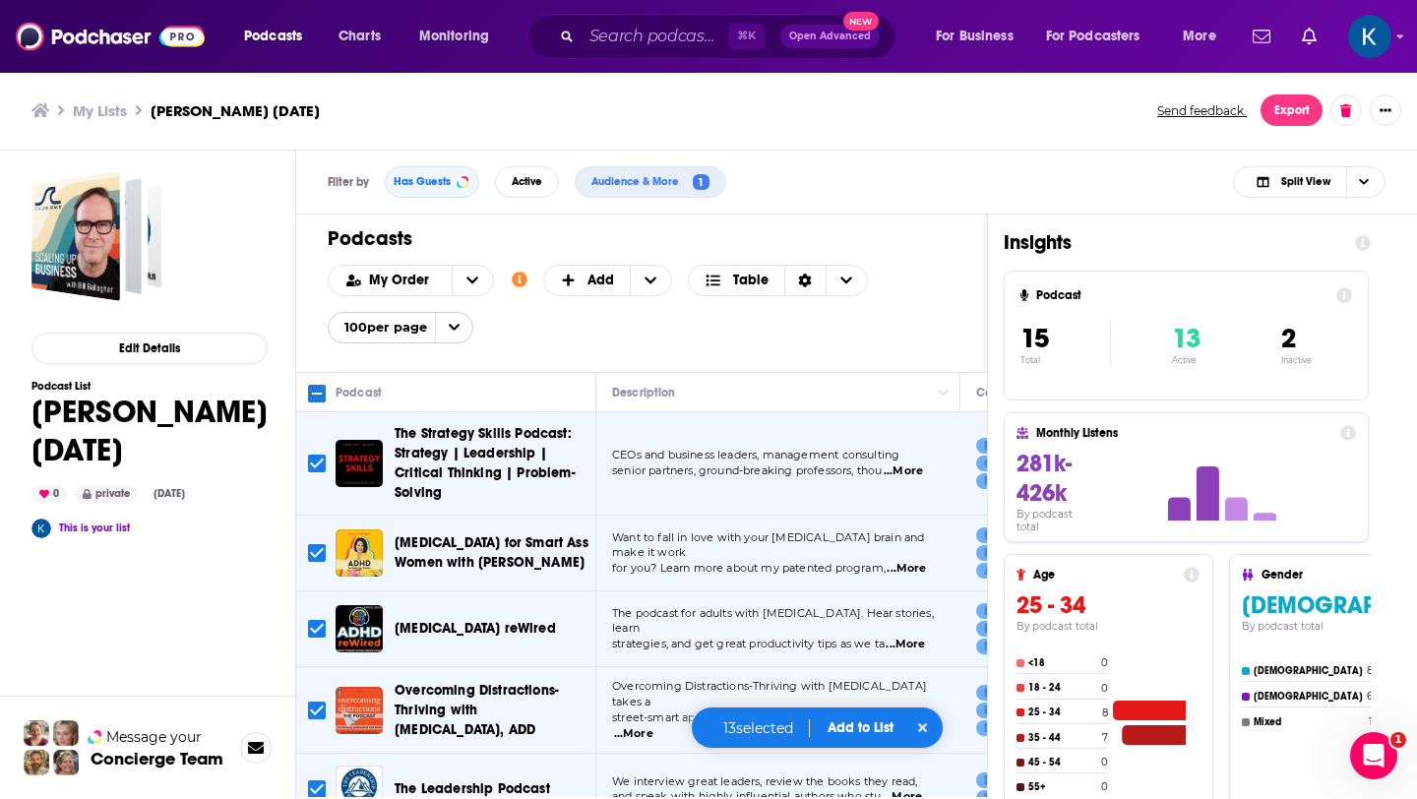
click at [847, 345] on div "Podcasts Add My Order Customize Your List Order Select the “My Order” sort and …" at bounding box center [641, 293] width 691 height 157
click at [316, 394] on input "Toggle select all" at bounding box center [317, 394] width 18 height 18
checkbox input "true"
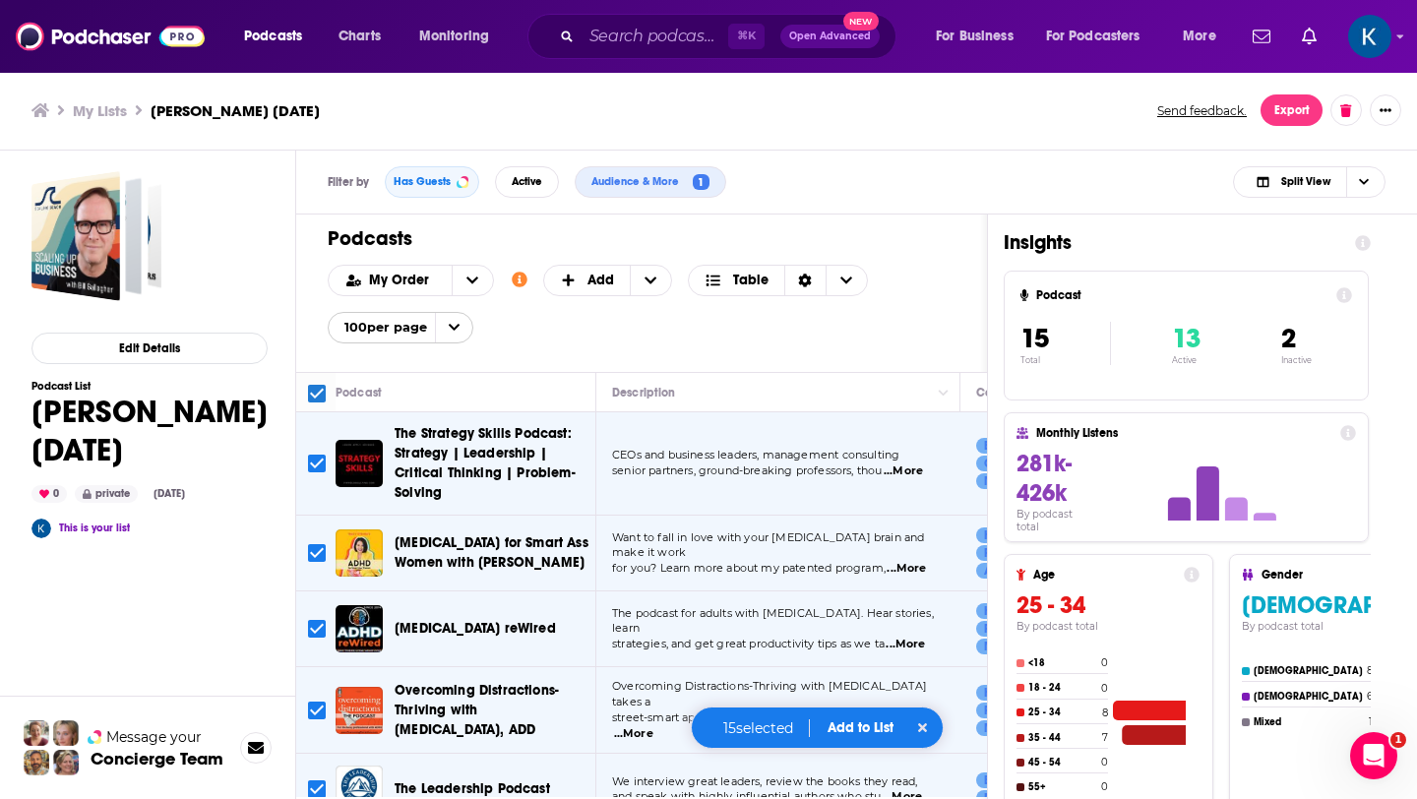
click at [844, 730] on button "Add to List" at bounding box center [860, 727] width 97 height 17
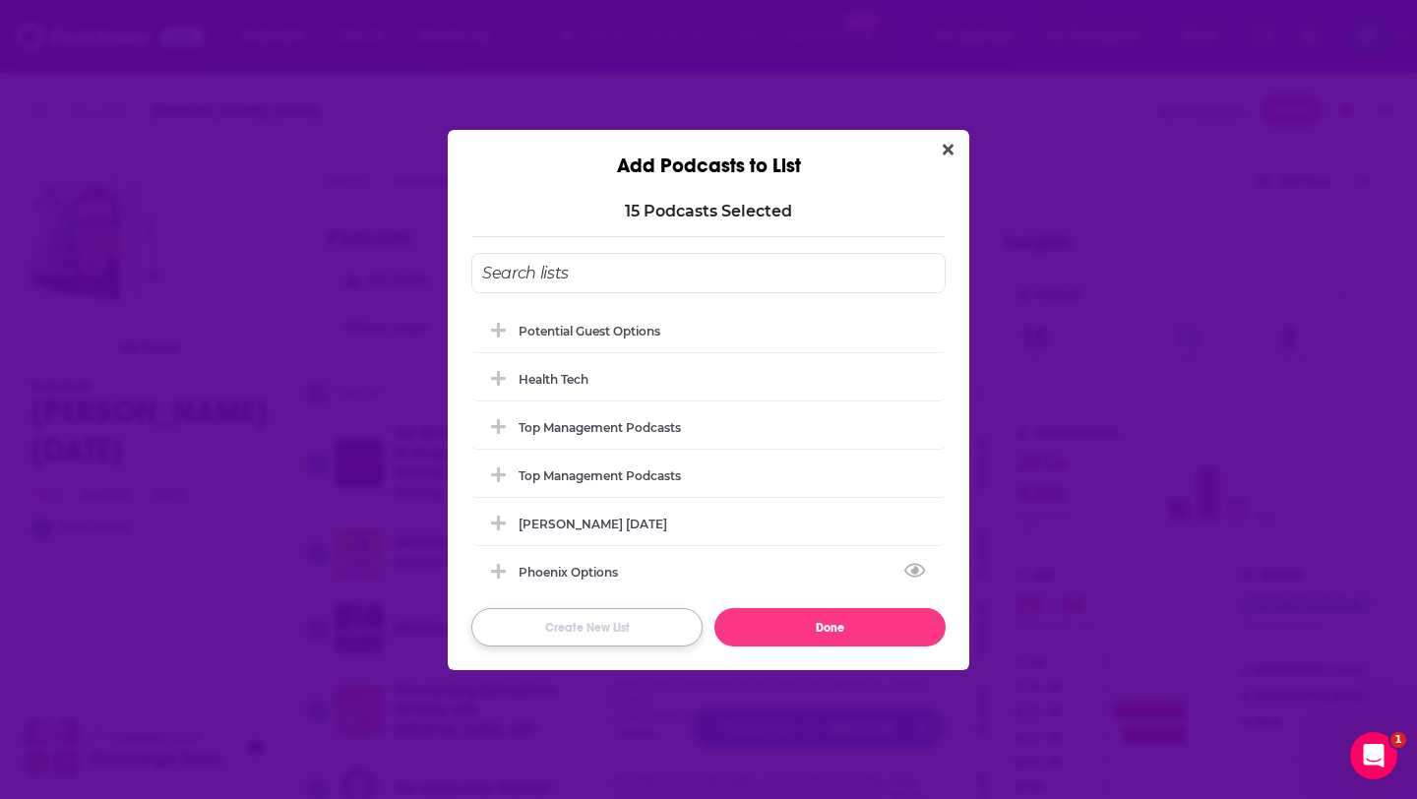
click at [585, 626] on button "Create New List" at bounding box center [586, 627] width 231 height 38
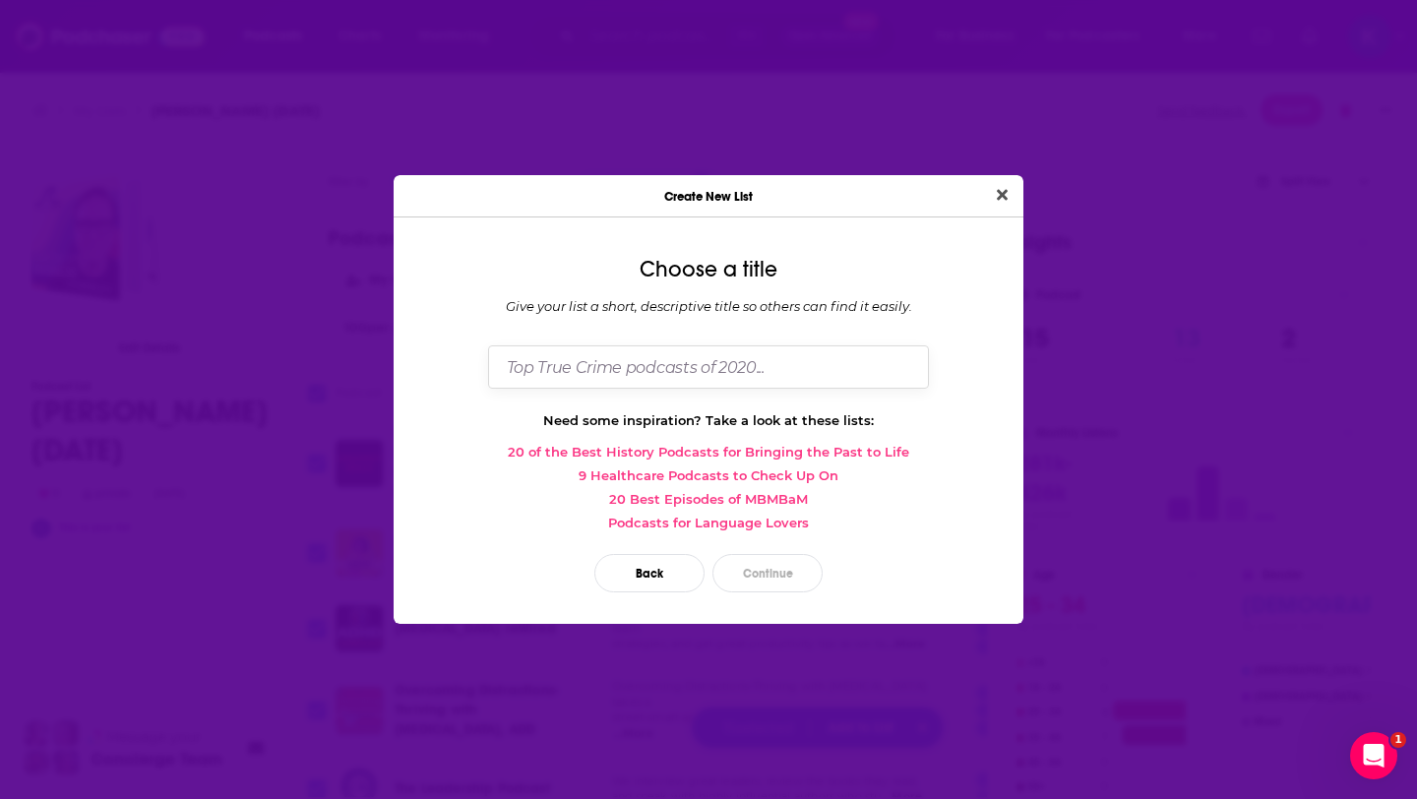
click at [623, 358] on input "Dialog" at bounding box center [708, 366] width 441 height 42
type input "Curated for me"
click at [768, 577] on button "Continue" at bounding box center [768, 573] width 110 height 38
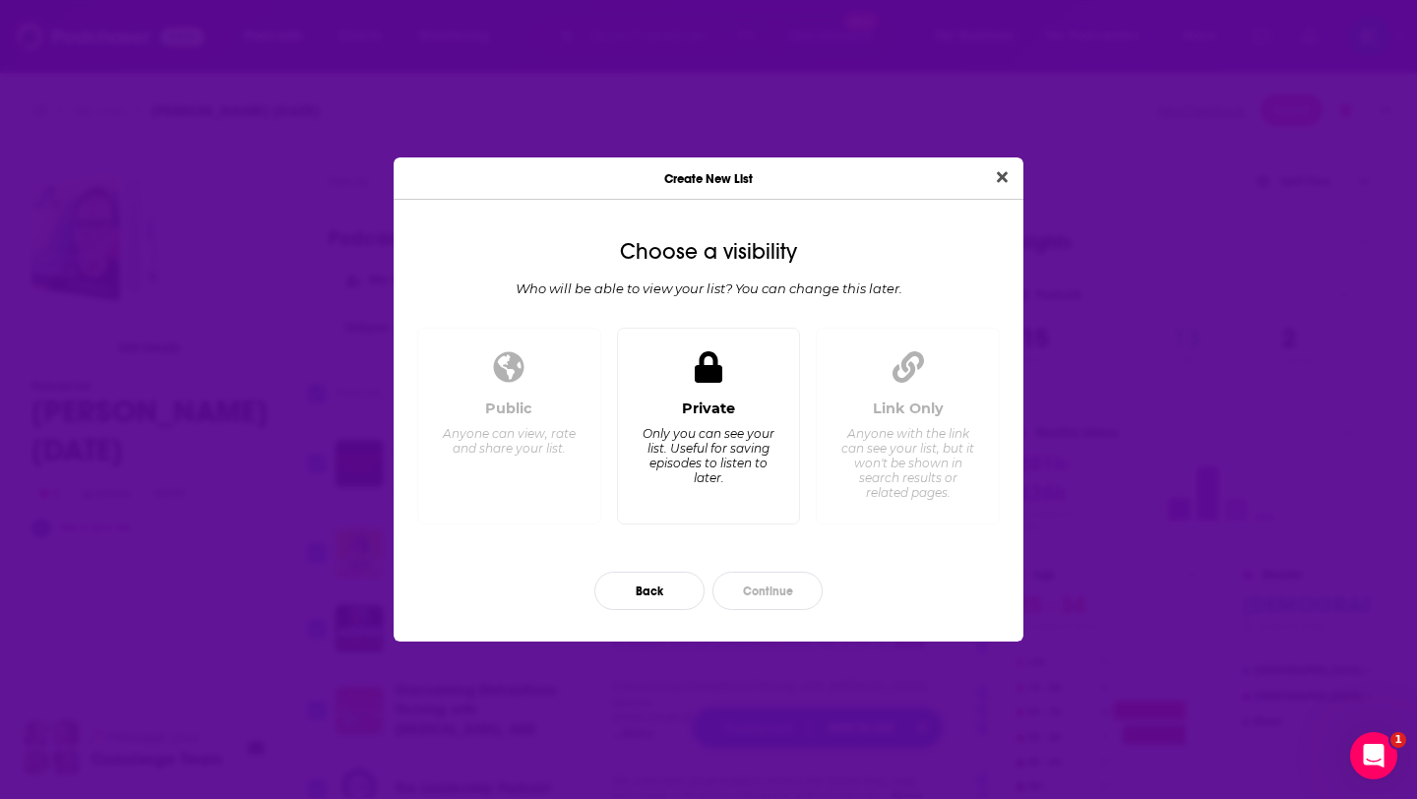
click at [716, 459] on div "Only you can see your list. Useful for saving episodes to listen to later." at bounding box center [708, 455] width 135 height 59
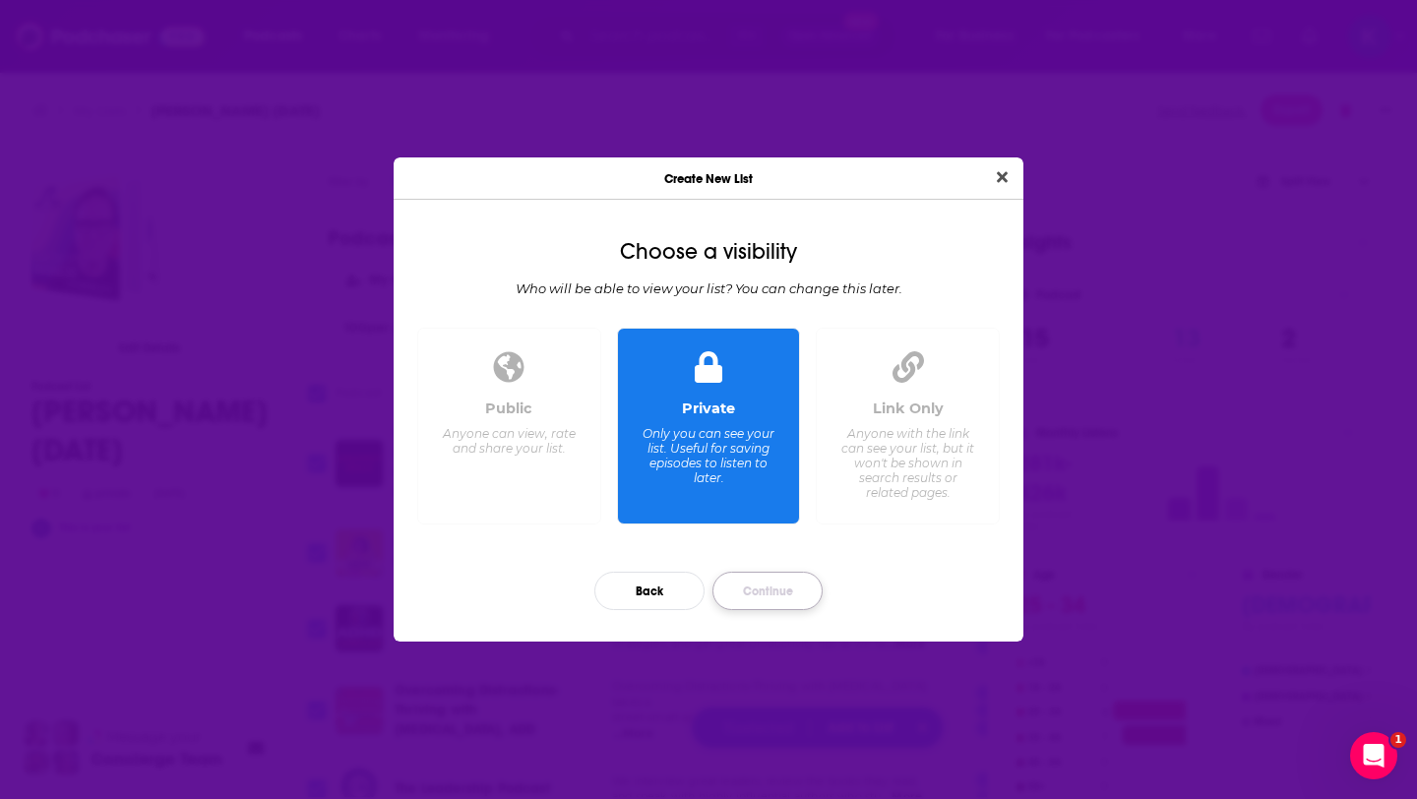
click at [779, 597] on button "Continue" at bounding box center [768, 591] width 110 height 38
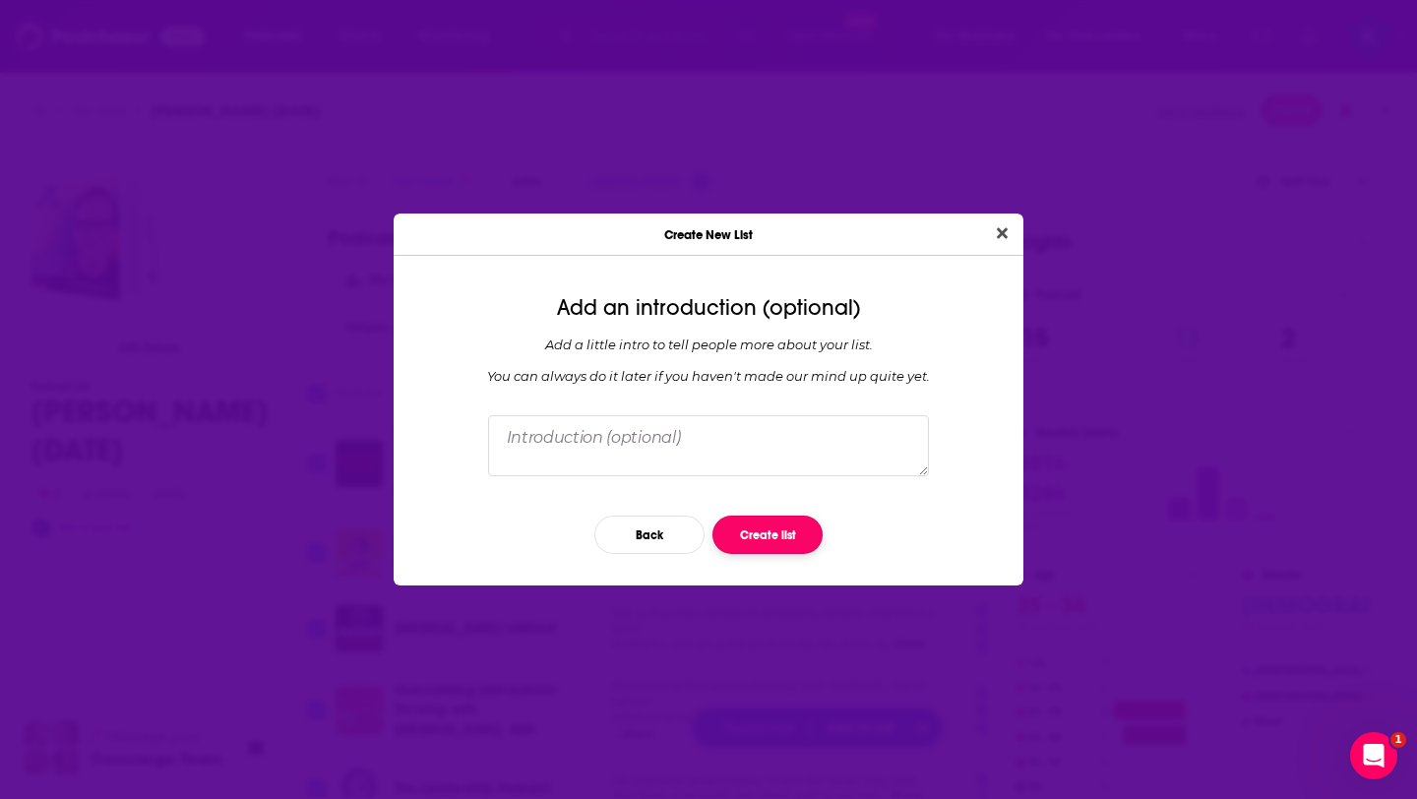
click at [769, 531] on button "Create list" at bounding box center [768, 535] width 110 height 38
checkbox input "false"
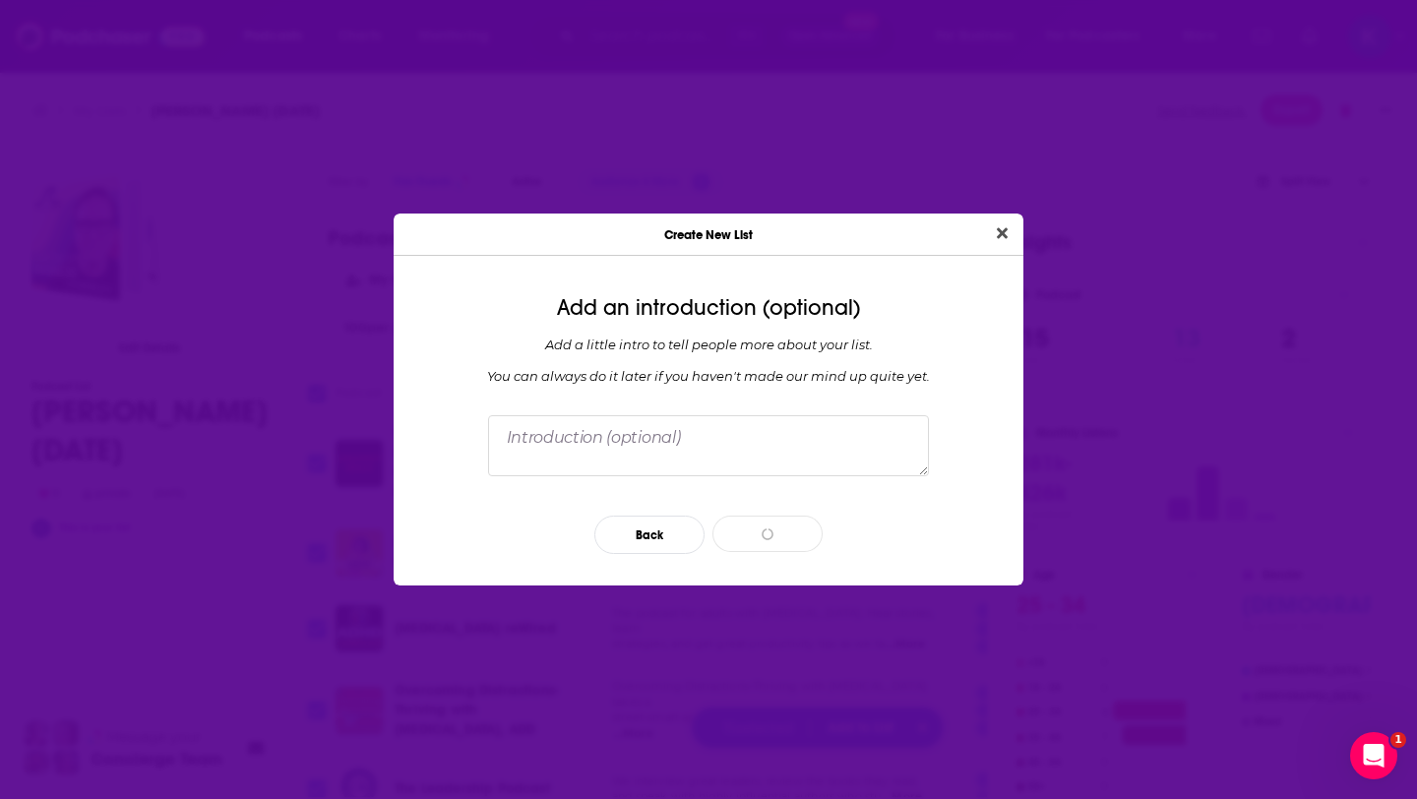
checkbox input "false"
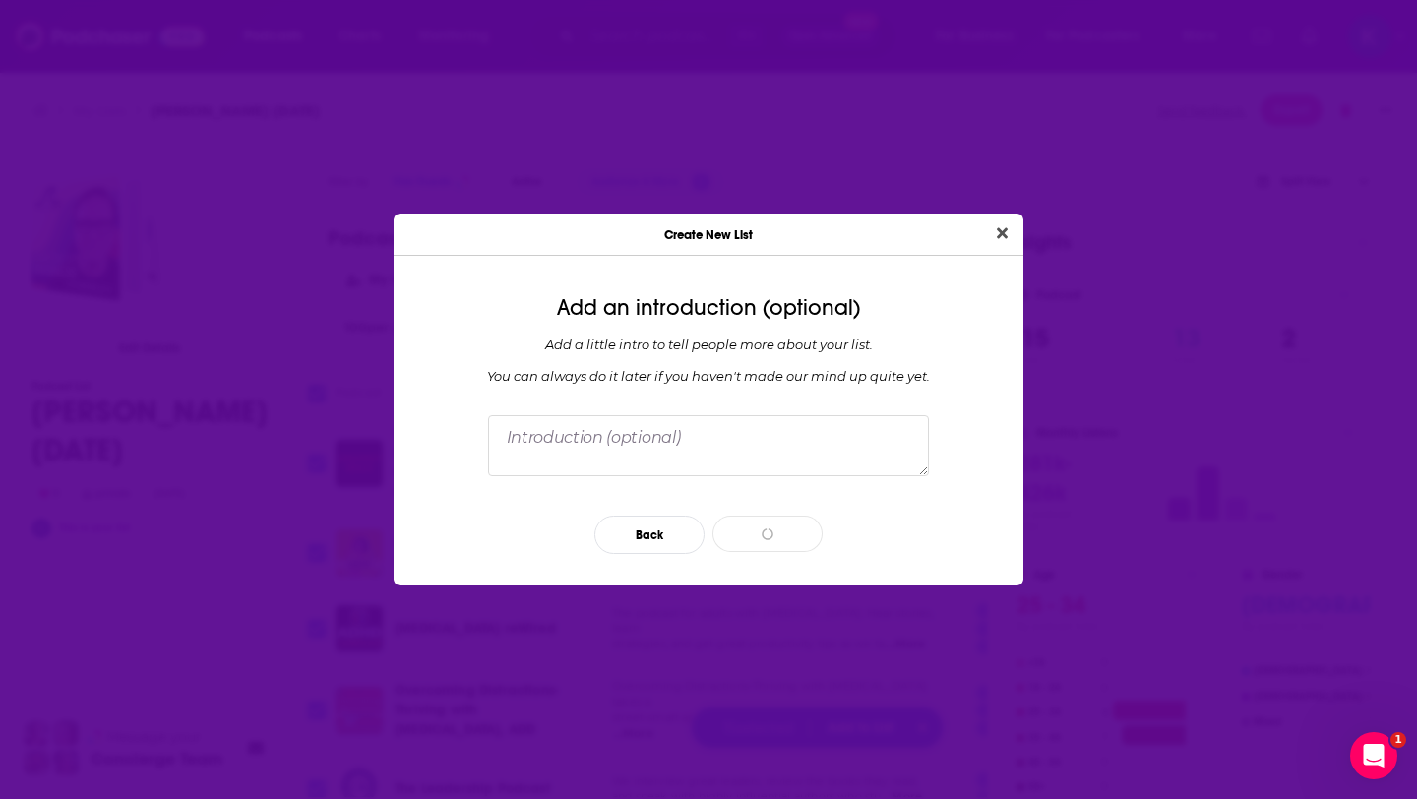
checkbox input "false"
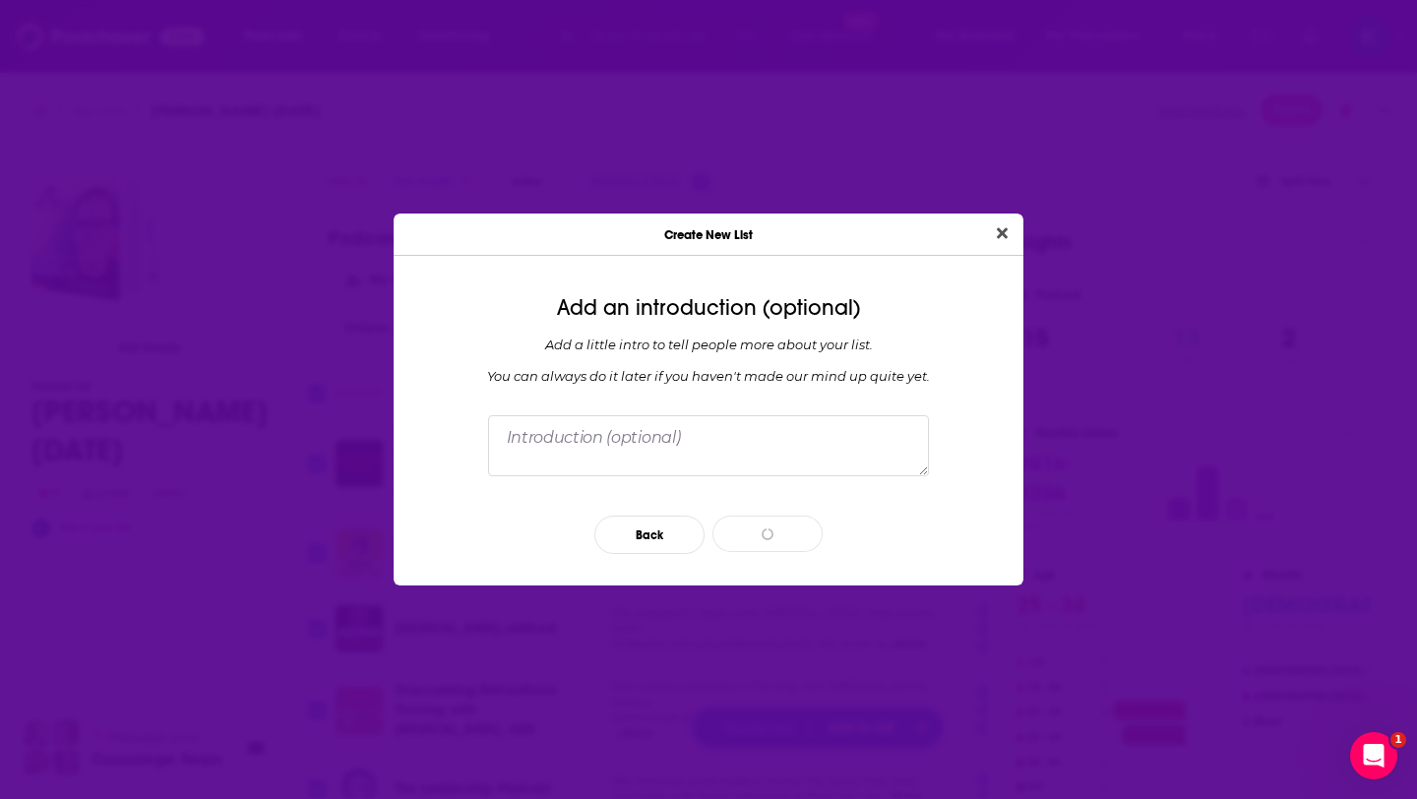
checkbox input "false"
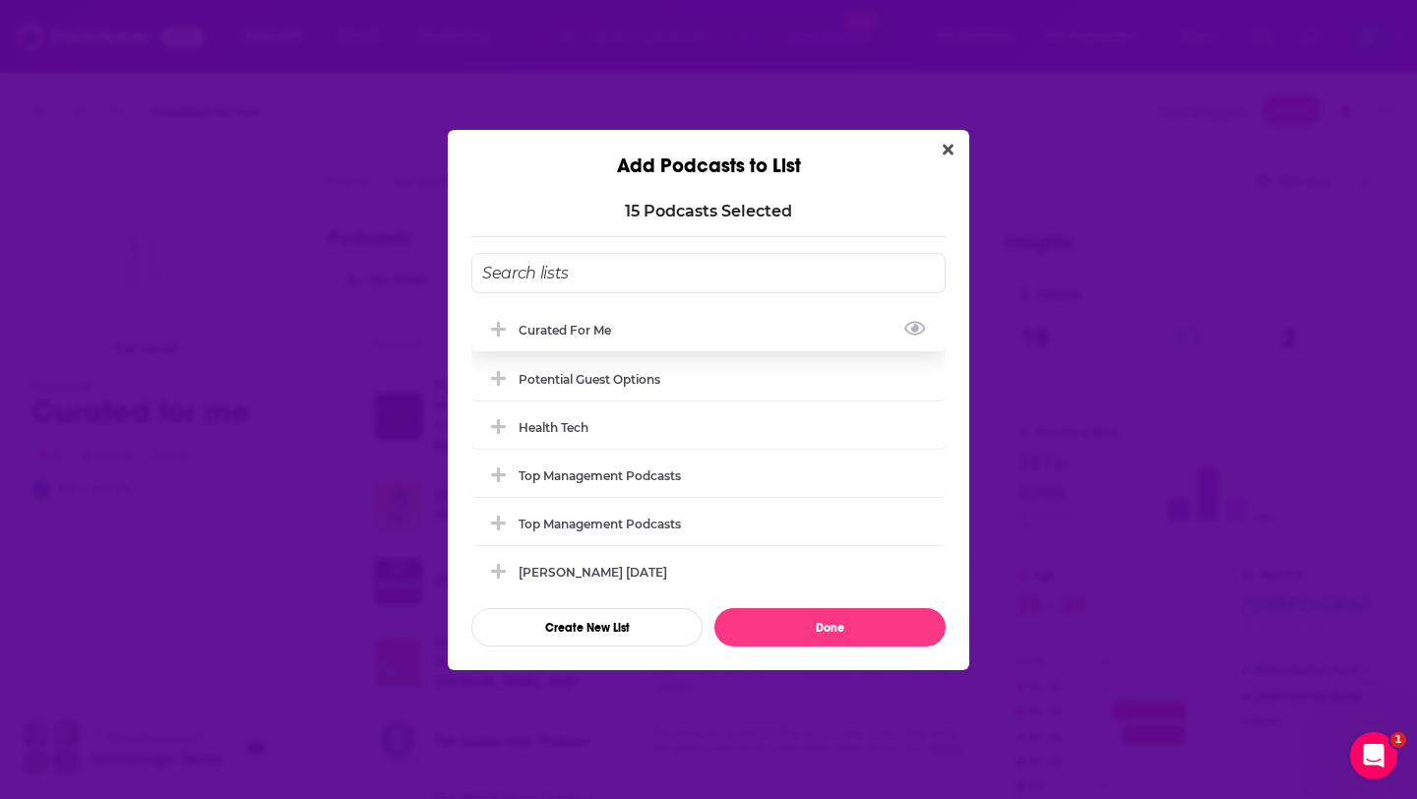
click at [546, 335] on div "Curated for me" at bounding box center [571, 330] width 104 height 15
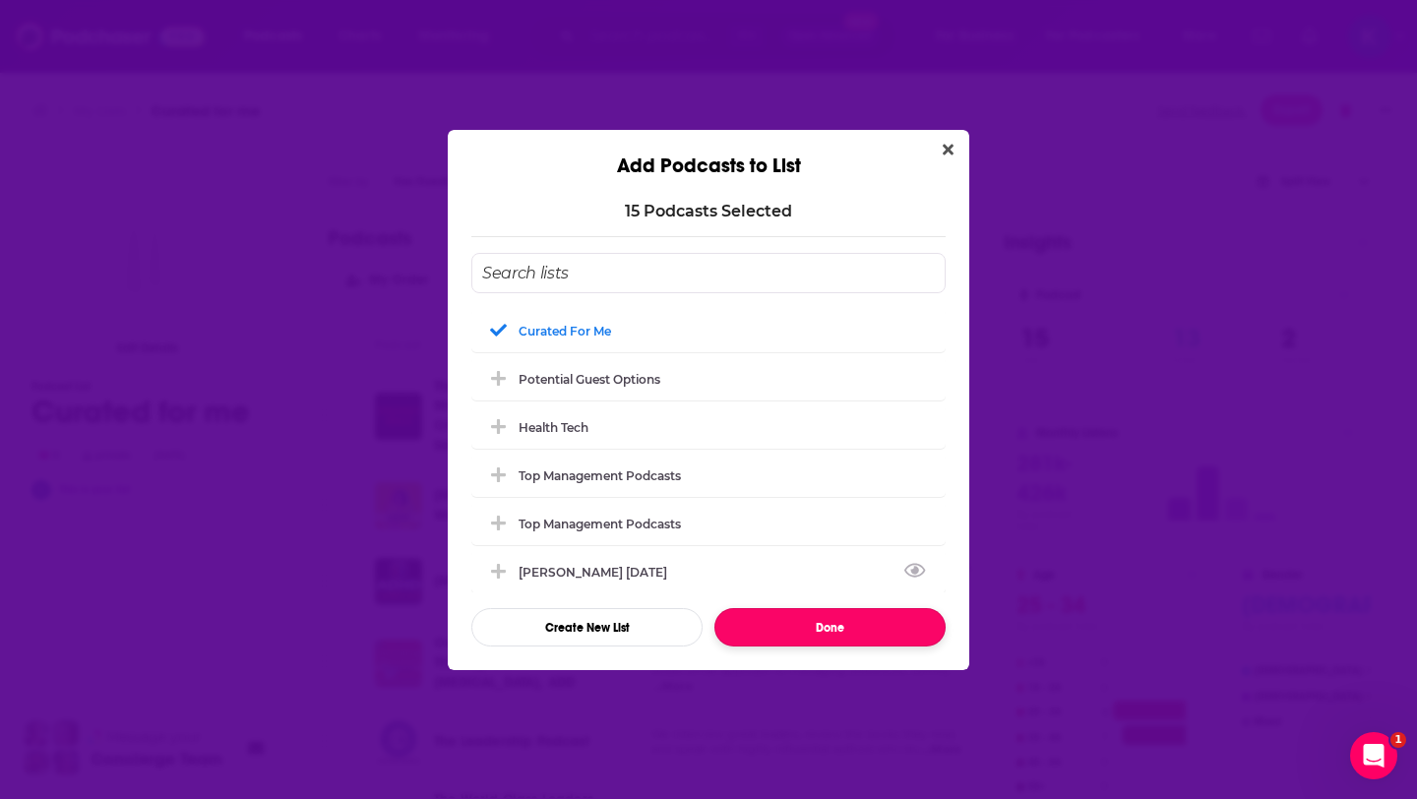
click at [847, 628] on button "Done" at bounding box center [830, 627] width 231 height 38
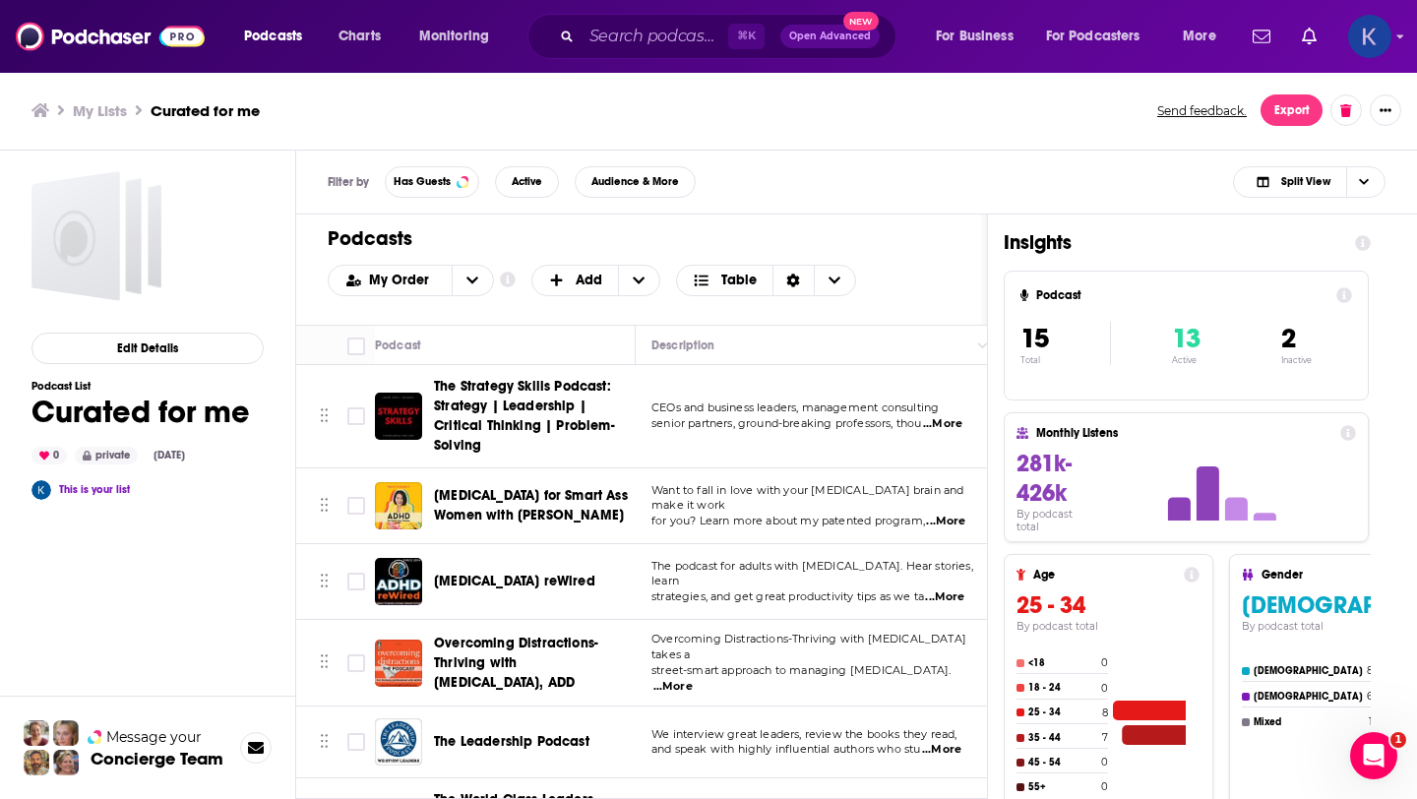
click at [1374, 56] on img "Logged in as kate89878" at bounding box center [1369, 36] width 43 height 43
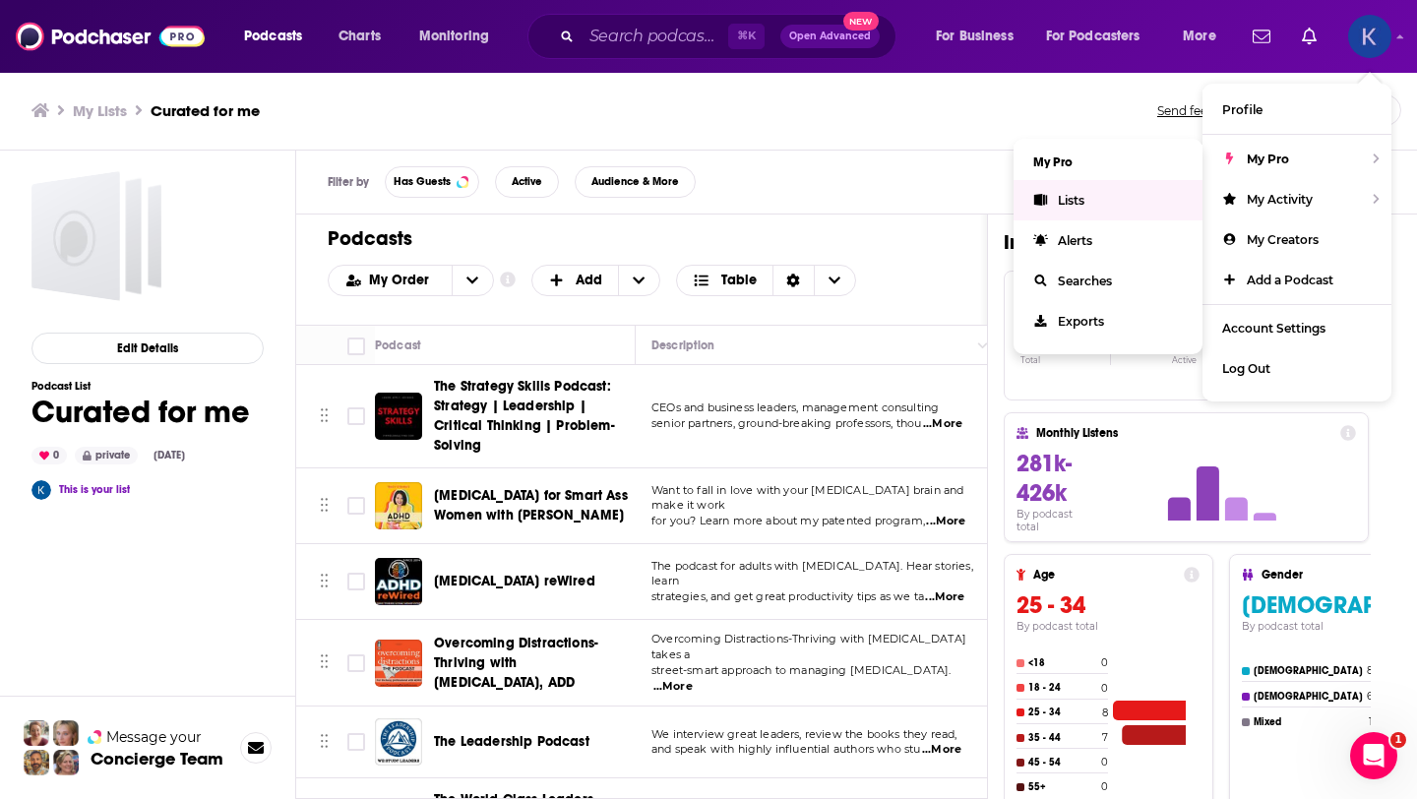
click at [1072, 207] on link "Lists" at bounding box center [1108, 200] width 189 height 40
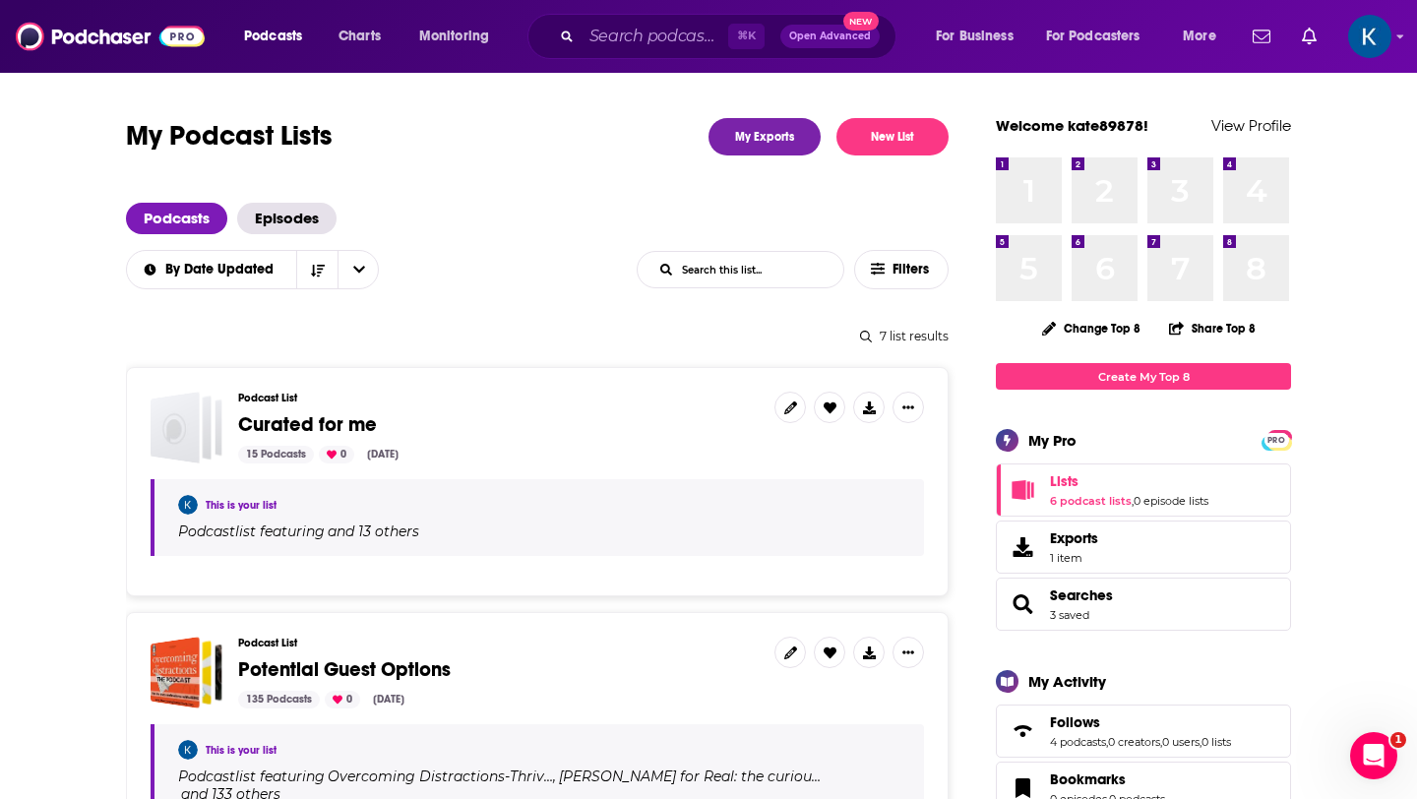
click at [512, 499] on div "This is your list" at bounding box center [539, 505] width 722 height 20
click at [321, 420] on span "Curated for me" at bounding box center [307, 424] width 139 height 25
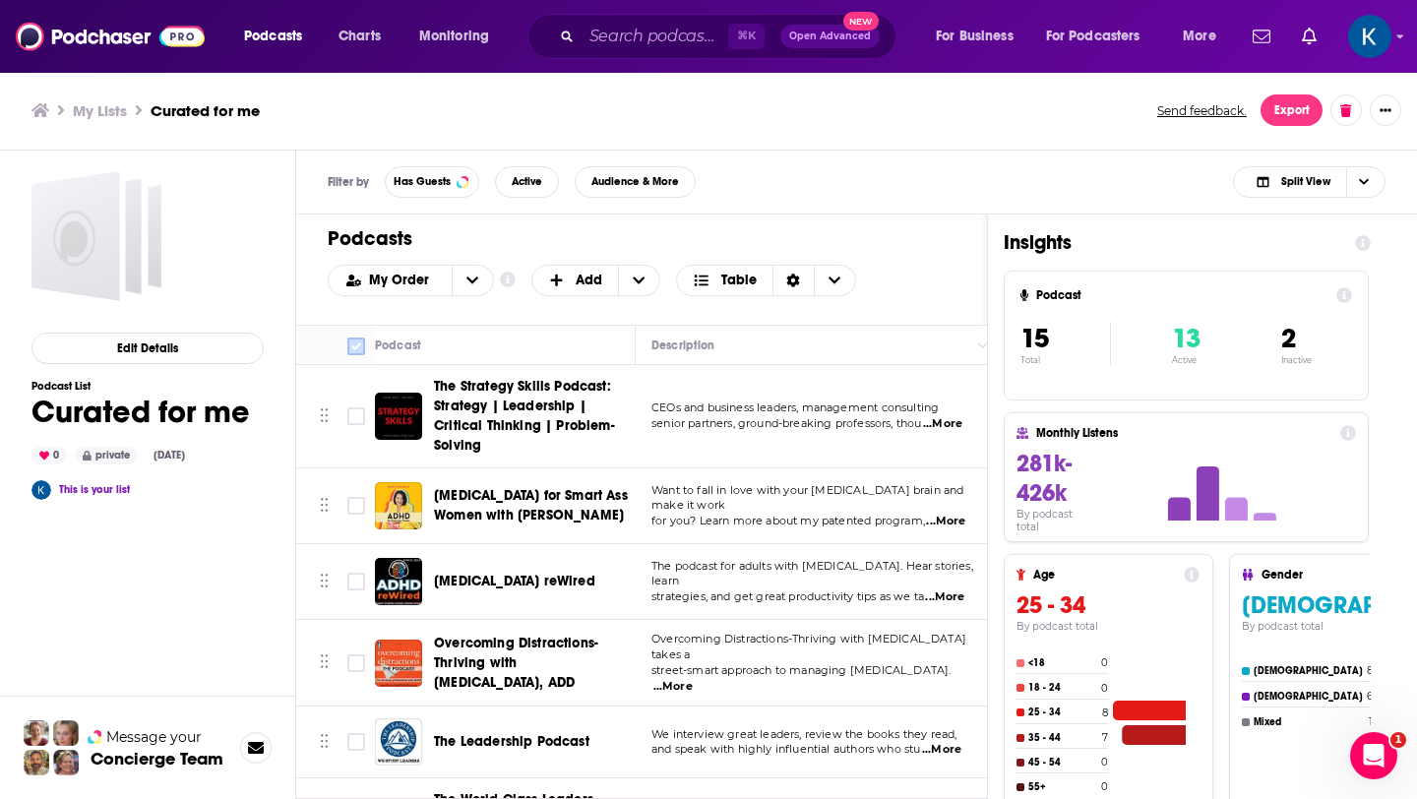
click at [357, 348] on input "Toggle select all" at bounding box center [356, 347] width 18 height 18
checkbox input "true"
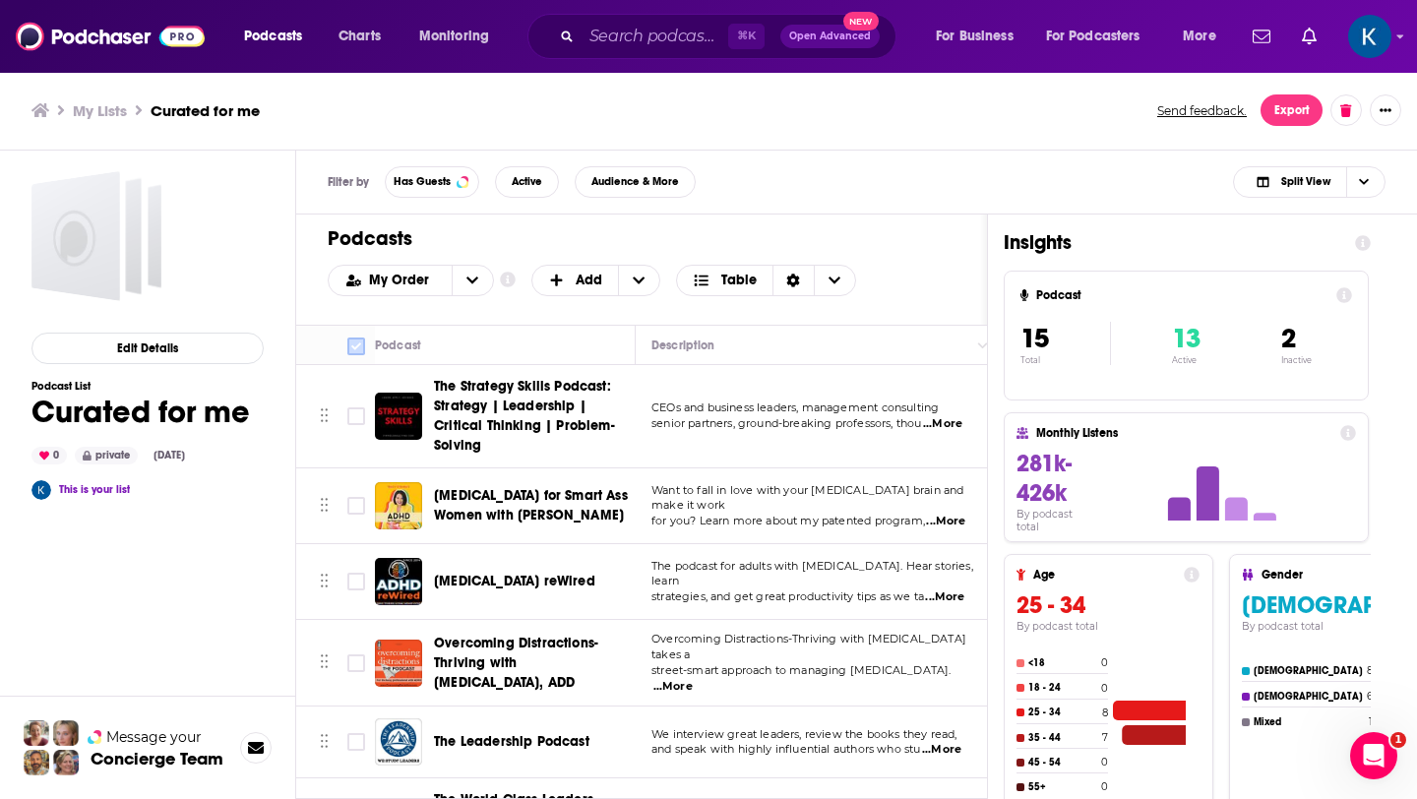
checkbox input "true"
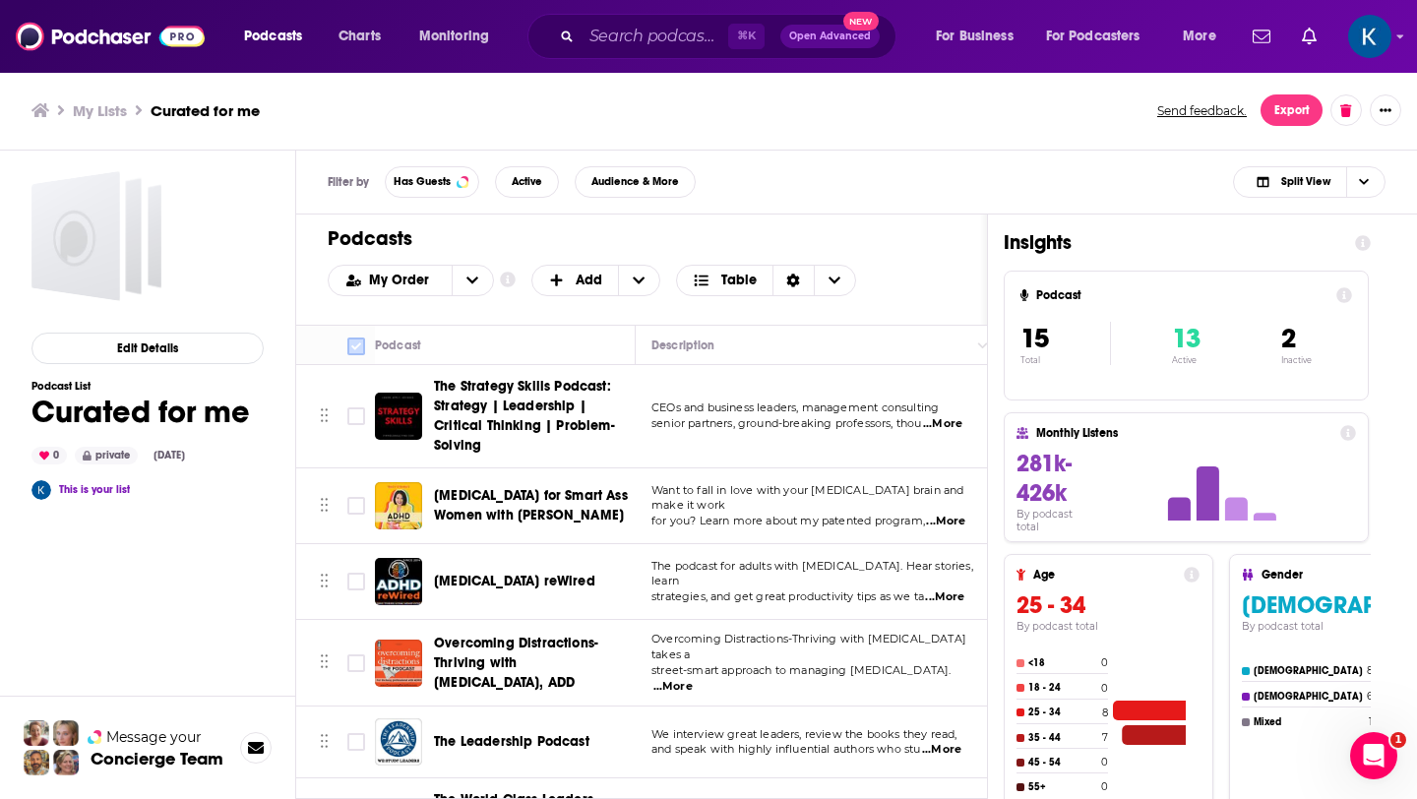
checkbox input "true"
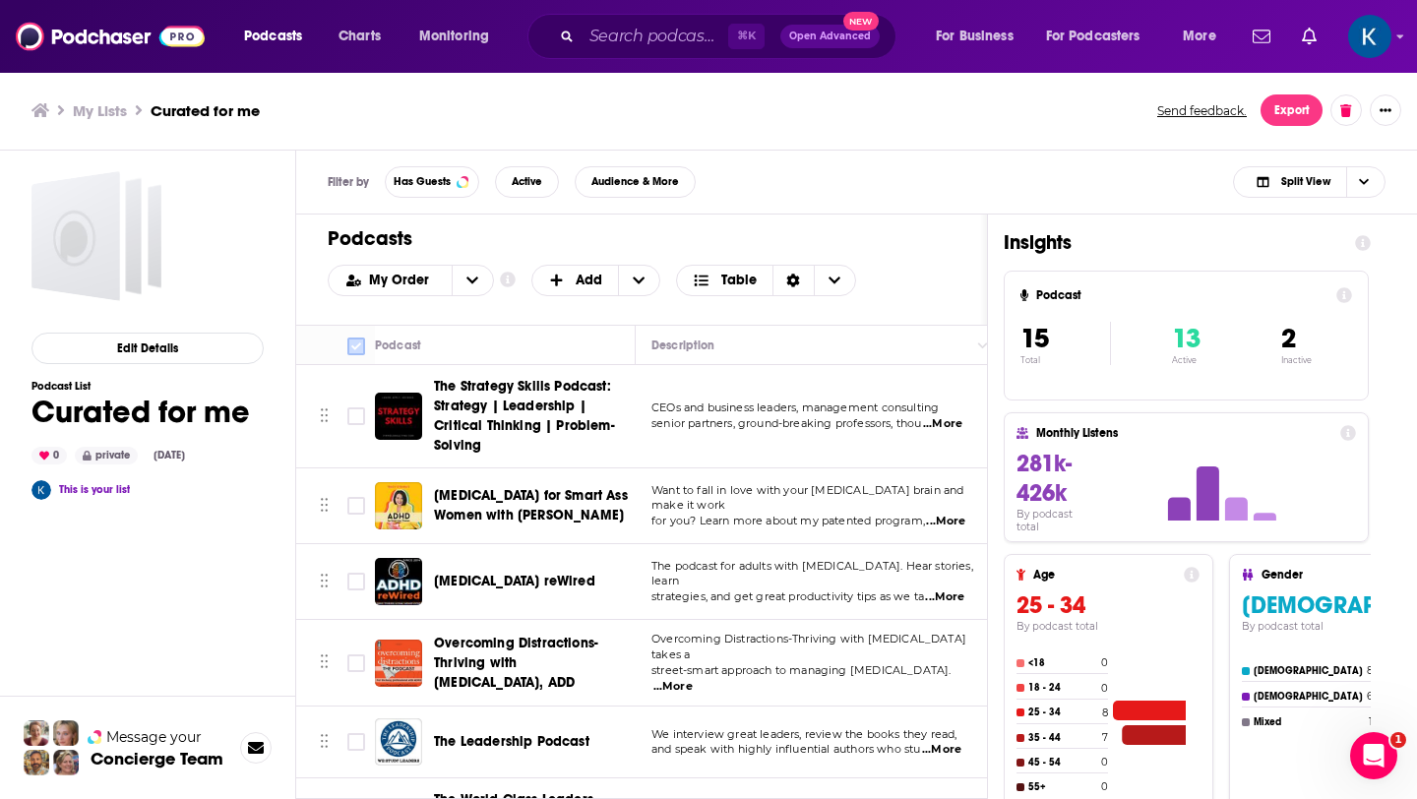
checkbox input "true"
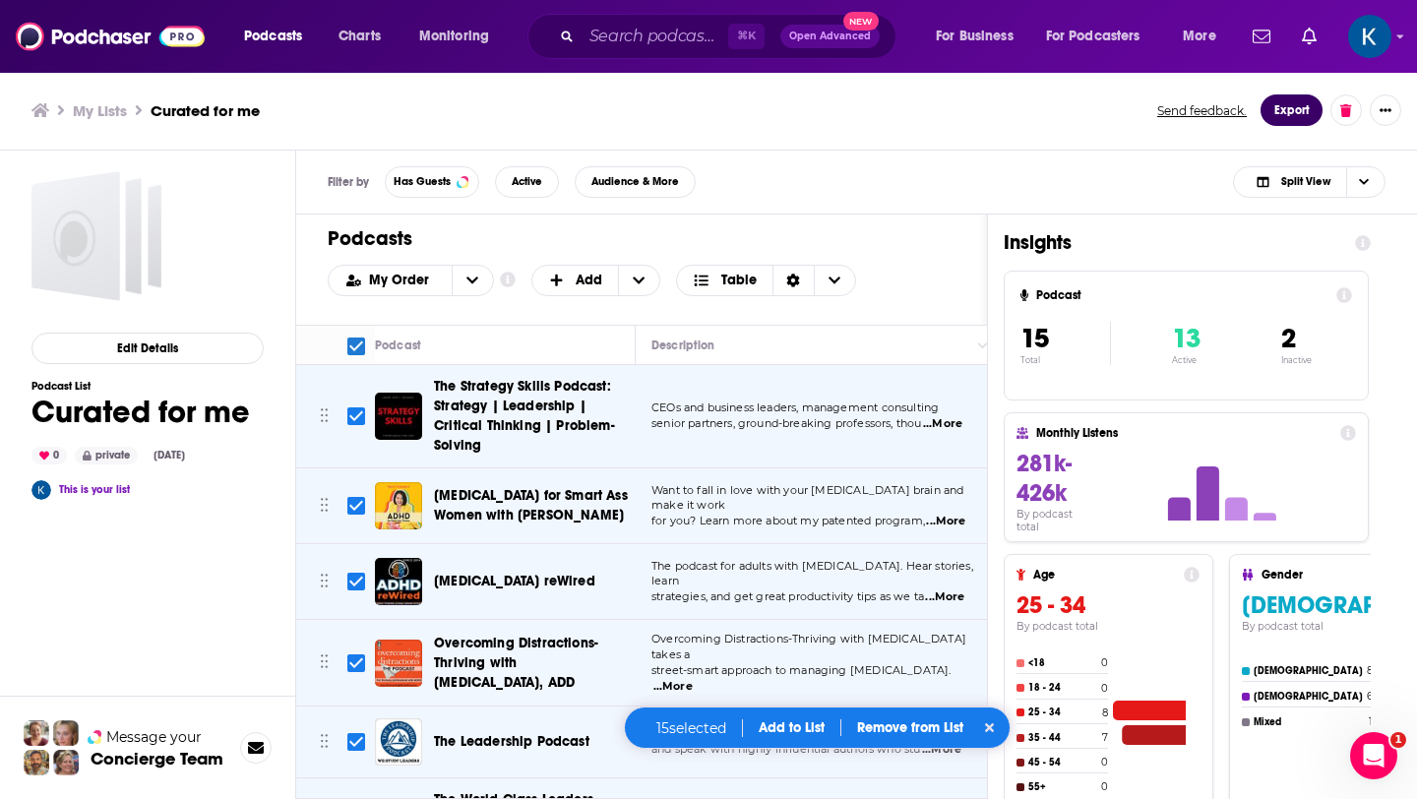
click at [1297, 108] on button "Export" at bounding box center [1292, 109] width 62 height 31
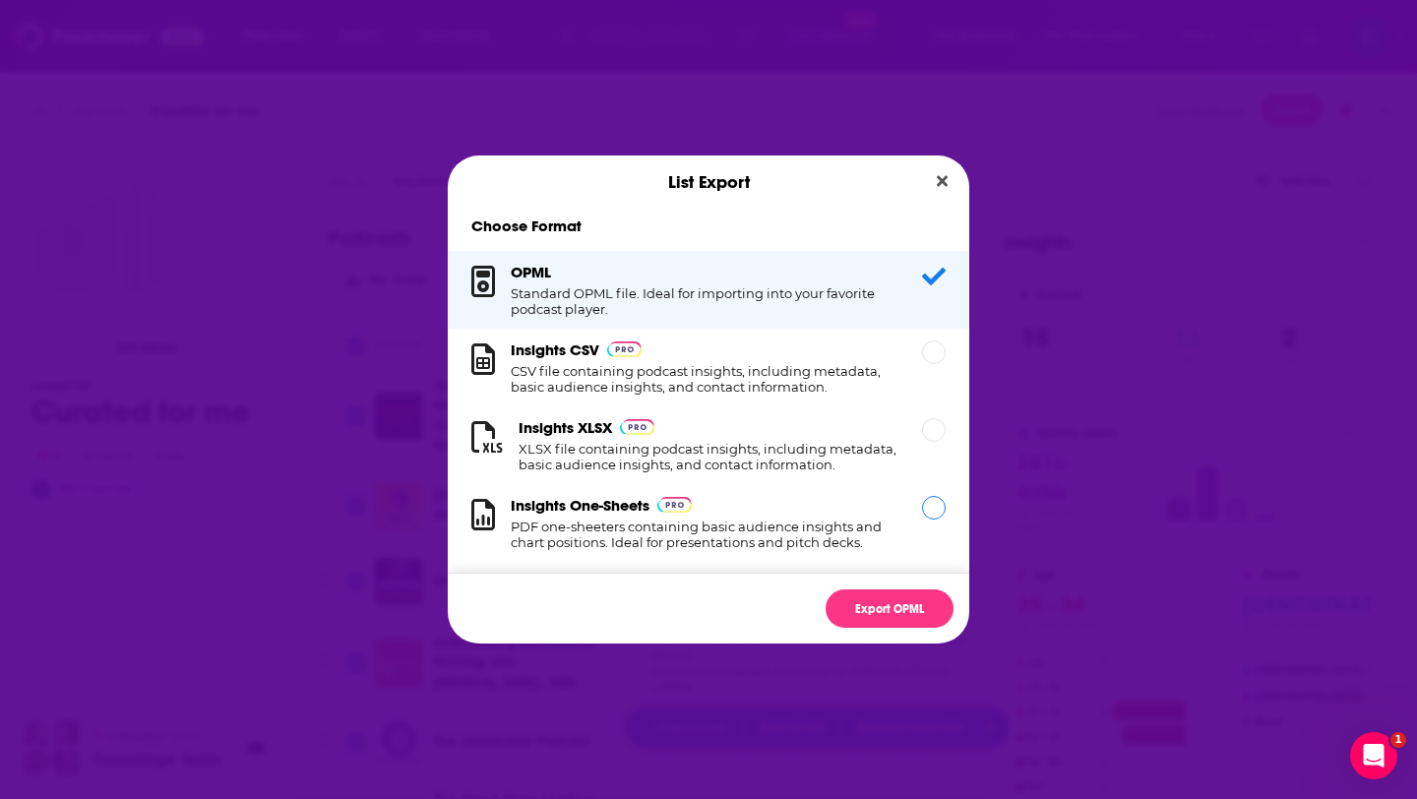
click at [933, 517] on div "Dialog" at bounding box center [934, 508] width 24 height 24
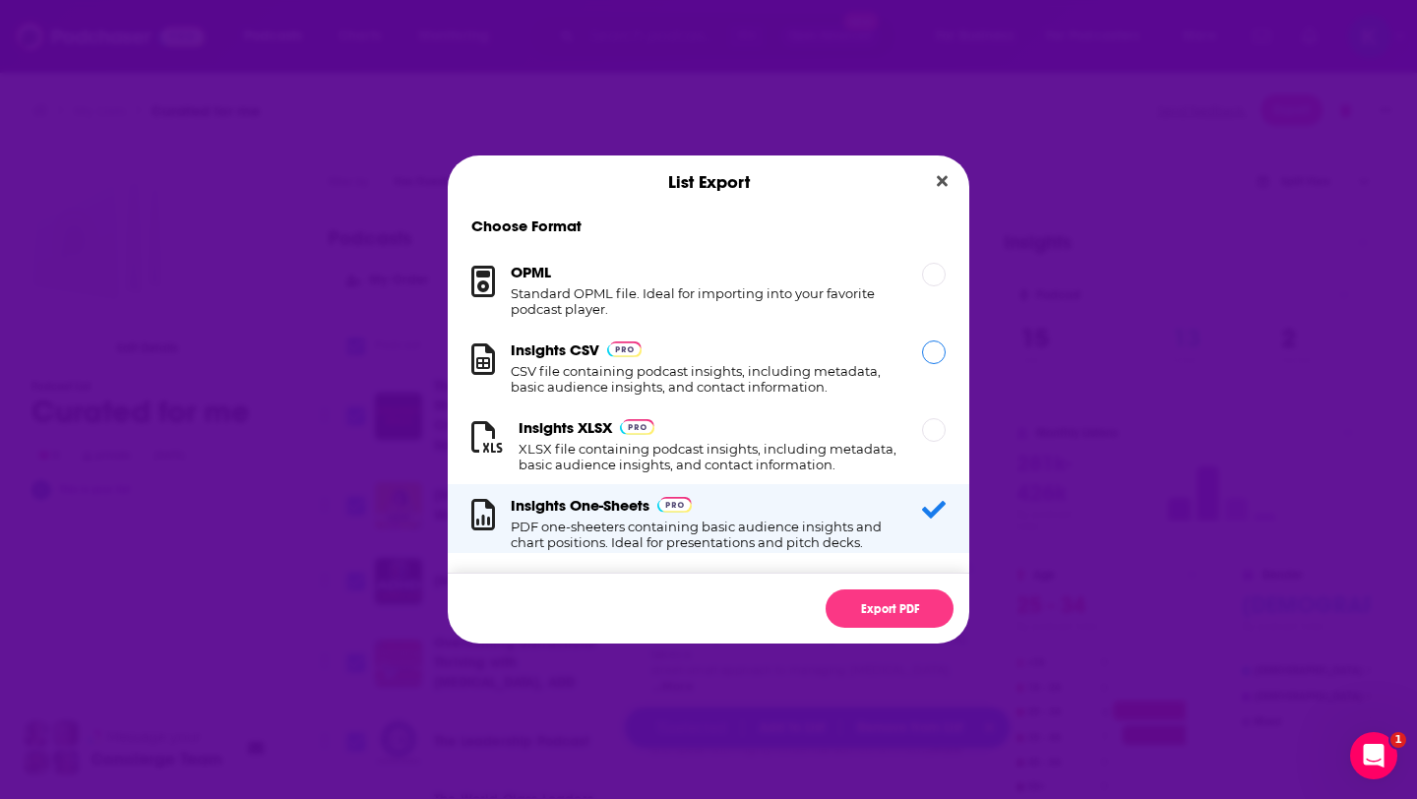
click at [933, 355] on div "Dialog" at bounding box center [934, 353] width 24 height 24
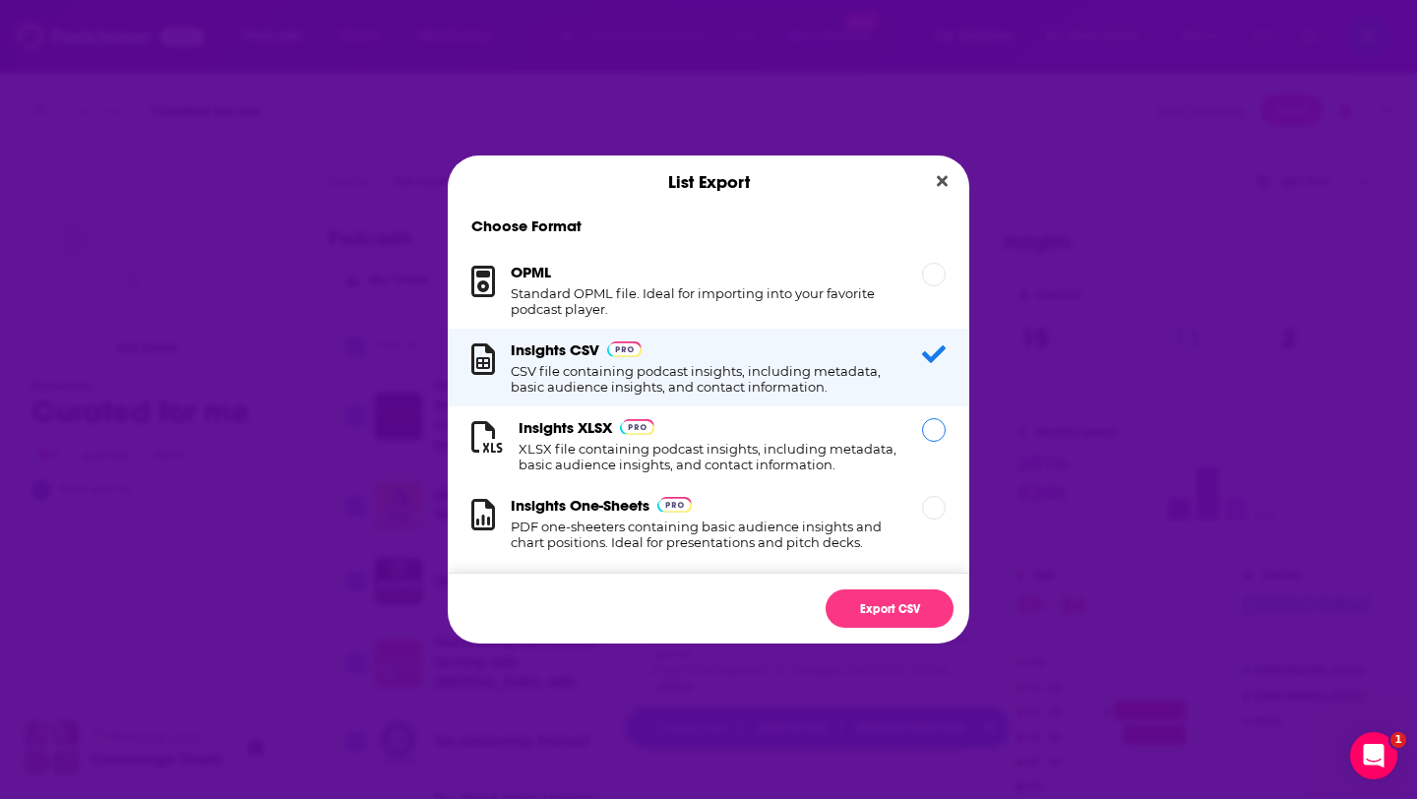
click at [939, 431] on div "Dialog" at bounding box center [934, 430] width 24 height 24
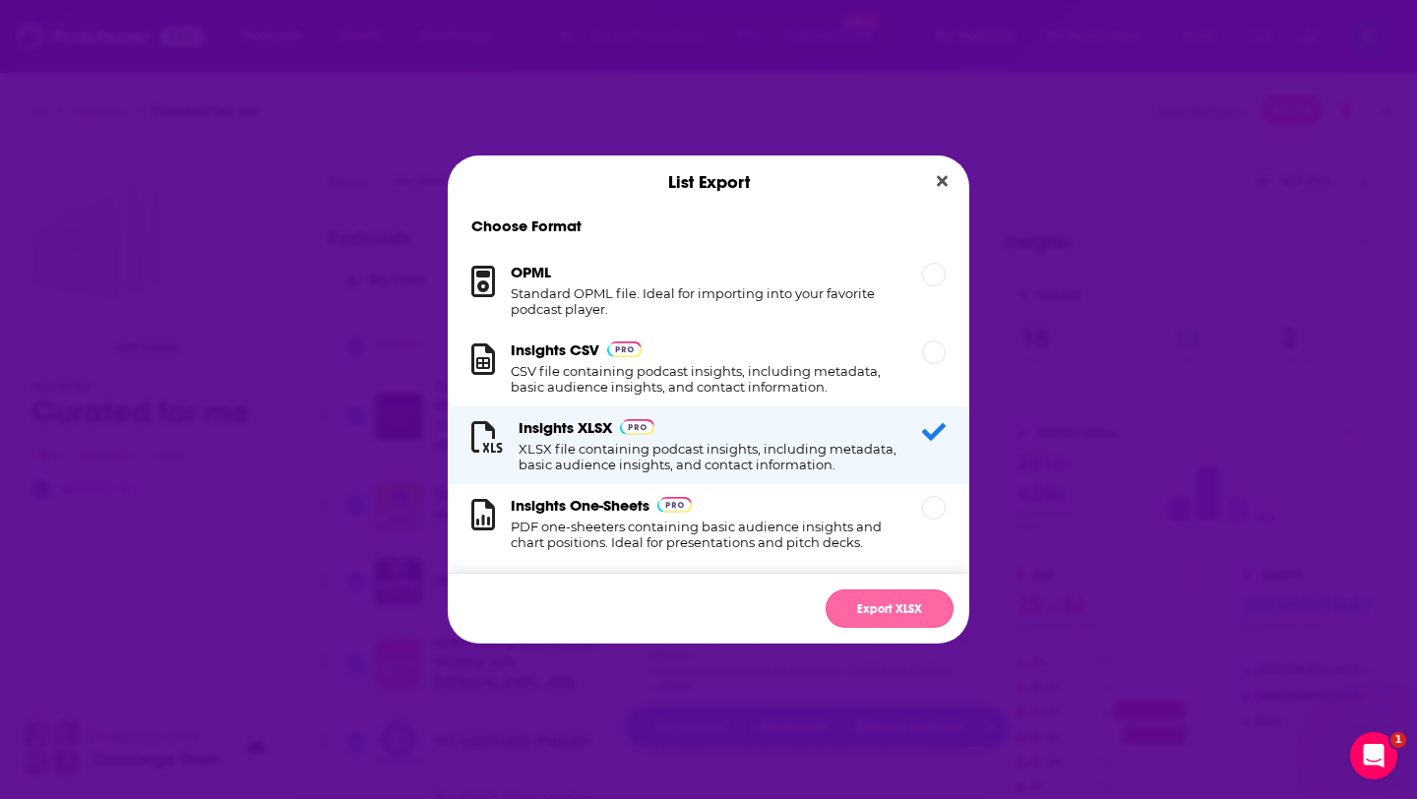
click at [889, 619] on button "Export XLSX" at bounding box center [890, 609] width 128 height 38
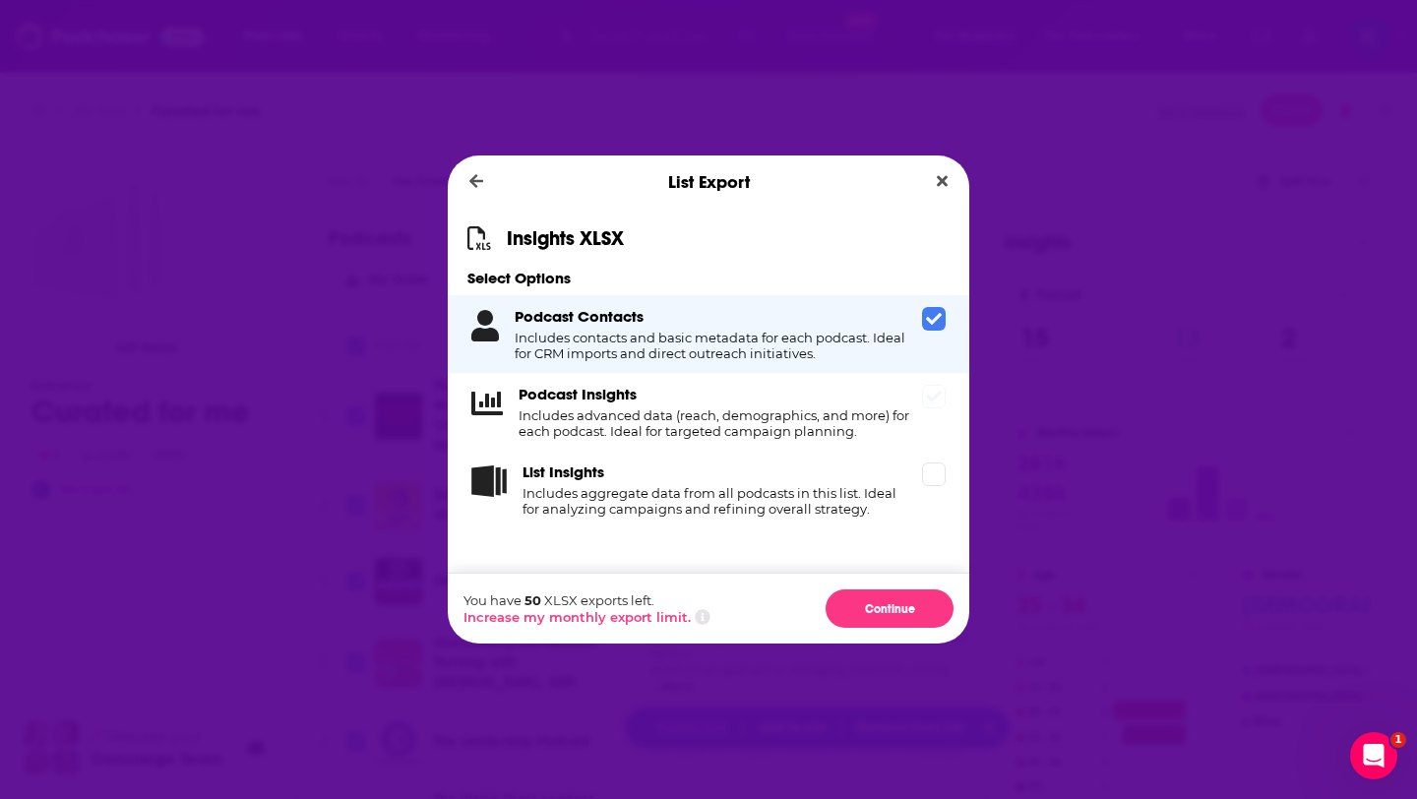
click at [934, 393] on icon "Dialog" at bounding box center [934, 397] width 16 height 16
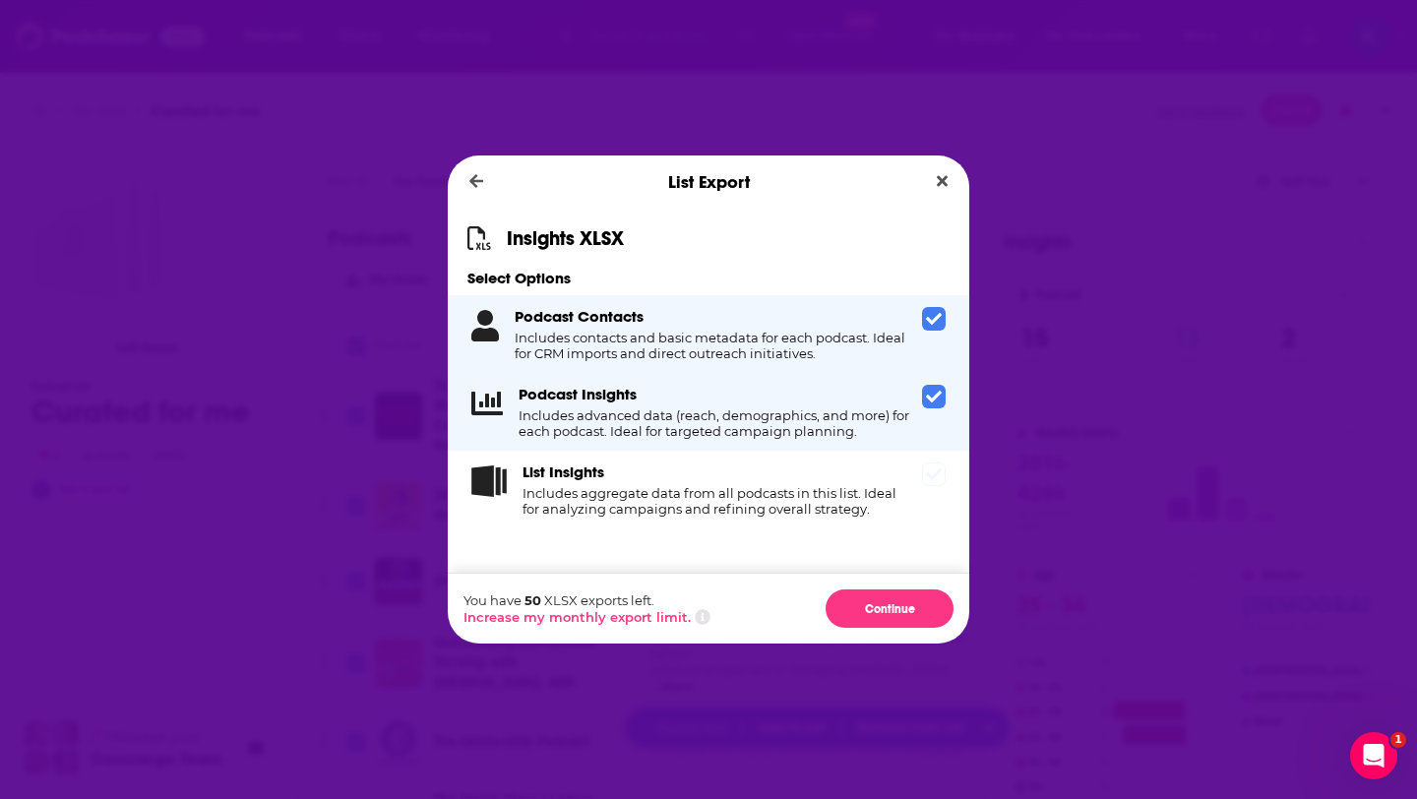
click at [937, 462] on div "List Insights Includes aggregate data from all podcasts in this list. Ideal for…" at bounding box center [709, 490] width 522 height 78
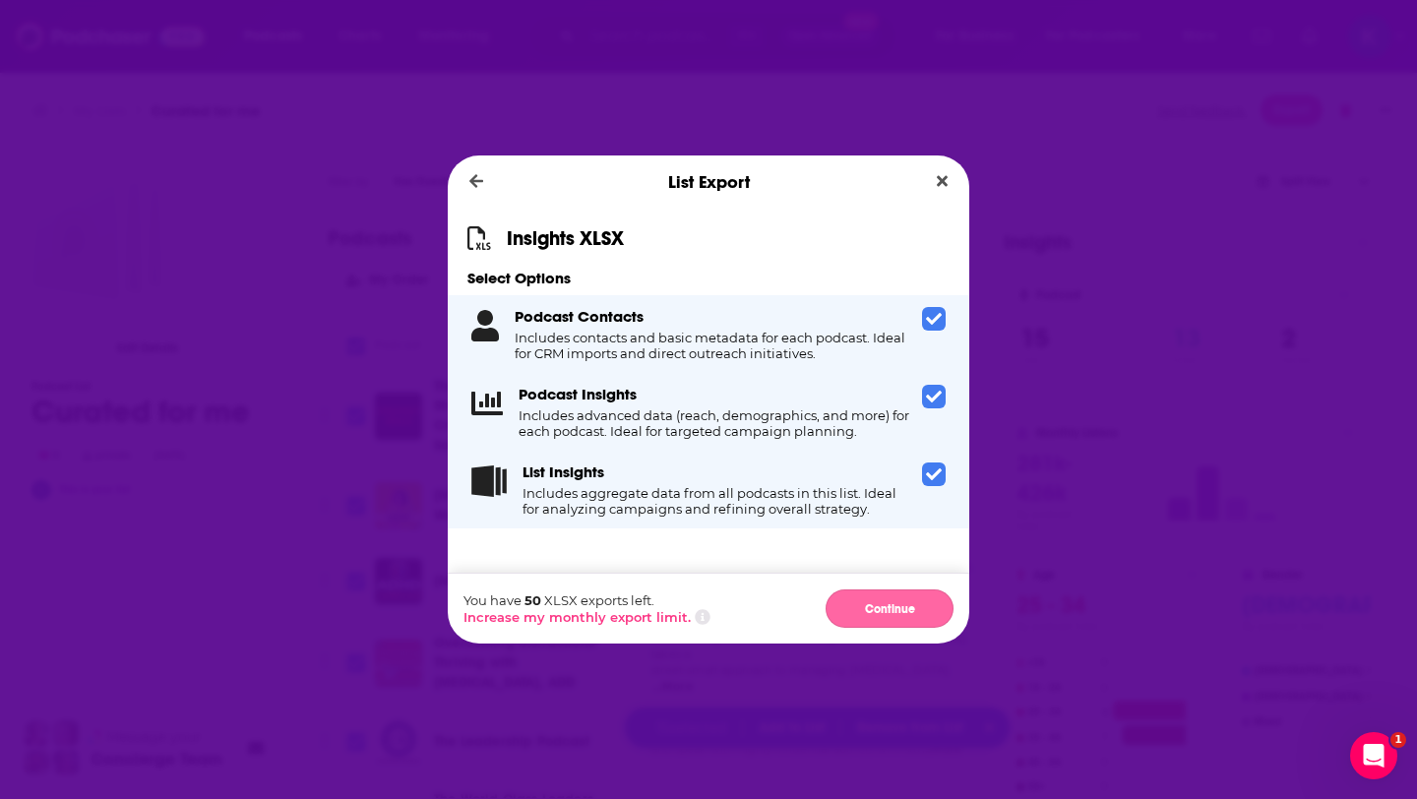
click at [889, 605] on button "Continue" at bounding box center [890, 609] width 128 height 38
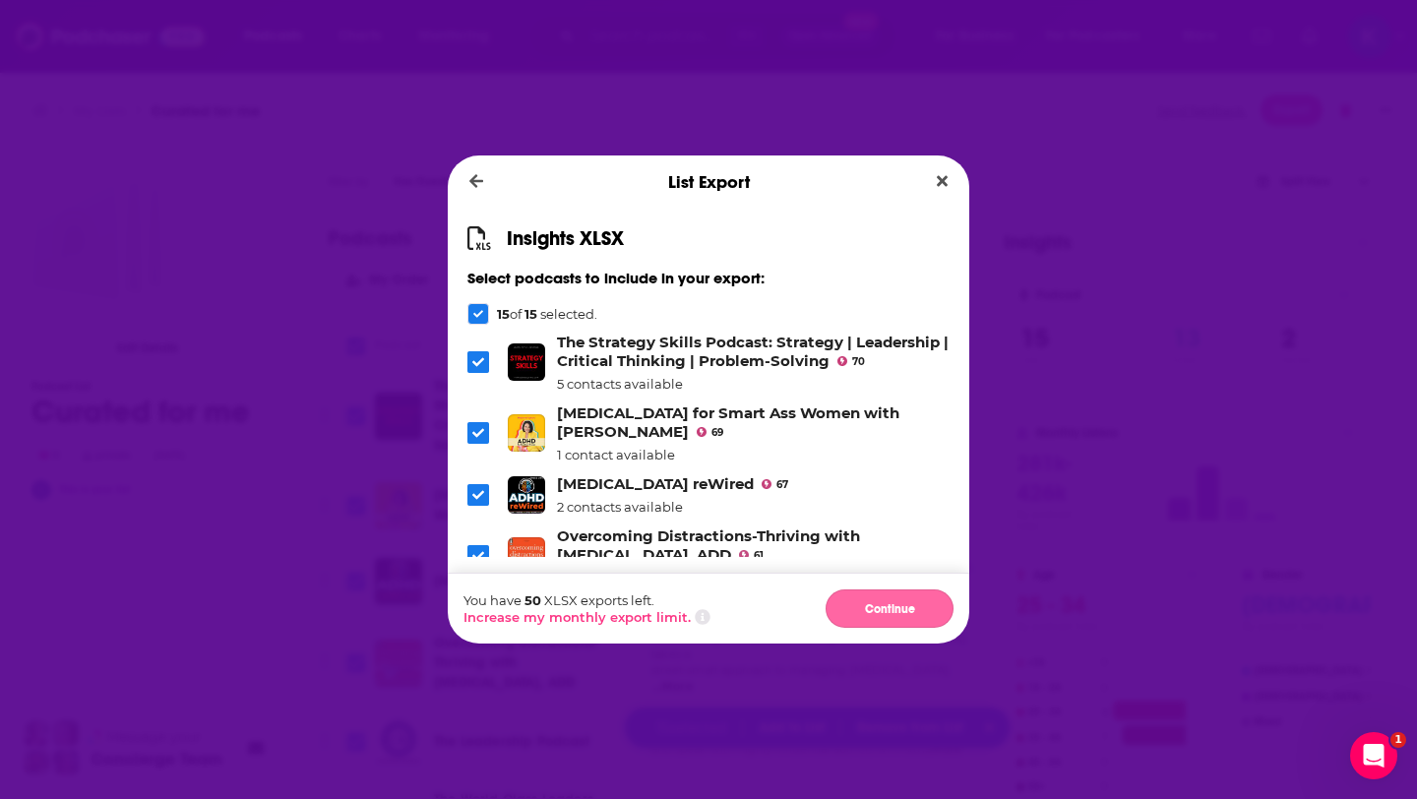
click at [891, 611] on button "Continue" at bounding box center [890, 609] width 128 height 38
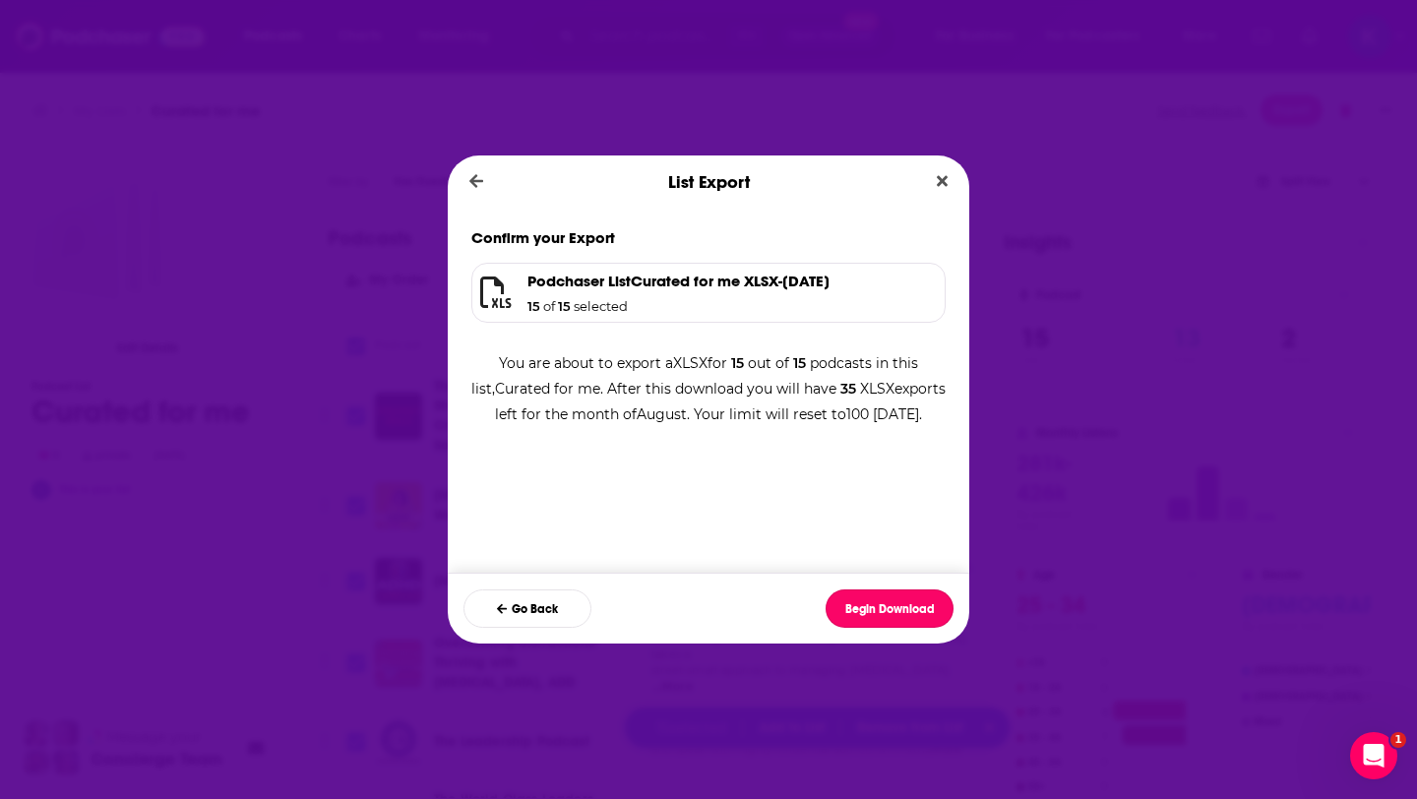
click at [891, 611] on button "Begin Download" at bounding box center [890, 609] width 128 height 38
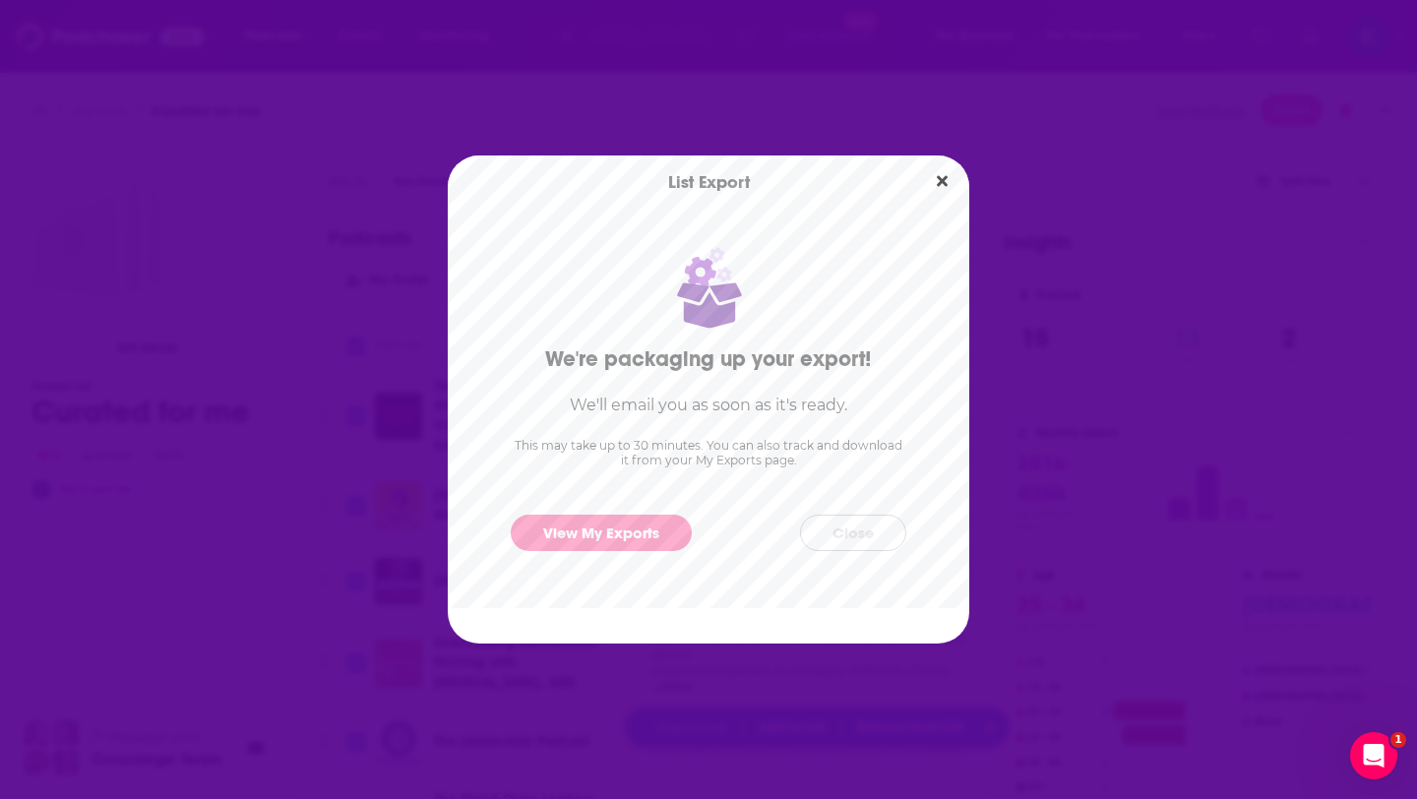
click at [862, 519] on button "Close" at bounding box center [853, 533] width 106 height 36
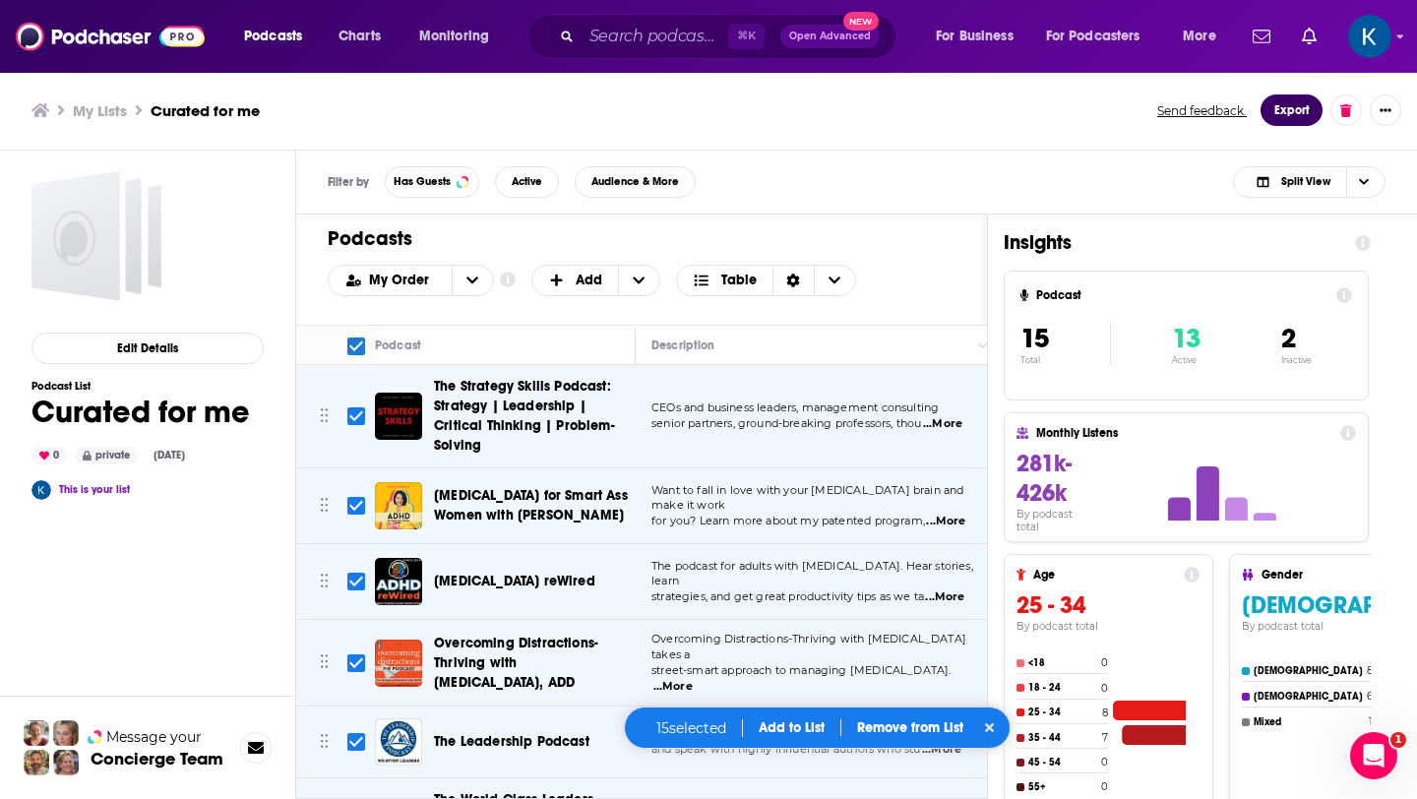
click at [1284, 116] on button "Export" at bounding box center [1292, 109] width 62 height 31
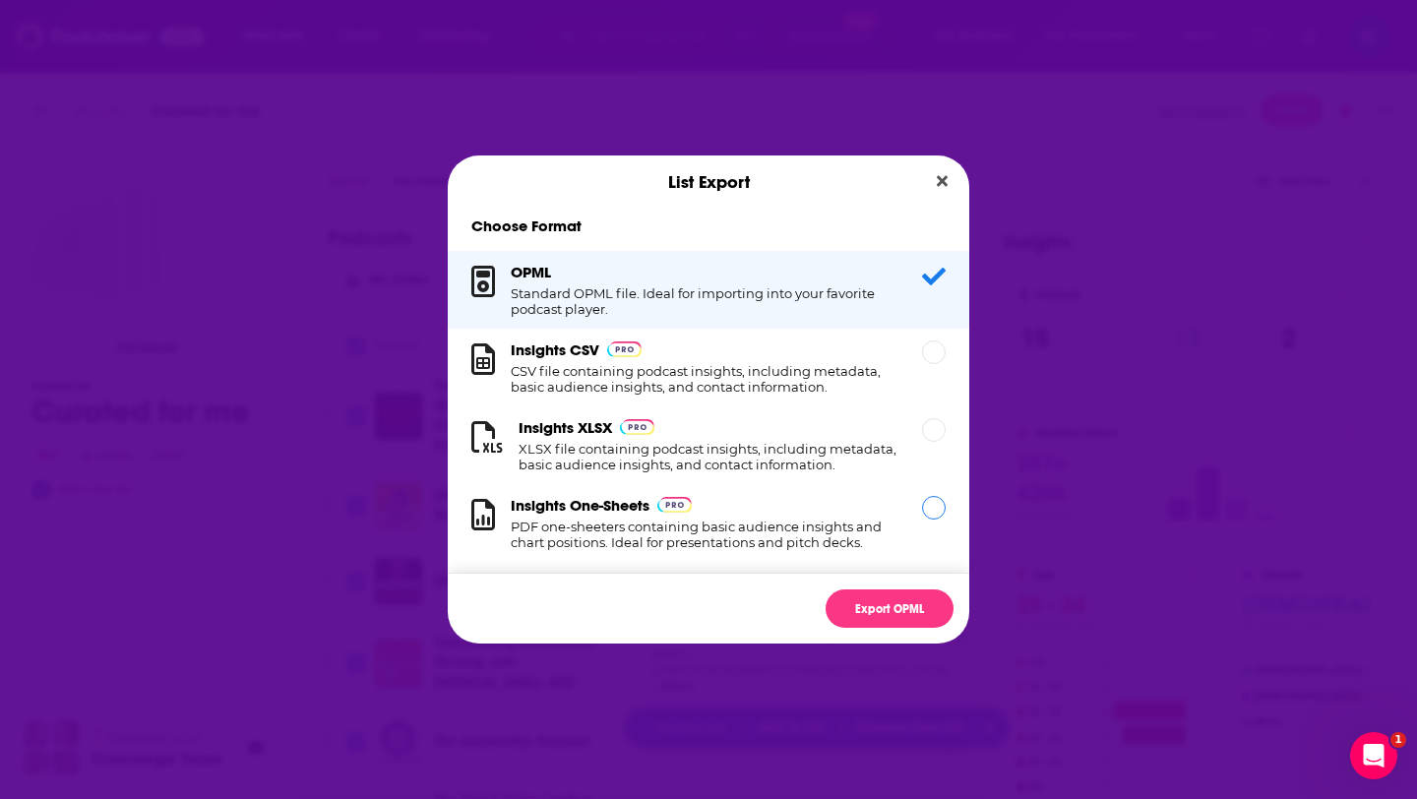
click at [934, 510] on div "Dialog" at bounding box center [934, 508] width 24 height 24
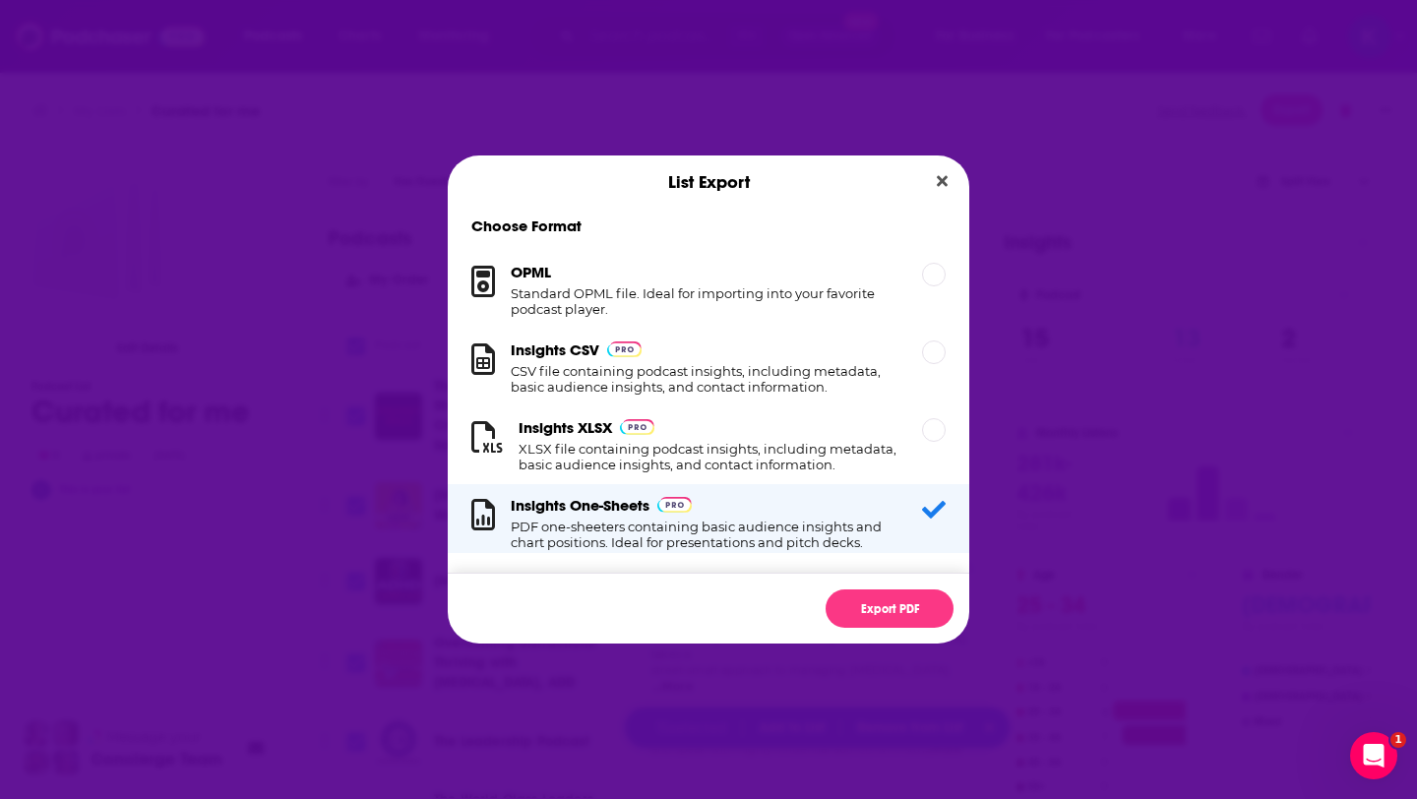
scroll to position [20, 0]
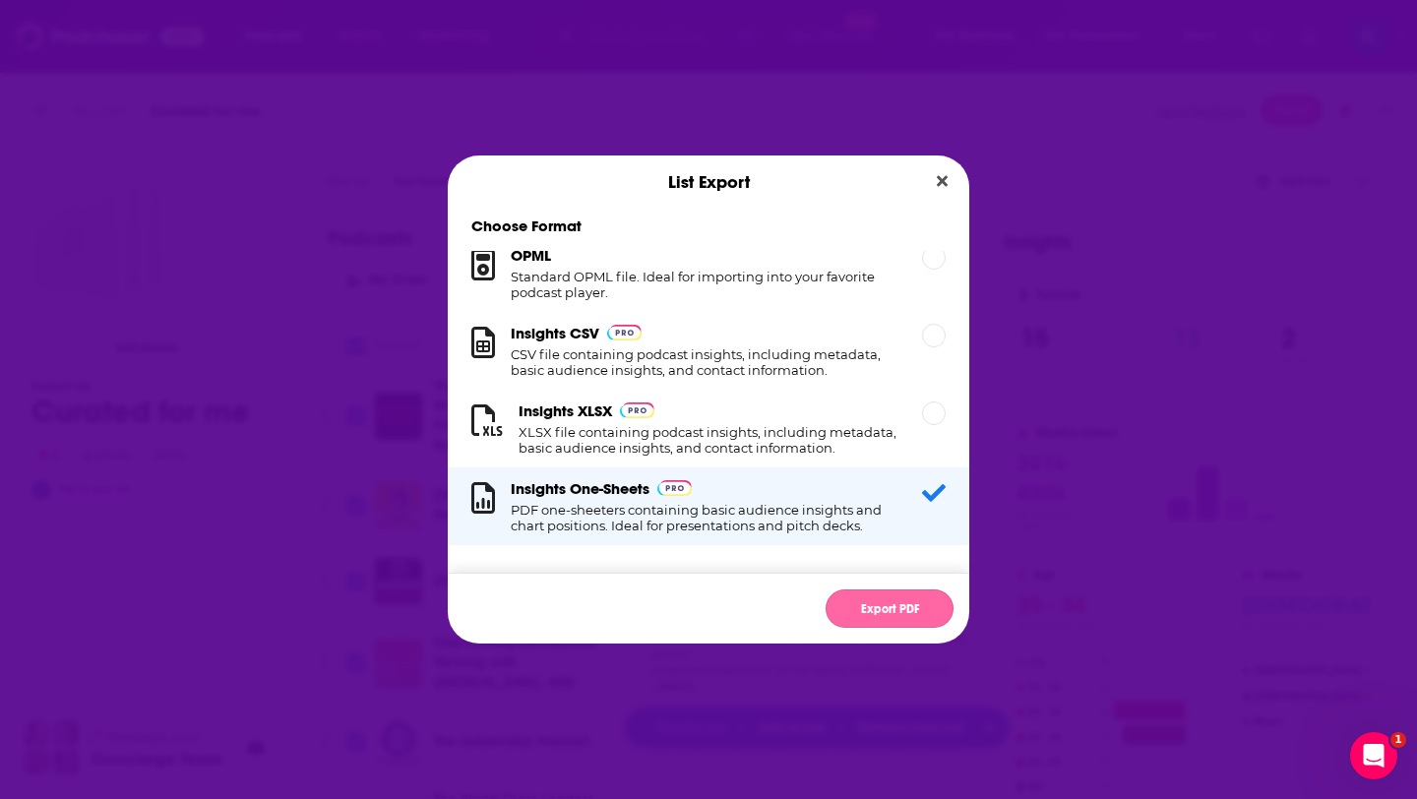
click at [897, 608] on button "Export PDF" at bounding box center [890, 609] width 128 height 38
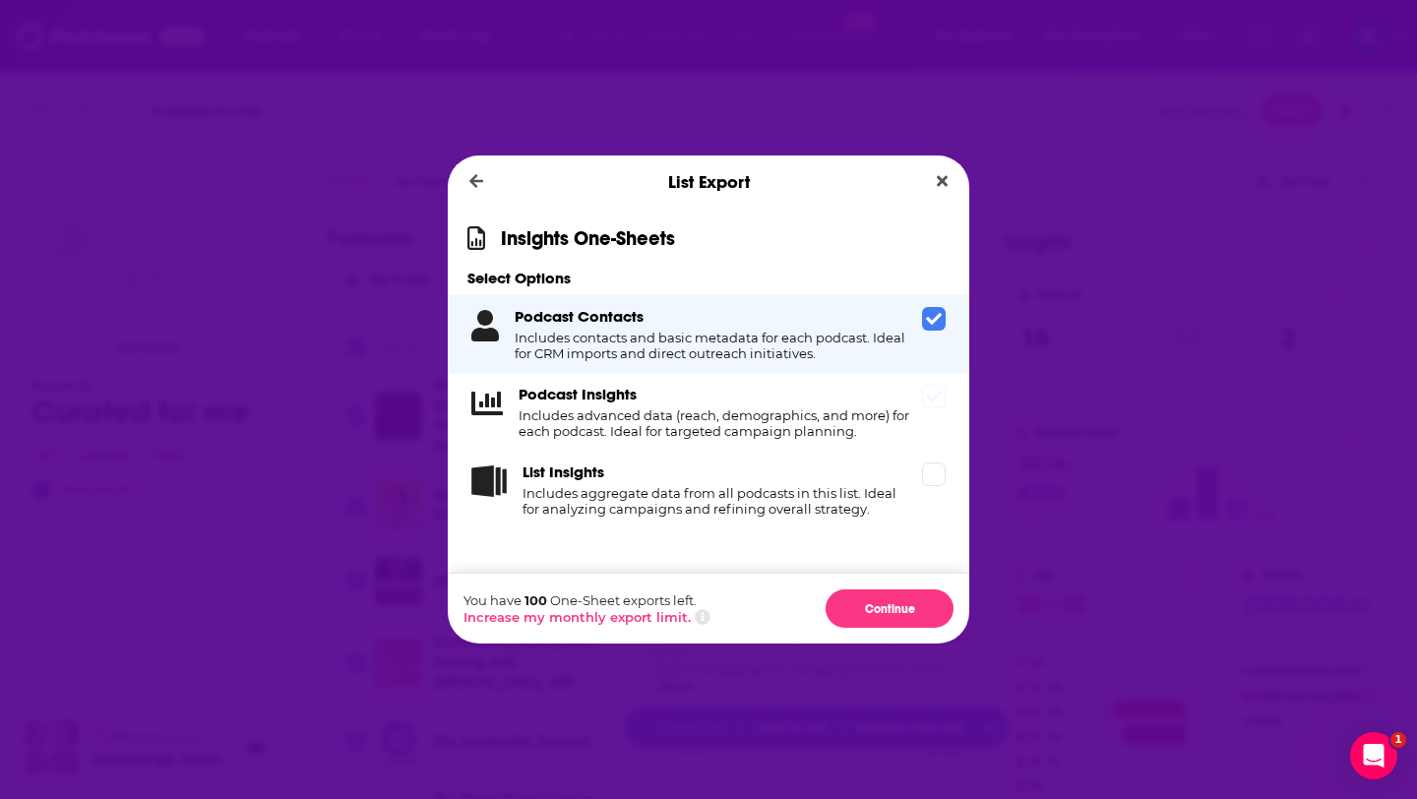
click at [937, 406] on span "Dialog" at bounding box center [934, 397] width 24 height 24
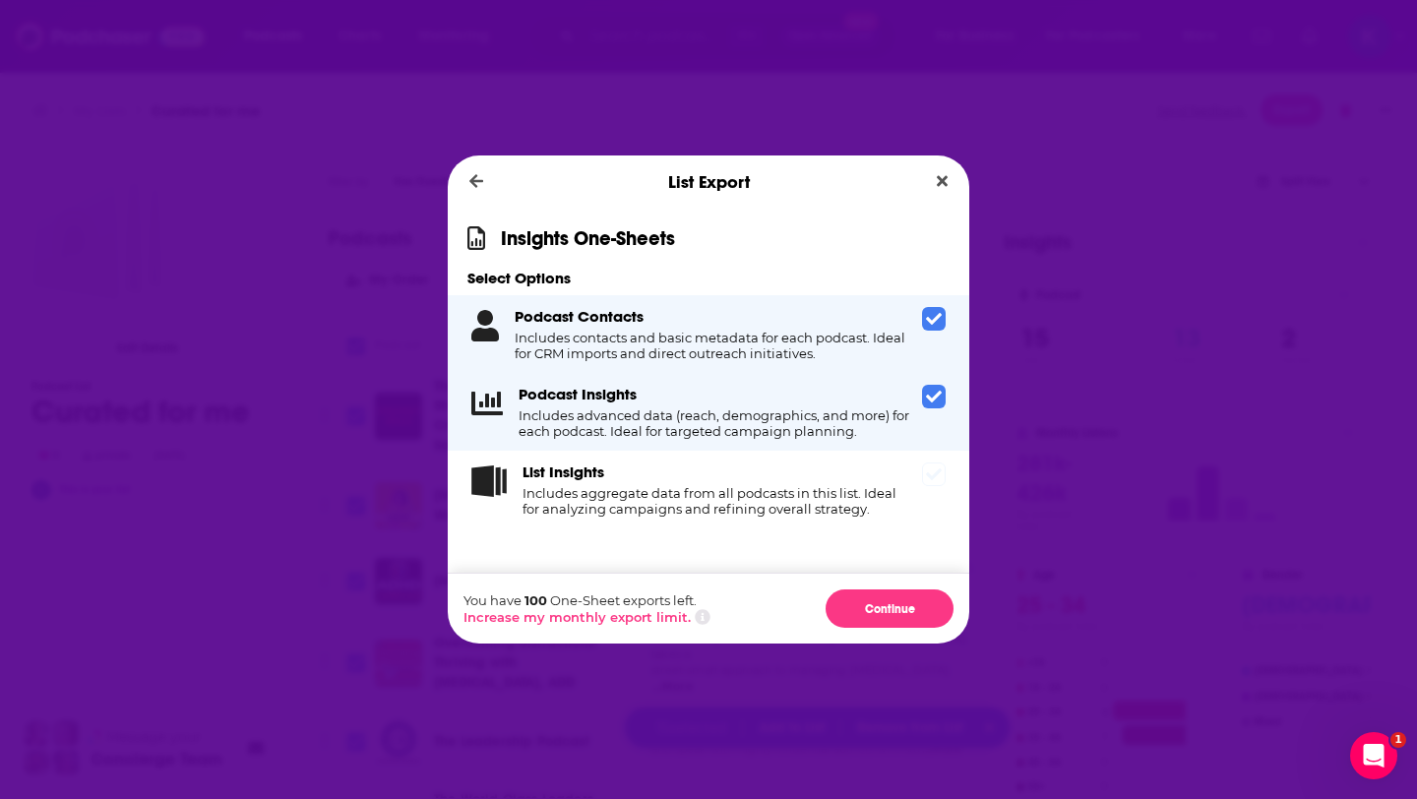
click at [935, 474] on icon "Dialog" at bounding box center [934, 474] width 16 height 12
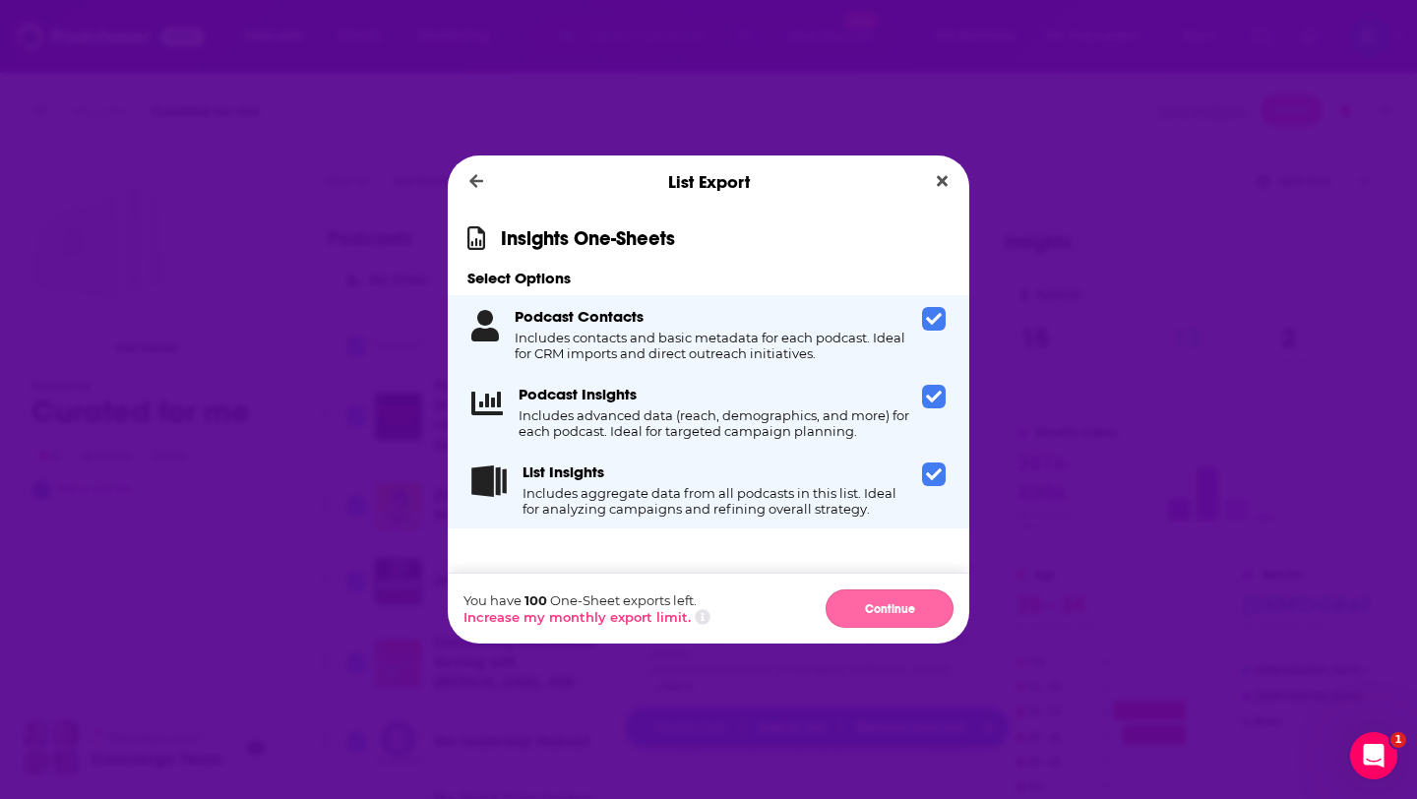
click at [897, 610] on button "Continue" at bounding box center [890, 609] width 128 height 38
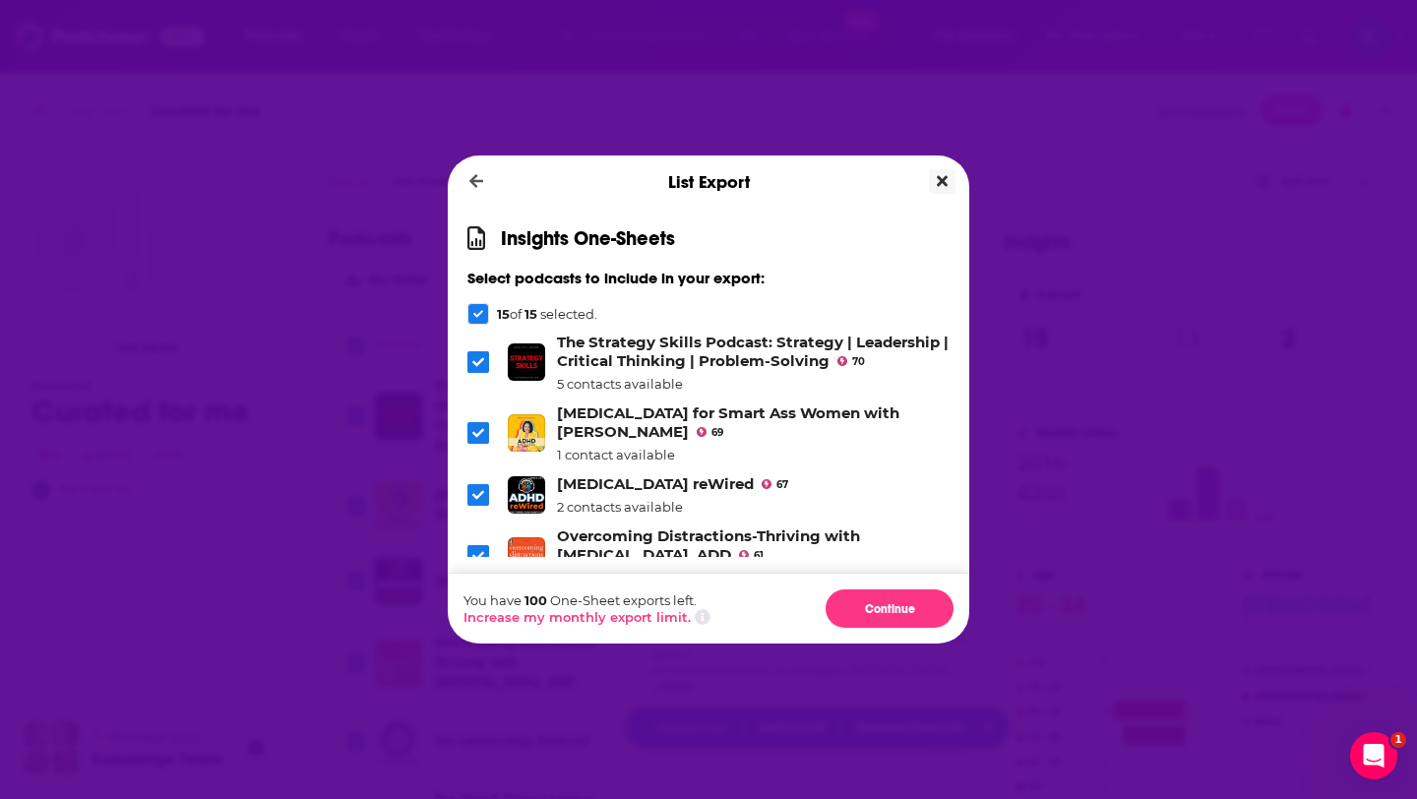
click at [940, 182] on icon "Close" at bounding box center [942, 181] width 11 height 11
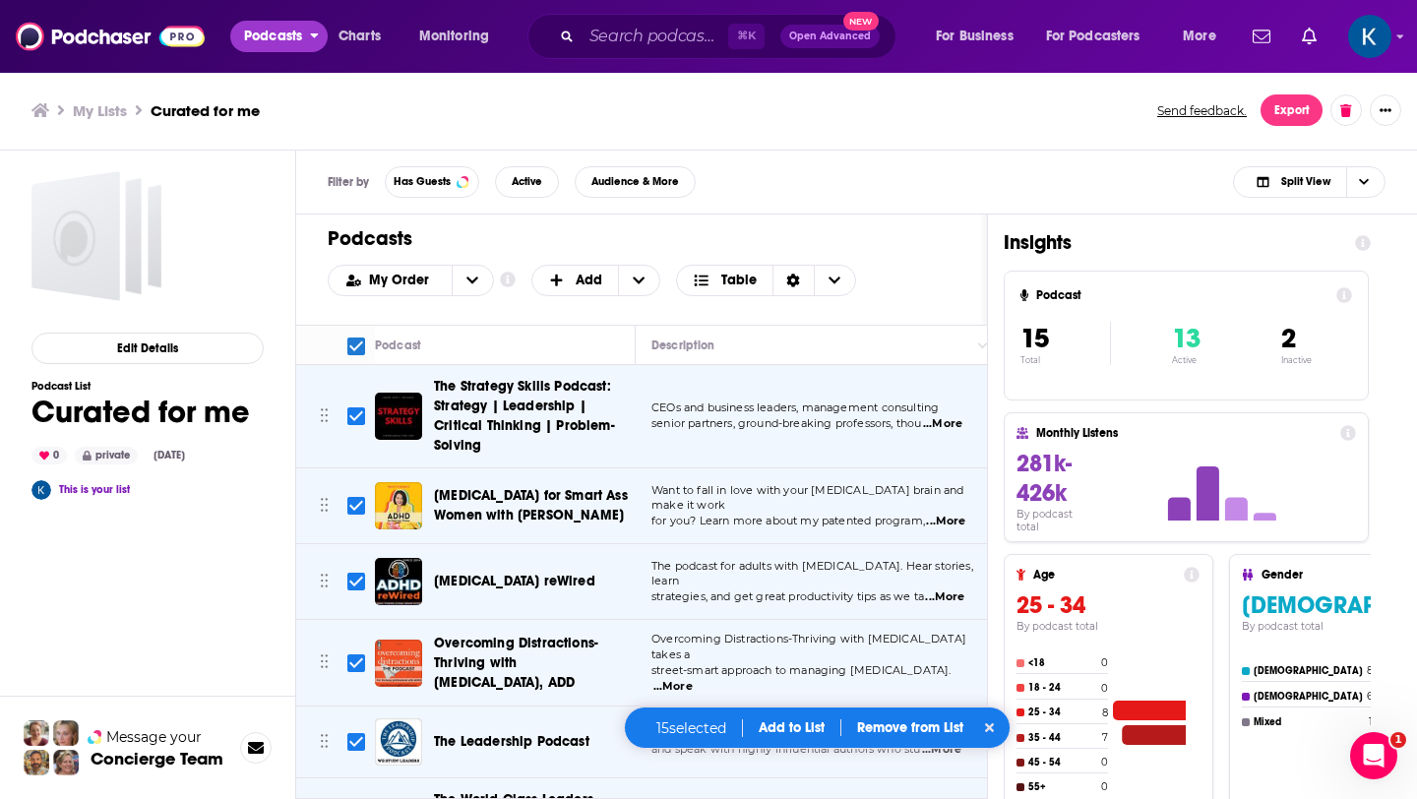
click at [282, 44] on span "Podcasts" at bounding box center [273, 37] width 58 height 28
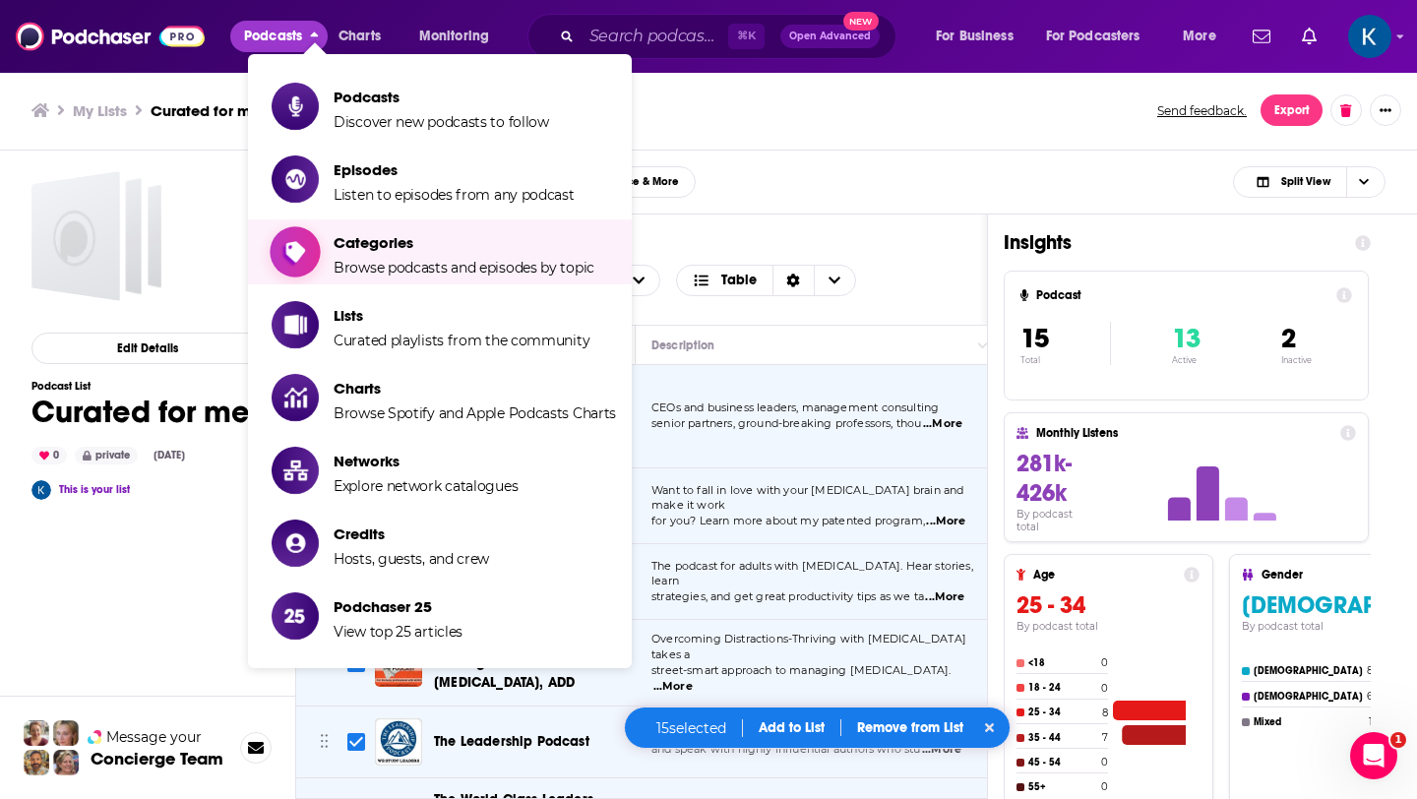
click at [405, 259] on span "Browse podcasts and episodes by topic" at bounding box center [464, 268] width 261 height 18
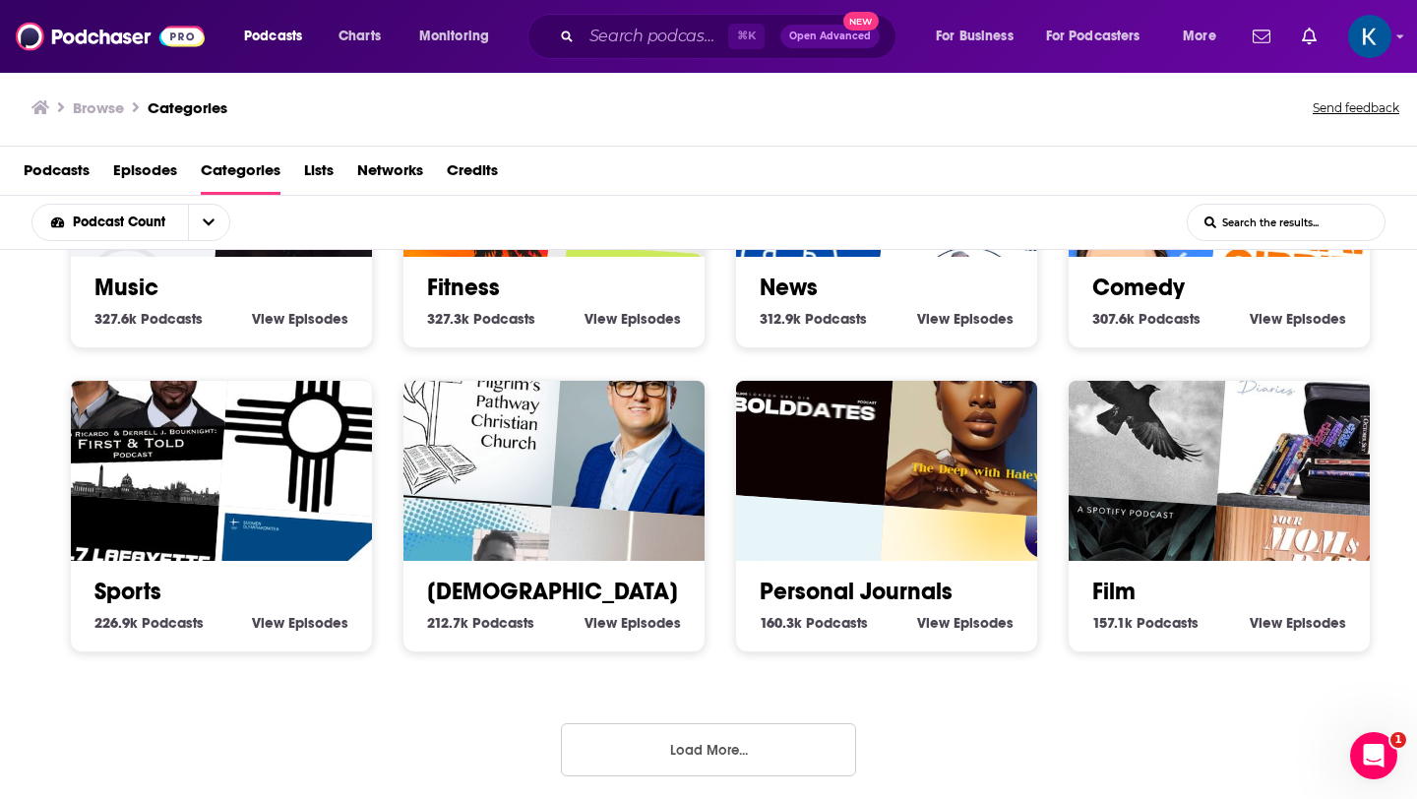
scroll to position [4, 0]
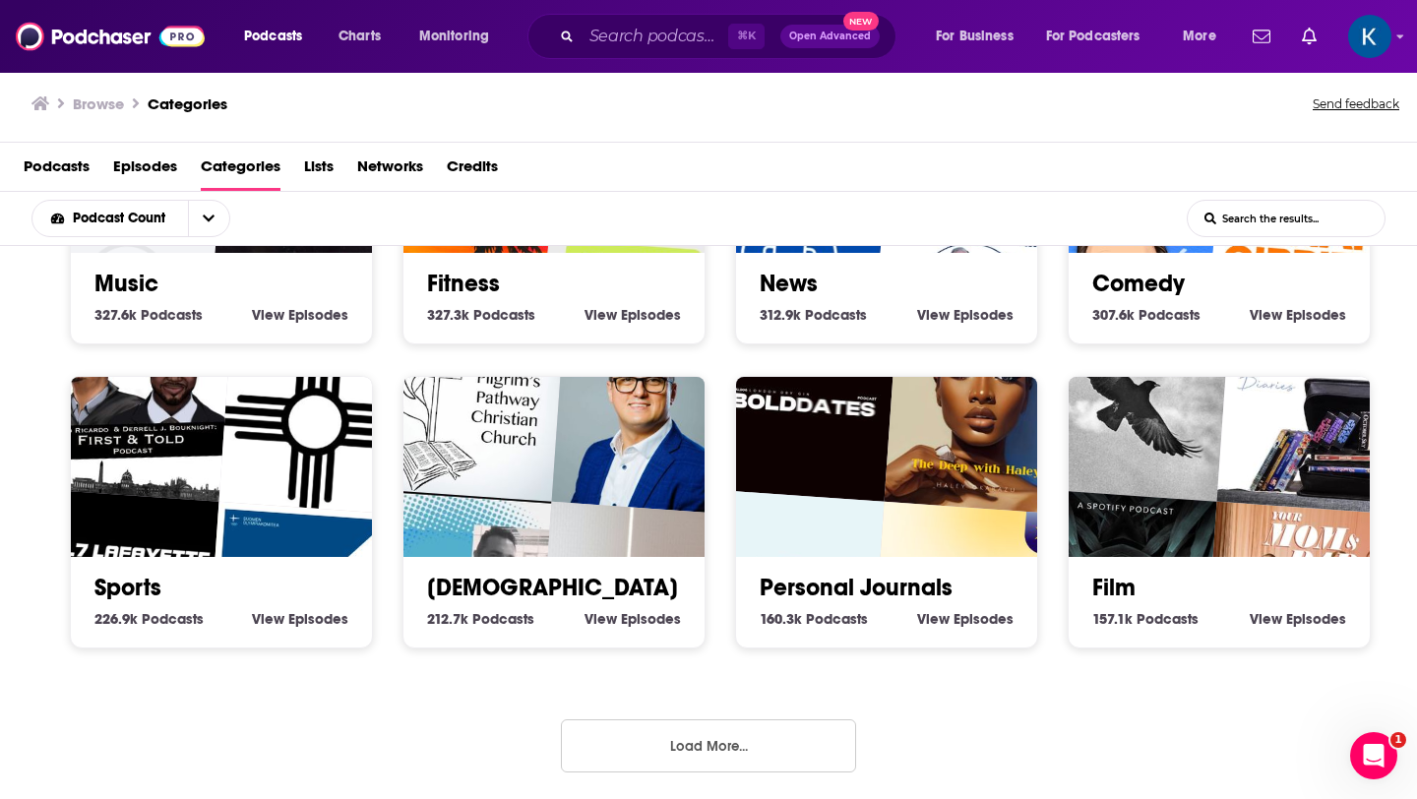
click at [725, 747] on button "Load More..." at bounding box center [708, 745] width 295 height 53
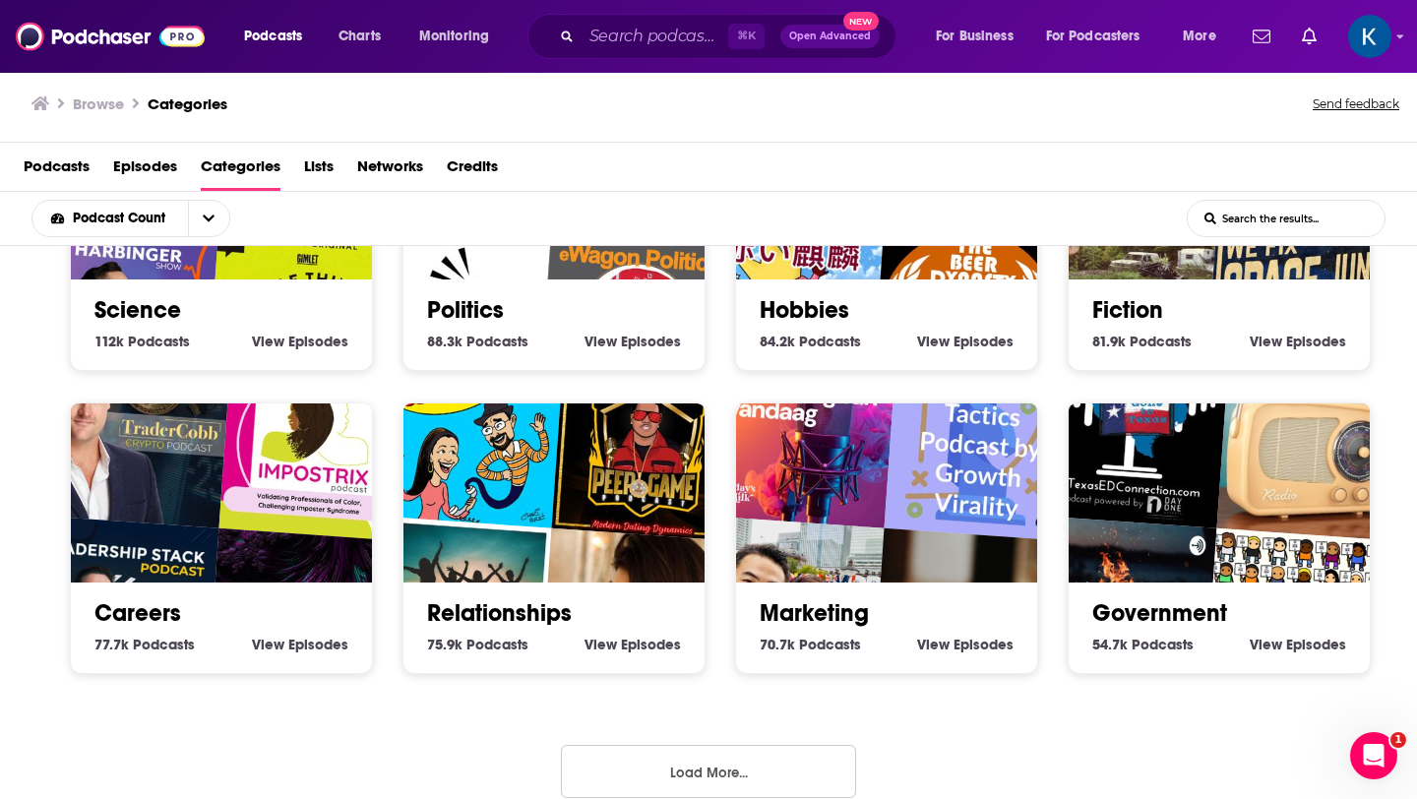
scroll to position [2017, 0]
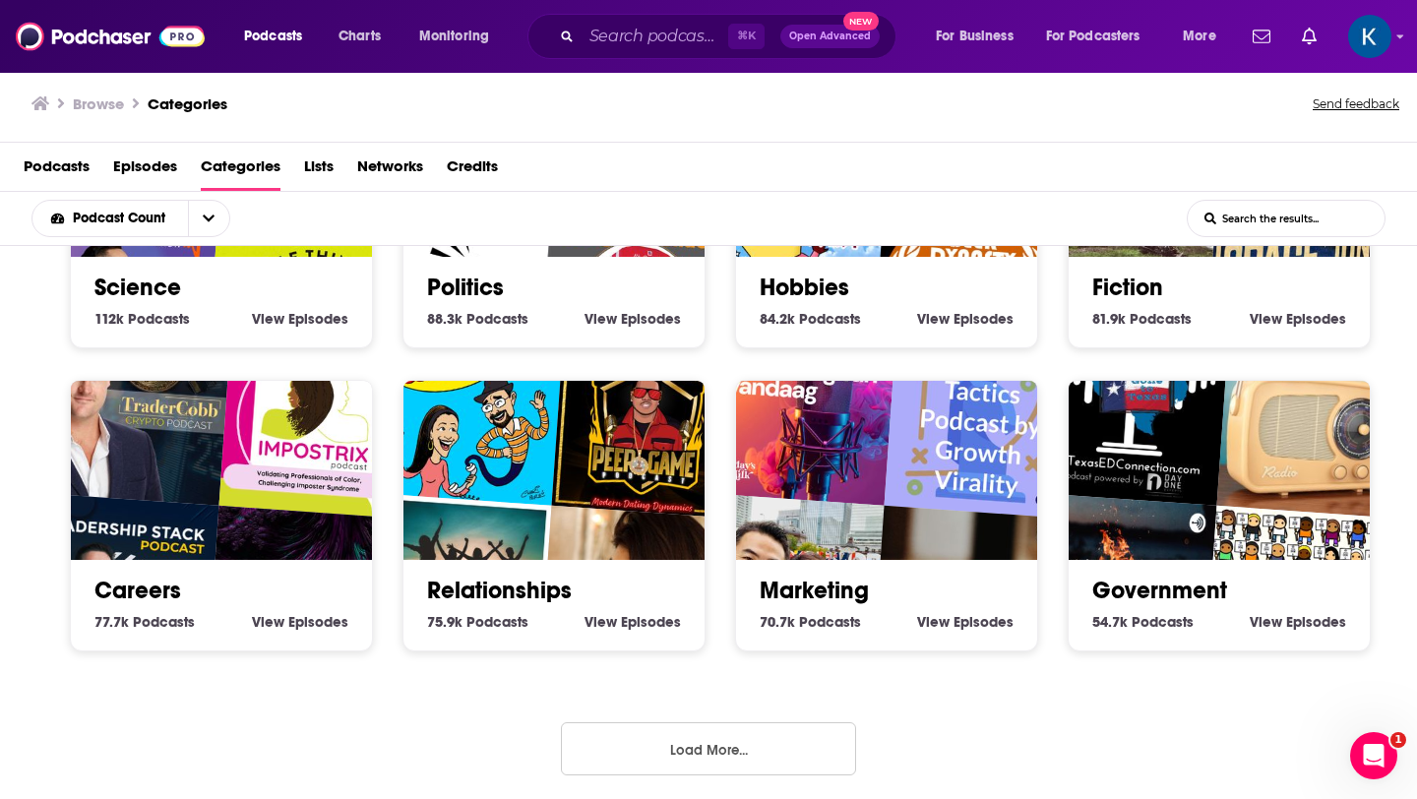
click at [223, 512] on img "Gruppe" at bounding box center [303, 602] width 193 height 193
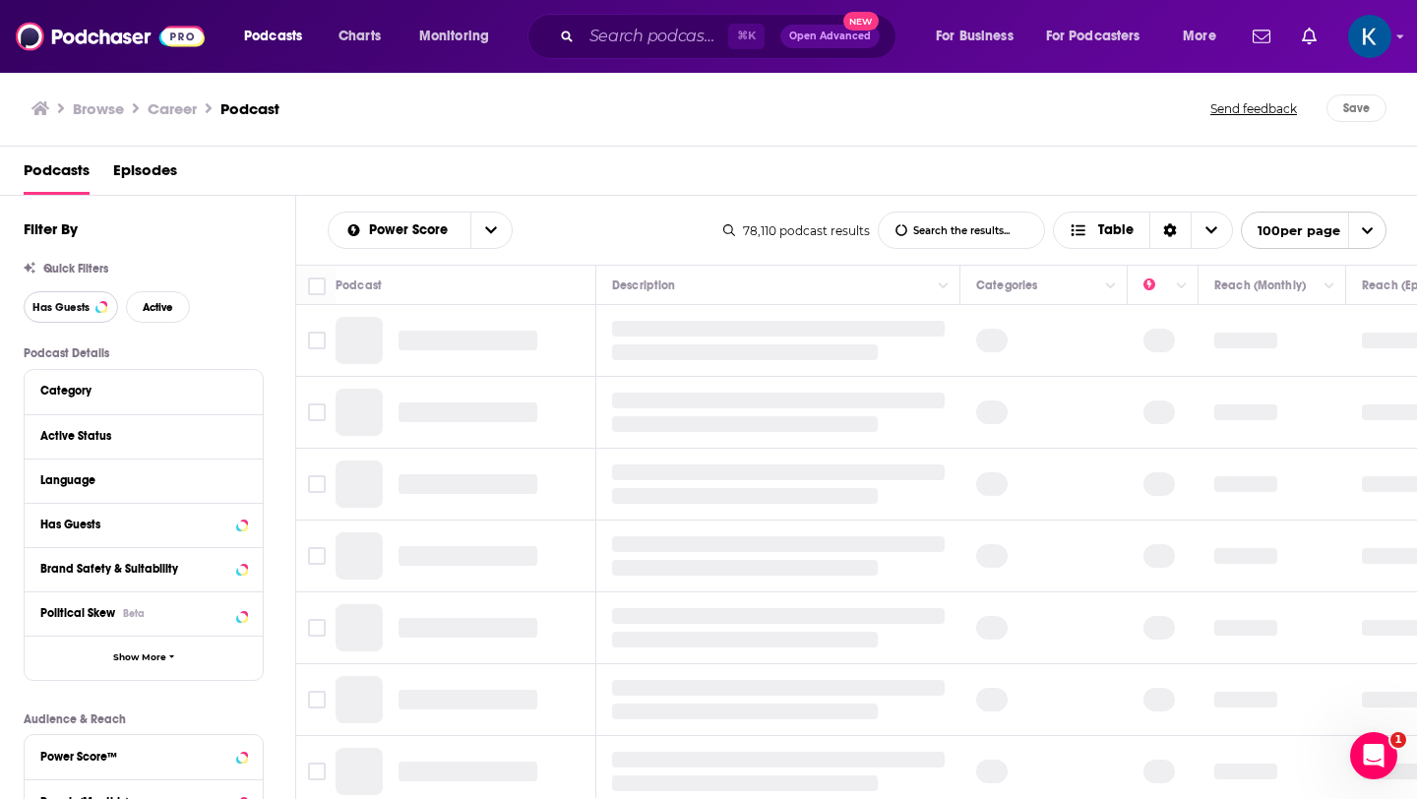
click at [89, 303] on span "Has Guests" at bounding box center [60, 307] width 57 height 11
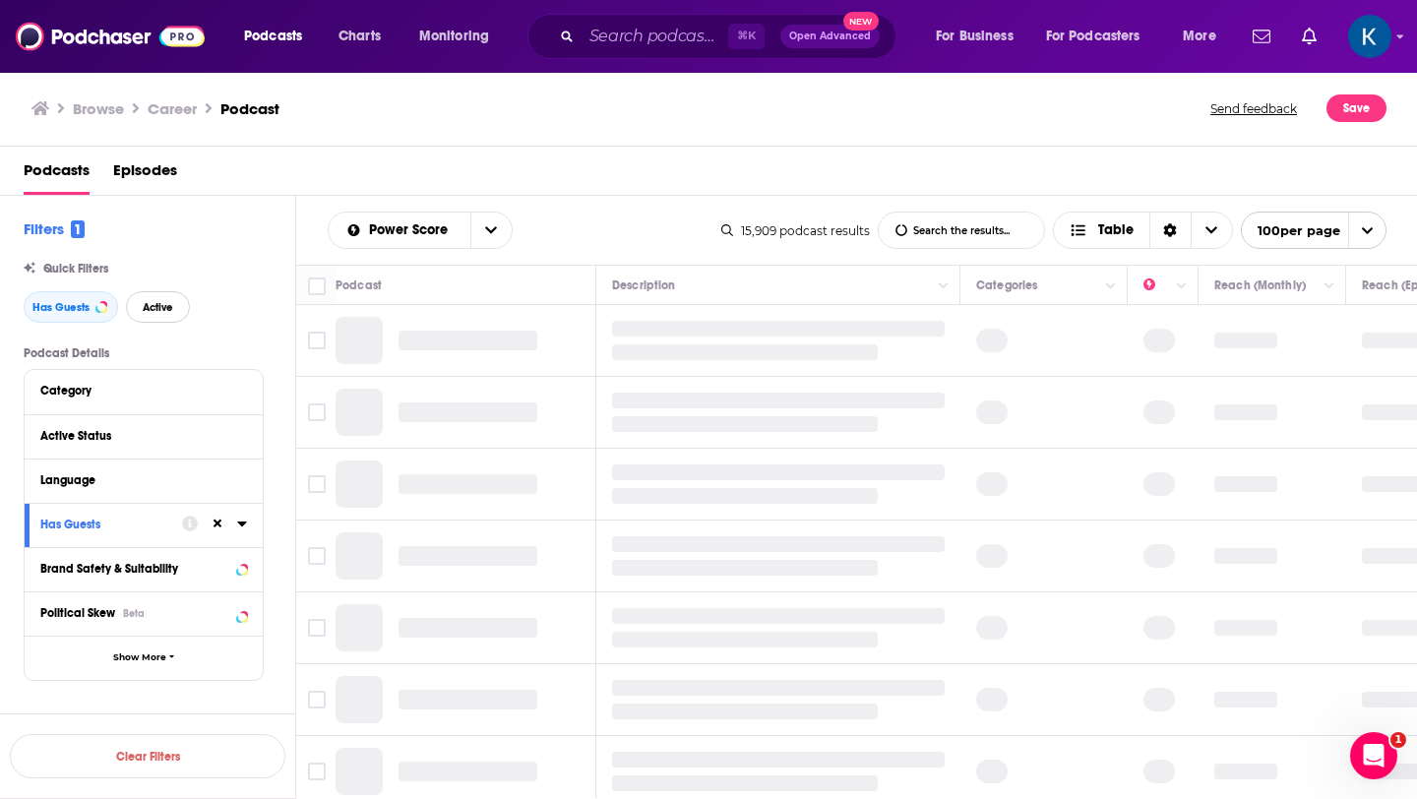
click at [147, 309] on span "Active" at bounding box center [158, 307] width 31 height 11
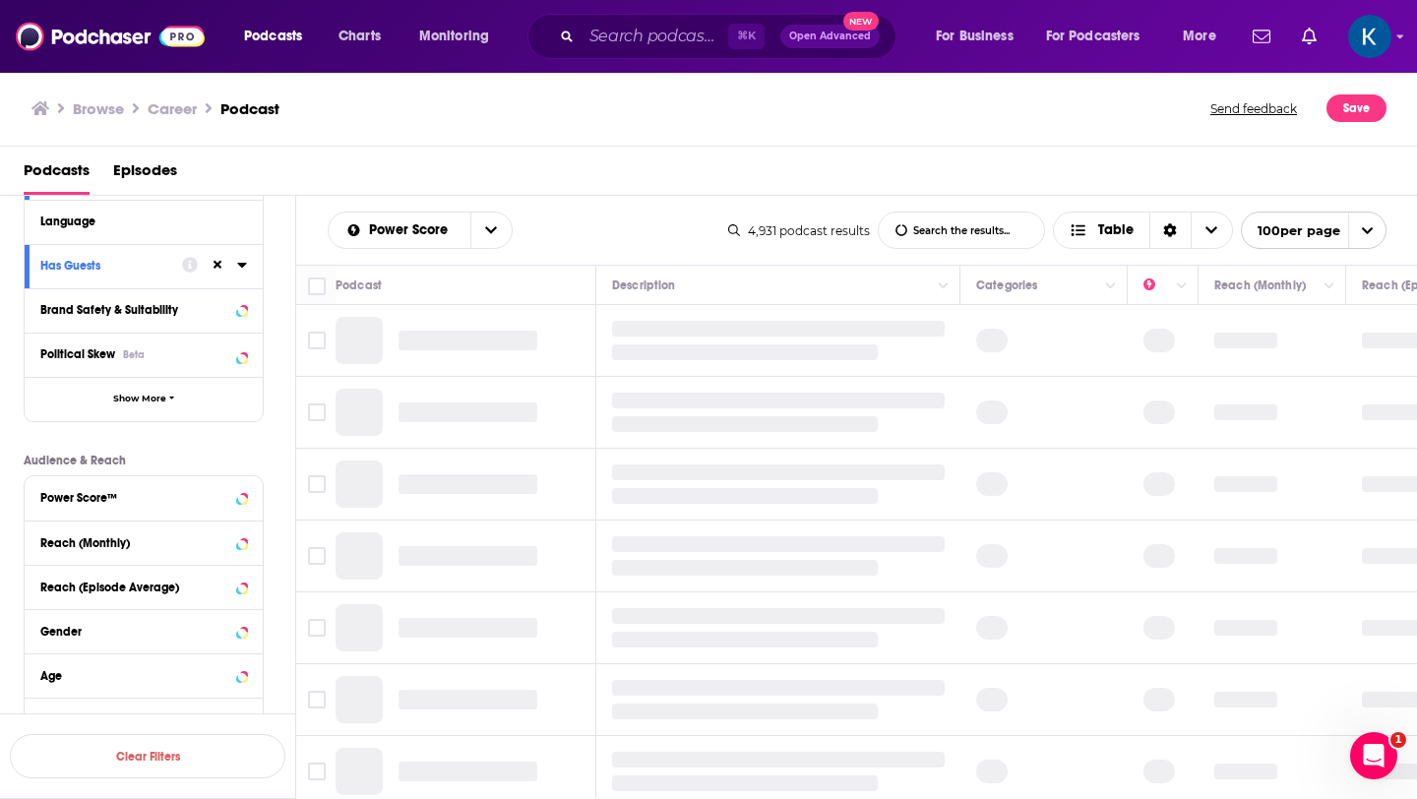
scroll to position [260, 0]
click at [77, 348] on span "Political Skew" at bounding box center [77, 353] width 75 height 14
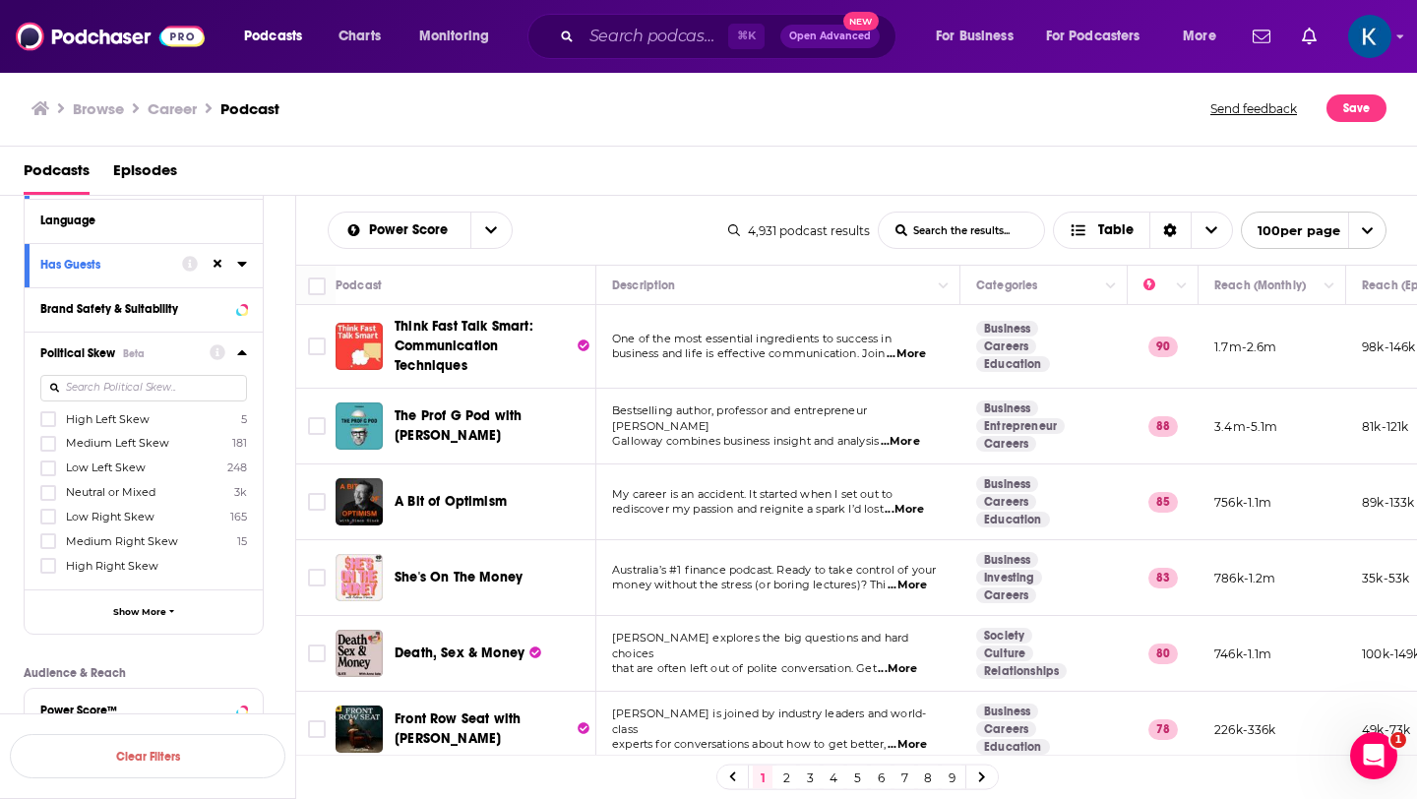
click at [88, 424] on span "High Left Skew" at bounding box center [108, 419] width 84 height 14
click at [48, 425] on input "multiSelectOption-Strong_Left-0" at bounding box center [48, 425] width 0 height 0
click at [84, 444] on span "Medium Left Skew" at bounding box center [117, 443] width 103 height 14
click at [48, 450] on input "multiSelectOption-Left-1" at bounding box center [48, 450] width 0 height 0
click at [79, 470] on span "Low Left Skew" at bounding box center [106, 468] width 80 height 14
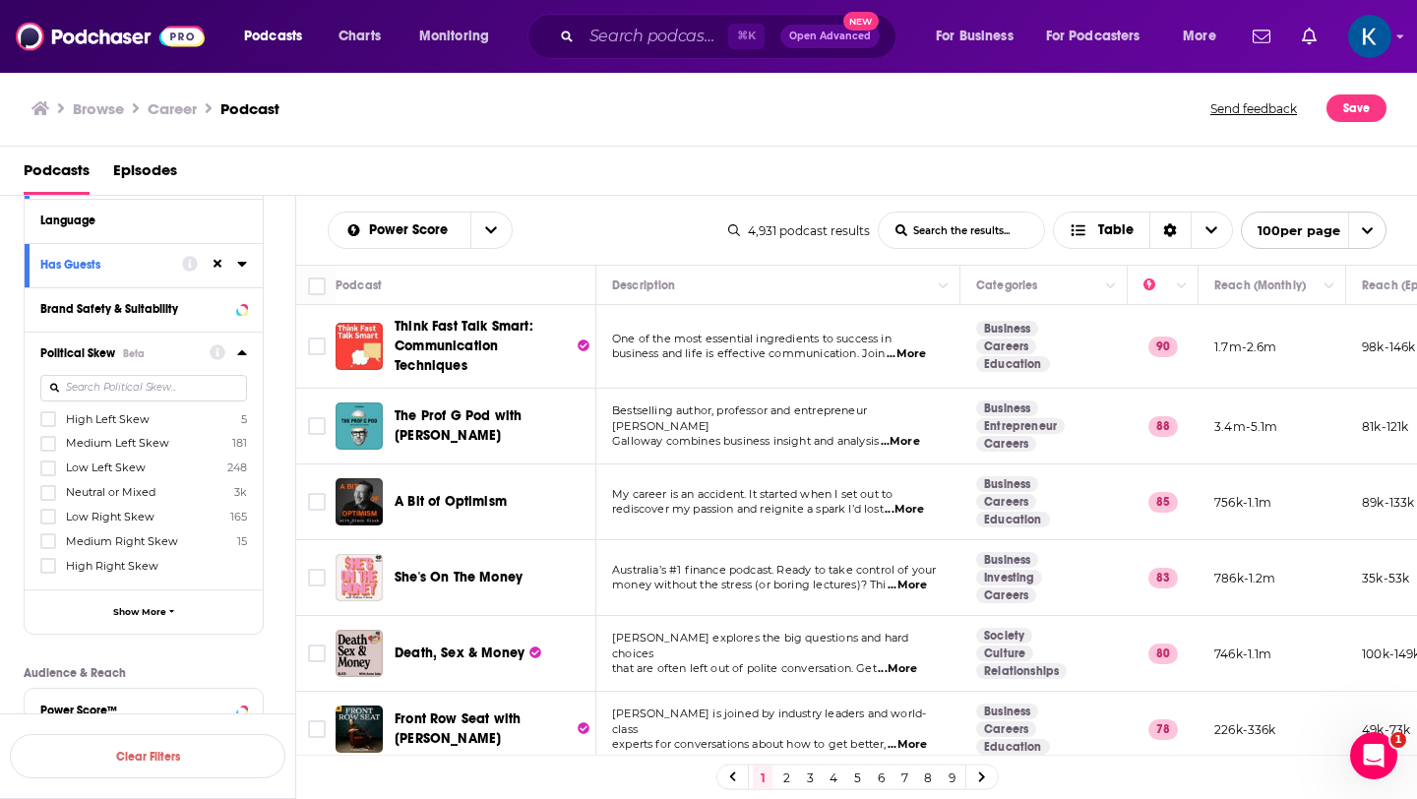
click at [48, 474] on input "multiSelectOption-Low_Left-2" at bounding box center [48, 474] width 0 height 0
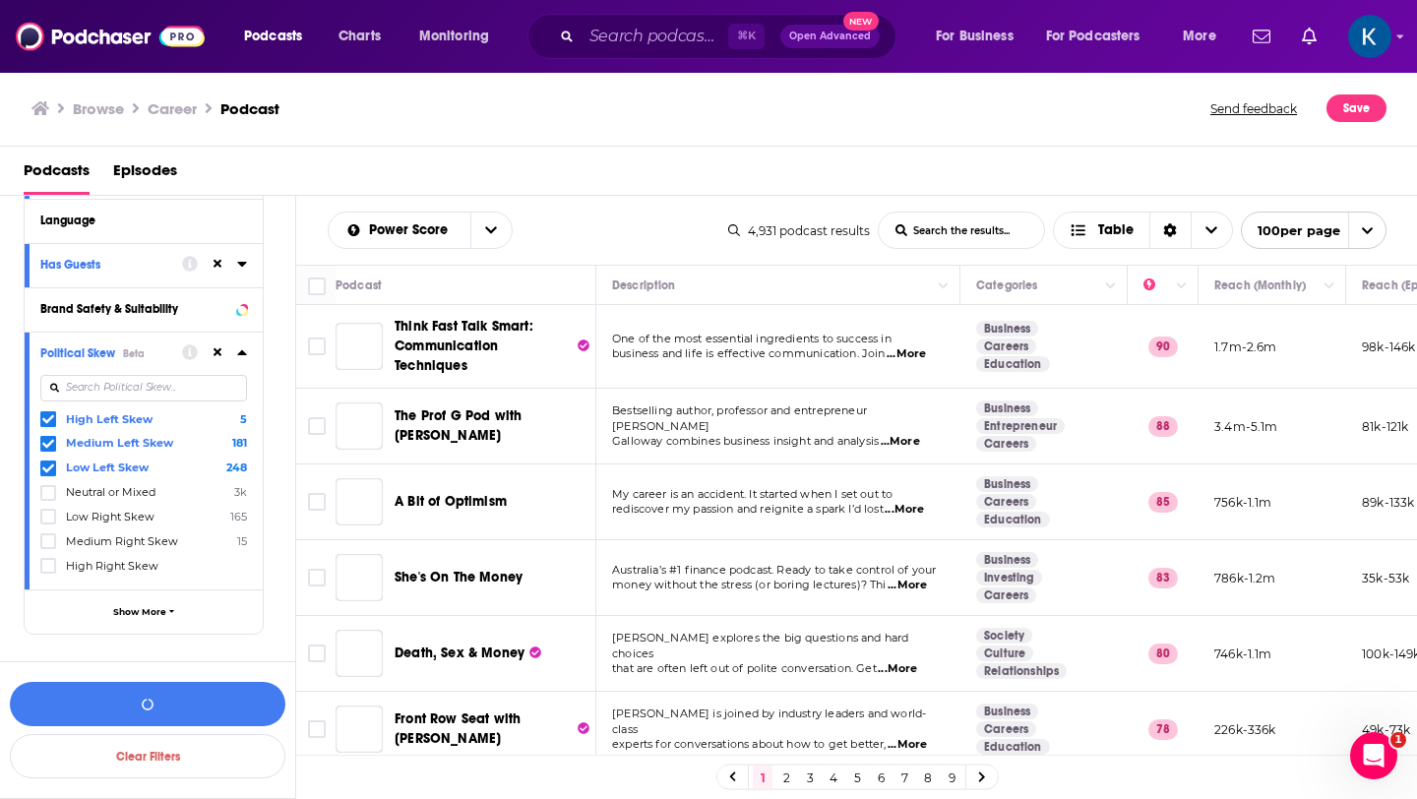
click at [81, 491] on span "Neutral or Mixed" at bounding box center [111, 492] width 90 height 14
click at [48, 499] on input "multiSelectOption-Neutral-3" at bounding box center [48, 499] width 0 height 0
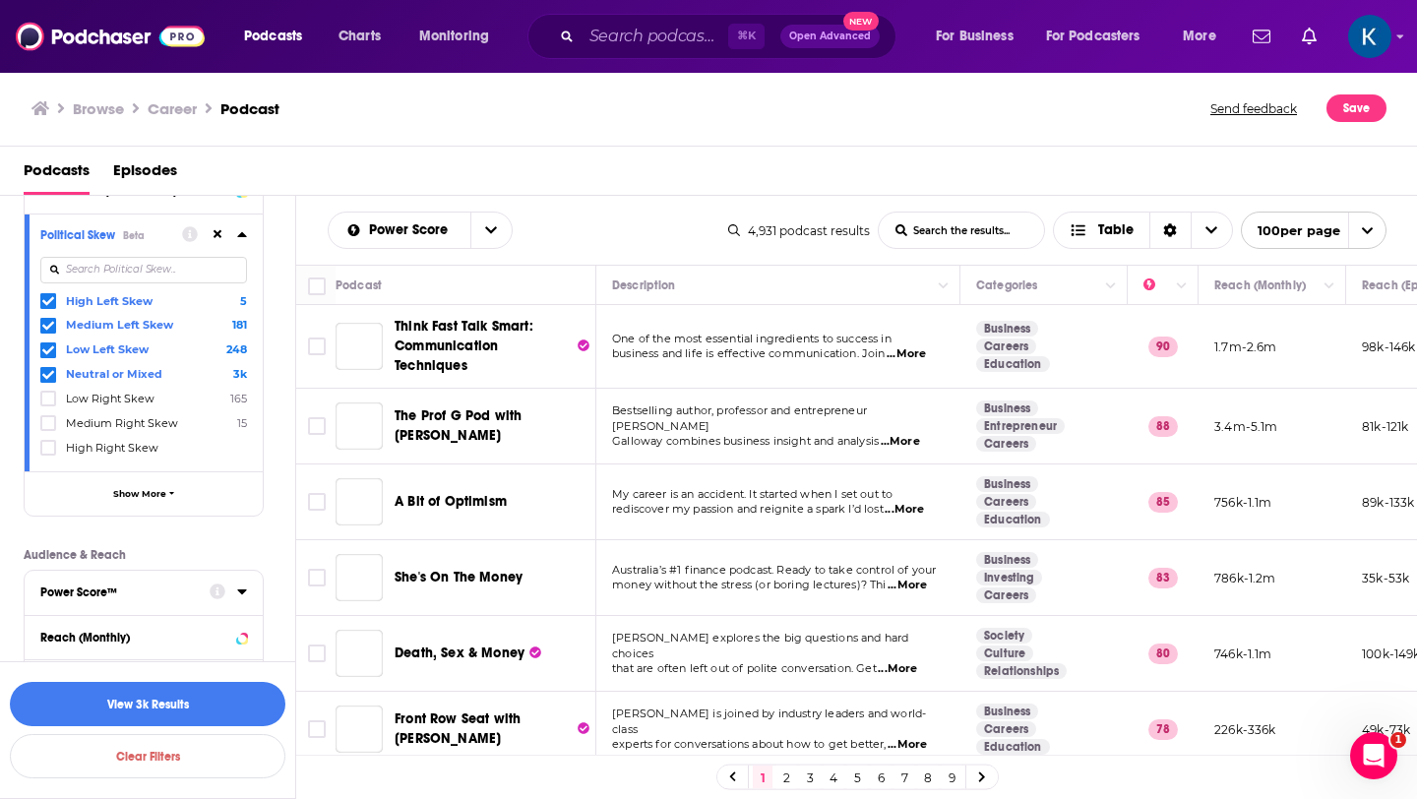
scroll to position [457, 0]
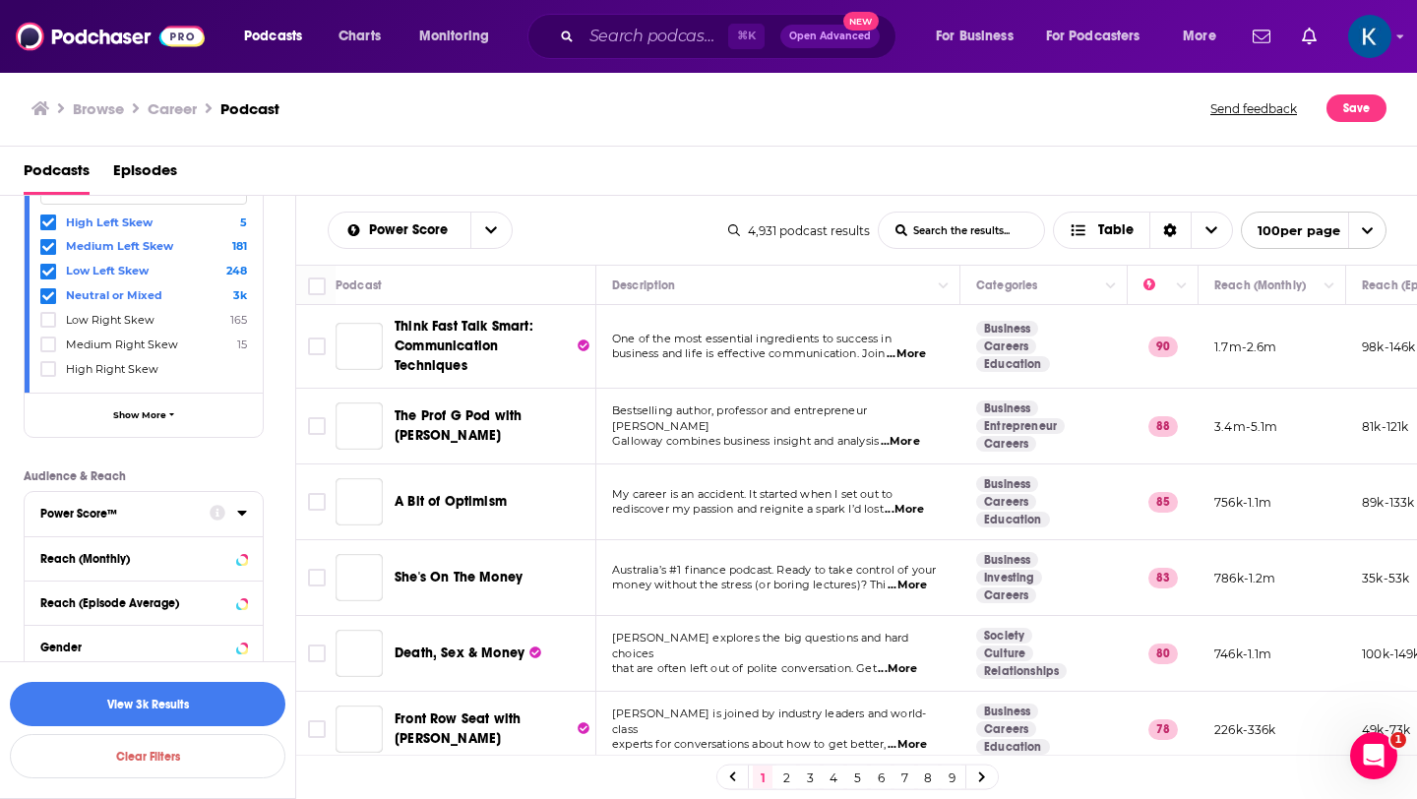
drag, startPoint x: 84, startPoint y: 529, endPoint x: 84, endPoint y: 517, distance: 12.8
click at [84, 517] on div "Power Score™" at bounding box center [118, 514] width 156 height 14
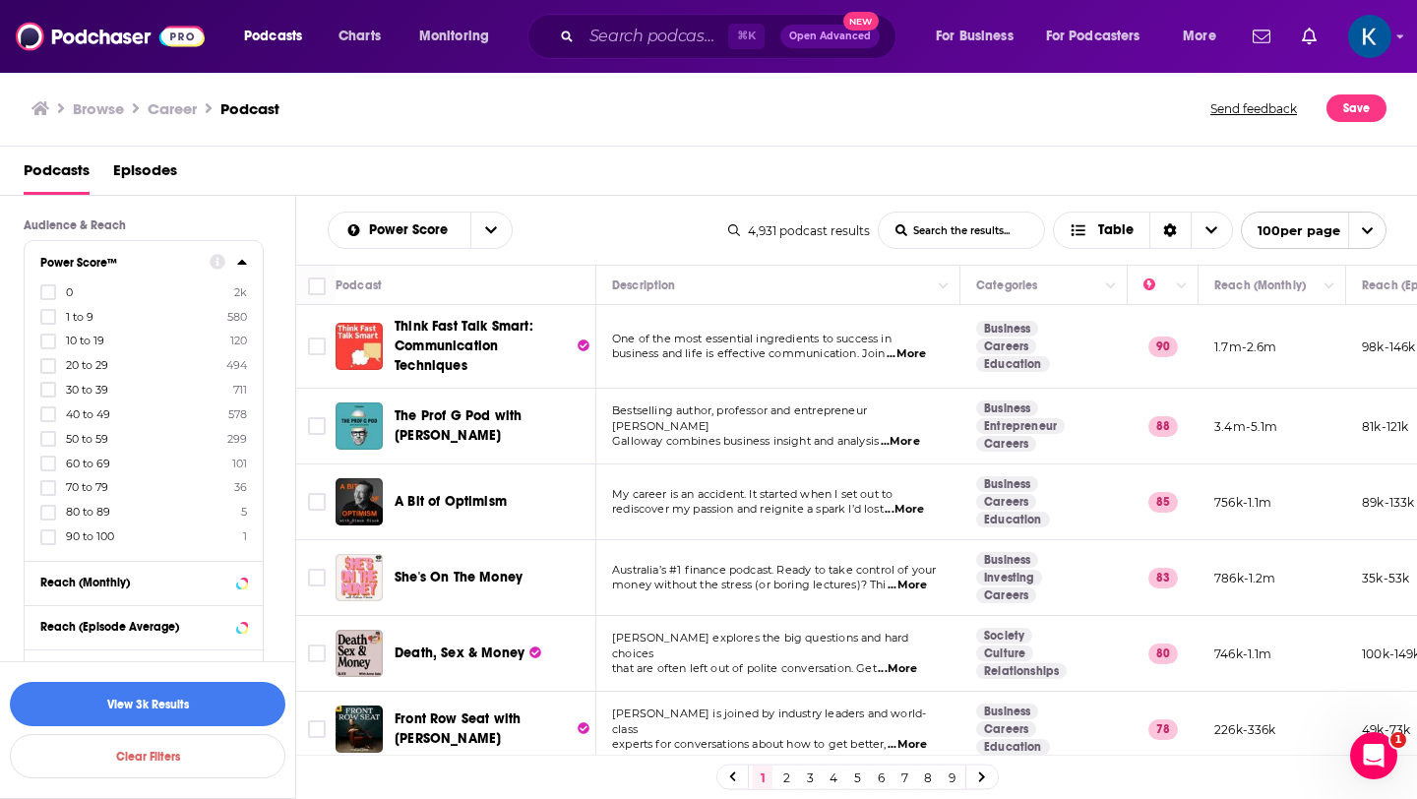
click at [87, 413] on span "40 to 49" at bounding box center [88, 414] width 44 height 14
click at [48, 420] on input "multiSelectOption-40-5" at bounding box center [48, 420] width 0 height 0
click at [82, 435] on span "50 to 59" at bounding box center [87, 439] width 42 height 14
click at [48, 445] on input "multiSelectOption-50-6" at bounding box center [48, 445] width 0 height 0
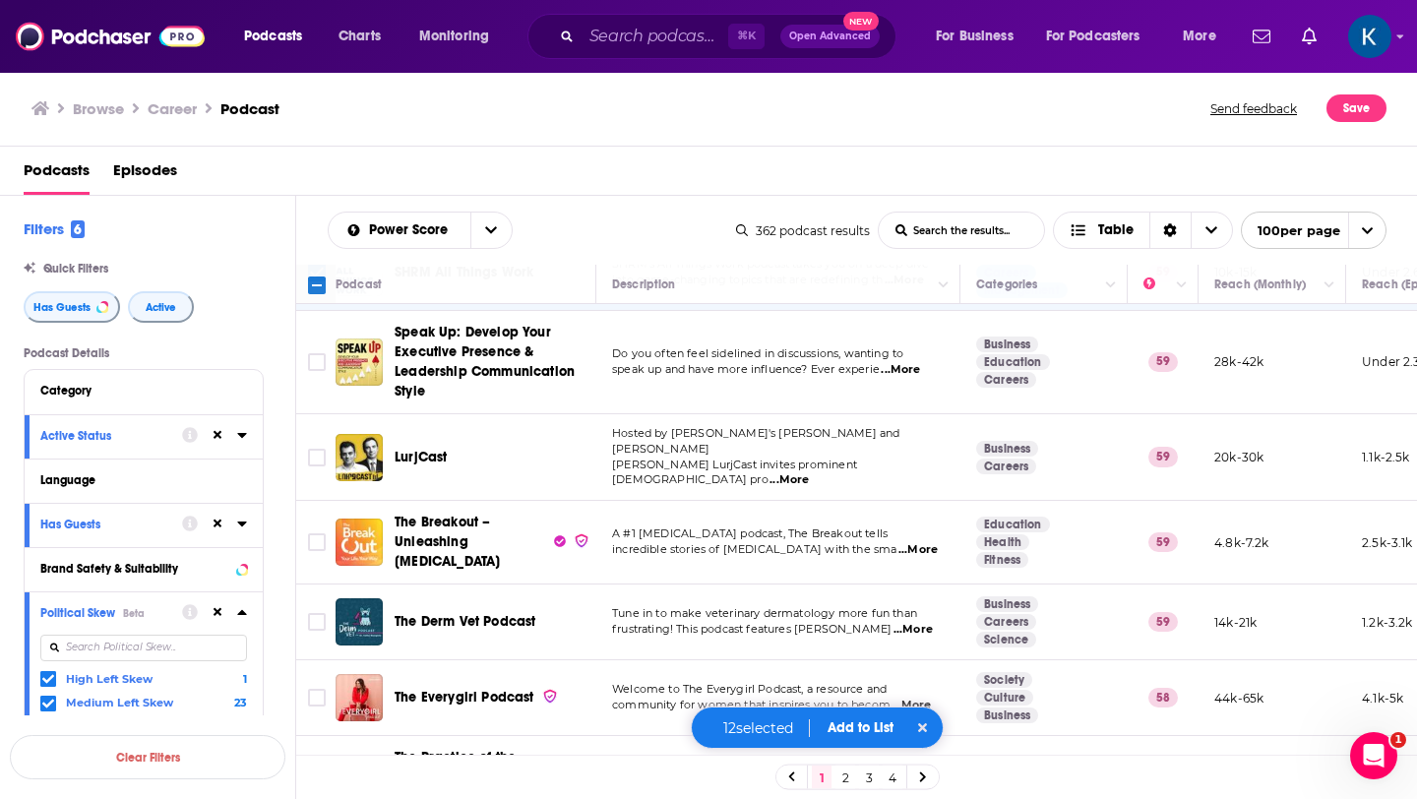
scroll to position [3228, 0]
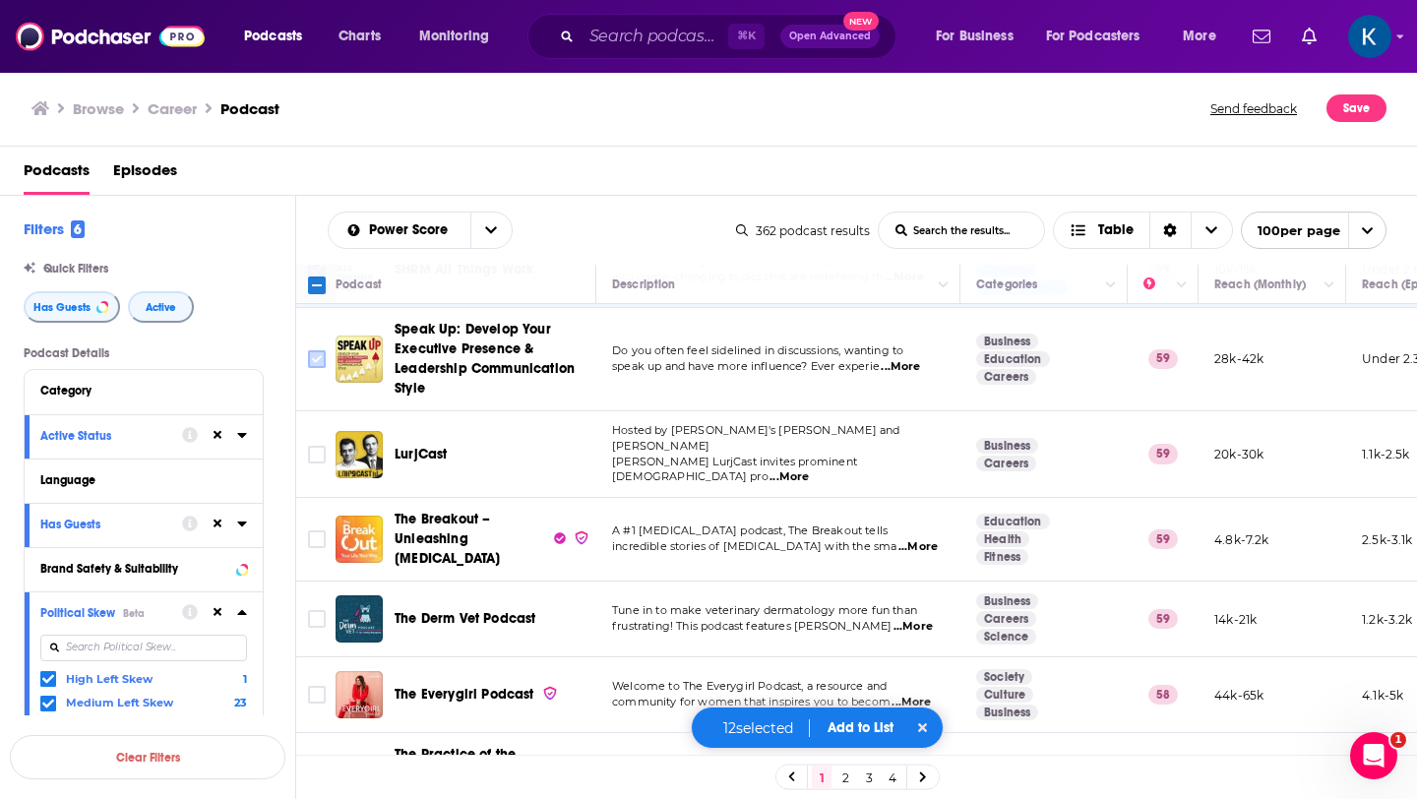
click at [318, 350] on input "Toggle select row" at bounding box center [317, 359] width 18 height 18
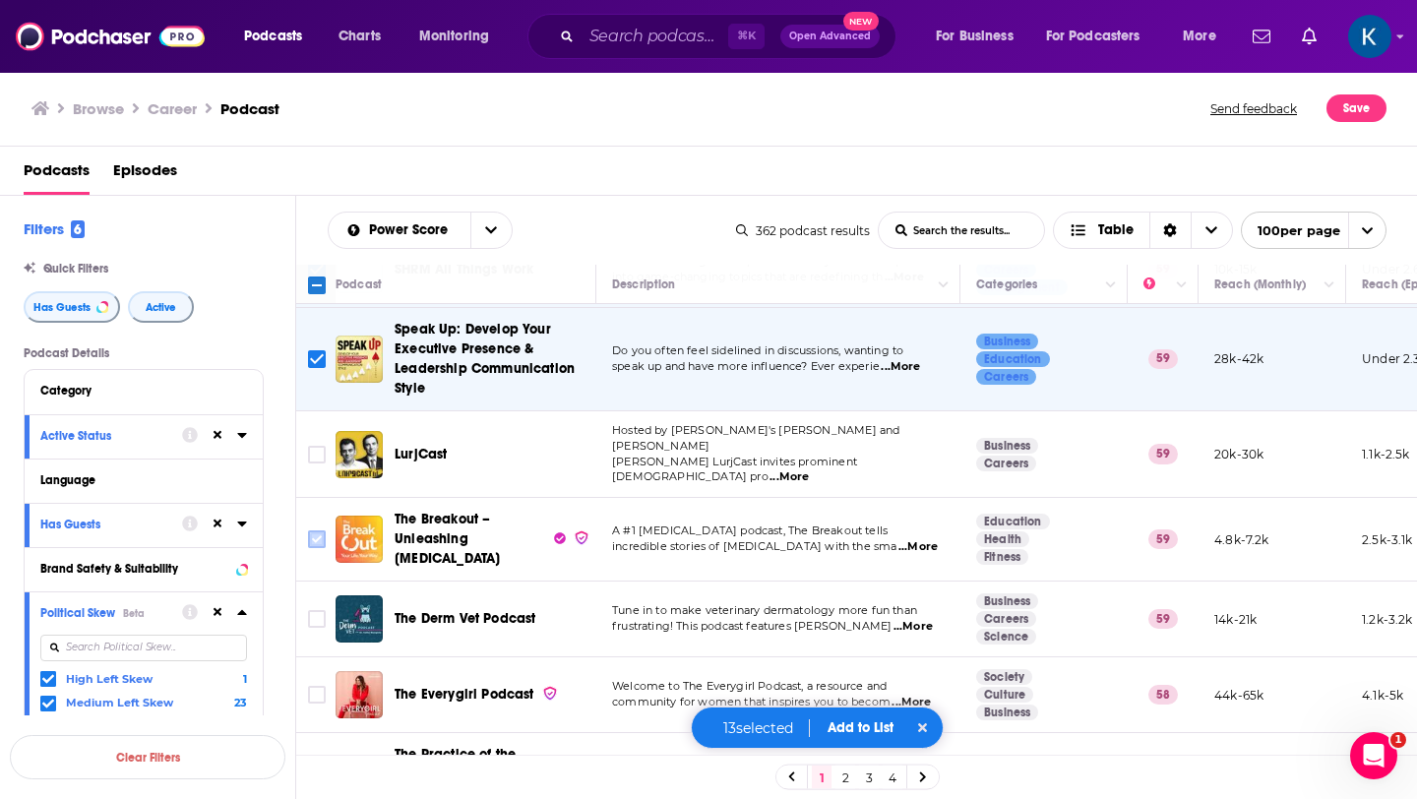
click at [319, 530] on input "Toggle select row" at bounding box center [317, 539] width 18 height 18
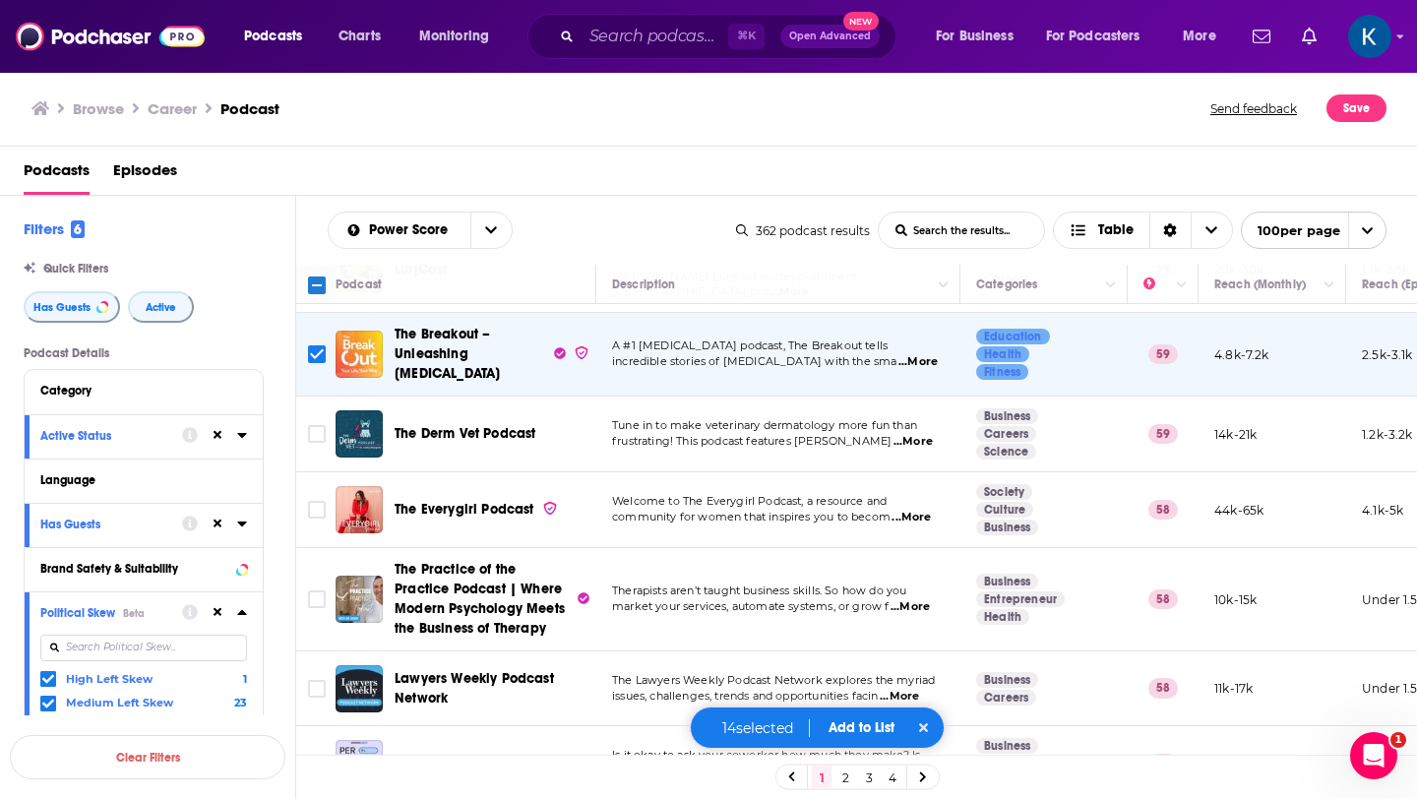
scroll to position [3415, 0]
click at [317, 499] on input "Toggle select row" at bounding box center [317, 508] width 18 height 18
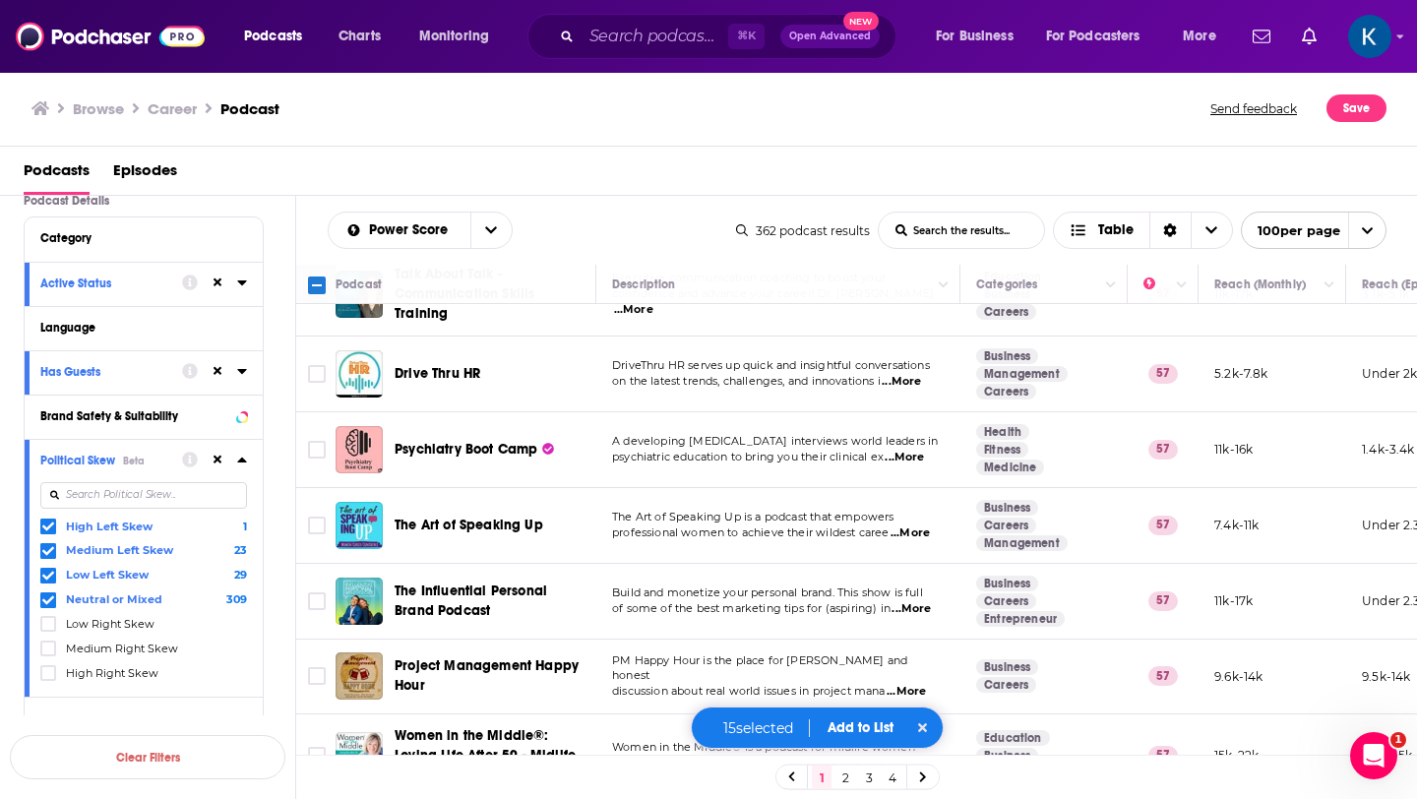
scroll to position [4281, 0]
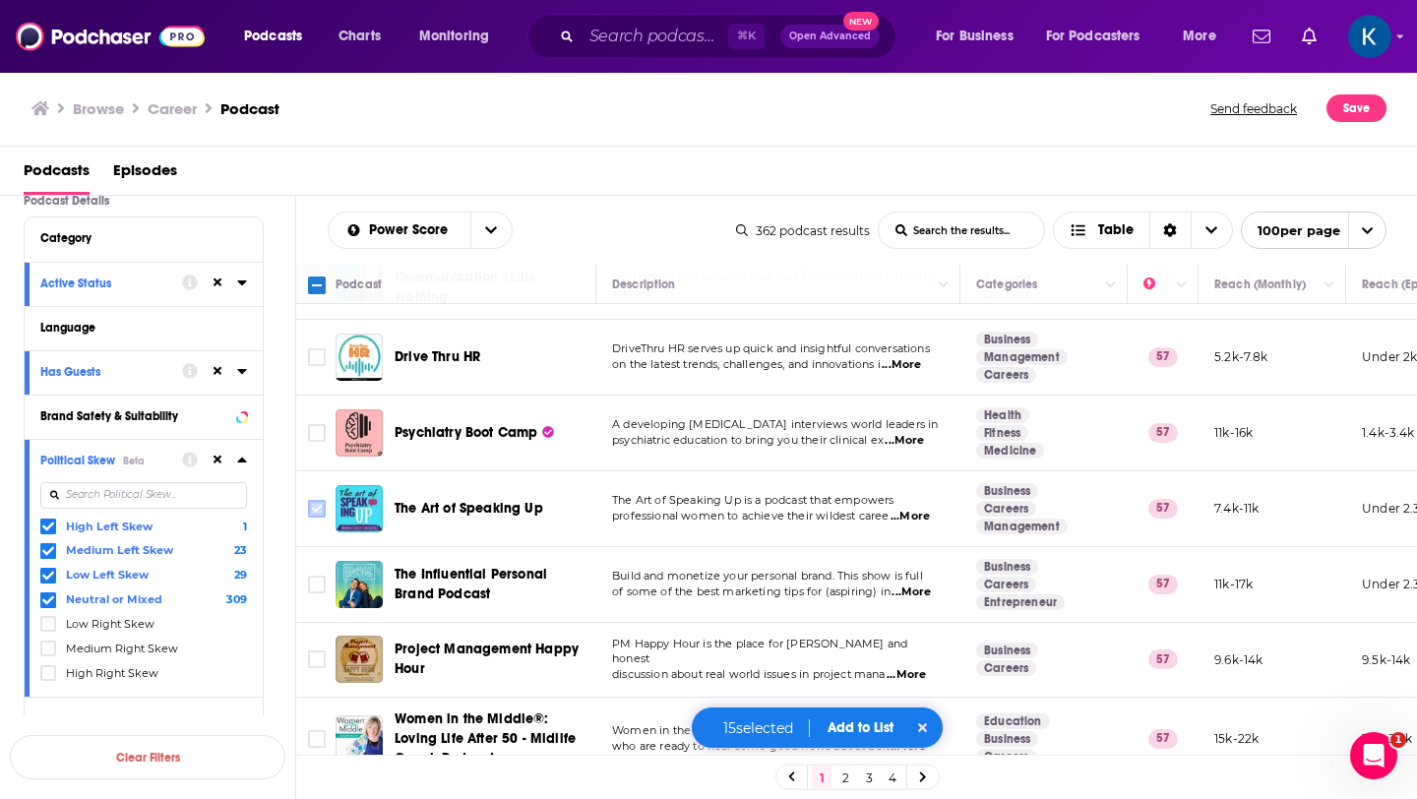
click at [320, 500] on input "Toggle select row" at bounding box center [317, 509] width 18 height 18
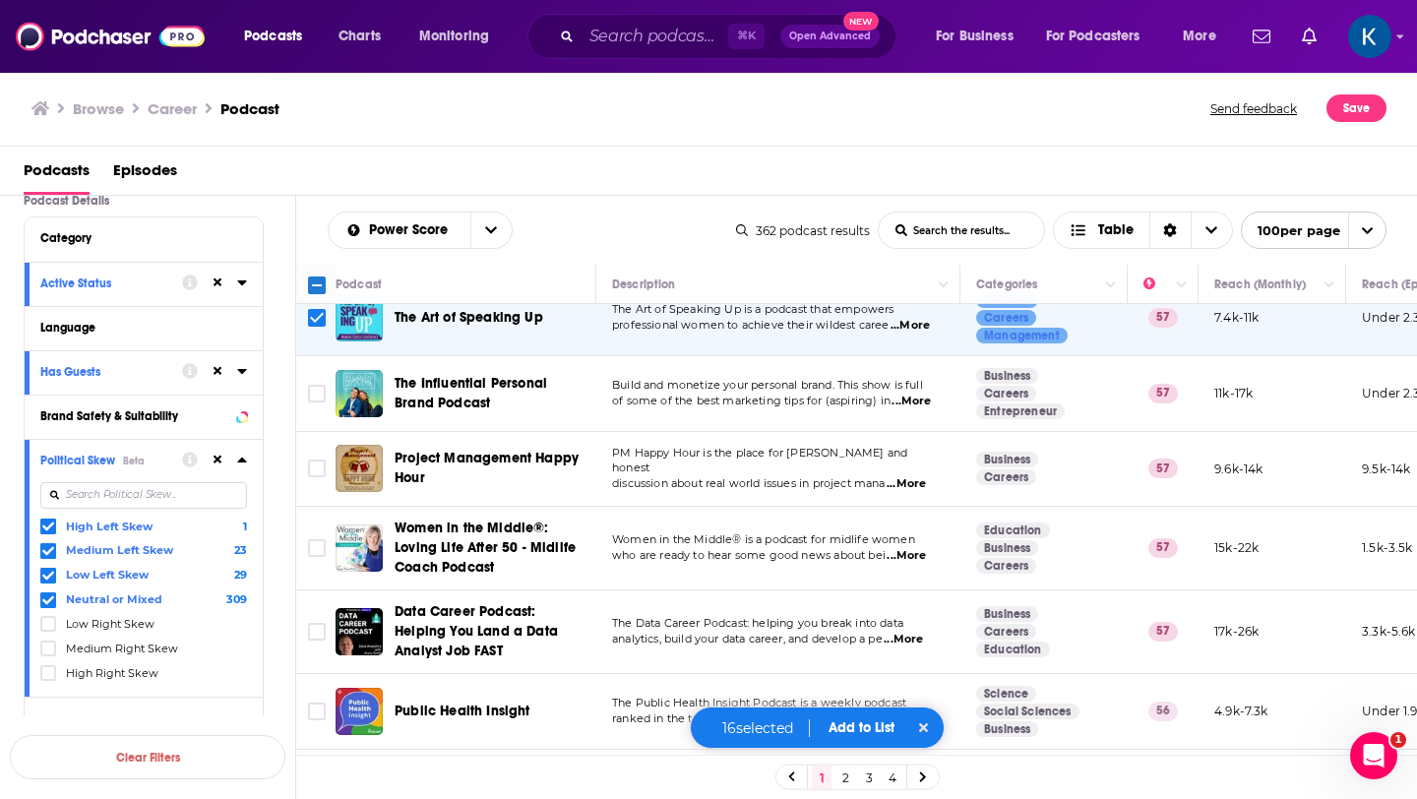
scroll to position [4476, 0]
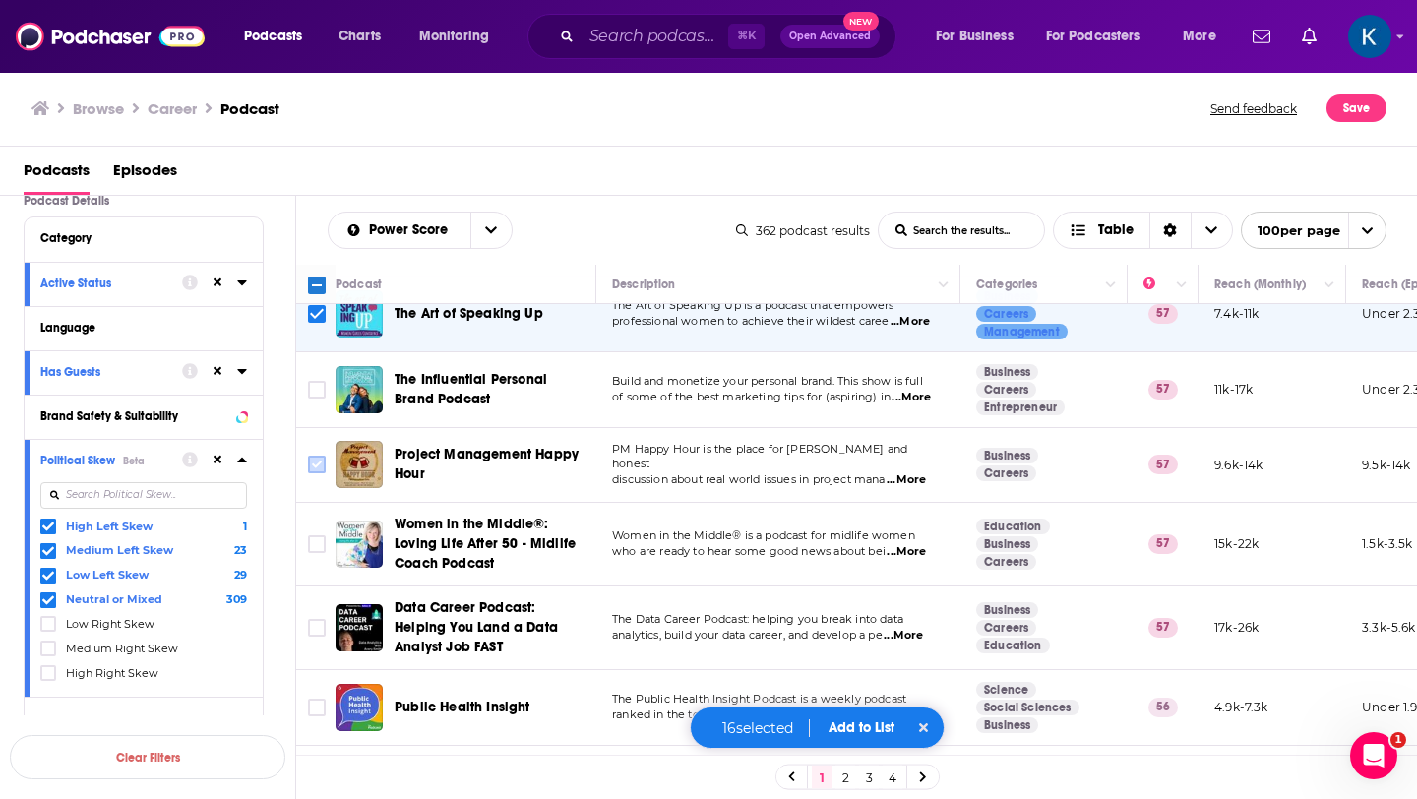
click at [314, 456] on input "Toggle select row" at bounding box center [317, 465] width 18 height 18
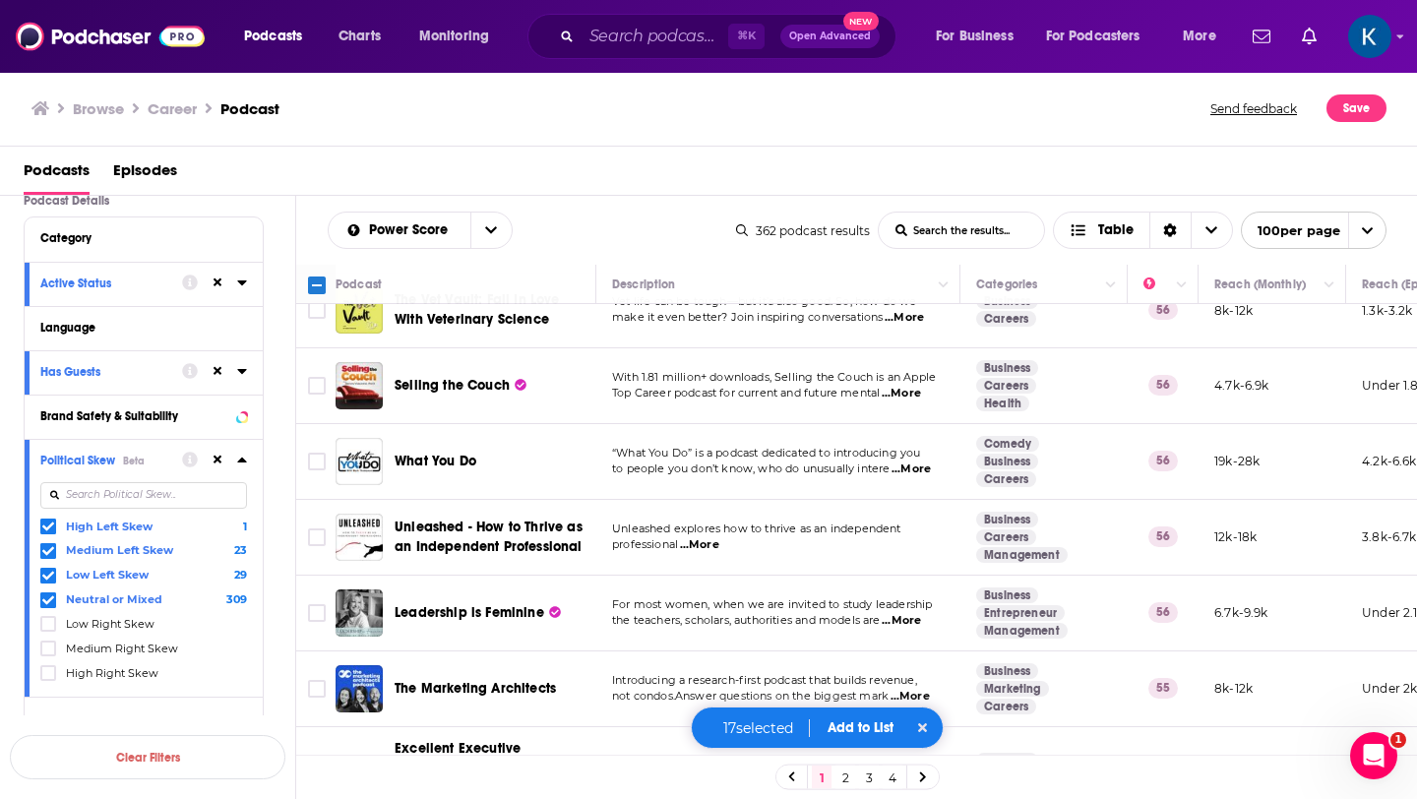
scroll to position [5254, 0]
click at [314, 527] on input "Toggle select row" at bounding box center [317, 536] width 18 height 18
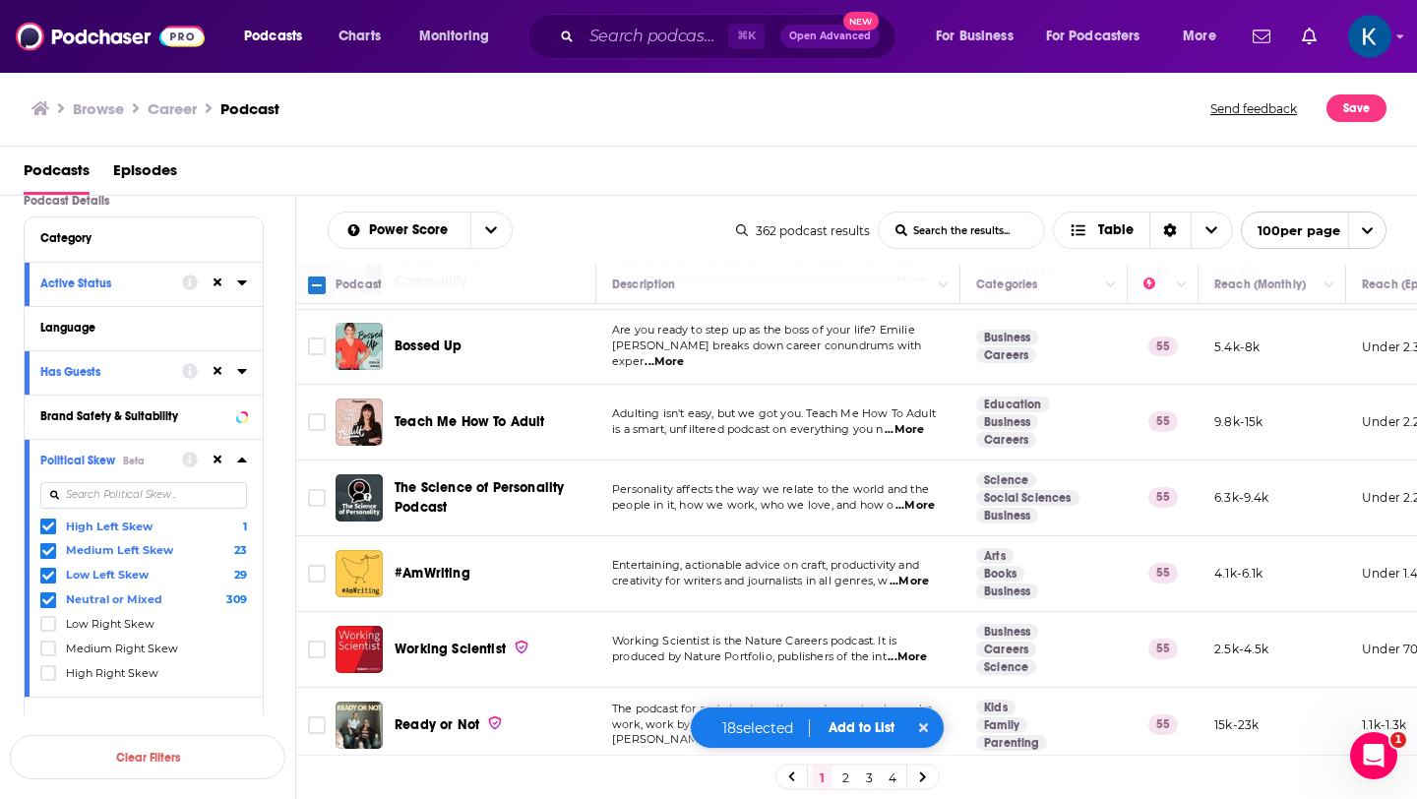
scroll to position [6011, 0]
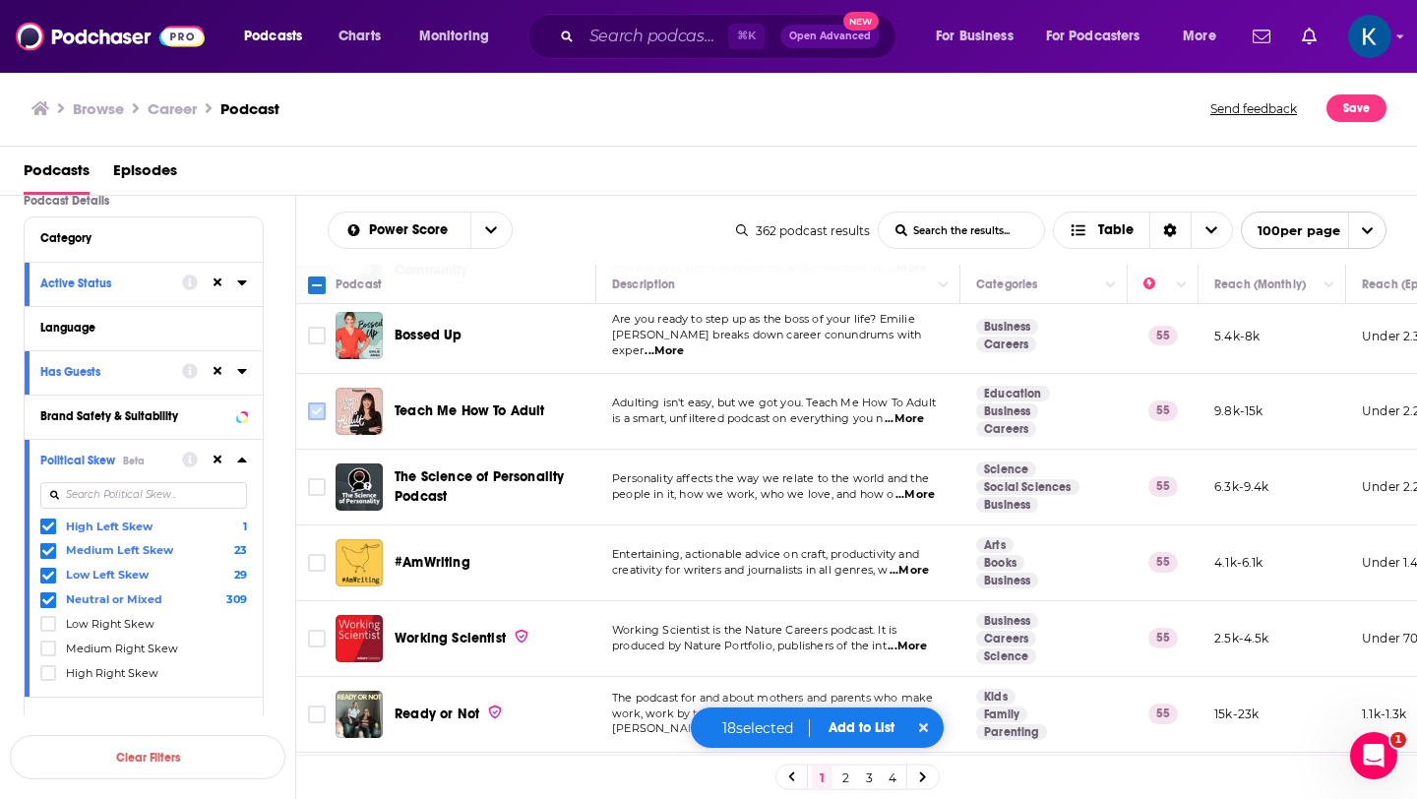
click at [314, 403] on input "Toggle select row" at bounding box center [317, 412] width 18 height 18
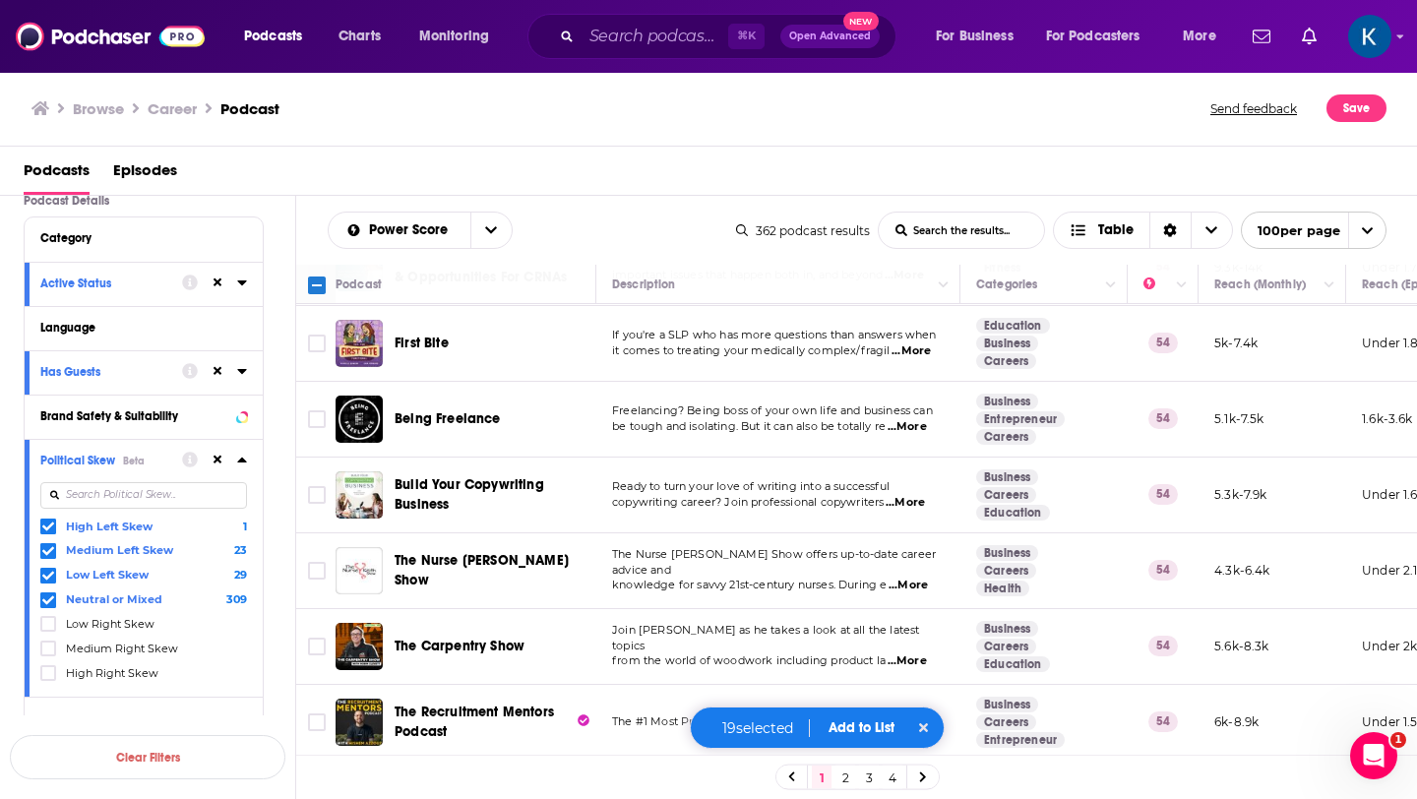
scroll to position [6536, 0]
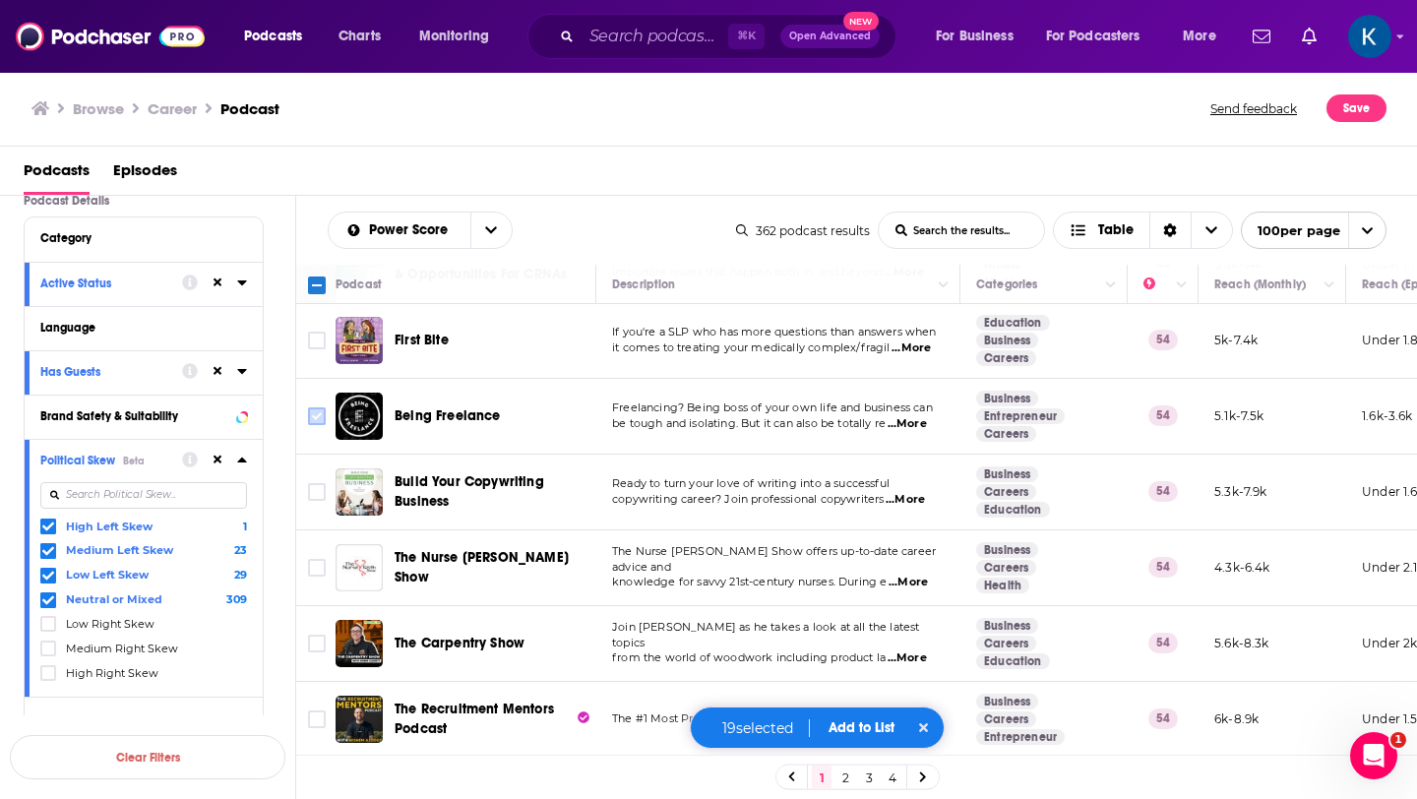
click at [310, 407] on input "Toggle select row" at bounding box center [317, 416] width 18 height 18
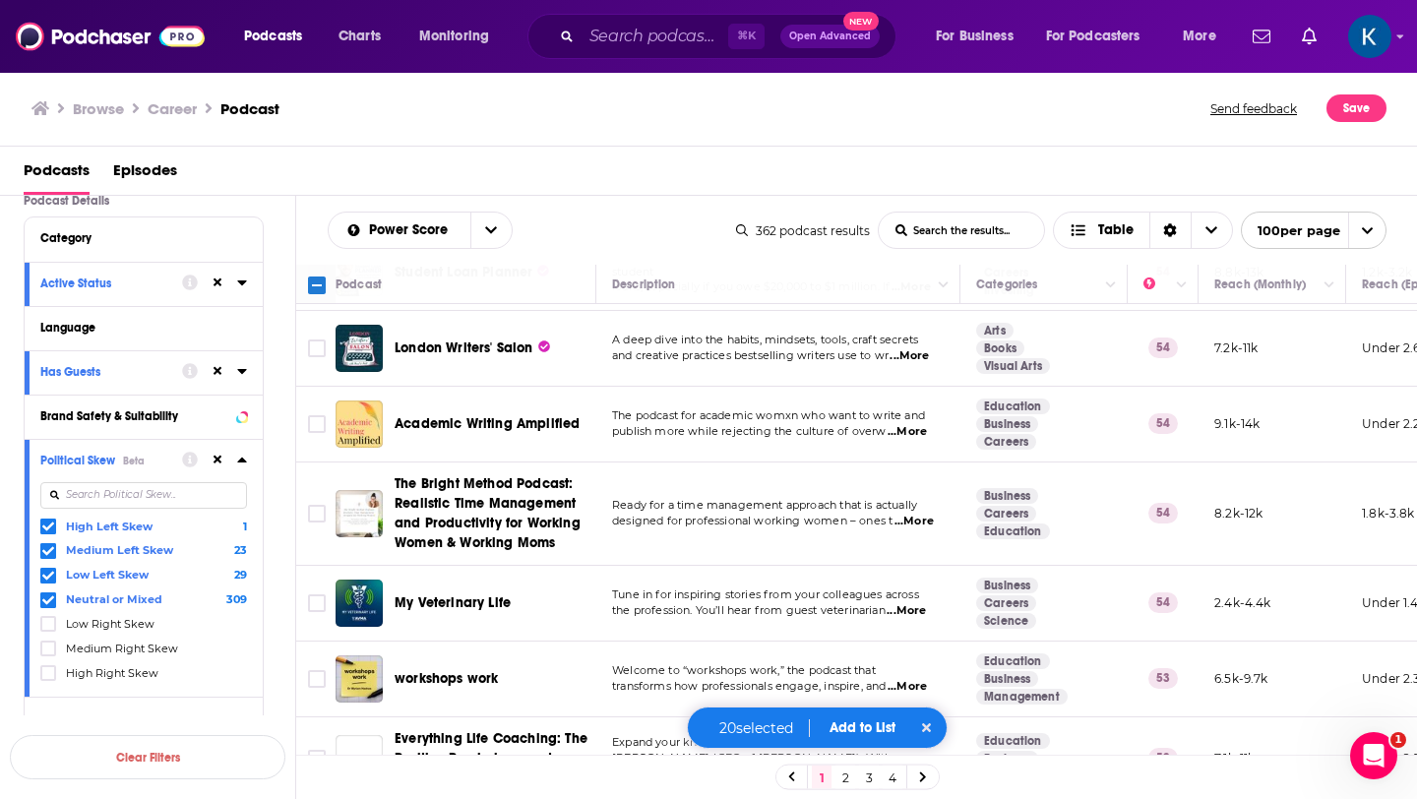
scroll to position [7137, 0]
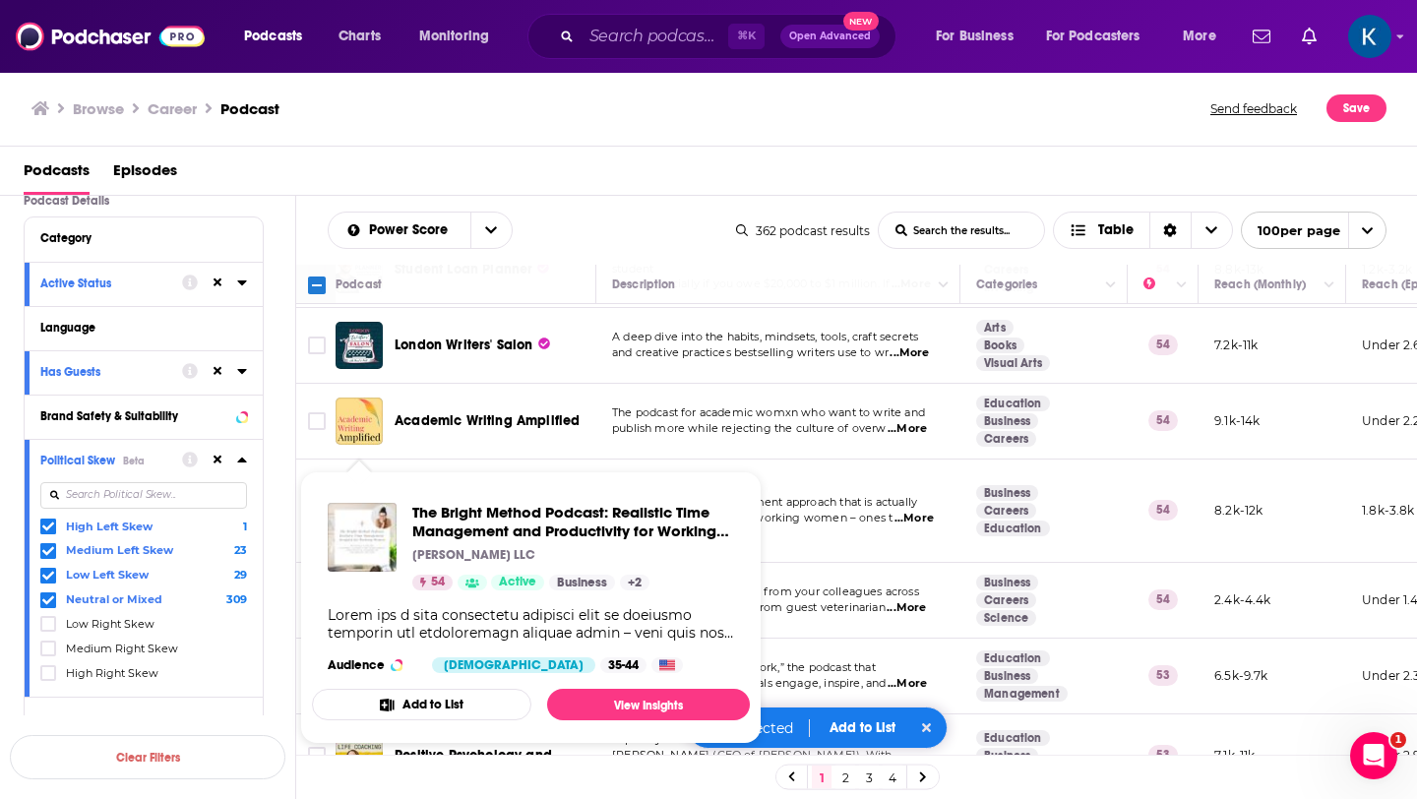
click at [312, 465] on span "The Bright Method Podcast: Realistic Time Management and Productivity for Worki…" at bounding box center [531, 608] width 462 height 296
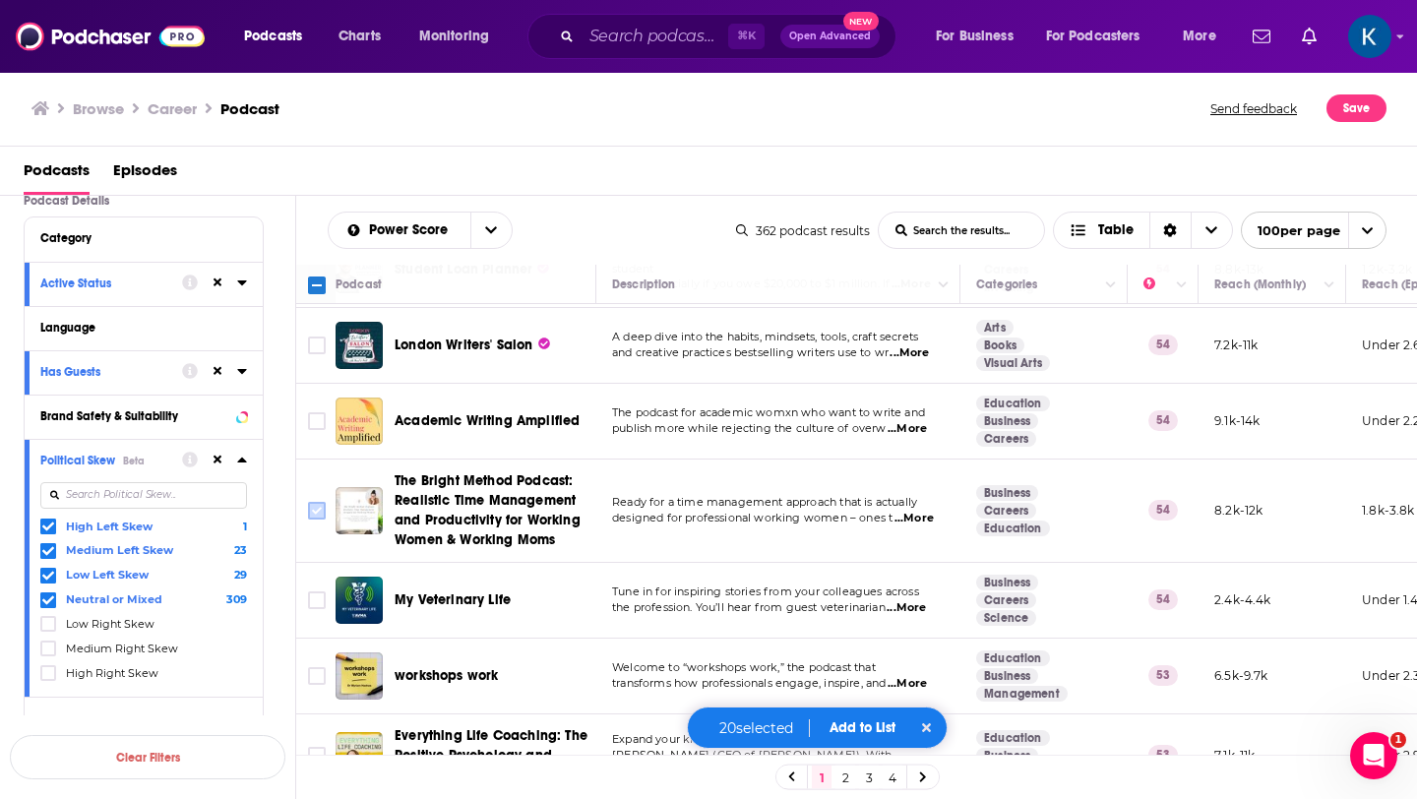
click at [315, 499] on icon "Toggle select row" at bounding box center [317, 511] width 24 height 24
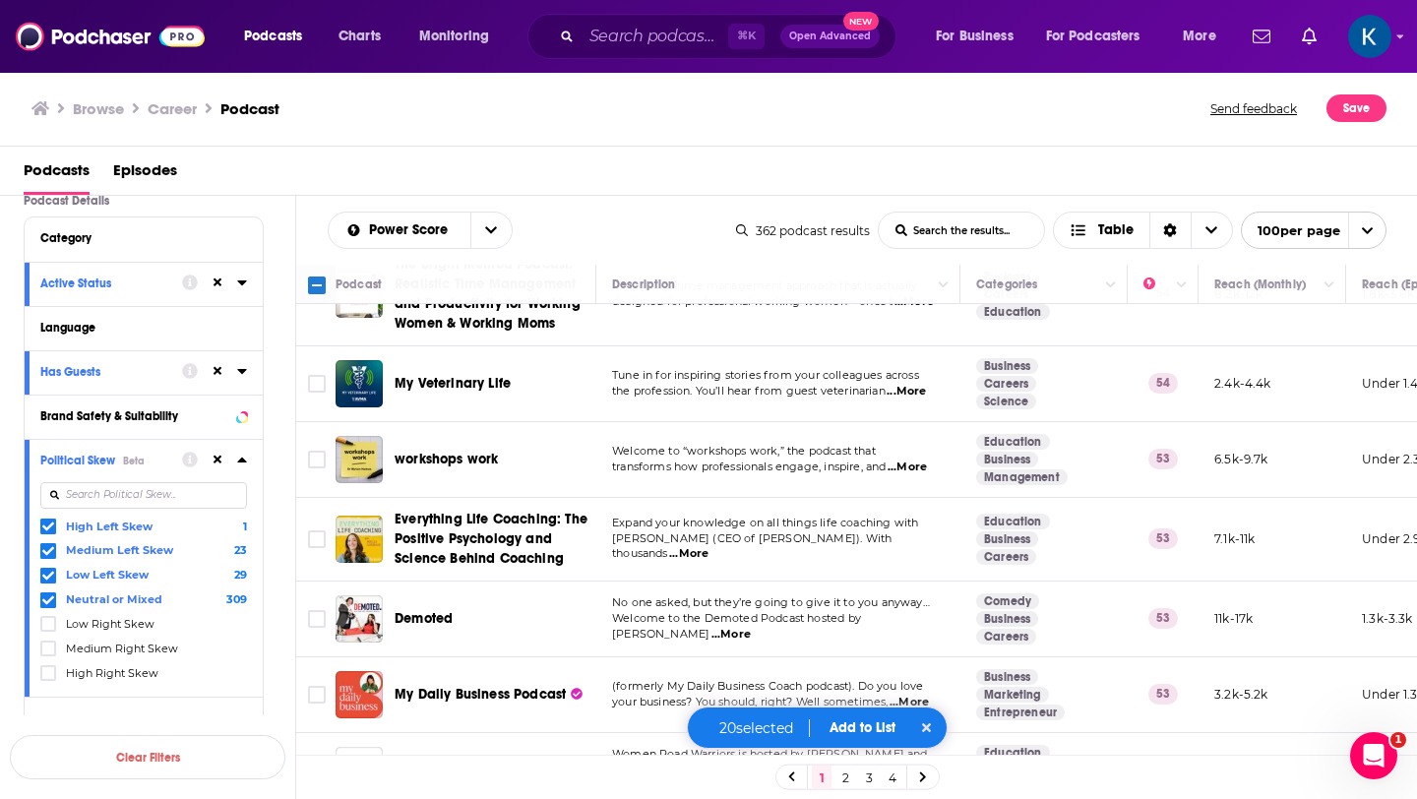
scroll to position [7361, 0]
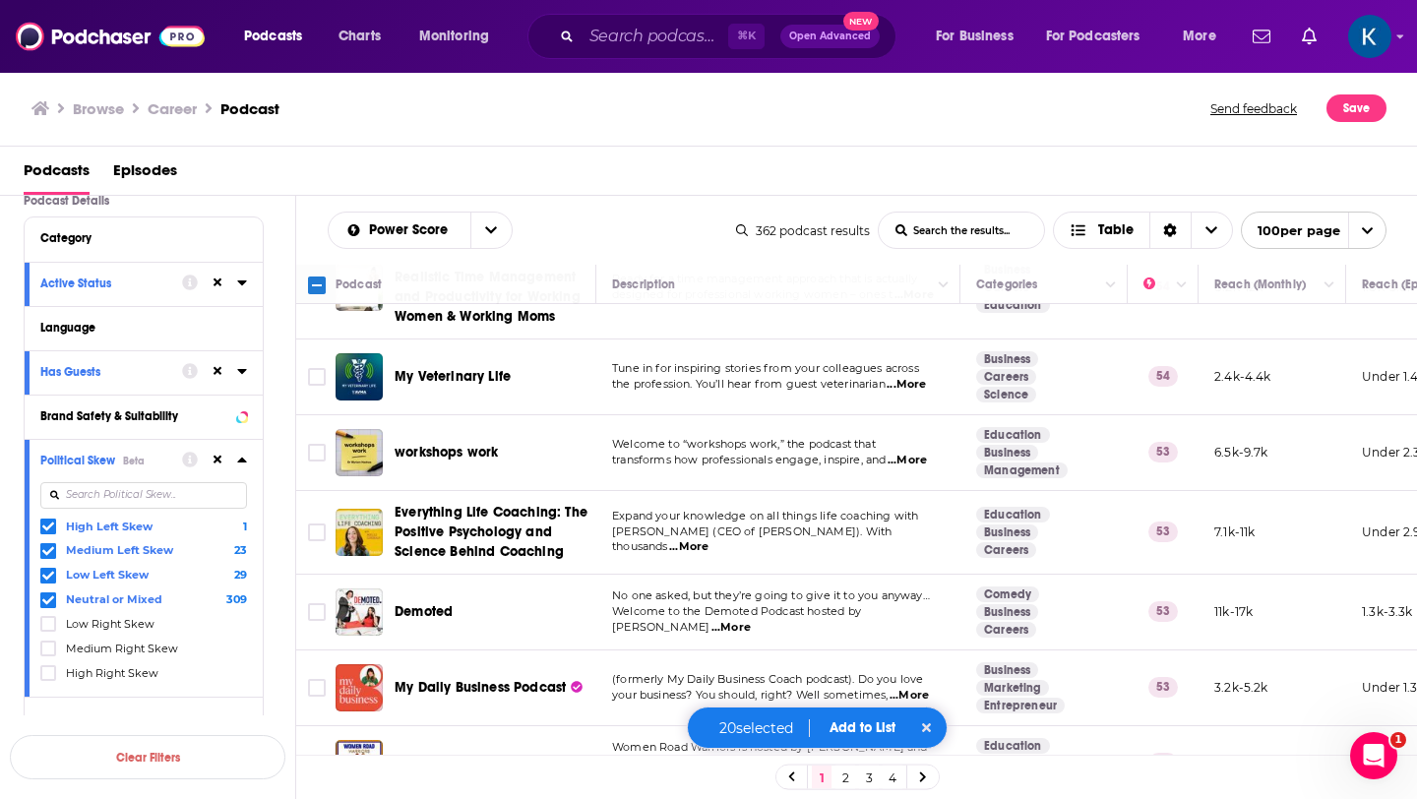
click at [871, 731] on button "Add to List" at bounding box center [862, 727] width 97 height 17
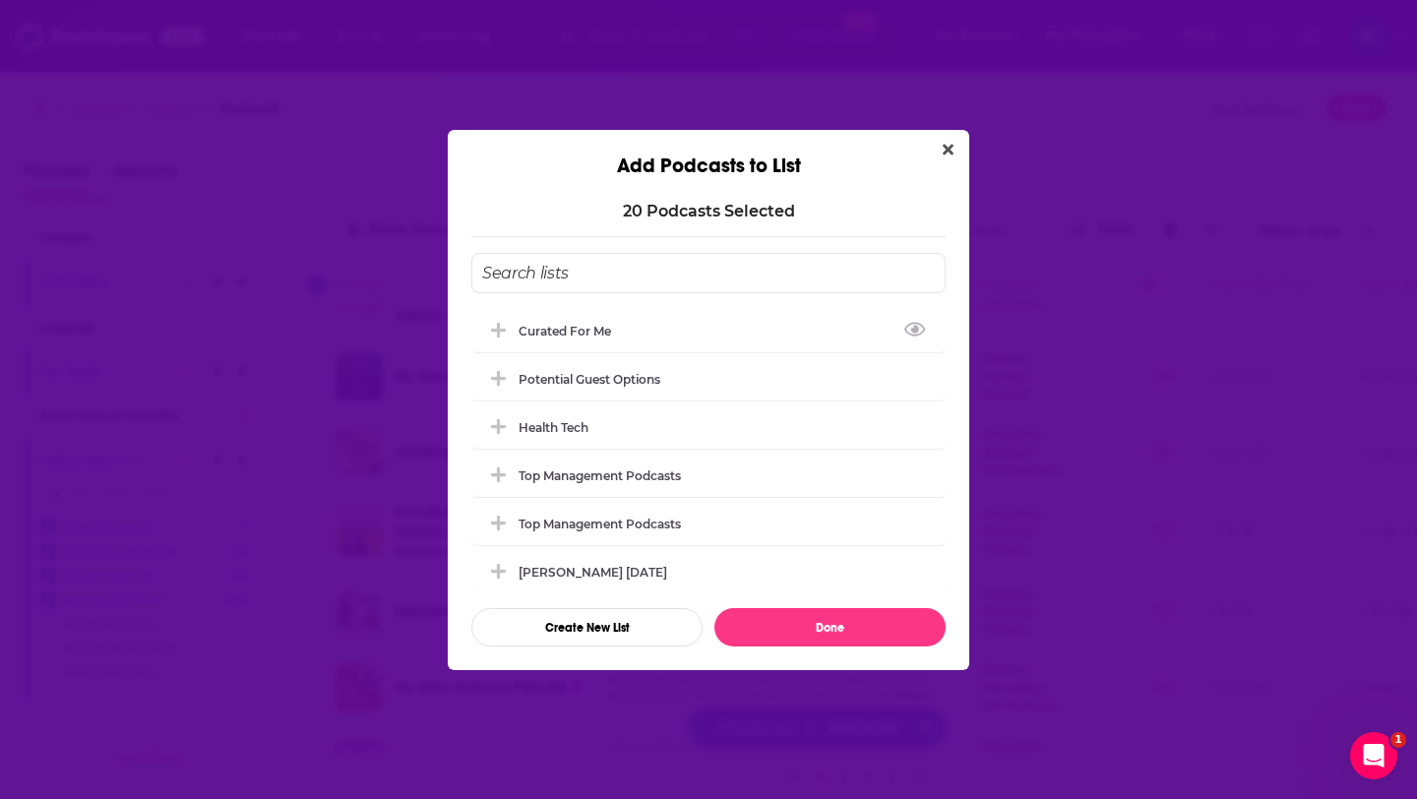
click at [558, 269] on input "Add Podcast To List" at bounding box center [708, 273] width 474 height 40
click at [618, 630] on button "Create New List" at bounding box center [586, 627] width 231 height 38
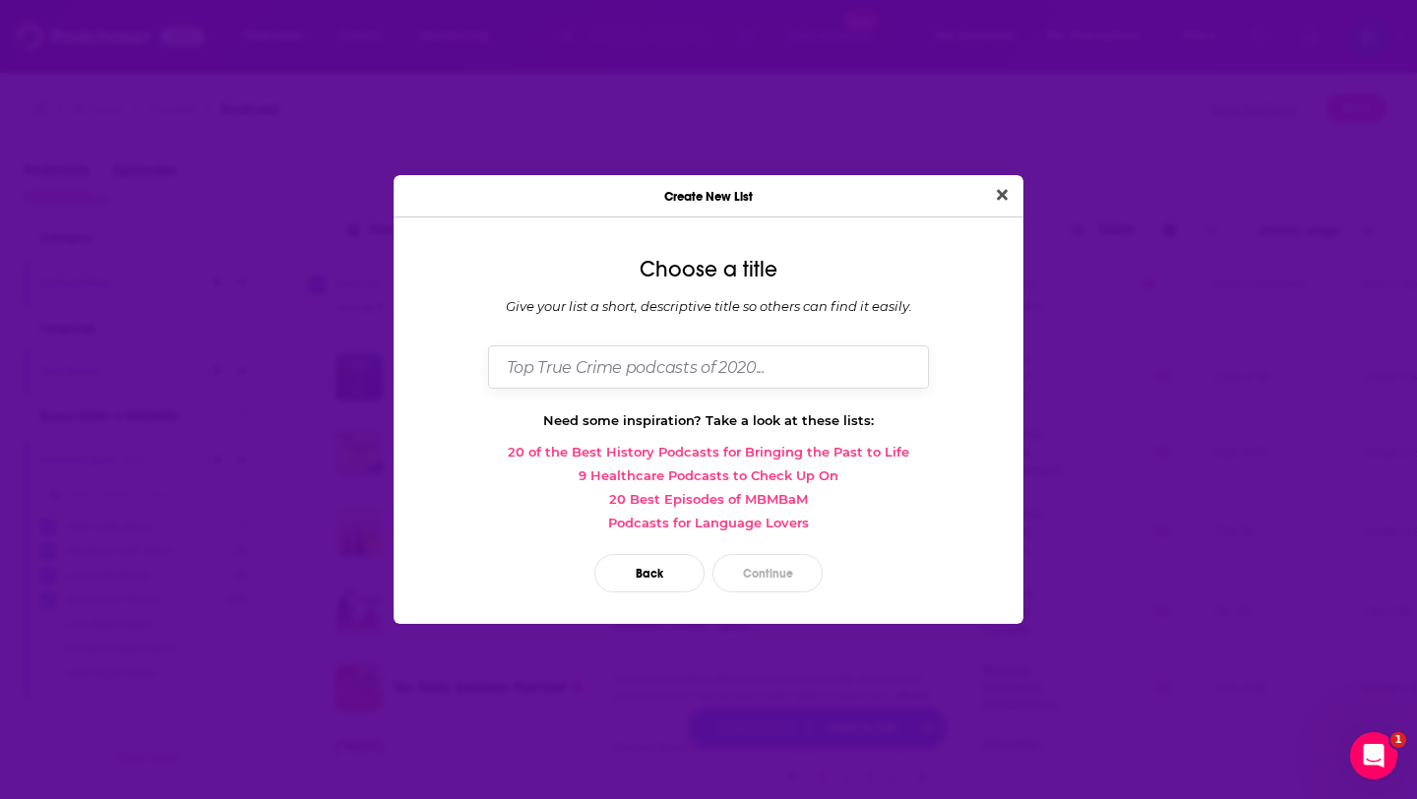
click at [575, 364] on input "Dialog" at bounding box center [708, 366] width 441 height 42
type input "guest options 0830"
click at [773, 571] on button "Continue" at bounding box center [768, 573] width 110 height 38
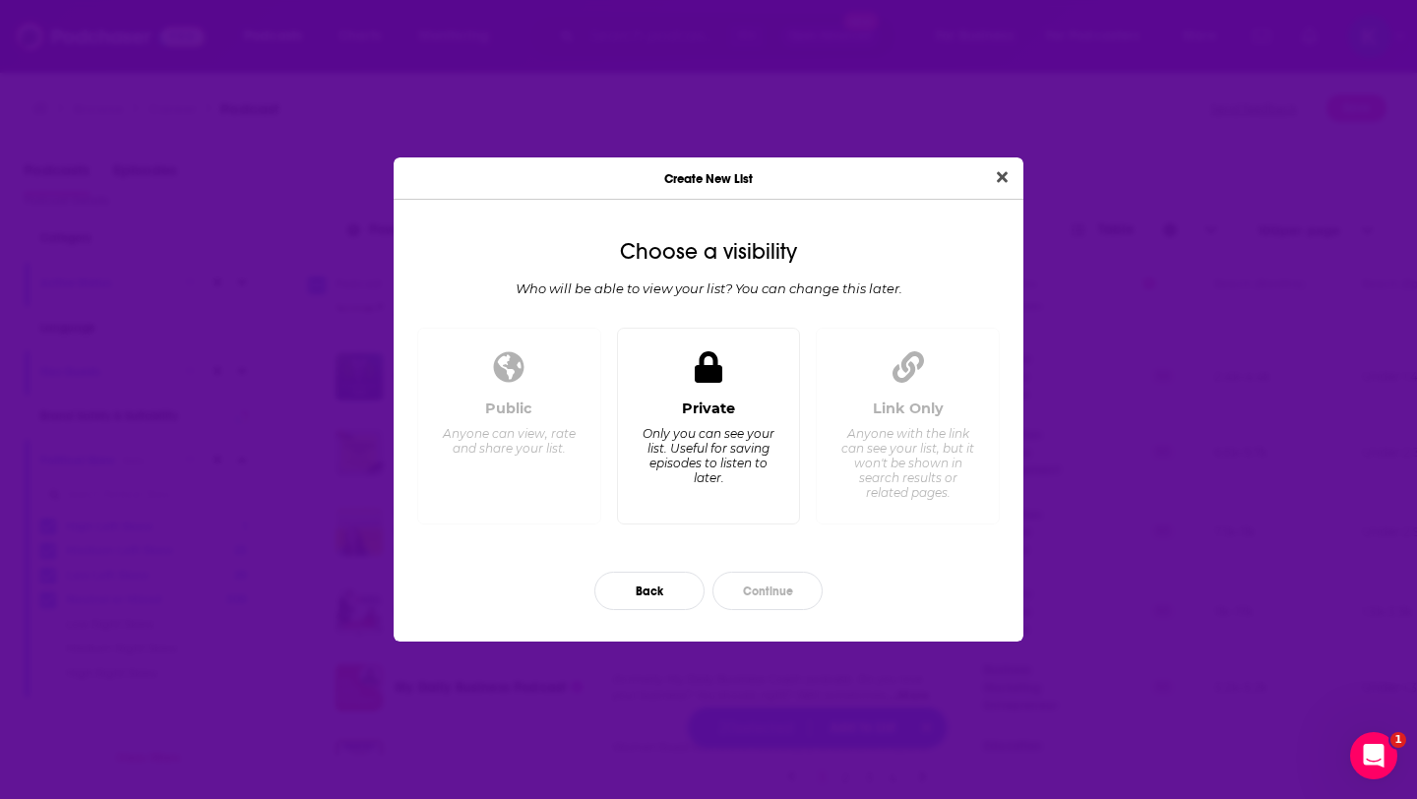
click at [698, 444] on div "Only you can see your list. Useful for saving episodes to listen to later." at bounding box center [708, 455] width 135 height 59
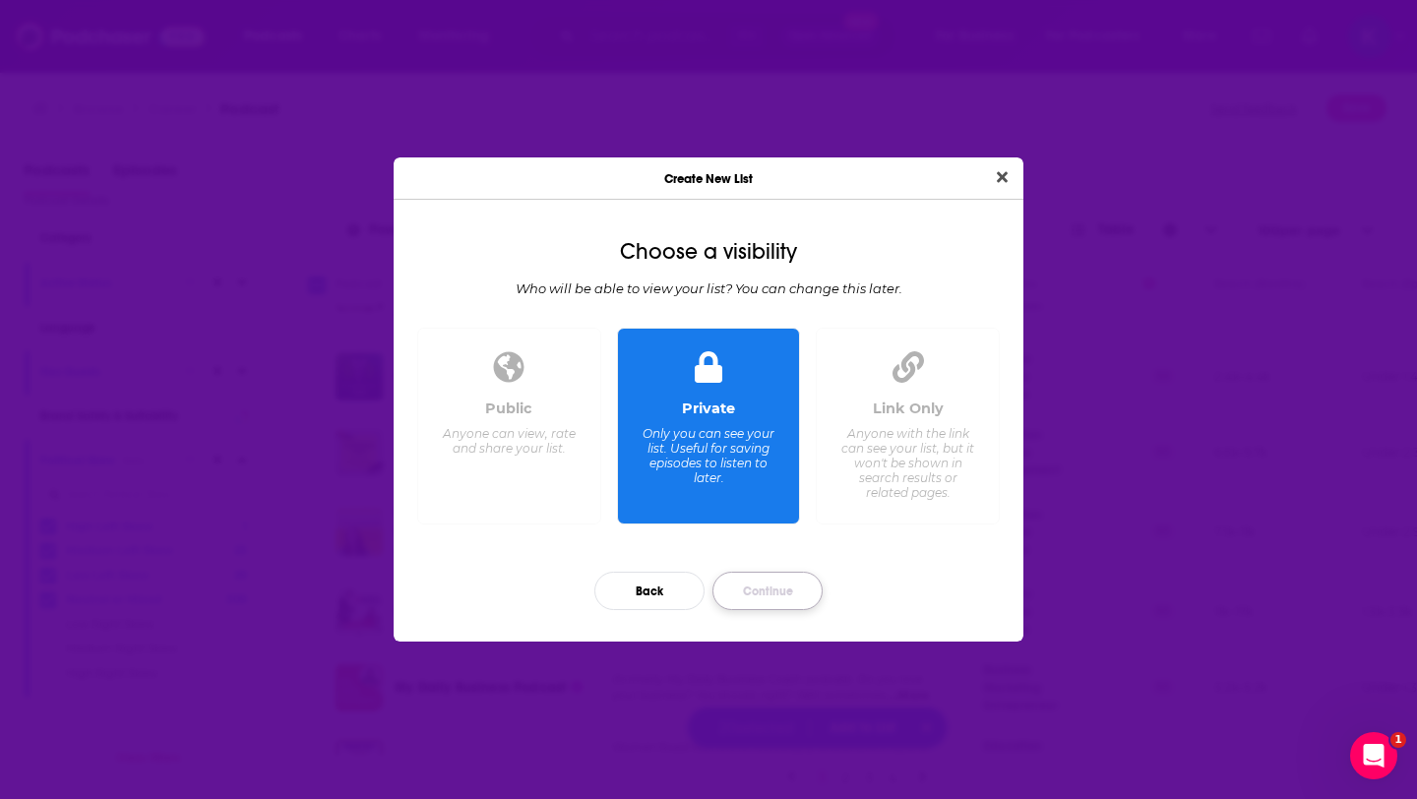
click at [770, 586] on button "Continue" at bounding box center [768, 591] width 110 height 38
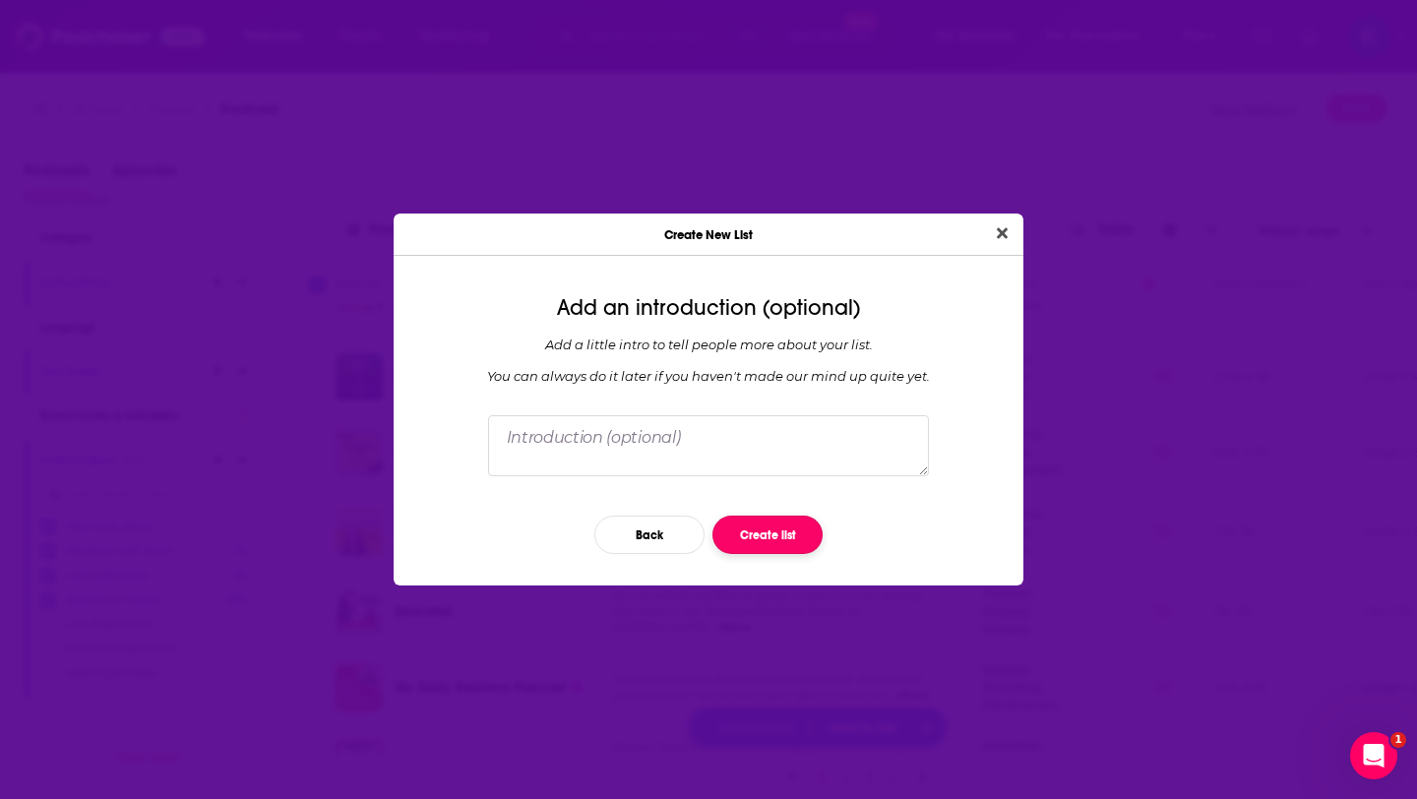
click at [756, 523] on button "Create list" at bounding box center [768, 535] width 110 height 38
click at [998, 237] on icon "Close" at bounding box center [1002, 232] width 11 height 11
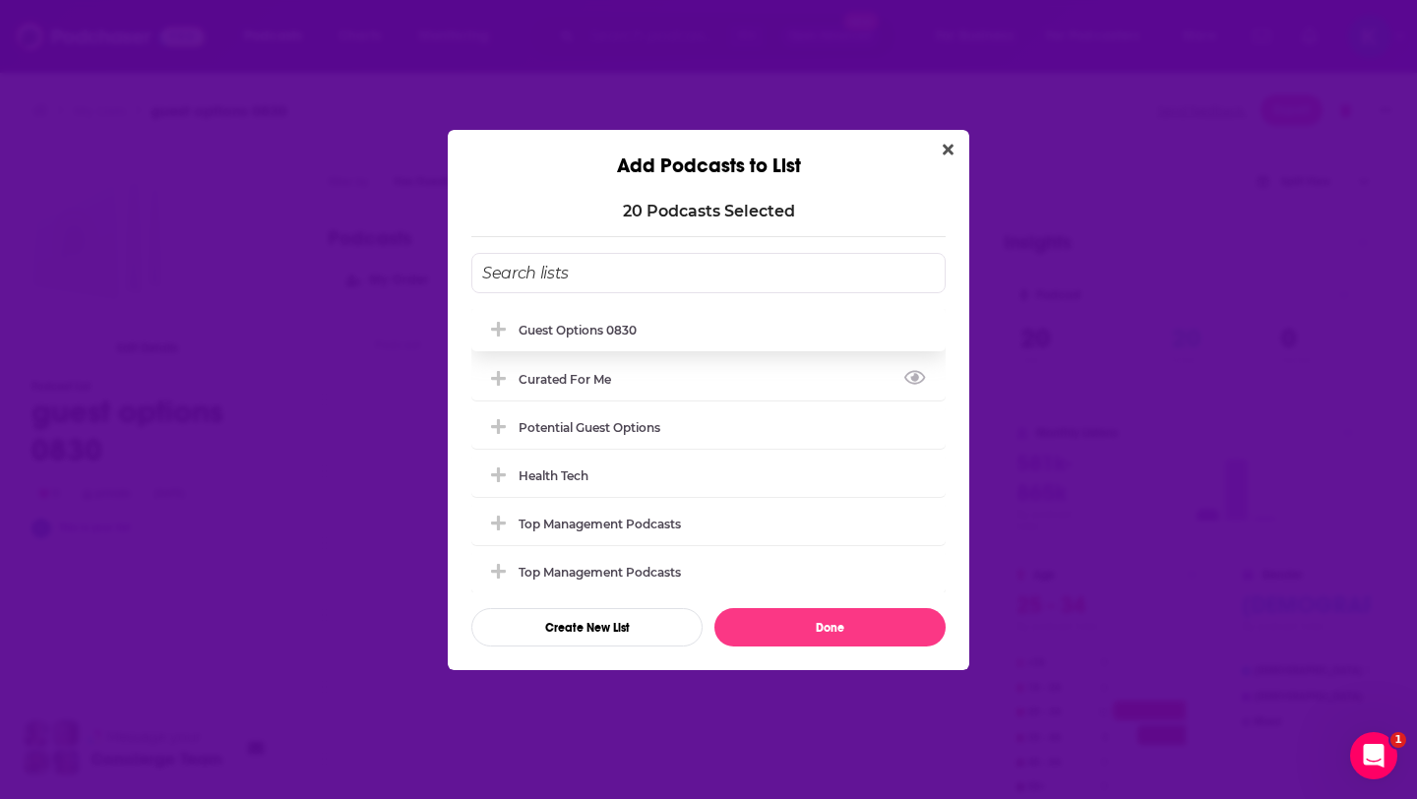
click at [626, 330] on div "guest options 0830" at bounding box center [578, 330] width 118 height 15
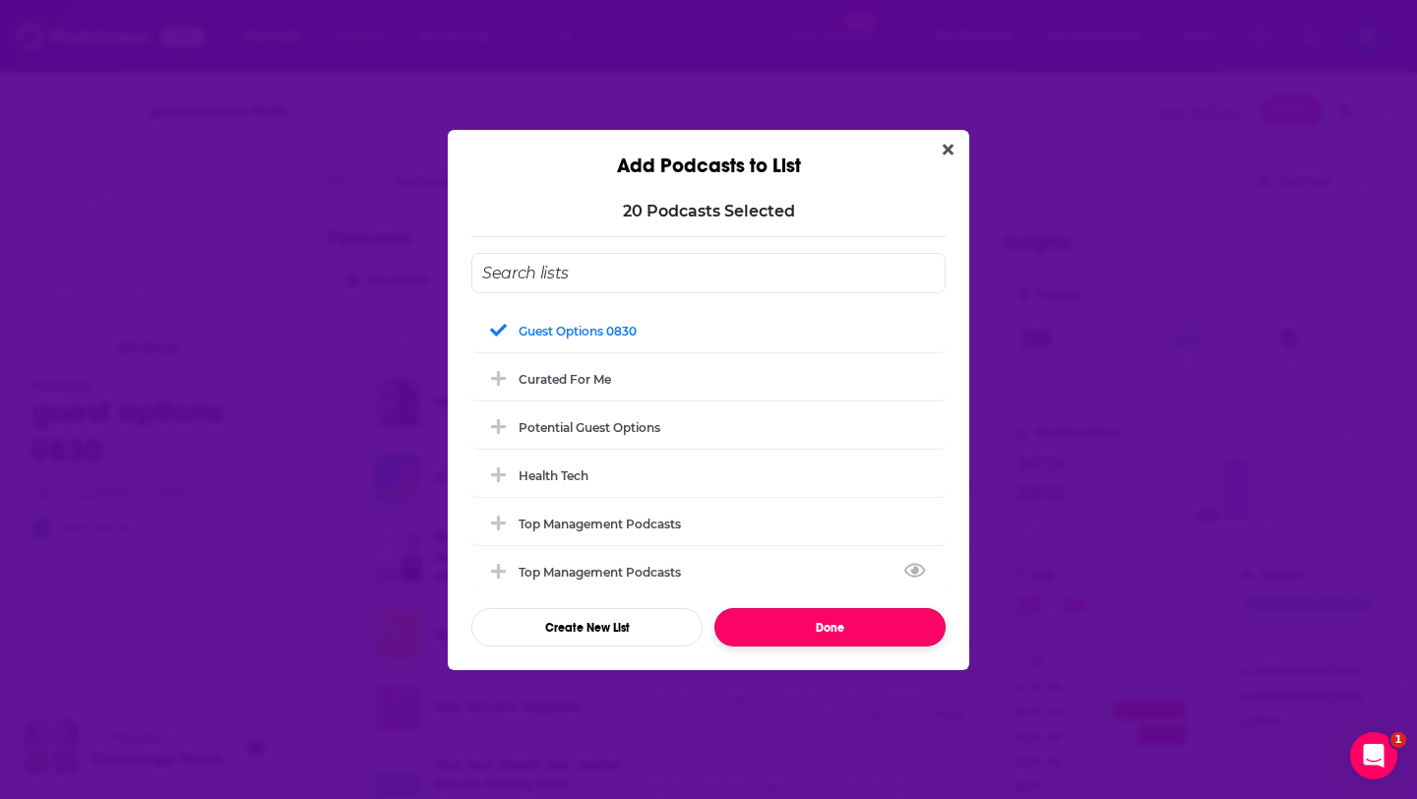
click at [783, 628] on button "Done" at bounding box center [830, 627] width 231 height 38
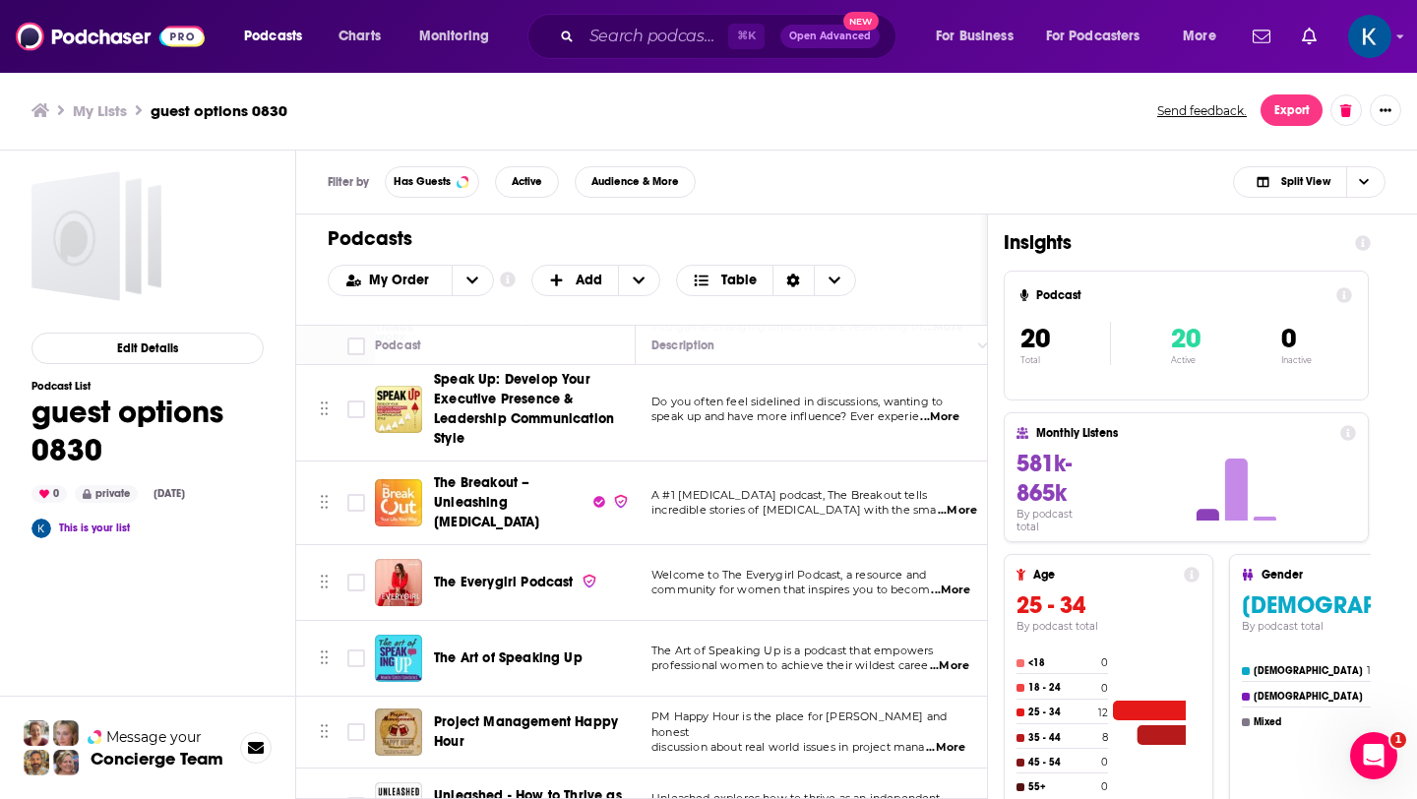
scroll to position [1164, 0]
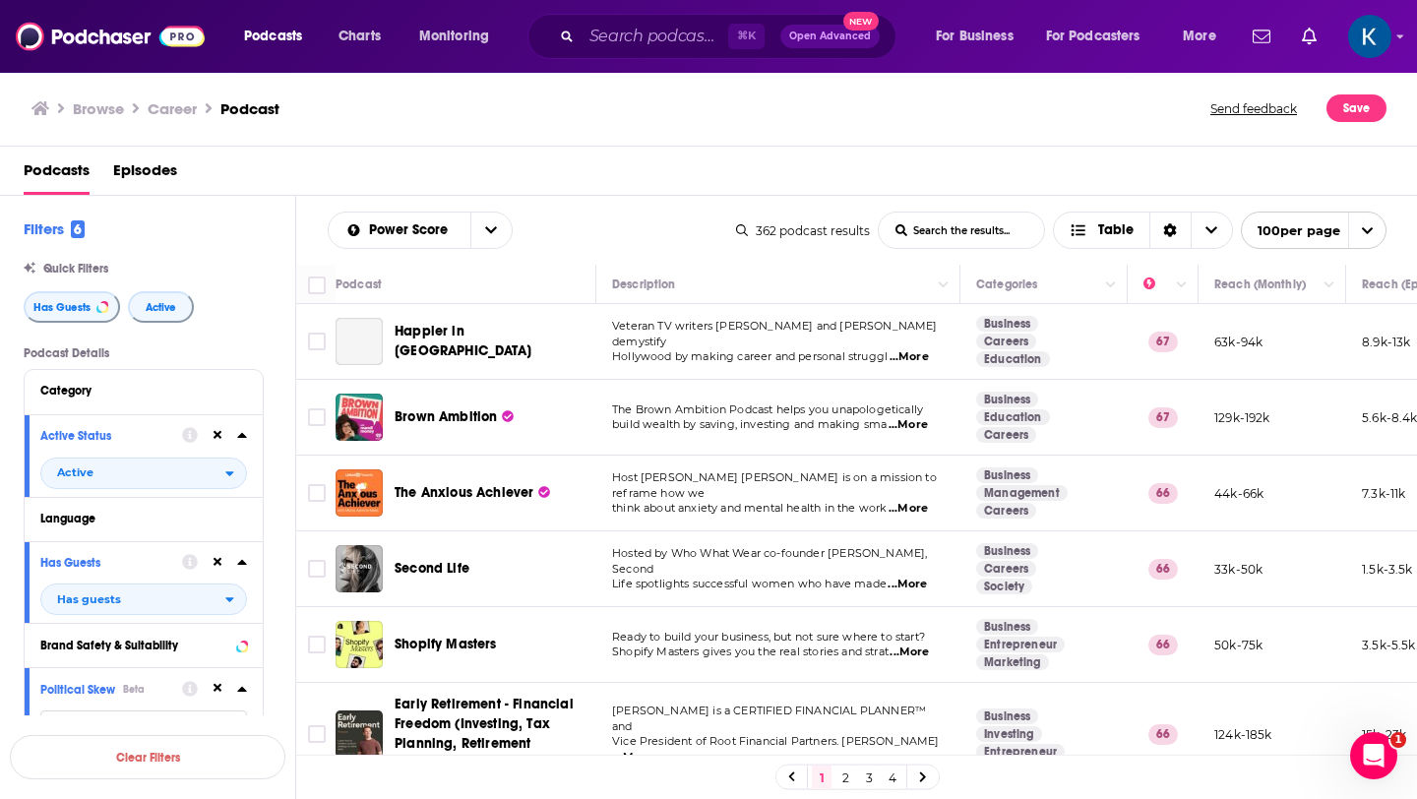
scroll to position [128, 0]
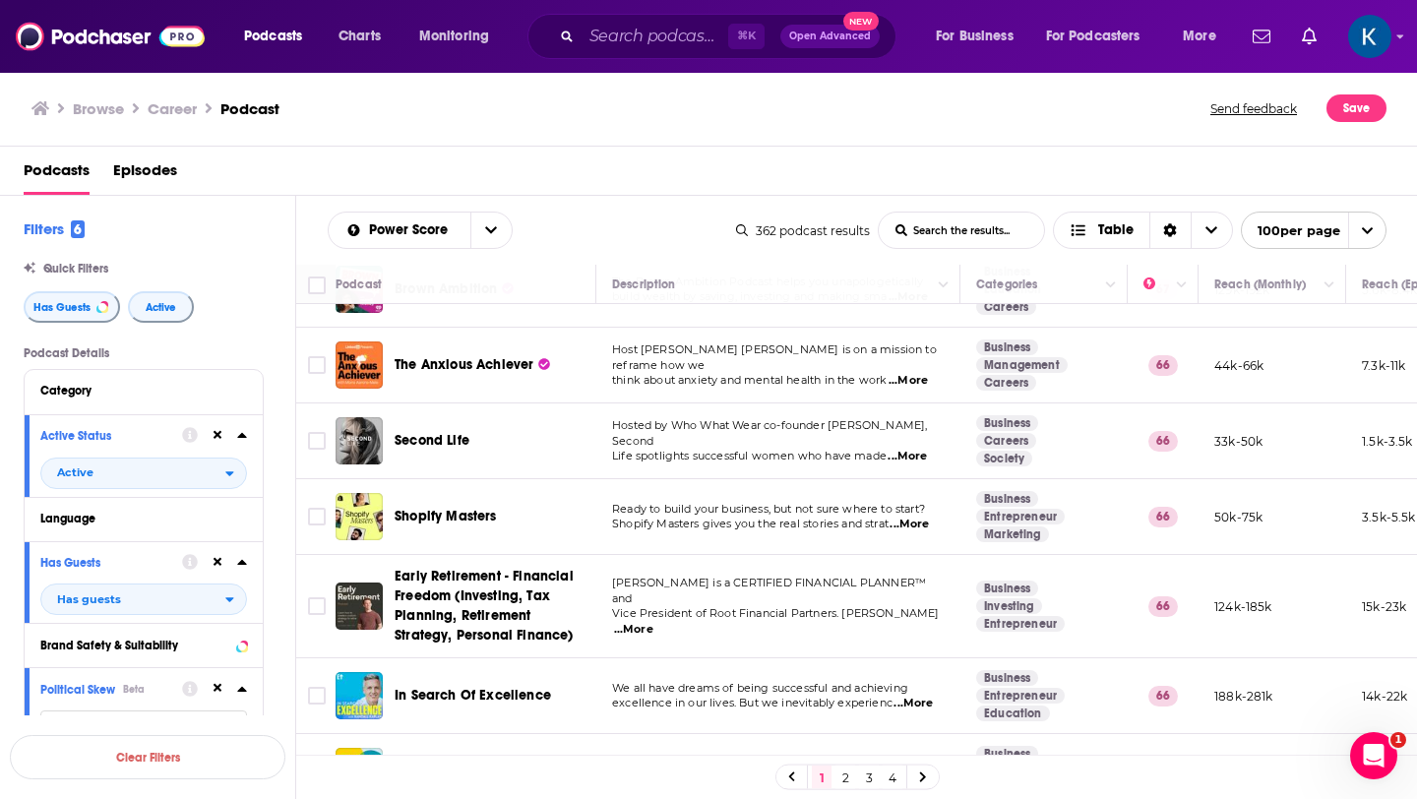
click at [842, 779] on link "2" at bounding box center [846, 778] width 20 height 24
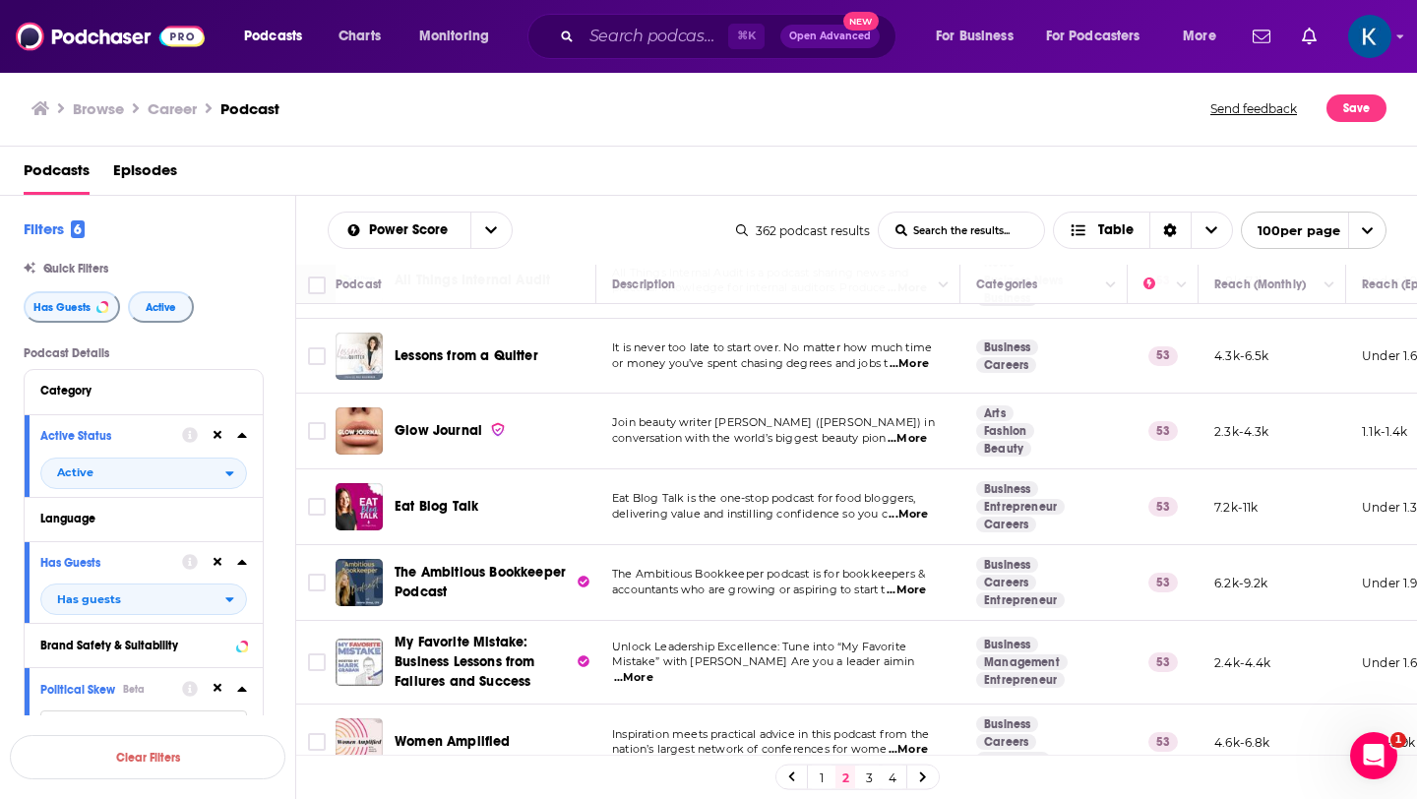
scroll to position [228, 0]
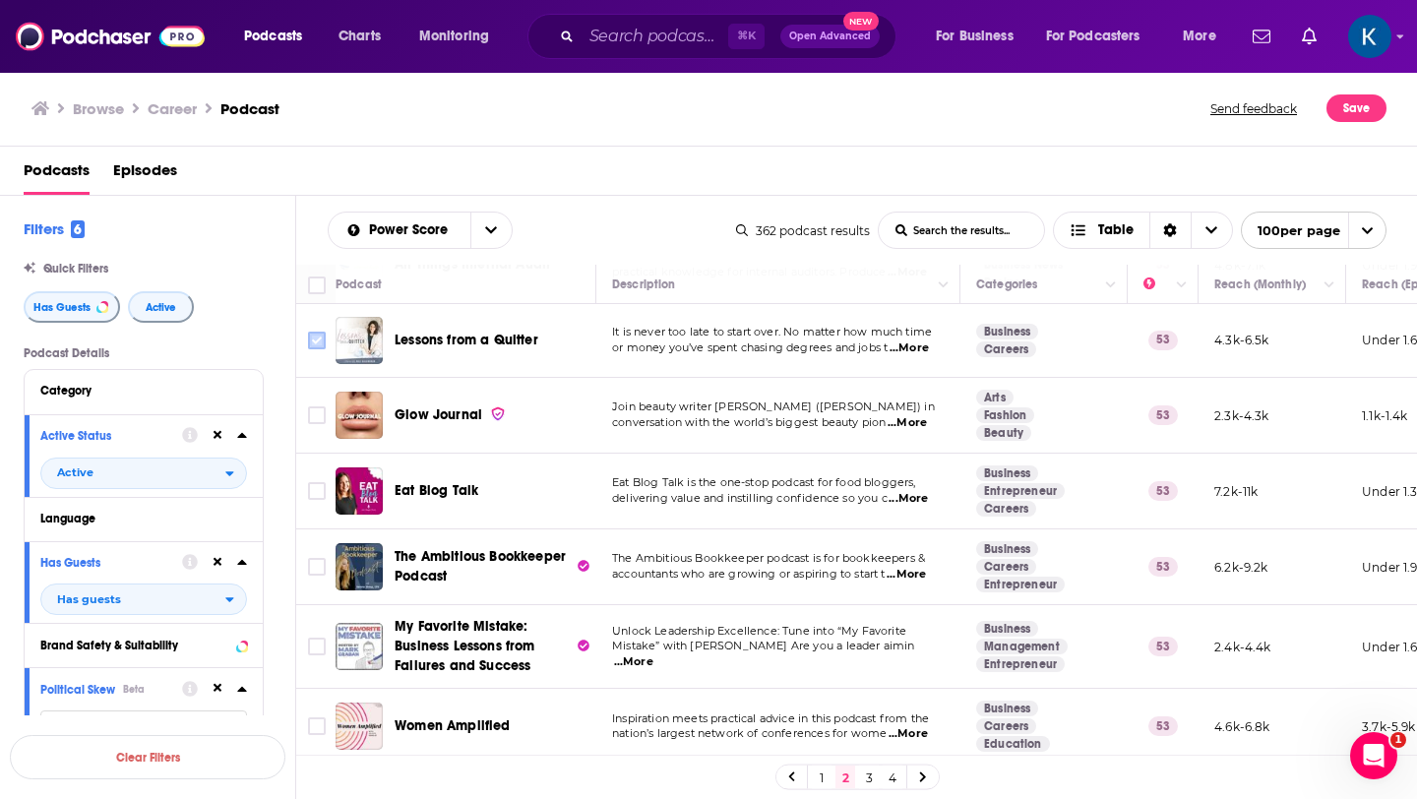
click at [313, 342] on input "Toggle select row" at bounding box center [317, 341] width 18 height 18
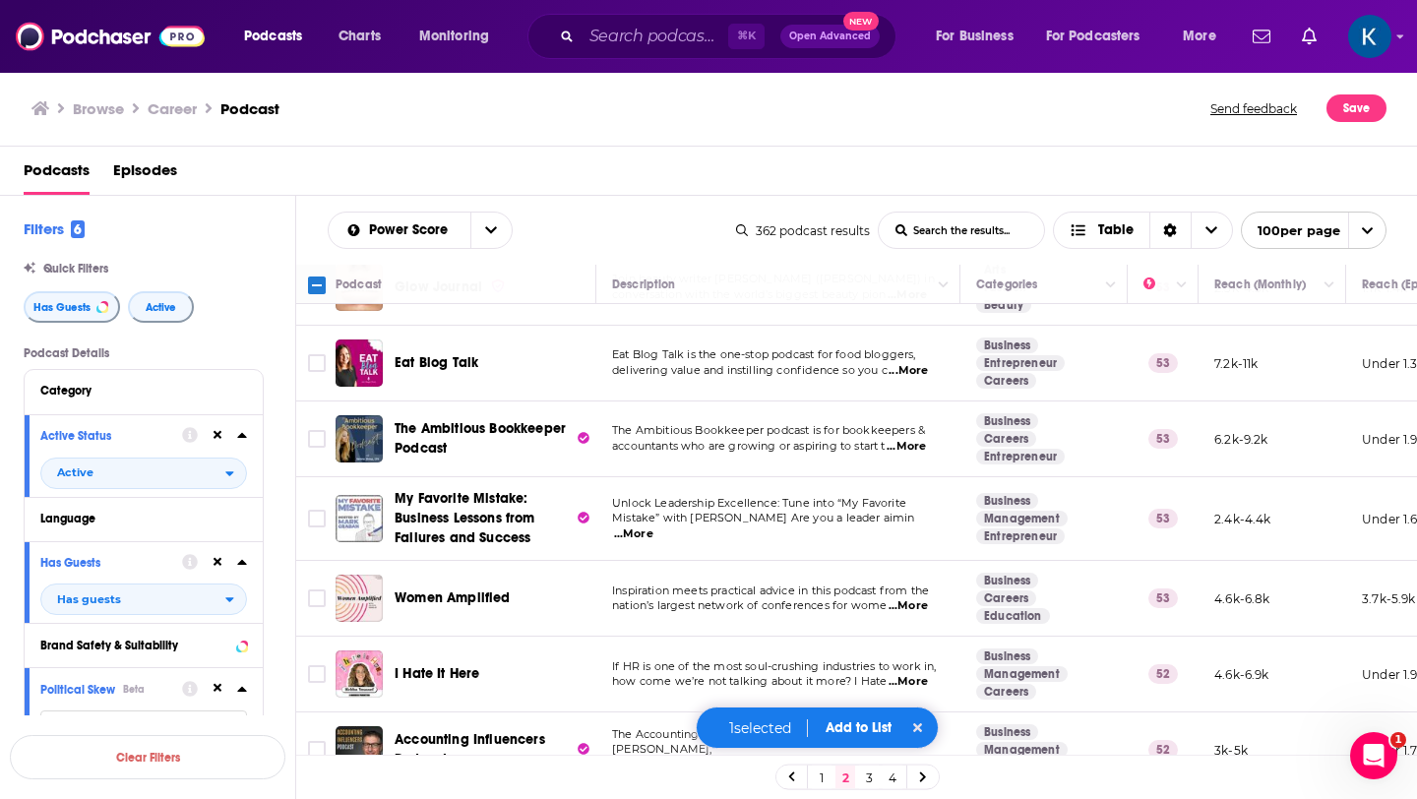
scroll to position [383, 0]
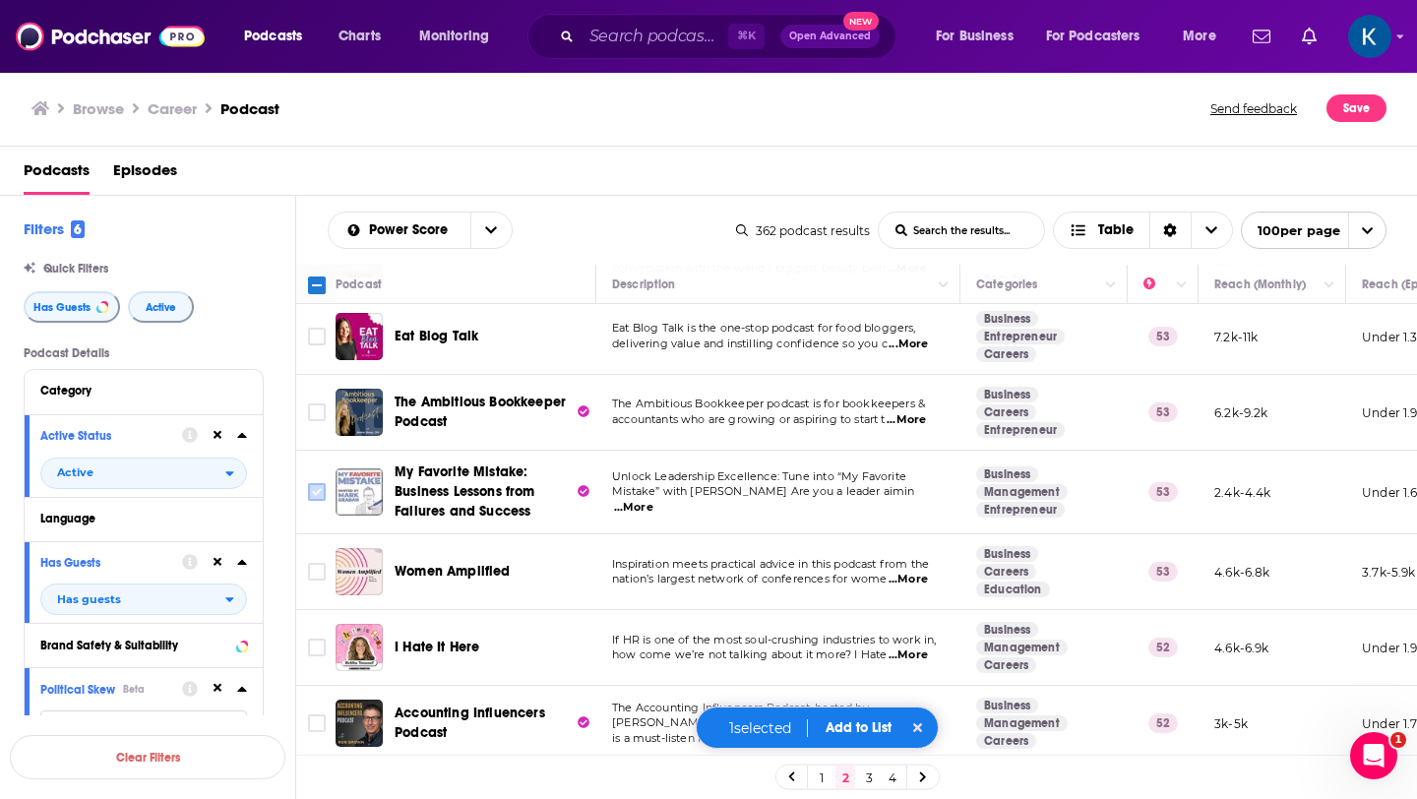
click at [313, 488] on input "Toggle select row" at bounding box center [317, 492] width 18 height 18
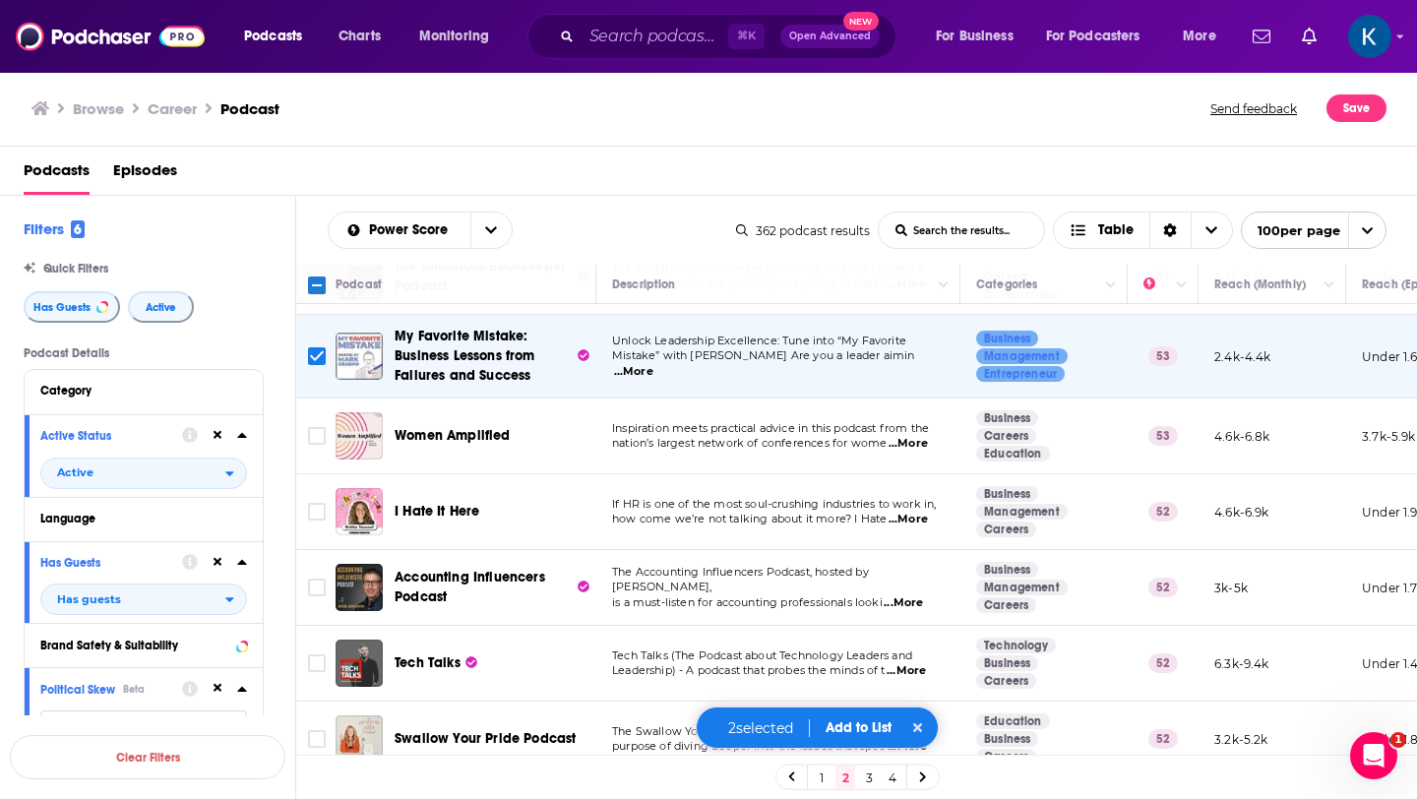
scroll to position [528, 0]
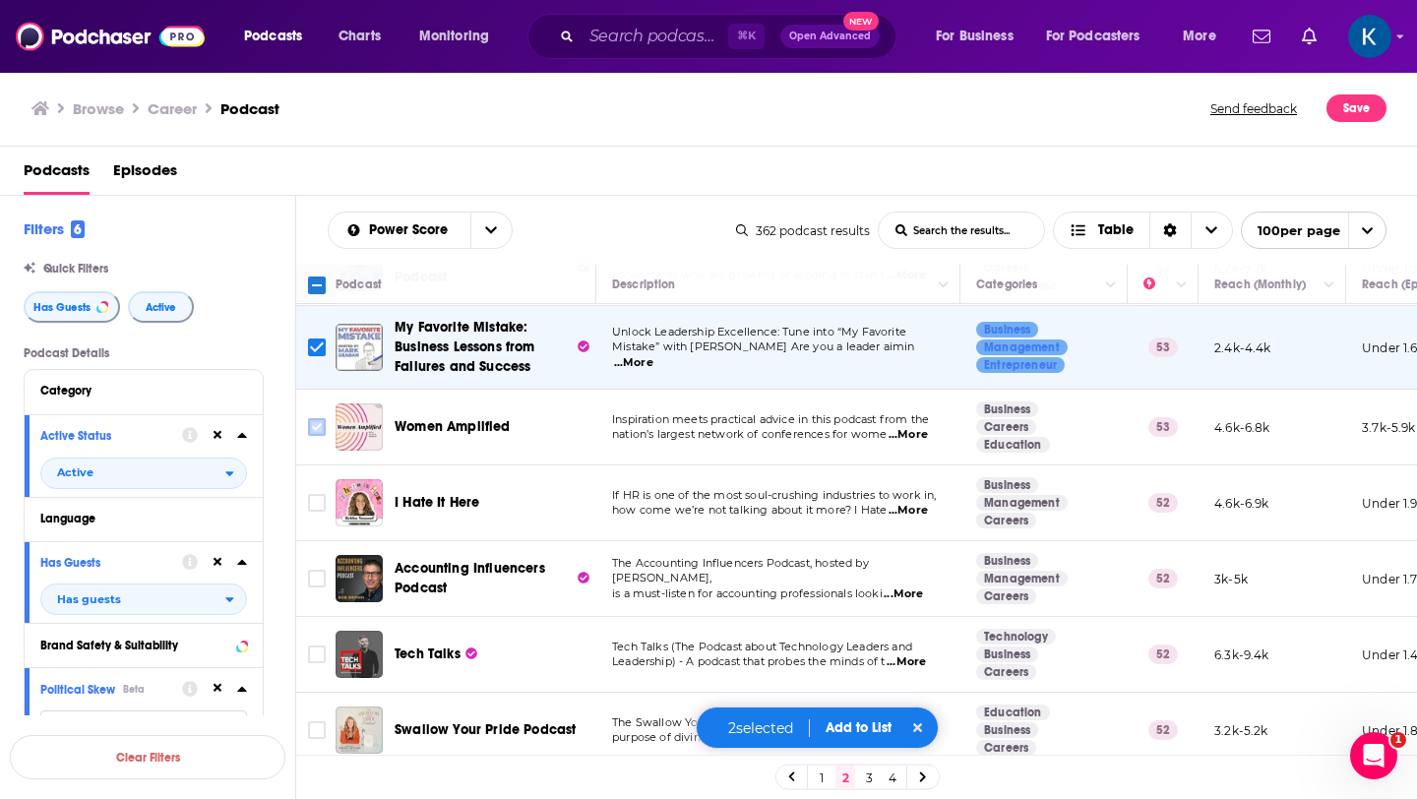
click at [315, 423] on input "Toggle select row" at bounding box center [317, 427] width 18 height 18
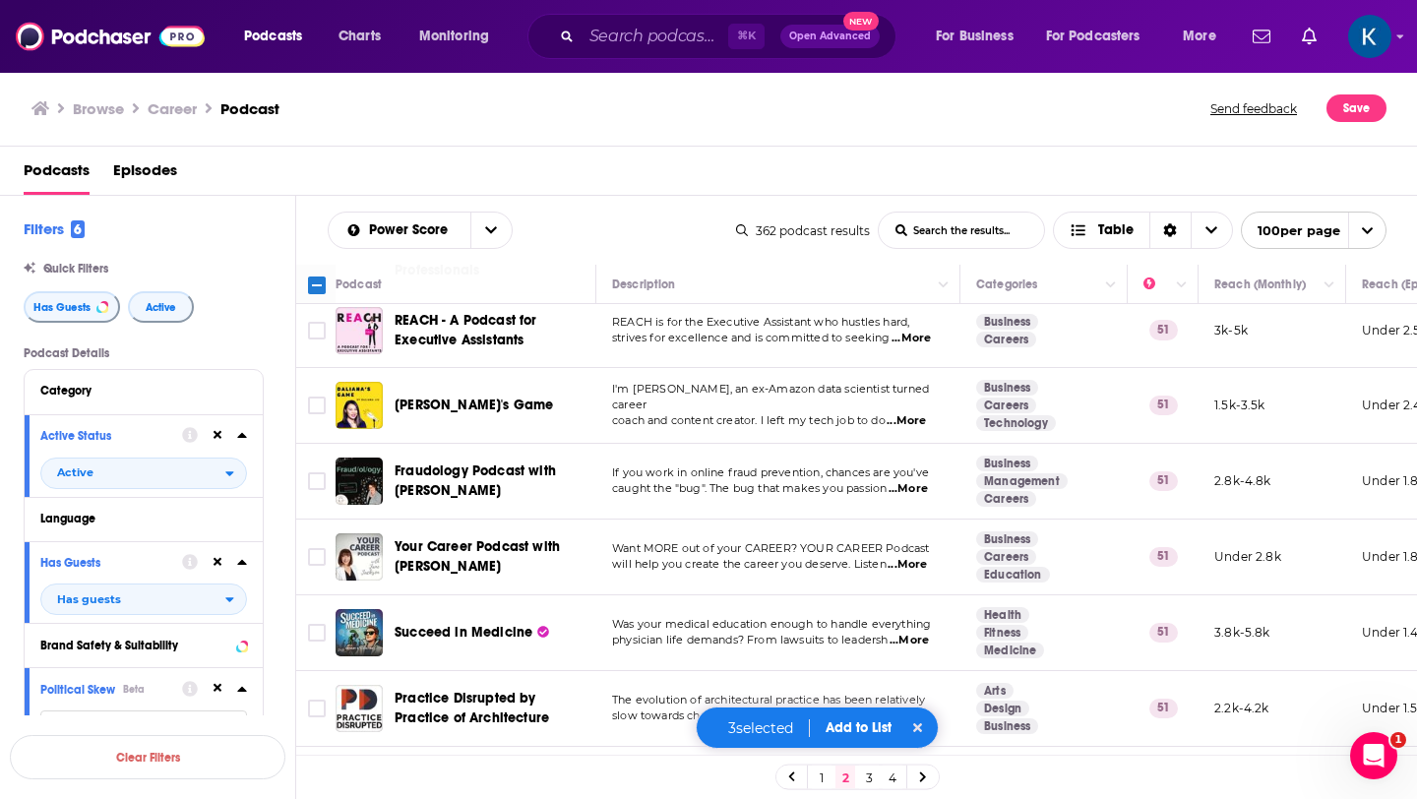
scroll to position [1940, 0]
click at [316, 556] on input "Toggle select row" at bounding box center [317, 556] width 18 height 18
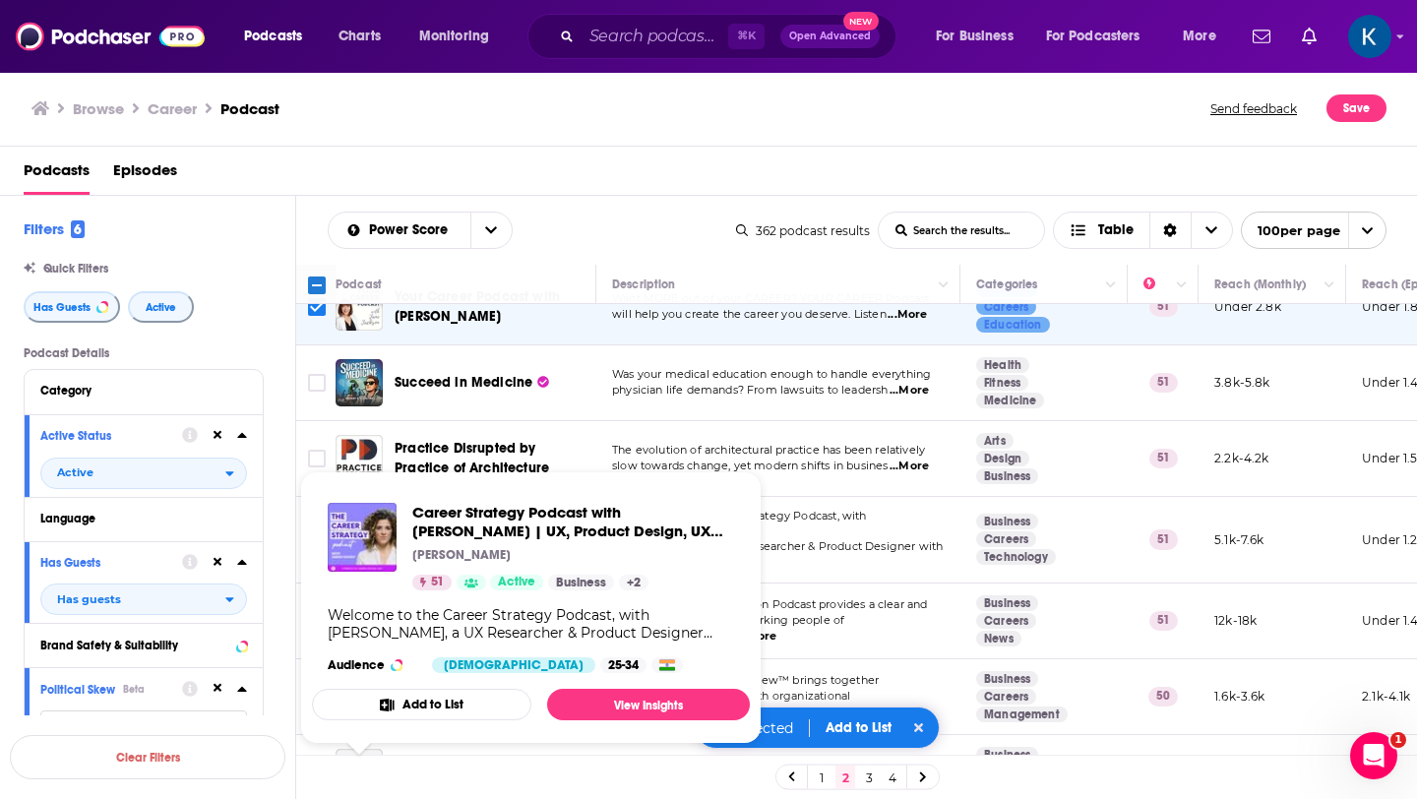
scroll to position [2195, 0]
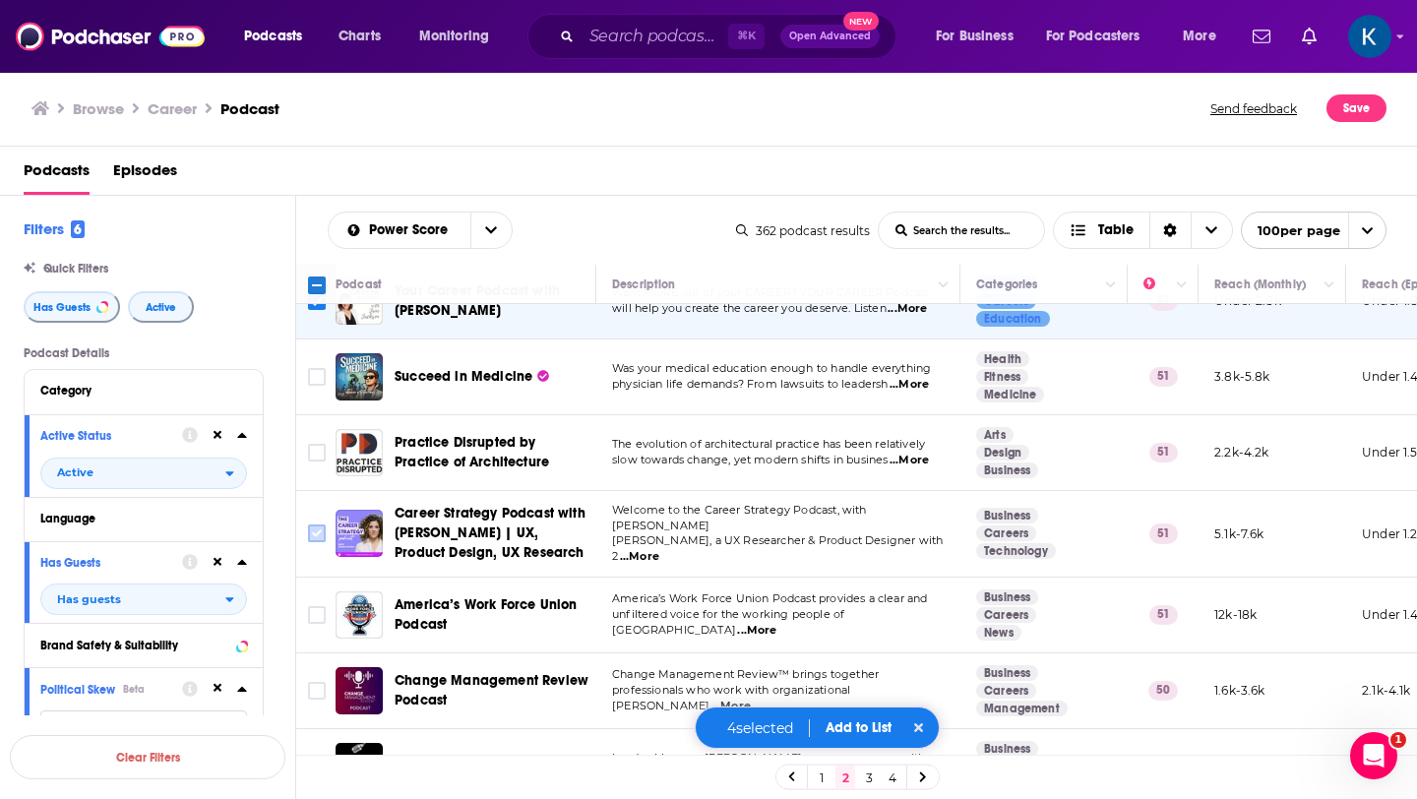
click at [315, 538] on input "Toggle select row" at bounding box center [317, 534] width 18 height 18
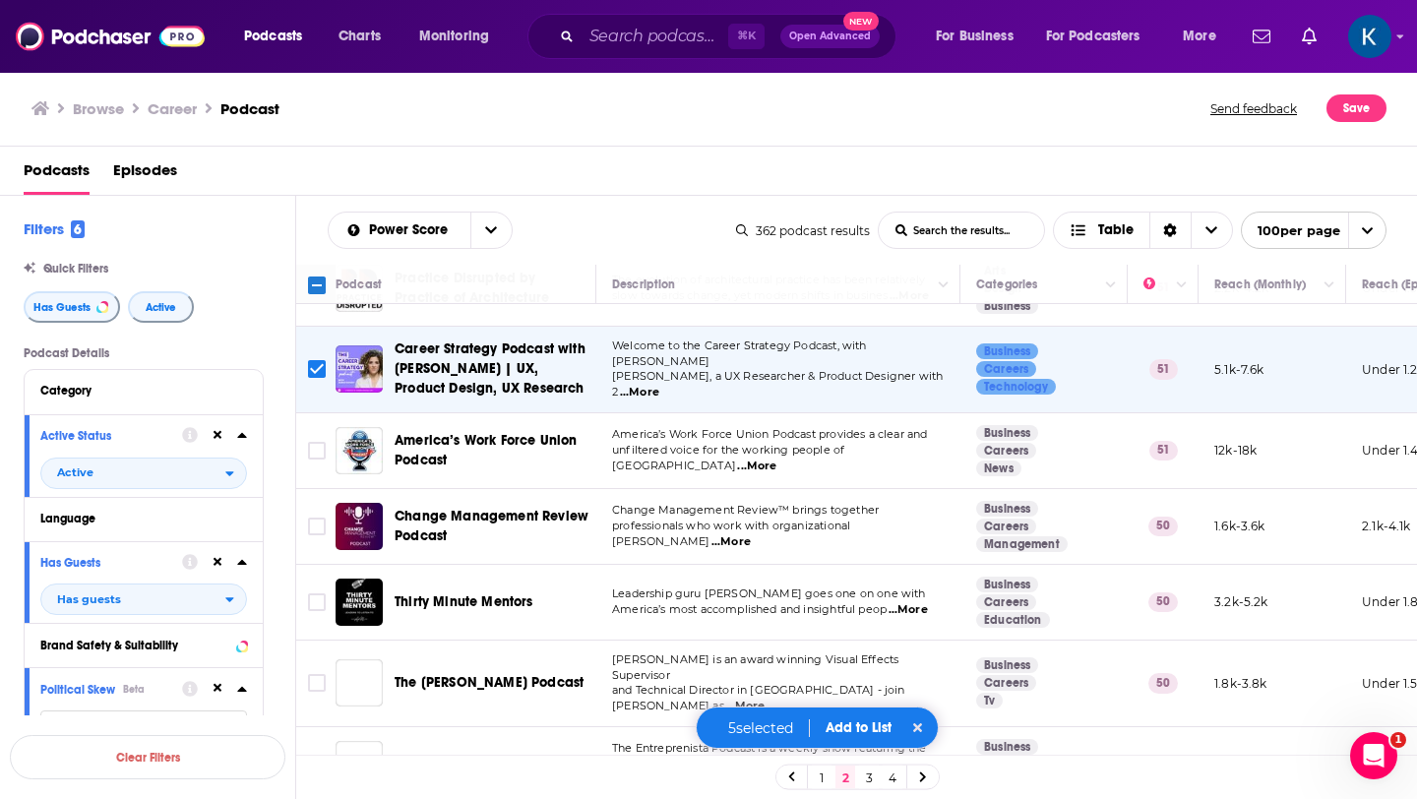
scroll to position [2398, 0]
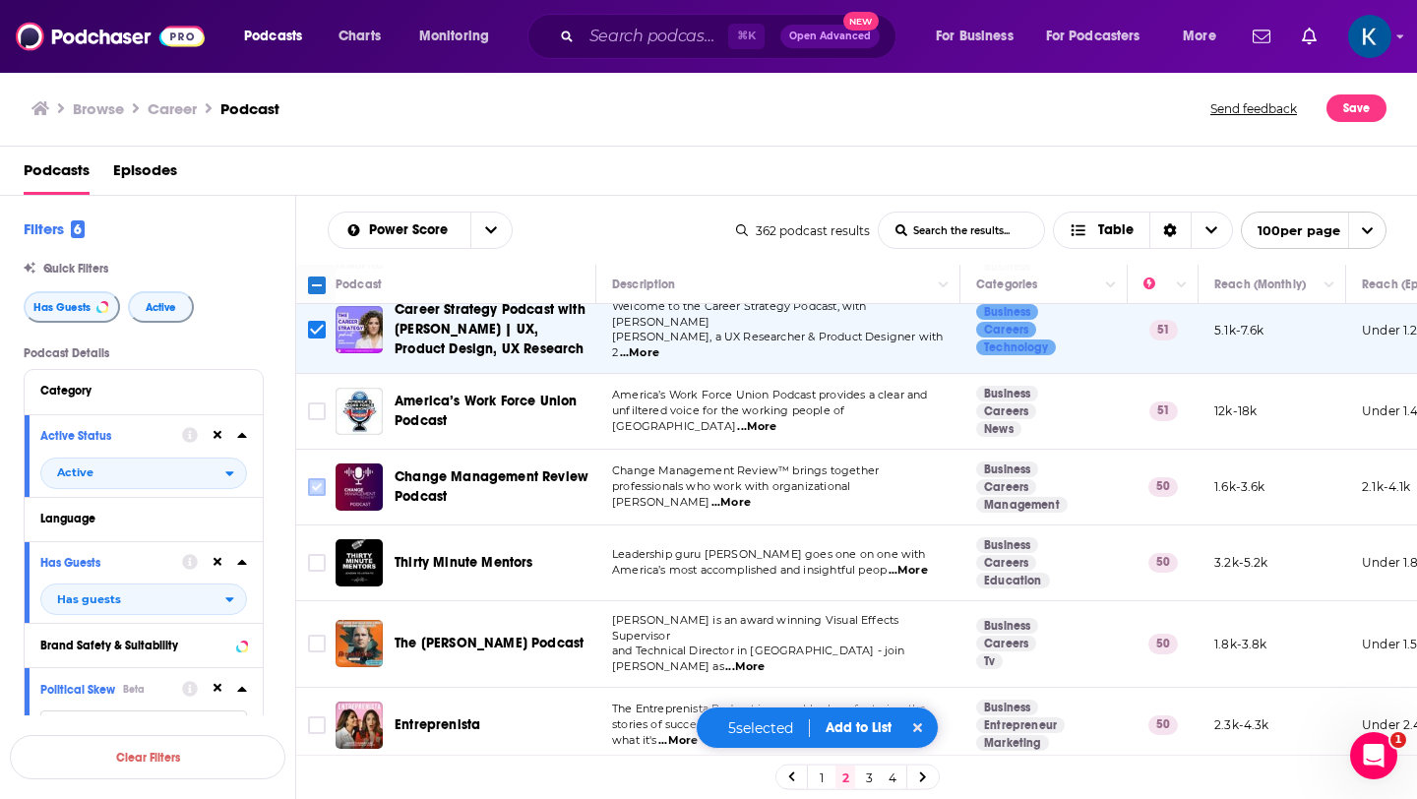
click at [314, 483] on input "Toggle select row" at bounding box center [317, 487] width 18 height 18
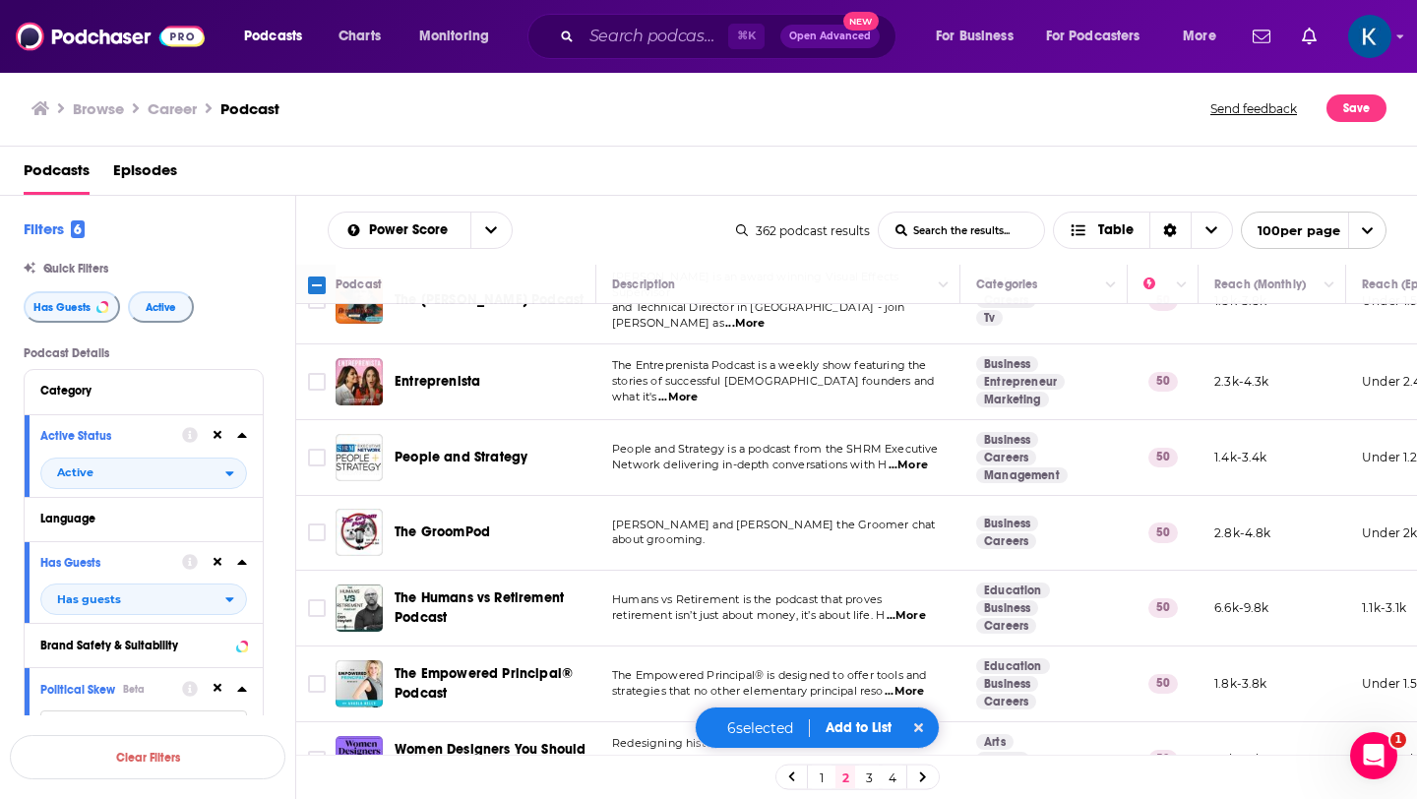
scroll to position [2755, 0]
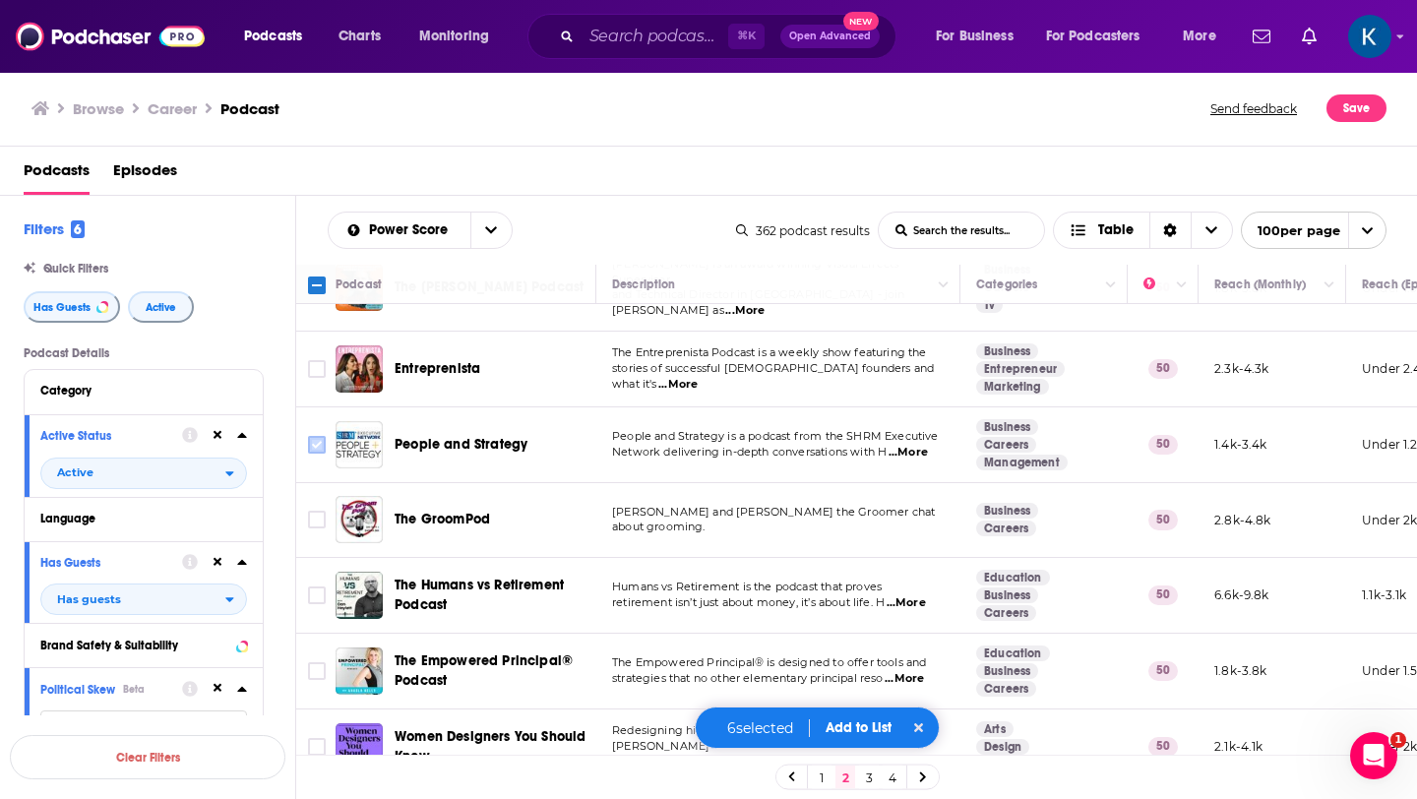
click at [315, 438] on input "Toggle select row" at bounding box center [317, 445] width 18 height 18
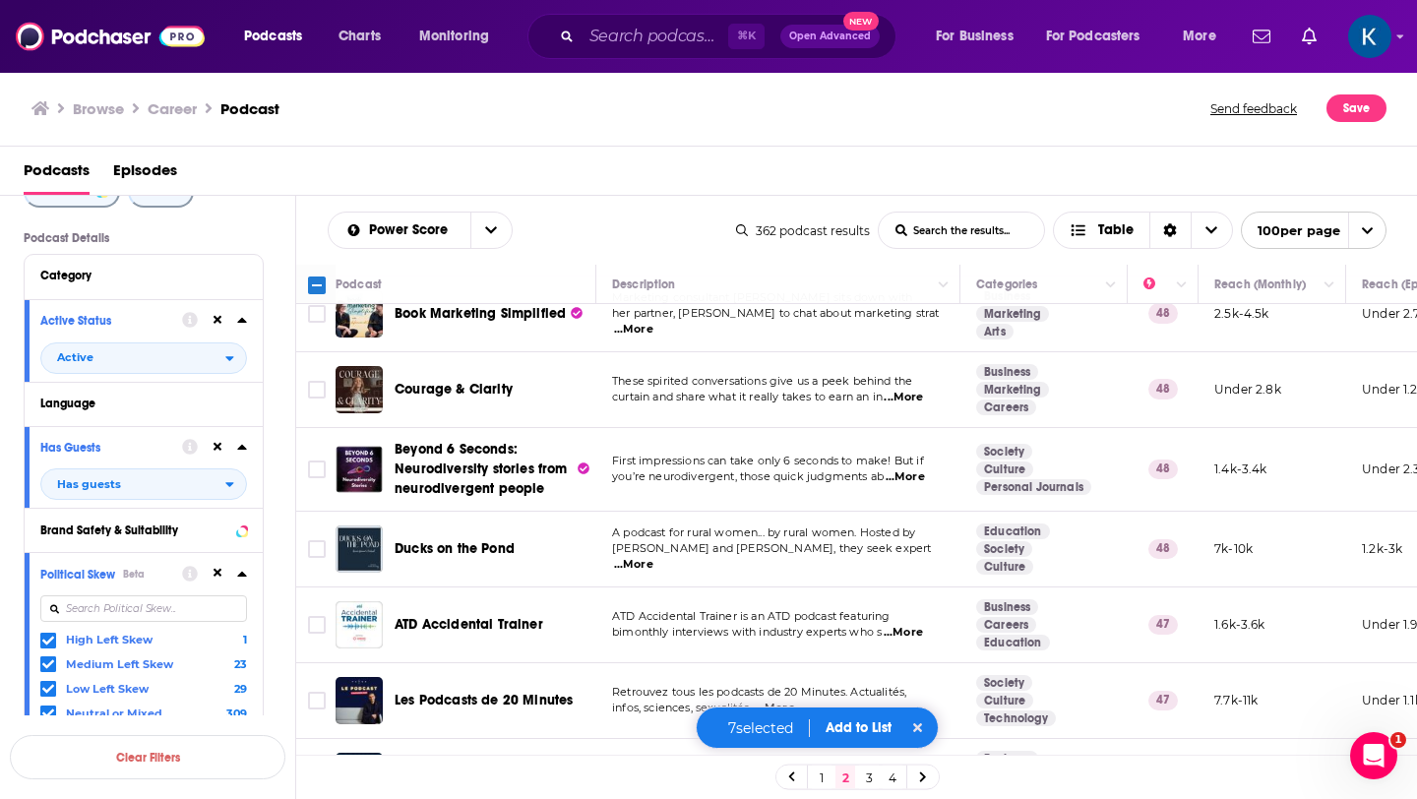
scroll to position [6412, 0]
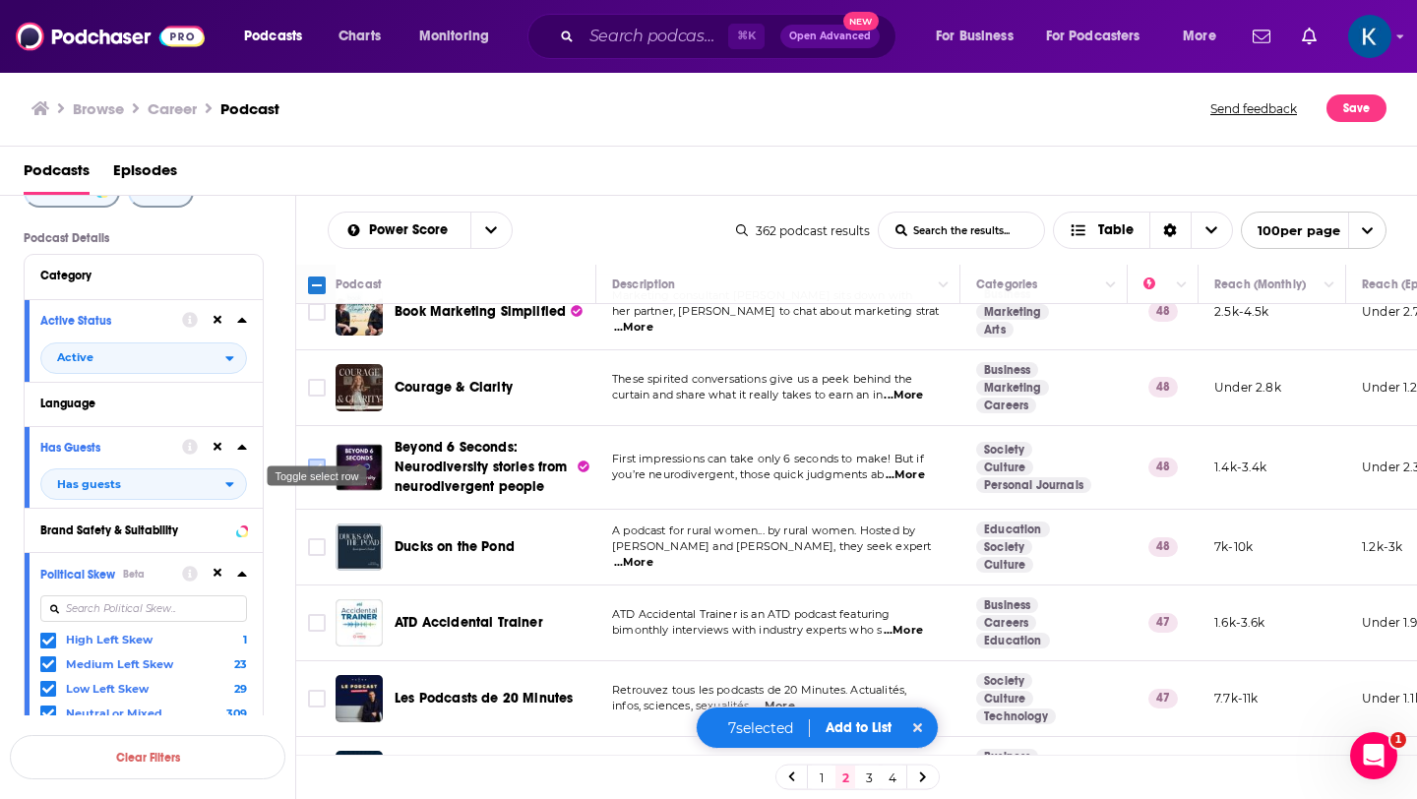
click at [314, 459] on input "Toggle select row" at bounding box center [317, 468] width 18 height 18
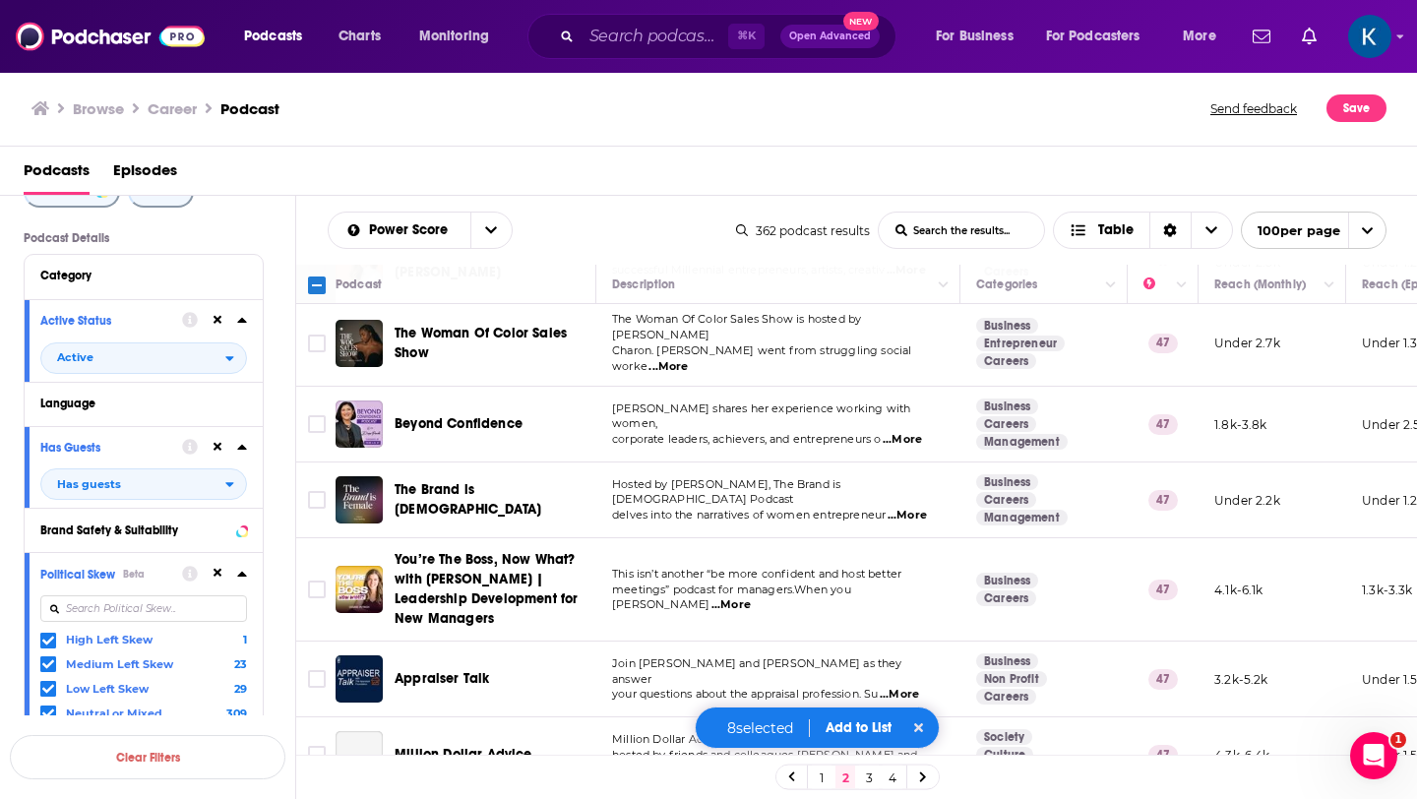
scroll to position [7398, 0]
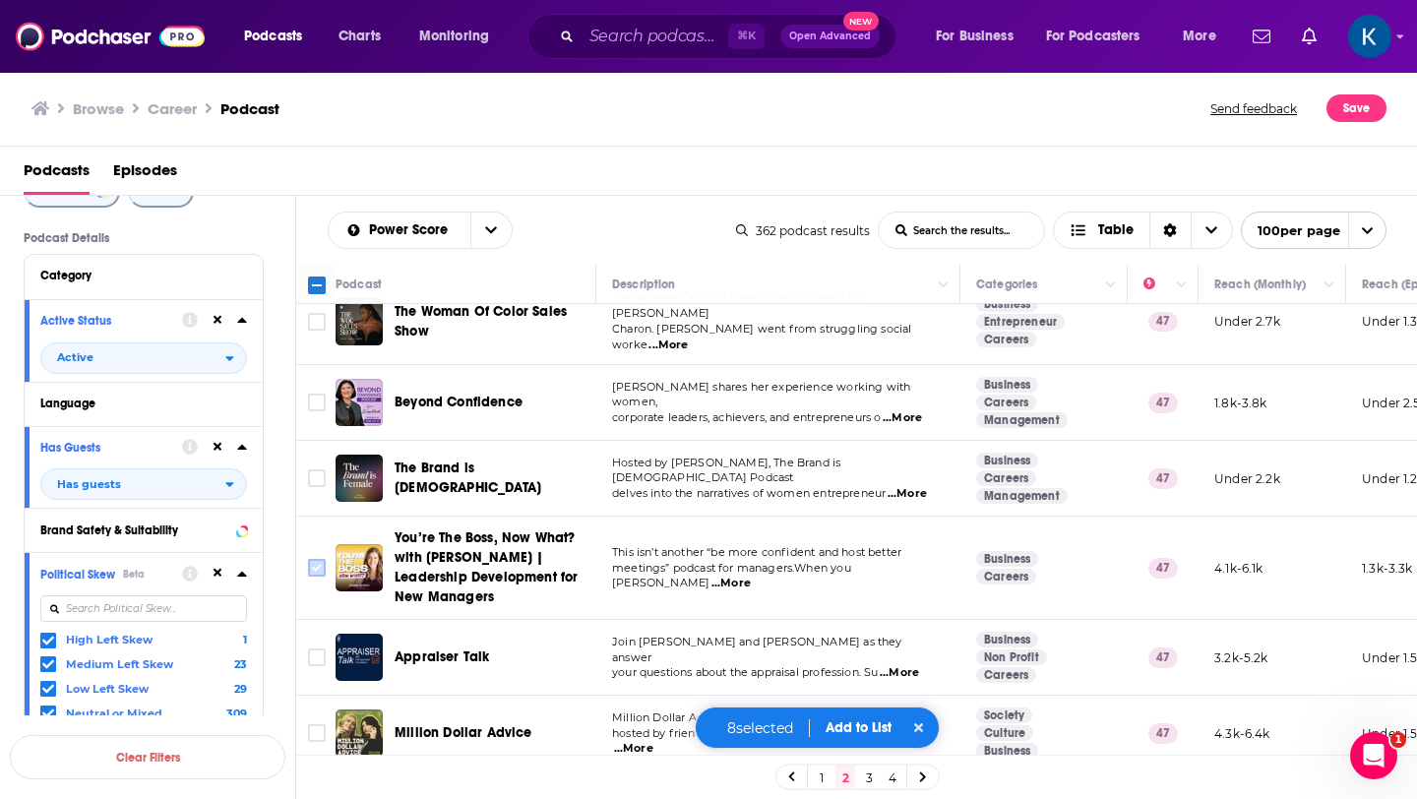
click at [320, 559] on input "Toggle select row" at bounding box center [317, 568] width 18 height 18
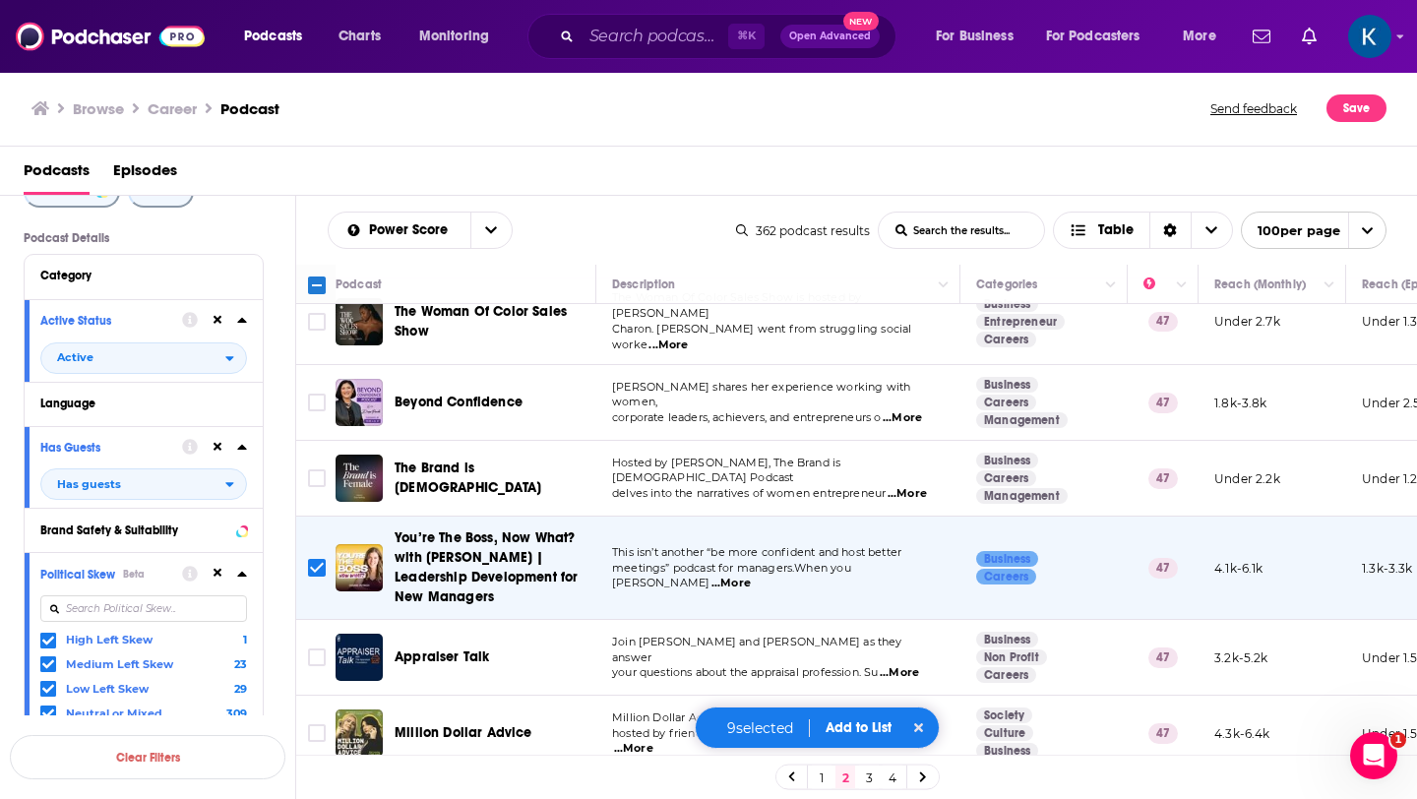
scroll to position [7450, 0]
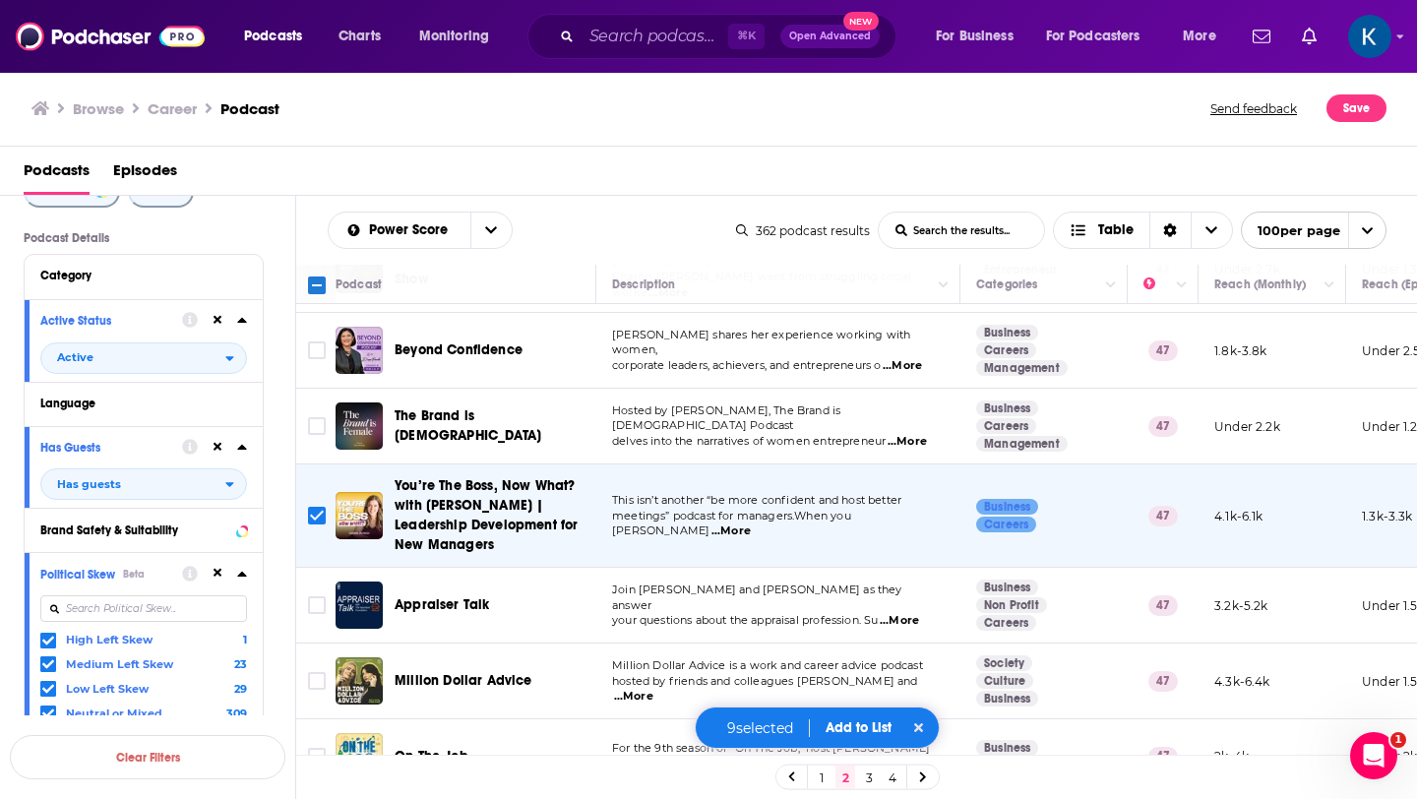
click at [870, 732] on button "Add to List" at bounding box center [858, 727] width 97 height 17
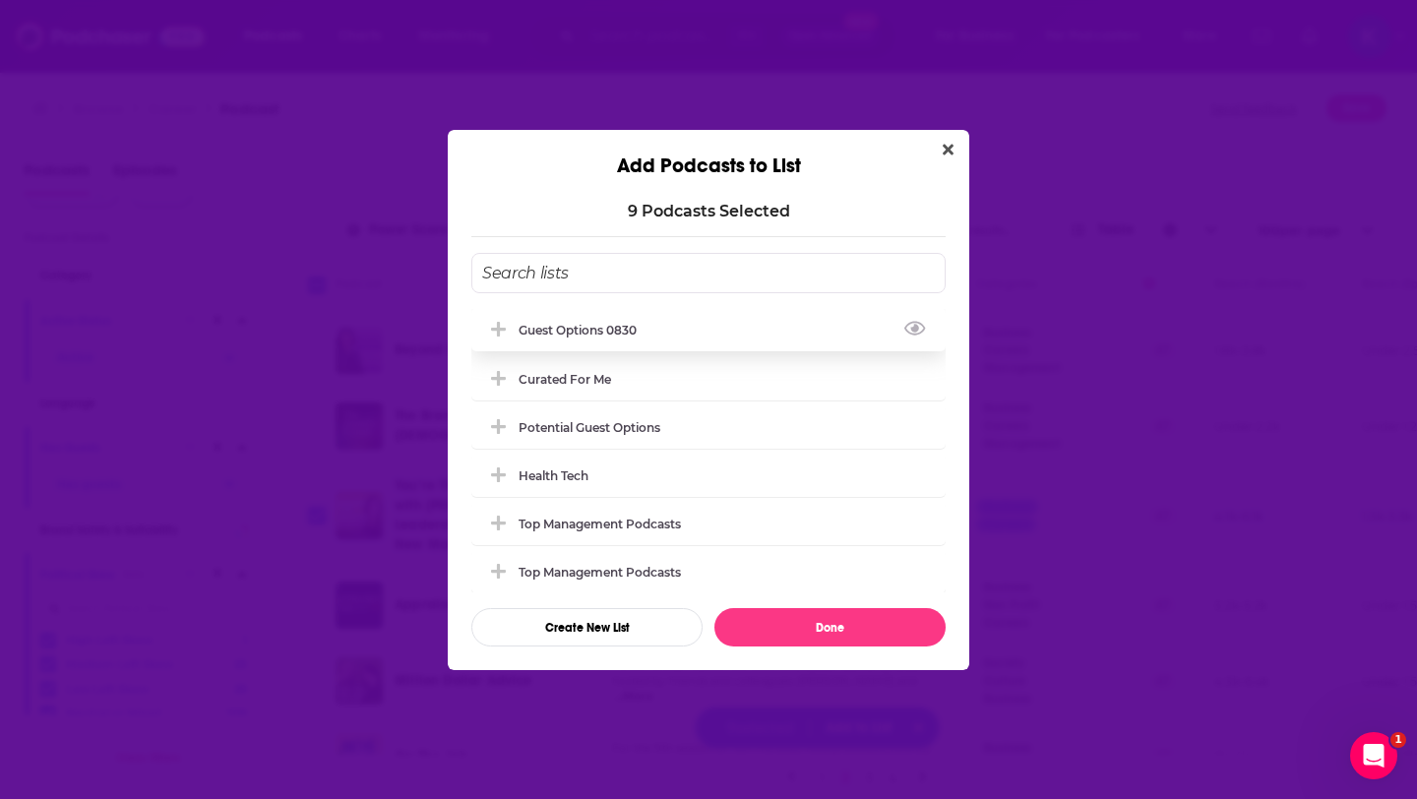
click at [592, 329] on div "guest options 0830" at bounding box center [584, 330] width 130 height 15
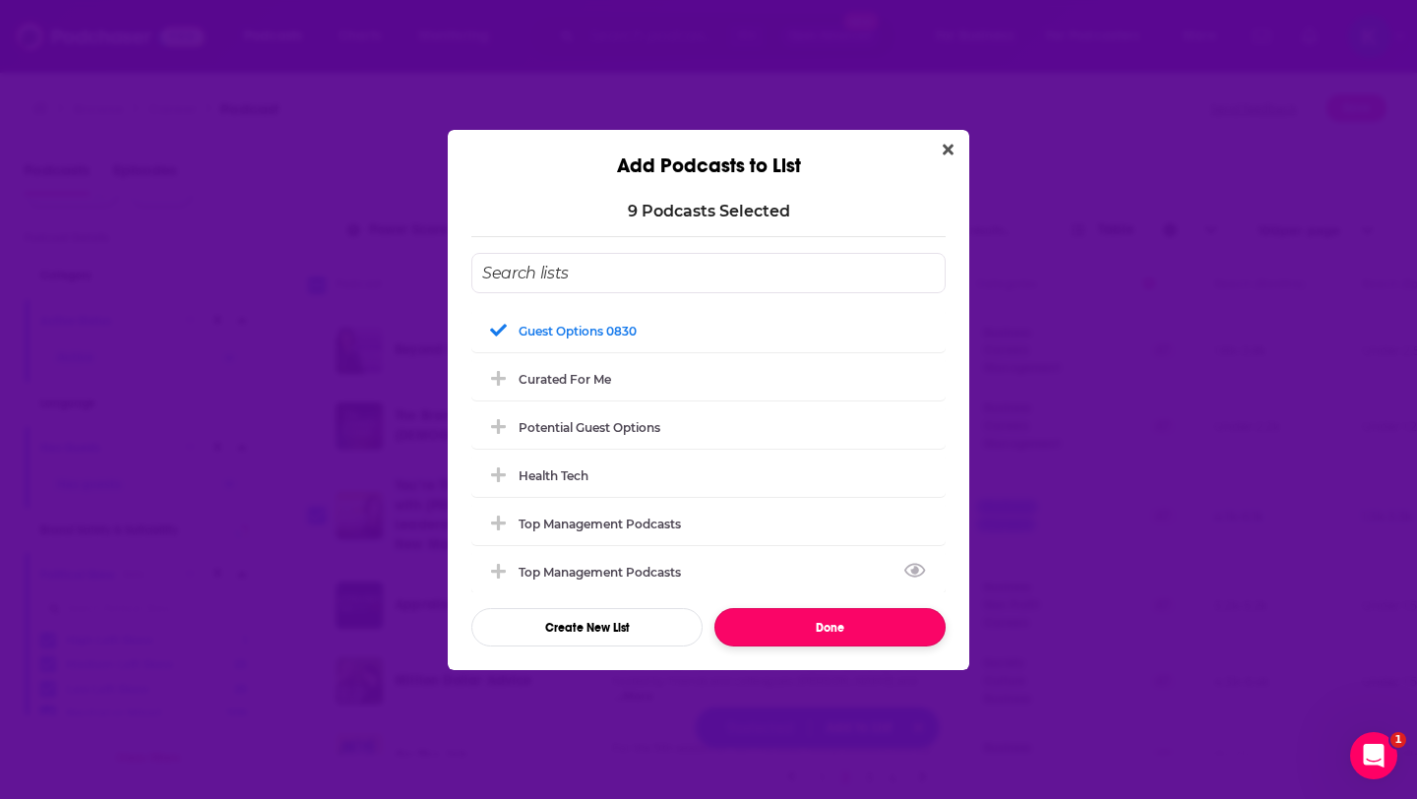
click at [778, 624] on button "Done" at bounding box center [830, 627] width 231 height 38
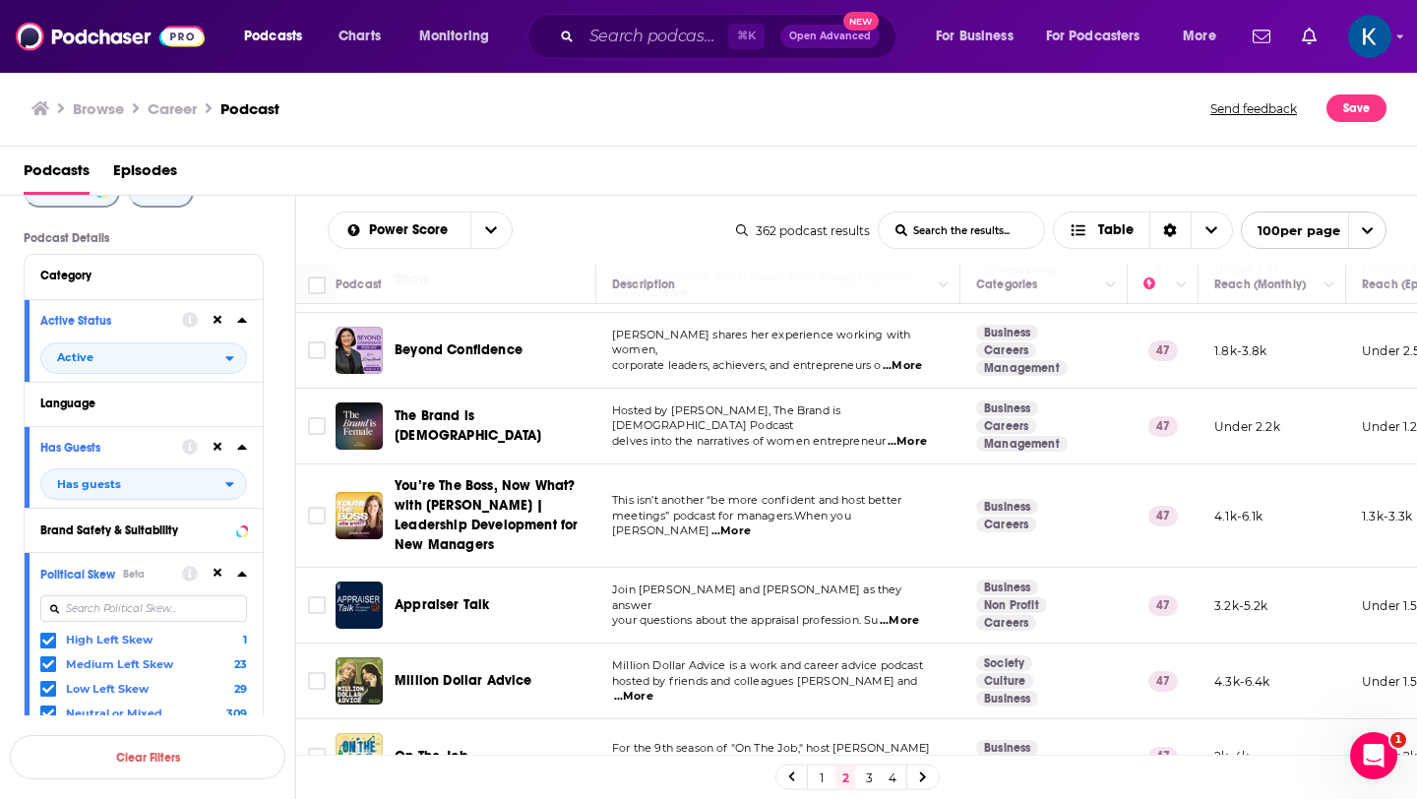
click at [868, 775] on link "3" at bounding box center [869, 778] width 20 height 24
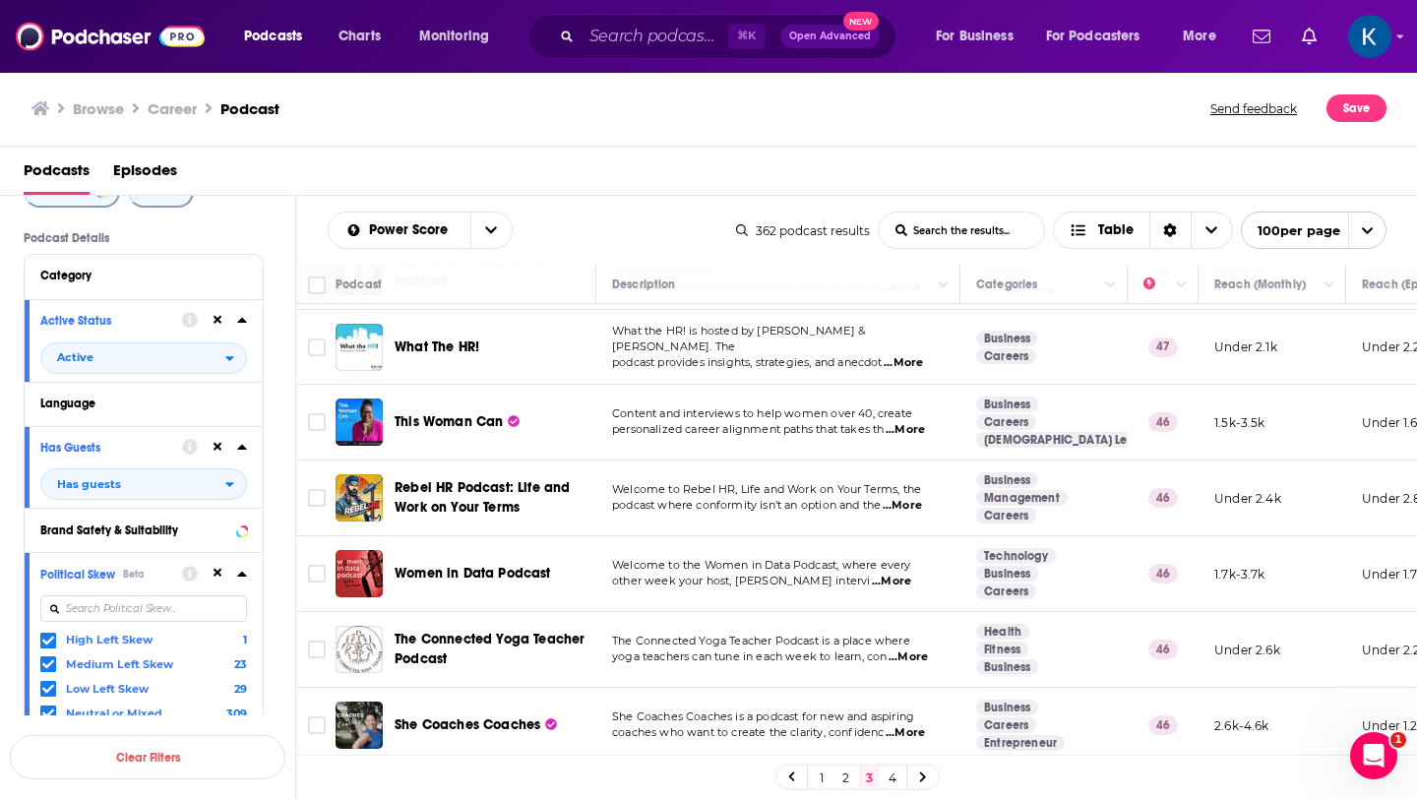
scroll to position [82, 0]
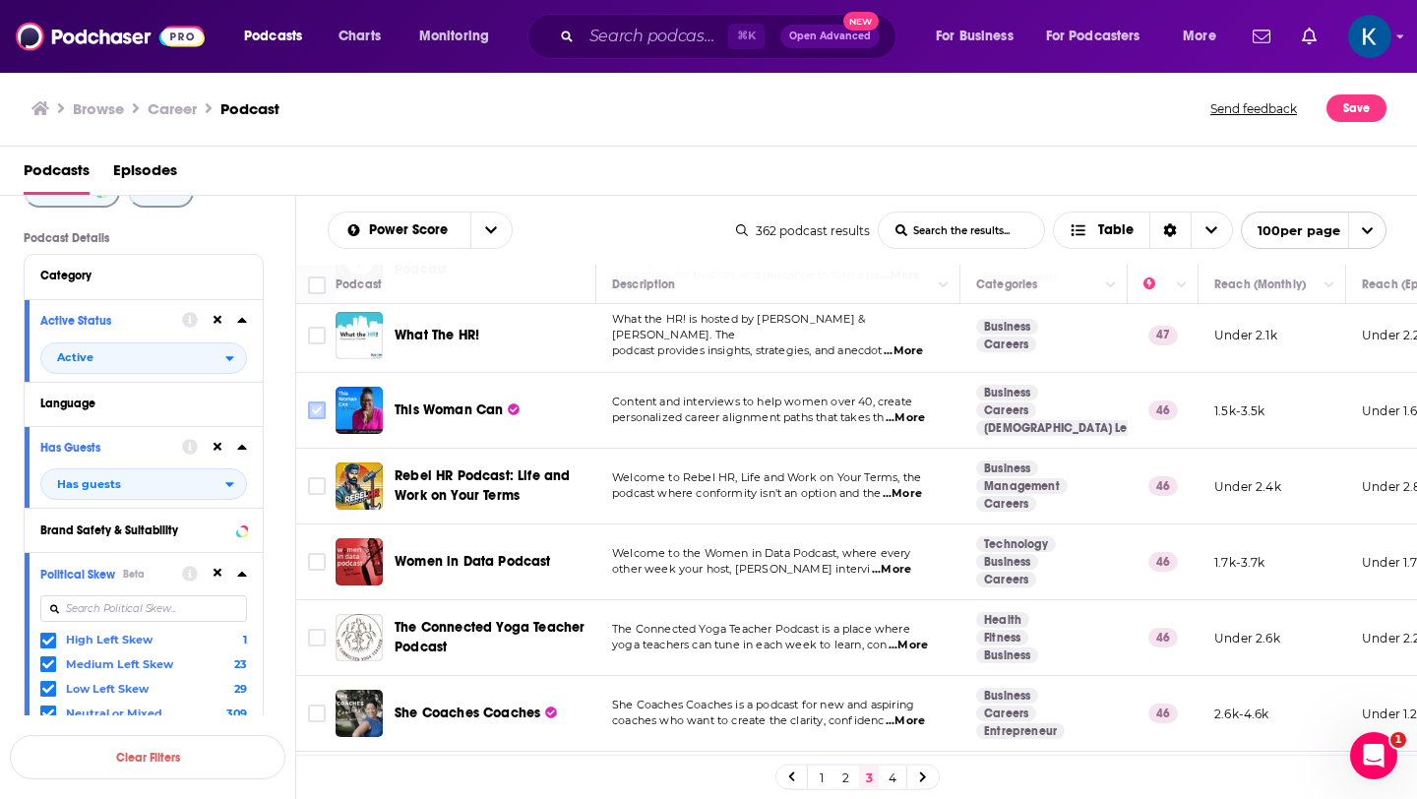
click at [320, 410] on input "Toggle select row" at bounding box center [317, 411] width 18 height 18
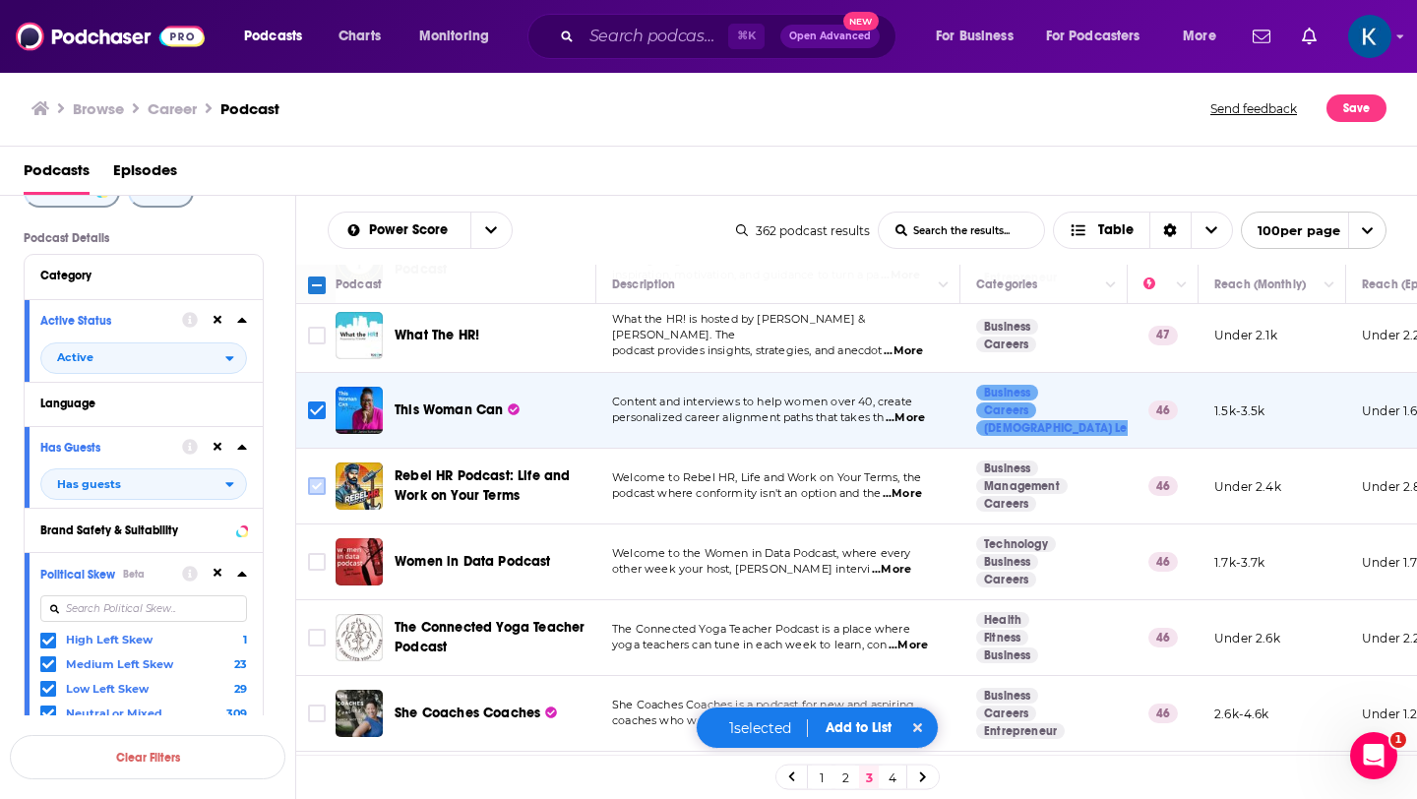
click at [322, 489] on input "Toggle select row" at bounding box center [317, 486] width 18 height 18
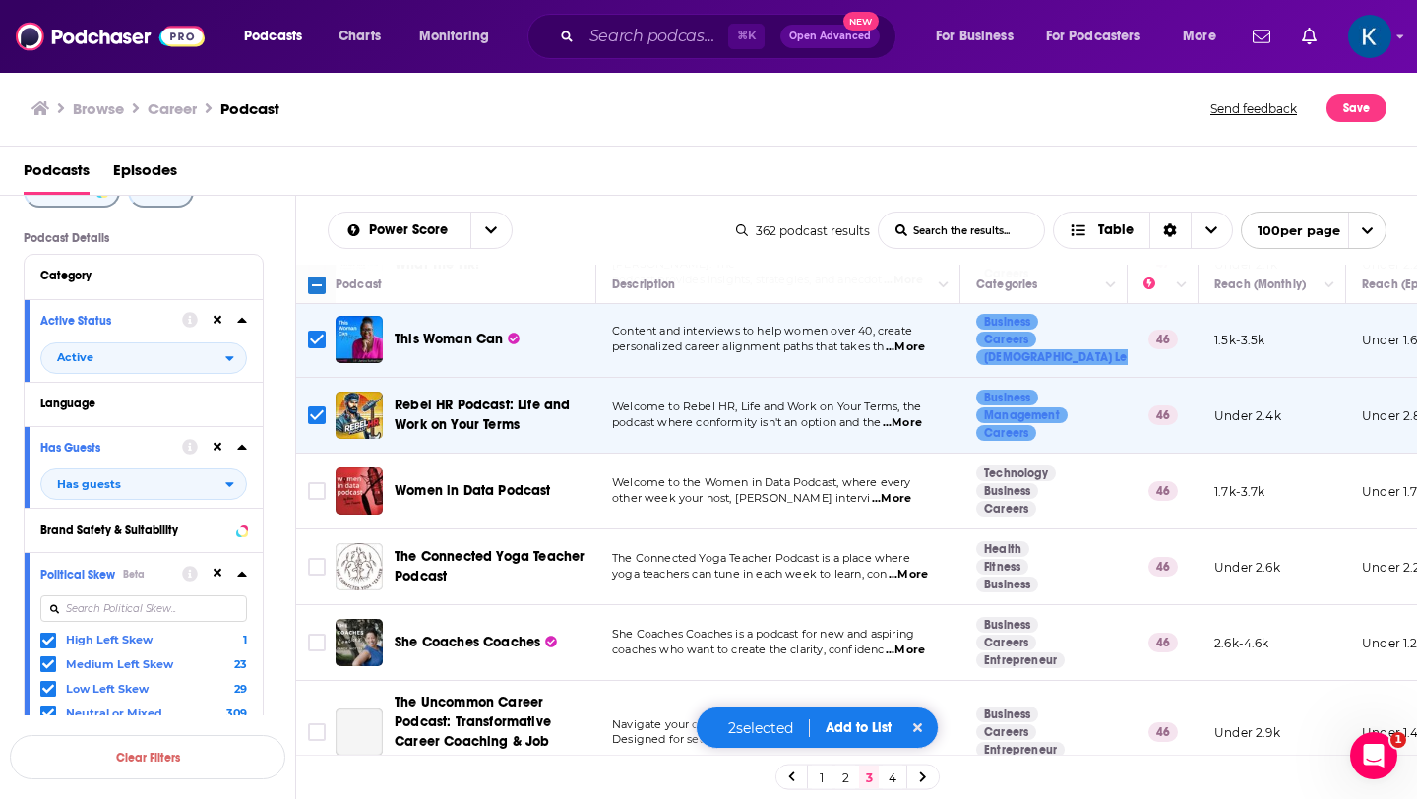
scroll to position [158, 0]
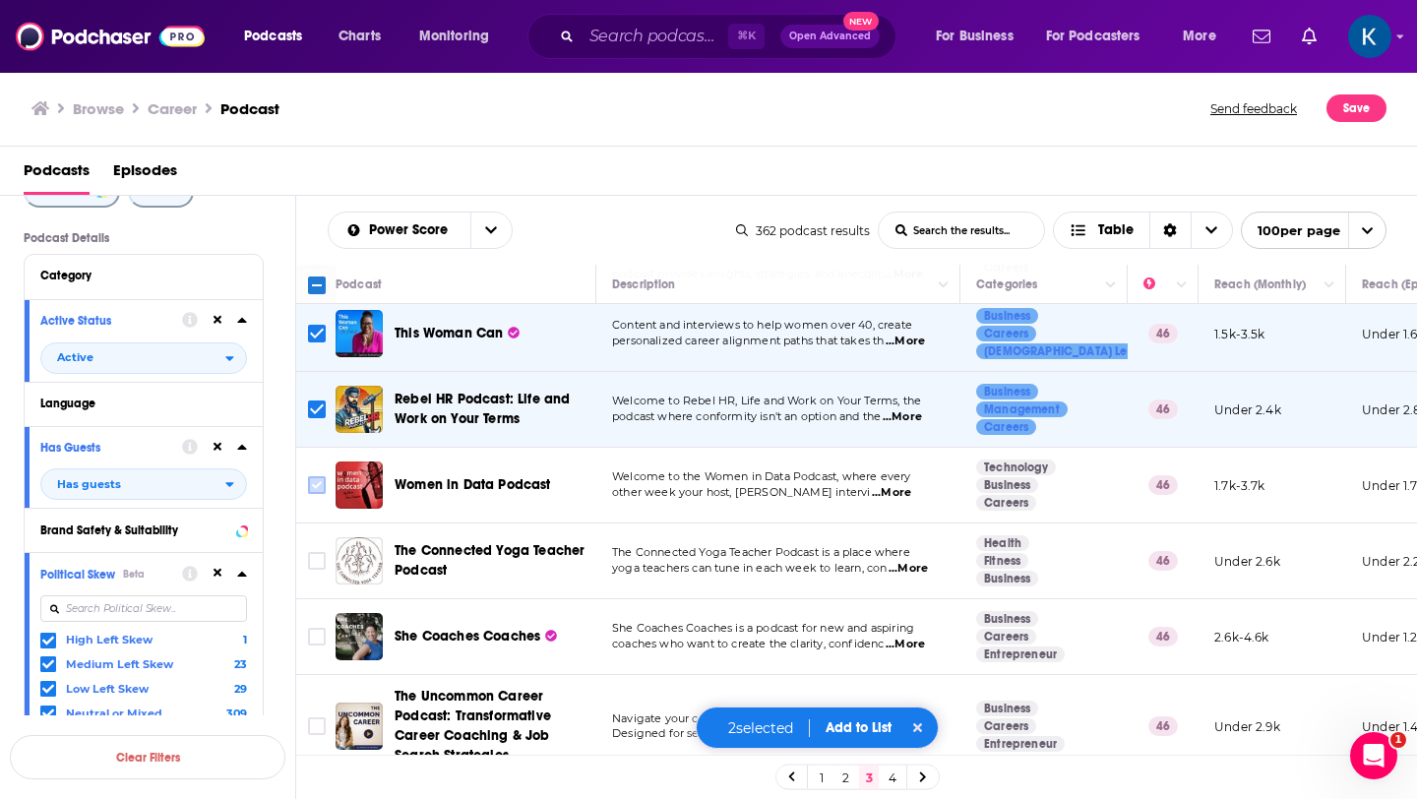
click at [319, 484] on input "Toggle select row" at bounding box center [317, 485] width 18 height 18
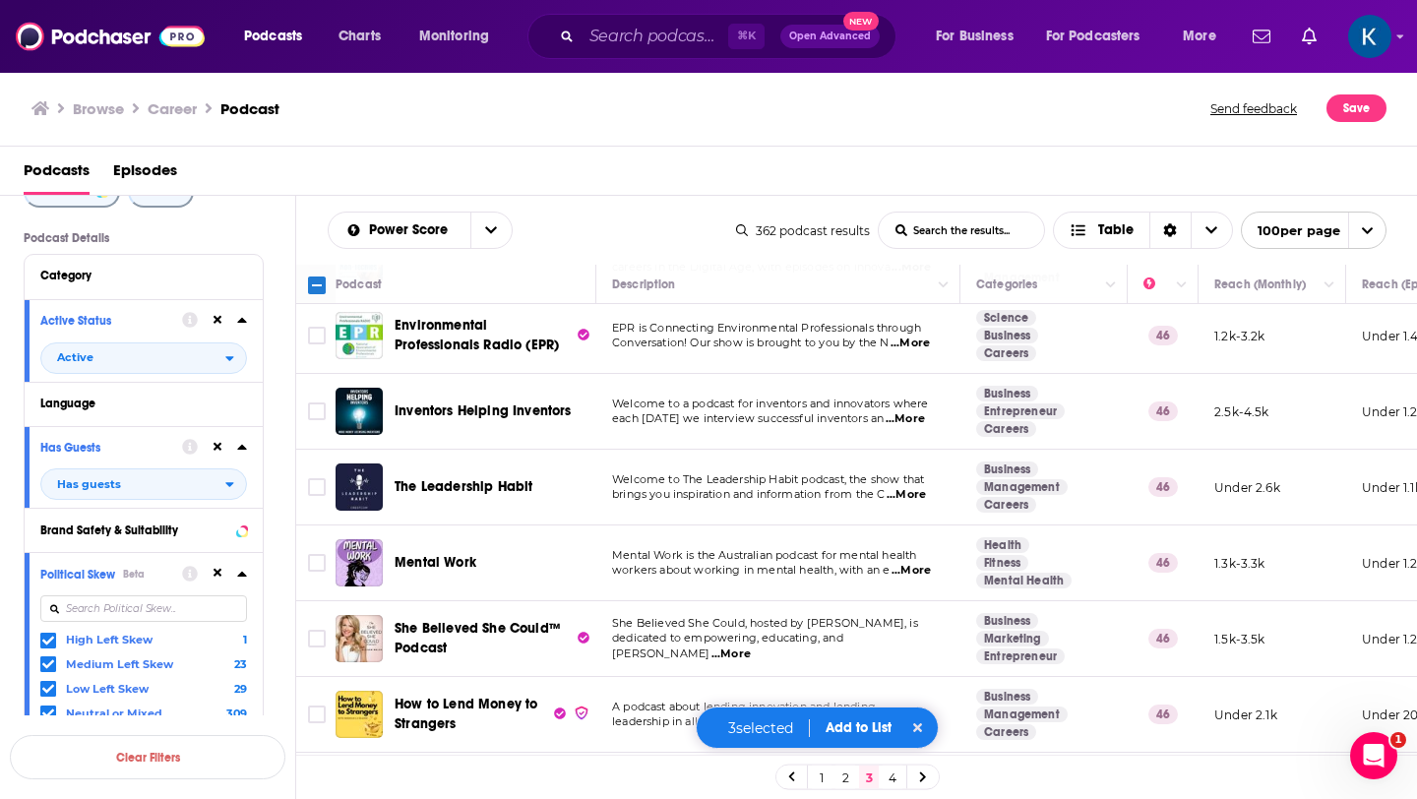
scroll to position [725, 0]
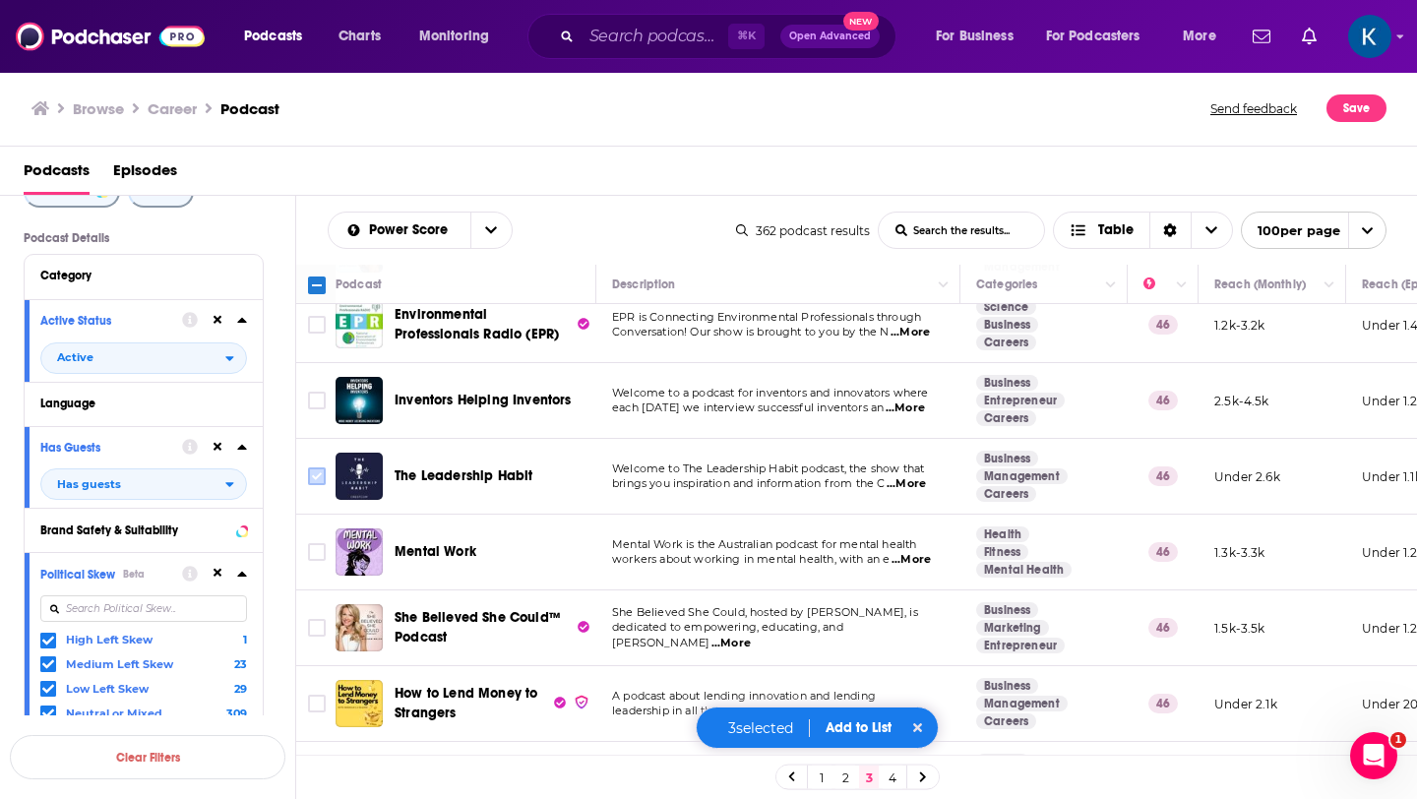
click at [318, 479] on input "Toggle select row" at bounding box center [317, 476] width 18 height 18
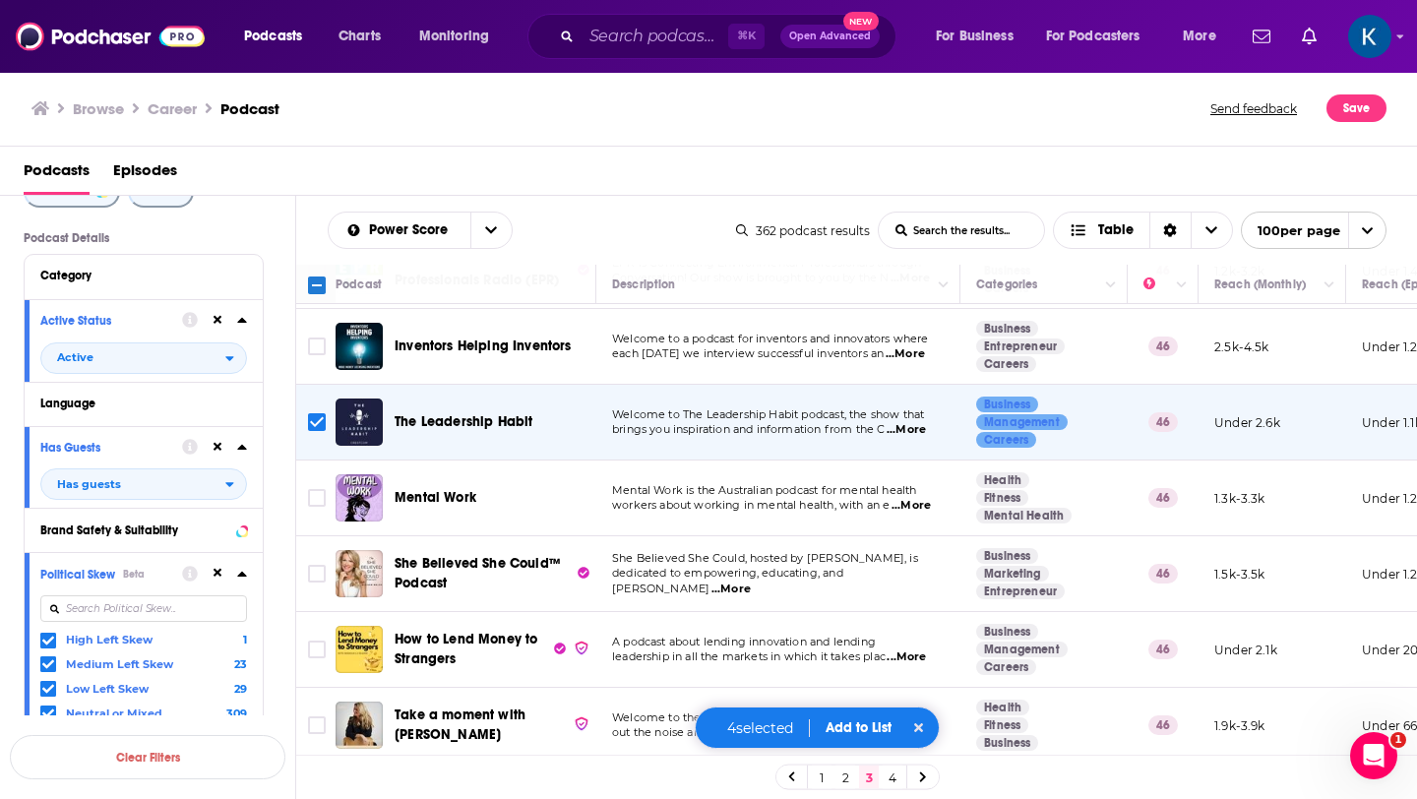
scroll to position [813, 0]
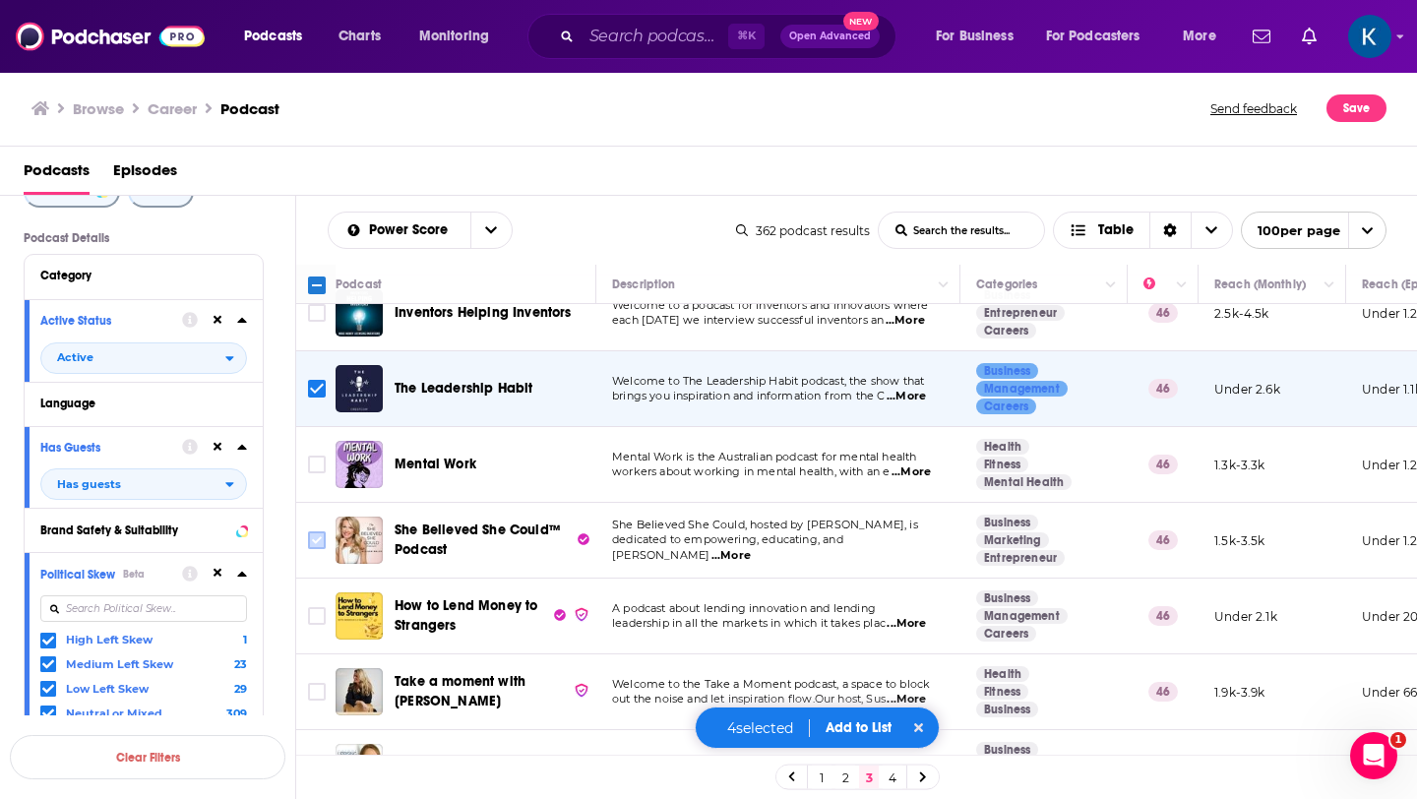
click at [318, 542] on input "Toggle select row" at bounding box center [317, 540] width 18 height 18
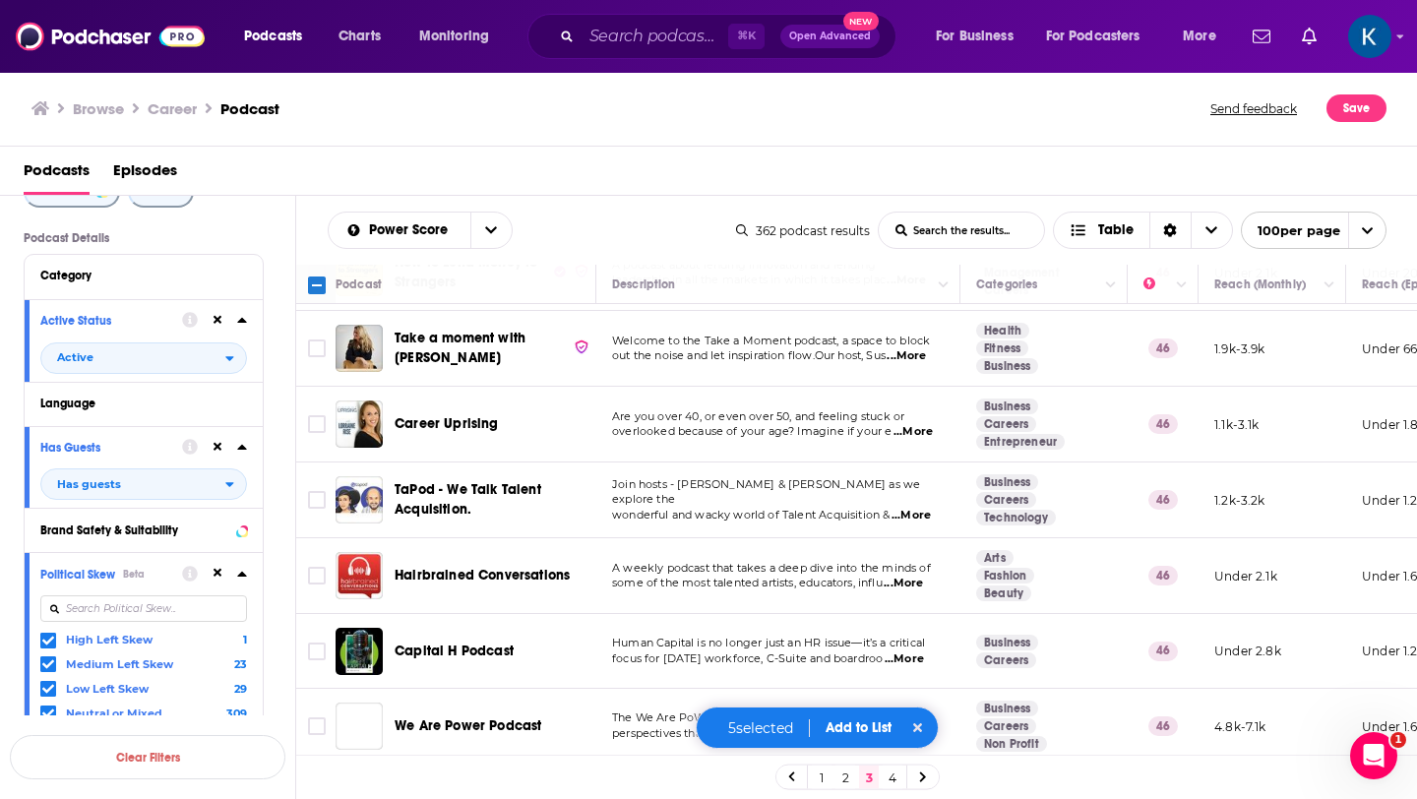
scroll to position [1160, 0]
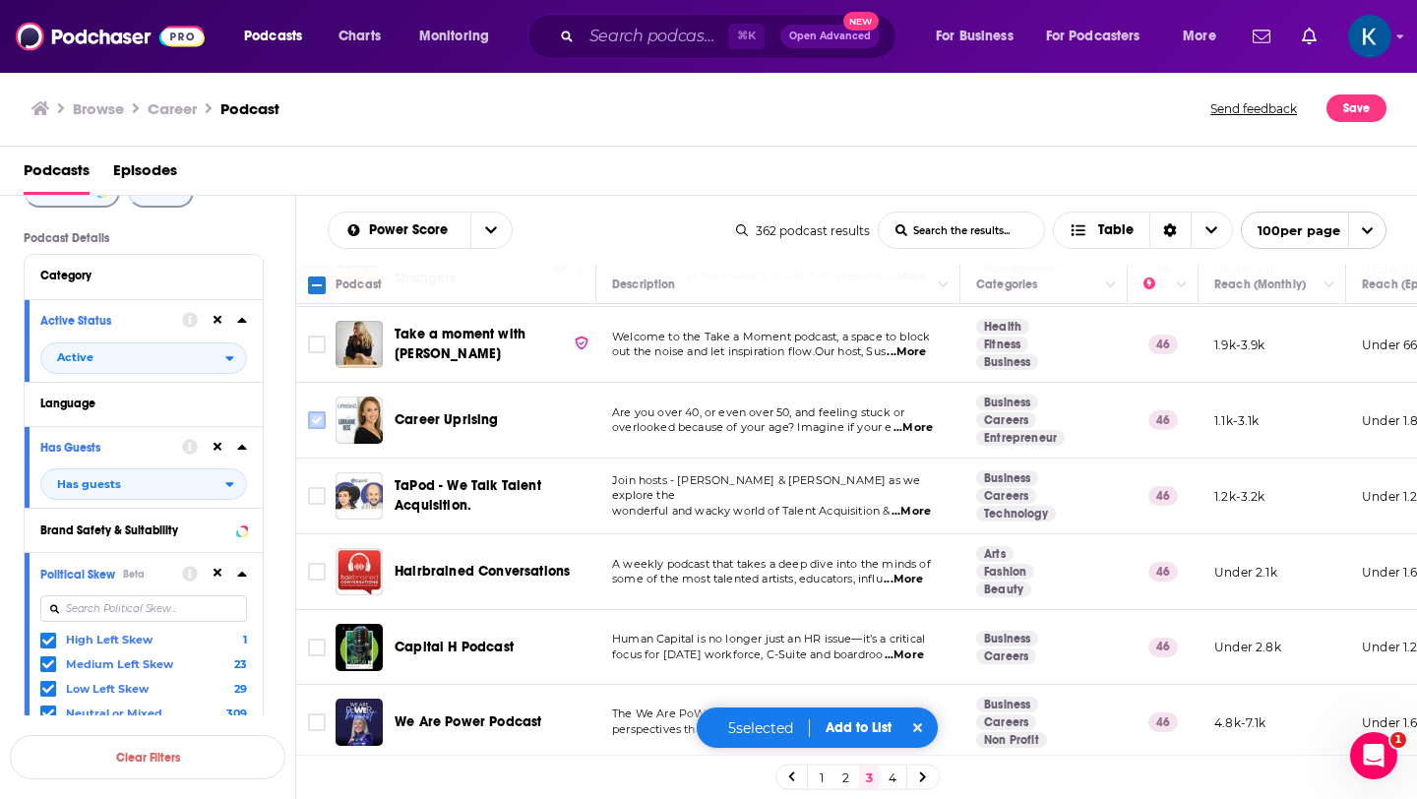
click at [317, 418] on input "Toggle select row" at bounding box center [317, 420] width 18 height 18
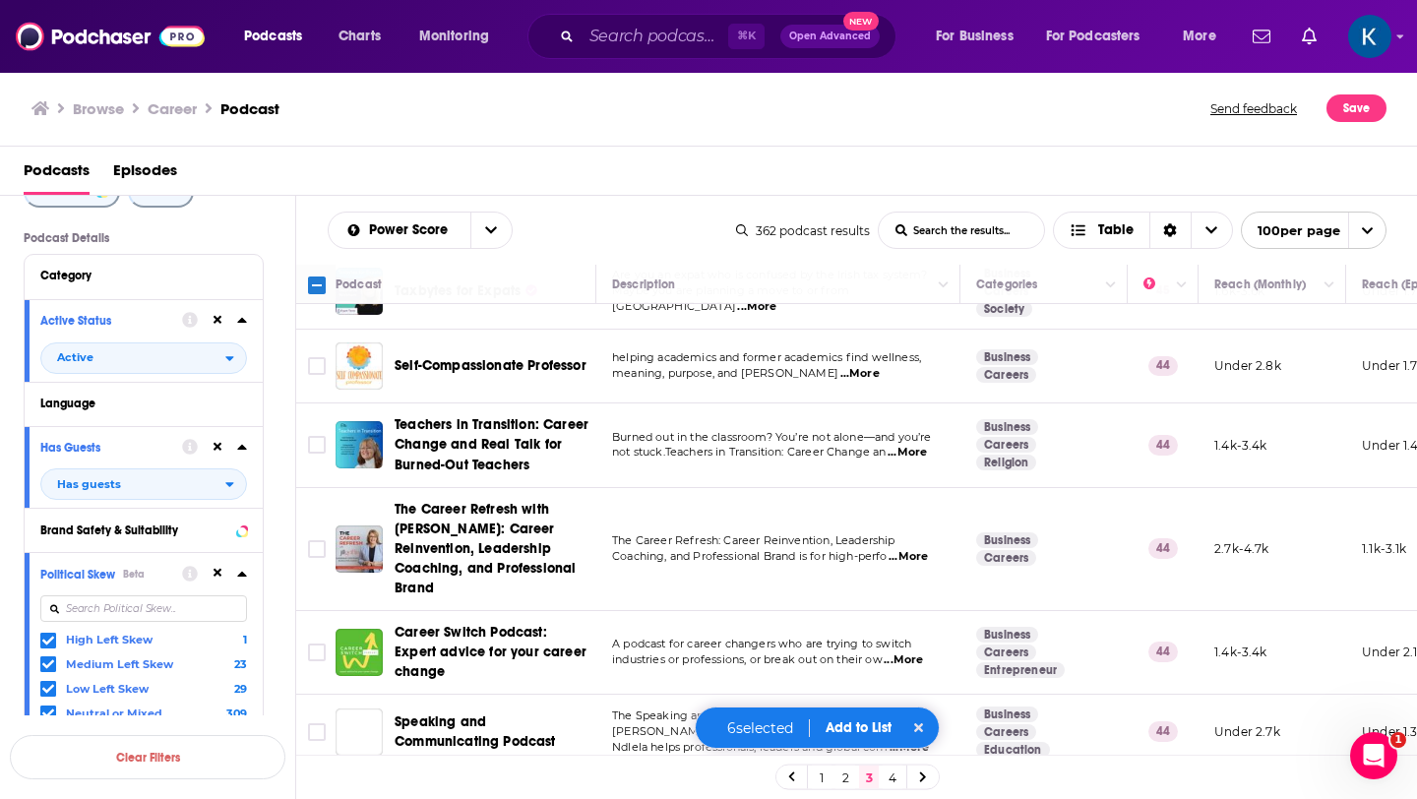
scroll to position [4034, 0]
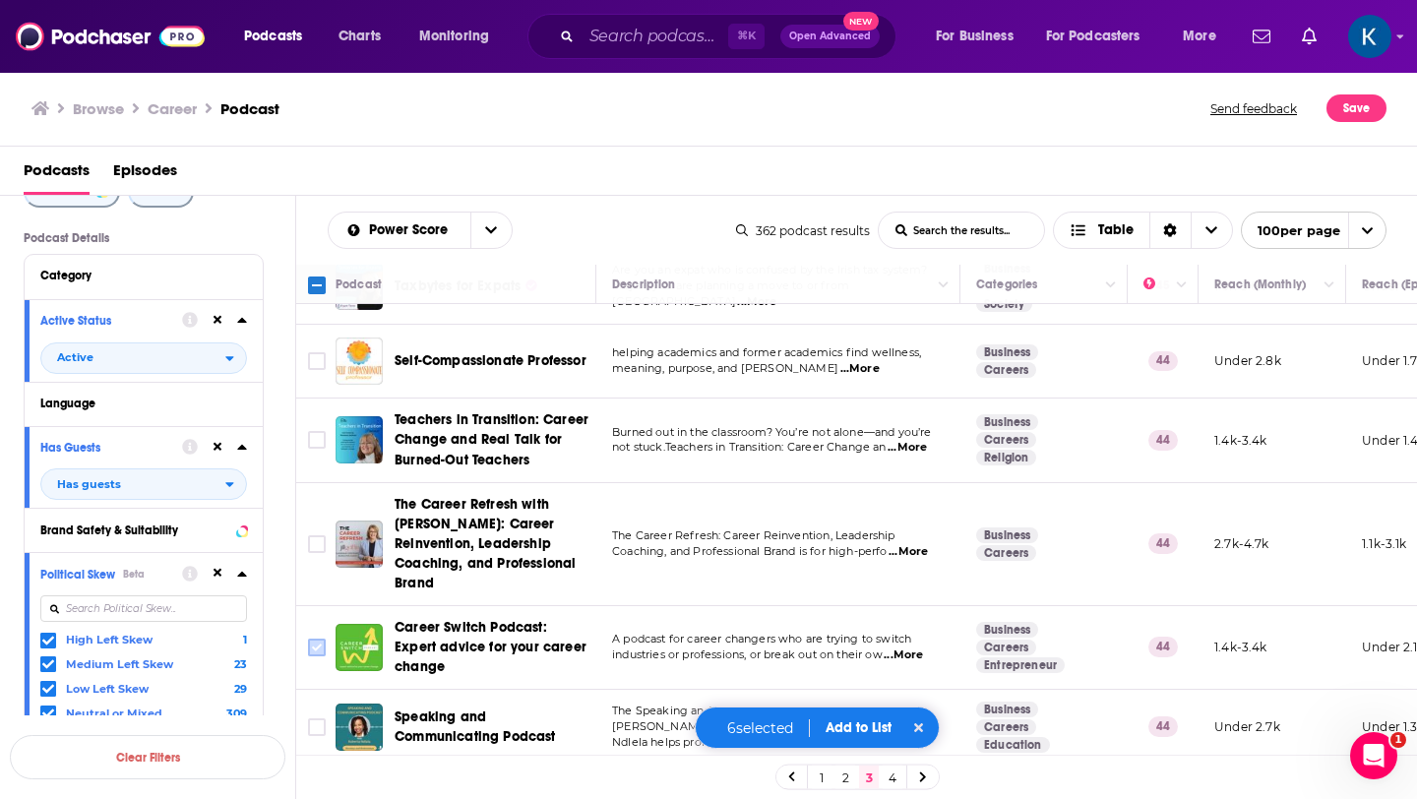
click at [320, 639] on input "Toggle select row" at bounding box center [317, 648] width 18 height 18
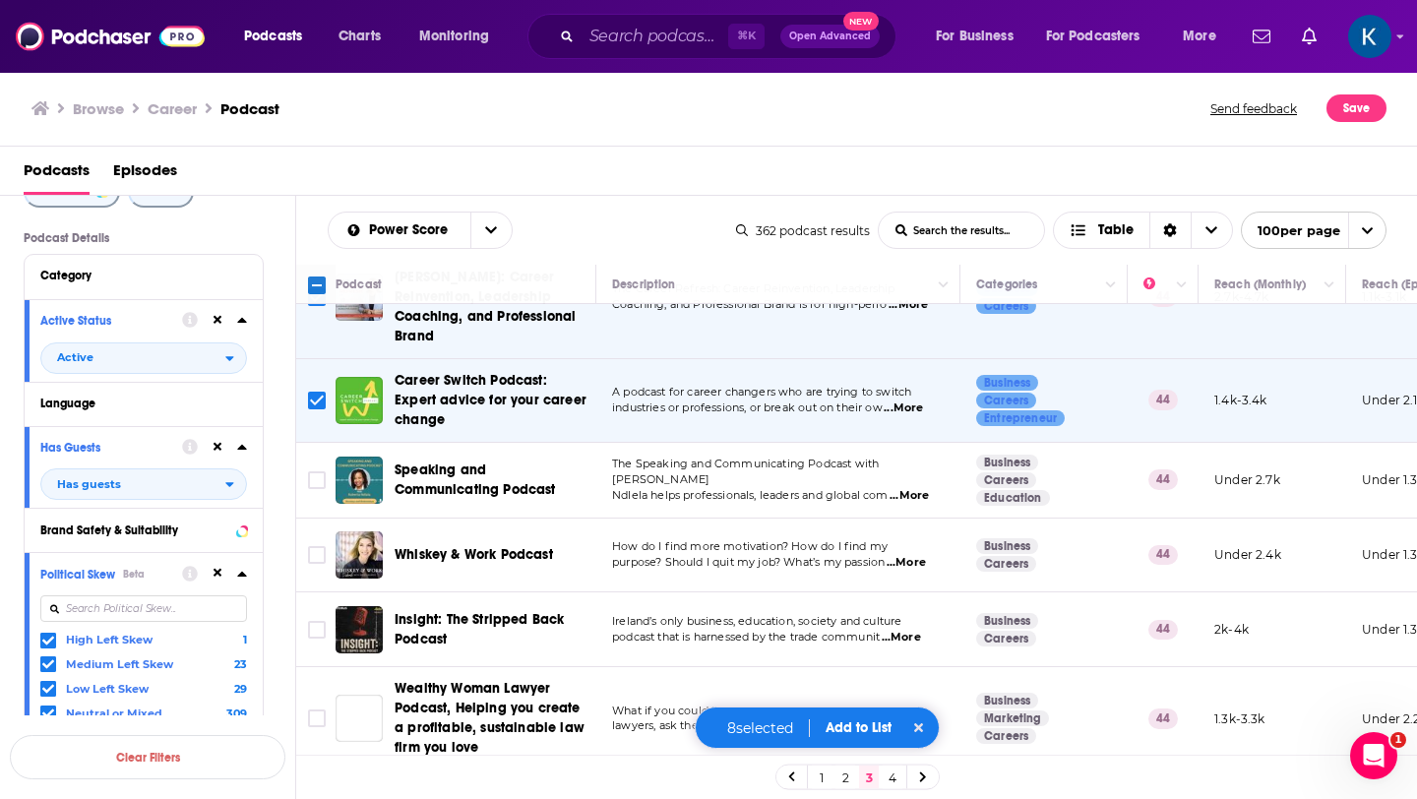
scroll to position [4298, 0]
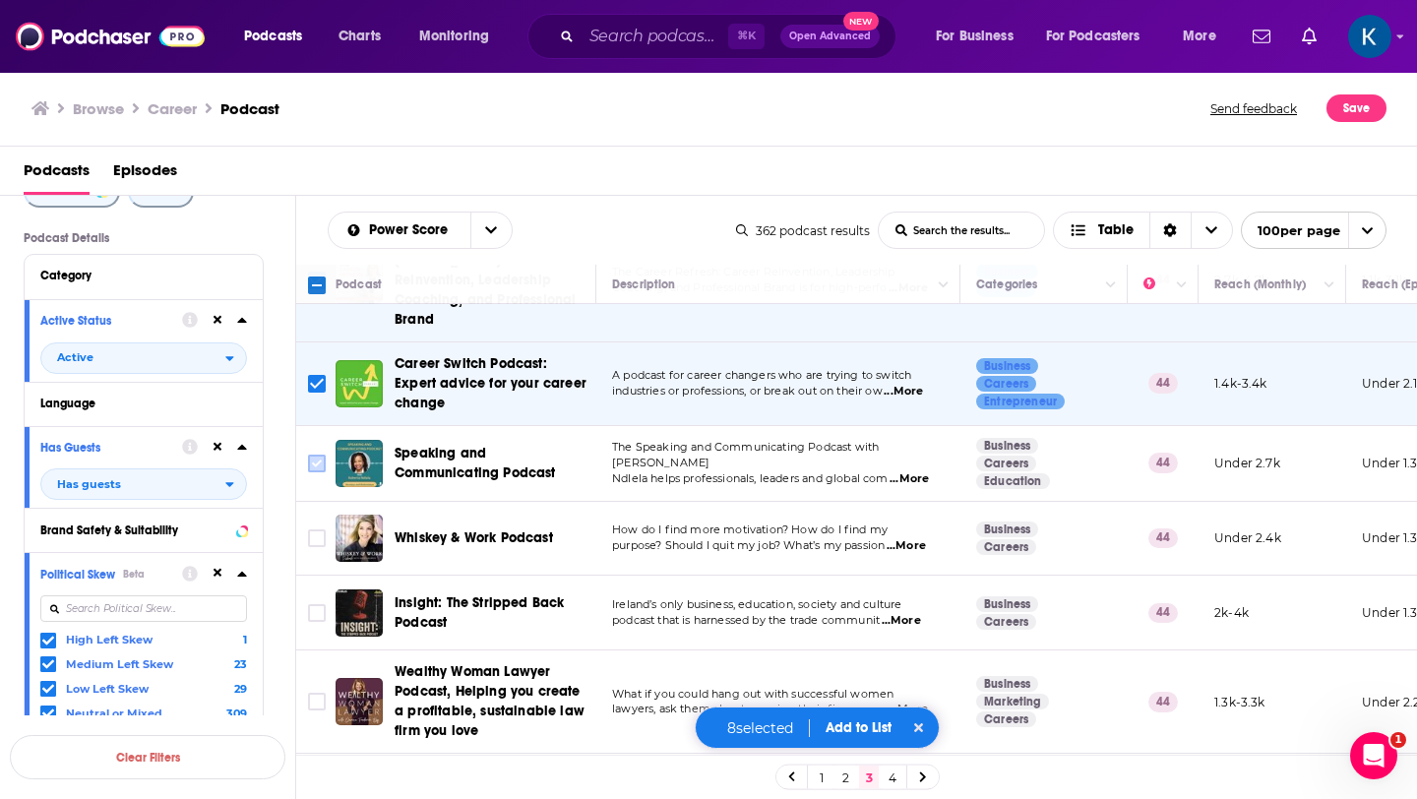
click at [312, 455] on input "Toggle select row" at bounding box center [317, 464] width 18 height 18
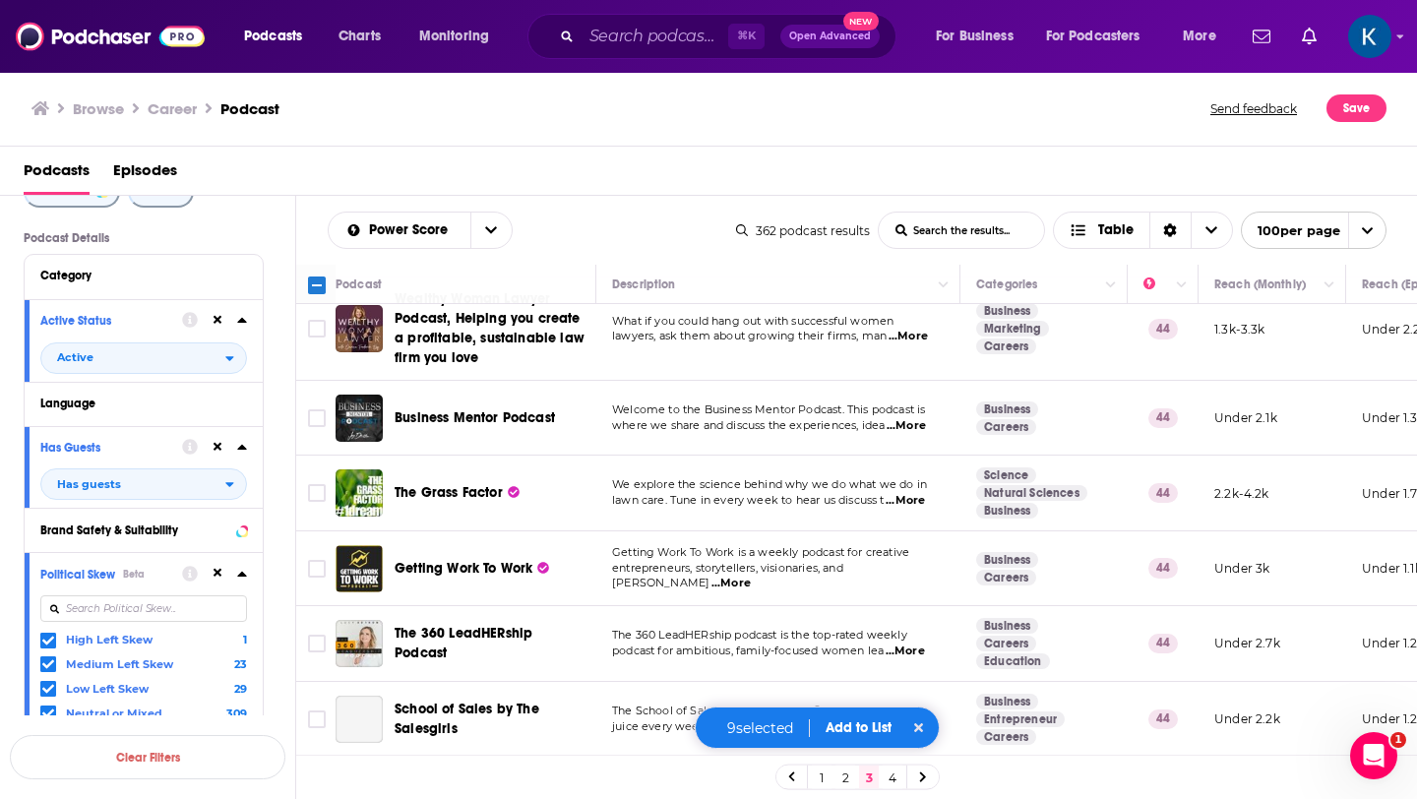
scroll to position [4681, 0]
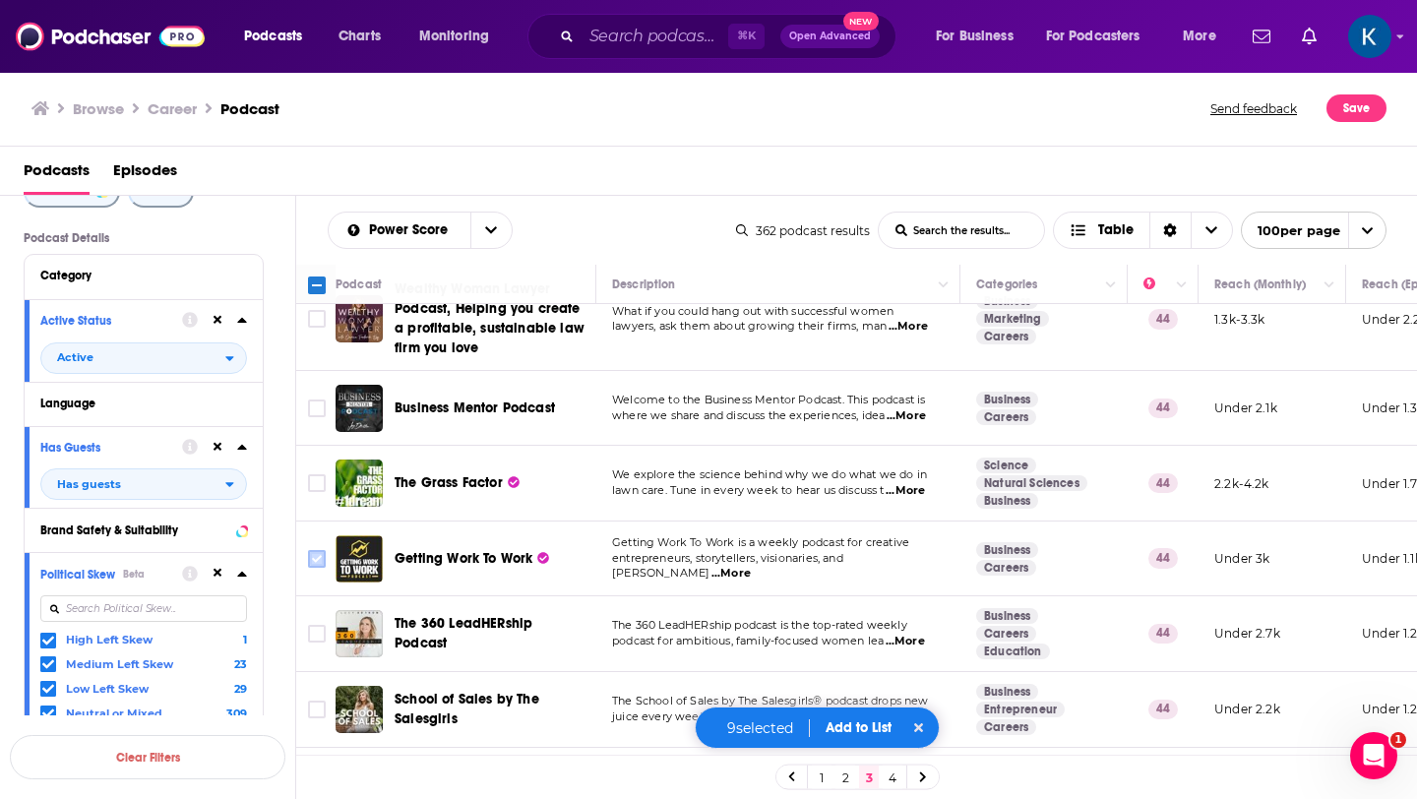
click at [316, 550] on input "Toggle select row" at bounding box center [317, 559] width 18 height 18
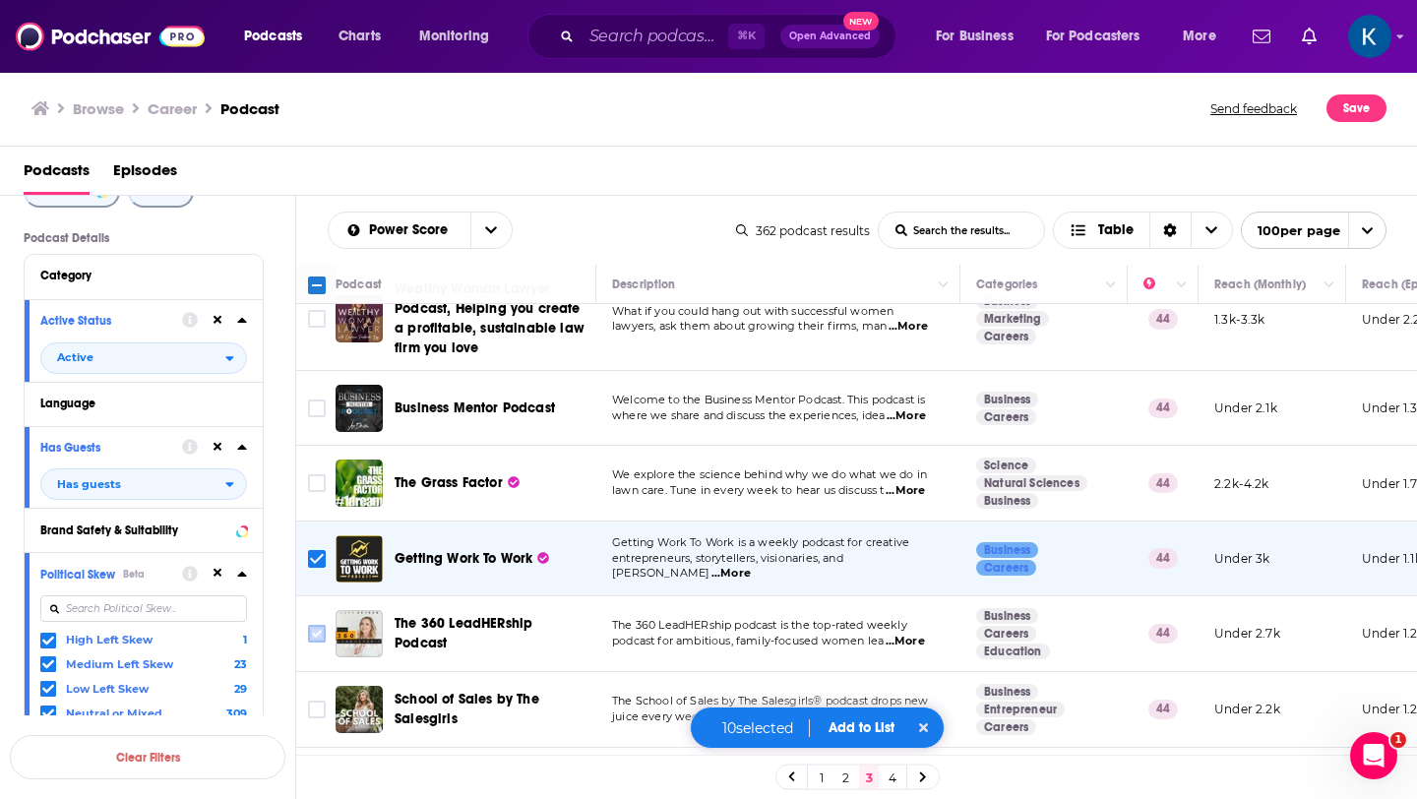
click at [323, 625] on input "Toggle select row" at bounding box center [317, 634] width 18 height 18
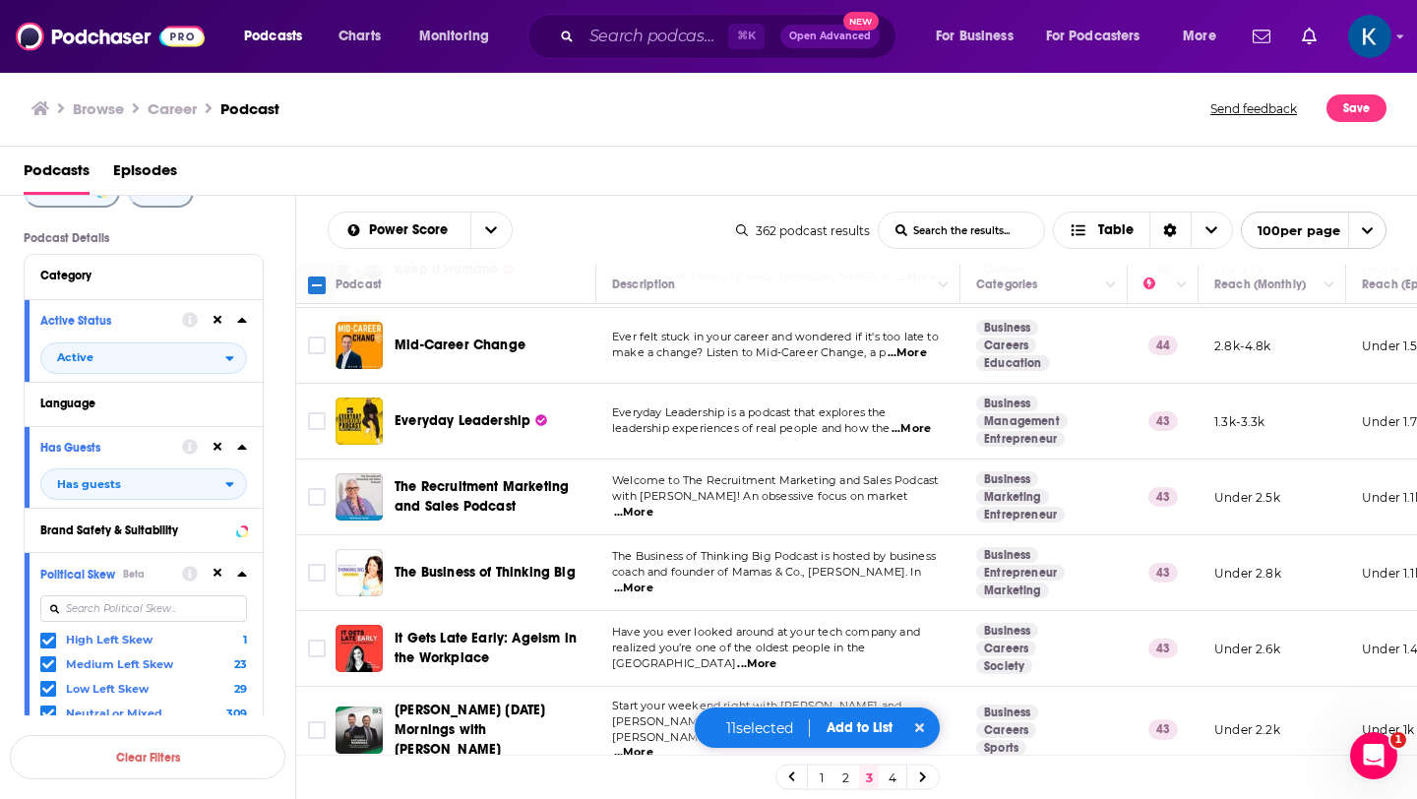
scroll to position [6428, 0]
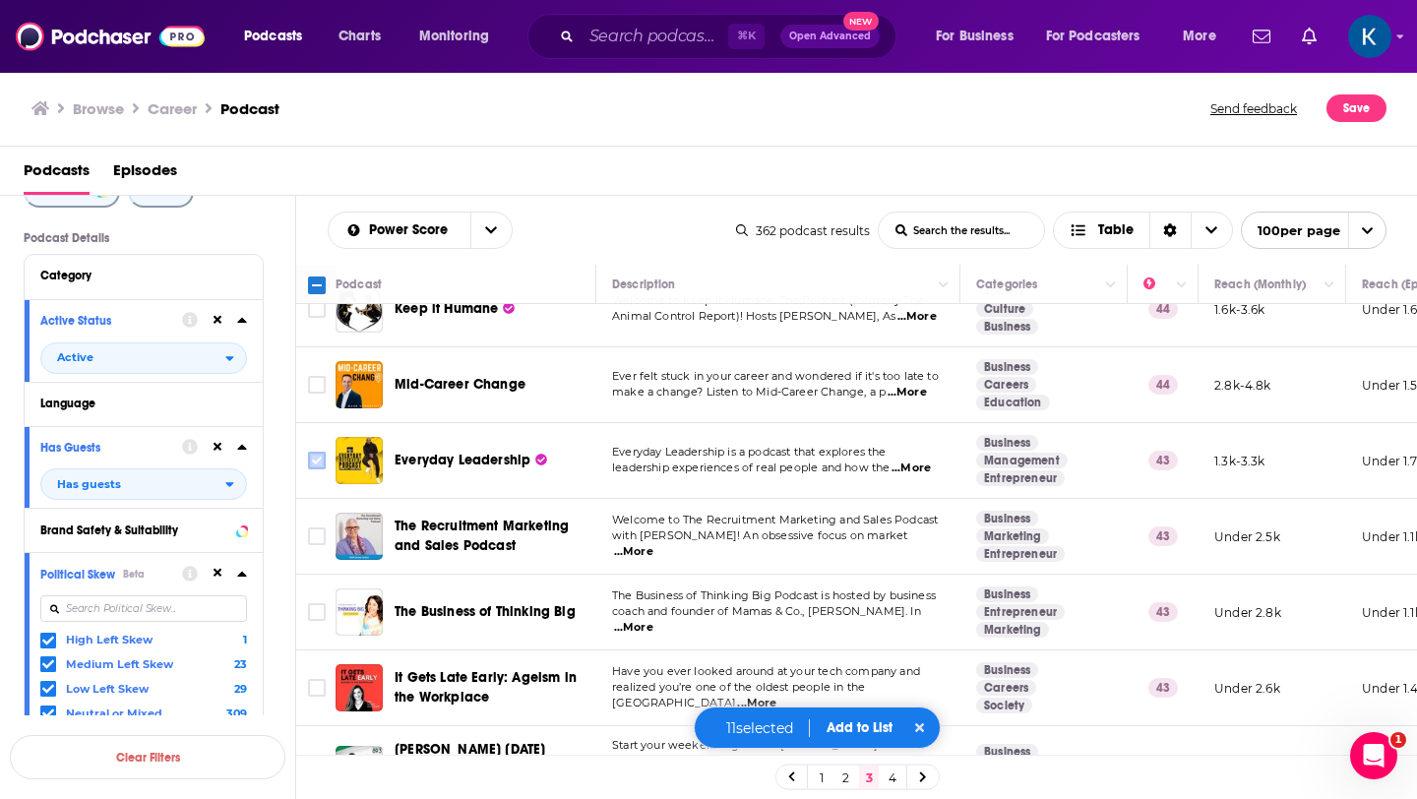
click at [320, 452] on input "Toggle select row" at bounding box center [317, 461] width 18 height 18
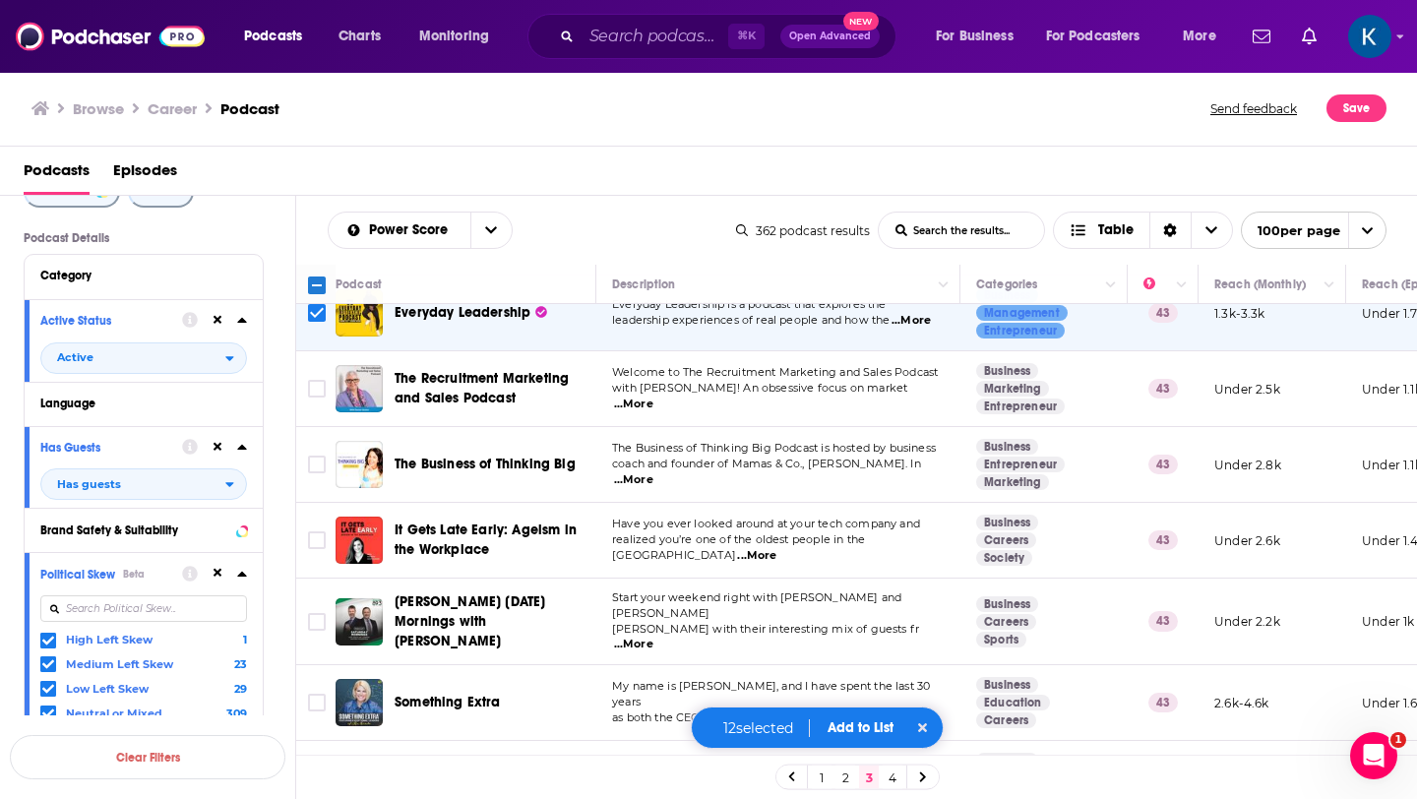
scroll to position [6605, 0]
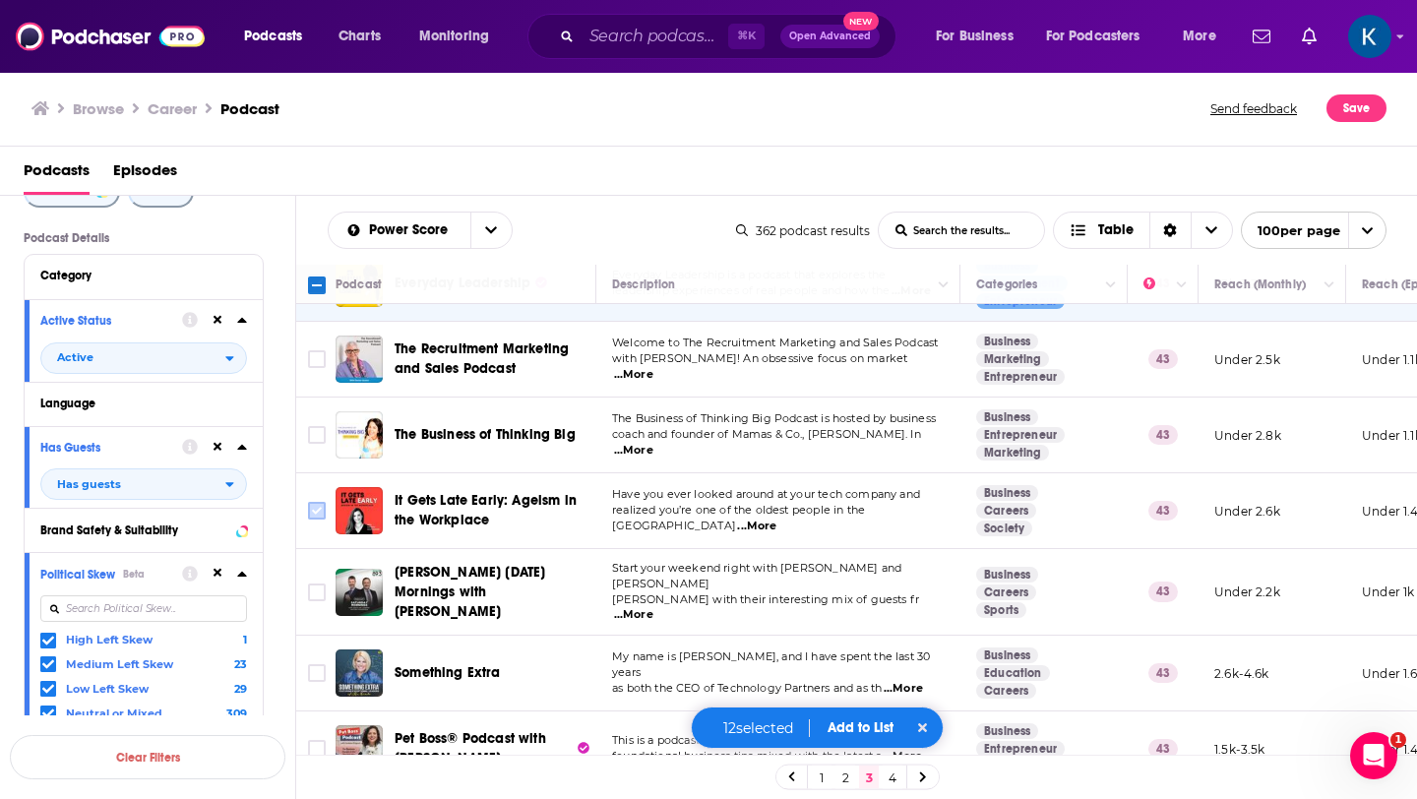
click at [315, 502] on input "Toggle select row" at bounding box center [317, 511] width 18 height 18
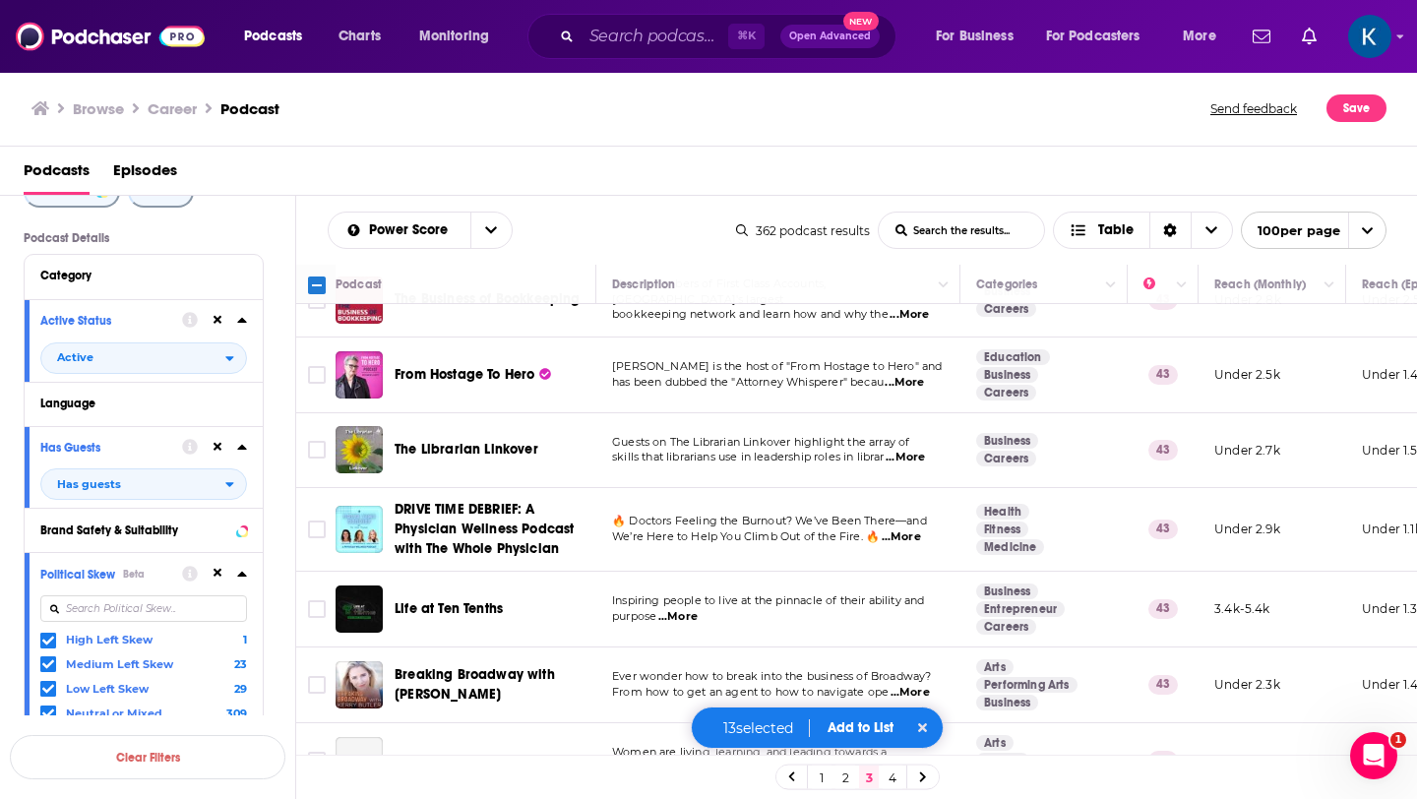
scroll to position [7341, 0]
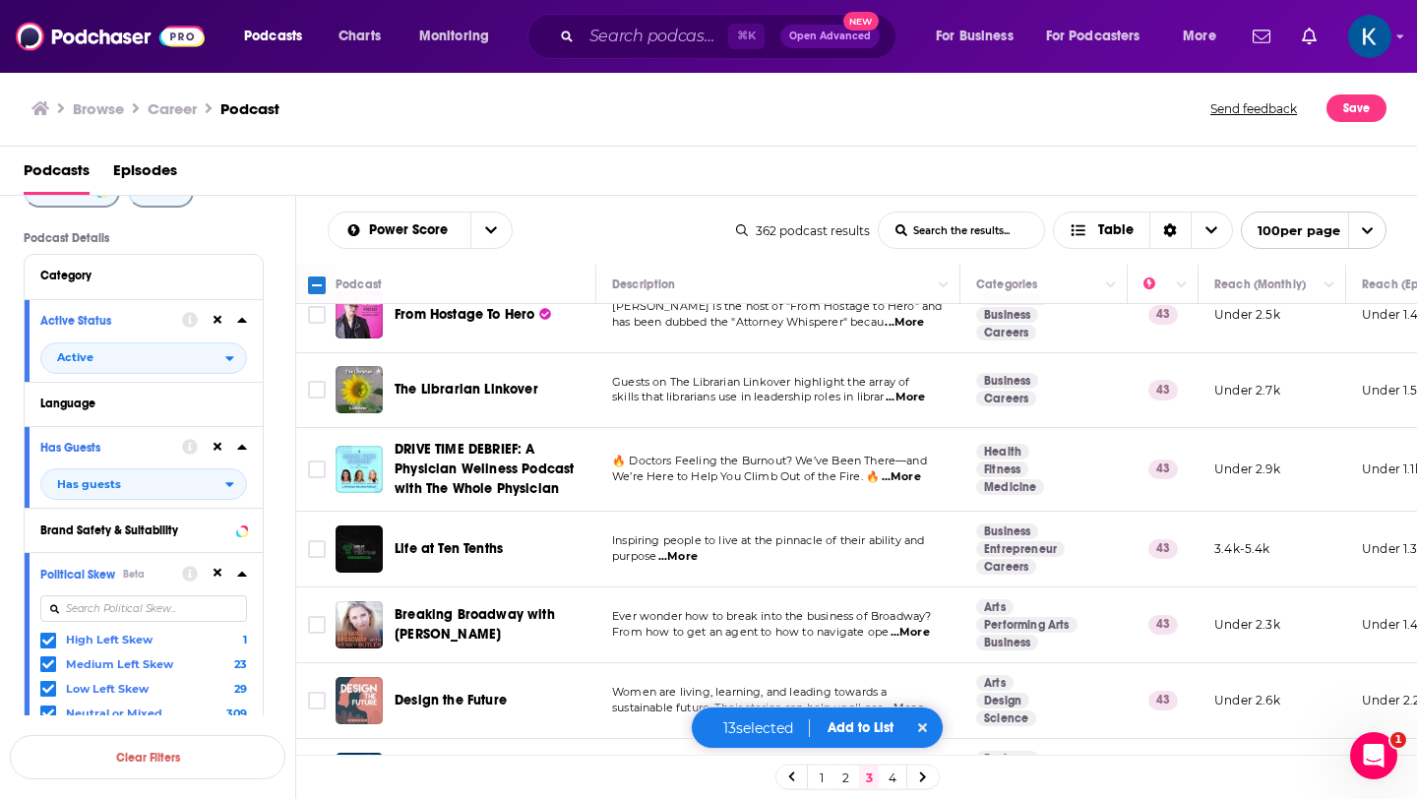
click at [875, 727] on button "Add to List" at bounding box center [860, 727] width 97 height 17
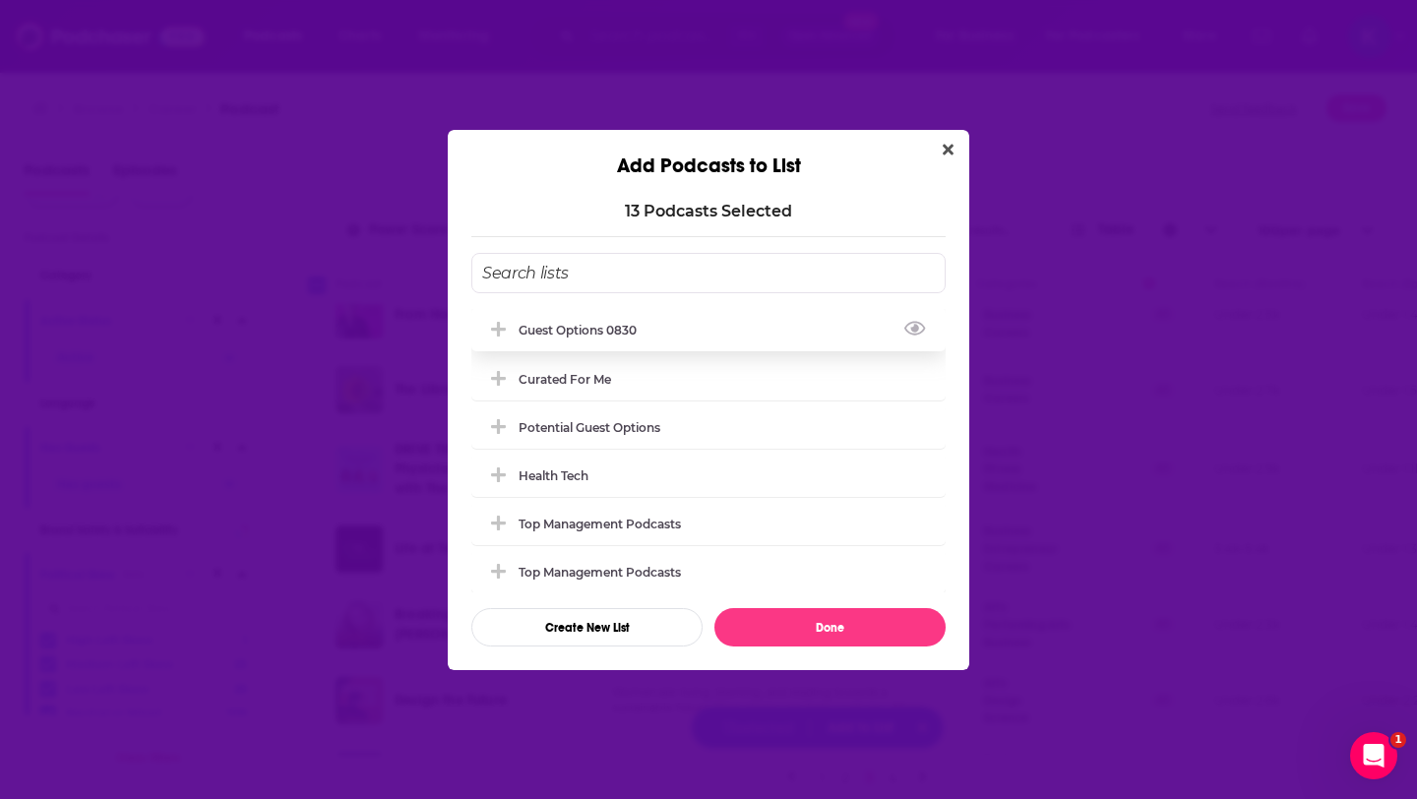
click at [591, 329] on div "guest options 0830" at bounding box center [584, 330] width 130 height 15
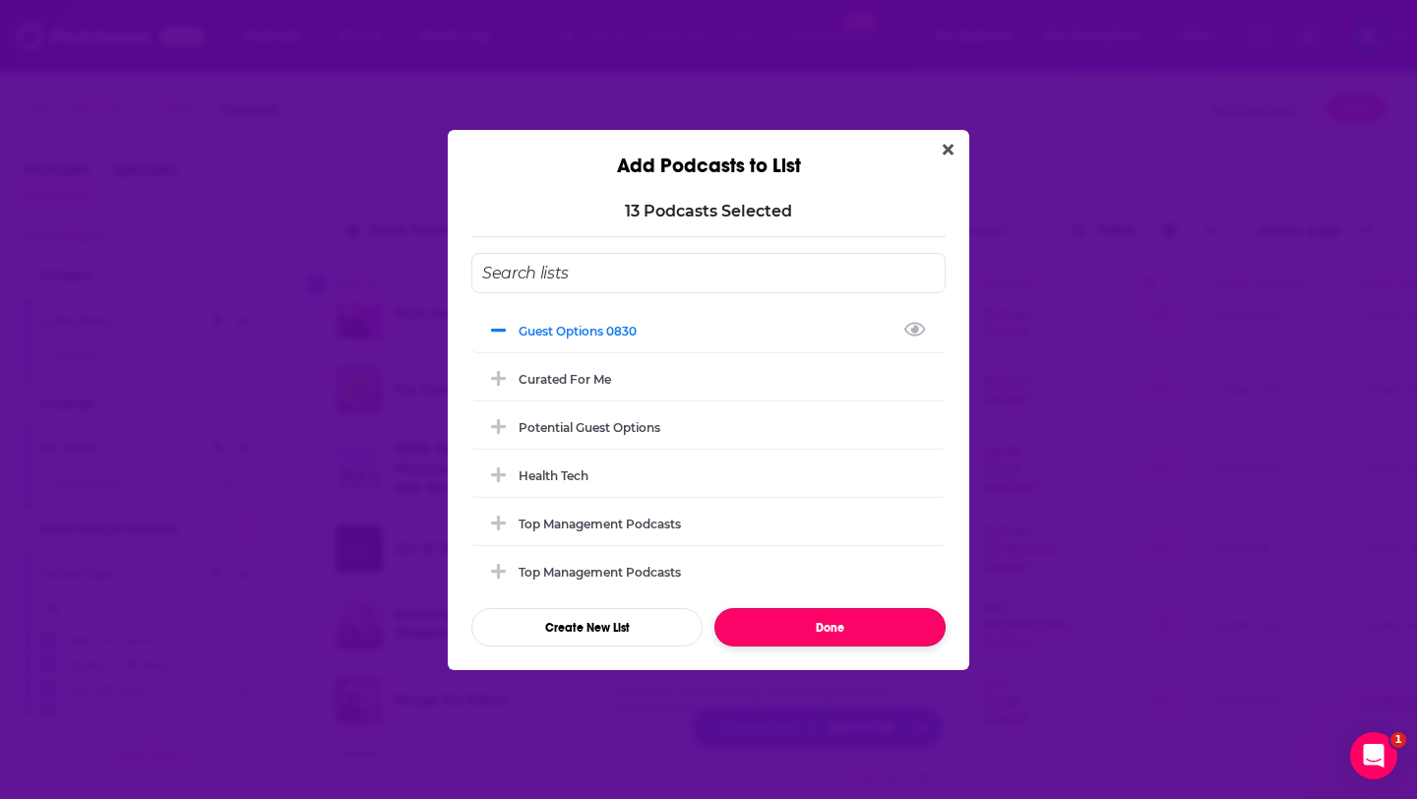
click at [858, 630] on button "Done" at bounding box center [830, 627] width 231 height 38
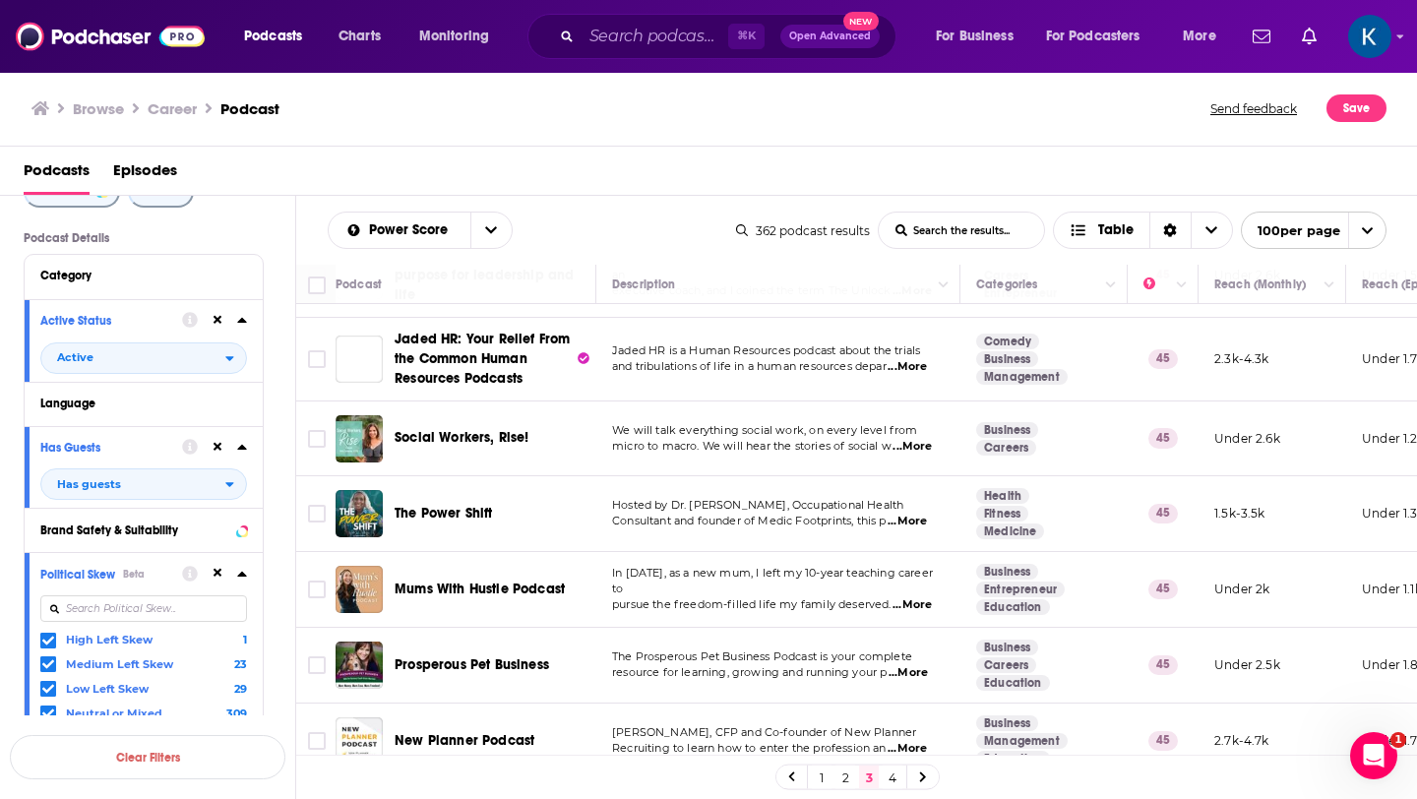
scroll to position [2493, 0]
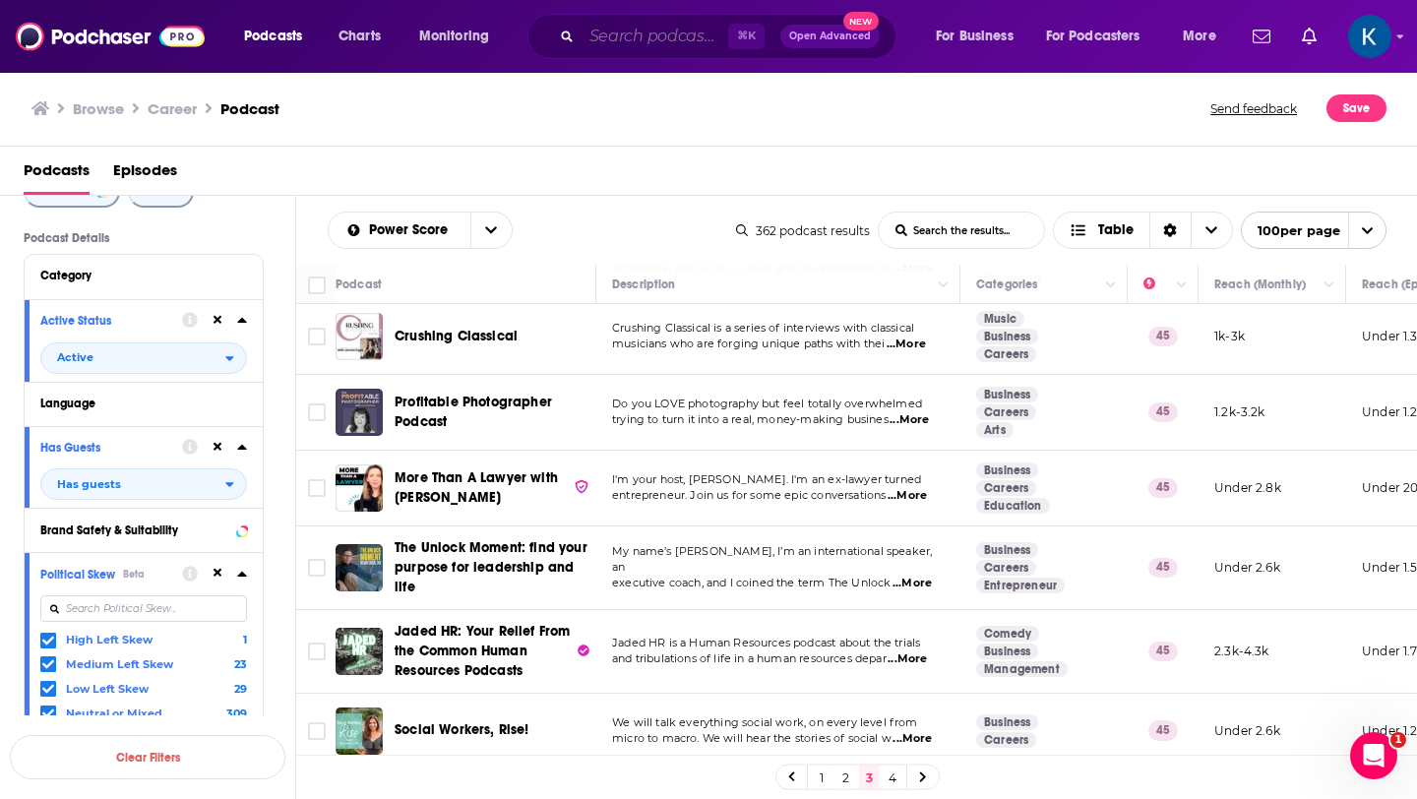
click at [638, 50] on input "Search podcasts, credits, & more..." at bounding box center [655, 36] width 147 height 31
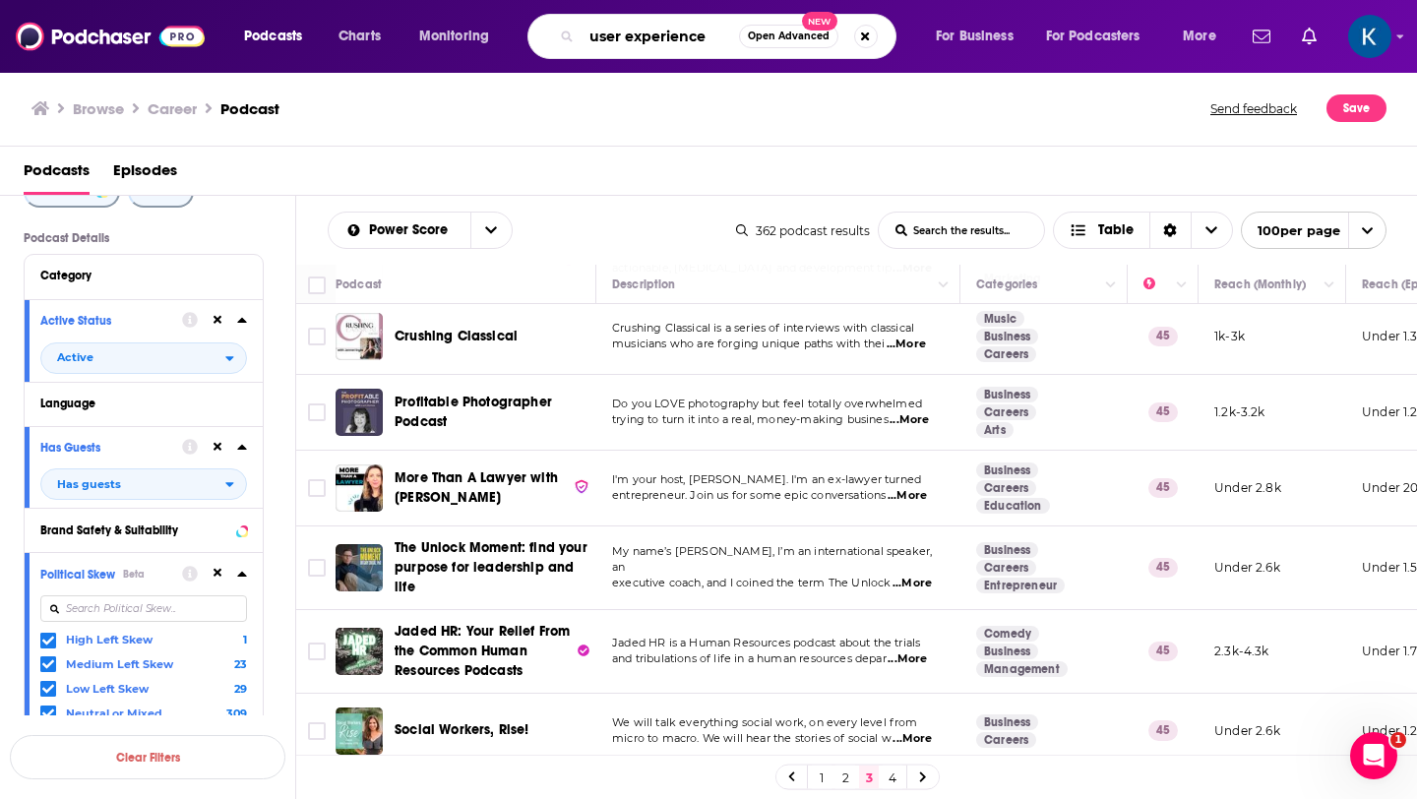
type input "user experience"
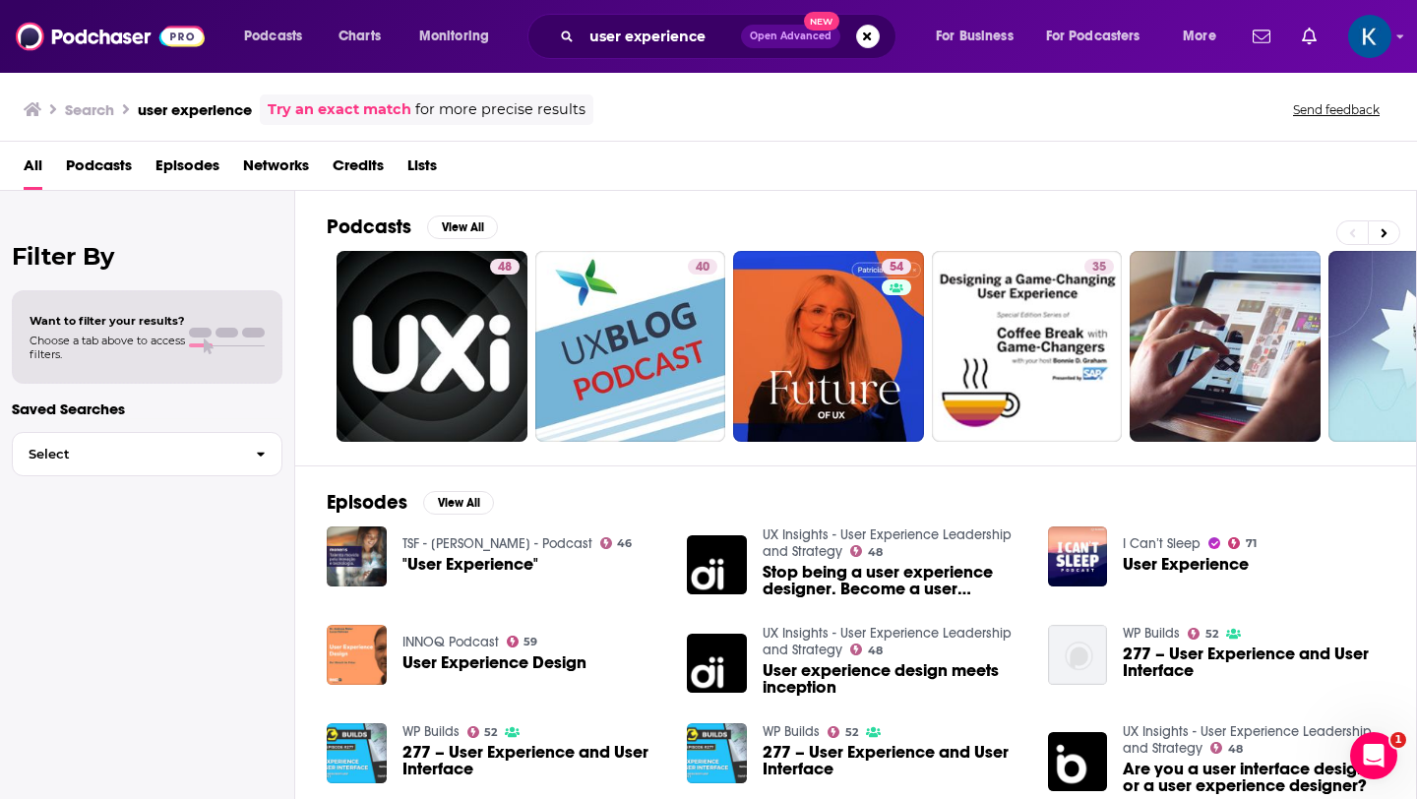
click at [92, 164] on span "Podcasts" at bounding box center [99, 170] width 66 height 40
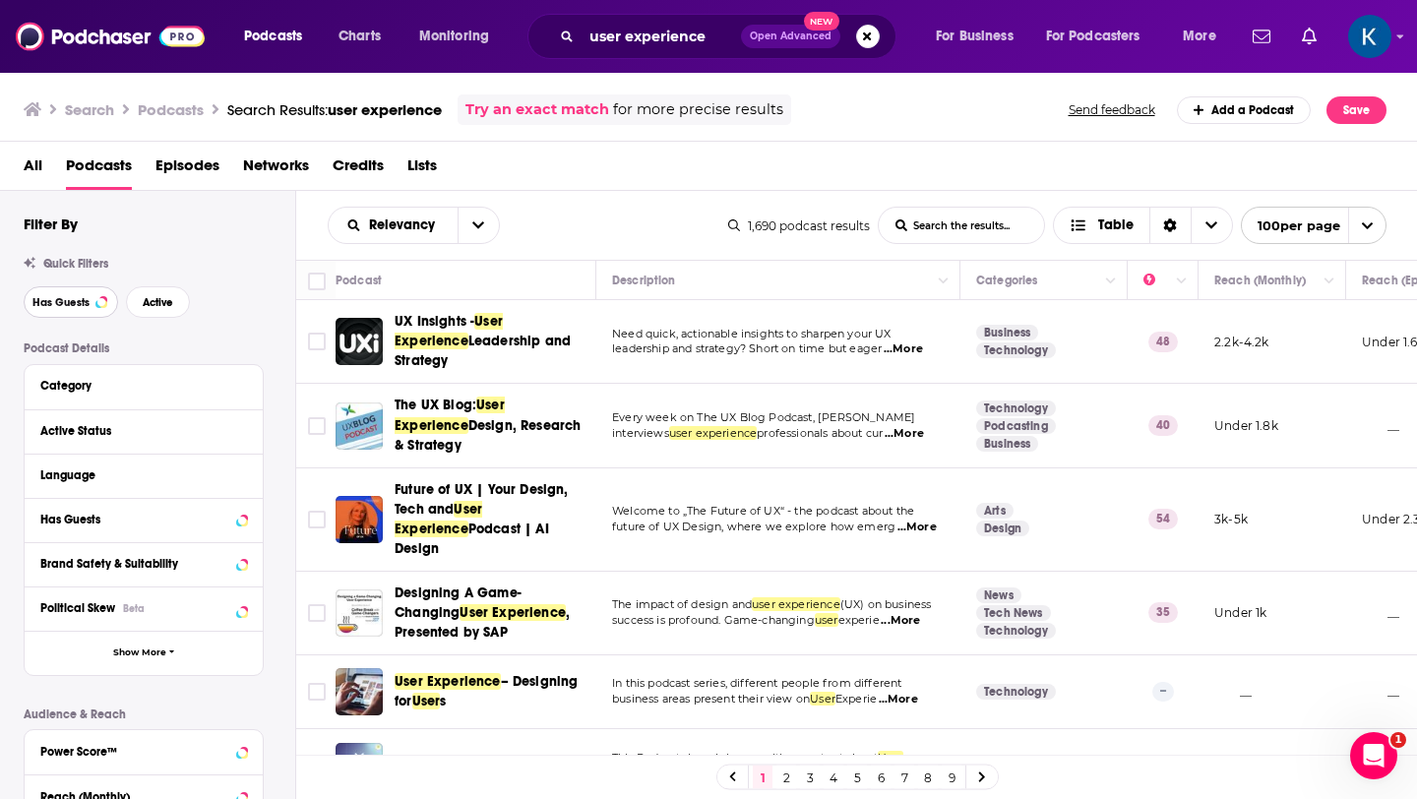
click at [75, 308] on span "Has Guests" at bounding box center [60, 302] width 57 height 11
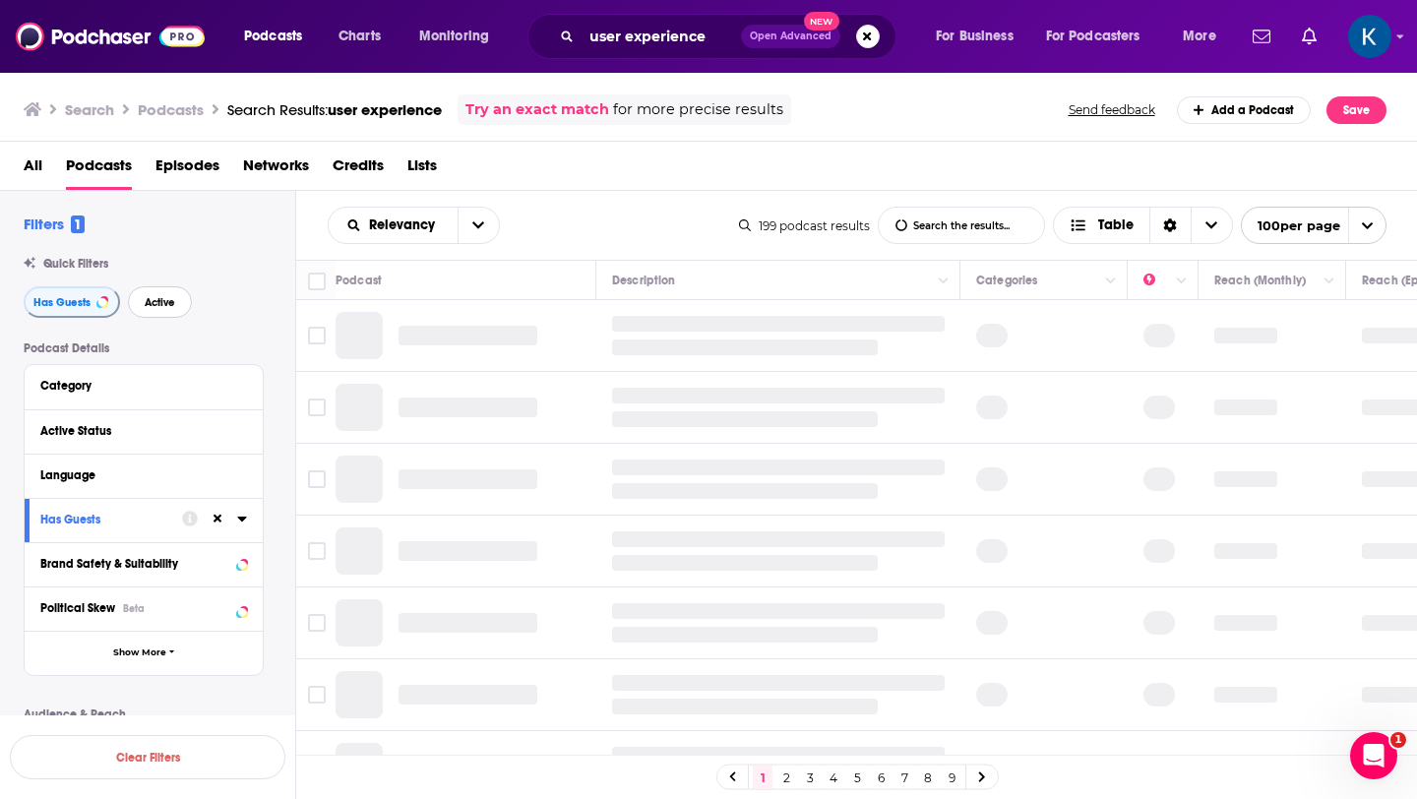
click at [166, 303] on span "Active" at bounding box center [160, 302] width 31 height 11
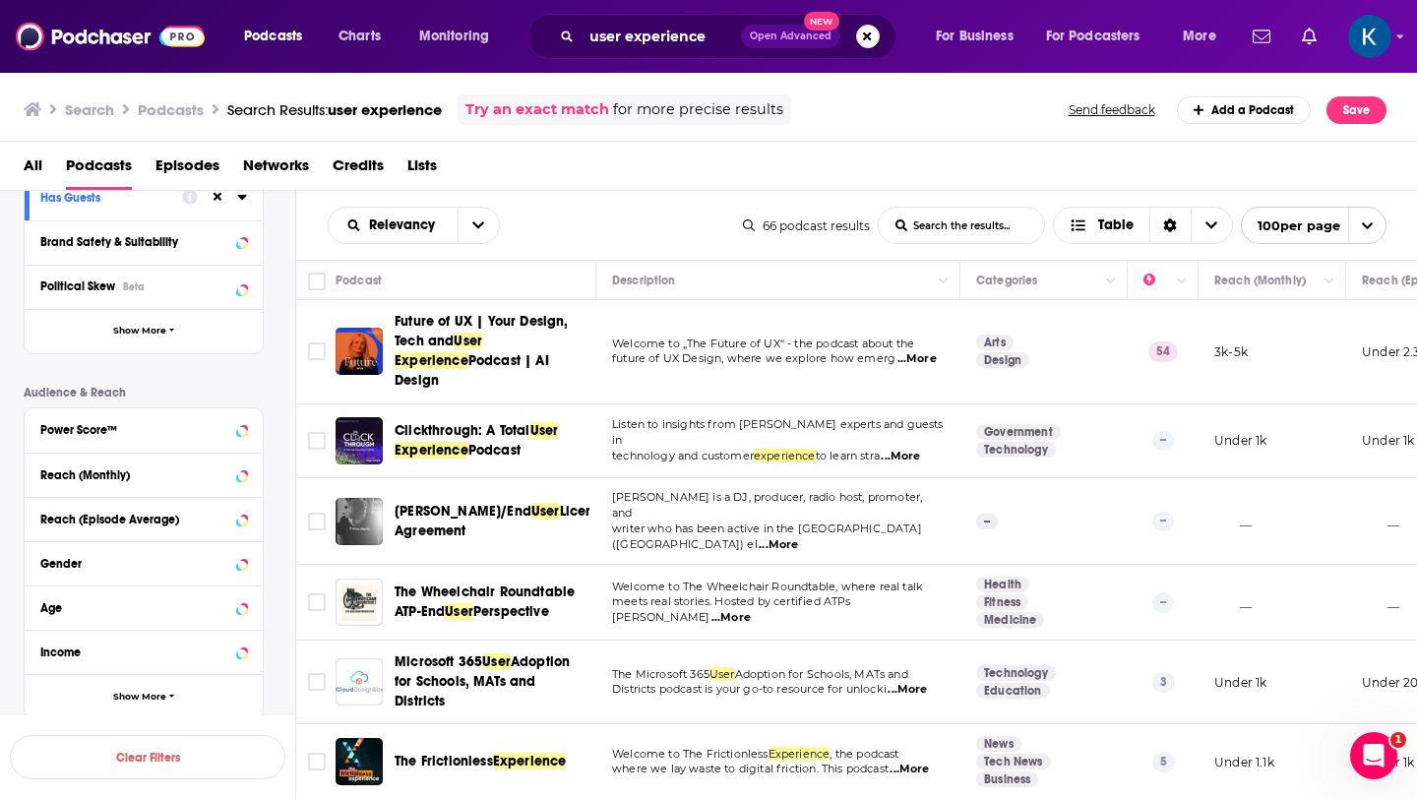
scroll to position [376, 0]
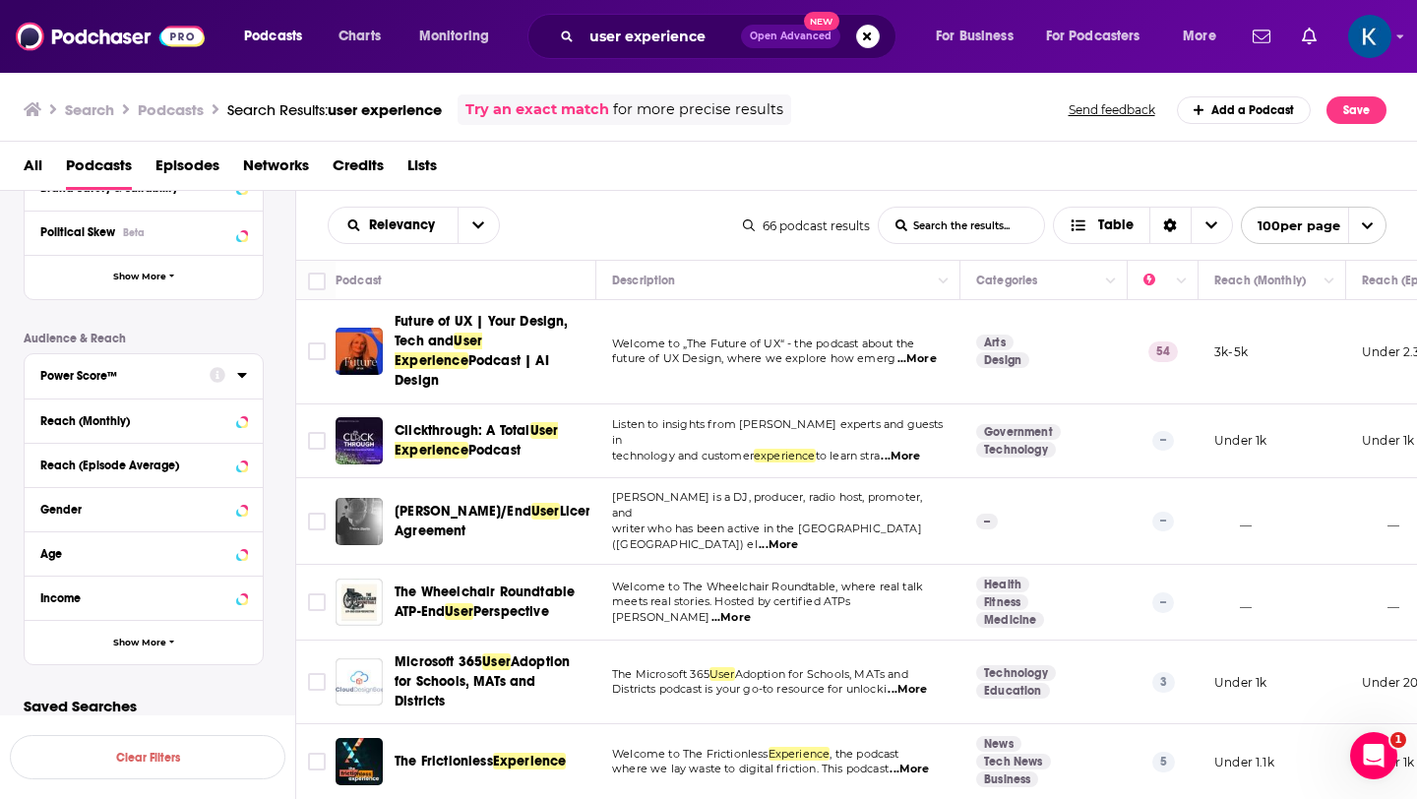
click at [102, 371] on div "Power Score™" at bounding box center [118, 376] width 156 height 14
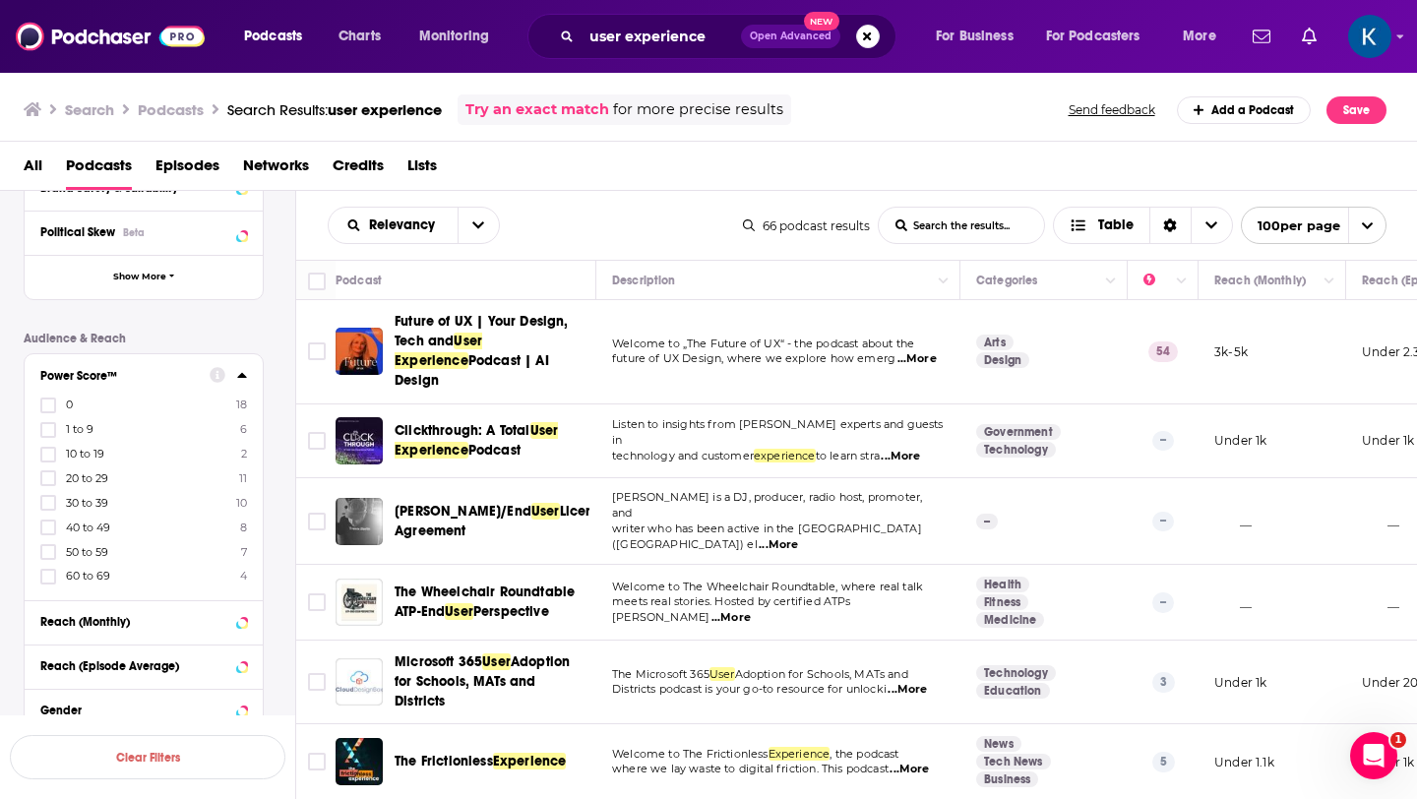
click at [83, 506] on span "30 to 39" at bounding box center [87, 503] width 42 height 14
click at [48, 509] on input "multiSelectOption-30-4" at bounding box center [48, 509] width 0 height 0
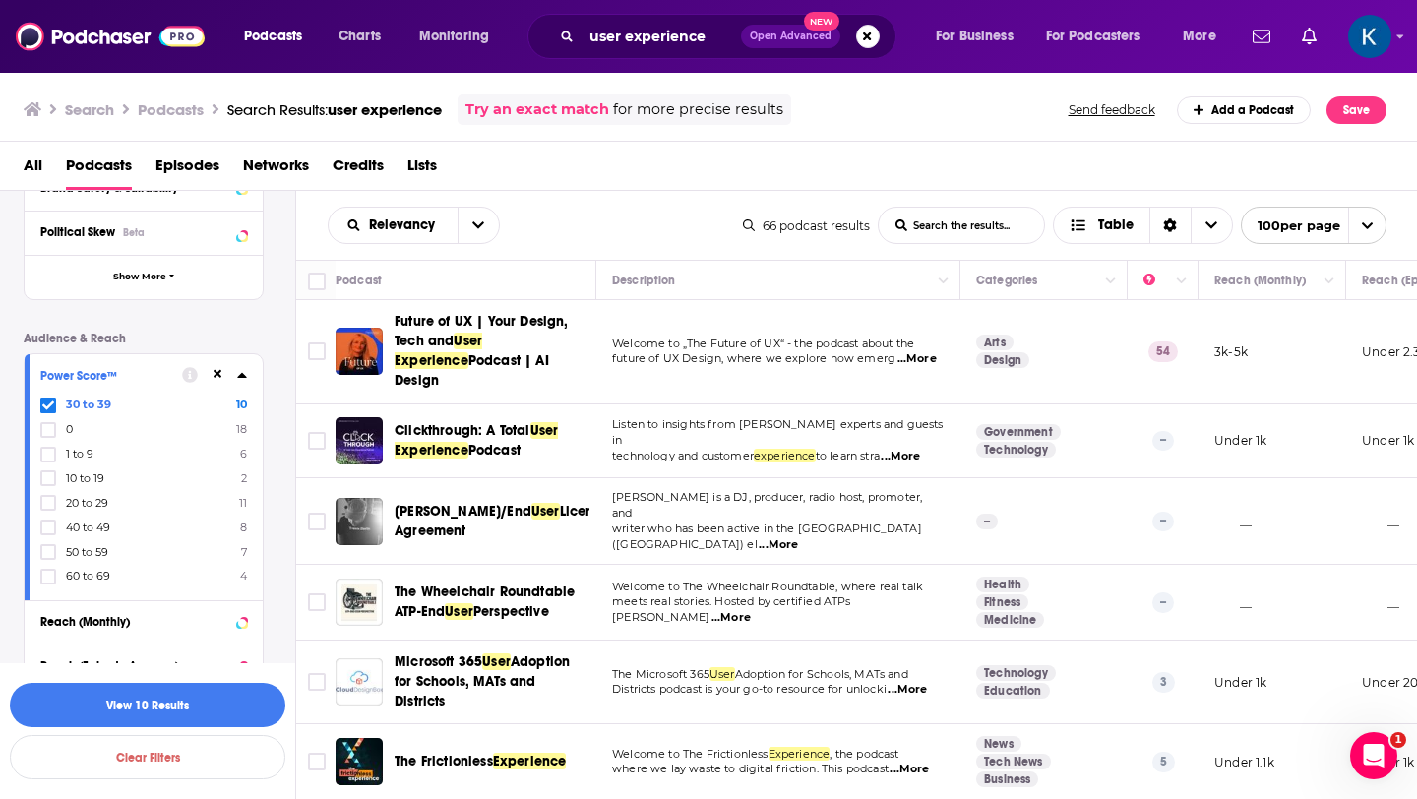
click at [76, 527] on span "40 to 49" at bounding box center [88, 528] width 44 height 14
click at [48, 533] on input "multiSelectOption-40-5" at bounding box center [48, 533] width 0 height 0
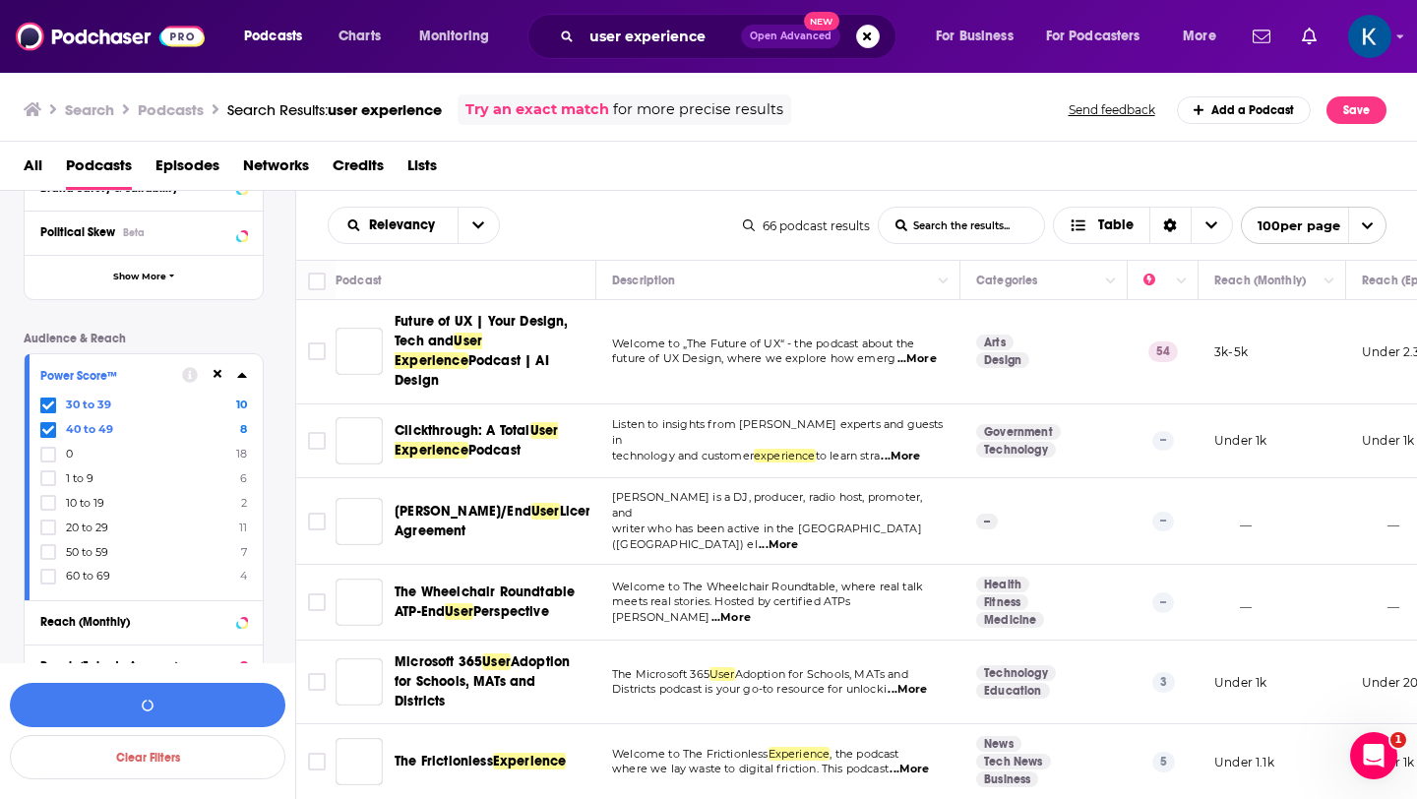
click at [81, 555] on span "50 to 59" at bounding box center [87, 552] width 42 height 14
click at [48, 558] on input "multiSelectOption-50-6" at bounding box center [48, 558] width 0 height 0
click at [84, 578] on span "60 to 69" at bounding box center [88, 576] width 44 height 14
click at [48, 583] on input "multiSelectOption-60-7" at bounding box center [48, 583] width 0 height 0
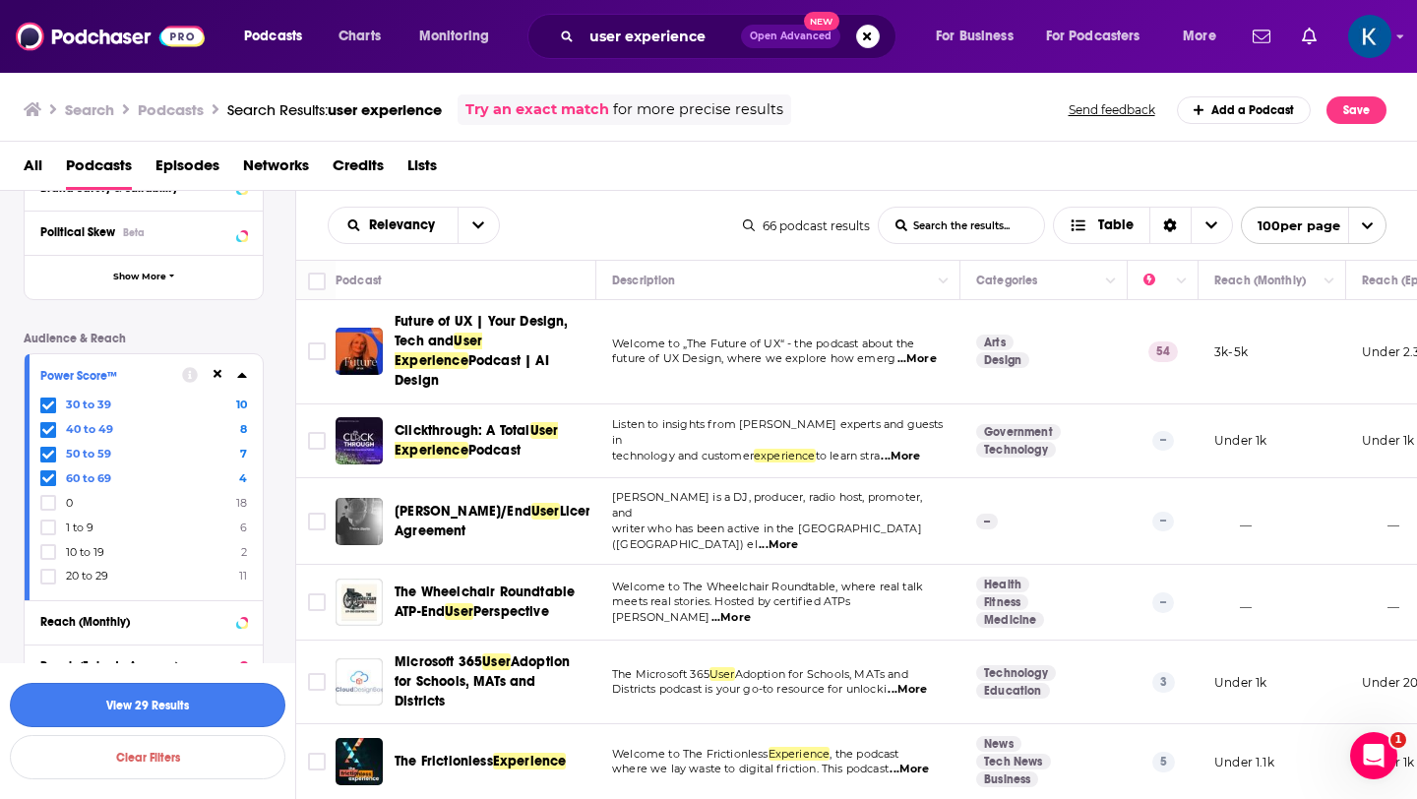
click at [153, 711] on button "View 29 Results" at bounding box center [148, 705] width 276 height 44
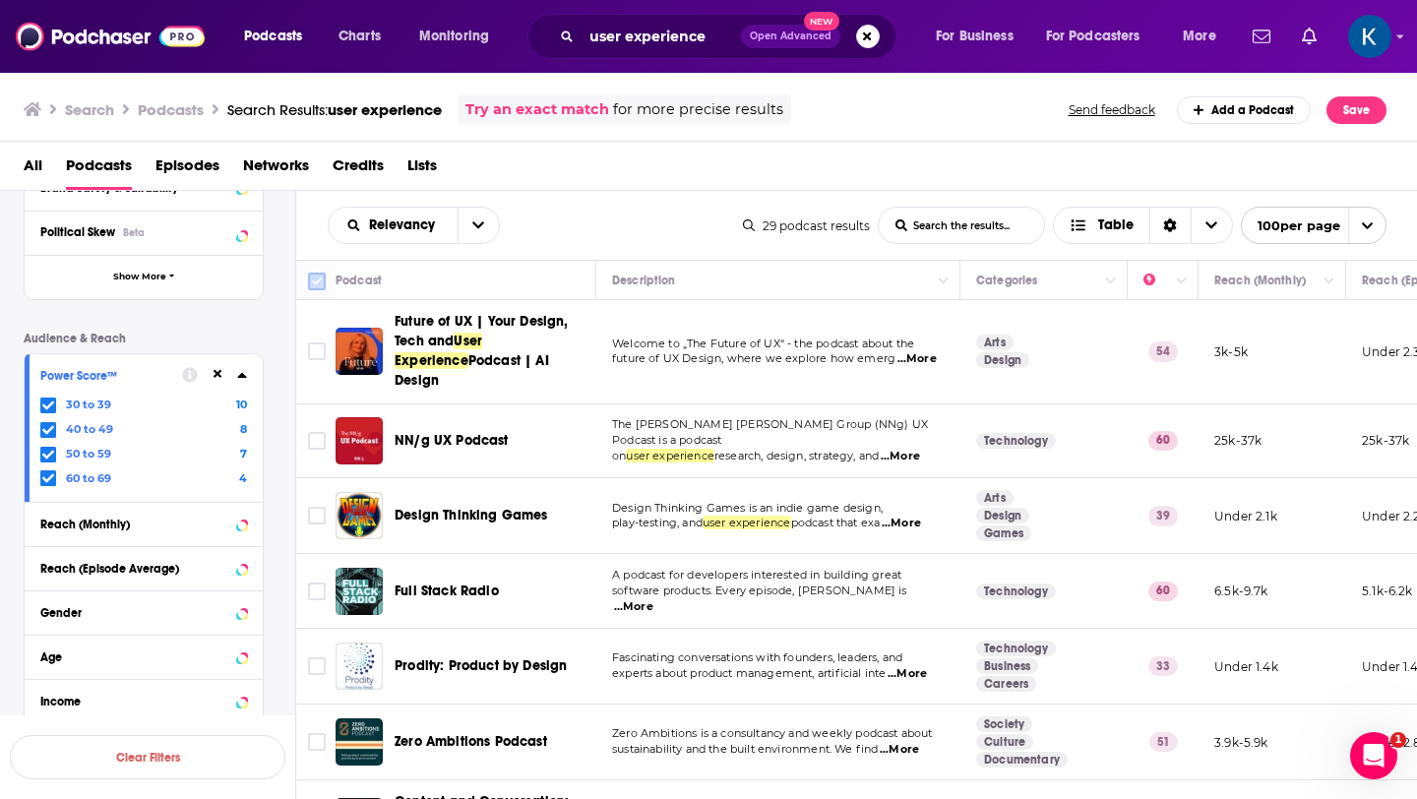
click at [317, 282] on input "Toggle select all" at bounding box center [317, 282] width 18 height 18
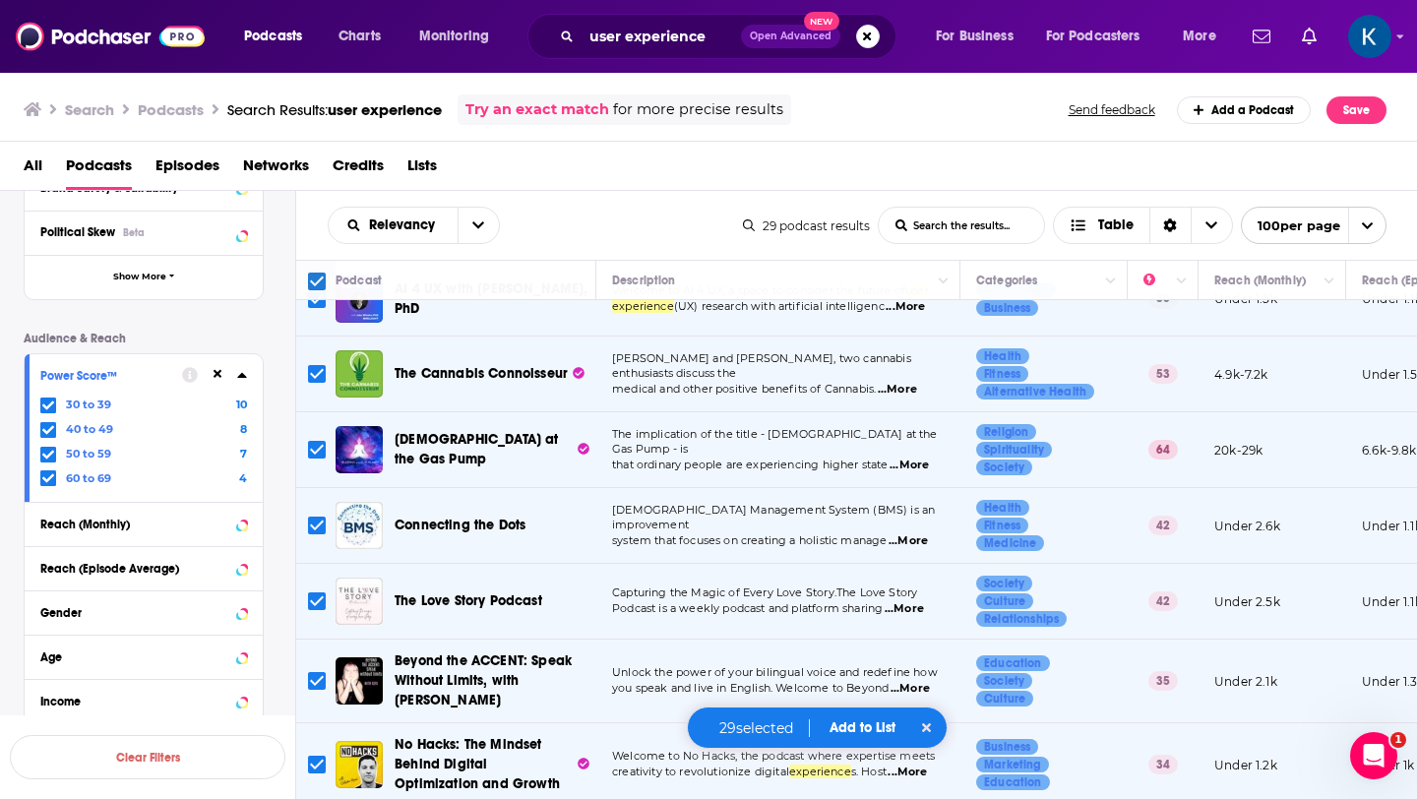
scroll to position [1650, 0]
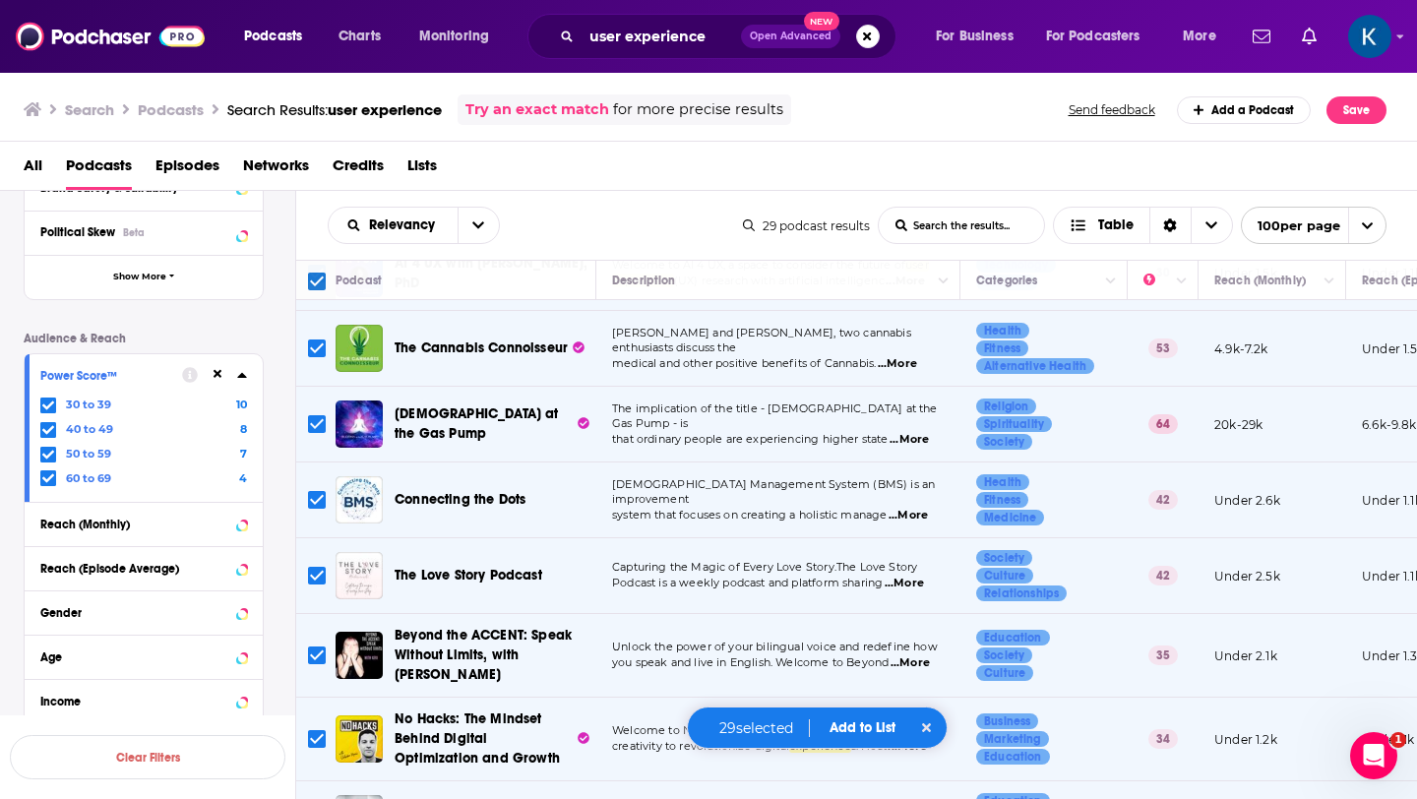
click at [319, 415] on input "Toggle select row" at bounding box center [317, 424] width 18 height 18
checkbox input "false"
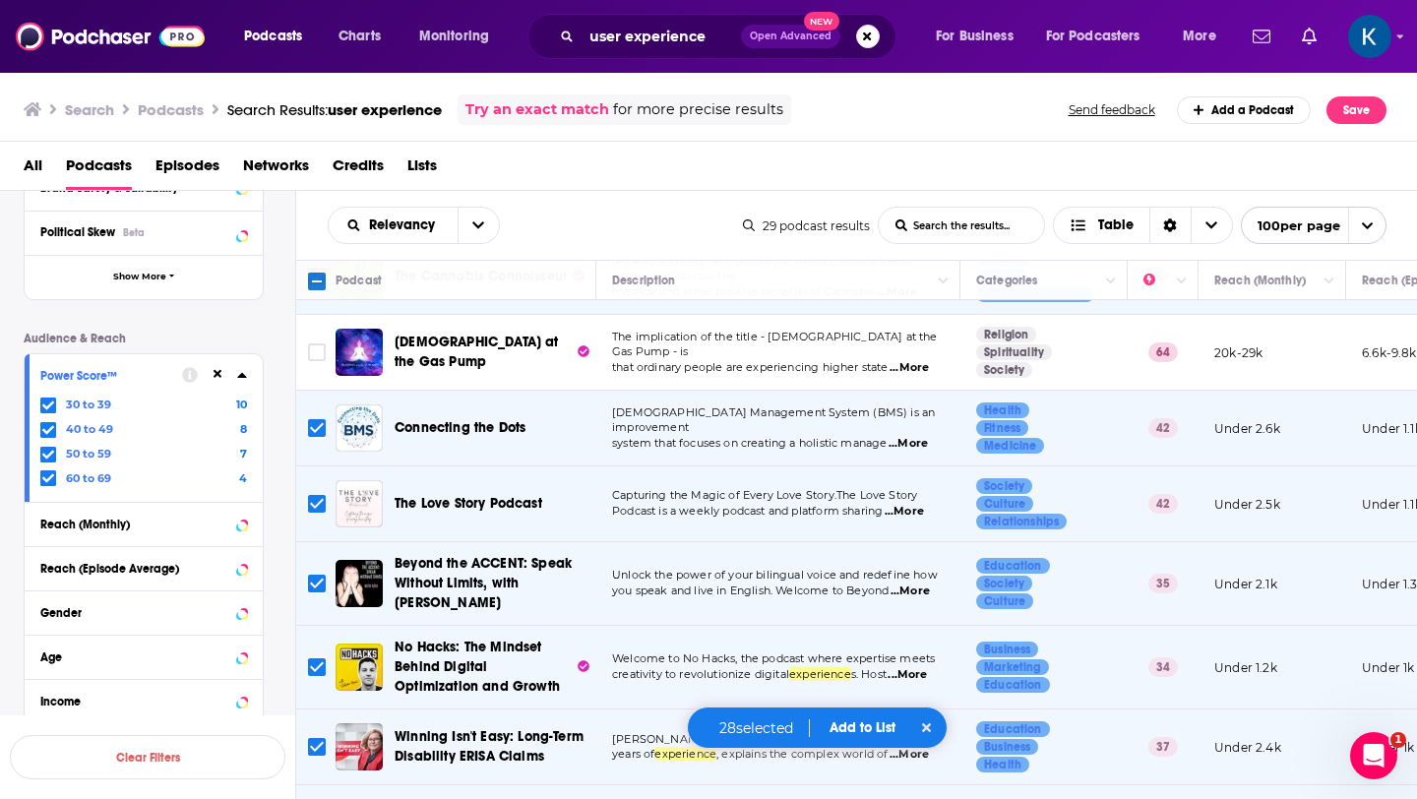
scroll to position [1738, 0]
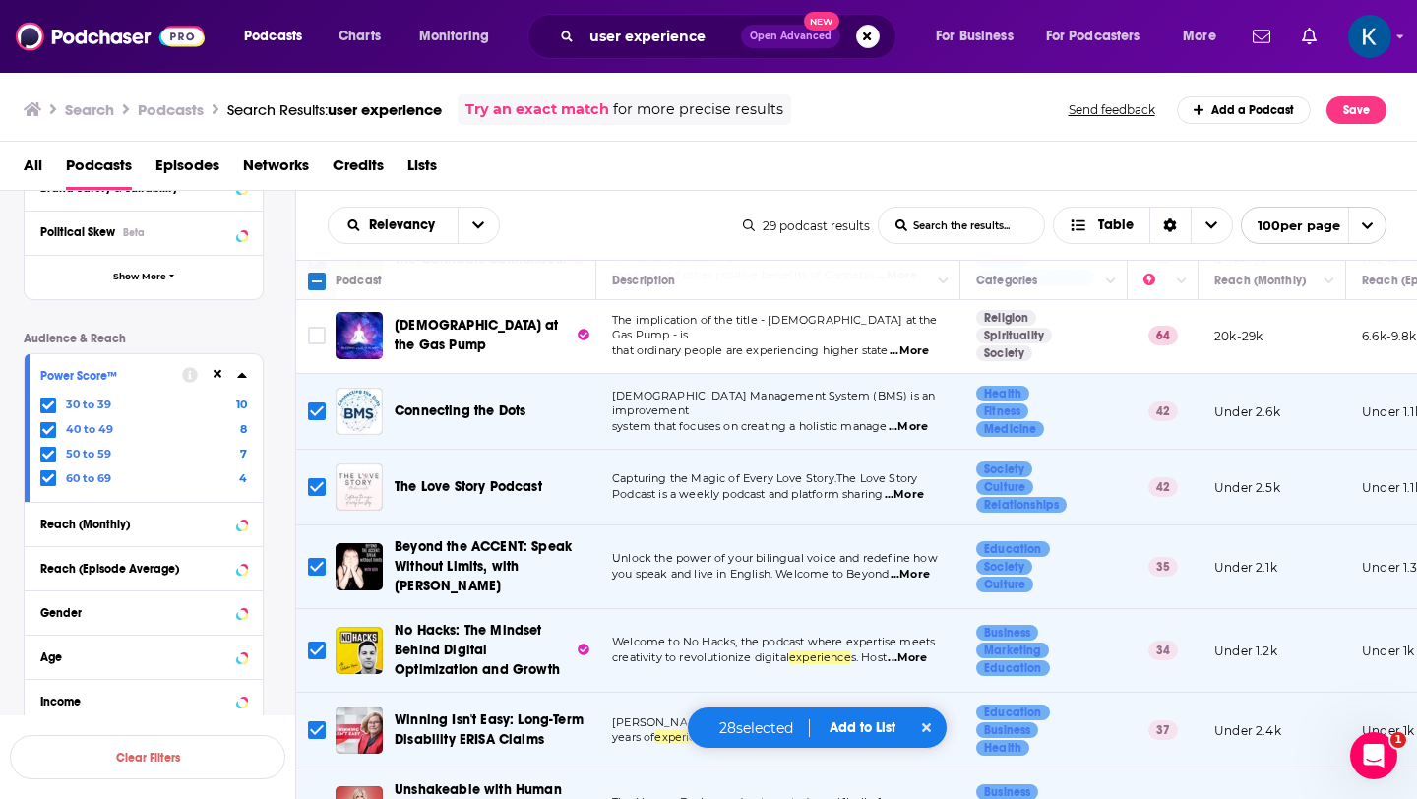
click at [317, 721] on input "Toggle select row" at bounding box center [317, 730] width 18 height 18
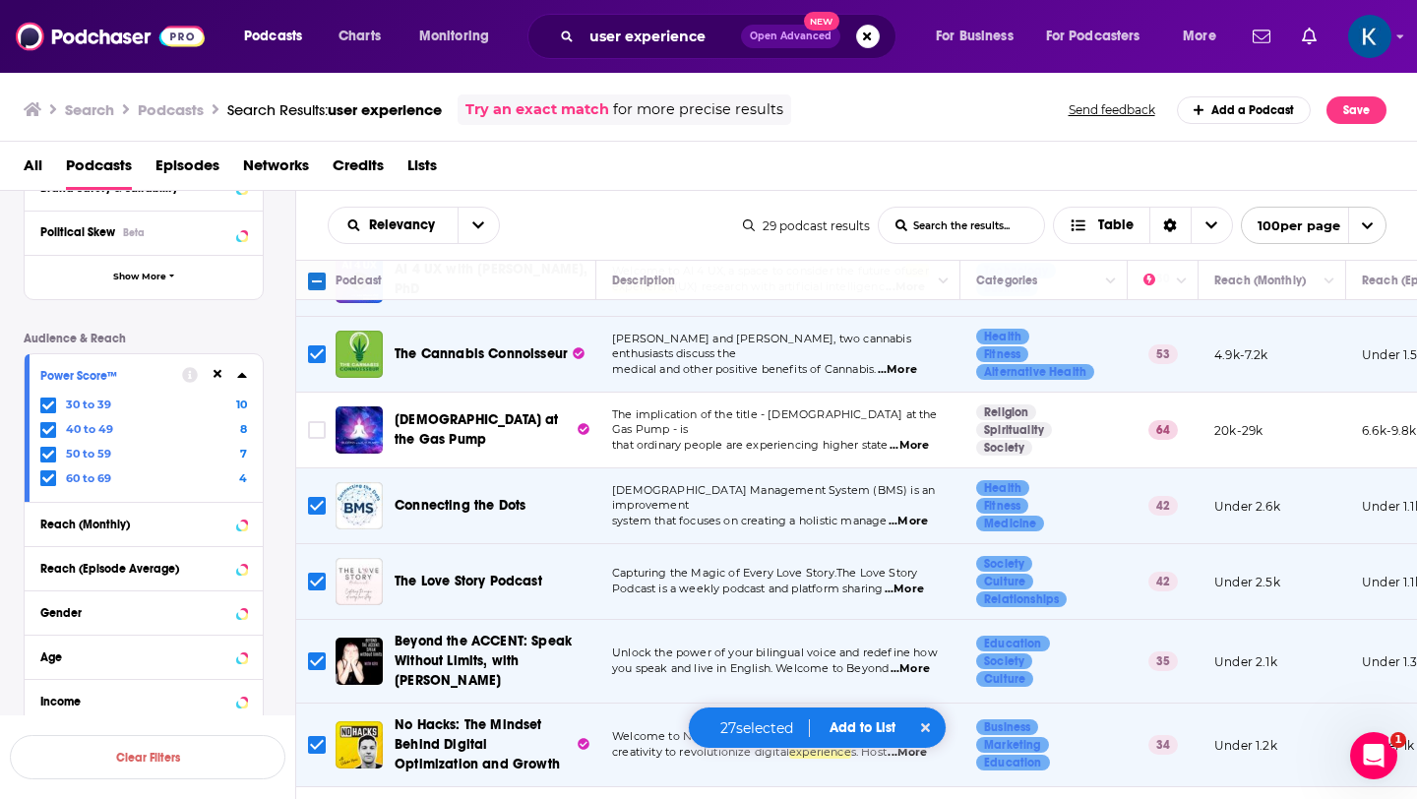
scroll to position [1646, 0]
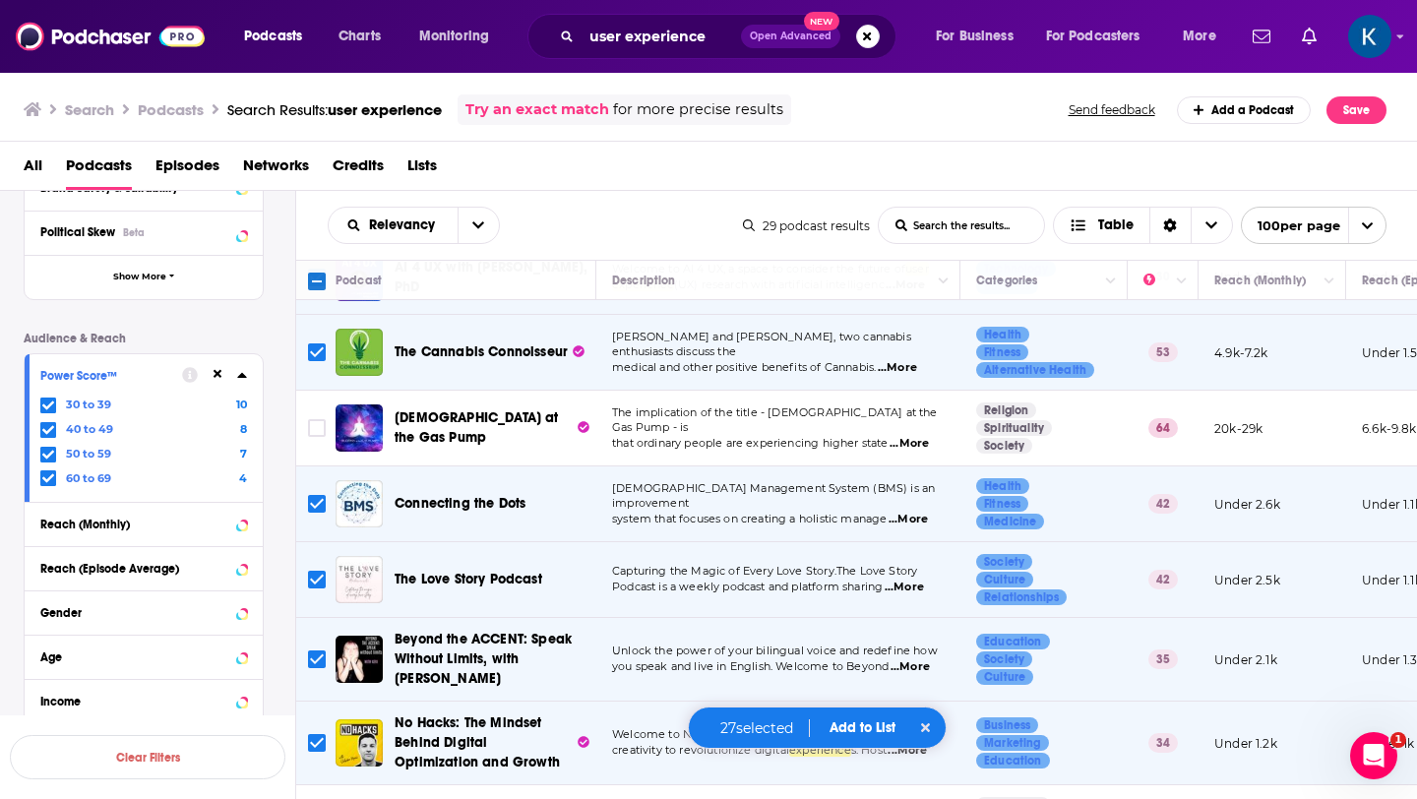
click at [315, 651] on input "Toggle select row" at bounding box center [317, 660] width 18 height 18
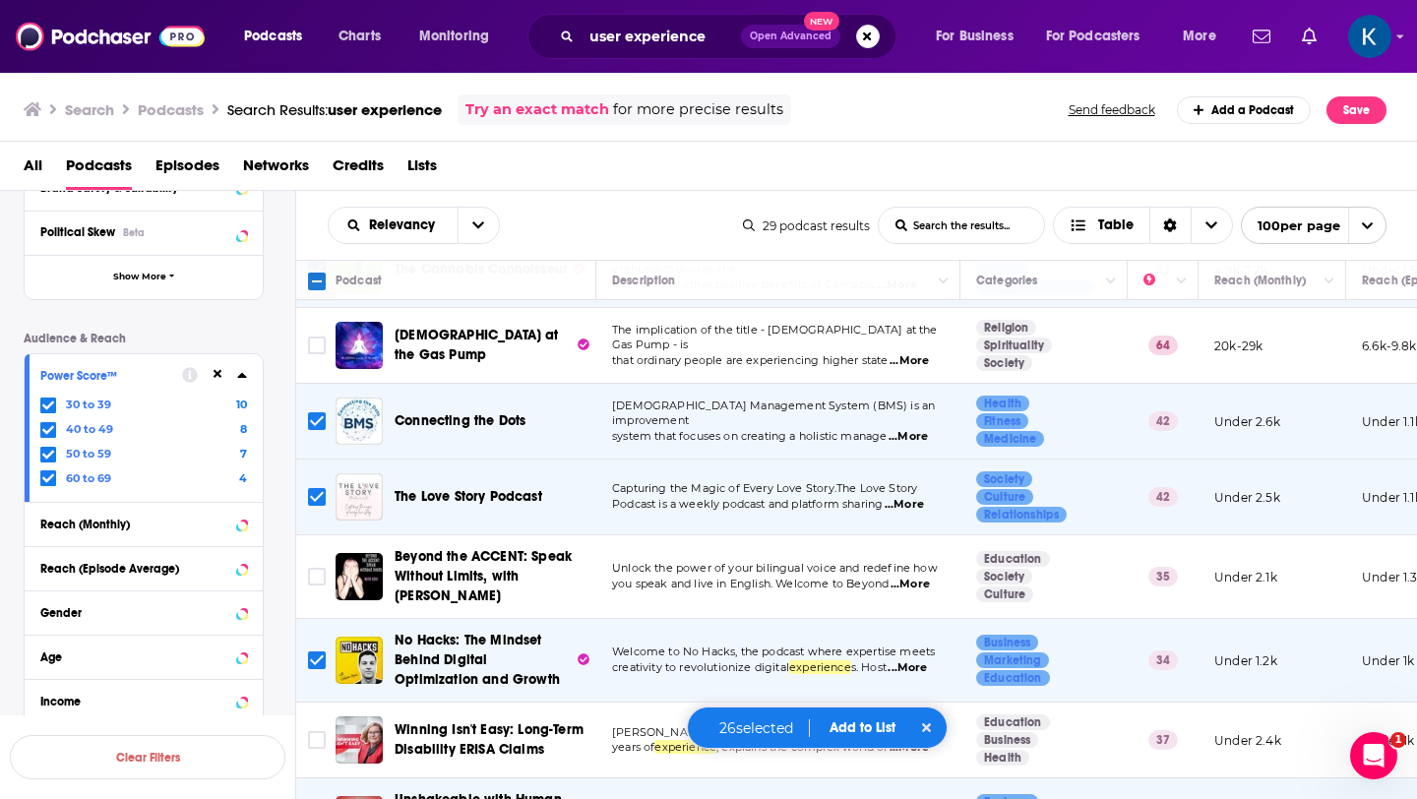
scroll to position [1738, 0]
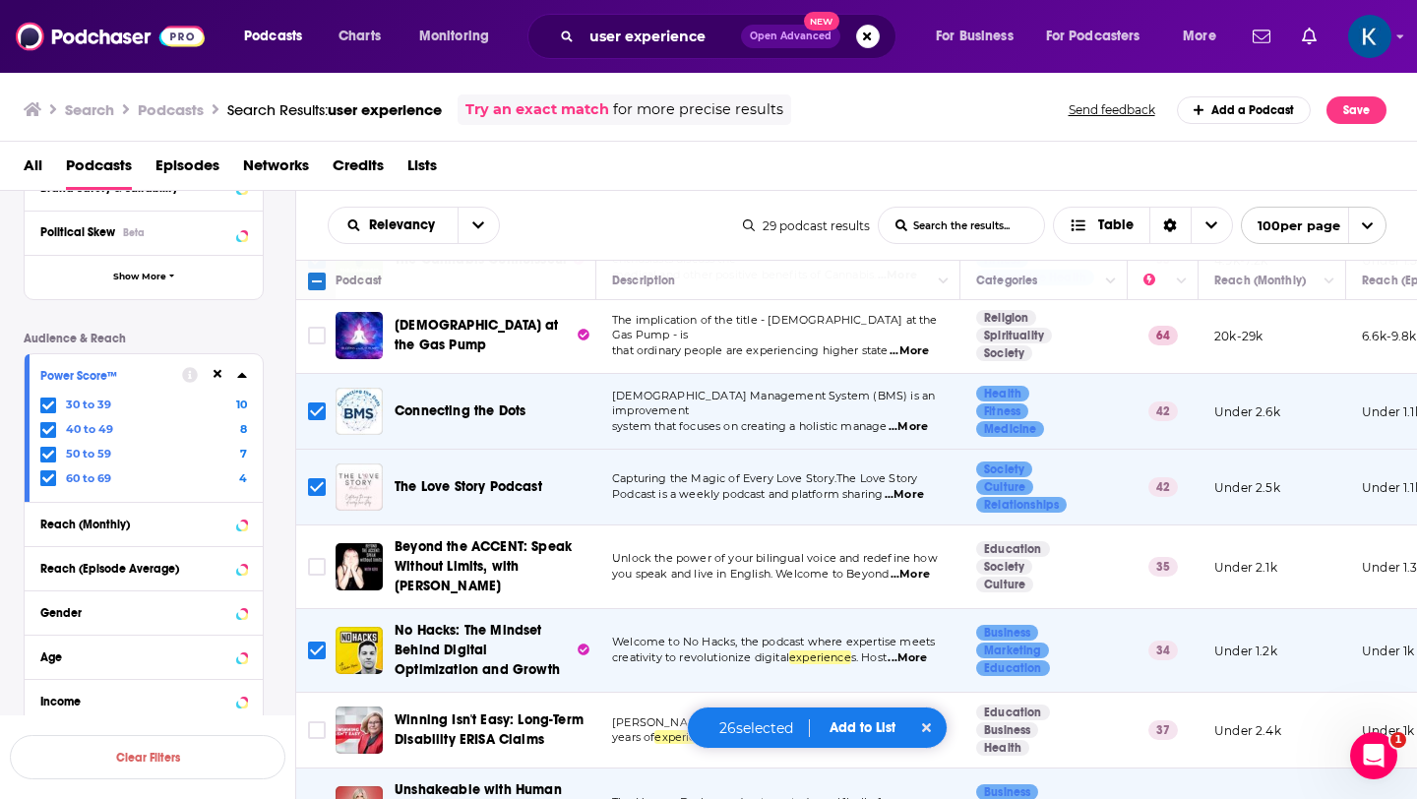
click at [844, 726] on button "Add to List" at bounding box center [862, 727] width 97 height 17
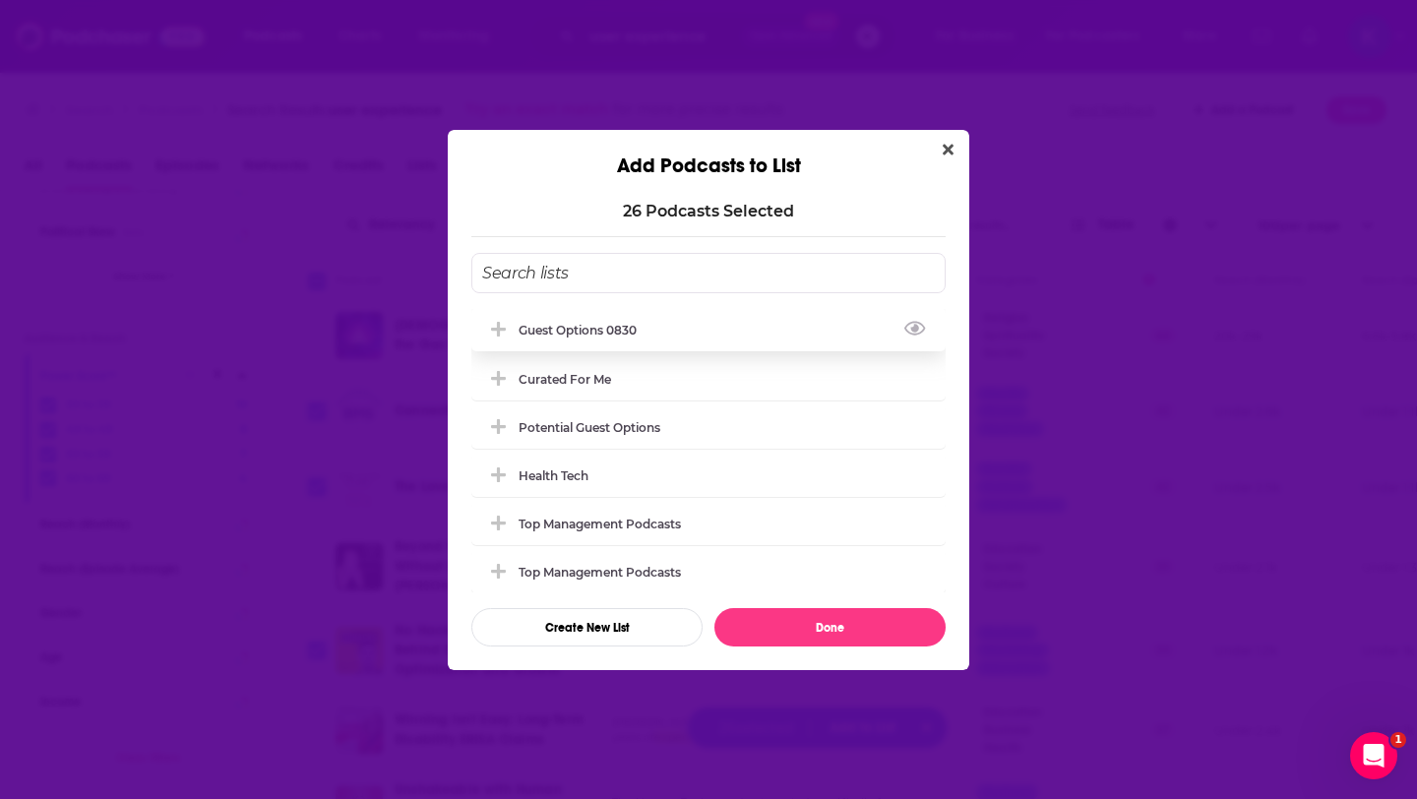
click at [632, 331] on div "guest options 0830" at bounding box center [584, 330] width 130 height 15
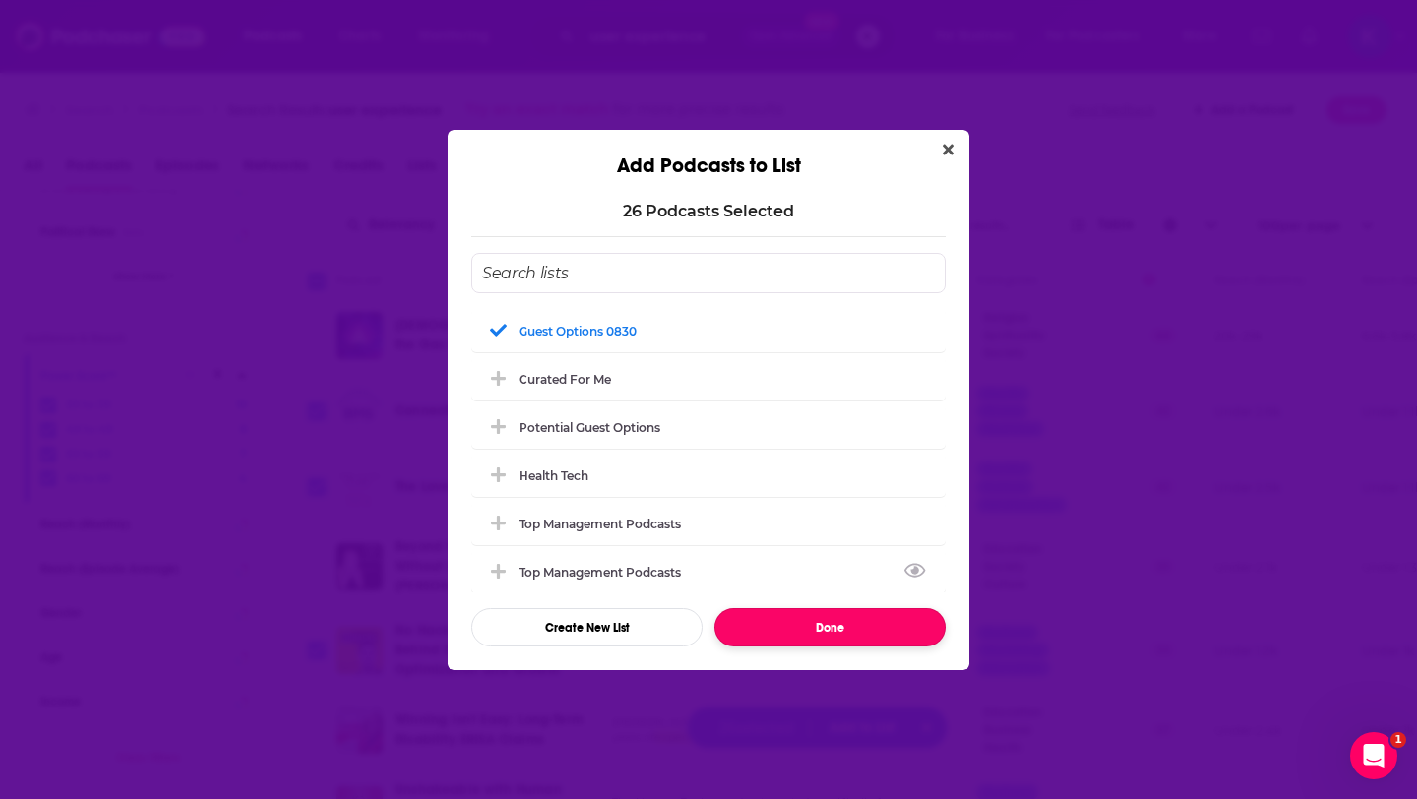
click at [847, 632] on button "Done" at bounding box center [830, 627] width 231 height 38
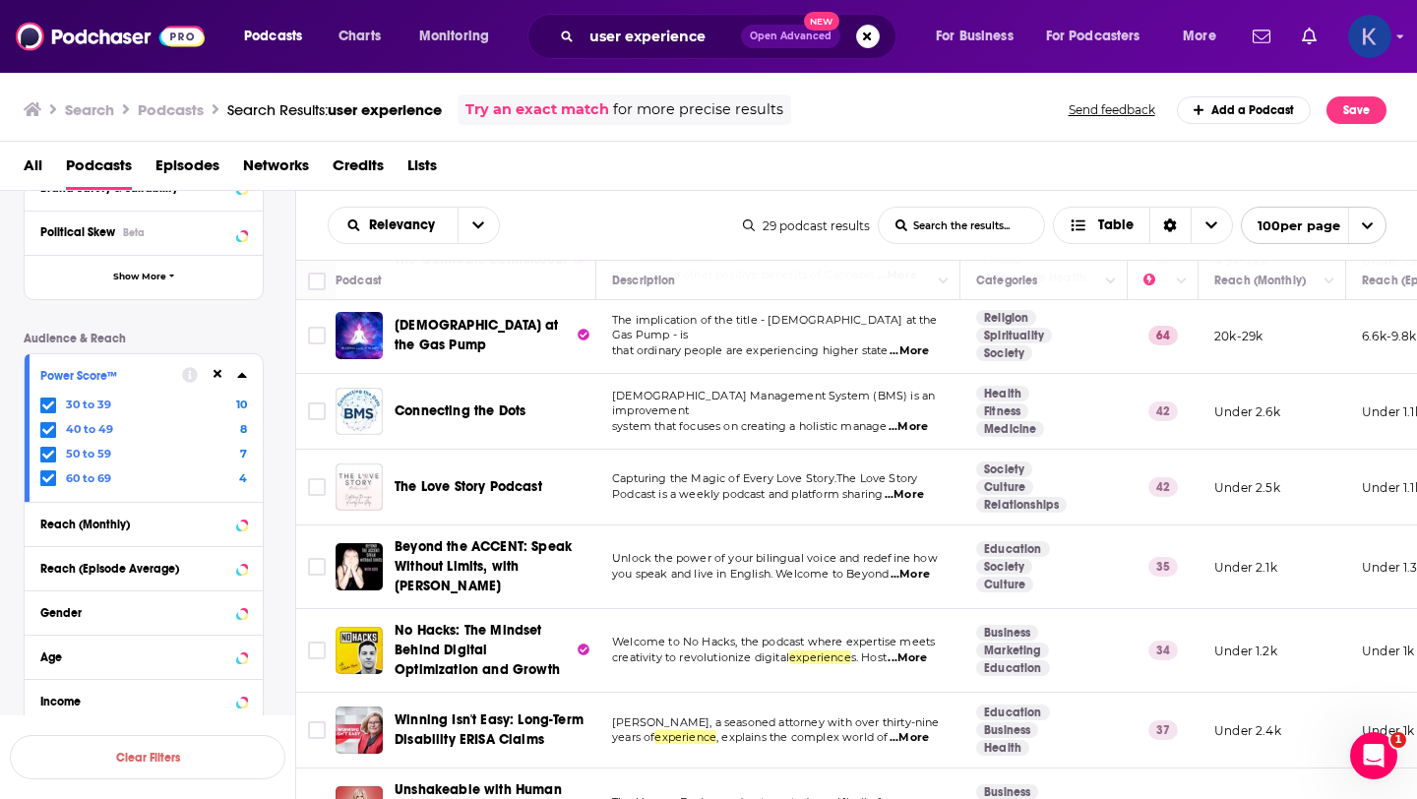
click at [1374, 32] on img "Logged in as kate89878" at bounding box center [1369, 36] width 43 height 43
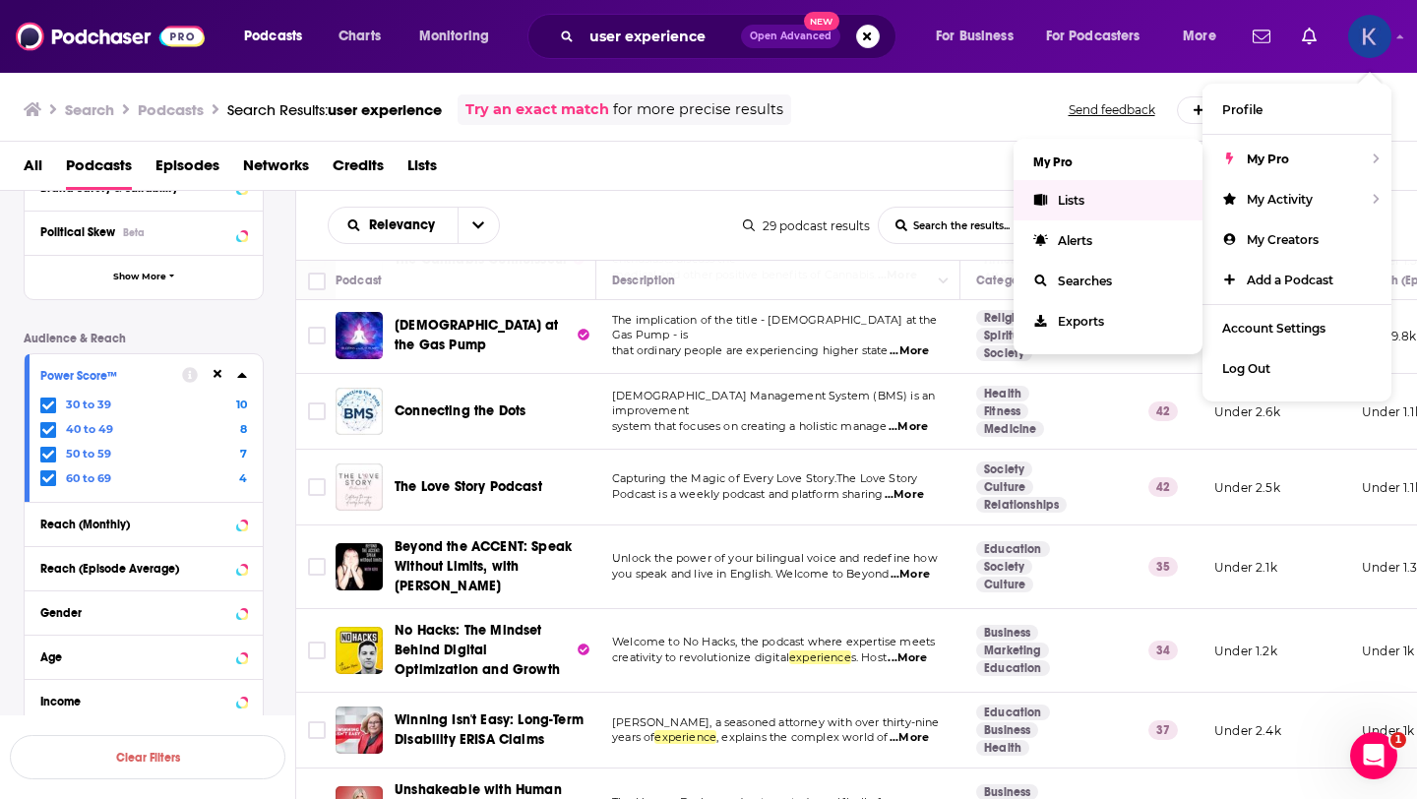
click at [1063, 199] on span "Lists" at bounding box center [1071, 200] width 27 height 15
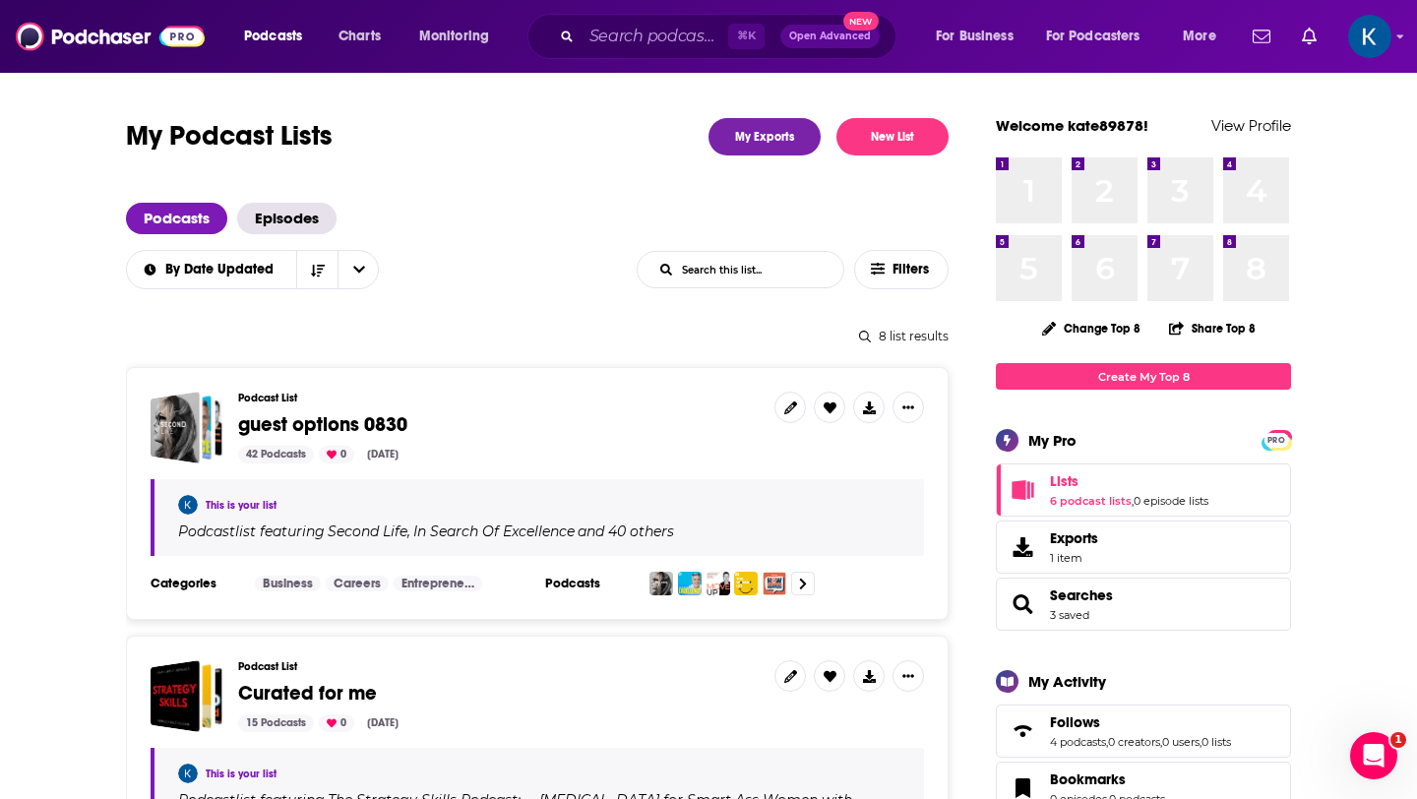
click at [464, 428] on span "guest options 0830" at bounding box center [498, 425] width 521 height 22
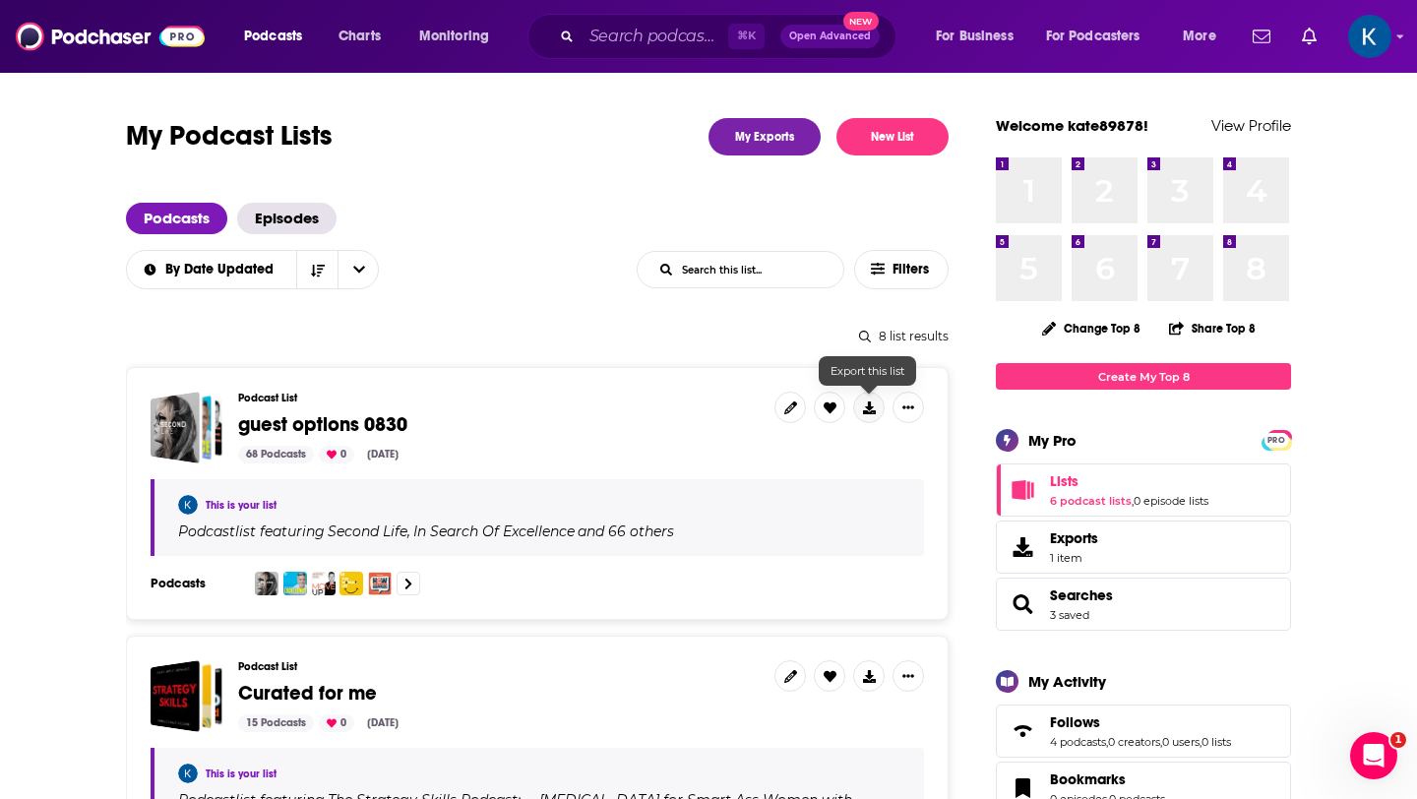
click at [874, 405] on icon at bounding box center [869, 408] width 13 height 13
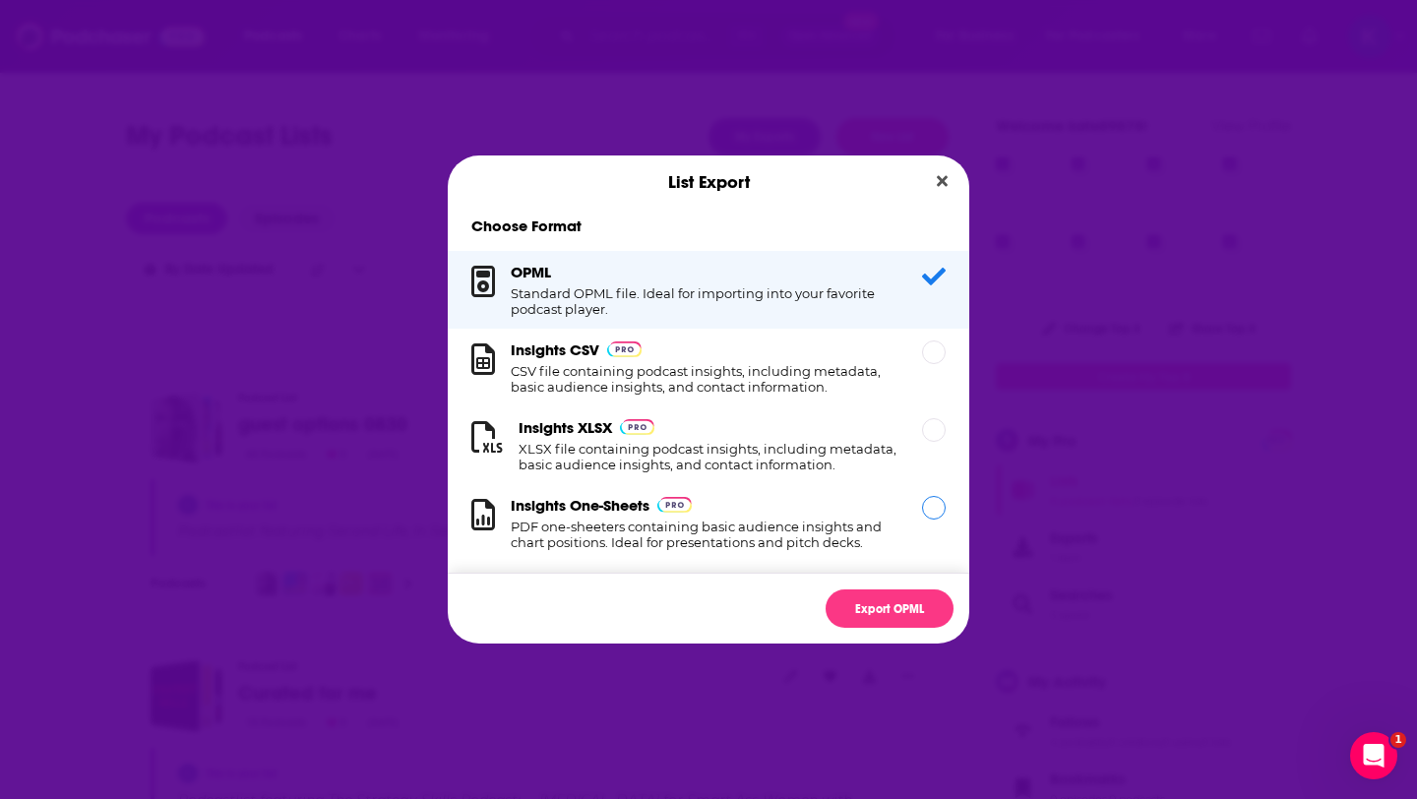
click at [614, 529] on h1 "PDF one-sheeters containing basic audience insights and chart positions. Ideal …" at bounding box center [705, 534] width 388 height 31
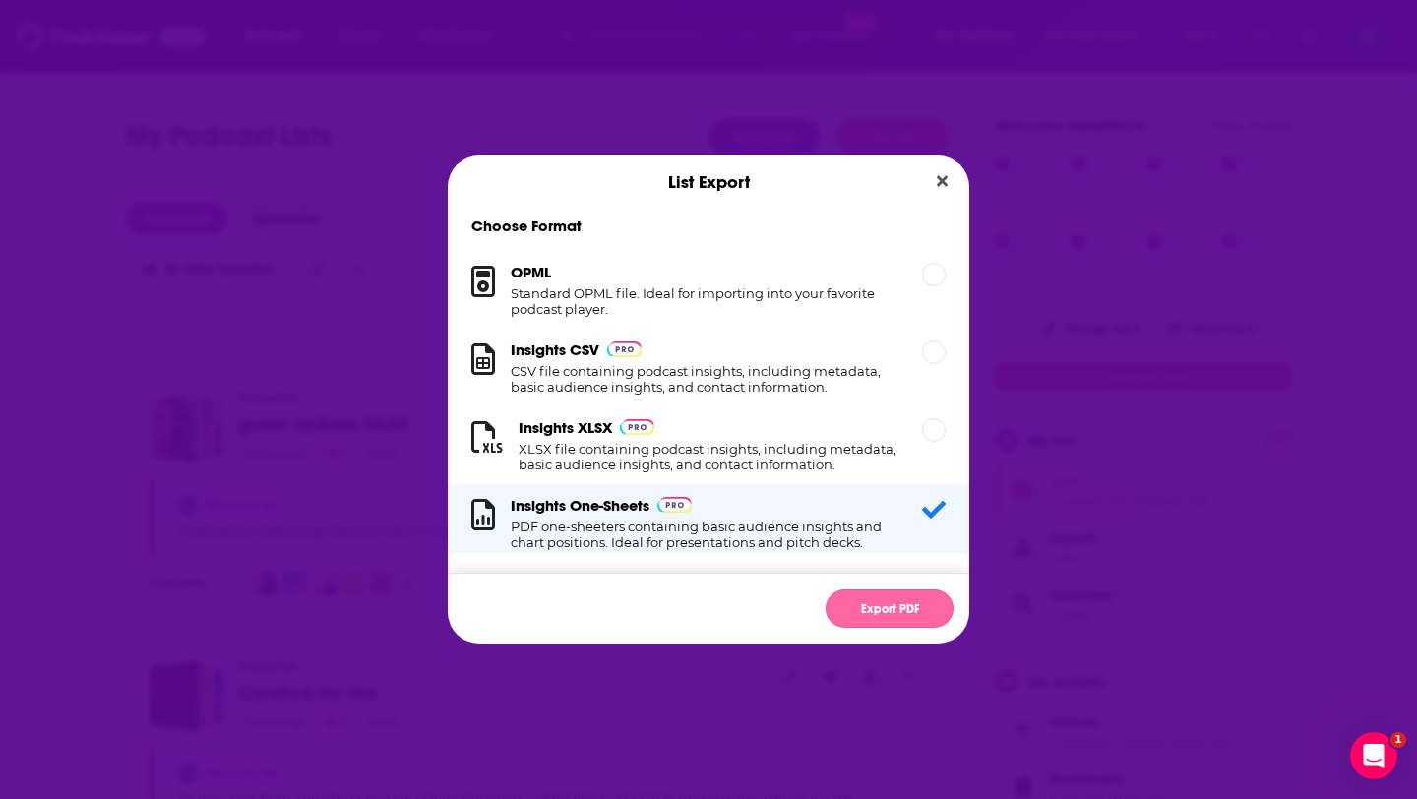
click at [881, 613] on button "Export PDF" at bounding box center [890, 609] width 128 height 38
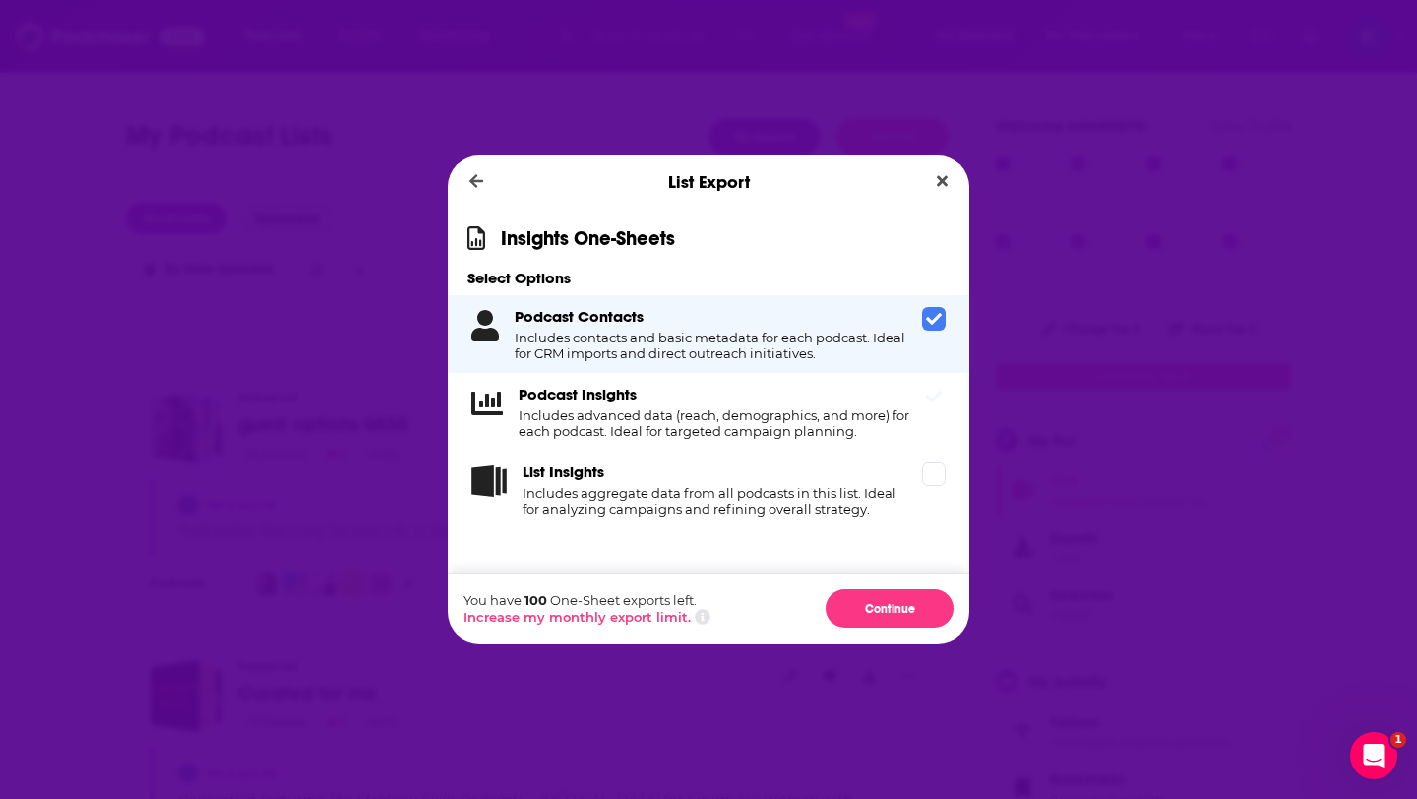
click at [936, 400] on icon "Dialog" at bounding box center [934, 397] width 16 height 16
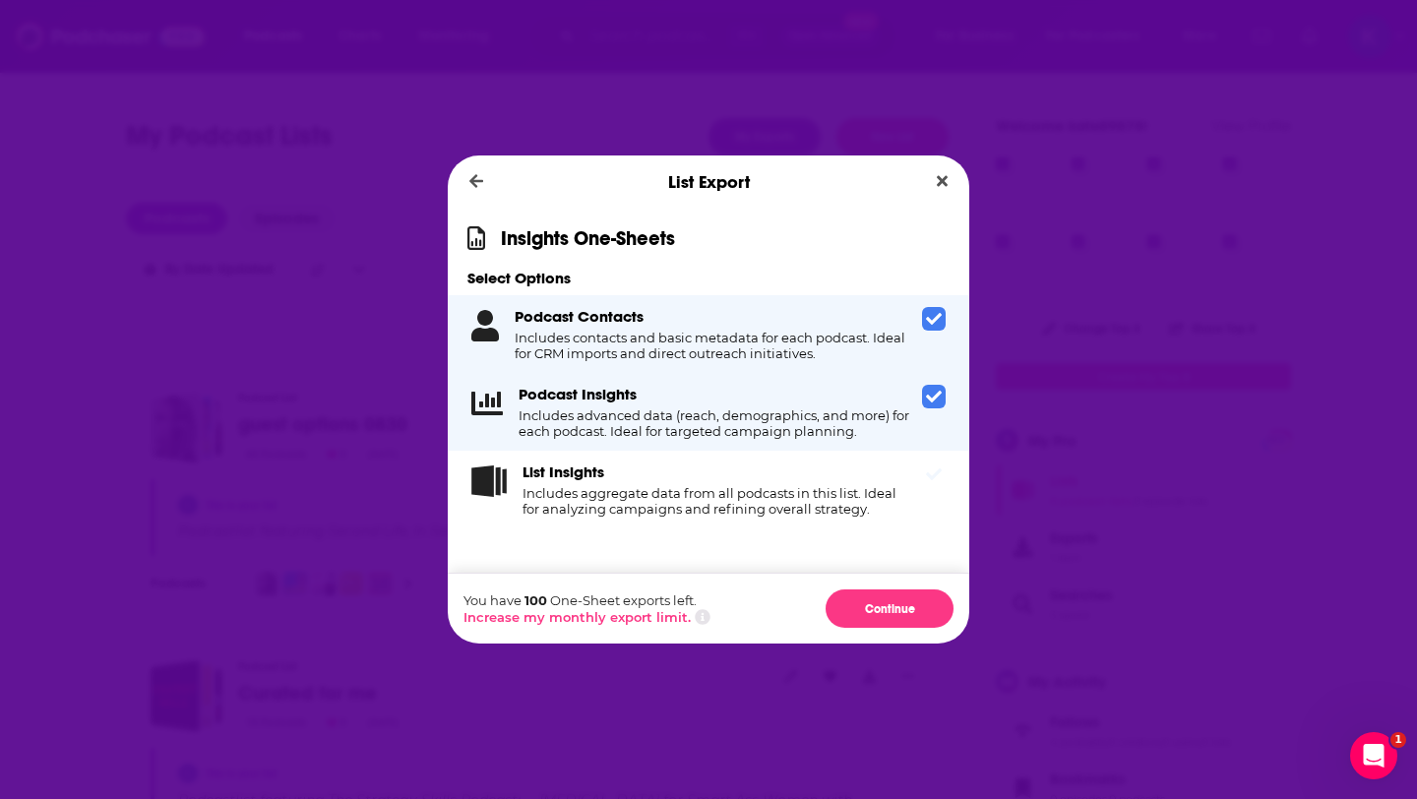
click at [932, 472] on icon "Dialog" at bounding box center [934, 475] width 16 height 16
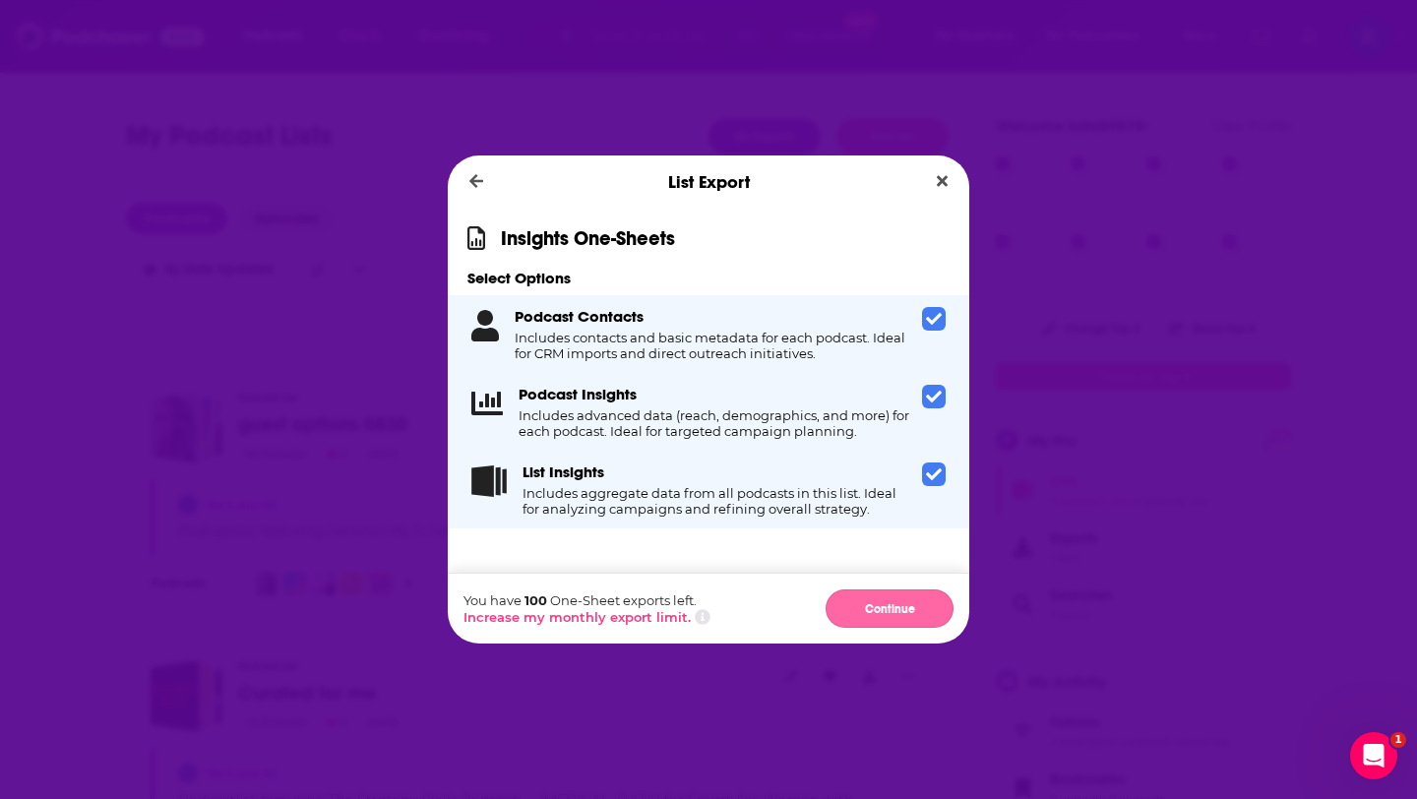
click at [879, 610] on button "Continue" at bounding box center [890, 609] width 128 height 38
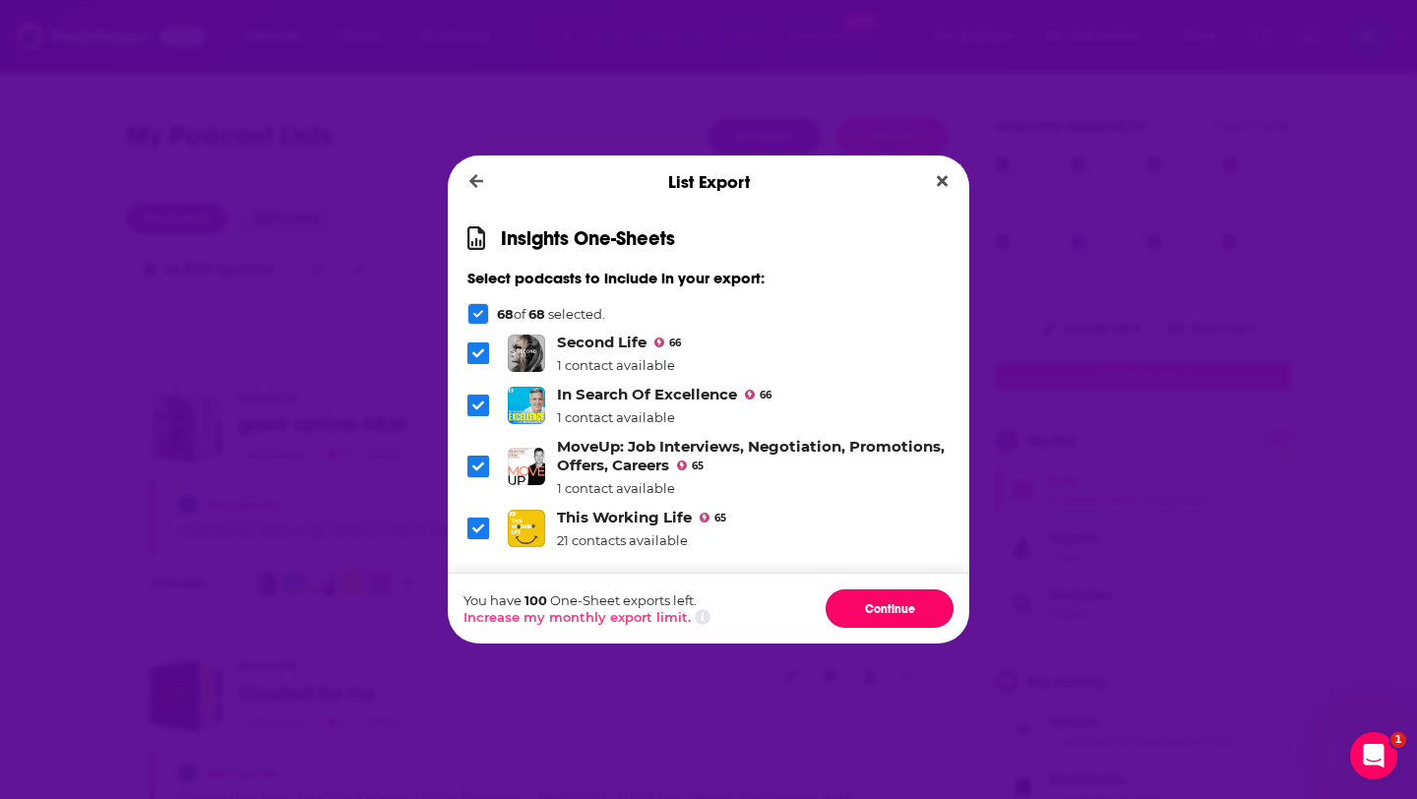
click at [879, 610] on button "Continue" at bounding box center [890, 609] width 128 height 38
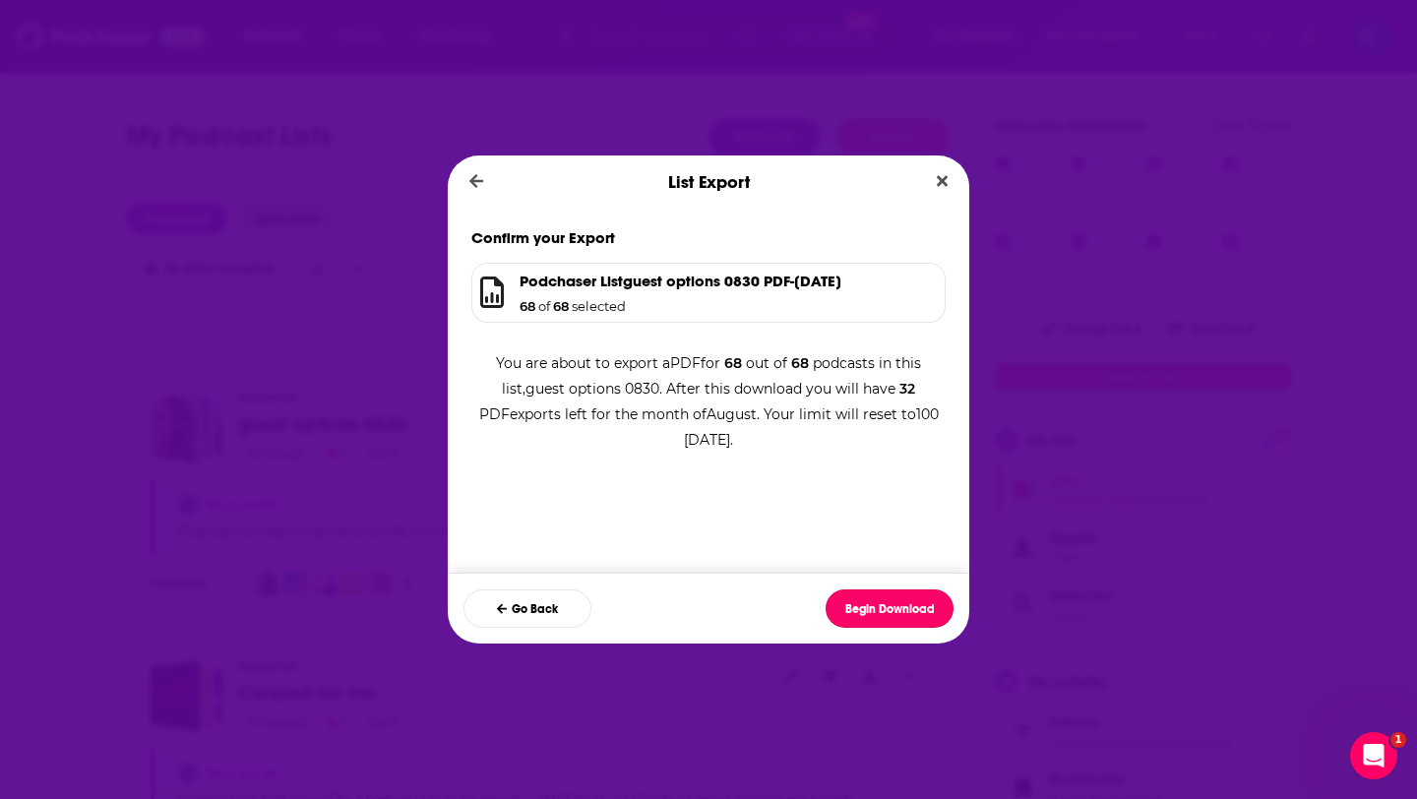
click at [879, 610] on button "Begin Download" at bounding box center [890, 609] width 128 height 38
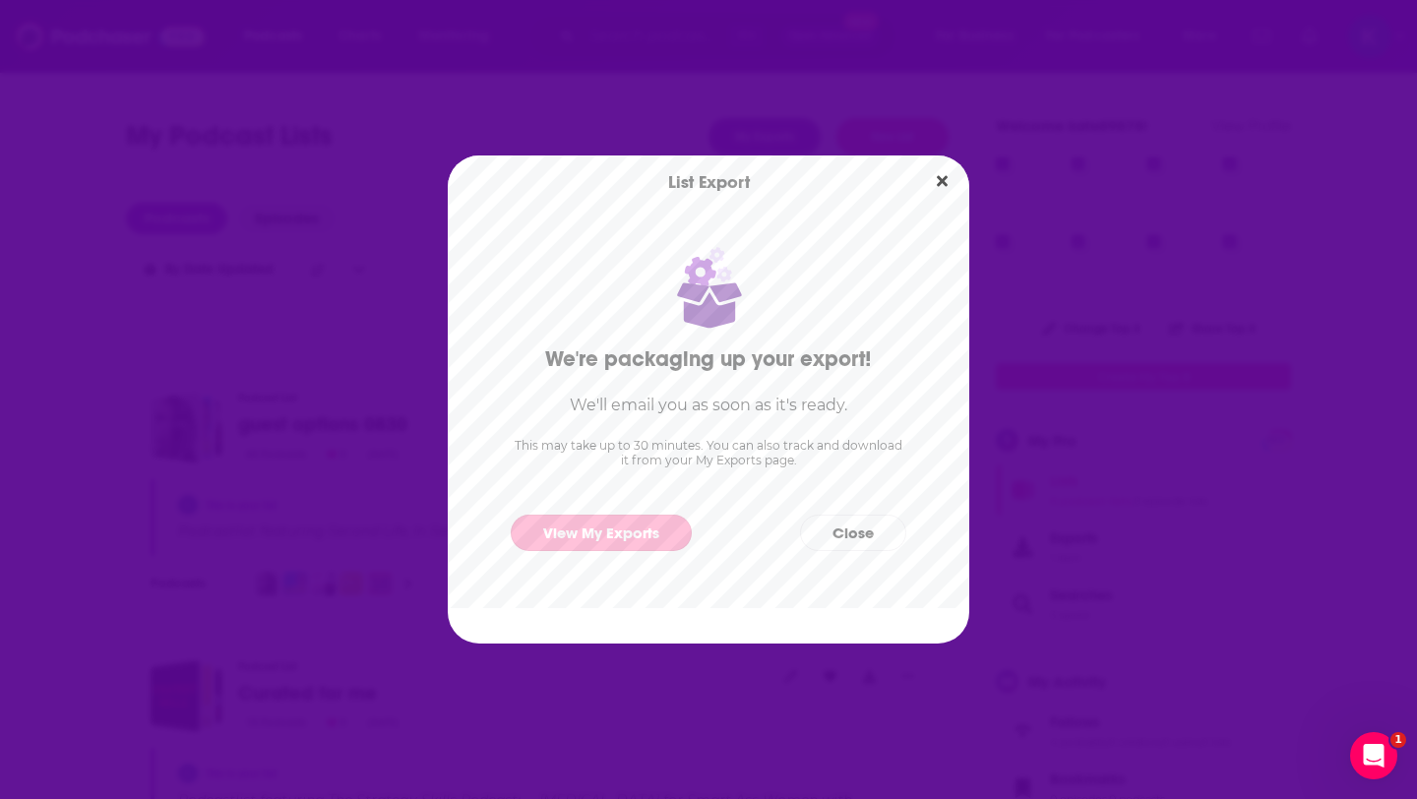
click at [557, 526] on link "View My Exports" at bounding box center [601, 533] width 181 height 36
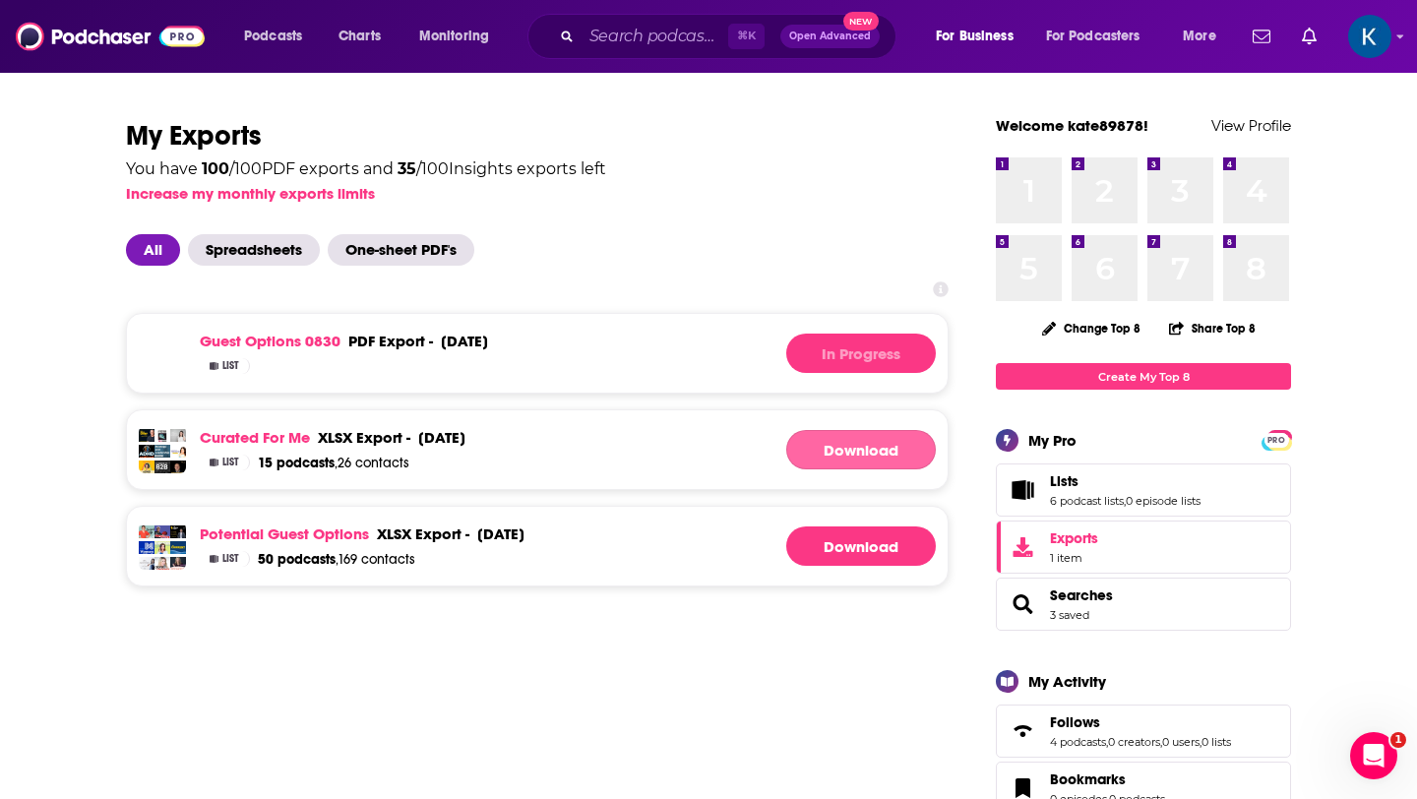
click at [837, 463] on link "Download" at bounding box center [861, 449] width 150 height 39
click at [810, 541] on link "Download" at bounding box center [861, 546] width 150 height 39
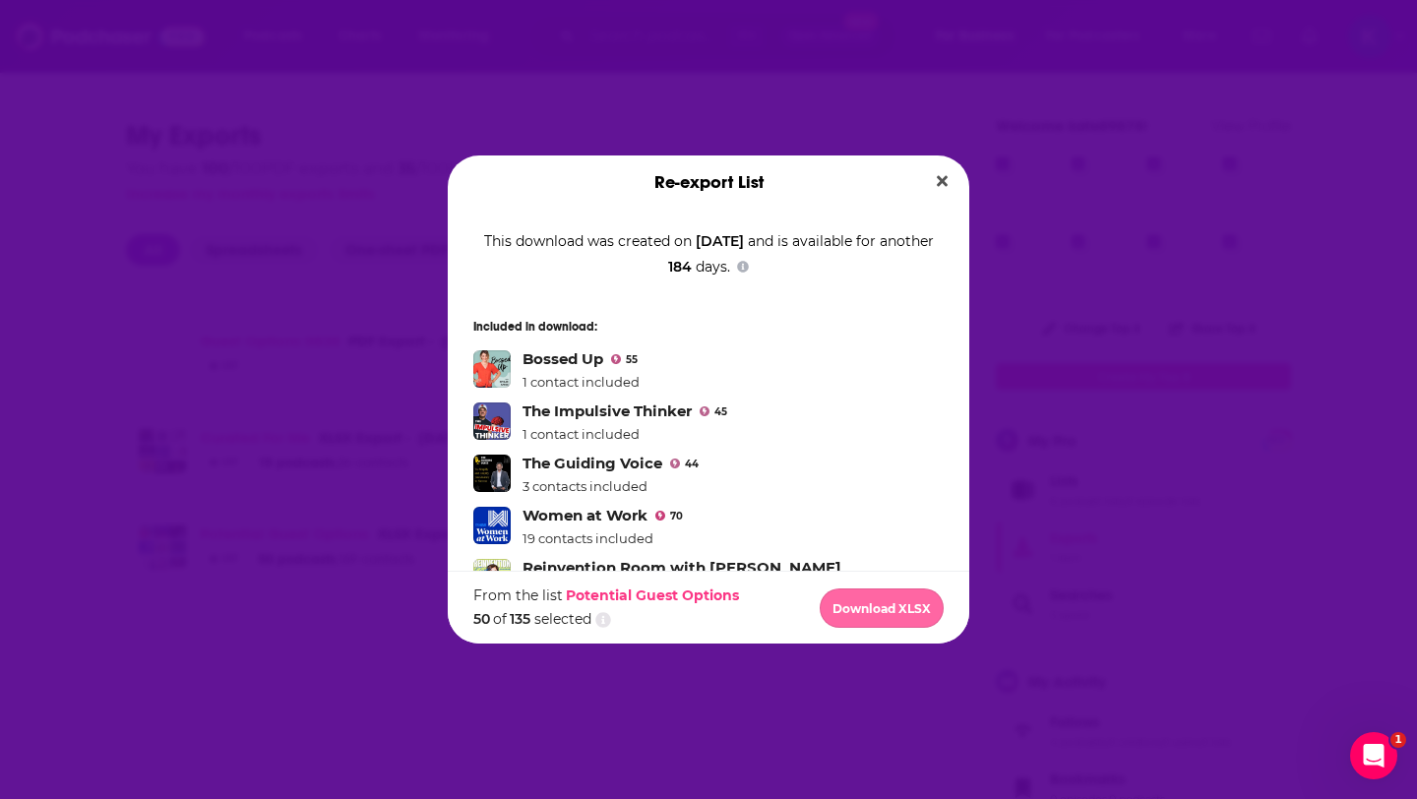
click at [880, 619] on button "Download XLSX" at bounding box center [882, 608] width 124 height 39
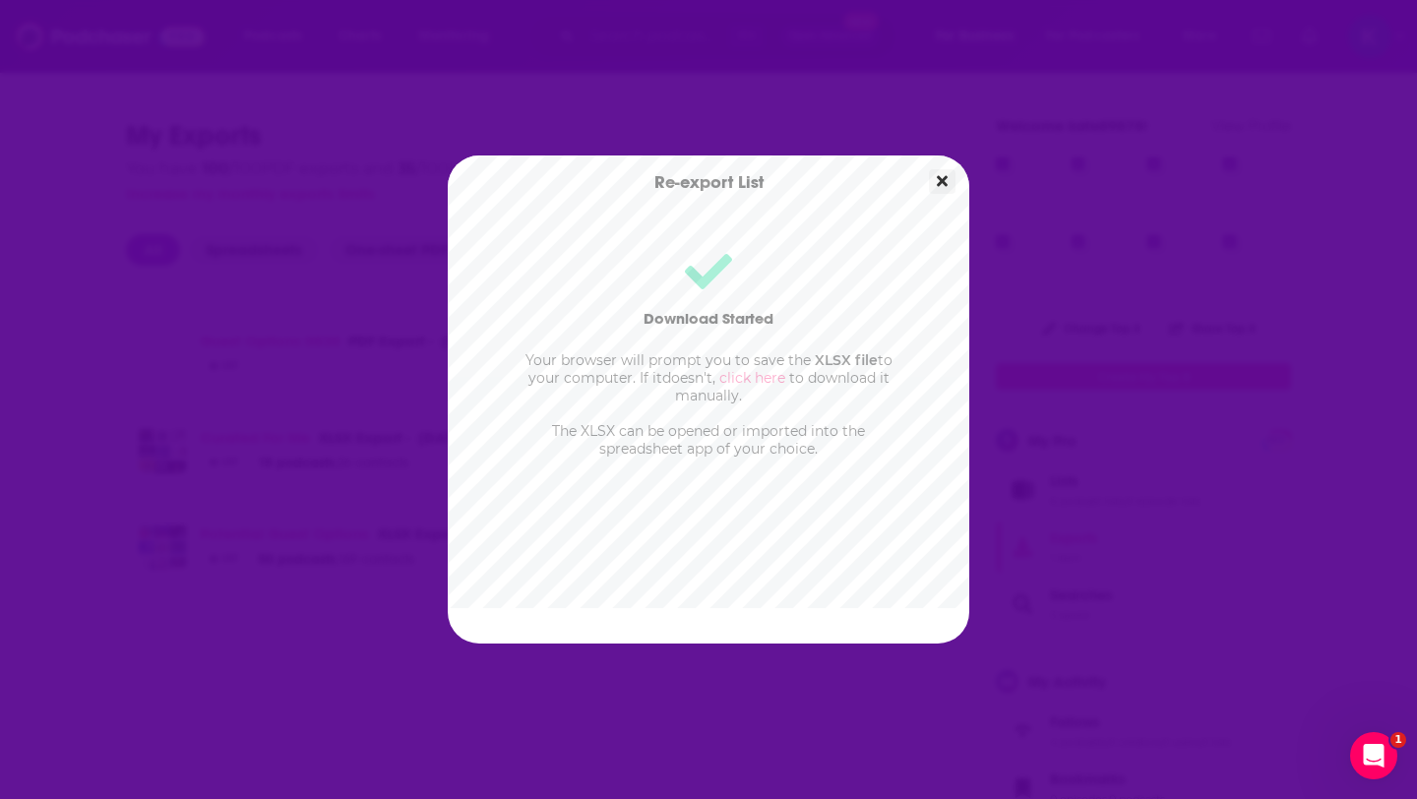
click at [943, 180] on icon "Close" at bounding box center [942, 181] width 11 height 11
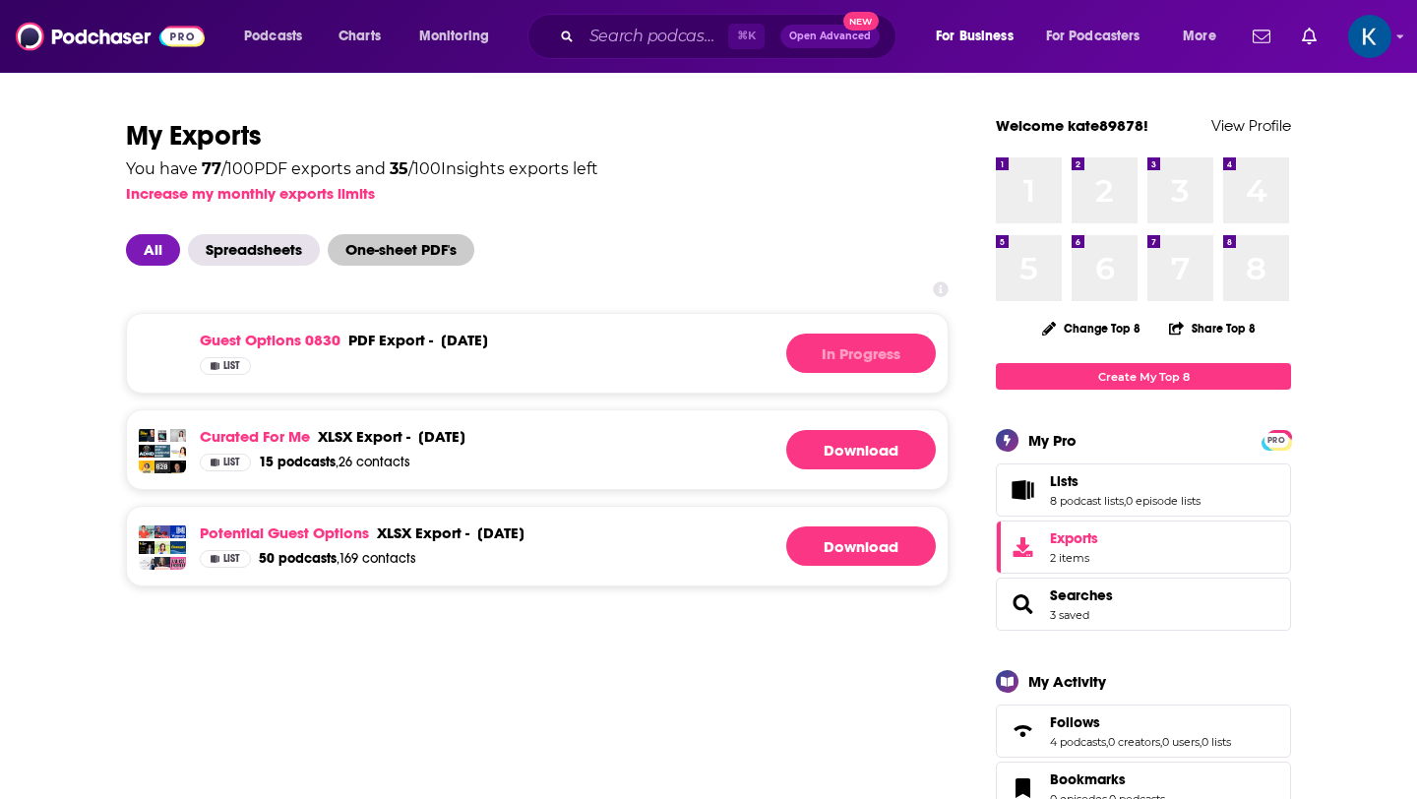
click at [411, 249] on span "One-sheet PDF's" at bounding box center [401, 249] width 147 height 31
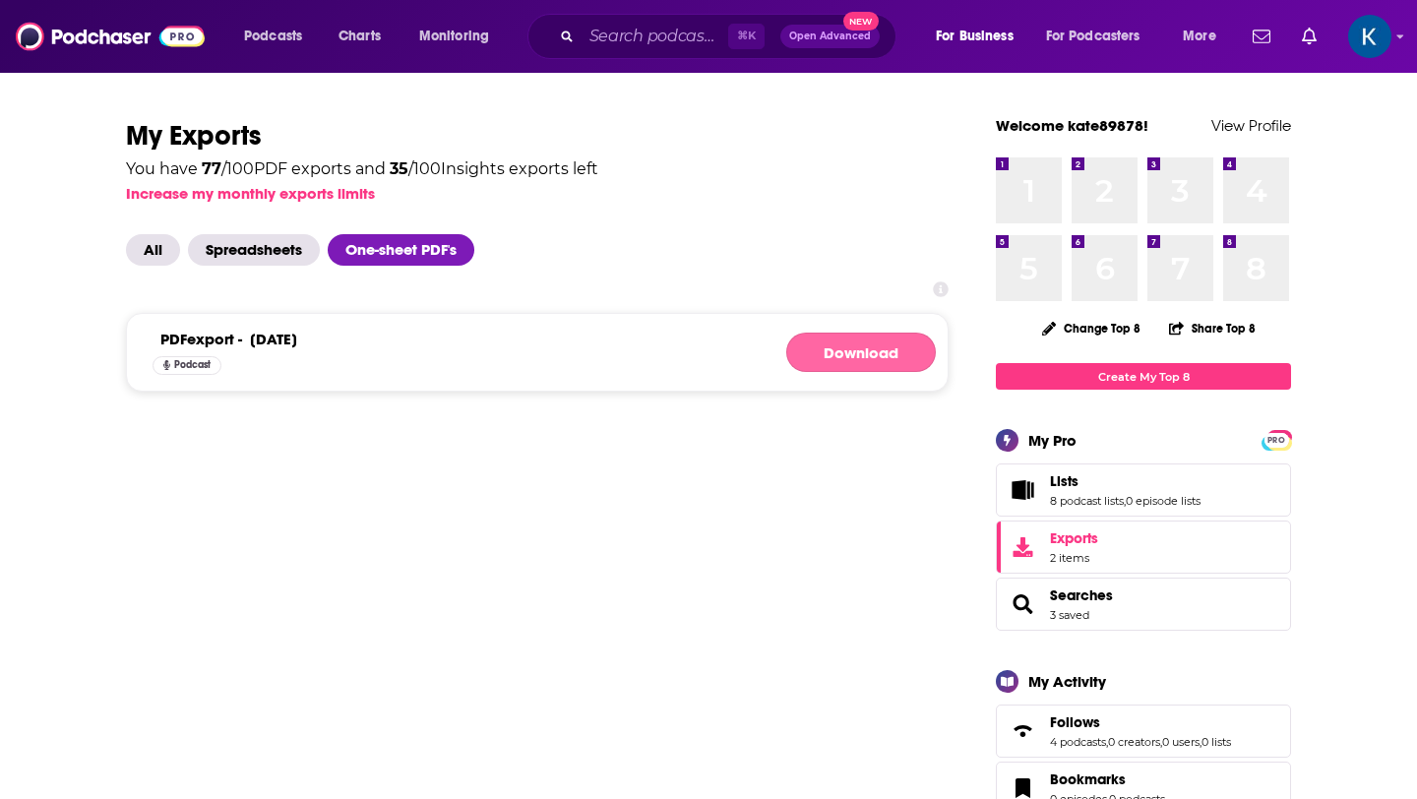
click at [828, 354] on link "Download" at bounding box center [861, 352] width 150 height 39
click at [850, 354] on link "Download" at bounding box center [861, 352] width 150 height 39
click at [152, 246] on span "All" at bounding box center [153, 249] width 54 height 31
